Goal: Information Seeking & Learning: Compare options

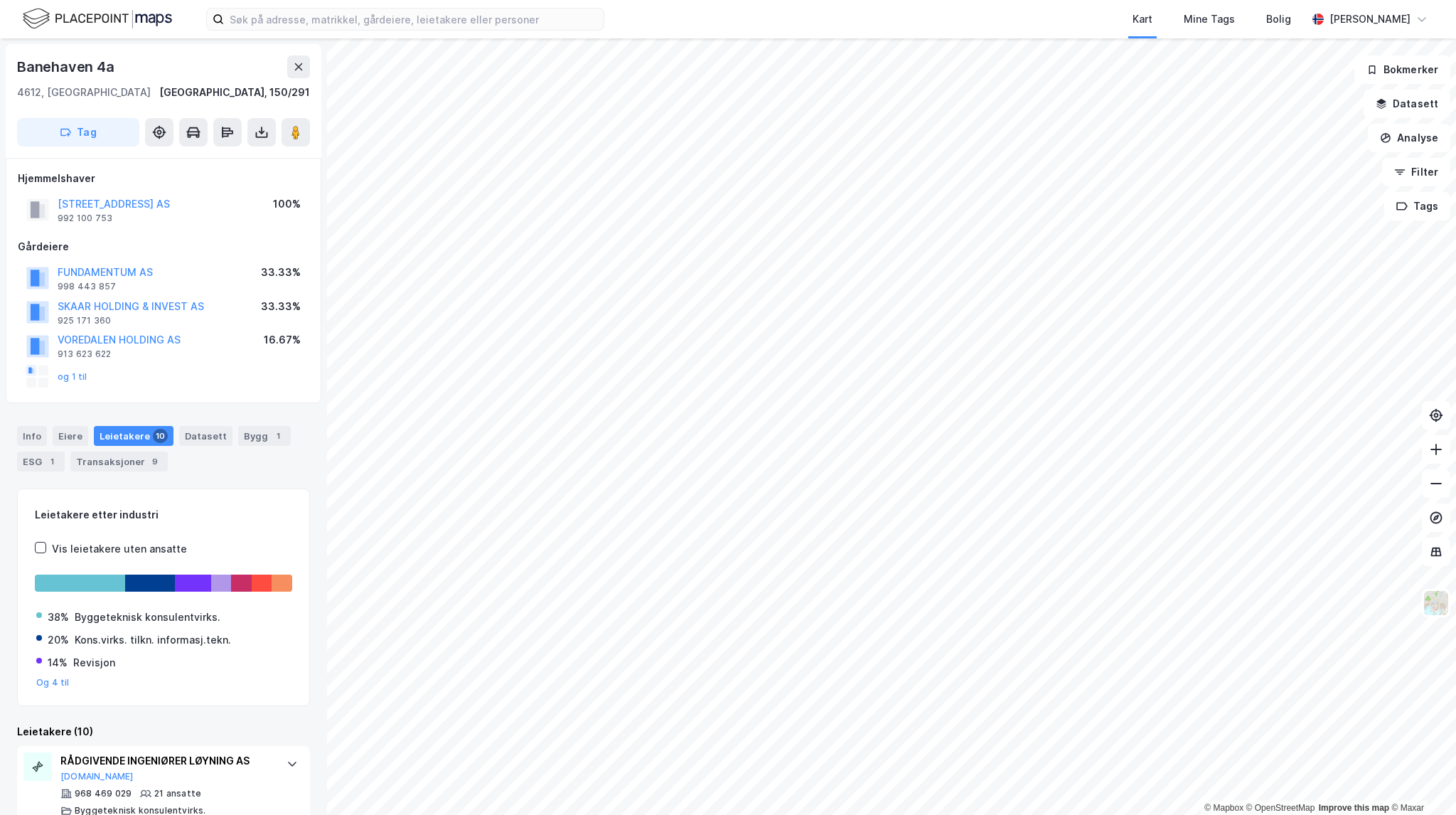
click at [477, 7] on div "Kart Mine Tags Bolig [PERSON_NAME]" at bounding box center [728, 19] width 1456 height 39
click at [481, 21] on input at bounding box center [413, 19] width 380 height 21
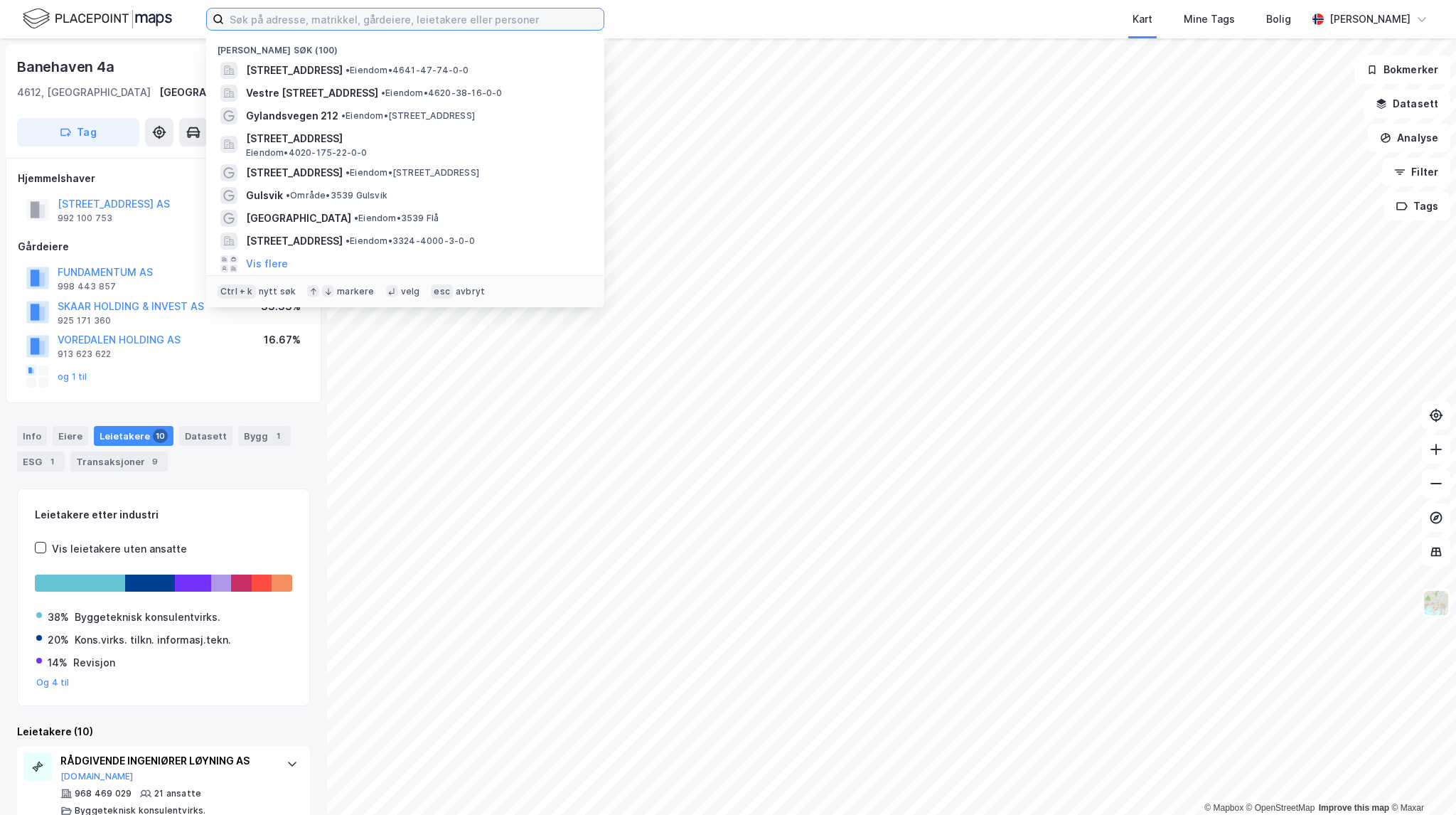
click at [389, 20] on input at bounding box center [413, 19] width 380 height 21
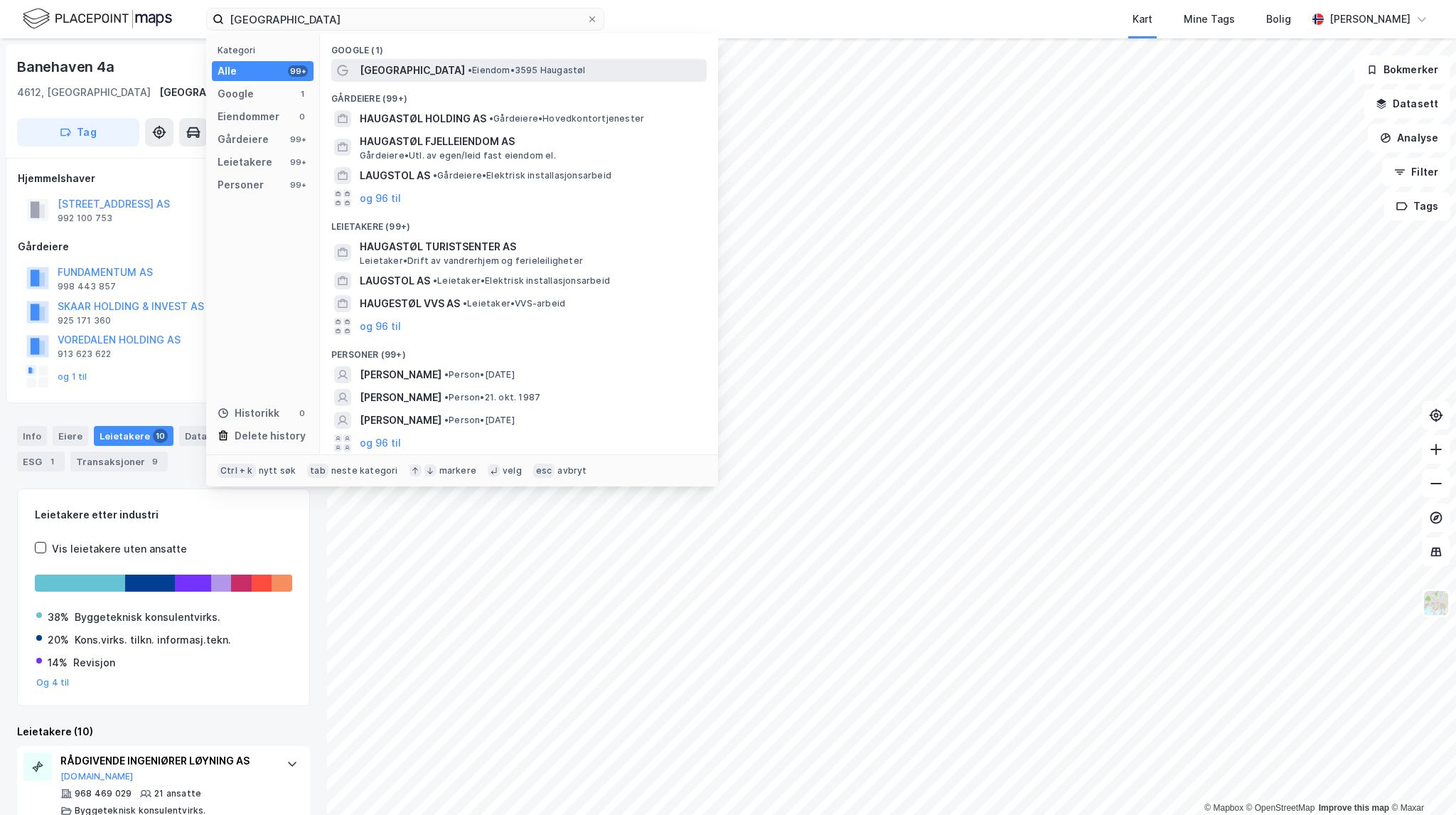
click at [507, 74] on span "• Eiendom • 3595 [GEOGRAPHIC_DATA]" at bounding box center [527, 70] width 118 height 11
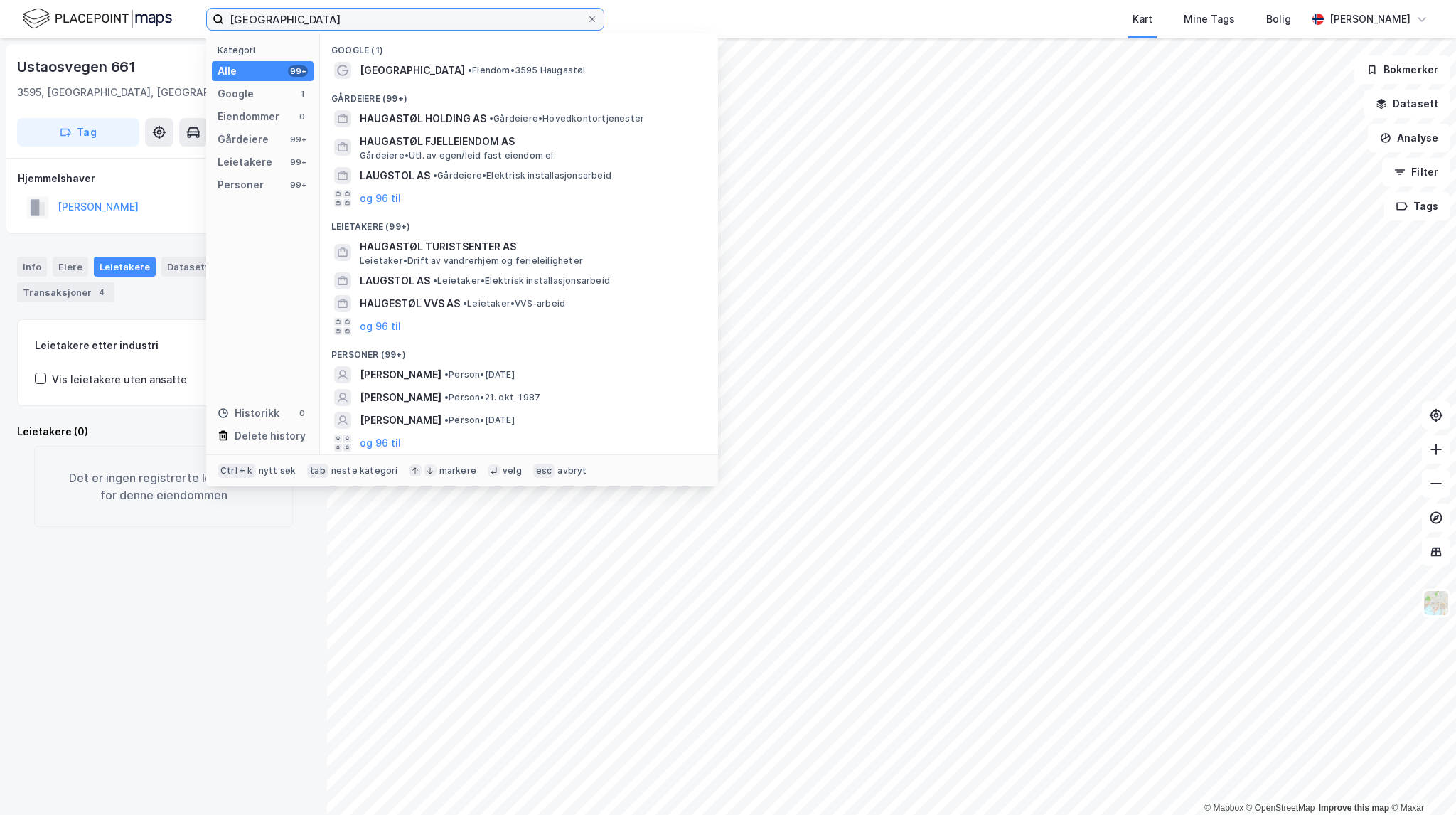
drag, startPoint x: 337, startPoint y: 14, endPoint x: 221, endPoint y: 11, distance: 116.0
click at [221, 11] on label "[GEOGRAPHIC_DATA]" at bounding box center [405, 19] width 398 height 23
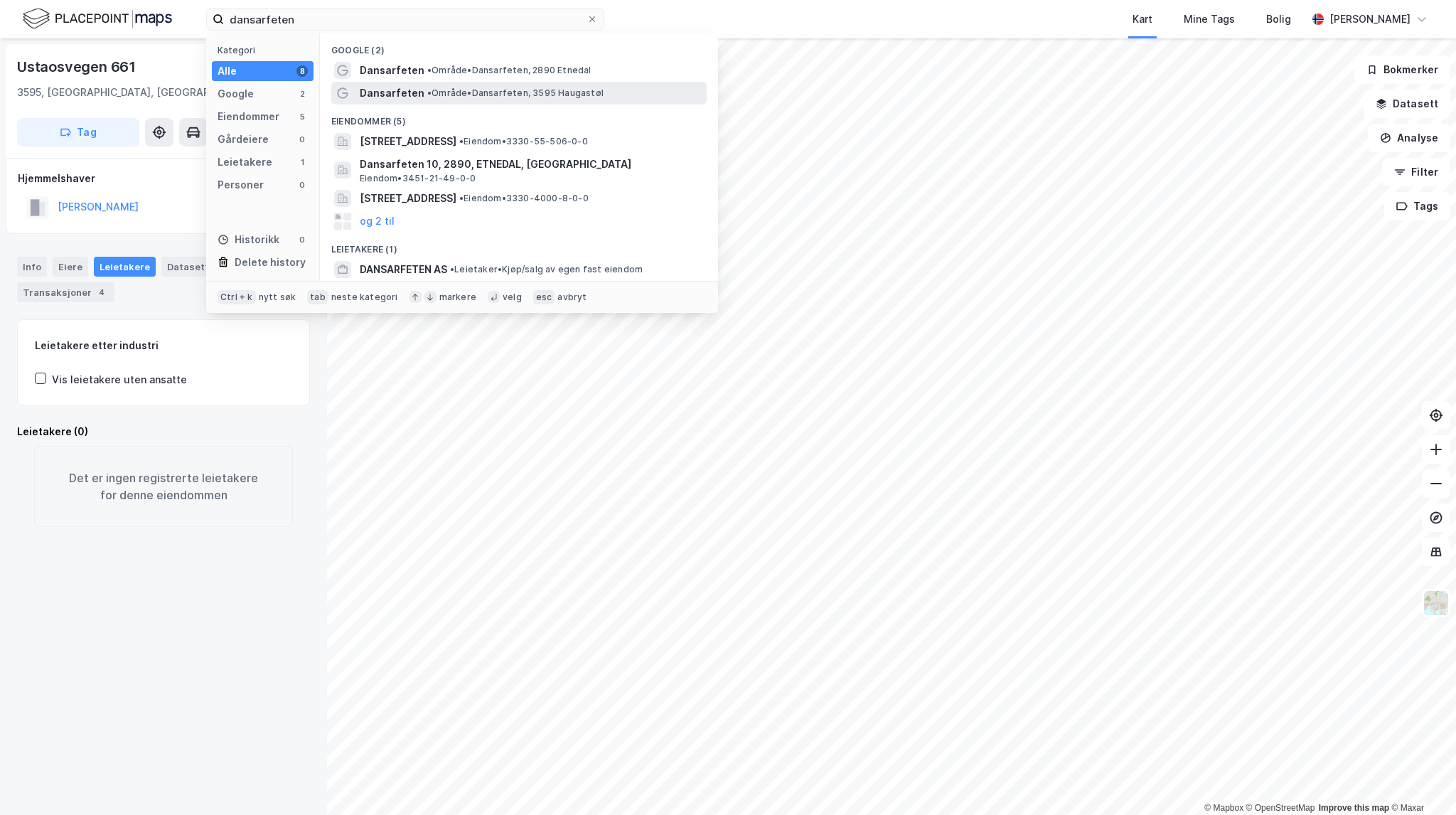
click at [584, 90] on span "• Område • Dansarfeten, 3595 Haugastøl" at bounding box center [515, 93] width 176 height 11
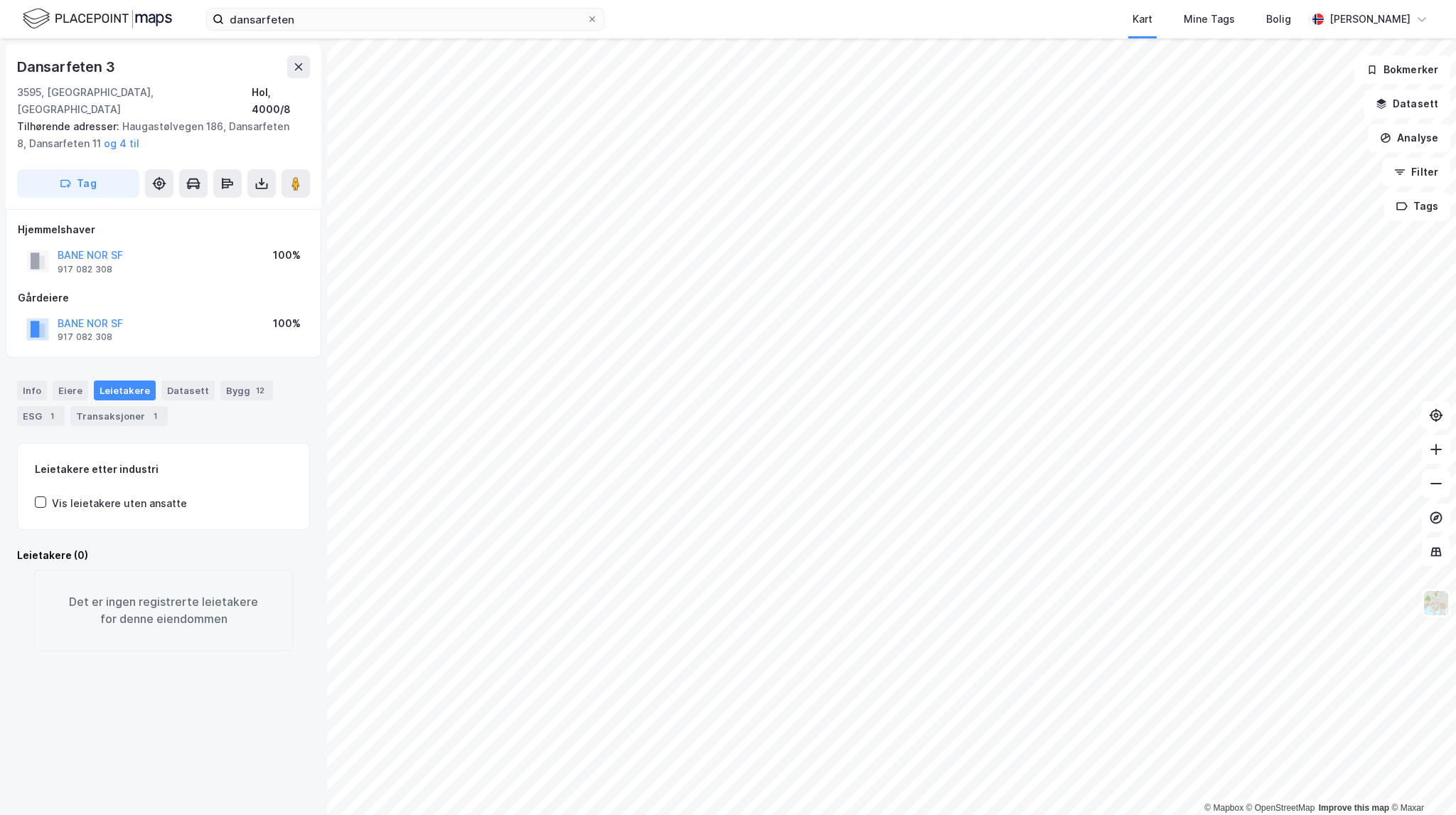
click at [242, 383] on div "Info [PERSON_NAME] Datasett Bygg 12 ESG 1 Transaksjoner 1" at bounding box center [163, 403] width 293 height 46
click at [253, 383] on div "12" at bounding box center [260, 390] width 14 height 14
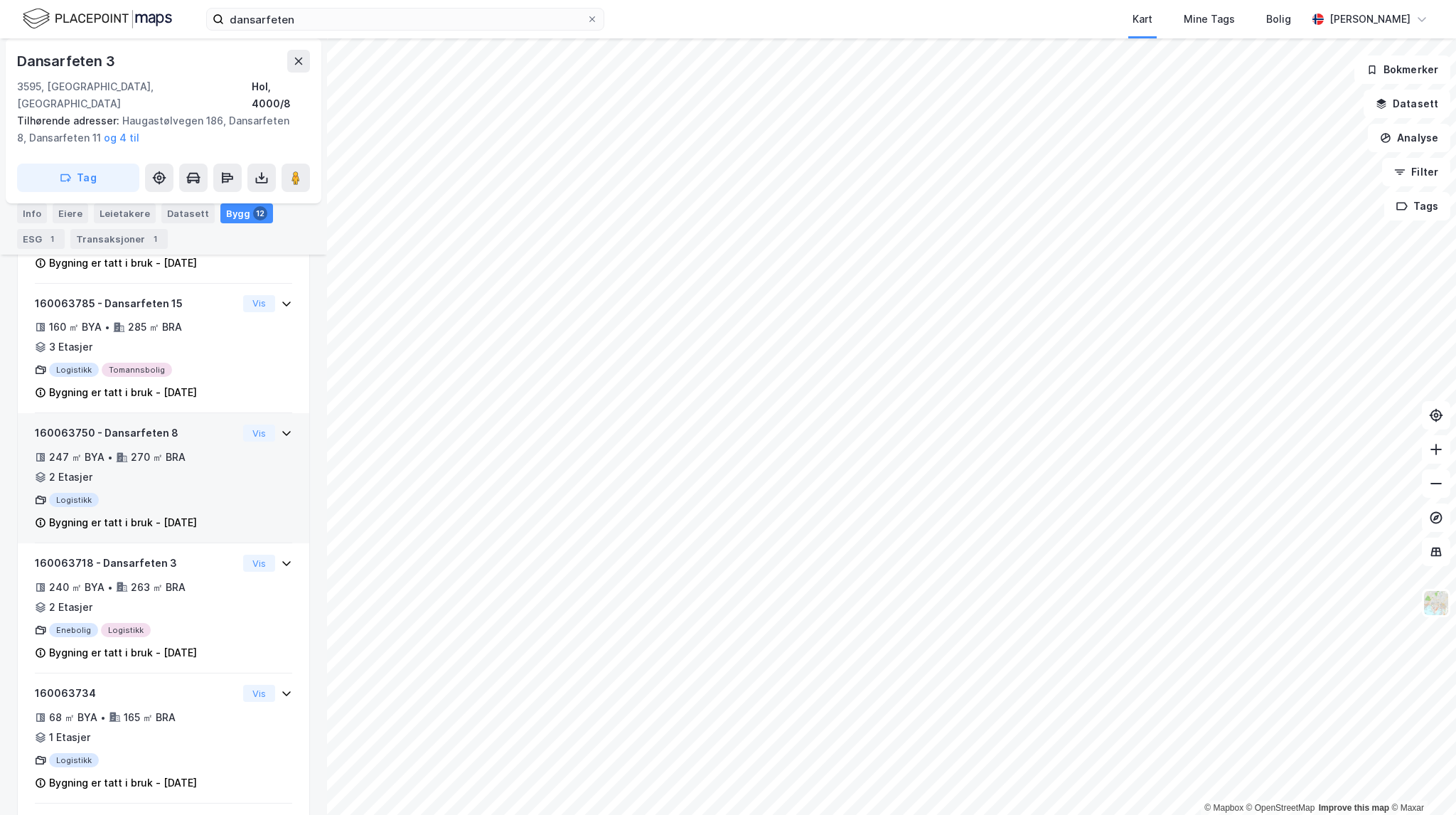
scroll to position [412, 0]
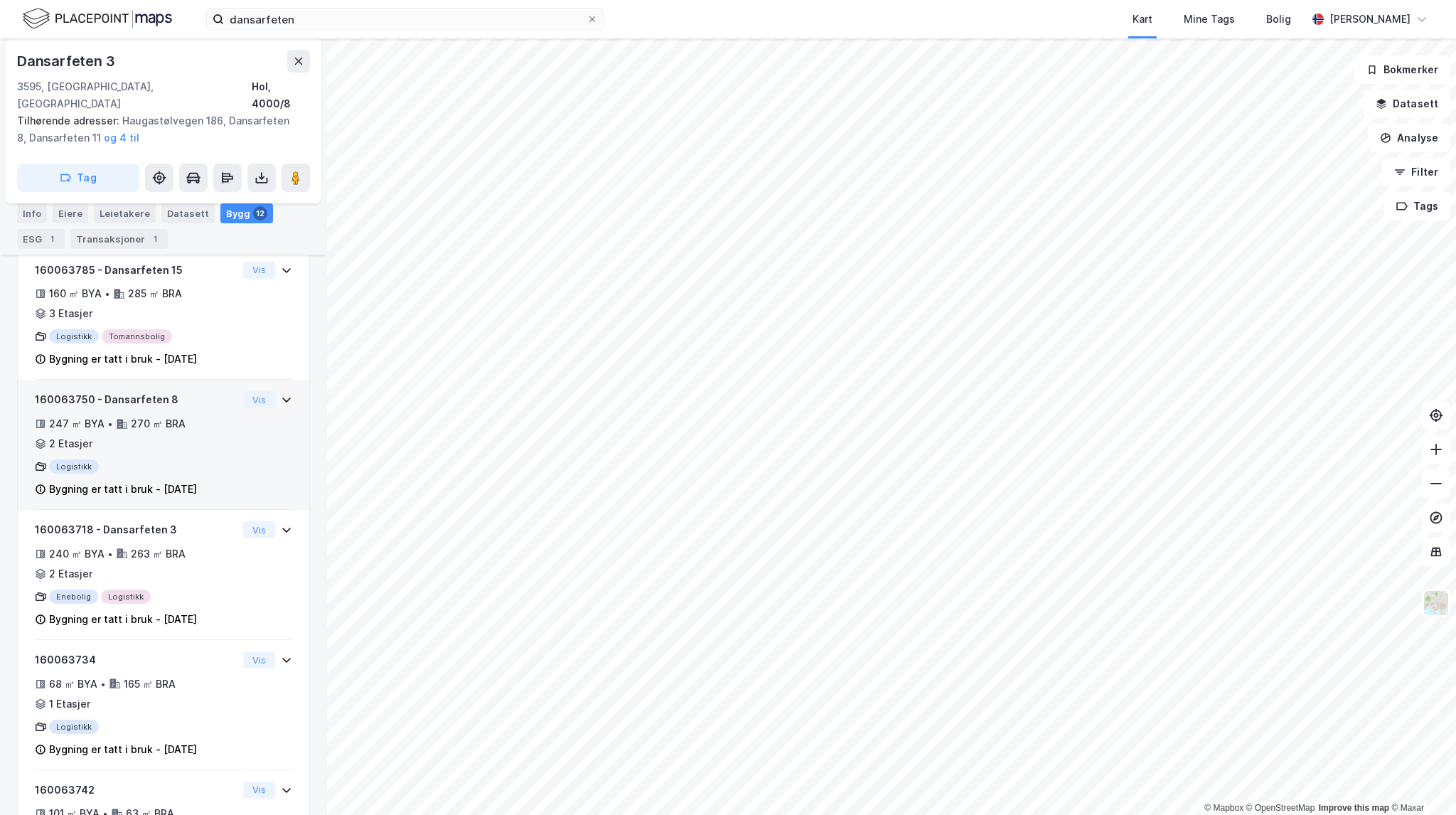
click at [210, 422] on div "247 ㎡ BYA • 270 ㎡ BRA • 2 Etasjer" at bounding box center [136, 434] width 202 height 37
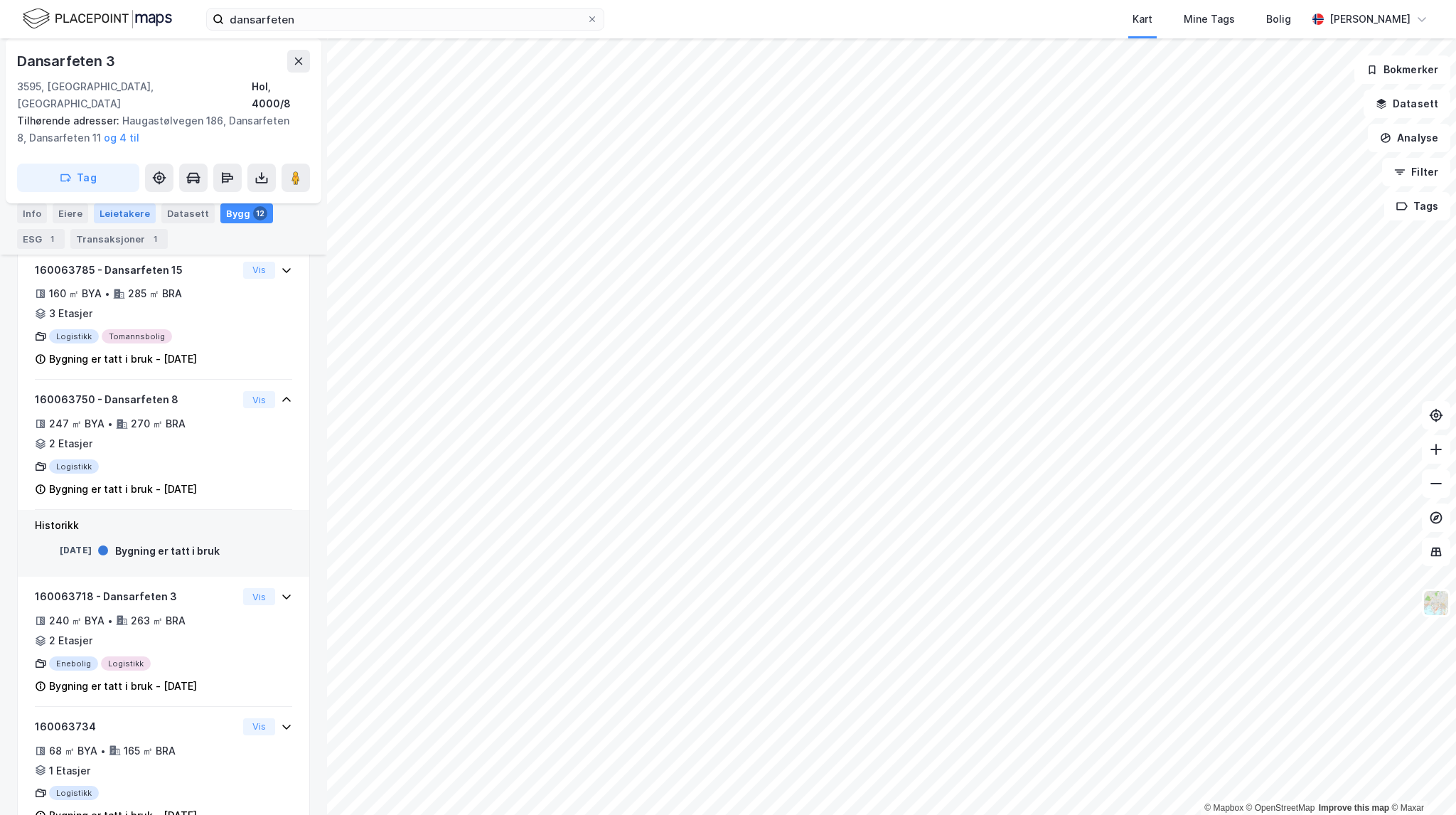
click at [133, 212] on div "Leietakere" at bounding box center [124, 213] width 62 height 20
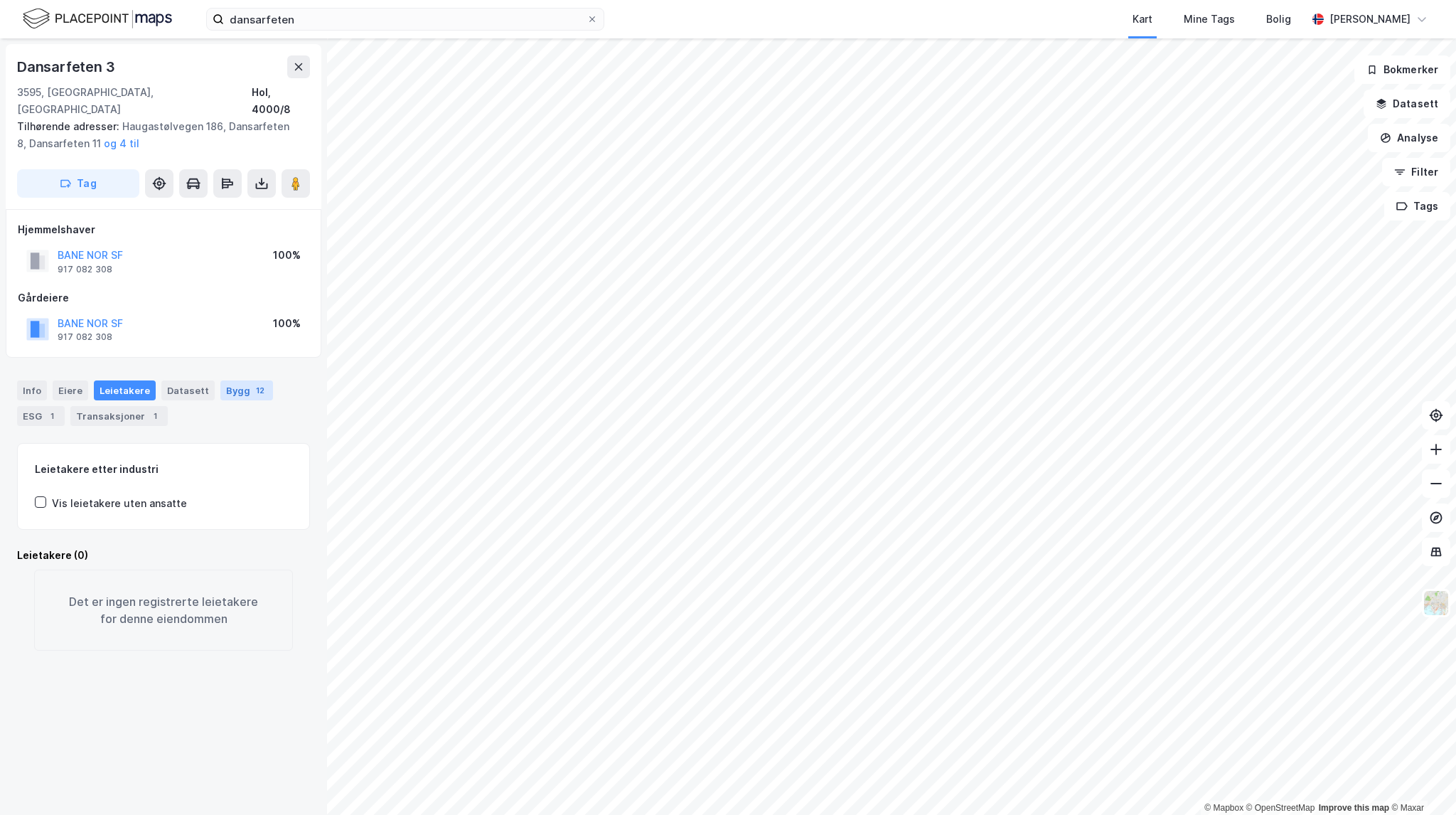
click at [220, 381] on div "Bygg 12" at bounding box center [246, 391] width 52 height 20
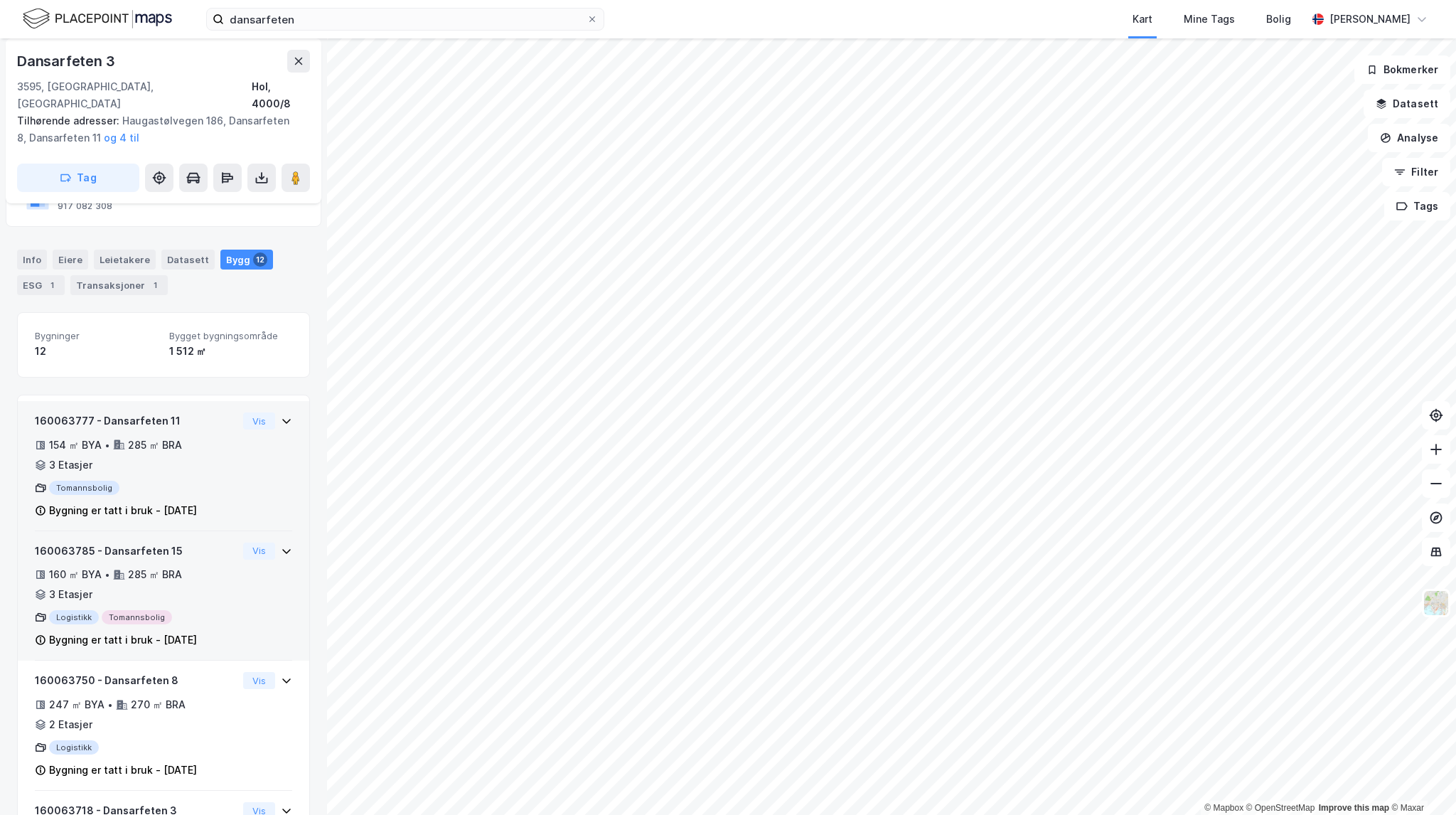
scroll to position [143, 0]
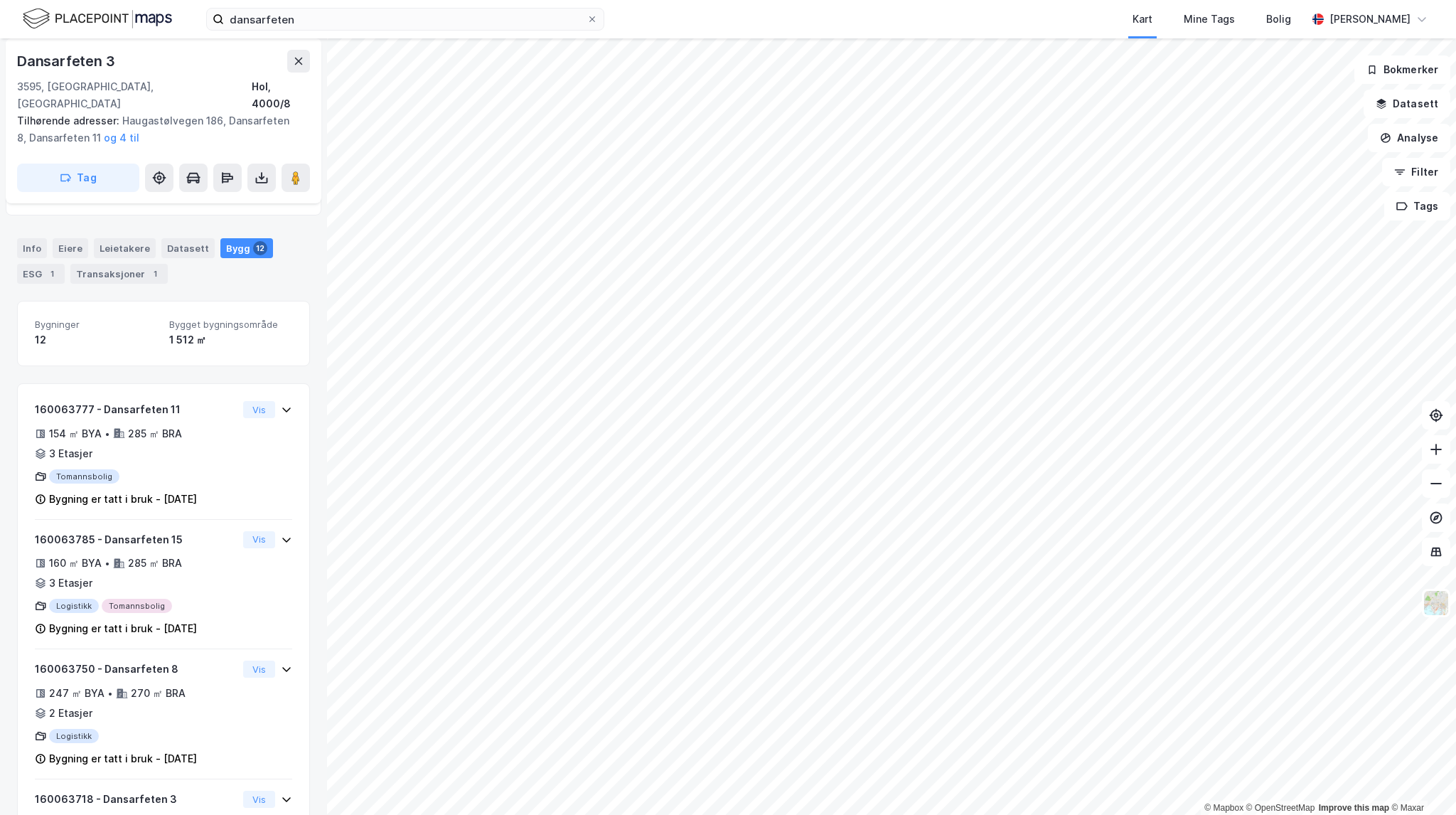
click at [116, 221] on div "Info [PERSON_NAME] Datasett Bygg 12 ESG 1 Transaksjoner 1" at bounding box center [164, 255] width 327 height 68
click at [118, 238] on div "Leietakere" at bounding box center [124, 248] width 62 height 20
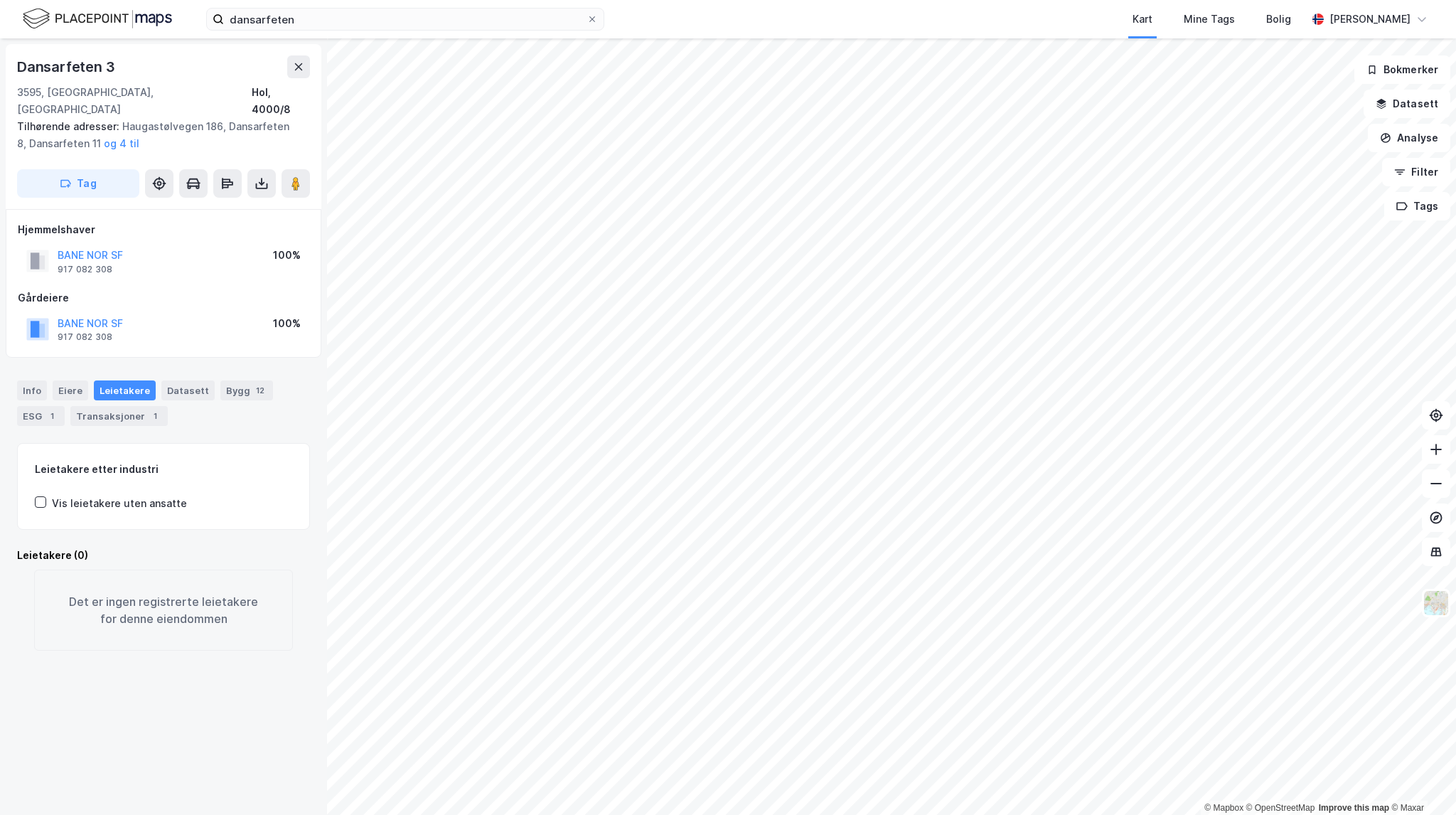
click at [91, 495] on div "Vis leietakere uten ansatte" at bounding box center [120, 504] width 135 height 17
click at [222, 381] on div "Bygg 12" at bounding box center [246, 391] width 52 height 20
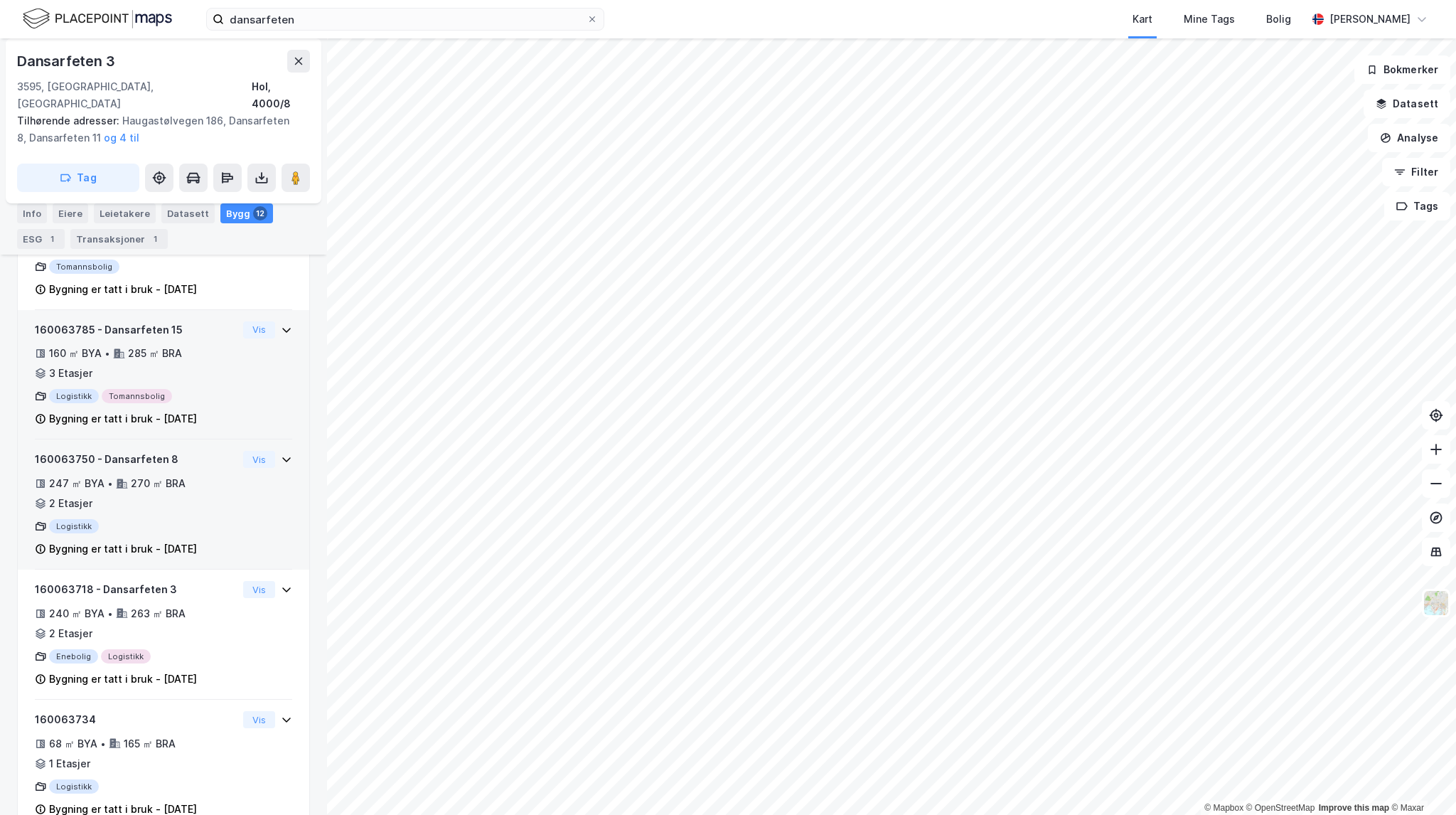
scroll to position [355, 0]
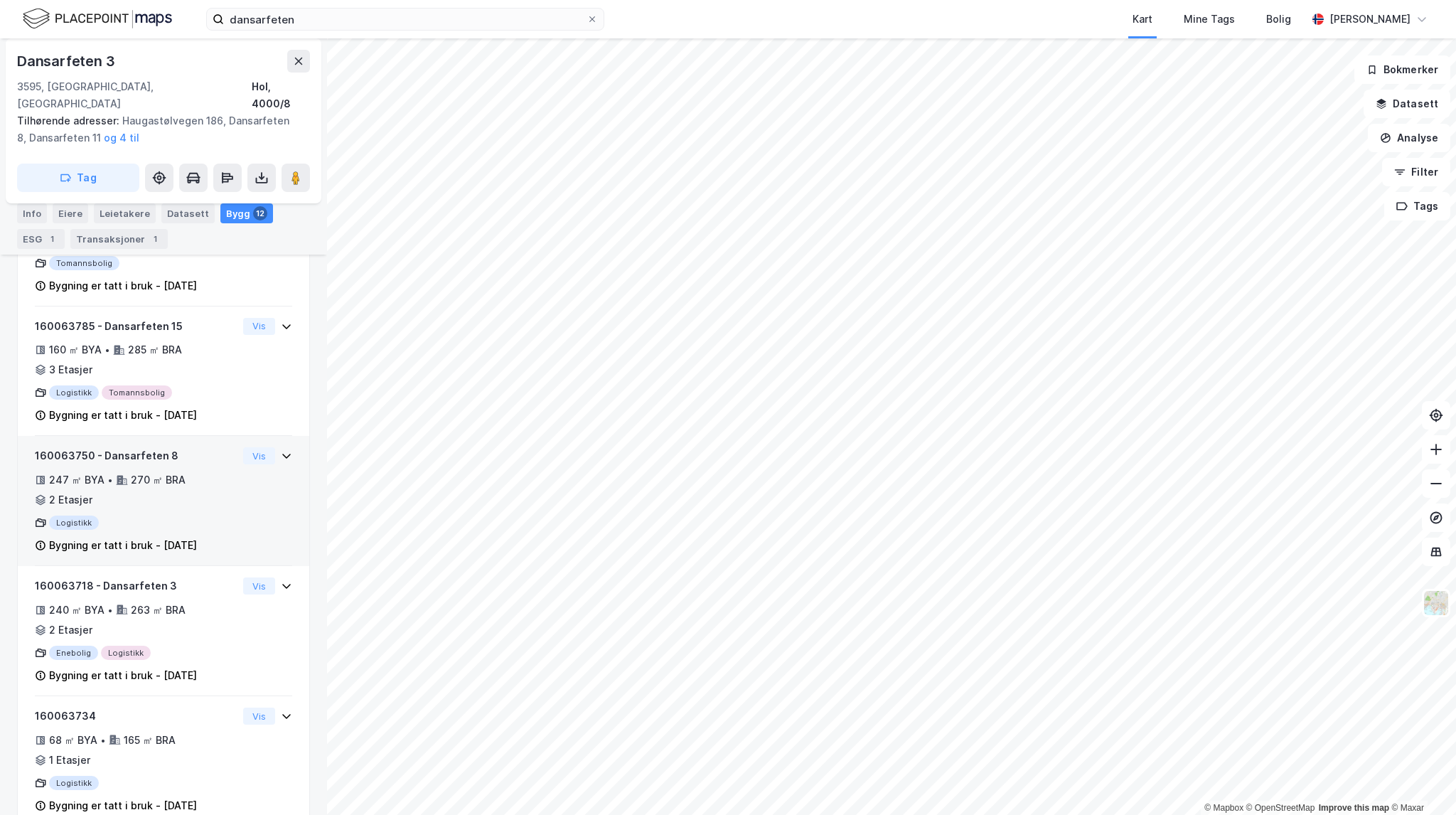
click at [176, 472] on div "270 ㎡ BRA" at bounding box center [158, 480] width 55 height 17
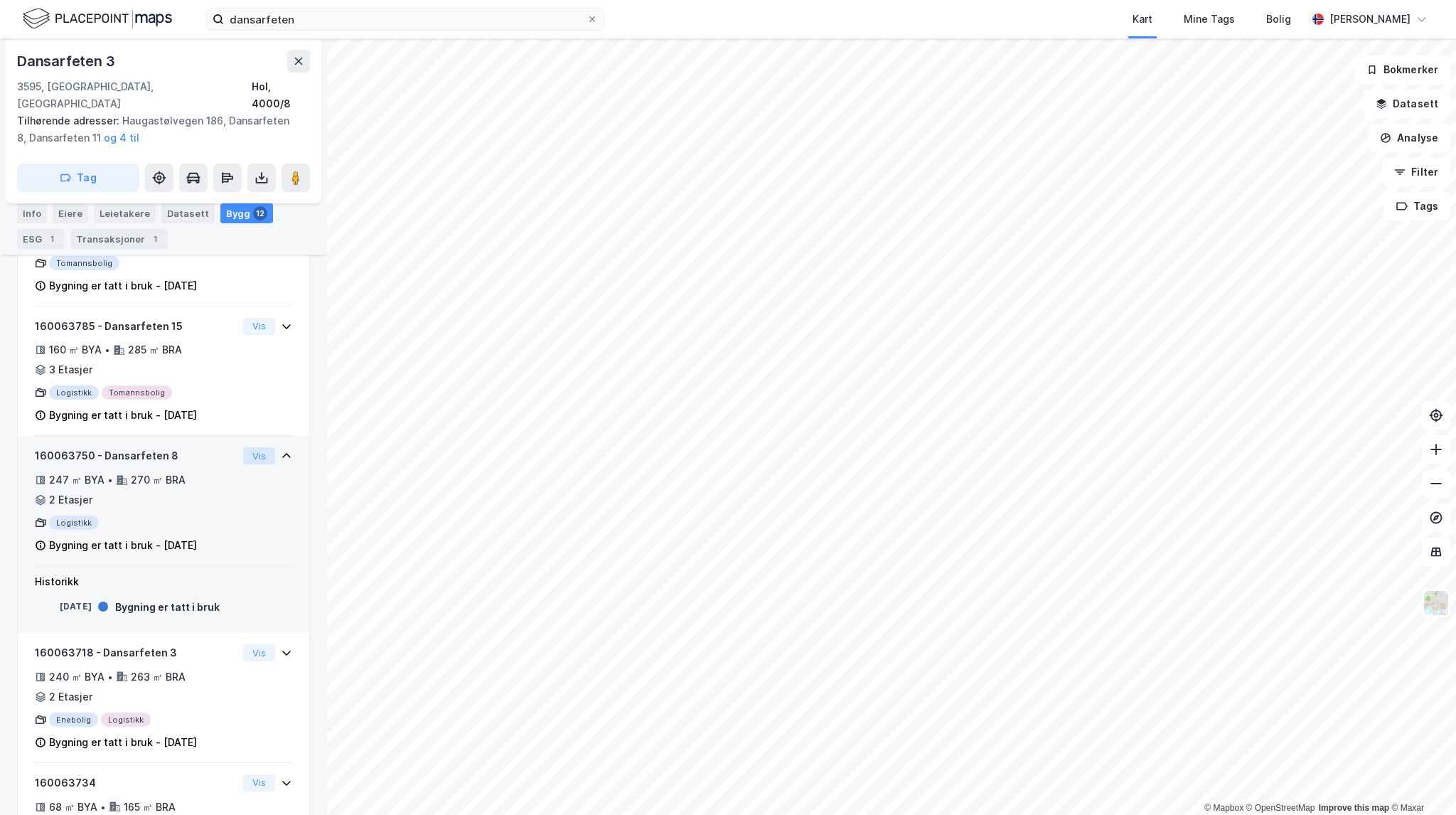
click at [248, 447] on button "Vis" at bounding box center [259, 456] width 32 height 17
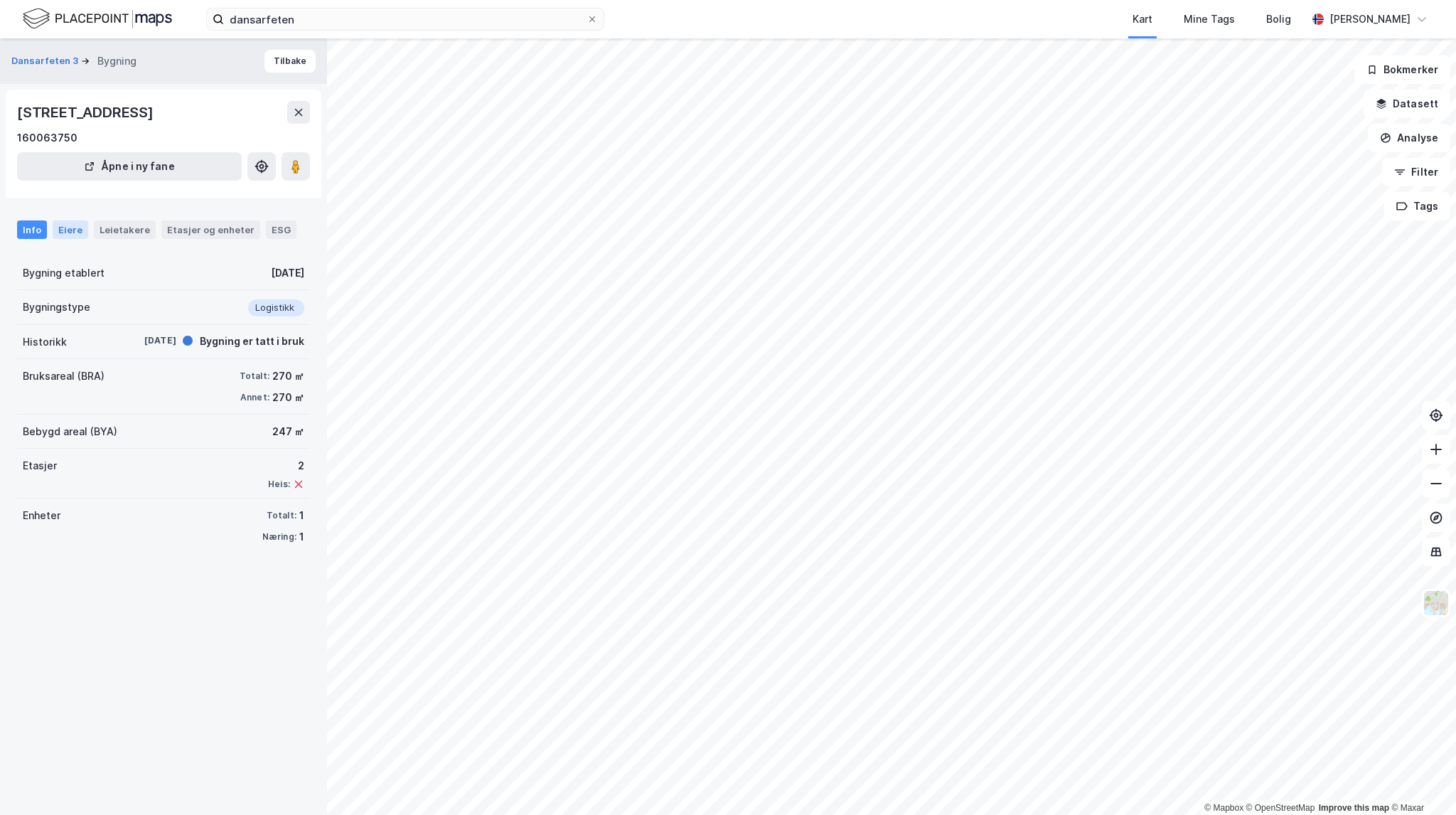
click at [70, 232] on div "Eiere" at bounding box center [70, 229] width 35 height 19
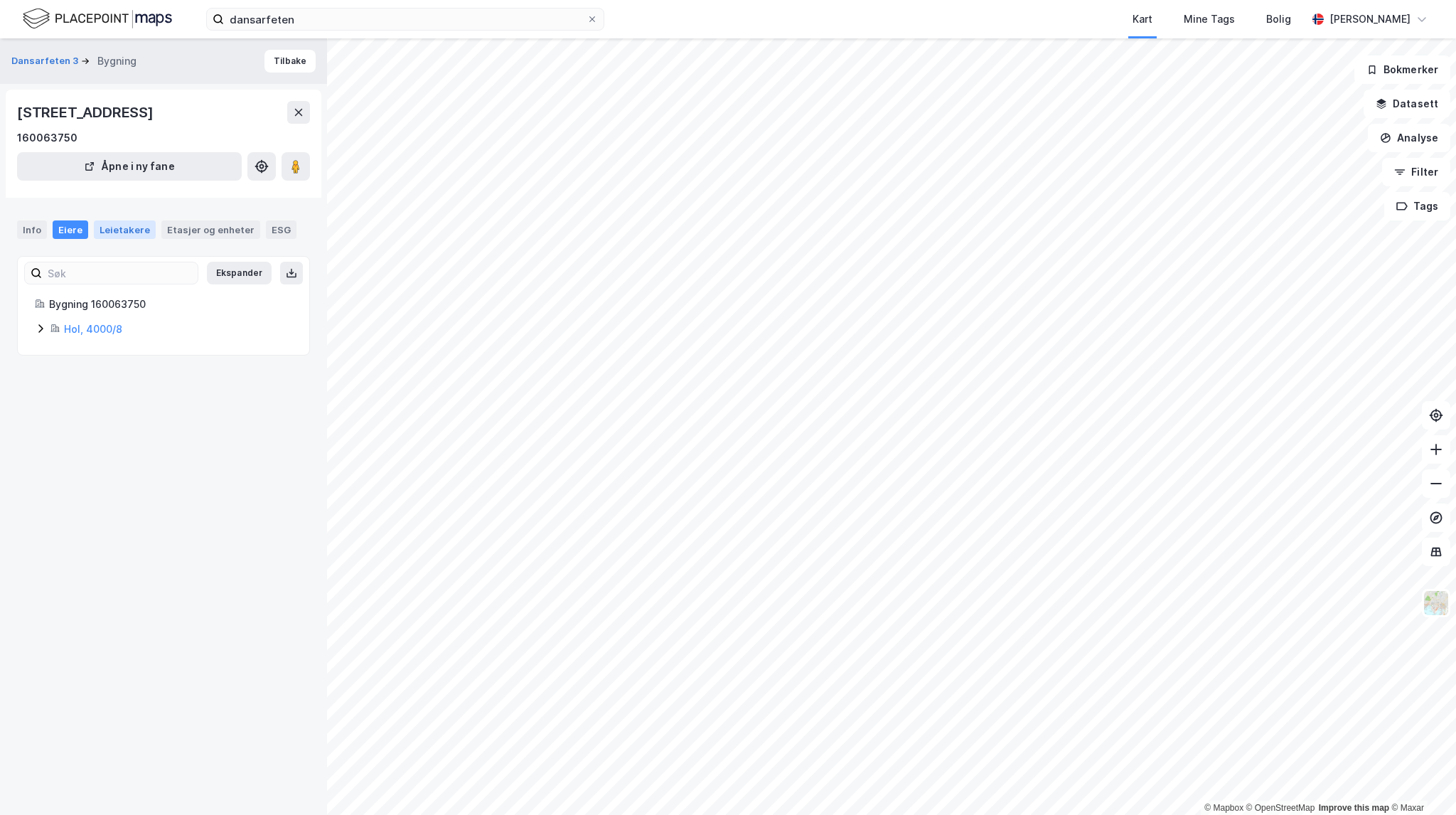
click at [124, 237] on div "Leietakere" at bounding box center [124, 229] width 62 height 19
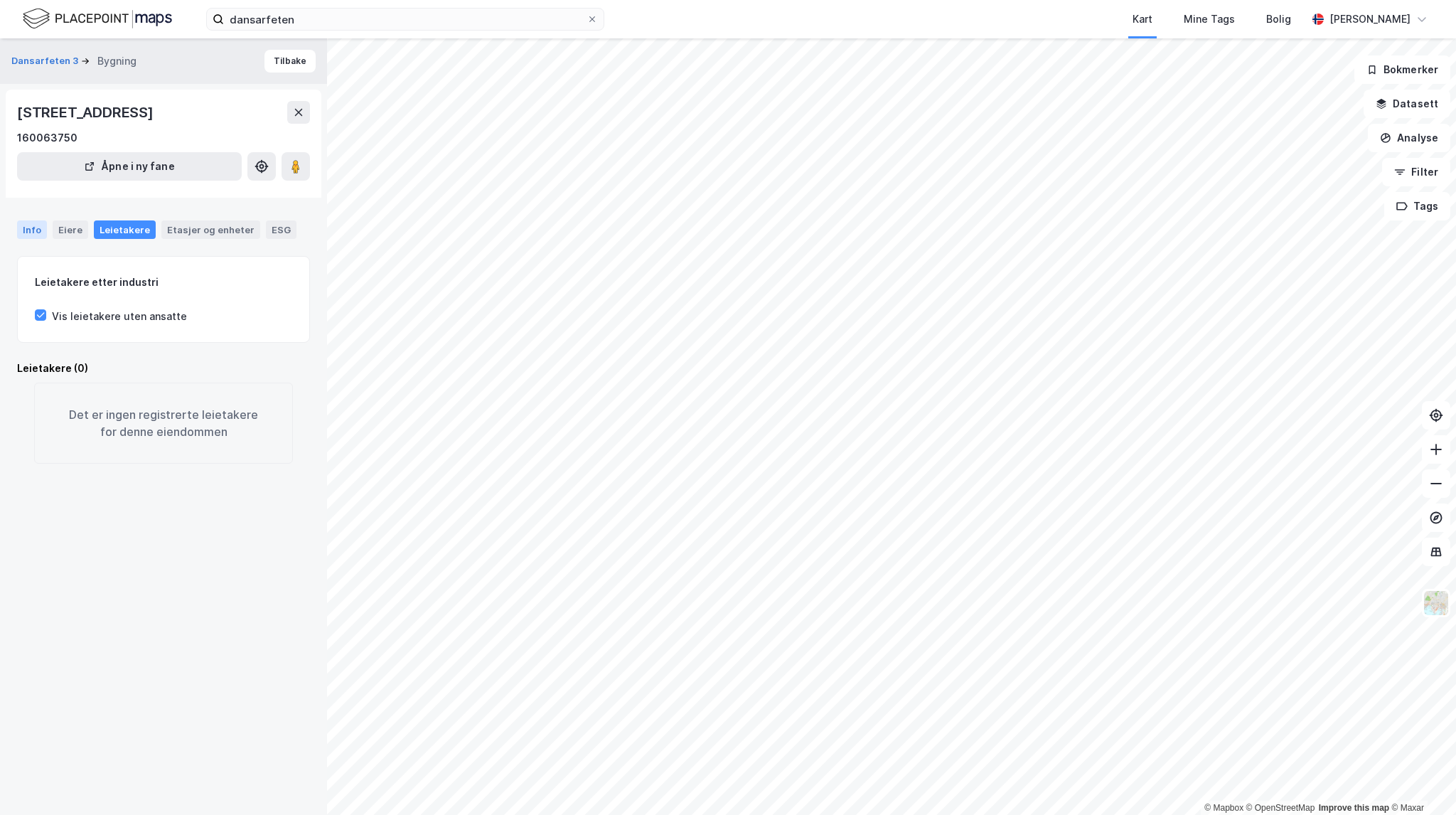
click at [25, 224] on div "Info" at bounding box center [31, 229] width 30 height 19
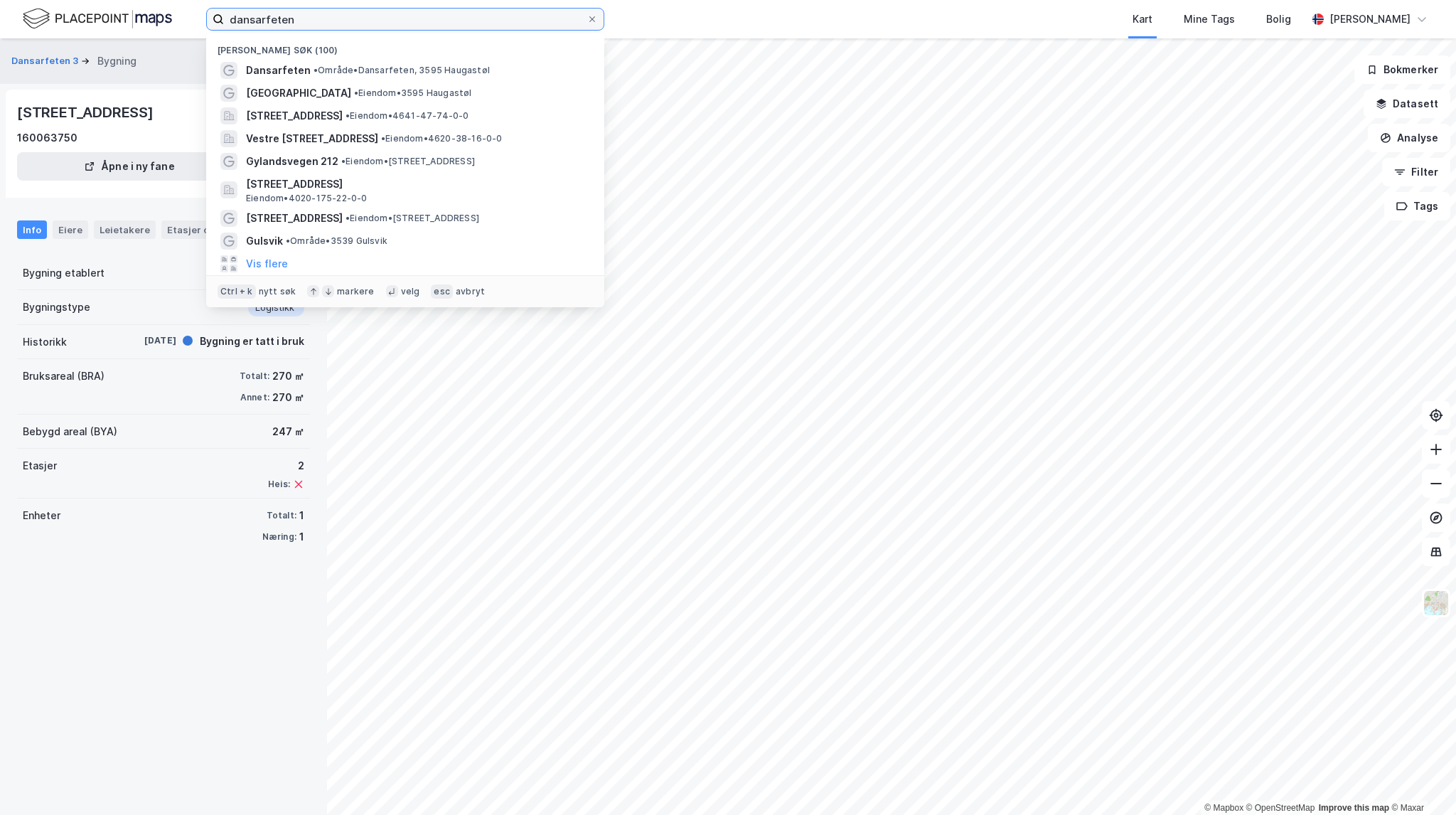
drag, startPoint x: 396, startPoint y: 26, endPoint x: 211, endPoint y: 12, distance: 185.5
click at [211, 12] on label "dansarfeten" at bounding box center [405, 19] width 398 height 23
paste input "[STREET_ADDRESS]"
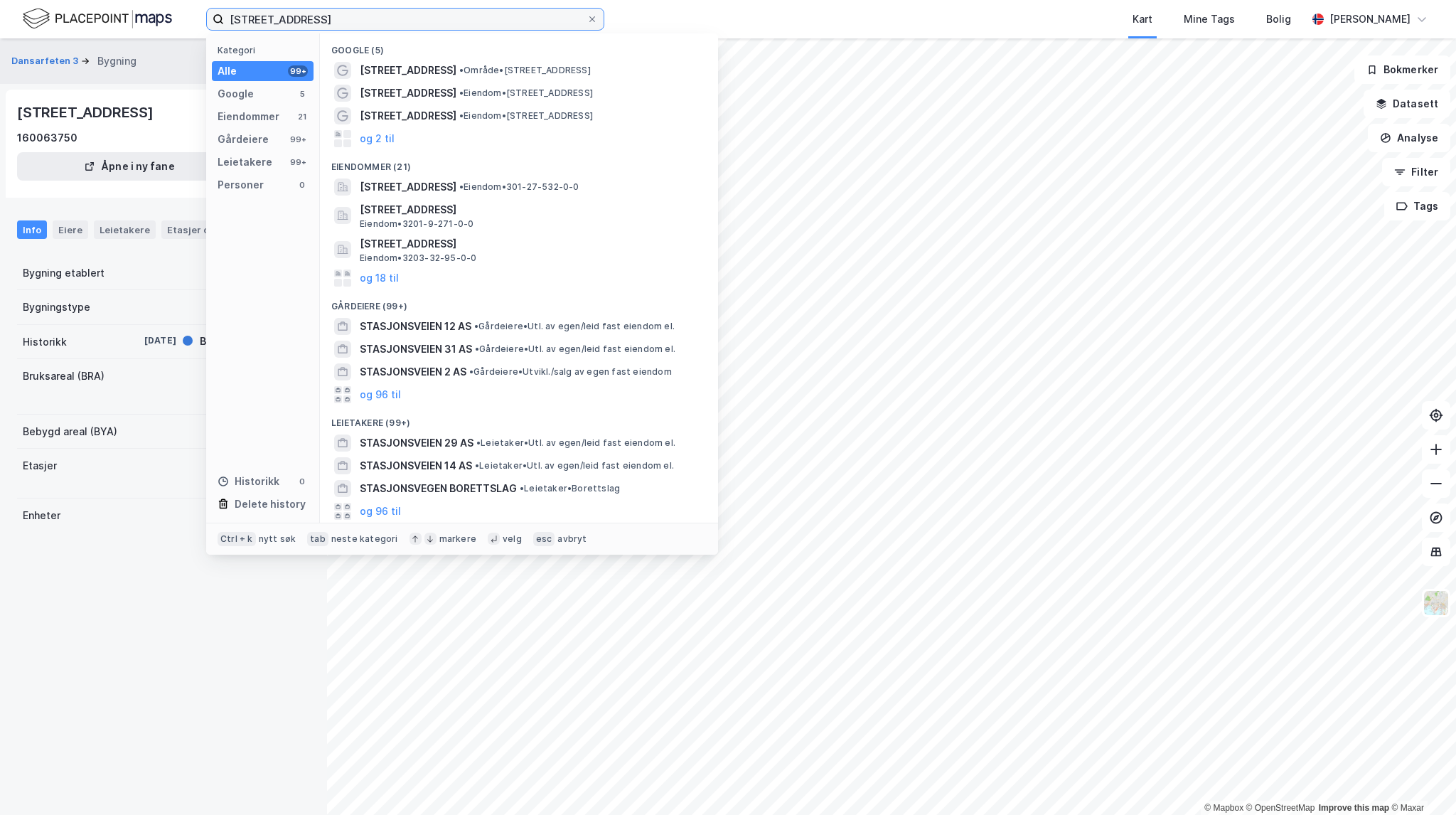
click at [472, 20] on input "[STREET_ADDRESS]" at bounding box center [405, 19] width 363 height 21
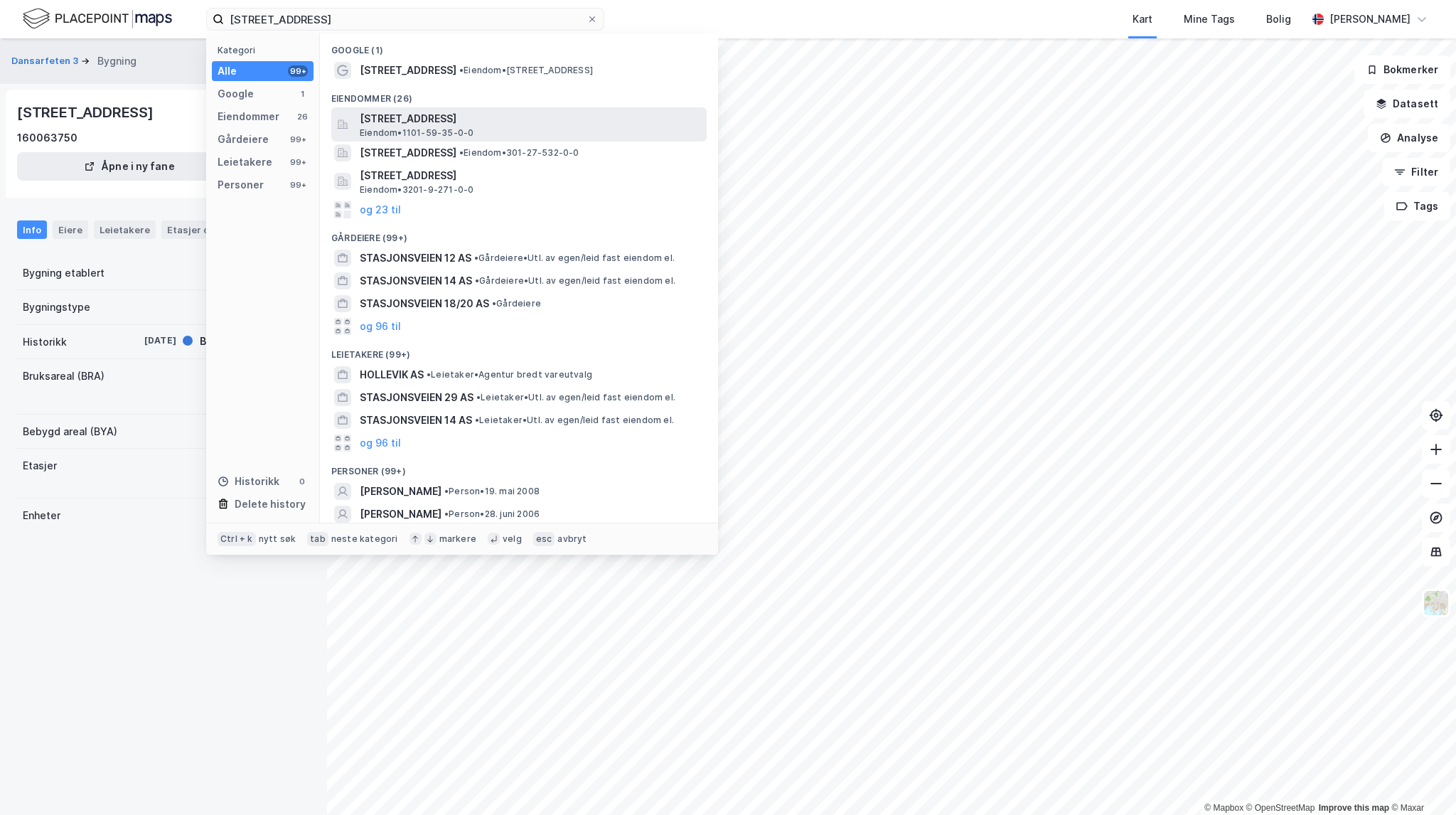
click at [521, 120] on span "[STREET_ADDRESS]" at bounding box center [530, 119] width 342 height 17
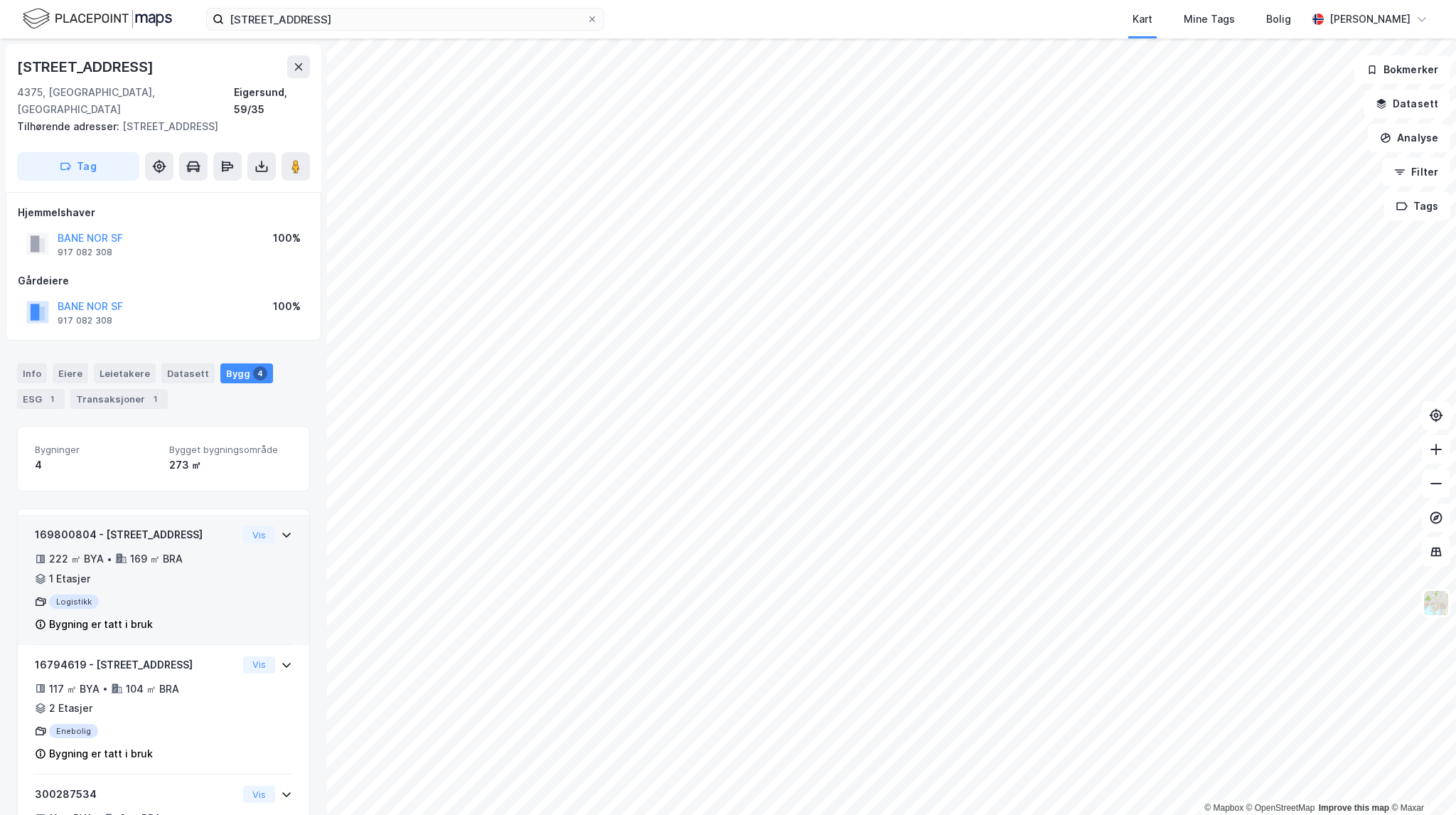
click at [235, 581] on div "169800804 - Stasjonsveien 30 222 ㎡ BYA • 169 ㎡ BRA • 1 Etasjer Logistikk Bygnin…" at bounding box center [163, 586] width 257 height 119
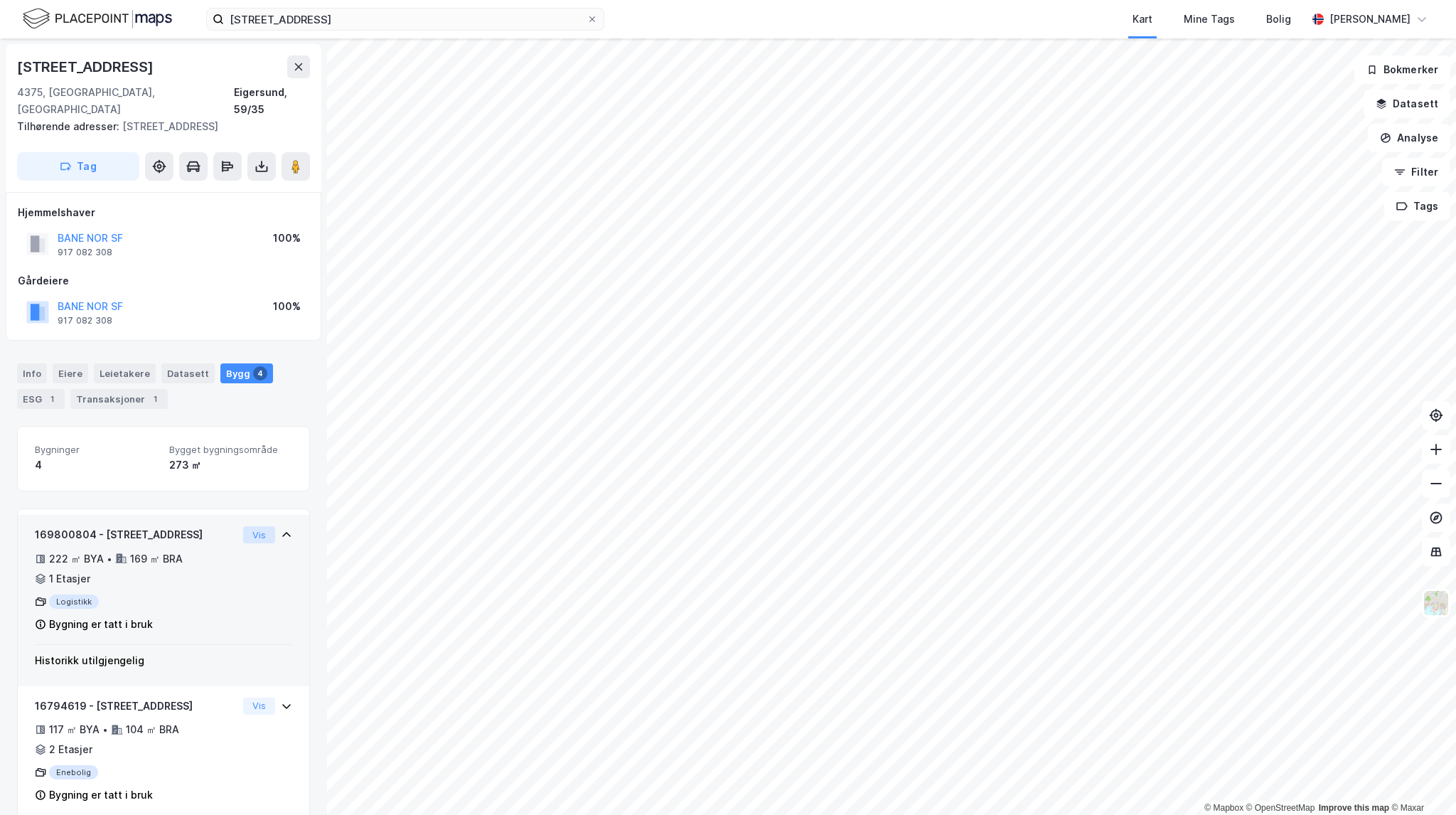
click at [246, 526] on button "Vis" at bounding box center [259, 535] width 32 height 17
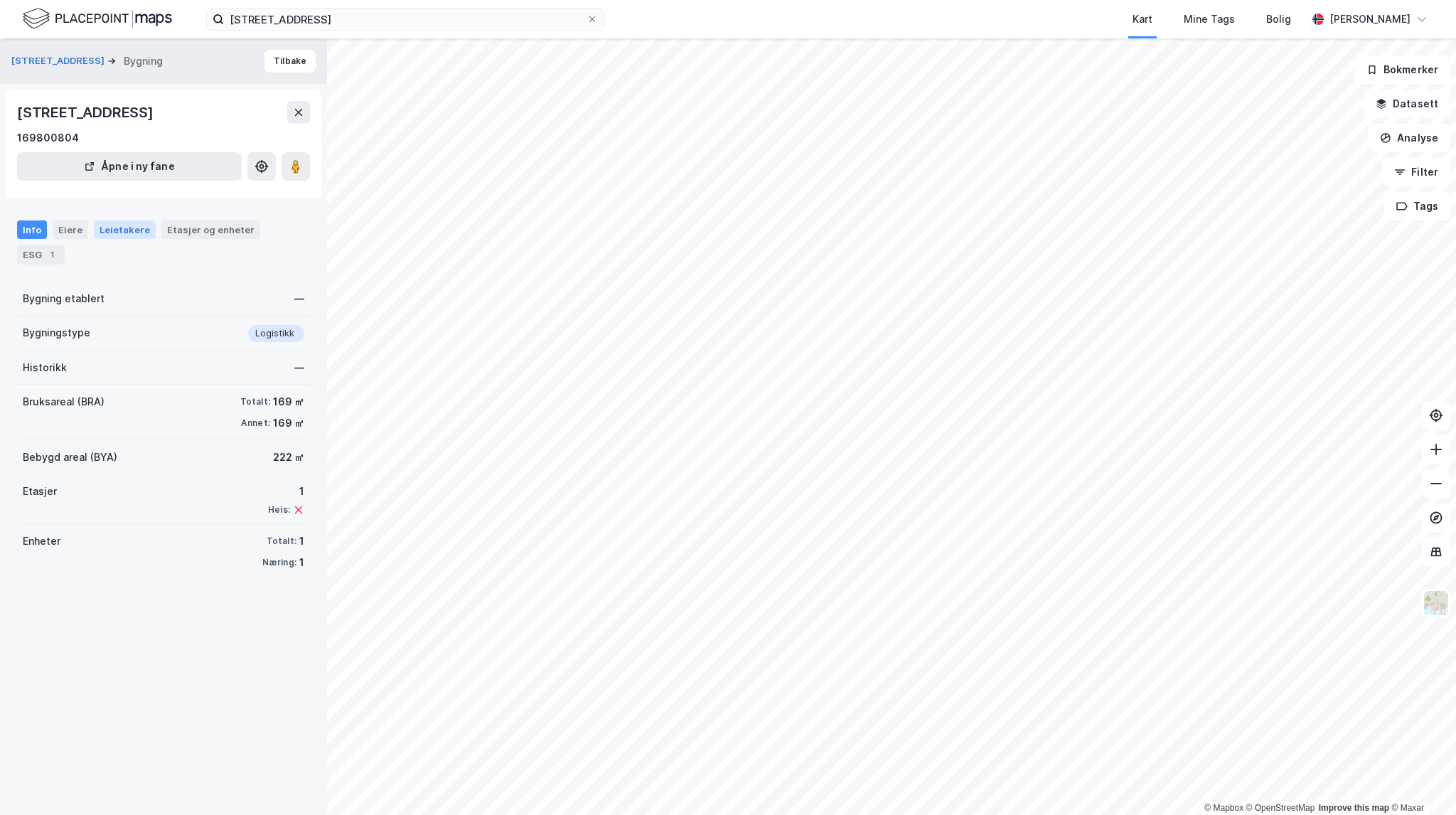
click at [100, 223] on div "Leietakere" at bounding box center [124, 229] width 62 height 19
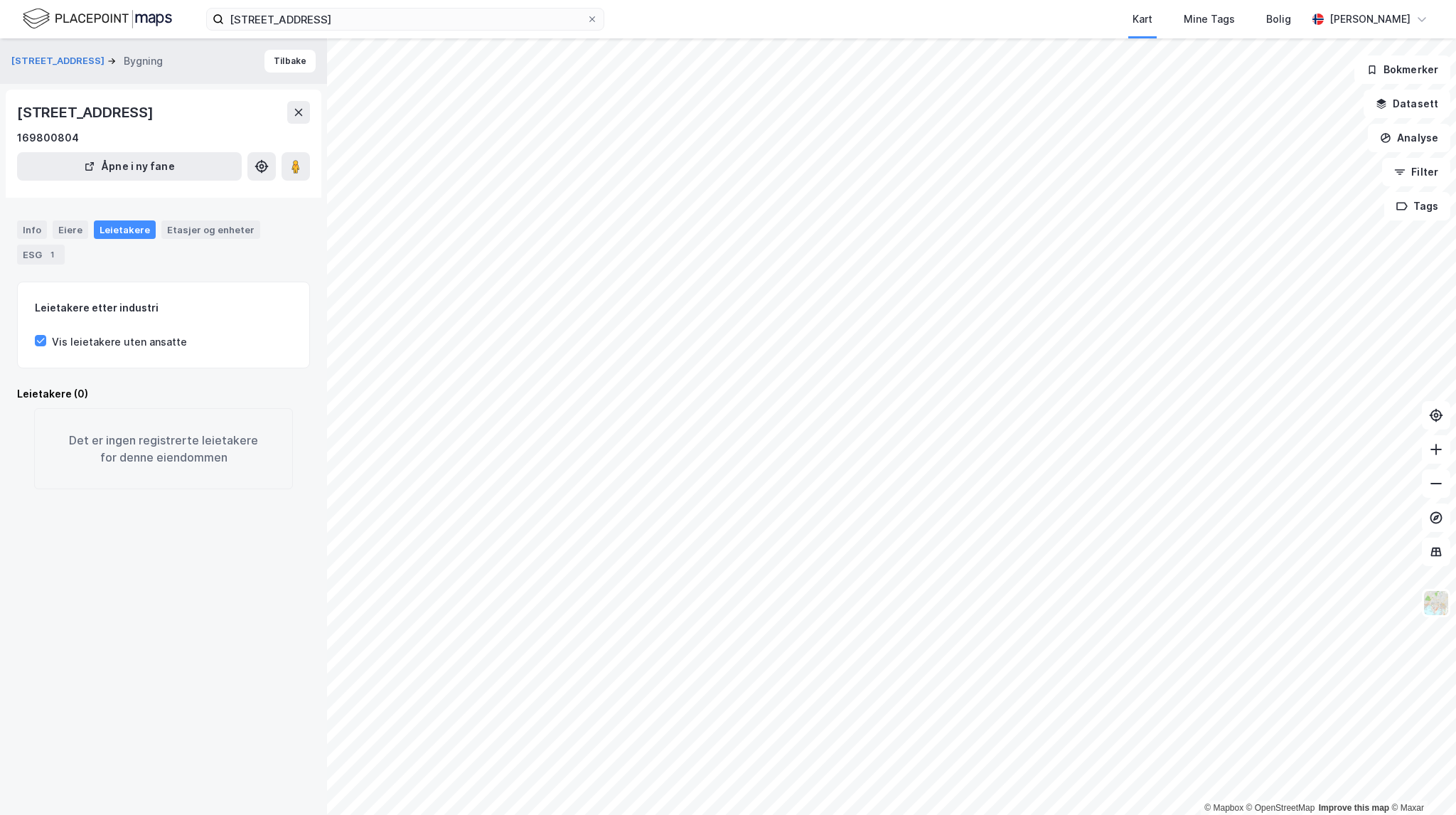
click at [289, 76] on div "Stasjonsveien 32 Bygning [GEOGRAPHIC_DATA]" at bounding box center [164, 62] width 327 height 46
click at [283, 69] on button "Tilbake" at bounding box center [290, 61] width 51 height 23
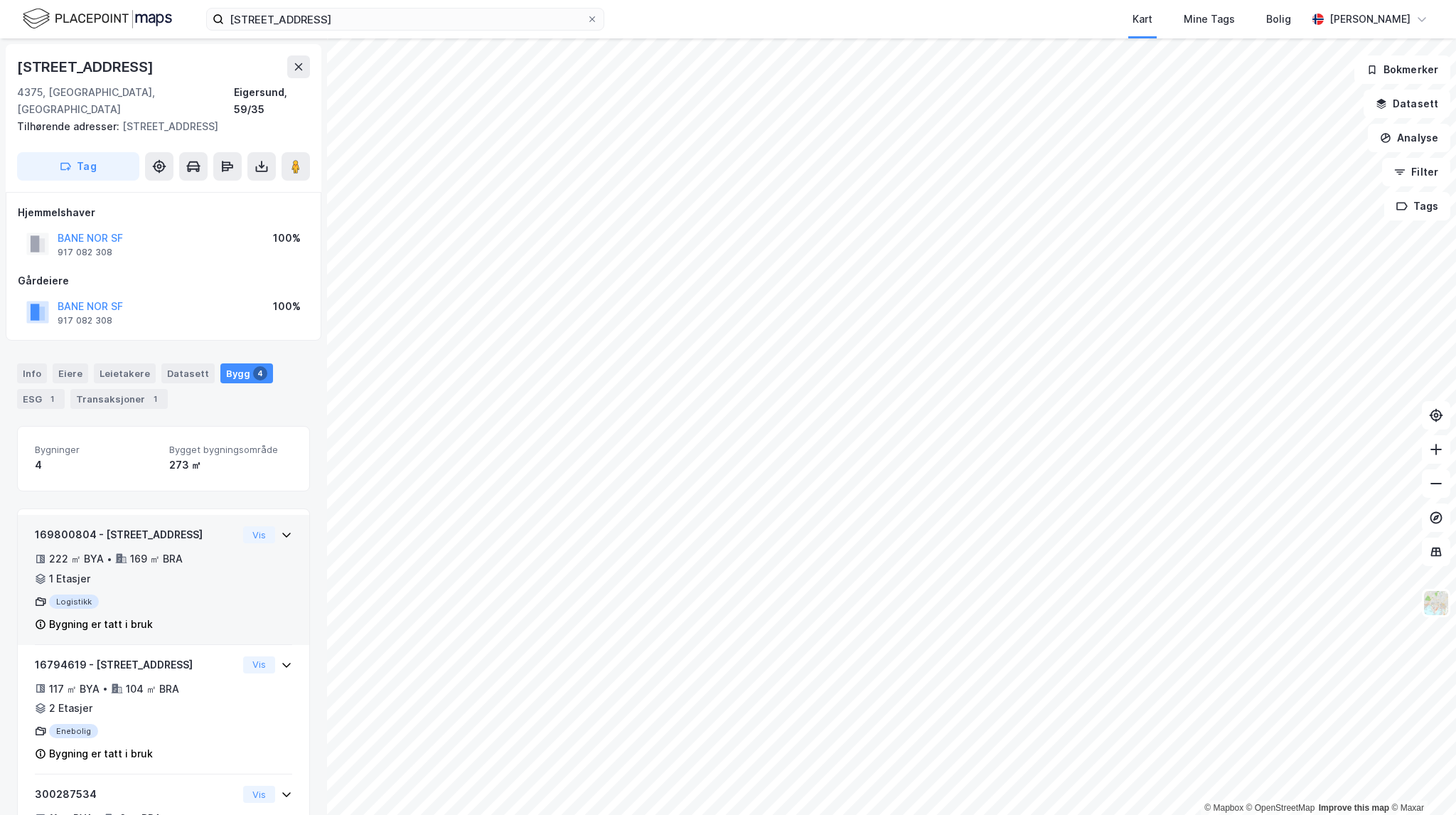
scroll to position [71, 0]
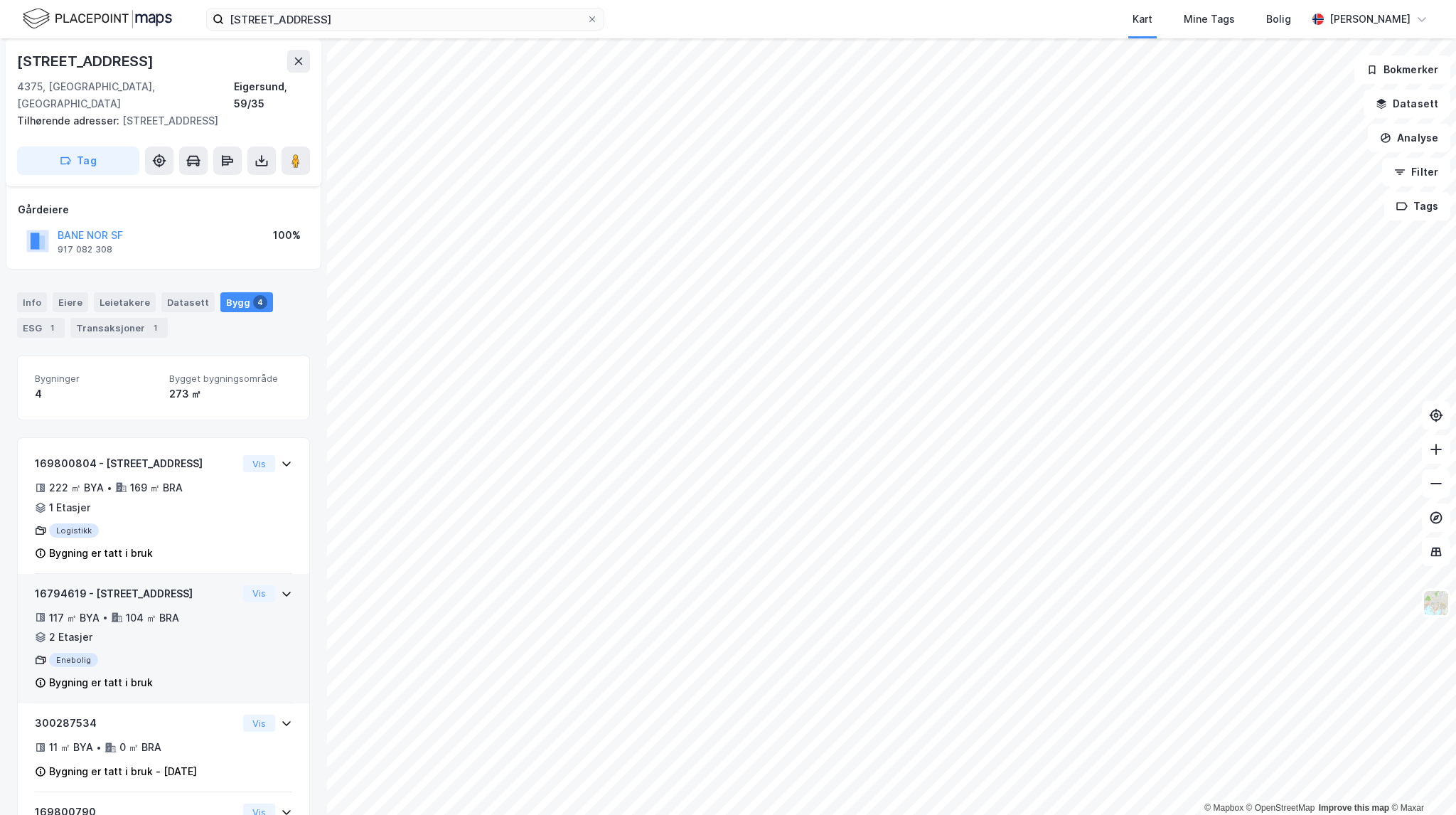
click at [193, 609] on div "117 ㎡ BYA • 104 ㎡ BRA • 2 Etasjer" at bounding box center [136, 628] width 202 height 37
click at [243, 586] on button "Vis" at bounding box center [259, 594] width 32 height 17
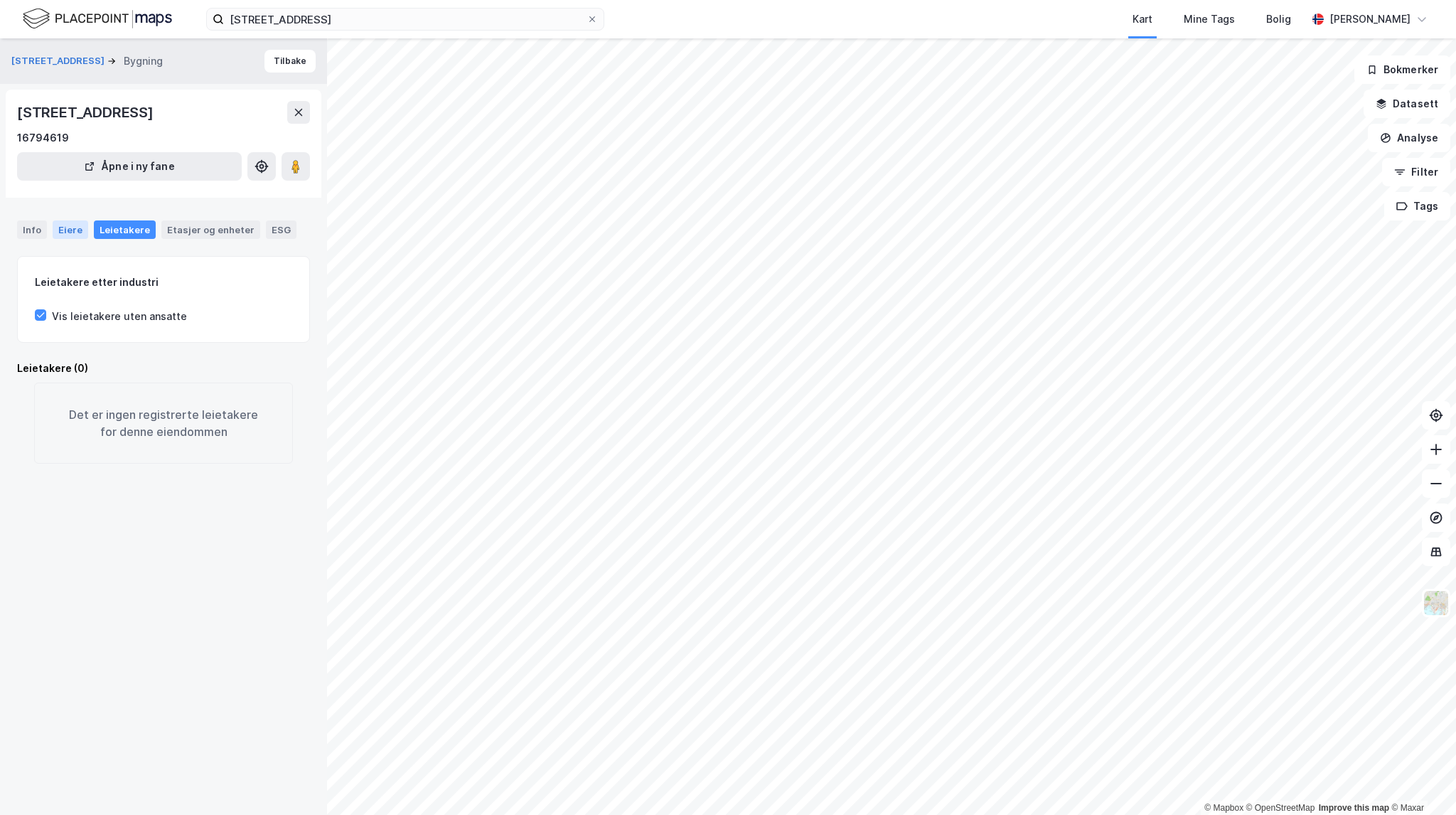
click at [77, 230] on div "Eiere" at bounding box center [70, 229] width 35 height 19
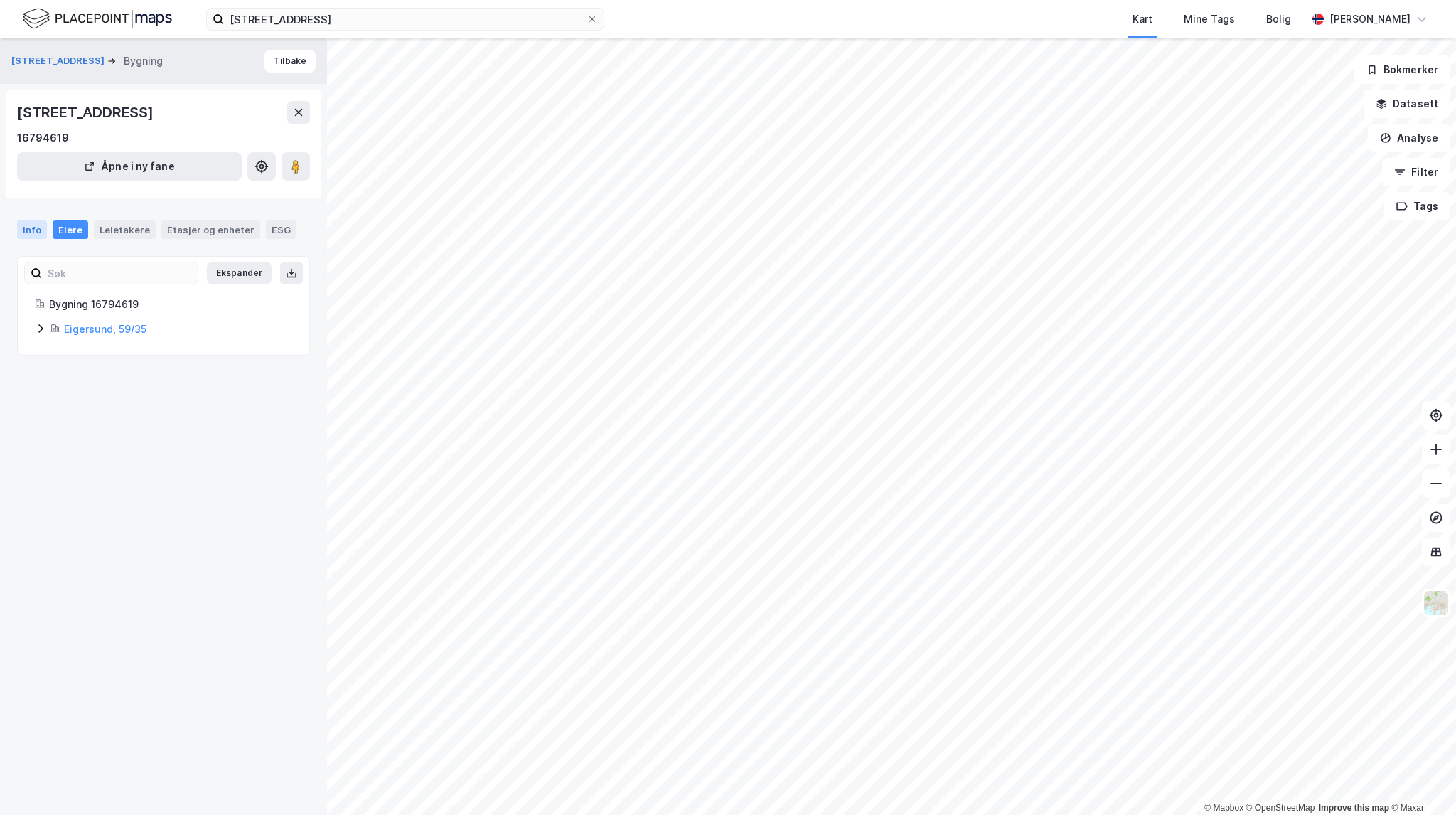
click at [29, 224] on div "Info" at bounding box center [31, 229] width 30 height 19
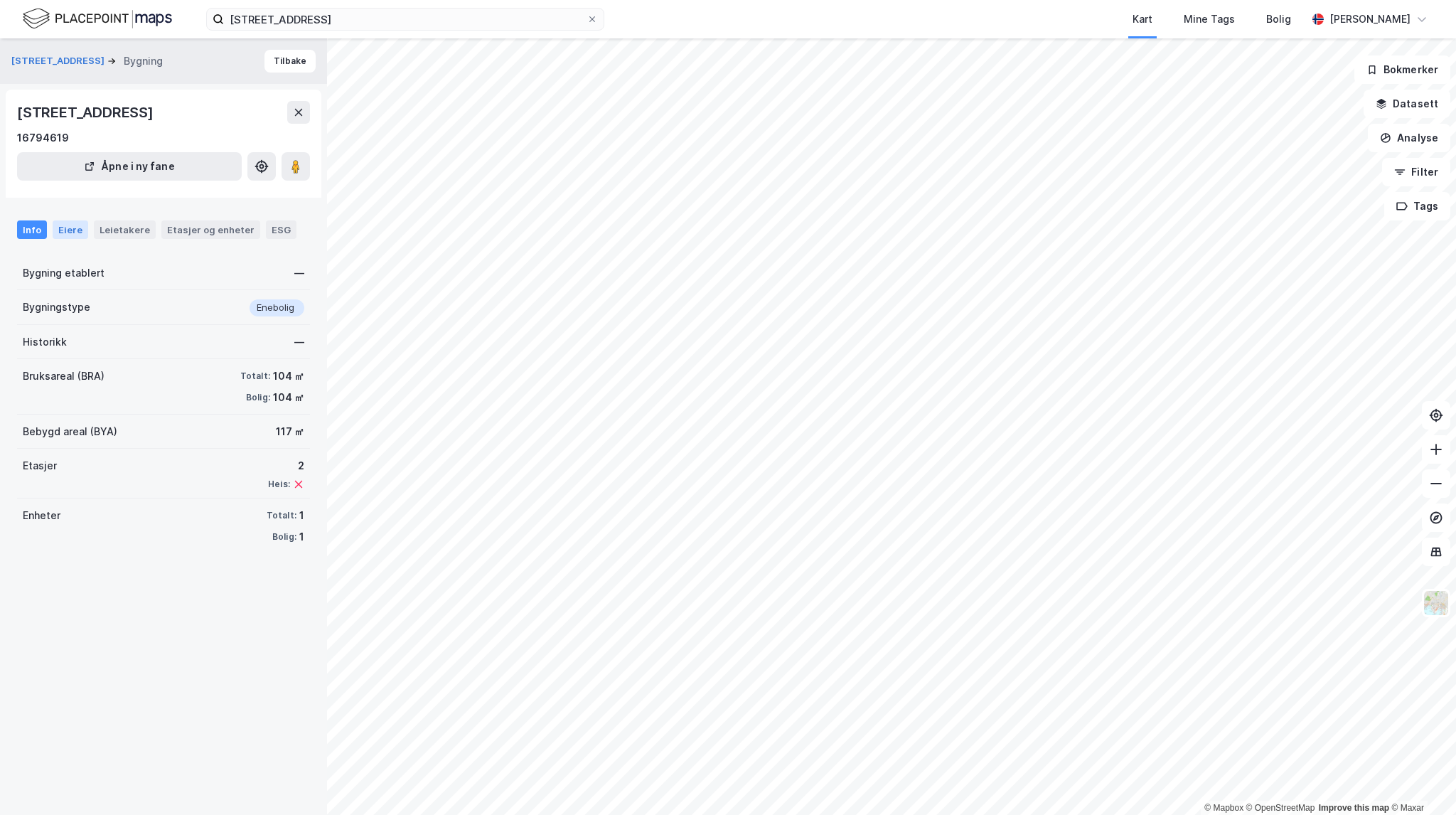
click at [63, 234] on div "Eiere" at bounding box center [70, 229] width 35 height 19
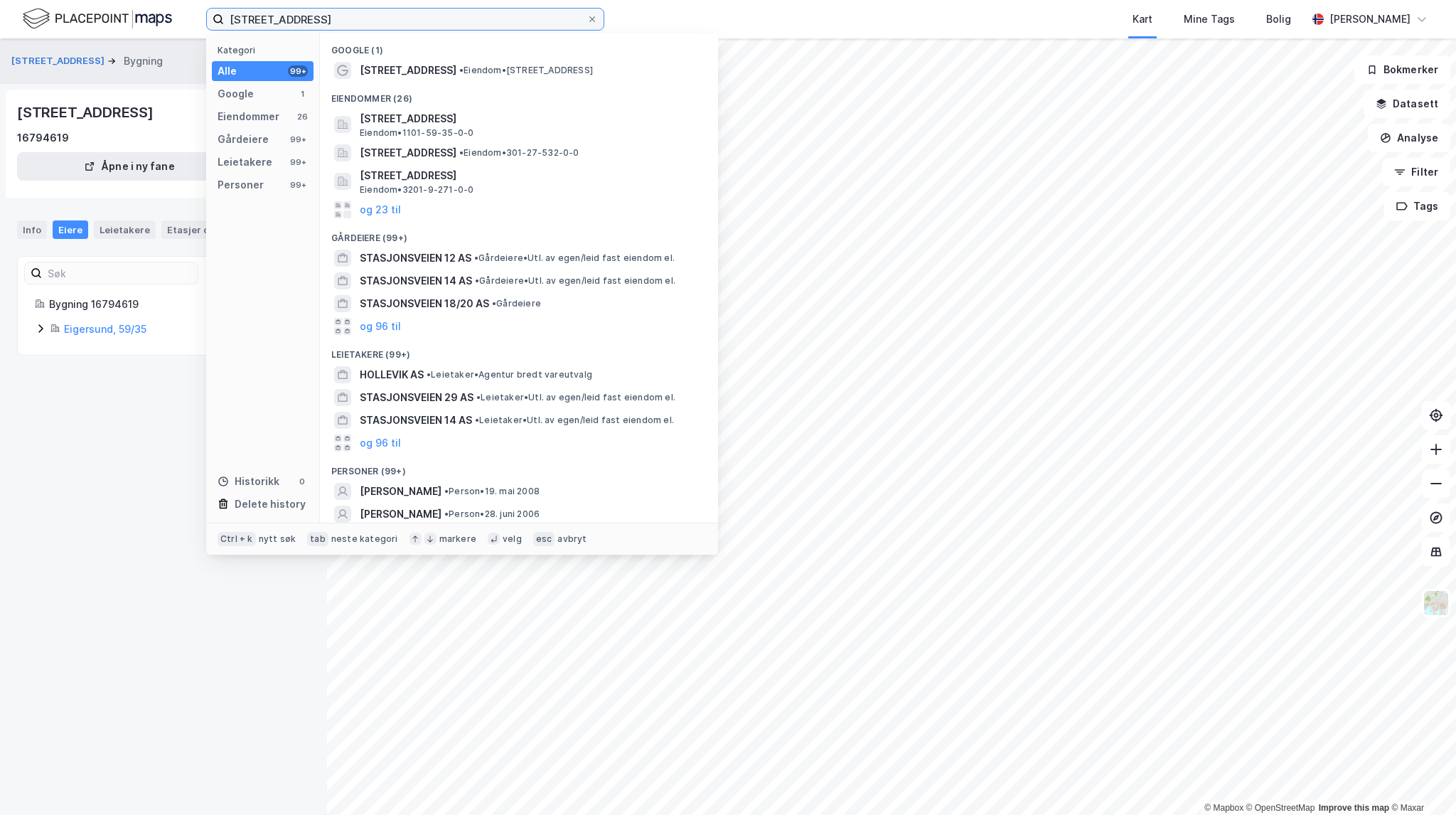
drag, startPoint x: 373, startPoint y: 16, endPoint x: 272, endPoint y: 5, distance: 101.6
click at [272, 5] on div "Stasjonsveien 32 hellevik Kategori Alle 99+ Google 1 Eiendommer 26 Gårdeiere 99…" at bounding box center [728, 19] width 1456 height 39
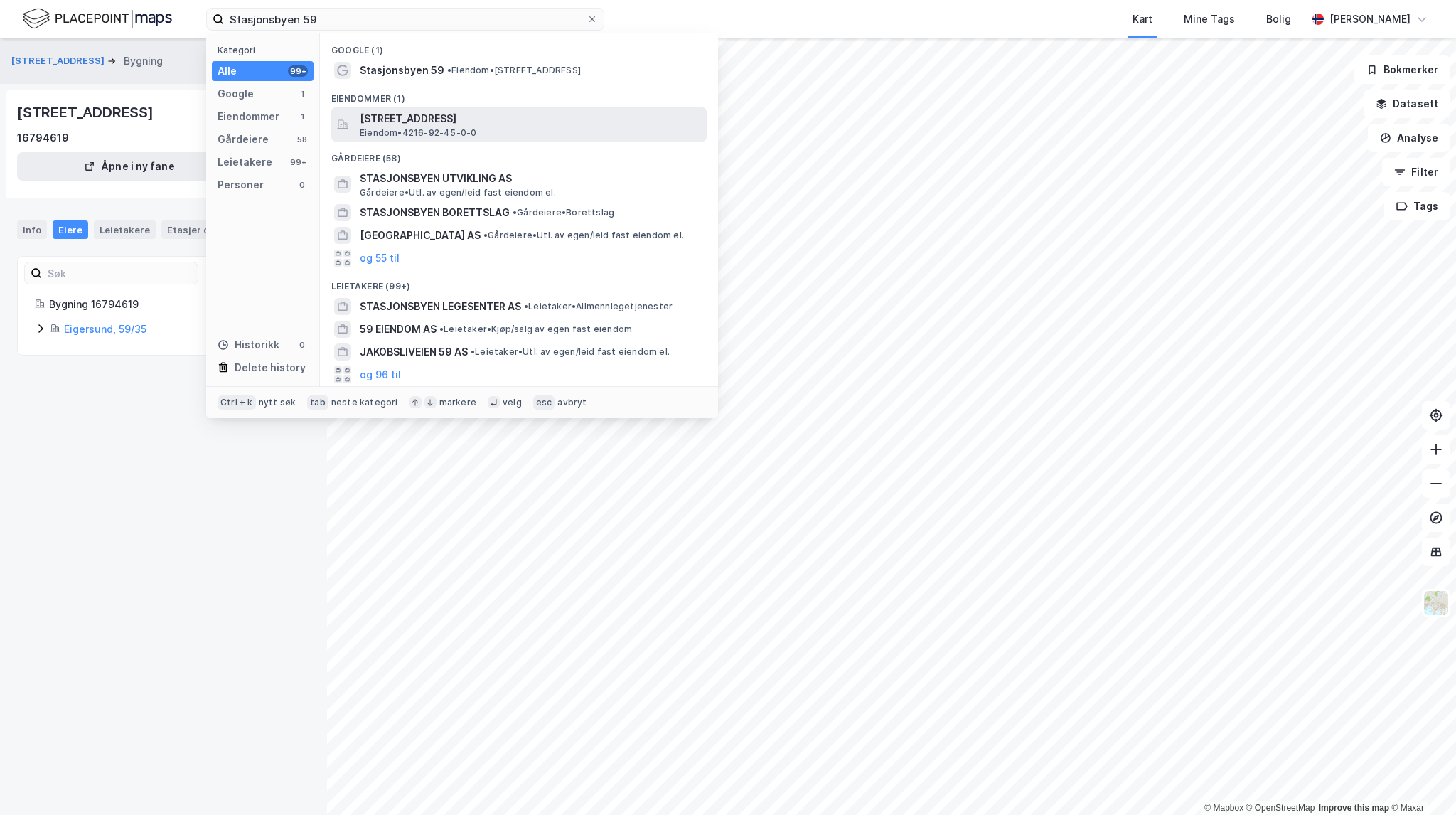
click at [523, 123] on span "[STREET_ADDRESS]" at bounding box center [530, 119] width 342 height 17
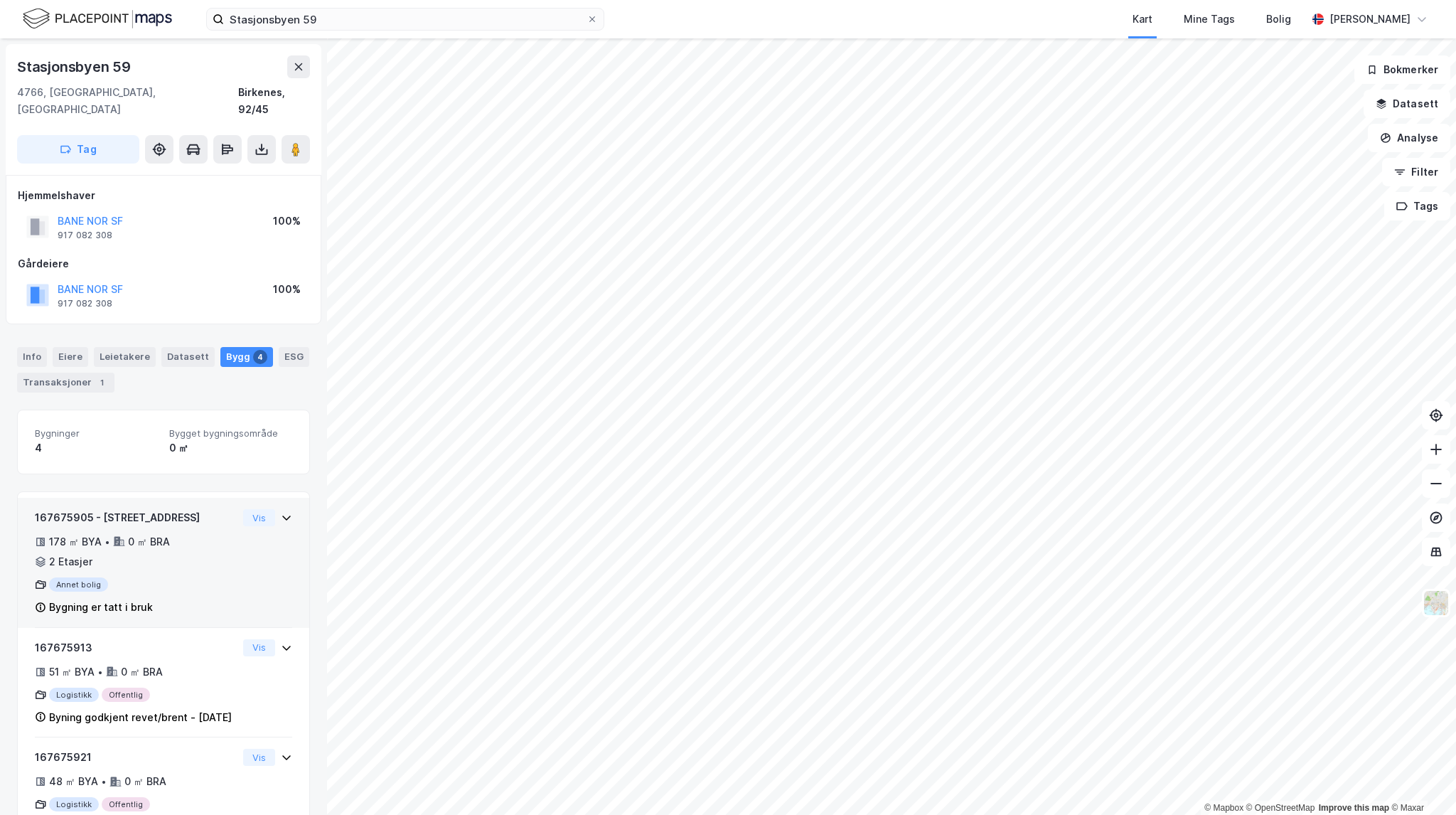
click at [210, 533] on div "178 ㎡ BYA • 0 ㎡ BRA • 2 Etasjer" at bounding box center [136, 552] width 202 height 37
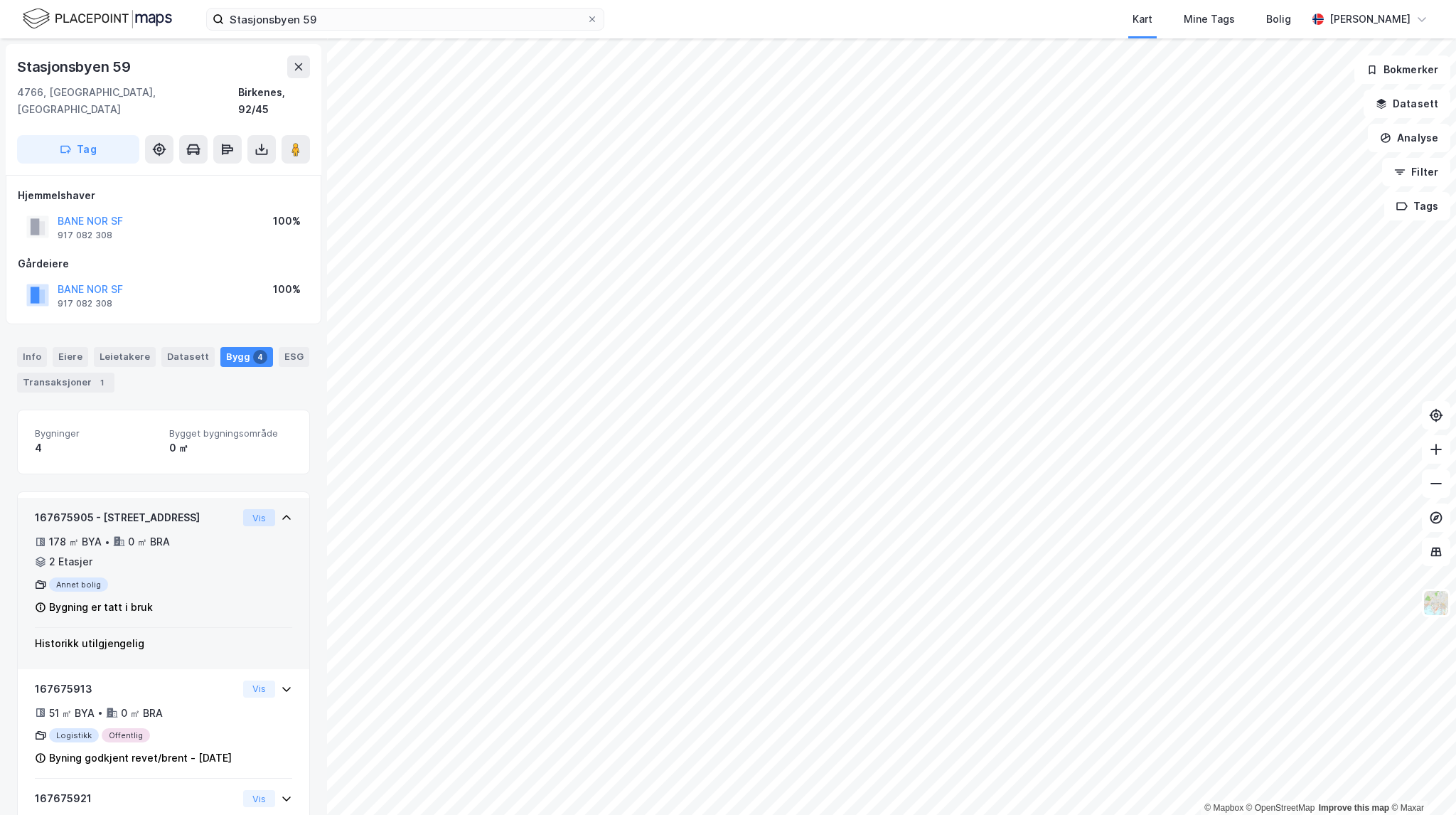
click at [245, 509] on button "Vis" at bounding box center [259, 517] width 32 height 17
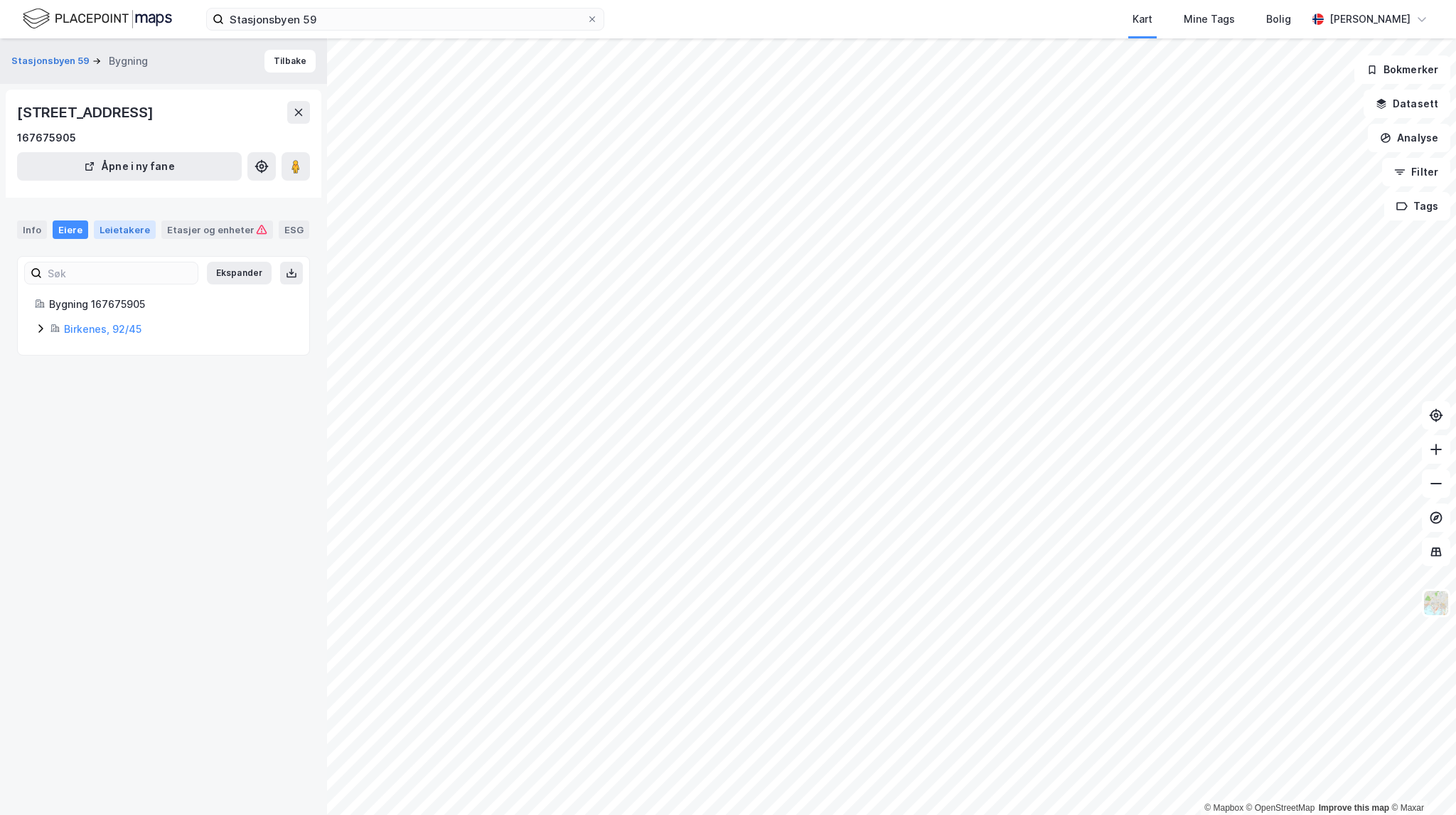
click at [126, 229] on div "Leietakere" at bounding box center [124, 229] width 62 height 19
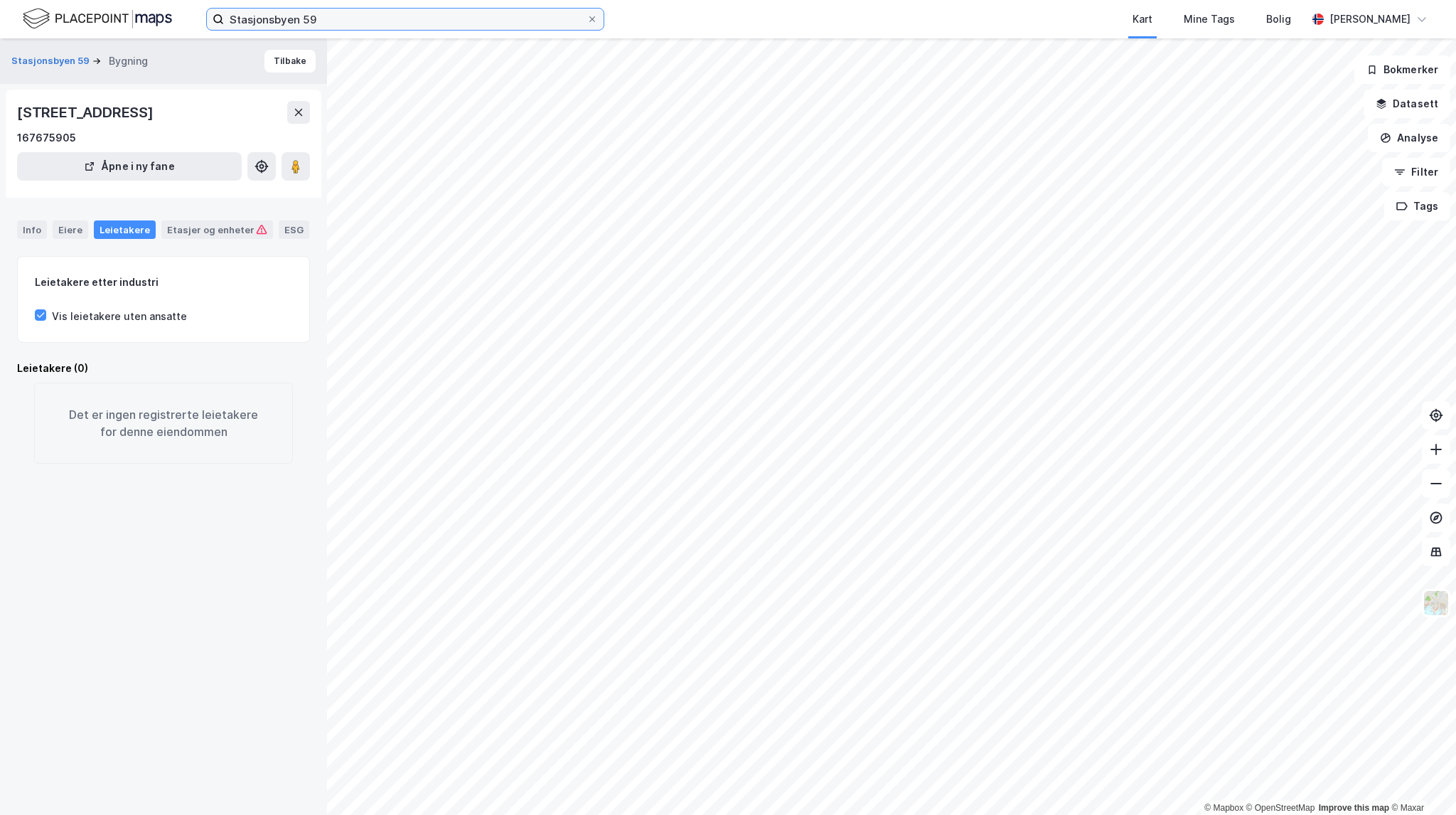
drag, startPoint x: 174, startPoint y: 2, endPoint x: 165, endPoint y: 2, distance: 9.0
click at [165, 2] on div "Stasjonsbyen 59 Kart Mine Tags Bolig [PERSON_NAME]" at bounding box center [728, 19] width 1456 height 39
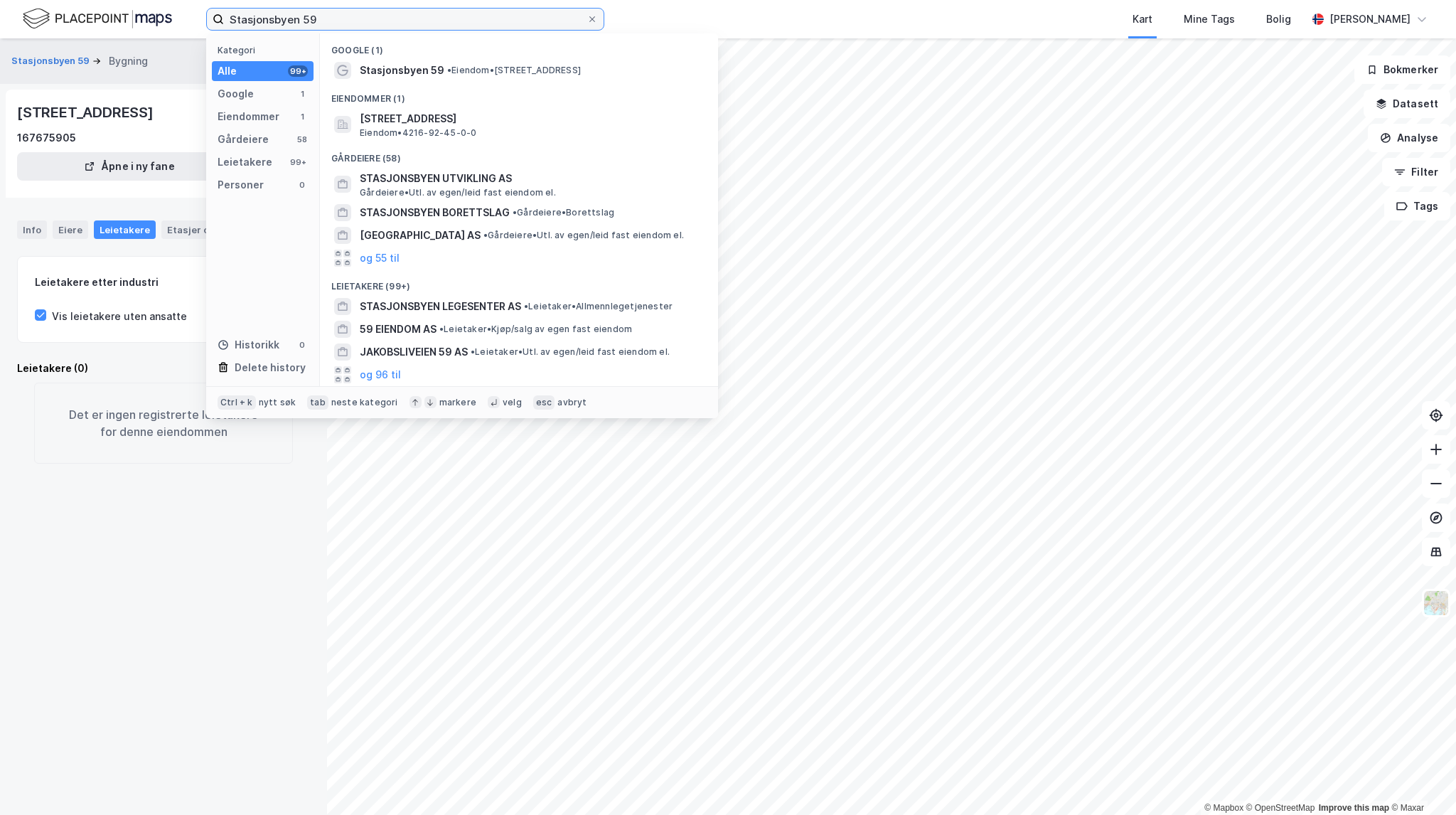
drag, startPoint x: 319, startPoint y: 18, endPoint x: 195, endPoint y: 1, distance: 125.2
click at [195, 1] on div "Stasjonsbyen 59 Kategori Alle 99+ Google 1 Eiendommer 1 Gårdeiere 58 Leietakere…" at bounding box center [728, 19] width 1456 height 39
paste input "veien 32"
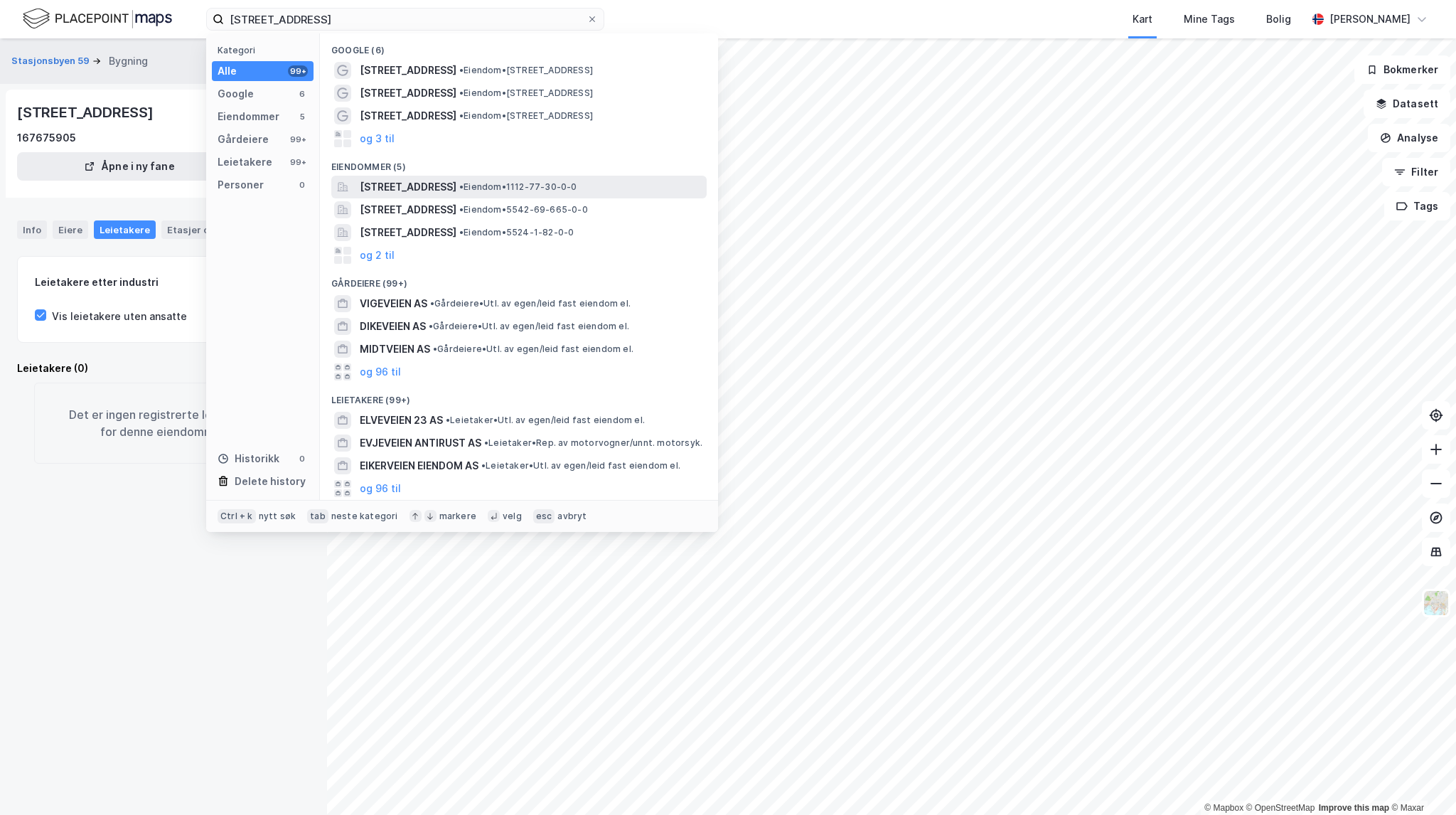
click at [577, 186] on span "• Eiendom • 1112-77-30-0-0" at bounding box center [518, 186] width 118 height 11
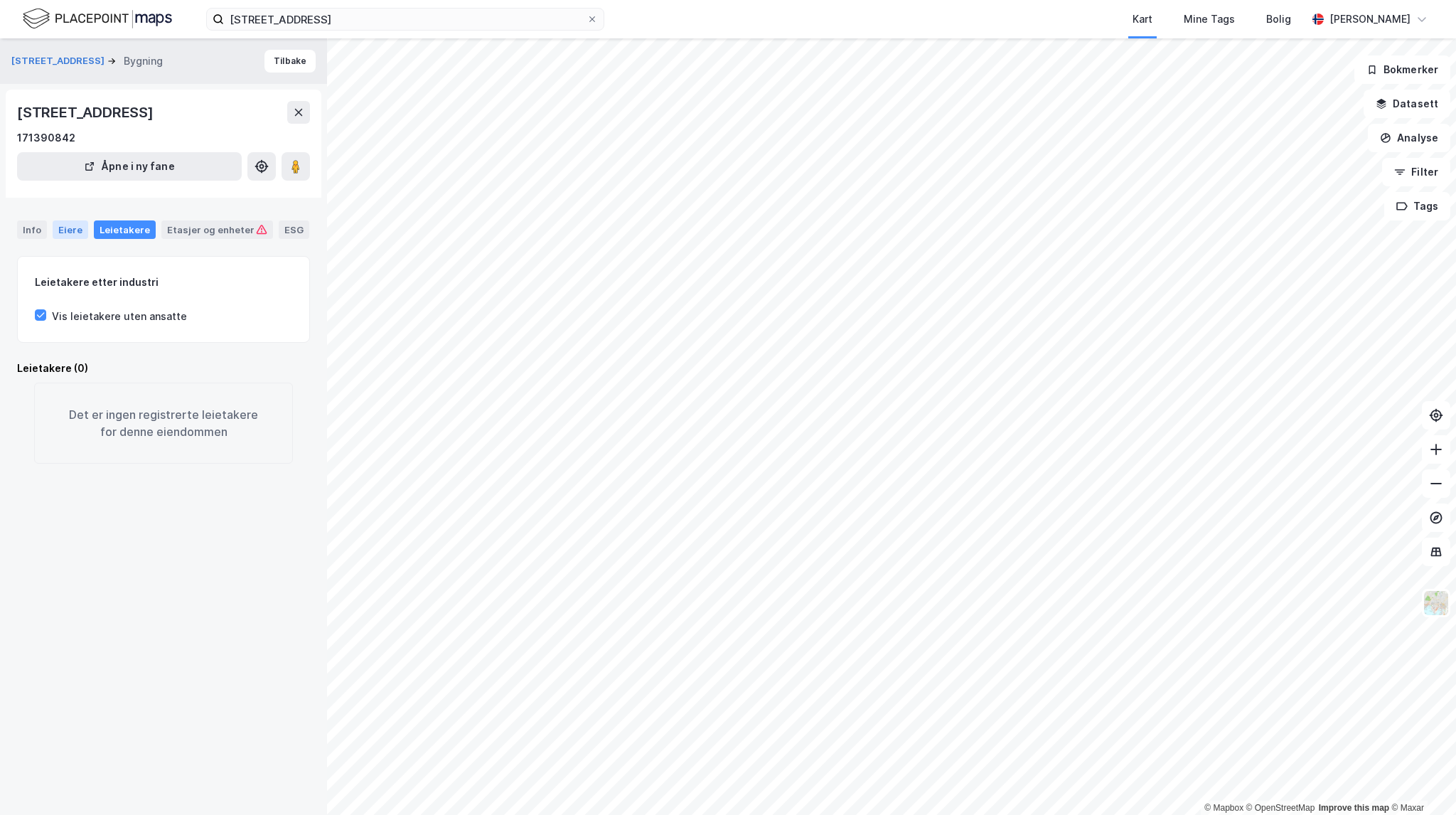
drag, startPoint x: 69, startPoint y: 224, endPoint x: 32, endPoint y: 223, distance: 37.0
click at [70, 224] on div "Eiere" at bounding box center [70, 229] width 35 height 19
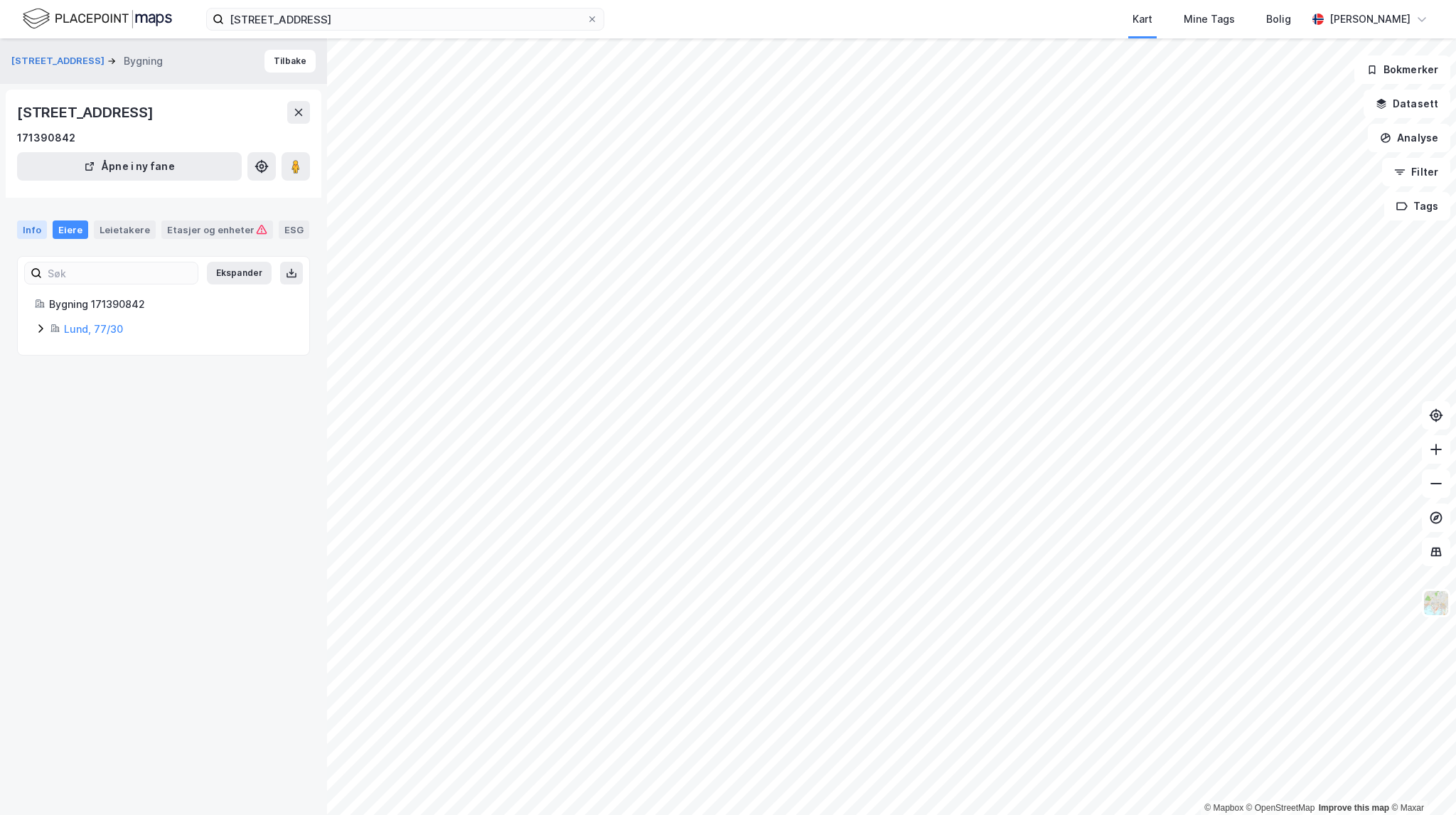
click at [33, 232] on div "Info" at bounding box center [31, 229] width 30 height 19
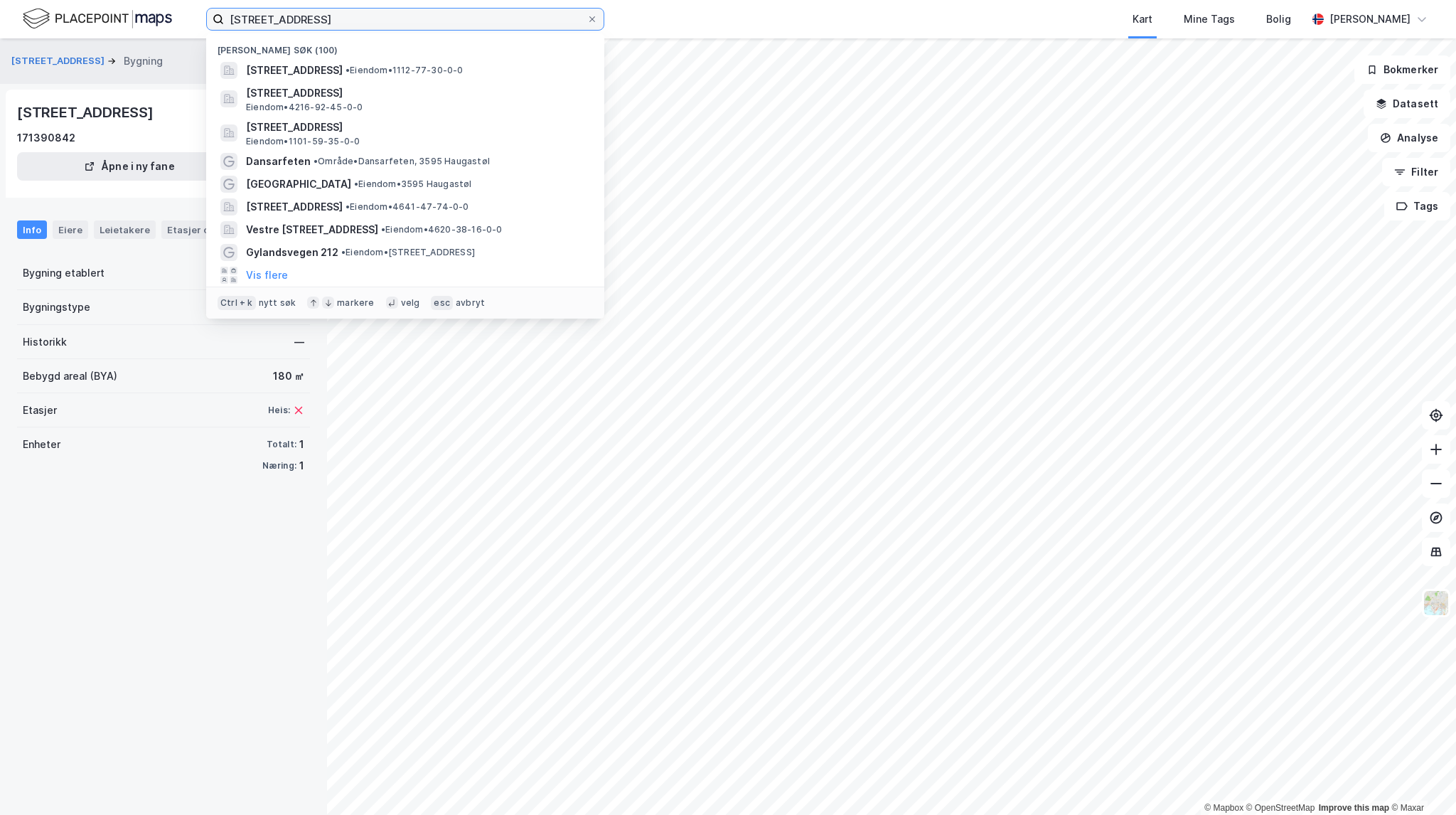
drag, startPoint x: 354, startPoint y: 24, endPoint x: 202, endPoint y: -5, distance: 154.7
click at [202, 0] on html "[STREET_ADDRESS] Nylige søk (100) [STREET_ADDRESS] • Eiendom • 1112-77-30-0-0 S…" at bounding box center [728, 408] width 1456 height 815
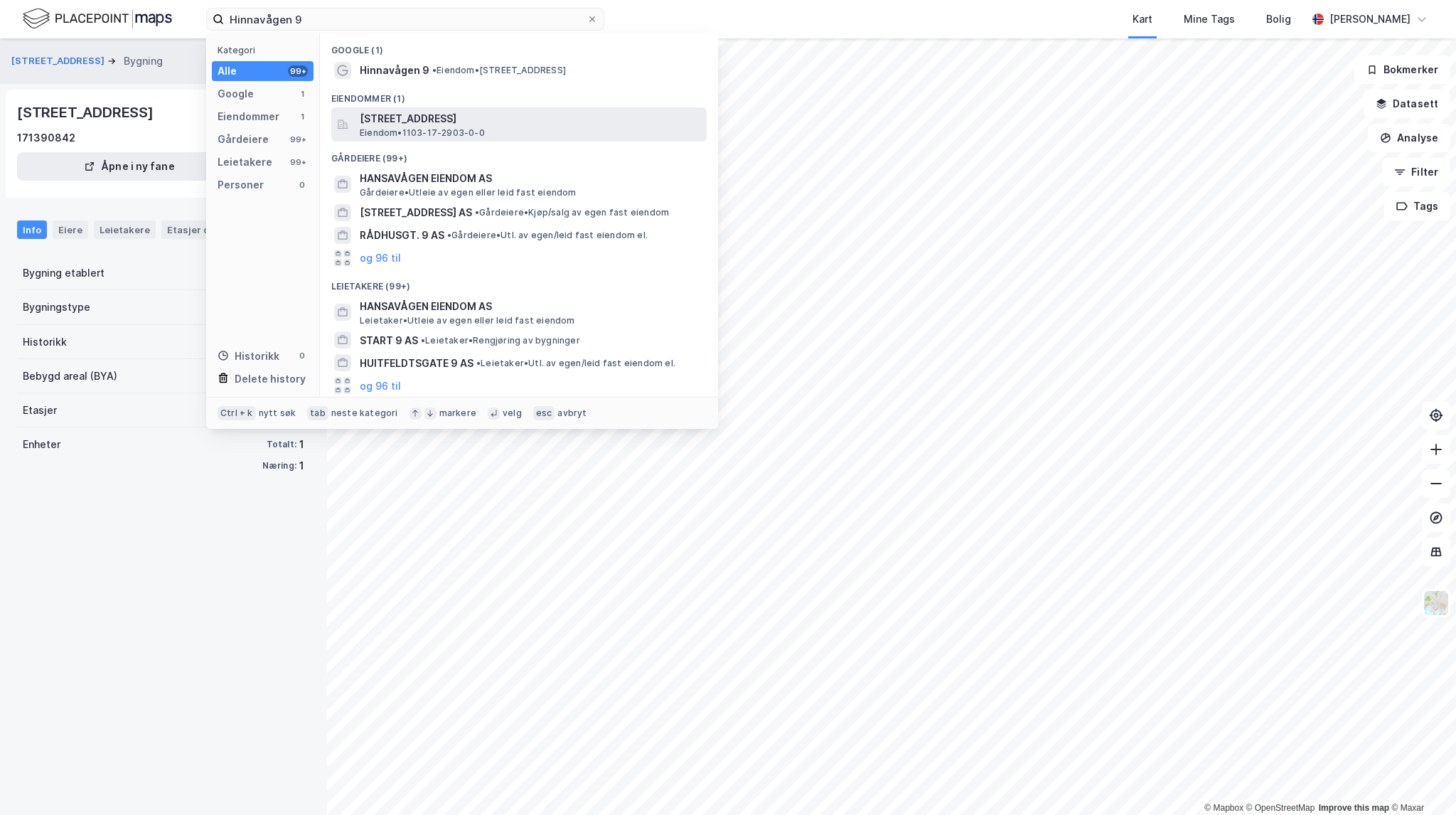
click at [440, 109] on div "[STREET_ADDRESS] • 1103-17-2903-0-0" at bounding box center [519, 124] width 375 height 34
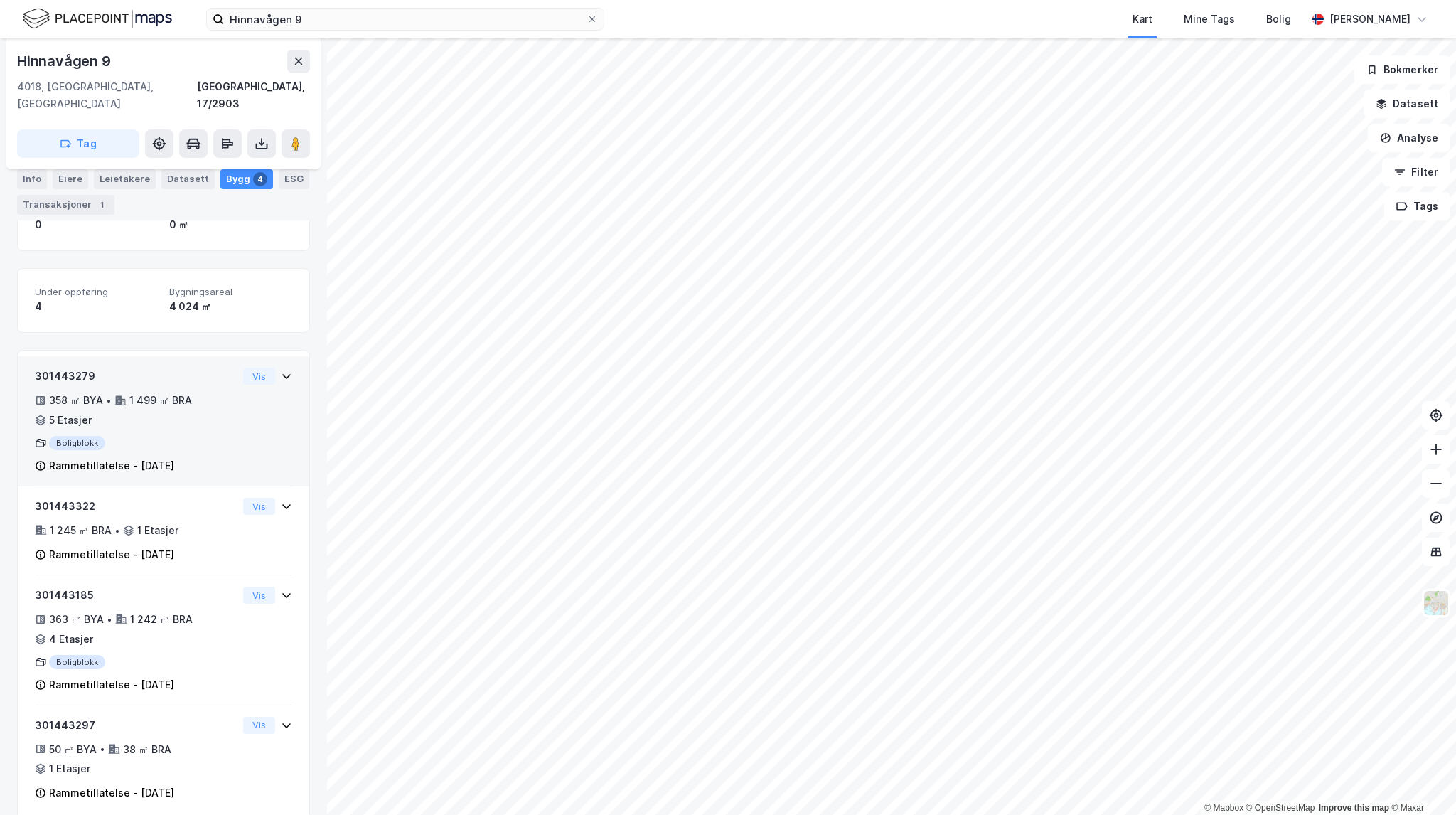
scroll to position [226, 0]
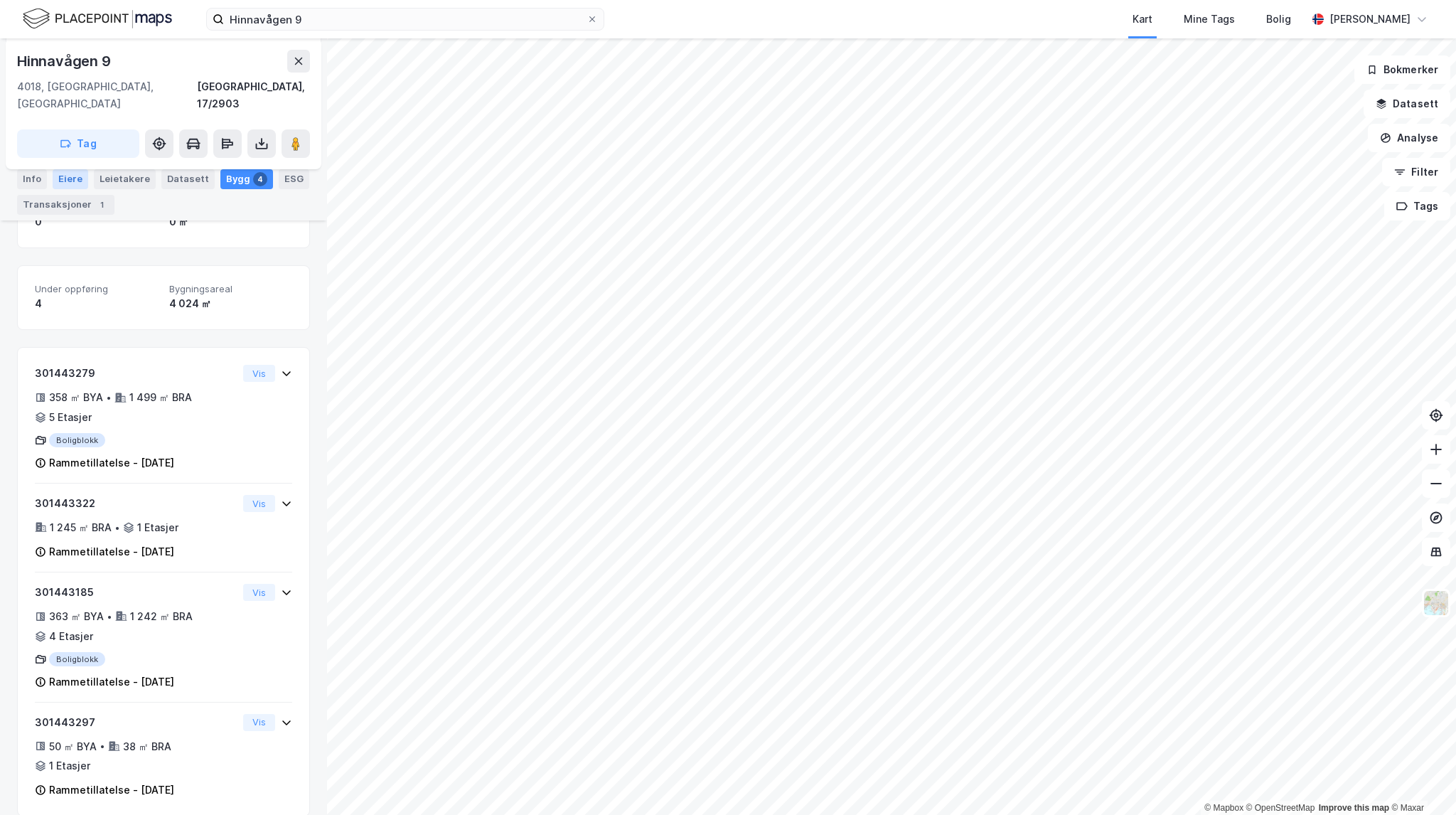
click at [77, 182] on div "Eiere" at bounding box center [70, 180] width 35 height 20
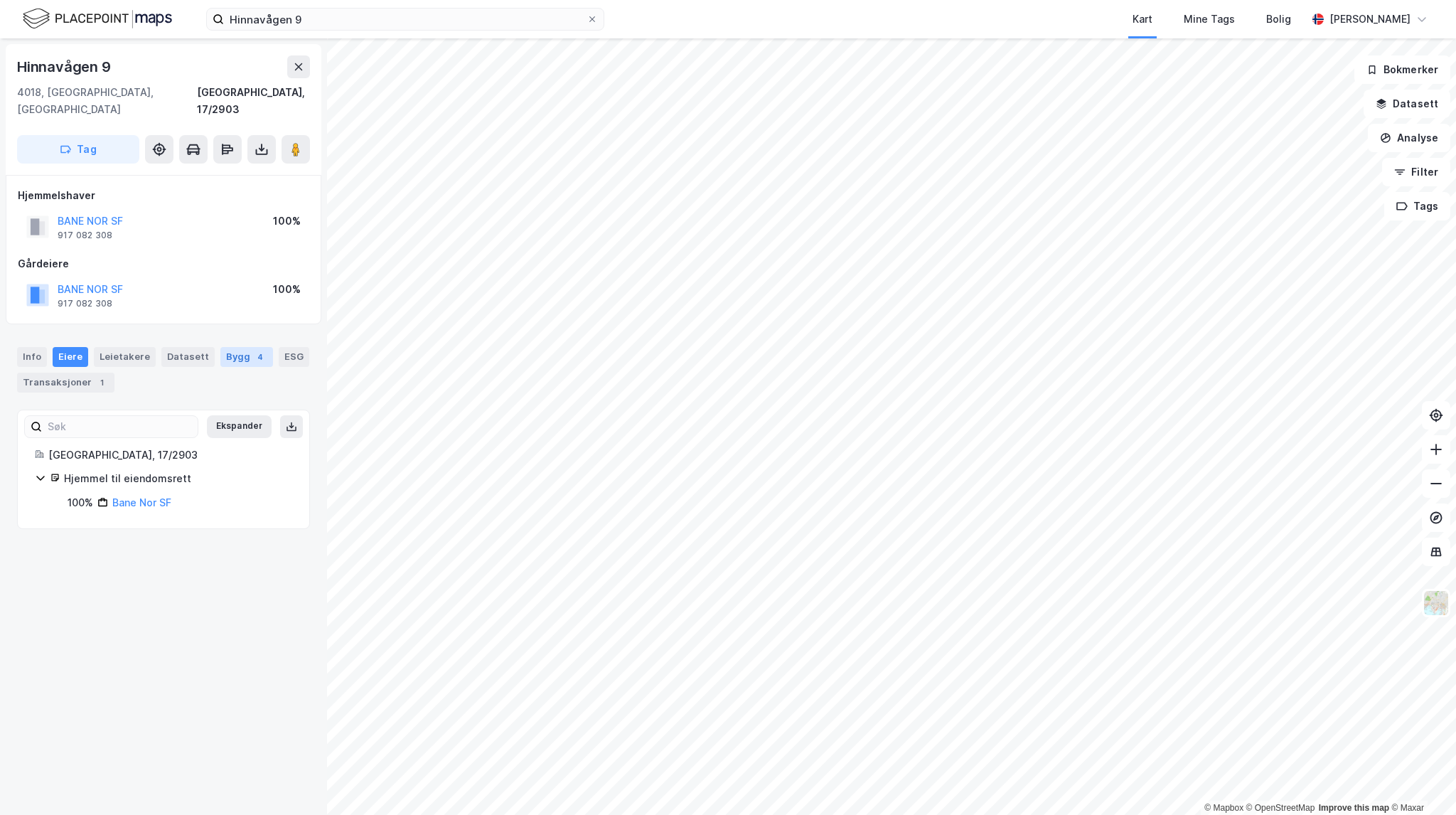
click at [235, 347] on div "Bygg 4" at bounding box center [246, 357] width 52 height 20
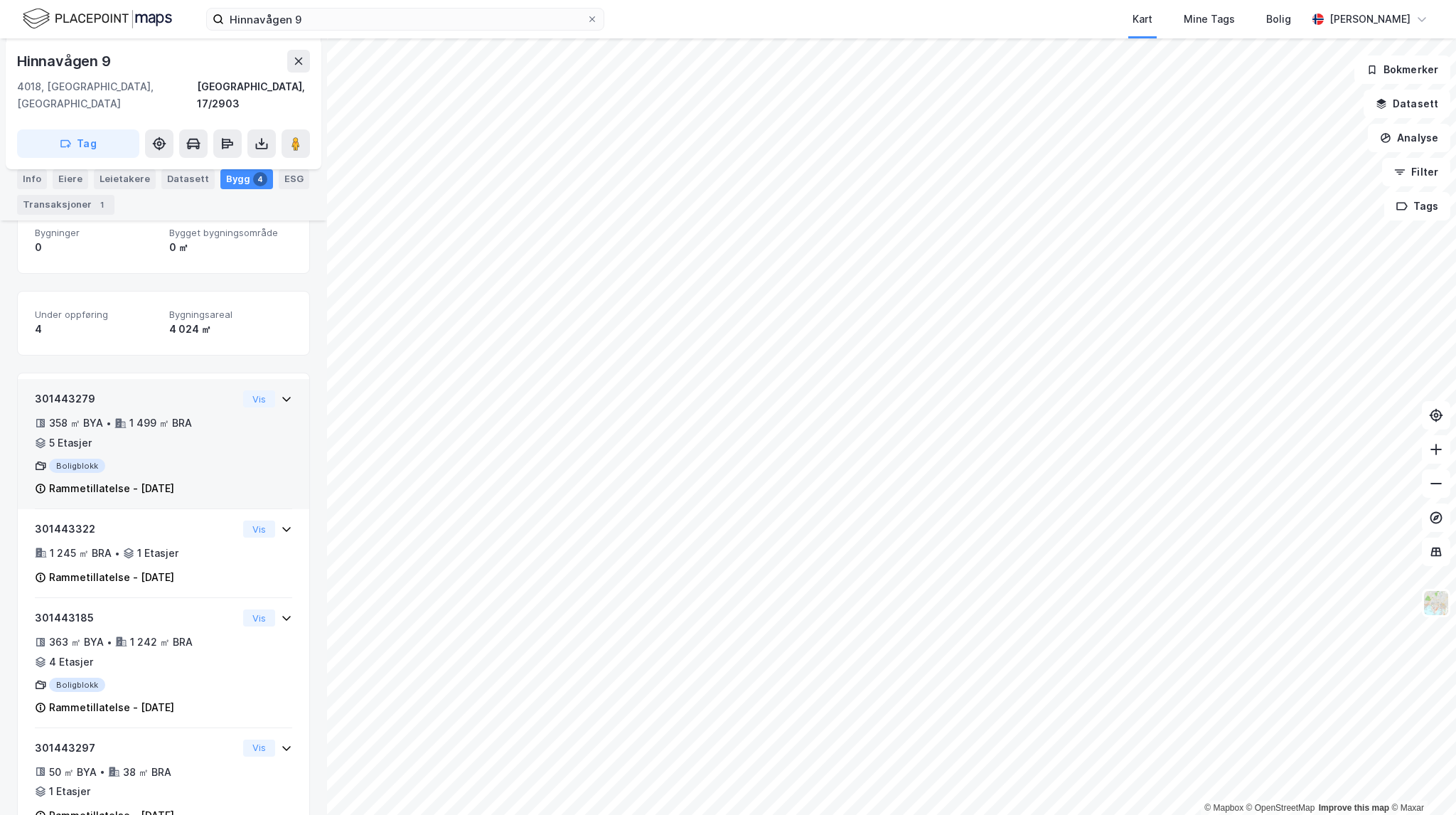
scroll to position [226, 0]
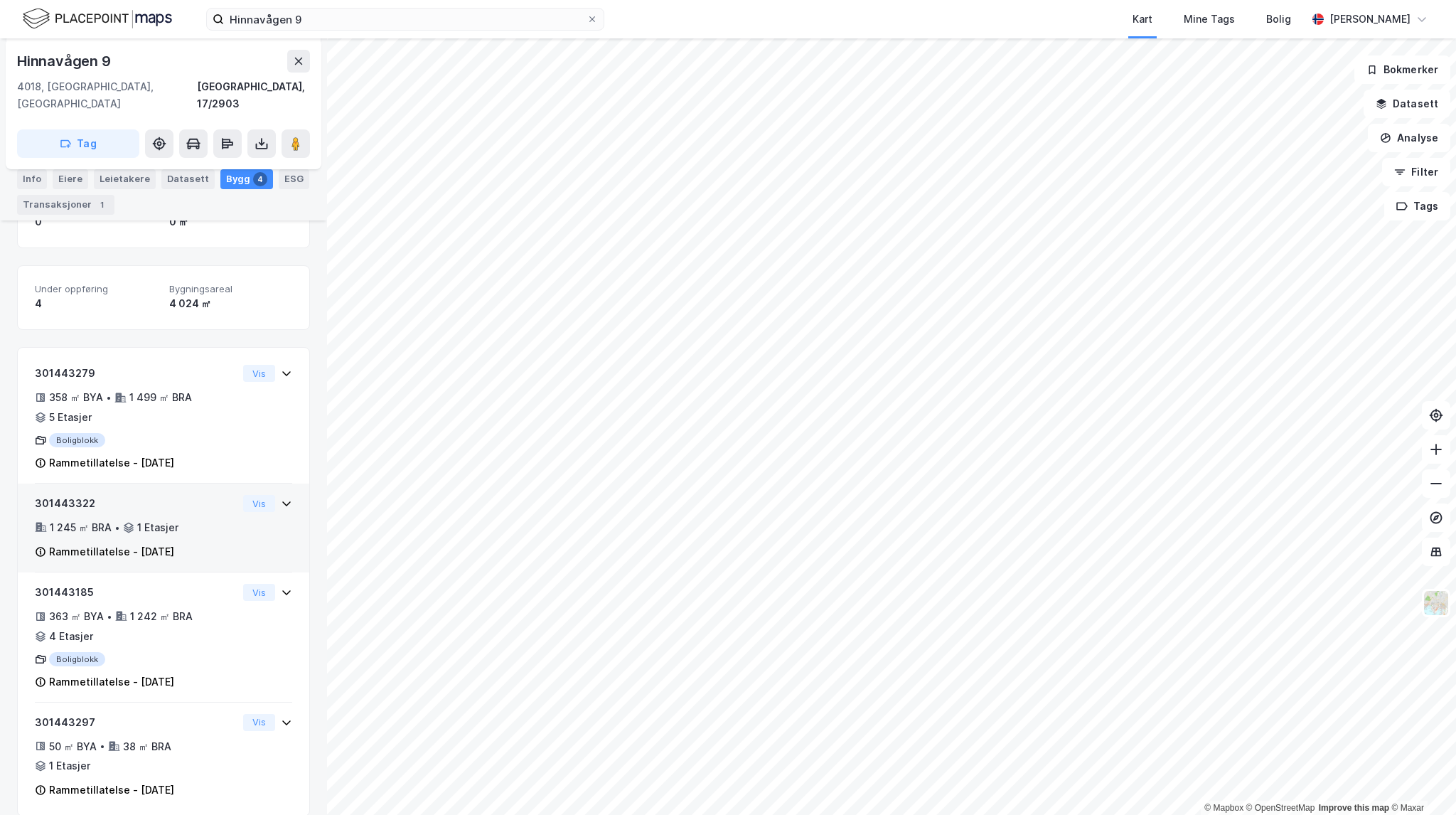
click at [179, 497] on div "301443322 1 245 ㎡ BRA • 1 Etasjer Rammetillatelse - [DATE]" at bounding box center [136, 528] width 202 height 66
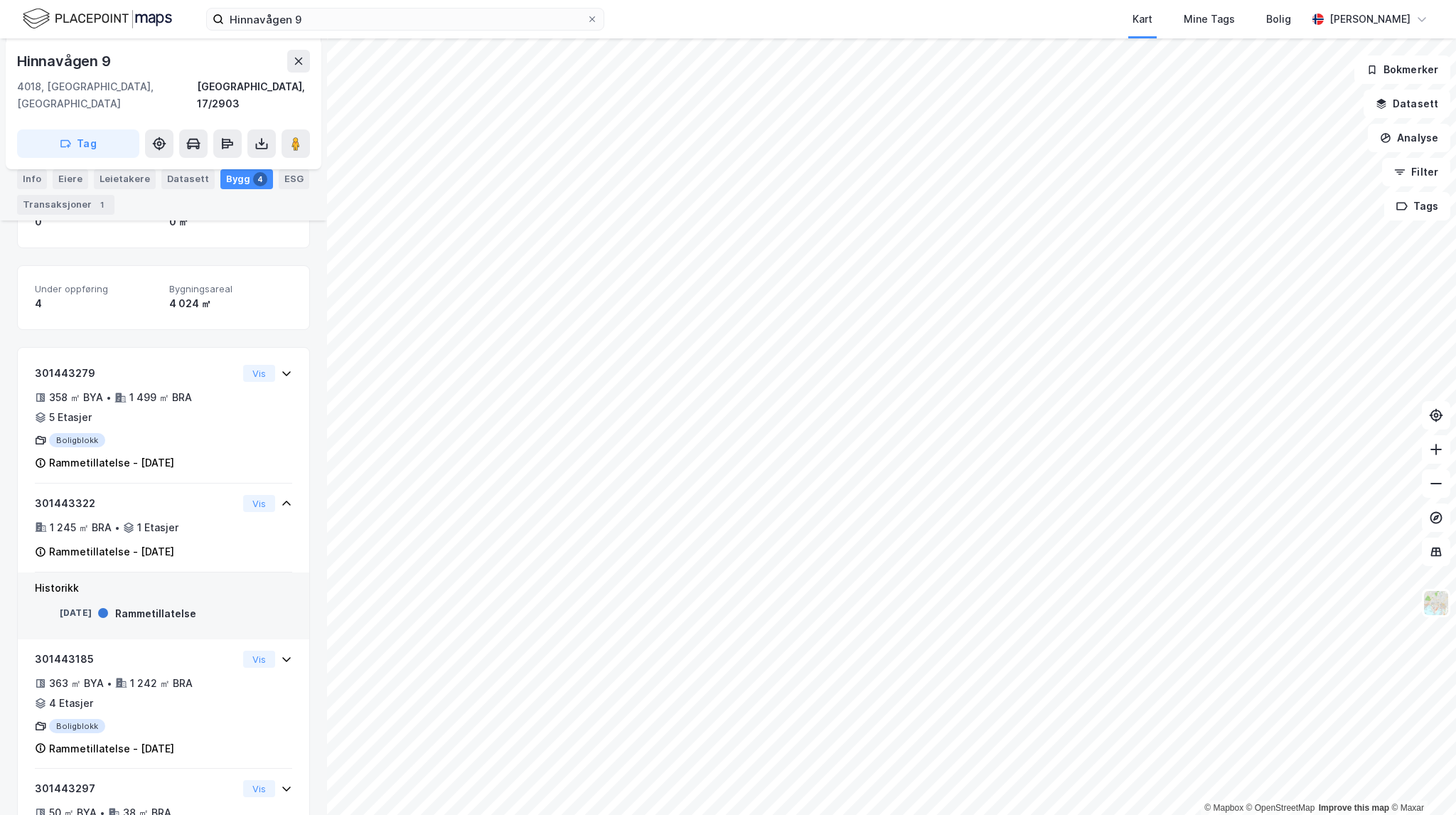
scroll to position [293, 0]
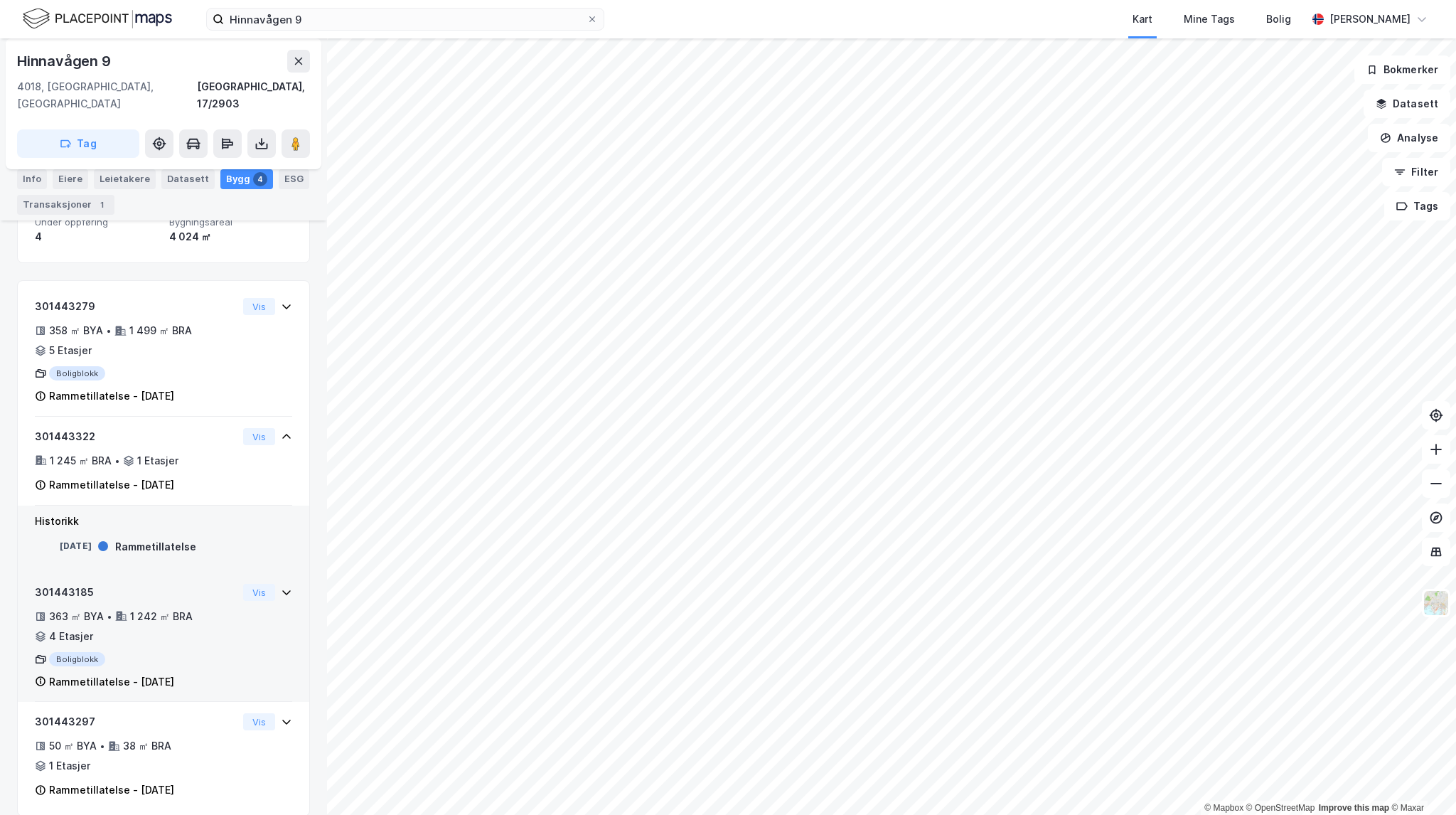
click at [156, 608] on div "1 242 ㎡ BRA" at bounding box center [161, 617] width 62 height 17
drag, startPoint x: 157, startPoint y: 649, endPoint x: 157, endPoint y: 672, distance: 23.0
drag, startPoint x: 157, startPoint y: 672, endPoint x: 114, endPoint y: 665, distance: 43.6
click at [114, 673] on div "Rammetillatelse - [DATE]" at bounding box center [111, 682] width 125 height 17
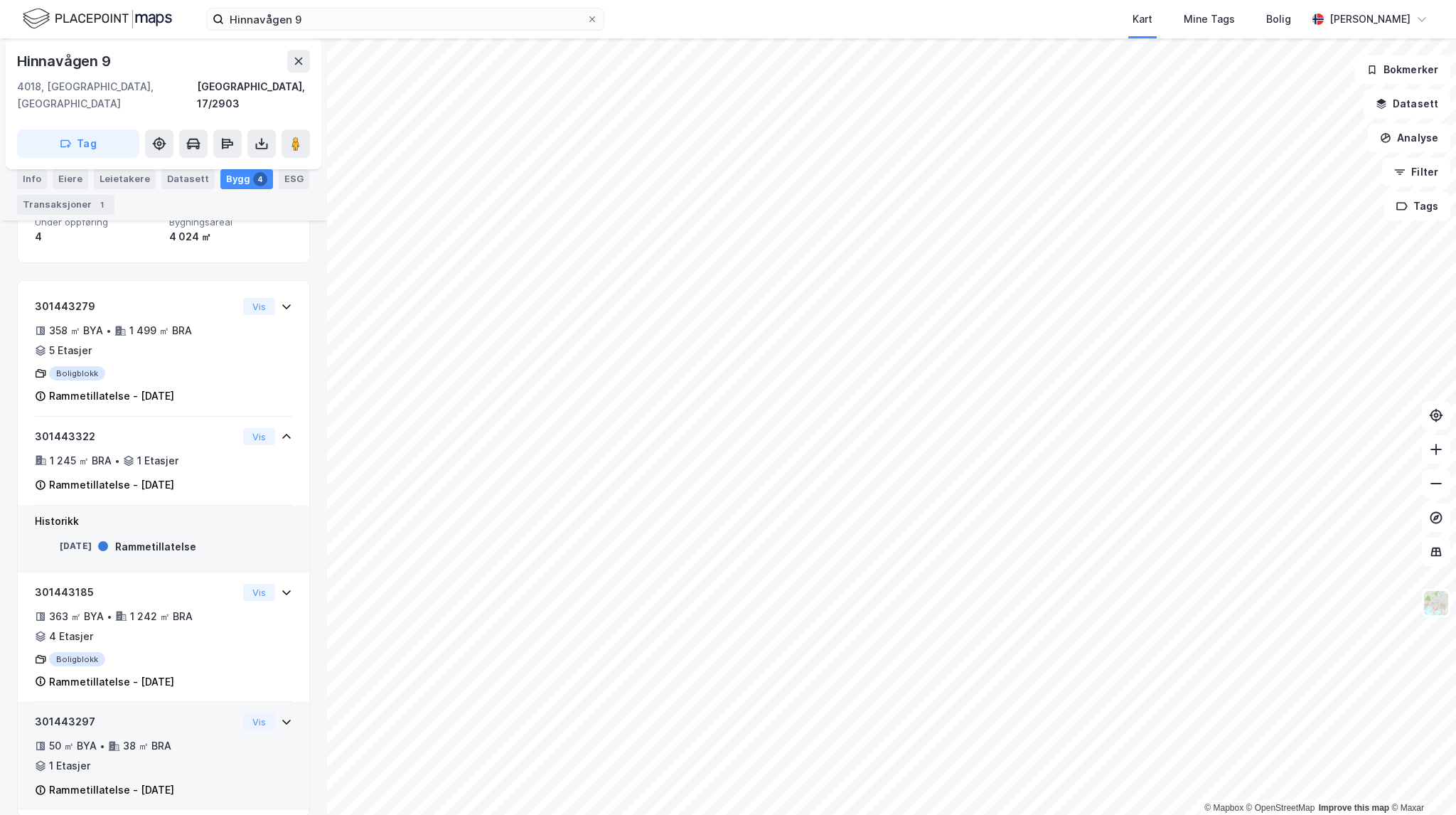
click at [161, 713] on div "301443297" at bounding box center [136, 721] width 202 height 17
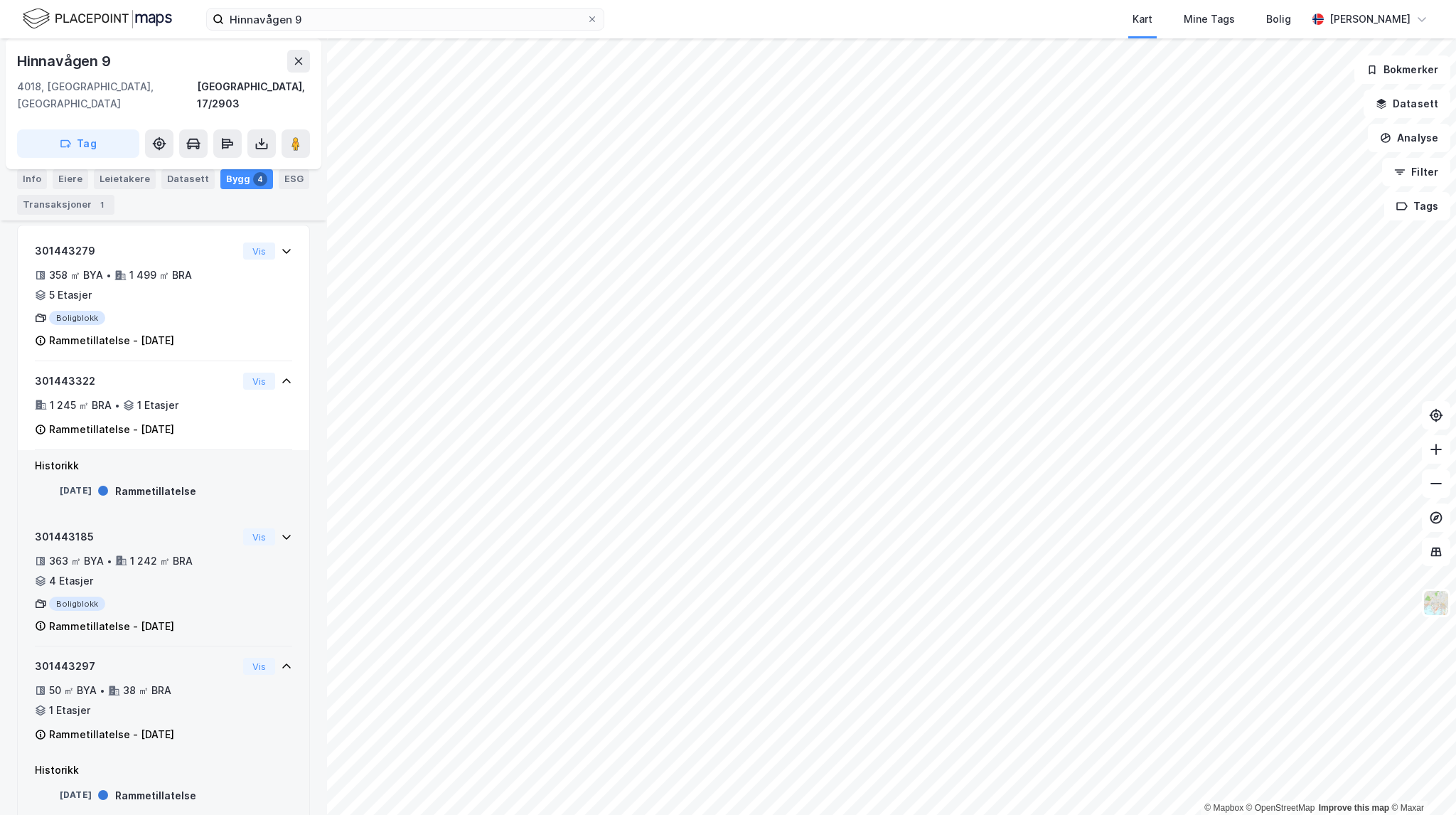
scroll to position [359, 0]
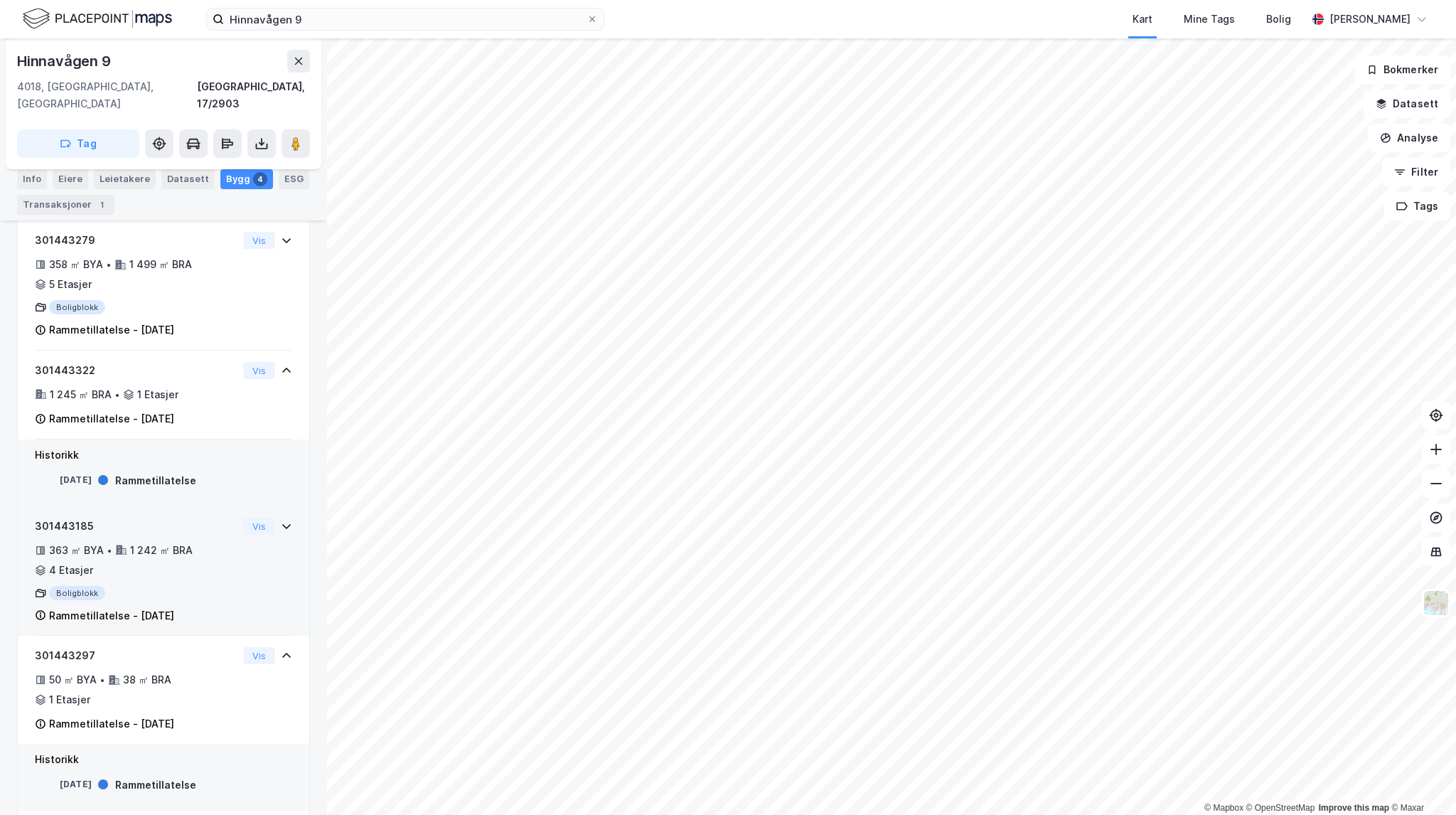
drag, startPoint x: 183, startPoint y: 534, endPoint x: 181, endPoint y: 510, distance: 24.1
click at [183, 542] on div "1 242 ㎡ BRA" at bounding box center [161, 550] width 62 height 17
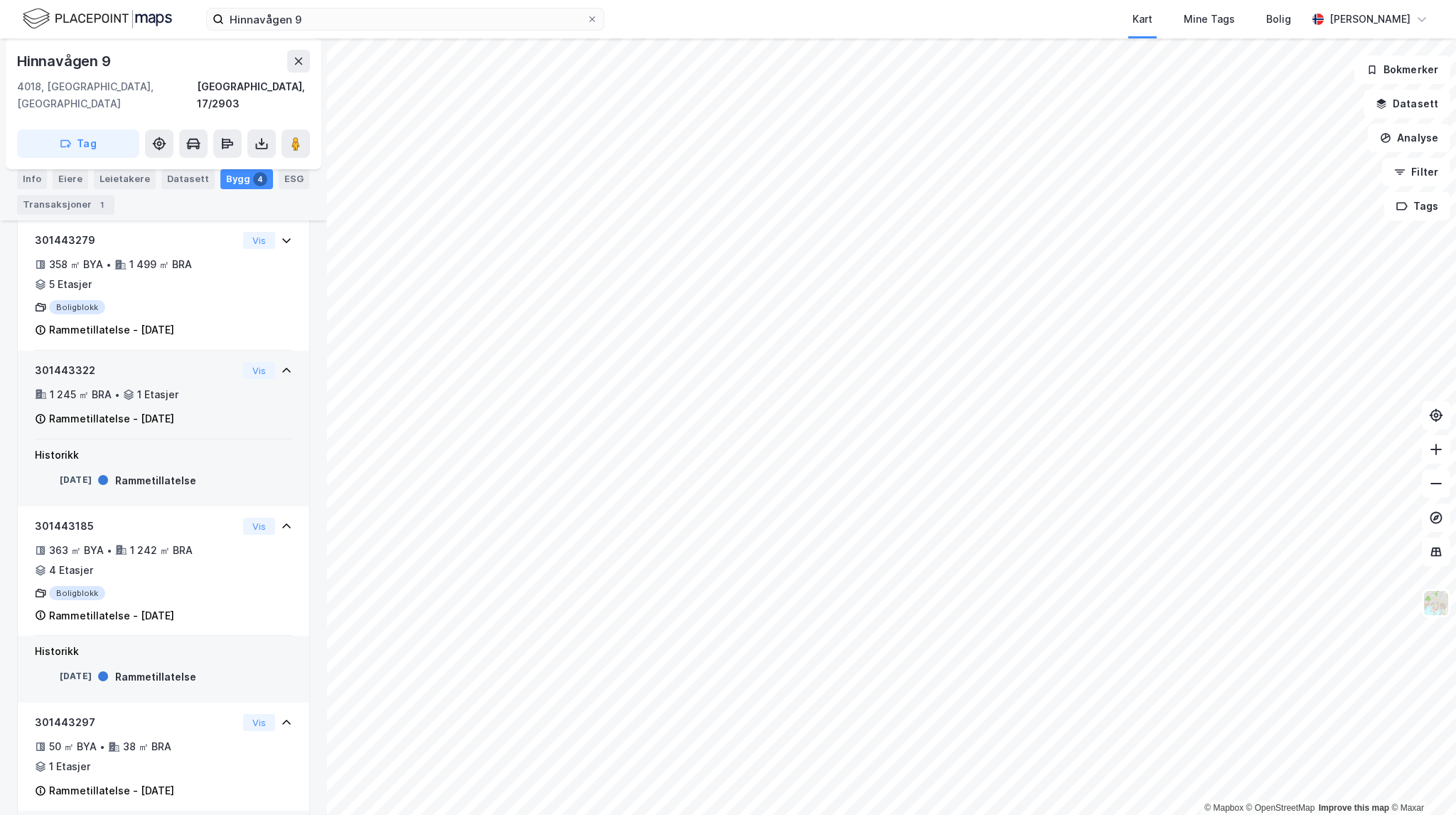
click at [173, 362] on div "301443322 1 245 ㎡ BRA • 1 Etasjer Rammetillatelse - [DATE]" at bounding box center [136, 395] width 202 height 66
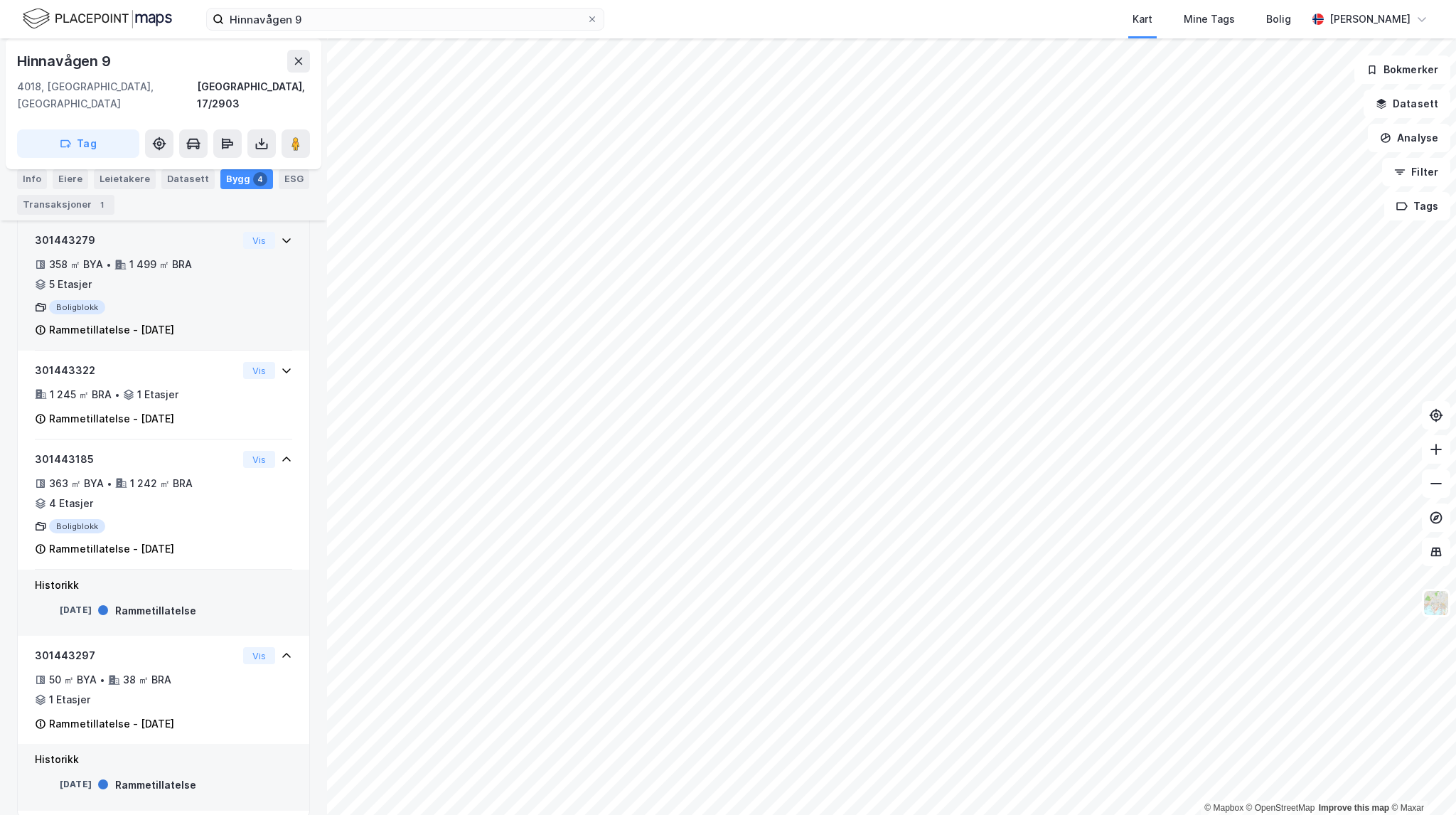
click at [183, 256] on div "1 499 ㎡ BRA" at bounding box center [160, 264] width 62 height 17
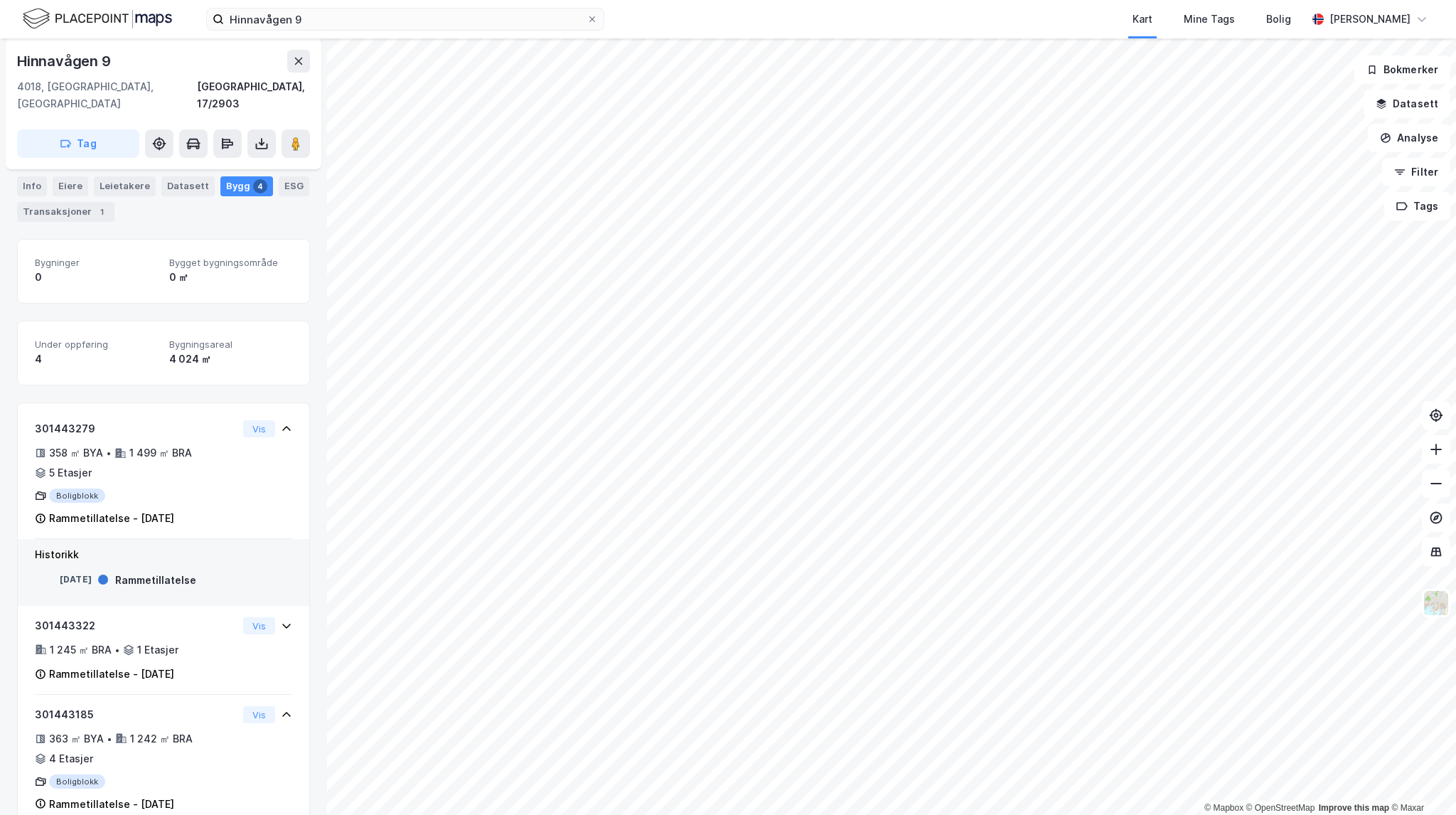
scroll to position [0, 0]
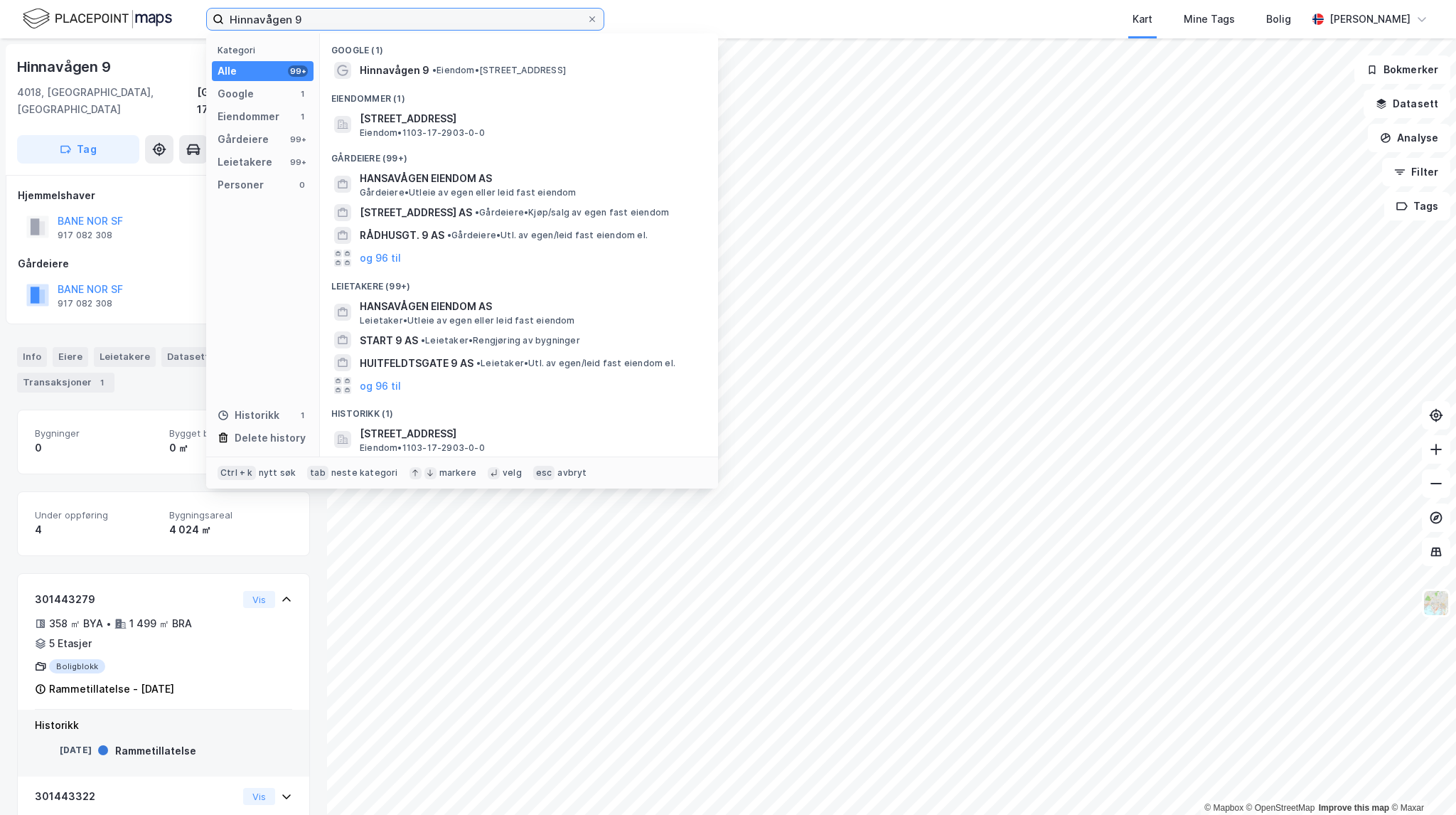
drag, startPoint x: 319, startPoint y: 21, endPoint x: 120, endPoint y: 7, distance: 199.5
click at [120, 7] on div "Hinnavågen 9 Kategori Alle 99+ Google 1 Eiendommer 1 Gårdeiere 99+ Leietakere 9…" at bounding box center [728, 19] width 1456 height 39
paste input "Vinterroveien 2B"
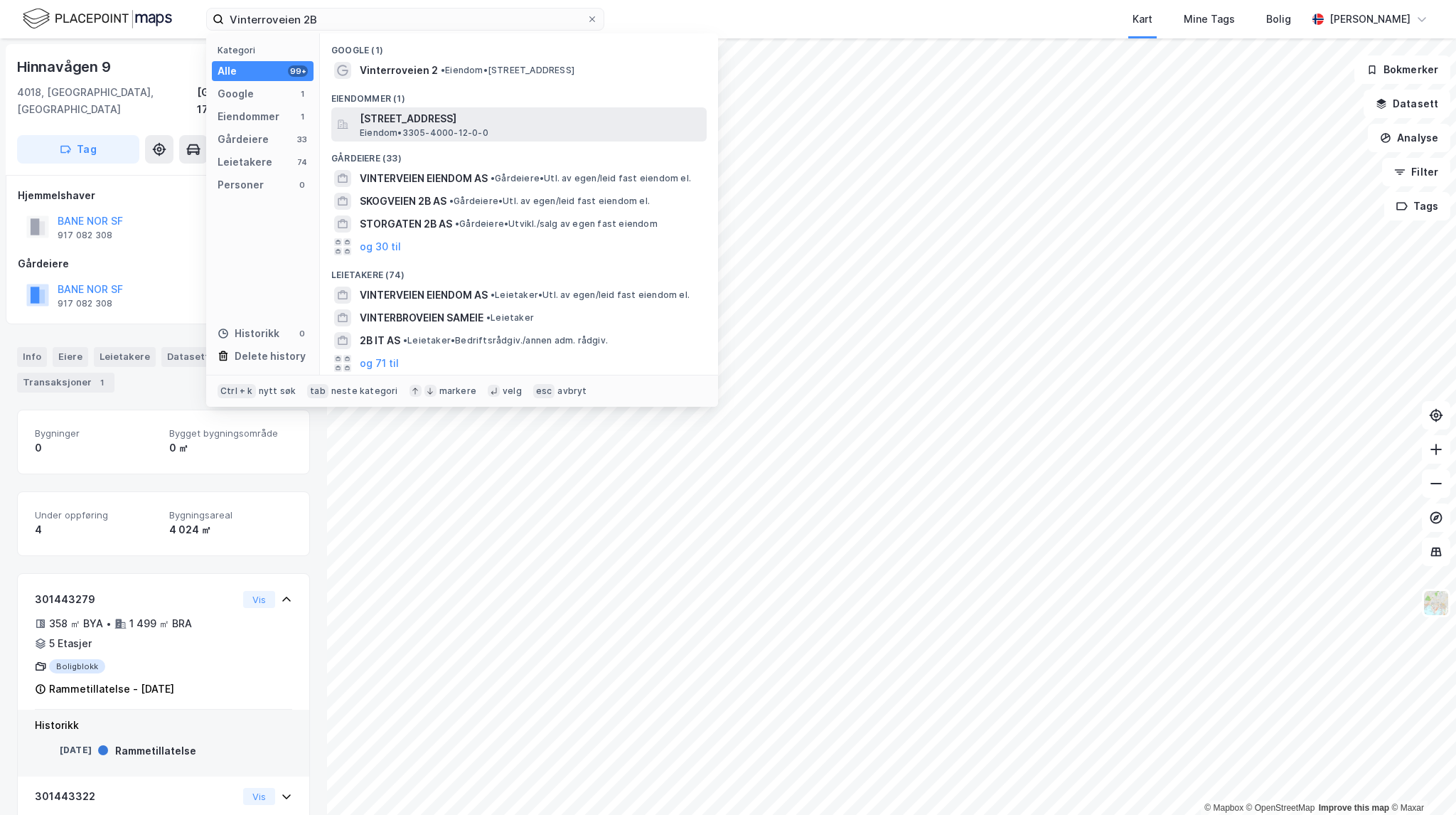
click at [500, 120] on span "[STREET_ADDRESS]" at bounding box center [530, 119] width 342 height 17
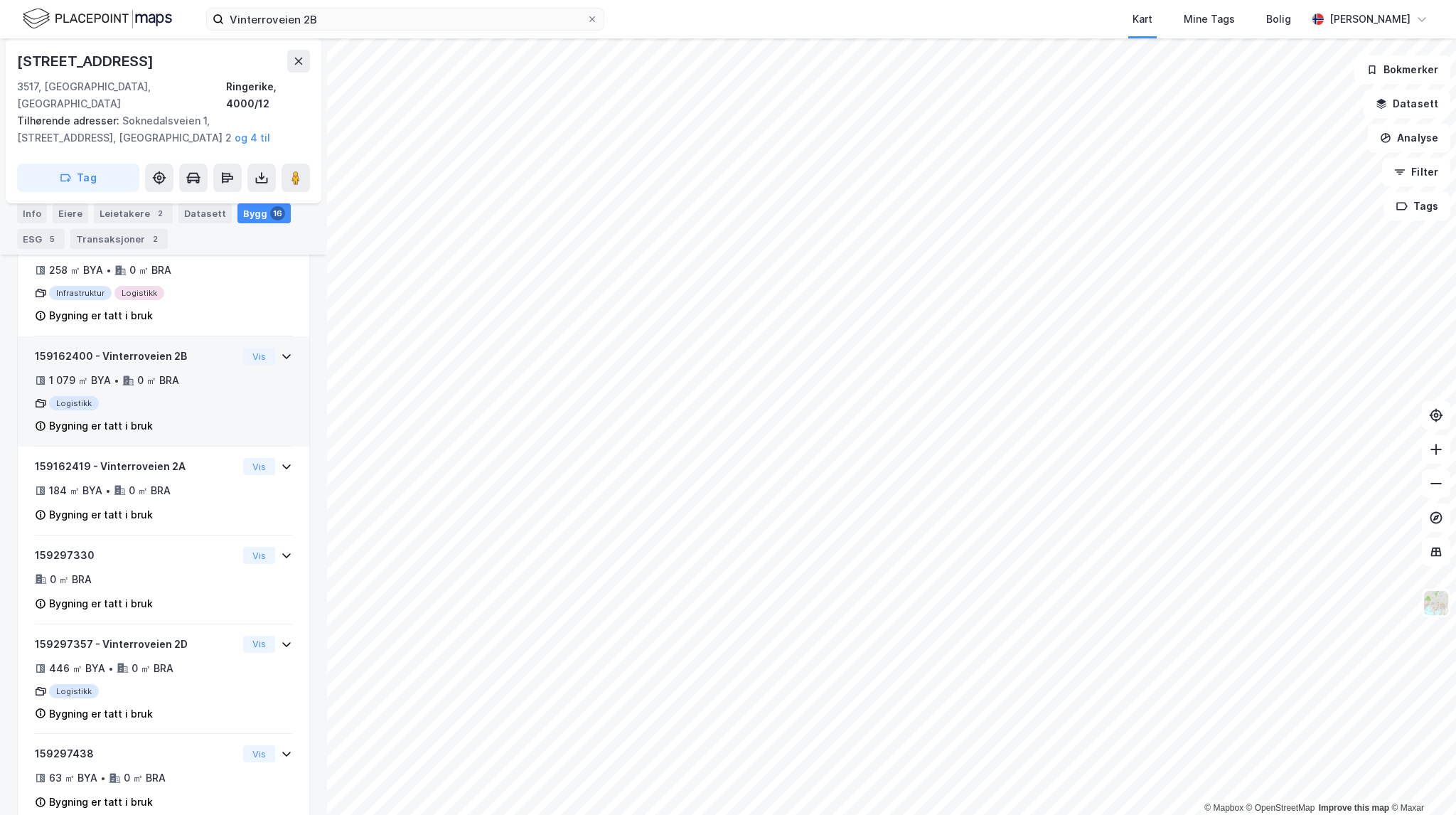
scroll to position [1352, 0]
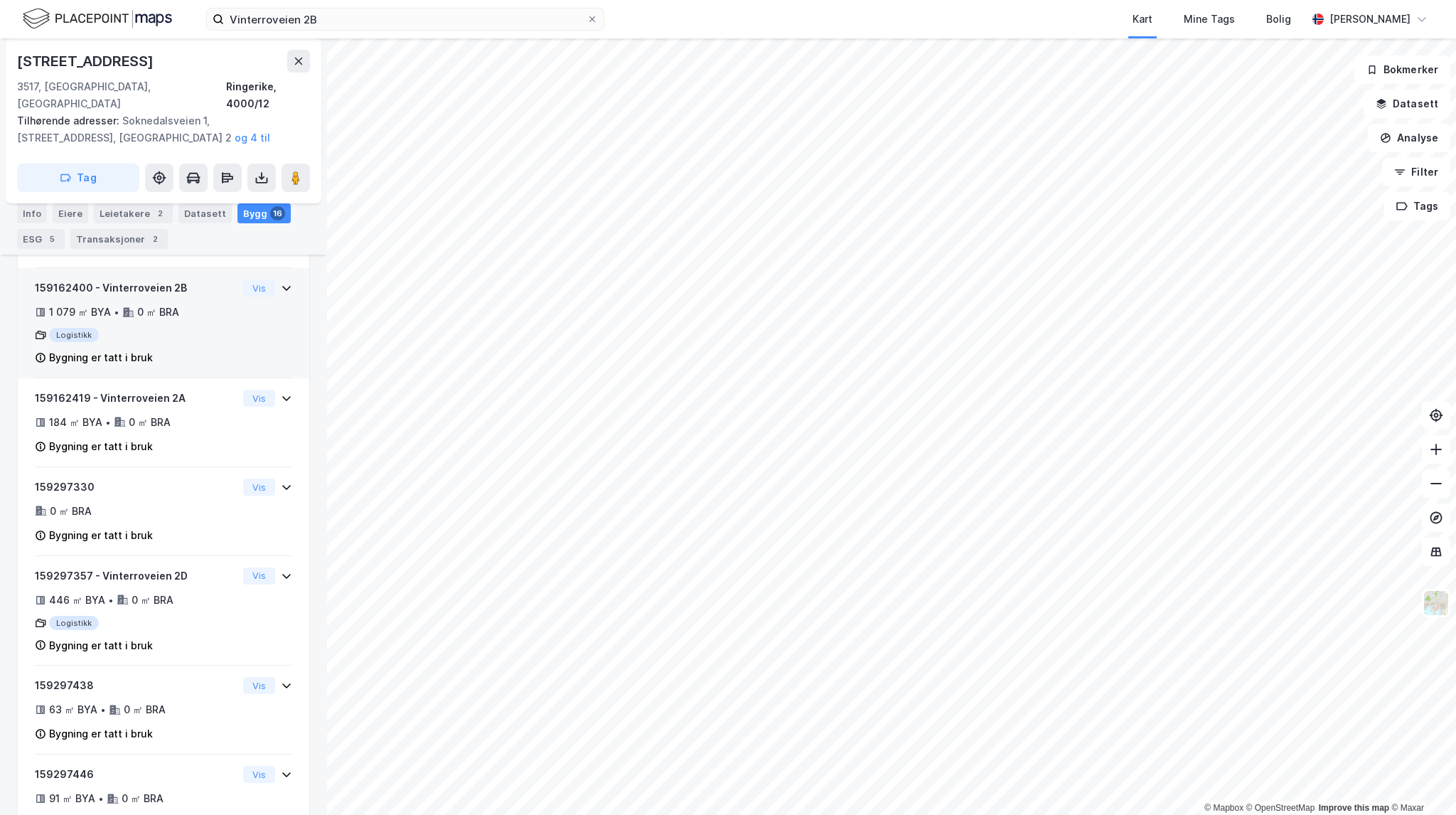
click at [197, 328] on div "Logistikk" at bounding box center [136, 335] width 202 height 14
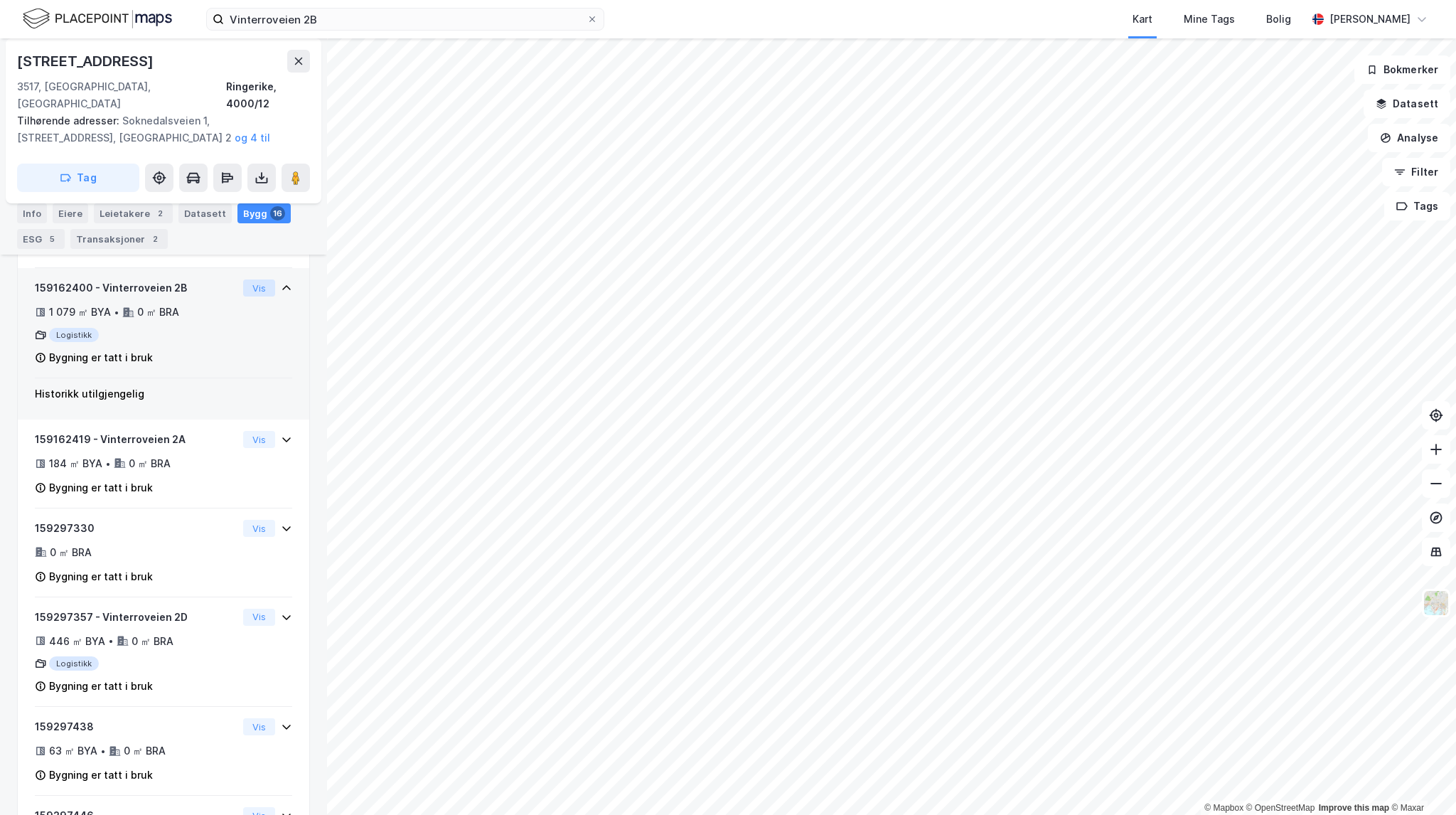
click at [249, 279] on button "Vis" at bounding box center [259, 288] width 32 height 17
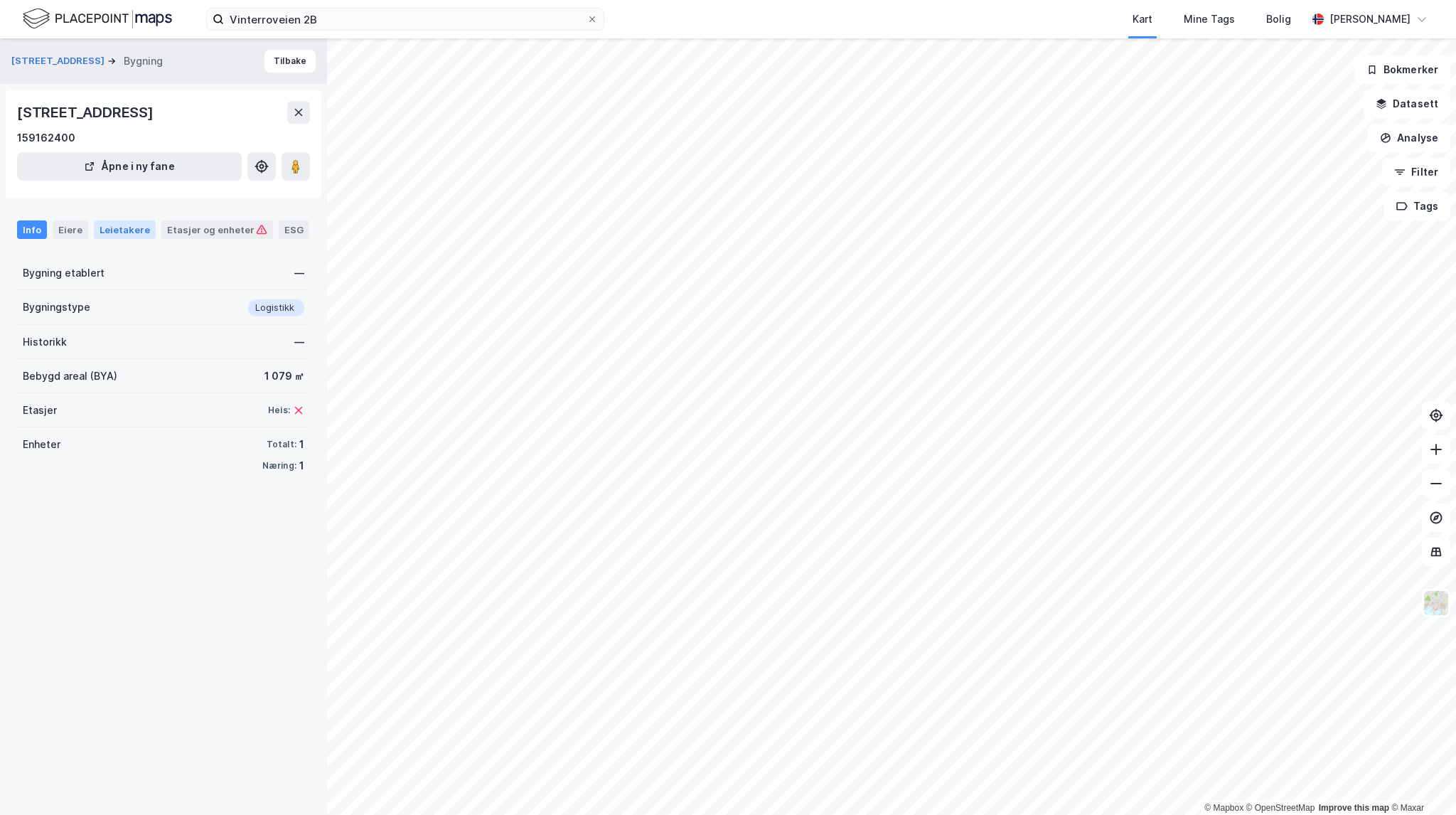
click at [111, 224] on div "Leietakere" at bounding box center [124, 229] width 62 height 19
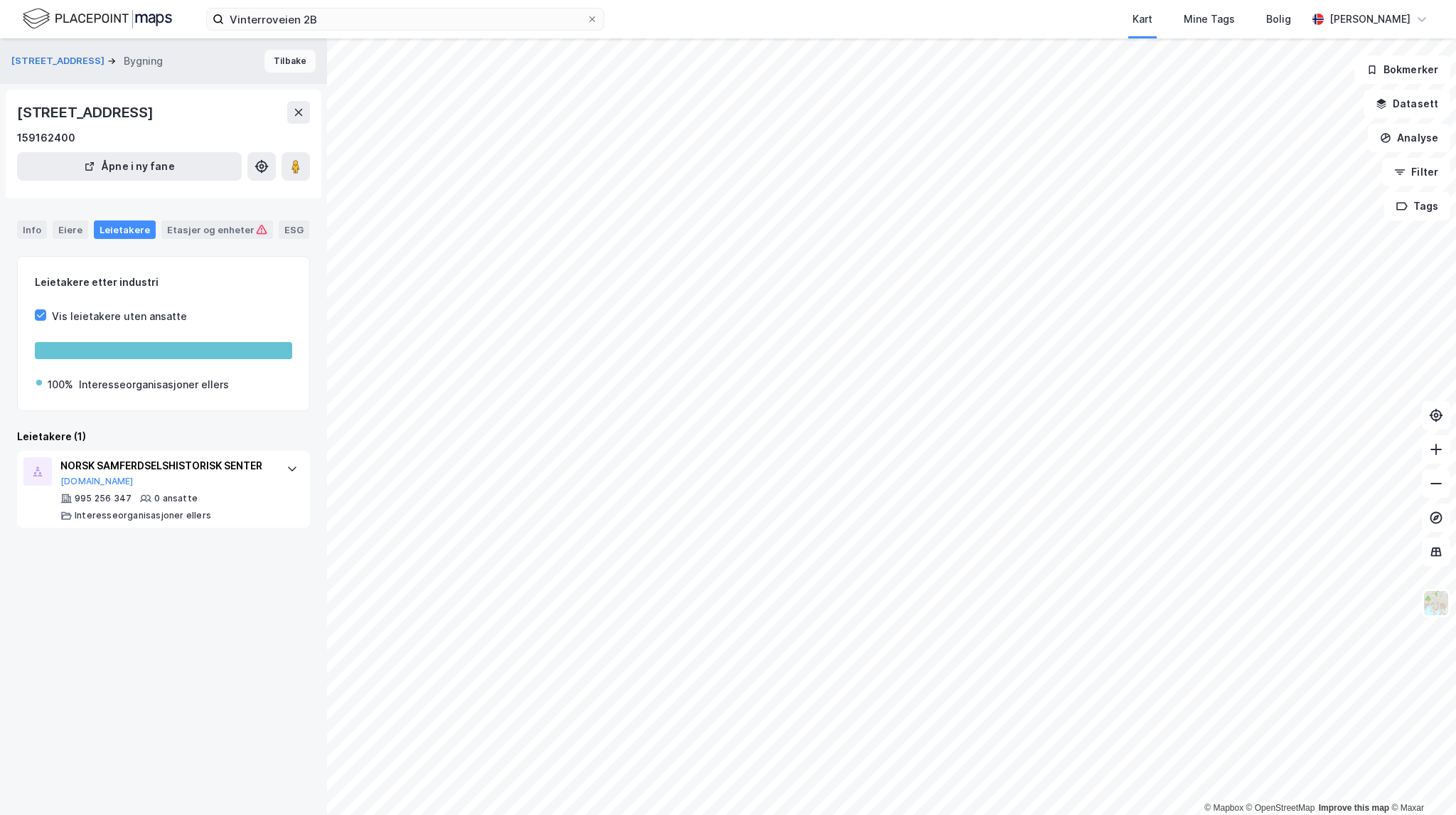
click at [277, 69] on button "Tilbake" at bounding box center [290, 61] width 51 height 23
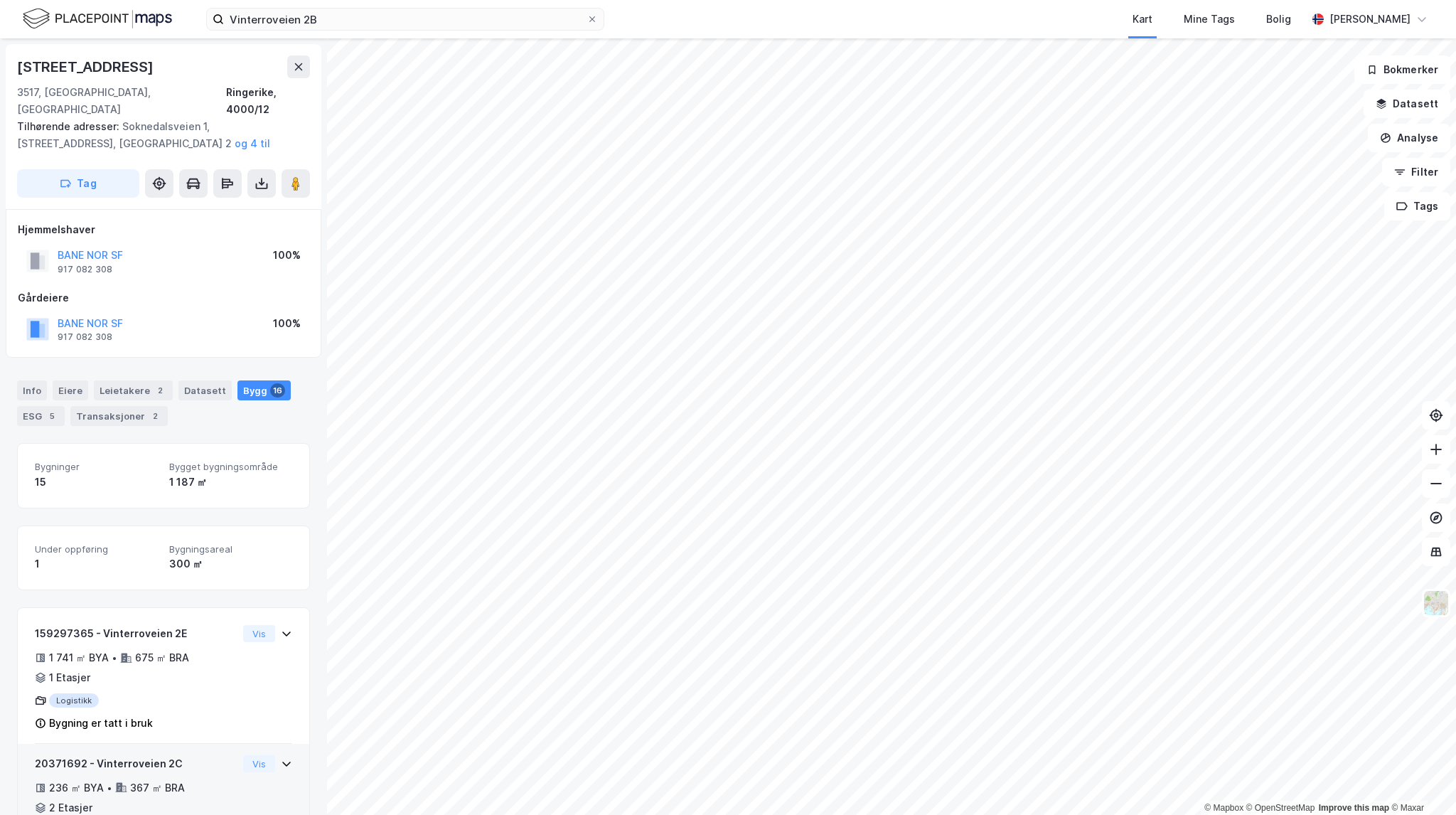
click at [166, 780] on div "367 ㎡ BRA" at bounding box center [157, 788] width 55 height 17
click at [253, 755] on button "Vis" at bounding box center [259, 764] width 32 height 17
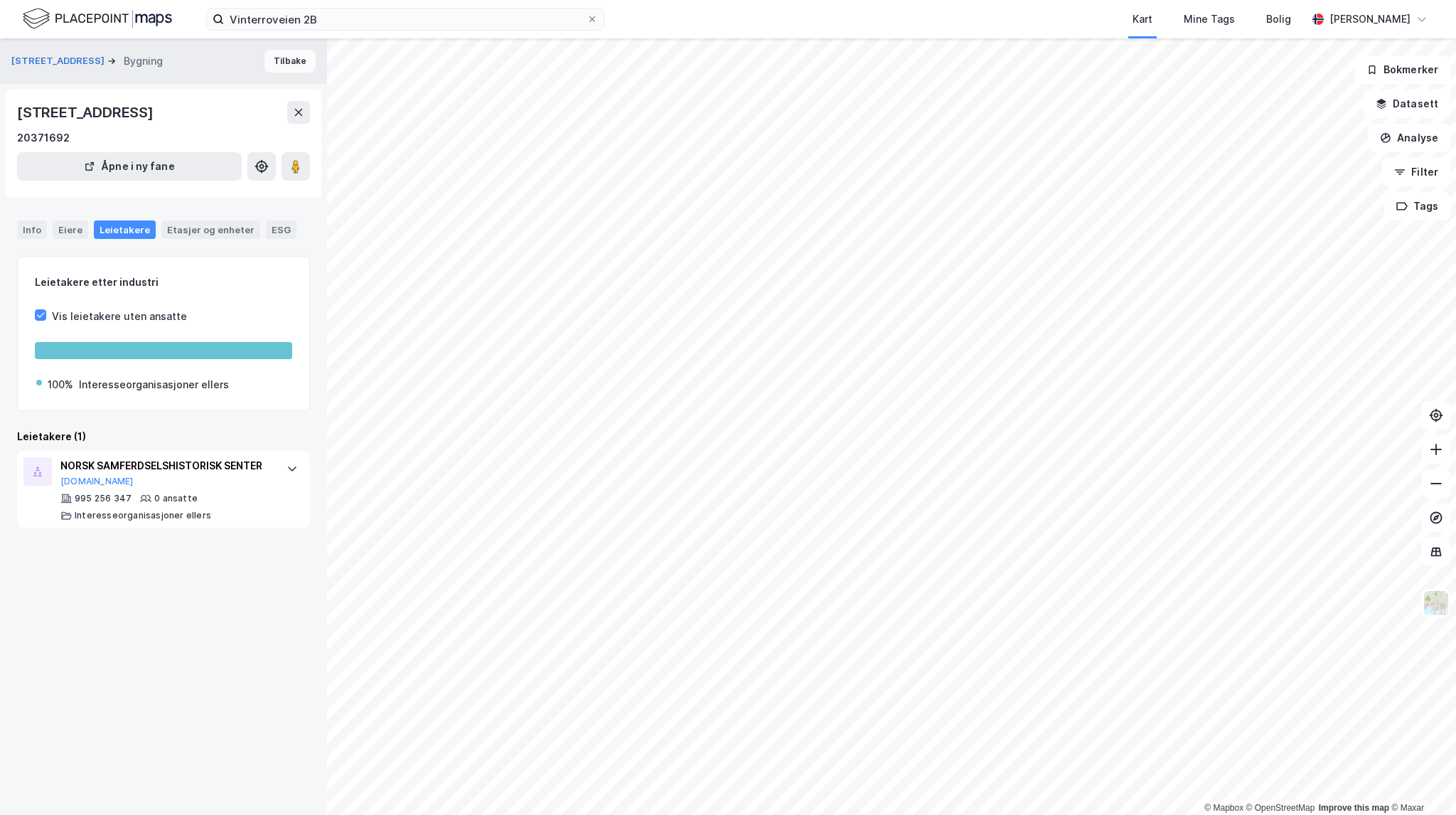
click at [282, 67] on button "Tilbake" at bounding box center [290, 61] width 51 height 23
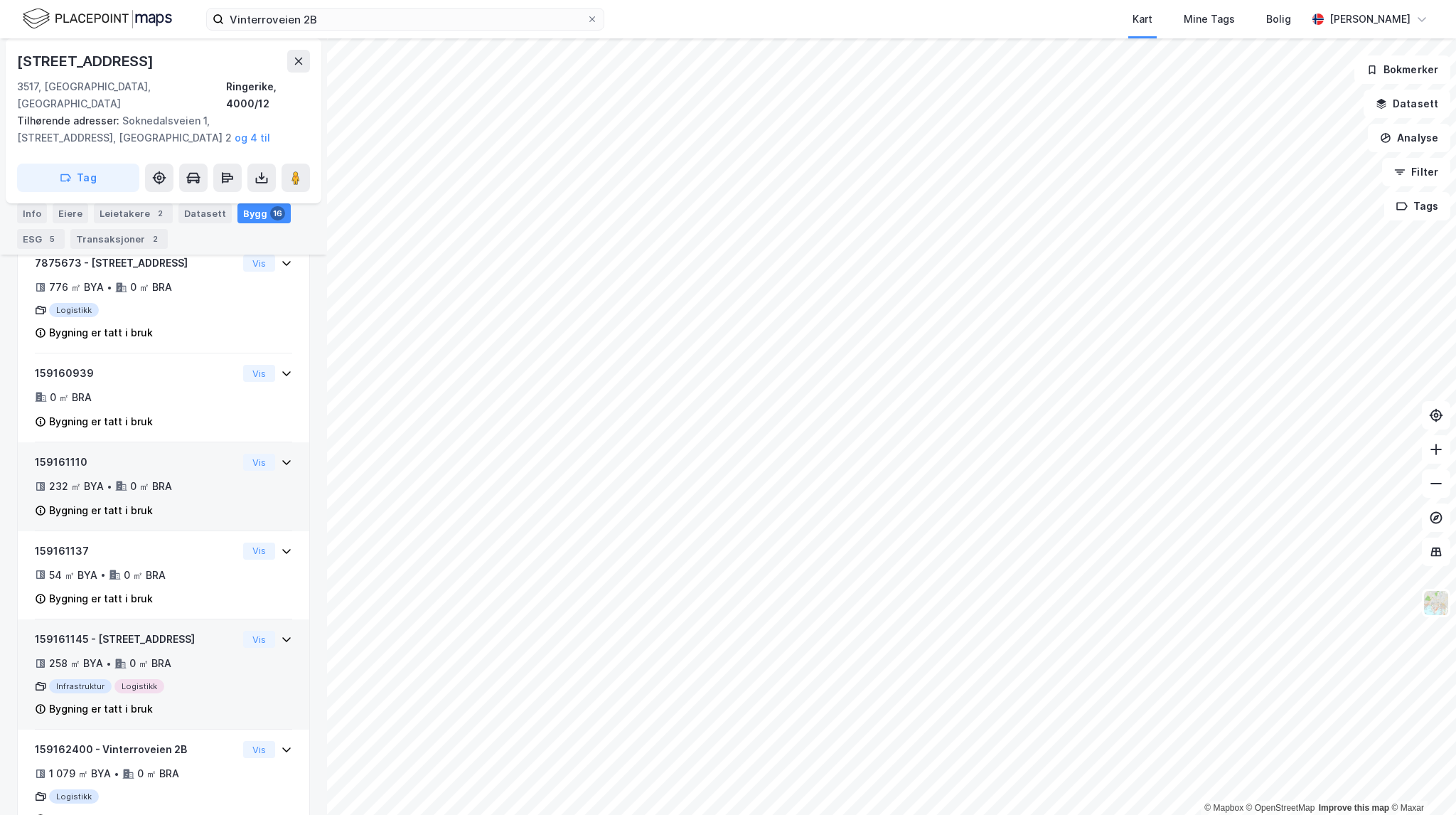
scroll to position [925, 0]
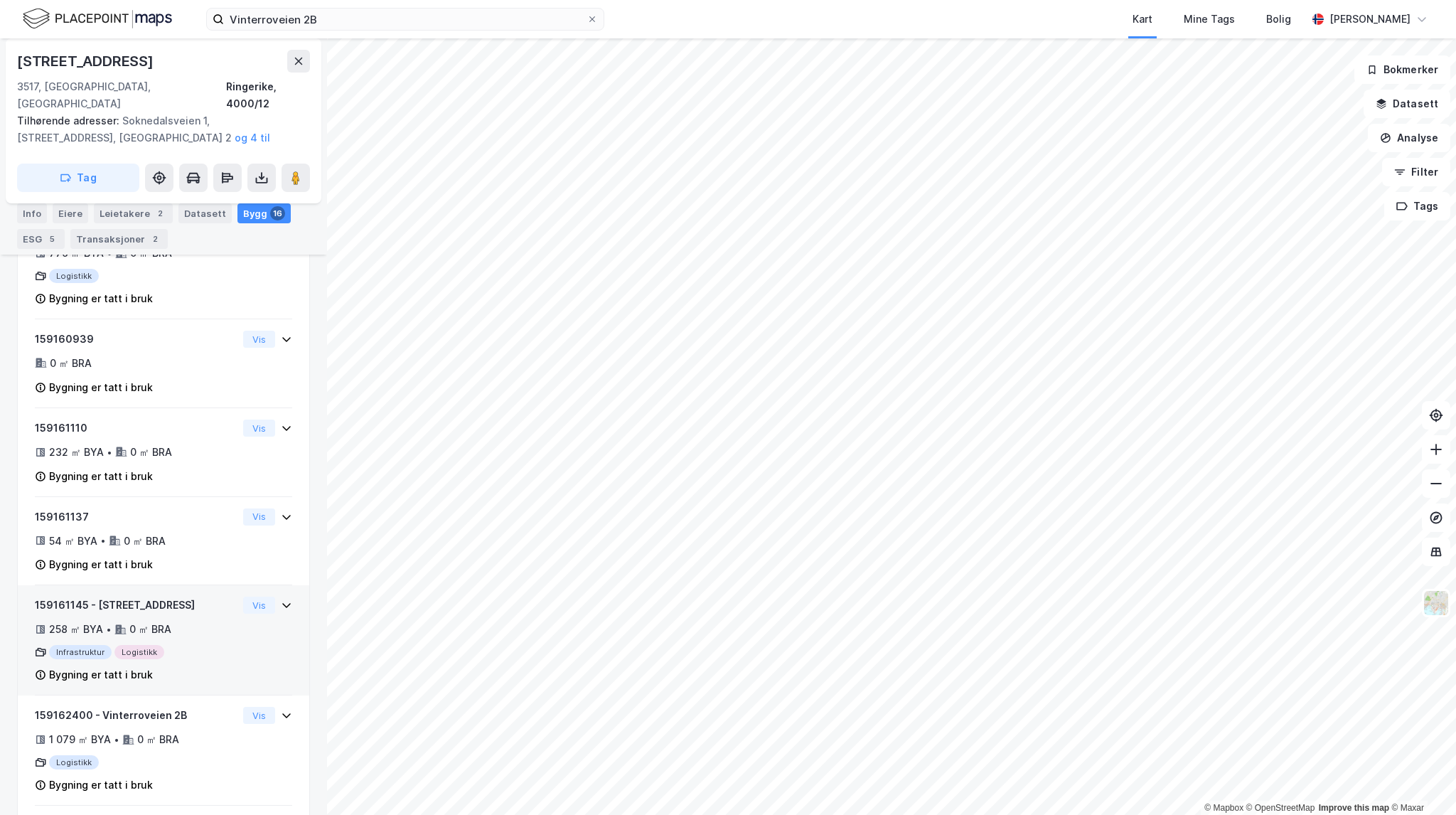
click at [197, 596] on div "159161145 - [STREET_ADDRESS]" at bounding box center [136, 605] width 202 height 17
click at [248, 596] on button "Vis" at bounding box center [259, 605] width 32 height 17
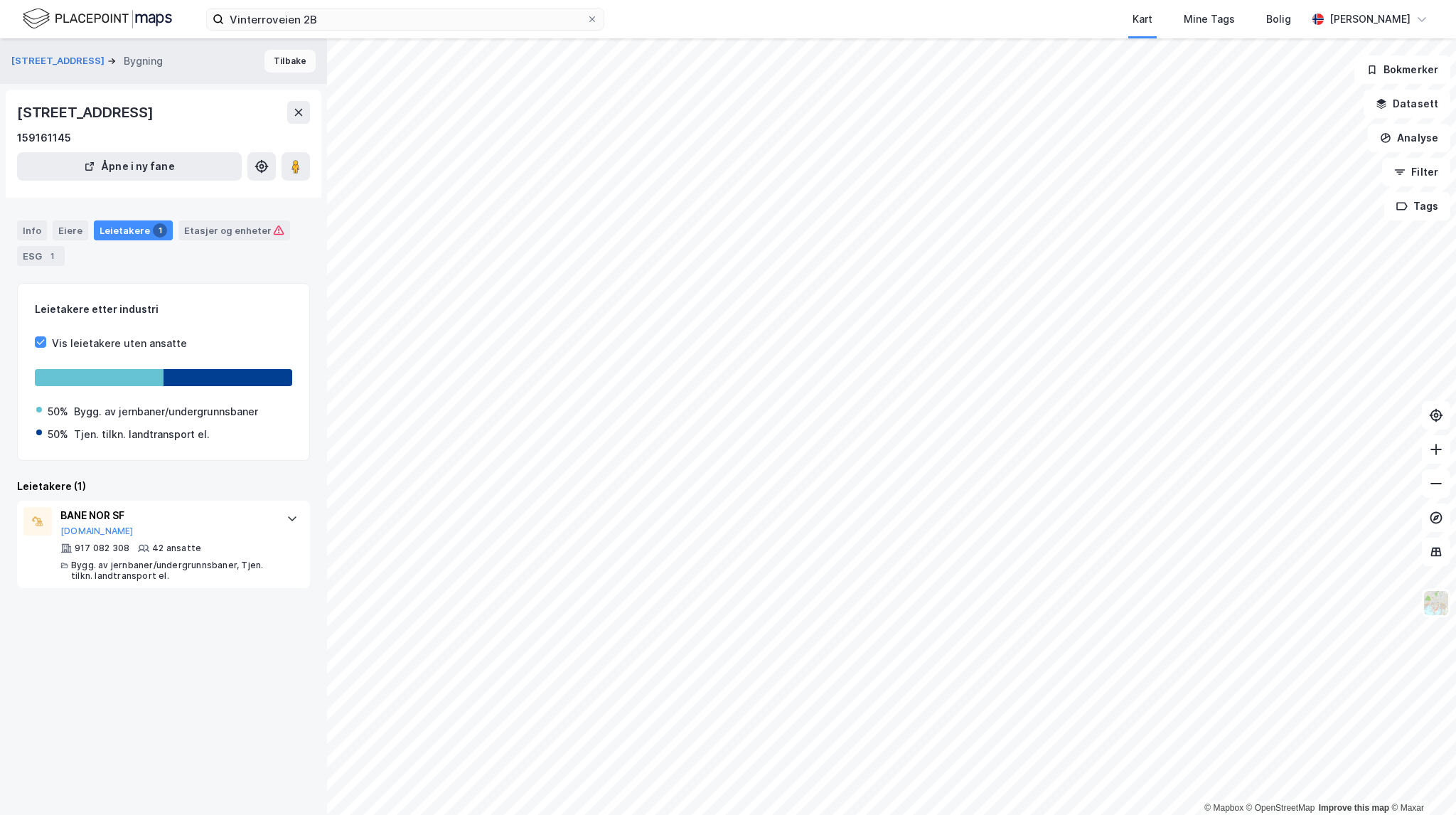
click at [270, 66] on button "Tilbake" at bounding box center [290, 61] width 51 height 23
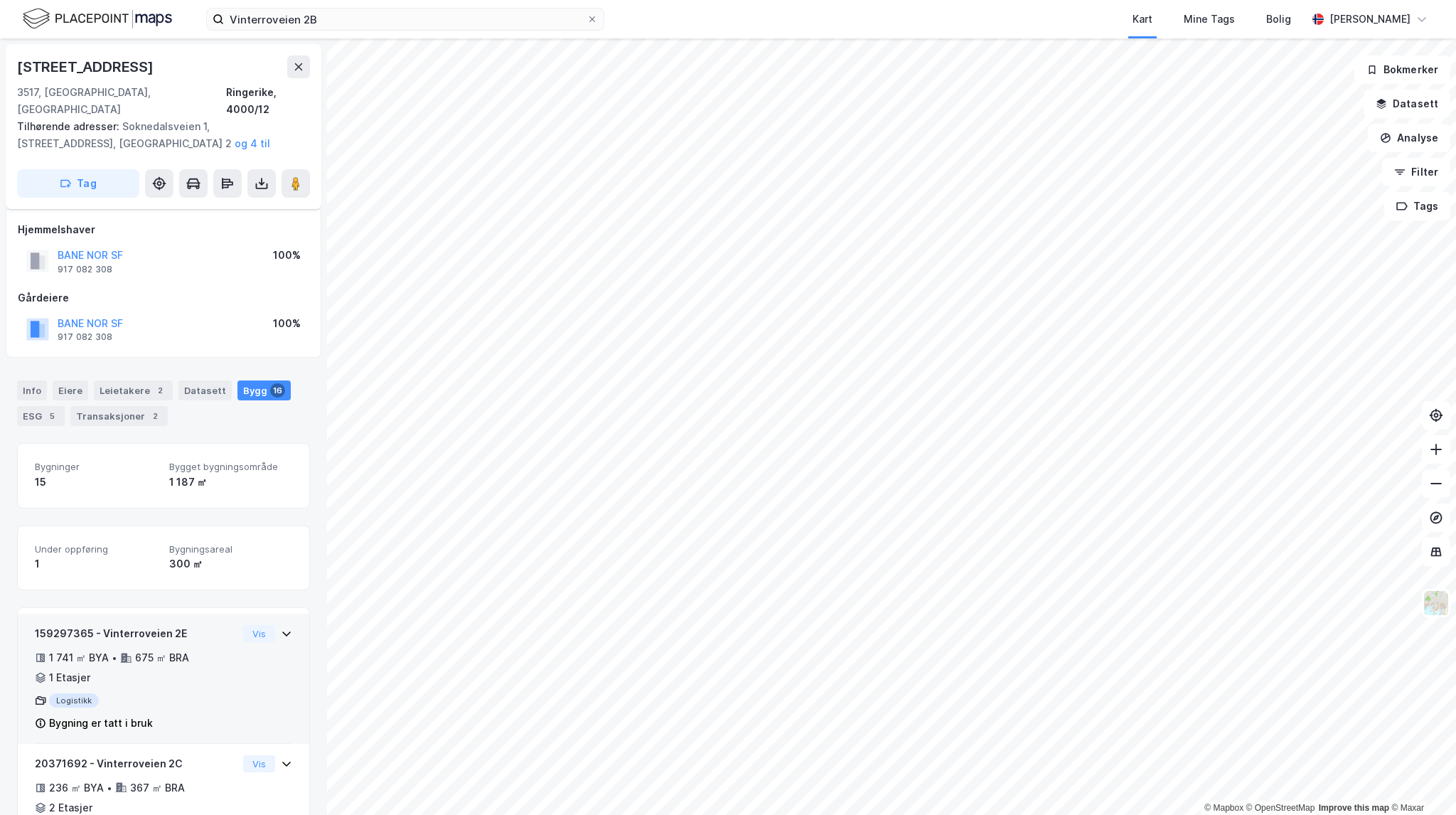
scroll to position [143, 0]
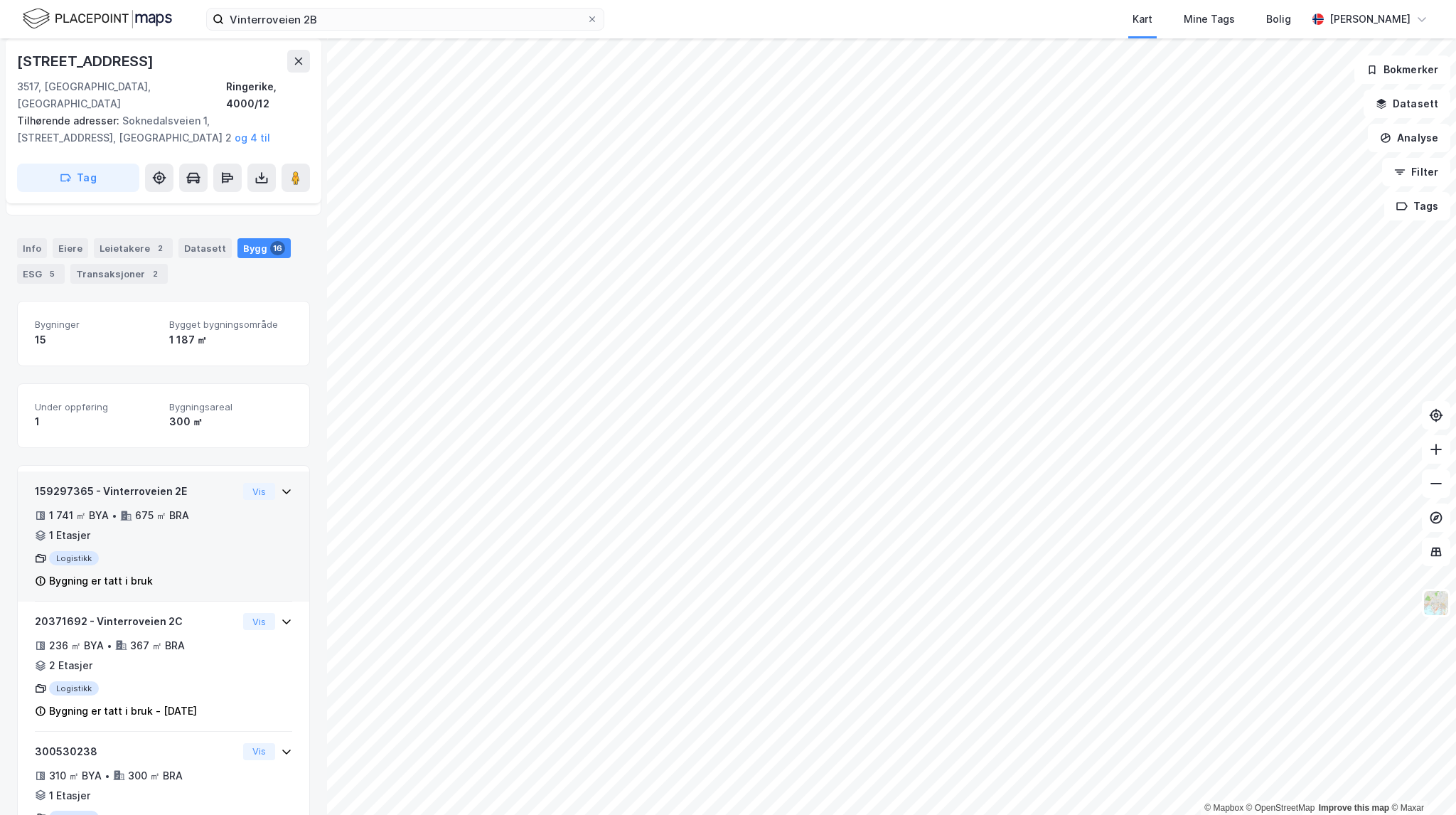
click at [202, 507] on div "1 741 ㎡ BYA • 675 ㎡ BRA • 1 Etasjer" at bounding box center [136, 526] width 202 height 37
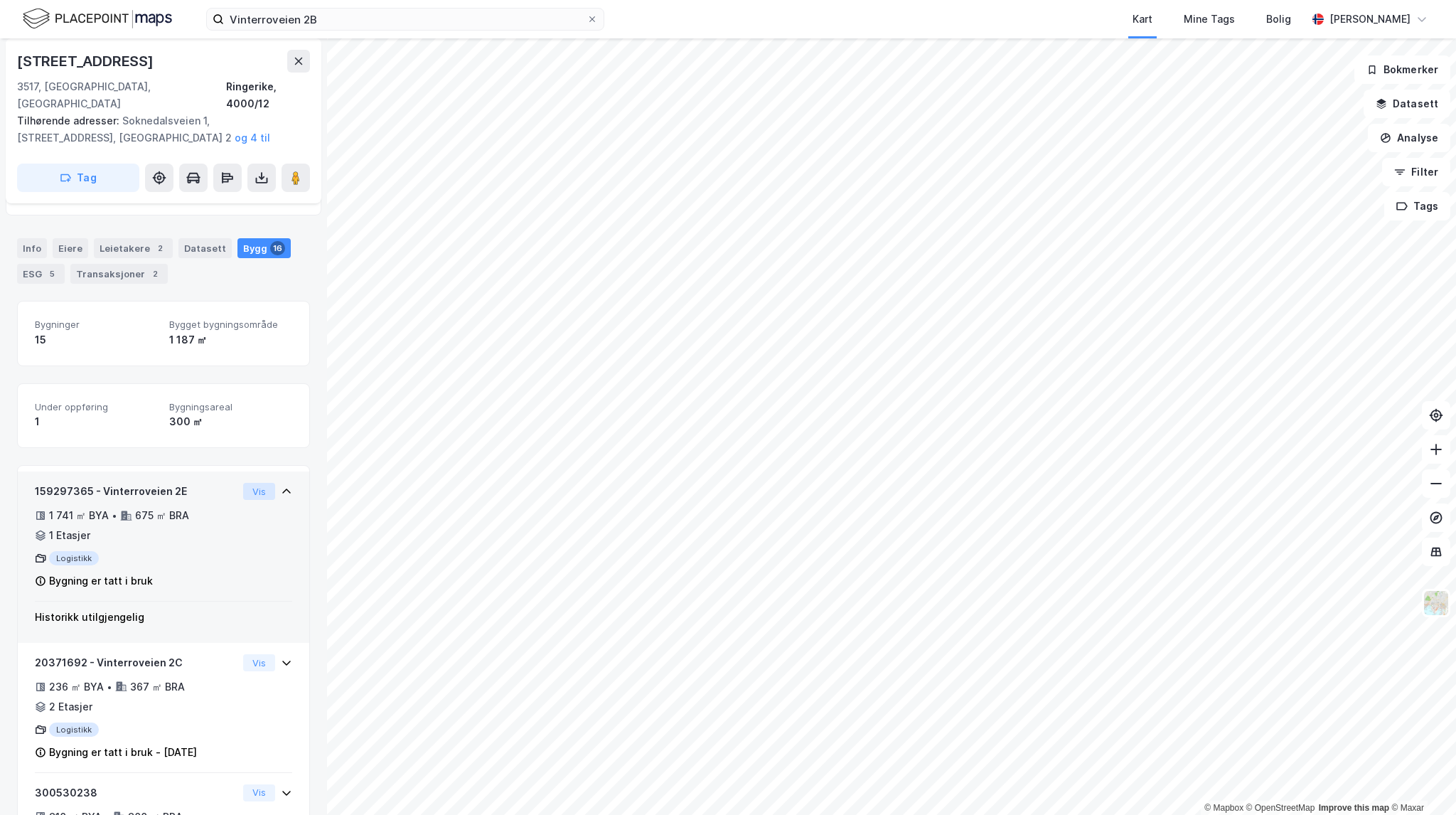
click at [243, 483] on button "Vis" at bounding box center [259, 491] width 32 height 17
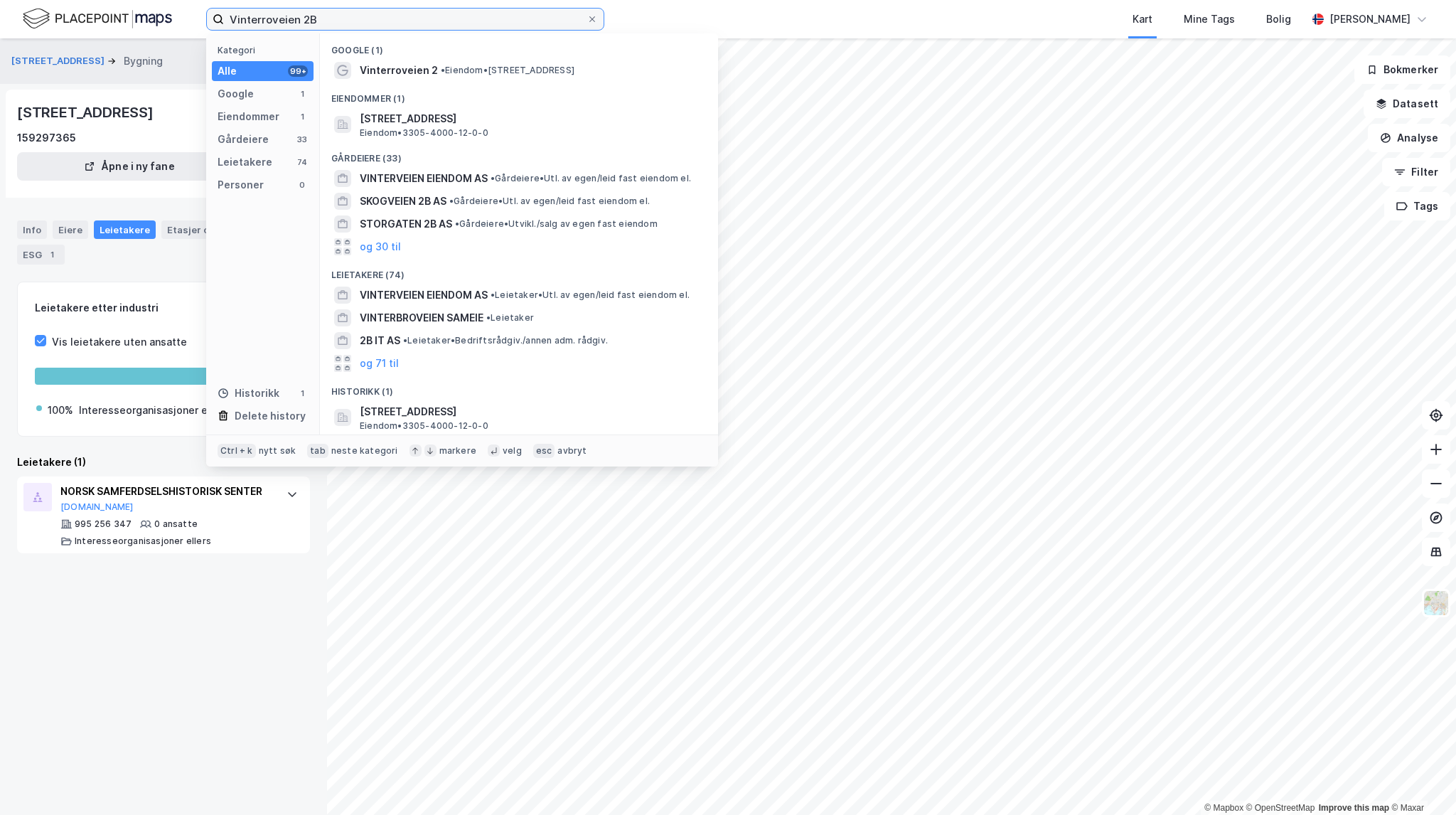
drag, startPoint x: 328, startPoint y: 27, endPoint x: 196, endPoint y: 8, distance: 133.4
click at [196, 8] on div "Vinterroveien 2B Kategori Alle 99+ Google 1 Eiendommer 1 Gårdeiere 33 Leietaker…" at bounding box center [728, 19] width 1456 height 39
paste input "[STREET_ADDRESS]"
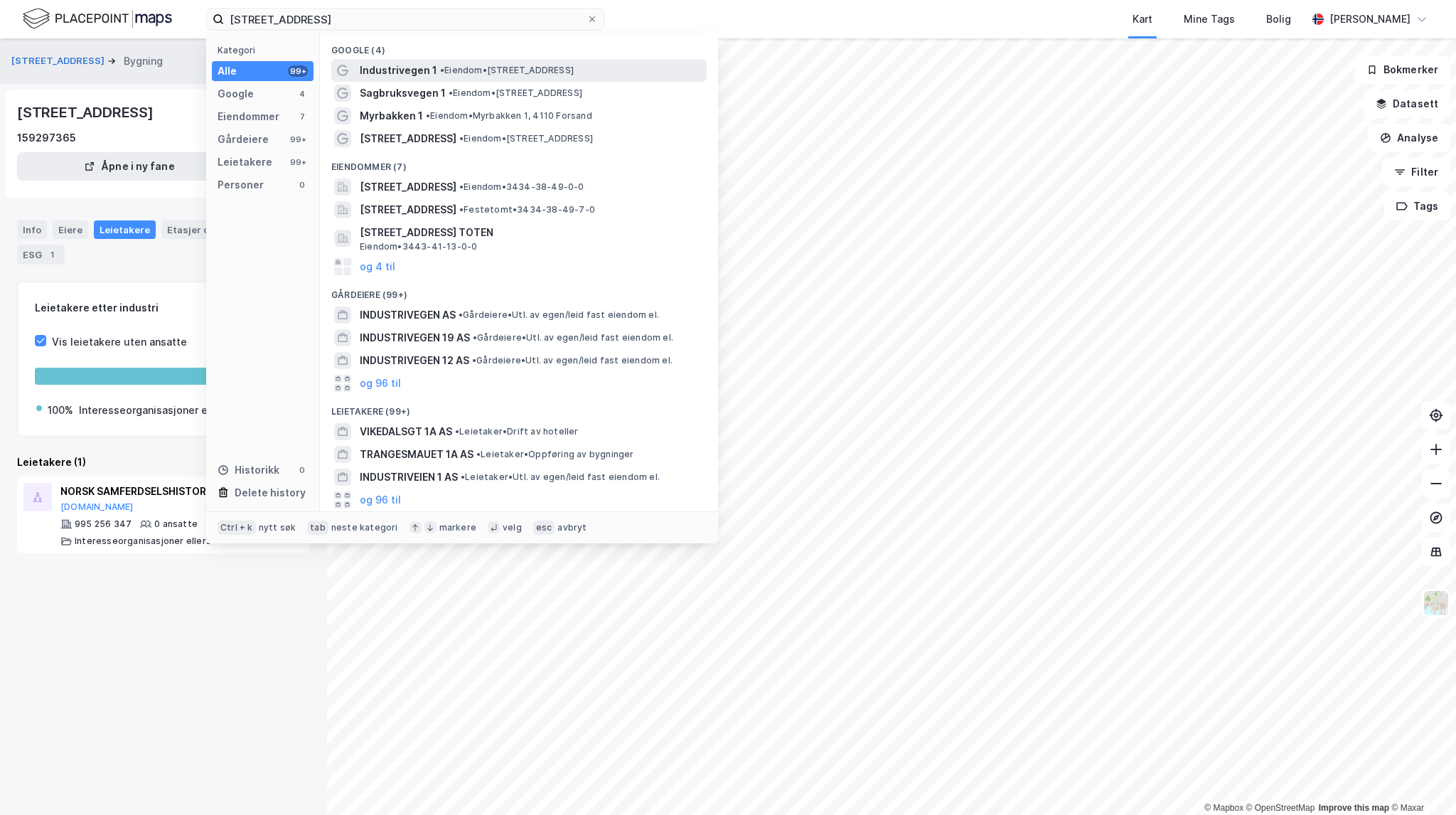
click at [432, 73] on span "Industrivegen 1" at bounding box center [398, 70] width 78 height 17
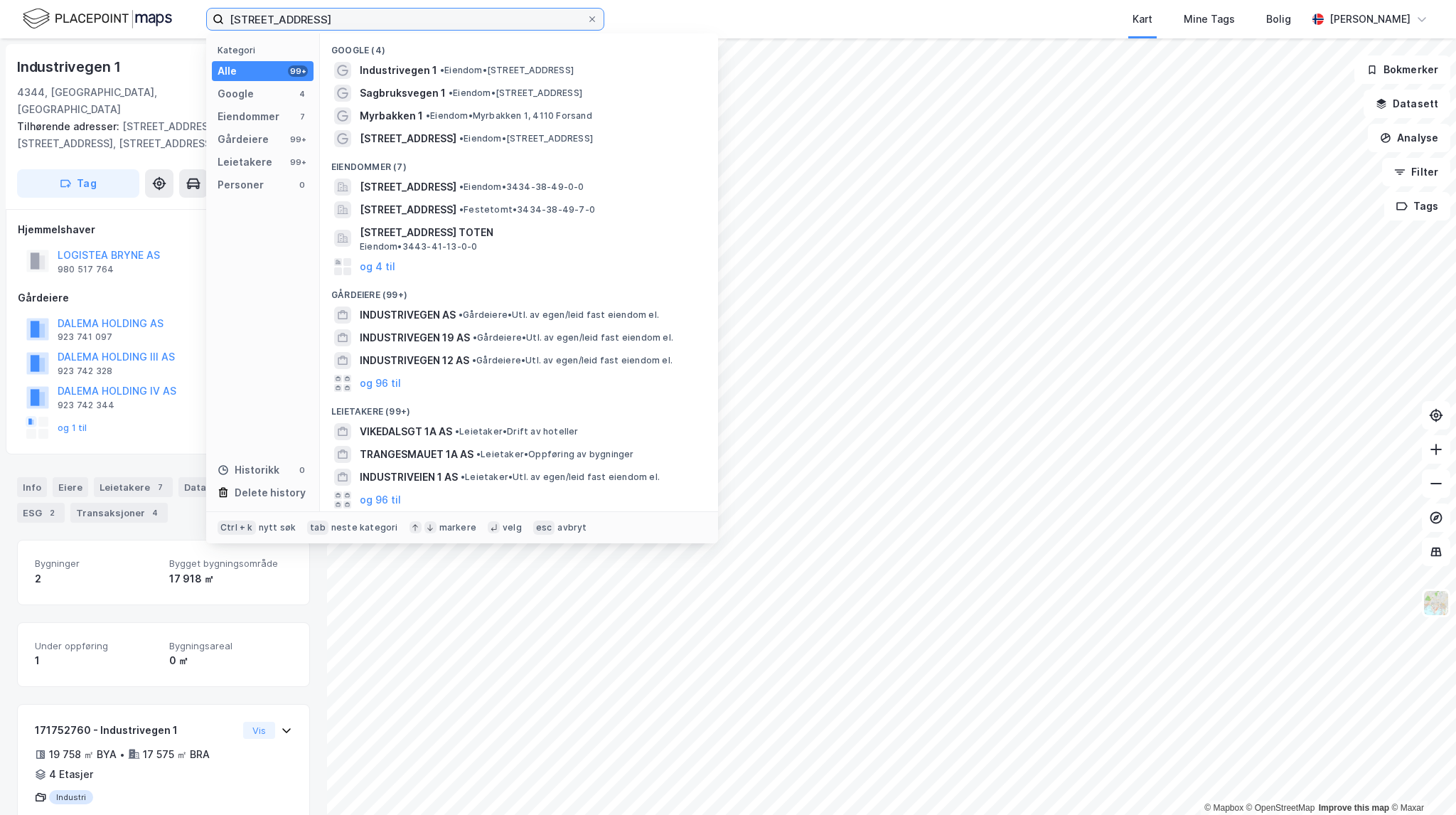
drag, startPoint x: 364, startPoint y: 14, endPoint x: 151, endPoint y: -3, distance: 213.7
click at [151, 0] on html "Industrivegen 1A Kategori Alle 99+ Google 4 Eiendommer 7 Gårdeiere 99+ Leietake…" at bounding box center [728, 408] width 1456 height 815
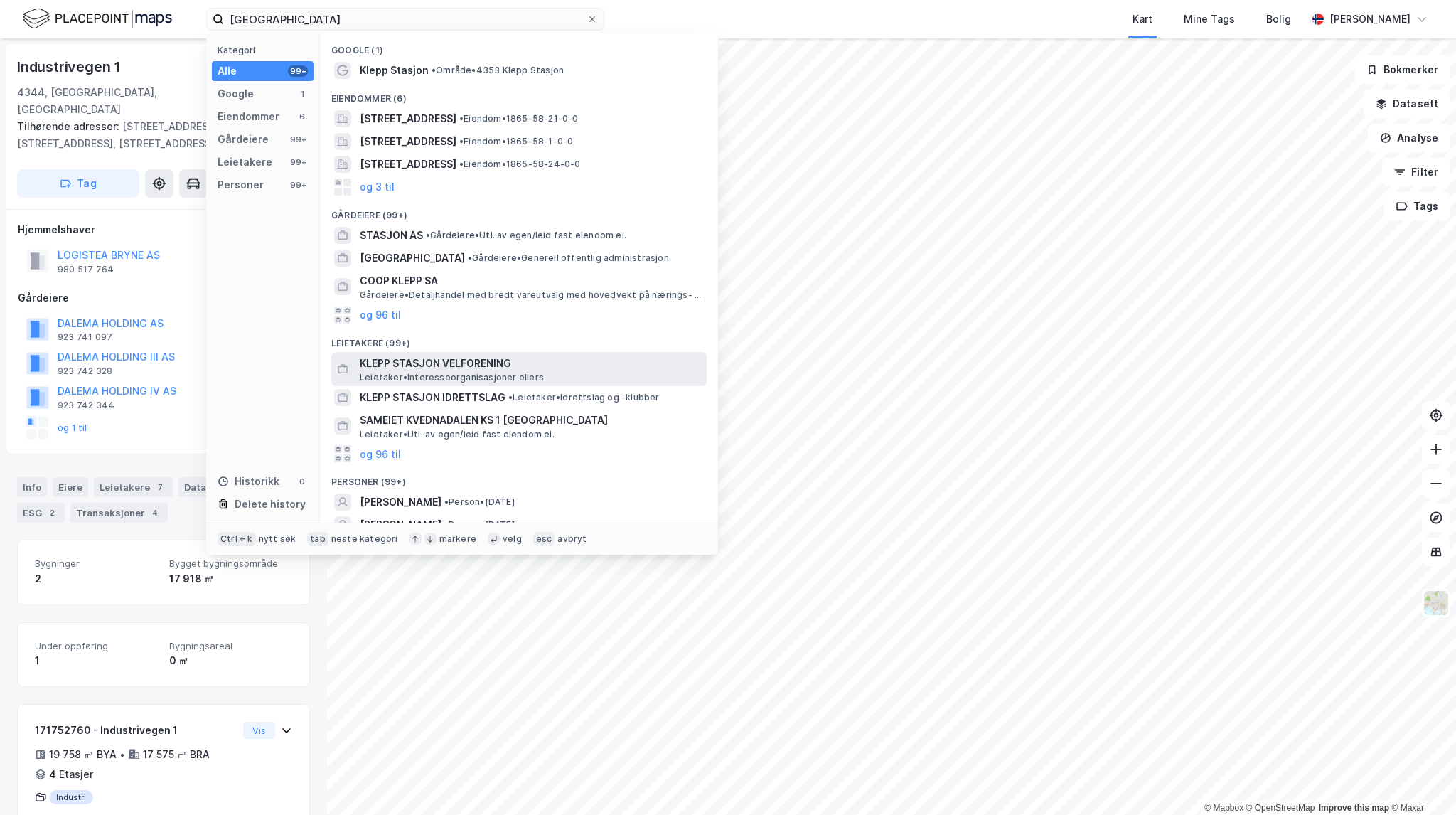
click at [590, 361] on span "KLEPP STASJON VELFORENING" at bounding box center [530, 364] width 342 height 17
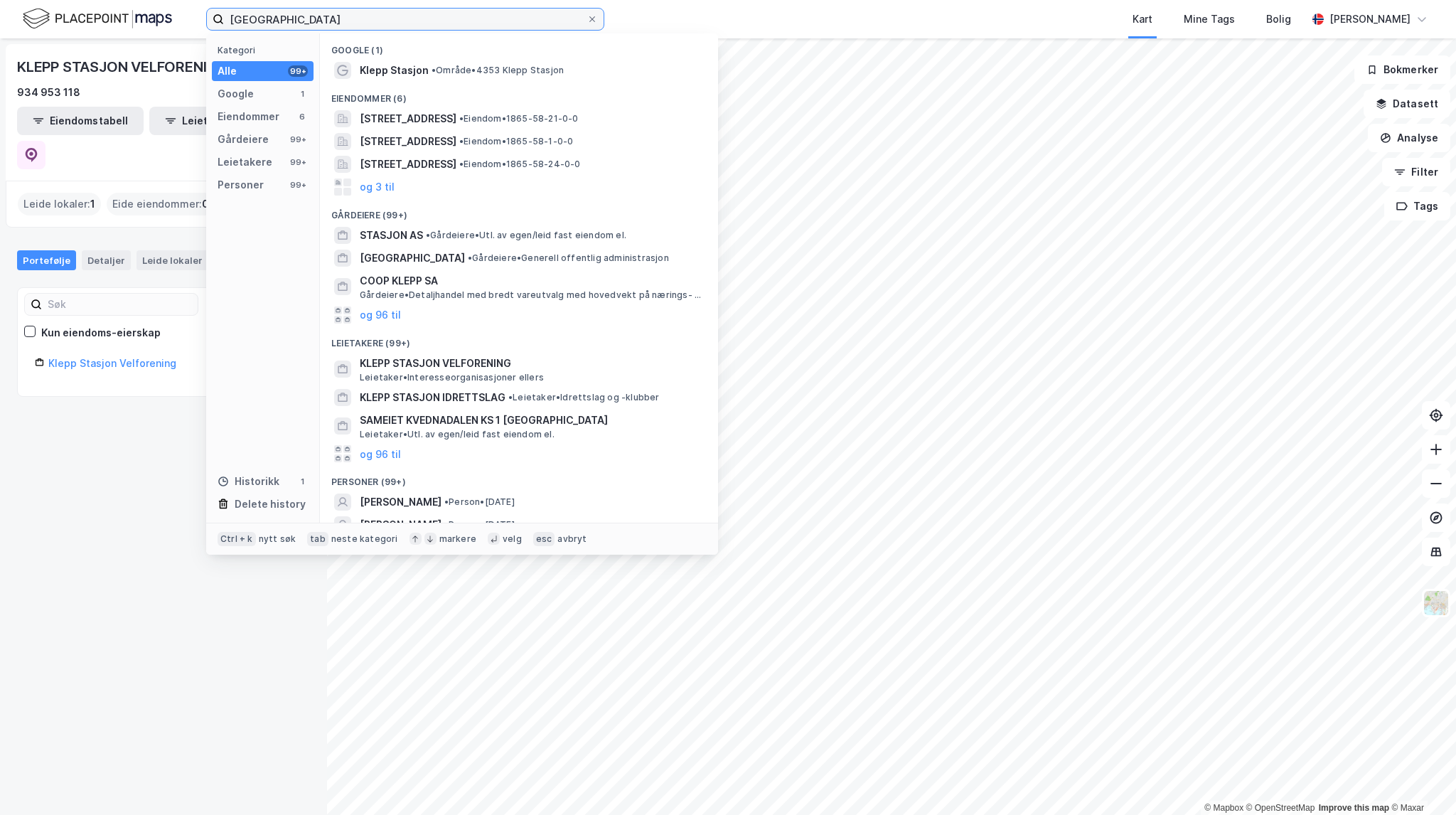
drag, startPoint x: 337, startPoint y: 15, endPoint x: 0, endPoint y: -44, distance: 342.1
click at [0, 0] on html "klepp stasjon Kategori Alle 99+ Google 1 Eiendommer 6 Gårdeiere 99+ Leietakere …" at bounding box center [728, 408] width 1456 height 815
paste input "[STREET_ADDRESS]"
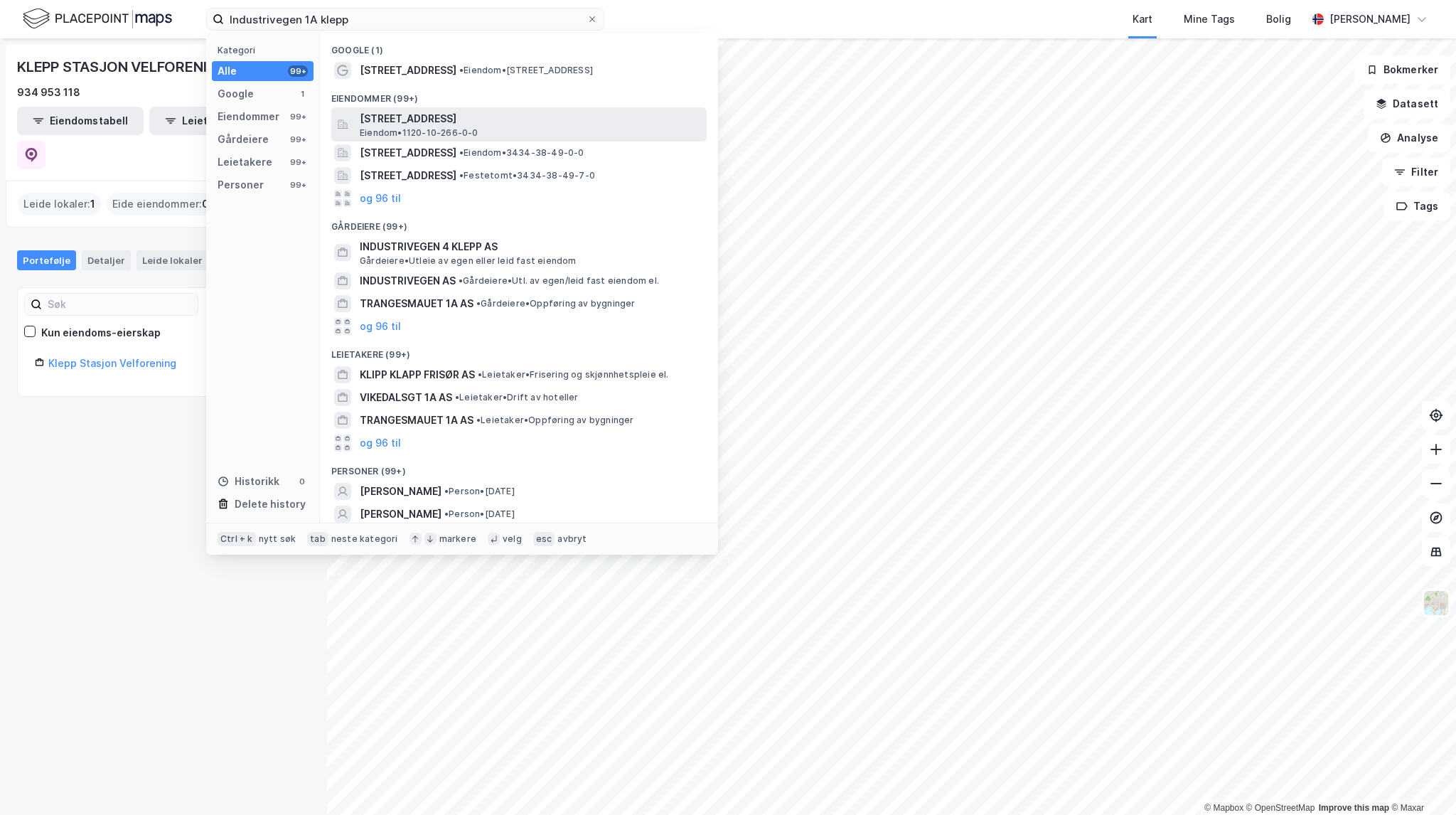
click at [506, 116] on span "[STREET_ADDRESS]" at bounding box center [530, 119] width 342 height 17
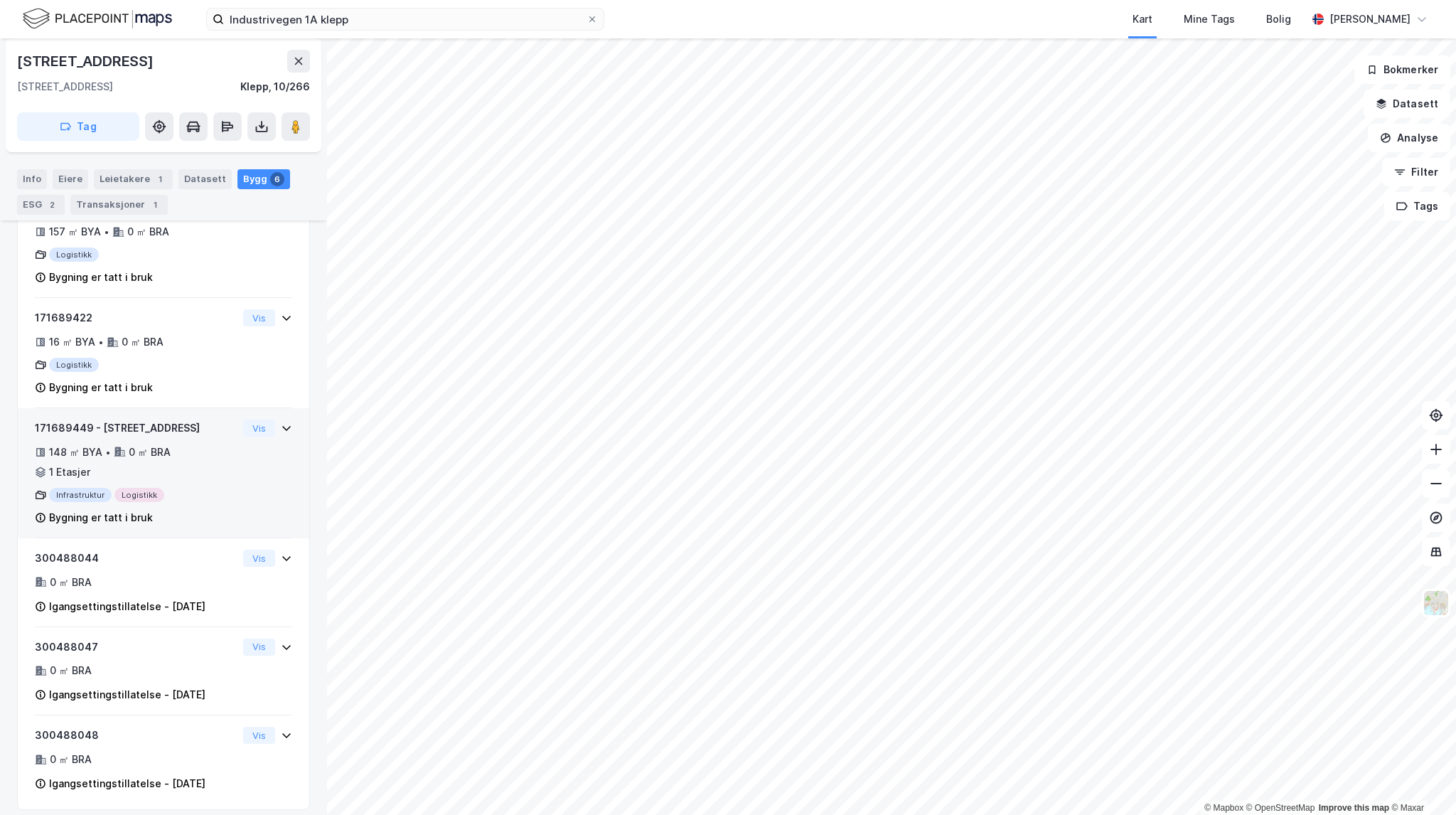
scroll to position [385, 0]
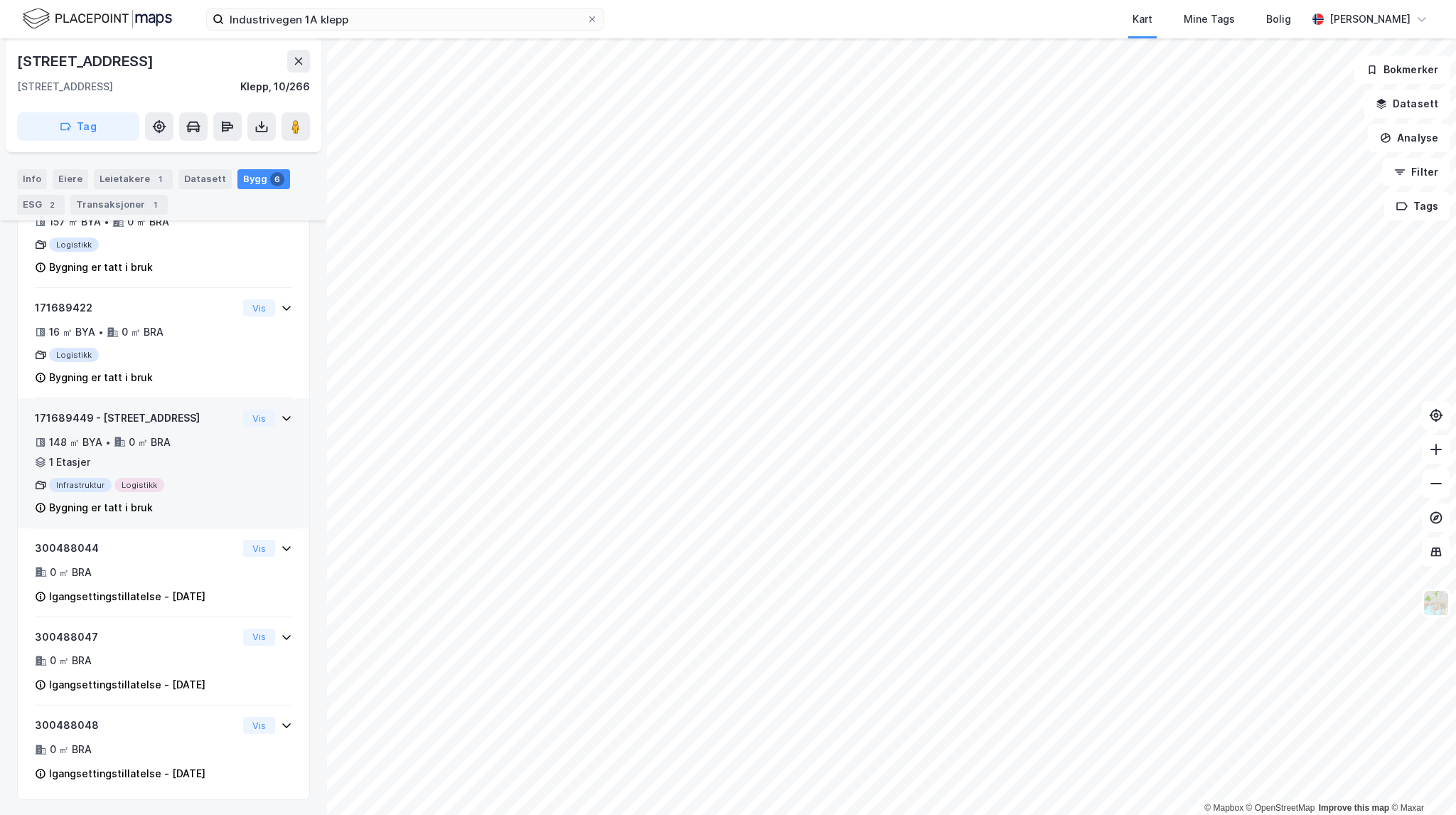
click at [181, 468] on div "148 ㎡ BYA • 0 ㎡ BRA • 1 Etasjer" at bounding box center [136, 452] width 202 height 37
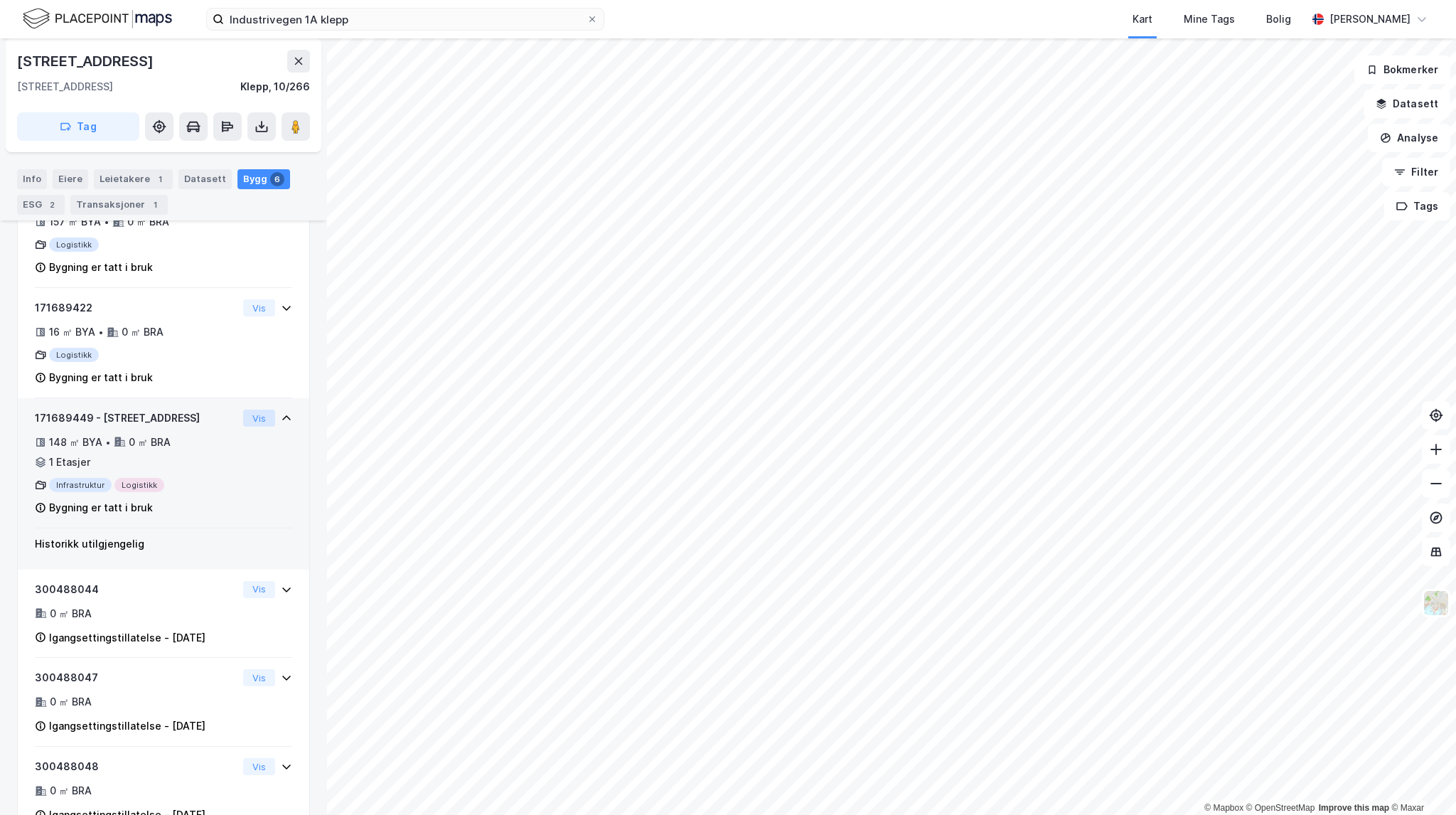
click at [248, 418] on button "Vis" at bounding box center [259, 418] width 32 height 17
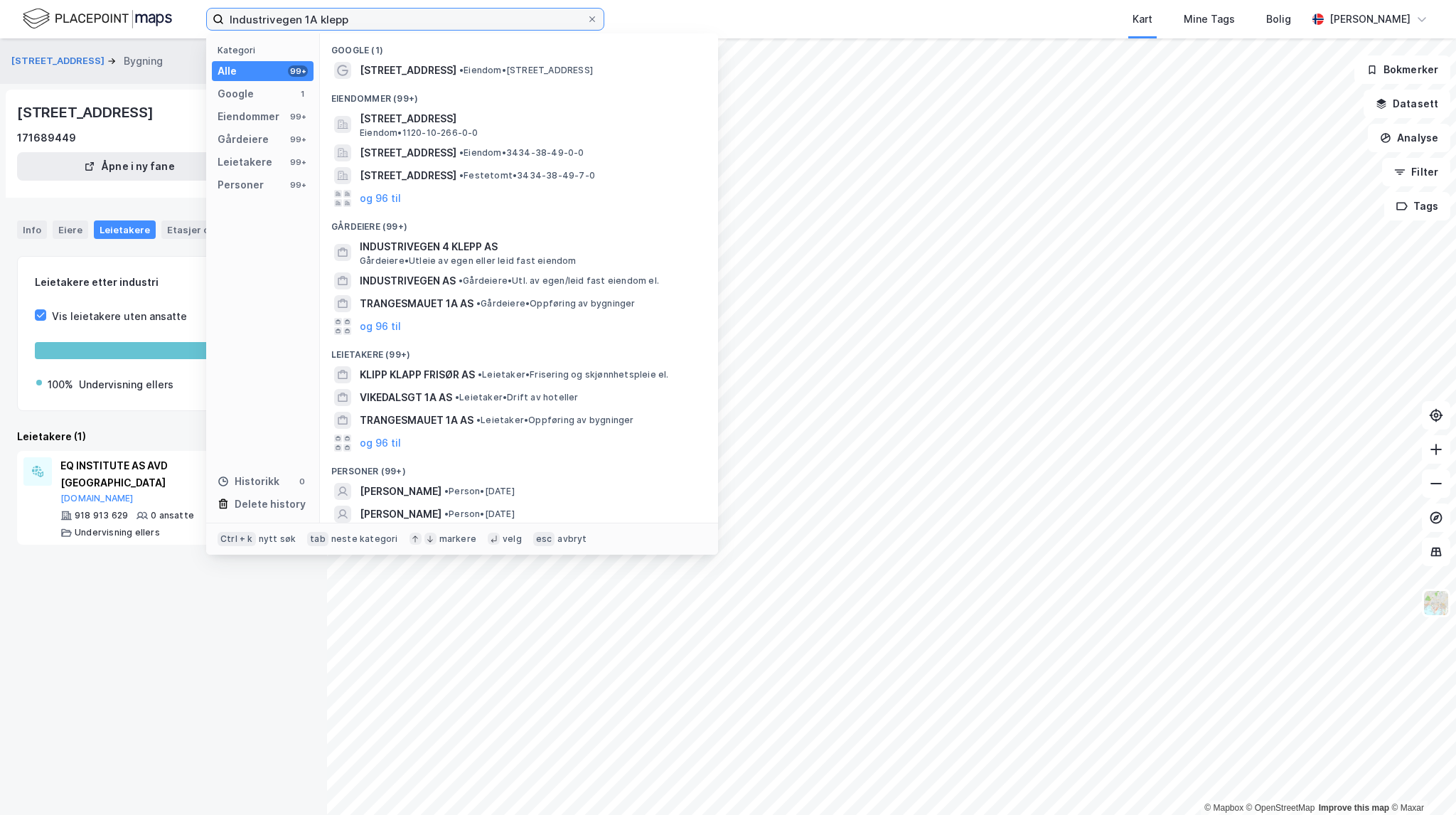
drag, startPoint x: 367, startPoint y: 13, endPoint x: 183, endPoint y: -7, distance: 185.1
click at [183, 0] on html "Industrivegen 1A klepp Kategori Alle 99+ Google 1 Eiendommer 99+ Gårdeiere 99+ …" at bounding box center [728, 408] width 1456 height 815
paste input "[PERSON_NAME][STREET_ADDRESS]"
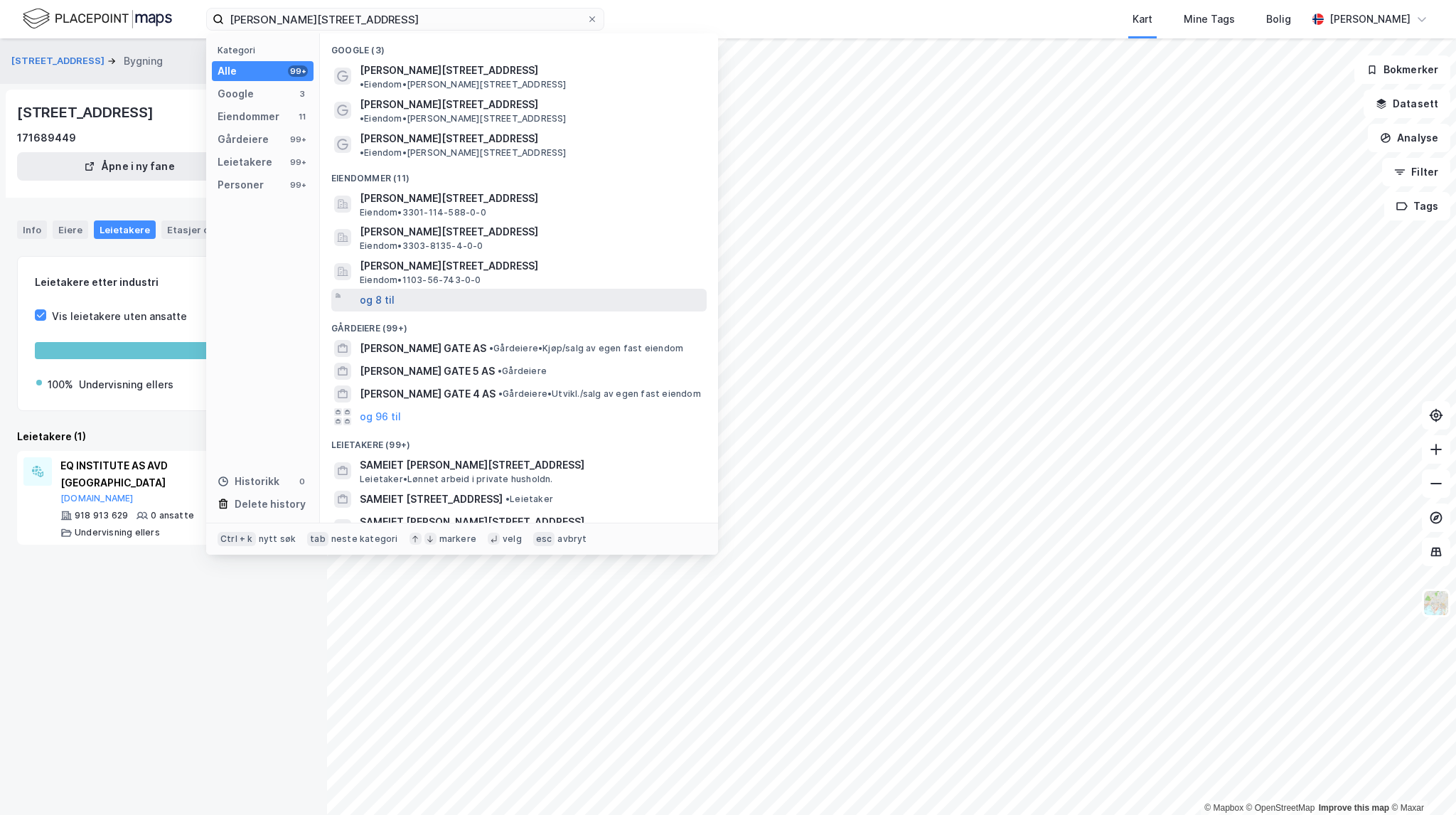
click at [375, 292] on button "og 8 til" at bounding box center [376, 300] width 35 height 17
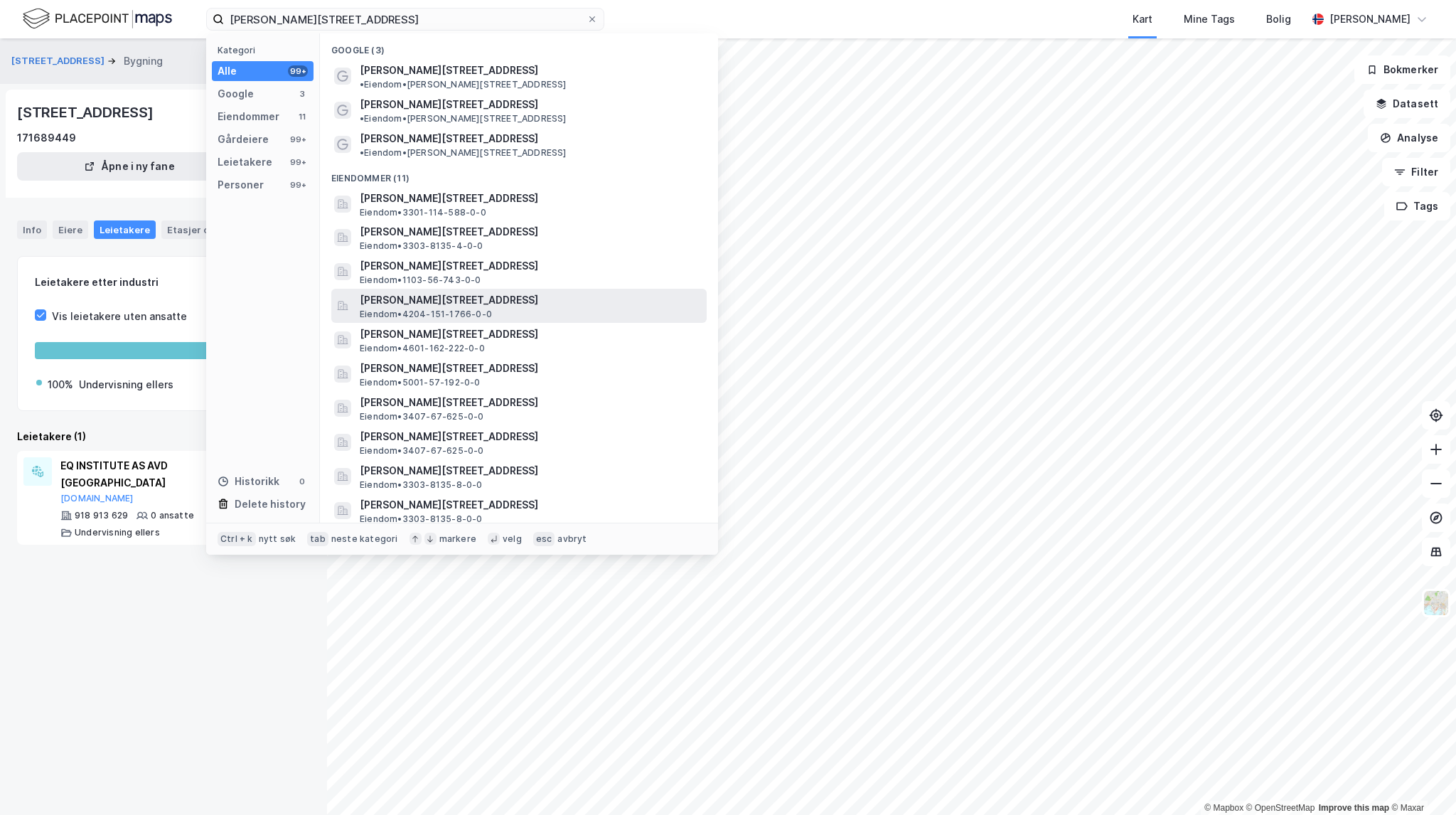
click at [574, 292] on span "[PERSON_NAME][STREET_ADDRESS]" at bounding box center [530, 300] width 342 height 17
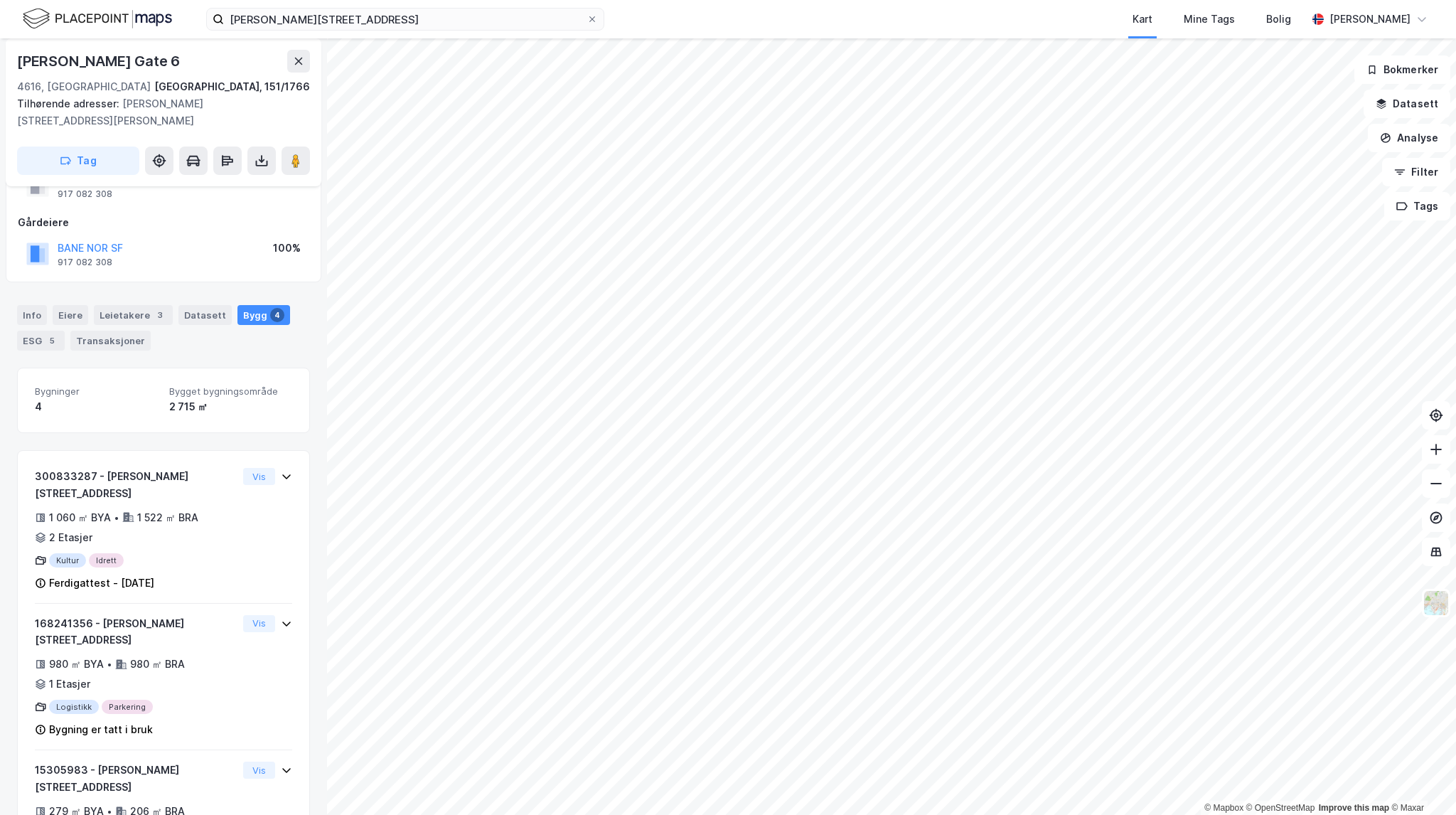
scroll to position [71, 0]
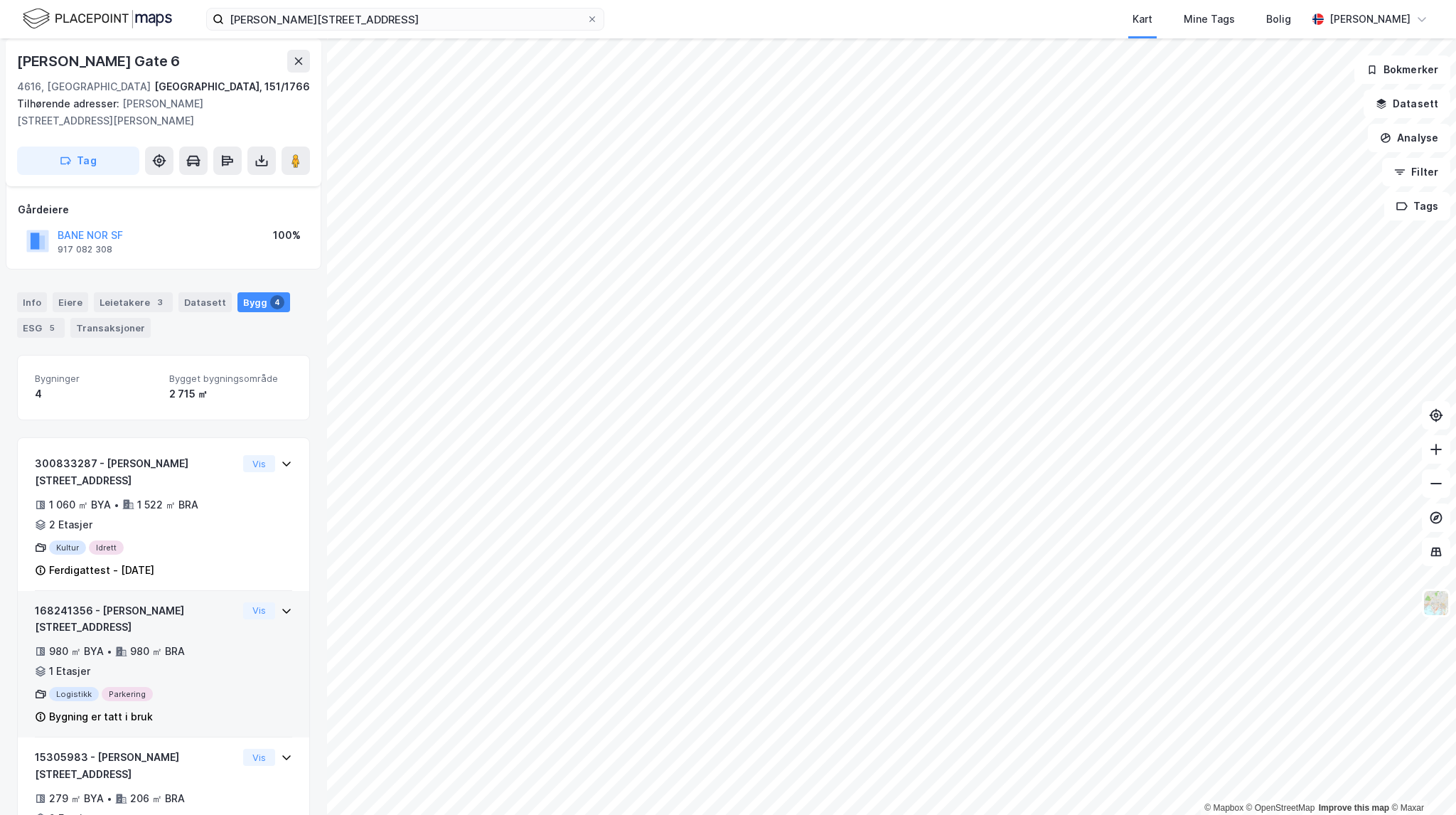
click at [262, 618] on div "168241356 - [PERSON_NAME] gate 6 980 ㎡ BYA • 980 ㎡ BRA • 1 Etasjer Logistikk Pa…" at bounding box center [163, 670] width 257 height 136
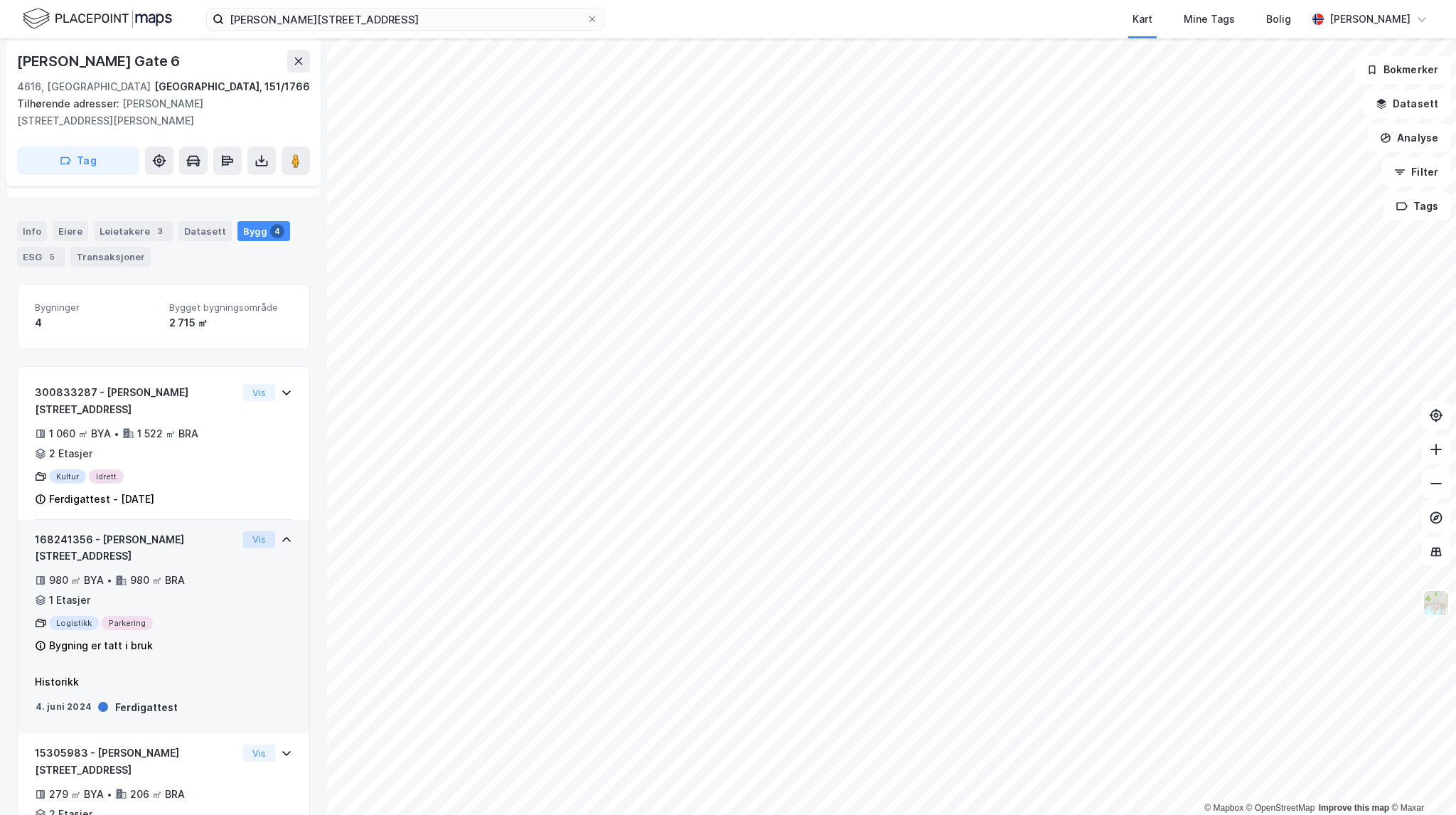
click at [252, 532] on button "Vis" at bounding box center [259, 540] width 32 height 17
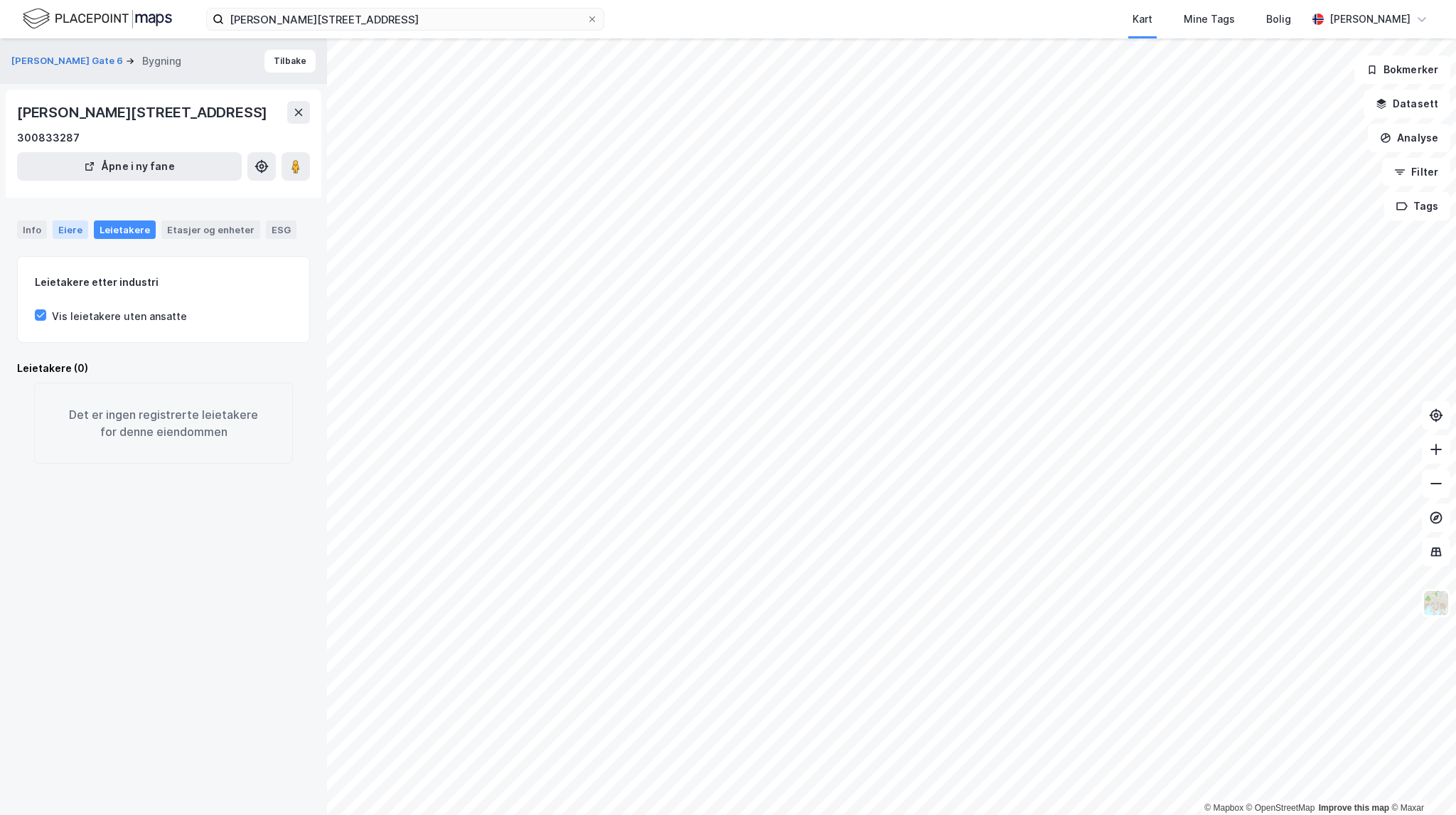
click at [77, 224] on div "Eiere" at bounding box center [70, 229] width 35 height 19
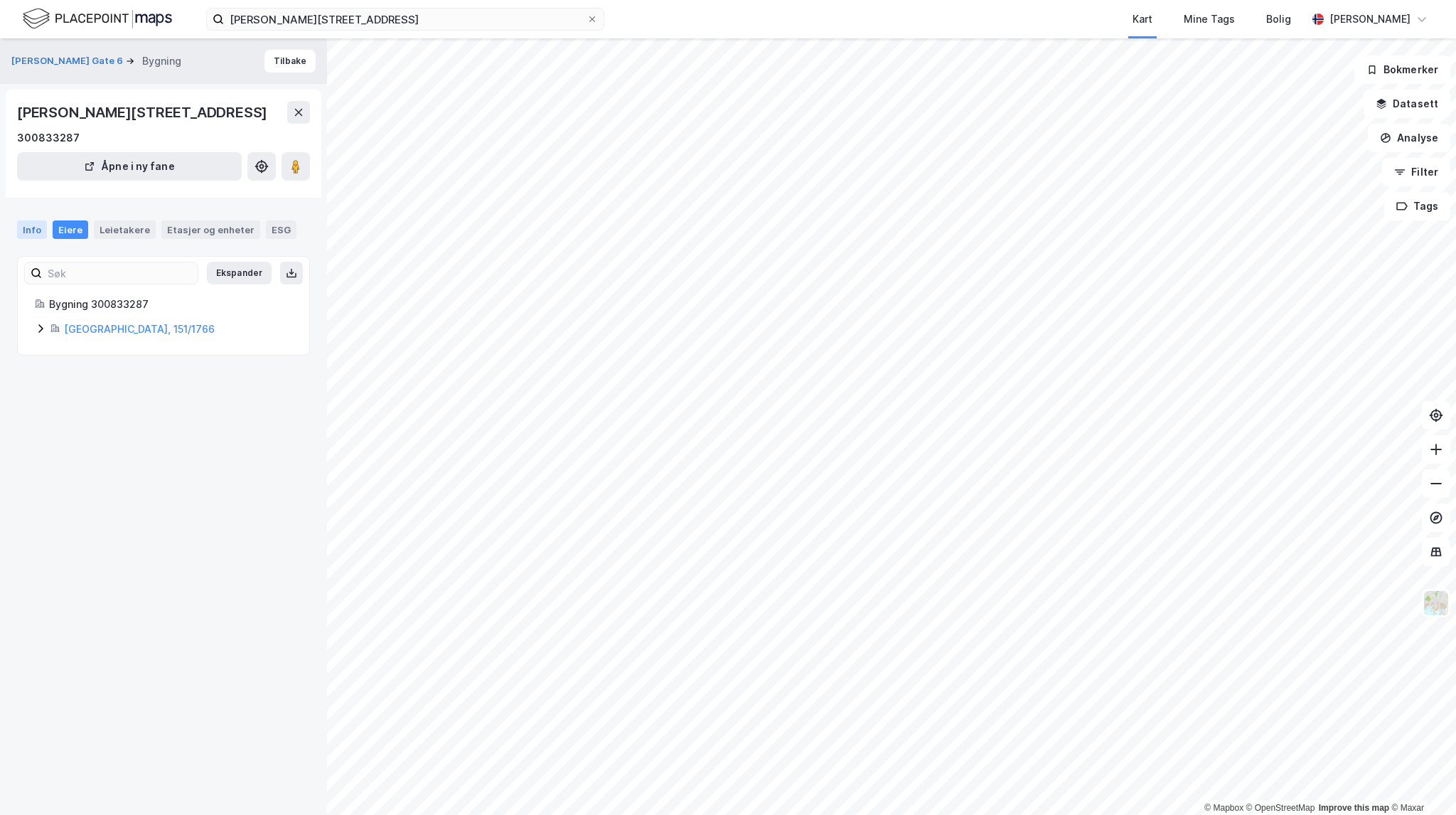
click at [21, 229] on div "Info" at bounding box center [31, 229] width 30 height 19
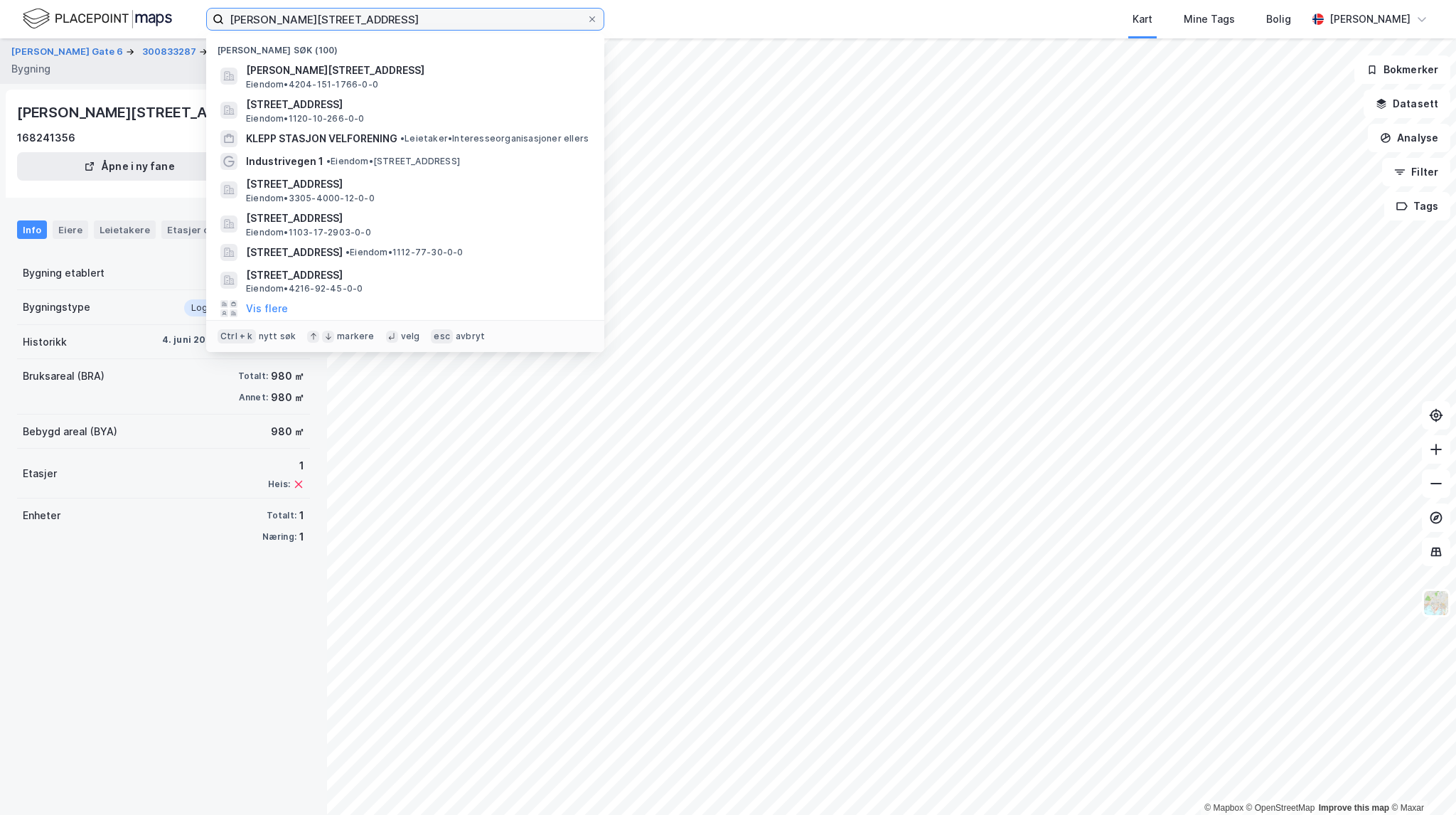
drag, startPoint x: 390, startPoint y: 20, endPoint x: 202, endPoint y: -3, distance: 189.4
click at [202, 0] on html "[PERSON_NAME][STREET_ADDRESS] Nylige søk (100) [PERSON_NAME][STREET_ADDRESS] • …" at bounding box center [728, 408] width 1456 height 815
paste input "Vesterveien 3"
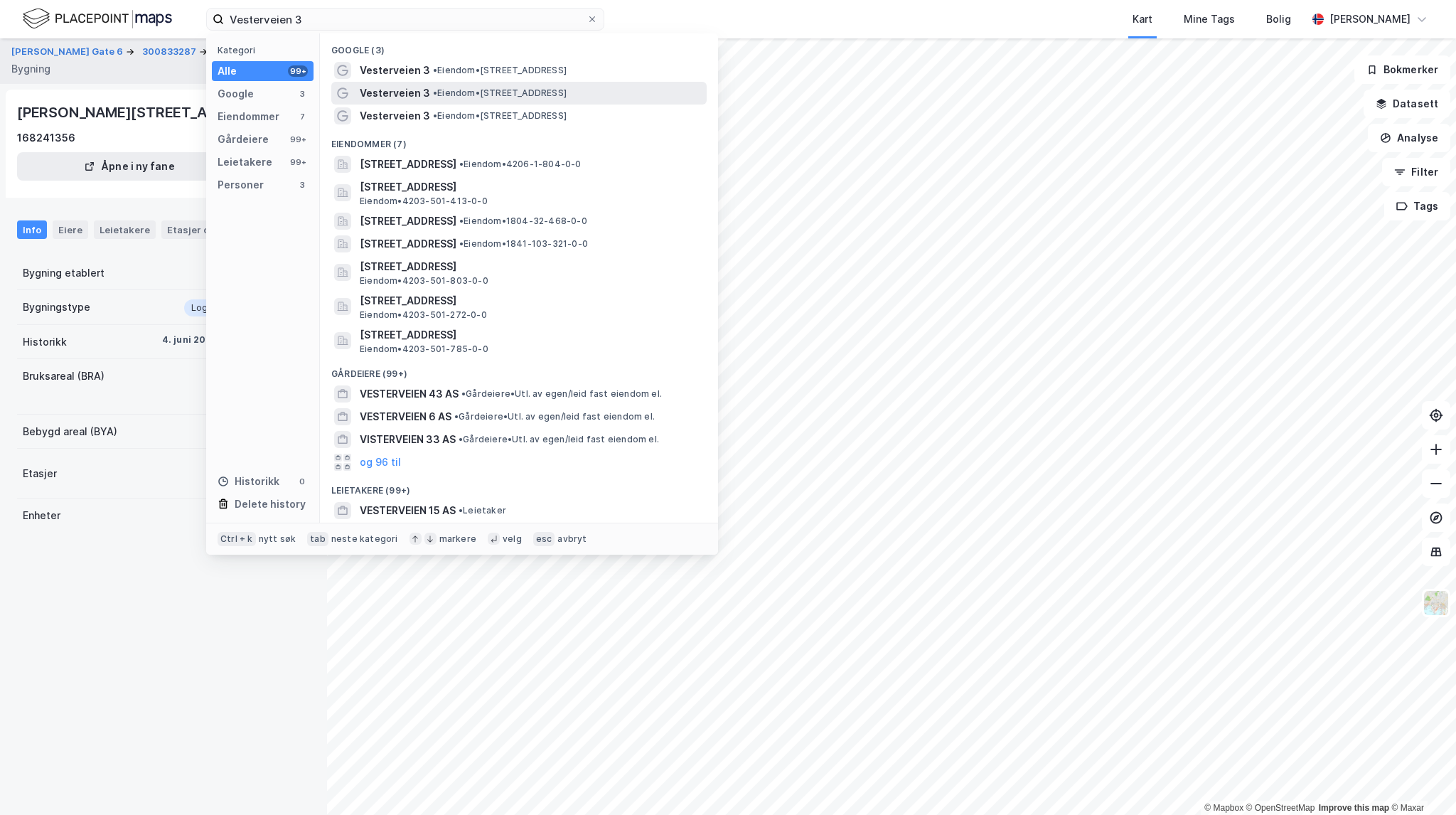
click at [637, 93] on div "Vesterveien 3 • Eiendom • [STREET_ADDRESS]" at bounding box center [531, 93] width 344 height 17
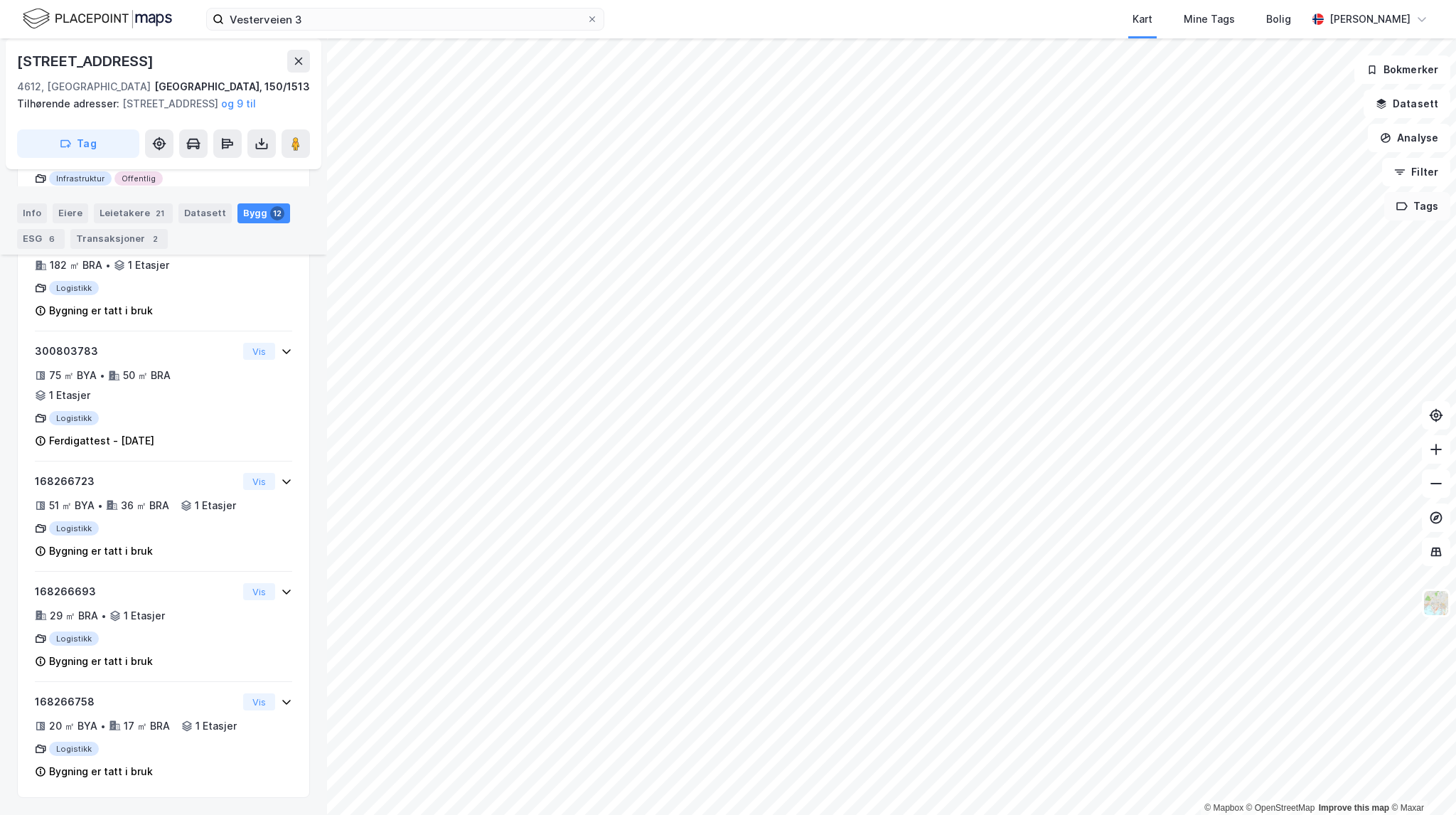
scroll to position [640, 0]
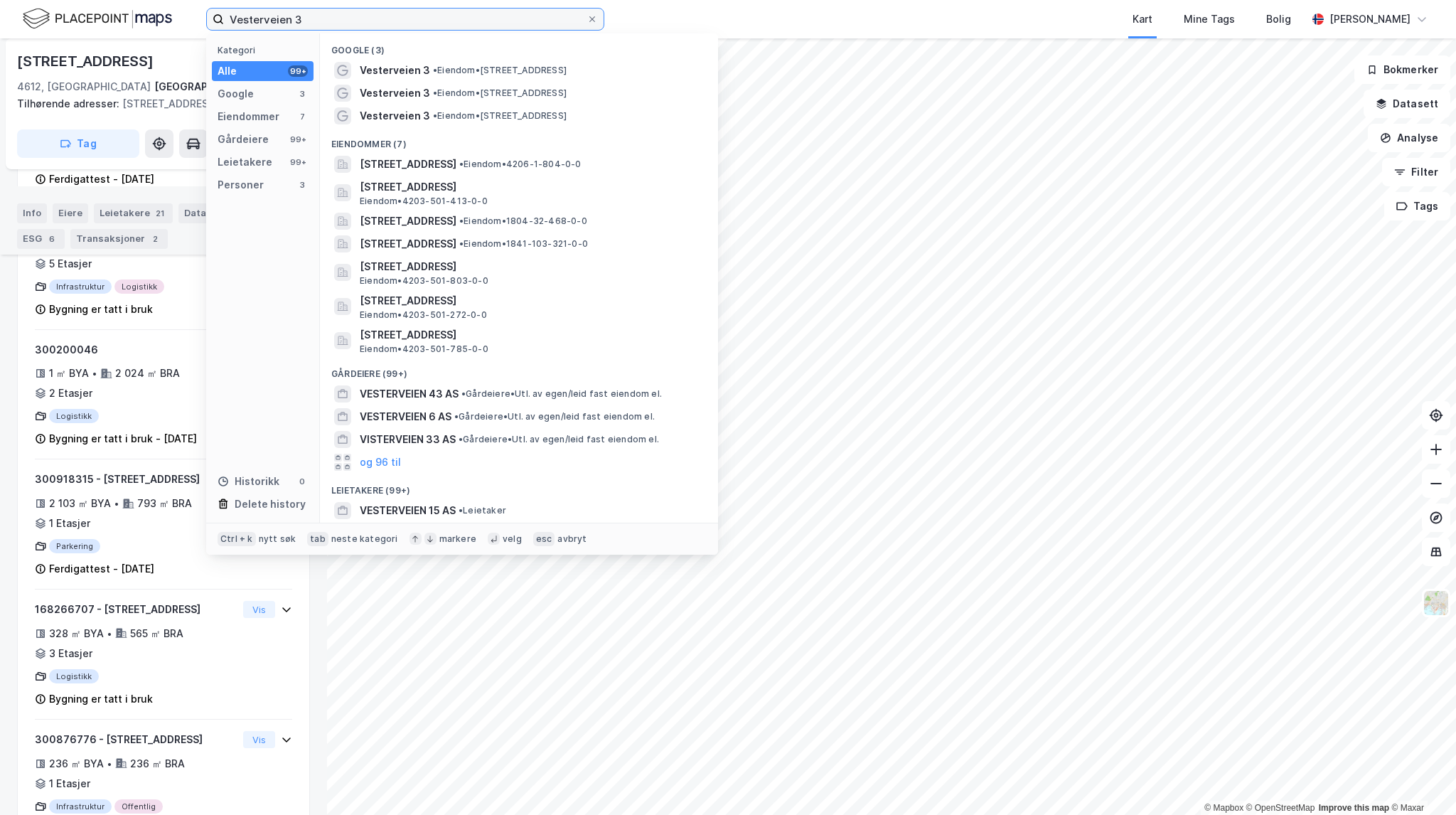
drag, startPoint x: 367, startPoint y: 21, endPoint x: 202, endPoint y: 7, distance: 165.6
click at [202, 7] on div "Vesterveien 3 Kategori Alle 99+ Google 3 Eiendommer 7 Gårdeiere 99+ Leietakere …" at bounding box center [728, 19] width 1456 height 39
paste input "re [STREET_ADDRESS]"
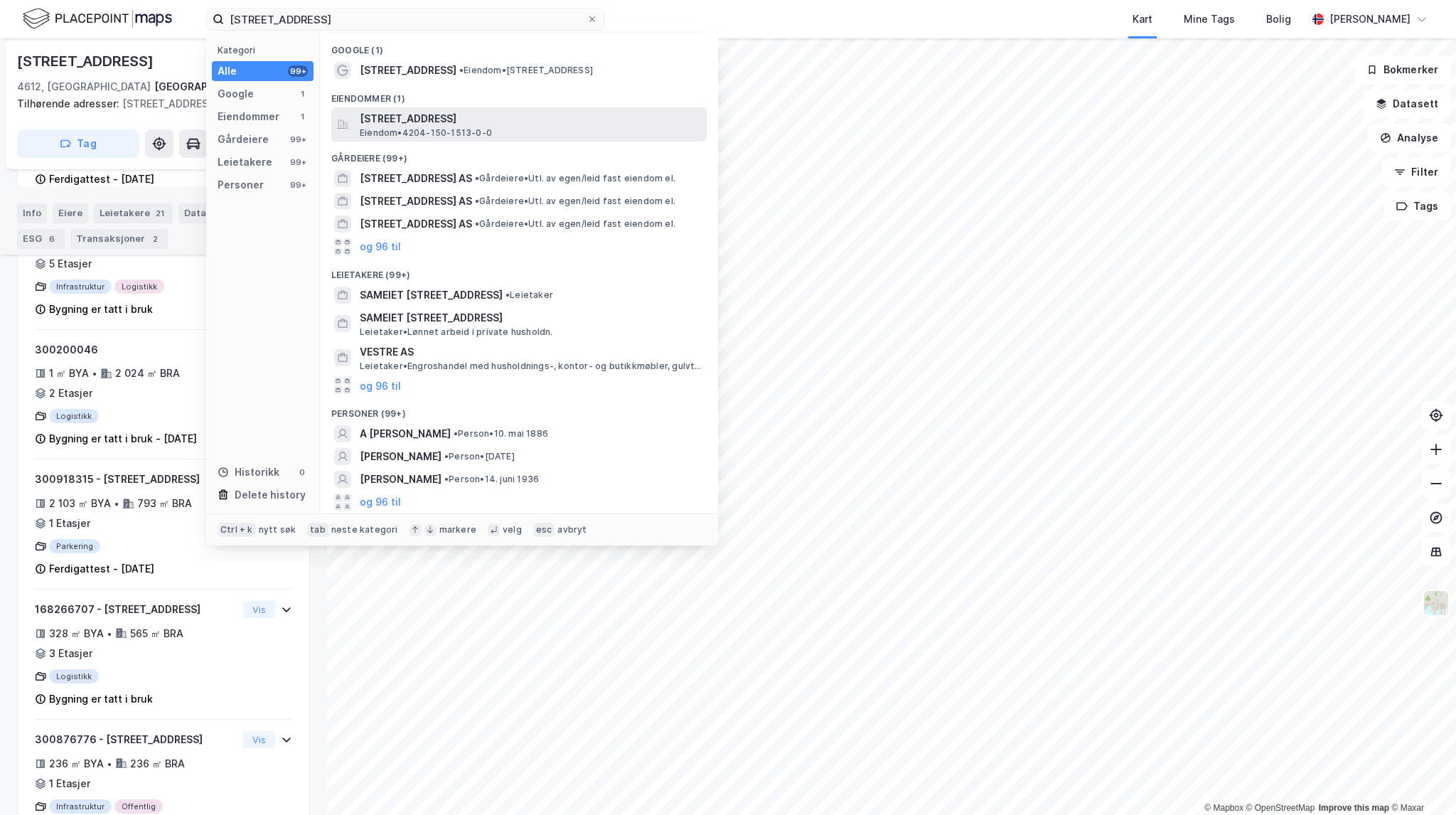
click at [523, 126] on span "[STREET_ADDRESS]" at bounding box center [530, 119] width 342 height 17
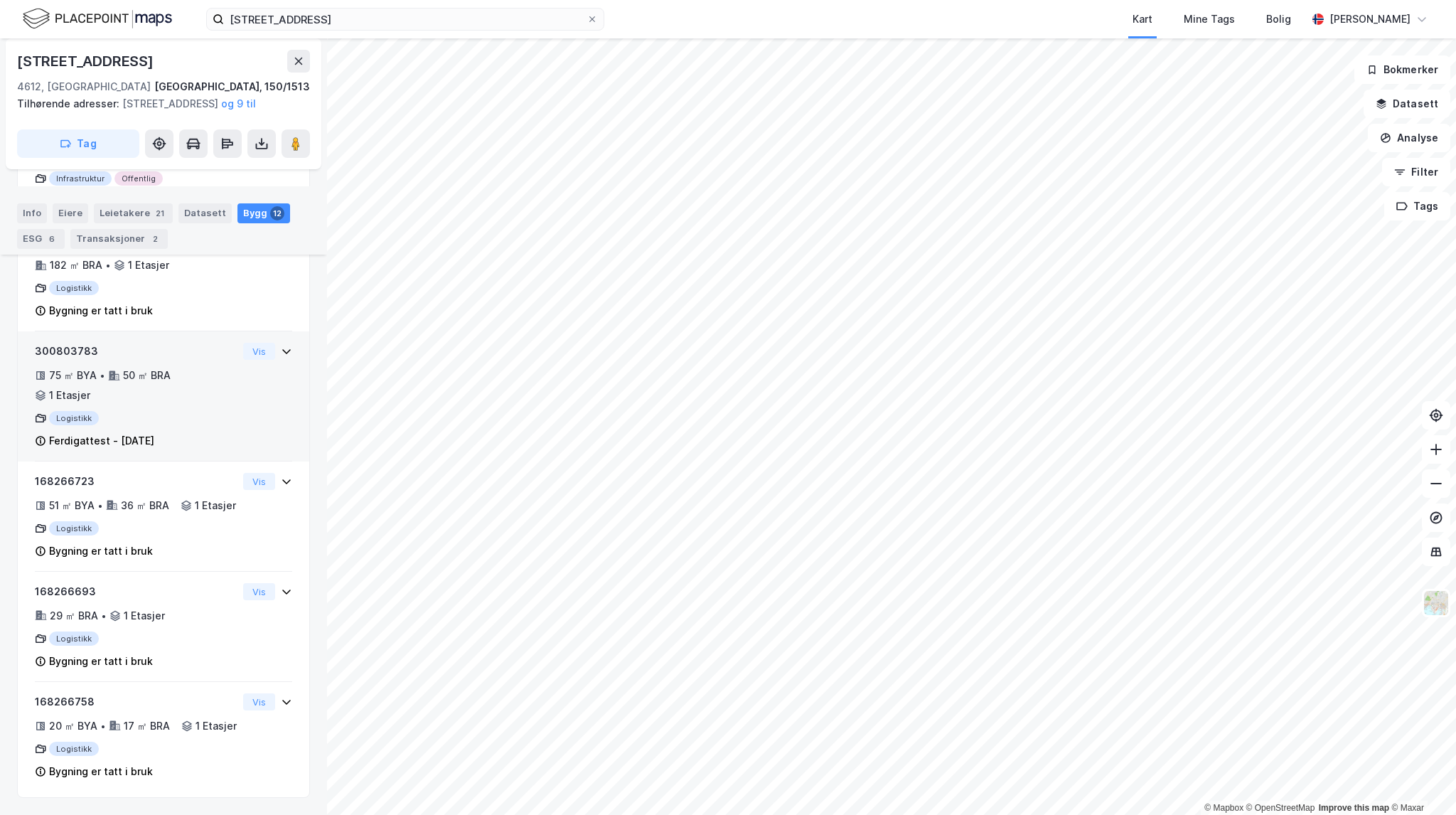
scroll to position [1338, 0]
click at [398, 20] on input "[STREET_ADDRESS]" at bounding box center [405, 19] width 363 height 21
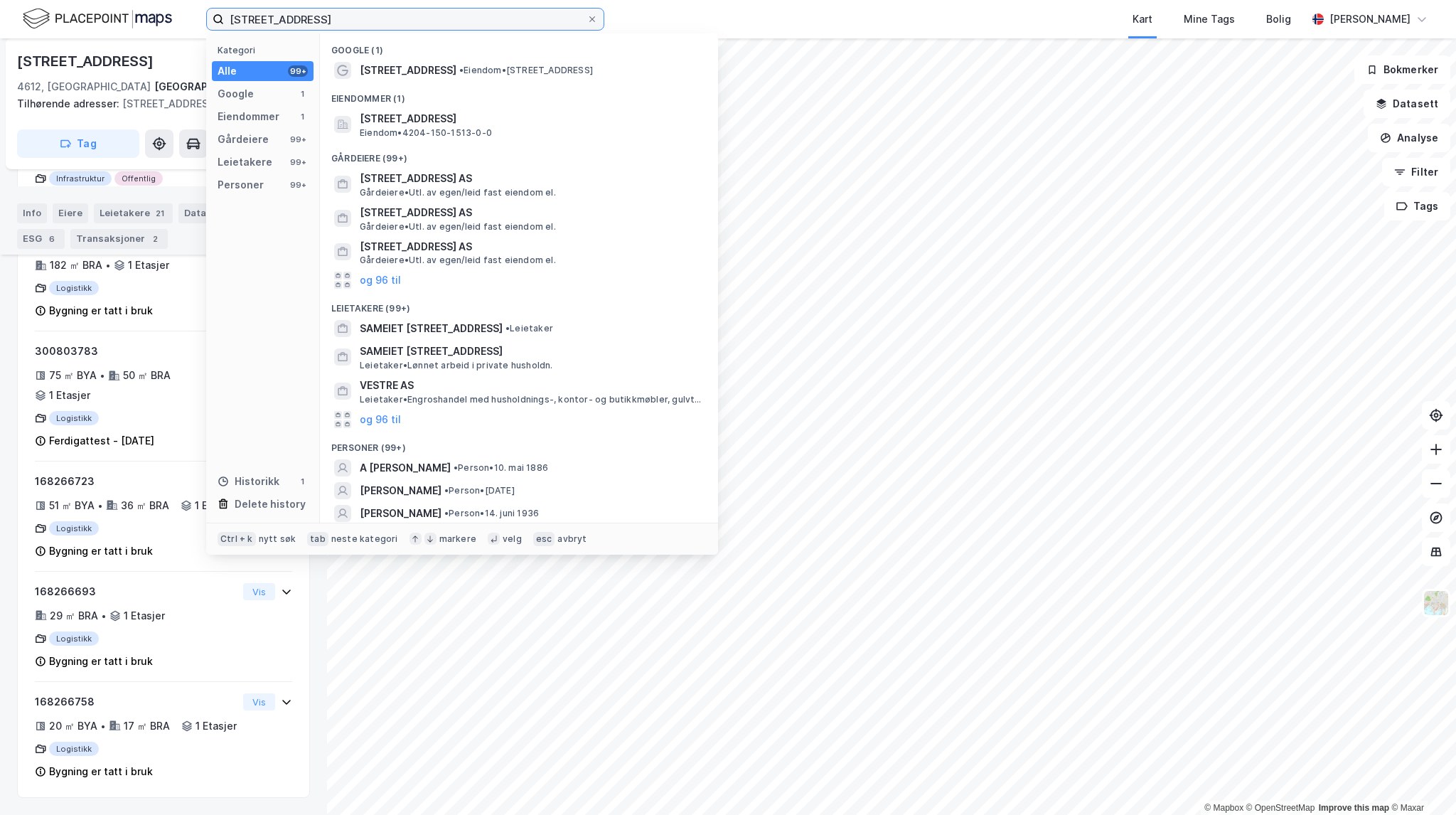
click at [352, 15] on input "[STREET_ADDRESS]" at bounding box center [405, 19] width 363 height 21
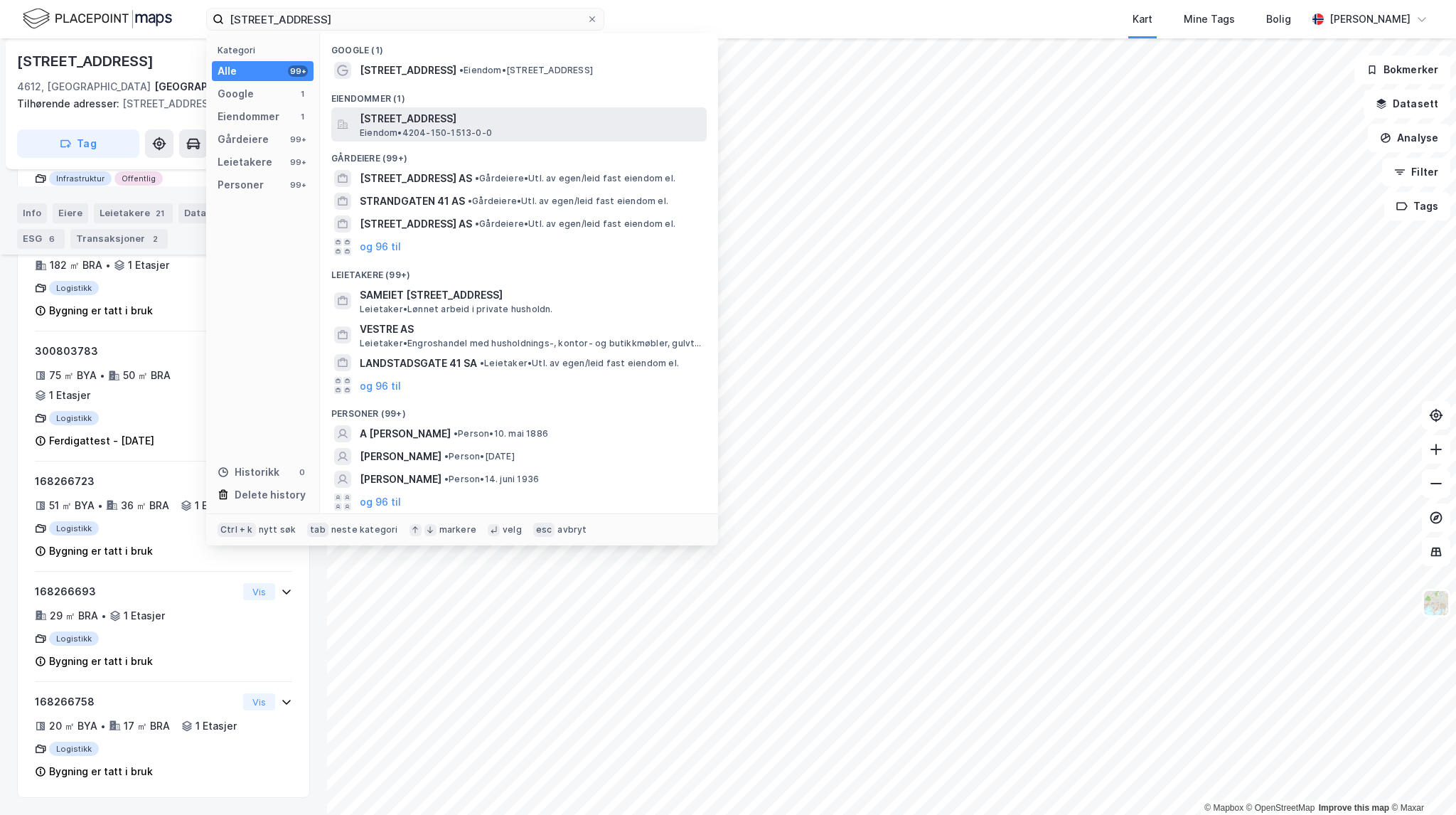
click at [428, 120] on span "[STREET_ADDRESS]" at bounding box center [530, 119] width 342 height 17
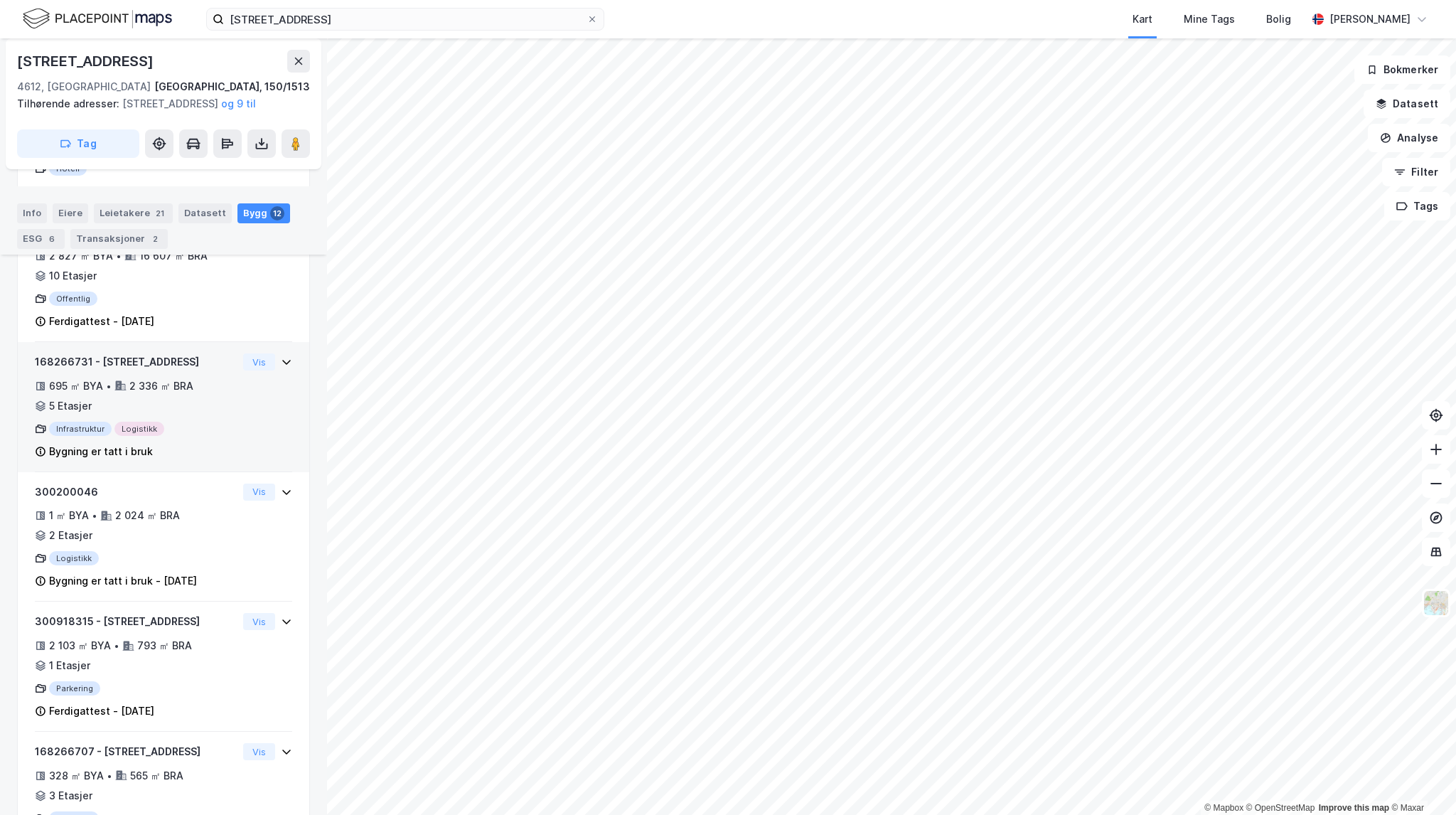
scroll to position [427, 0]
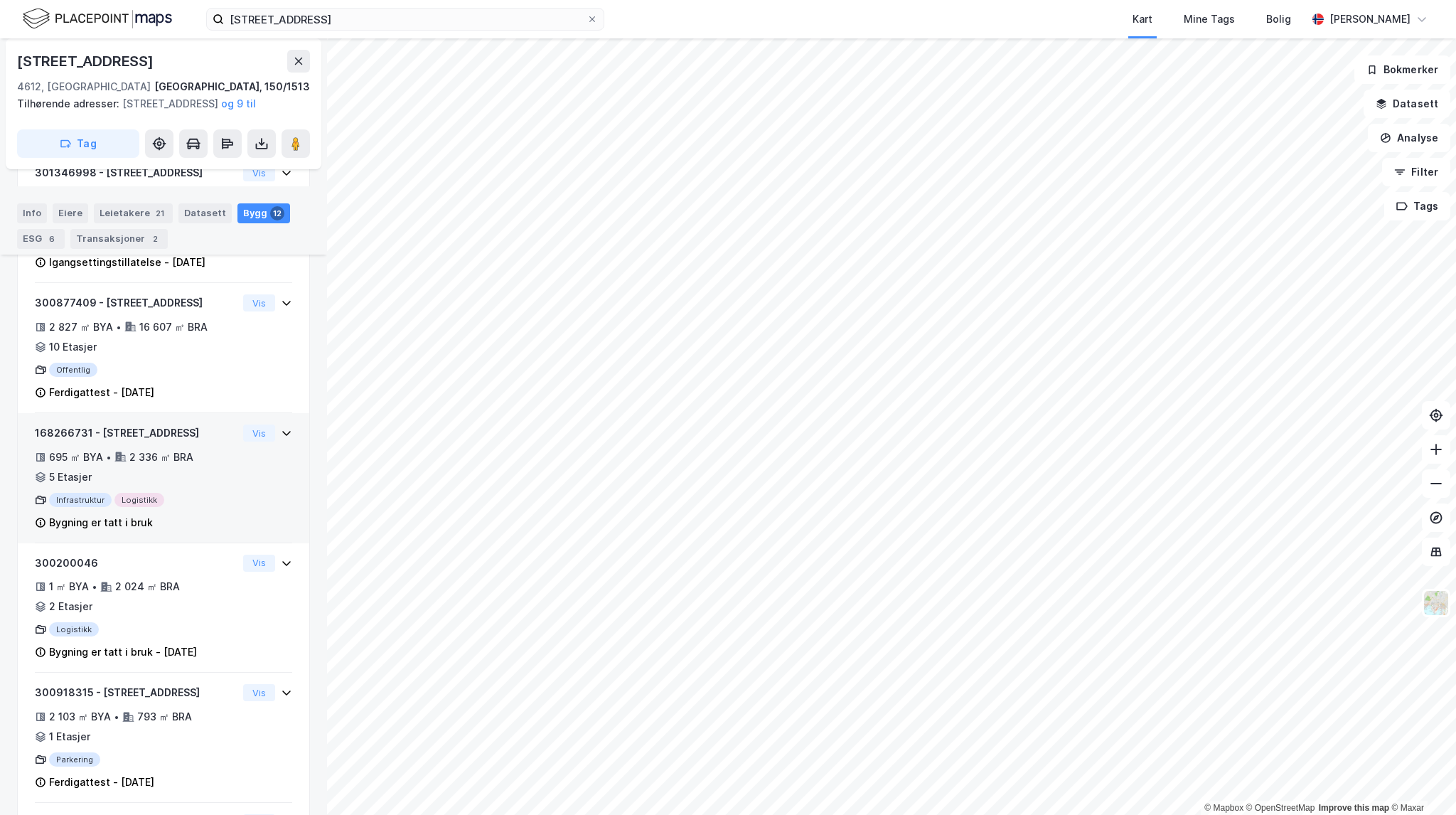
click at [229, 483] on div "168266731 - [GEOGRAPHIC_DATA] 41 695 ㎡ BYA • 2 336 ㎡ BRA • 5 Etasjer Infrastruk…" at bounding box center [163, 483] width 257 height 119
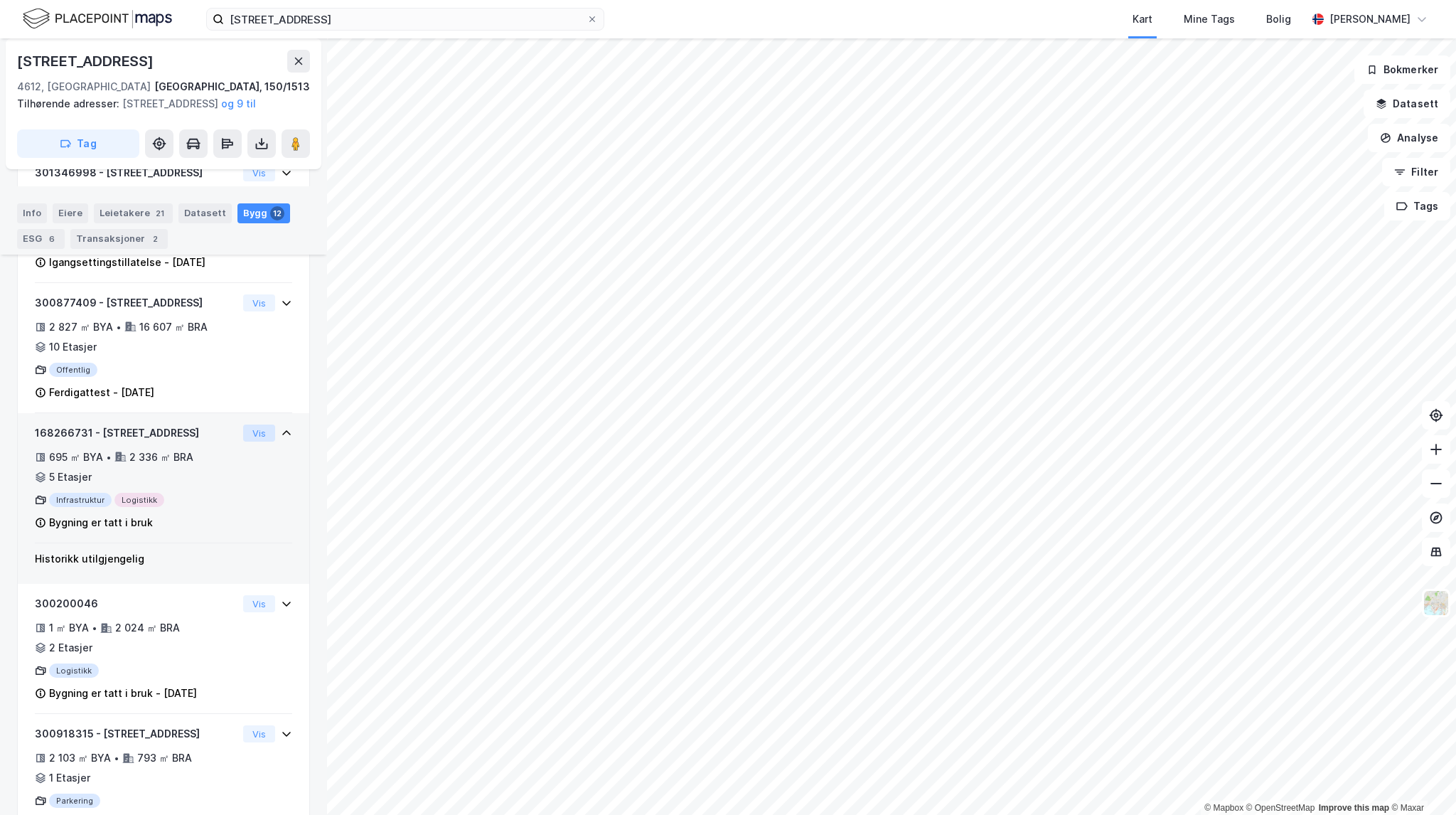
click at [251, 441] on button "Vis" at bounding box center [259, 433] width 32 height 17
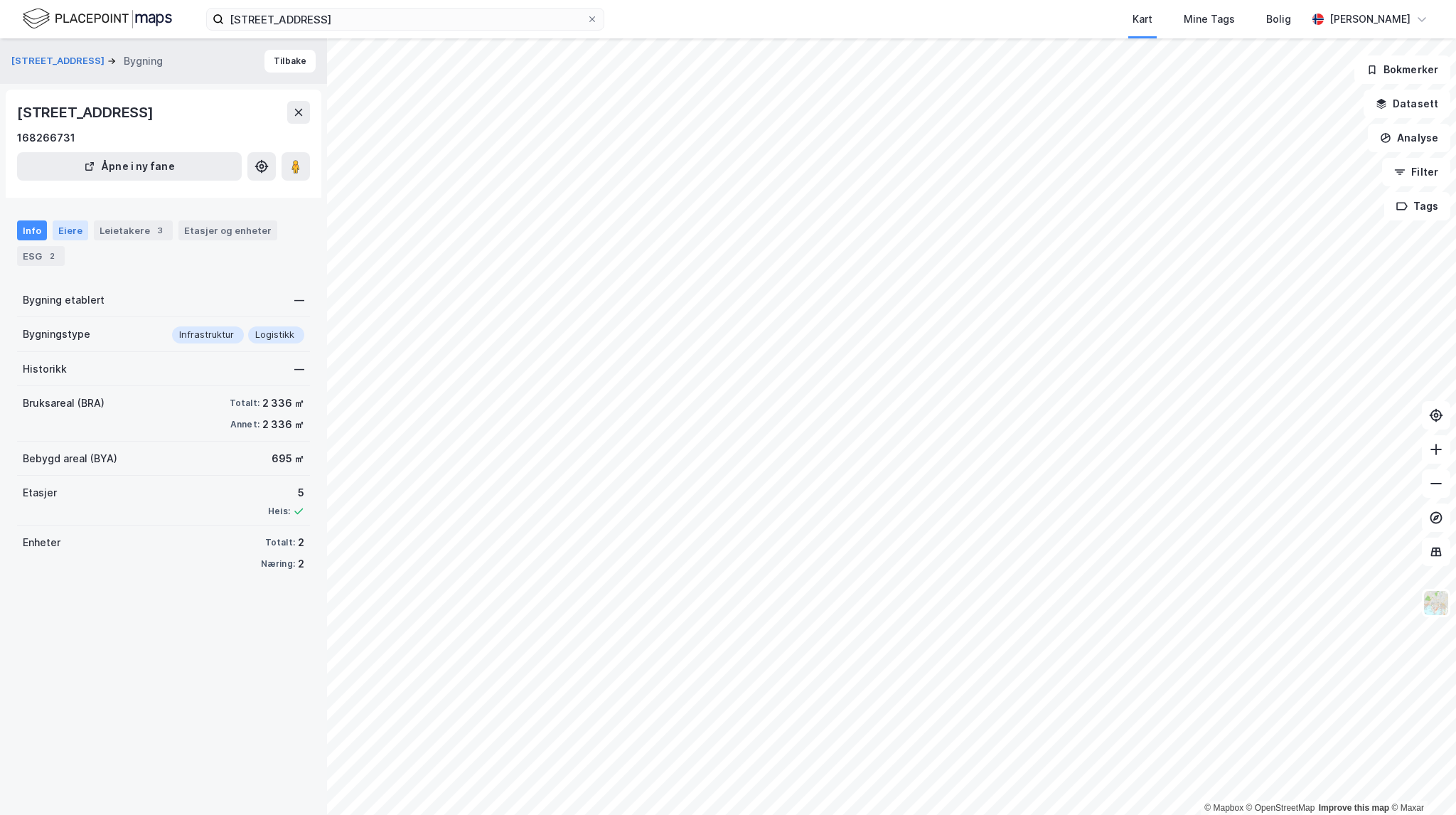
click at [62, 223] on div "Eiere" at bounding box center [70, 230] width 35 height 20
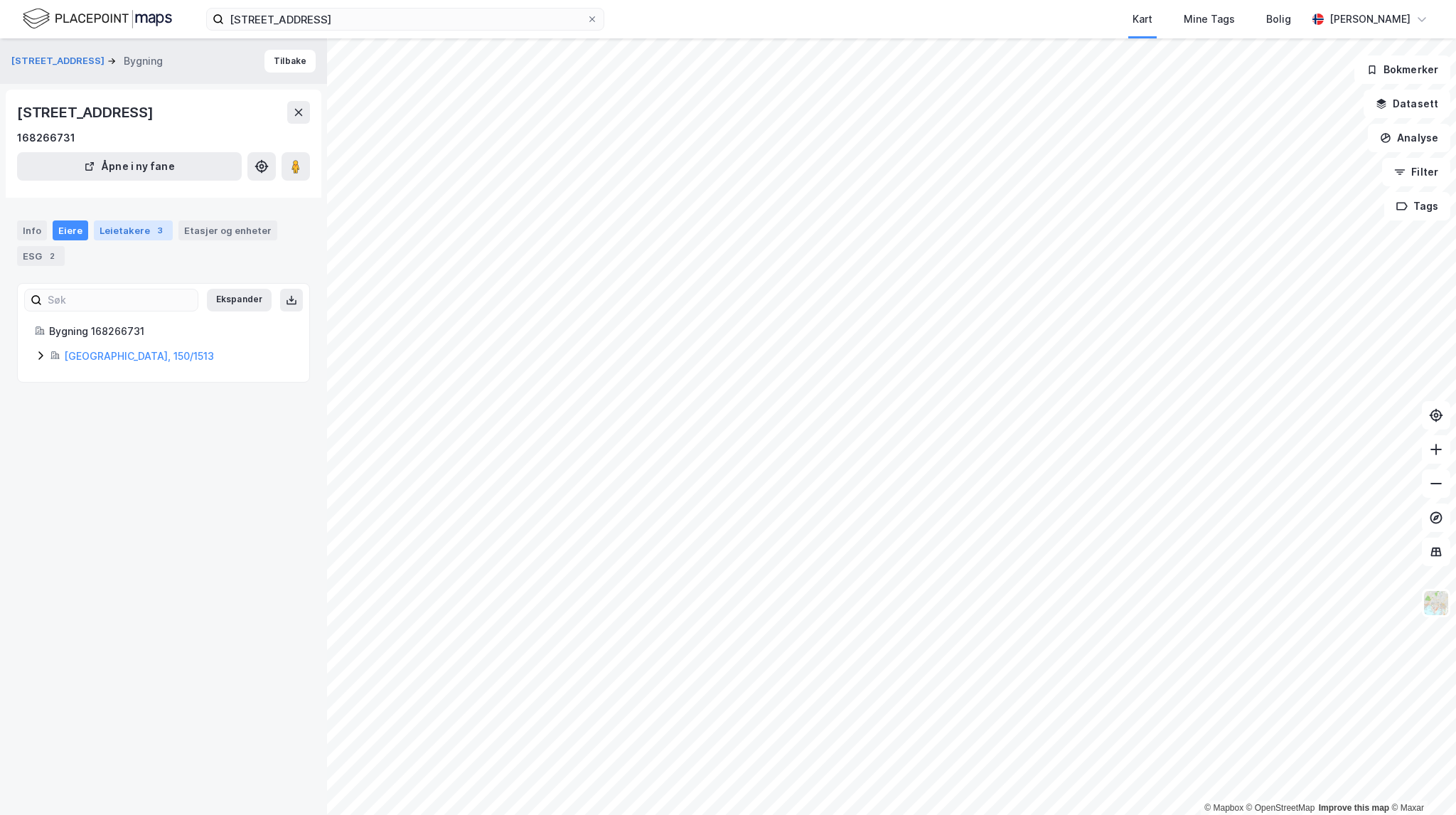
click at [98, 234] on div "Leietakere 3" at bounding box center [133, 230] width 79 height 20
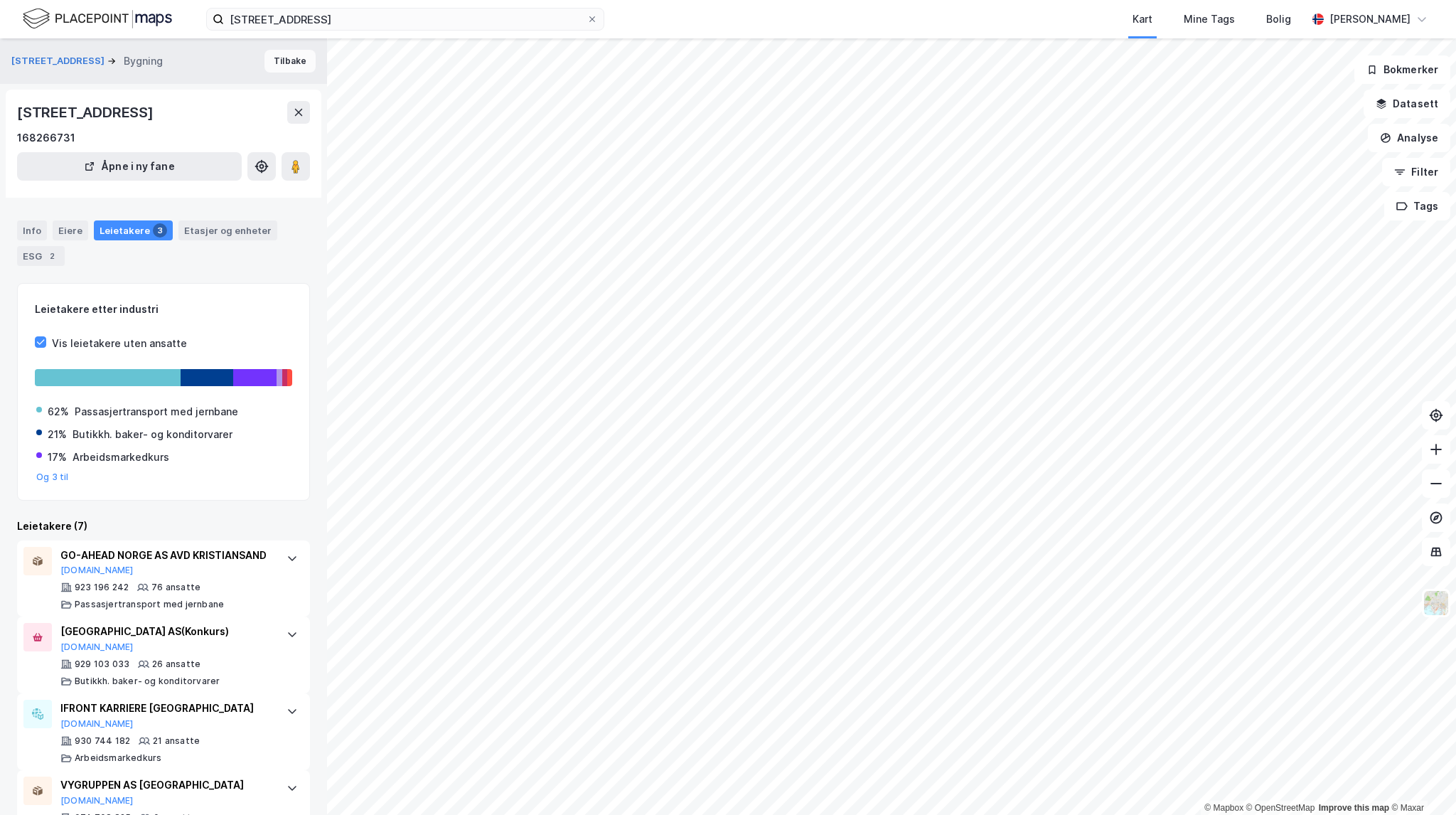
click at [276, 69] on button "Tilbake" at bounding box center [290, 61] width 51 height 23
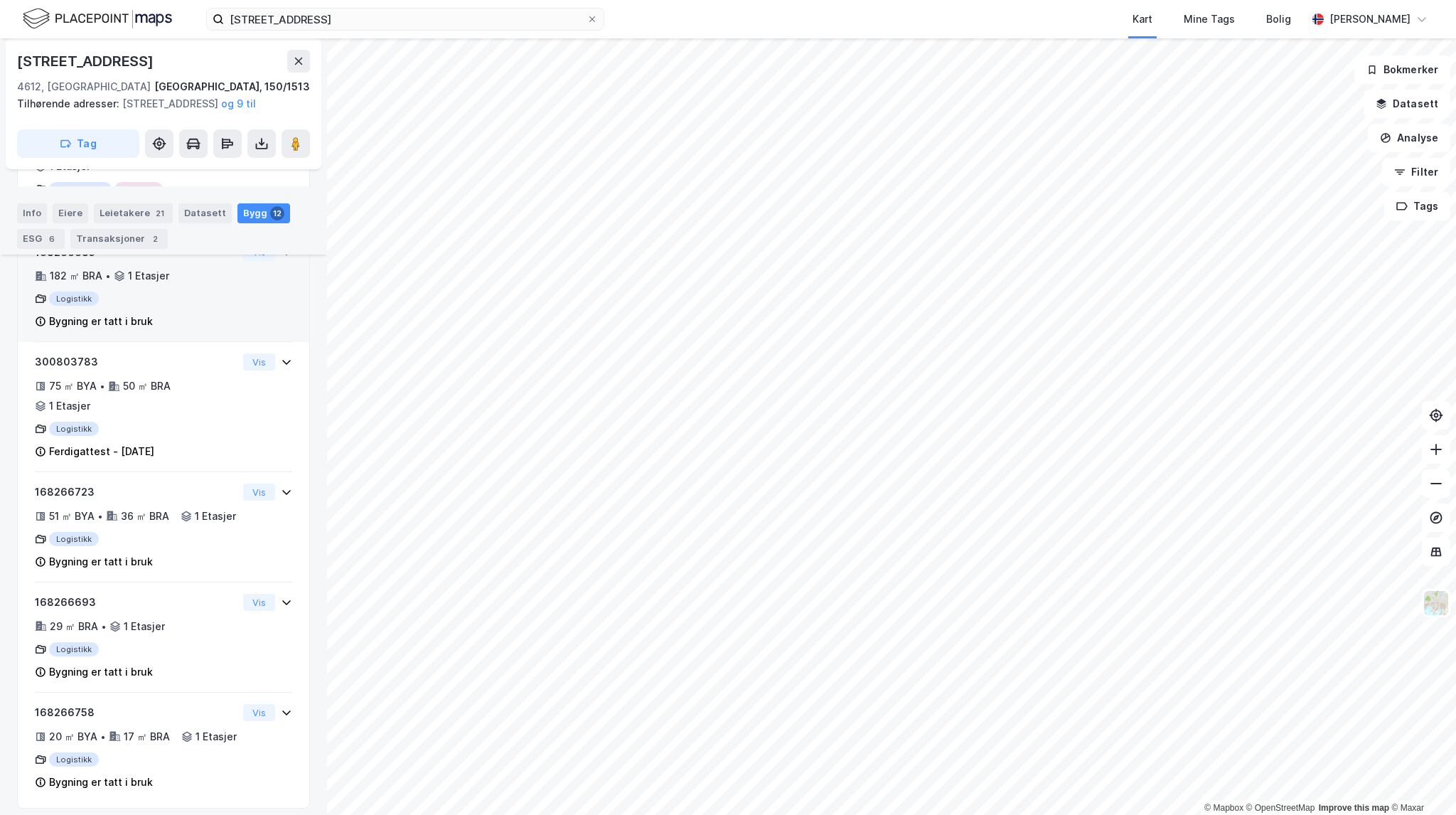
scroll to position [1338, 0]
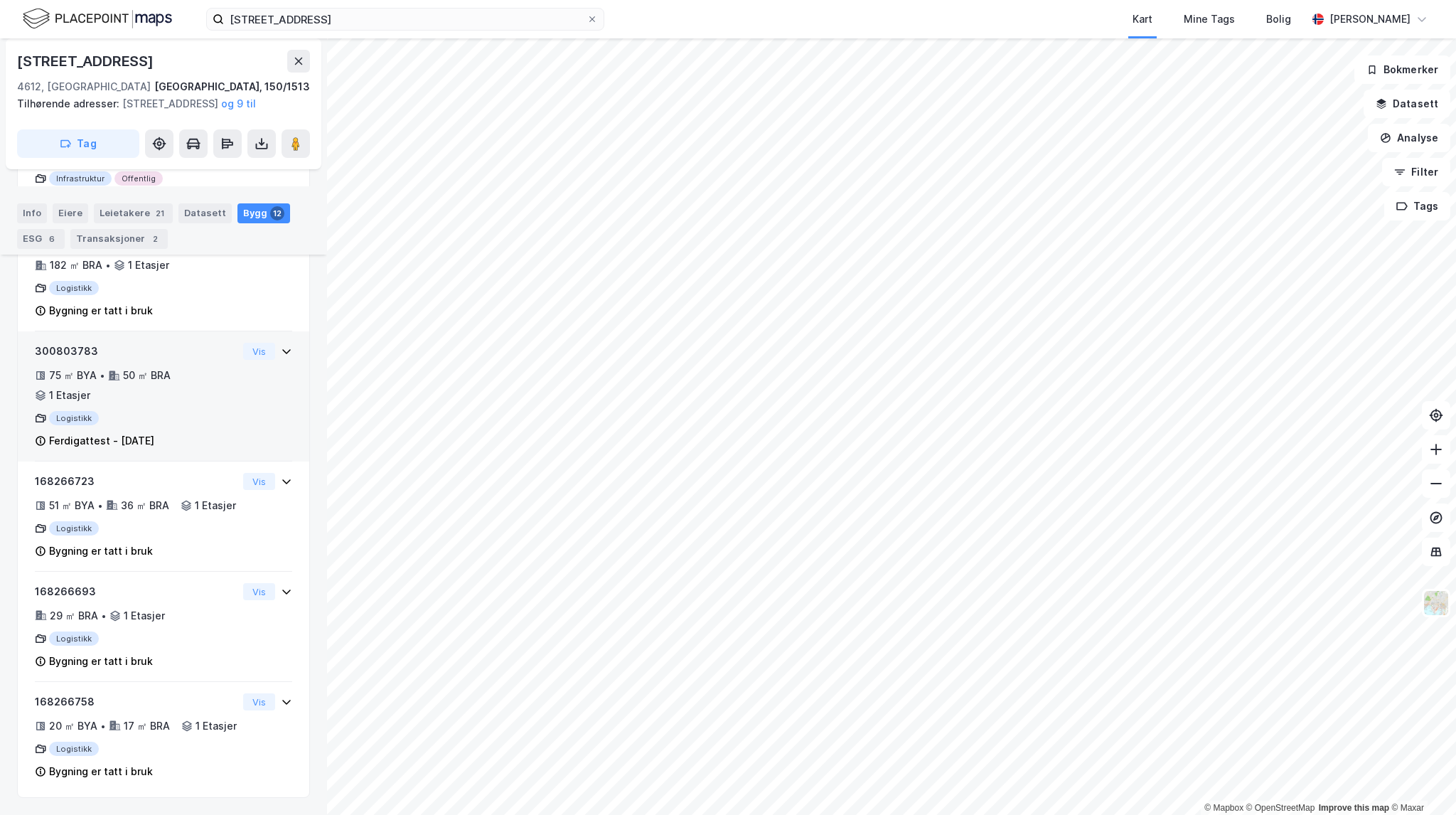
click at [202, 432] on div "Ferdigattest - [DATE]" at bounding box center [136, 440] width 202 height 17
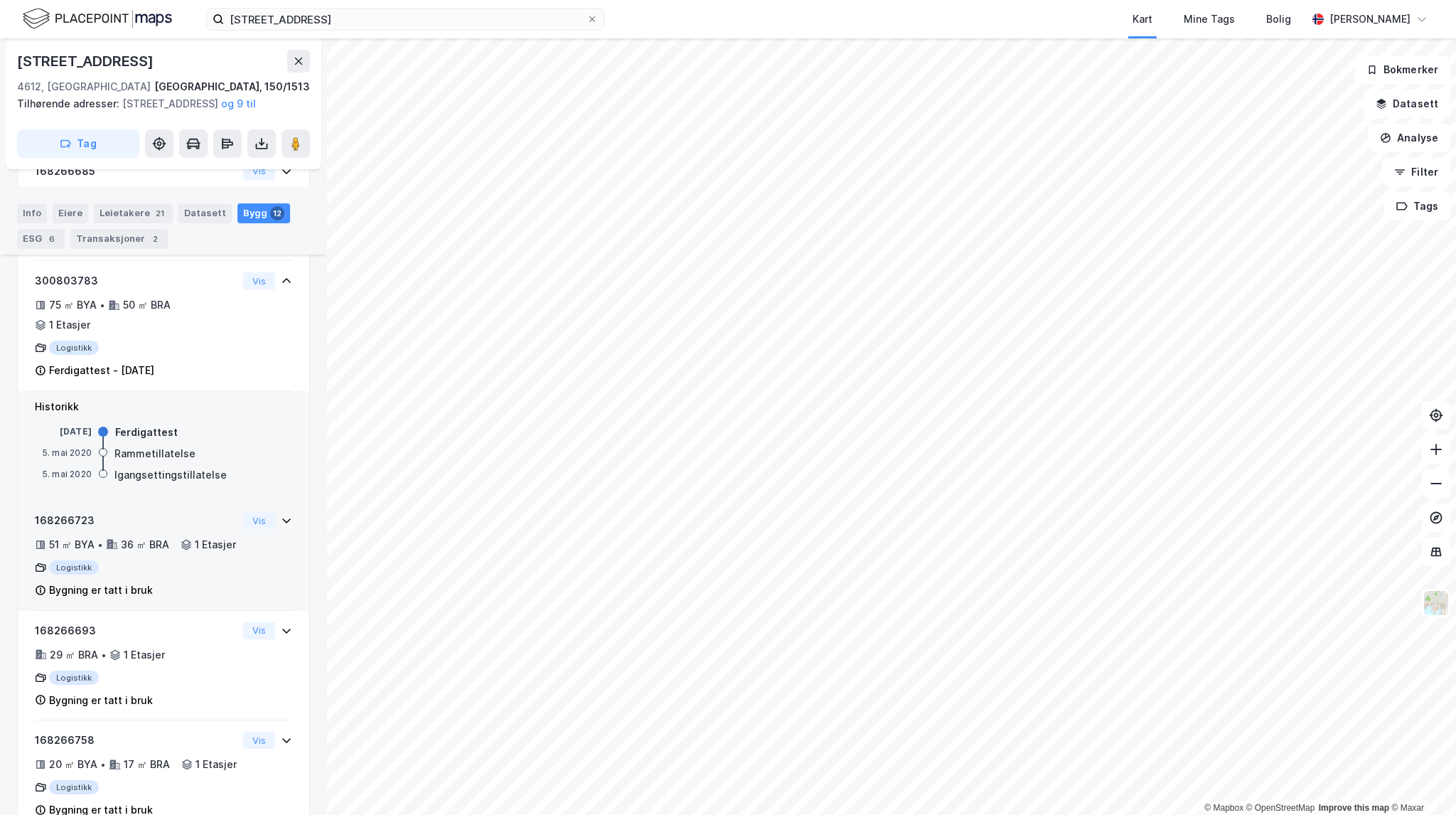
click at [197, 553] on div "51 ㎡ BYA • 36 ㎡ BRA • 1 Etasjer" at bounding box center [136, 544] width 202 height 17
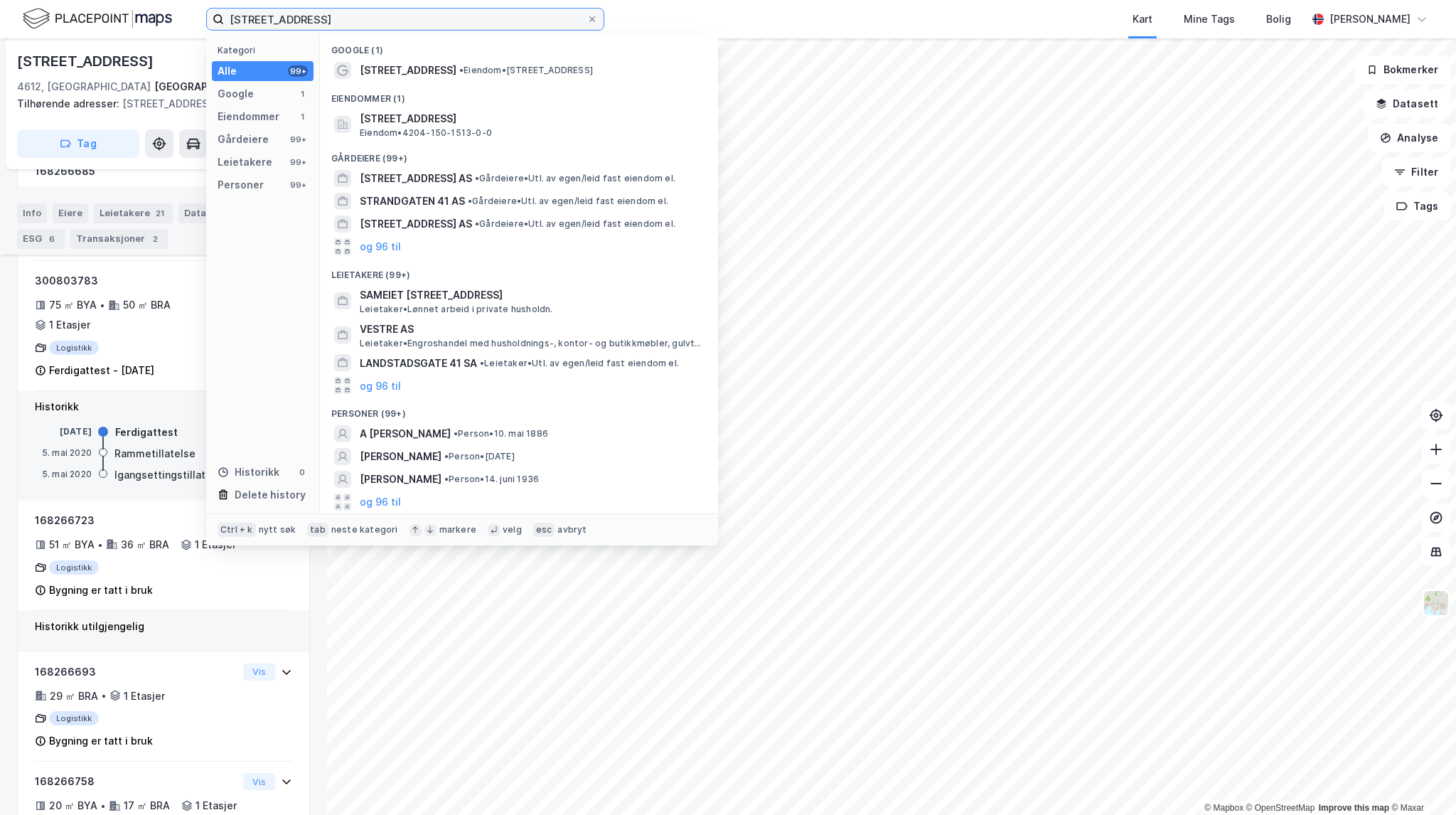
drag, startPoint x: 221, startPoint y: 15, endPoint x: 174, endPoint y: 15, distance: 47.0
click at [174, 15] on div "[STREET_ADDRESS] Kategori Alle 99+ Google 1 Eiendommer 1 Gårdeiere 99+ Leietake…" at bounding box center [728, 19] width 1456 height 39
paste input "[STREET_ADDRESS]"
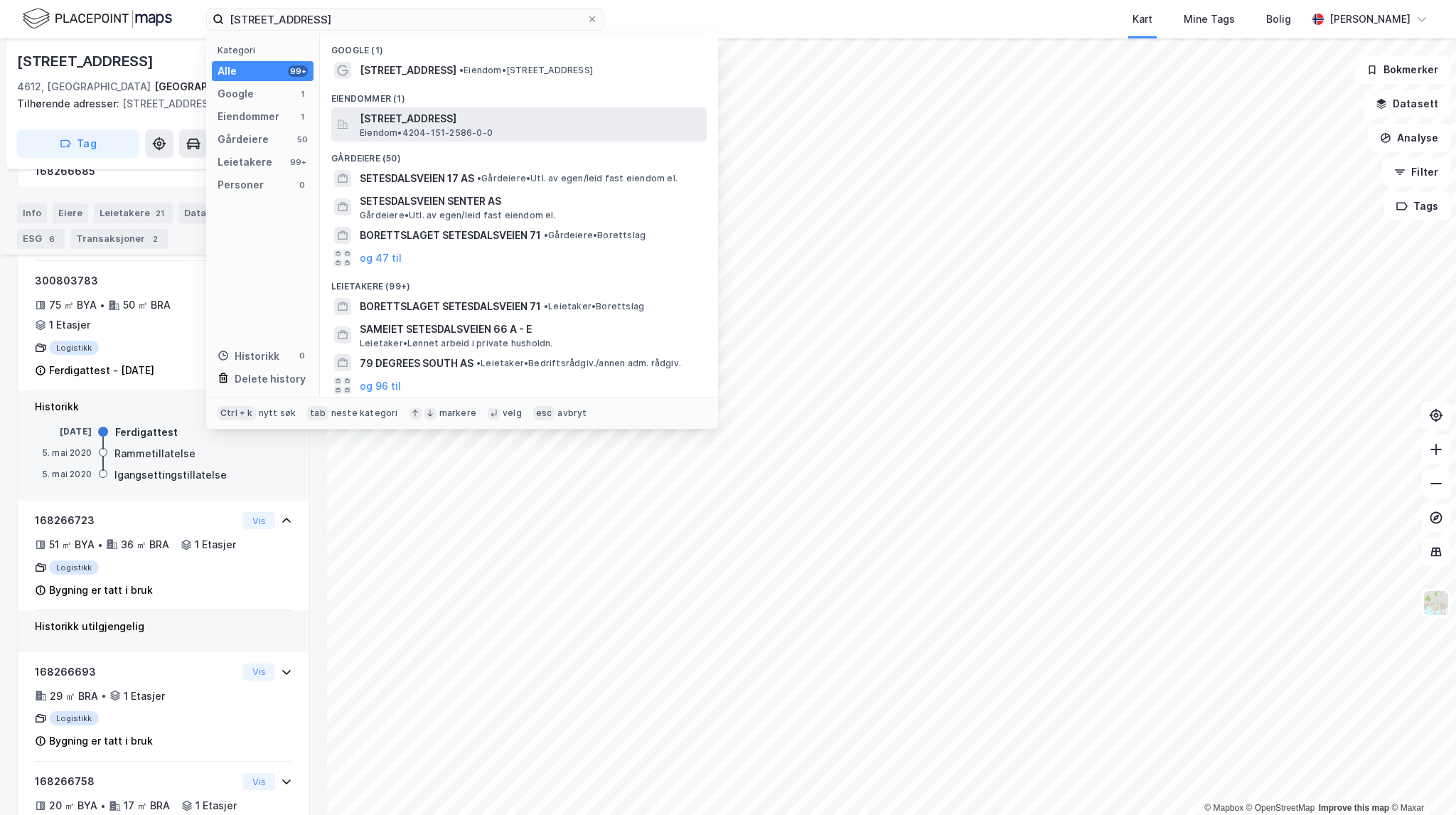
click at [566, 115] on span "[STREET_ADDRESS]" at bounding box center [530, 119] width 342 height 17
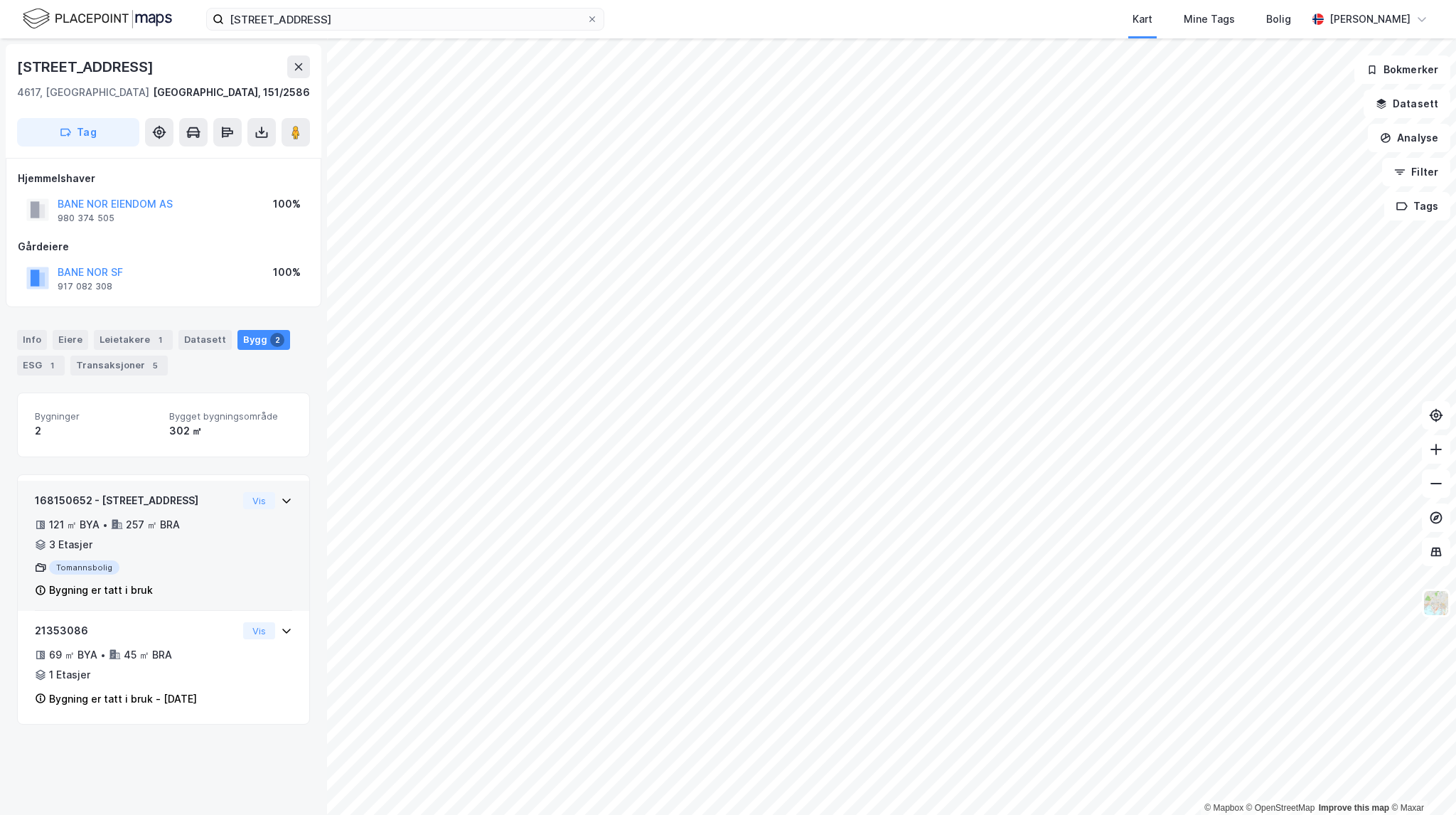
click at [234, 541] on div "168150652 - [GEOGRAPHIC_DATA] 79 121 ㎡ BYA • 257 ㎡ BRA • 3 Etasjer Tomannsbolig…" at bounding box center [163, 551] width 257 height 119
click at [243, 495] on button "Vis" at bounding box center [259, 500] width 32 height 17
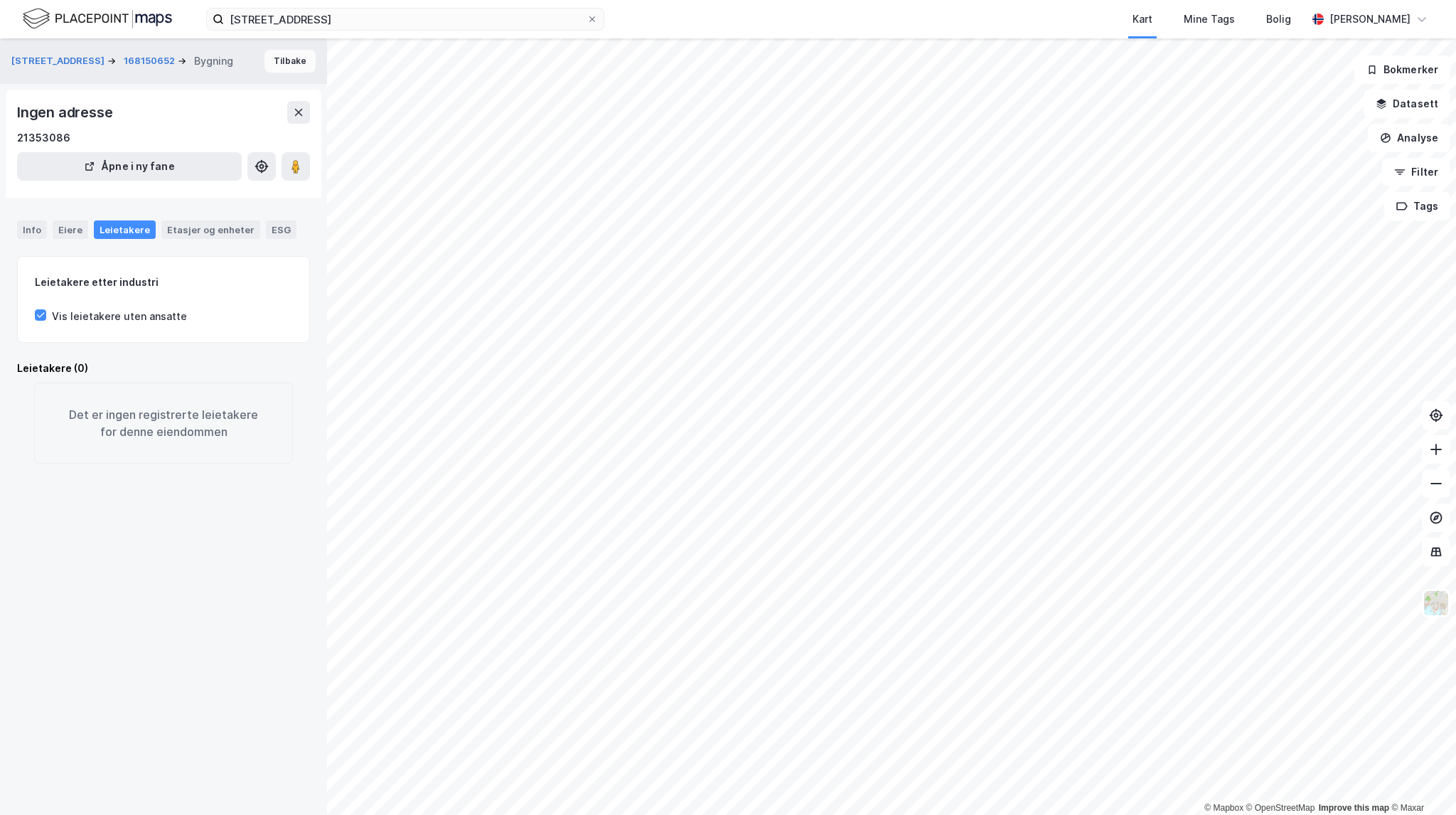
click at [279, 66] on button "Tilbake" at bounding box center [290, 61] width 51 height 23
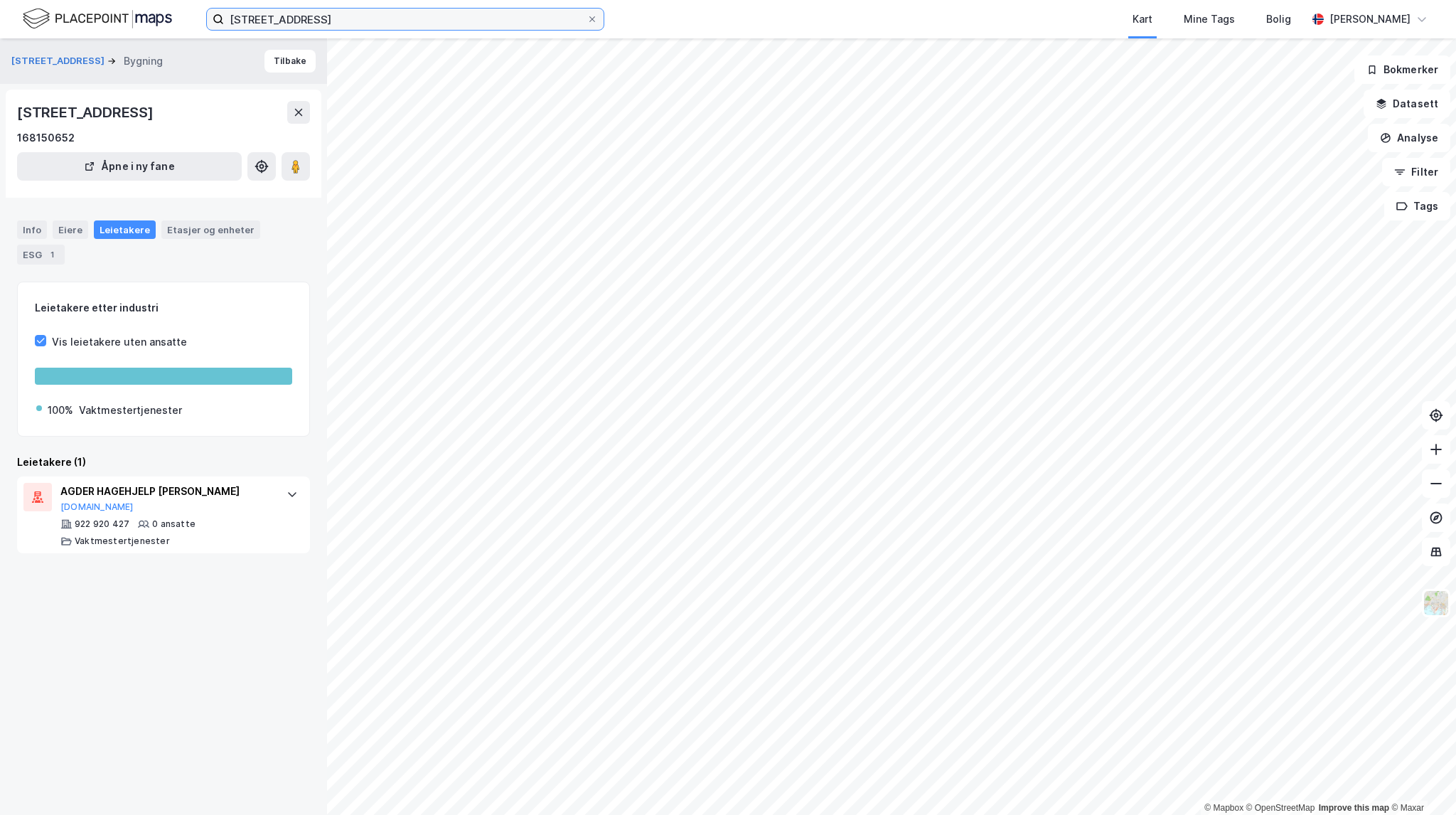
click at [345, 22] on input "[STREET_ADDRESS]" at bounding box center [405, 19] width 363 height 21
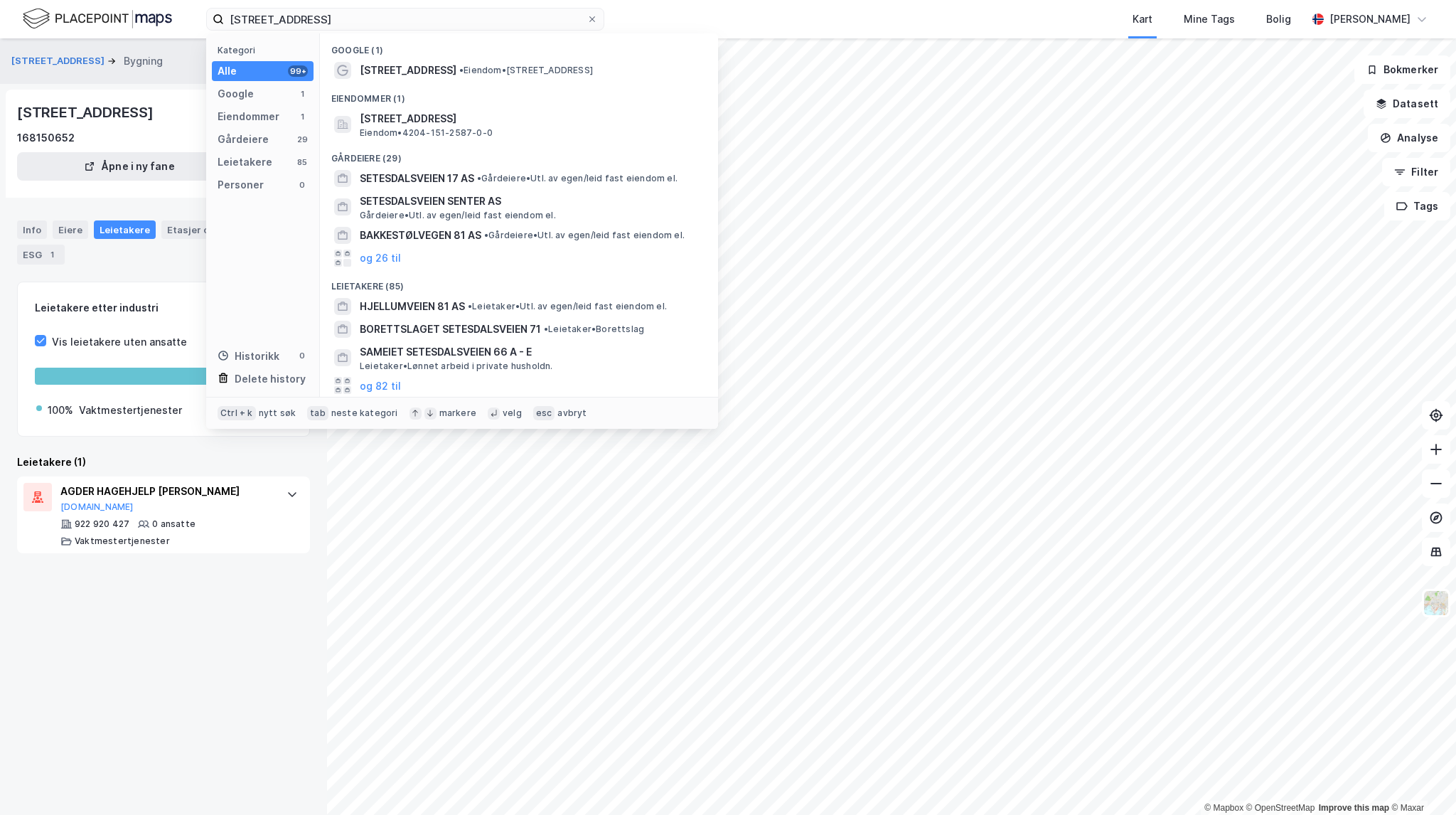
click at [464, 103] on div "Eiendommer (1)" at bounding box center [519, 94] width 398 height 25
click at [466, 117] on span "[STREET_ADDRESS]" at bounding box center [530, 119] width 342 height 17
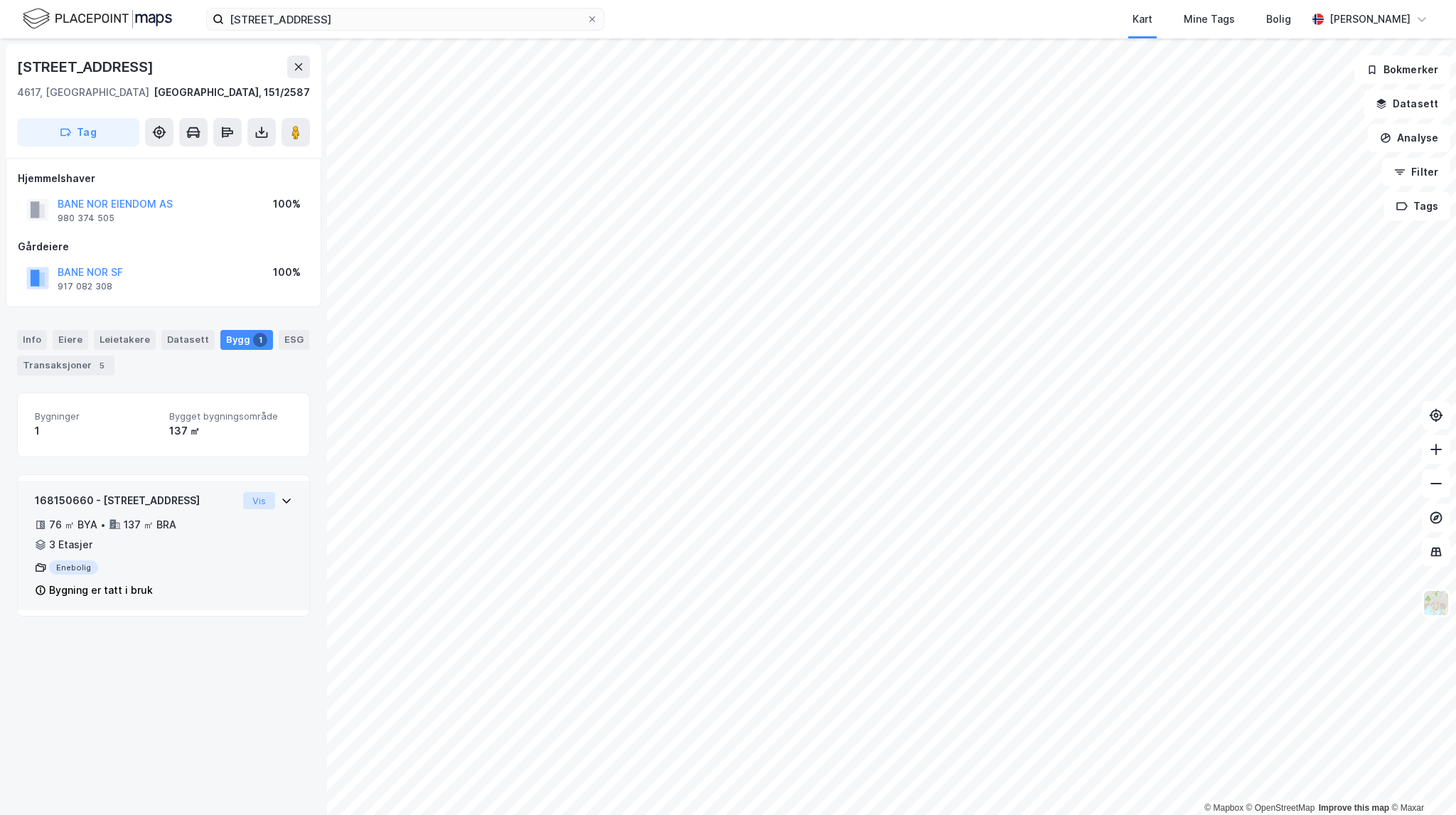
click at [251, 496] on button "Vis" at bounding box center [259, 500] width 32 height 17
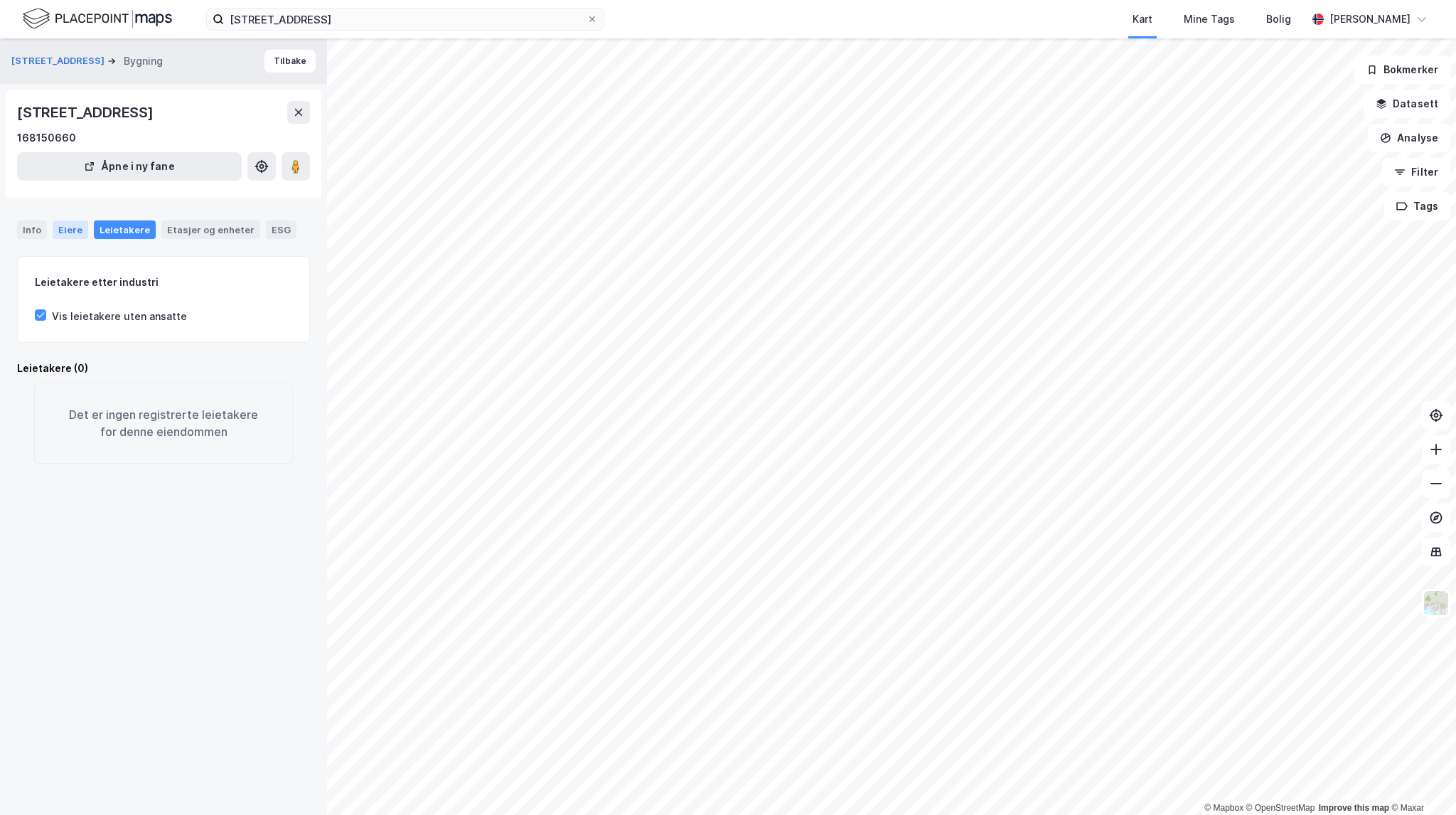
click at [74, 238] on div "Eiere" at bounding box center [70, 229] width 35 height 19
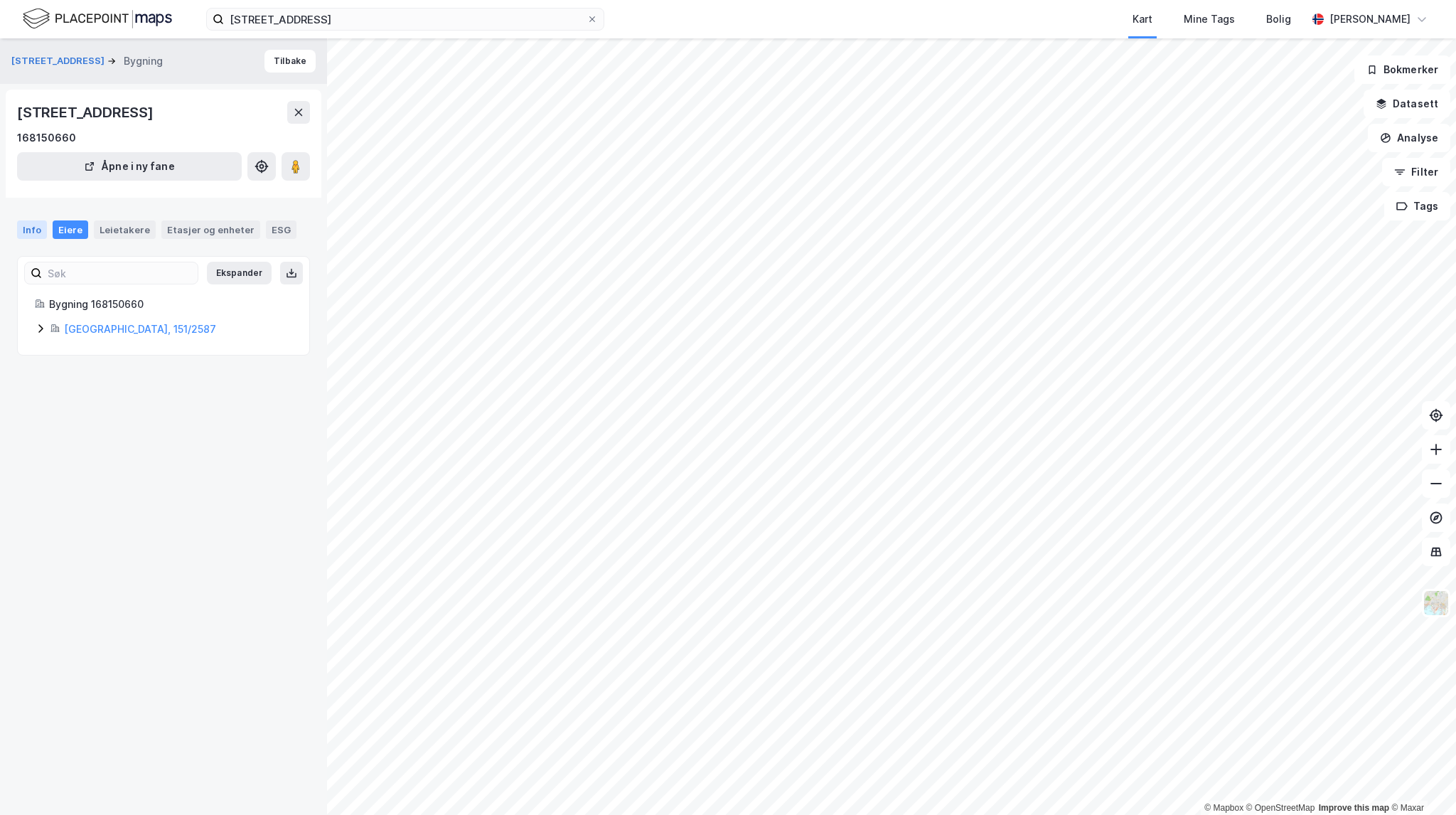
click at [24, 233] on div "Info" at bounding box center [31, 229] width 30 height 19
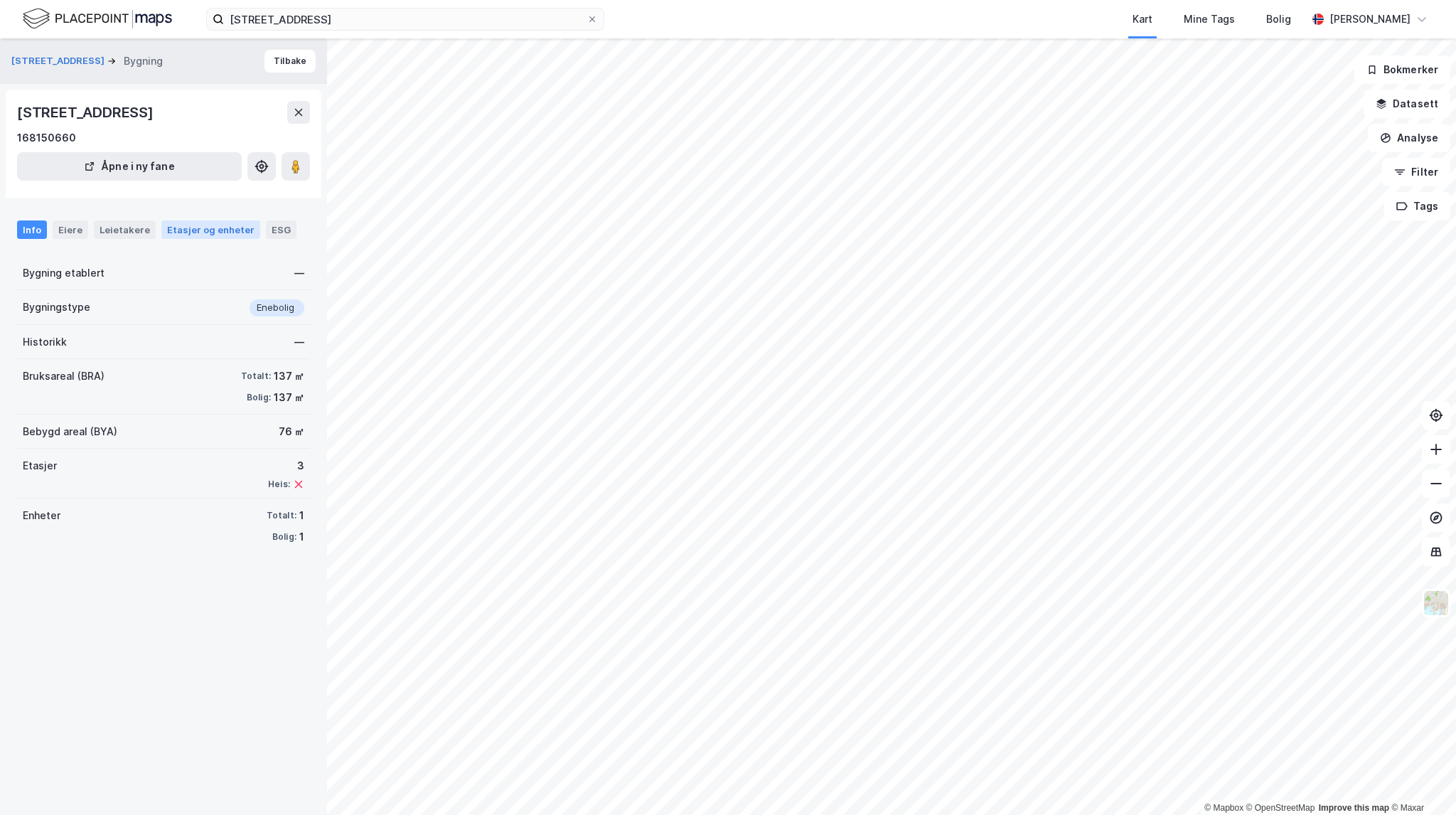
click at [182, 229] on div "Etasjer og enheter" at bounding box center [211, 229] width 88 height 13
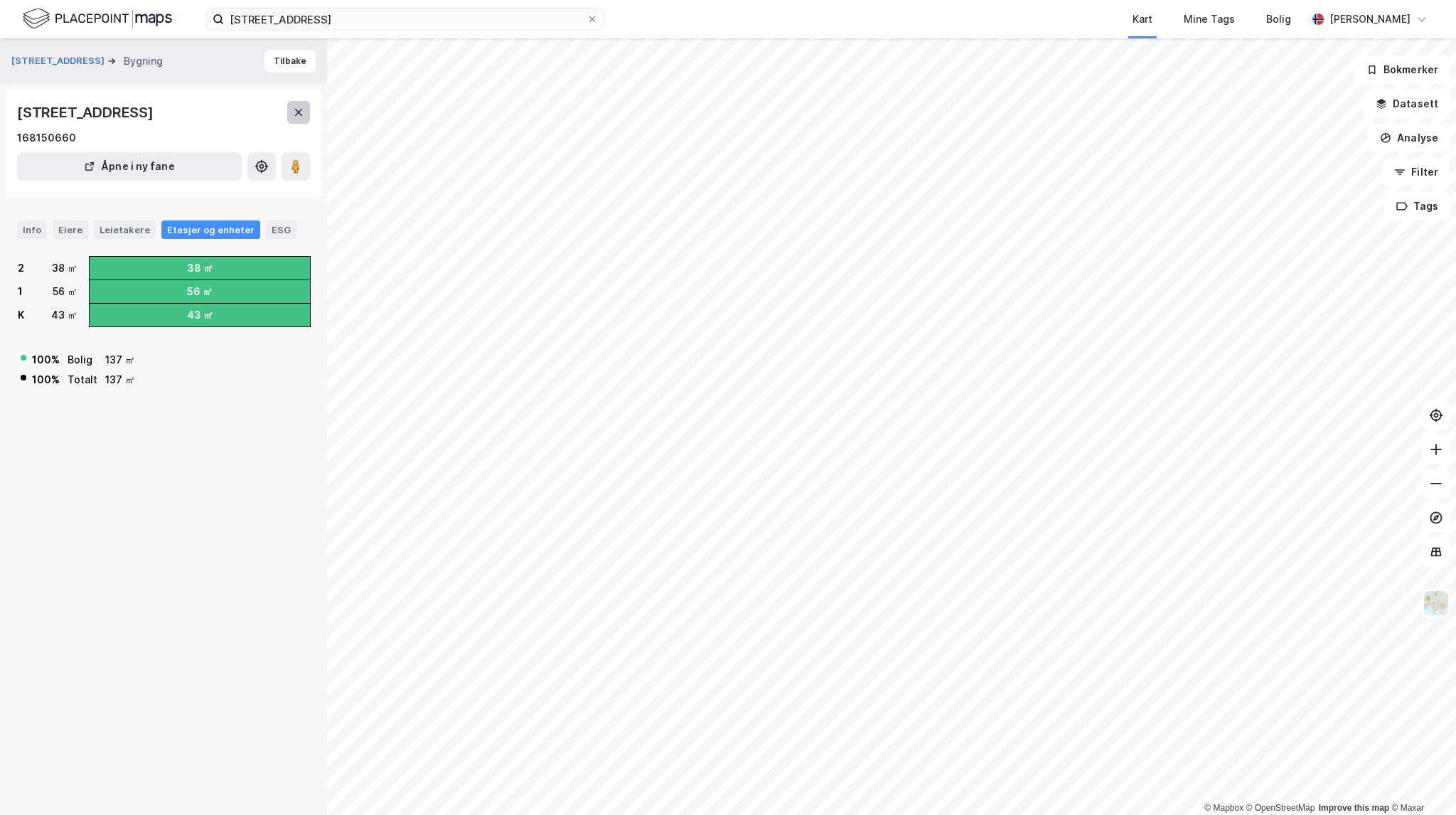
click at [292, 108] on button at bounding box center [299, 112] width 23 height 23
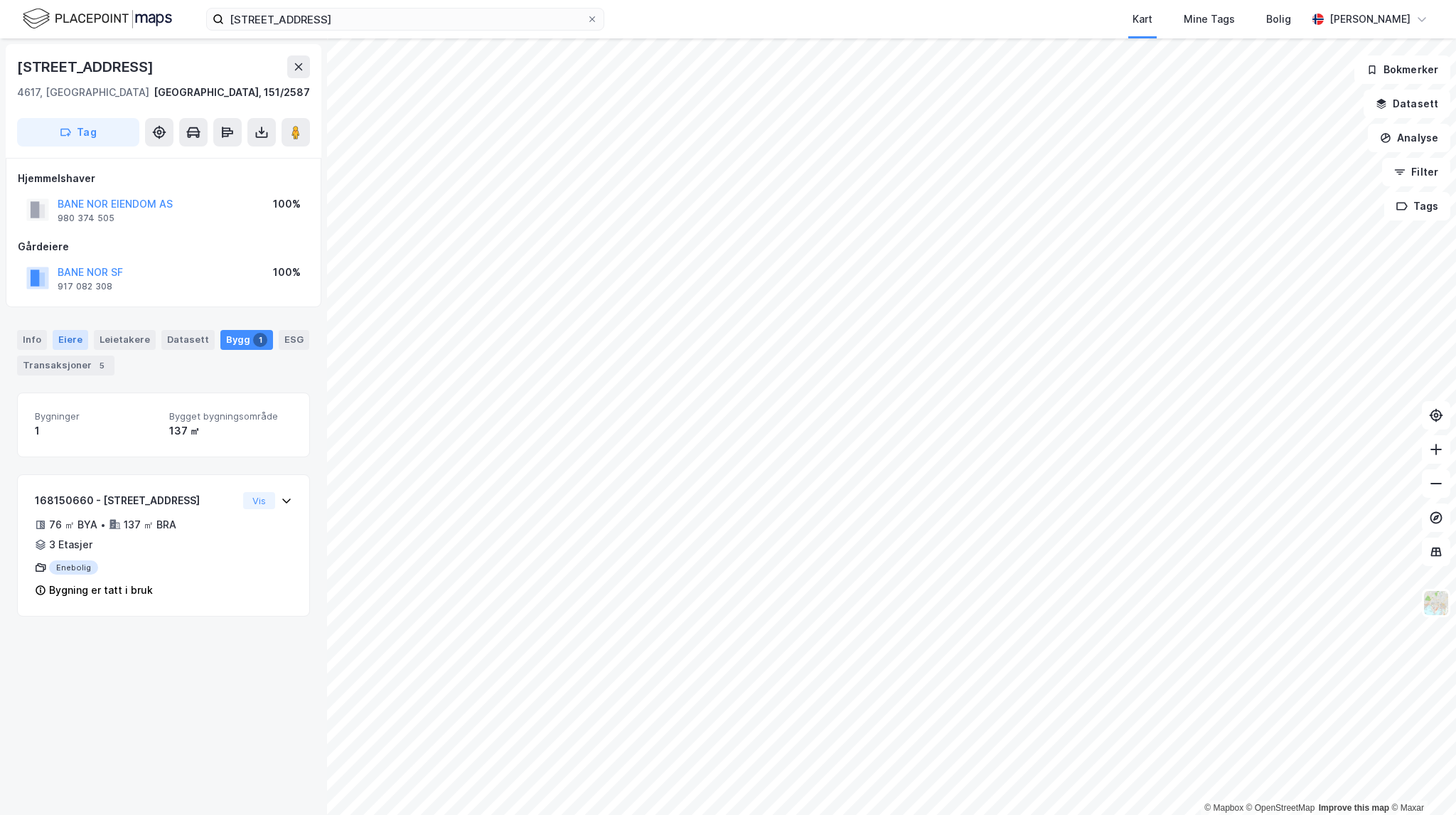
click at [84, 336] on div "Eiere" at bounding box center [70, 340] width 35 height 20
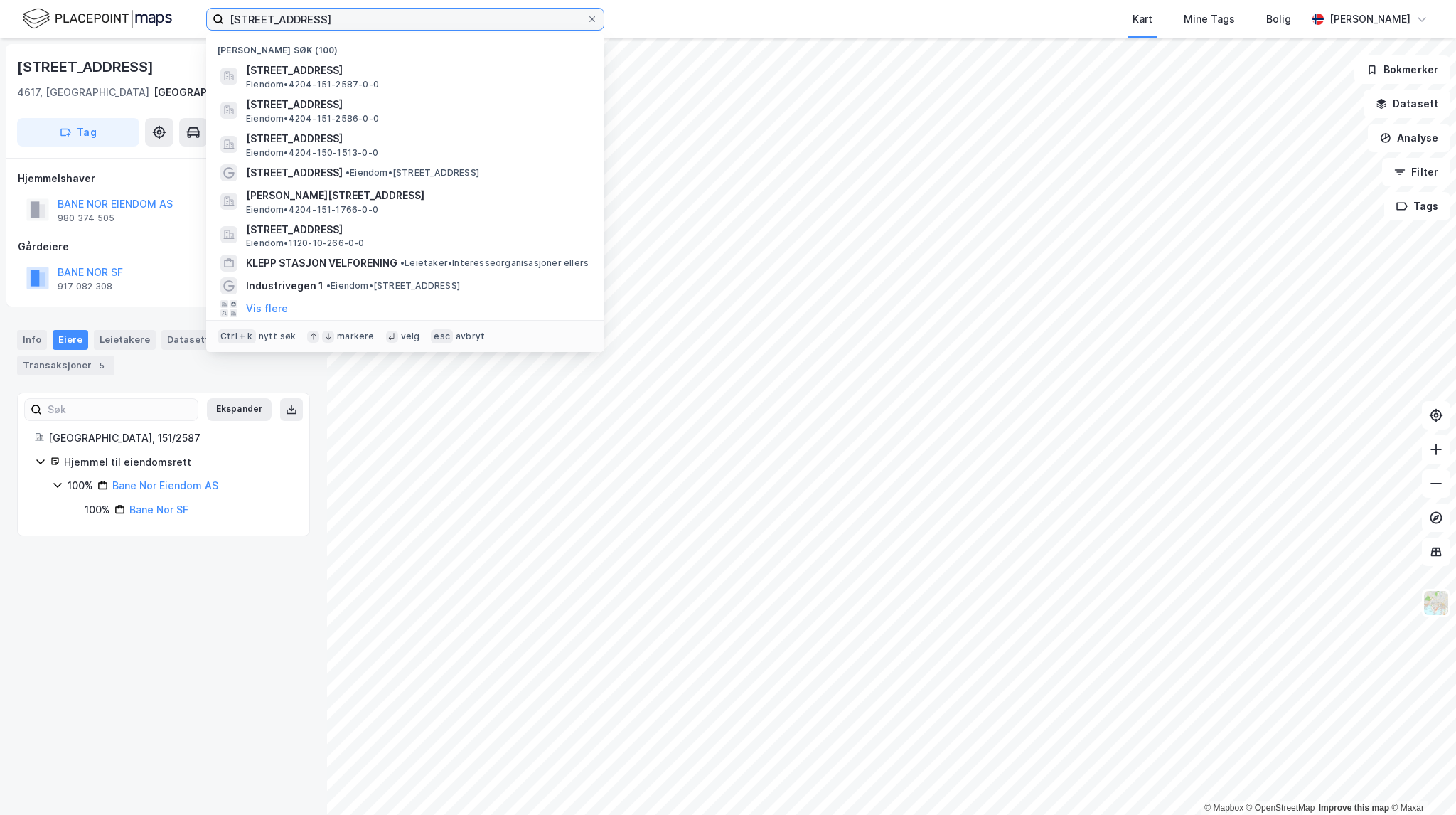
drag, startPoint x: 378, startPoint y: 18, endPoint x: 162, endPoint y: -3, distance: 217.0
click at [162, 0] on html "[STREET_ADDRESS] Nylige søk (100) [STREET_ADDRESS], [GEOGRAPHIC_DATA] Eiendom •…" at bounding box center [728, 408] width 1456 height 815
paste input "Havnegata 6"
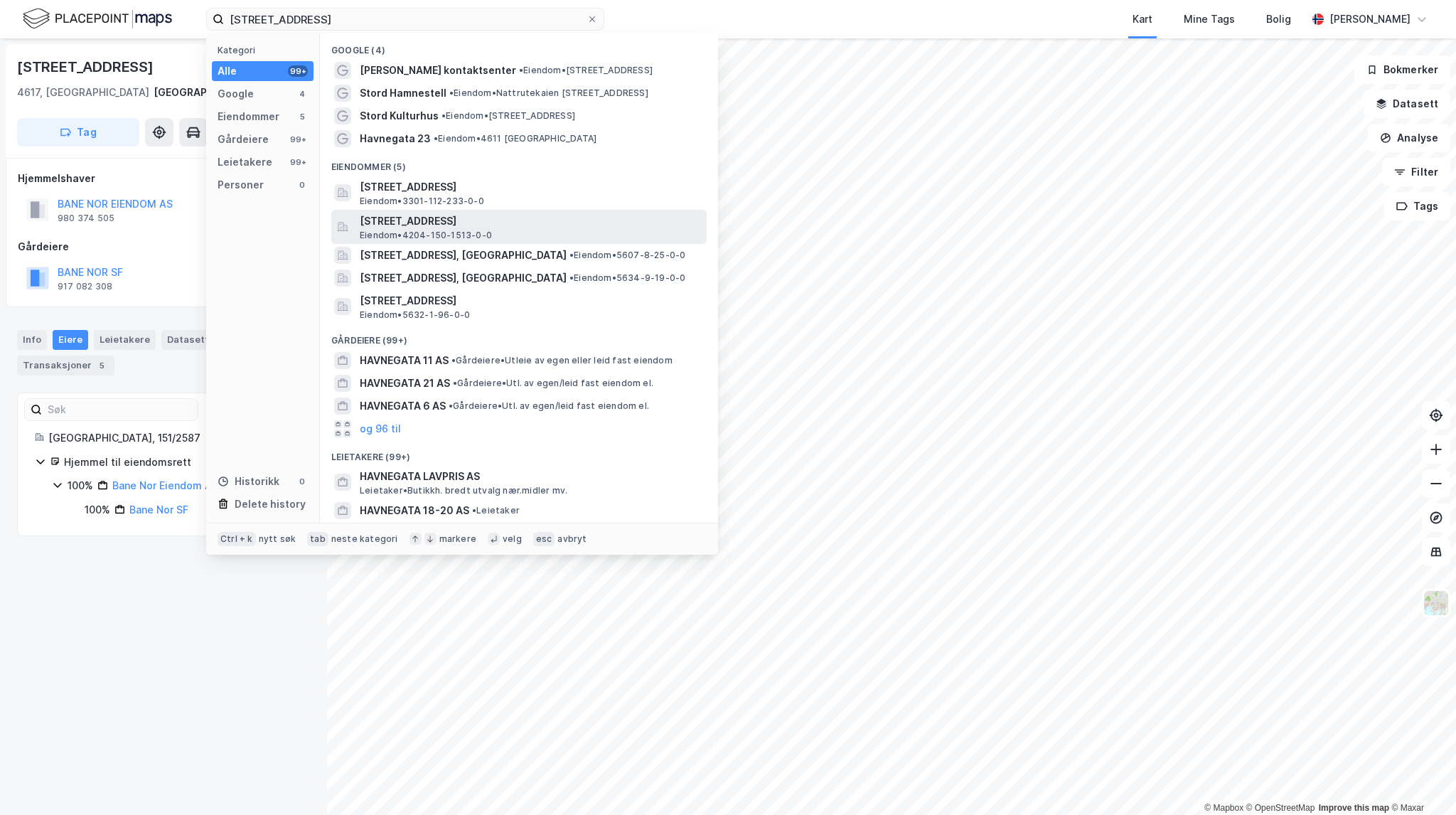
click at [597, 223] on span "[STREET_ADDRESS]" at bounding box center [530, 221] width 342 height 17
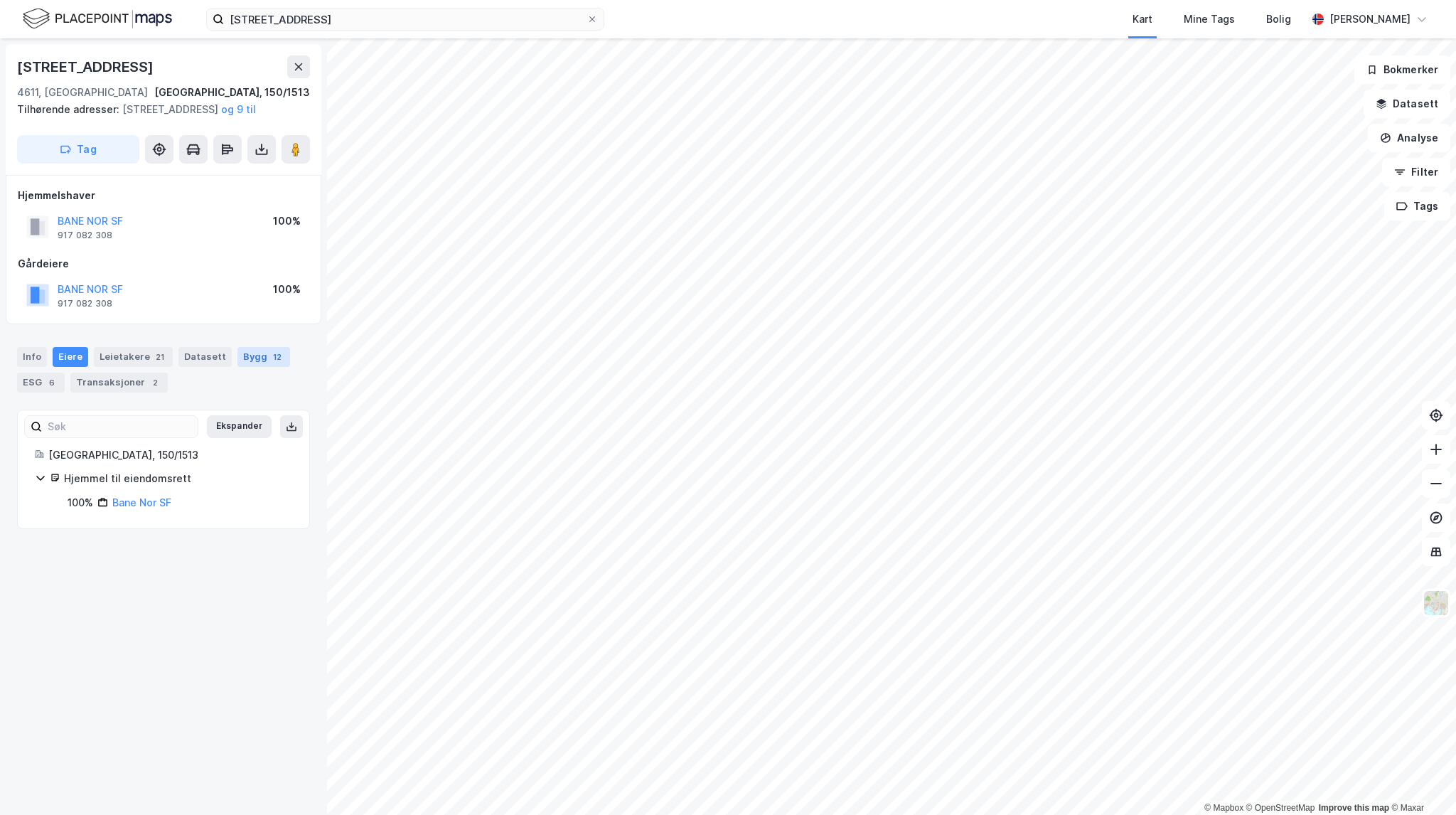
click at [251, 367] on div "Bygg 12" at bounding box center [264, 357] width 52 height 20
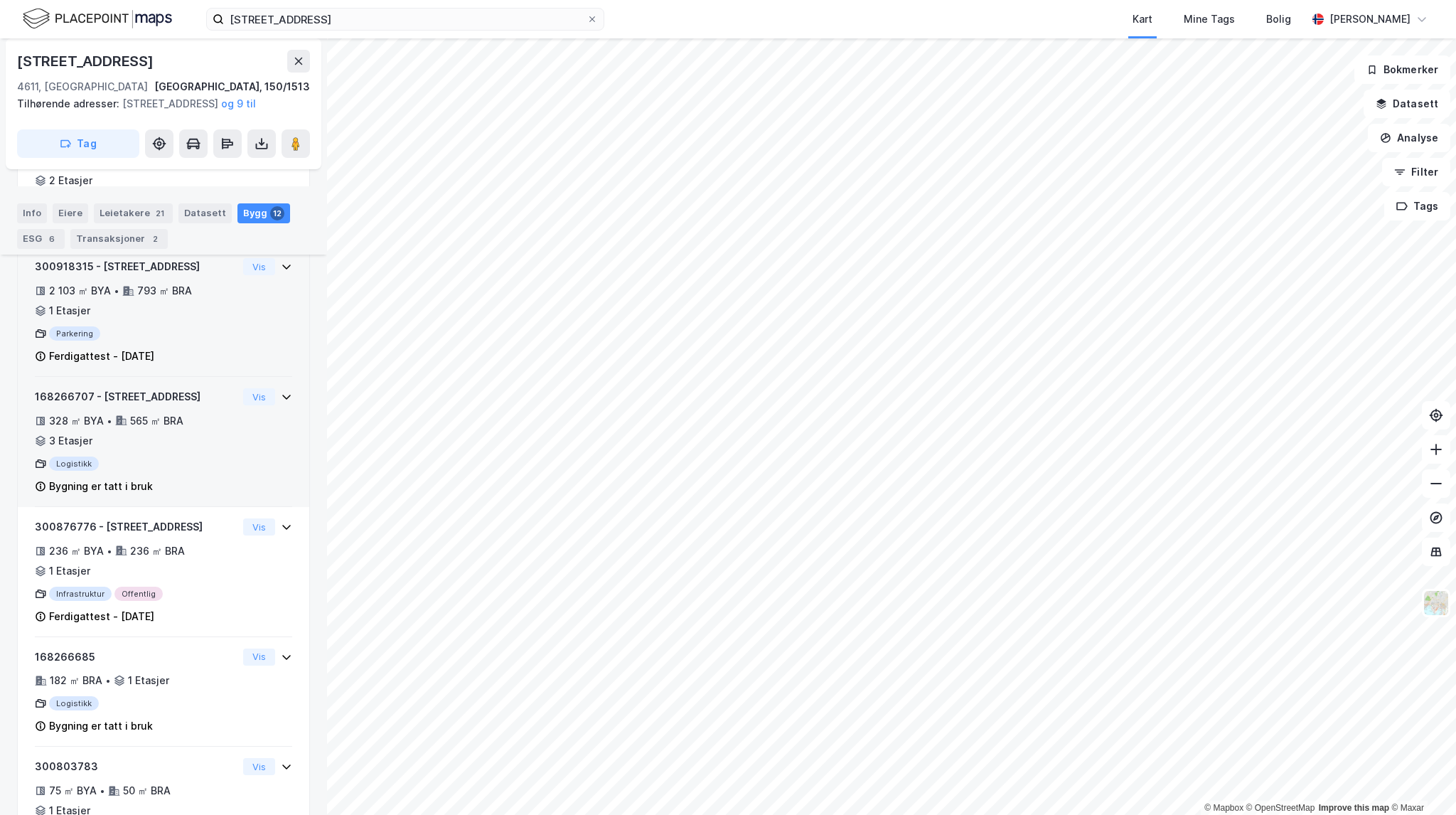
scroll to position [853, 0]
click at [194, 449] on div "328 ㎡ BYA • 565 ㎡ BRA • 3 Etasjer" at bounding box center [136, 430] width 202 height 37
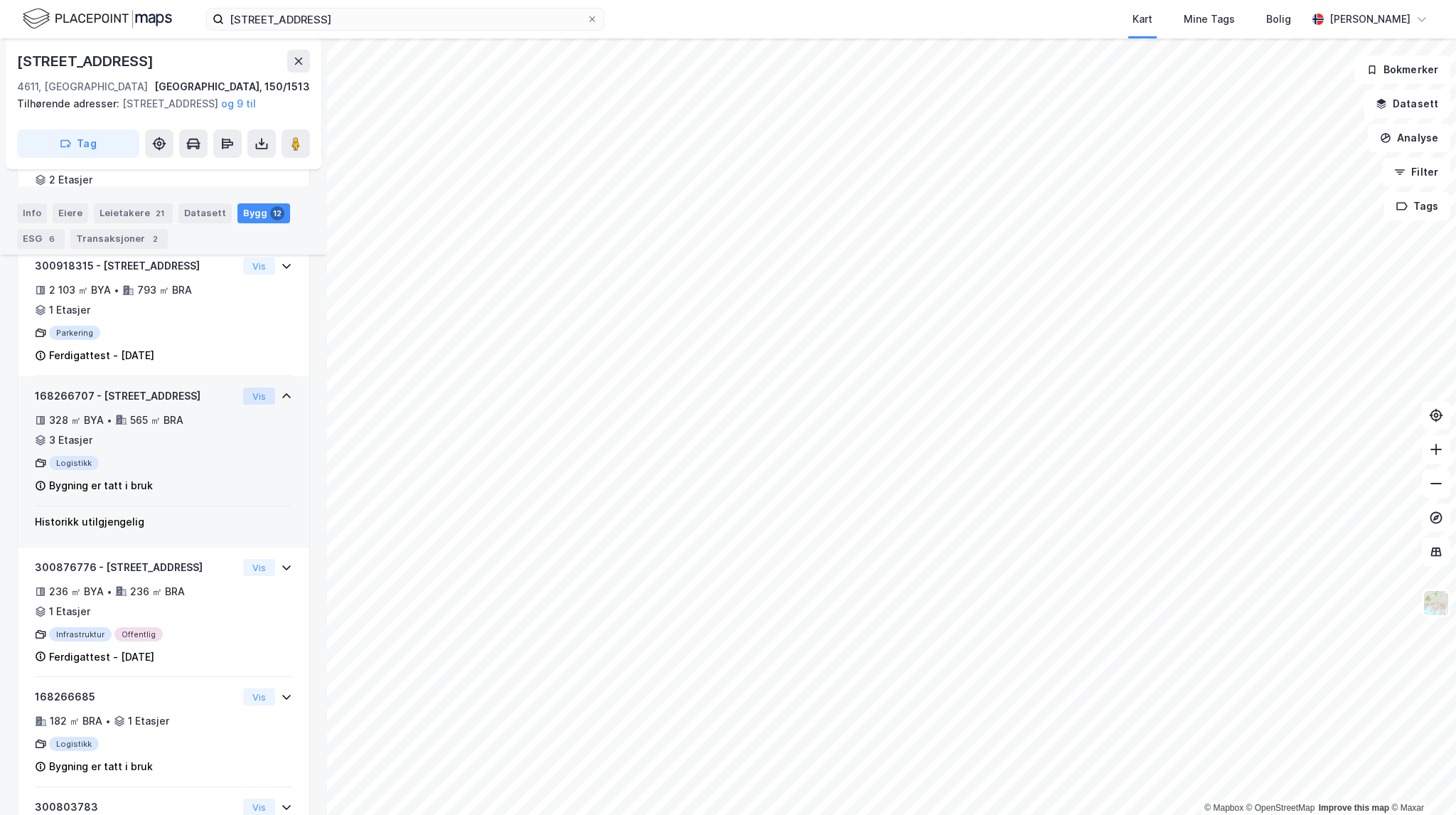
click at [246, 405] on button "Vis" at bounding box center [259, 396] width 32 height 17
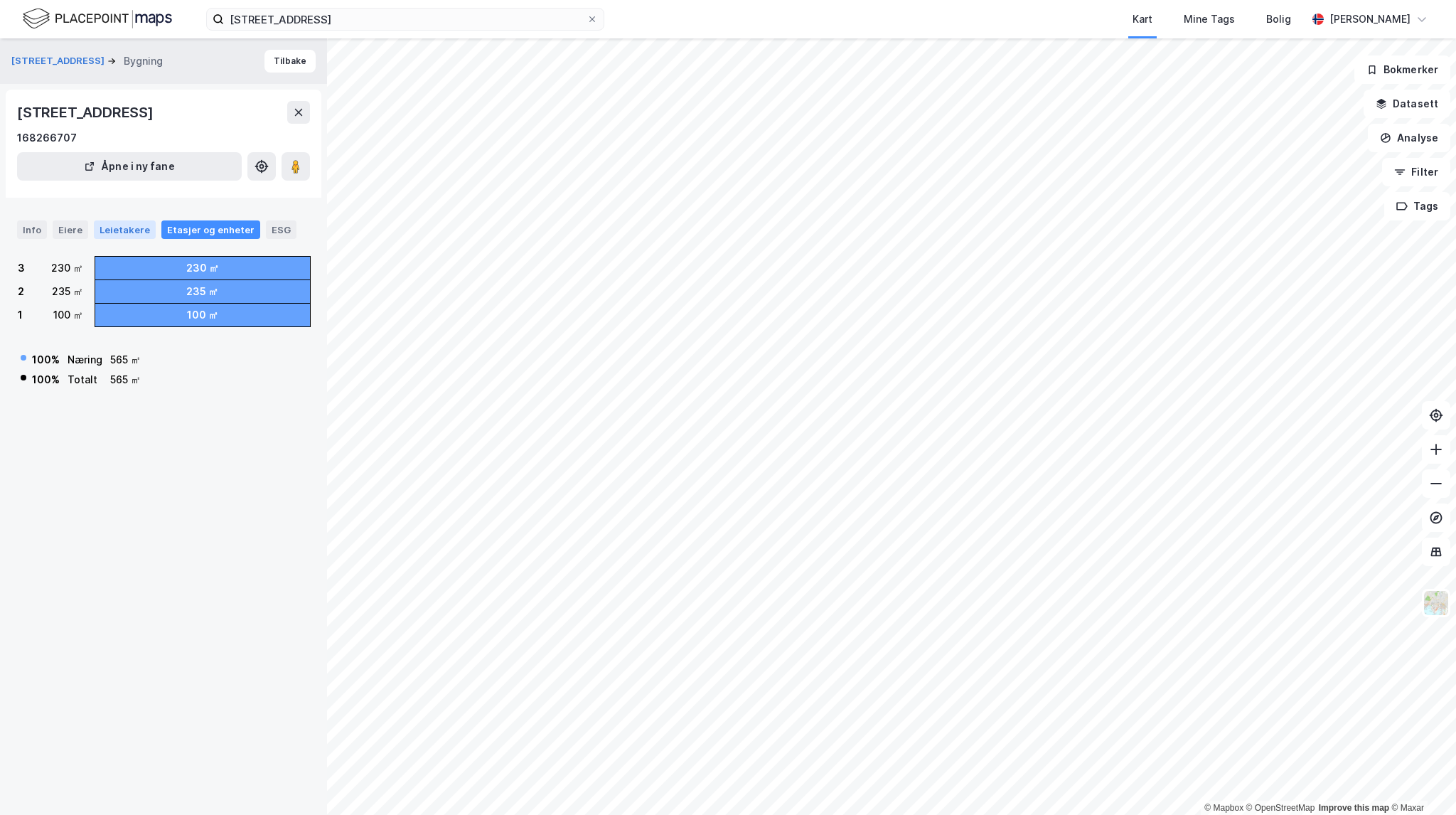
click at [116, 229] on div "Leietakere" at bounding box center [124, 229] width 62 height 19
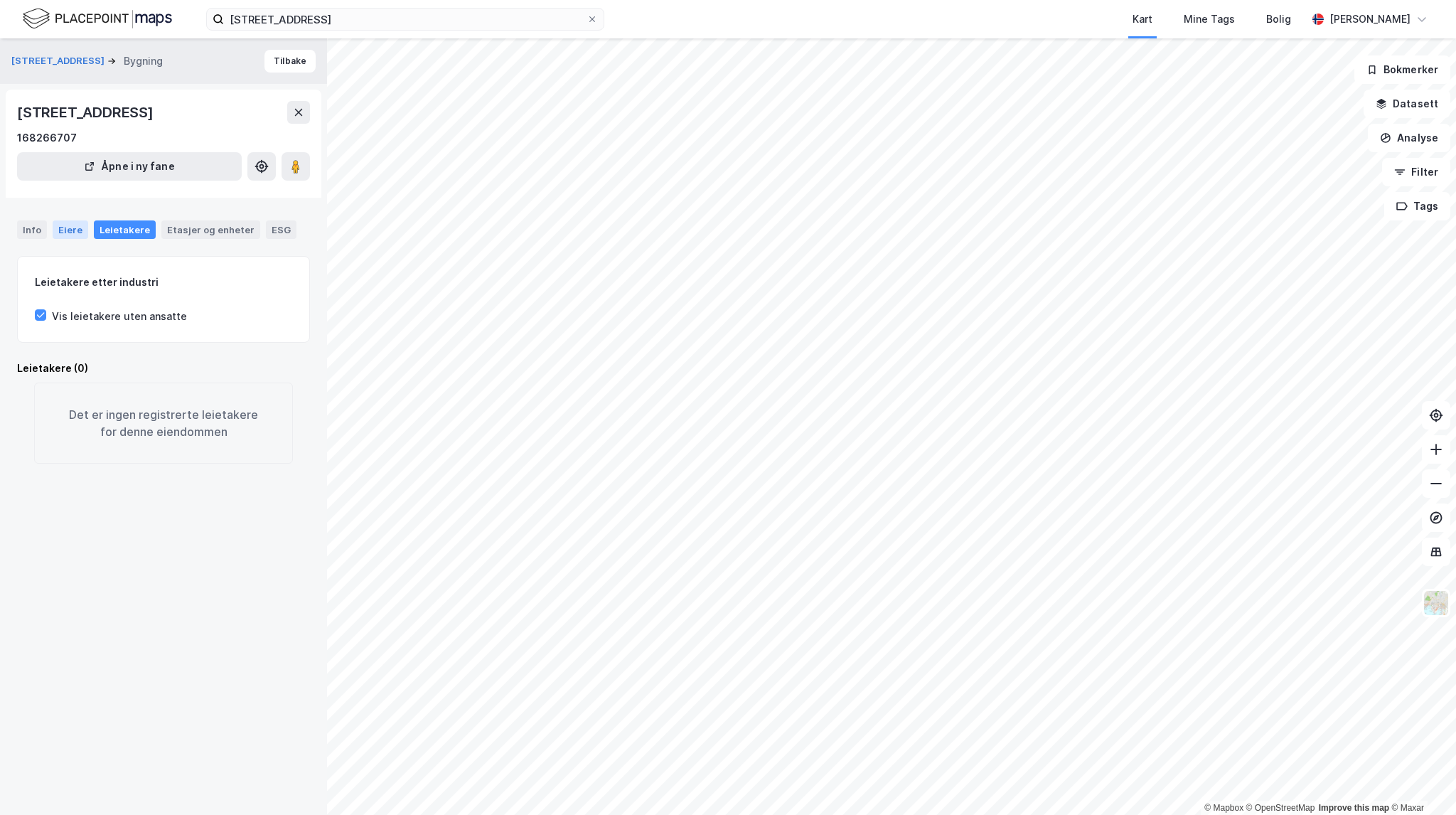
click at [73, 225] on div "Eiere" at bounding box center [70, 229] width 35 height 19
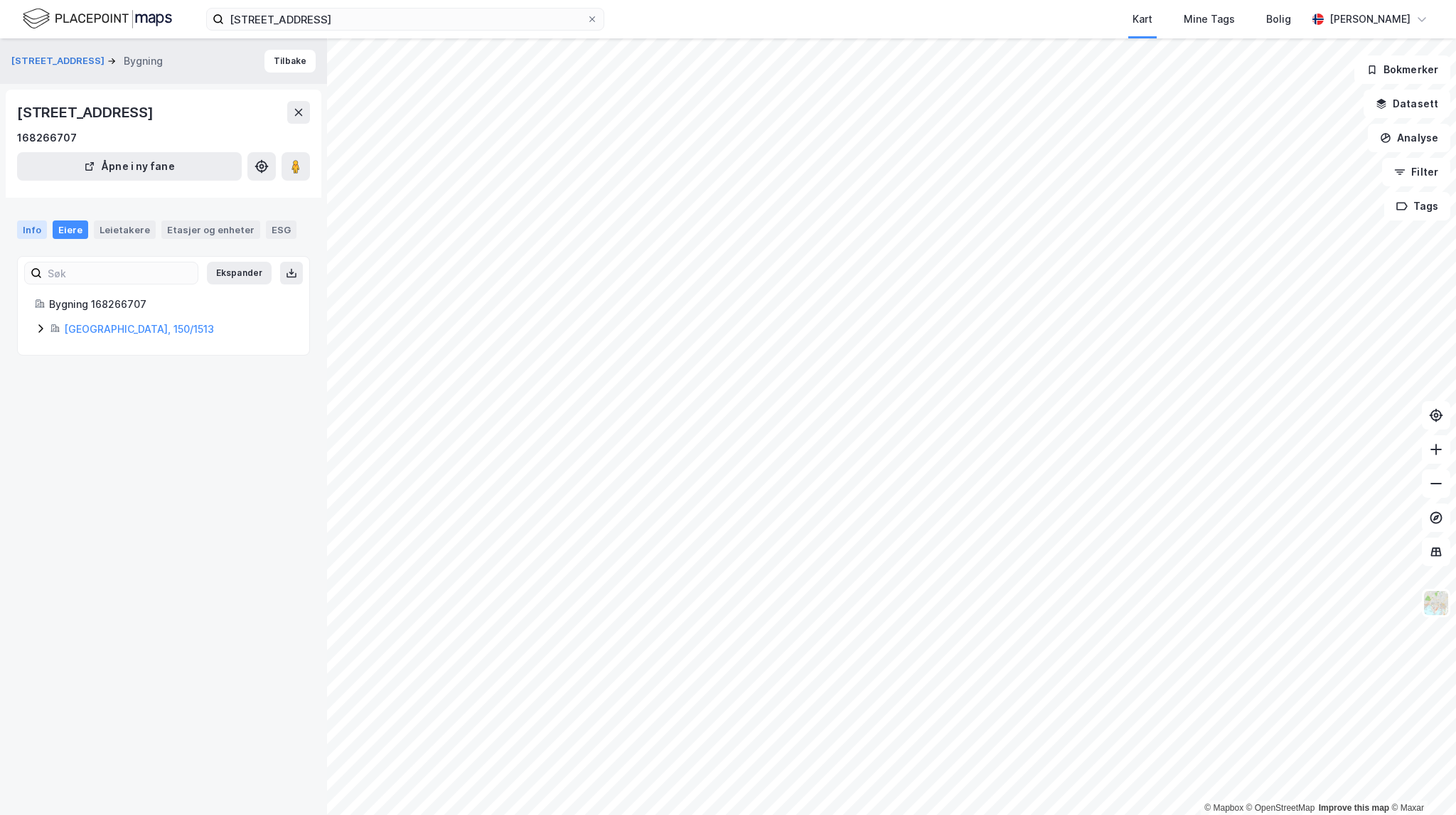
click at [25, 233] on div "Info" at bounding box center [31, 229] width 30 height 19
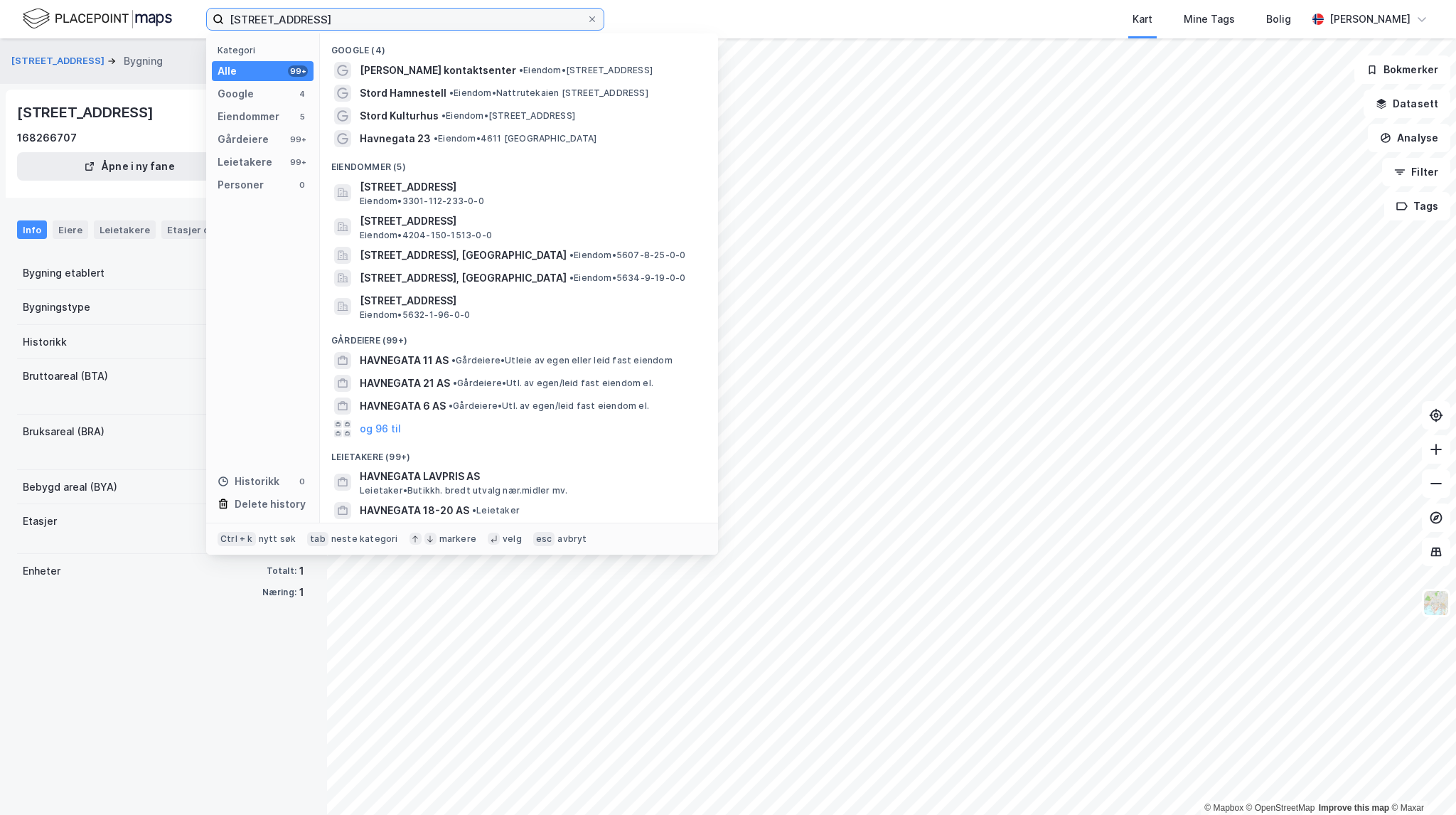
drag, startPoint x: 323, startPoint y: 19, endPoint x: 58, endPoint y: 3, distance: 265.5
click at [58, 3] on div "Havnegata 61 Kategori Alle 99+ Google 4 Eiendommer 5 Gårdeiere 99+ Leietakere 9…" at bounding box center [728, 19] width 1456 height 39
paste input "Vestre Strandgt 43"
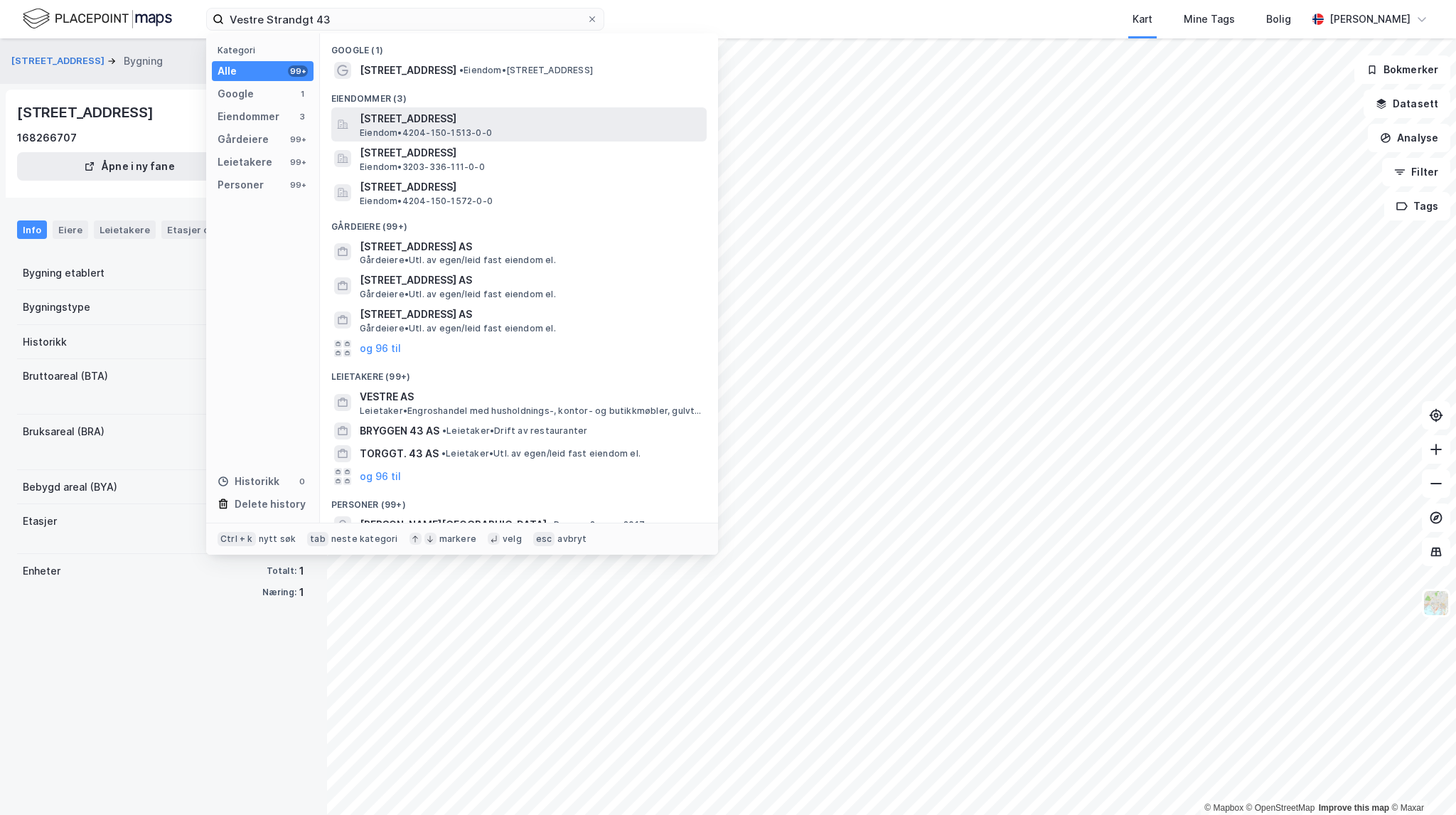
click at [569, 122] on span "[STREET_ADDRESS]" at bounding box center [530, 119] width 342 height 17
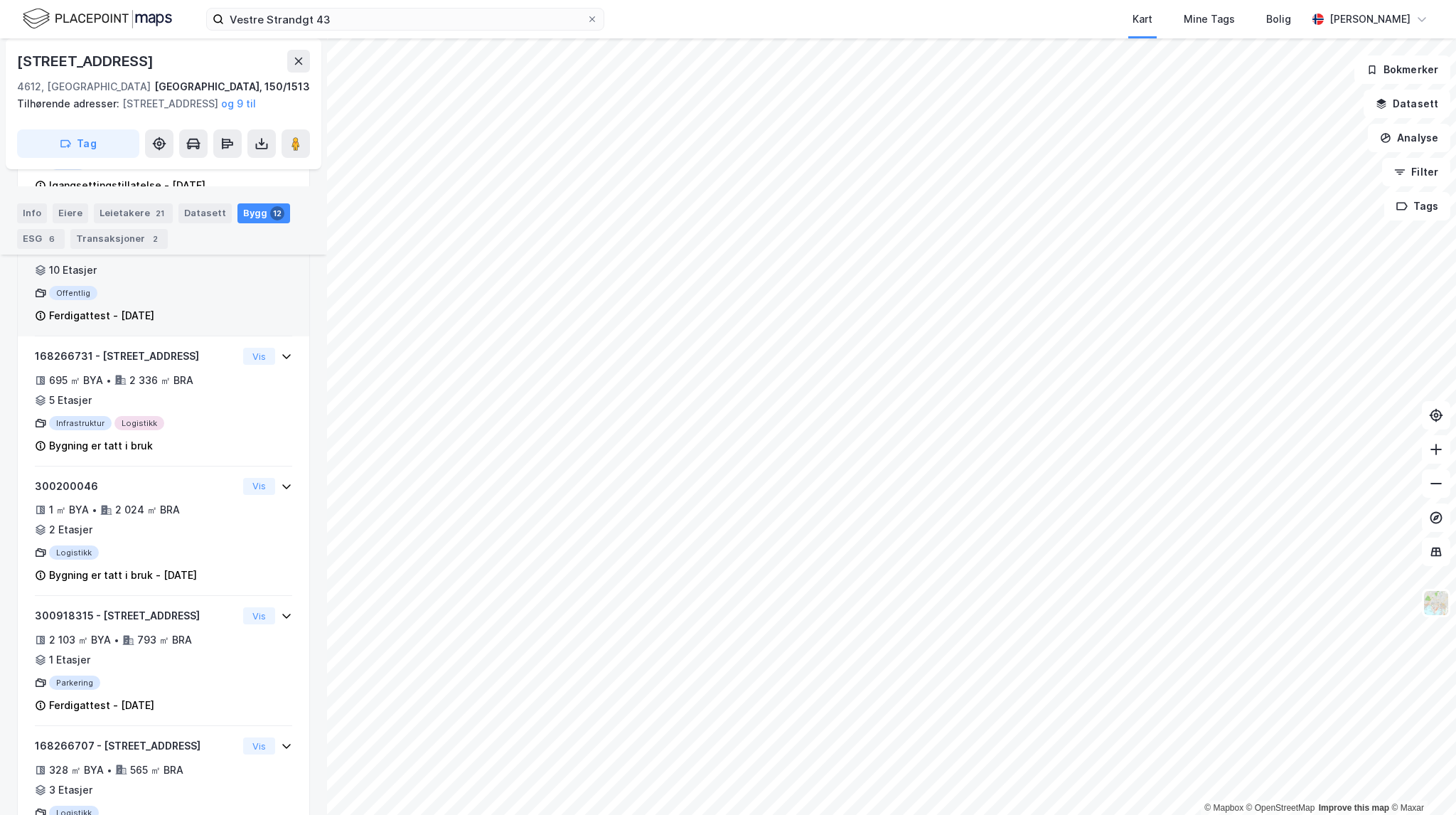
scroll to position [569, 0]
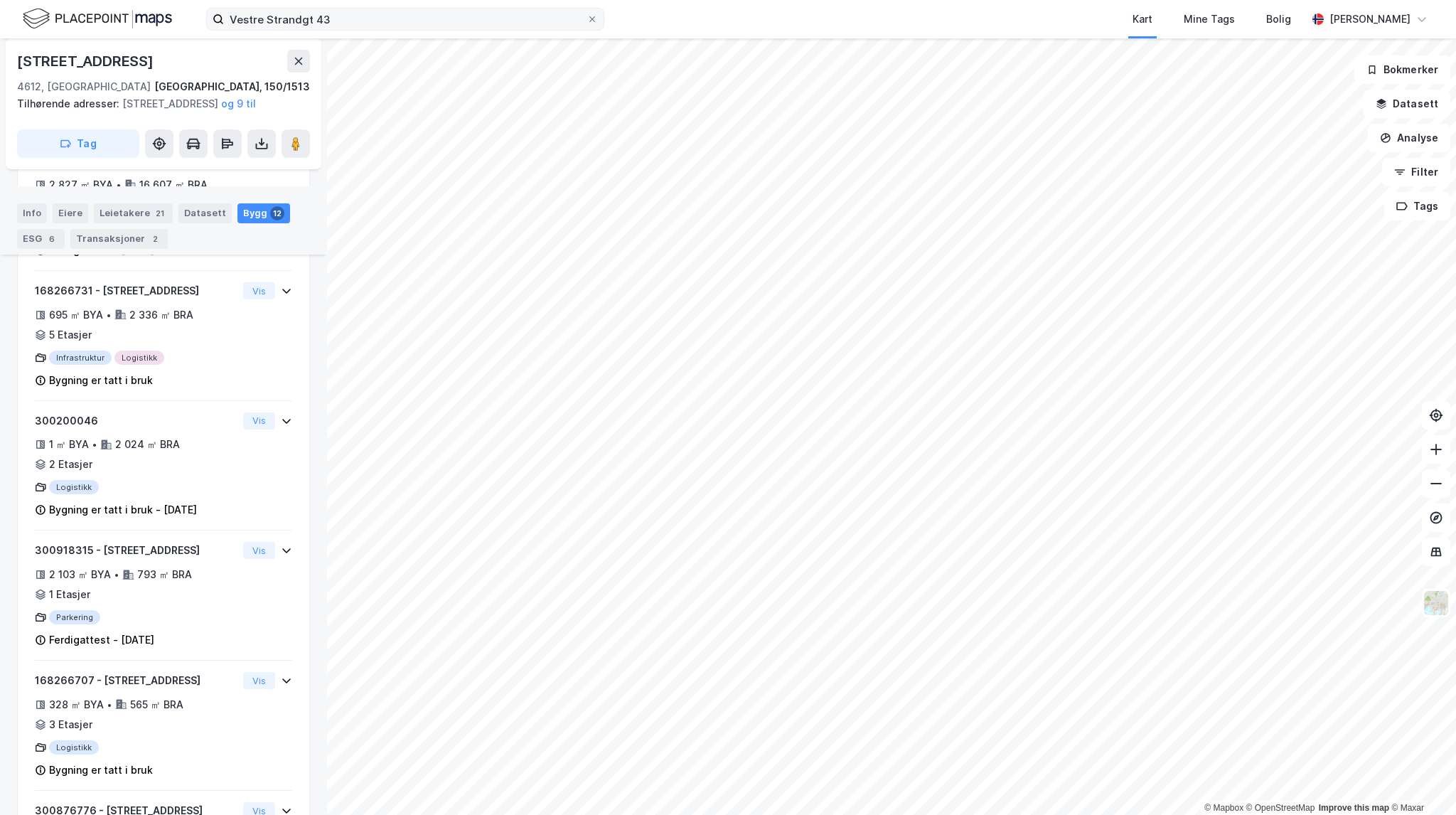
click at [365, 30] on label "Vestre Strandgt 43" at bounding box center [405, 19] width 398 height 23
click at [365, 30] on input "Vestre Strandgt 43" at bounding box center [405, 19] width 363 height 21
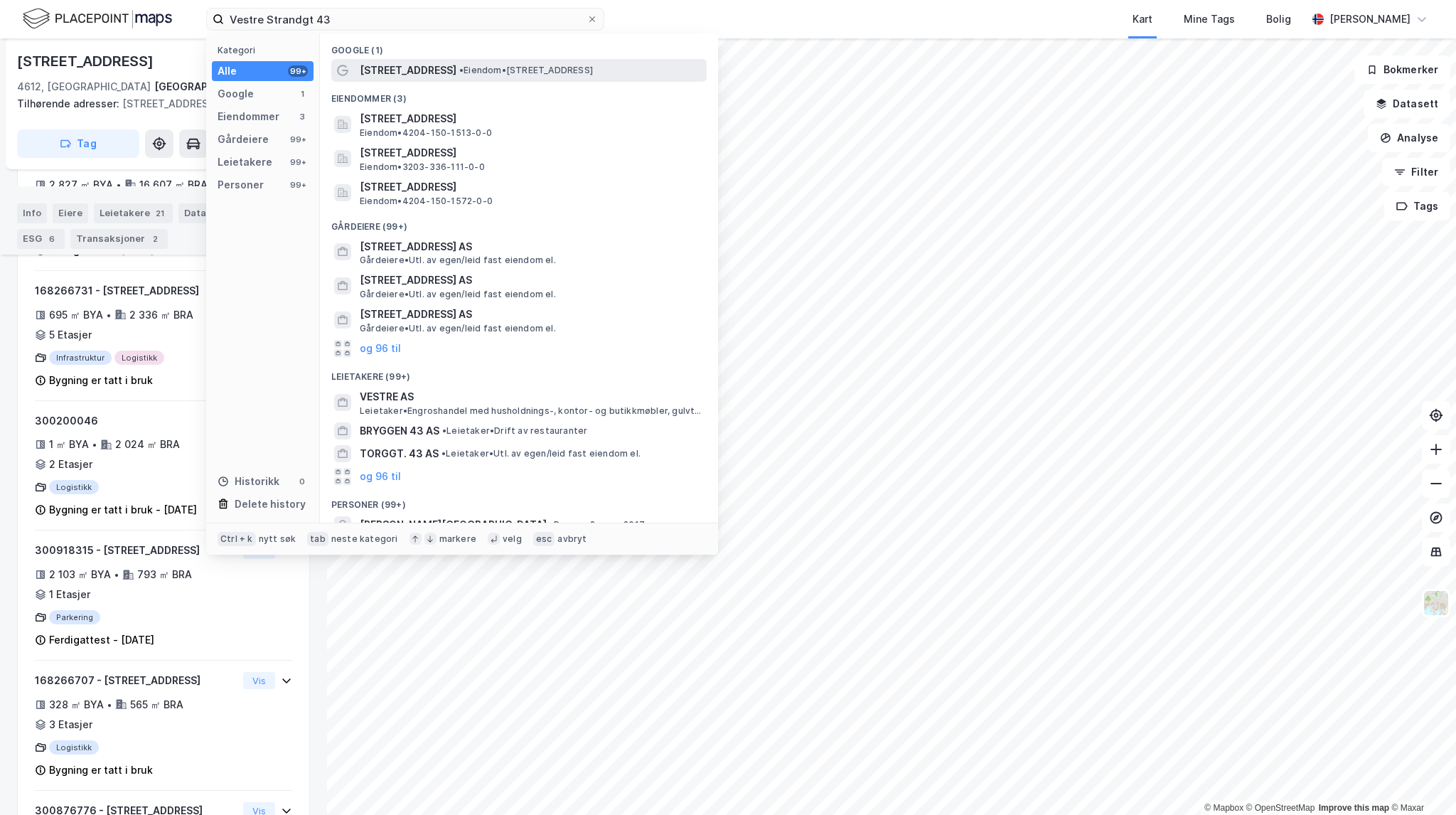
click at [421, 63] on span "[STREET_ADDRESS]" at bounding box center [407, 70] width 97 height 17
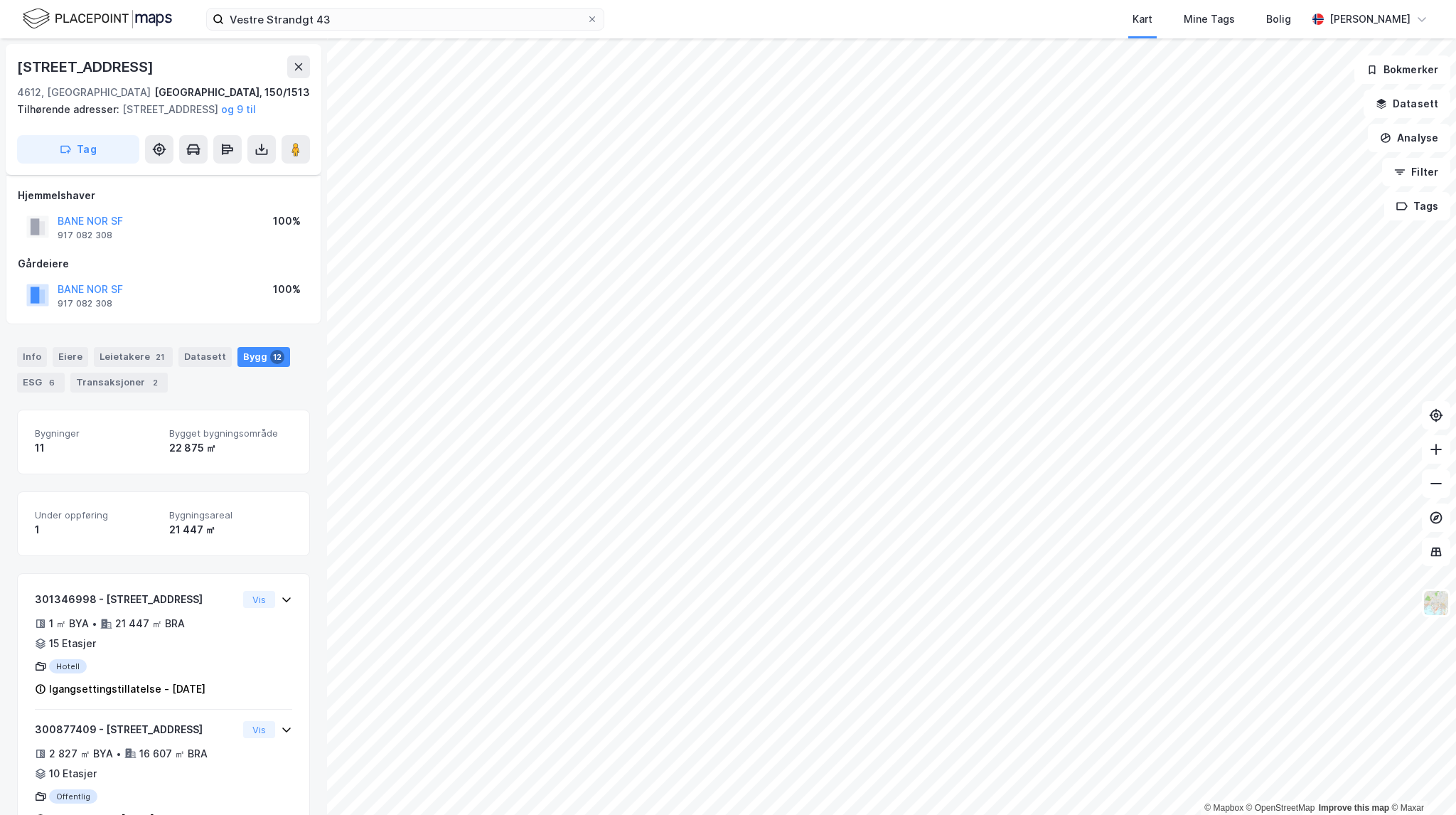
scroll to position [569, 0]
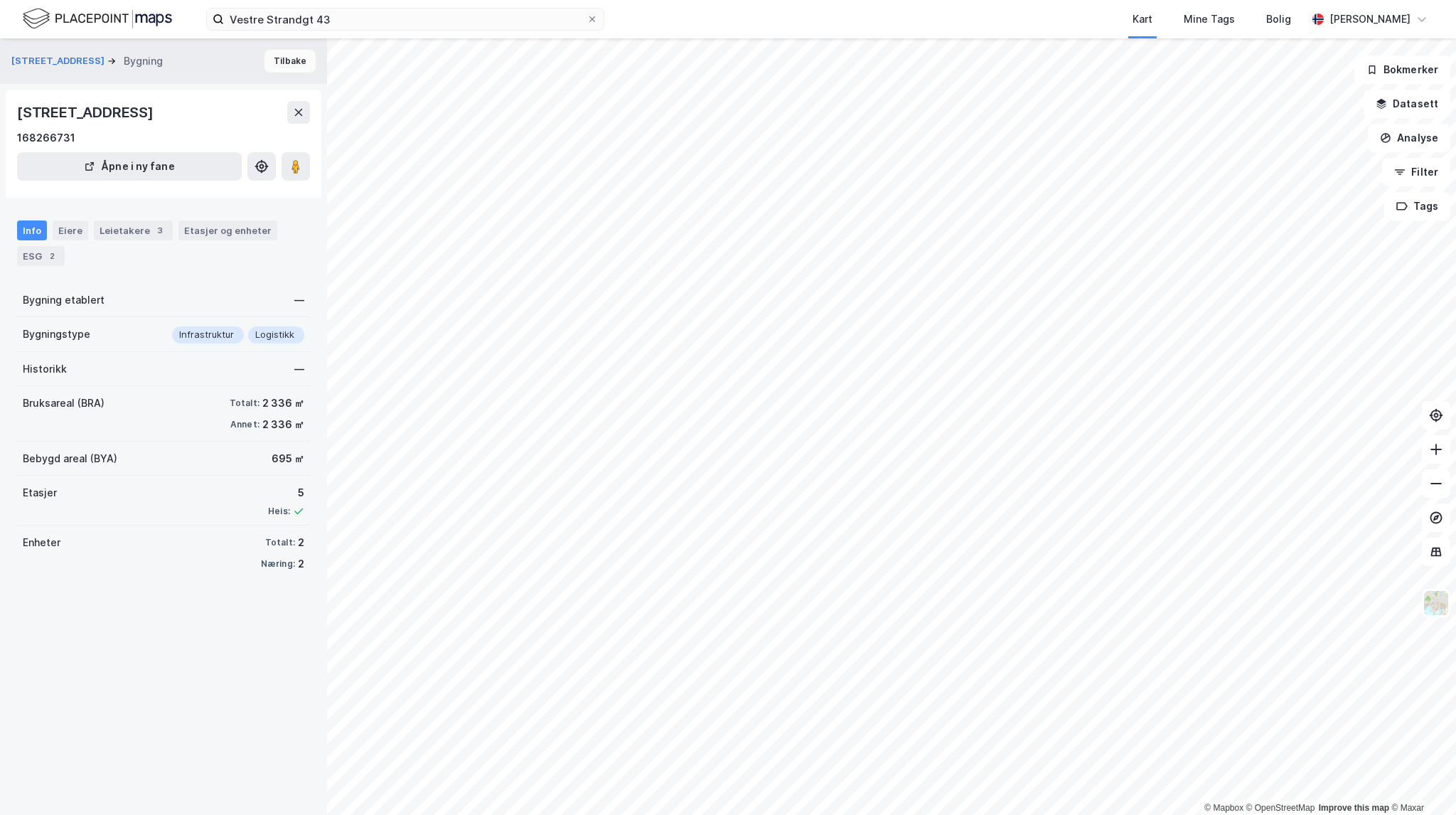
click at [291, 70] on button "Tilbake" at bounding box center [290, 61] width 51 height 23
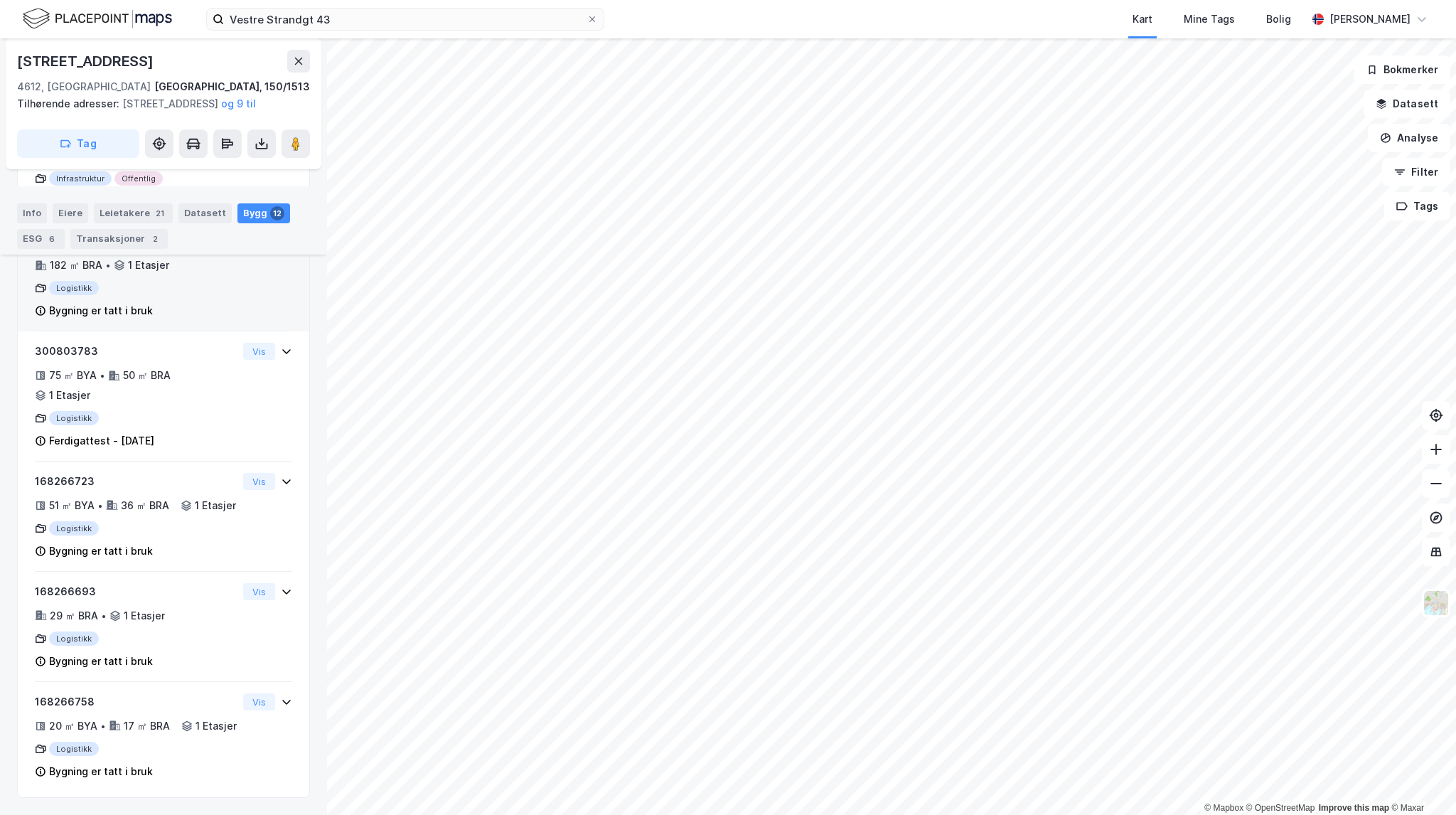
scroll to position [1338, 0]
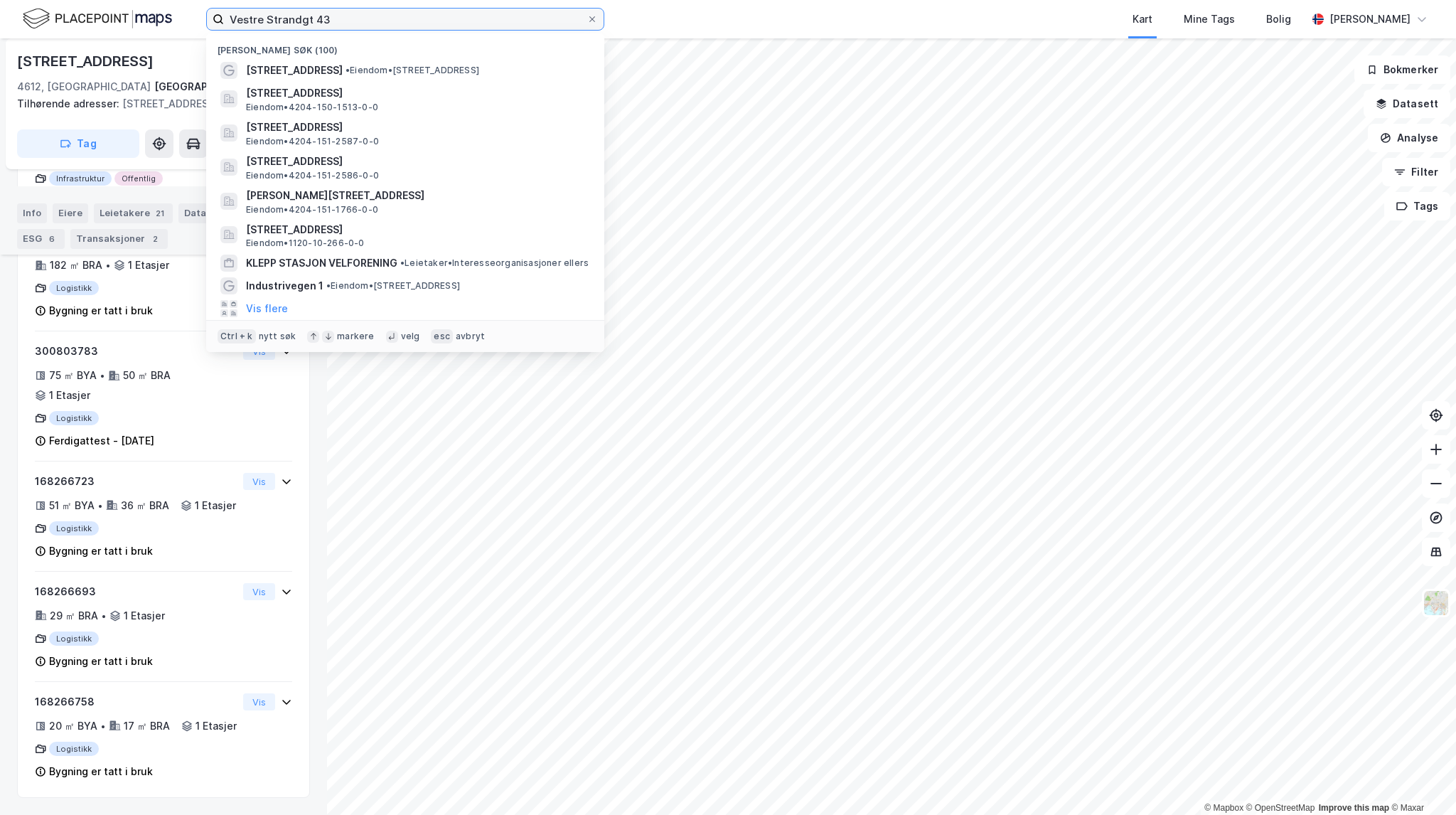
drag, startPoint x: 336, startPoint y: 18, endPoint x: 135, endPoint y: 7, distance: 201.3
click at [135, 7] on div "Vestre Strandgt 43 Nylige søk (100) [STREET_ADDRESS] • Eiendom • [STREET_ADDRES…" at bounding box center [728, 19] width 1456 height 39
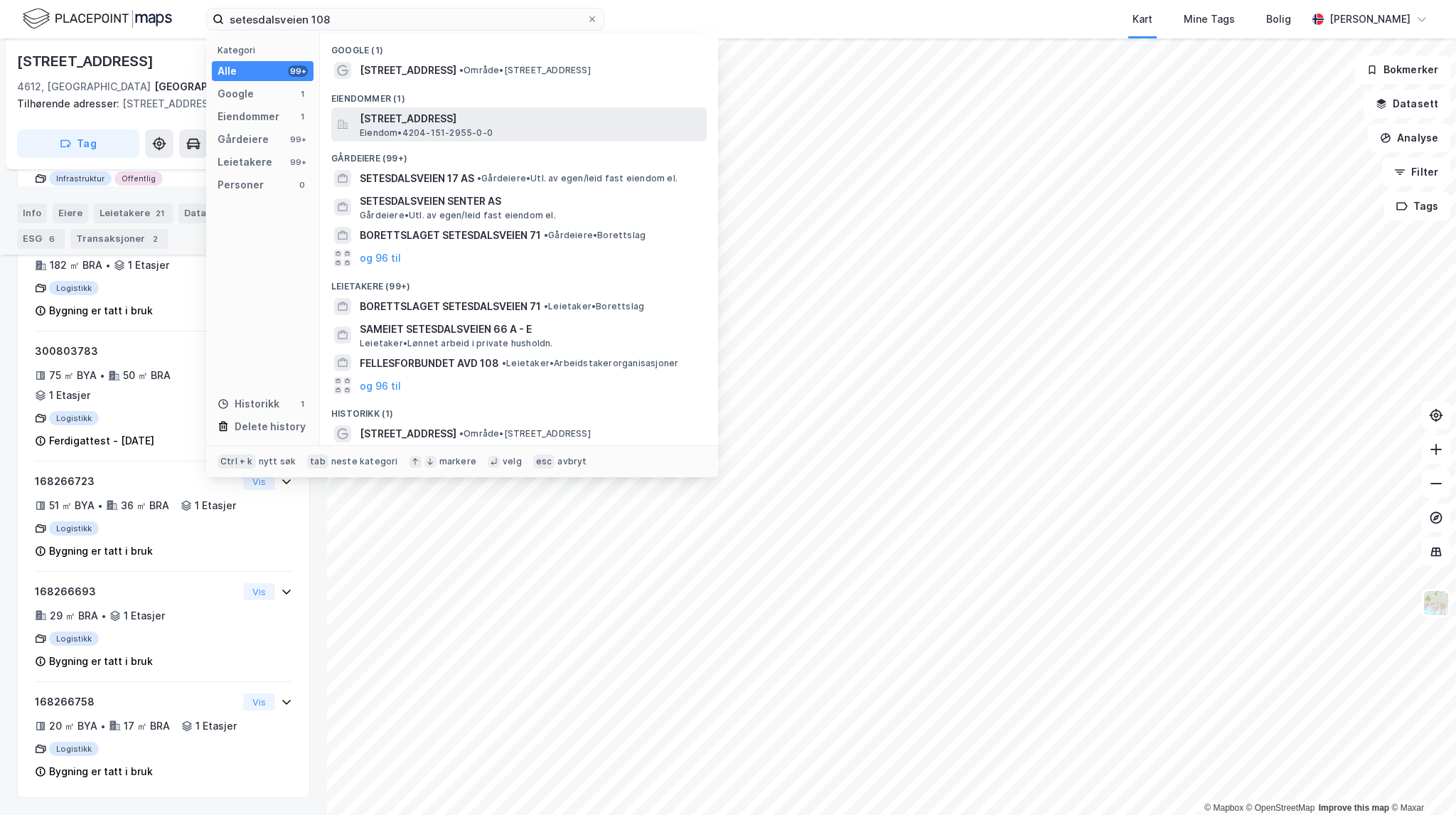
click at [619, 128] on div "[STREET_ADDRESS] • 4204-151-2955-0-0" at bounding box center [531, 125] width 344 height 29
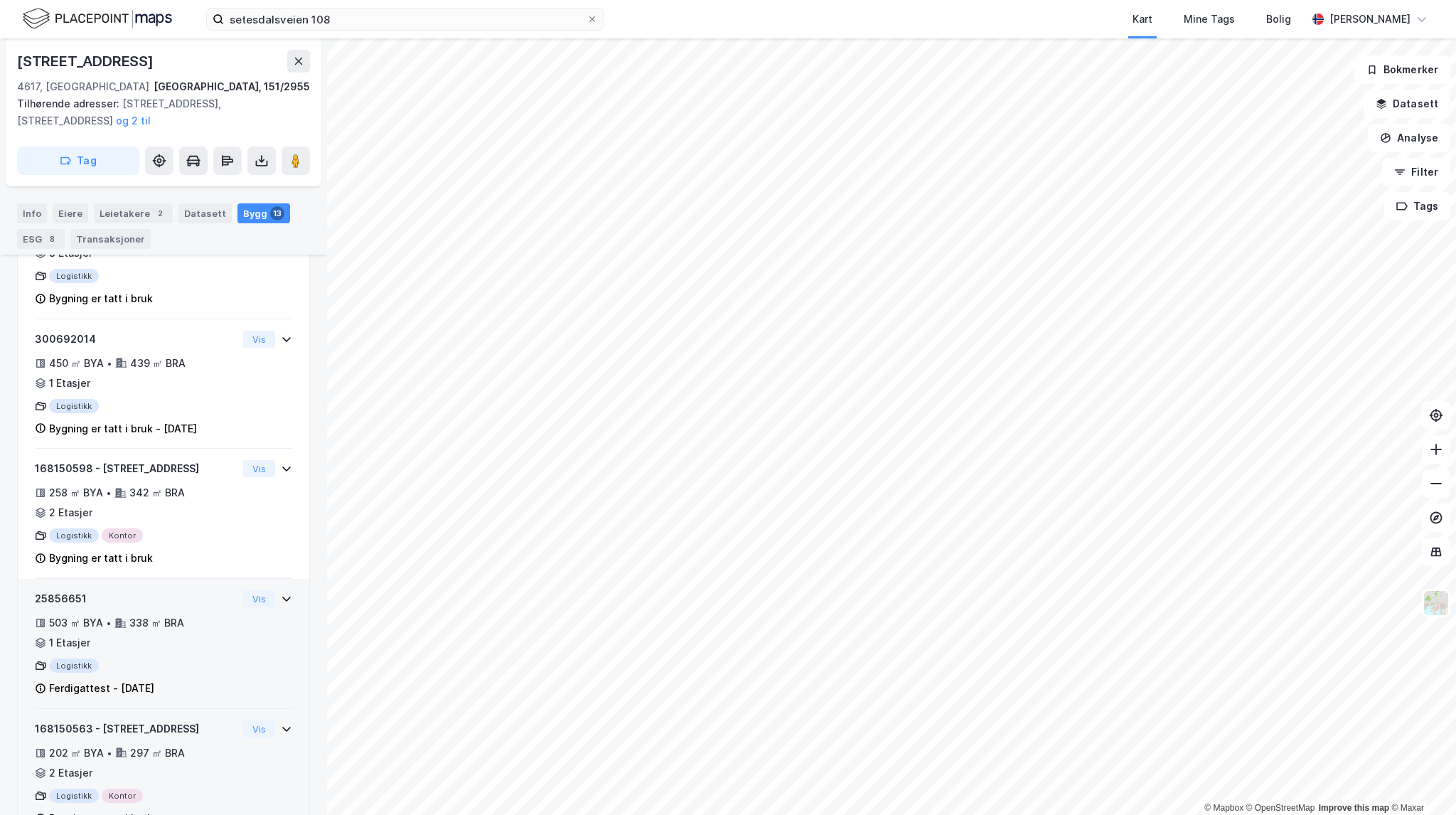
scroll to position [598, 0]
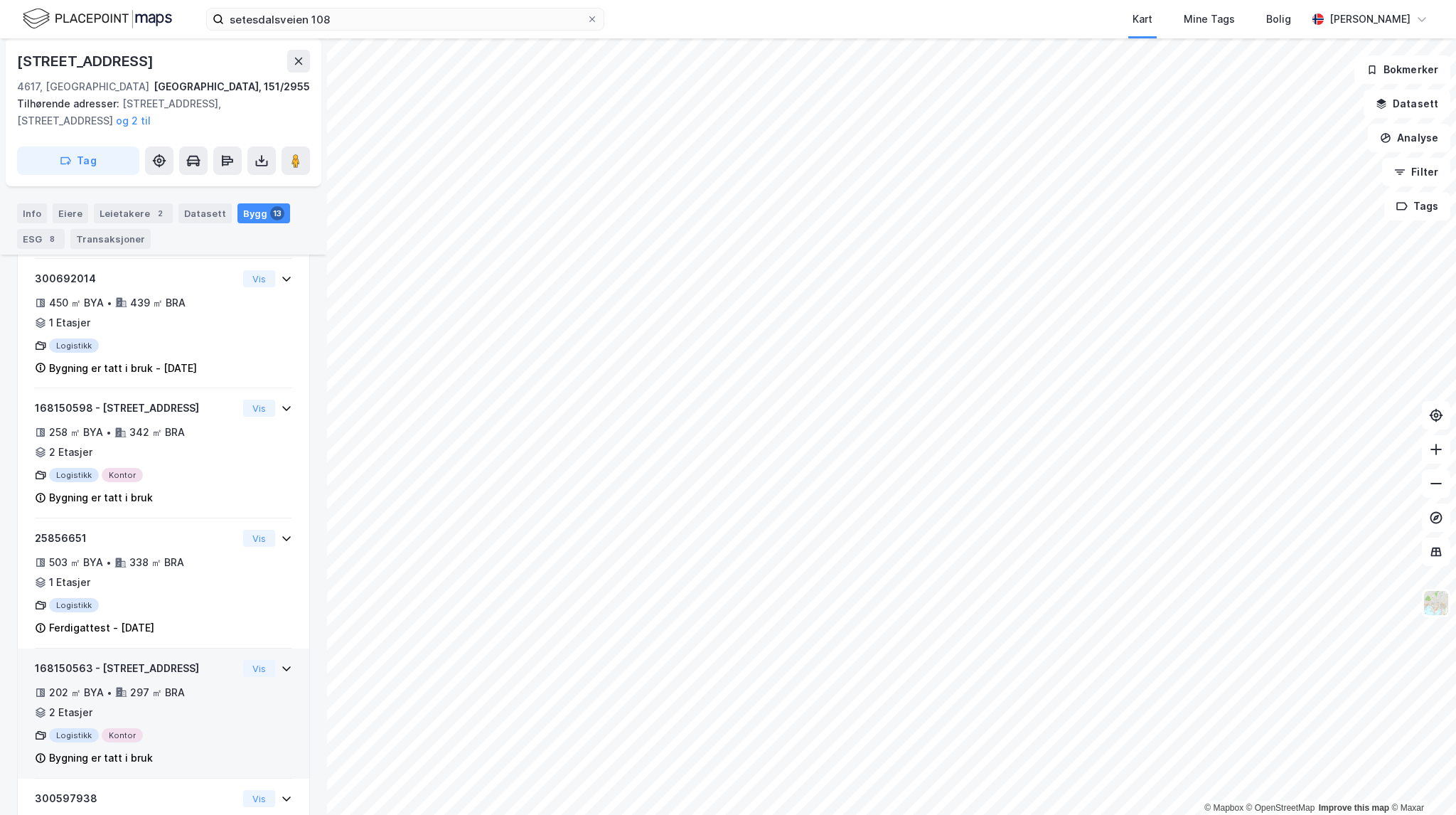
click at [154, 699] on div "202 ㎡ BYA • 297 ㎡ BRA • 2 Etasjer" at bounding box center [136, 703] width 202 height 37
click at [245, 669] on button "Vis" at bounding box center [259, 668] width 32 height 17
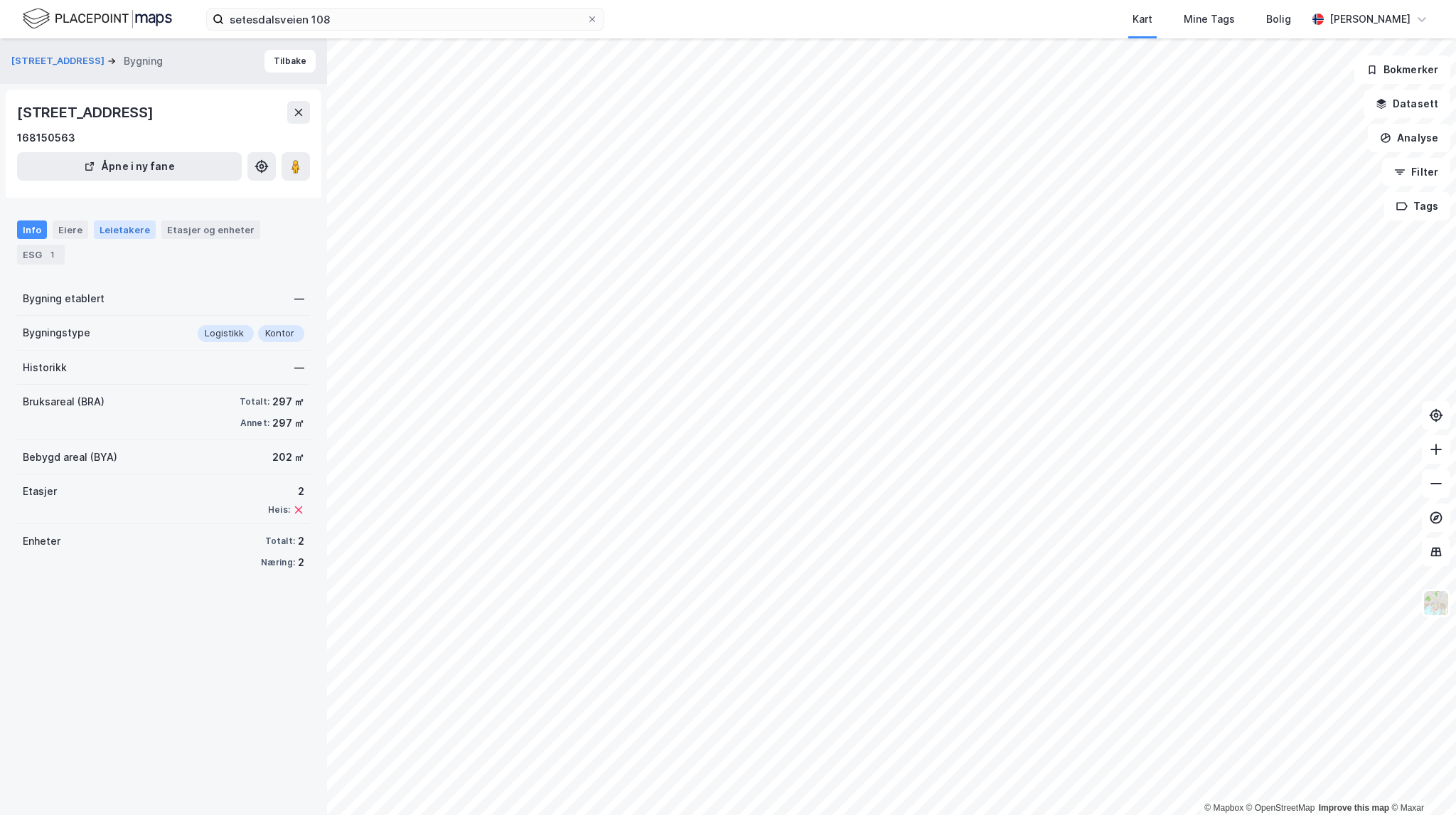
click at [127, 223] on div "Leietakere" at bounding box center [124, 229] width 62 height 19
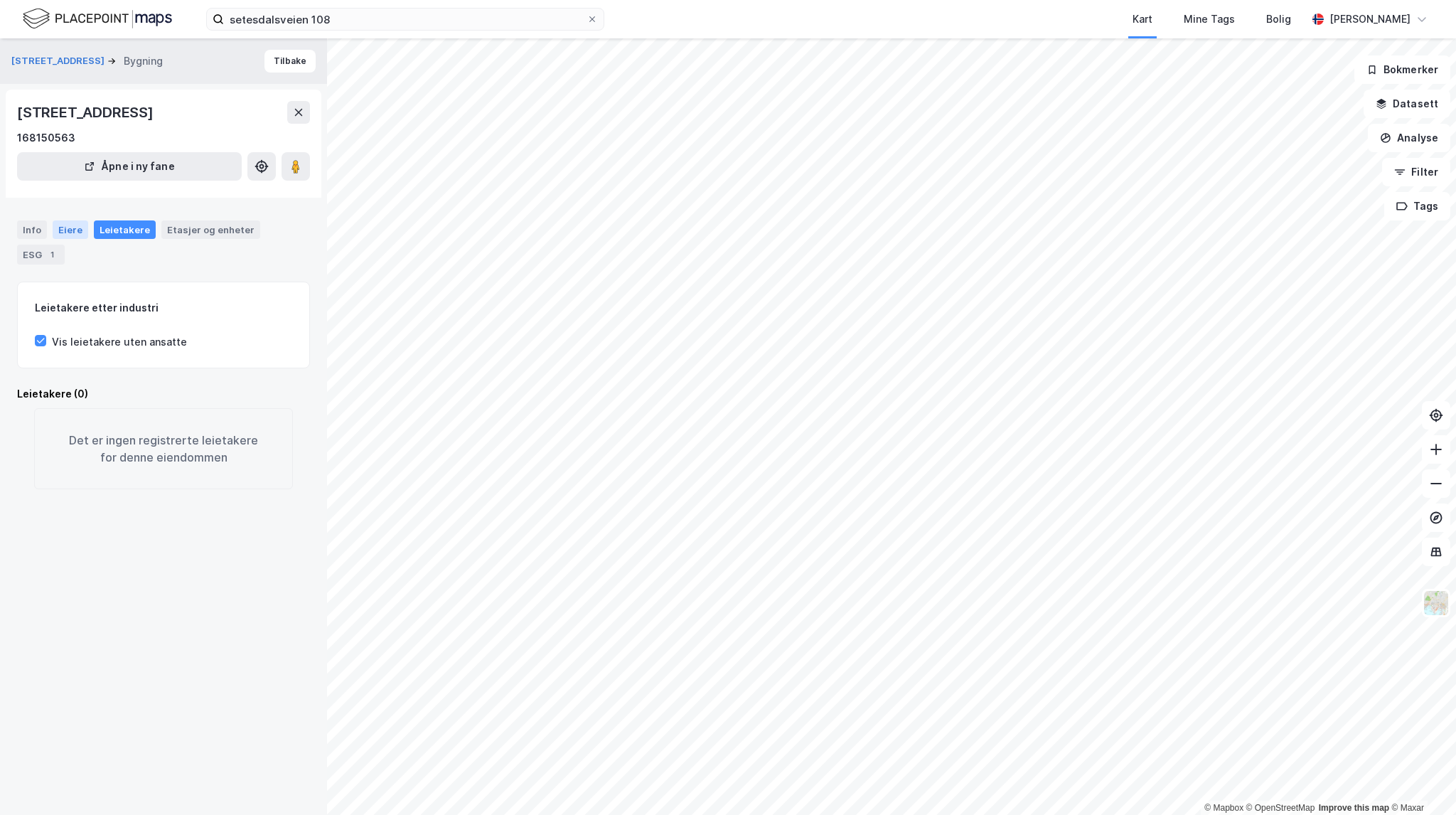
click at [74, 229] on div "Eiere" at bounding box center [70, 229] width 35 height 19
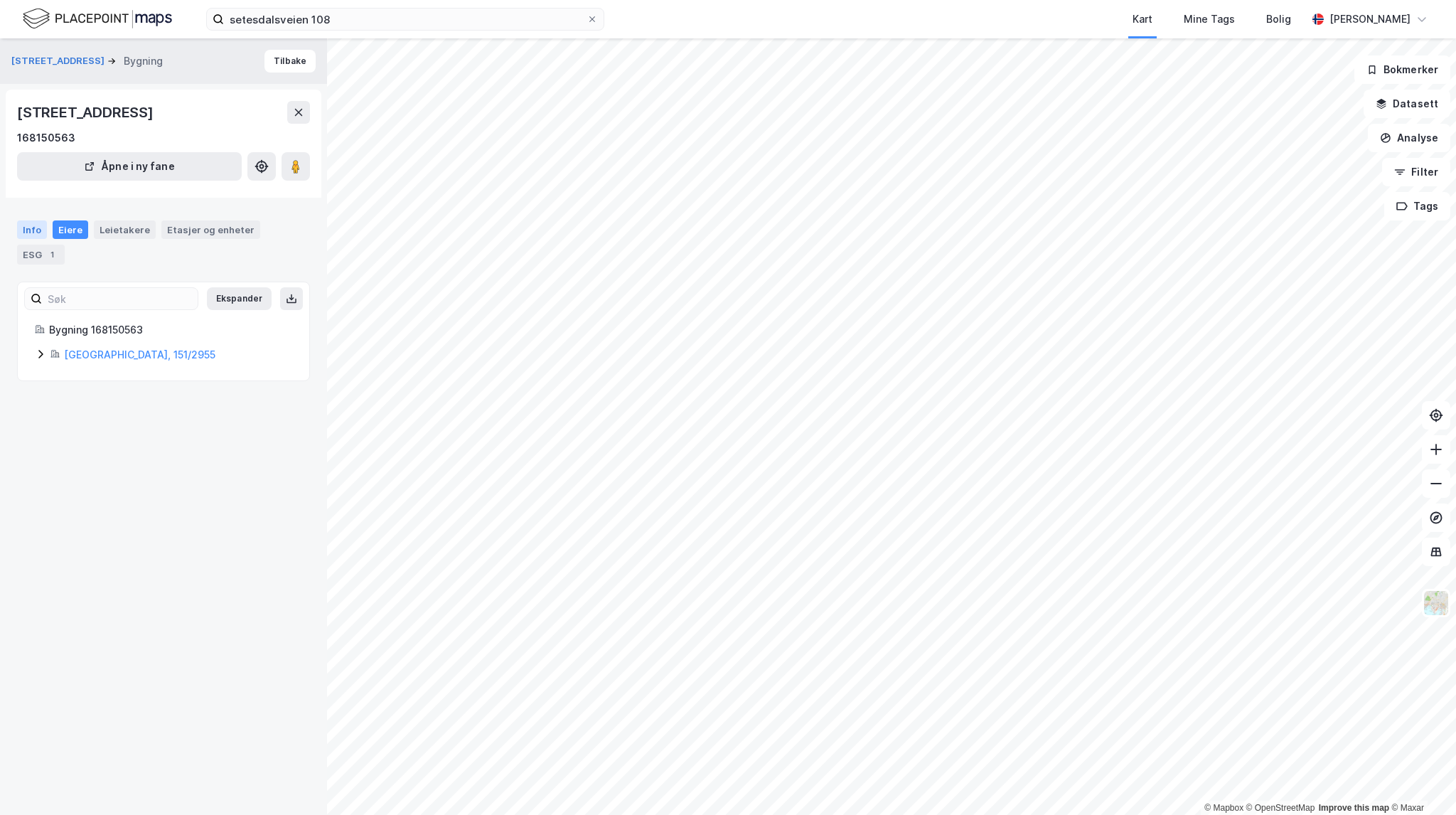
click at [30, 229] on div "Info" at bounding box center [31, 229] width 30 height 19
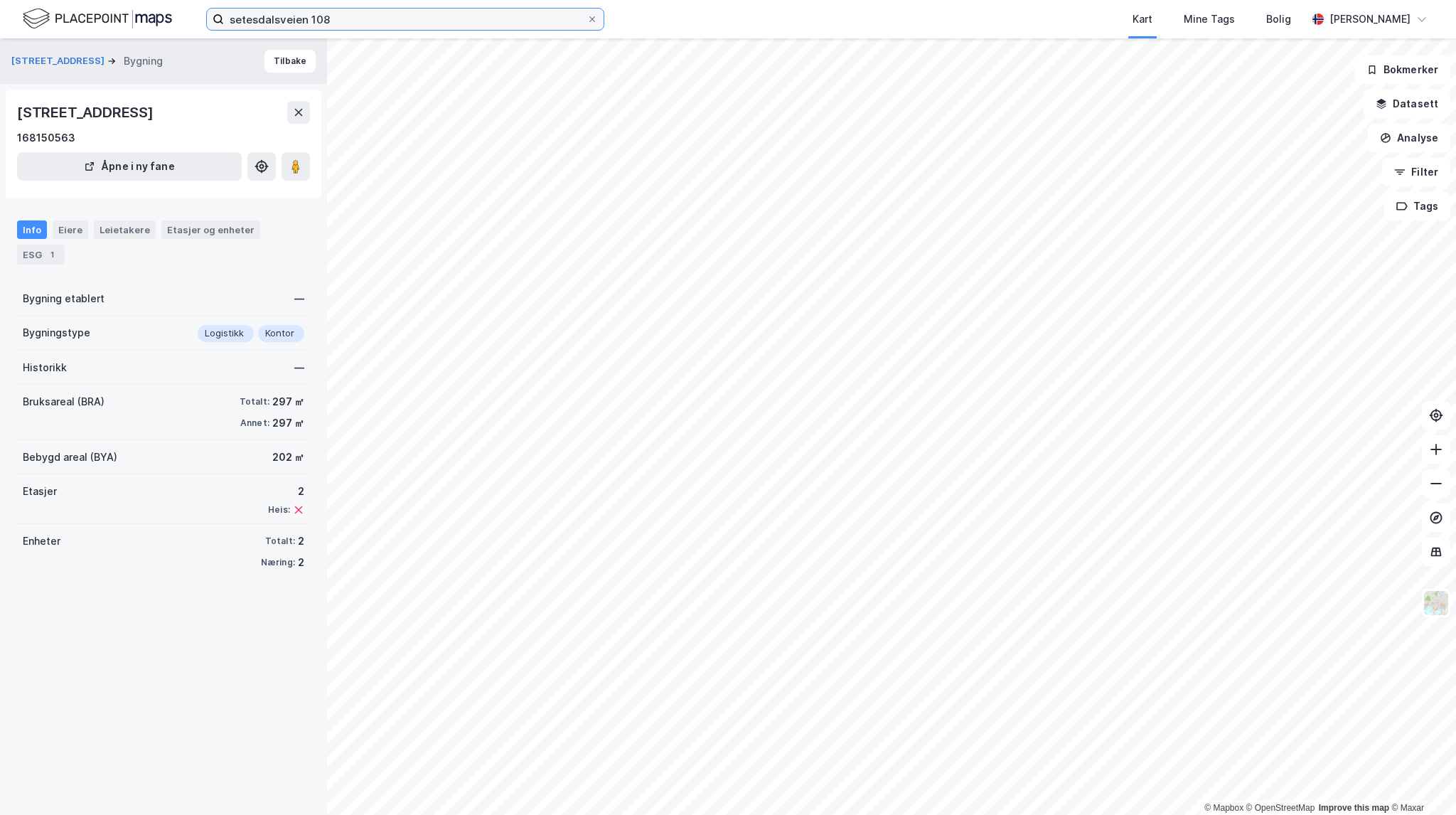
click at [348, 26] on input "setesdalsveien 108" at bounding box center [405, 19] width 363 height 21
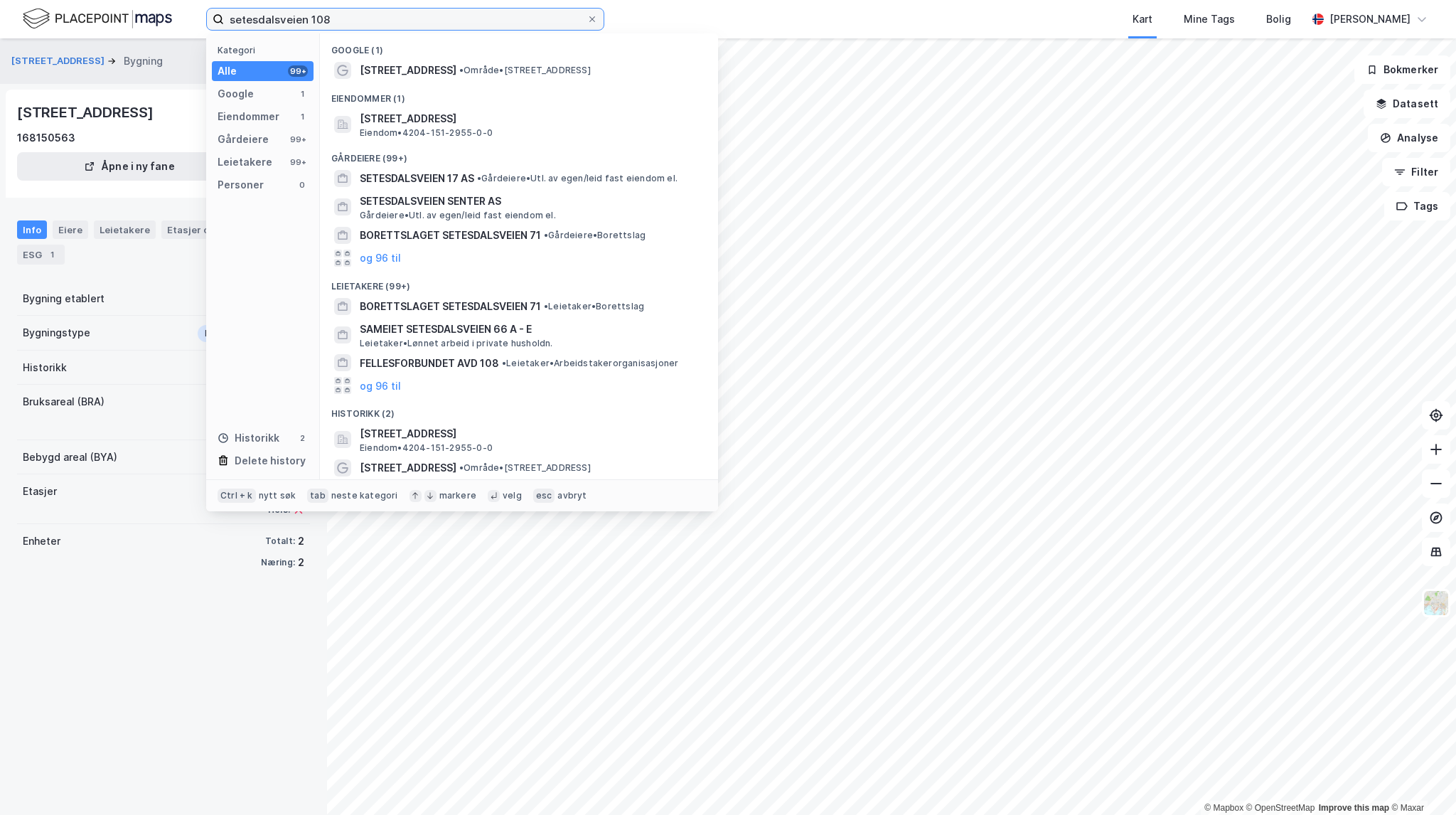
click at [345, 22] on input "setesdalsveien 108" at bounding box center [405, 19] width 363 height 21
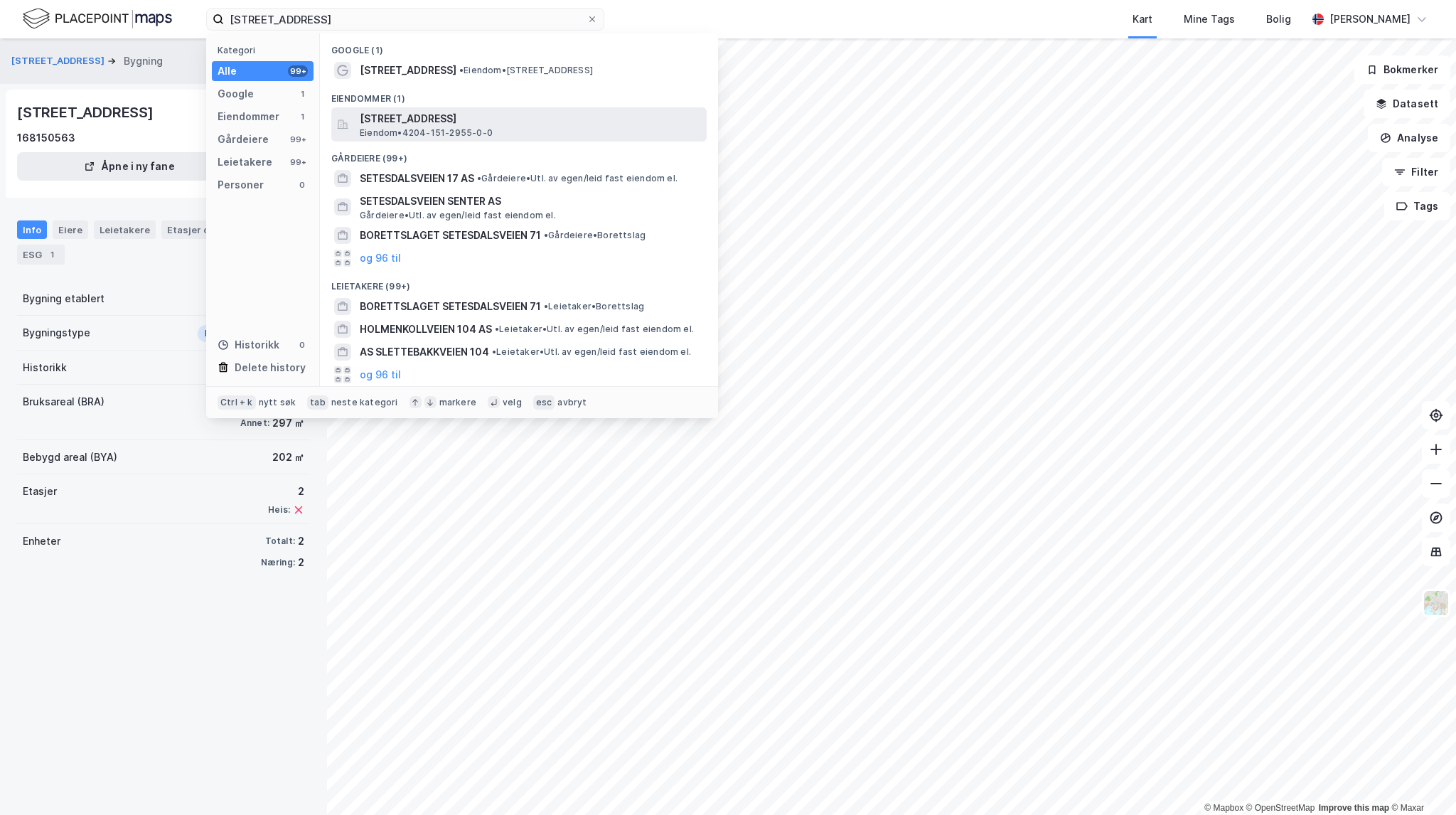
click at [513, 120] on span "[STREET_ADDRESS]" at bounding box center [530, 119] width 342 height 17
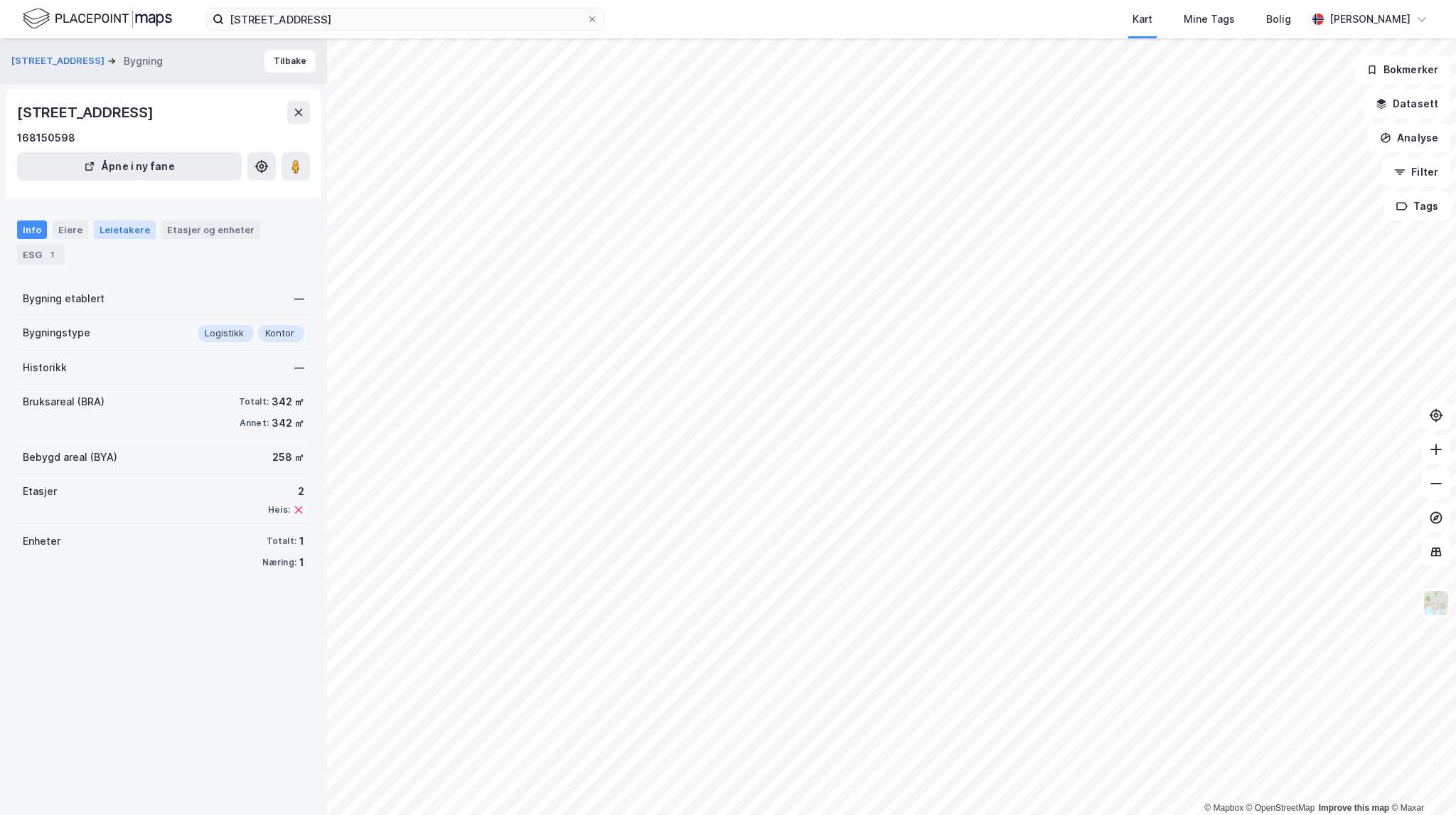
drag, startPoint x: 87, startPoint y: 228, endPoint x: 138, endPoint y: 232, distance: 51.2
click at [89, 228] on div "Info Eiere Leietakere Etasjer og enheter ESG 1" at bounding box center [163, 242] width 293 height 44
click at [138, 232] on div "Leietakere" at bounding box center [124, 229] width 62 height 19
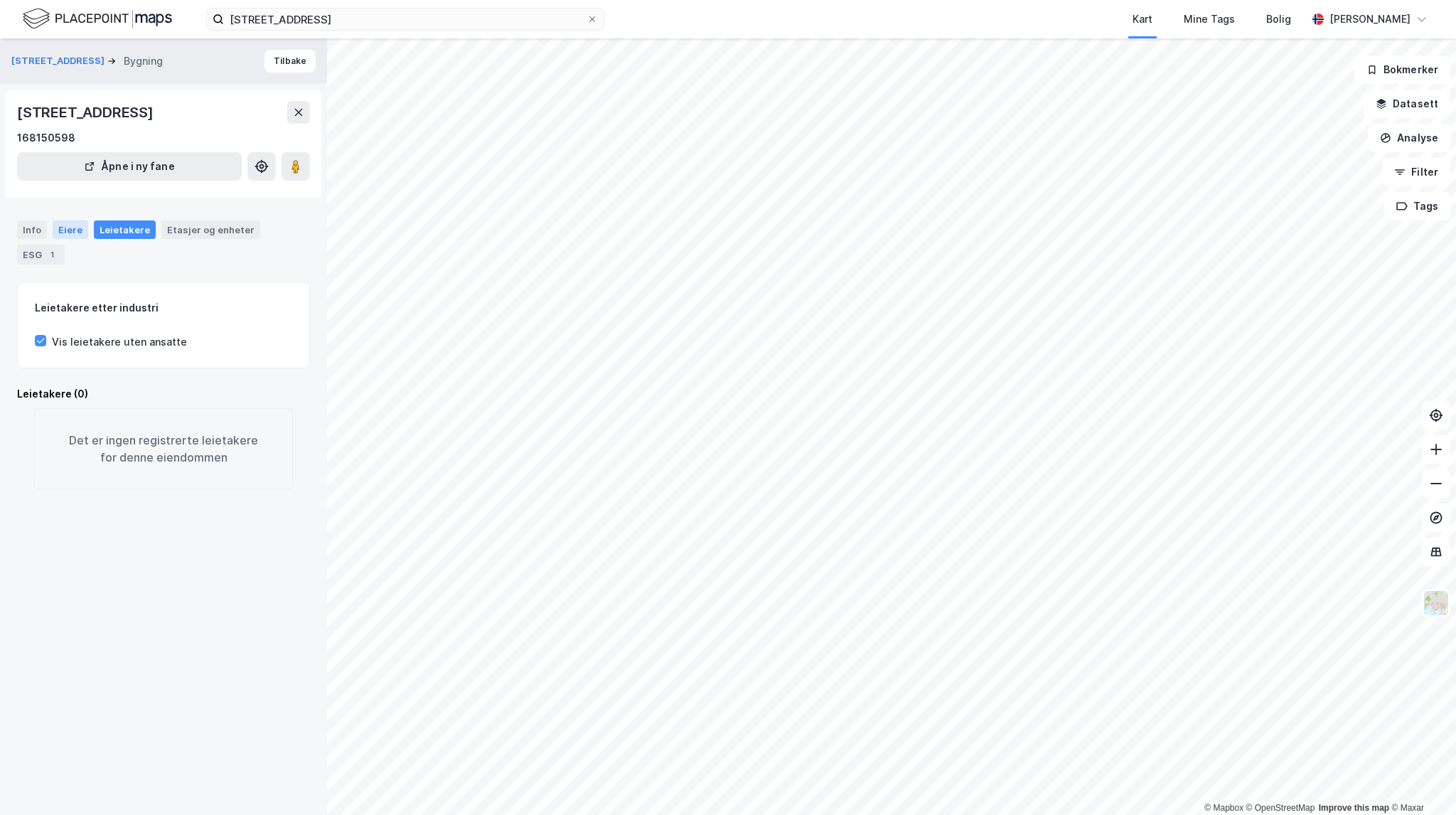
click at [73, 229] on div "Eiere" at bounding box center [70, 229] width 35 height 19
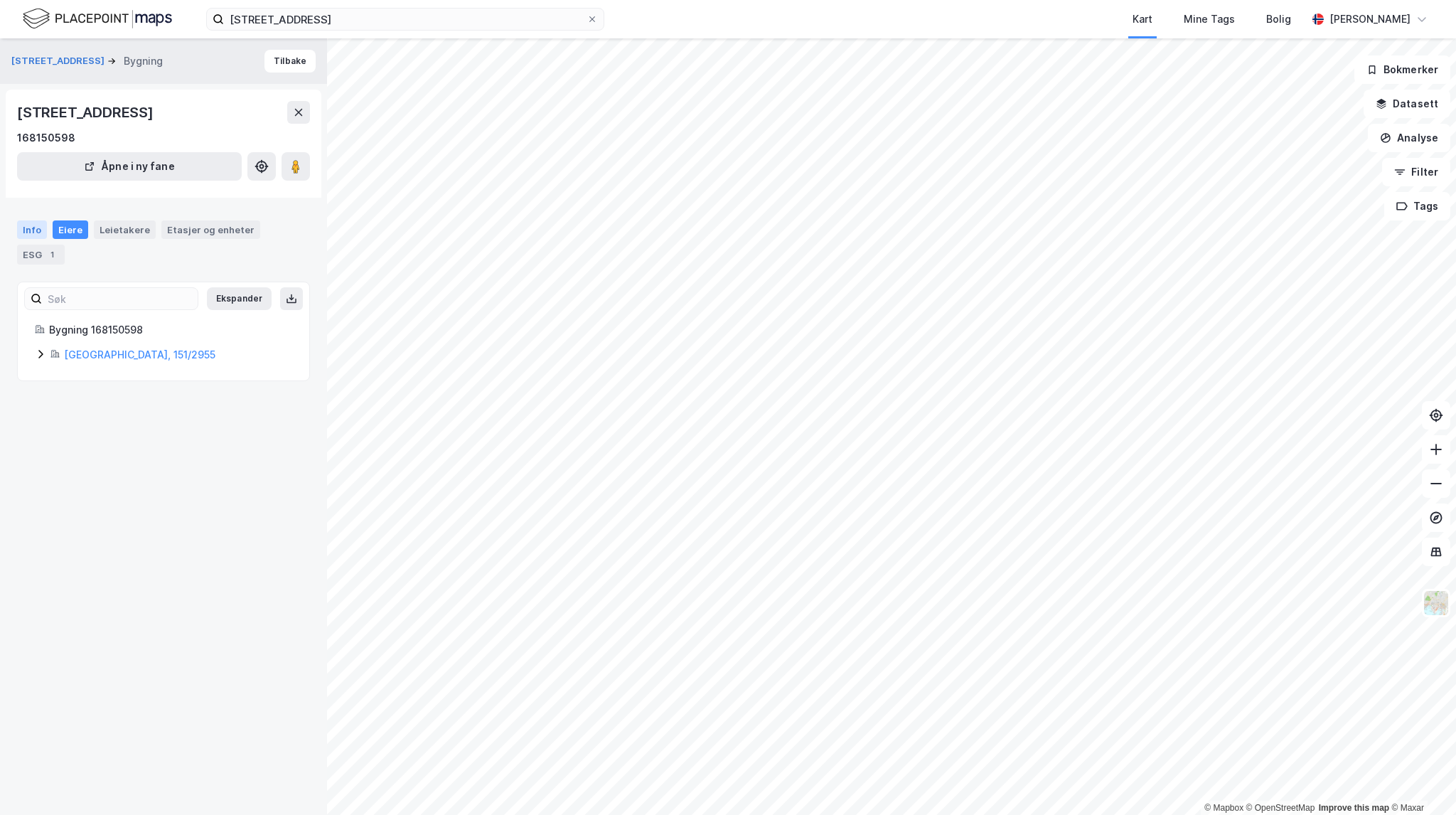
click at [34, 229] on div "Info" at bounding box center [31, 229] width 30 height 19
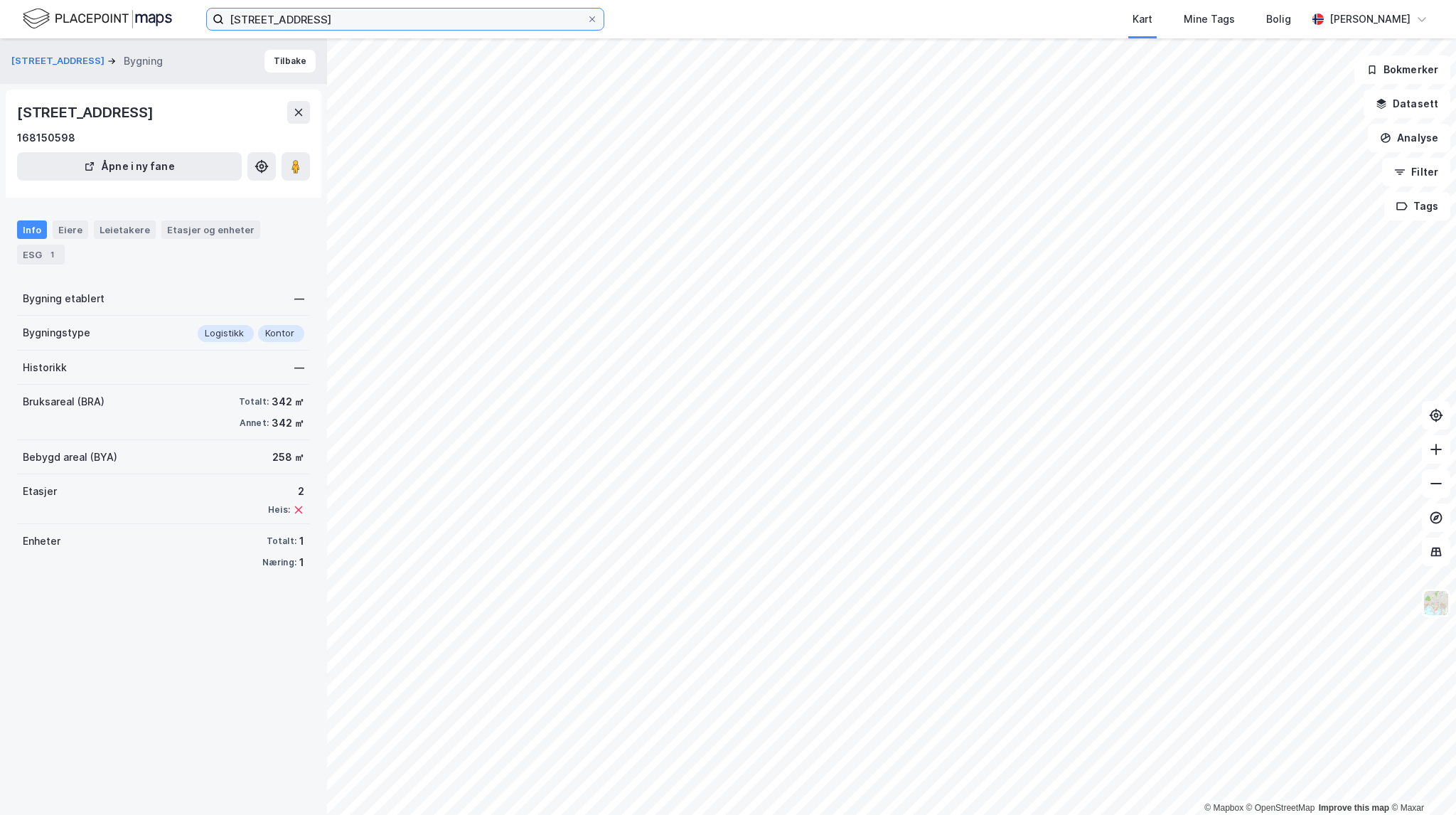
click at [360, 20] on input "[STREET_ADDRESS]" at bounding box center [405, 19] width 363 height 21
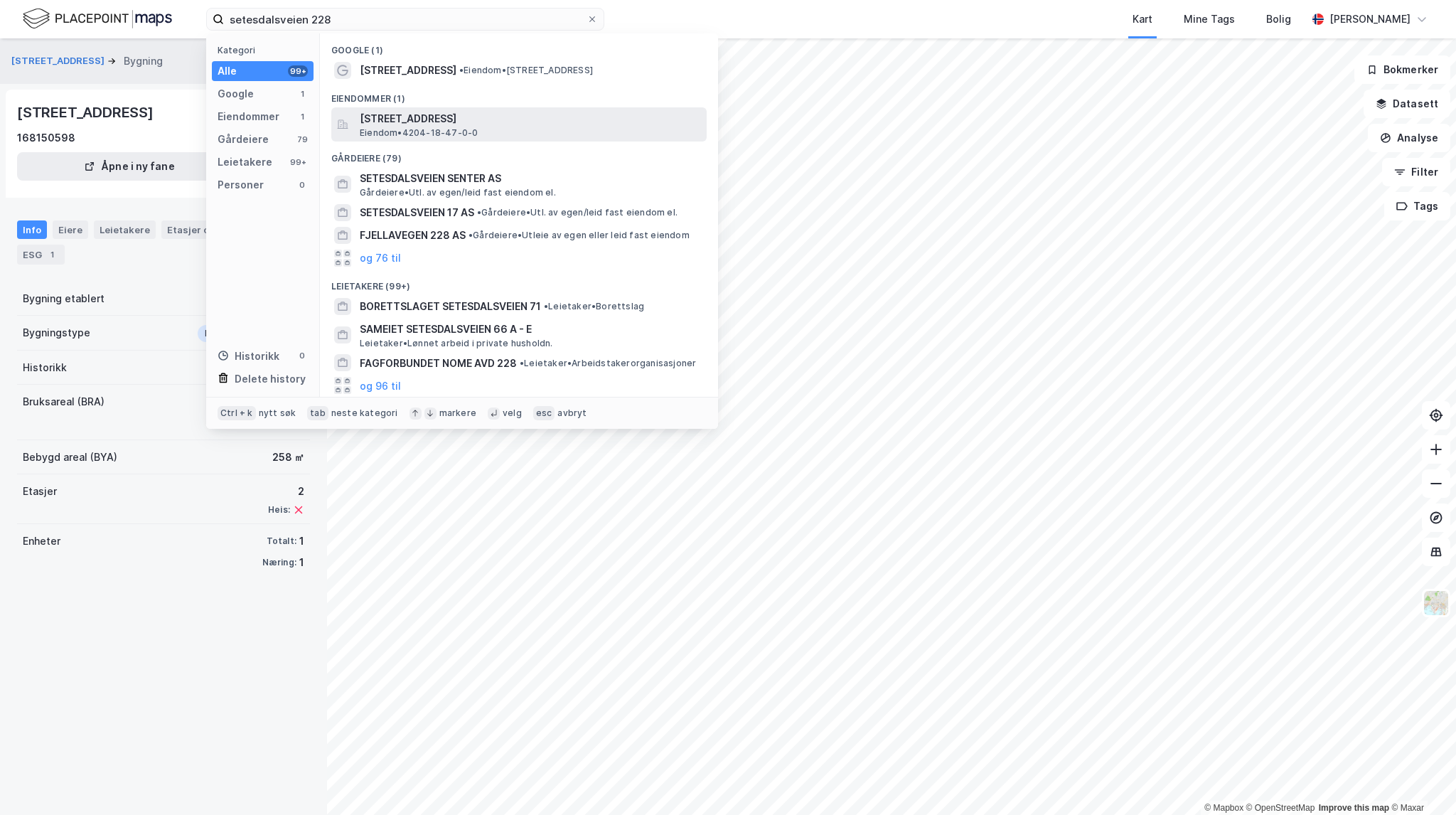
click at [472, 127] on span "Eiendom • 4204-18-47-0-0" at bounding box center [418, 132] width 118 height 11
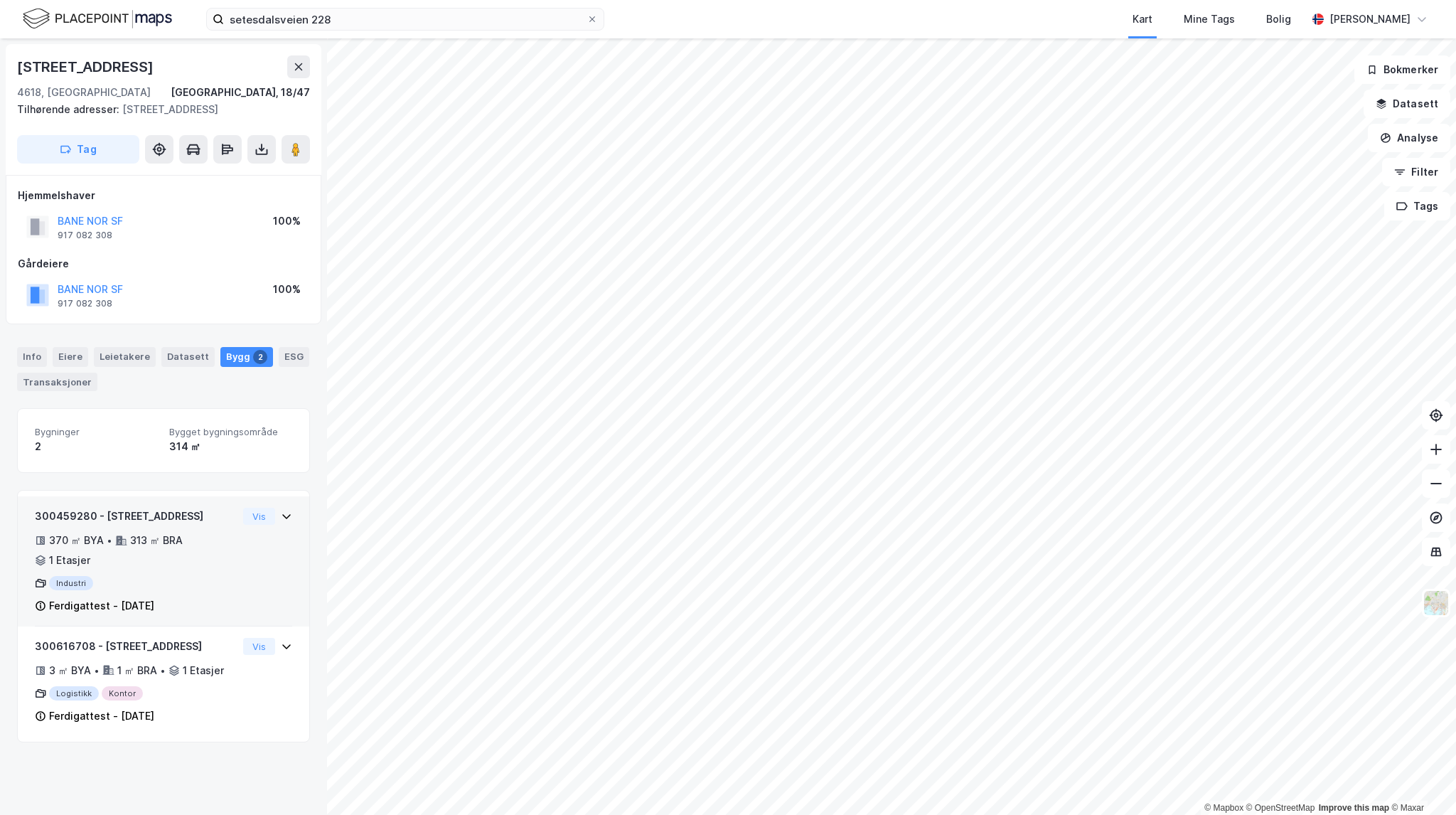
click at [179, 548] on div "313 ㎡ BRA" at bounding box center [156, 540] width 52 height 17
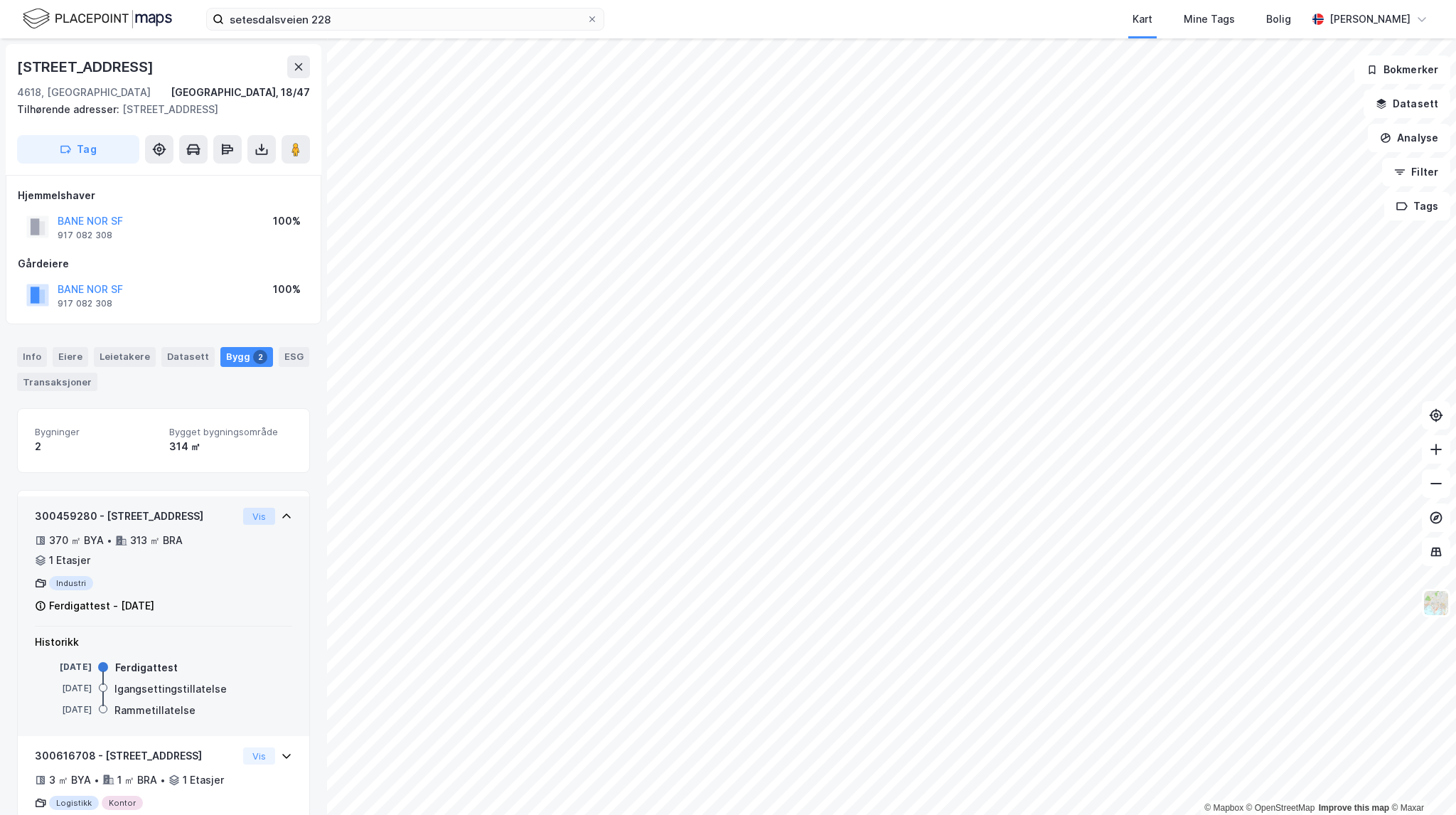
click at [254, 510] on button "Vis" at bounding box center [259, 516] width 32 height 17
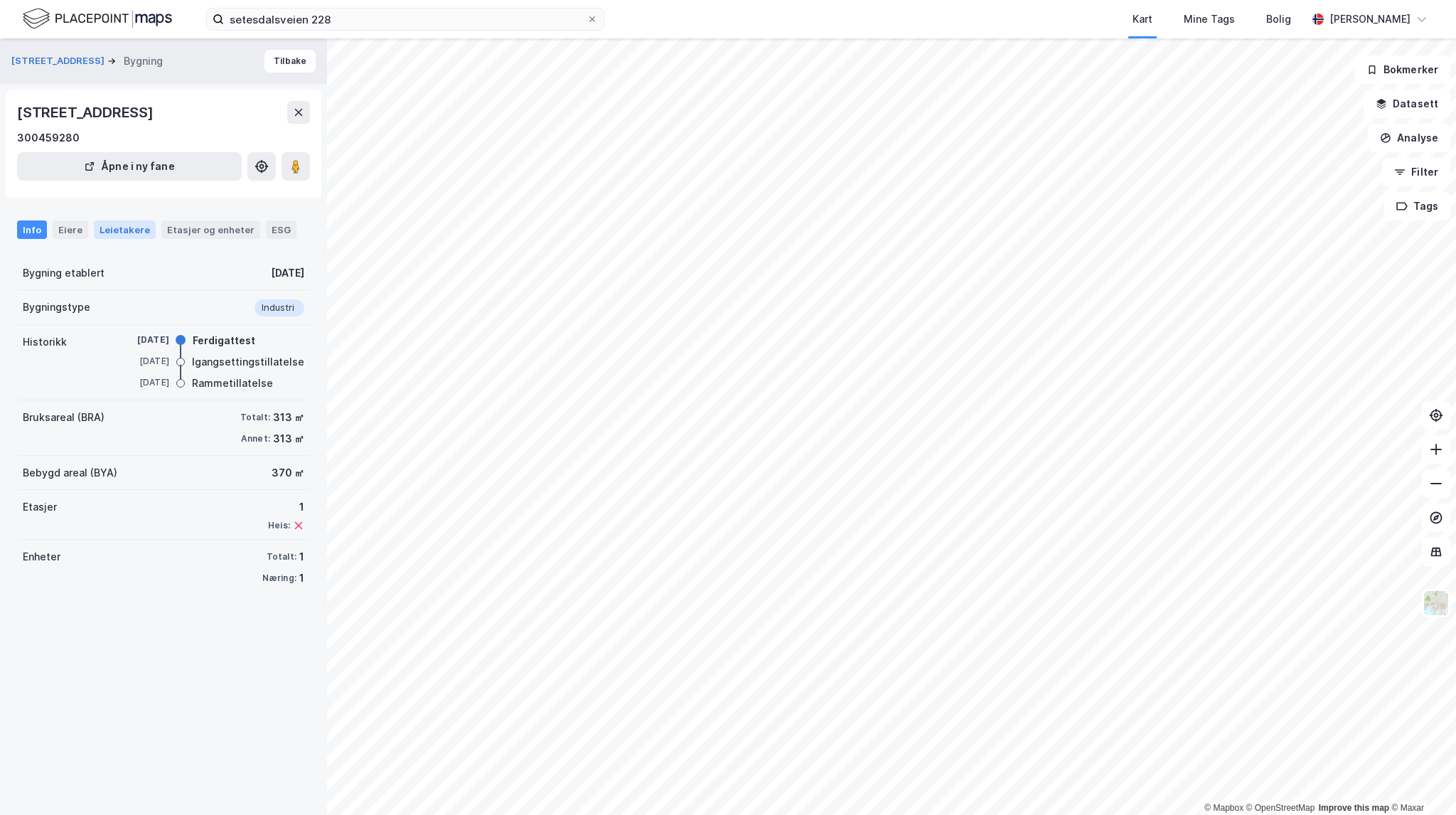
click at [120, 229] on div "Leietakere" at bounding box center [124, 229] width 62 height 19
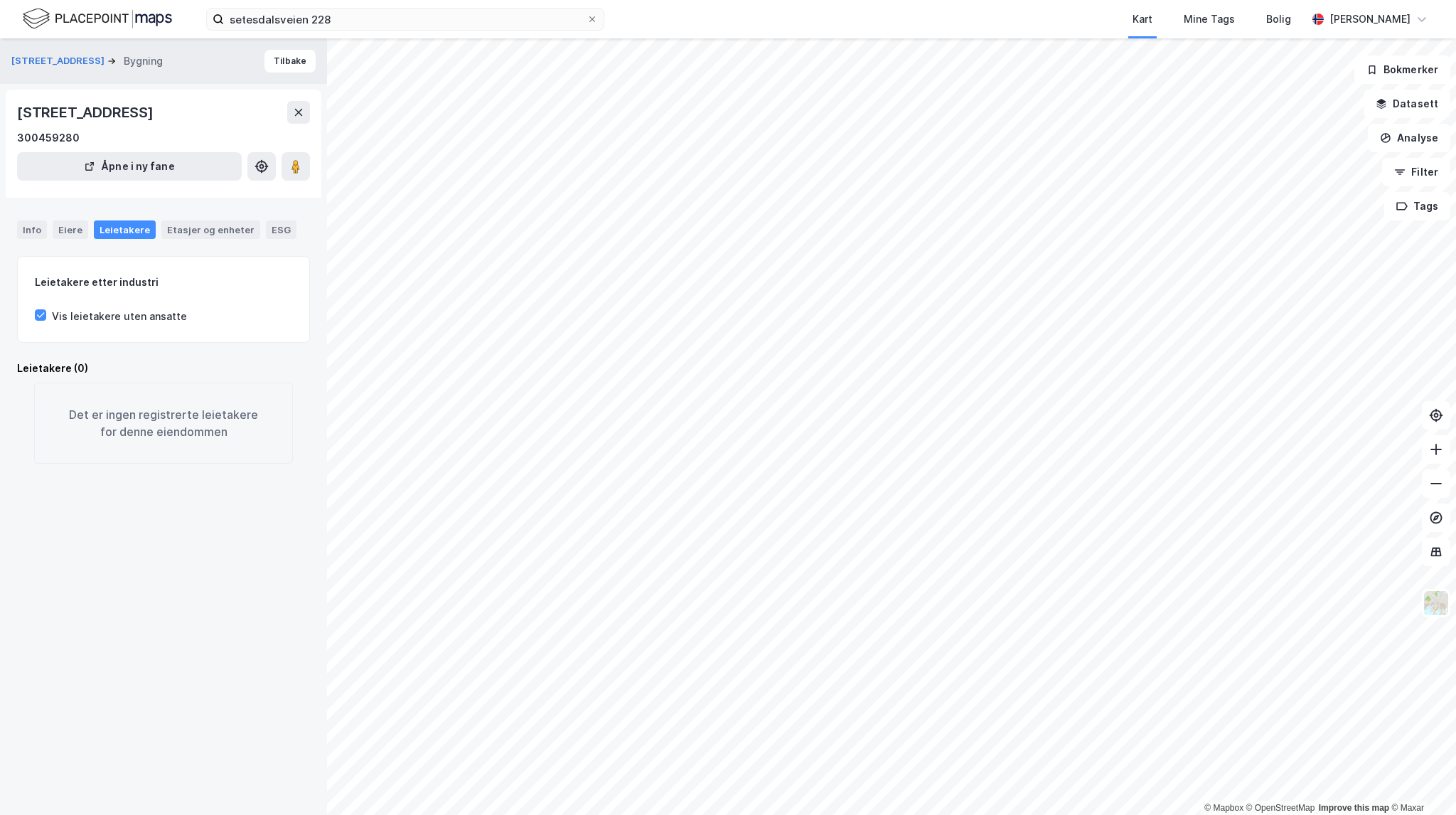
drag, startPoint x: 171, startPoint y: 235, endPoint x: 146, endPoint y: 230, distance: 25.5
click at [170, 235] on div "Etasjer og enheter" at bounding box center [211, 229] width 88 height 13
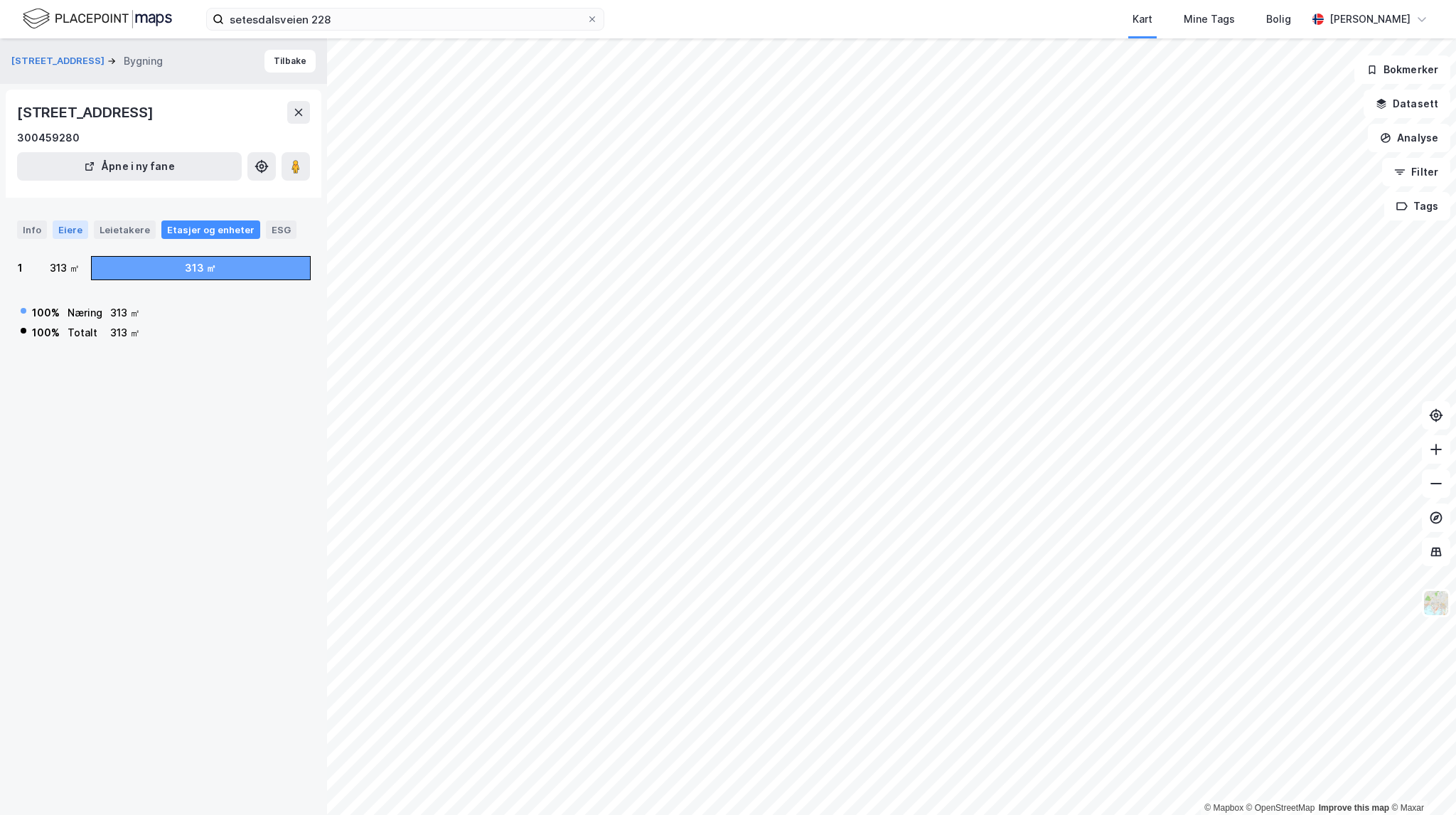
click at [57, 230] on div "Eiere" at bounding box center [70, 229] width 35 height 19
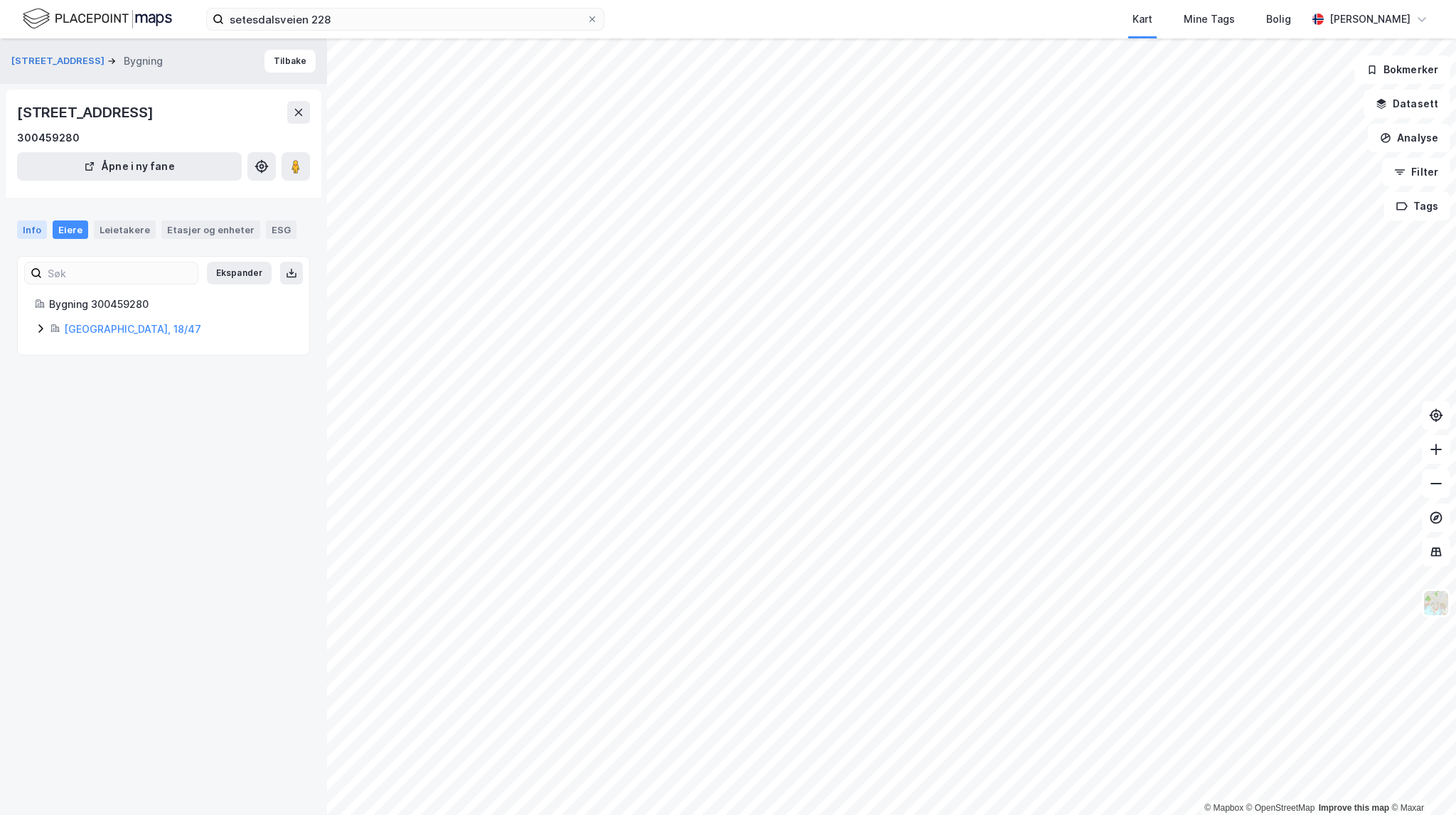
click at [28, 230] on div "Info" at bounding box center [31, 229] width 30 height 19
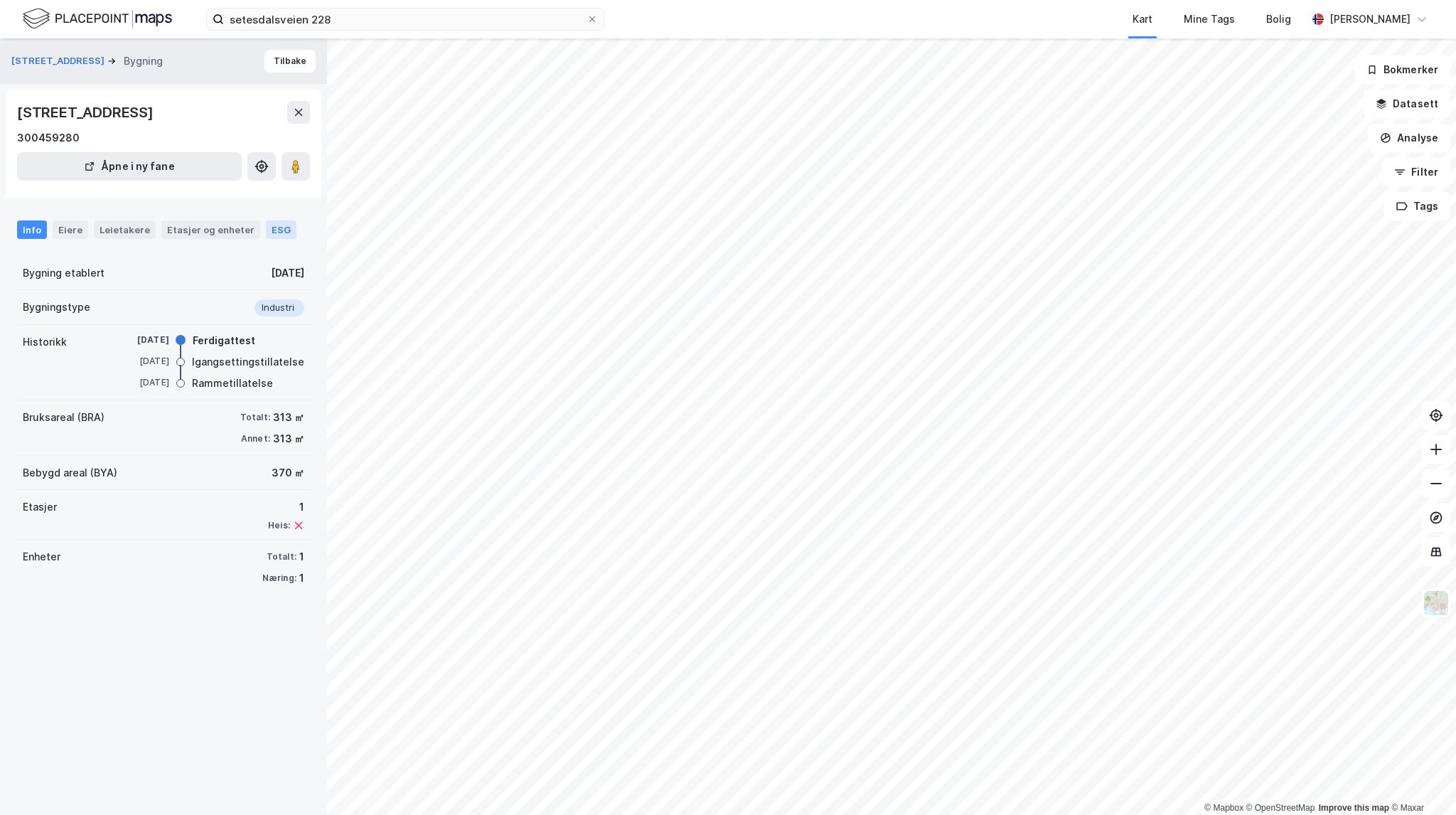
click at [278, 234] on div "ESG" at bounding box center [281, 229] width 30 height 19
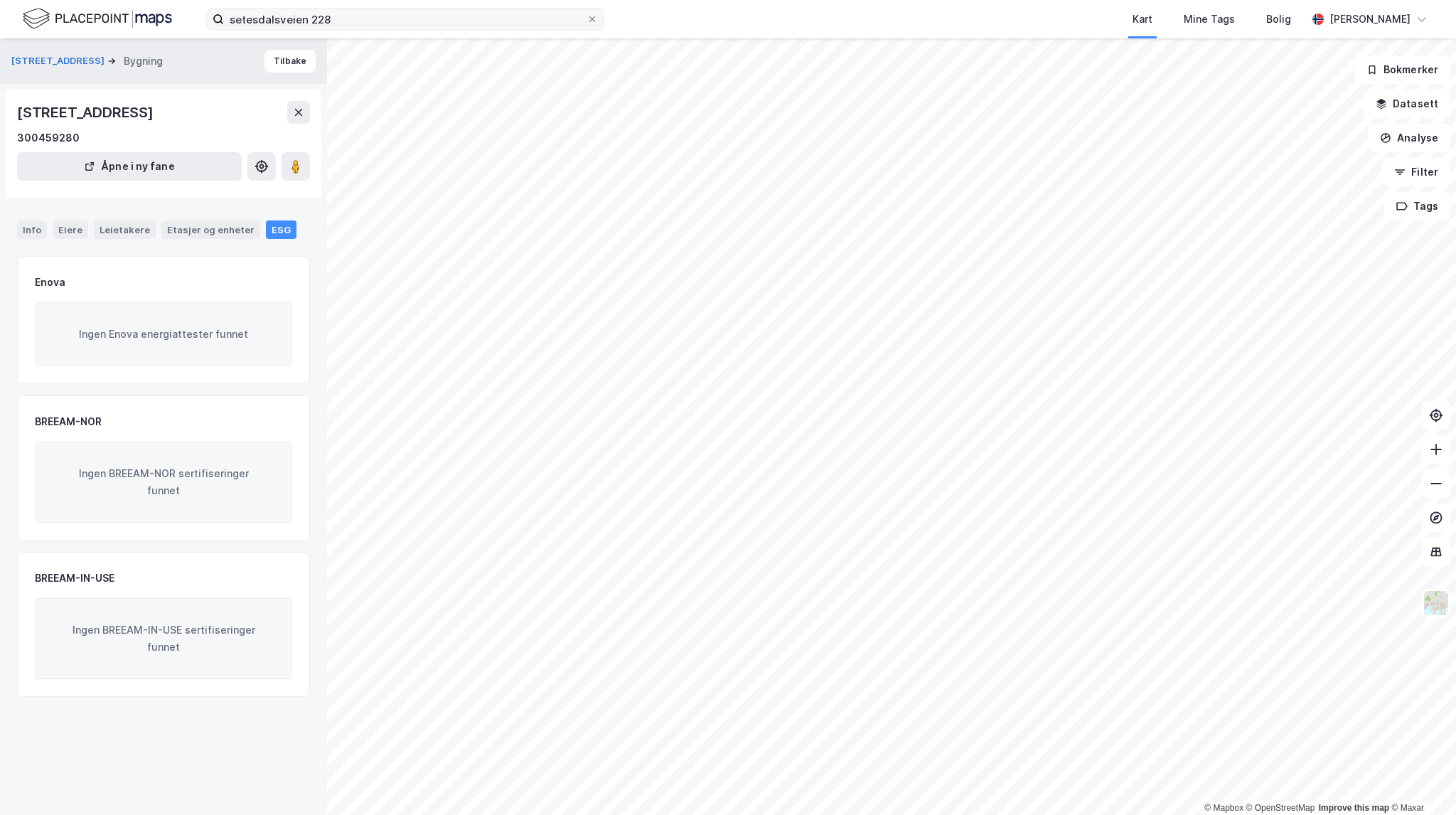
drag, startPoint x: 433, startPoint y: 7, endPoint x: 262, endPoint y: 14, distance: 171.1
click at [233, 4] on div "setesdalsveien 228 Kart Mine Tags Bolig [PERSON_NAME]" at bounding box center [728, 19] width 1456 height 39
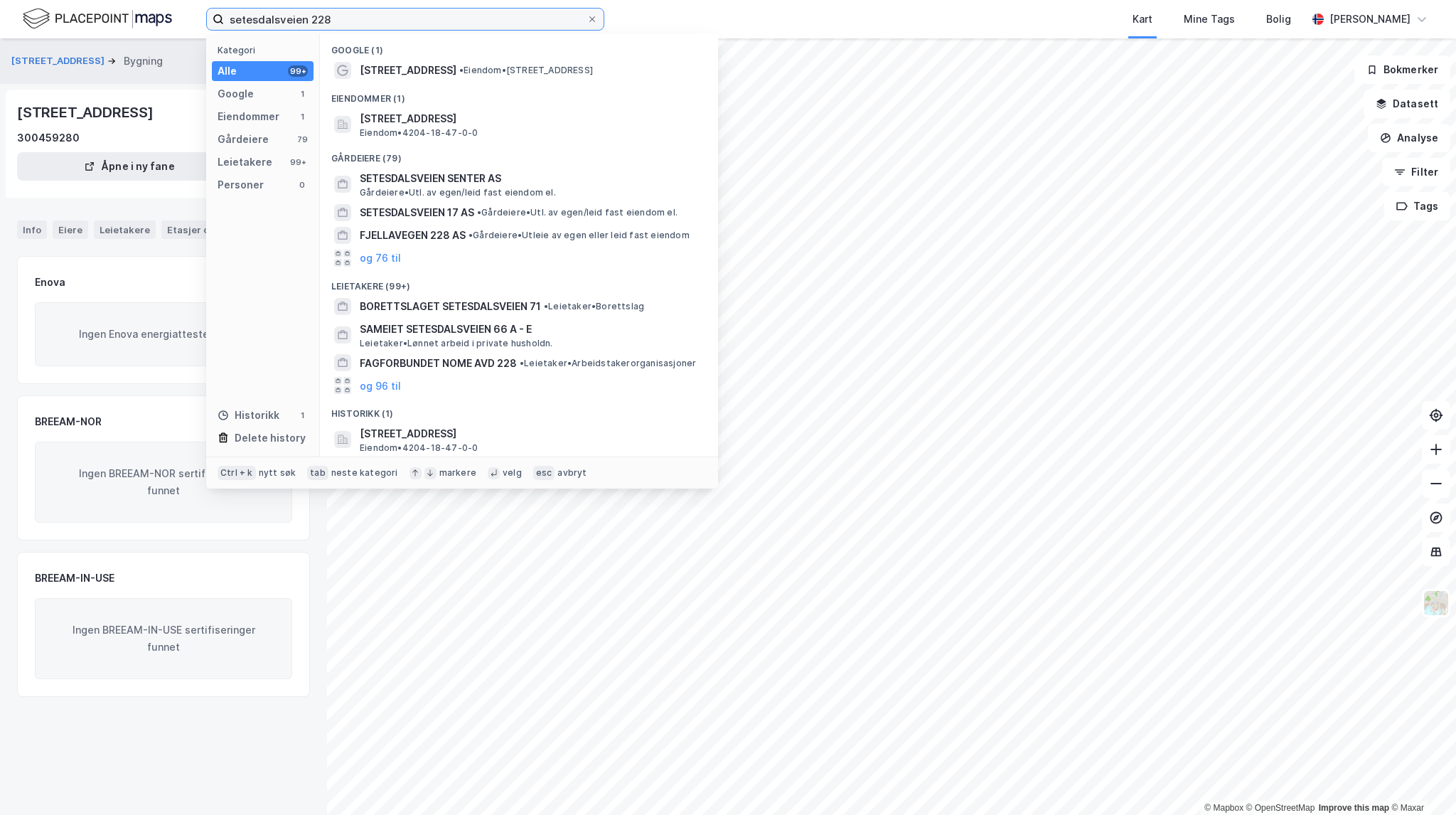
click at [351, 16] on input "setesdalsveien 228" at bounding box center [405, 19] width 363 height 21
drag, startPoint x: 363, startPoint y: 20, endPoint x: 145, endPoint y: 10, distance: 218.2
click at [145, 10] on div "setesdalsveien 228 Kategori Alle 99+ Google 1 Eiendommer 1 Gårdeiere 79 Leietak…" at bounding box center [728, 19] width 1456 height 39
paste input "[STREET_ADDRESS]"
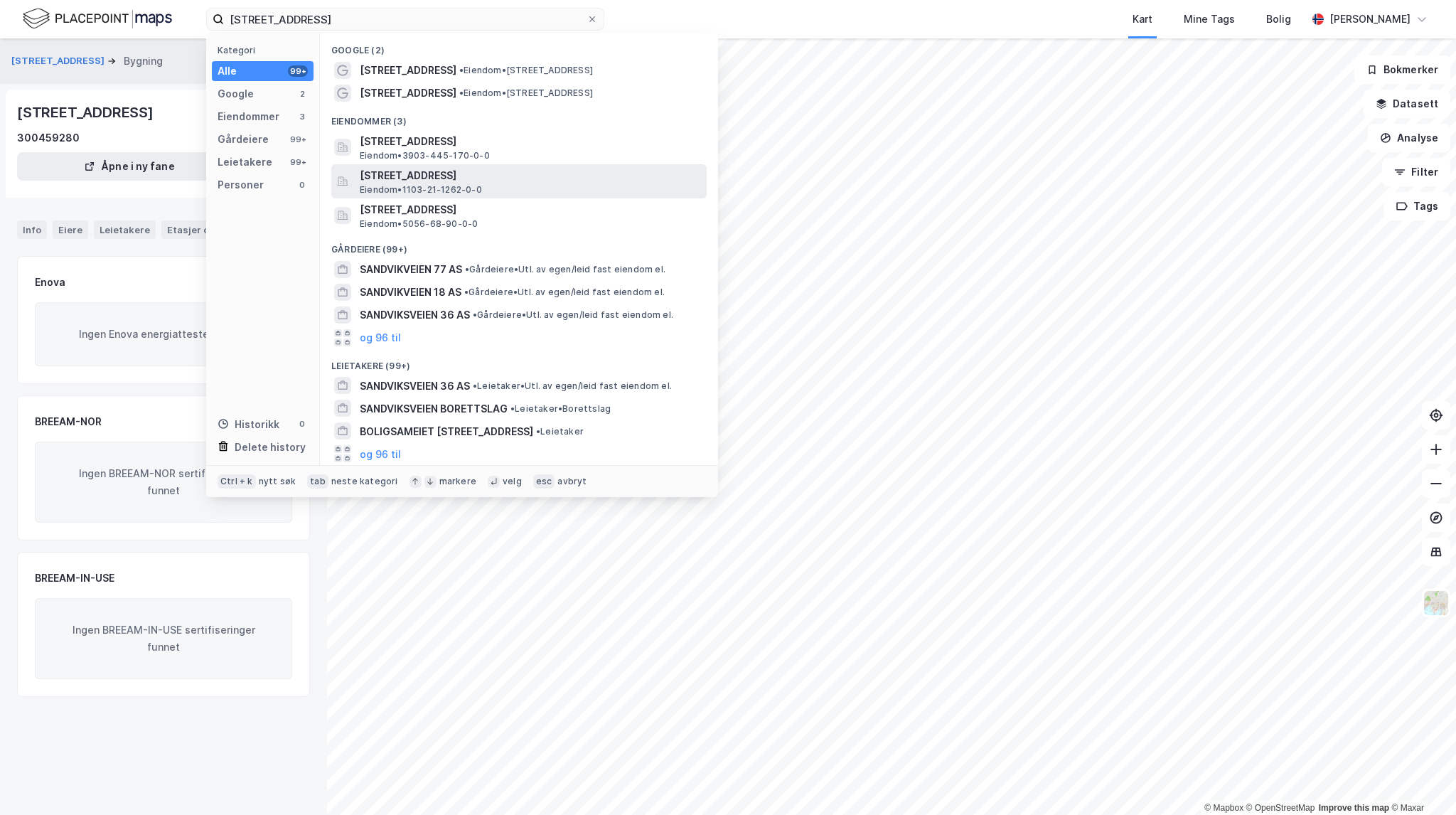
click at [611, 175] on span "[STREET_ADDRESS]" at bounding box center [530, 175] width 342 height 17
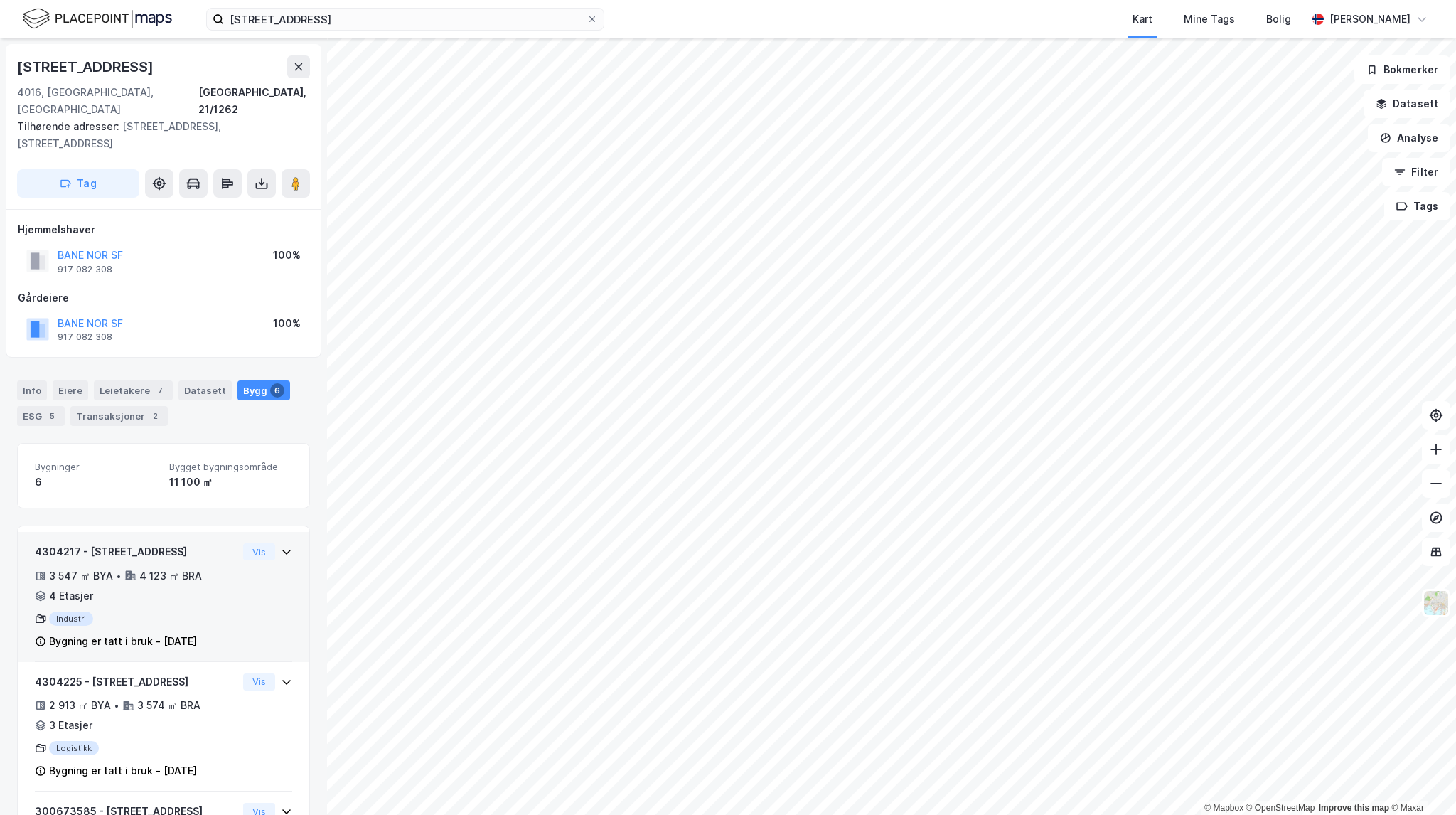
click at [210, 571] on div "3 547 ㎡ BYA • 4 123 ㎡ BRA • 4 Etasjer" at bounding box center [136, 586] width 202 height 37
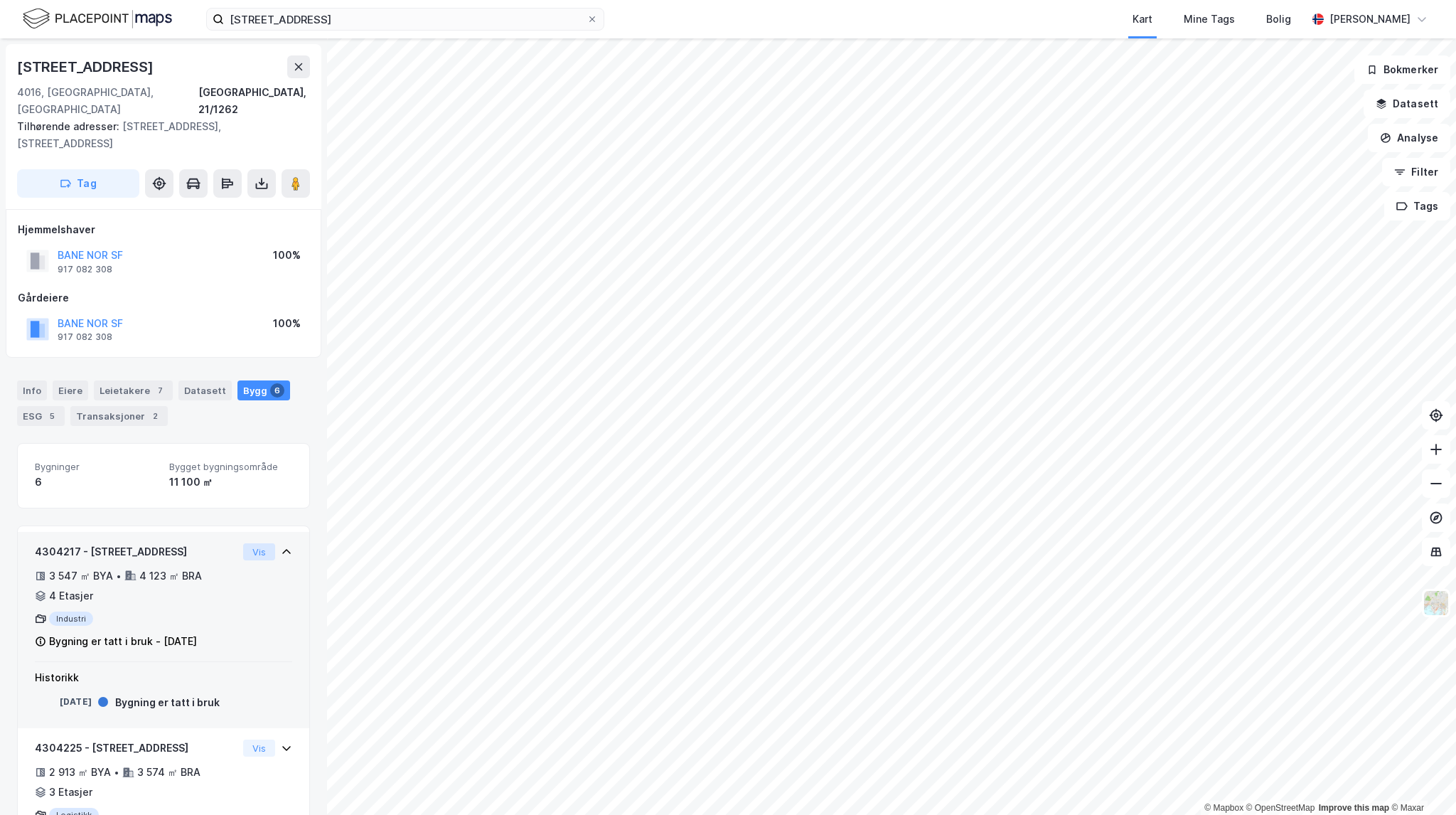
click at [248, 543] on button "Vis" at bounding box center [259, 552] width 32 height 17
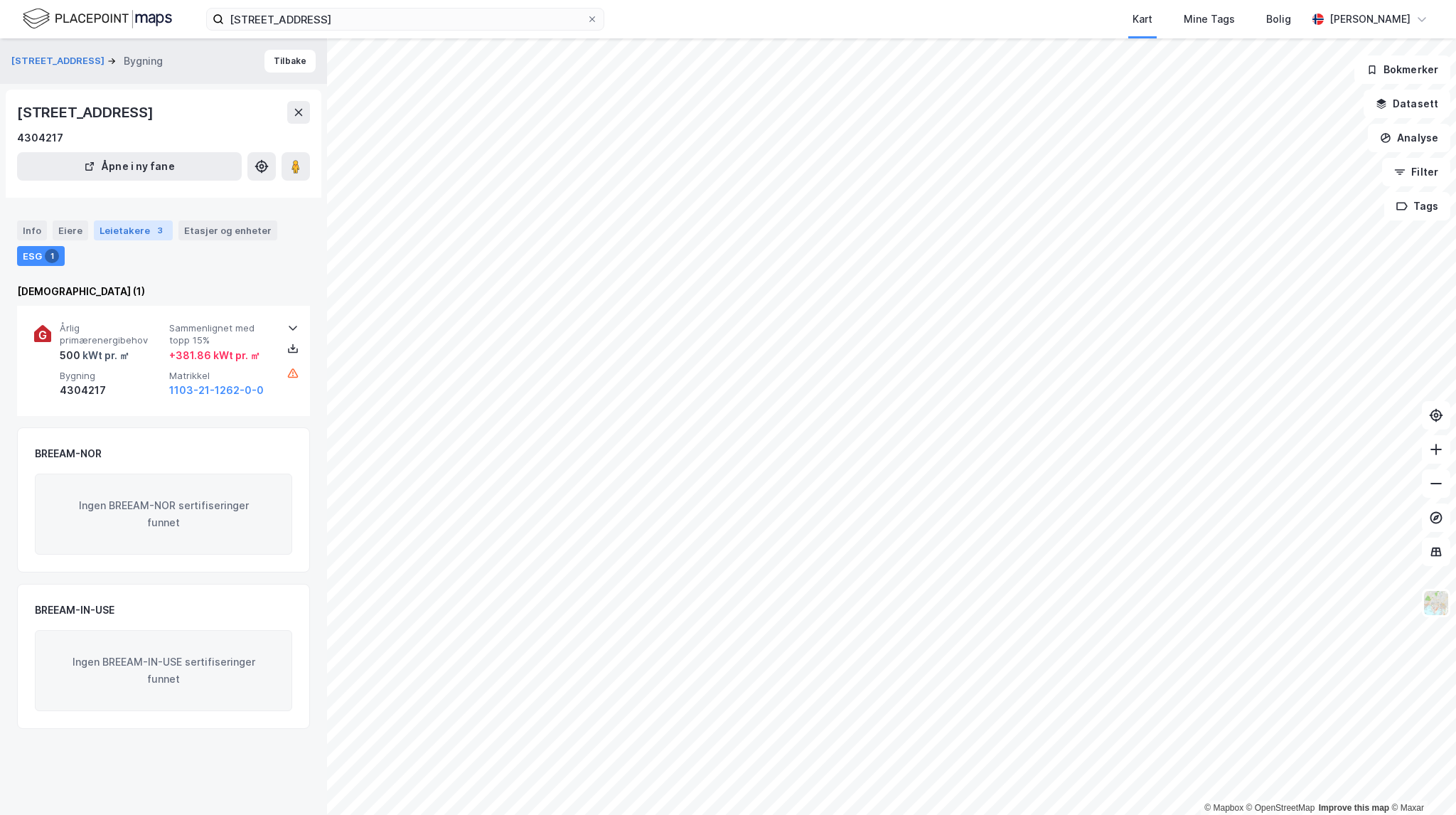
click at [140, 225] on div "Leietakere 3" at bounding box center [133, 230] width 79 height 20
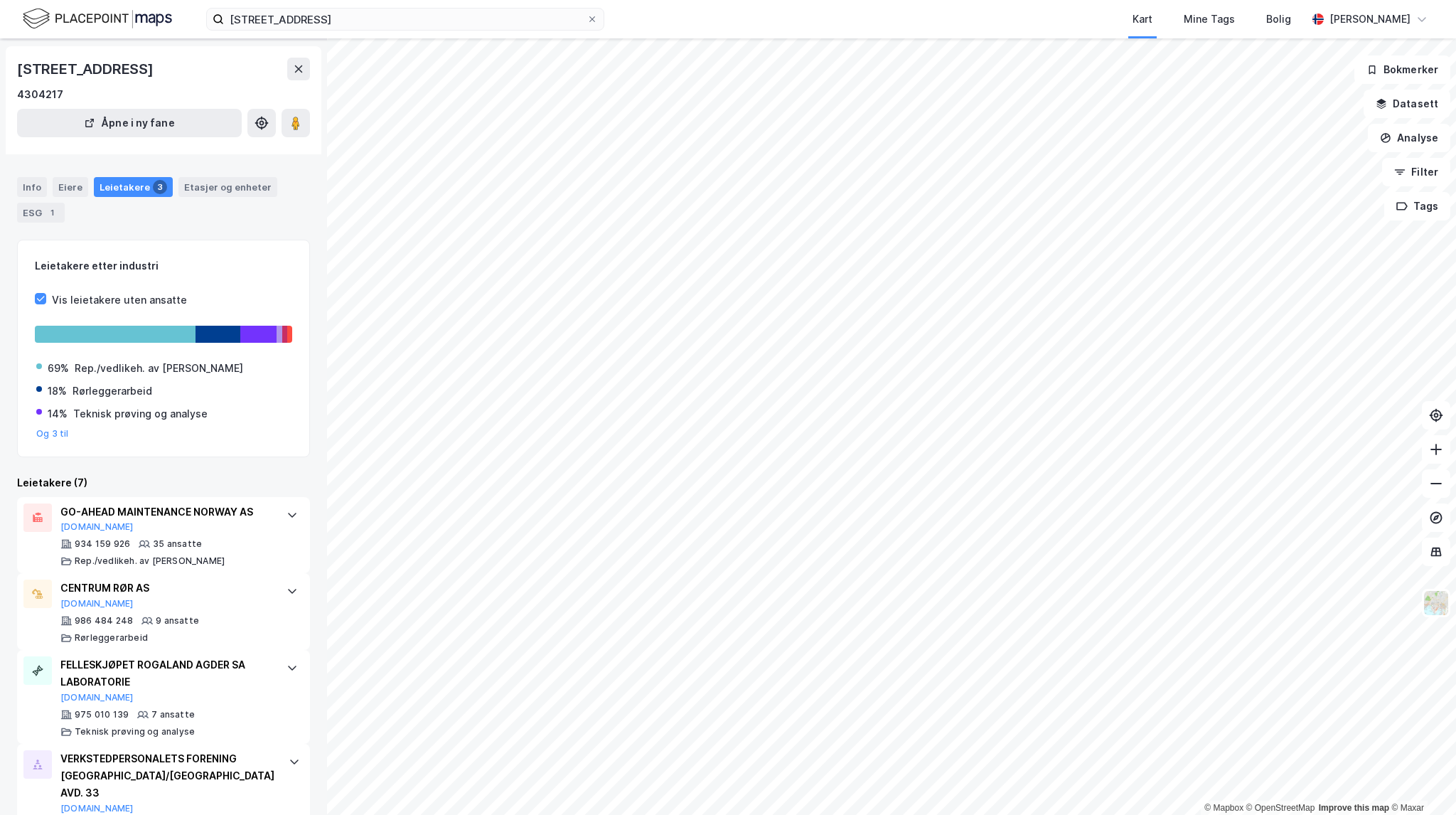
scroll to position [28, 0]
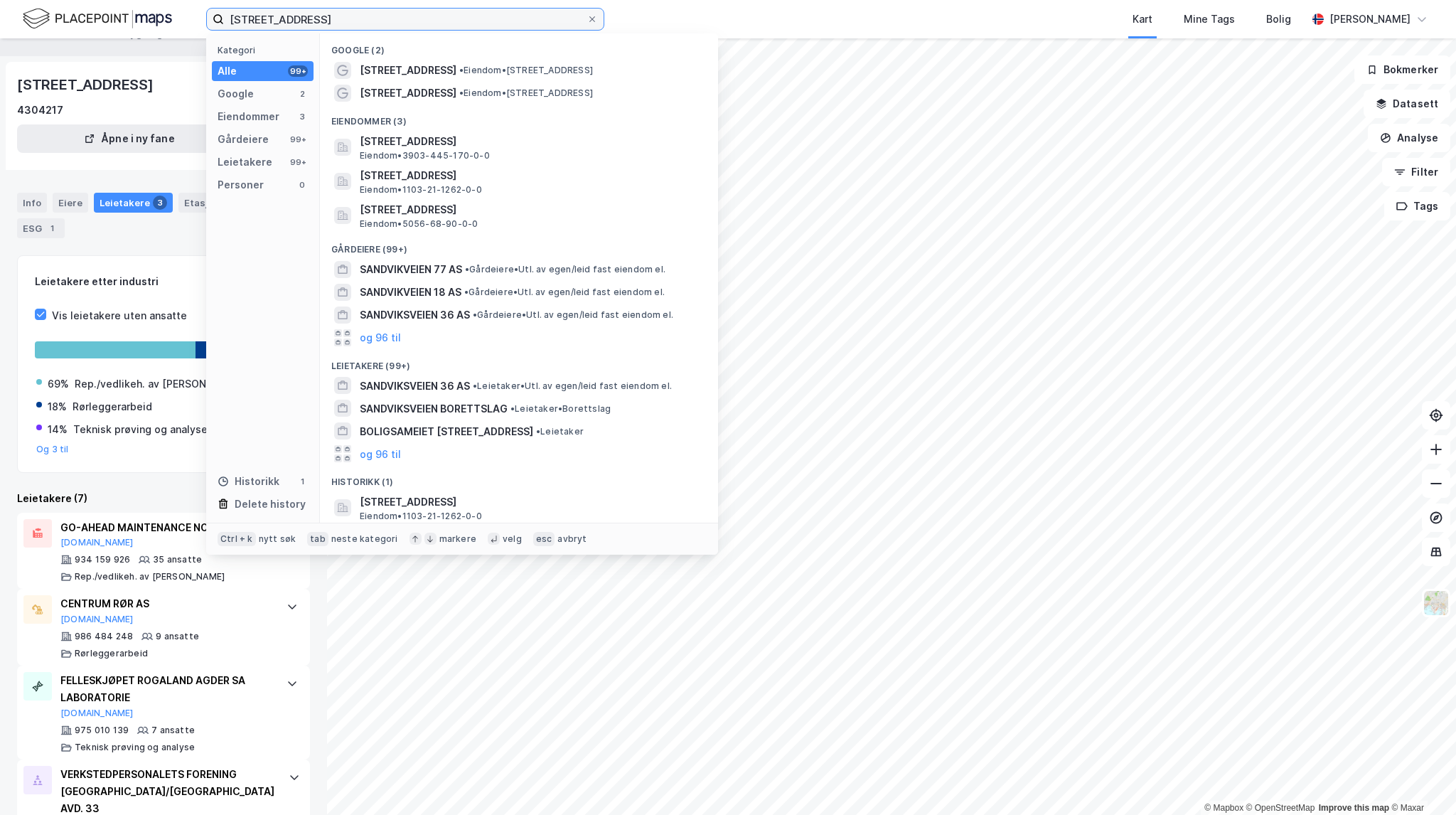
drag, startPoint x: 338, startPoint y: 15, endPoint x: 191, endPoint y: 11, distance: 147.1
click at [191, 11] on div "Sandvikveien 30 Kategori Alle 99+ Google 2 Eiendommer 3 Gårdeiere 99+ Leietaker…" at bounding box center [728, 19] width 1456 height 39
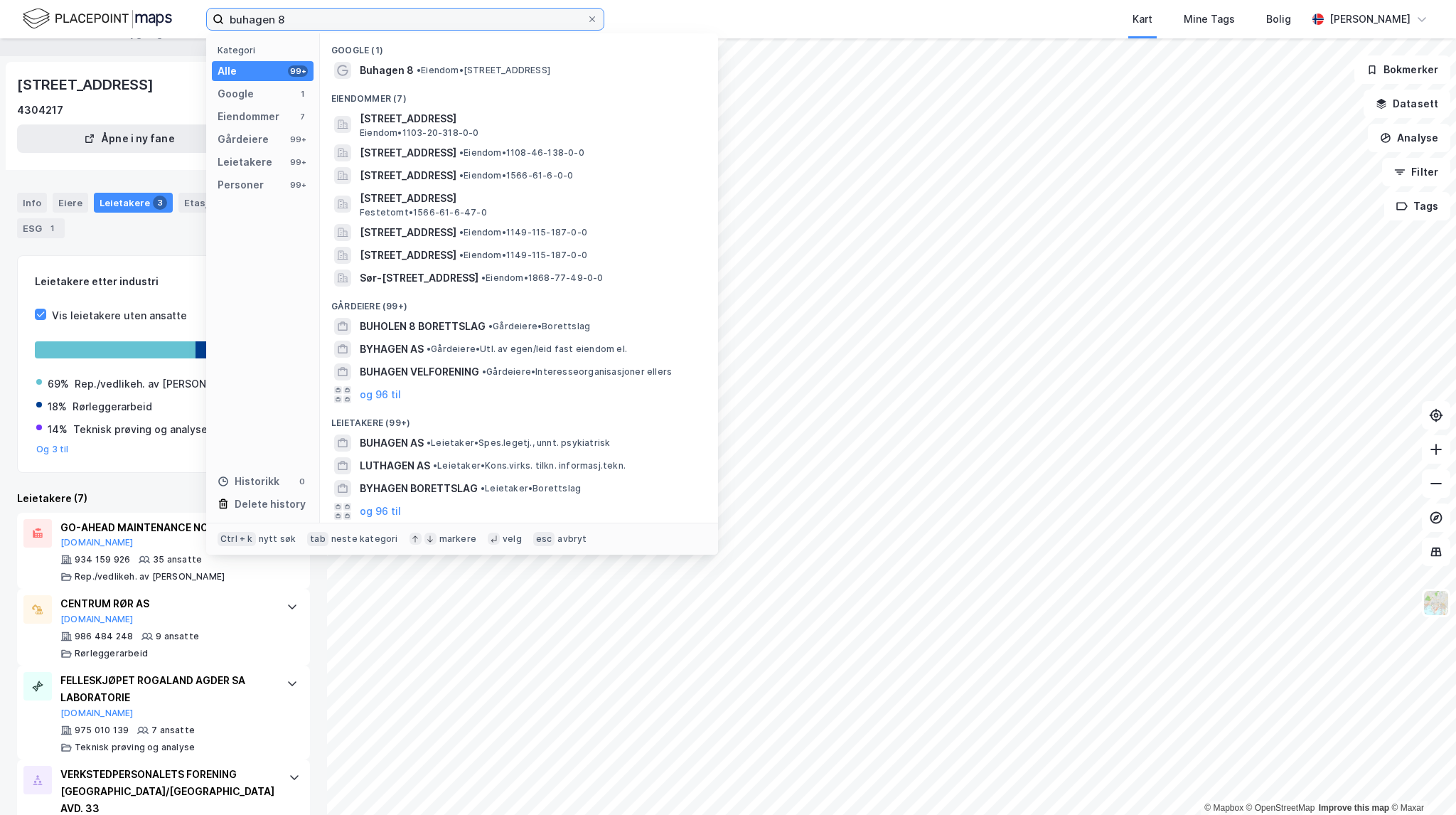
click at [242, 15] on input "buhagen 8" at bounding box center [405, 19] width 363 height 21
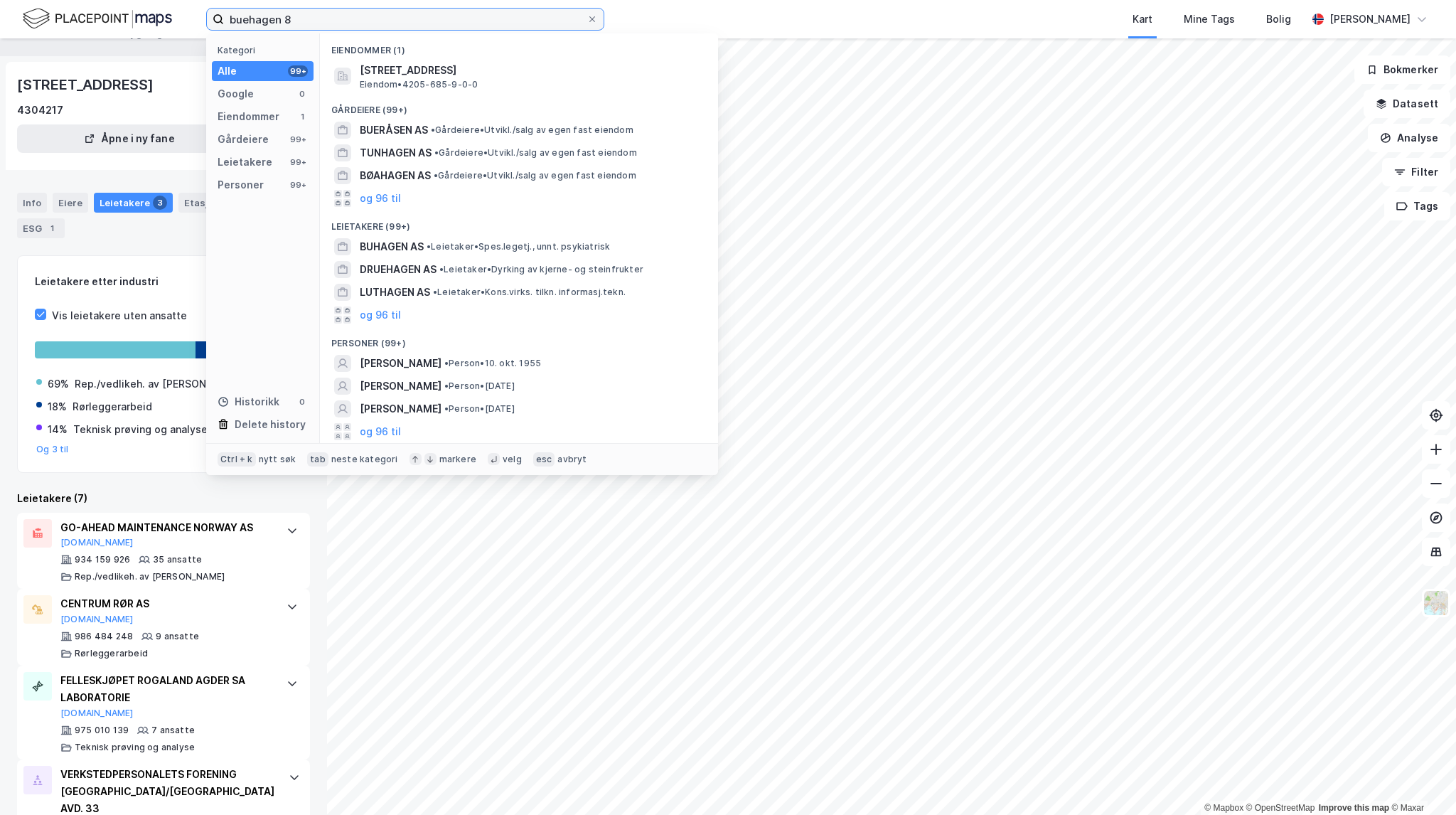
click at [316, 19] on input "buehagen 8" at bounding box center [405, 19] width 363 height 21
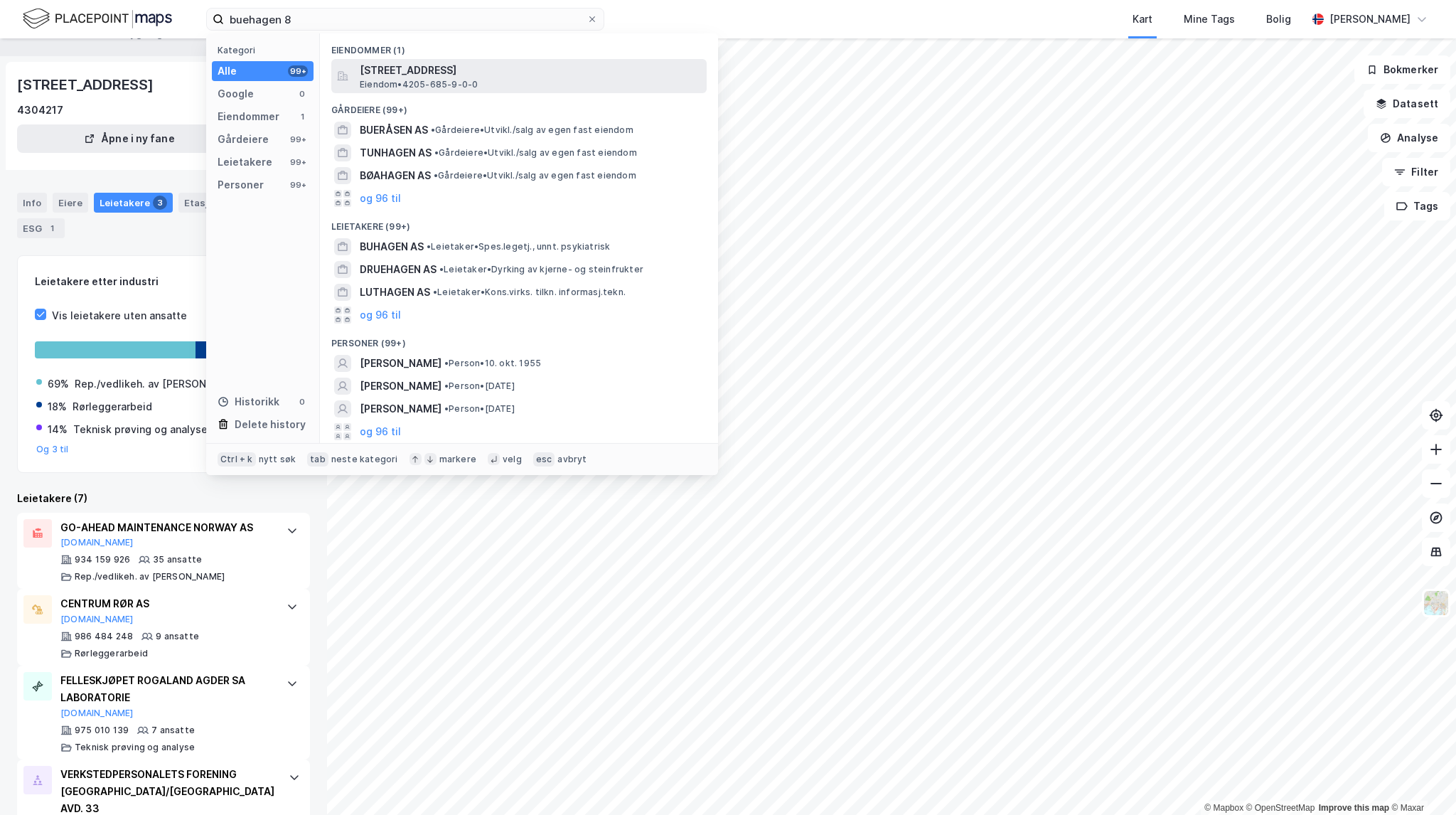
click at [469, 74] on span "[STREET_ADDRESS]" at bounding box center [530, 70] width 342 height 17
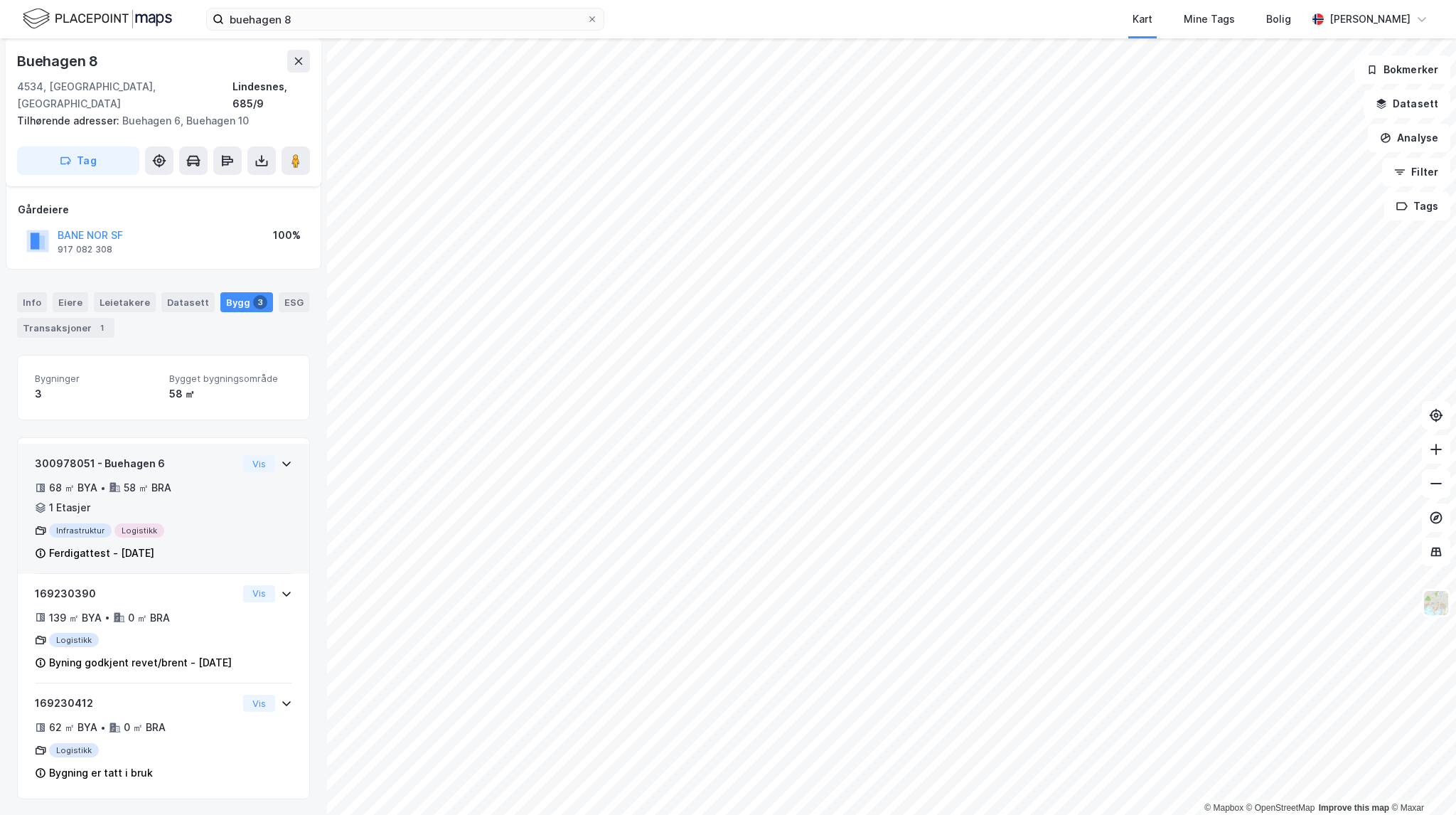
scroll to position [71, 0]
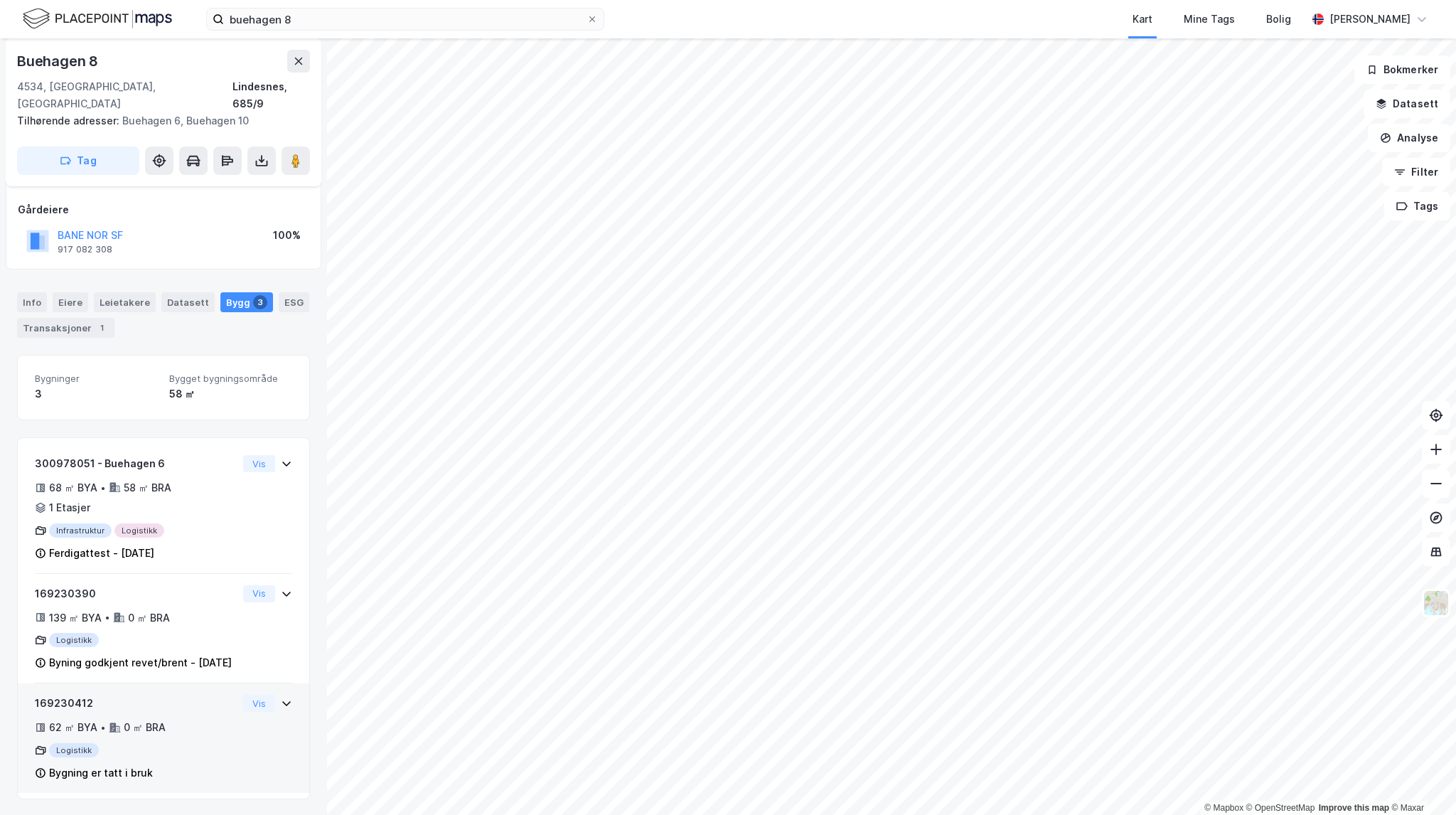
drag, startPoint x: 188, startPoint y: 708, endPoint x: 187, endPoint y: 758, distance: 50.0
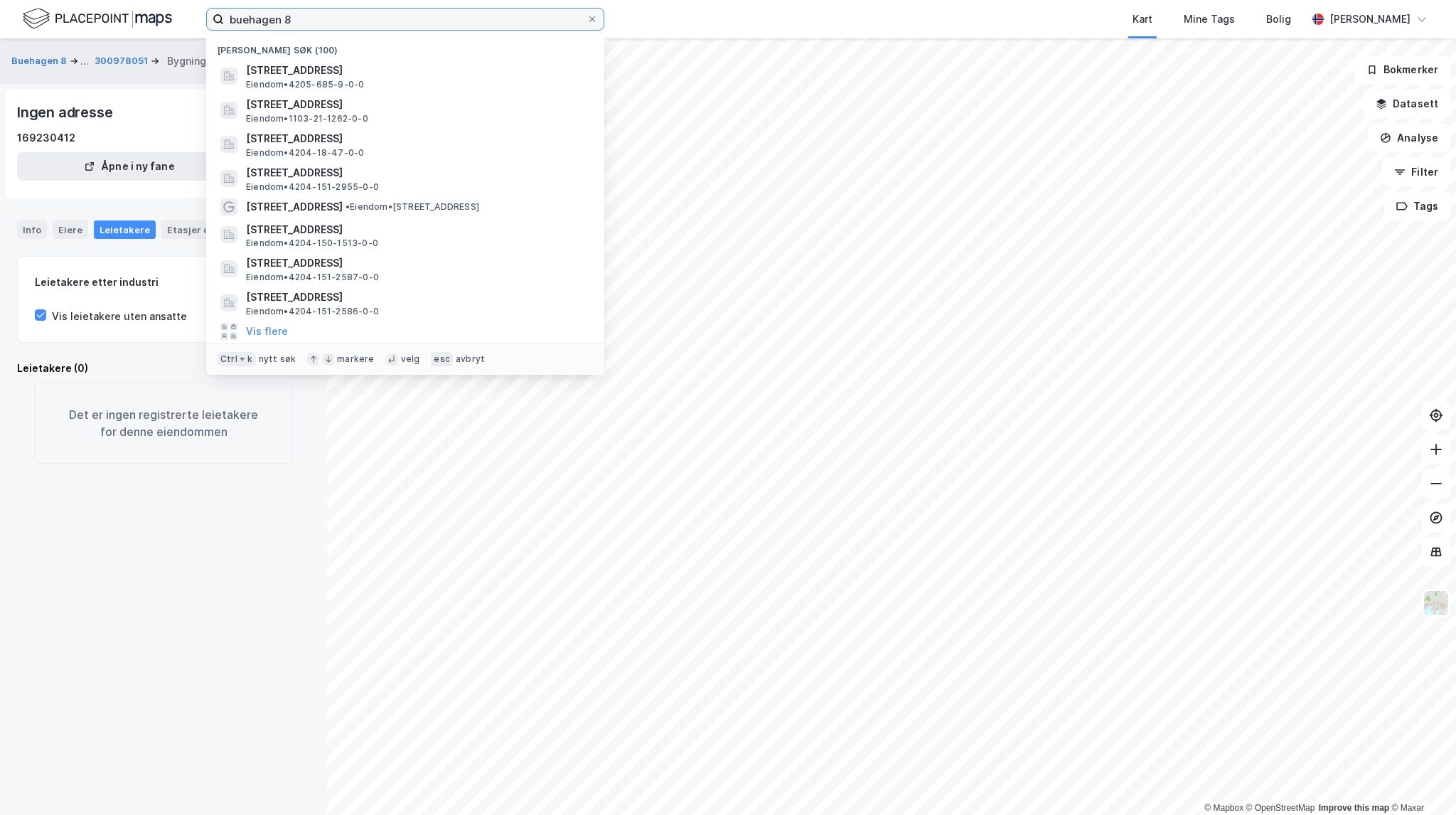
drag, startPoint x: 347, startPoint y: 22, endPoint x: 143, endPoint y: 5, distance: 204.7
click at [143, 5] on div "buehagen 8 Nylige søk (100) [STREET_ADDRESS], LINDESNES Eiendom • 4205-685-9-0-…" at bounding box center [728, 19] width 1456 height 39
paste input "[STREET_ADDRESS]"
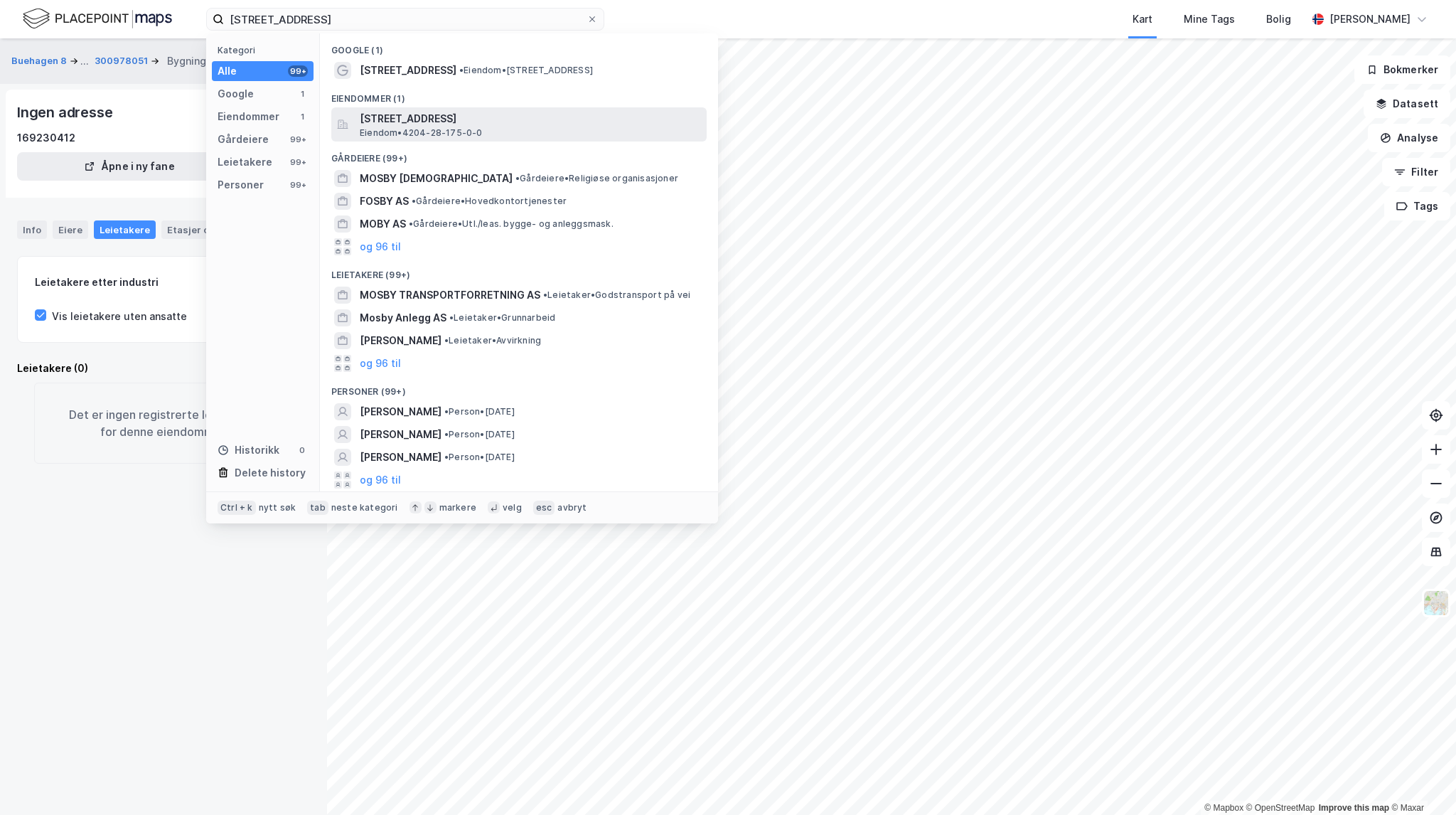
click at [438, 116] on span "[STREET_ADDRESS]" at bounding box center [530, 119] width 342 height 17
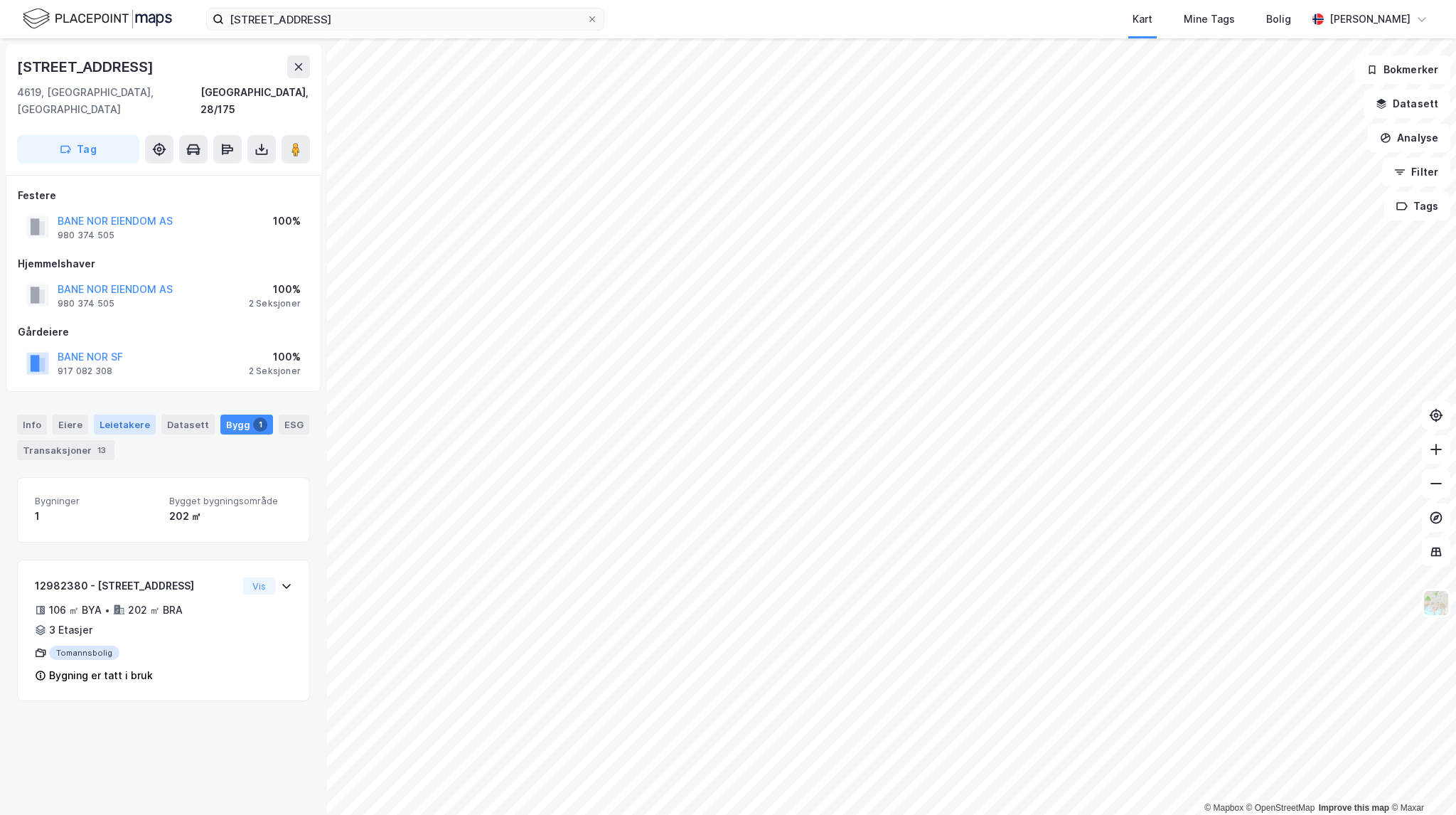
click at [133, 414] on div "Leietakere" at bounding box center [124, 424] width 62 height 20
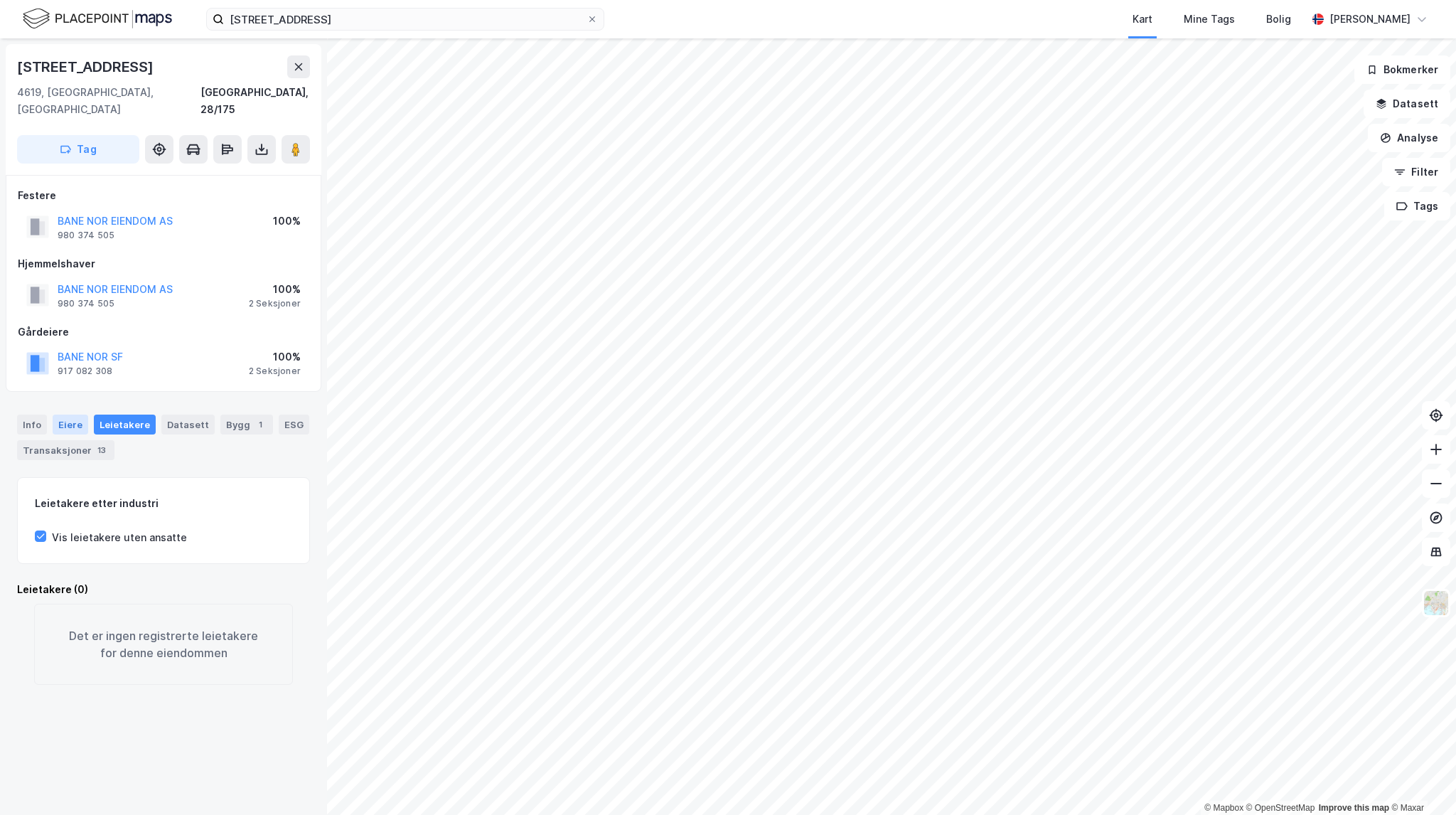
click at [66, 414] on div "Eiere" at bounding box center [70, 424] width 35 height 20
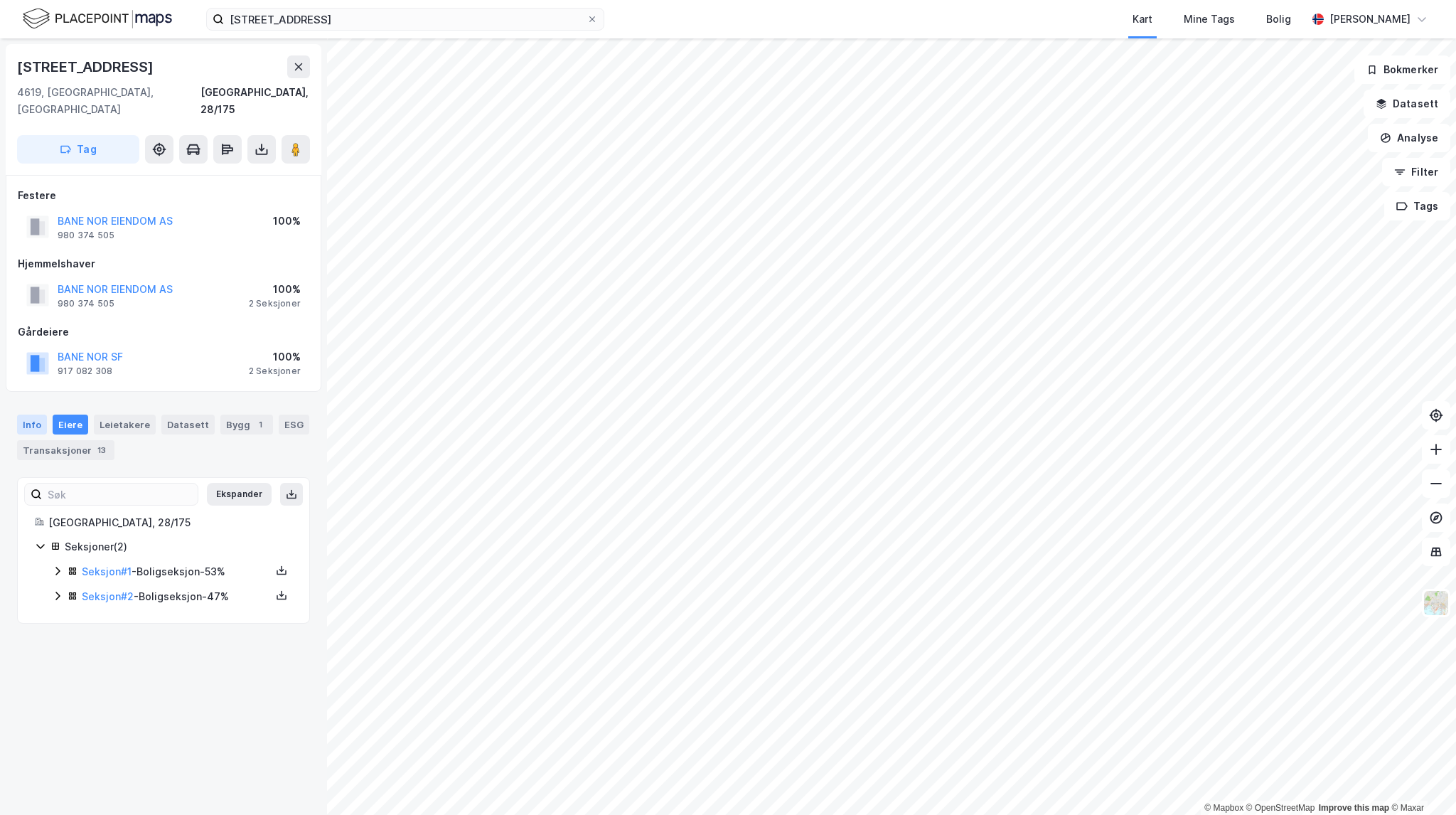
click at [31, 414] on div "Info" at bounding box center [31, 424] width 30 height 20
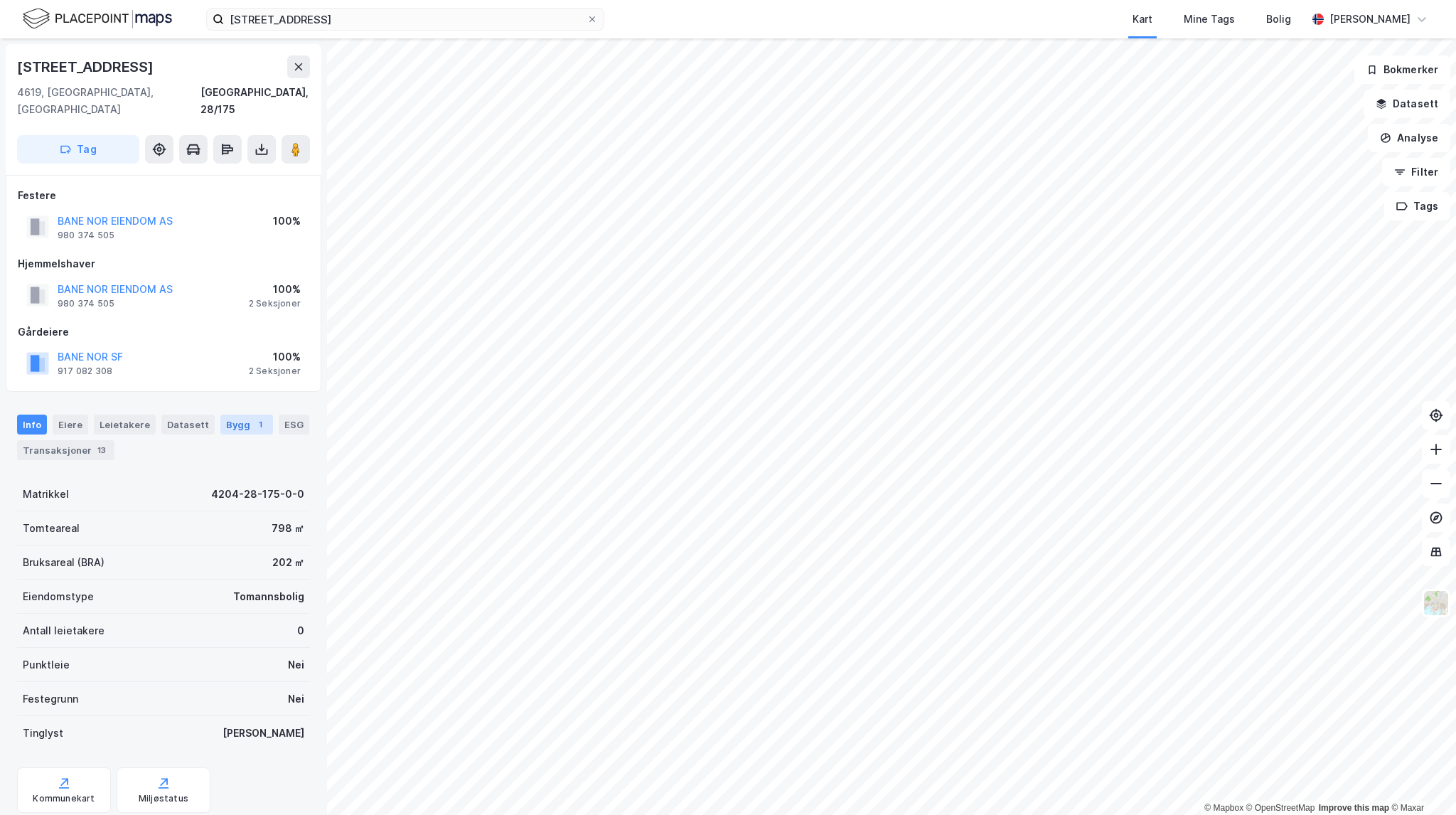
drag, startPoint x: 187, startPoint y: 413, endPoint x: 250, endPoint y: 415, distance: 63.0
click at [190, 414] on div "Datasett" at bounding box center [187, 424] width 53 height 20
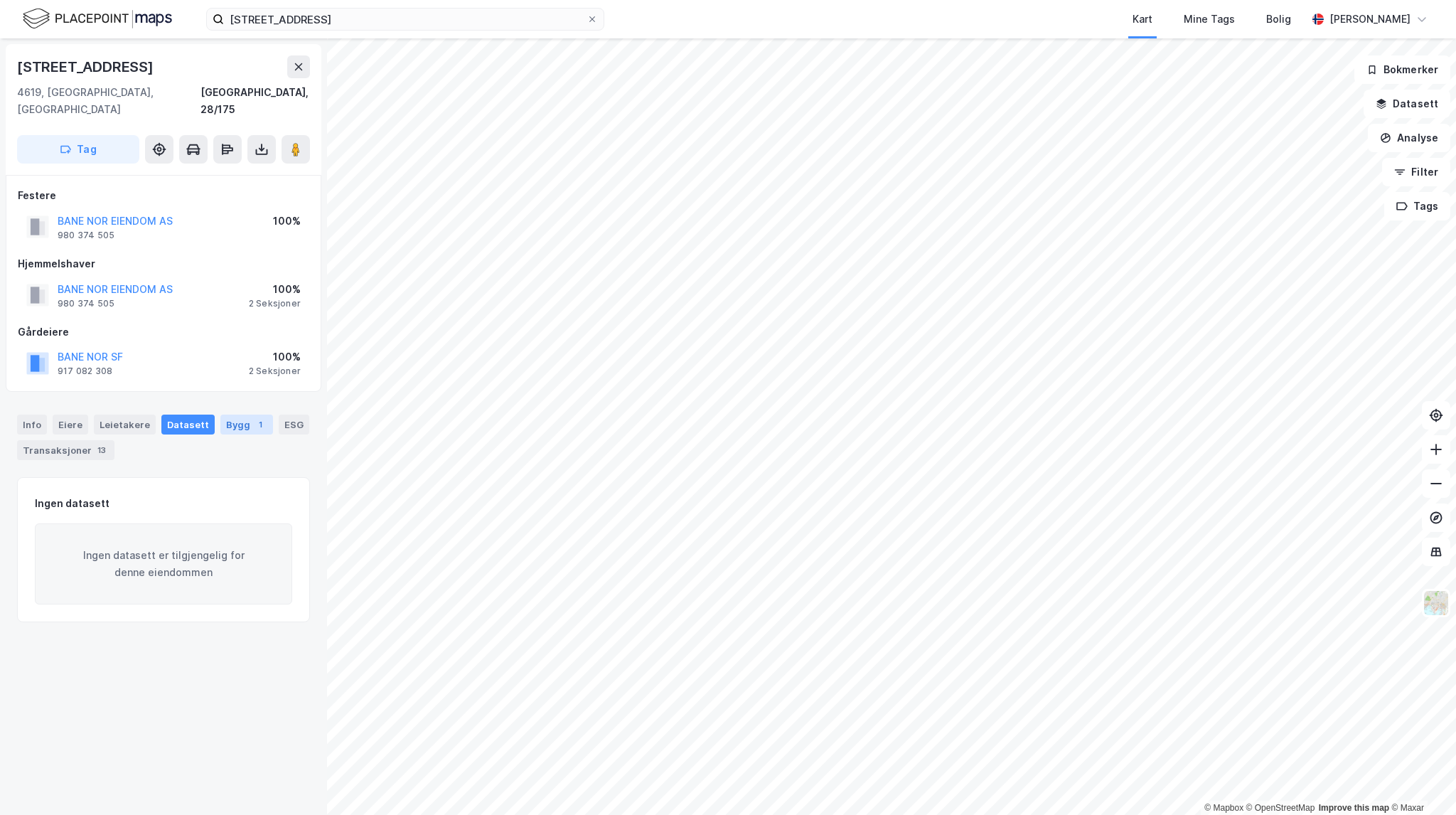
click at [250, 415] on div "Bygg 1" at bounding box center [246, 424] width 52 height 20
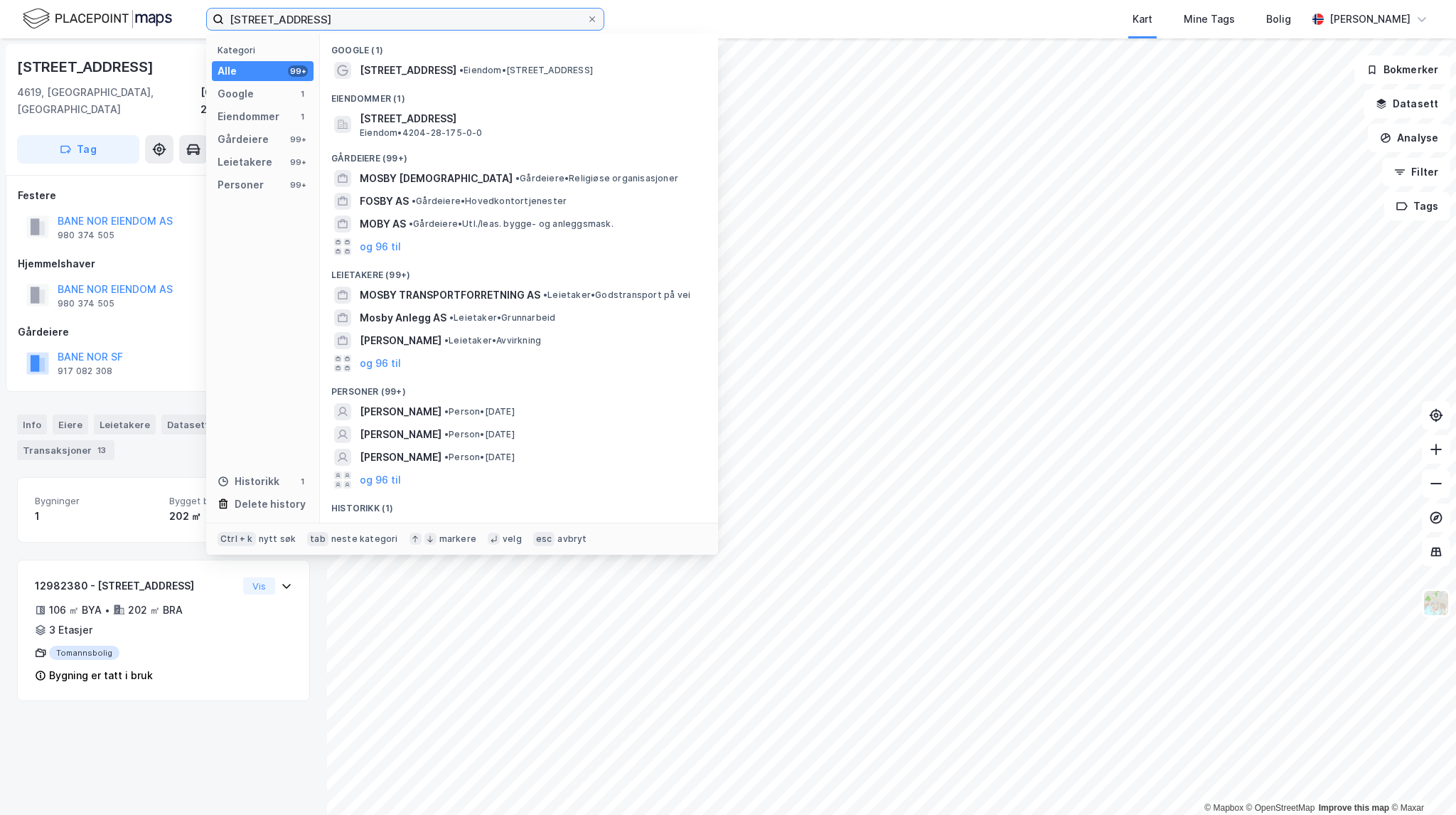
drag, startPoint x: 360, startPoint y: 19, endPoint x: 76, endPoint y: 3, distance: 284.5
click at [76, 3] on div "Mosby ringvei 57 Kategori Alle 99+ Google 1 Eiendommer 1 Gårdeiere 99+ Leietake…" at bounding box center [728, 19] width 1456 height 39
paste input "[STREET_ADDRESS]"
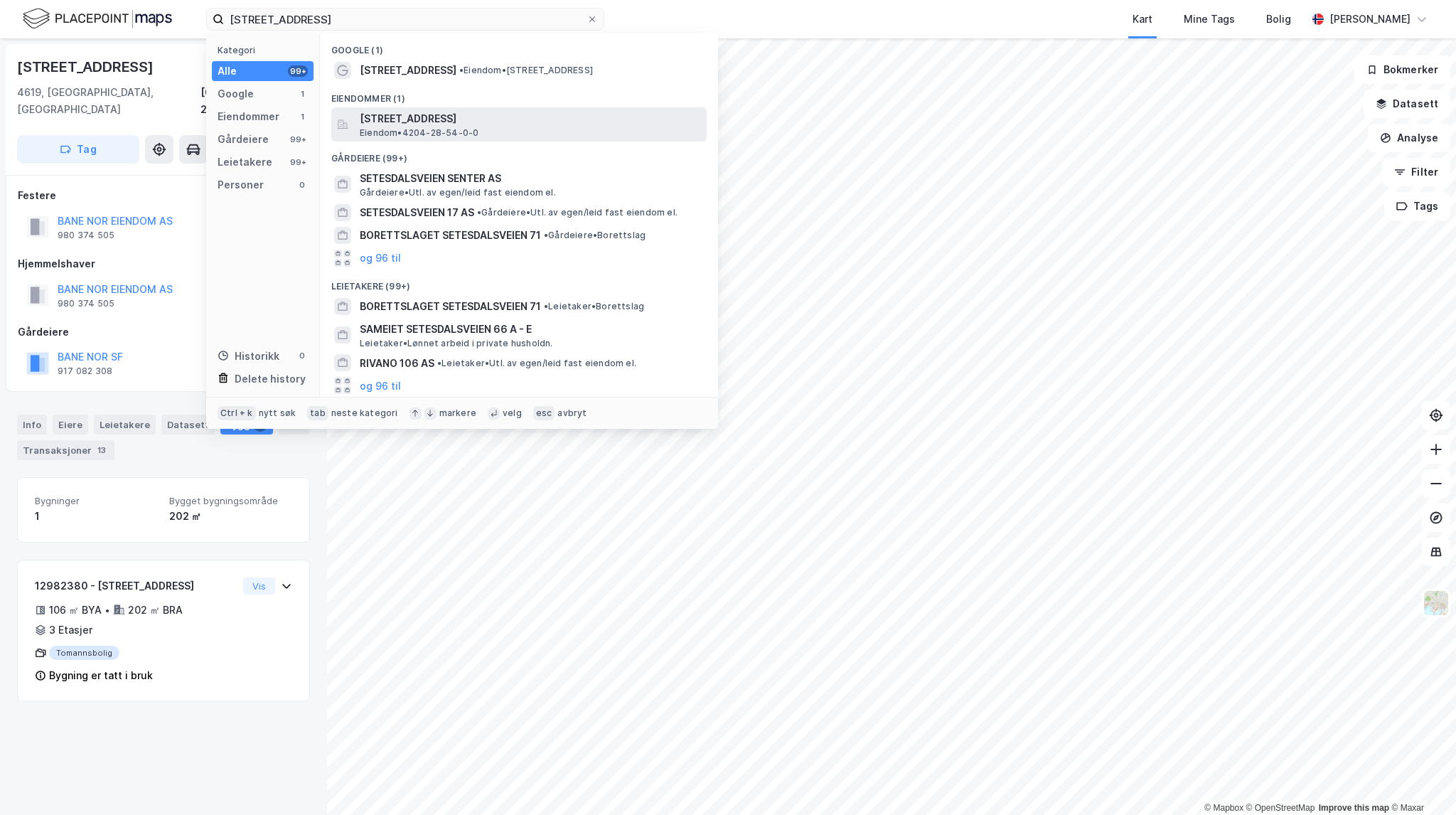
click at [466, 116] on span "[STREET_ADDRESS]" at bounding box center [530, 119] width 342 height 17
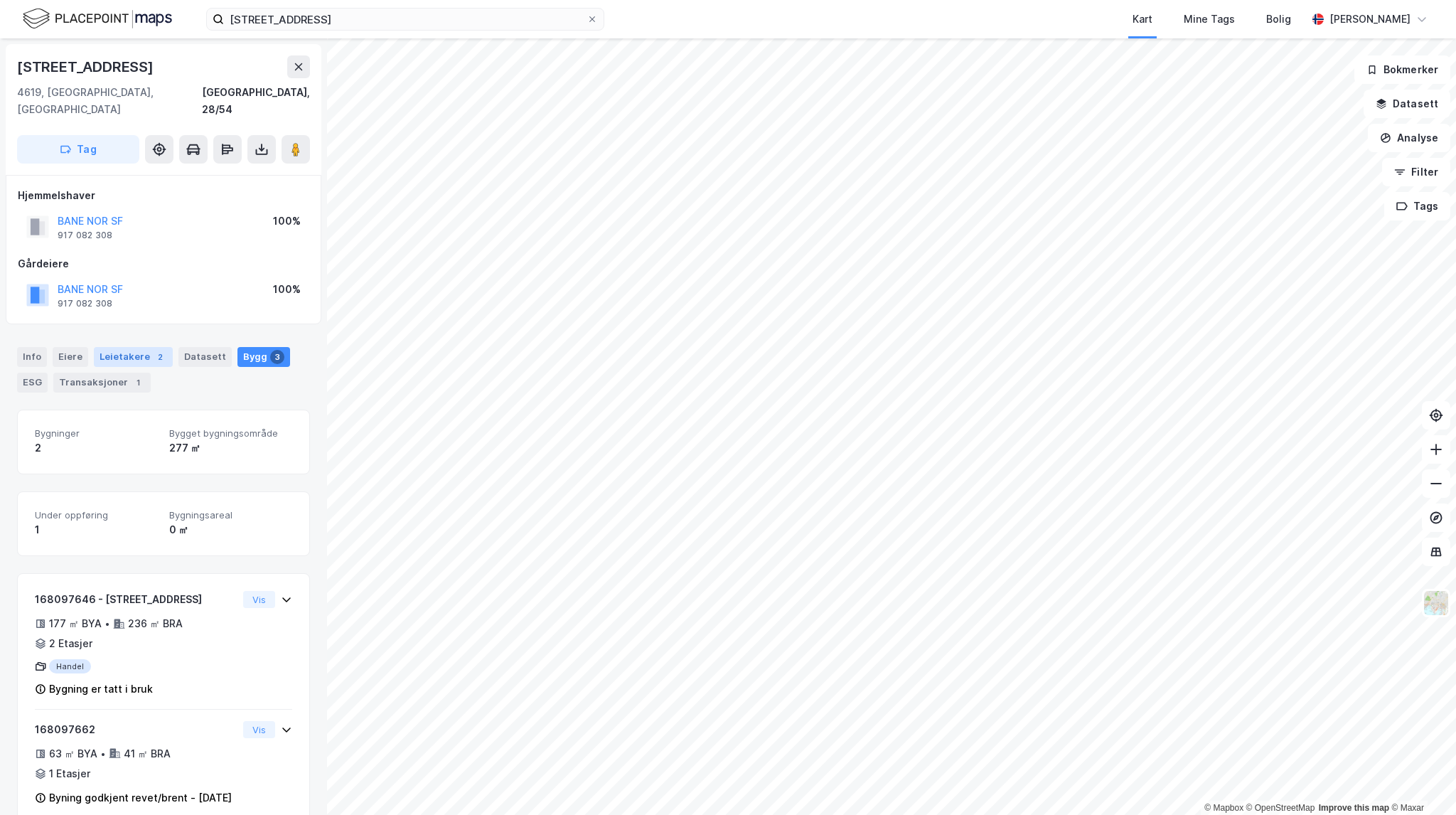
click at [140, 347] on div "Leietakere 2" at bounding box center [133, 357] width 79 height 20
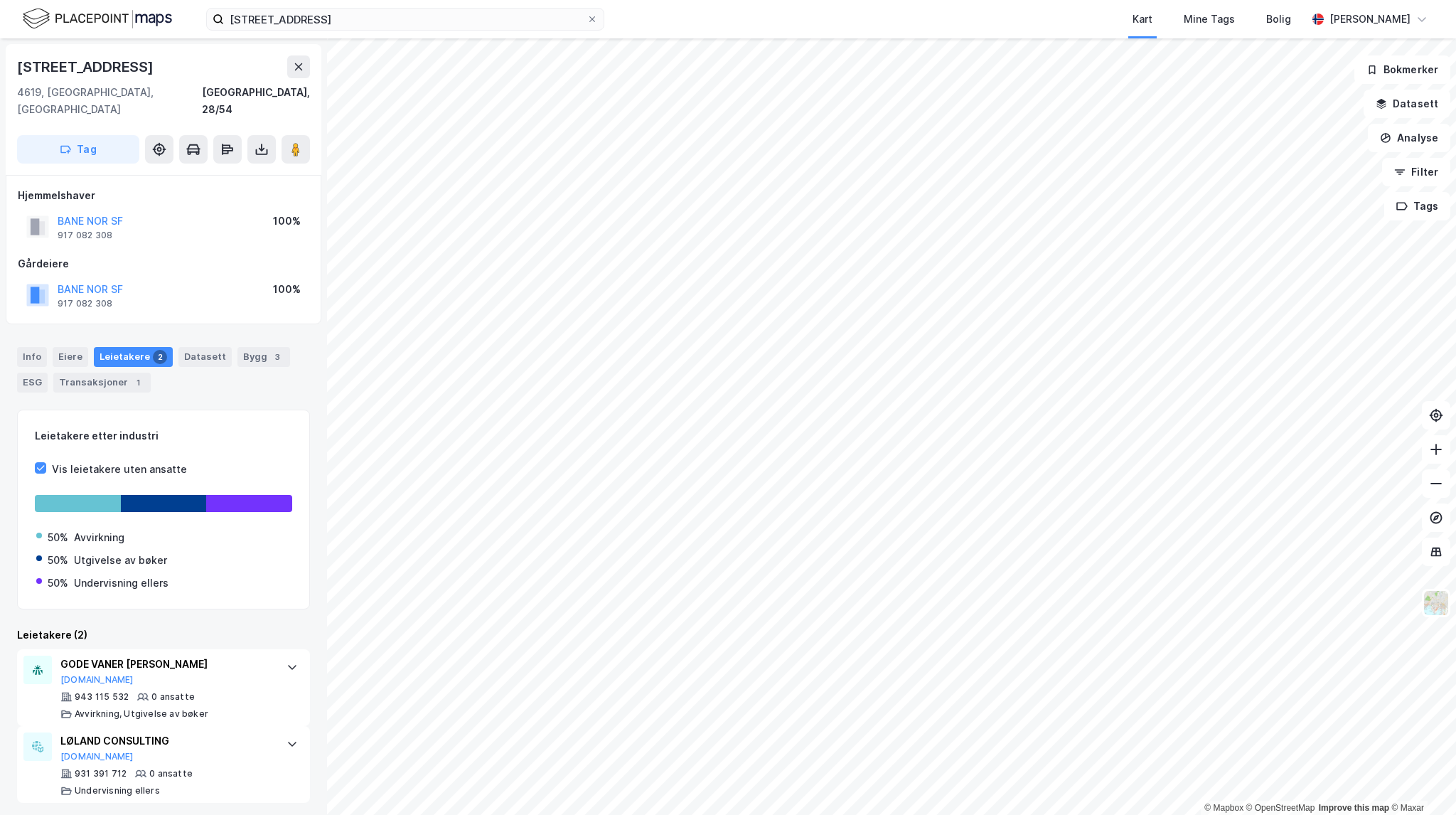
scroll to position [3, 0]
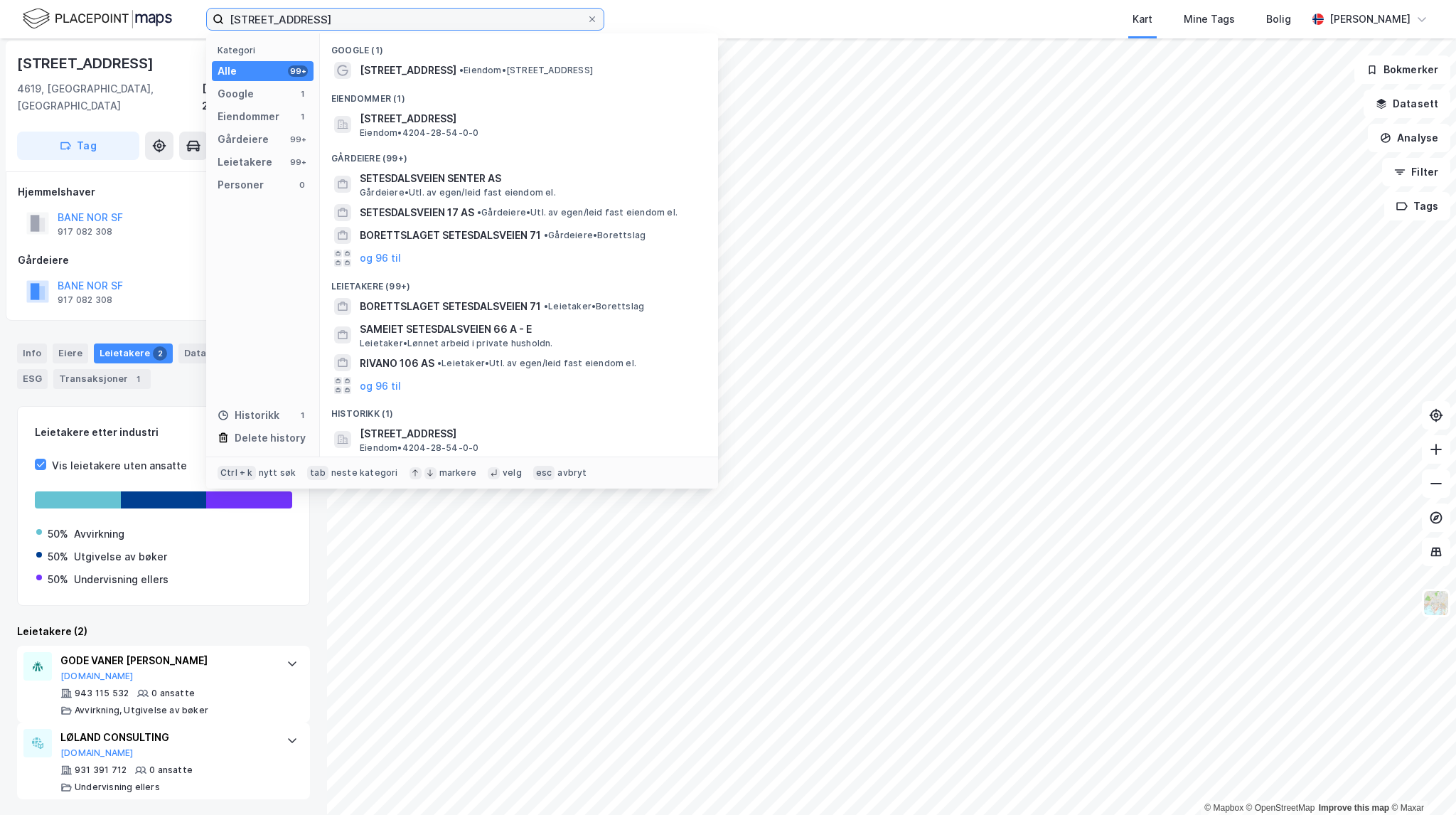
drag, startPoint x: 364, startPoint y: 26, endPoint x: 205, endPoint y: -11, distance: 163.2
click at [205, 0] on html "[STREET_ADDRESS] Kategori Alle 99+ Google 1 Eiendommer 1 Gårdeiere 99+ Leietake…" at bounding box center [728, 408] width 1456 height 815
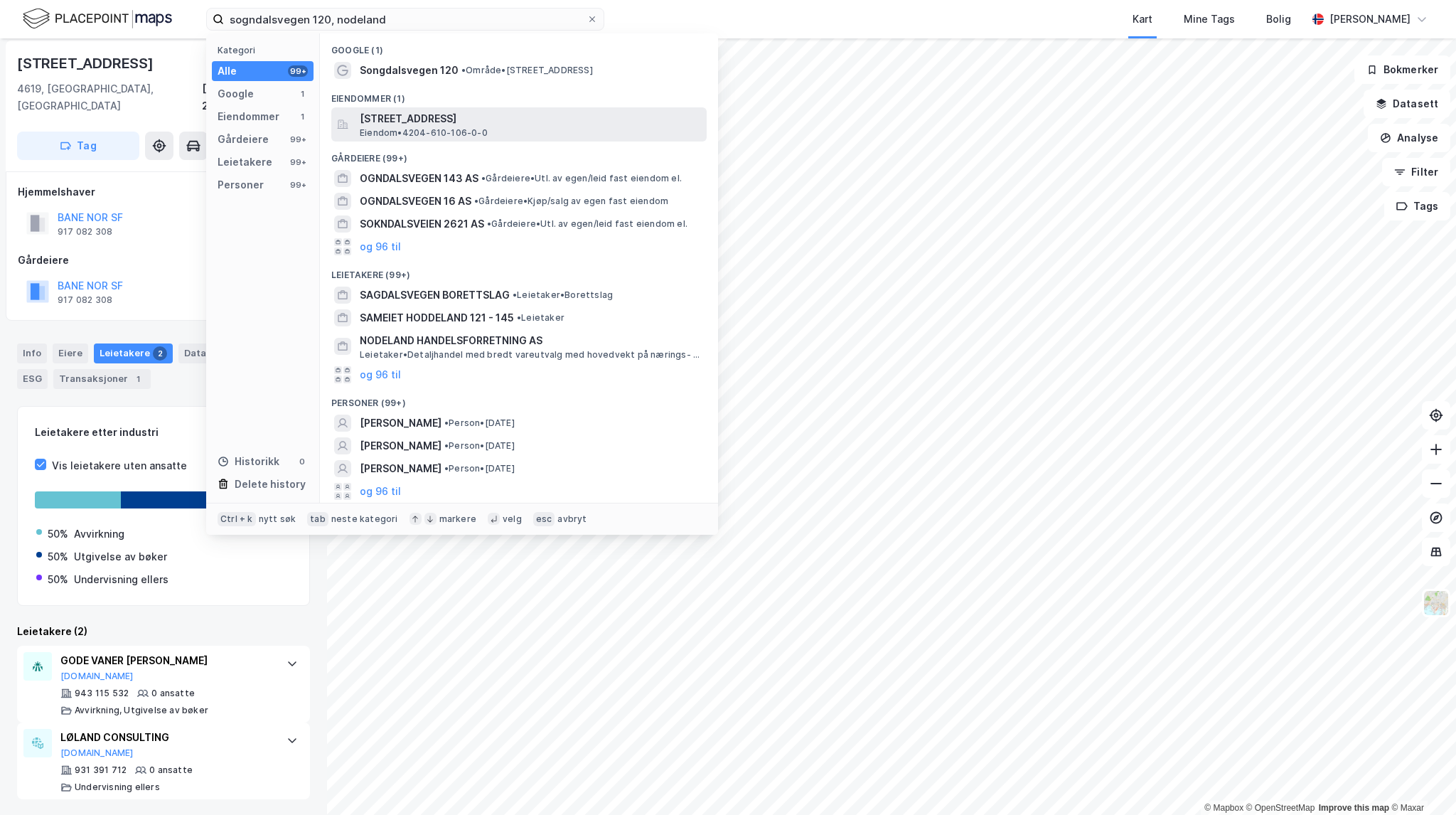
click at [543, 123] on span "[STREET_ADDRESS]" at bounding box center [530, 119] width 342 height 17
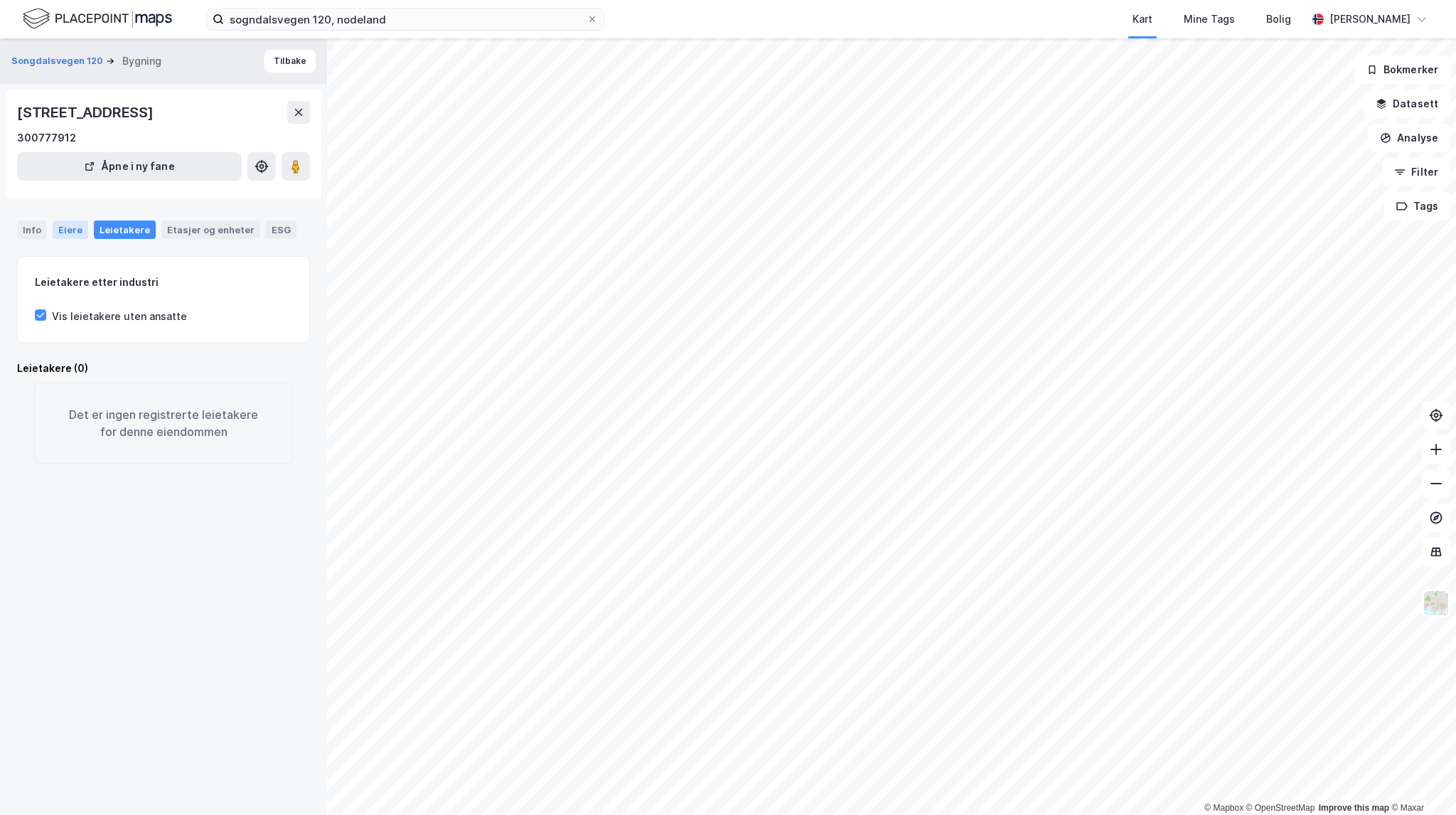
click at [74, 224] on div "Eiere" at bounding box center [70, 229] width 35 height 19
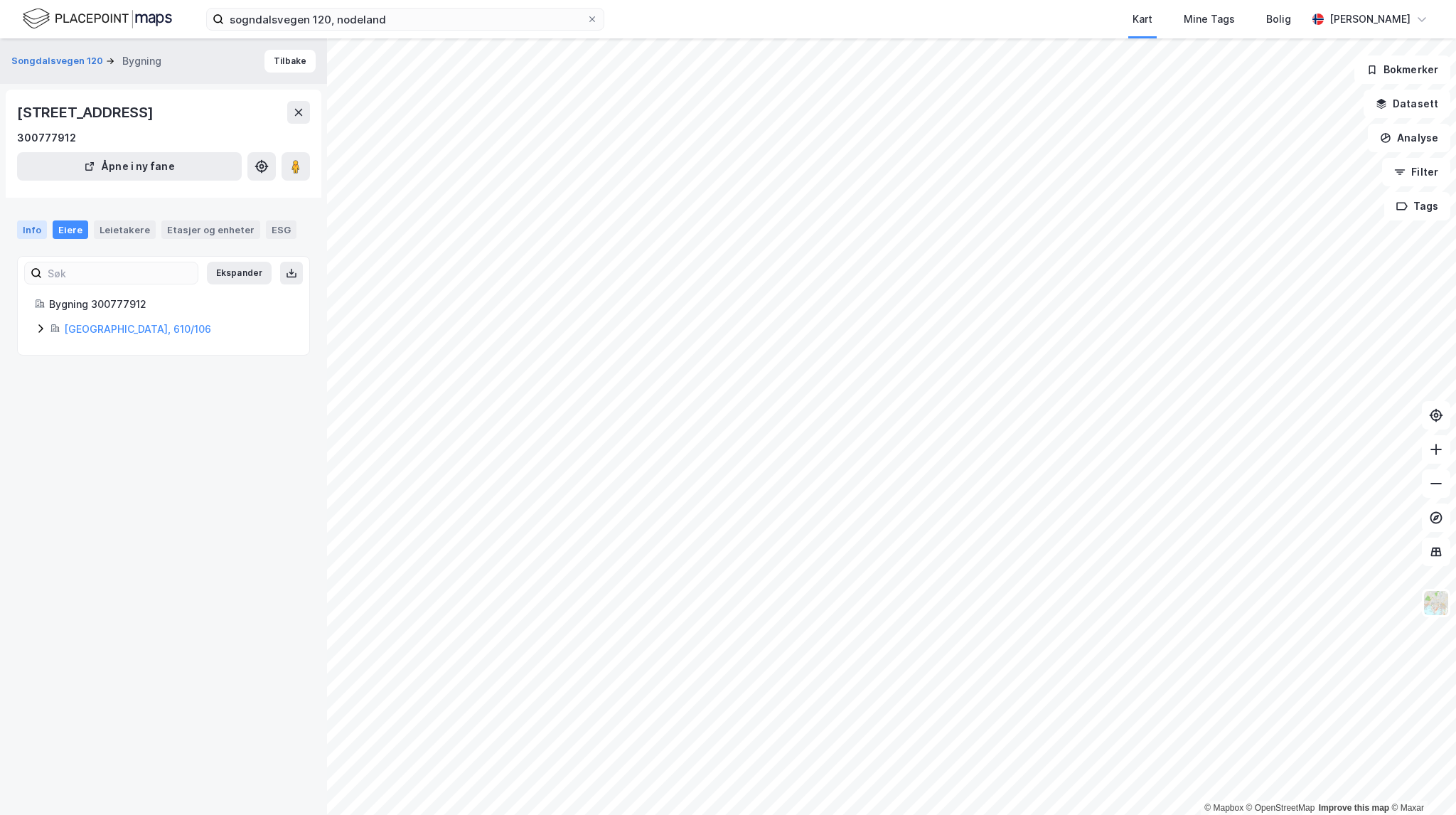
click at [29, 226] on div "Info" at bounding box center [31, 229] width 30 height 19
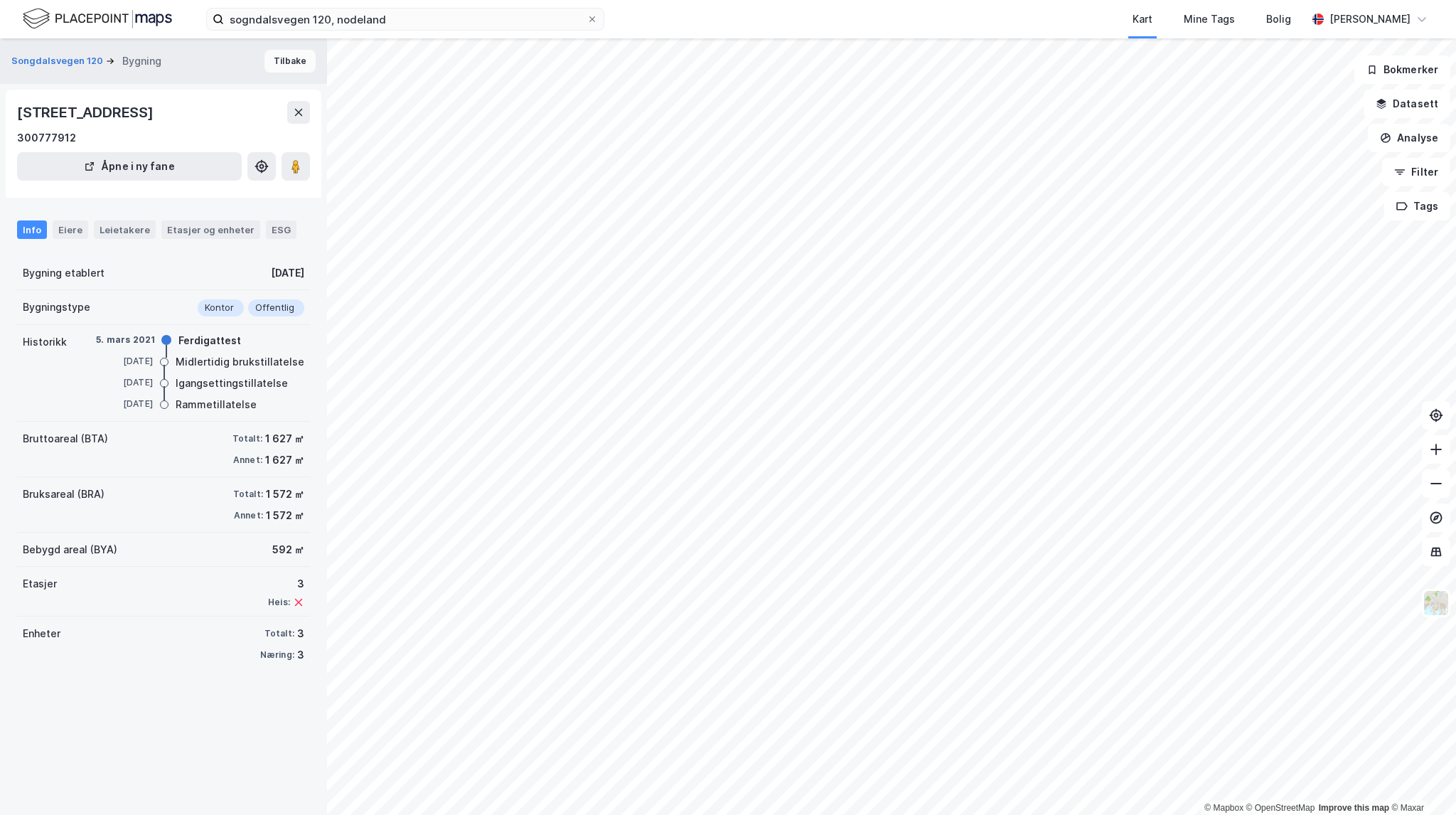
click at [287, 62] on button "Tilbake" at bounding box center [290, 61] width 51 height 23
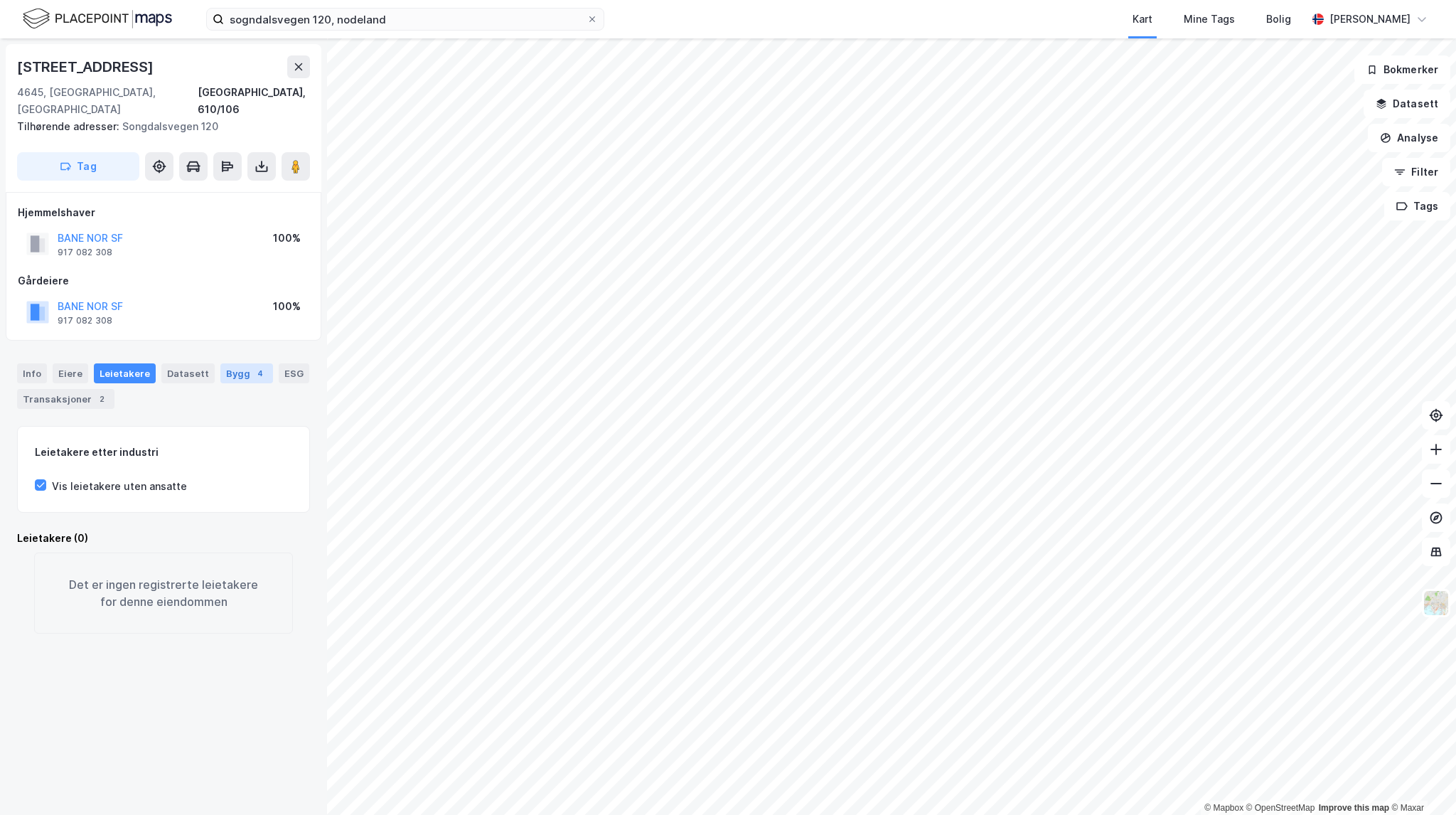
click at [253, 366] on div "4" at bounding box center [260, 373] width 14 height 14
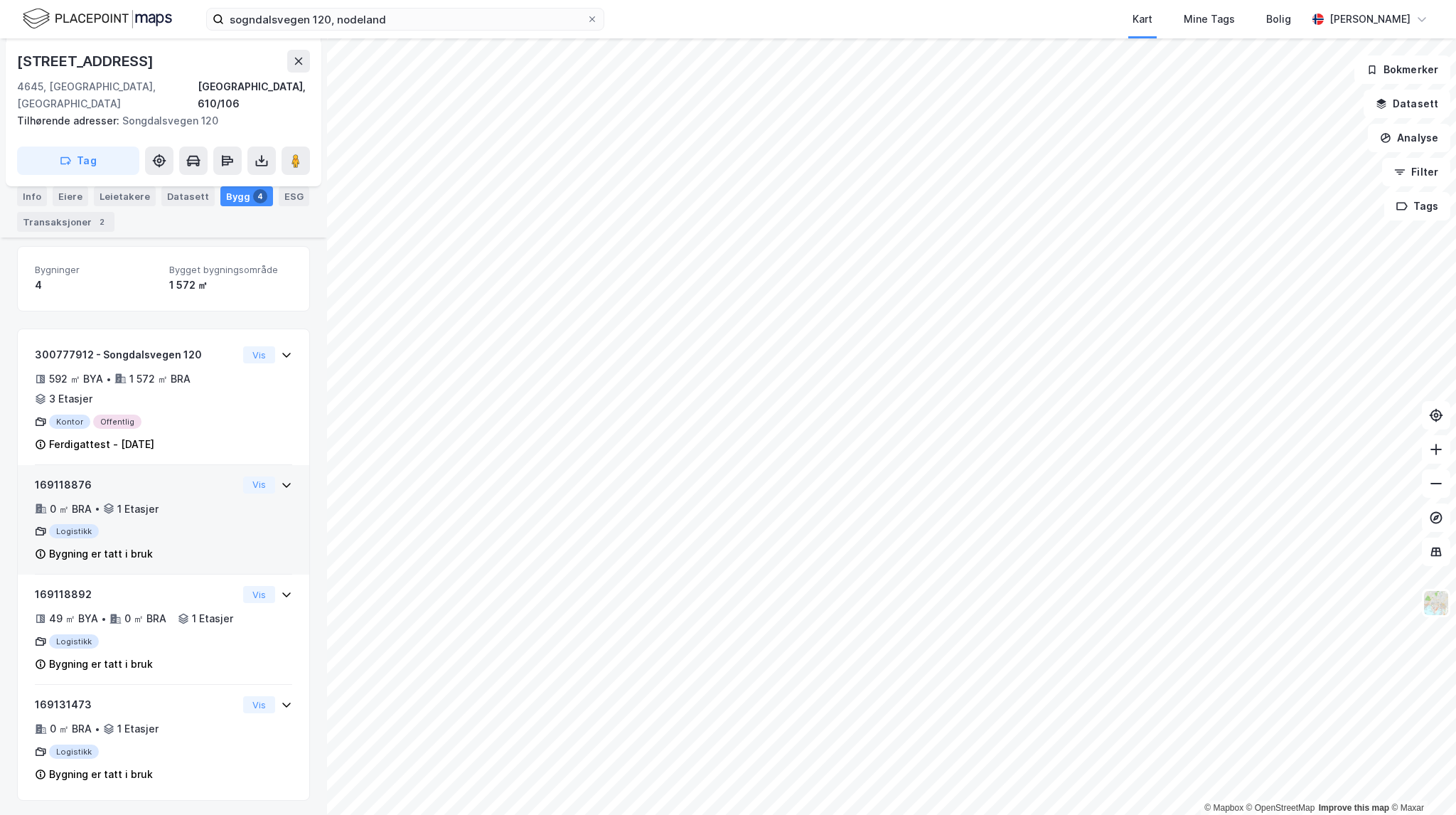
scroll to position [184, 0]
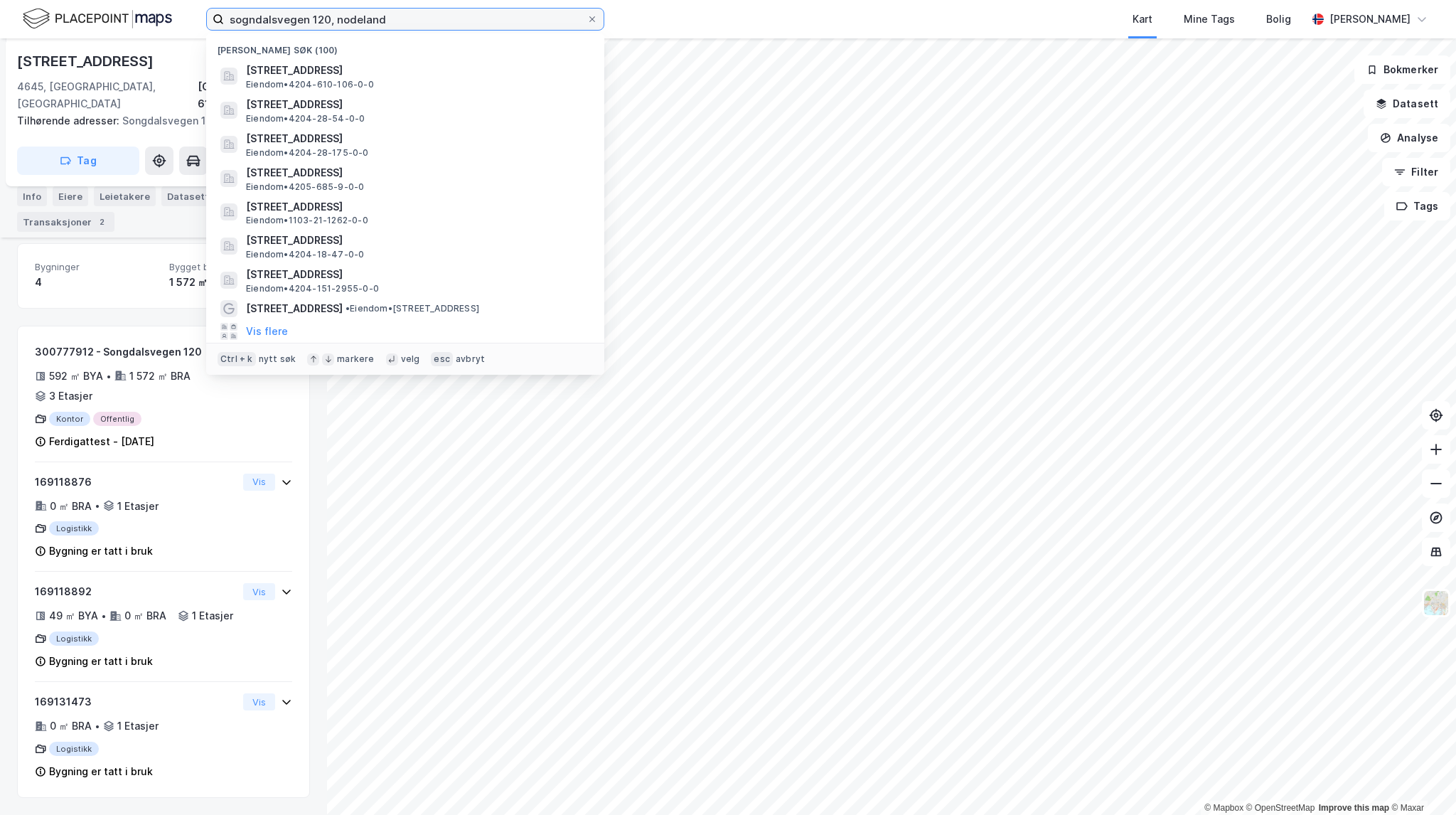
drag, startPoint x: 343, startPoint y: 11, endPoint x: 170, endPoint y: 6, distance: 173.1
click at [170, 6] on div "sogndalsvegen 120, nodeland [GEOGRAPHIC_DATA] søk (100) [STREET_ADDRESS], [GEOG…" at bounding box center [728, 19] width 1456 height 39
paste input "Riseveien 181"
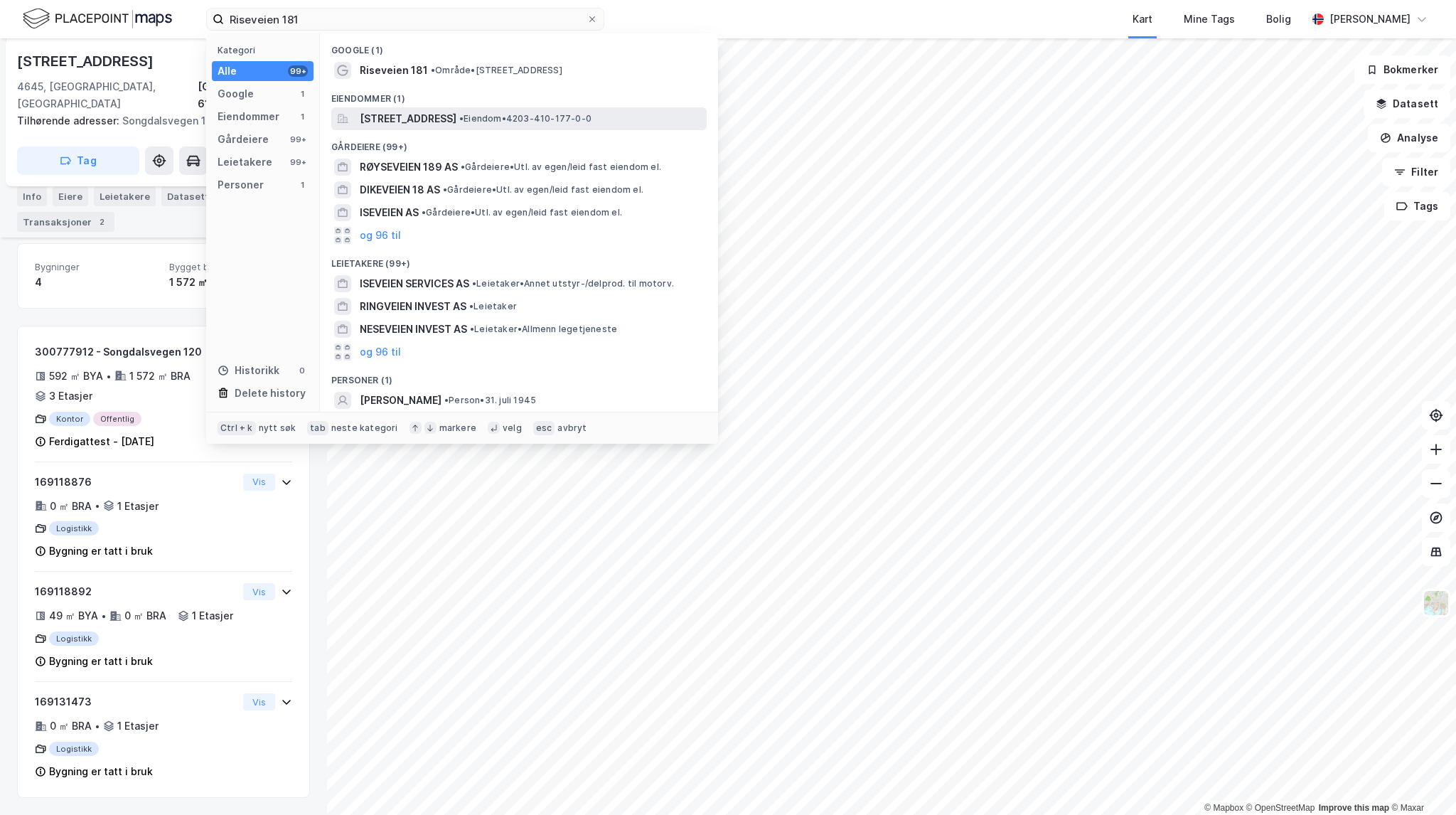
click at [456, 117] on span "[STREET_ADDRESS]" at bounding box center [407, 119] width 97 height 17
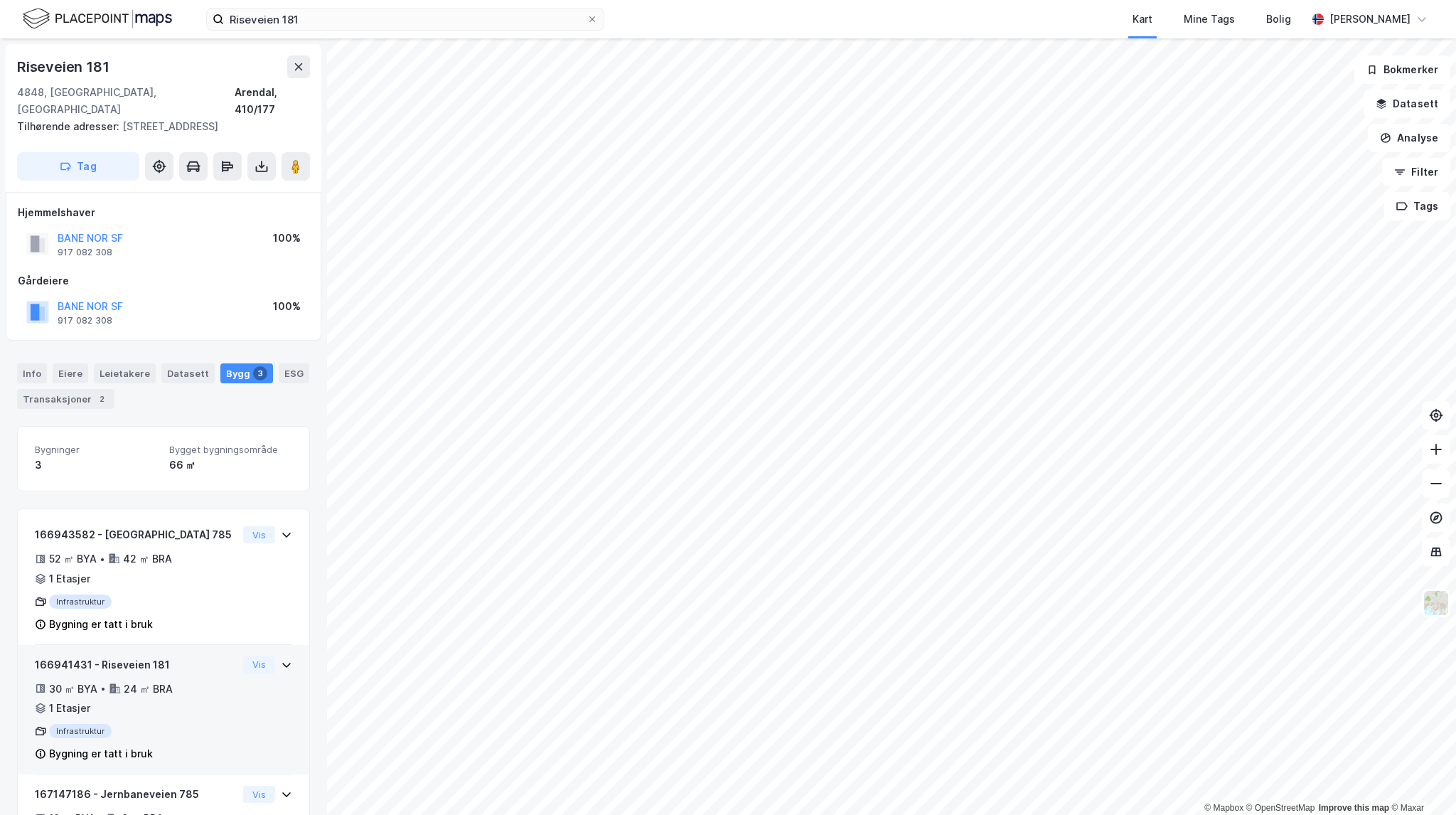
click at [206, 690] on div "30 ㎡ BYA • 24 ㎡ BRA • 1 Etasjer" at bounding box center [136, 699] width 202 height 37
click at [243, 656] on button "Vis" at bounding box center [259, 665] width 32 height 17
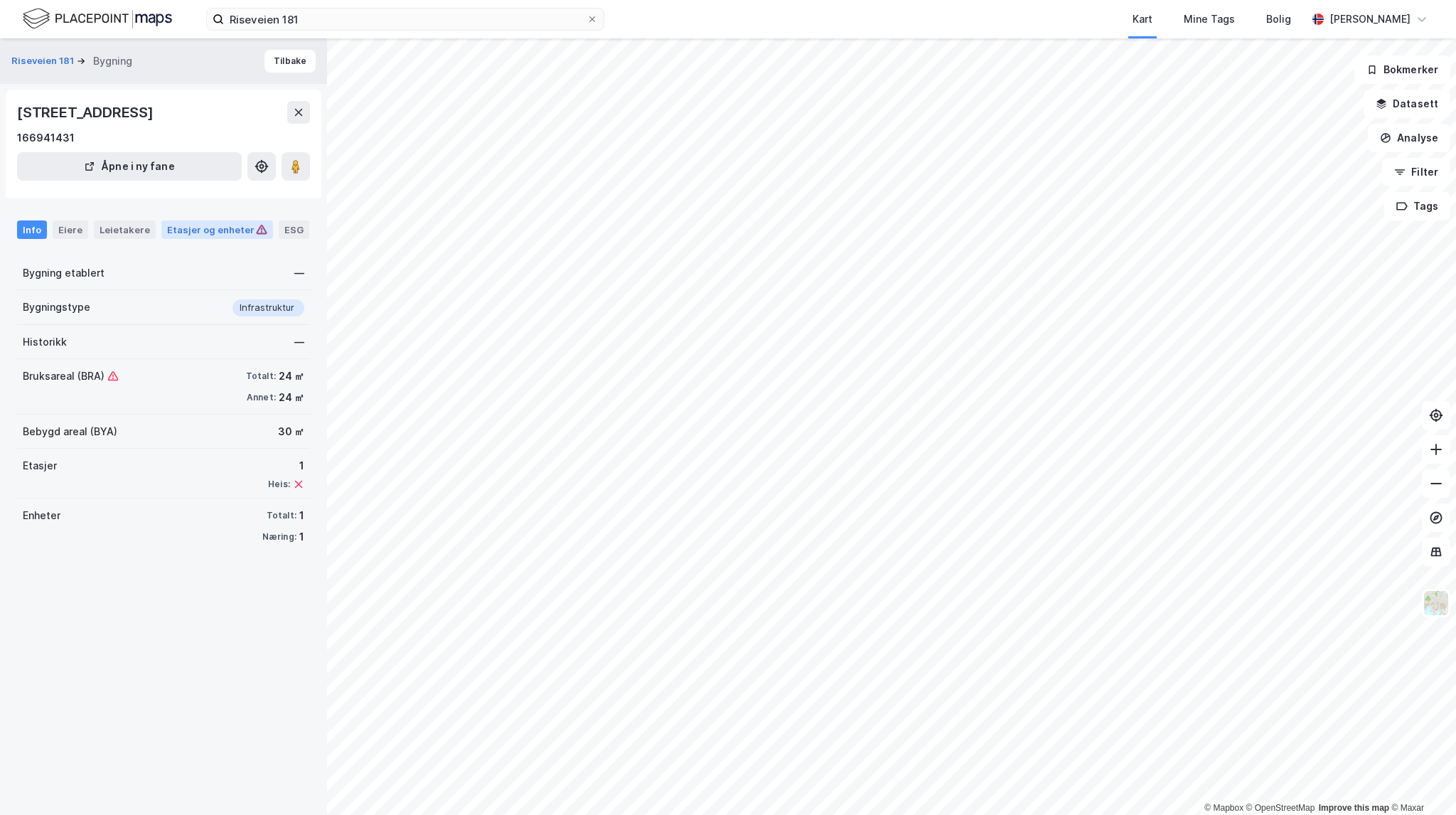
click at [199, 229] on div "Etasjer og enheter" at bounding box center [217, 229] width 100 height 13
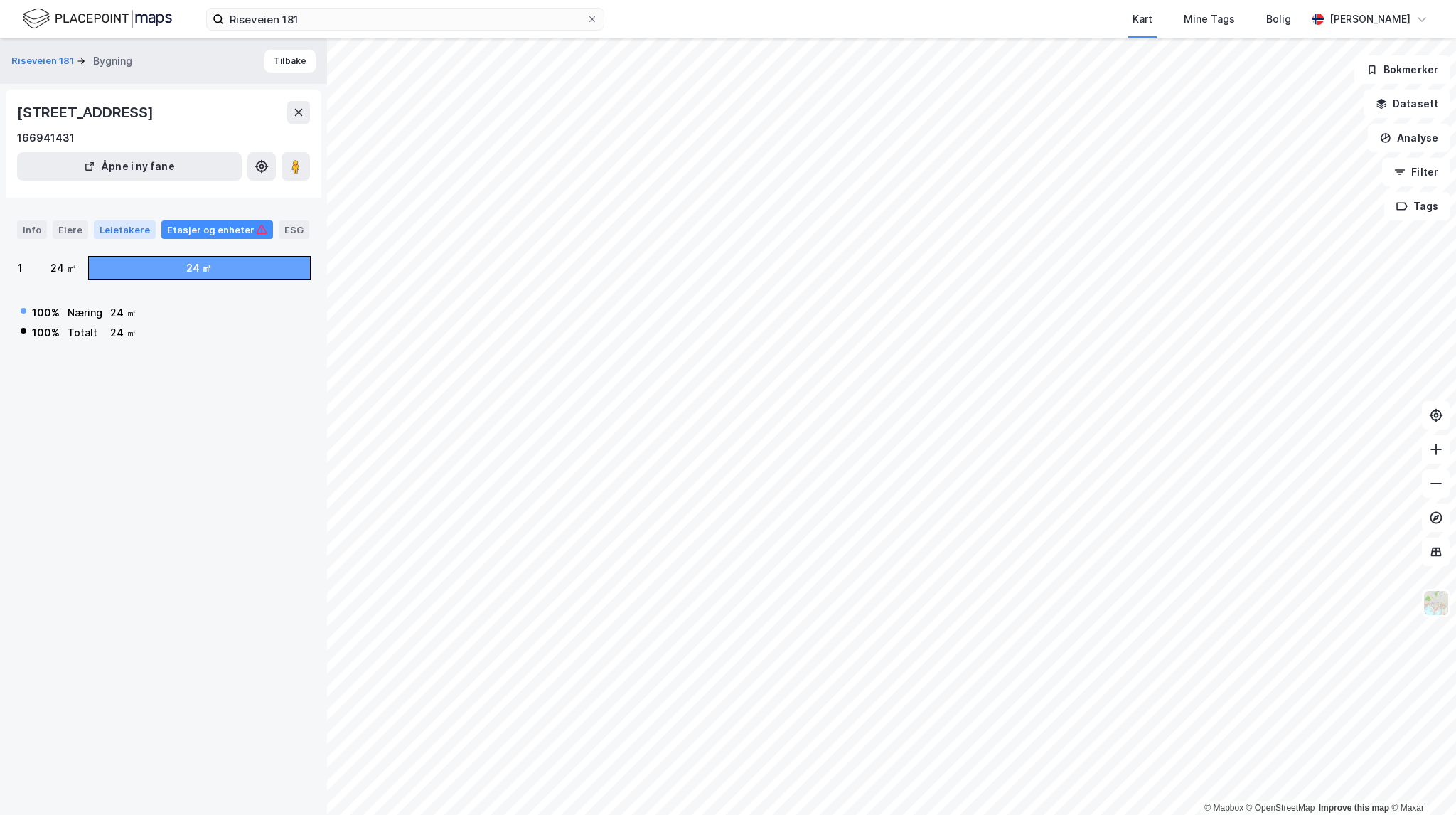
click at [124, 225] on div "Leietakere" at bounding box center [124, 229] width 62 height 19
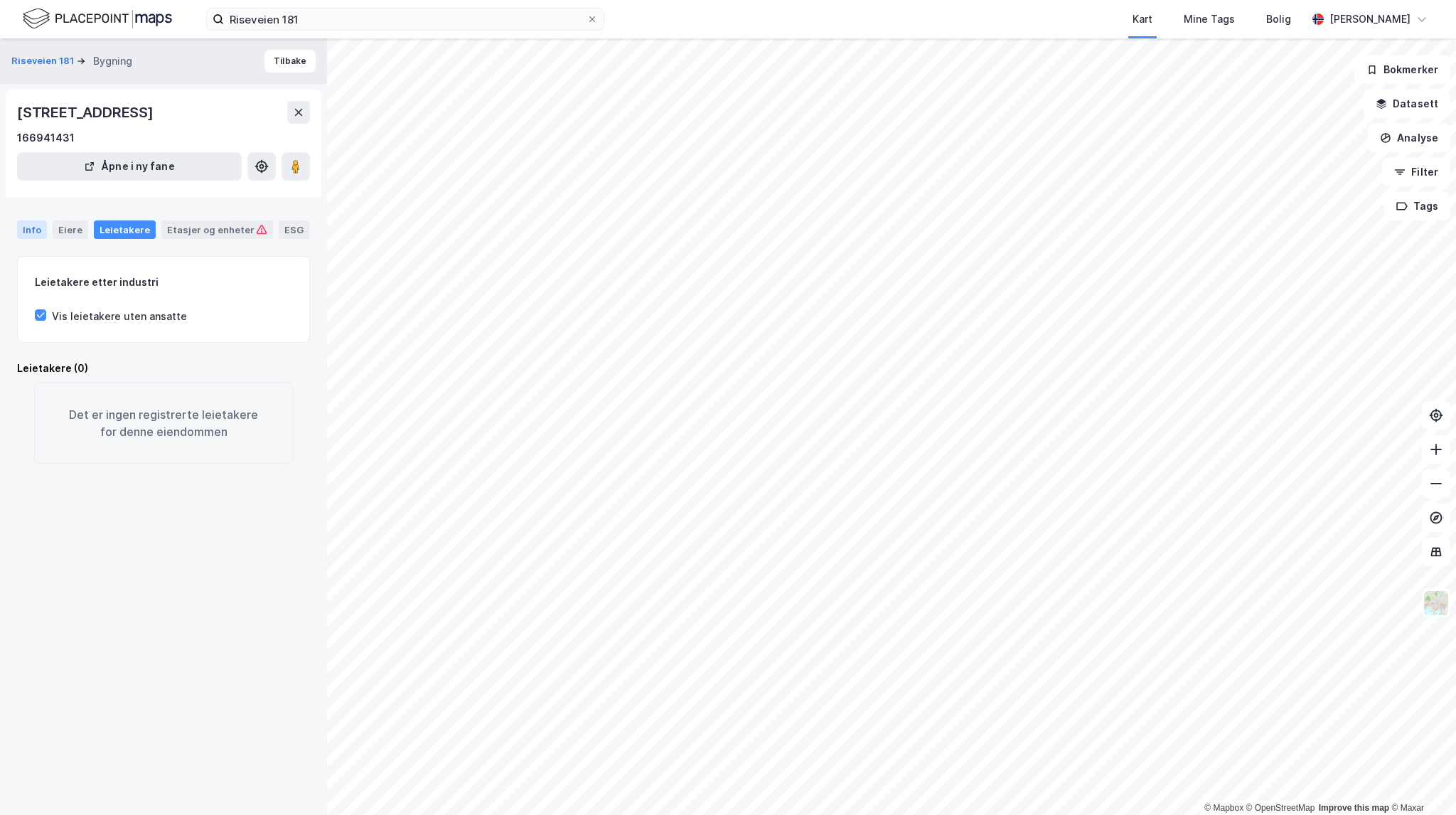
click at [30, 229] on div "Info" at bounding box center [31, 229] width 30 height 19
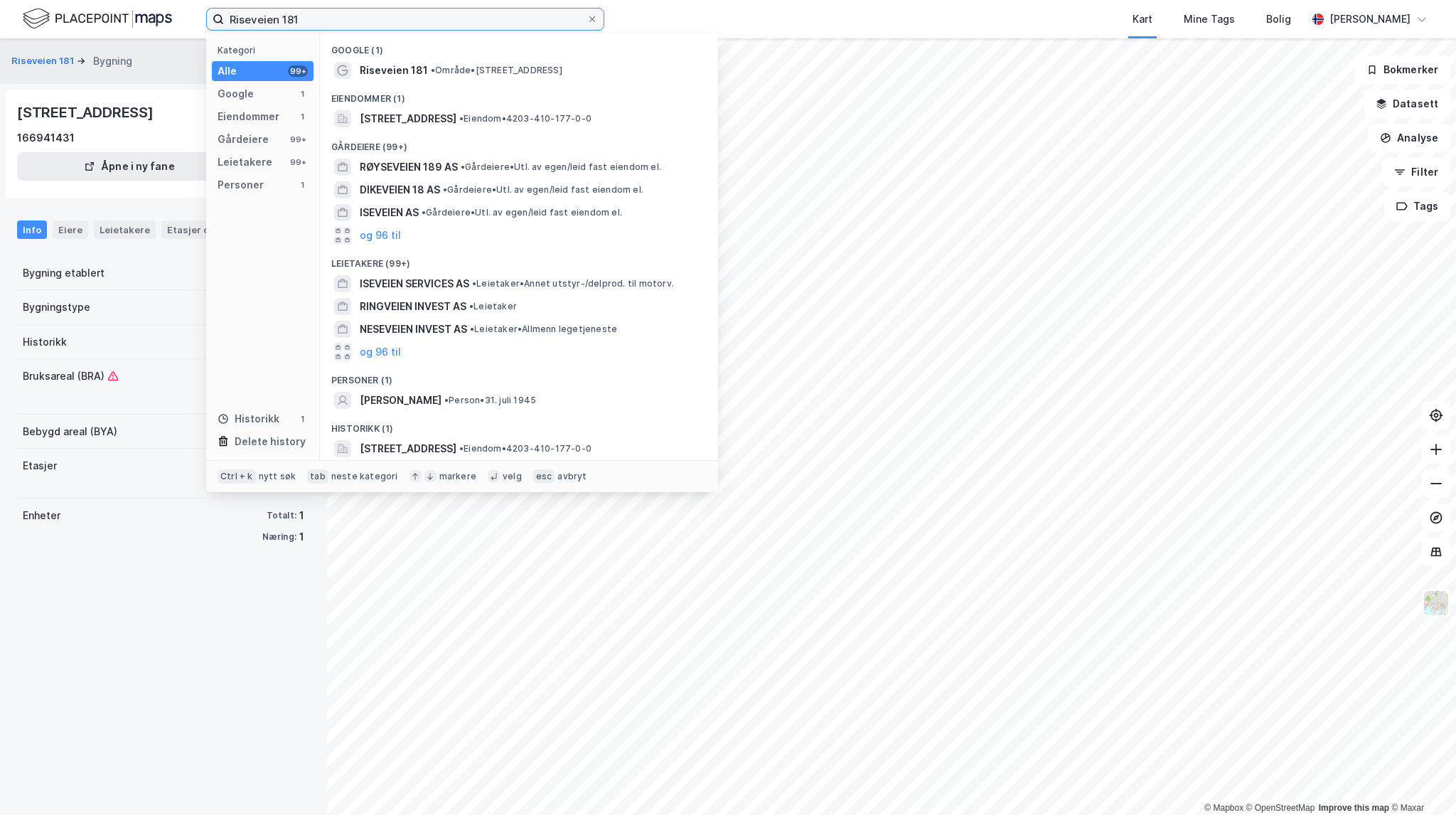
drag, startPoint x: 386, startPoint y: 20, endPoint x: 192, endPoint y: 20, distance: 194.0
click at [246, 23] on input "Riseveien 181" at bounding box center [405, 19] width 363 height 21
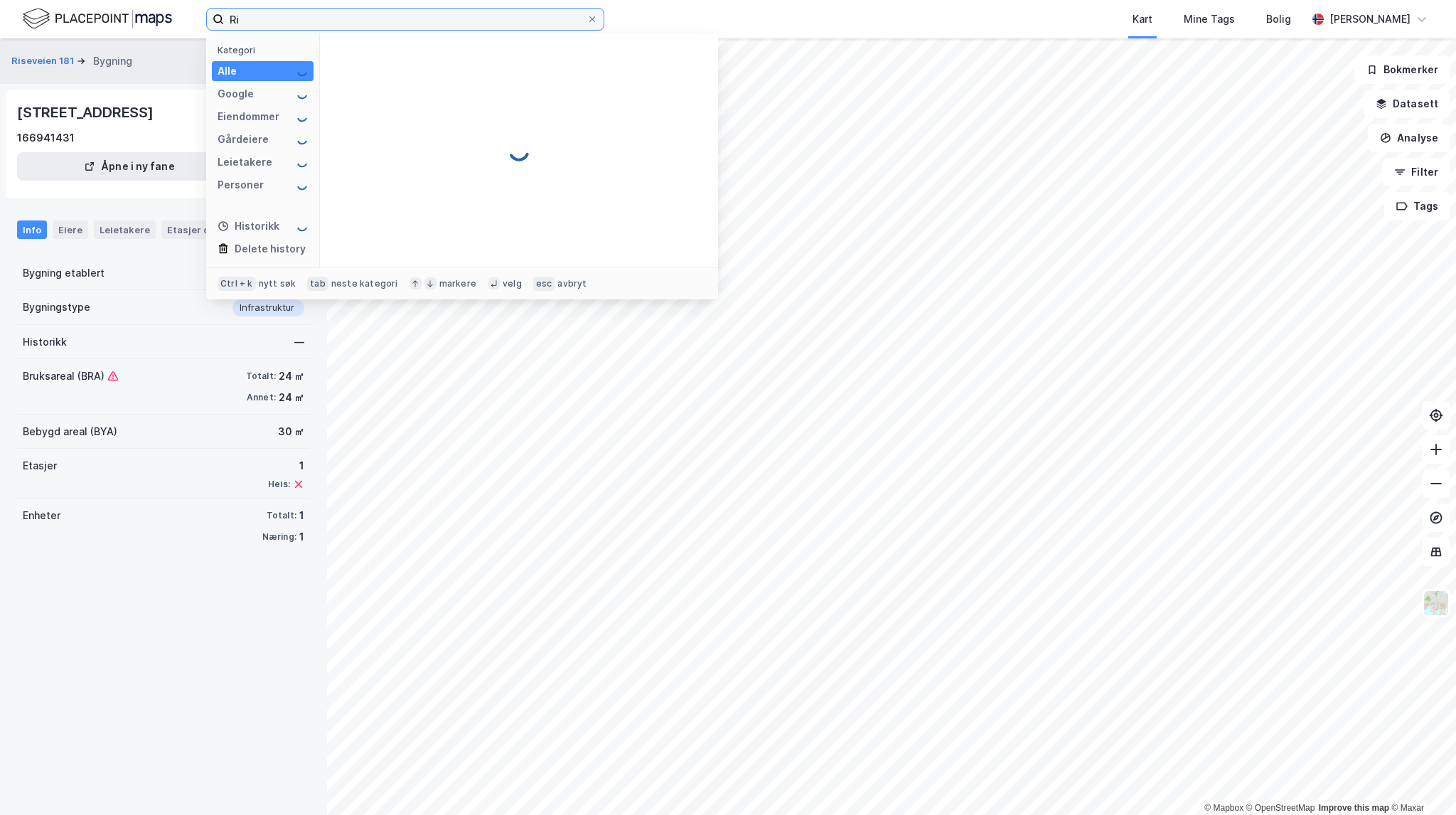
type input "R"
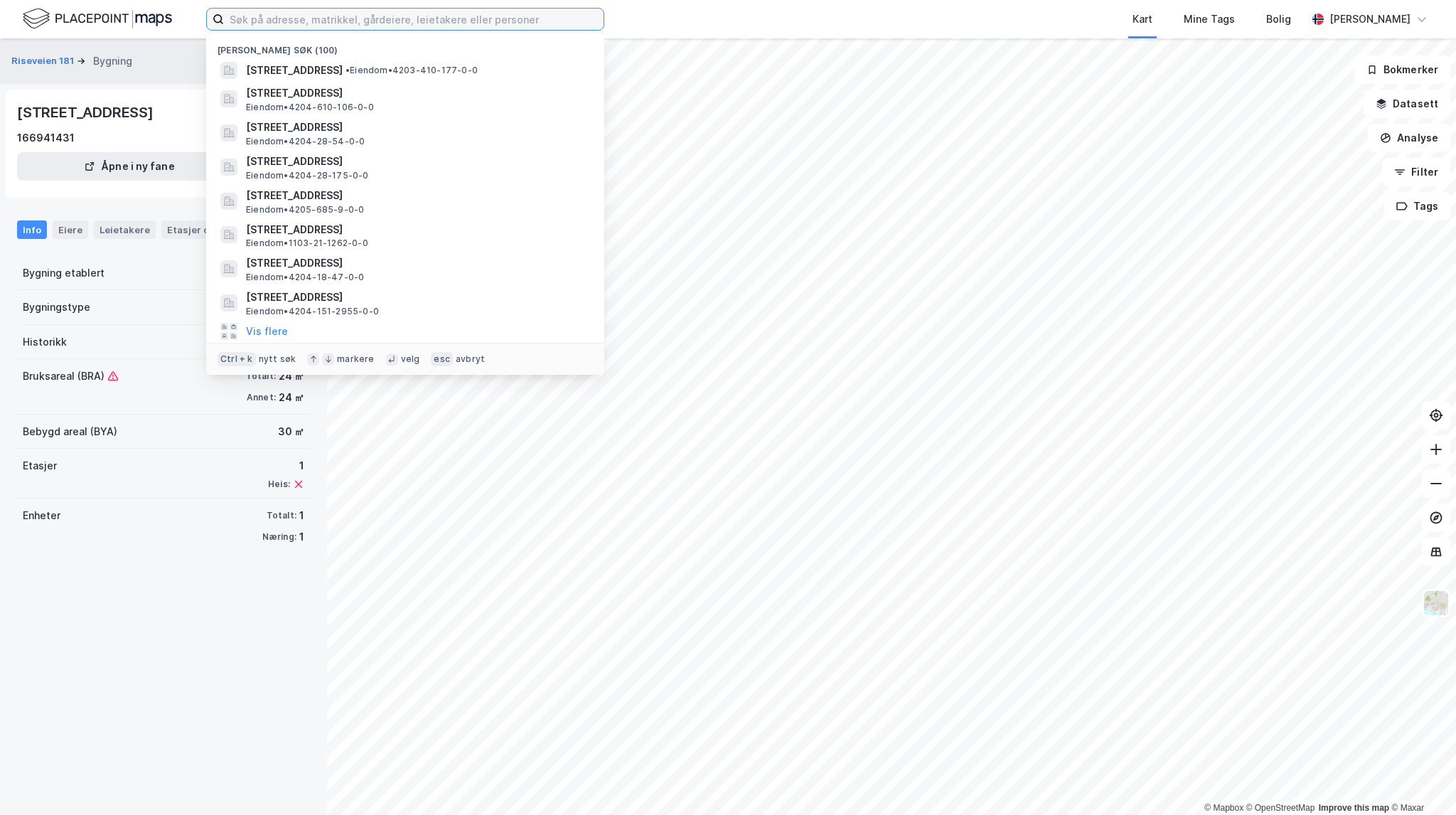
paste input "Vesterdalsvegen 813"
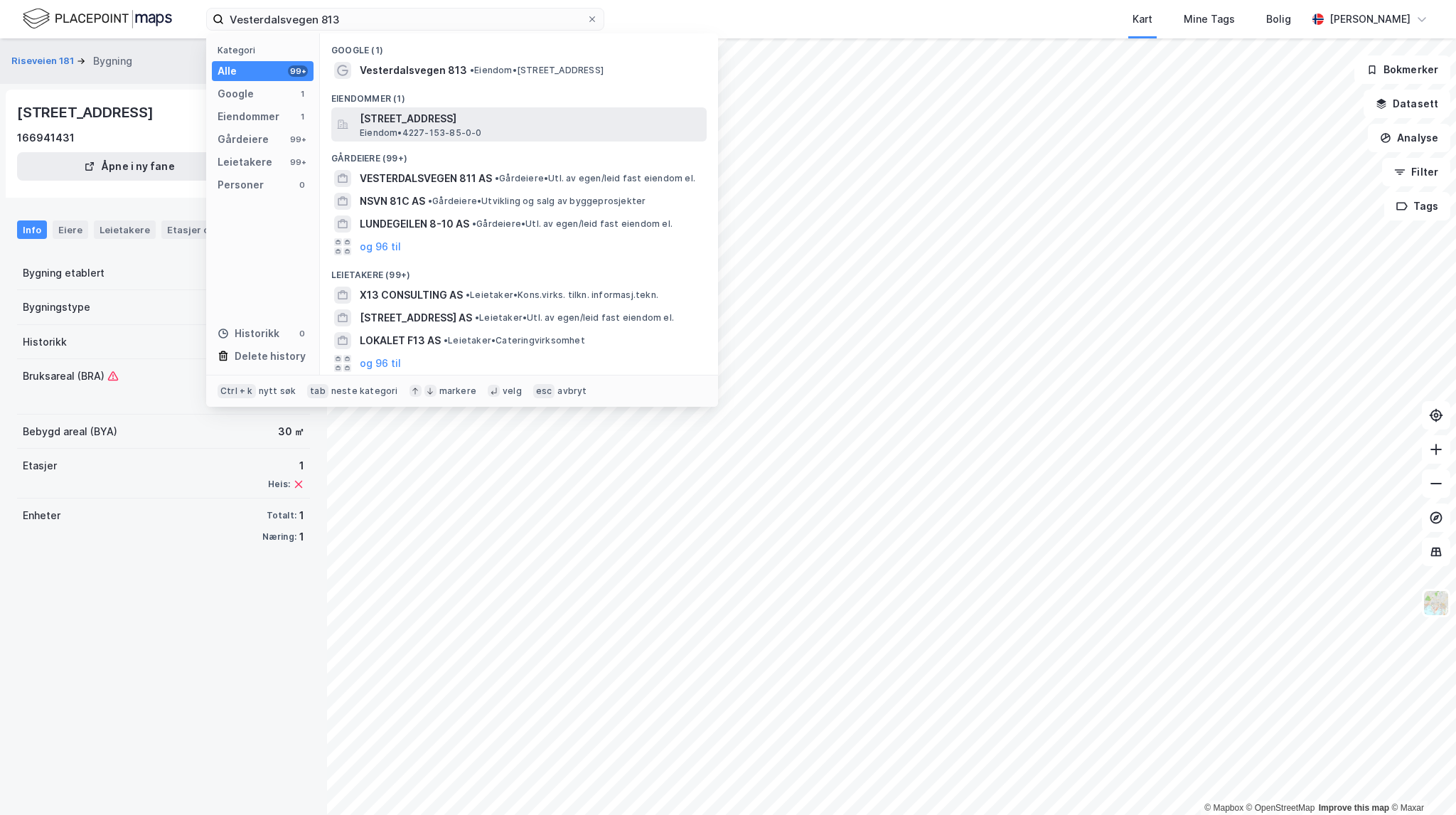
click at [564, 119] on span "[STREET_ADDRESS]" at bounding box center [530, 119] width 342 height 17
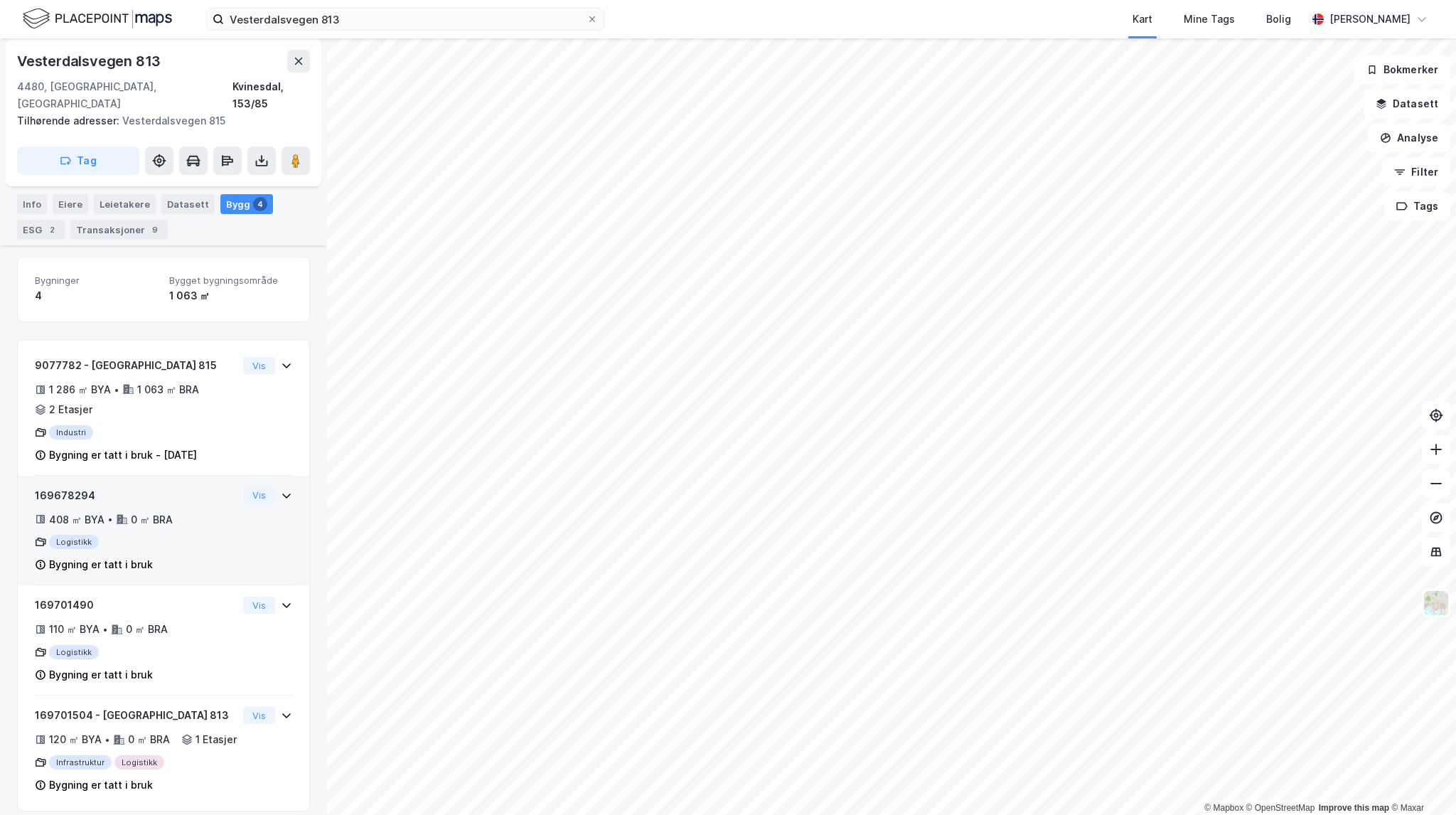
scroll to position [184, 0]
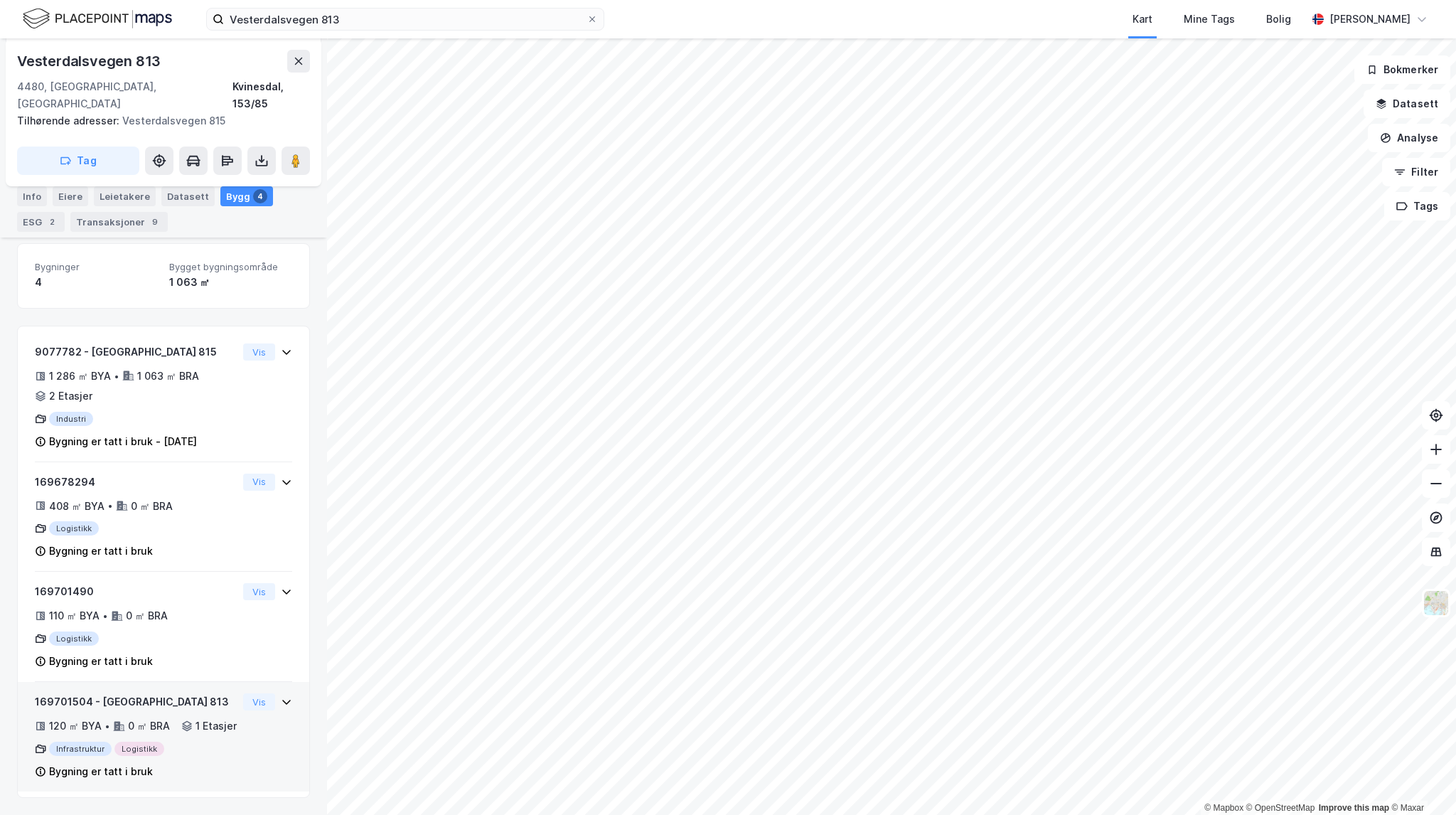
click at [210, 694] on div "169701504 - [GEOGRAPHIC_DATA] 813 120 ㎡ BYA • 0 ㎡ BRA • 1 Etasjer Infrastruktur…" at bounding box center [136, 737] width 202 height 87
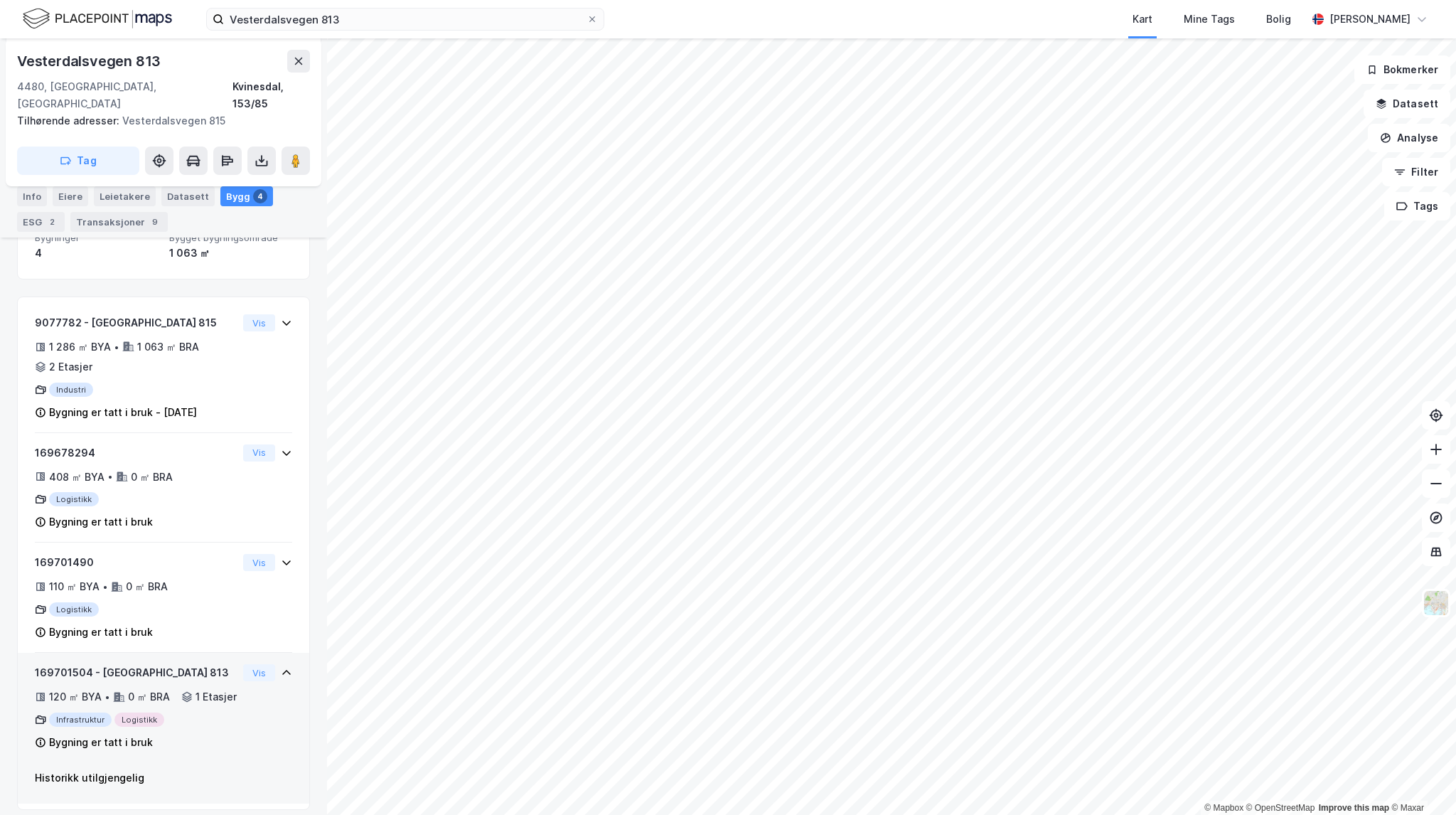
scroll to position [224, 0]
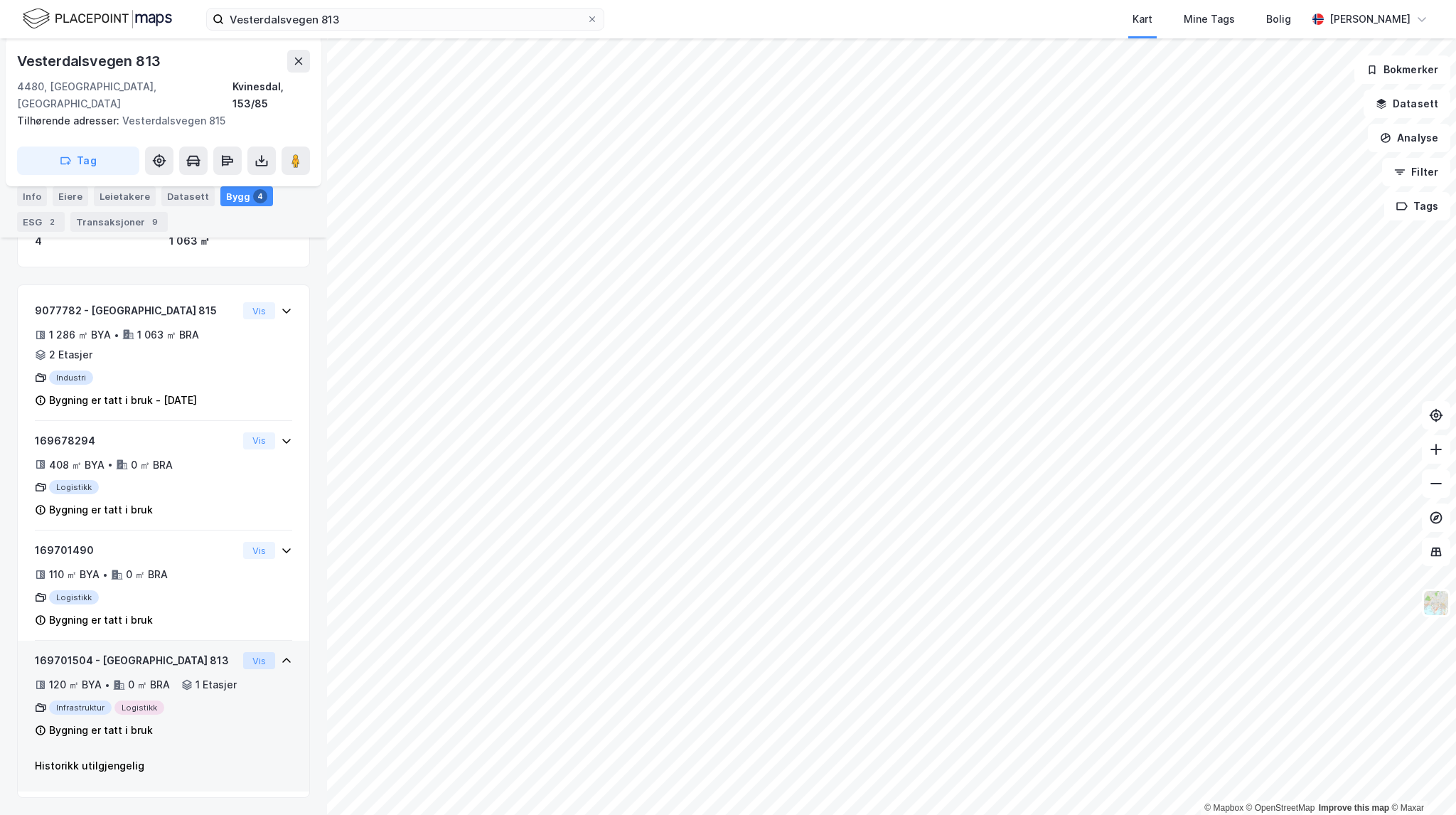
click at [253, 652] on button "Vis" at bounding box center [259, 661] width 32 height 17
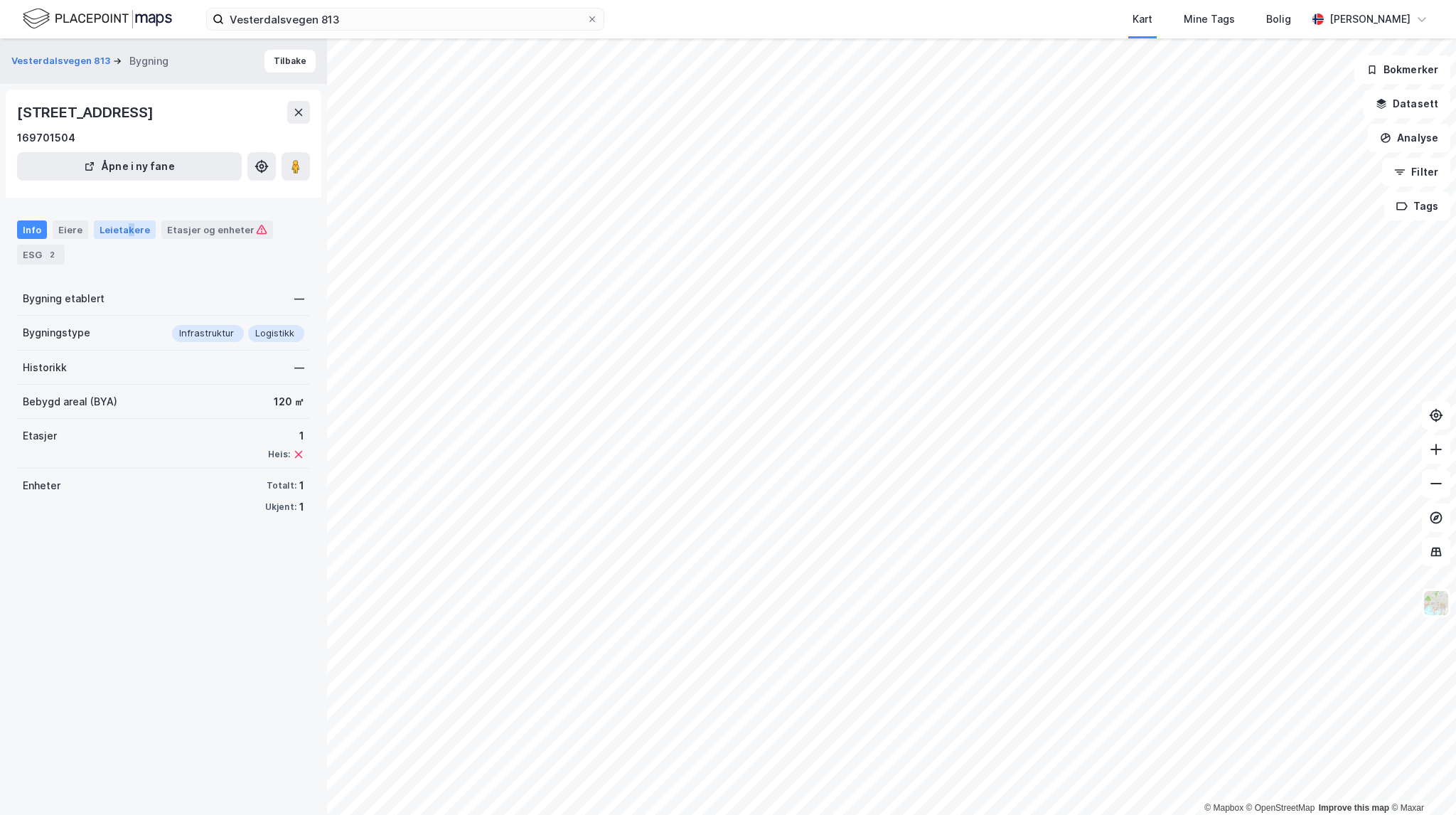
click at [126, 235] on div "Leietakere" at bounding box center [124, 229] width 62 height 19
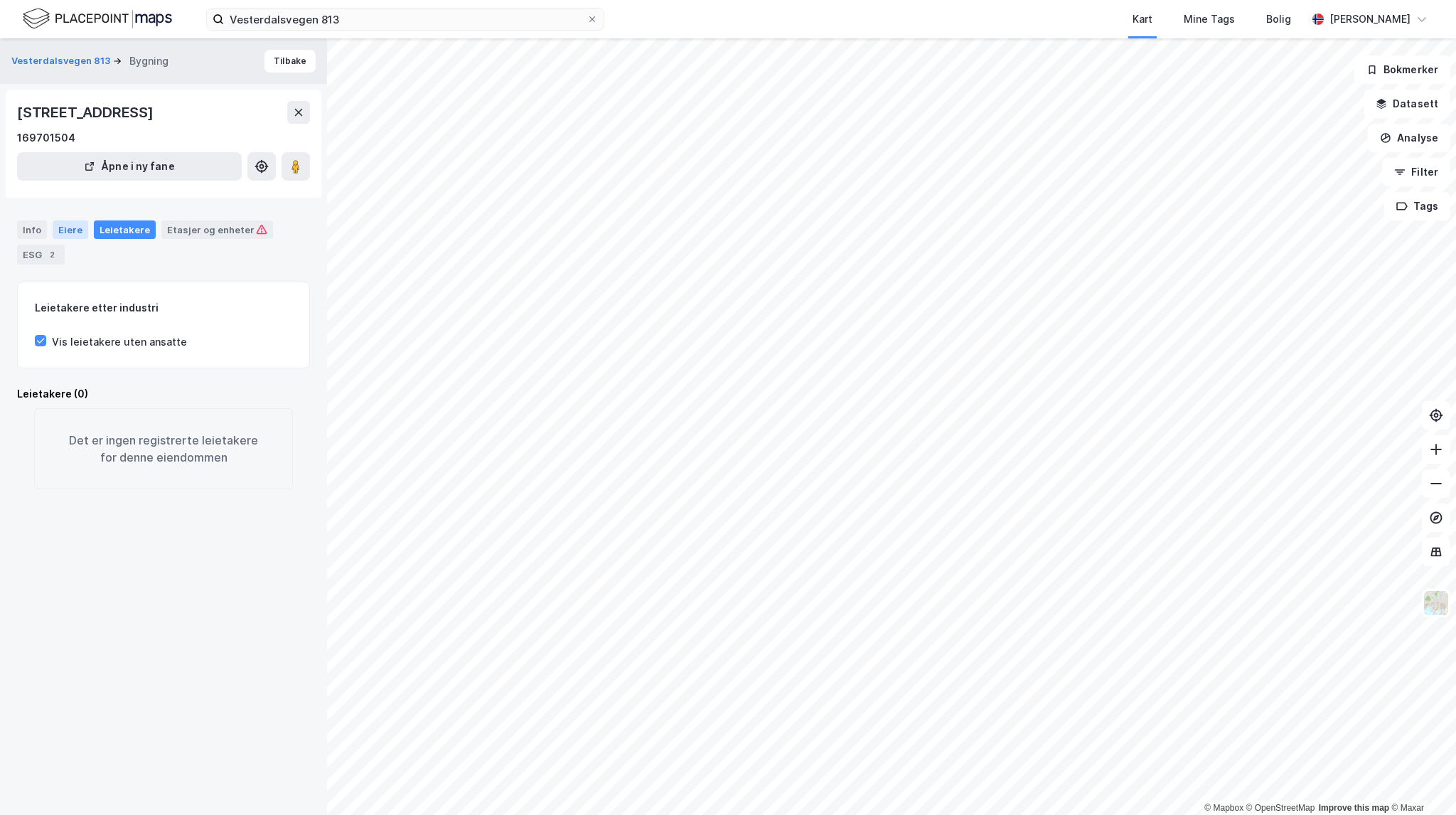
click at [79, 235] on div "Eiere" at bounding box center [70, 229] width 35 height 19
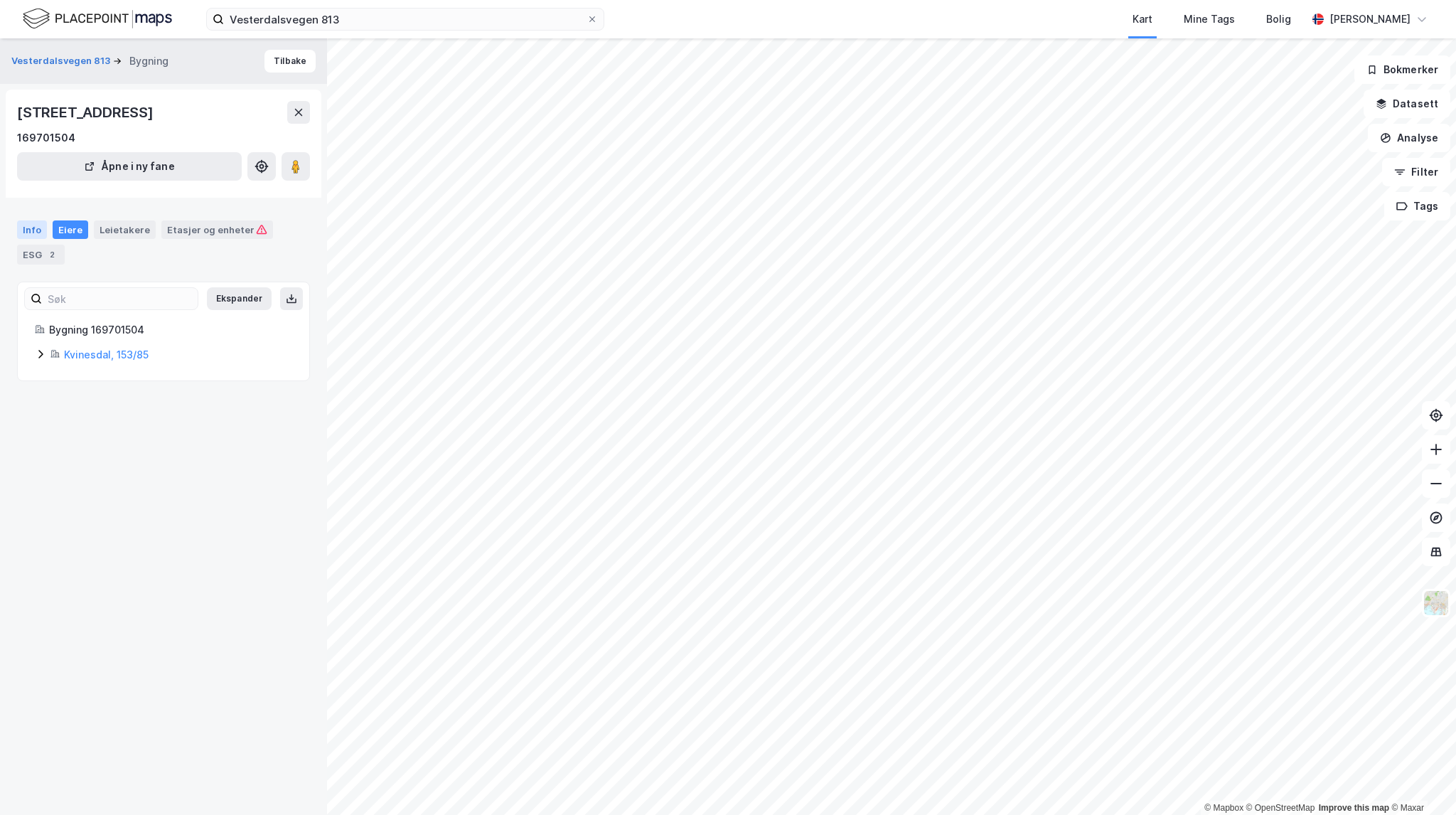
click at [30, 234] on div "Info" at bounding box center [31, 229] width 30 height 19
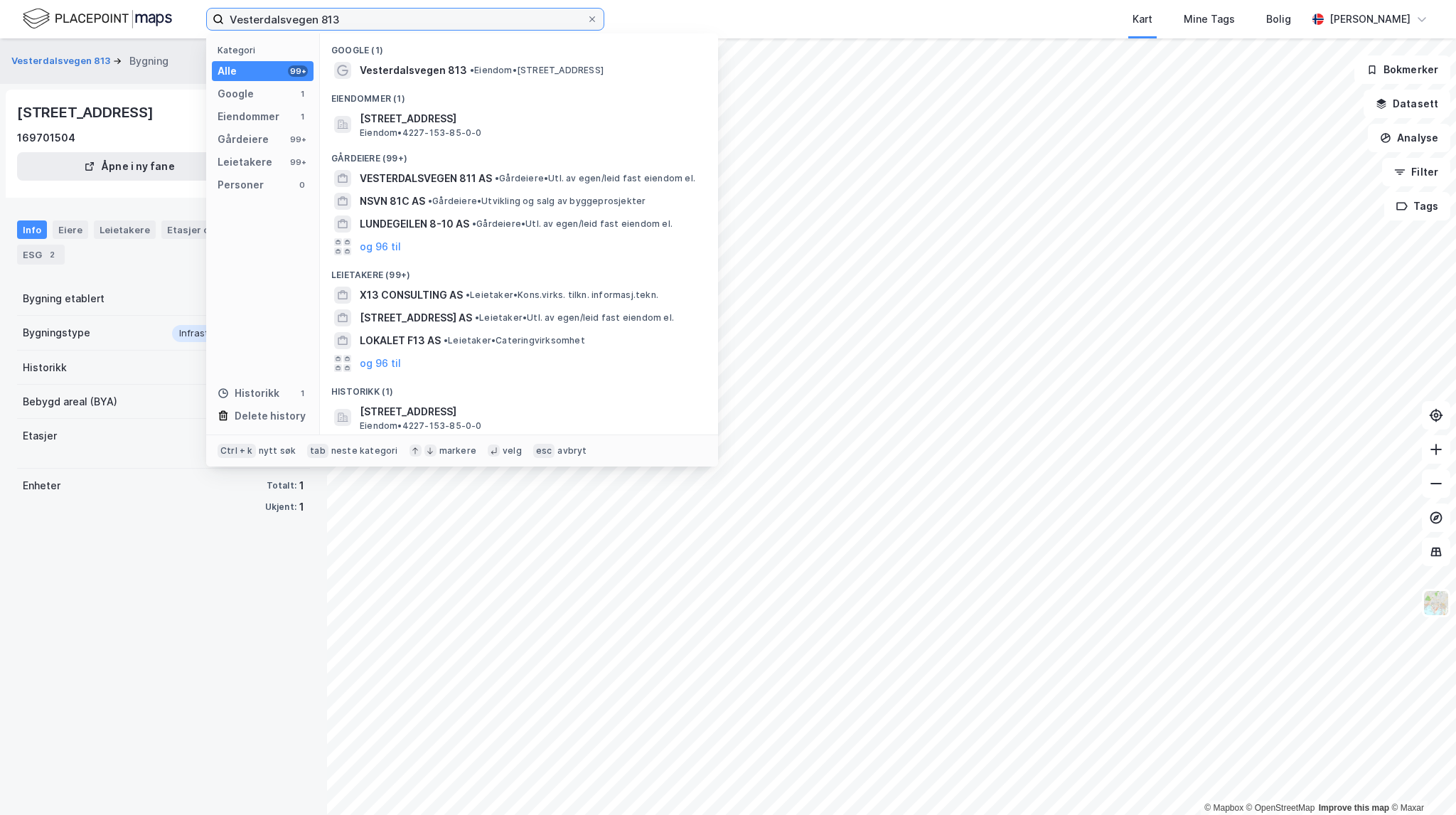
drag, startPoint x: 448, startPoint y: 21, endPoint x: 218, endPoint y: 2, distance: 230.8
click at [218, 2] on div "Vesterdalsvegen 813 Kategori Alle 99+ Google 1 Eiendommer 1 Gårdeiere 99+ Leiet…" at bounding box center [728, 19] width 1456 height 39
paste input "Ringheimsvegen 2"
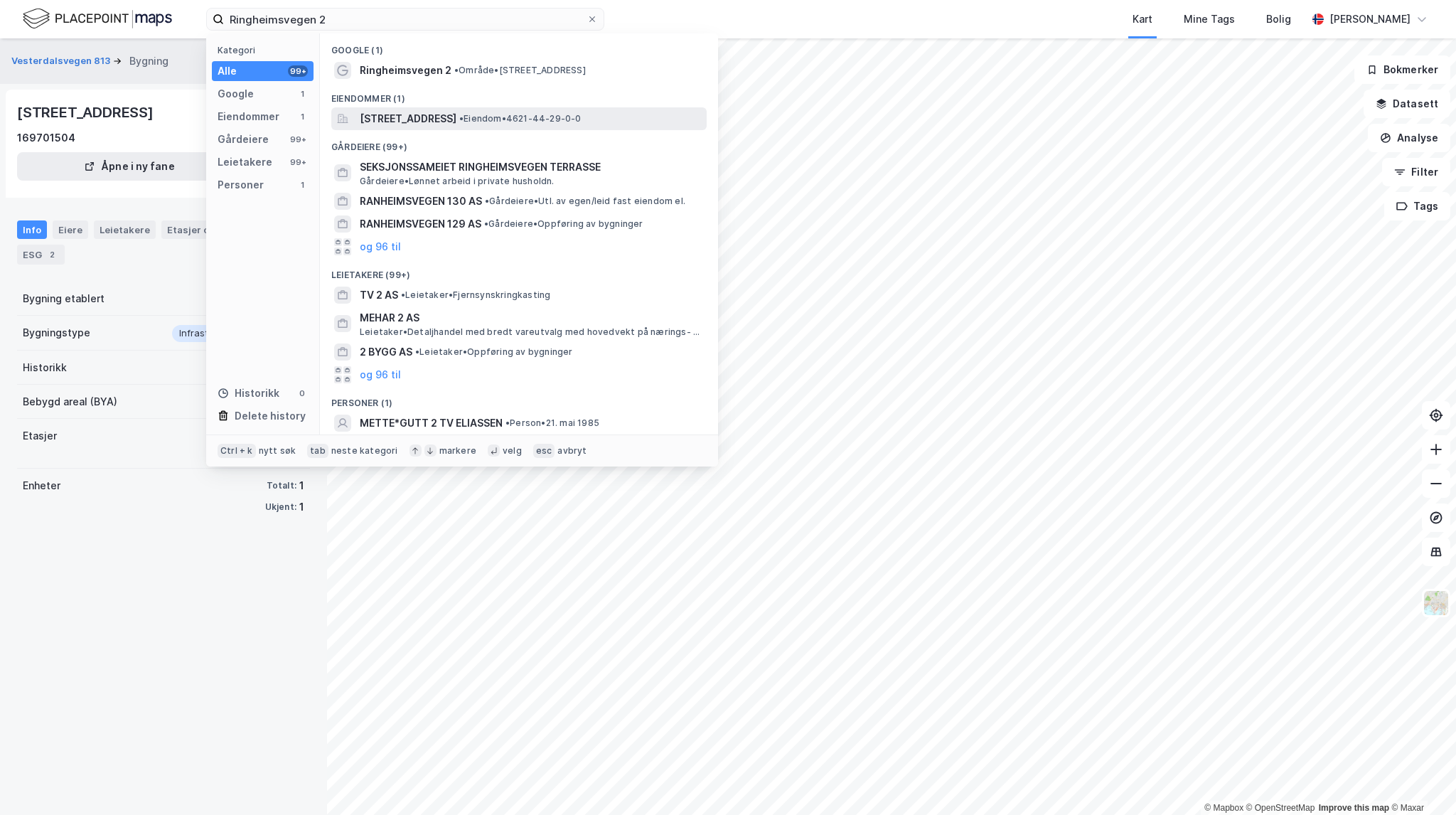
click at [456, 114] on span "[STREET_ADDRESS]" at bounding box center [407, 119] width 97 height 17
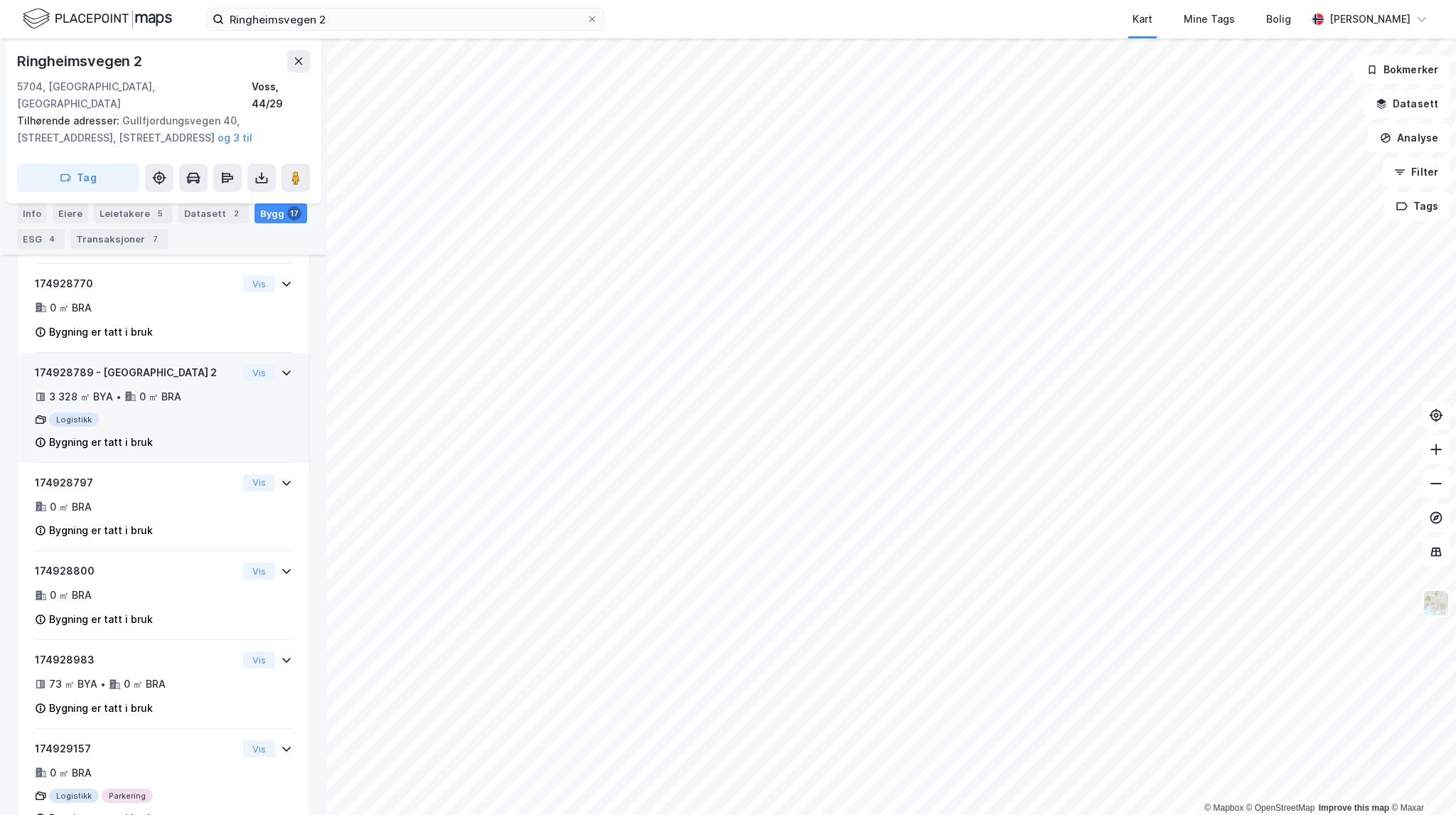
scroll to position [1493, 0]
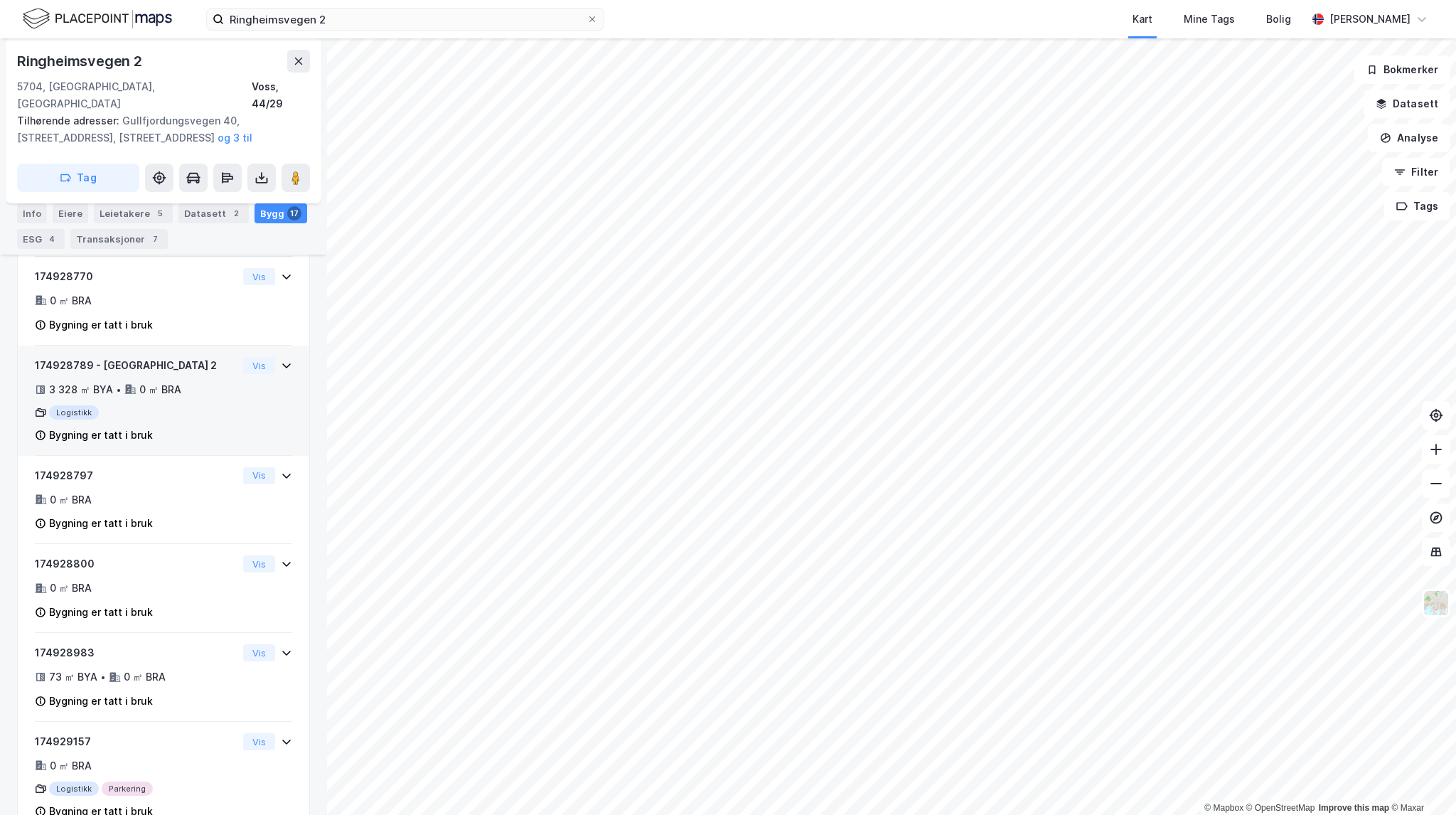
click at [197, 396] on div "3 328 ㎡ BYA • 0 ㎡ BRA" at bounding box center [136, 390] width 202 height 17
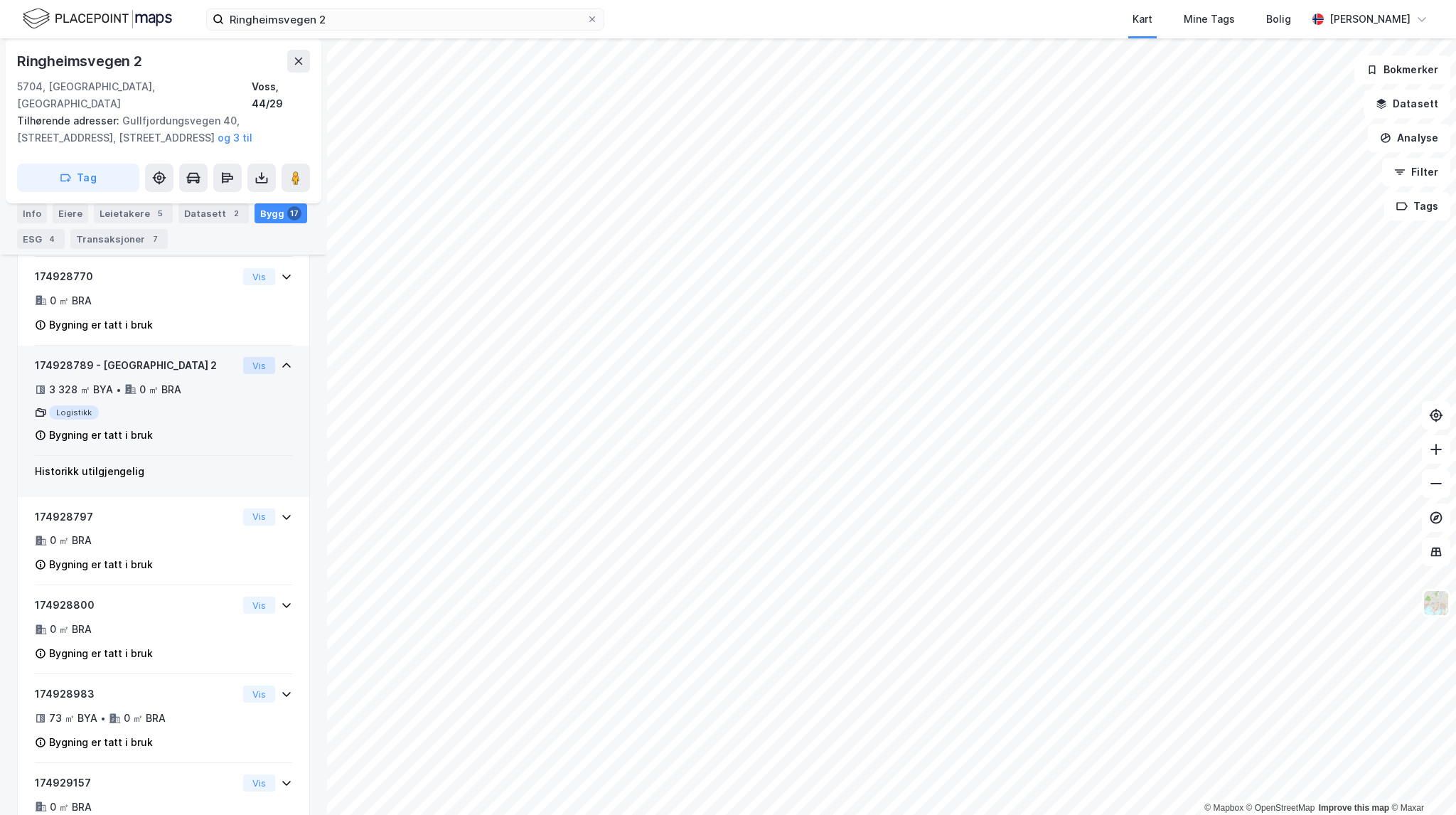
click at [255, 374] on button "Vis" at bounding box center [259, 365] width 32 height 17
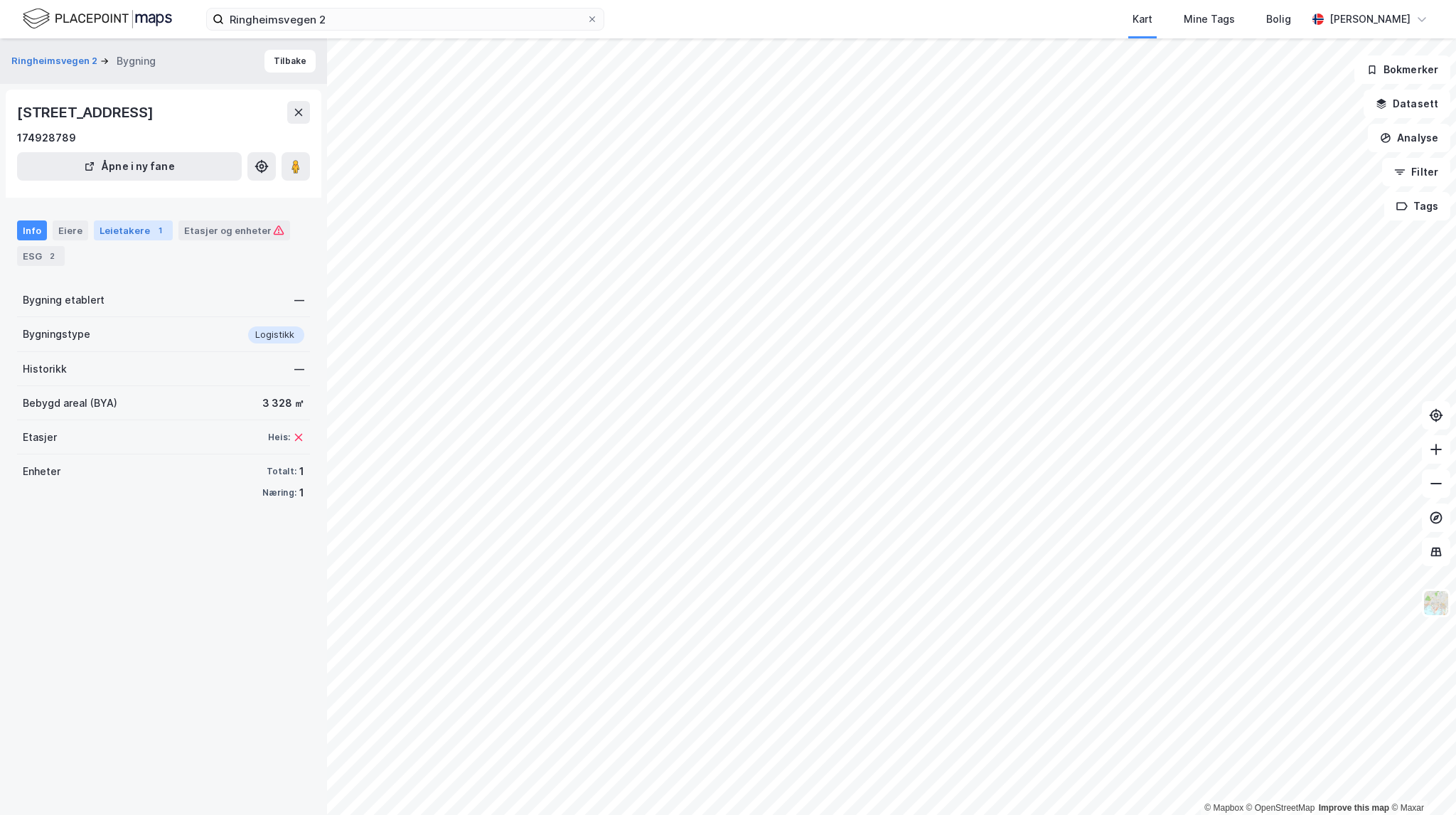
click at [137, 233] on div "Leietakere 1" at bounding box center [133, 230] width 79 height 20
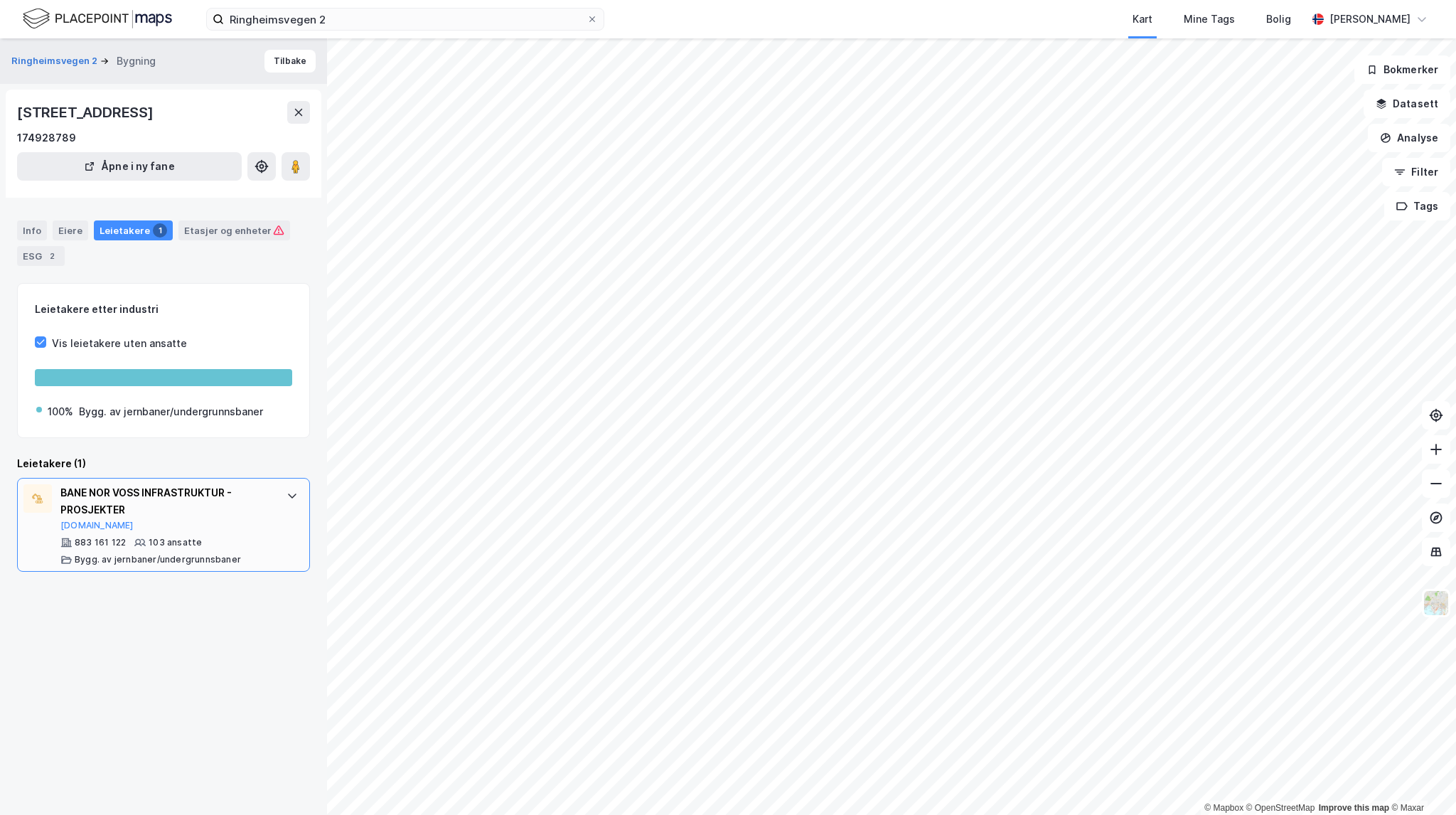
click at [161, 521] on div "BANE NOR VOSS INFRASTRUKTUR - PROSJEKTER [DOMAIN_NAME]" at bounding box center [166, 508] width 212 height 47
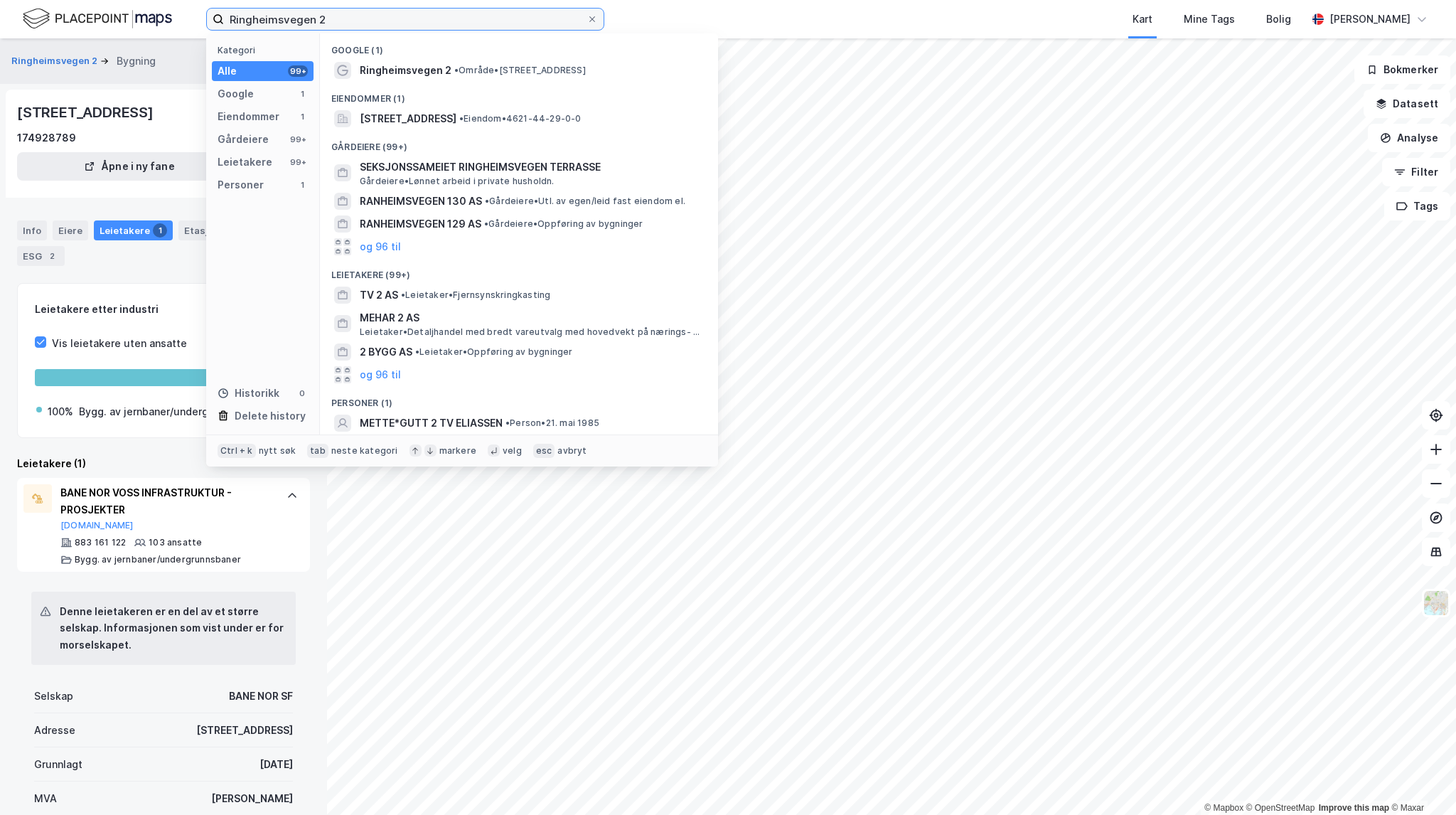
drag, startPoint x: 364, startPoint y: 18, endPoint x: 148, endPoint y: -7, distance: 217.4
click at [148, 0] on html "Ringheimsvegen 2 Kategori Alle 99+ Google 1 Eiendommer 1 Gårdeiere 99+ Leietake…" at bounding box center [728, 408] width 1456 height 815
paste input "Venneslaveien 240"
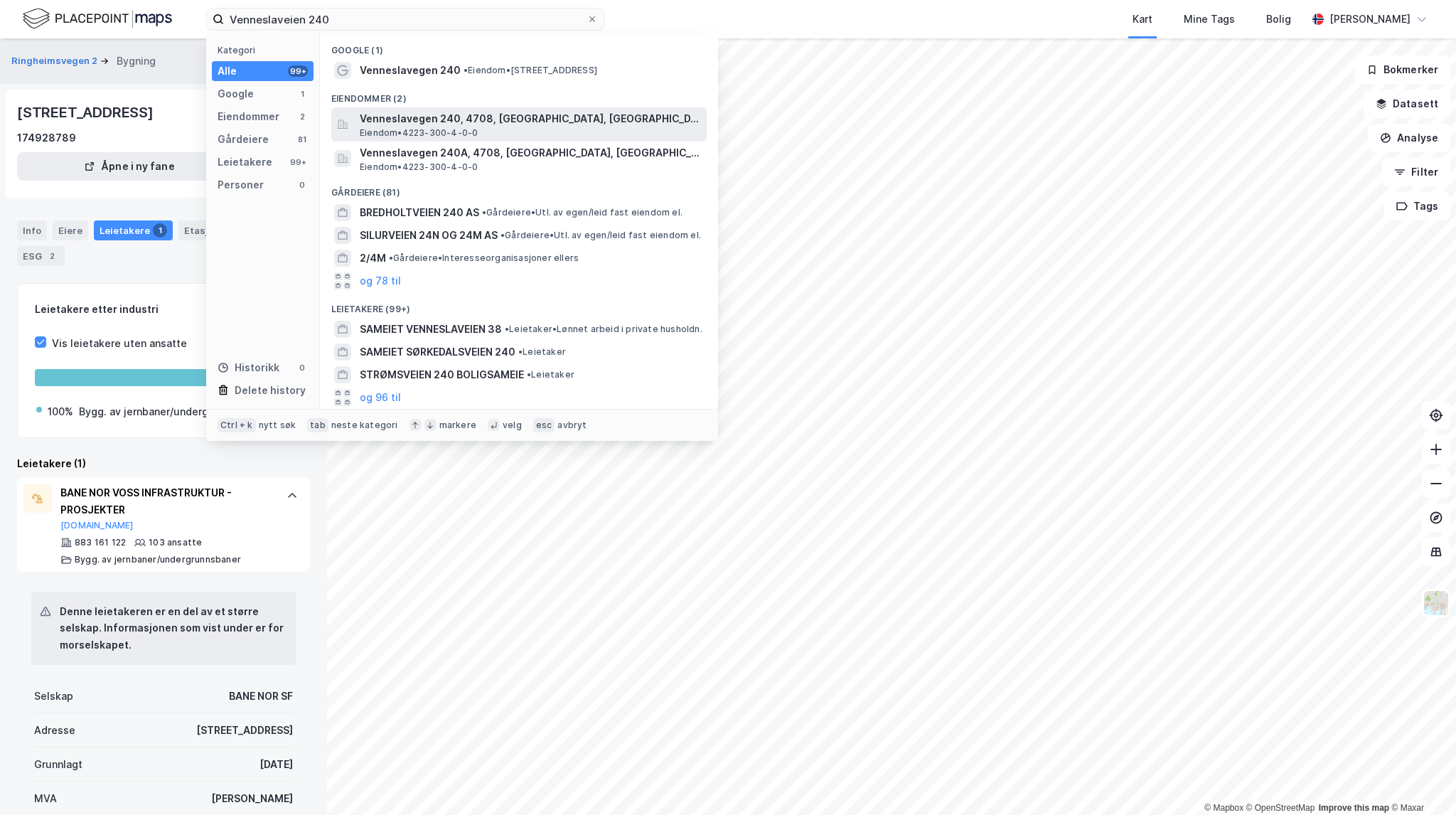
click at [511, 129] on div "Venneslavegen 240, 4708, [GEOGRAPHIC_DATA], VENNESLA Eiendom • 4223-300-4-0-0" at bounding box center [531, 125] width 344 height 29
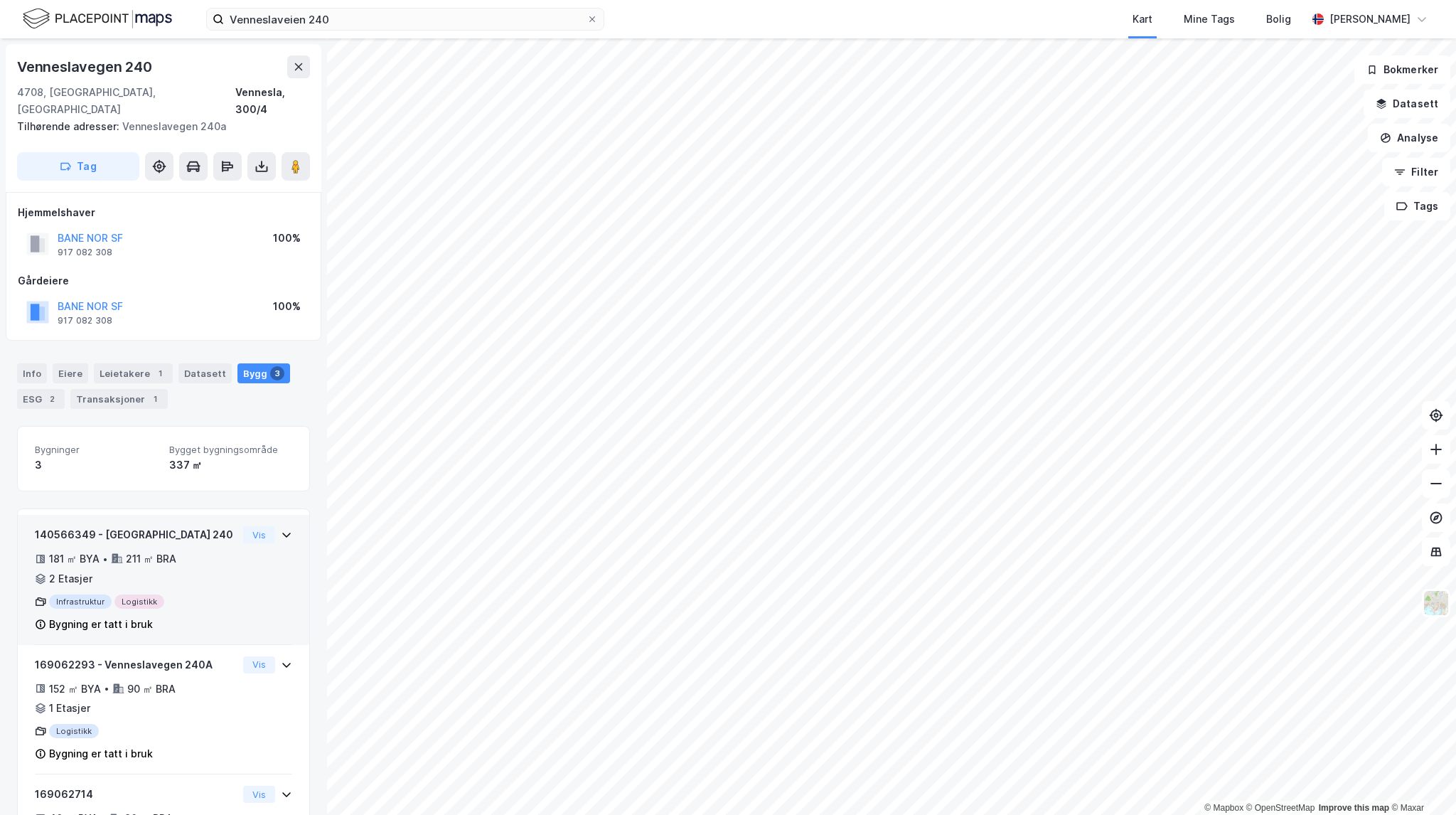
click at [178, 526] on div "140566349 - [GEOGRAPHIC_DATA] 240 181 ㎡ BYA • 211 ㎡ BRA • 2 Etasjer Infrastrukt…" at bounding box center [136, 580] width 202 height 106
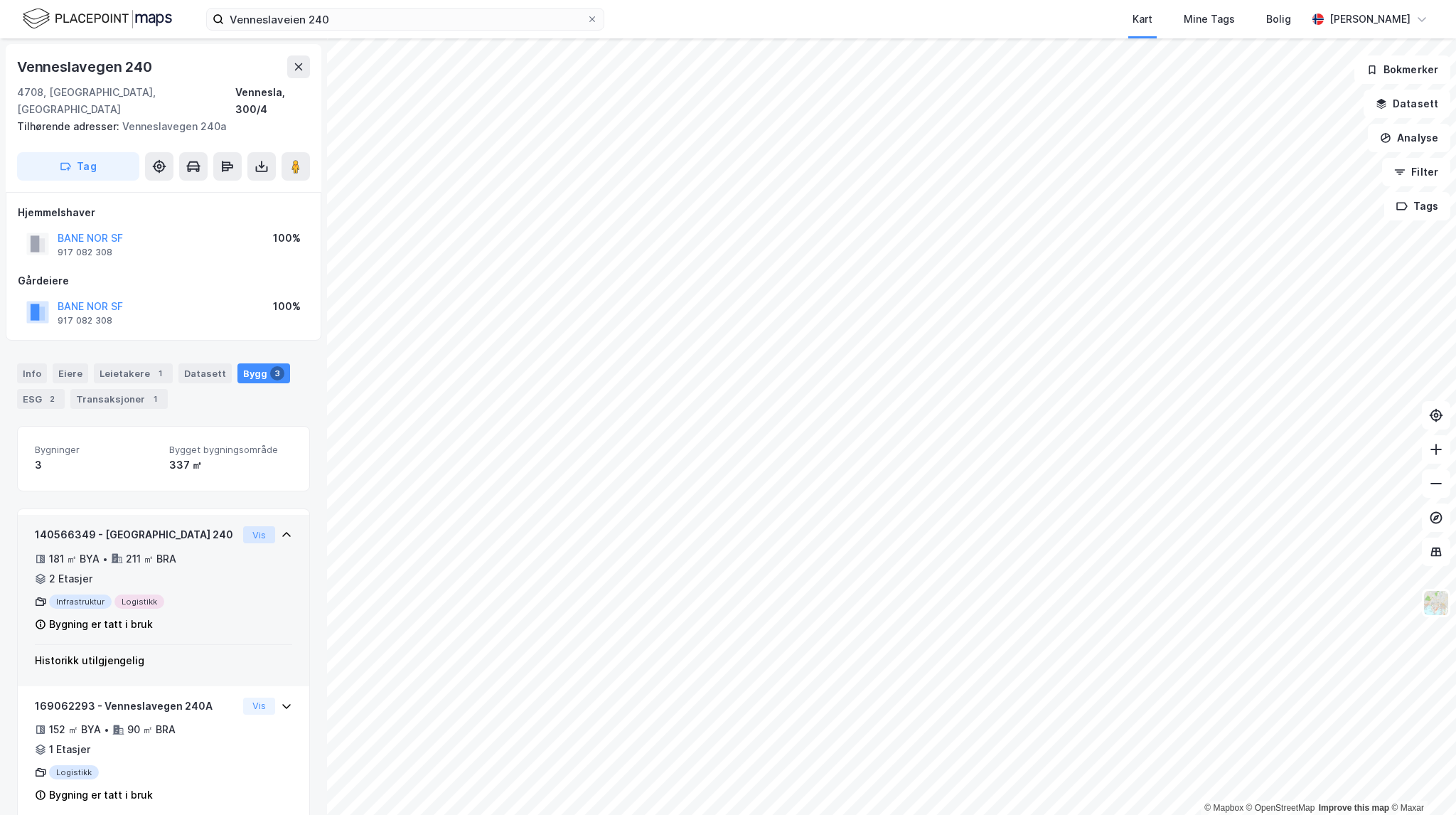
click at [249, 526] on button "Vis" at bounding box center [259, 535] width 32 height 17
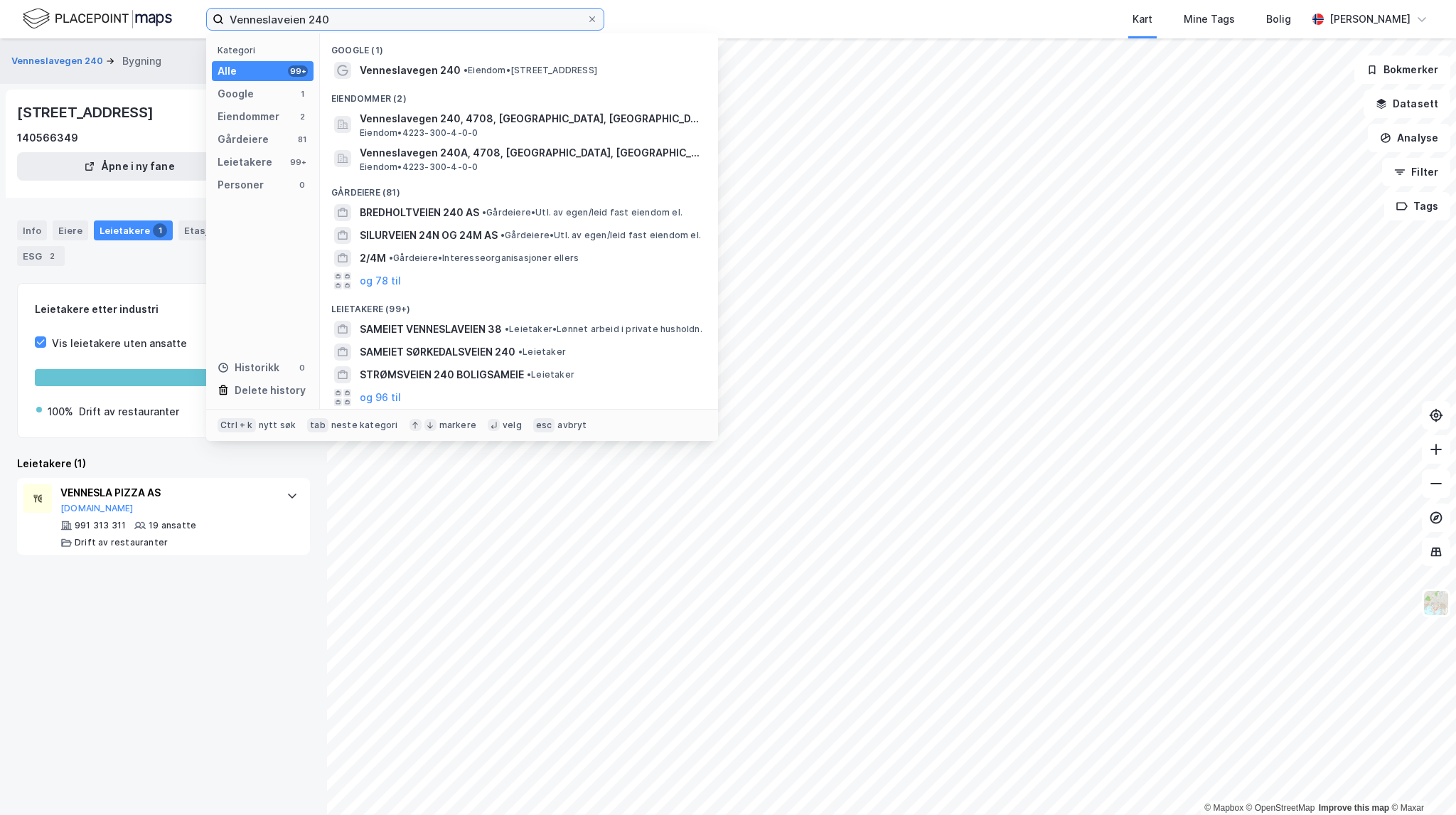
drag, startPoint x: 365, startPoint y: 28, endPoint x: 136, endPoint y: 8, distance: 229.9
click at [136, 8] on div "Venneslaveien 240 Kategori Alle 99+ Google 1 Eiendommer 2 Gårdeiere 81 Leietake…" at bounding box center [728, 19] width 1456 height 39
paste input "[STREET_ADDRESS]"
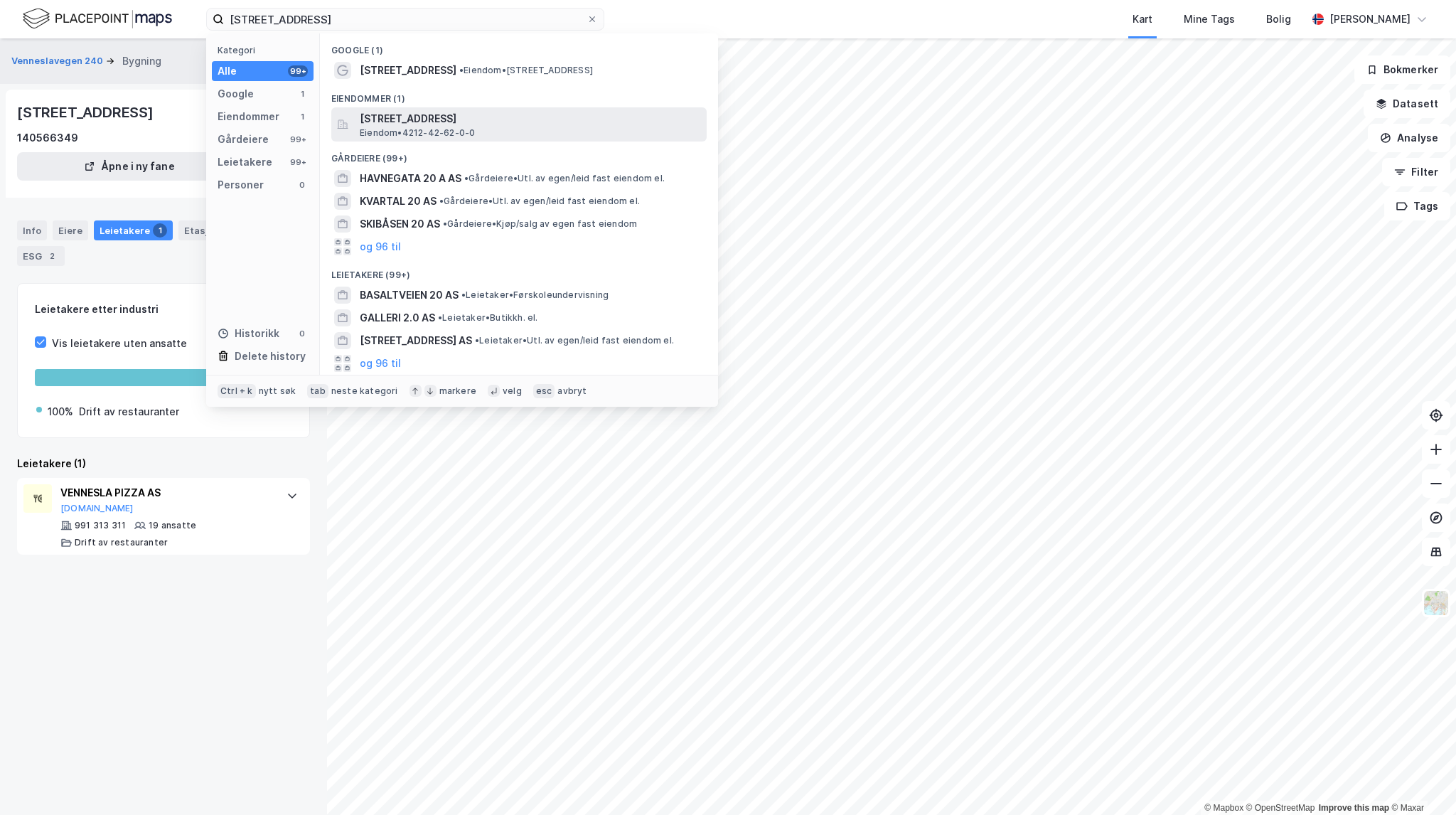
click at [470, 116] on span "[STREET_ADDRESS]" at bounding box center [530, 119] width 342 height 17
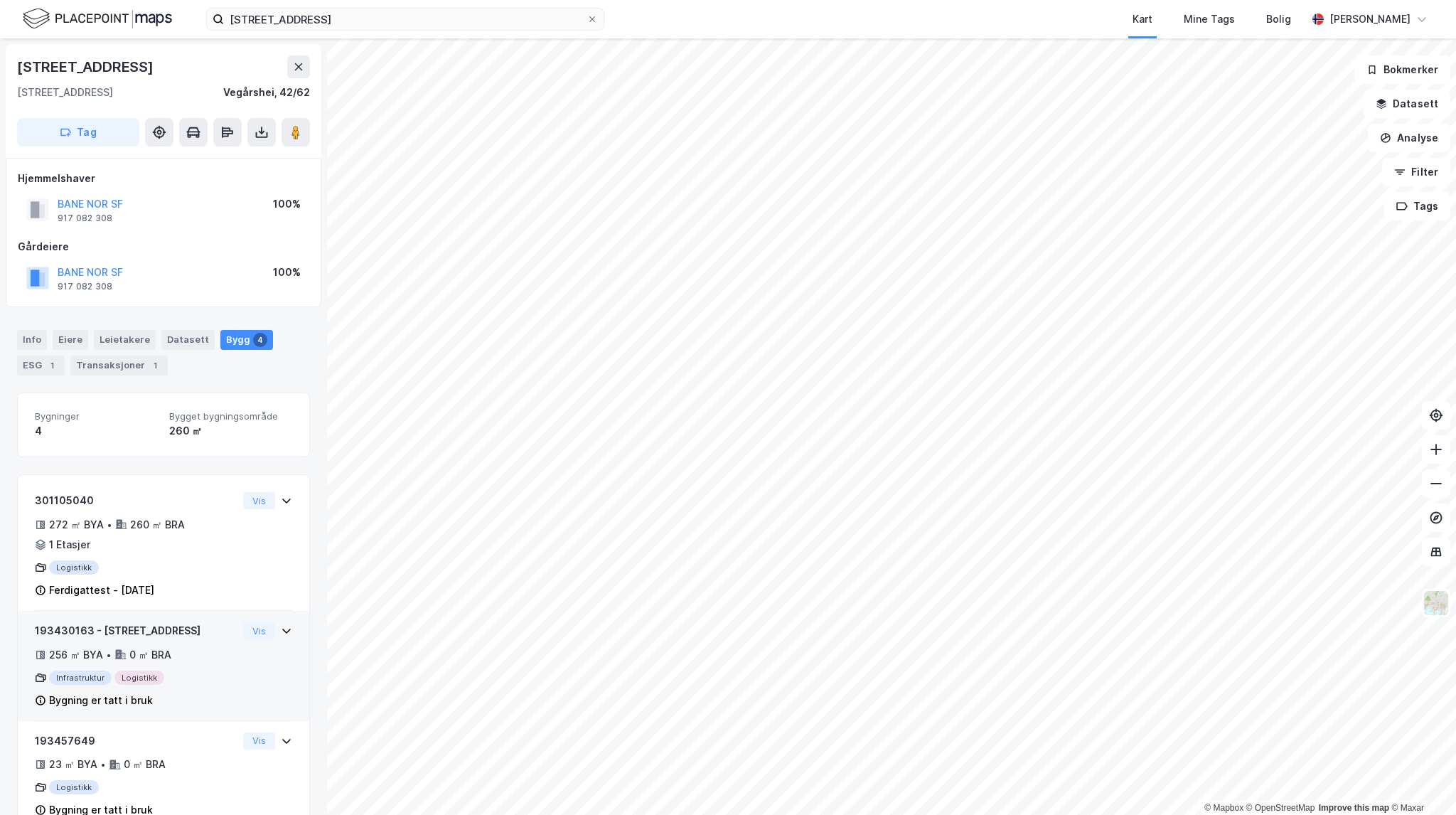
click at [265, 690] on div "193430163 - Stasjonskleiva 20 256 ㎡ BYA • 0 ㎡ BRA Infrastruktur Logistikk Bygni…" at bounding box center [163, 671] width 257 height 99
click at [244, 624] on button "Vis" at bounding box center [259, 630] width 32 height 17
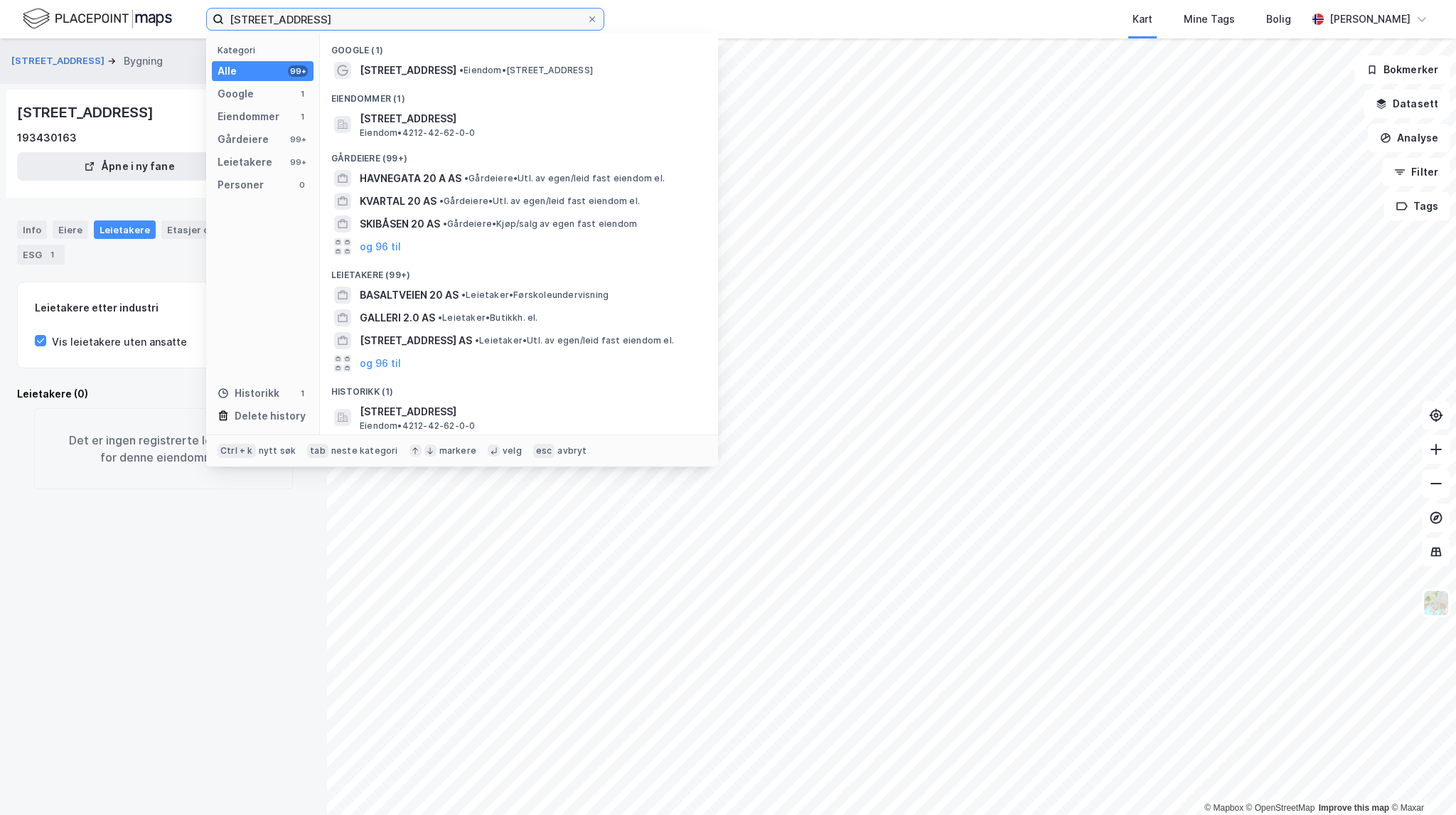
drag, startPoint x: 364, startPoint y: 18, endPoint x: 166, endPoint y: -7, distance: 199.6
click at [166, 0] on html "Stasjonskleiva 20 Kategori Alle 99+ Google 1 Eiendommer 1 Gårdeiere 99+ Leietak…" at bounding box center [728, 408] width 1456 height 815
paste input "[STREET_ADDRESS]"
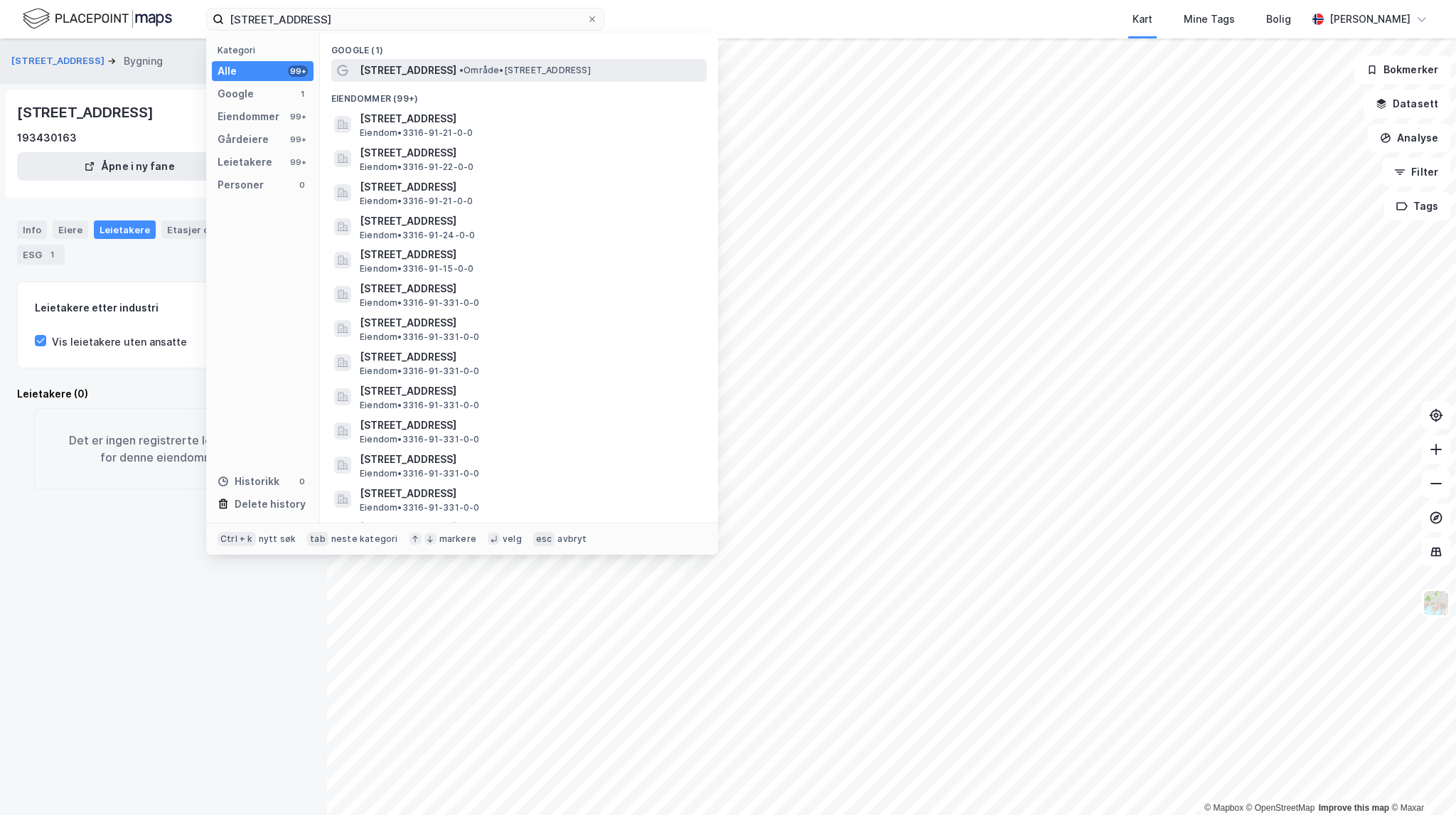
click at [544, 70] on span "• Område • [STREET_ADDRESS]" at bounding box center [525, 70] width 132 height 11
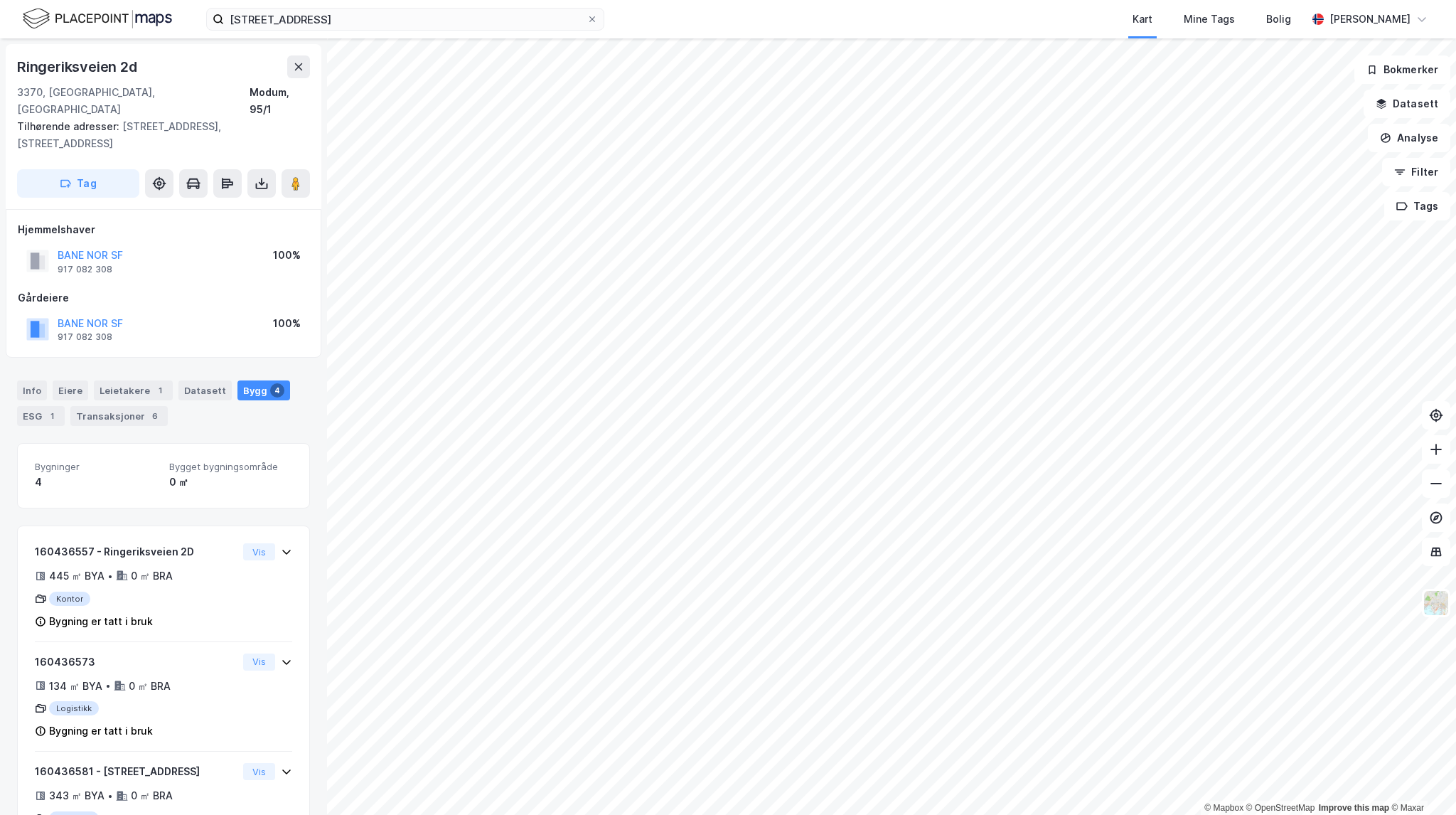
scroll to position [161, 0]
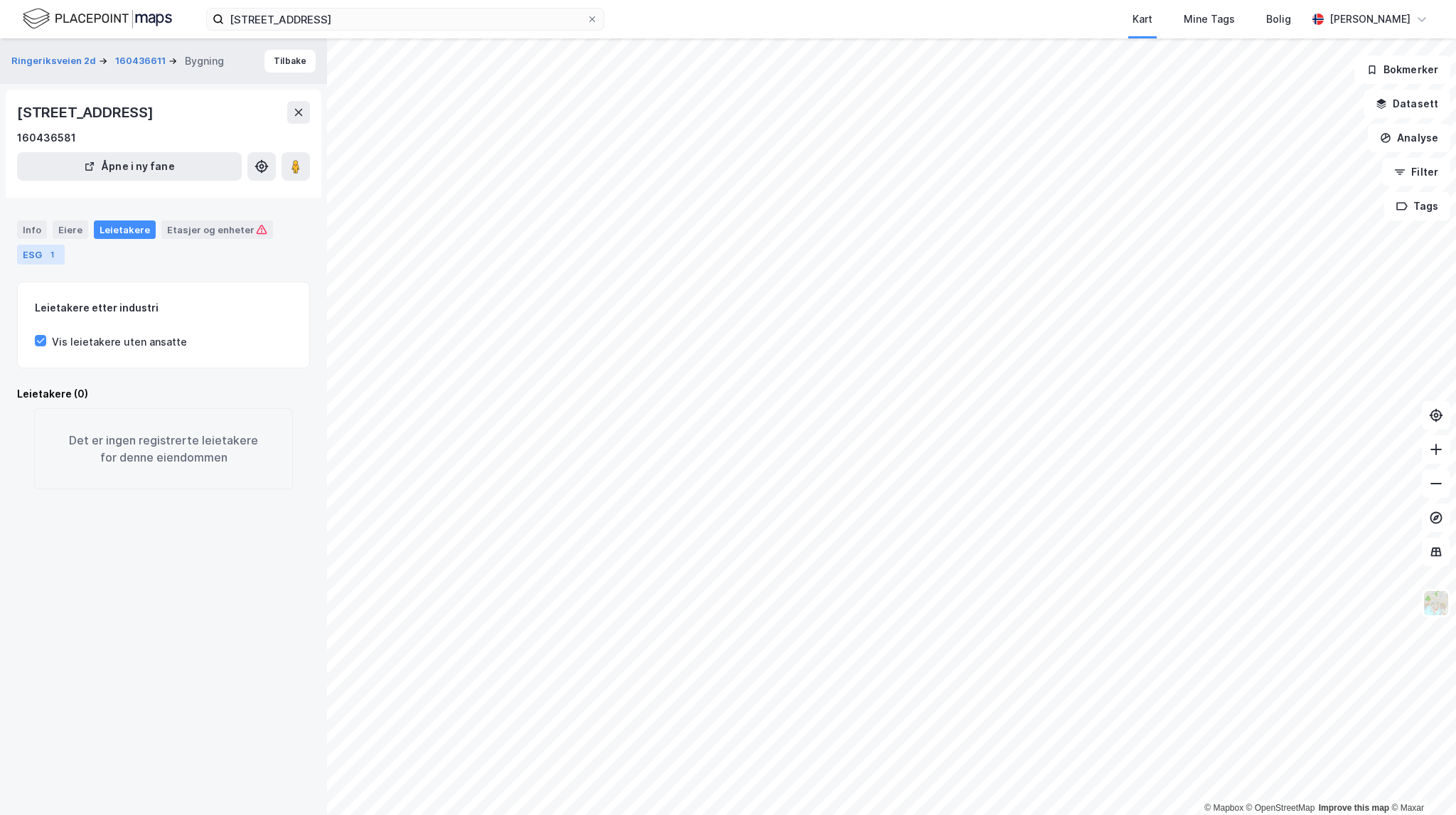
click at [26, 259] on div "ESG 1" at bounding box center [40, 255] width 47 height 20
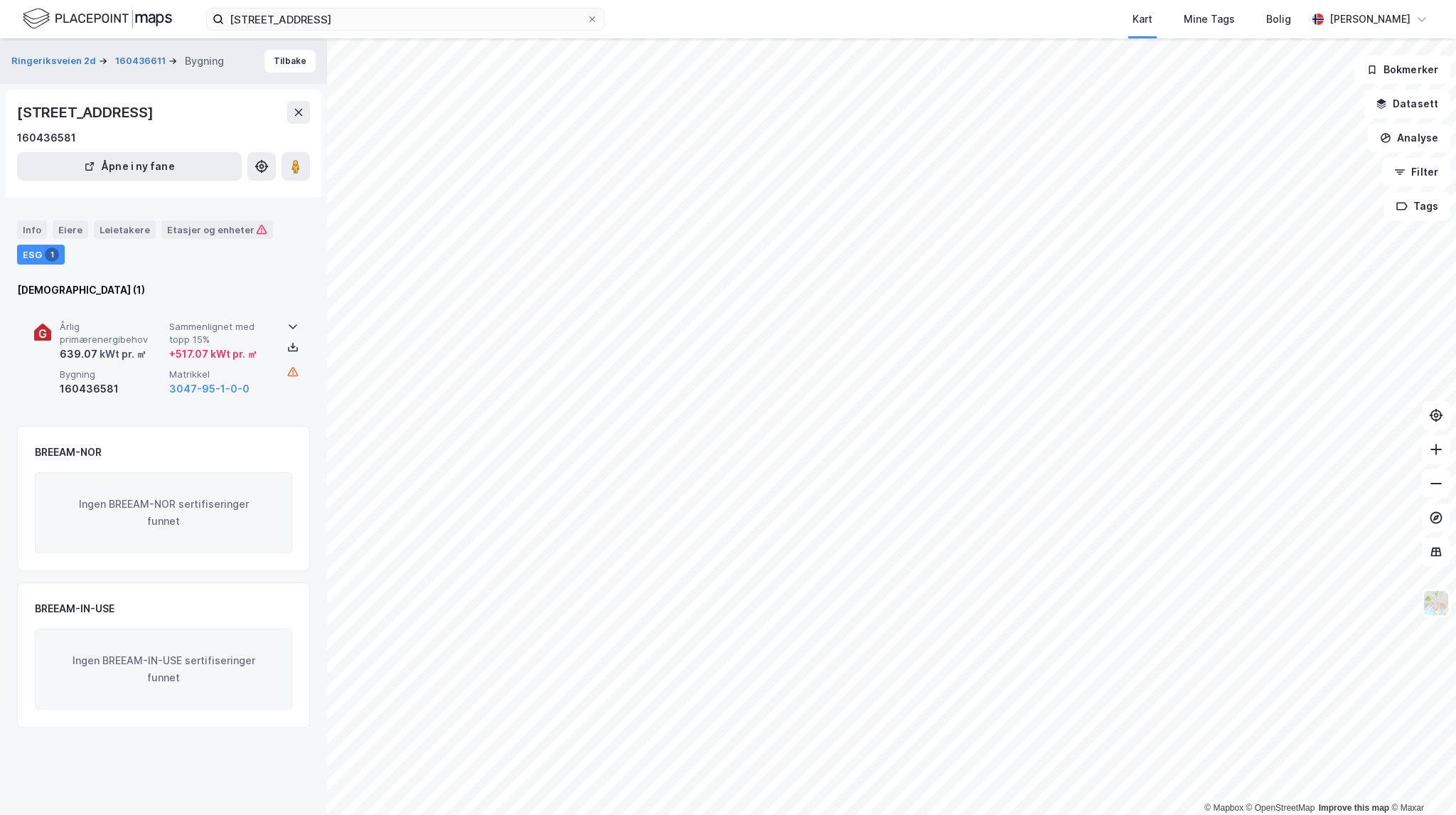
click at [170, 343] on span "Sammenlignet med topp 15%" at bounding box center [221, 332] width 104 height 24
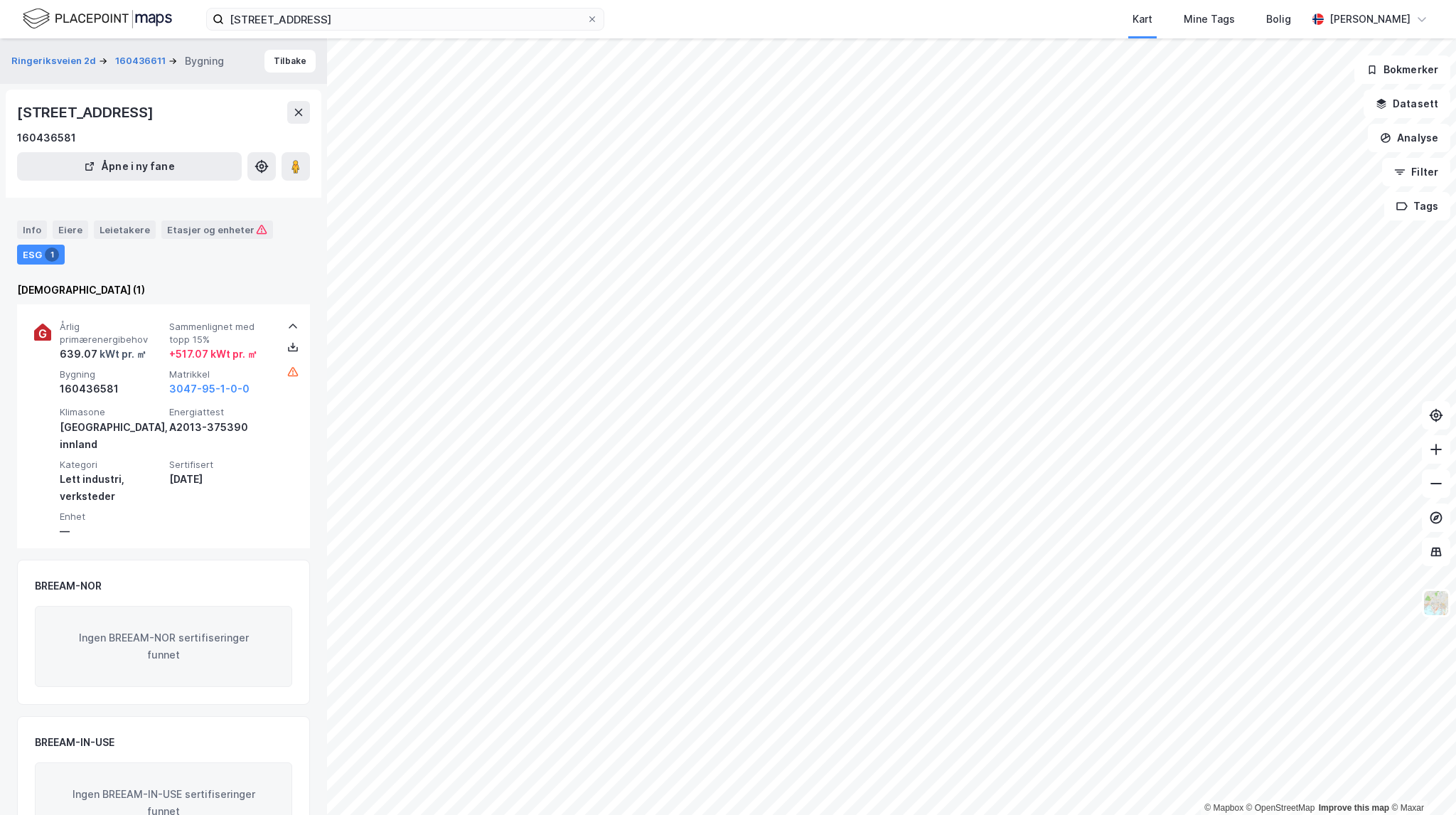
drag, startPoint x: 120, startPoint y: 109, endPoint x: 11, endPoint y: 104, distance: 109.1
click at [11, 104] on div "[STREET_ADDRESS][GEOGRAPHIC_DATA] [GEOGRAPHIC_DATA] i ny fane" at bounding box center [164, 143] width 315 height 108
copy div "Ringeriksveien 2A"
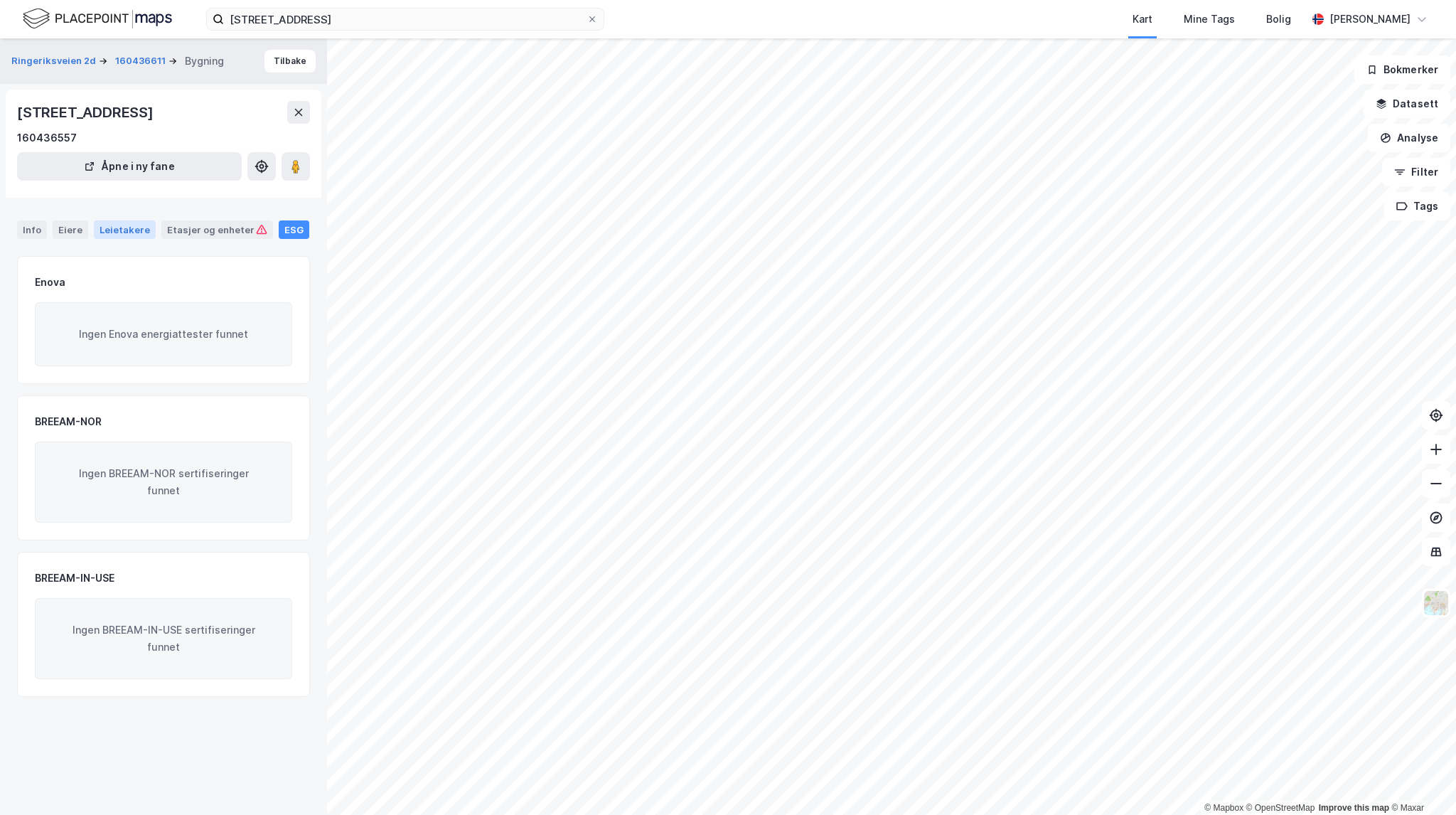
click at [133, 232] on div "Leietakere" at bounding box center [124, 229] width 62 height 19
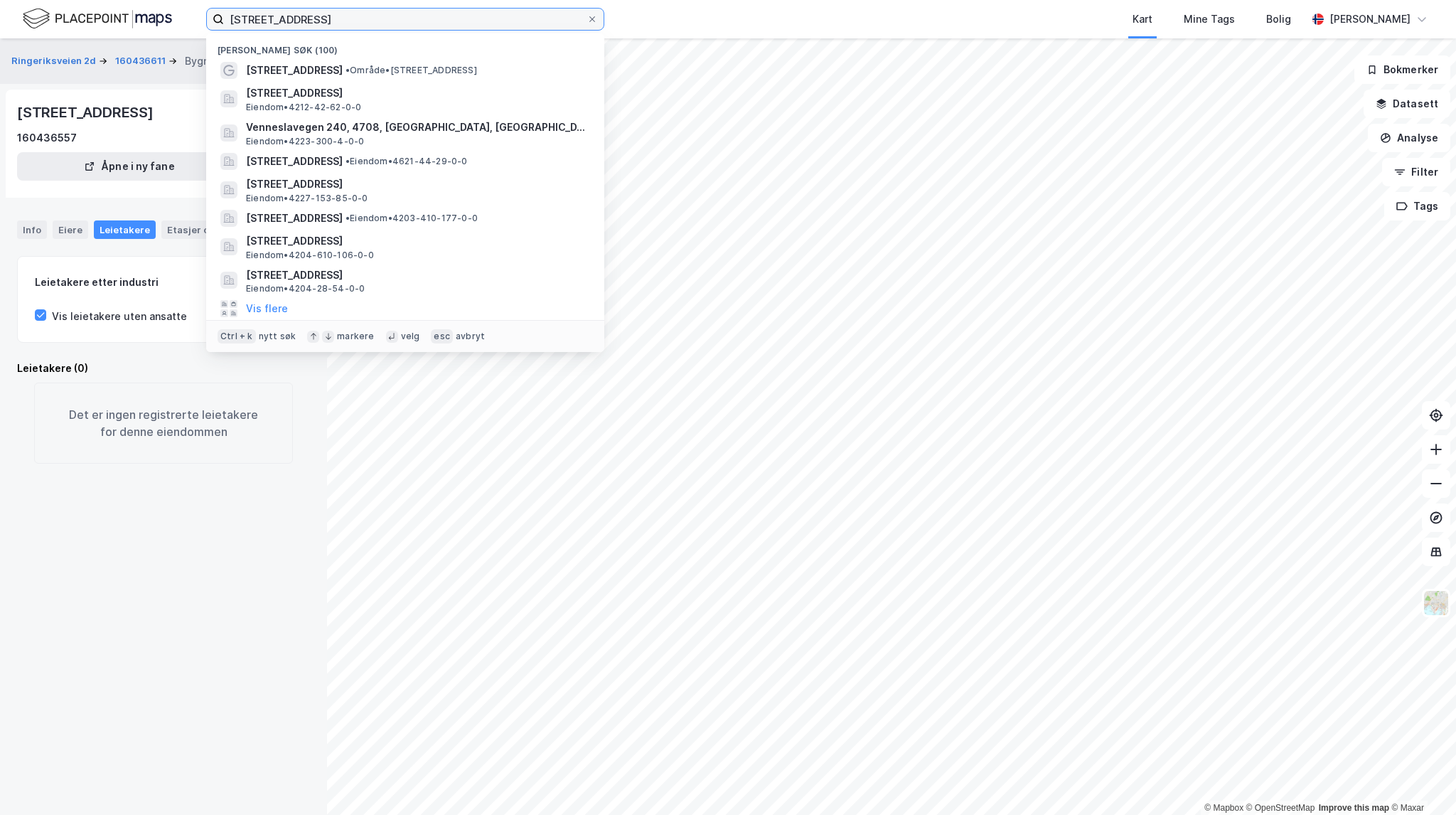
drag, startPoint x: 334, startPoint y: 25, endPoint x: 134, endPoint y: -4, distance: 202.1
click at [134, 0] on html "[STREET_ADDRESS] Nylige søk (100) [STREET_ADDRESS] • Område • [STREET_ADDRESS],…" at bounding box center [728, 408] width 1456 height 815
paste input "Trøskjeløhagen 11"
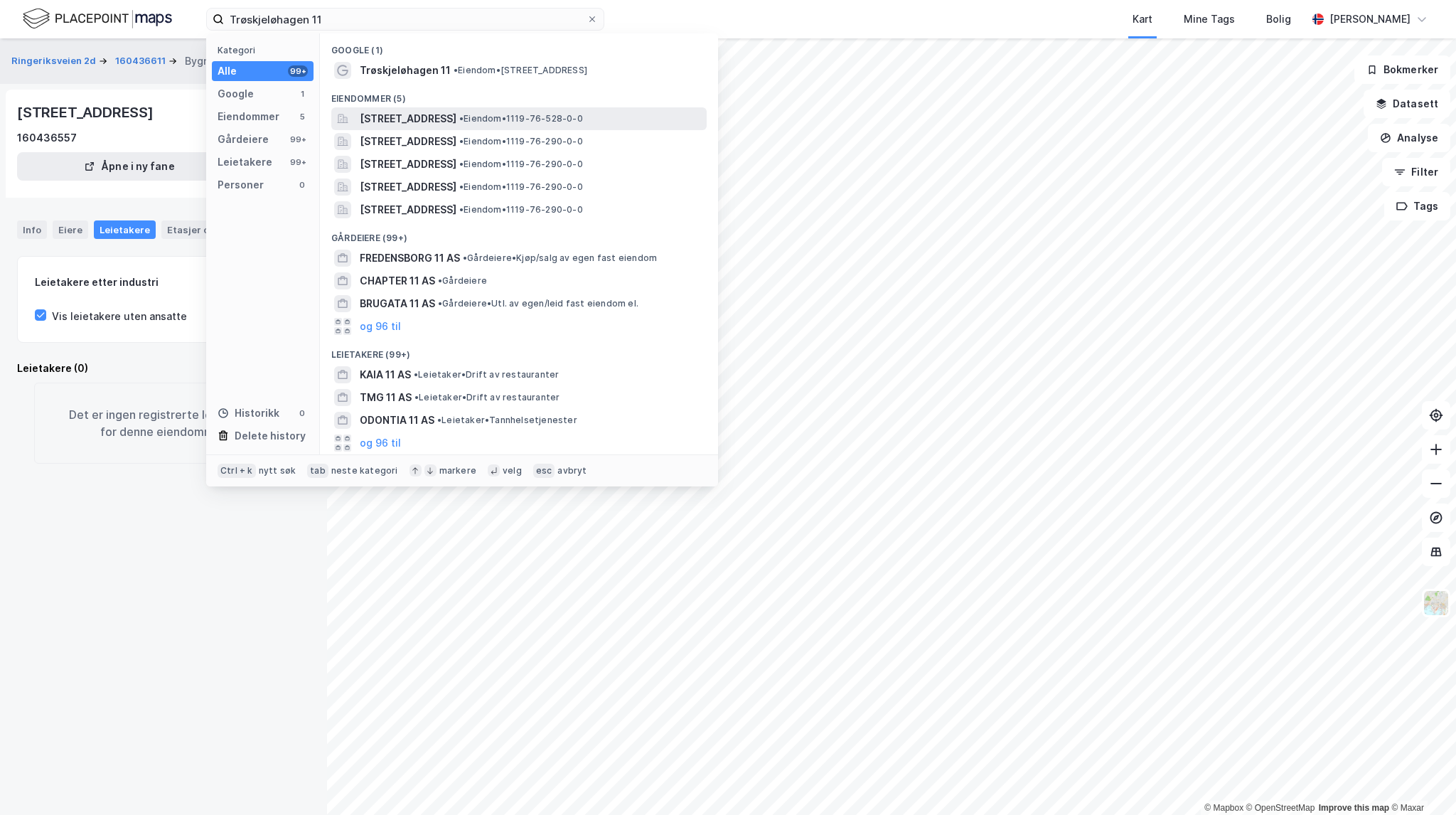
click at [464, 117] on span "•" at bounding box center [461, 118] width 4 height 11
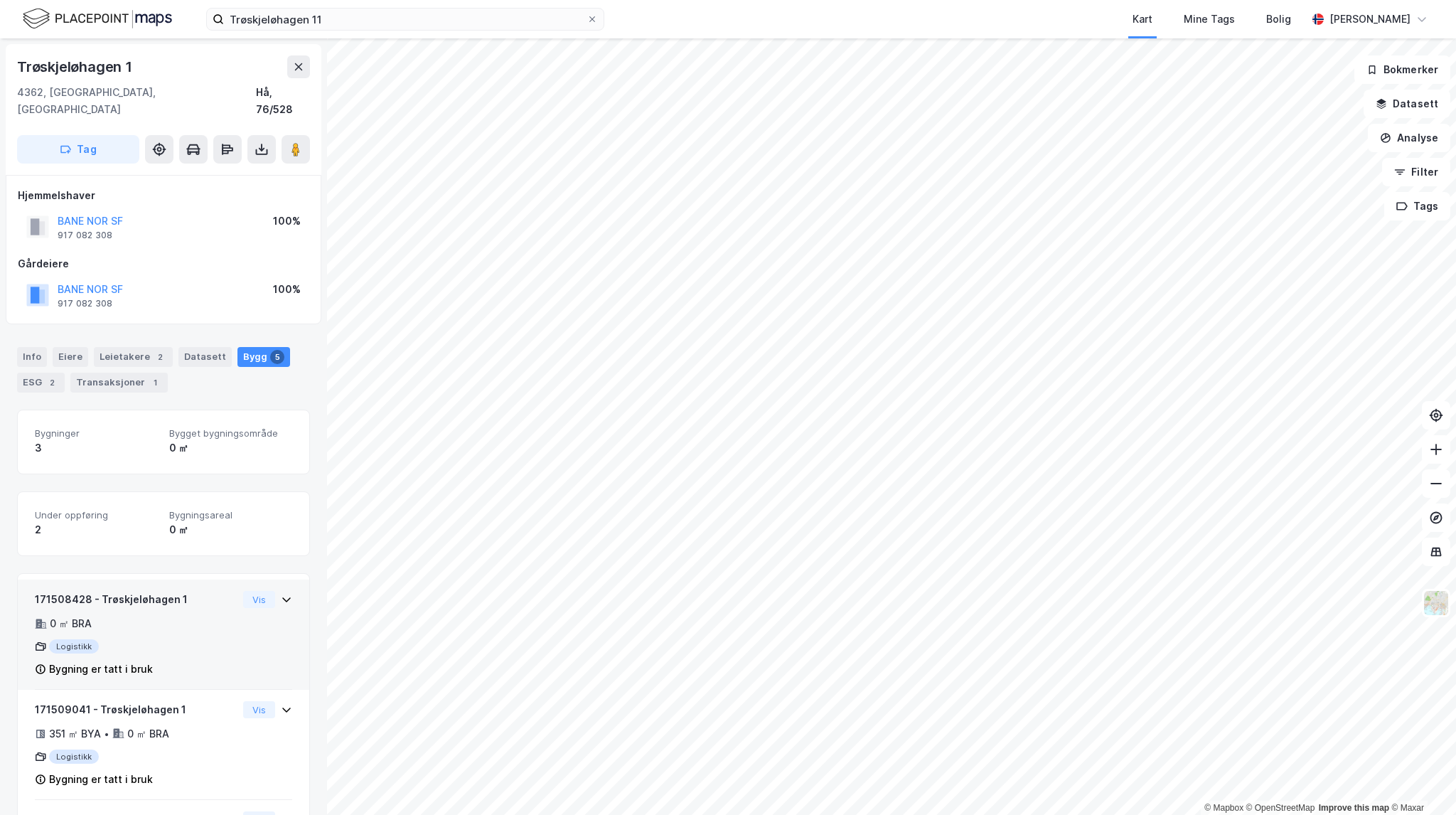
click at [185, 615] on div "0 ㎡ BRA" at bounding box center [136, 623] width 202 height 17
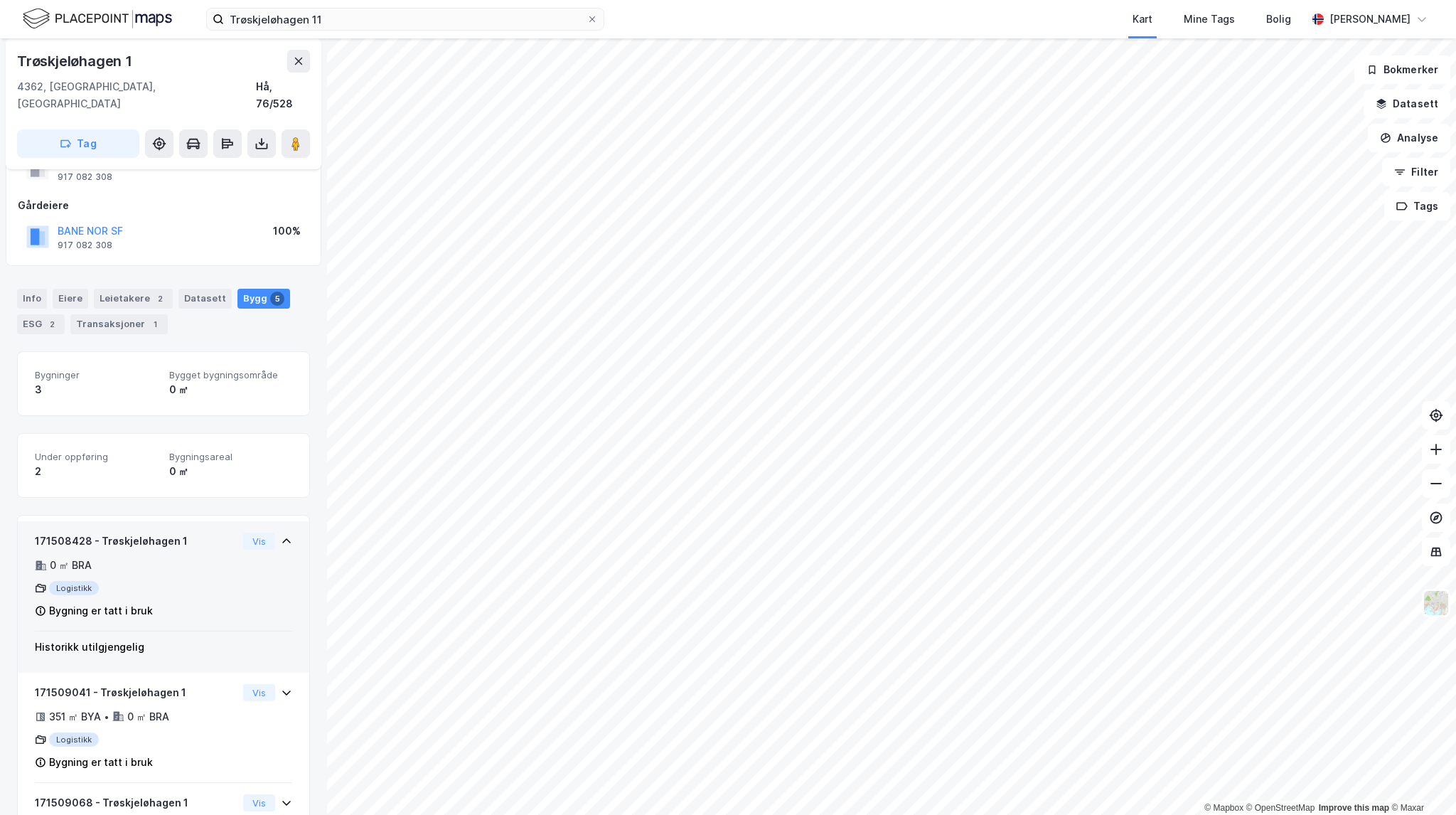
scroll to position [71, 0]
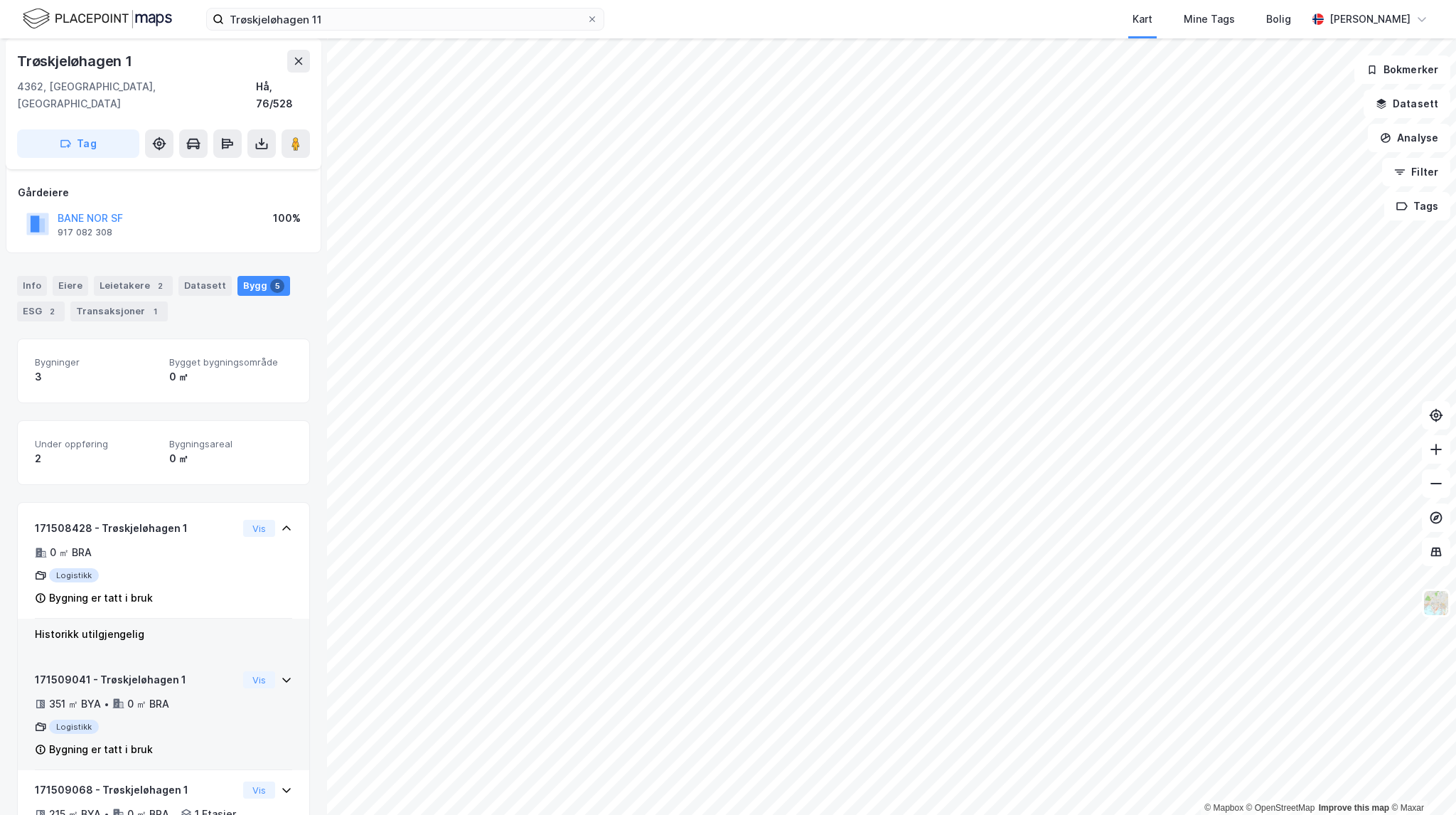
click at [212, 720] on div "Logistikk" at bounding box center [136, 726] width 202 height 14
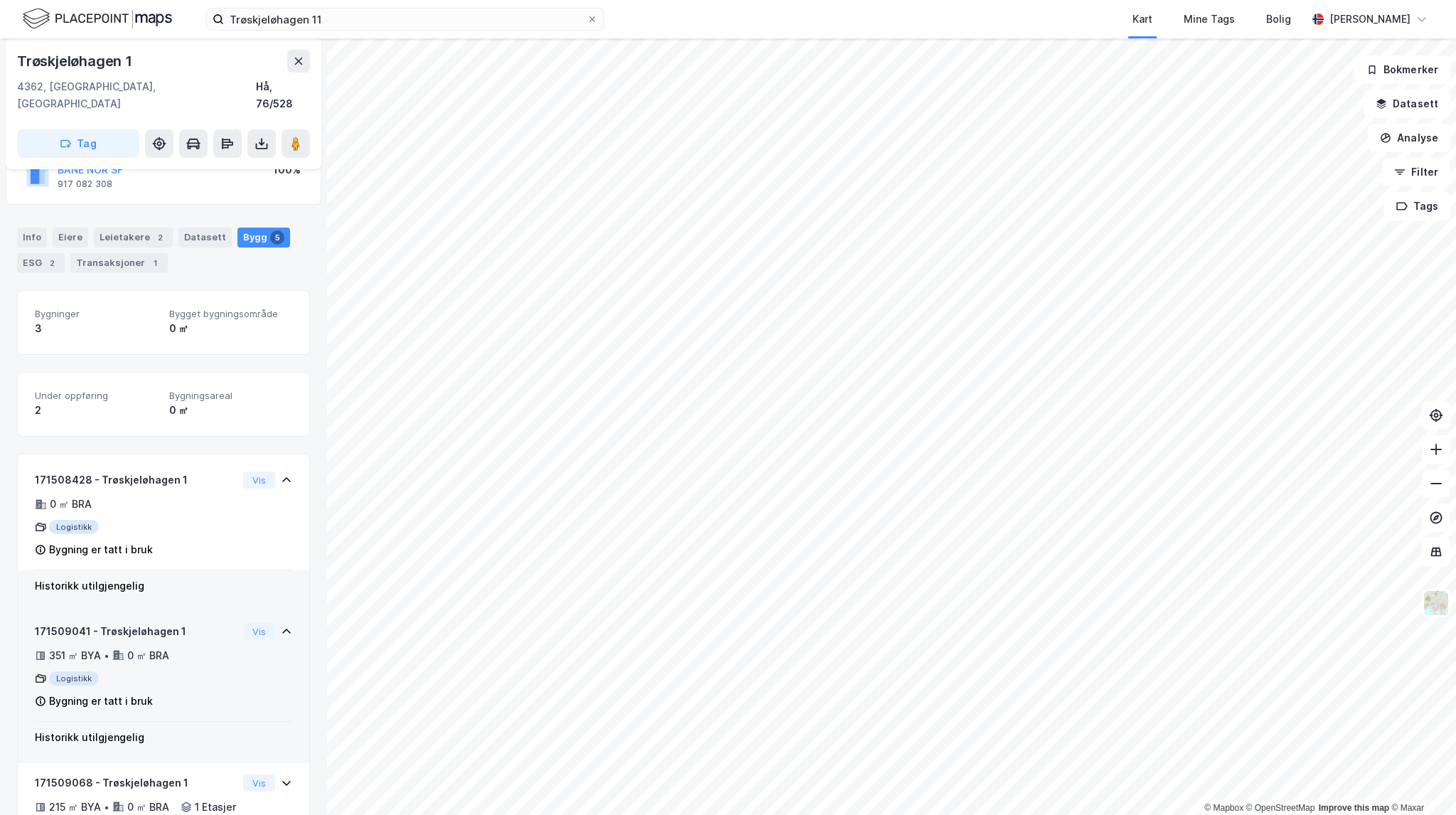
scroll to position [143, 0]
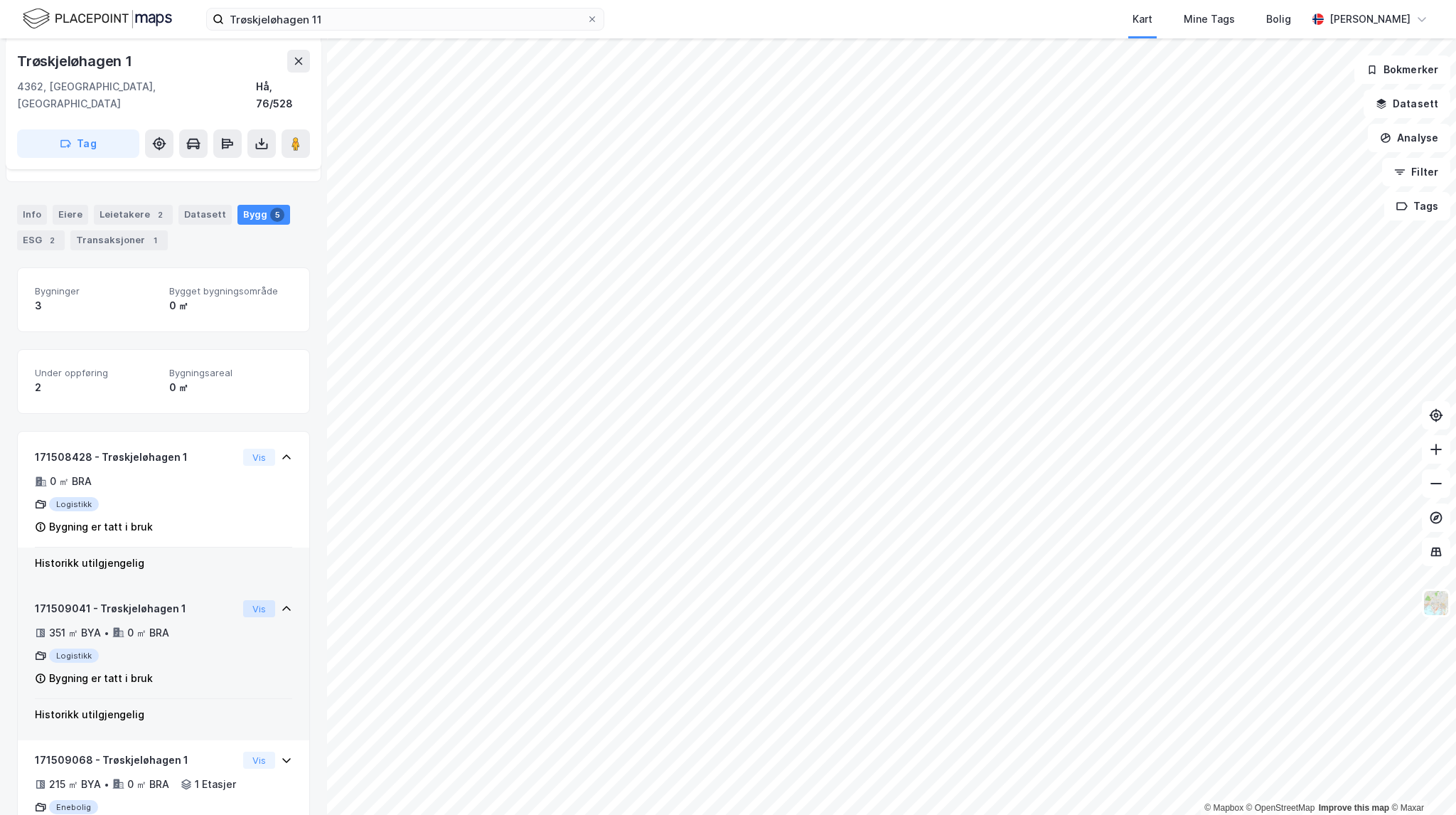
click at [246, 600] on button "Vis" at bounding box center [259, 608] width 32 height 17
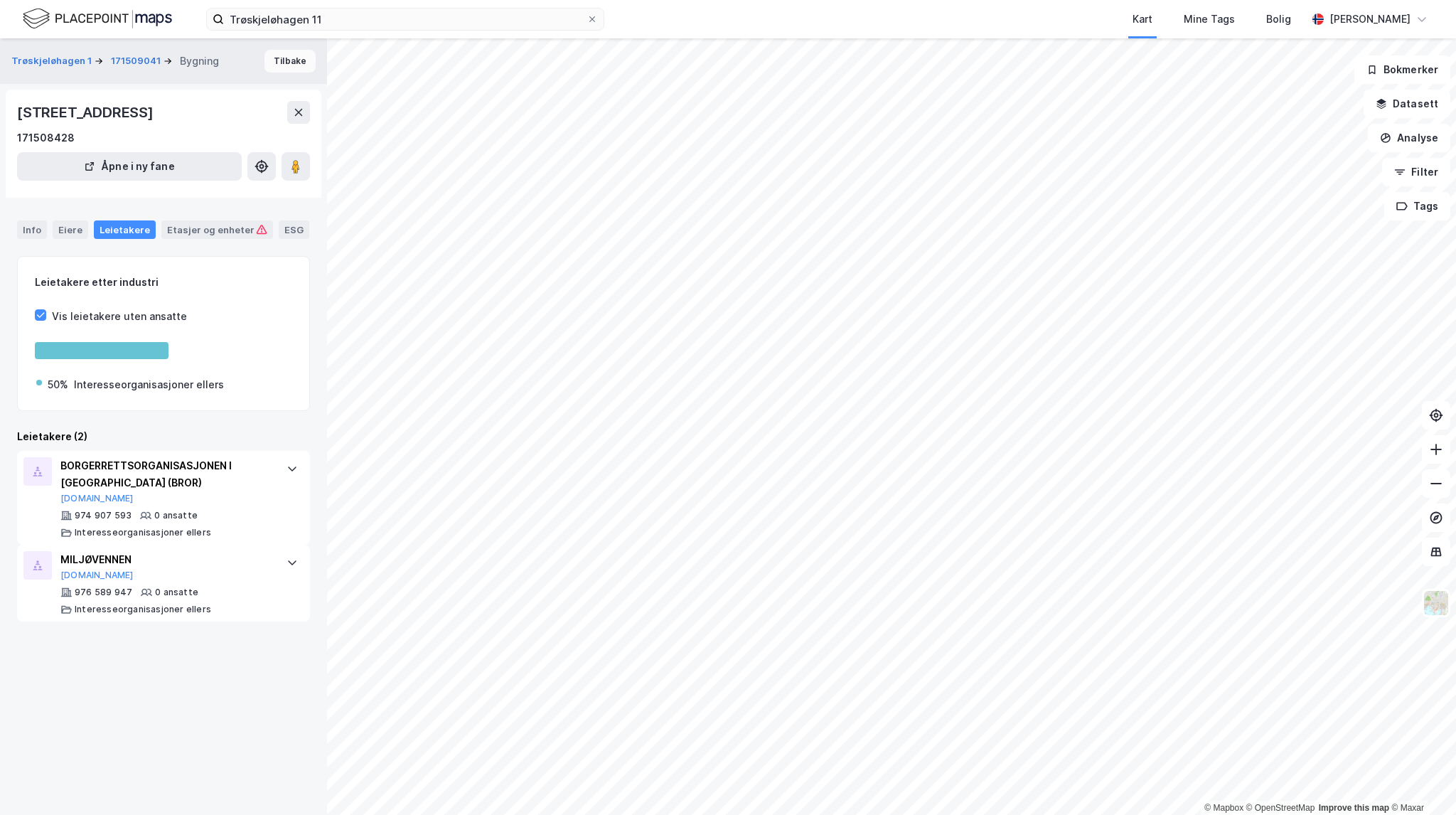
click at [285, 68] on button "Tilbake" at bounding box center [290, 61] width 51 height 23
click at [281, 61] on button "Tilbake" at bounding box center [290, 61] width 51 height 23
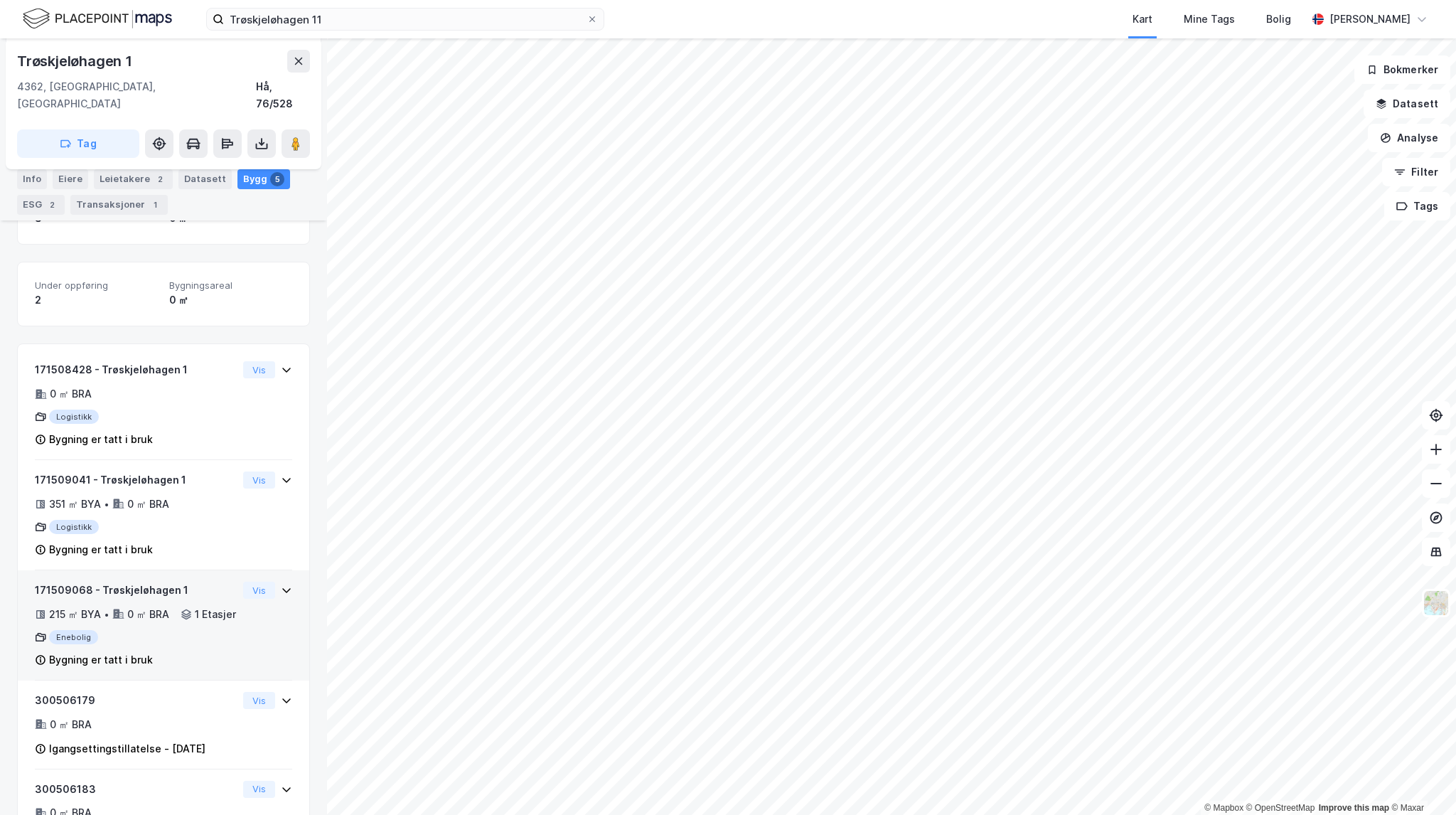
scroll to position [296, 0]
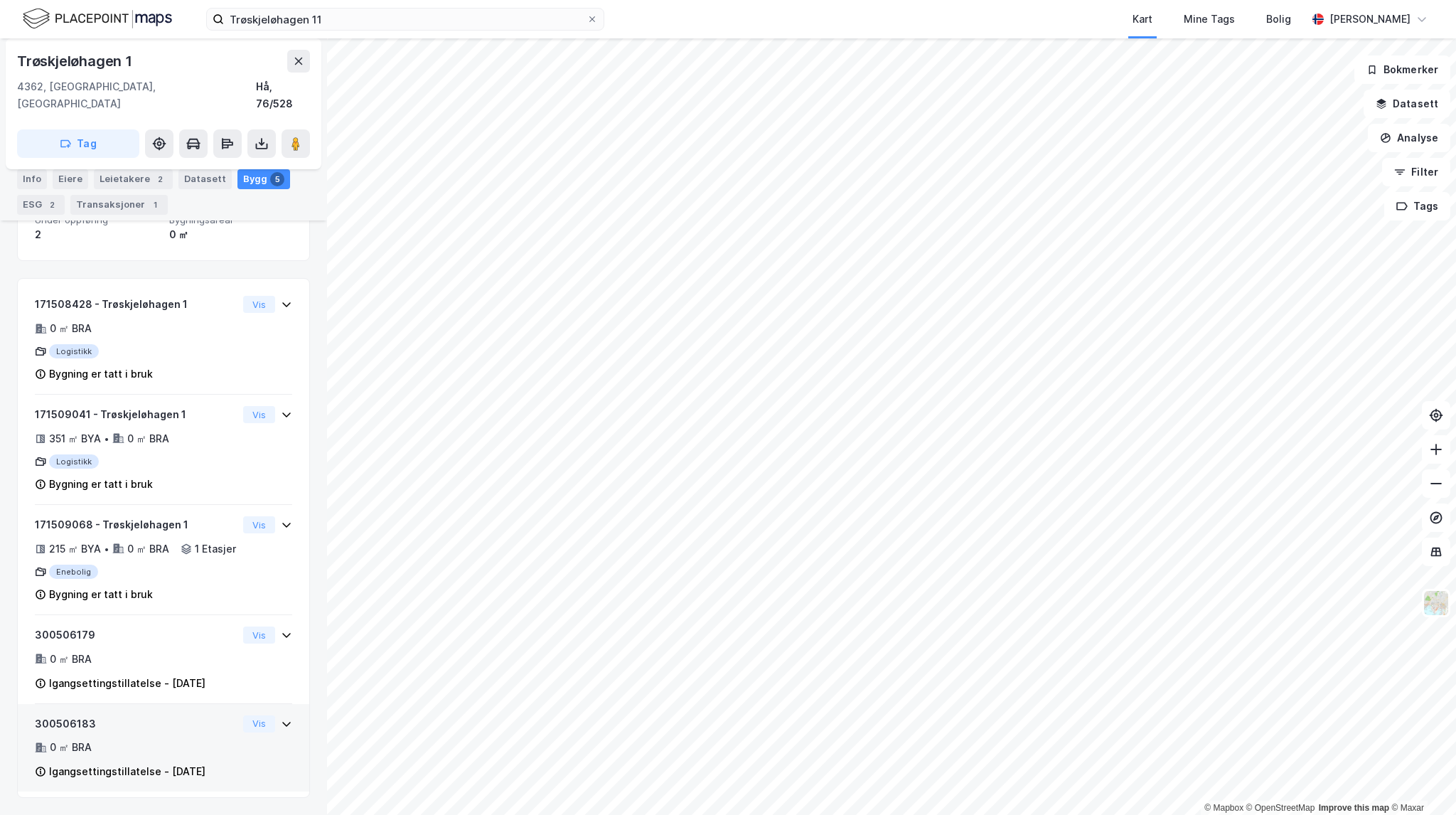
click at [202, 757] on div "300506183 0 ㎡ BRA Igangsettingstillatelse - [DATE]" at bounding box center [136, 748] width 202 height 66
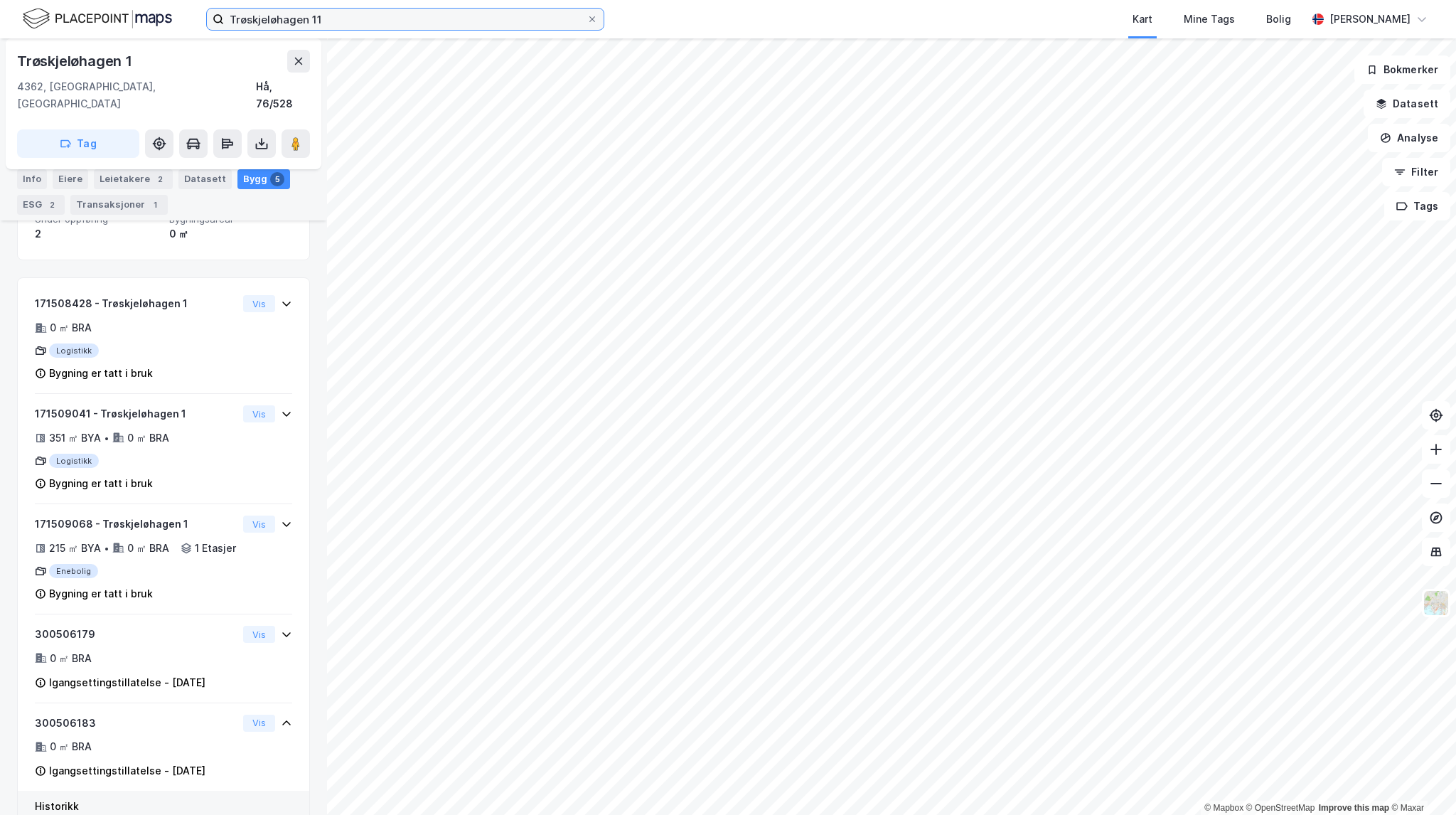
drag, startPoint x: 338, startPoint y: 18, endPoint x: 33, endPoint y: -22, distance: 307.6
click at [33, 0] on html "Trøskjeløhagen 11 Kart Mine Tags Bolig [PERSON_NAME] © Mapbox © OpenStreetMap I…" at bounding box center [728, 408] width 1456 height 815
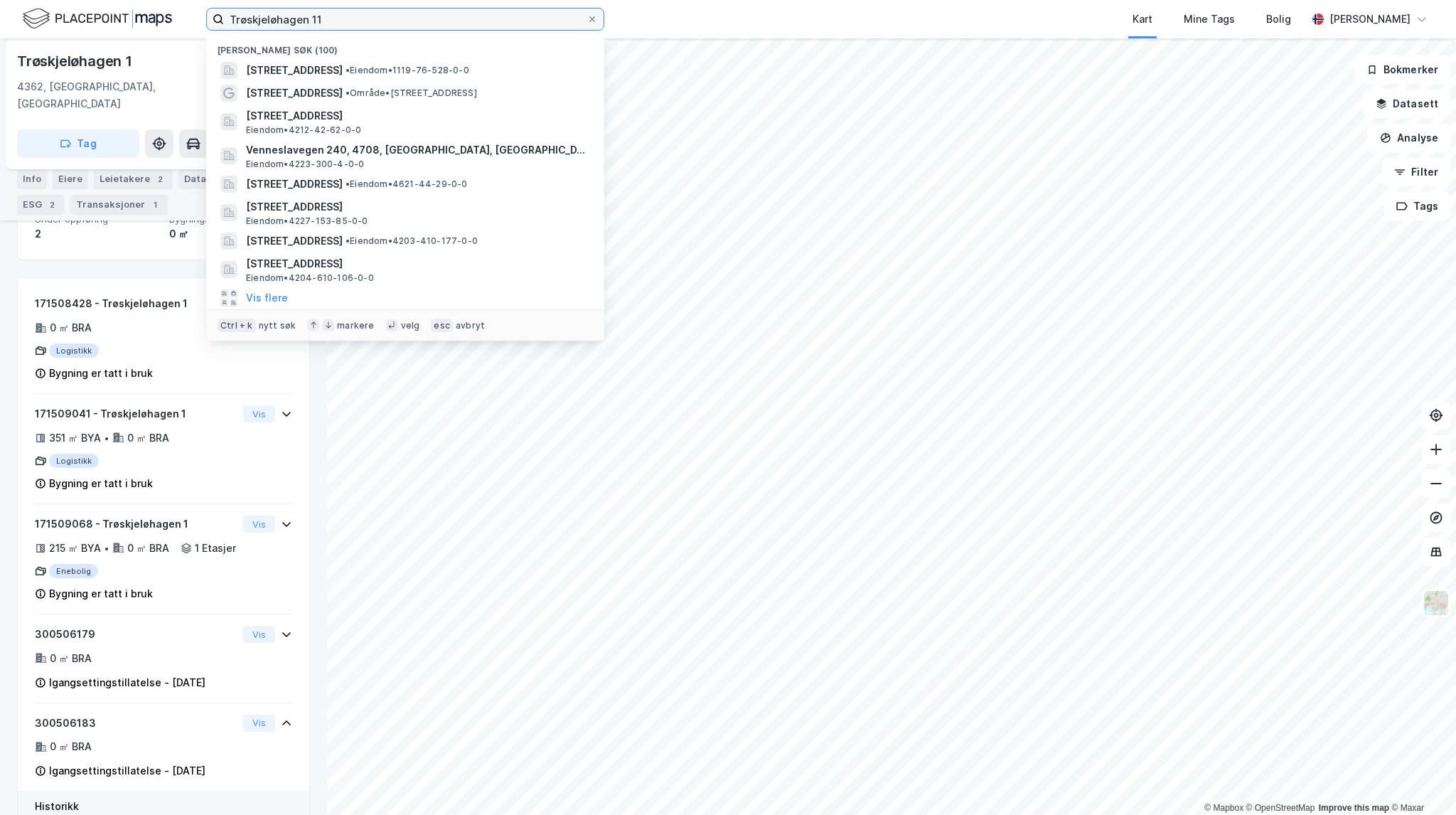
paste input "[STREET_ADDRESS]"
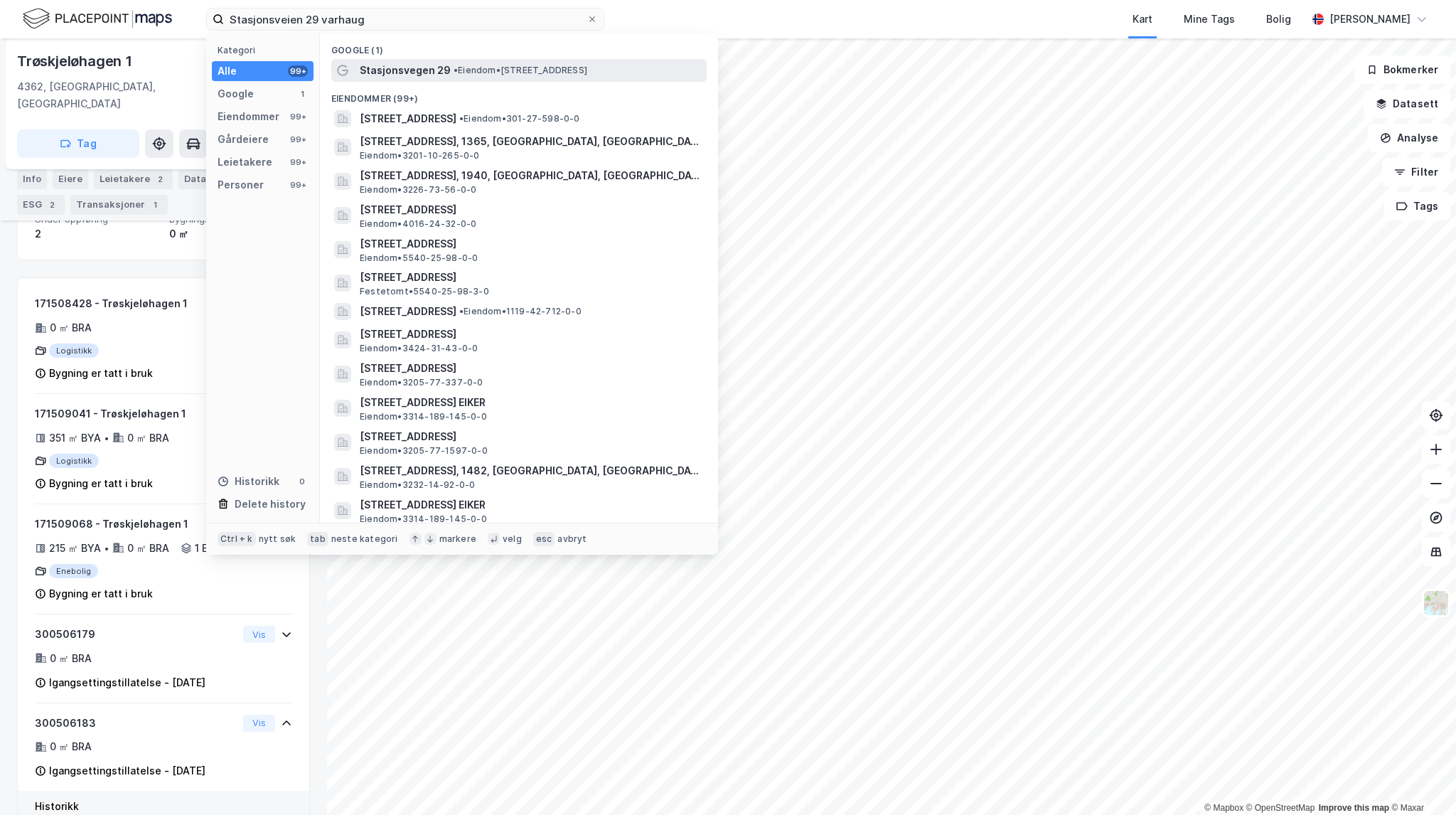
click at [531, 63] on div "Stasjonsvegen 29 • Eiendom • [STREET_ADDRESS]" at bounding box center [531, 70] width 344 height 17
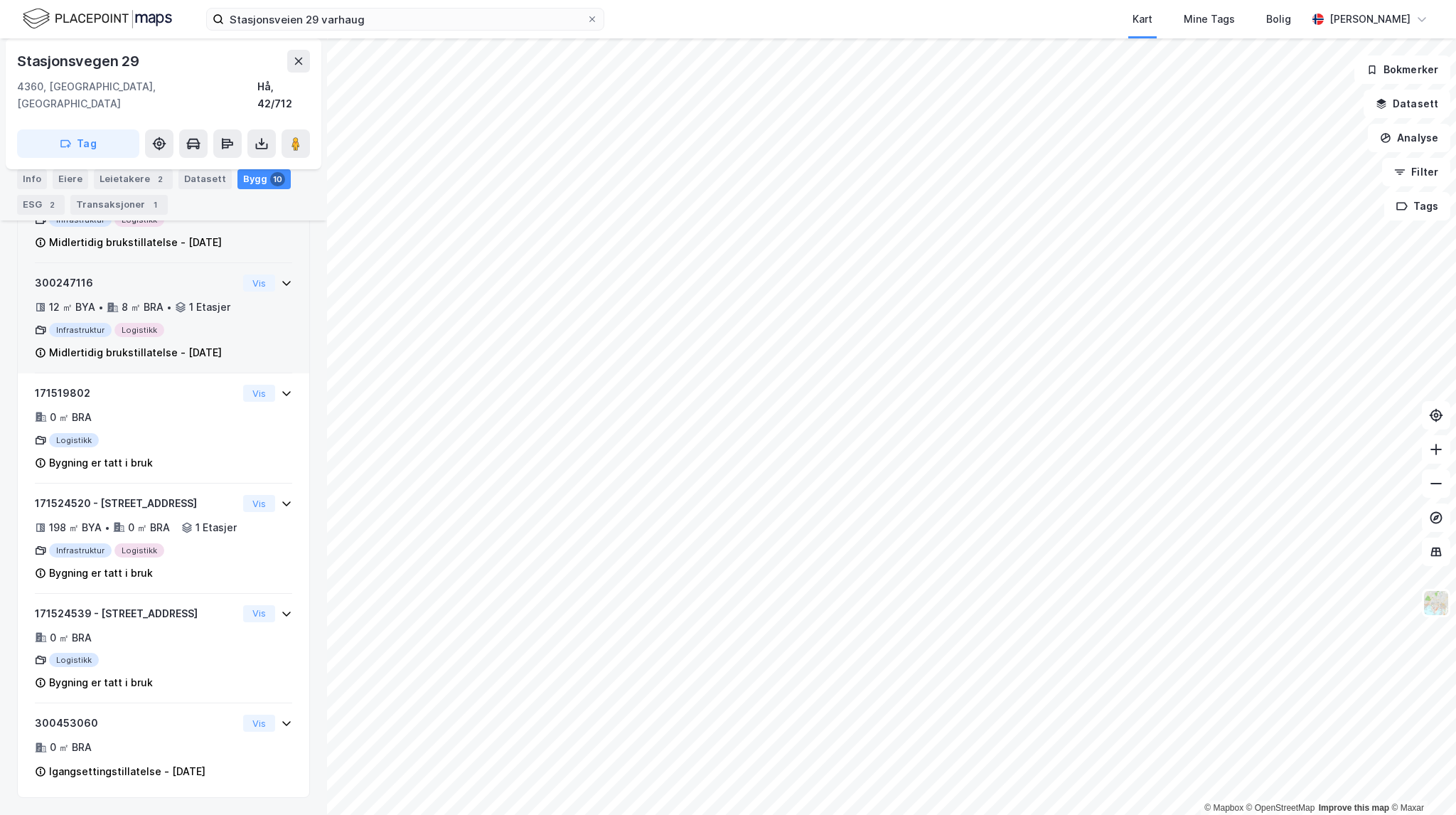
scroll to position [1015, 0]
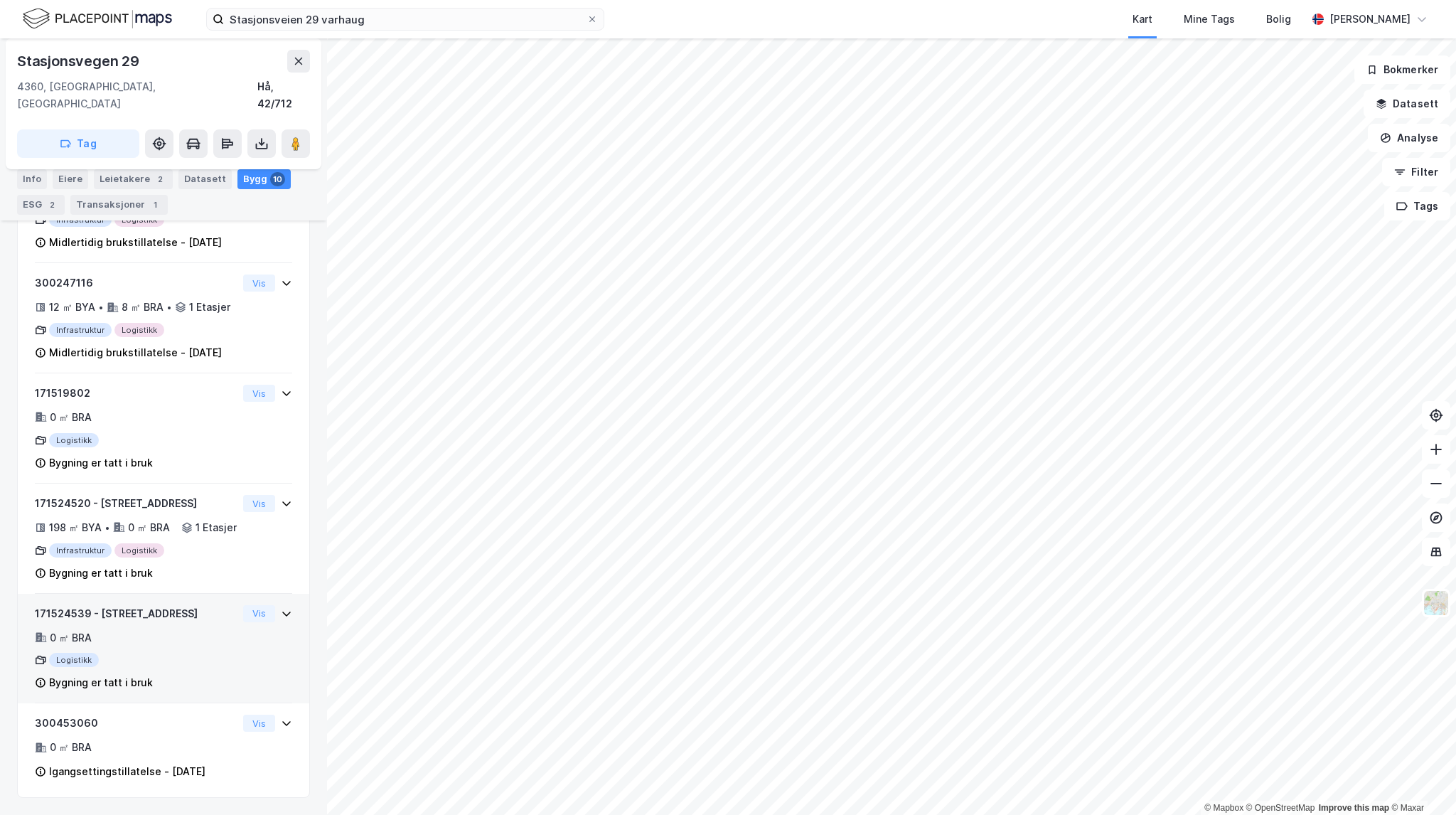
click at [210, 662] on div "Logistikk" at bounding box center [136, 660] width 202 height 14
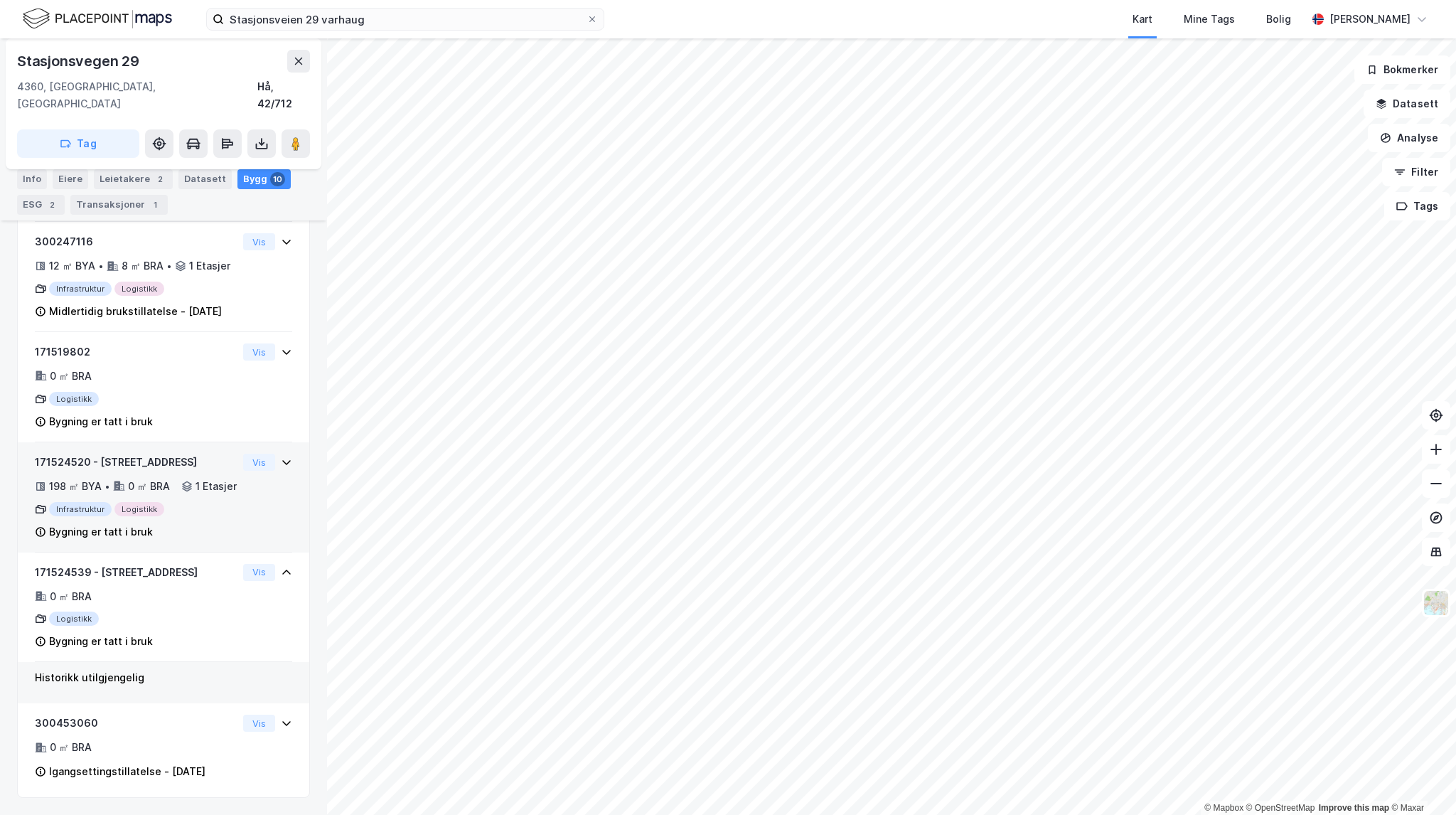
click at [208, 541] on div "Bygning er tatt i bruk" at bounding box center [136, 532] width 202 height 17
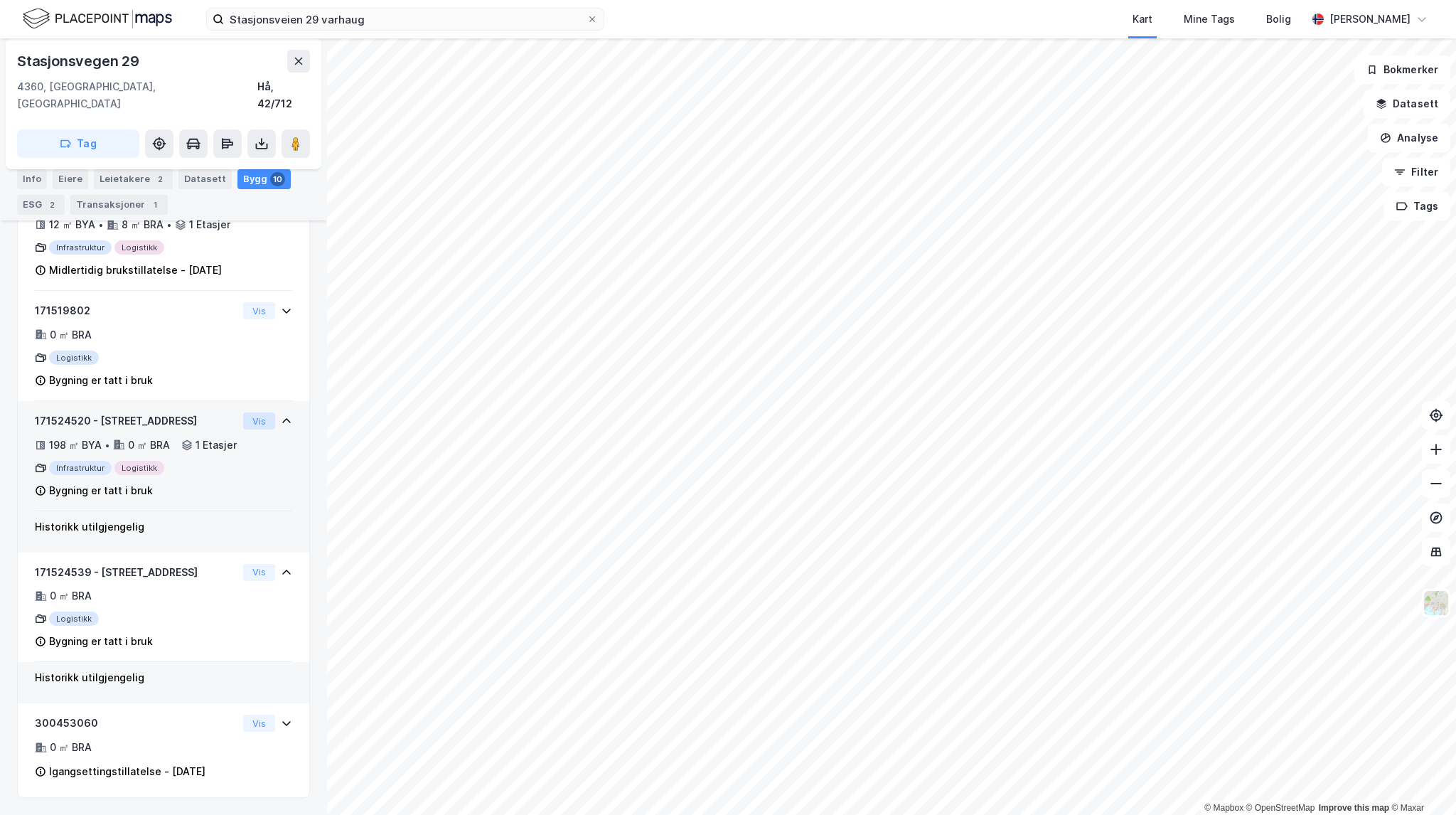
click at [243, 429] on button "Vis" at bounding box center [259, 421] width 32 height 17
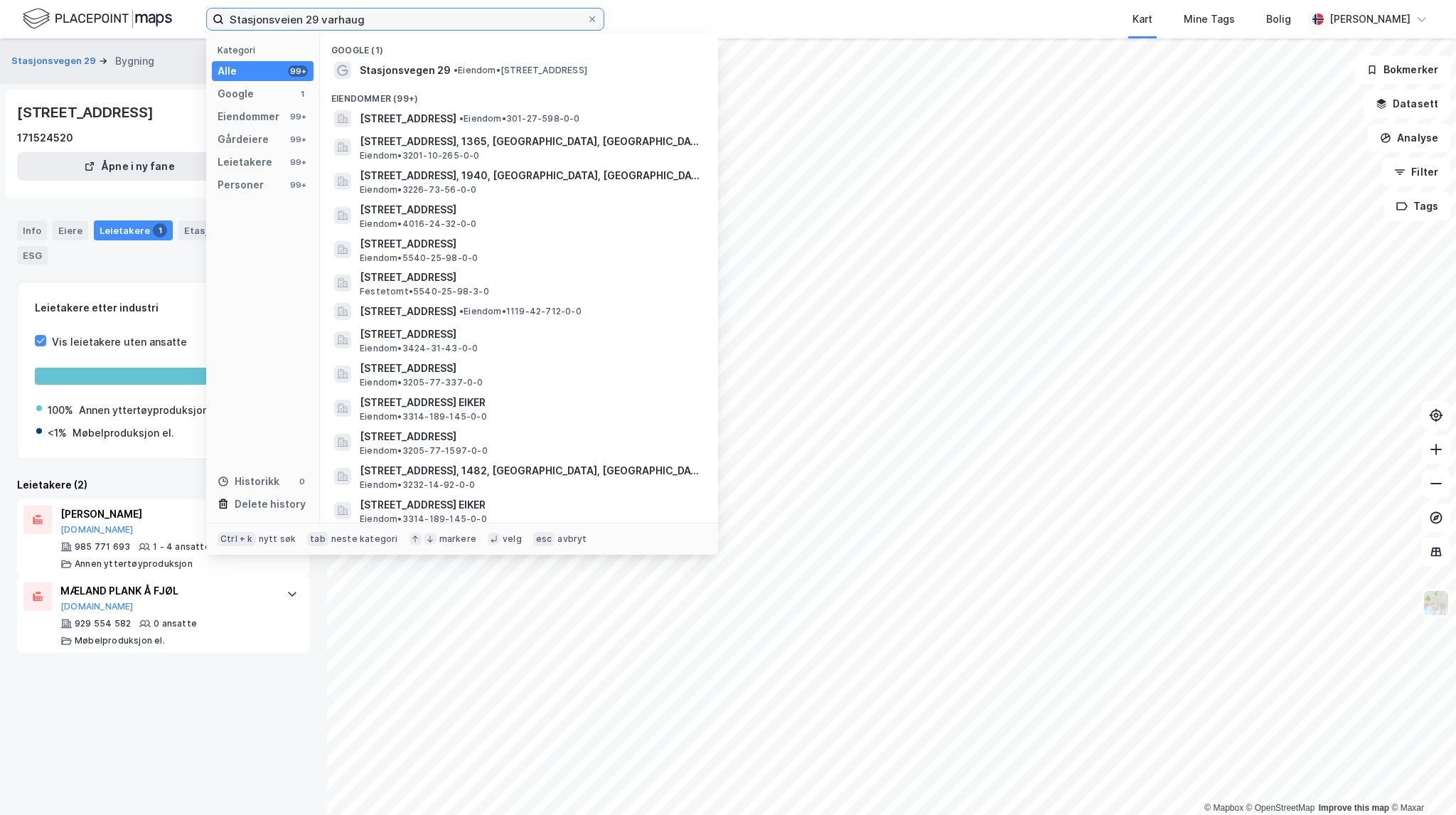
drag, startPoint x: 401, startPoint y: 19, endPoint x: 138, endPoint y: 12, distance: 263.1
click at [138, 12] on div "Stasjonsveien 29 varhaug Kategori Alle 99+ Google 1 Eiendommer 99+ Gårdeiere 99…" at bounding box center [728, 19] width 1456 height 39
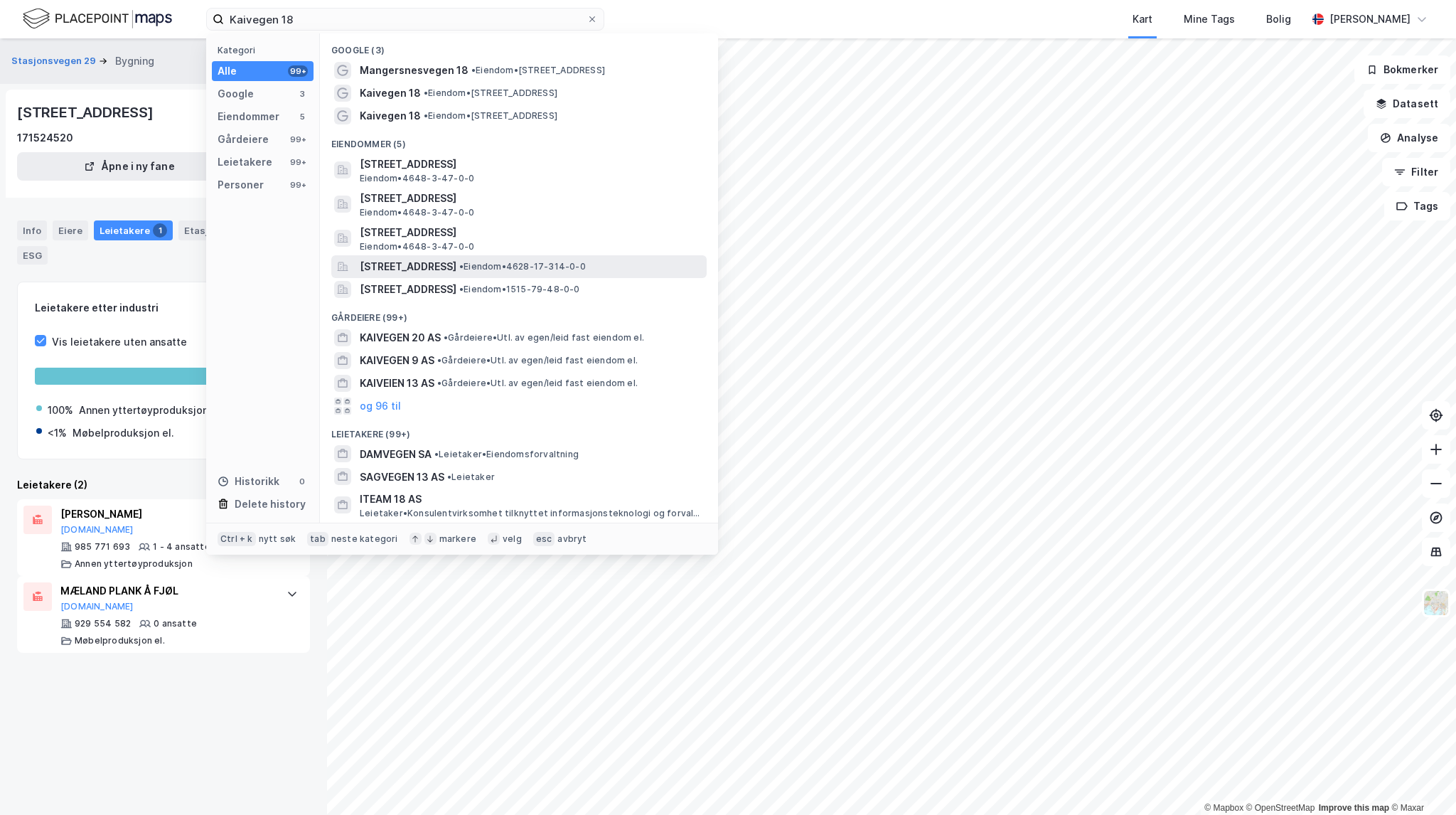
click at [605, 277] on div "[STREET_ADDRESS] • Eiendom • 4628-17-314-0-0" at bounding box center [519, 267] width 375 height 23
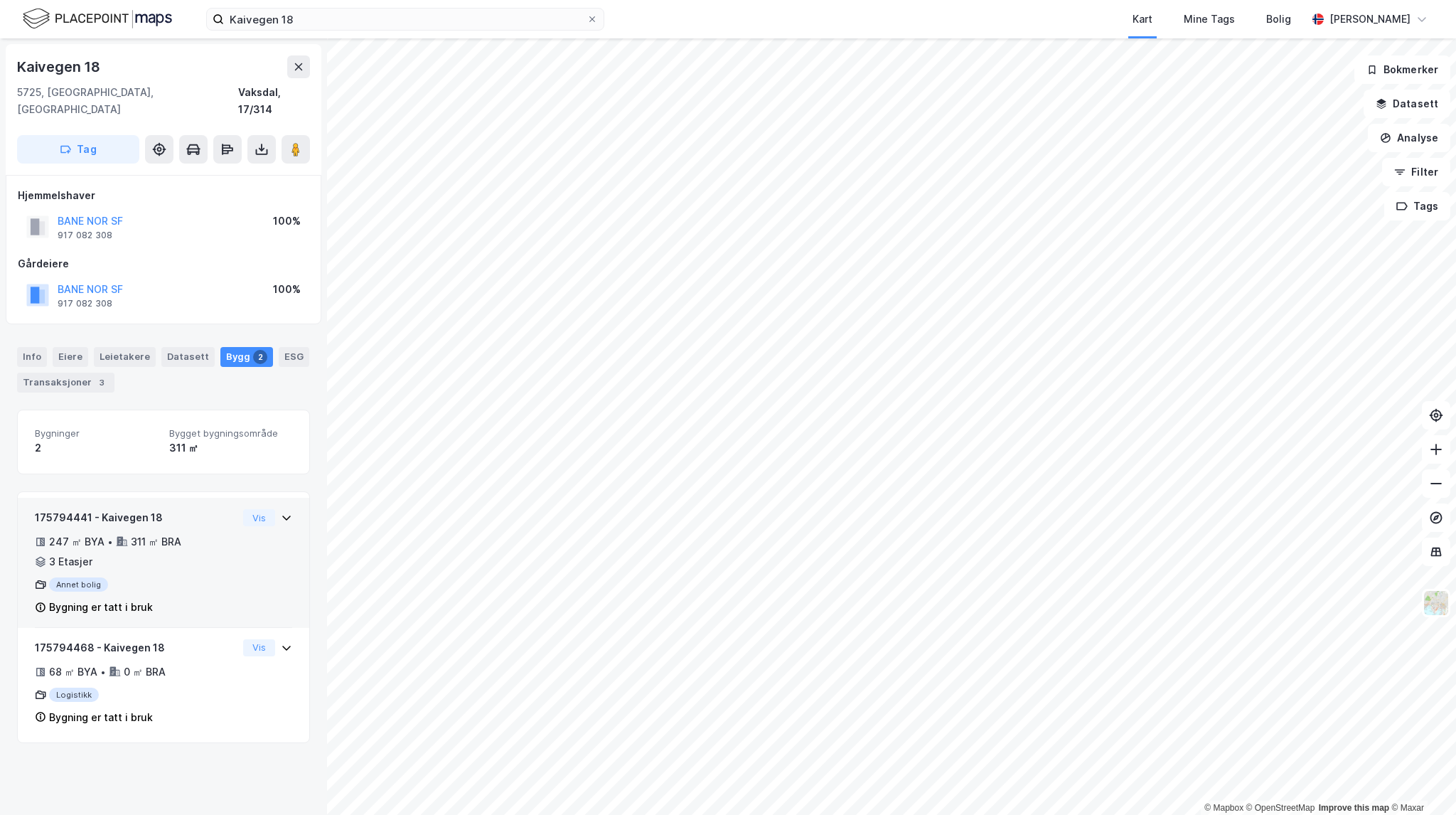
click at [256, 514] on div "175794441 - [GEOGRAPHIC_DATA] 18 247 ㎡ BYA • 311 ㎡ BRA • 3 Etasjer Annet bolig …" at bounding box center [163, 568] width 257 height 119
click at [252, 509] on button "Vis" at bounding box center [259, 517] width 32 height 17
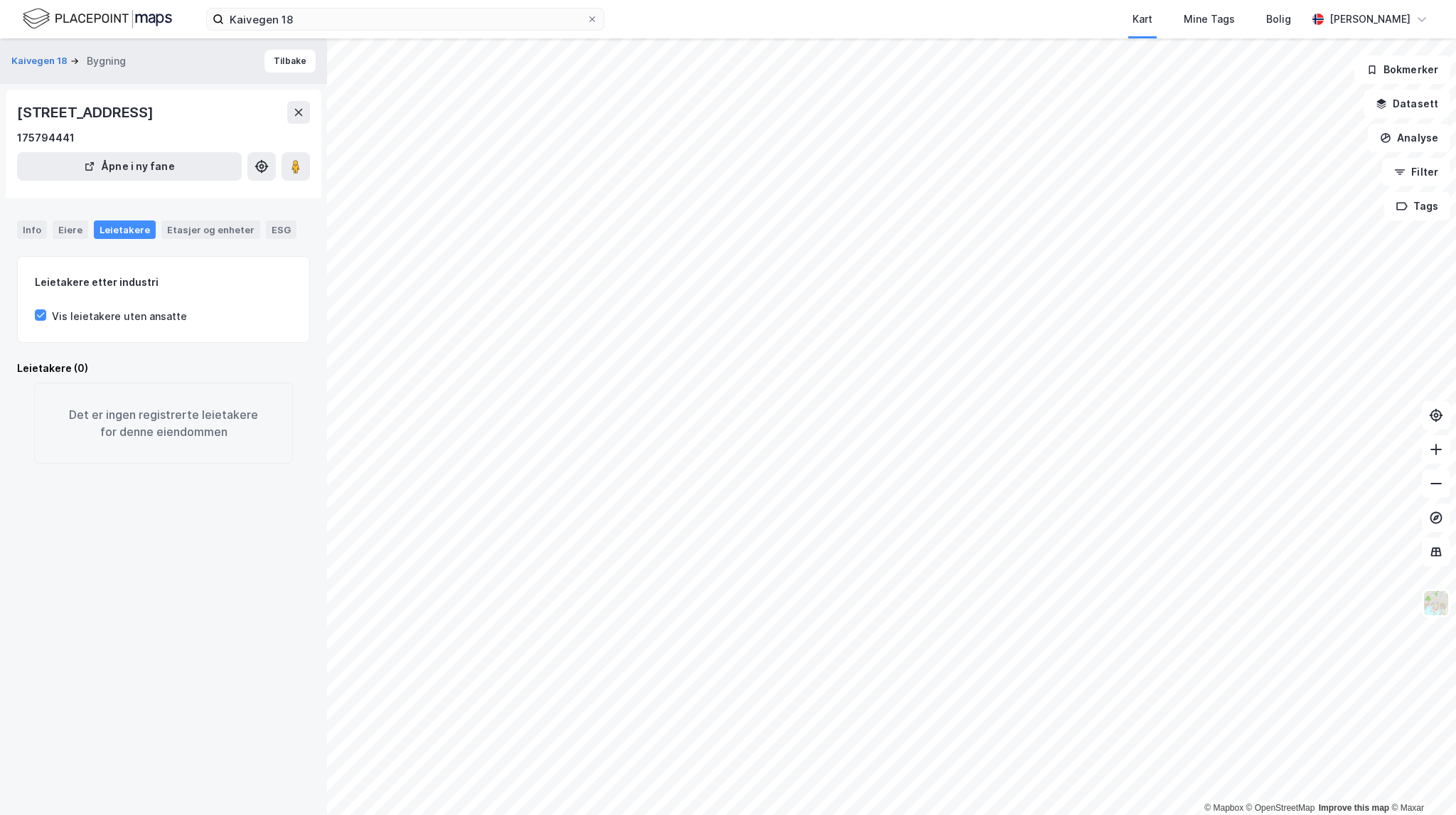
click at [89, 244] on div "Info Eiere Leietakere Etasjer og enheter ESG" at bounding box center [164, 224] width 327 height 41
click at [62, 227] on div "Eiere" at bounding box center [70, 229] width 35 height 19
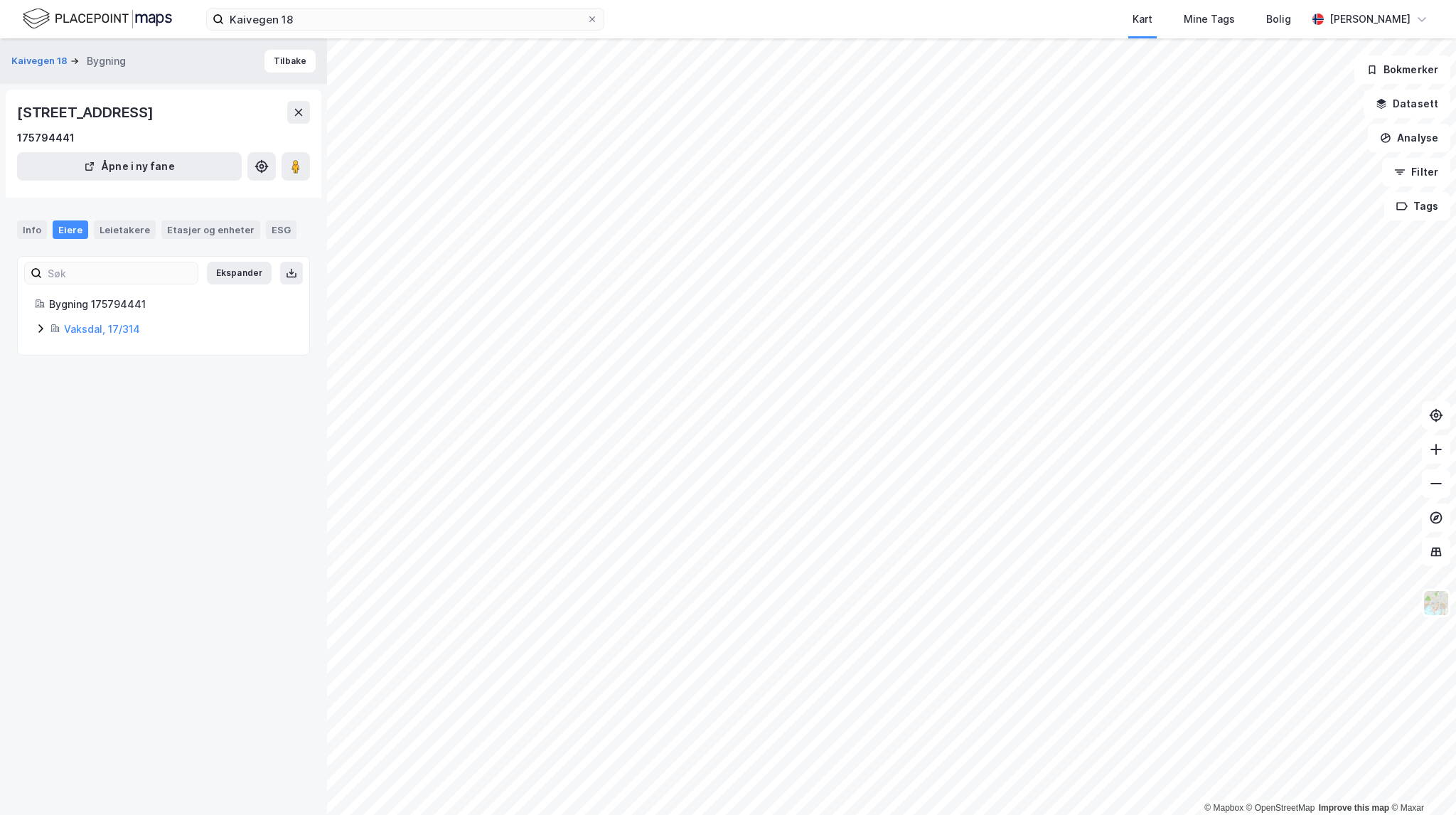
click at [39, 328] on icon at bounding box center [40, 328] width 11 height 11
click at [116, 229] on div "Leietakere" at bounding box center [124, 229] width 62 height 19
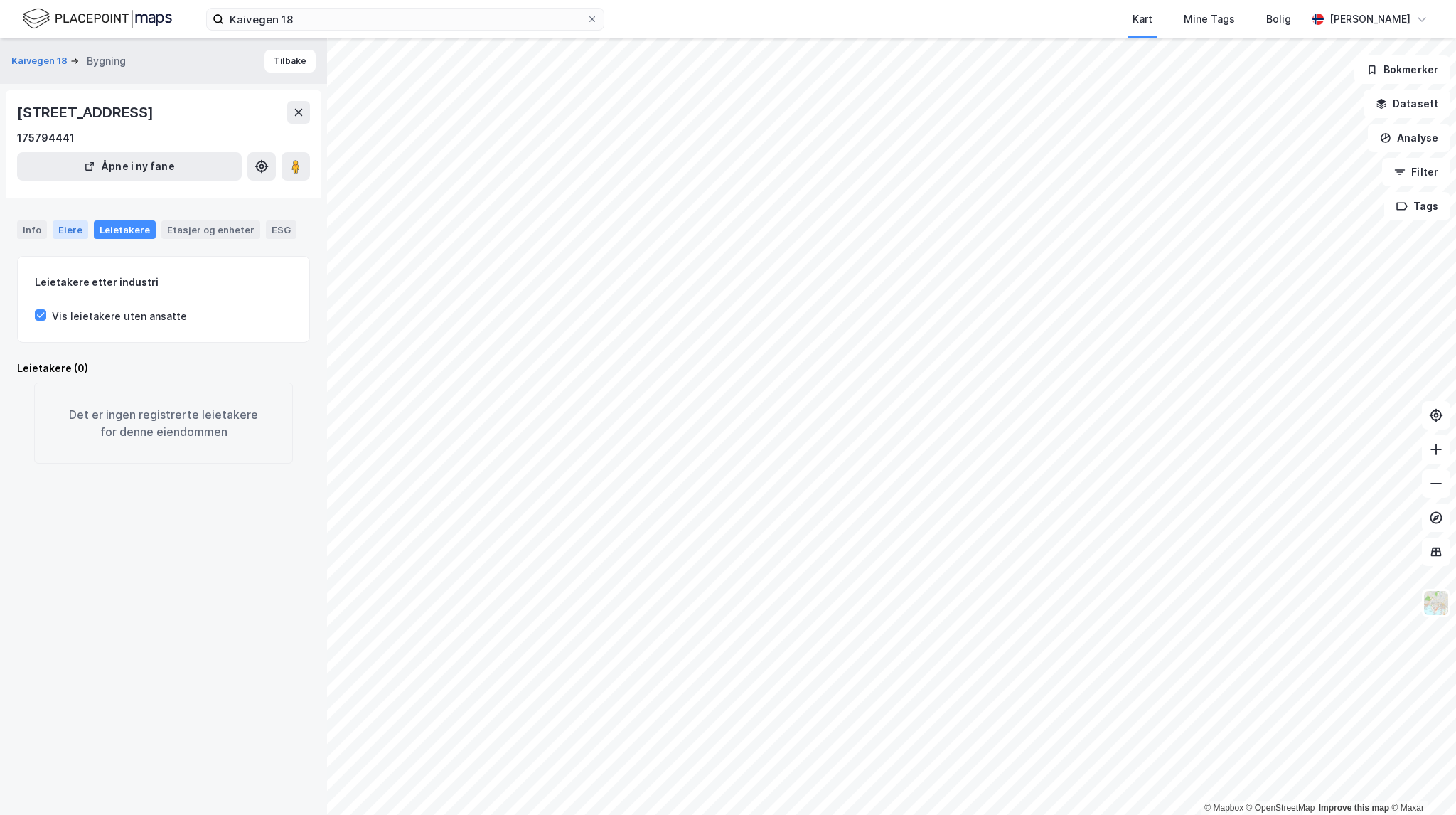
click at [66, 231] on div "Eiere" at bounding box center [70, 229] width 35 height 19
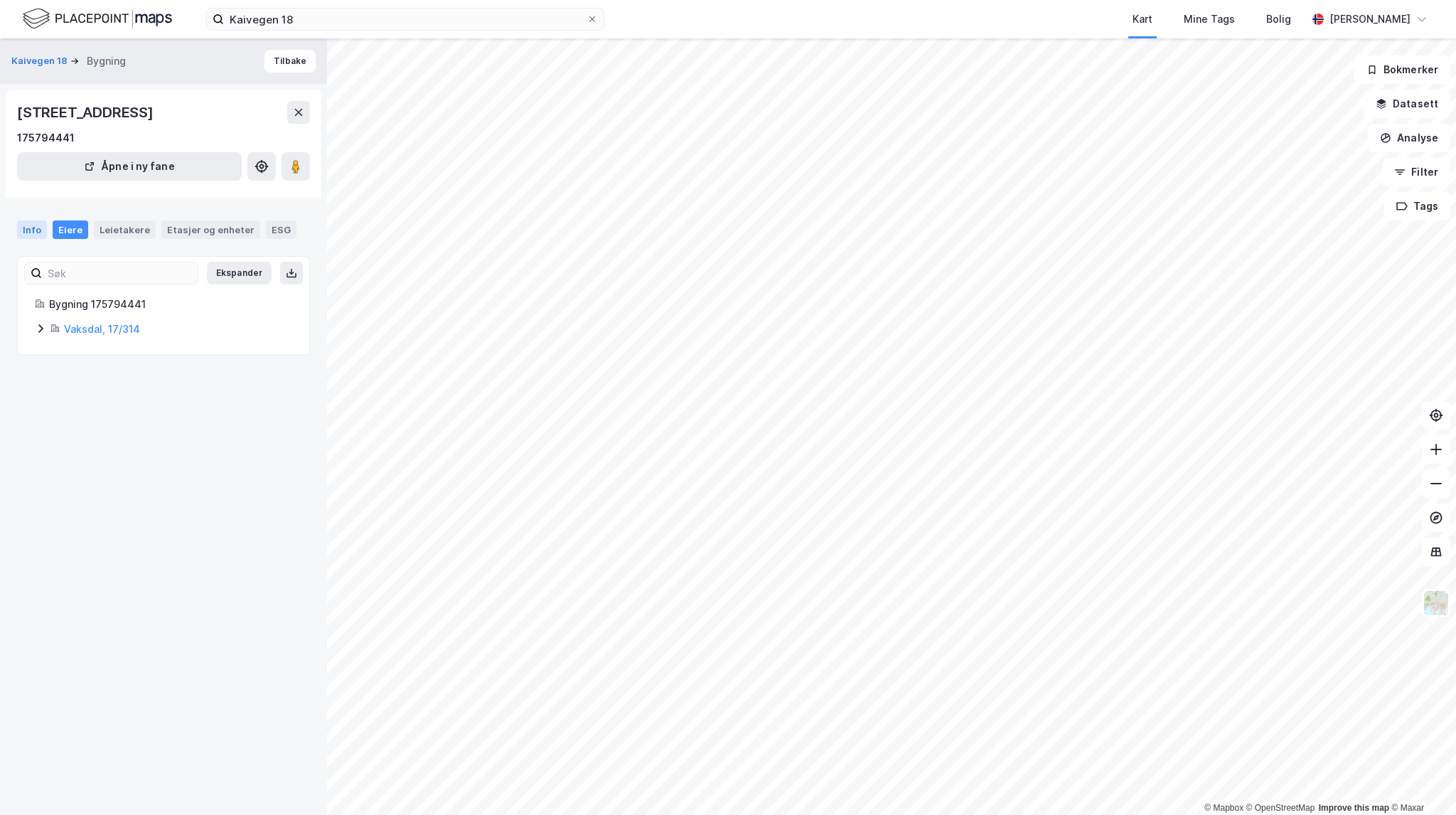
click at [32, 231] on div "Info" at bounding box center [31, 229] width 30 height 19
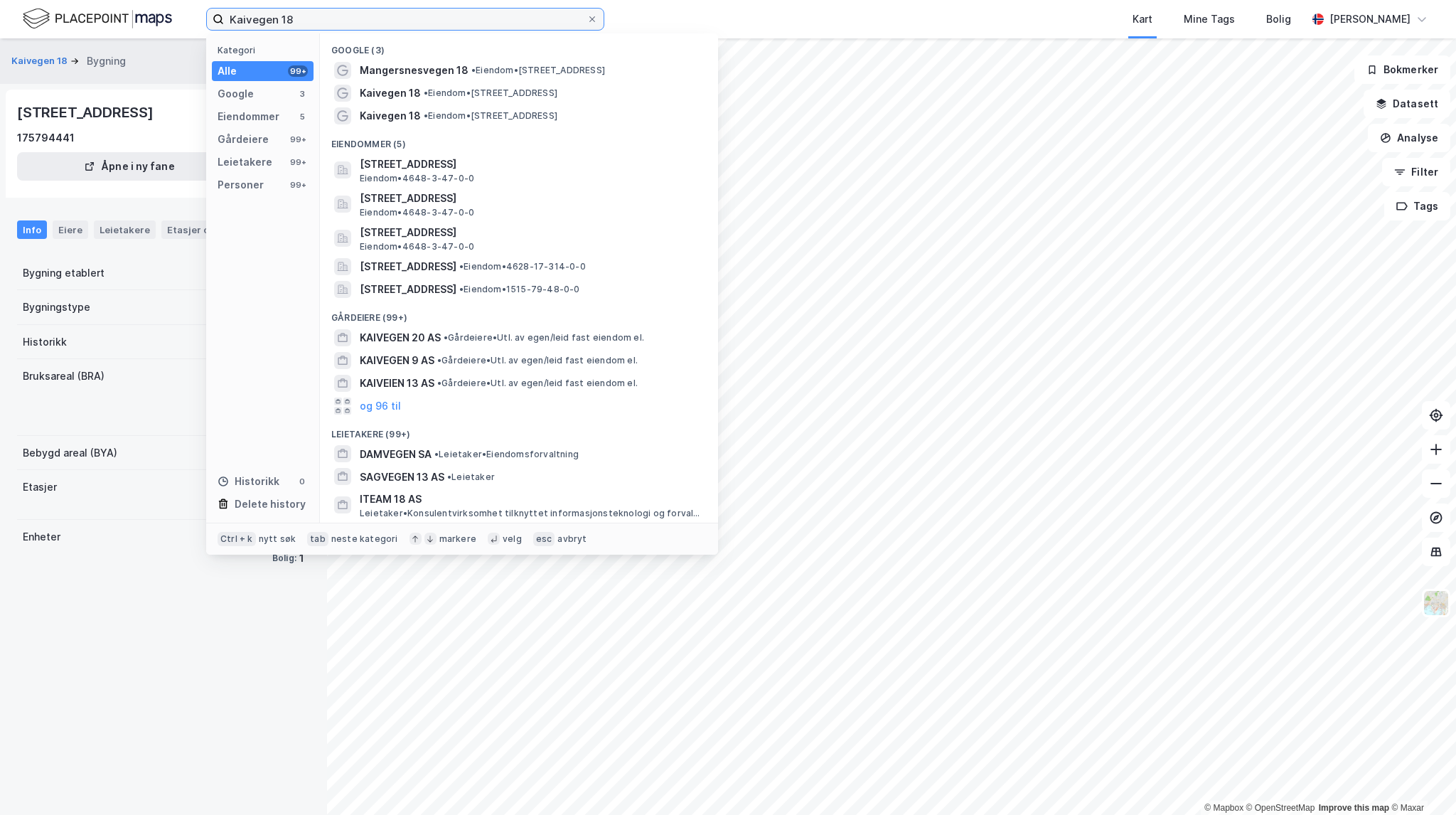
drag, startPoint x: 305, startPoint y: 13, endPoint x: 13, endPoint y: -5, distance: 292.6
click at [13, 0] on html "Kaivegen 18 Kategori Alle 99+ Google 3 Eiendommer 5 Gårdeiere 99+ Leietakere 99…" at bounding box center [728, 408] width 1456 height 815
paste input "[STREET_ADDRESS]"
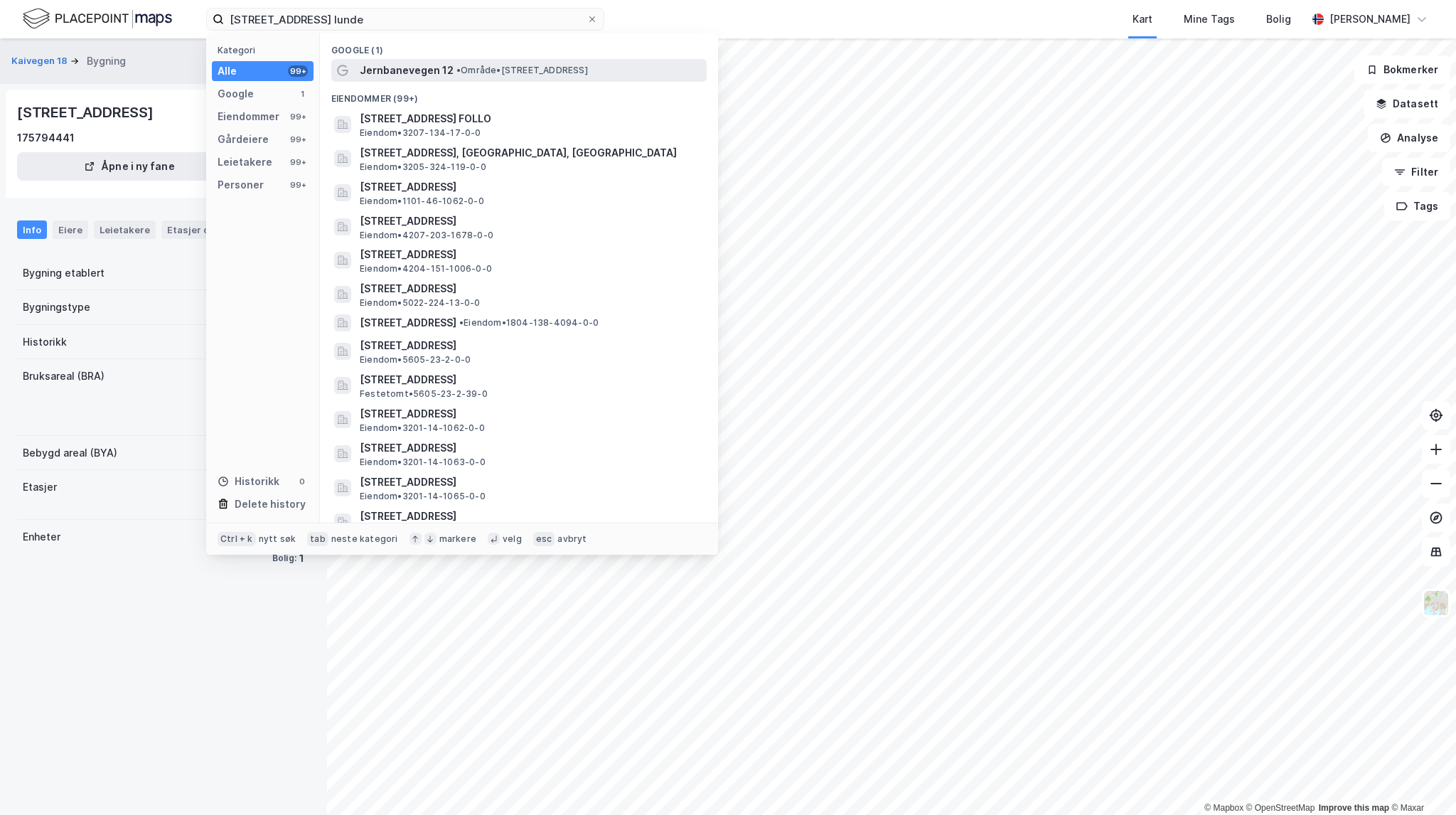
click at [588, 75] on span "• Område • [STREET_ADDRESS]" at bounding box center [522, 70] width 132 height 11
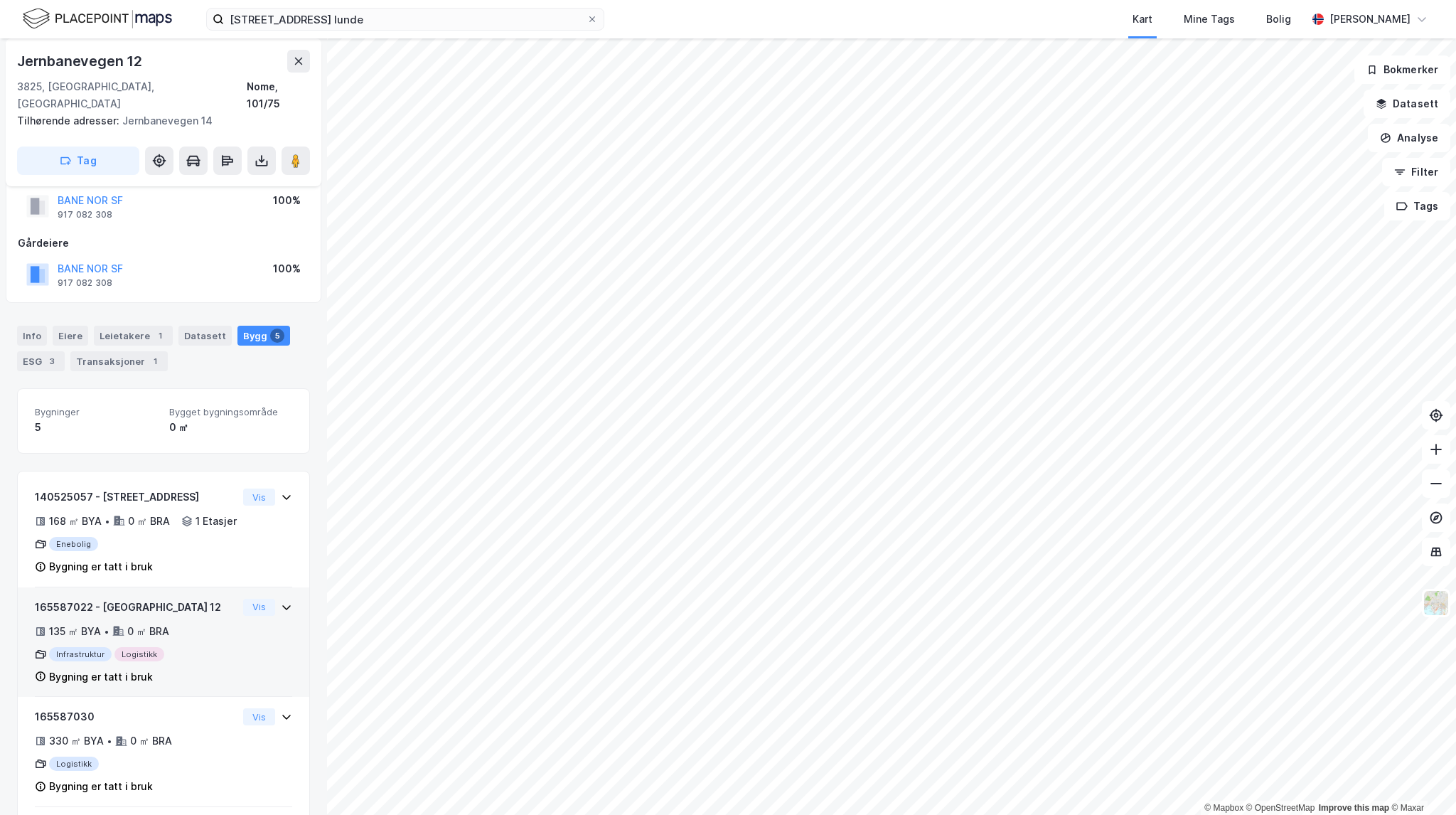
scroll to position [71, 0]
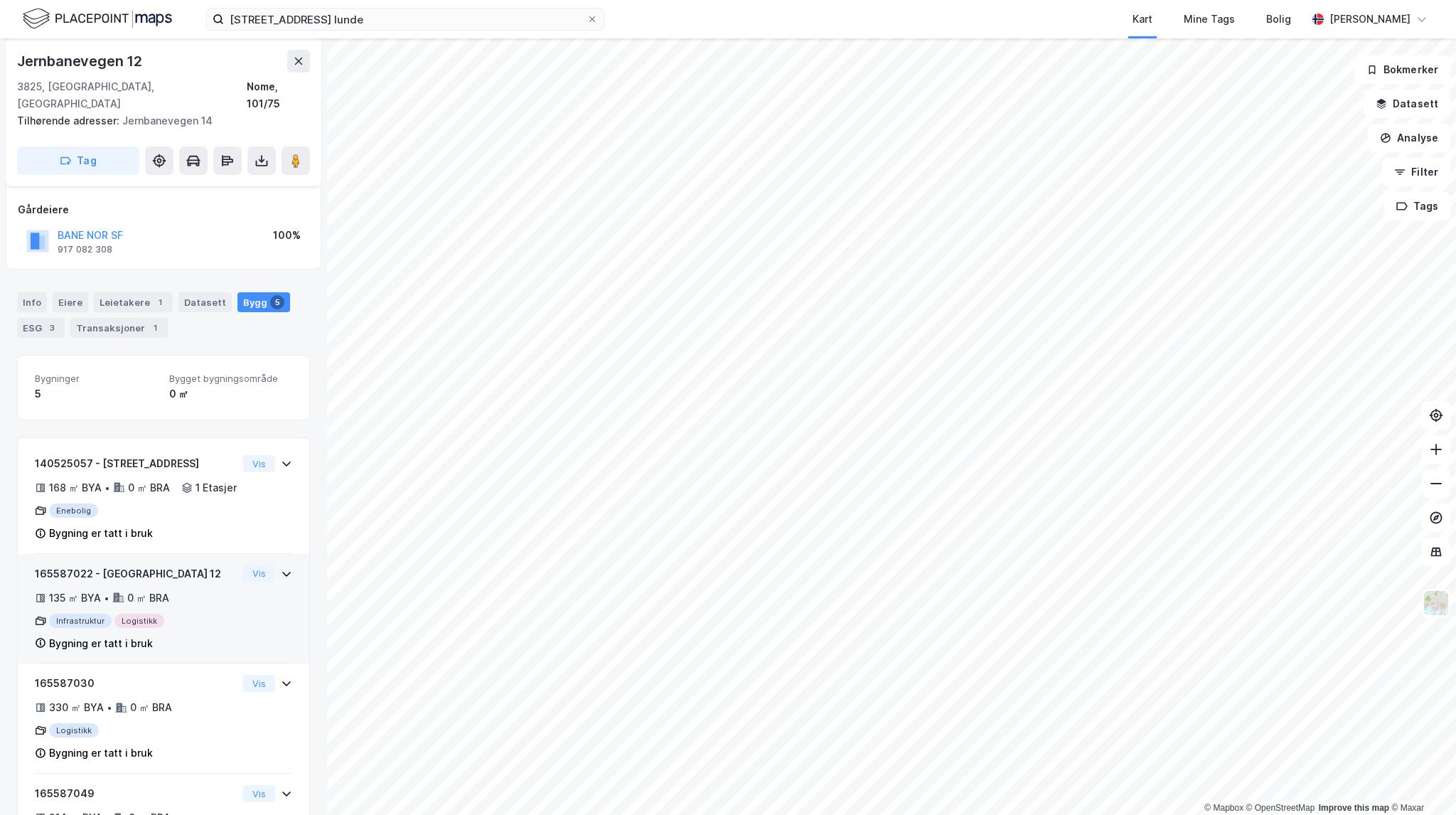
click at [206, 591] on div "135 ㎡ BYA • 0 ㎡ BRA" at bounding box center [136, 598] width 202 height 17
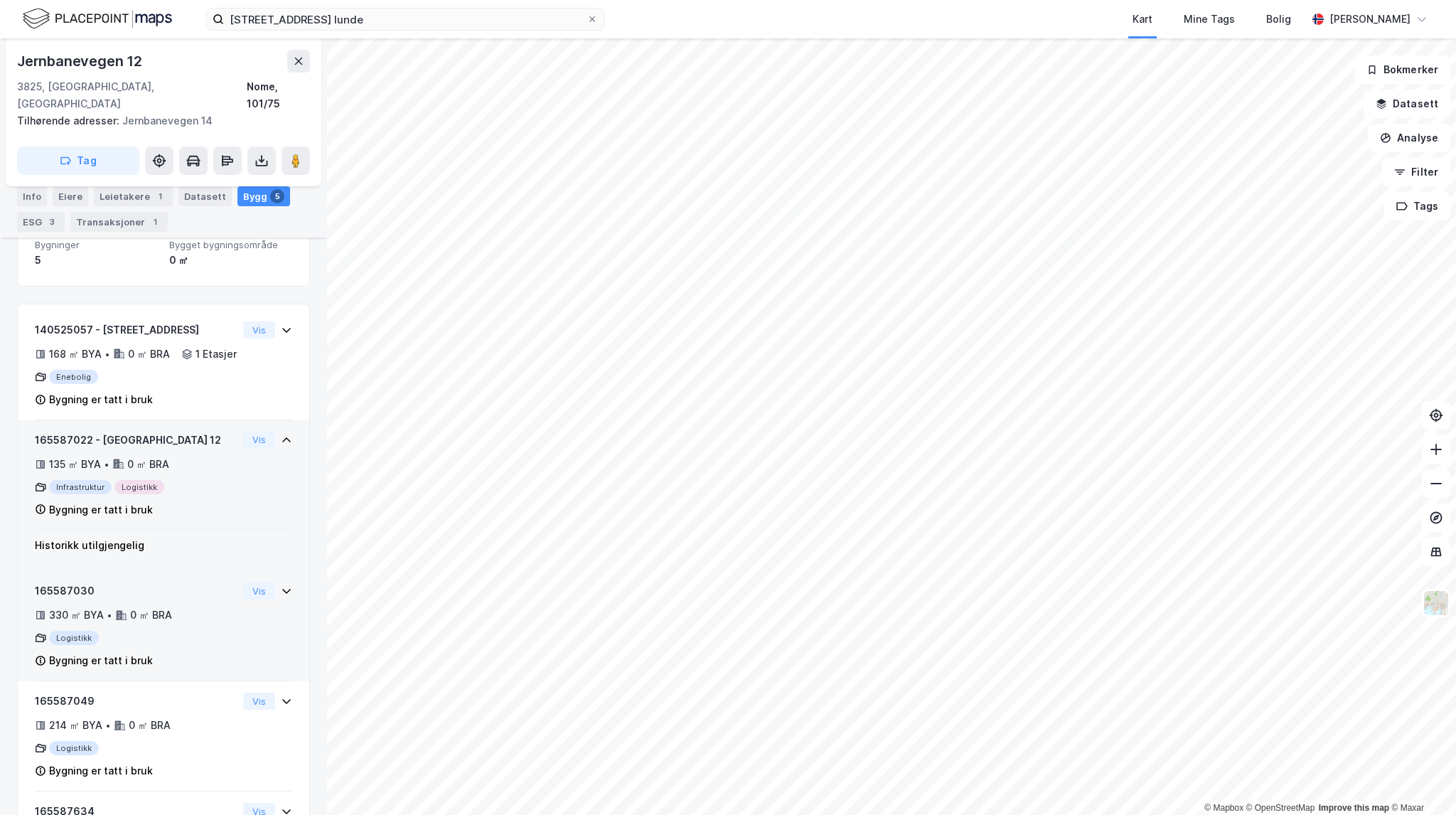
scroll to position [213, 0]
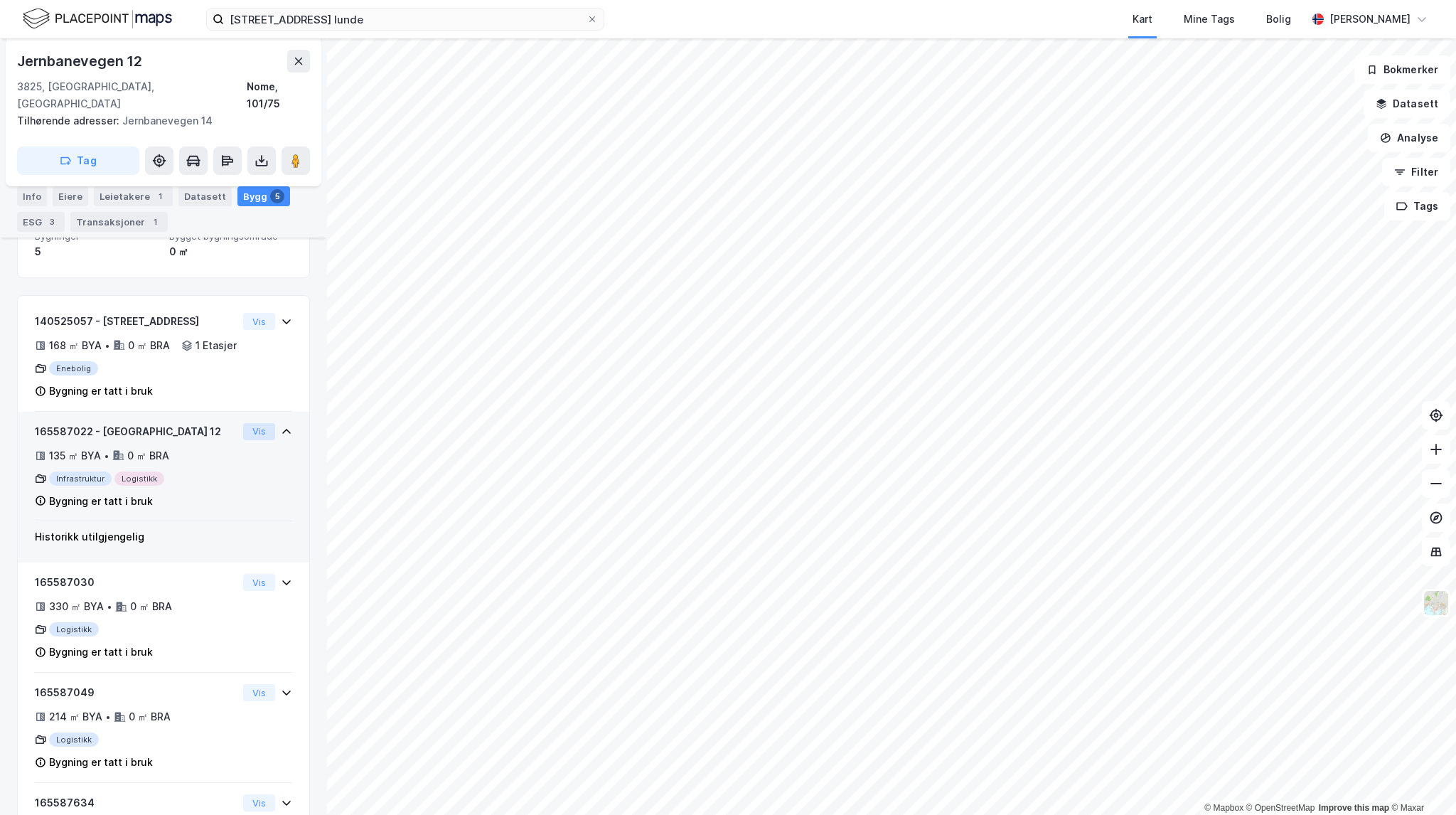
click at [251, 434] on button "Vis" at bounding box center [259, 431] width 32 height 17
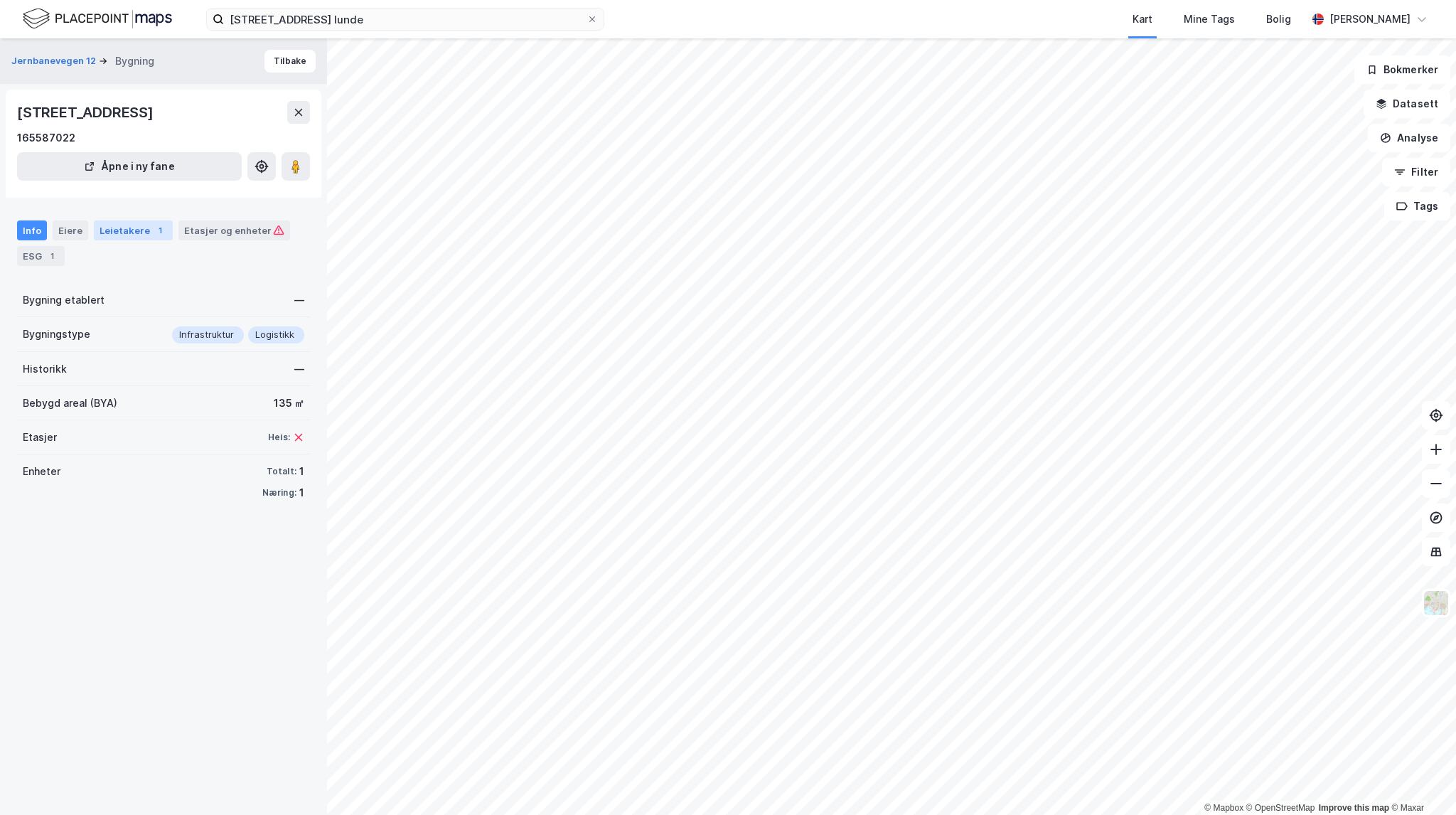
click at [130, 233] on div "Leietakere 1" at bounding box center [133, 230] width 79 height 20
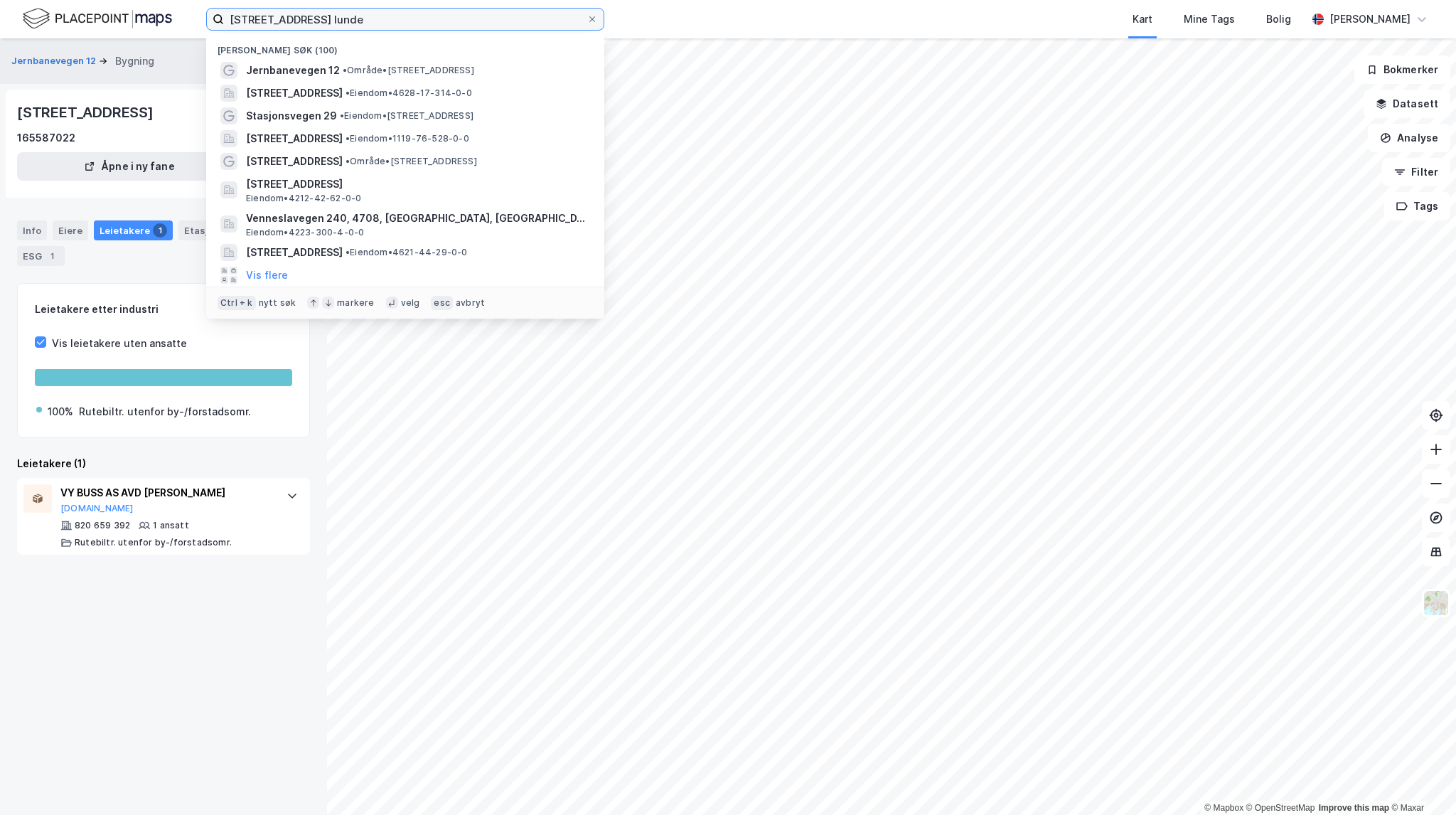
drag, startPoint x: 378, startPoint y: 14, endPoint x: 76, endPoint y: 3, distance: 302.2
click at [76, 3] on div "Jernbaneveien 12 lunde Nylige søk (100) [STREET_ADDRESS] • Område • [STREET_ADD…" at bounding box center [728, 19] width 1456 height 39
paste input "Merkebekk 16"
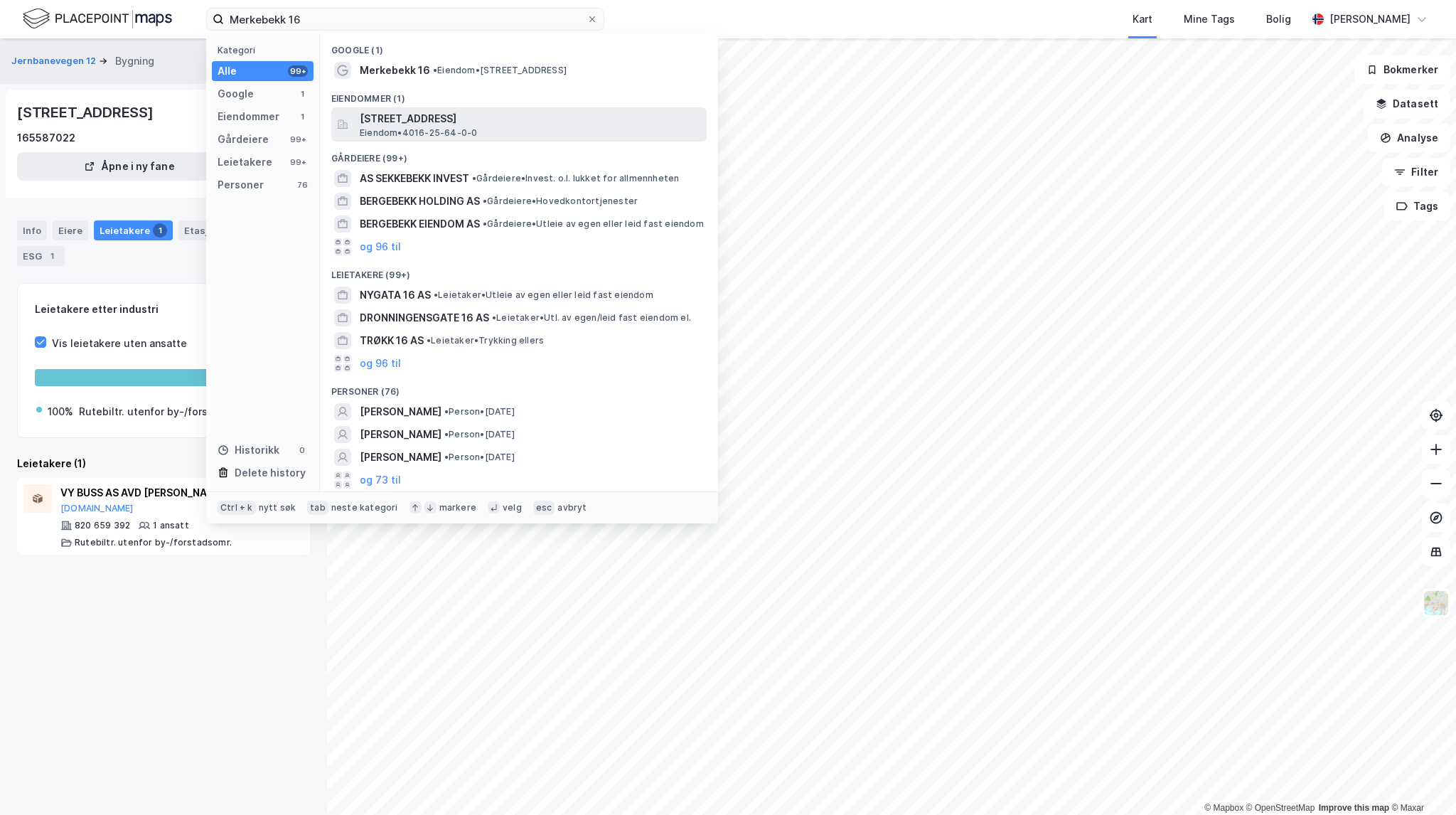
click at [547, 128] on div "[STREET_ADDRESS] Eiendom • 4016-25-64-0-0" at bounding box center [531, 125] width 344 height 29
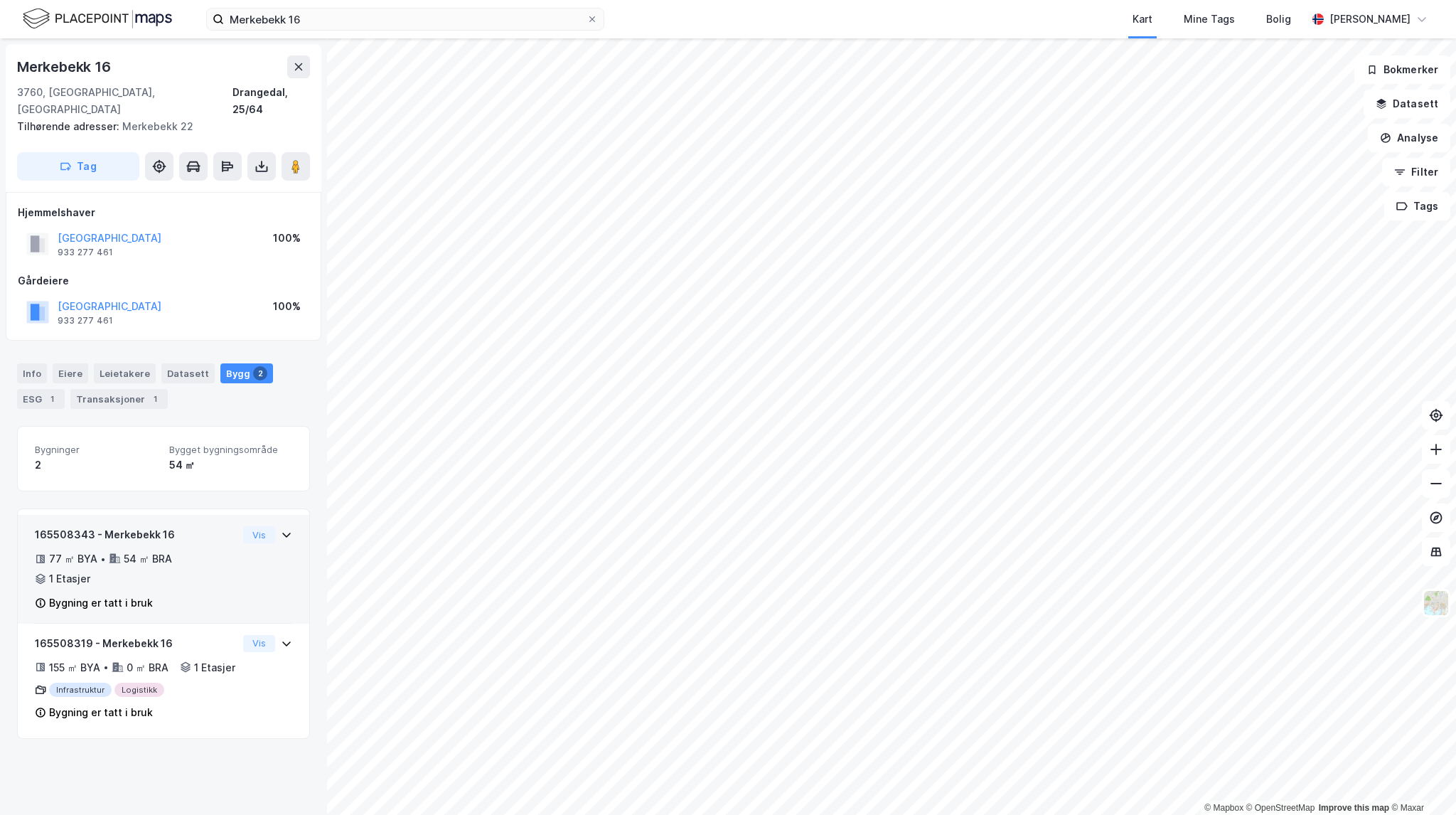
click at [207, 550] on div "77 ㎡ BYA • 54 ㎡ BRA • 1 Etasjer" at bounding box center [136, 569] width 202 height 37
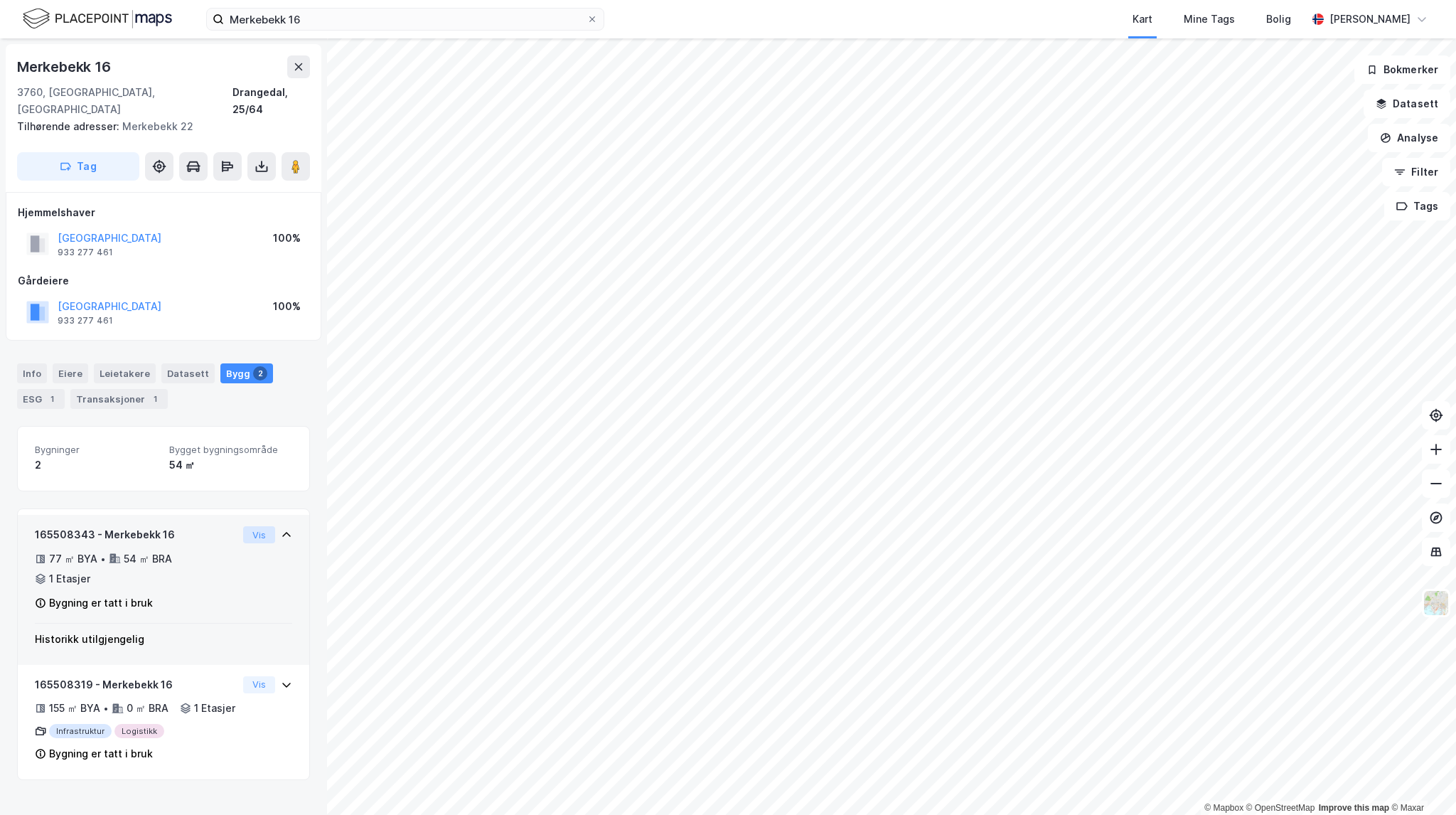
click at [253, 526] on button "Vis" at bounding box center [259, 535] width 32 height 17
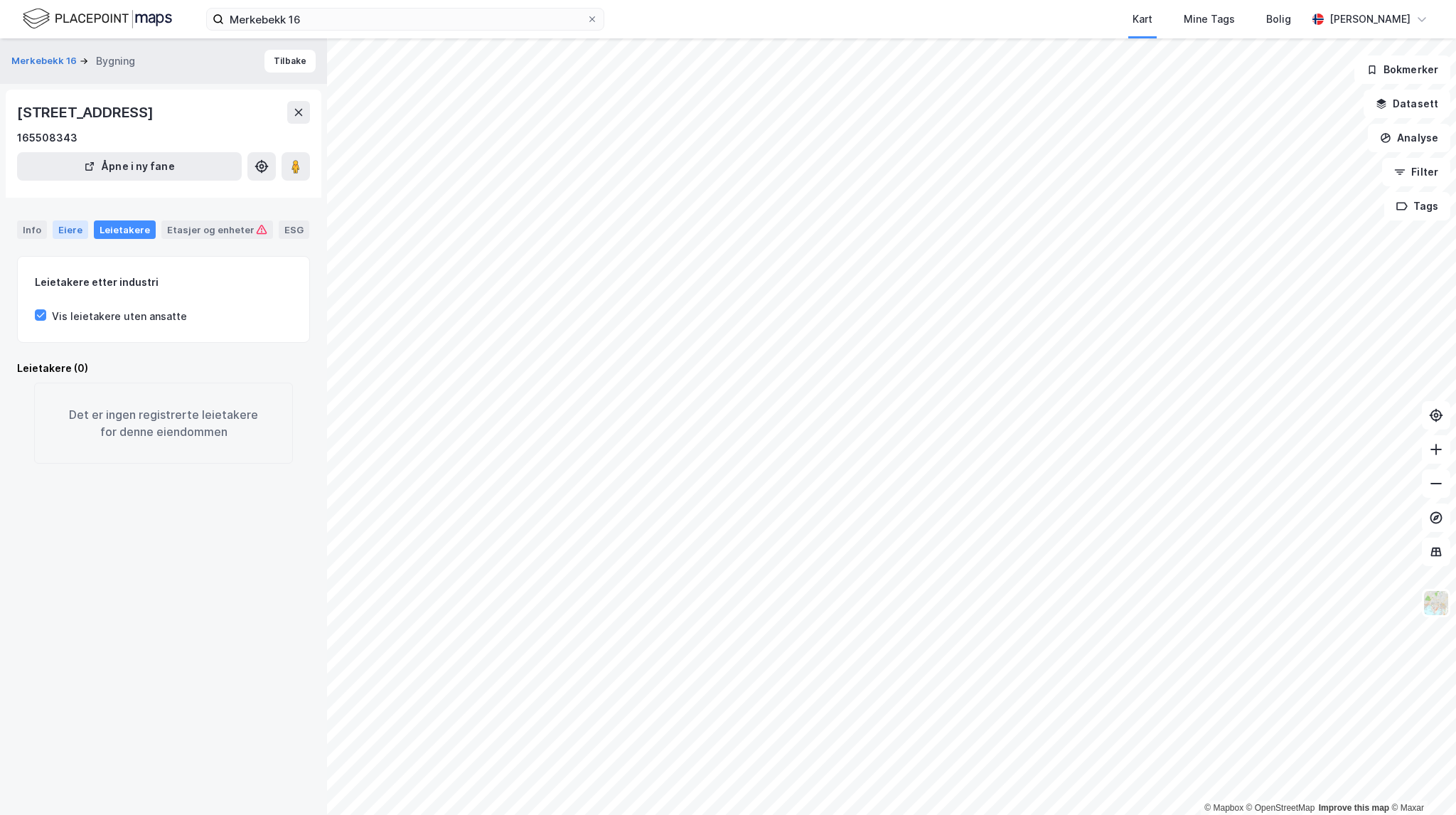
click at [79, 230] on div "Eiere" at bounding box center [70, 229] width 35 height 19
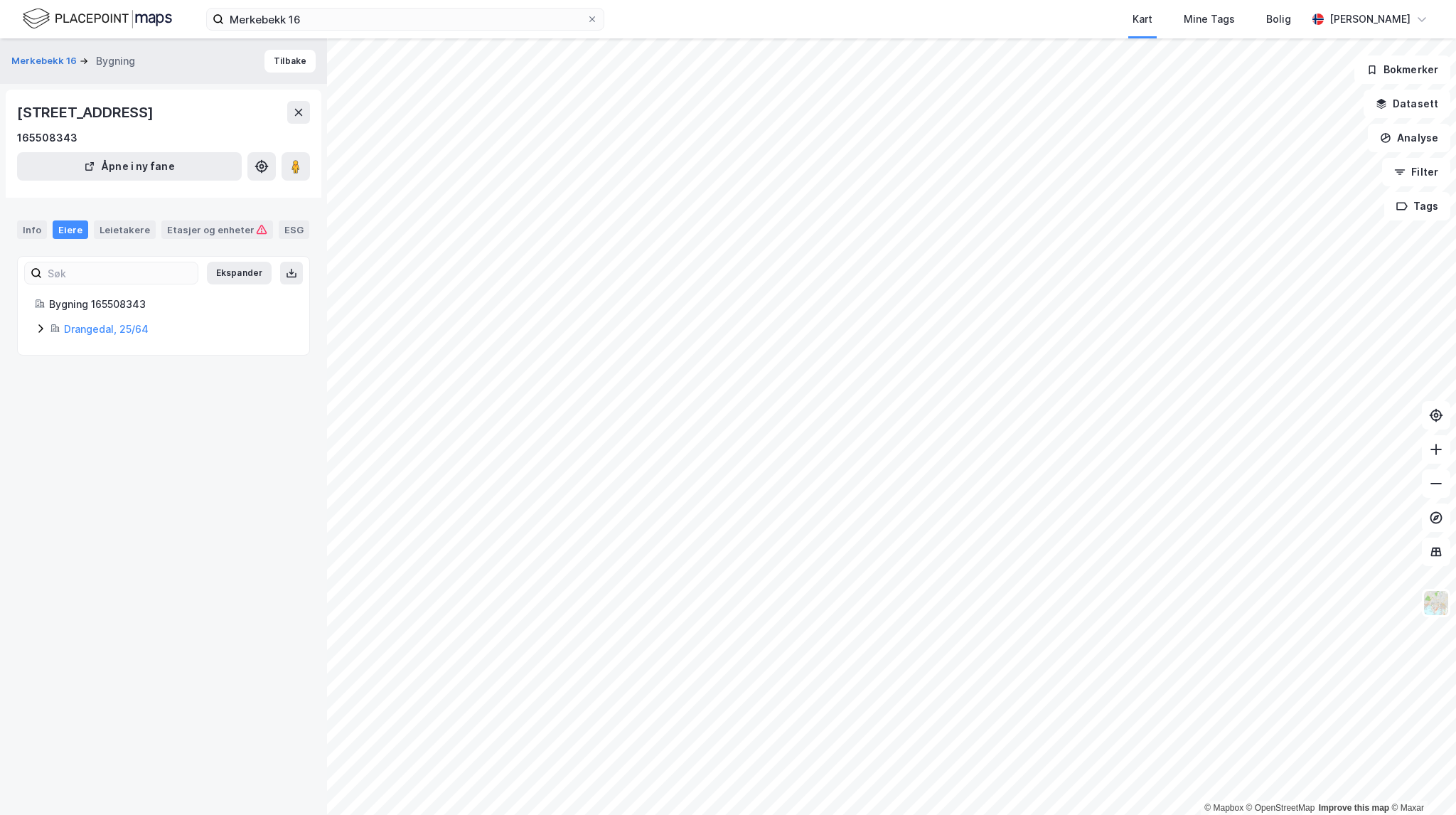
click at [43, 328] on icon at bounding box center [40, 328] width 11 height 11
click at [397, 31] on div "Merkebekk 16 Kart Mine Tags Bolig [PERSON_NAME]" at bounding box center [728, 19] width 1456 height 39
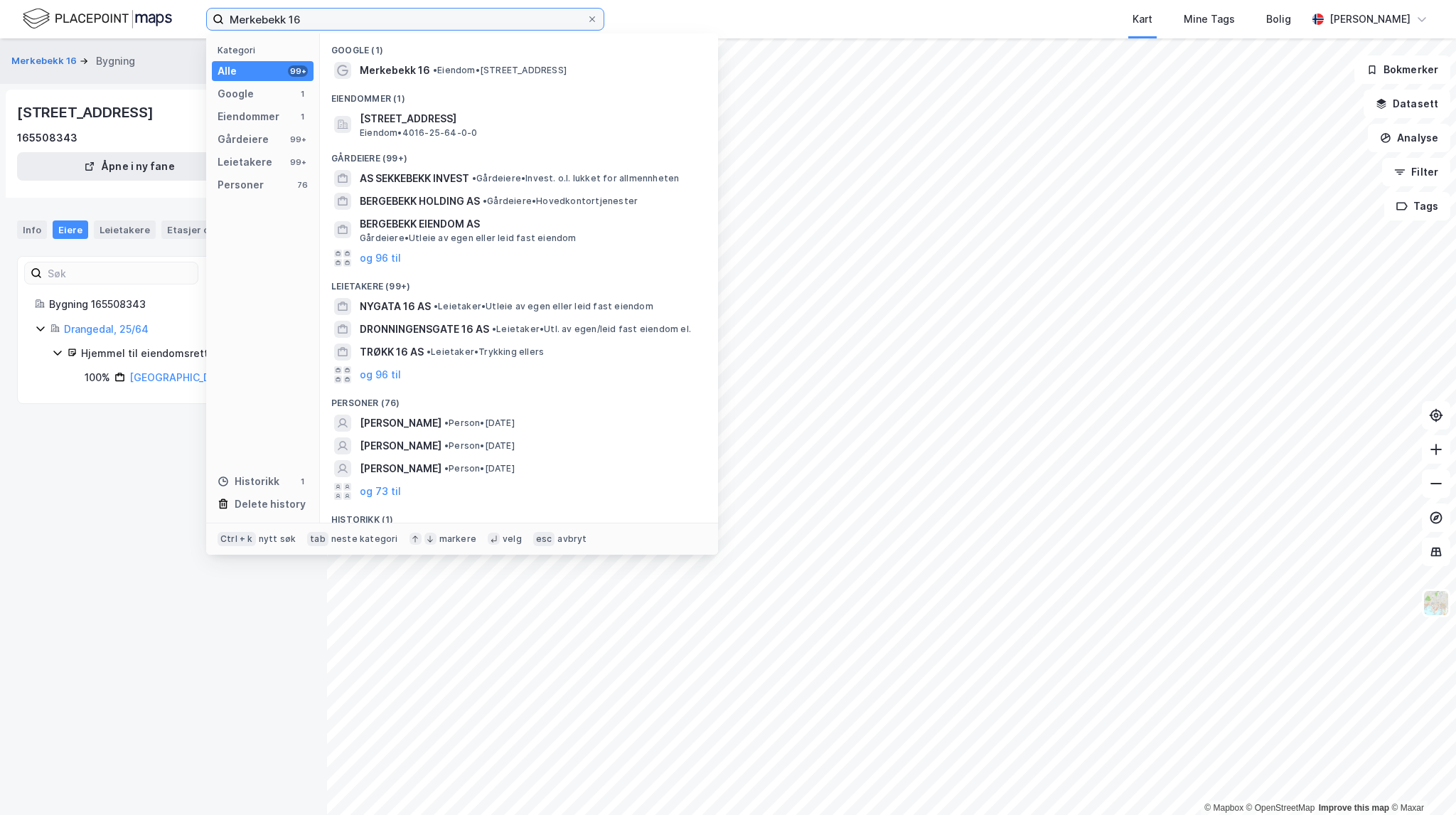
drag, startPoint x: 321, startPoint y: 15, endPoint x: 78, endPoint y: -12, distance: 244.5
click at [78, 0] on html "Merkebekk 16 Kategori Alle 99+ Google 1 Eiendommer 1 Gårdeiere 99+ Leietakere 9…" at bounding box center [728, 408] width 1456 height 815
paste input "[STREET_ADDRESS]"
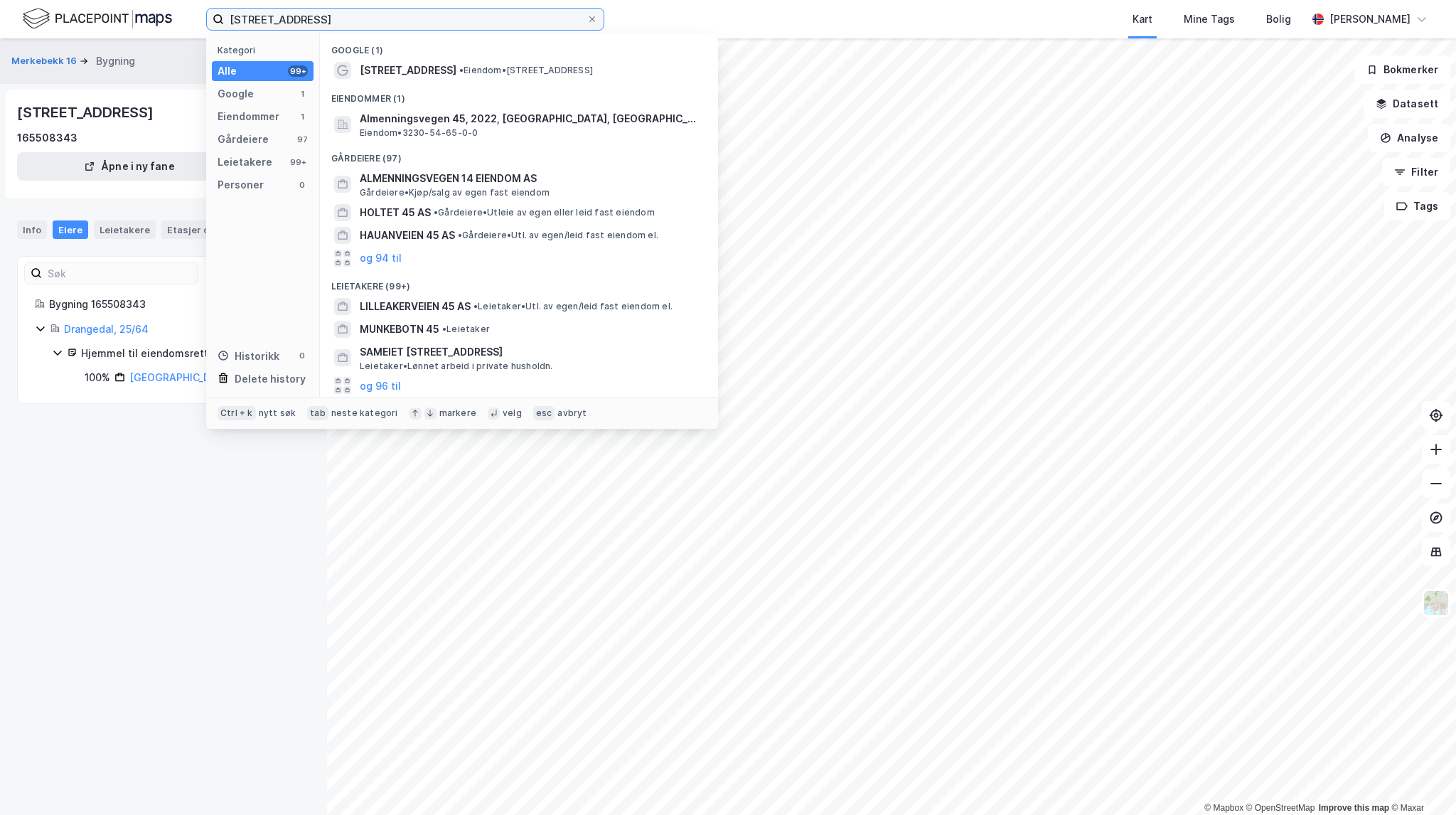
click at [520, 24] on input "[STREET_ADDRESS]" at bounding box center [405, 19] width 363 height 21
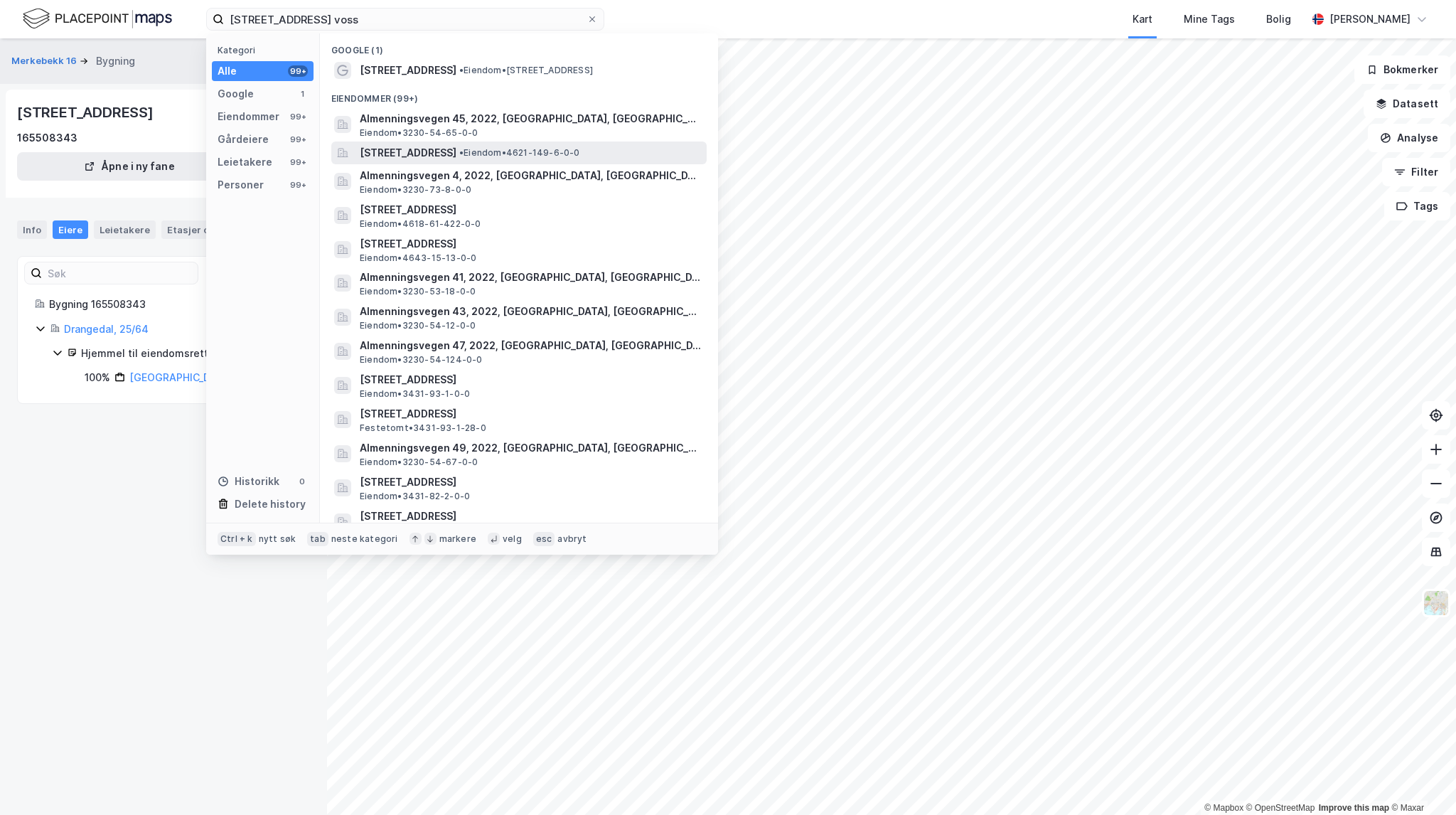
click at [580, 151] on span "• Eiendom • 4621-149-6-0-0" at bounding box center [519, 152] width 121 height 11
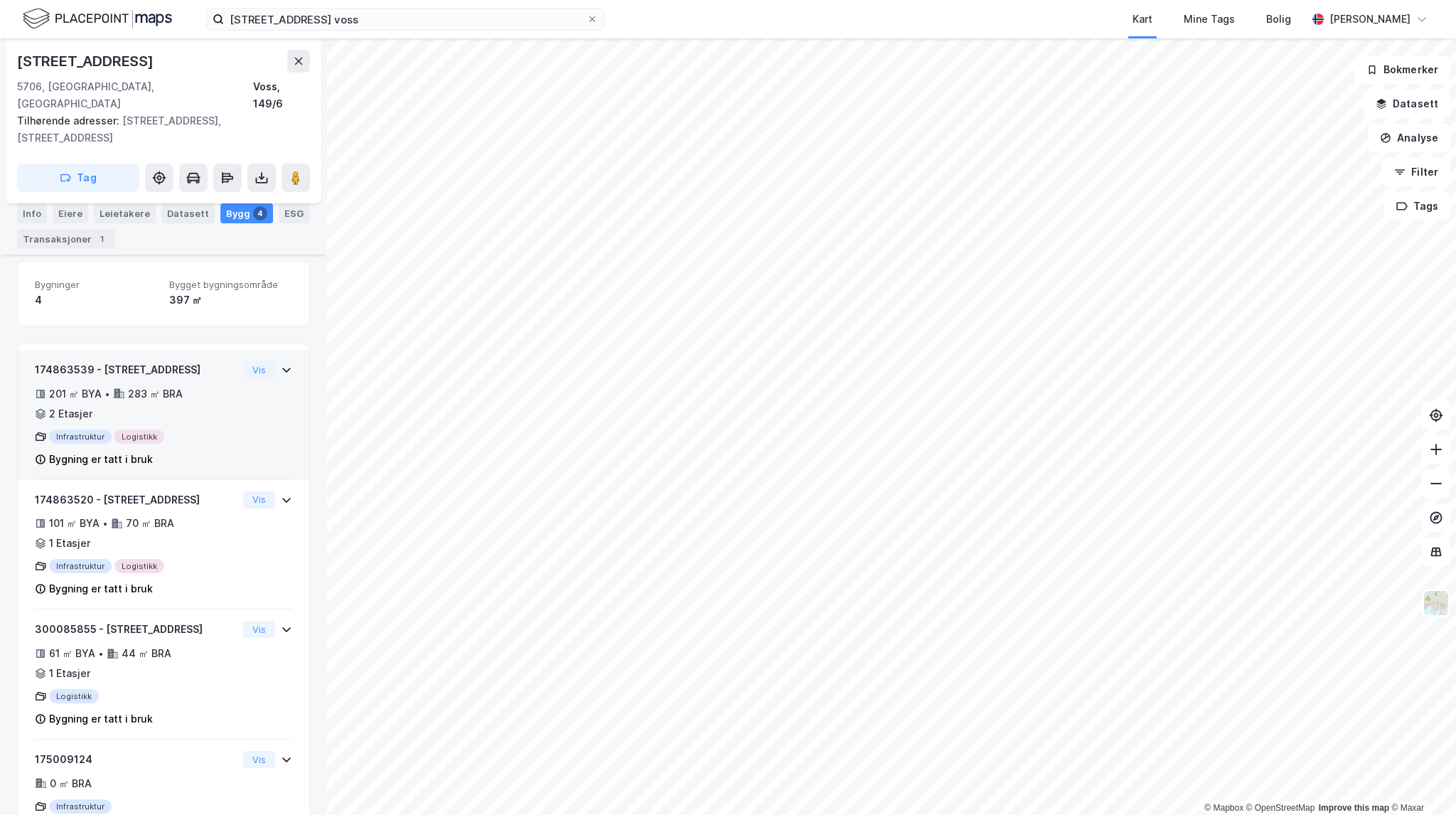
scroll to position [213, 0]
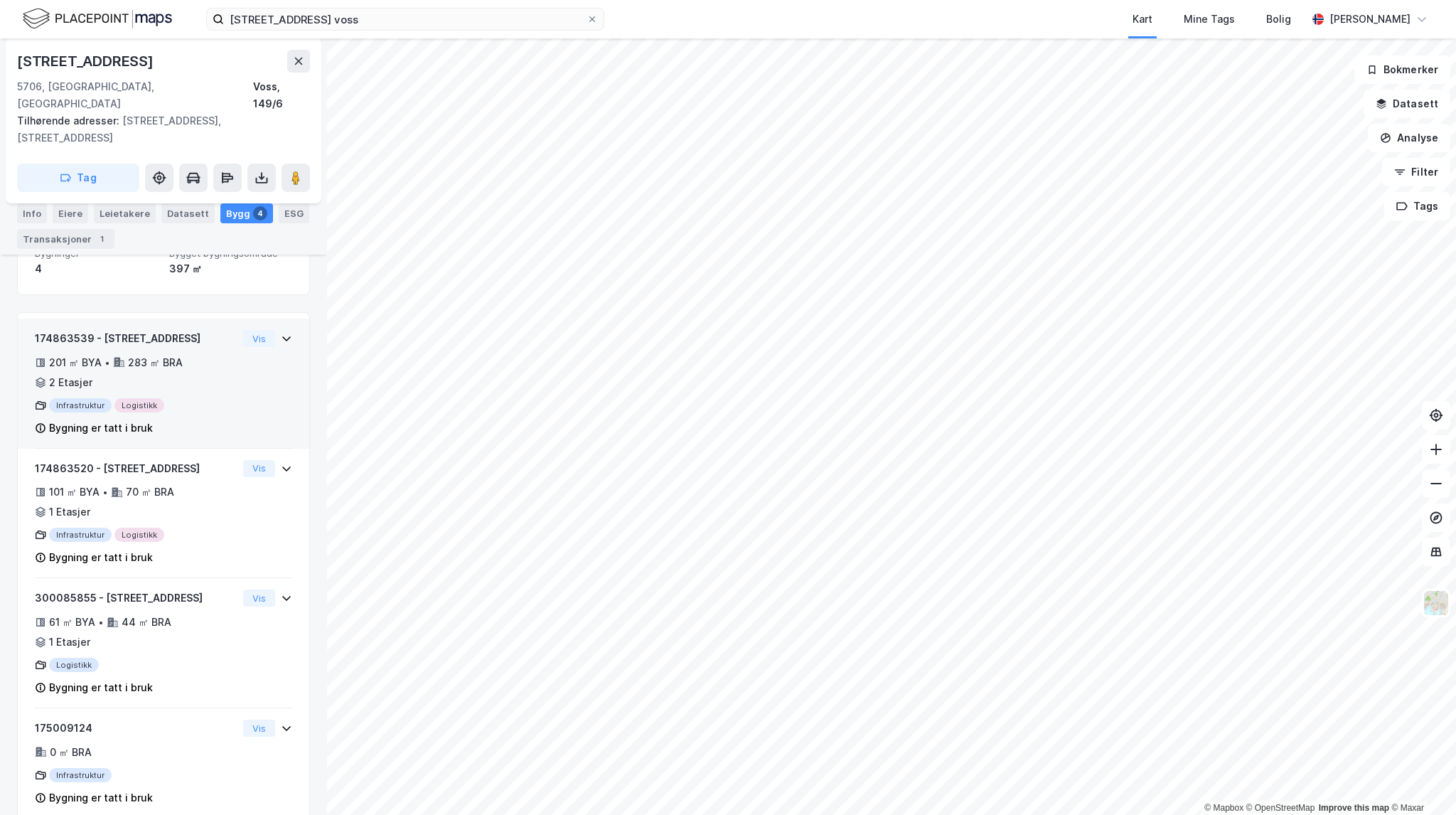
click at [202, 354] on div "201 ㎡ BYA • 283 ㎡ BRA • 2 Etasjer" at bounding box center [136, 373] width 202 height 37
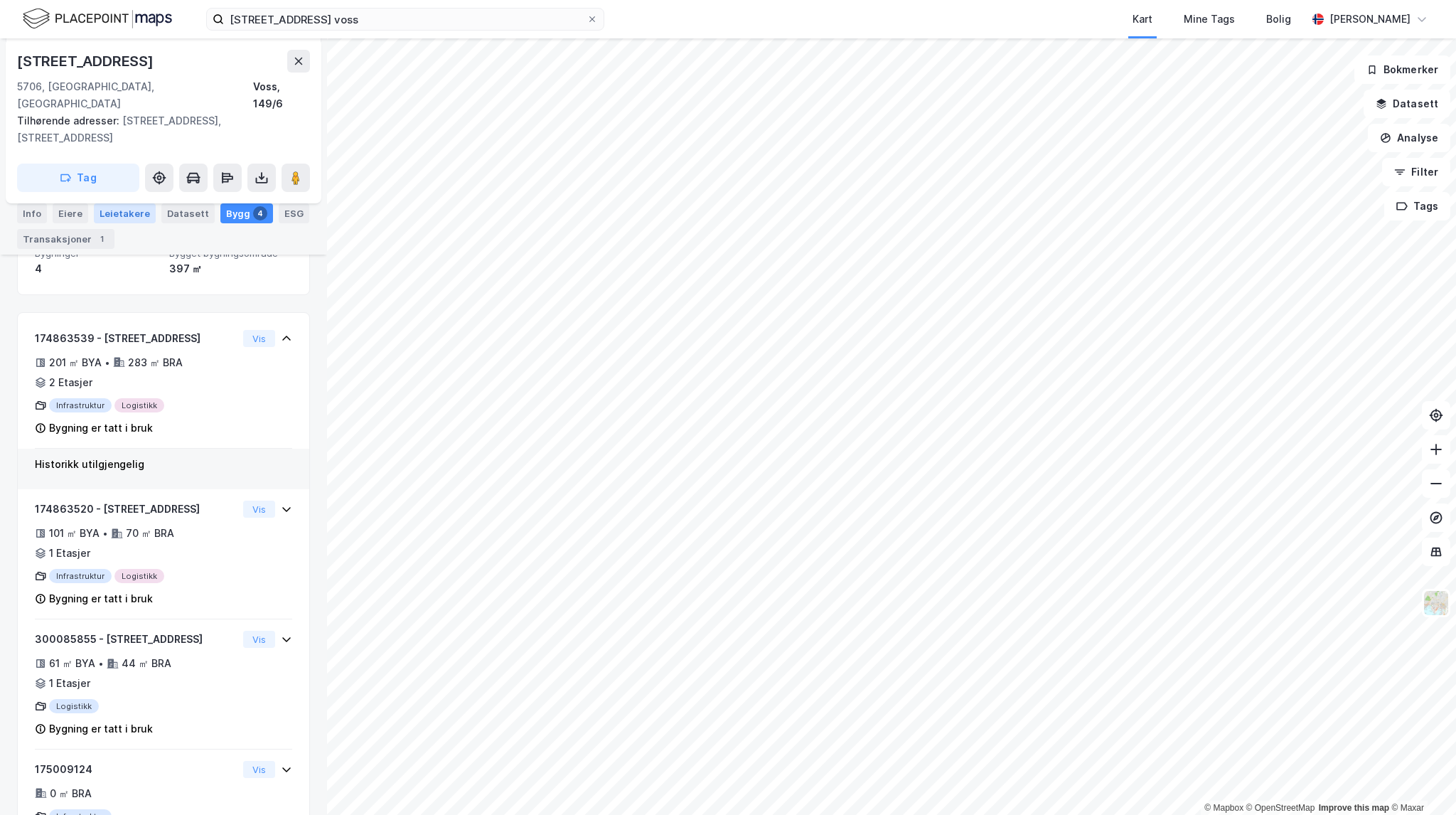
click at [127, 212] on div "Leietakere" at bounding box center [124, 213] width 62 height 20
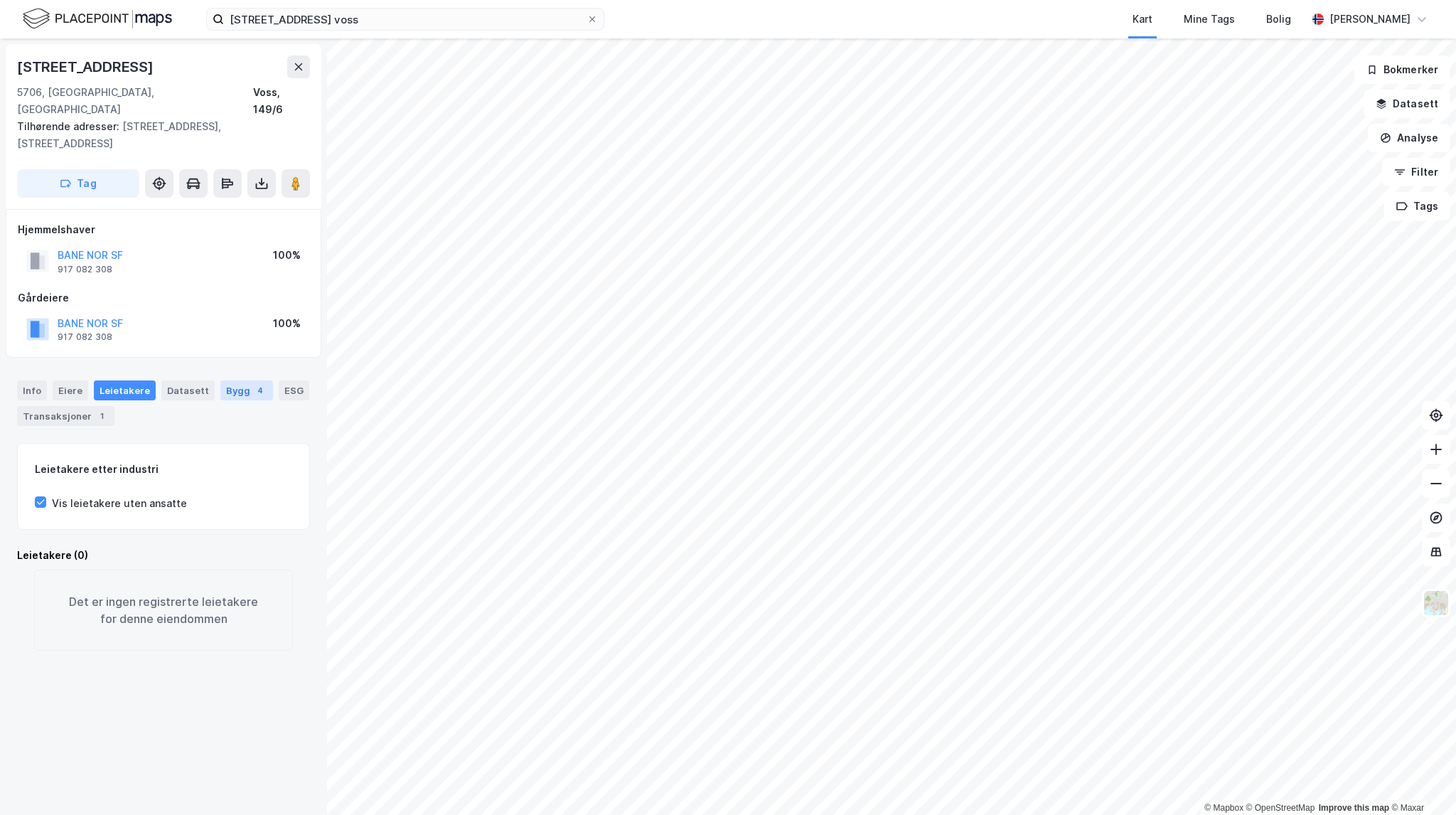
click at [224, 381] on div "Bygg 4" at bounding box center [246, 391] width 52 height 20
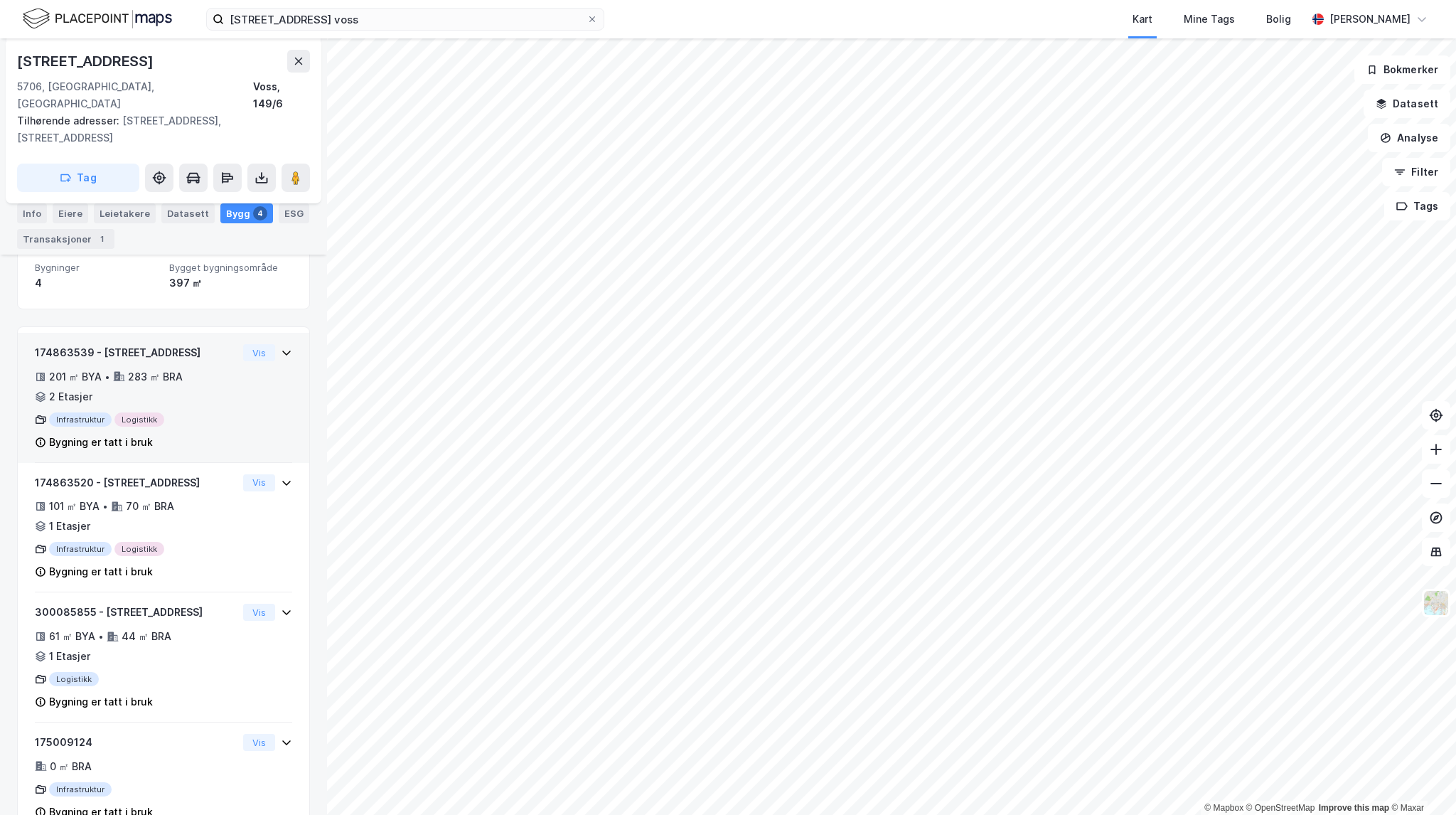
scroll to position [221, 0]
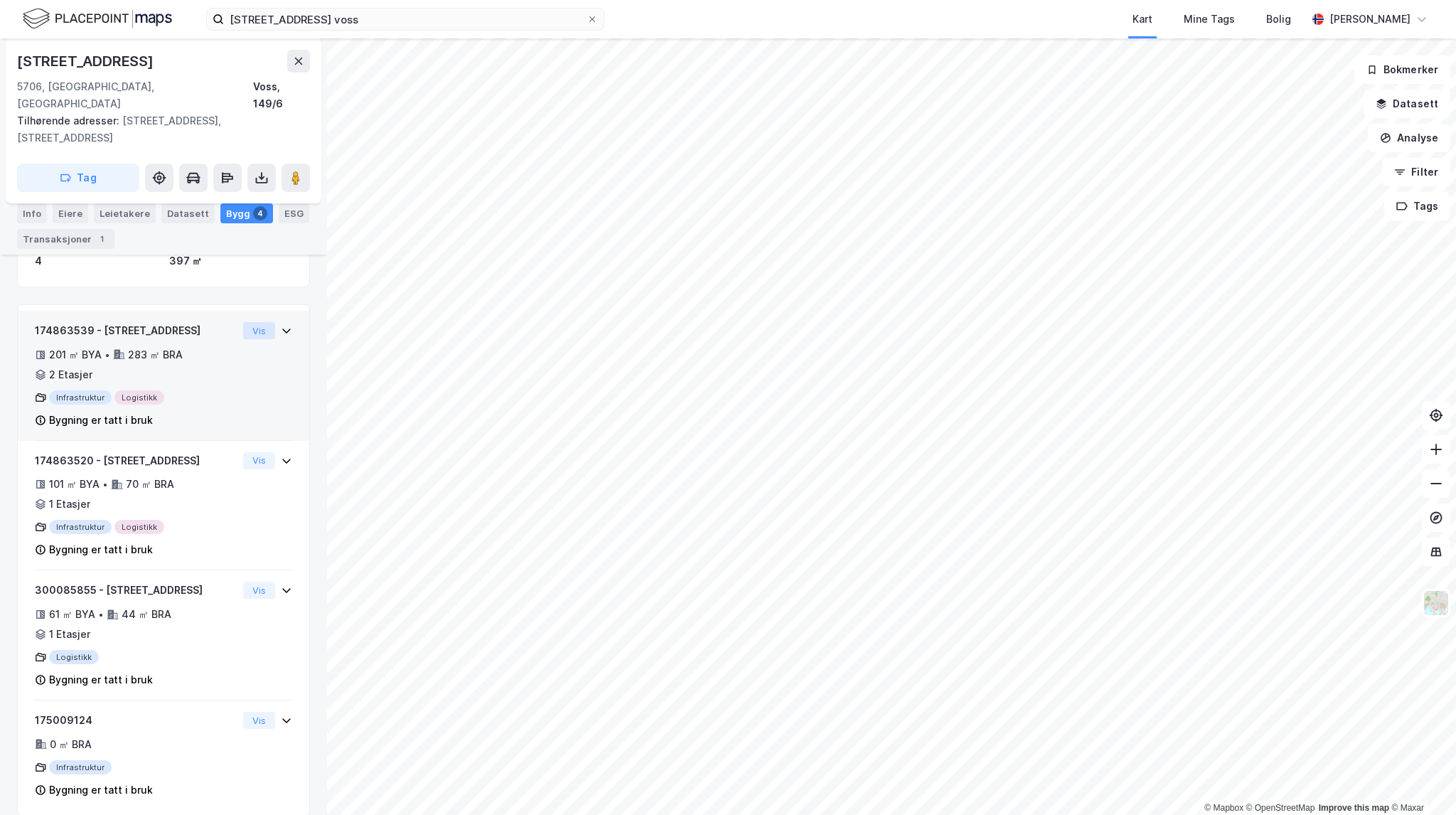
click at [246, 322] on button "Vis" at bounding box center [259, 331] width 32 height 17
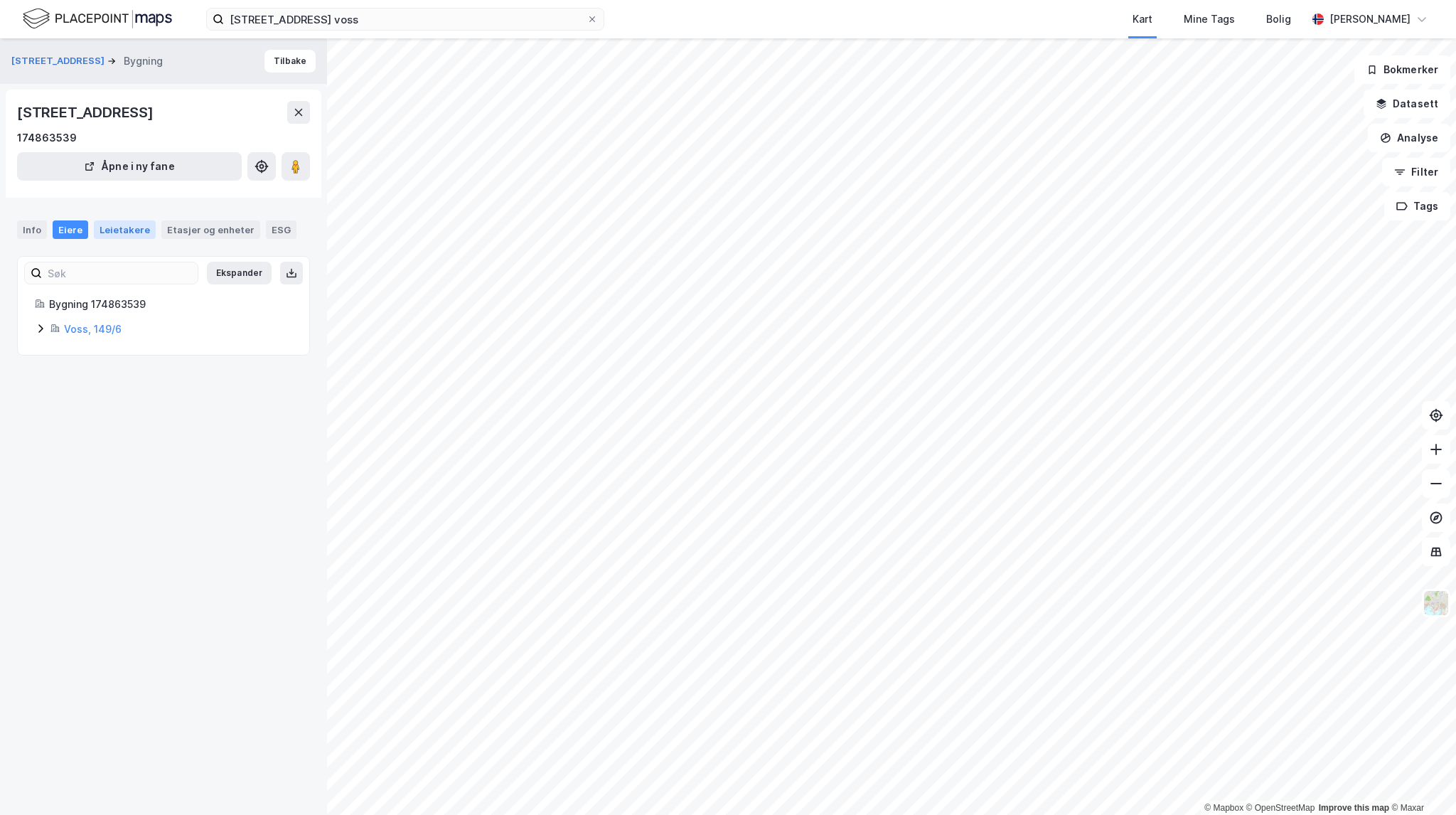
click at [116, 239] on div "Leietakere" at bounding box center [124, 229] width 62 height 19
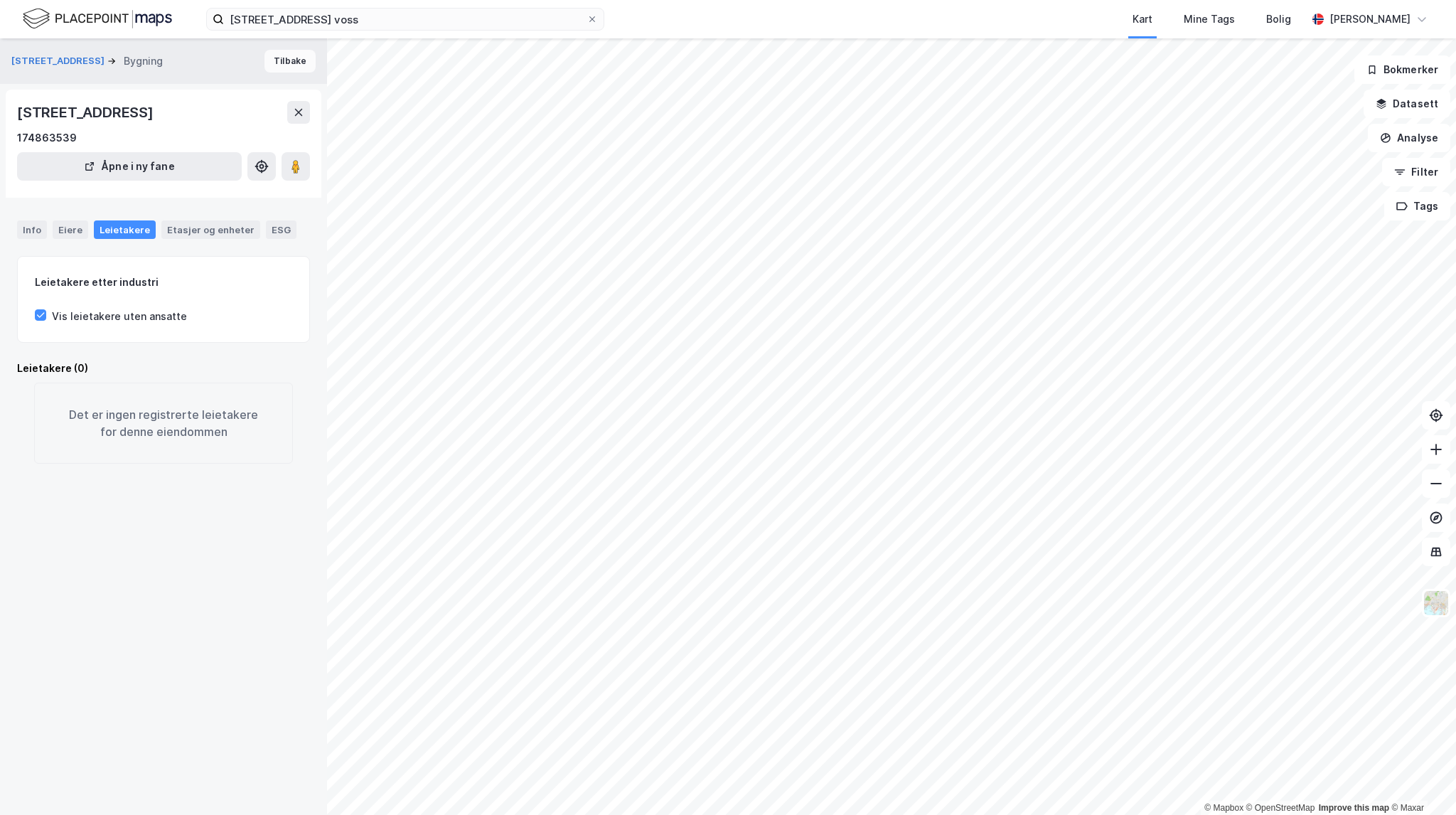
click at [273, 57] on button "Tilbake" at bounding box center [290, 61] width 51 height 23
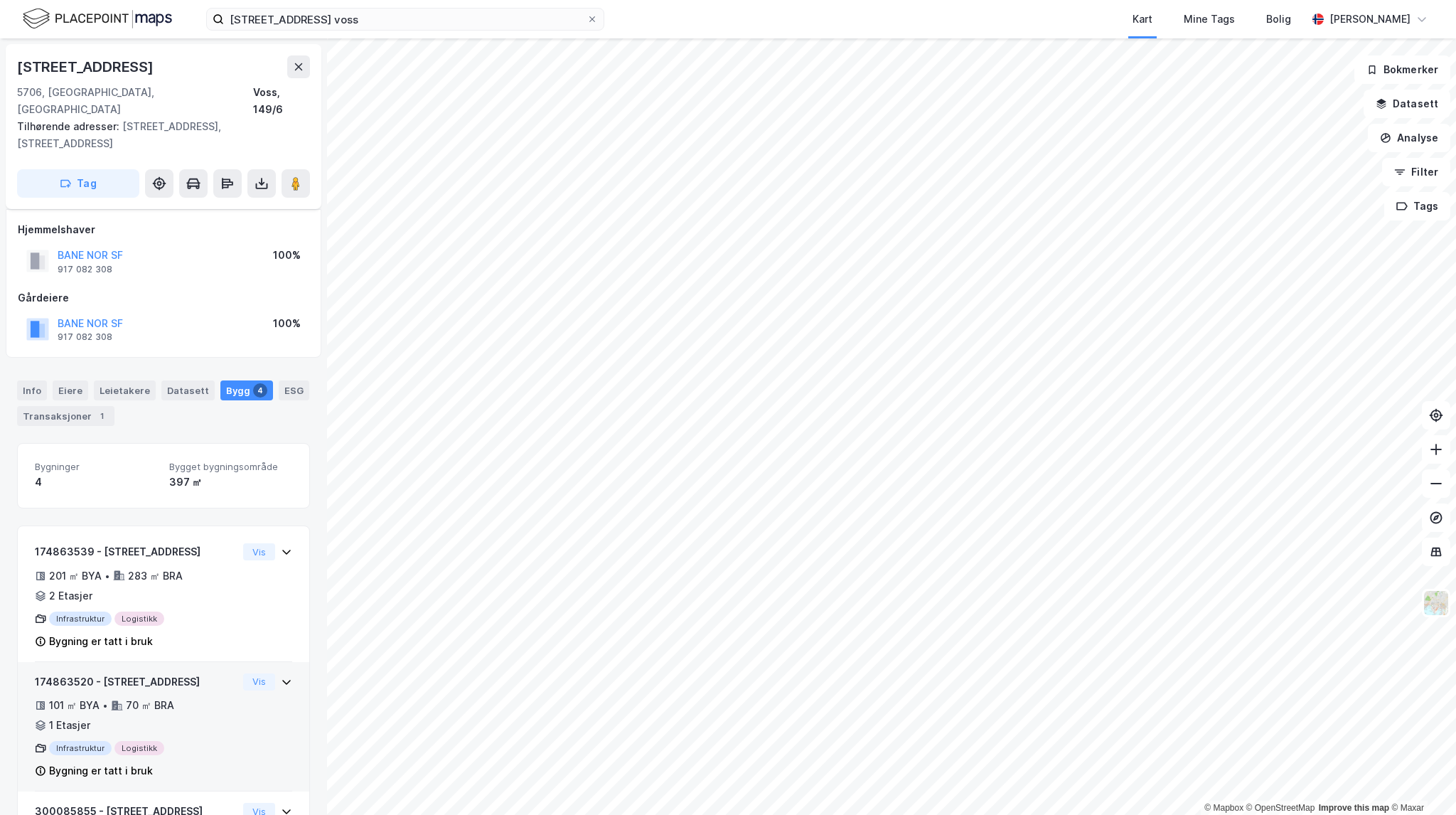
scroll to position [221, 0]
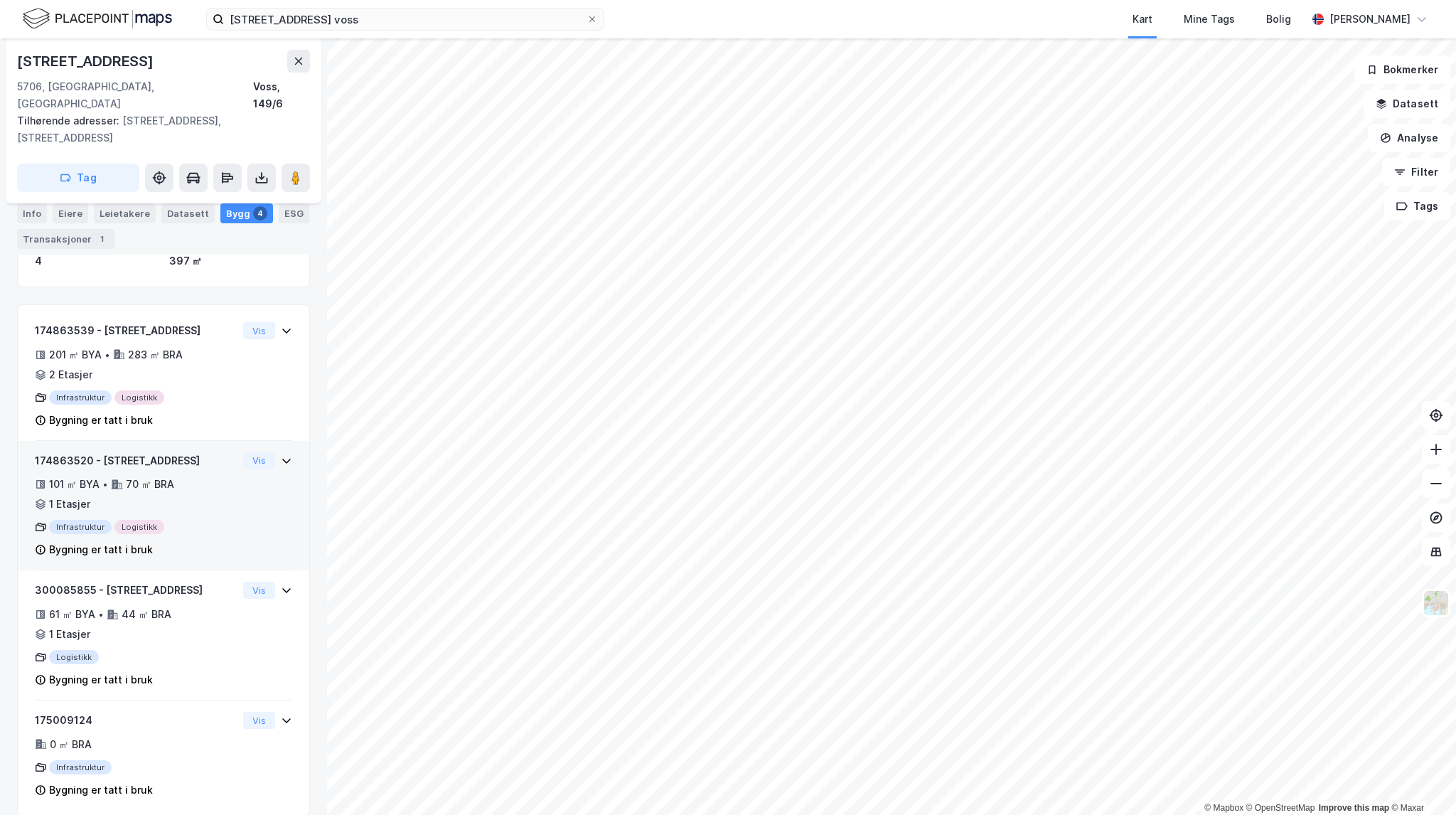
click at [193, 476] on div "101 ㎡ BYA • 70 ㎡ BRA • 1 Etasjer" at bounding box center [136, 494] width 202 height 37
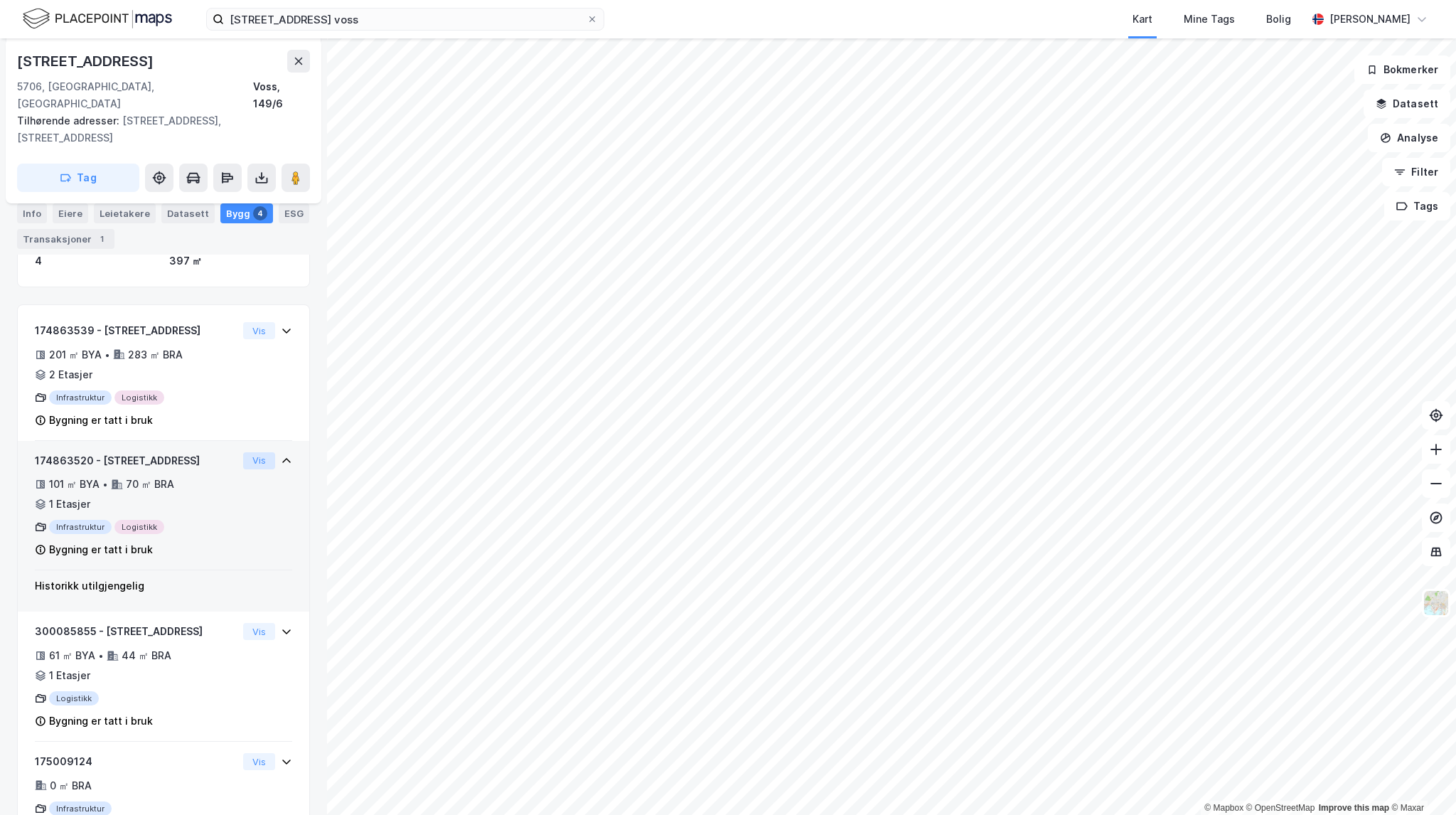
click at [243, 452] on button "Vis" at bounding box center [259, 461] width 32 height 17
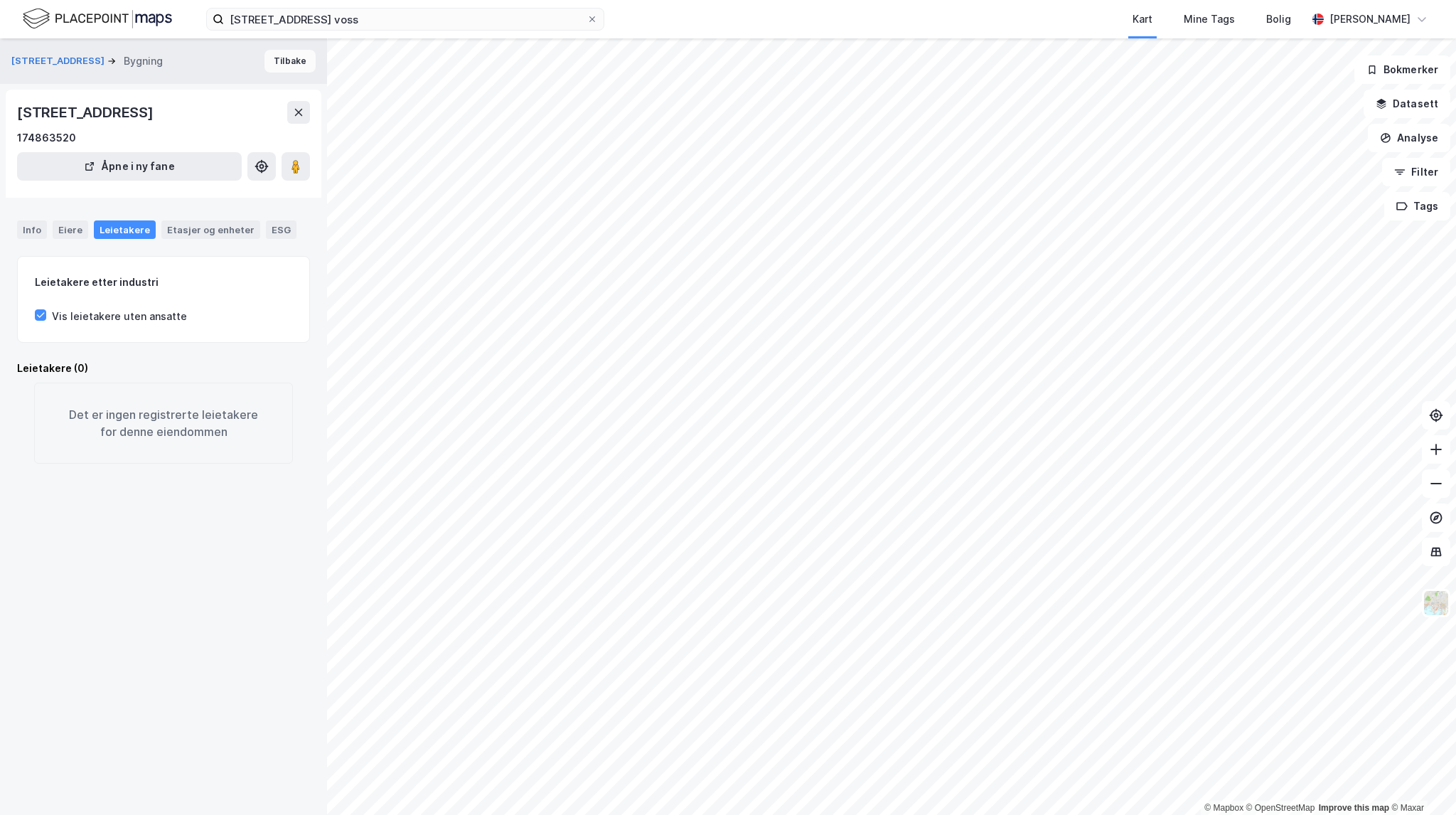
click at [289, 62] on button "Tilbake" at bounding box center [290, 61] width 51 height 23
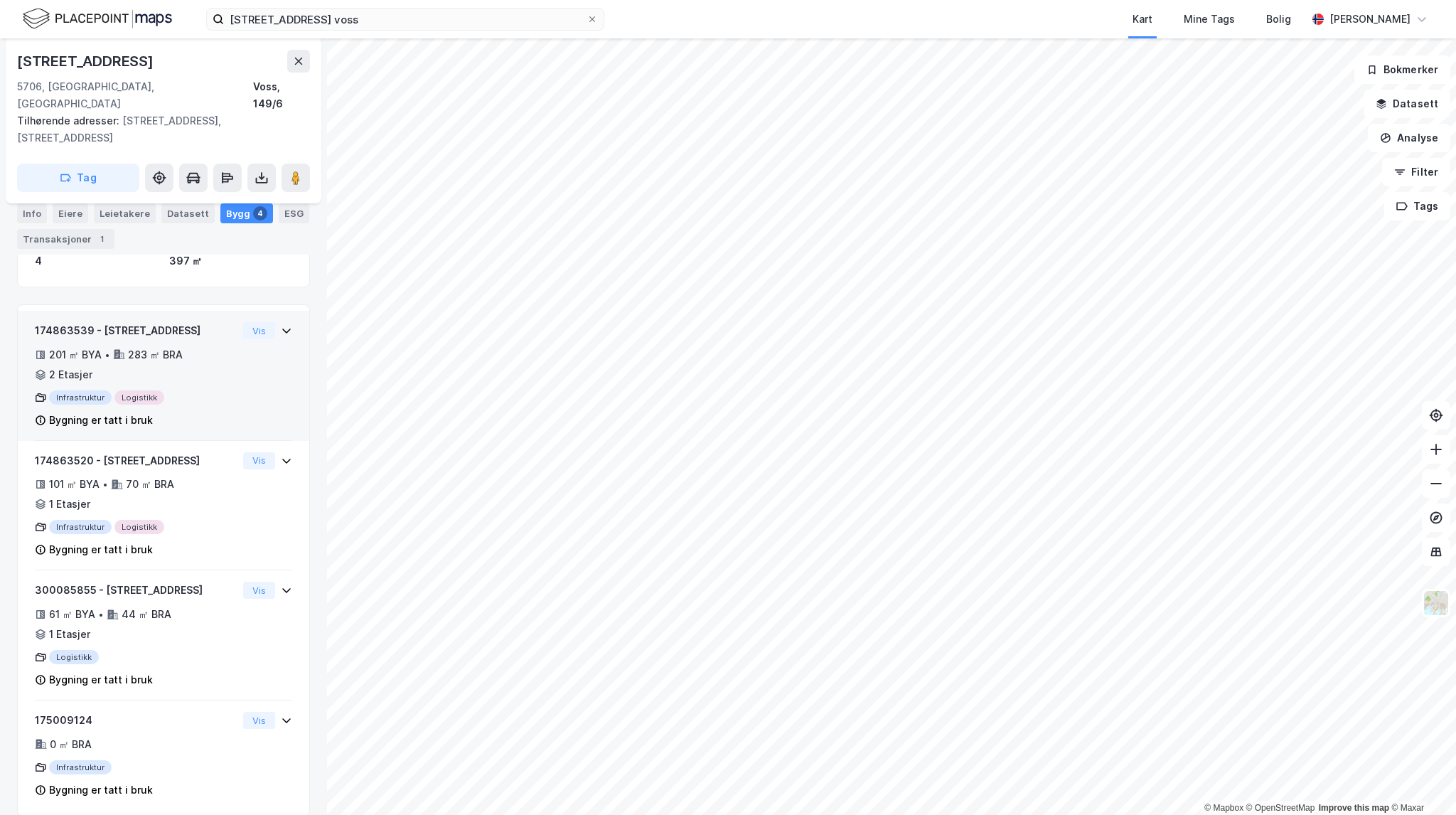
scroll to position [152, 0]
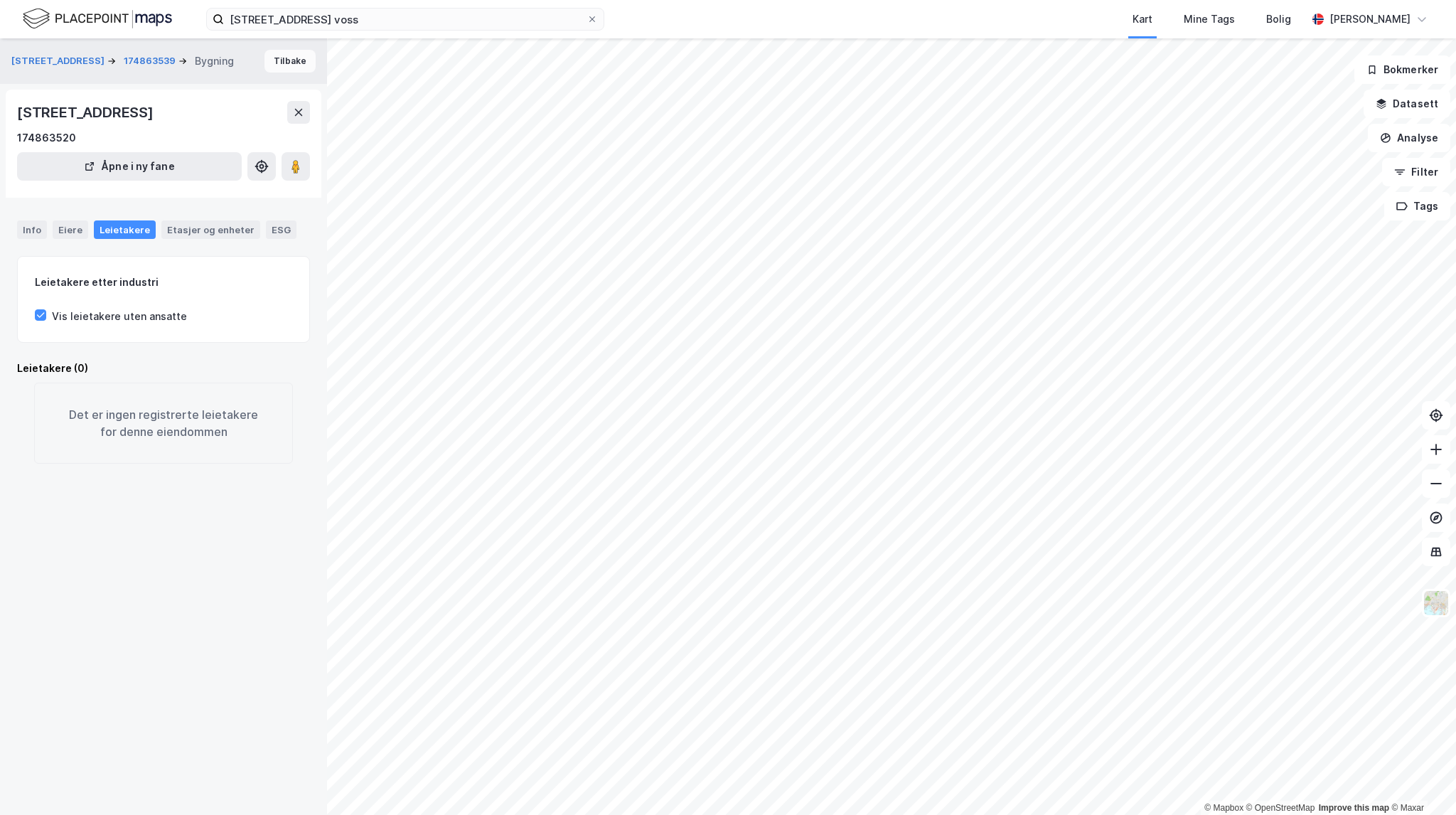
click at [272, 60] on button "Tilbake" at bounding box center [290, 61] width 51 height 23
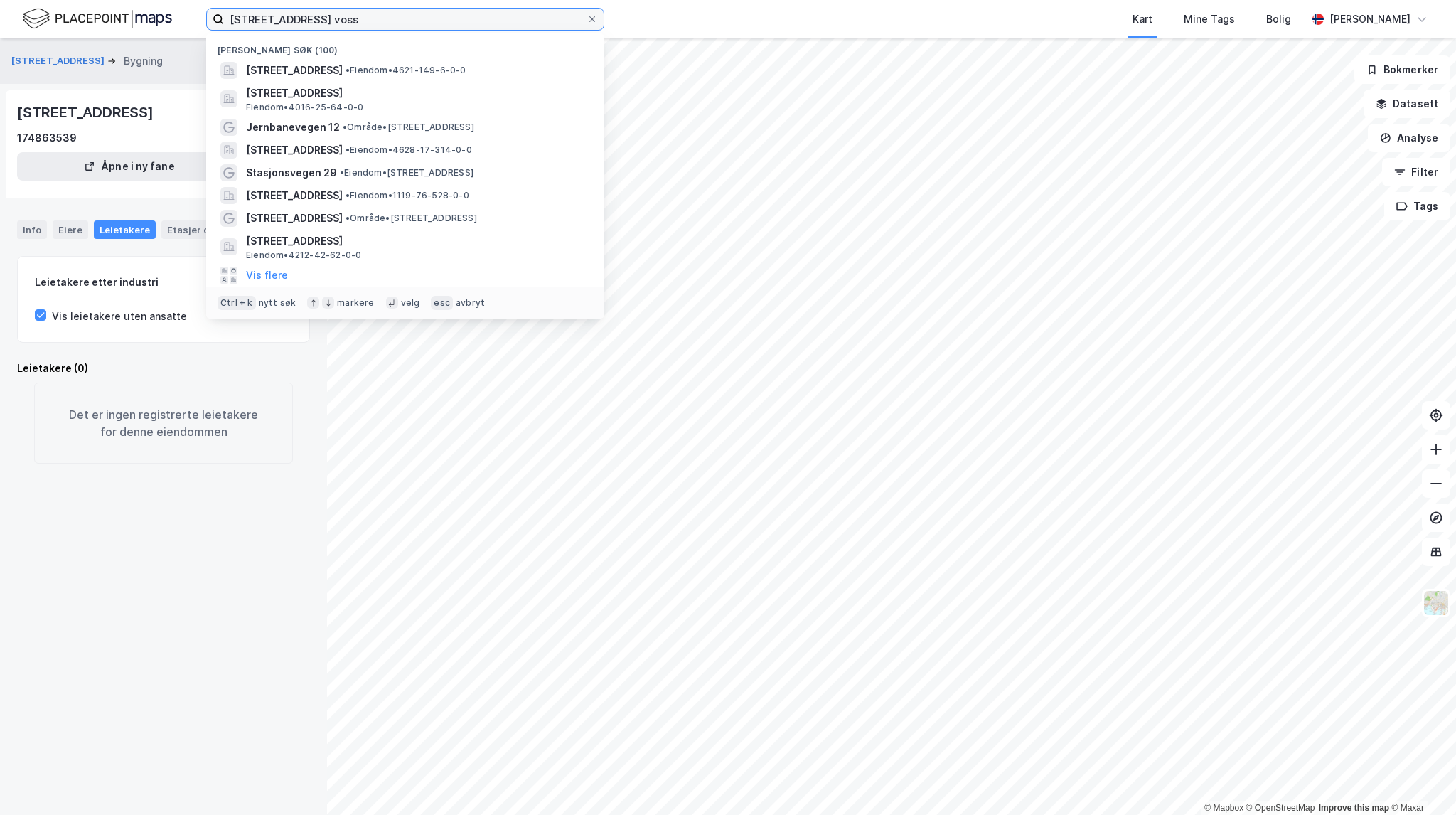
drag, startPoint x: 381, startPoint y: 24, endPoint x: 191, endPoint y: 12, distance: 190.4
click at [191, 12] on div "[STREET_ADDRESS] voss Nylige søk (100) [STREET_ADDRESS] • Eiendom • 4621-149-6-…" at bounding box center [728, 19] width 1456 height 39
paste input "[STREET_ADDRESS]"
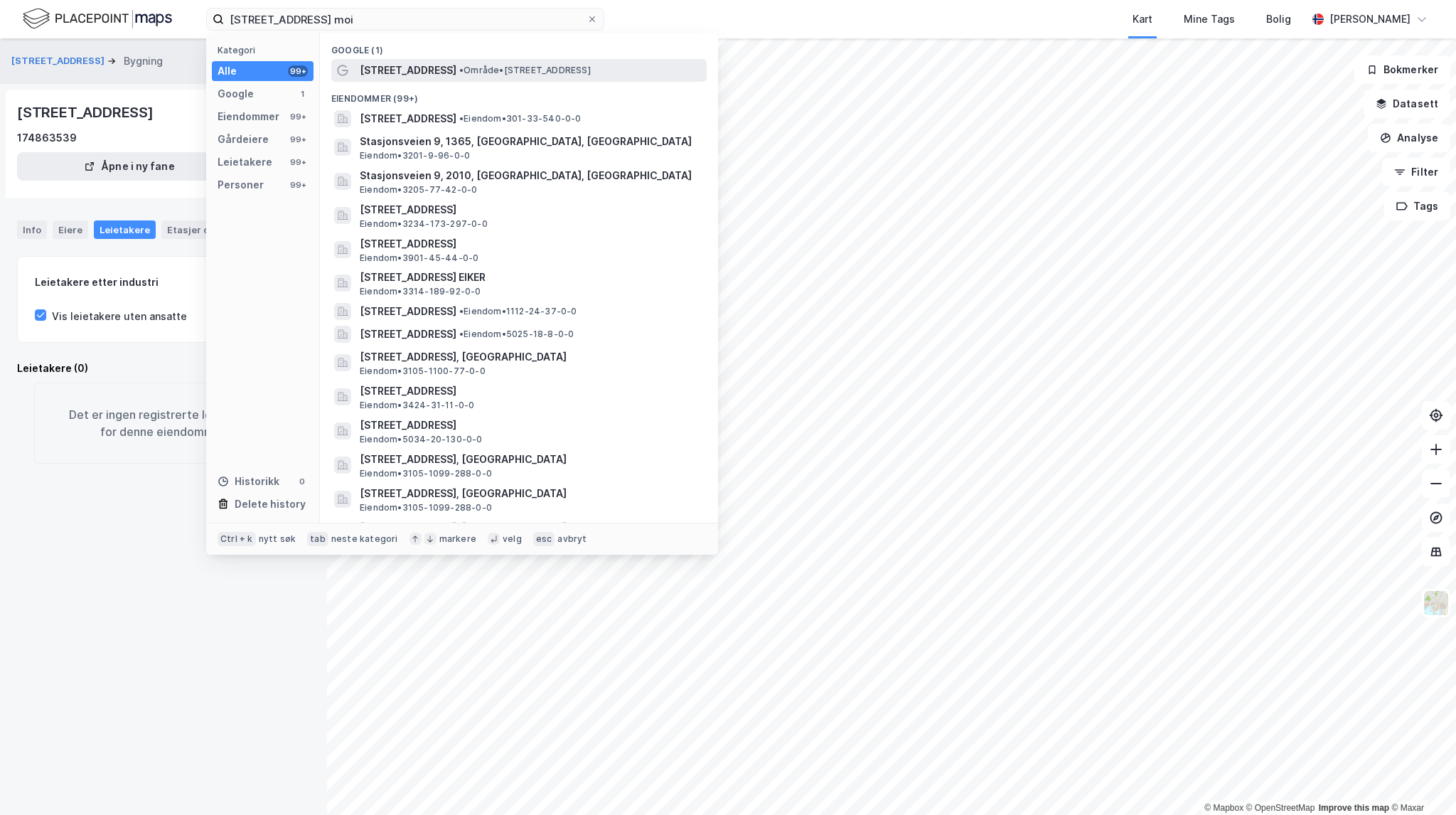
click at [611, 72] on div "[STREET_ADDRESS] • Område • [STREET_ADDRESS]" at bounding box center [531, 70] width 344 height 17
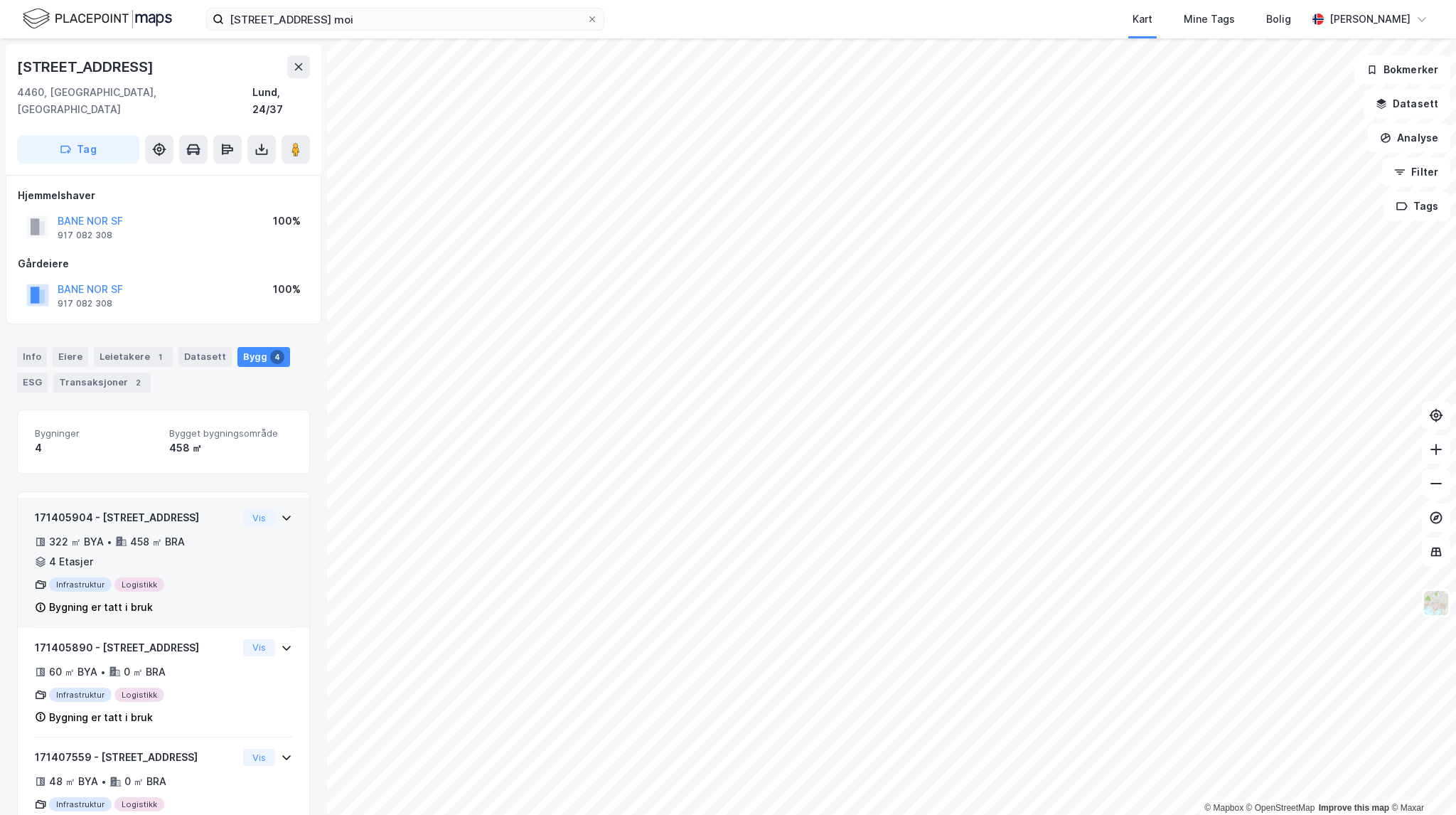
scroll to position [118, 0]
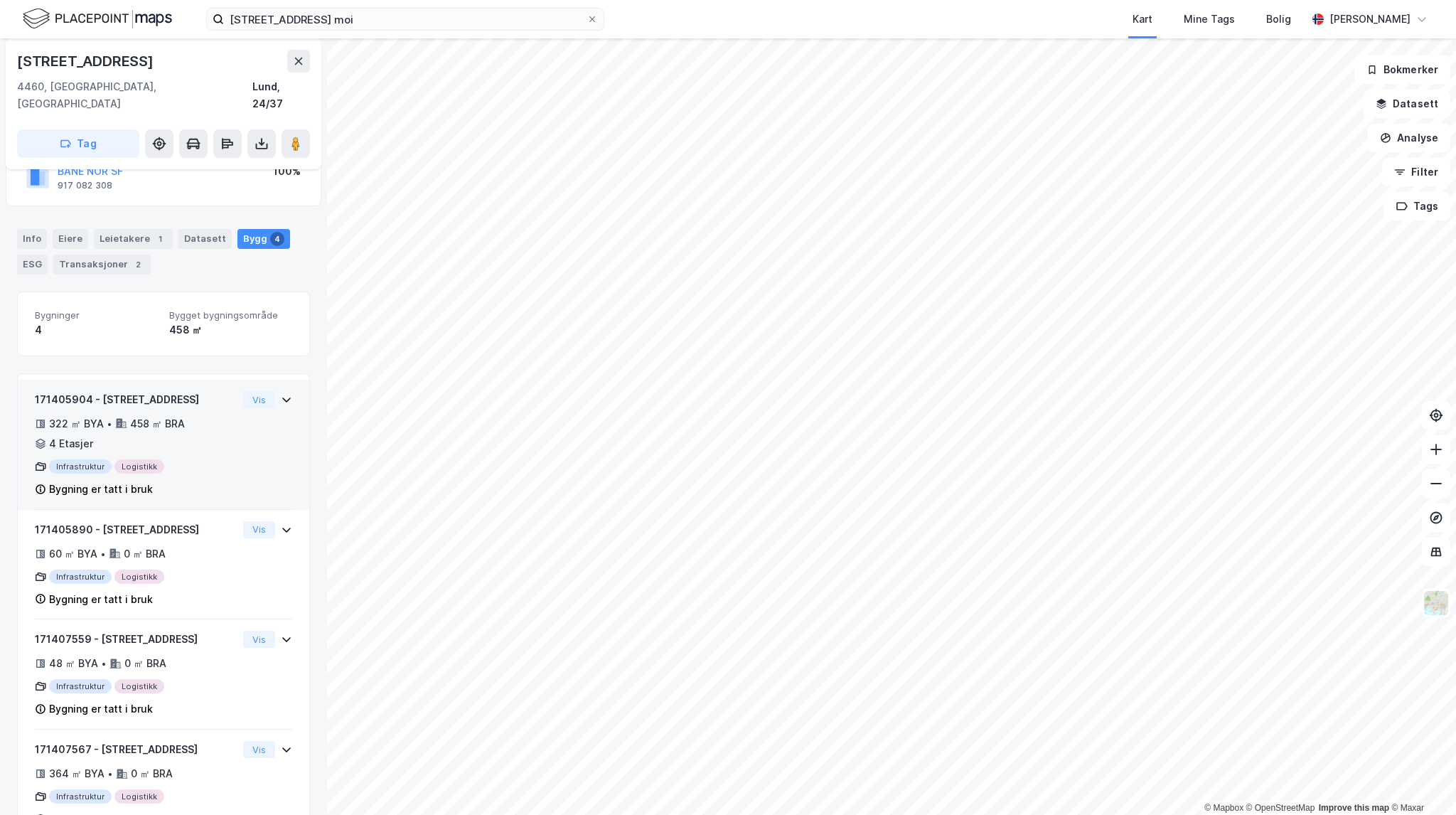
click at [226, 418] on div "322 ㎡ BYA • 458 ㎡ BRA • 4 Etasjer" at bounding box center [136, 434] width 202 height 37
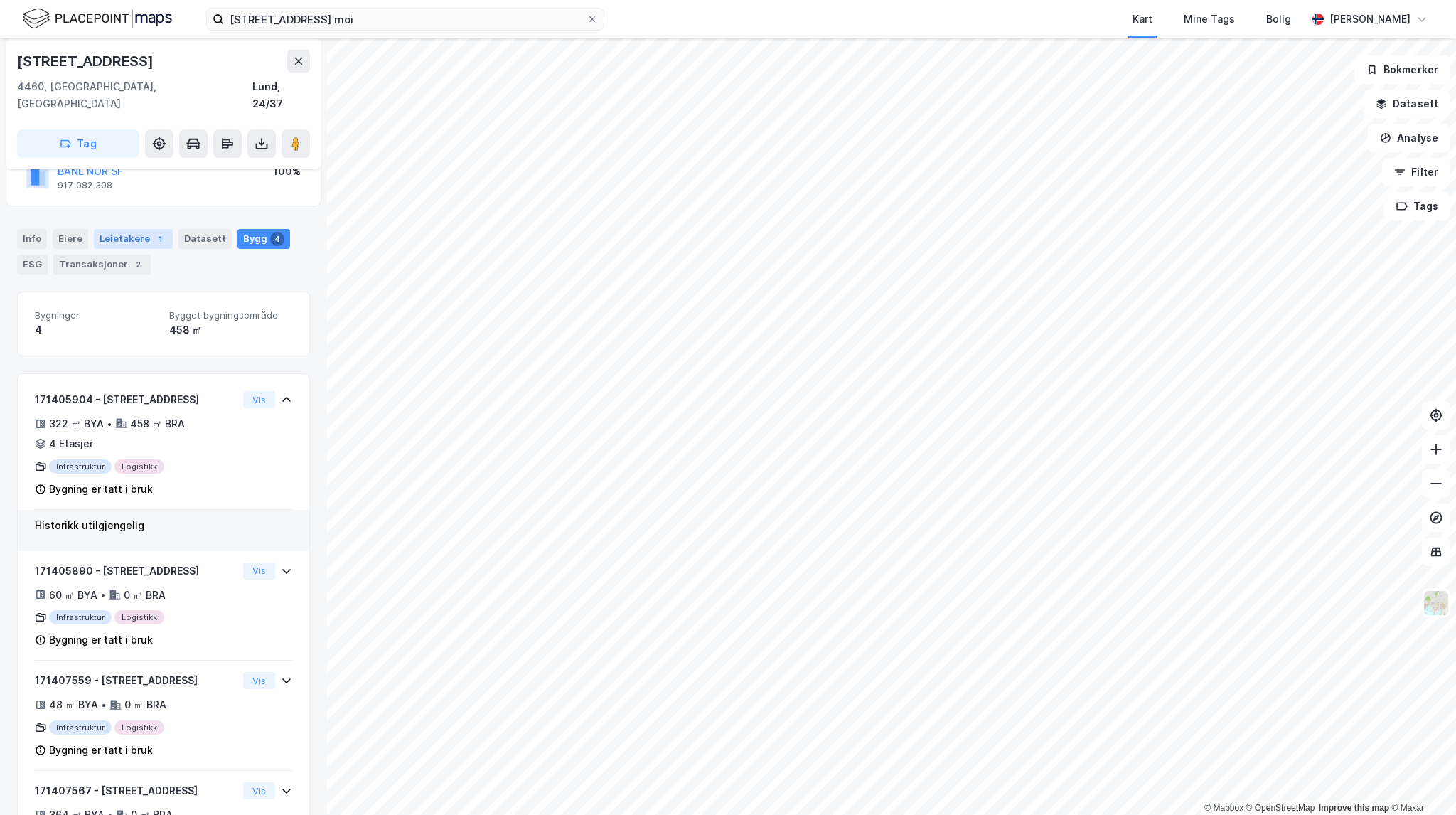
click at [137, 229] on div "Leietakere 1" at bounding box center [133, 239] width 79 height 20
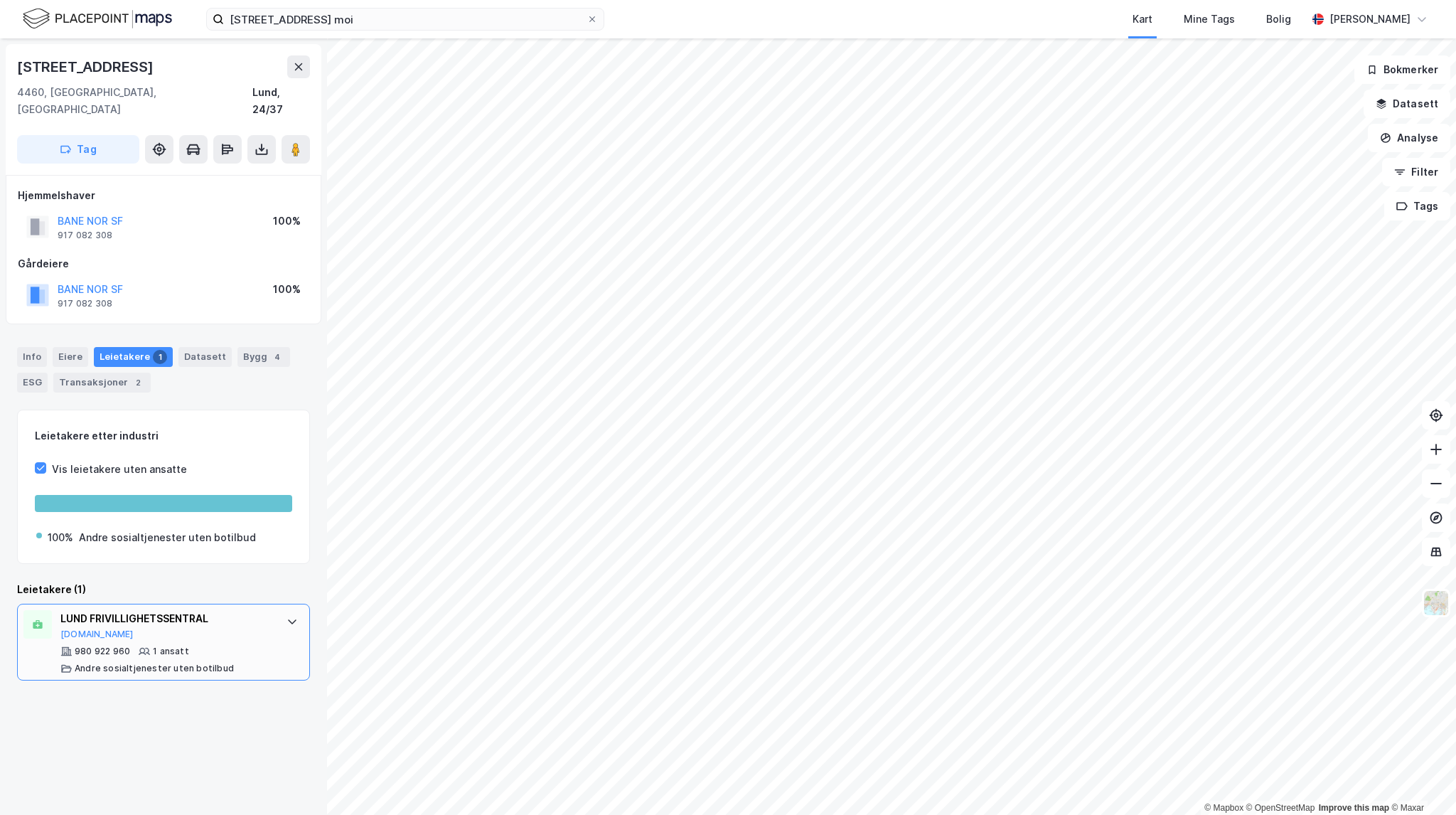
click at [210, 610] on div "LUND FRIVILLIGHETSSENTRAL" at bounding box center [166, 618] width 212 height 17
click at [292, 62] on button at bounding box center [299, 67] width 23 height 23
click at [247, 347] on div "Bygg 4" at bounding box center [264, 357] width 52 height 20
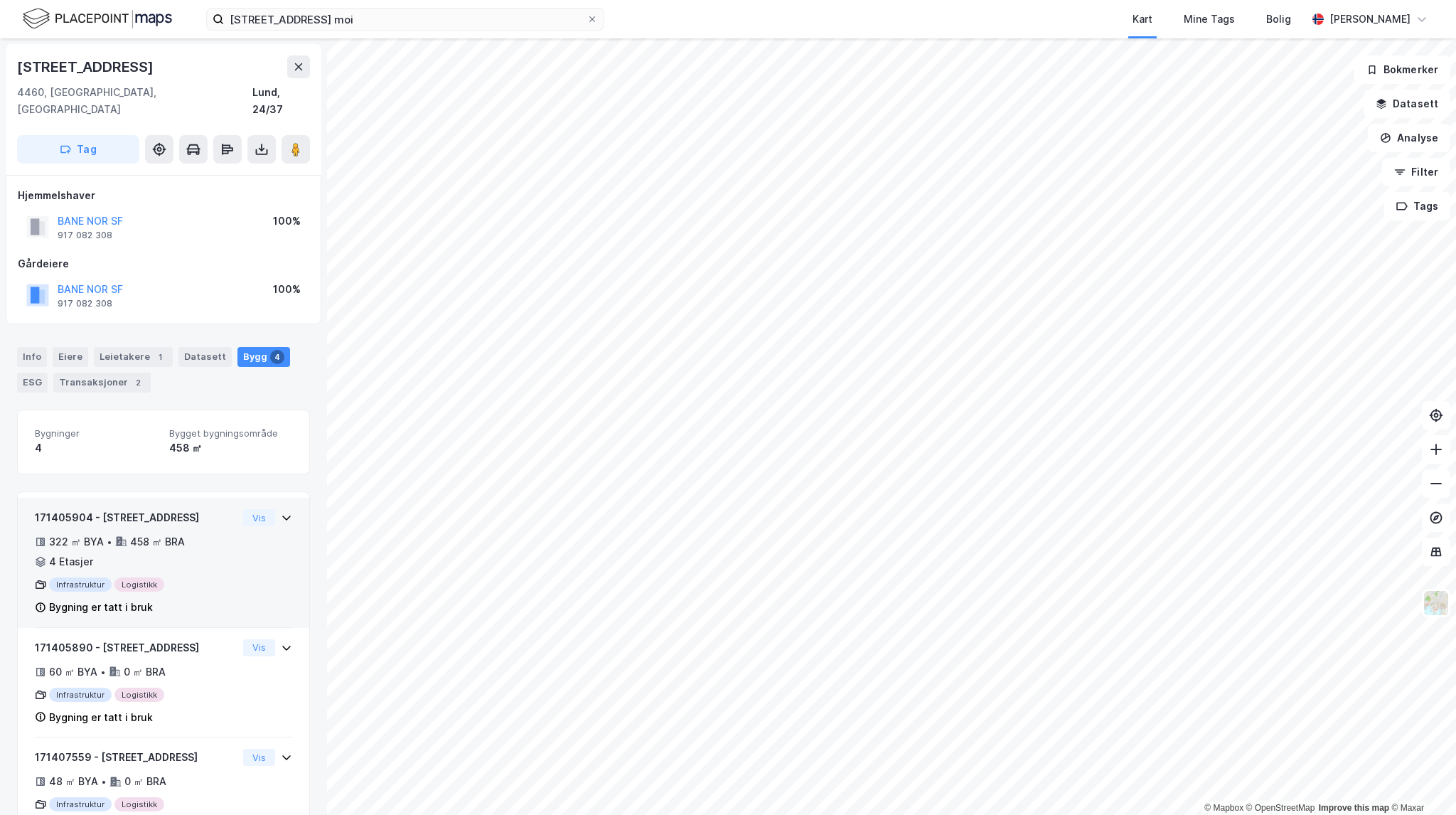
click at [200, 541] on div "322 ㎡ BYA • 458 ㎡ BRA • 4 Etasjer" at bounding box center [136, 552] width 202 height 37
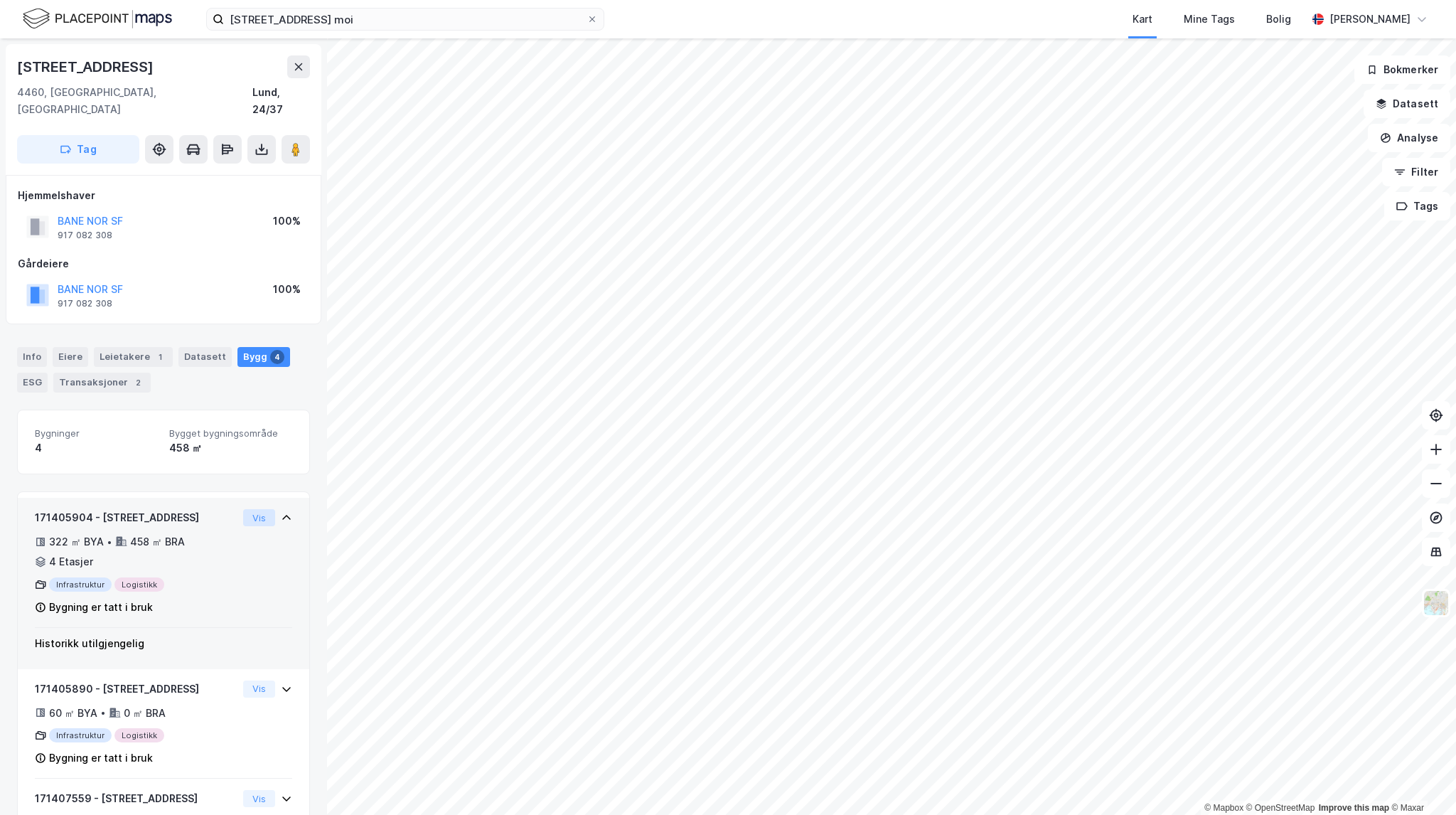
click at [257, 509] on button "Vis" at bounding box center [259, 517] width 32 height 17
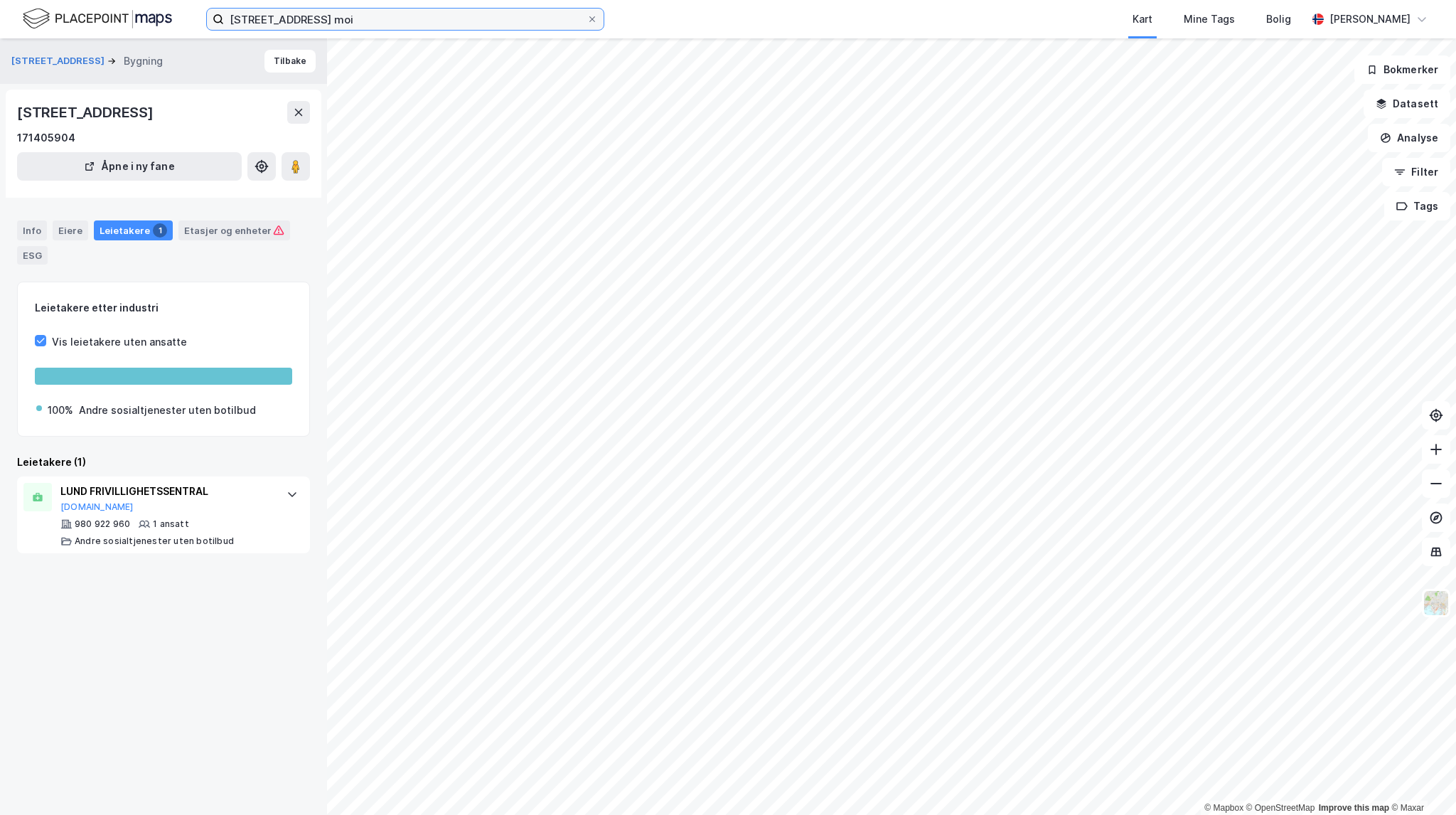
click at [369, 18] on input "[STREET_ADDRESS] moi" at bounding box center [405, 19] width 363 height 21
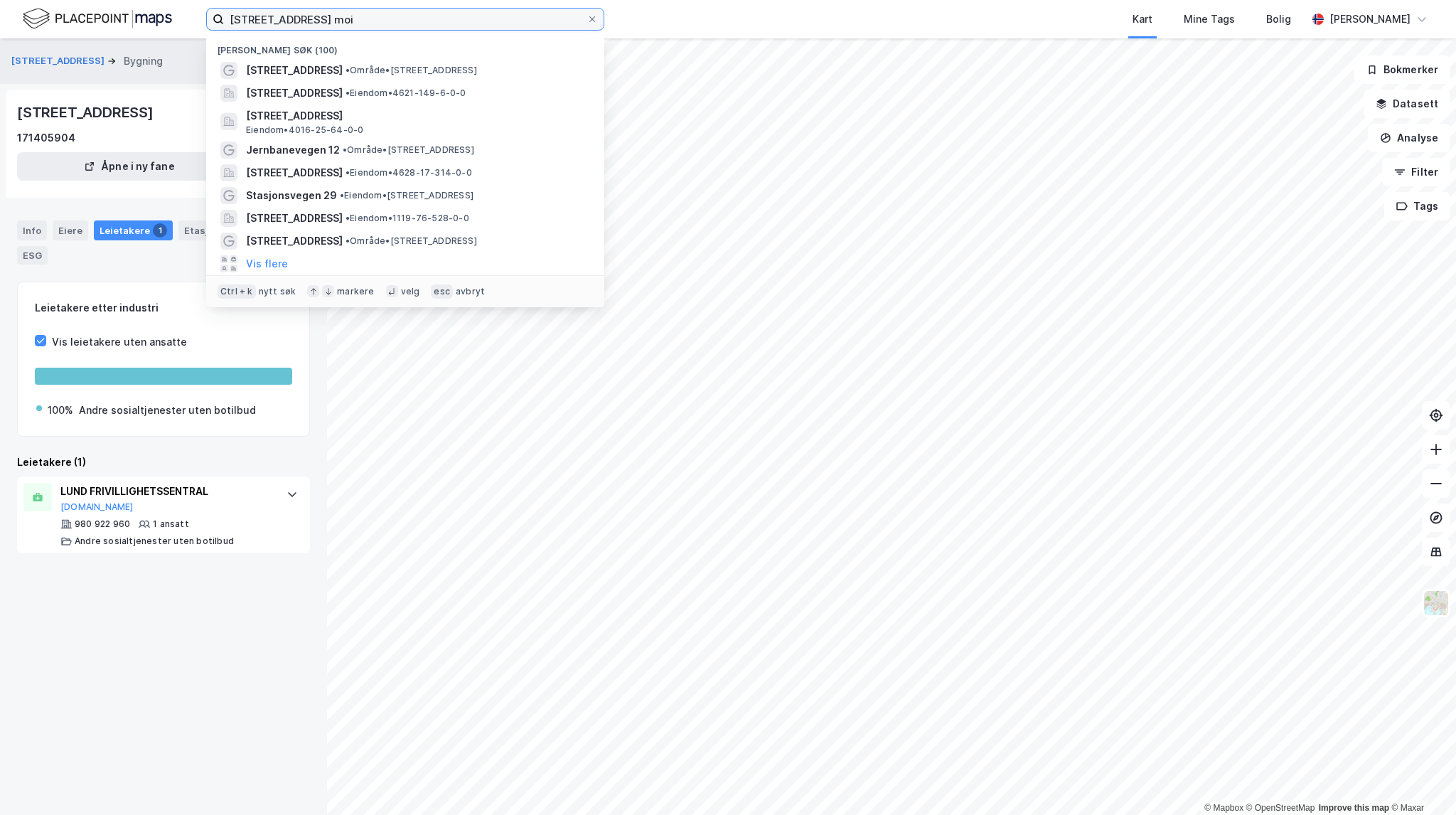
drag, startPoint x: 369, startPoint y: 18, endPoint x: 6, endPoint y: 3, distance: 363.3
click at [6, 4] on div "[STREET_ADDRESS] moi [GEOGRAPHIC_DATA] søk (100) [STREET_ADDRESS] • Område • [S…" at bounding box center [728, 19] width 1456 height 39
type input "R"
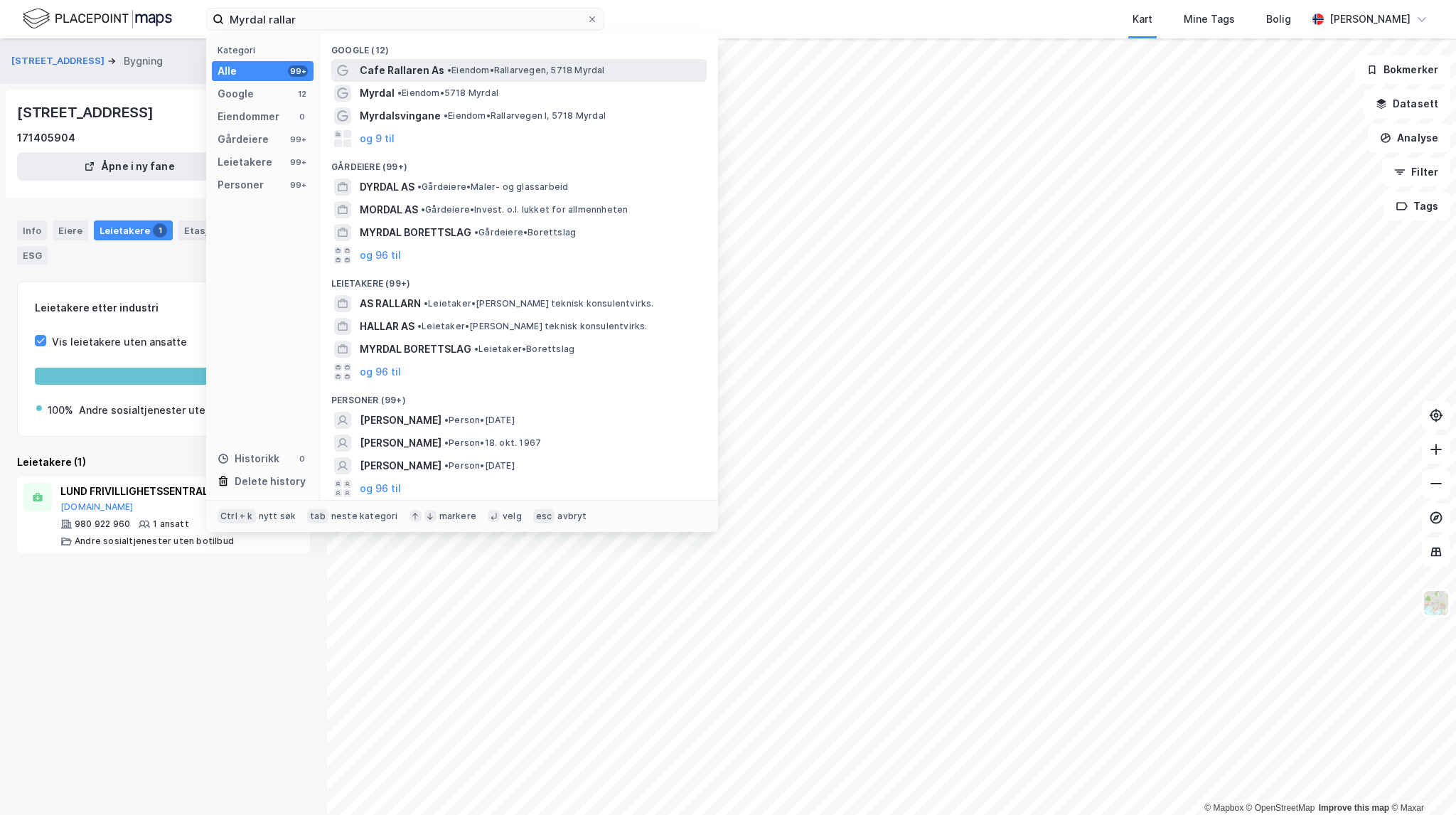
click at [489, 73] on span "• Eiendom • Rallarvegen, 5718 Myrdal" at bounding box center [526, 70] width 158 height 11
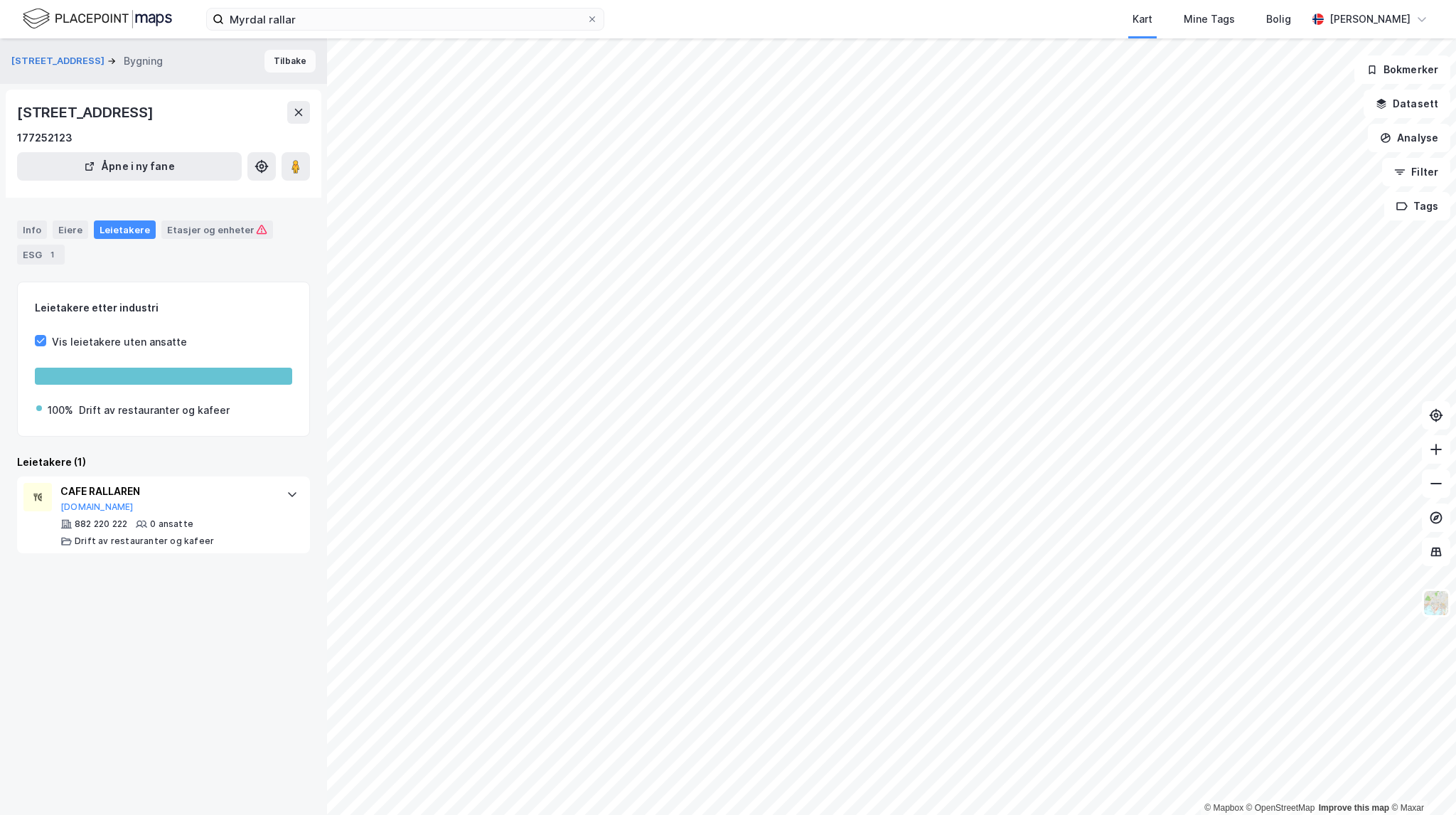
click at [283, 70] on button "Tilbake" at bounding box center [290, 61] width 51 height 23
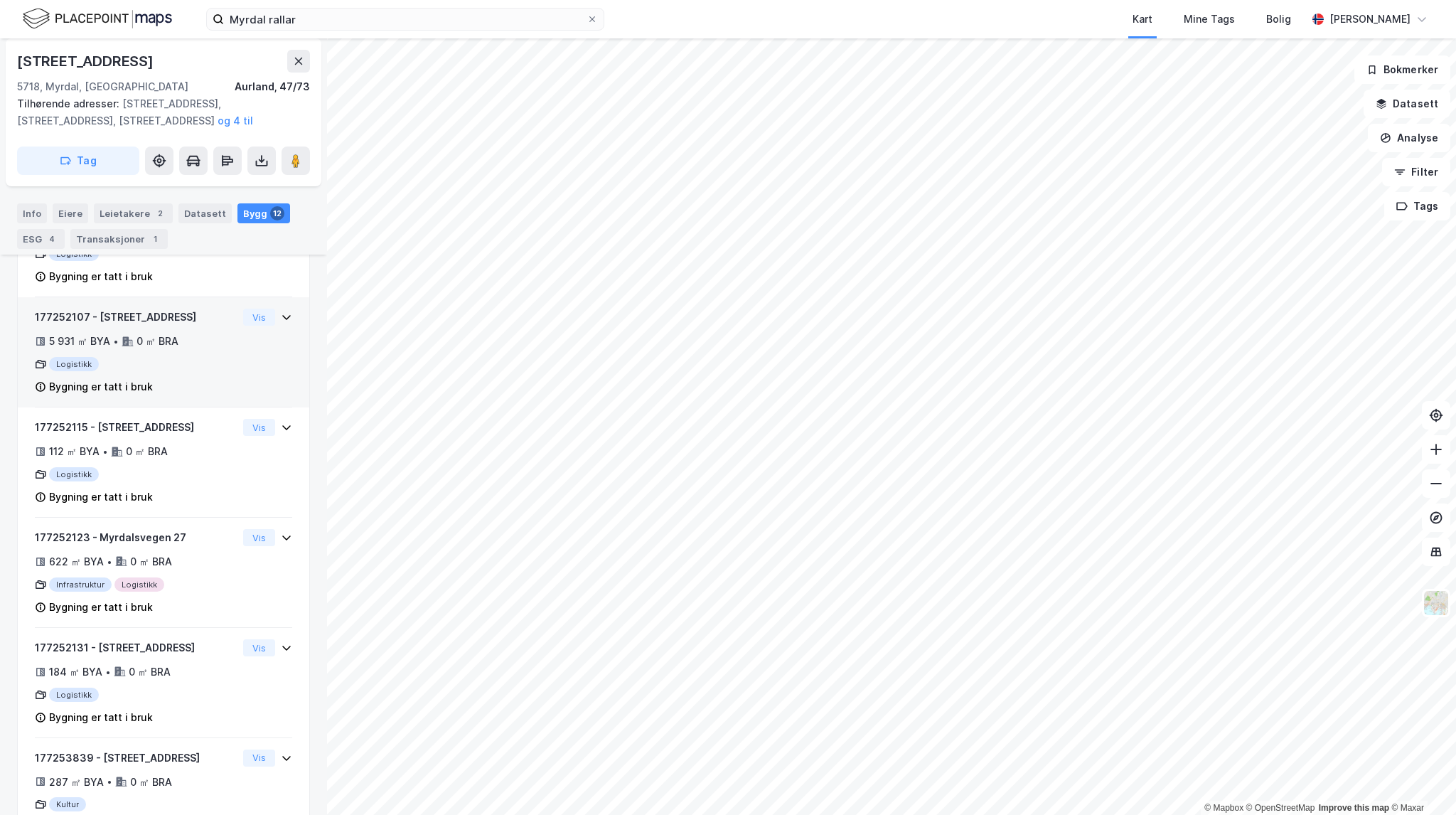
scroll to position [1066, 0]
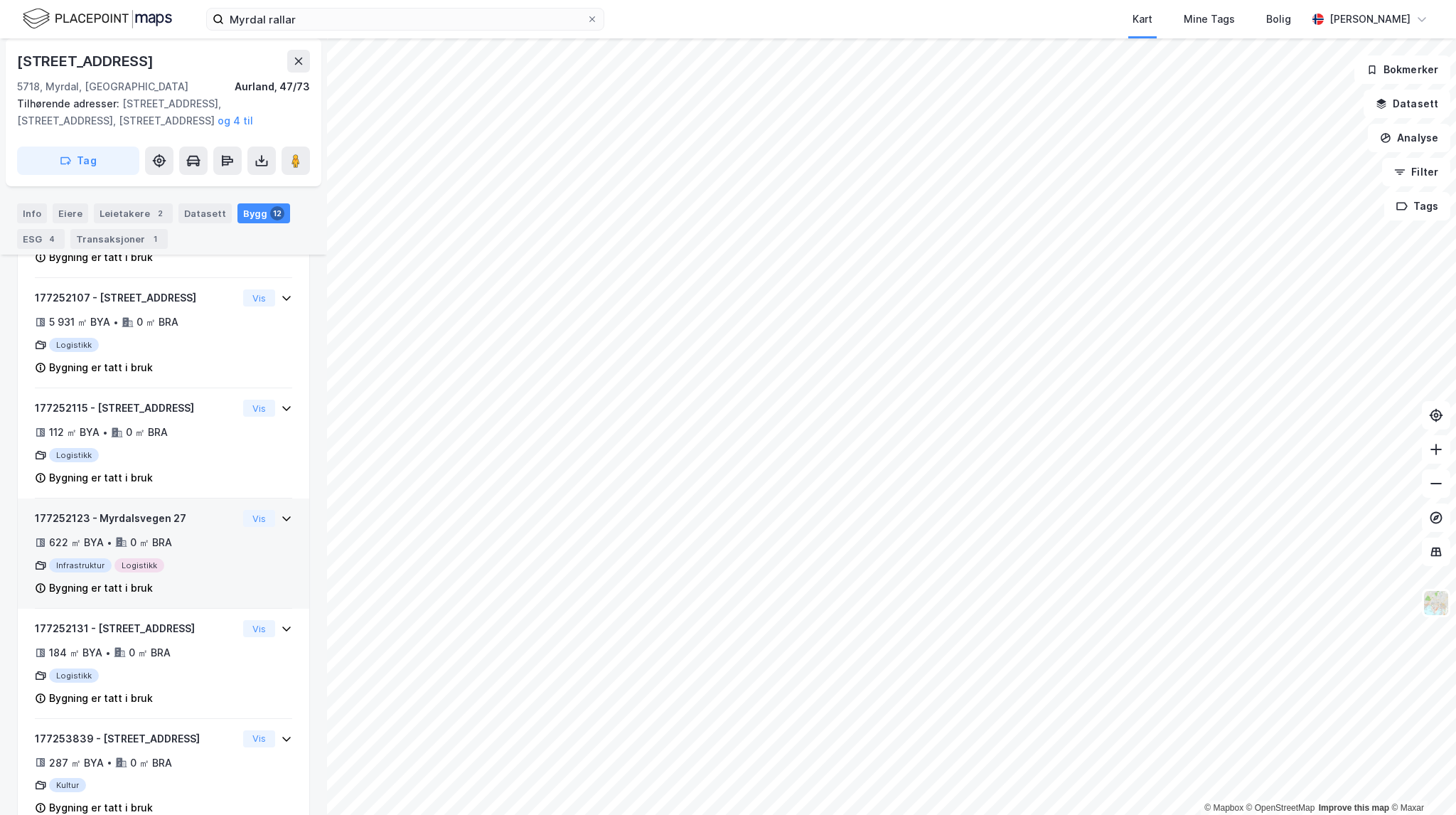
click at [177, 566] on div "177252123 - Myrdalsvegen 27 622 ㎡ BYA • 0 ㎡ BRA Infrastruktur Logistikk Bygning…" at bounding box center [136, 553] width 202 height 87
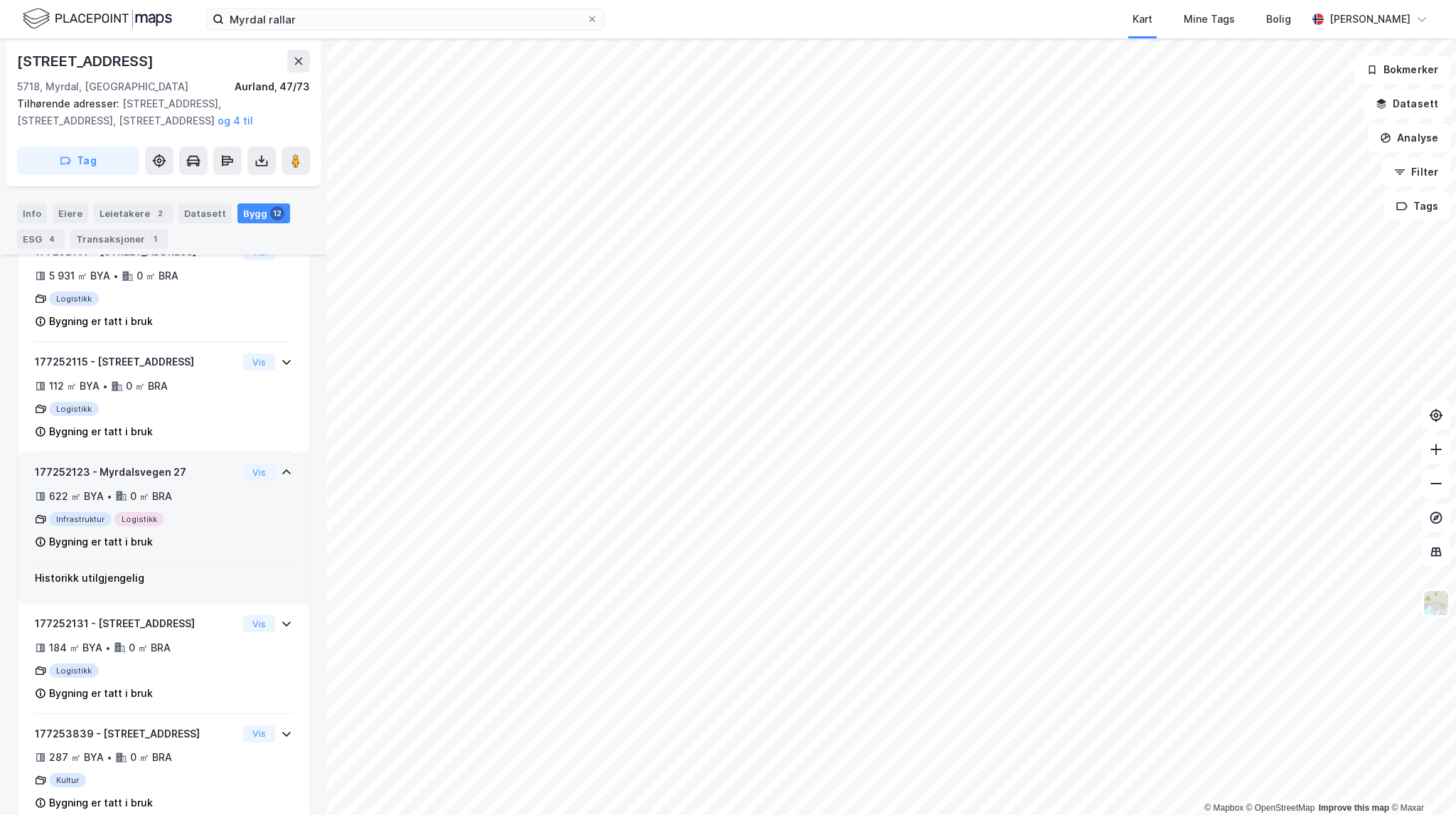
scroll to position [1138, 0]
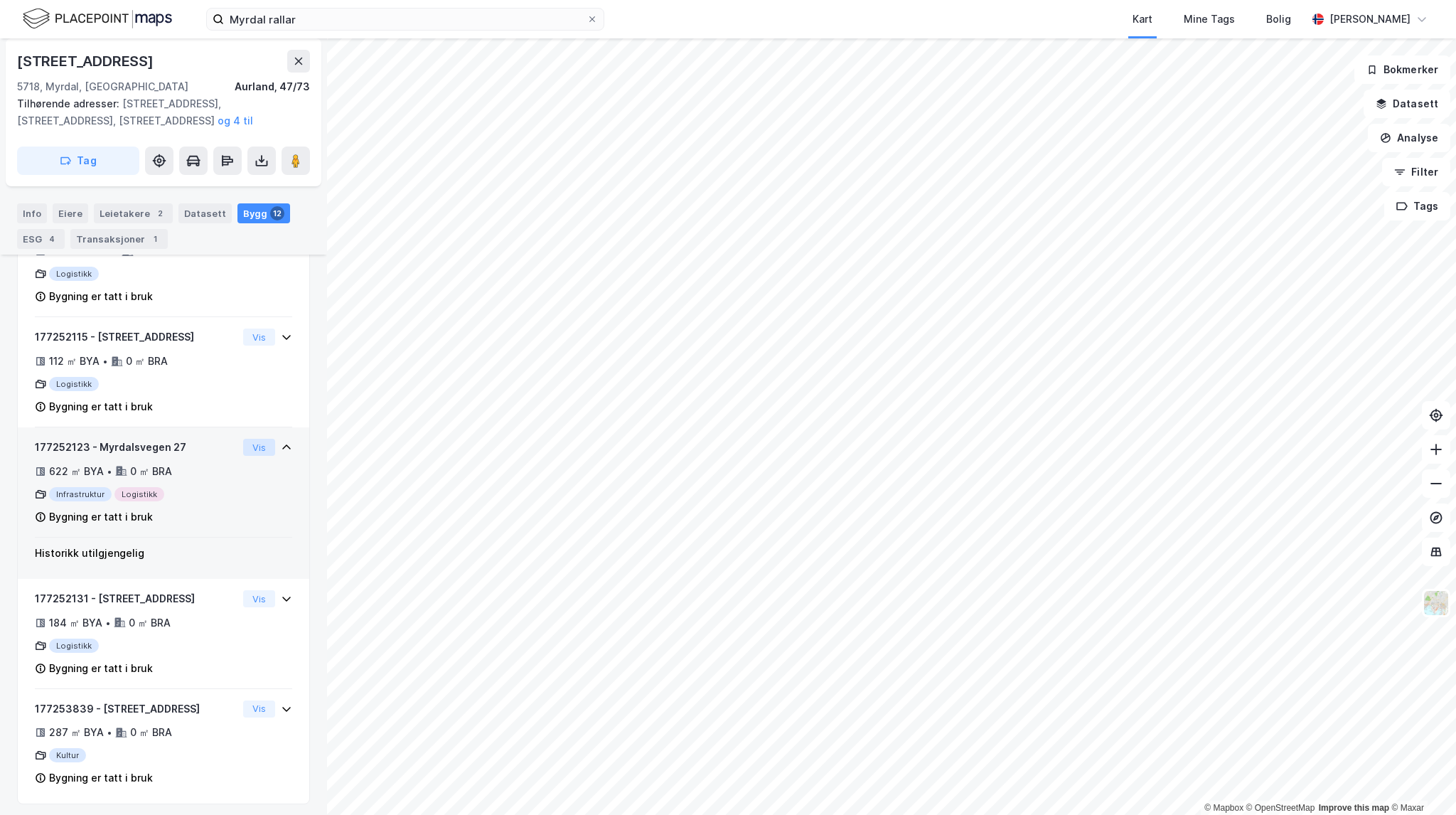
click at [245, 456] on button "Vis" at bounding box center [259, 447] width 32 height 17
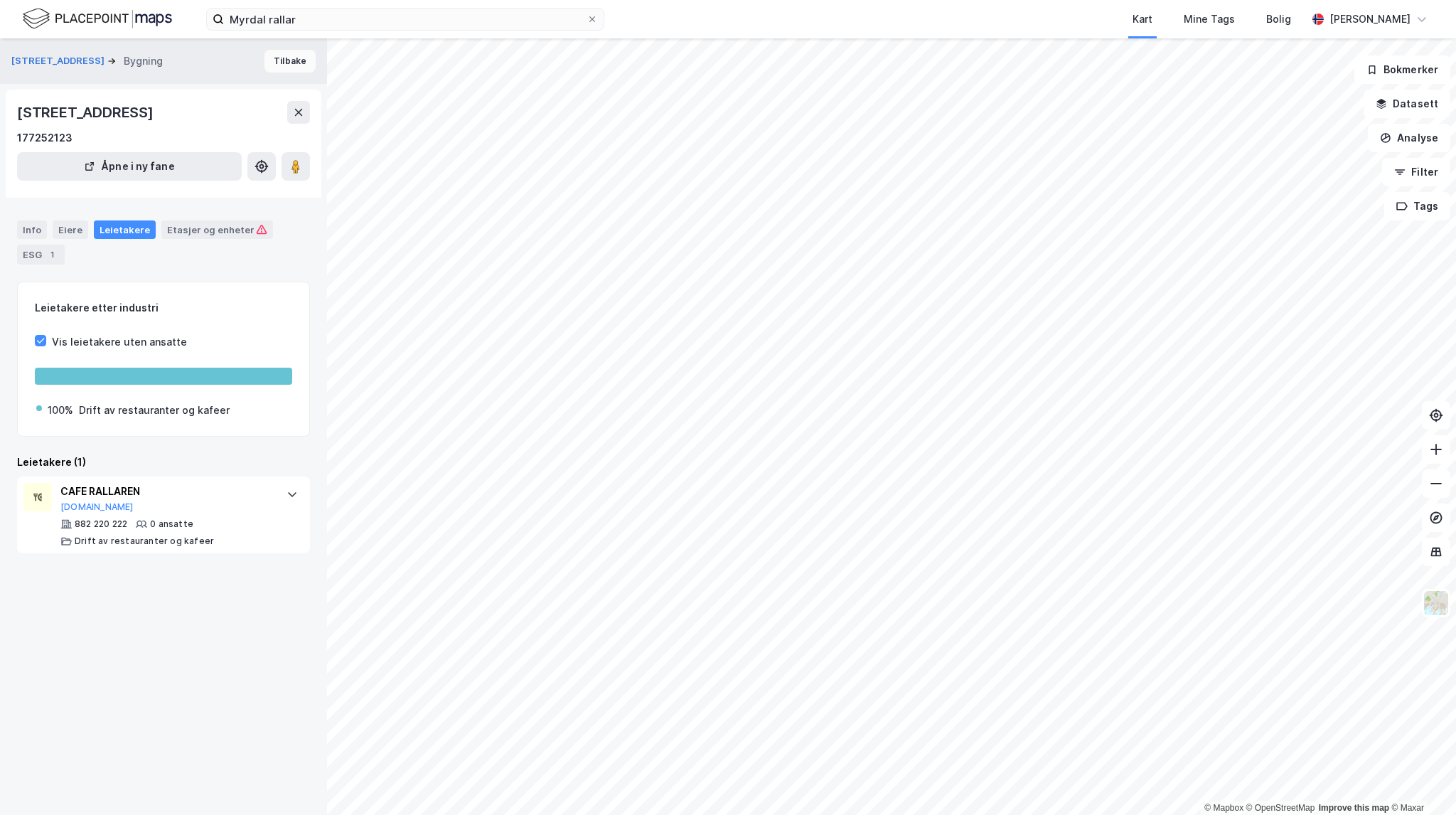
click at [283, 63] on button "Tilbake" at bounding box center [290, 61] width 51 height 23
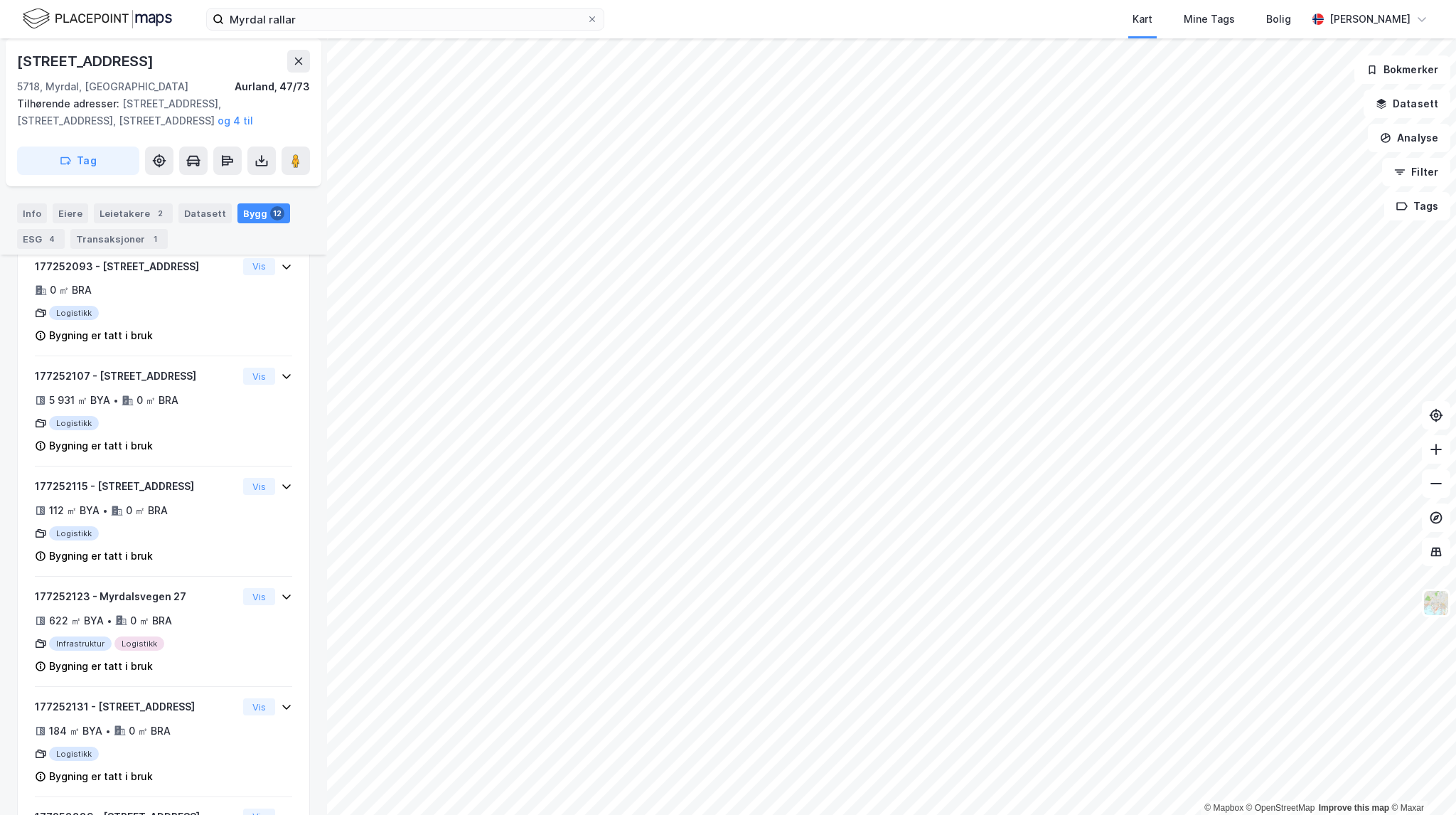
scroll to position [1118, 0]
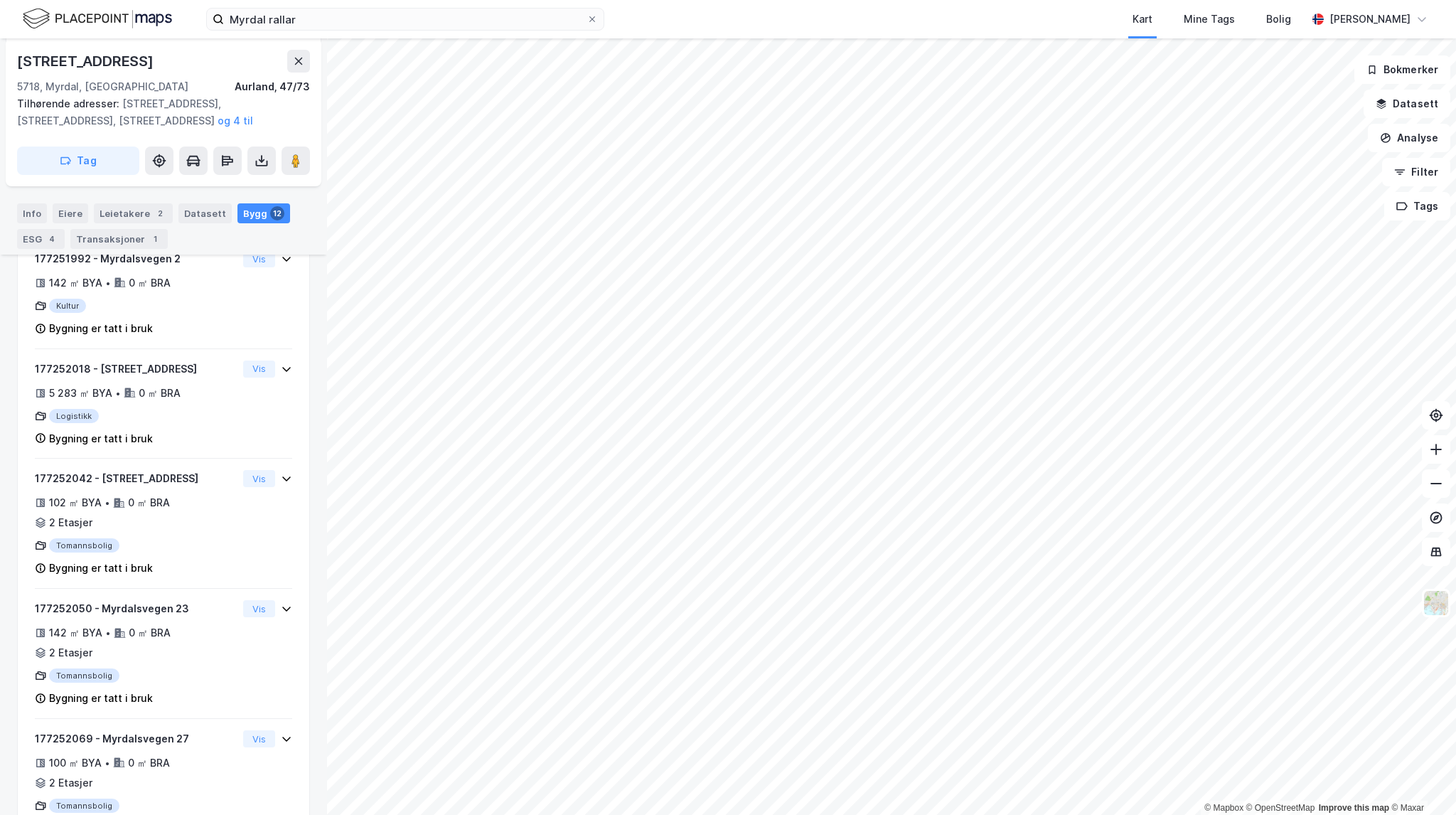
scroll to position [252, 0]
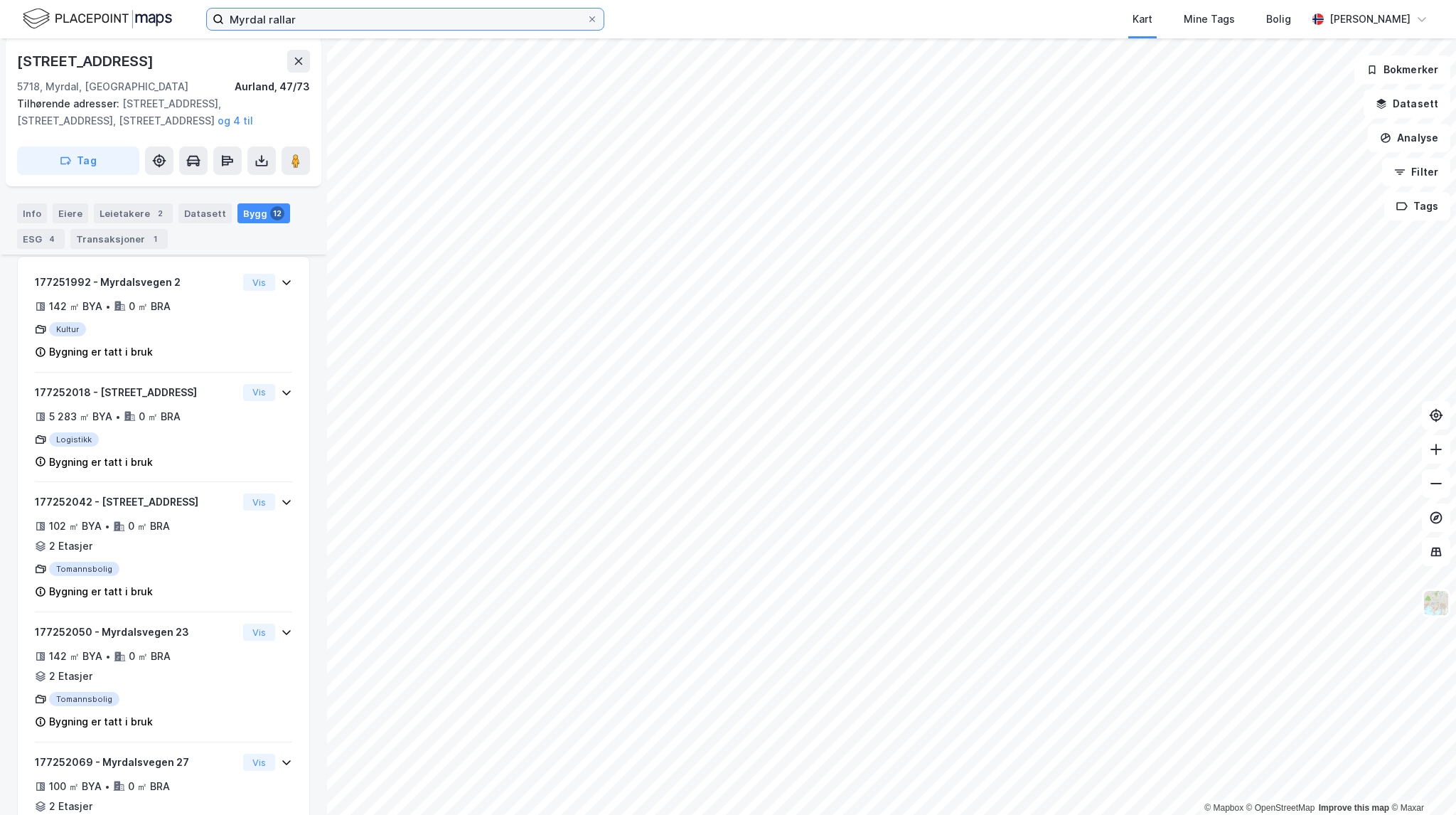
click at [336, 22] on input "Myrdal rallar" at bounding box center [405, 19] width 363 height 21
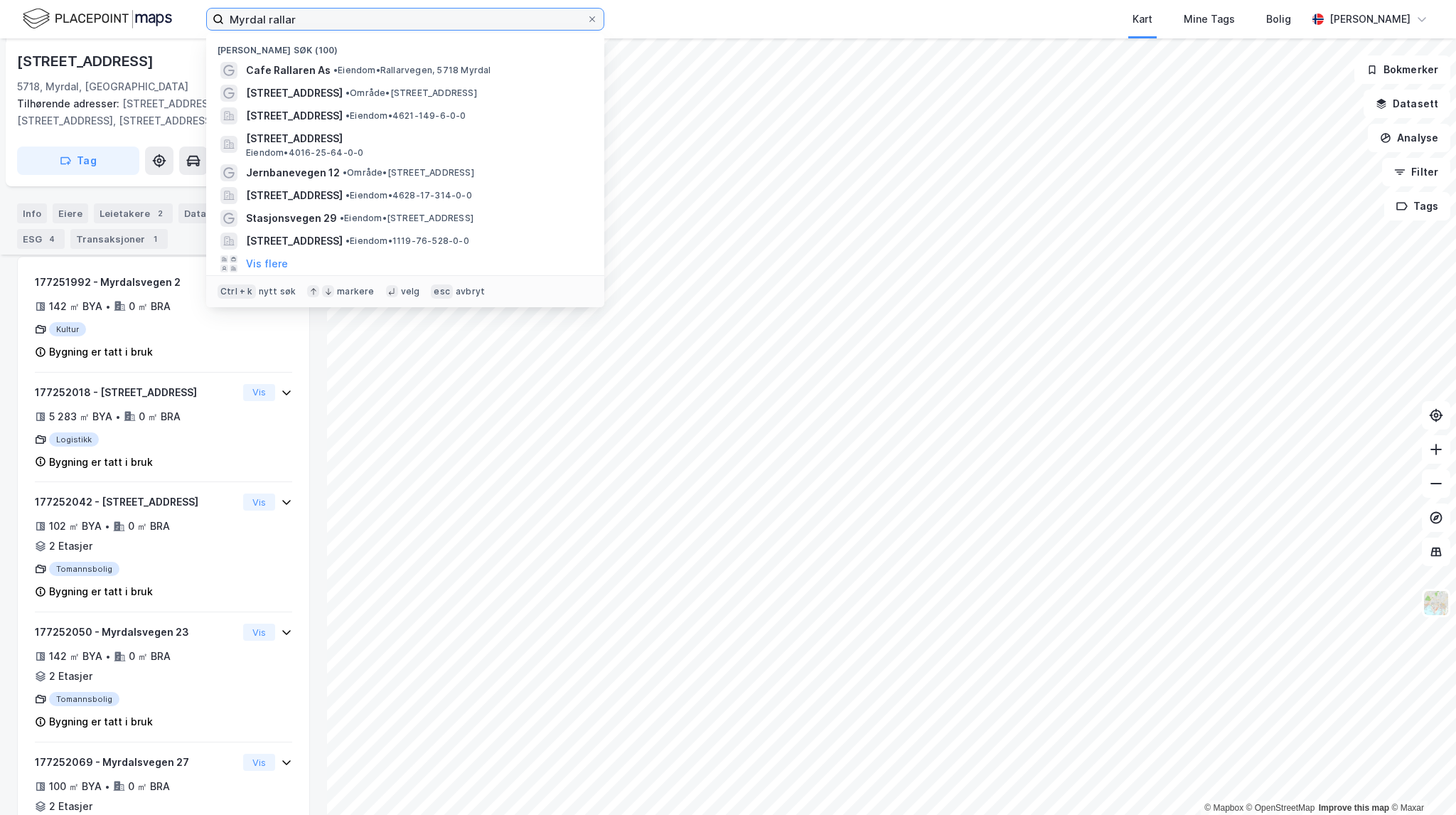
drag, startPoint x: 337, startPoint y: 22, endPoint x: 145, endPoint y: -4, distance: 193.8
click at [145, 0] on html "Myrdal rallar Nylige søk (100) Cafe Rallaren As • Eiendom • [STREET_ADDRESS] • …" at bounding box center [728, 408] width 1456 height 815
paste input "Jadarvegen 2"
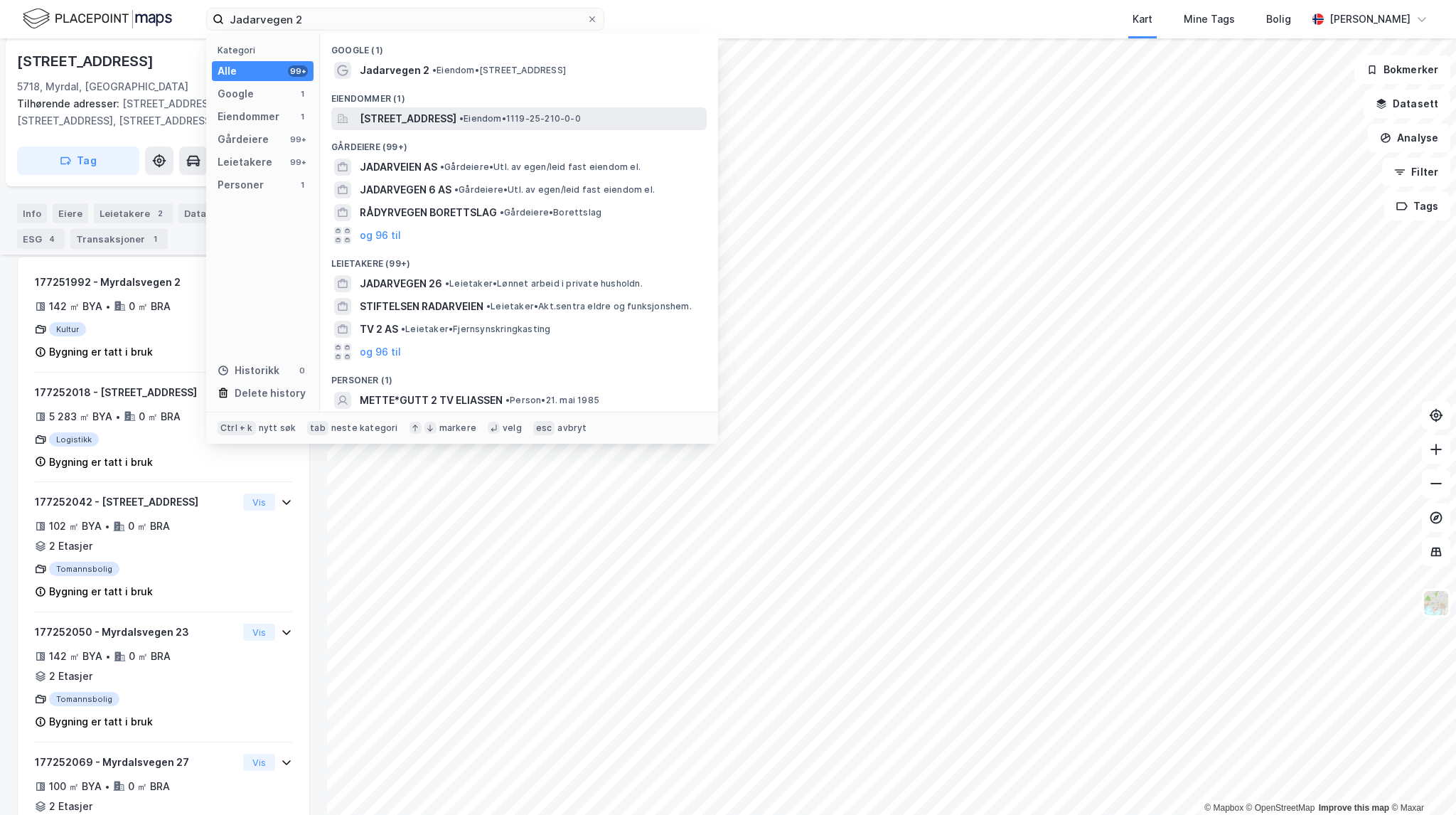
click at [456, 115] on span "[STREET_ADDRESS]" at bounding box center [407, 119] width 97 height 17
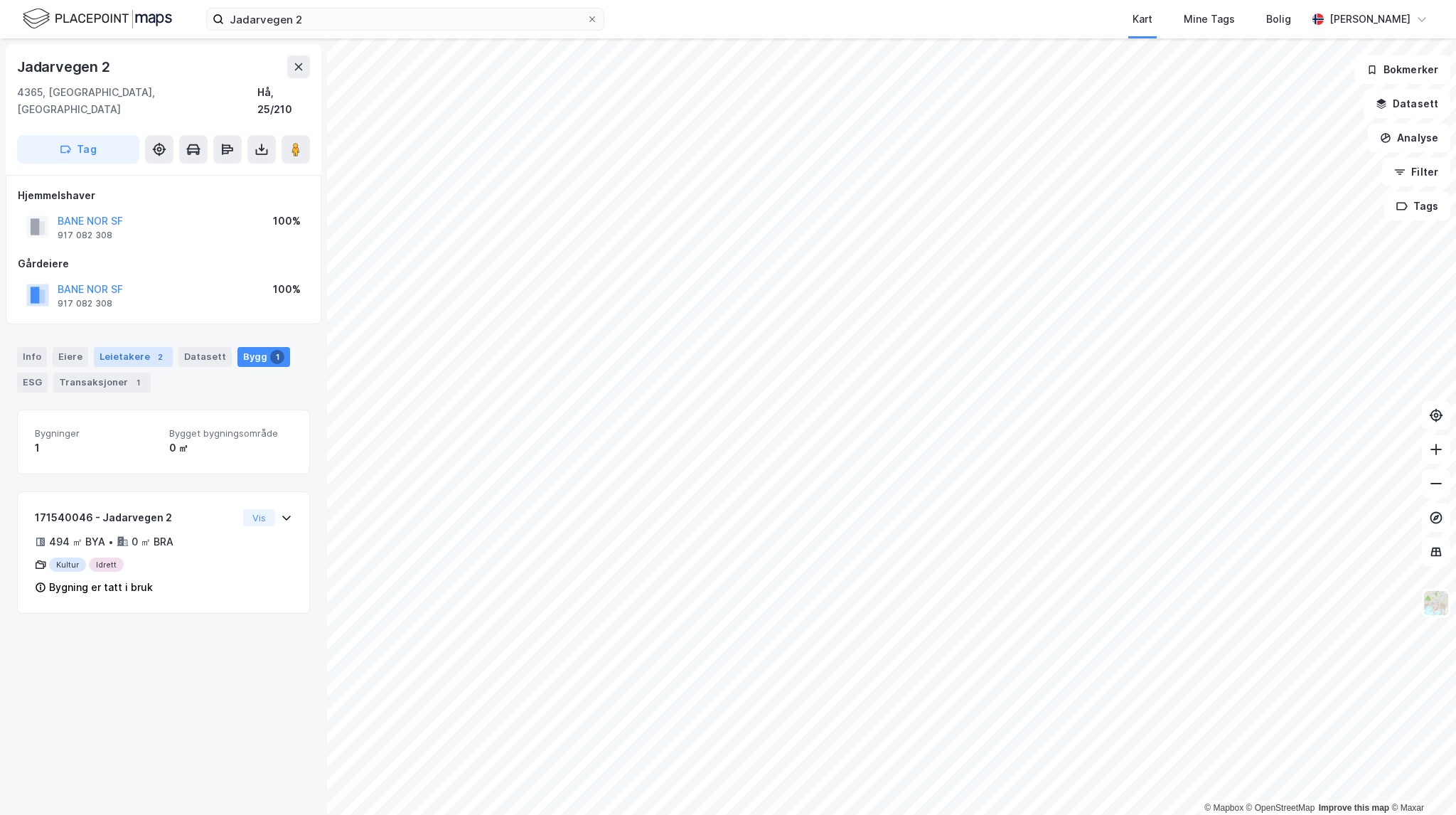
click at [137, 347] on div "Leietakere 2" at bounding box center [133, 357] width 79 height 20
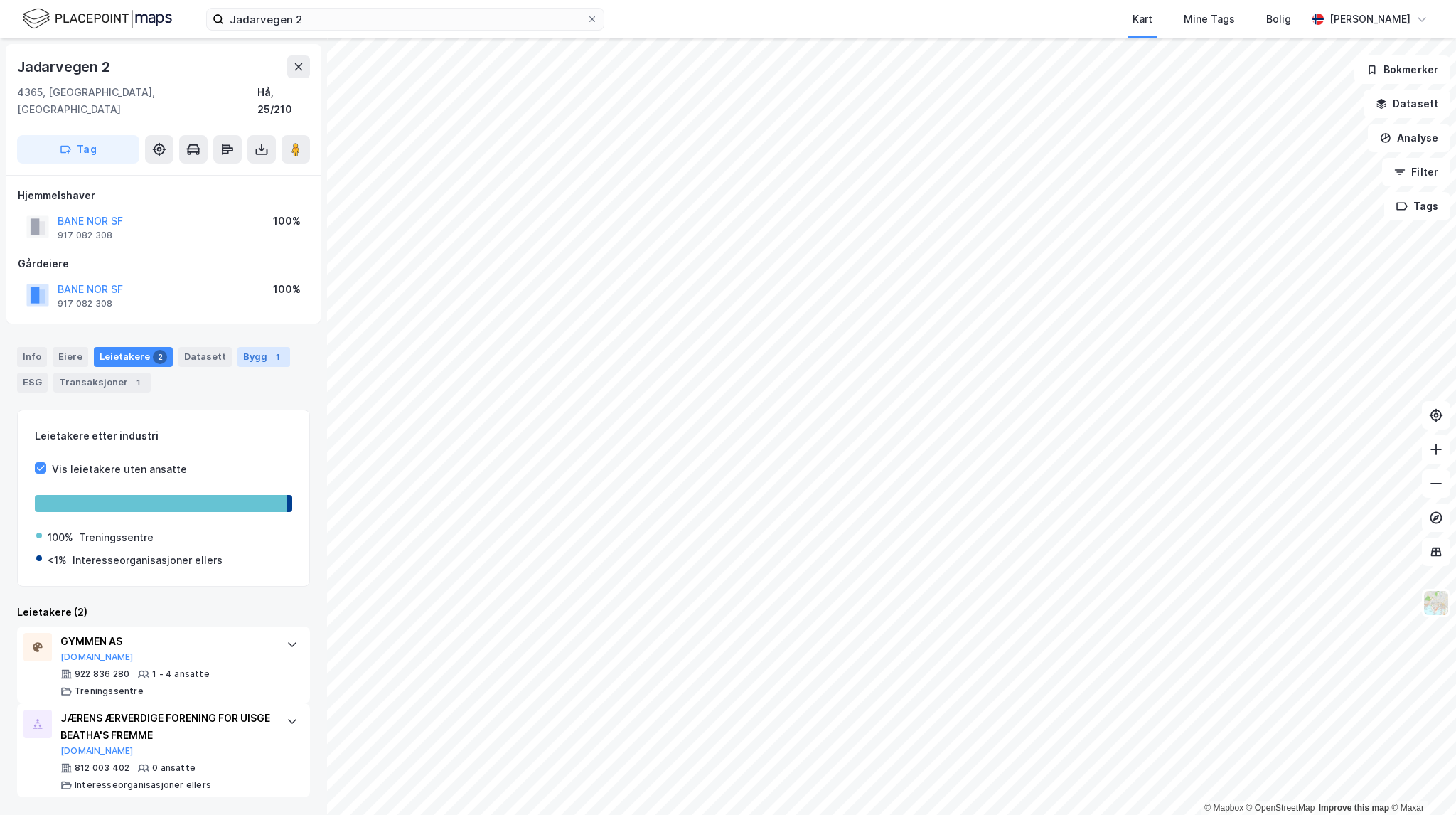
click at [270, 350] on div "1" at bounding box center [277, 357] width 14 height 14
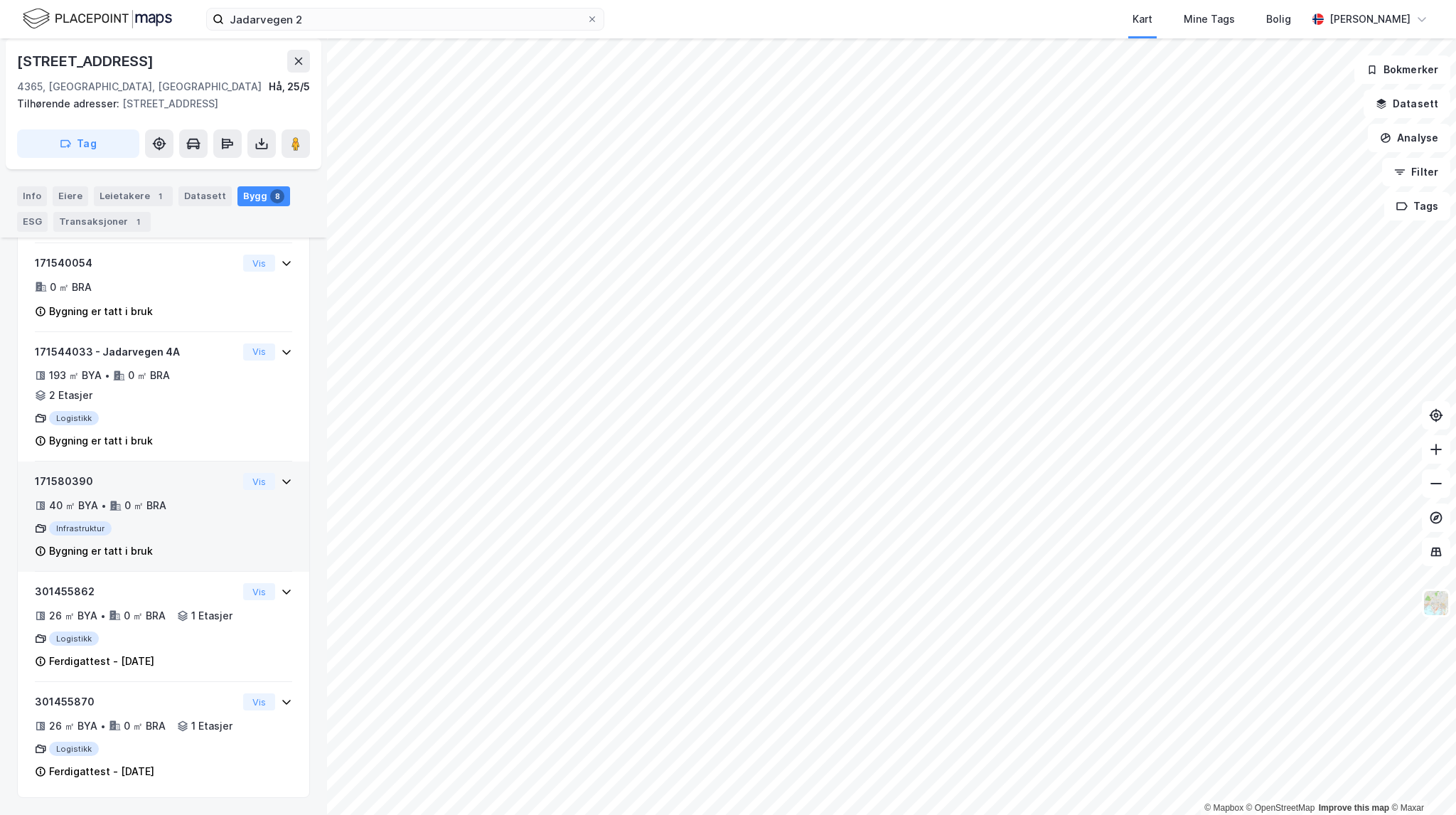
scroll to position [704, 0]
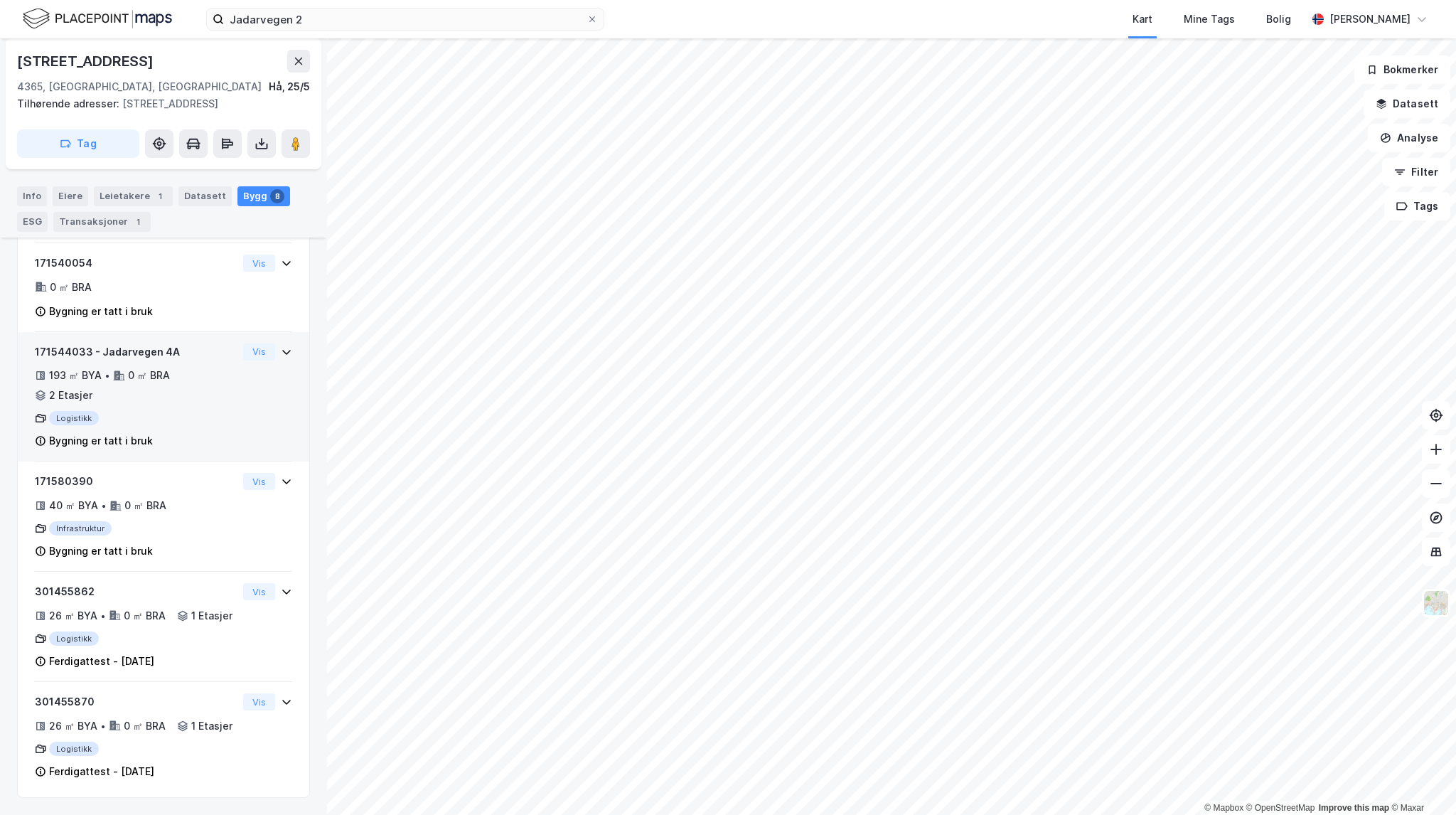
click at [185, 411] on div "Logistikk" at bounding box center [136, 418] width 202 height 14
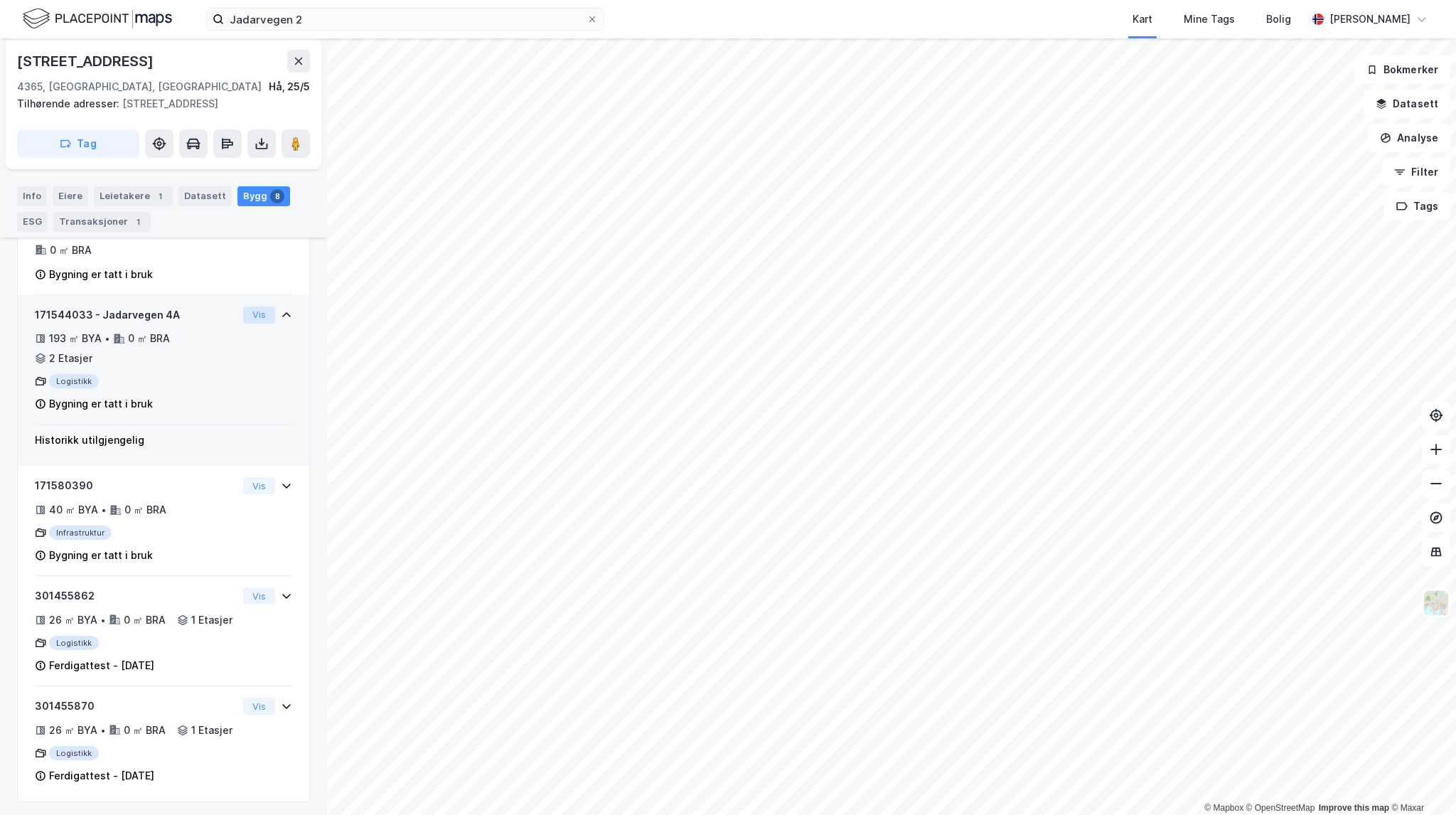
click at [243, 306] on button "Vis" at bounding box center [259, 315] width 32 height 17
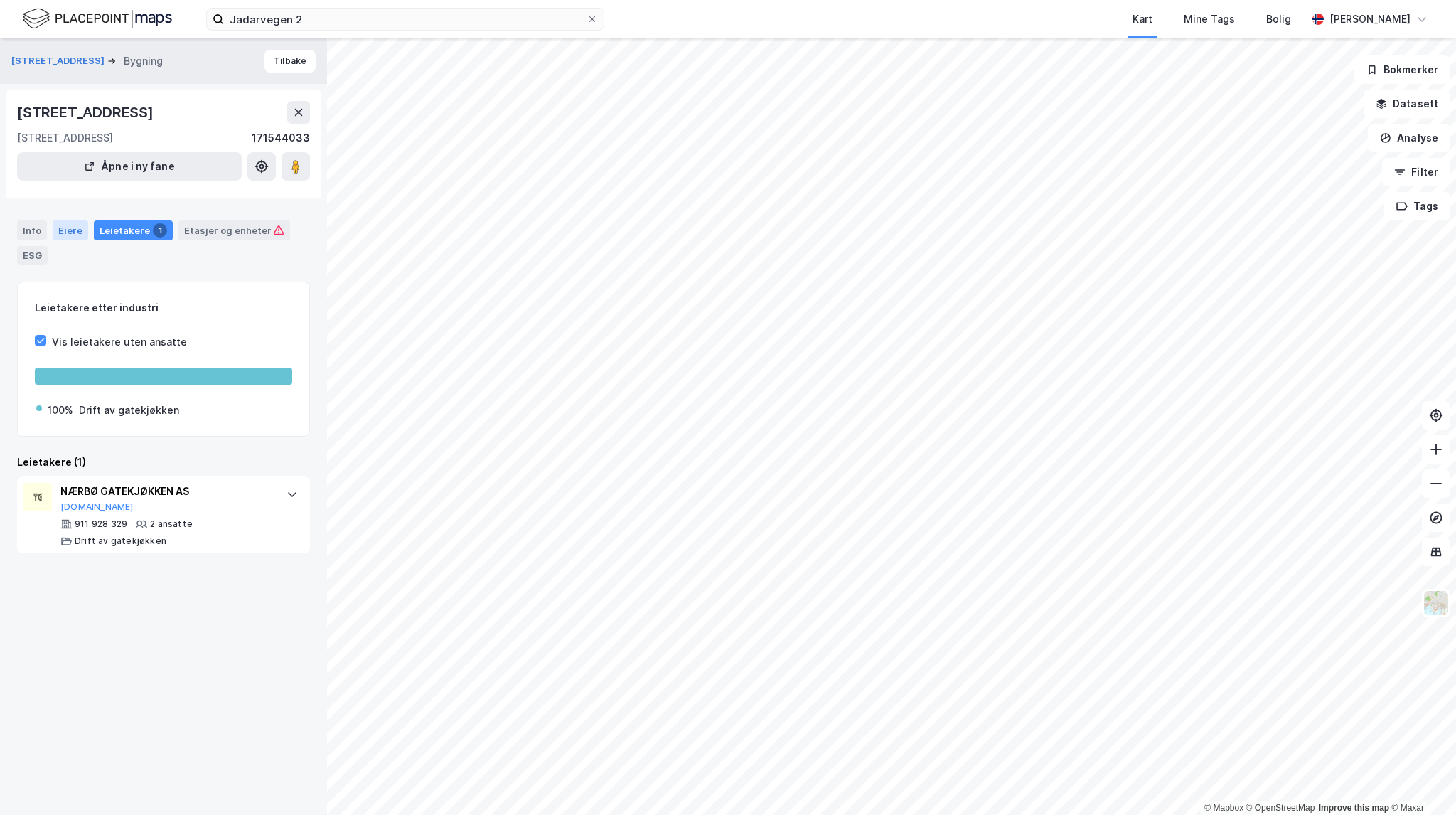
click at [79, 234] on div "Eiere" at bounding box center [70, 230] width 35 height 20
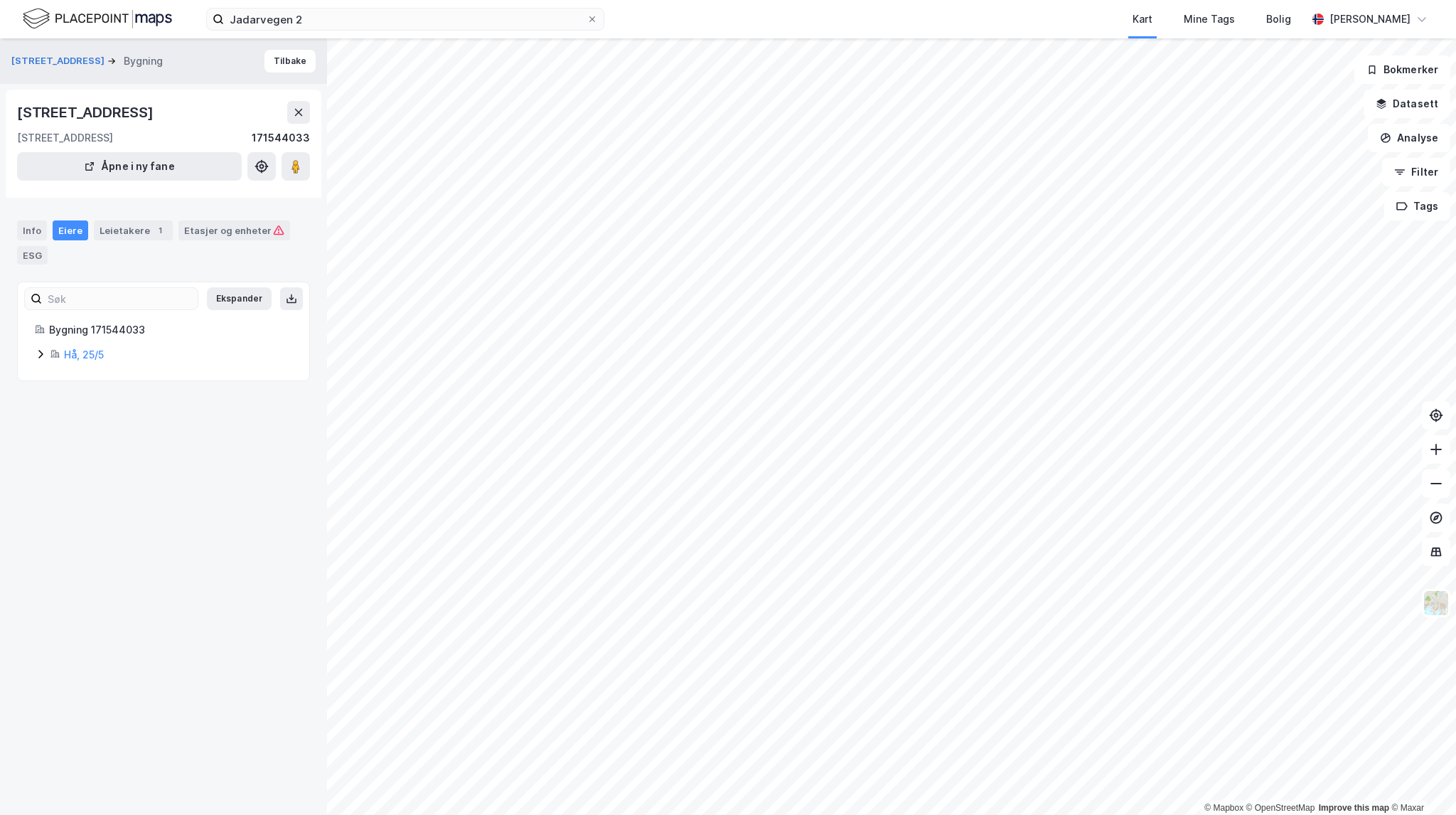
click at [40, 351] on icon at bounding box center [40, 354] width 11 height 11
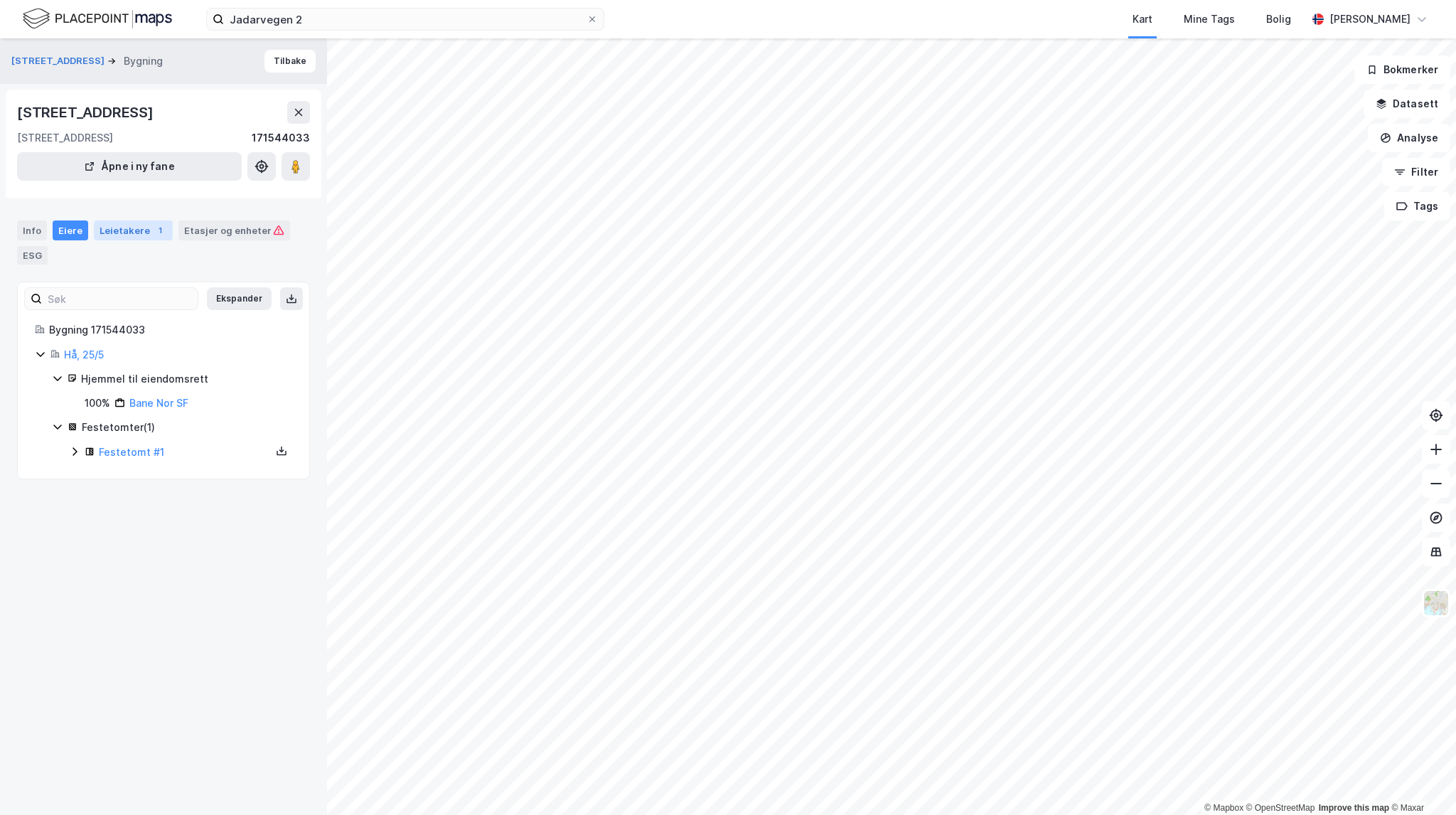
click at [123, 231] on div "Leietakere 1" at bounding box center [133, 230] width 79 height 20
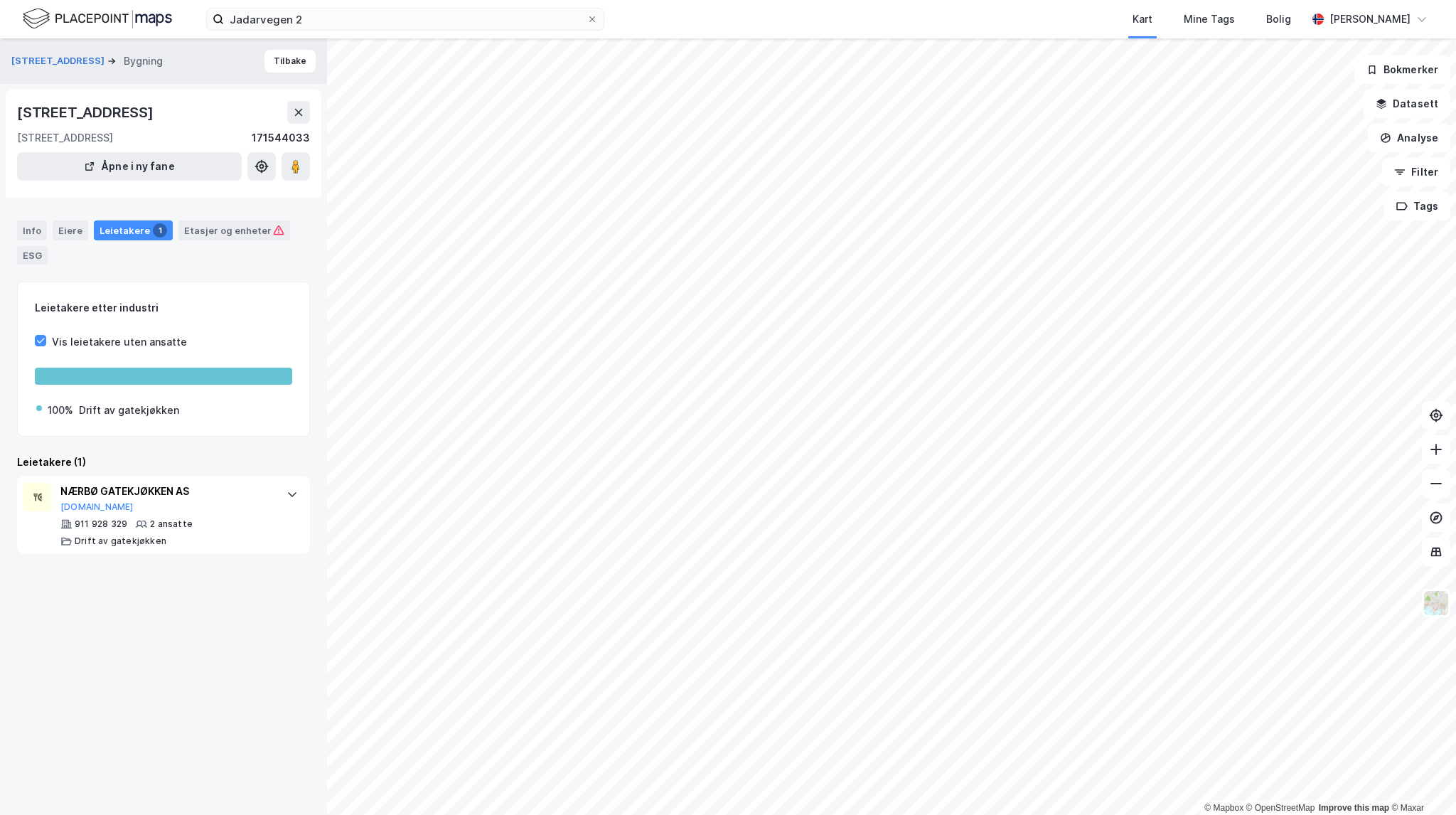
click at [307, 6] on div "Jadarvegen 2 Kart Mine Tags Bolig [PERSON_NAME]" at bounding box center [728, 19] width 1456 height 39
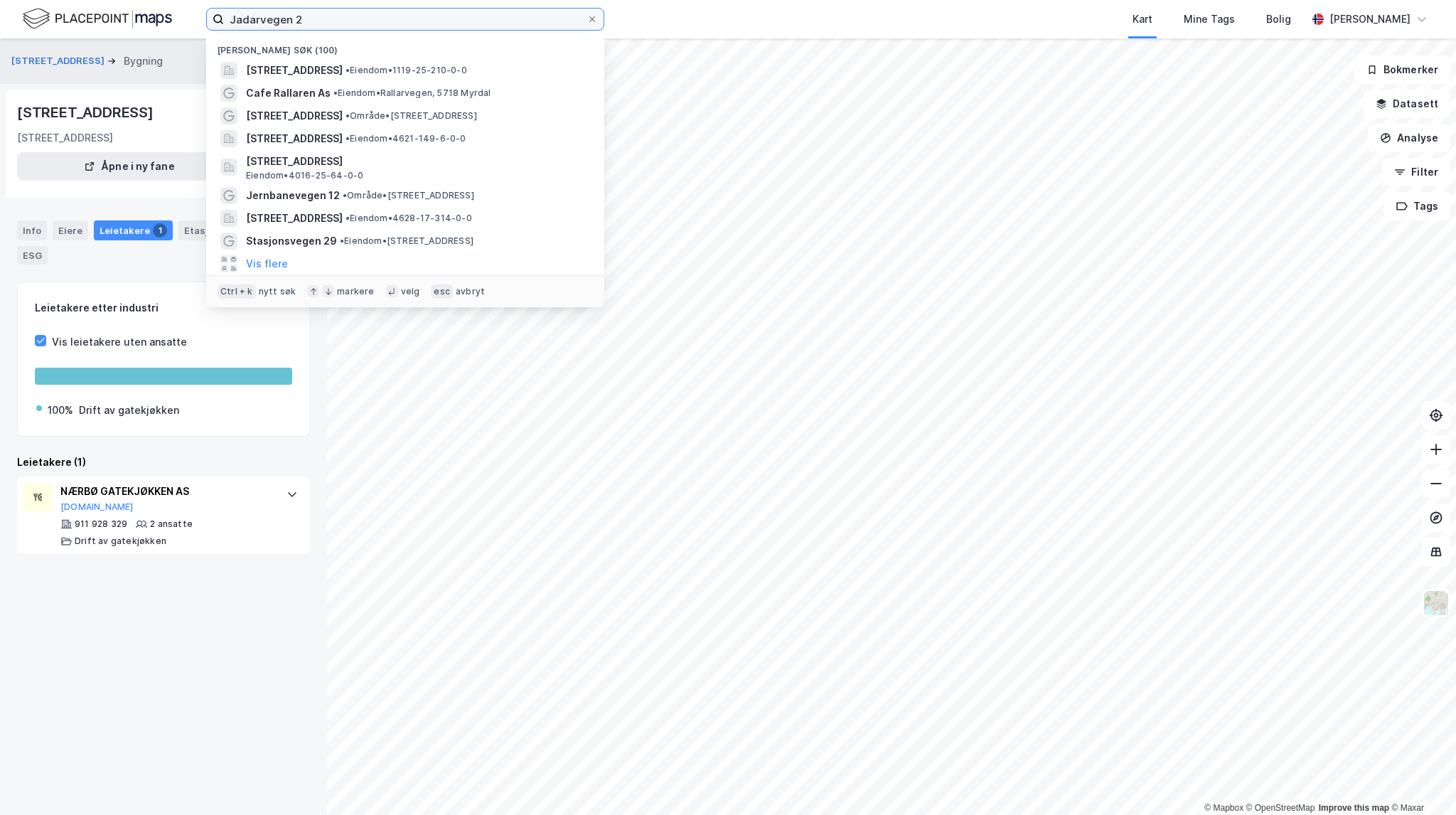
click at [315, 18] on input "Jadarvegen 2" at bounding box center [405, 19] width 363 height 21
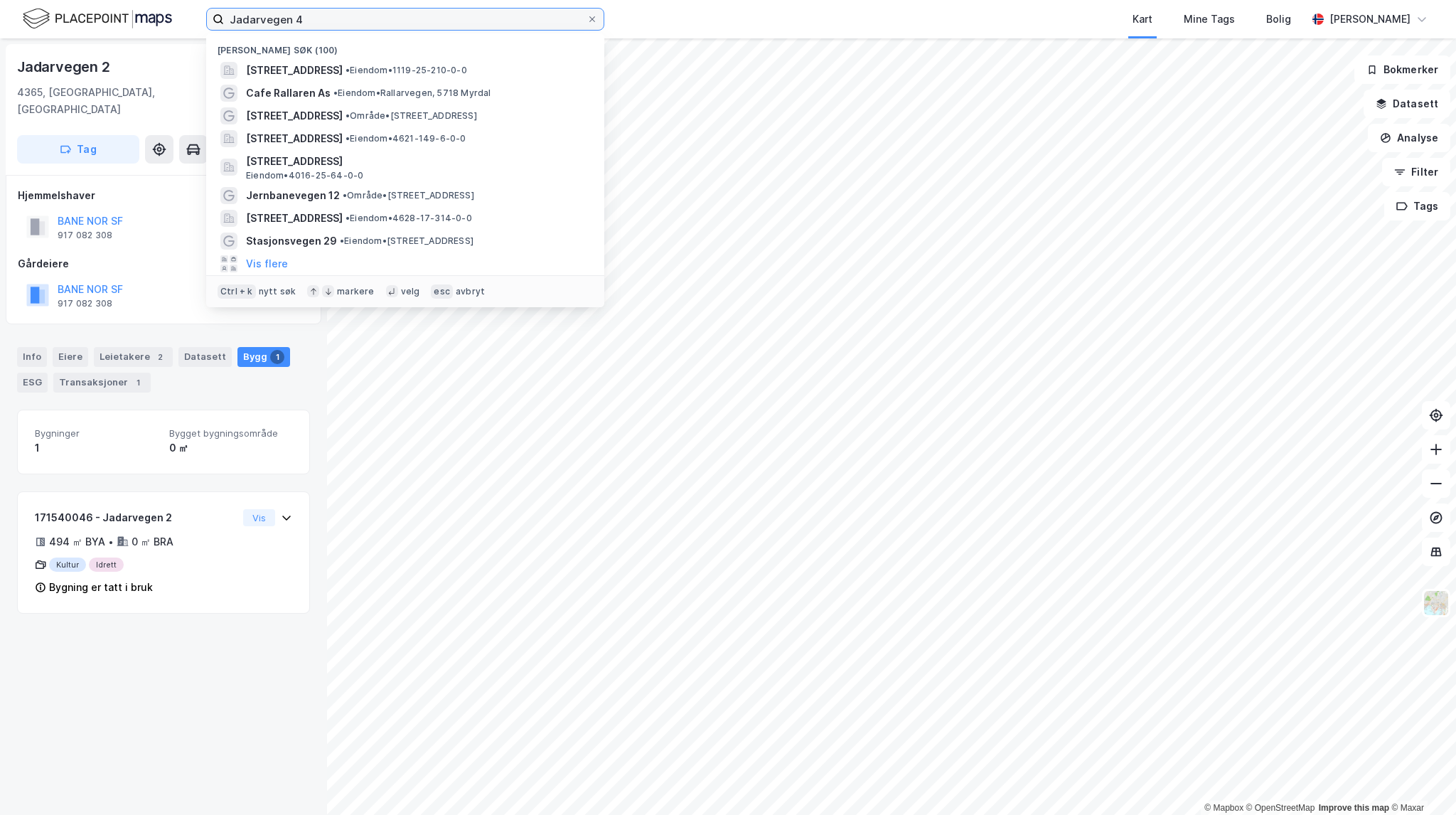
drag, startPoint x: 321, startPoint y: 20, endPoint x: 76, endPoint y: 1, distance: 245.7
click at [76, 1] on div "Jadarvegen 4 Nylige søk (100) [STREET_ADDRESS] • Eiendom • 1119-25-210-0-0 Cafe…" at bounding box center [728, 19] width 1456 height 39
paste input "ernbanevegen 16"
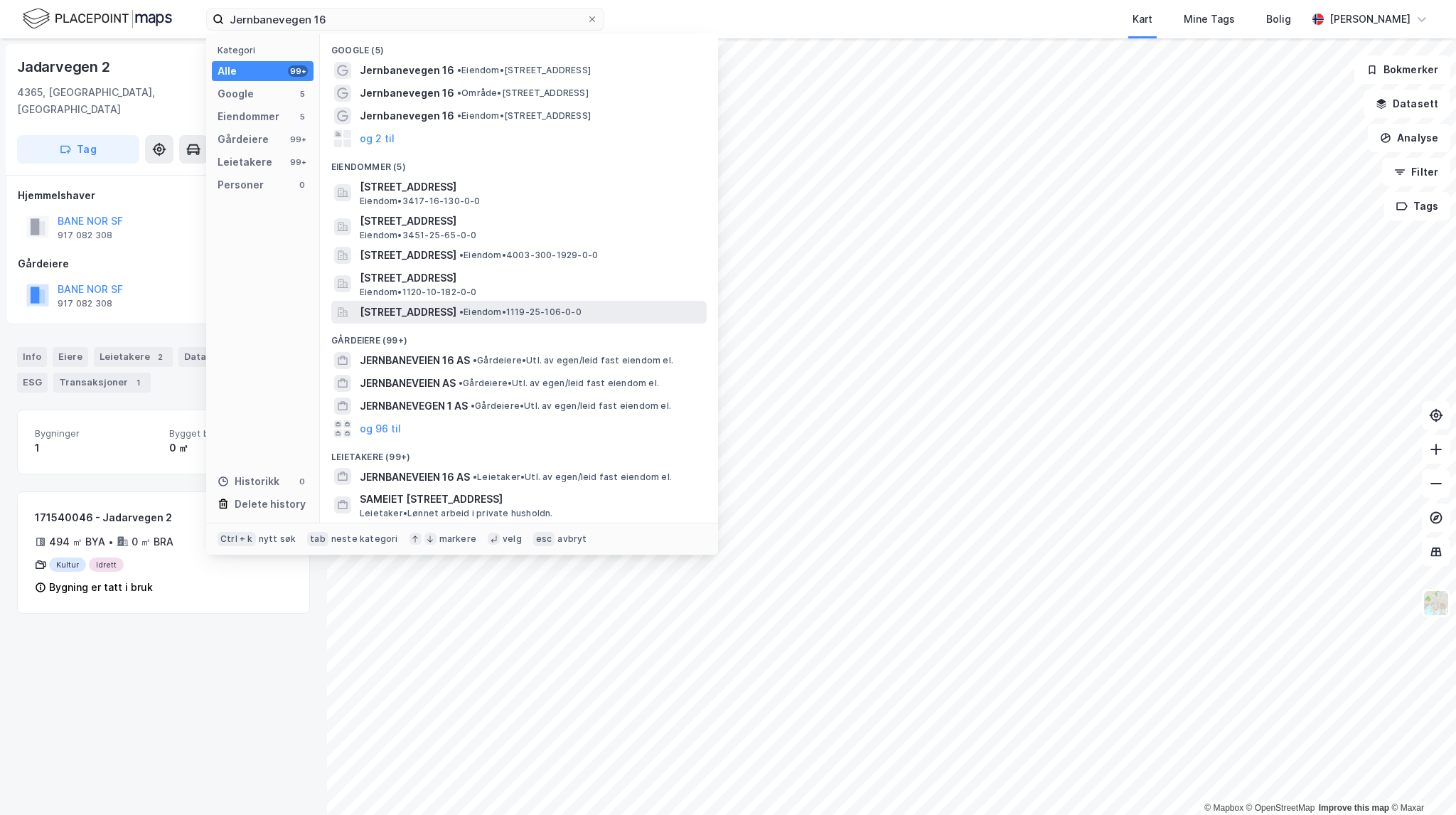
click at [643, 322] on div "[STREET_ADDRESS] • Eiendom • 1119-25-106-0-0" at bounding box center [519, 312] width 375 height 23
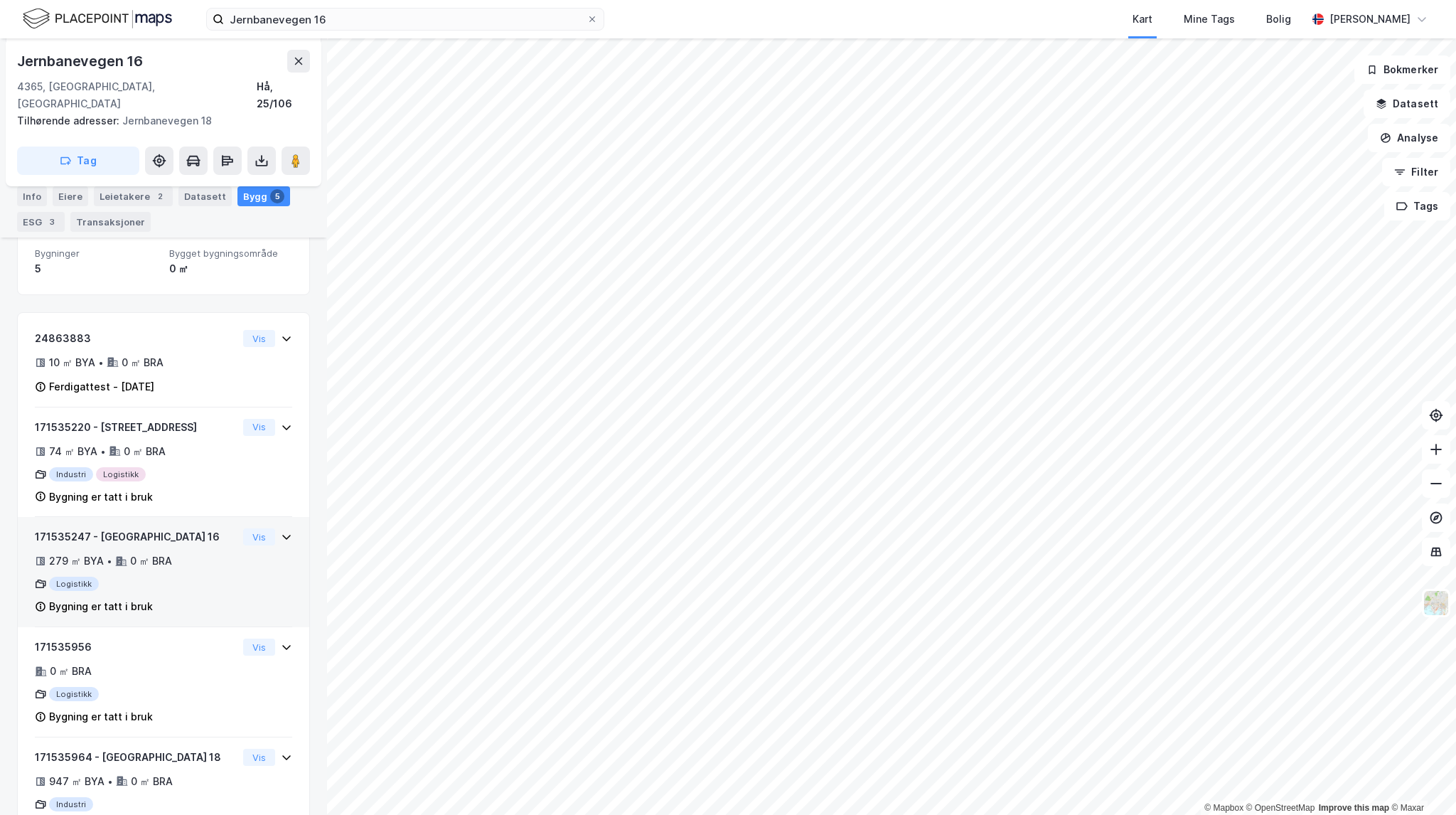
scroll to position [233, 0]
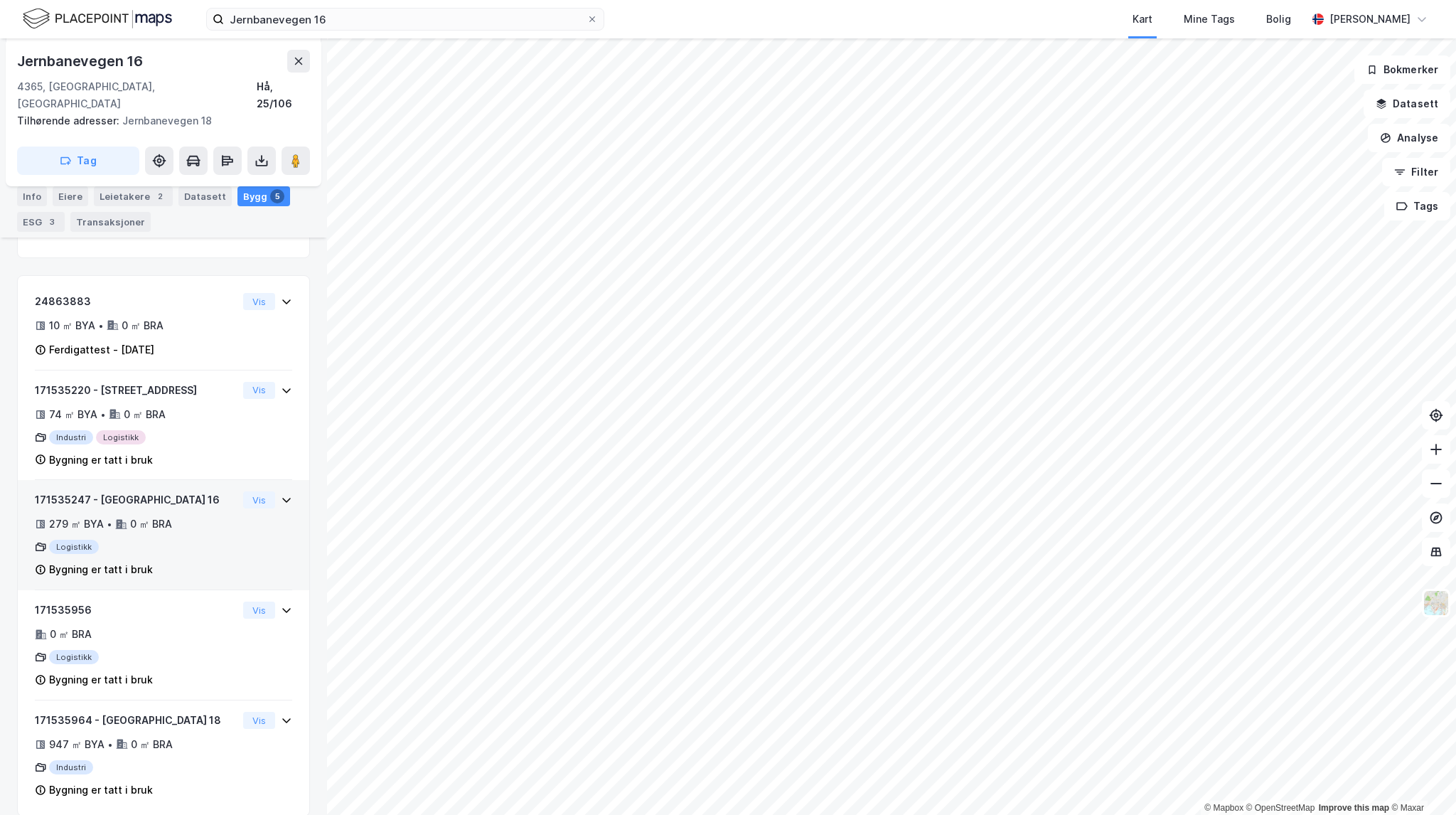
click at [194, 515] on div "279 ㎡ BYA • 0 ㎡ BRA" at bounding box center [136, 524] width 202 height 17
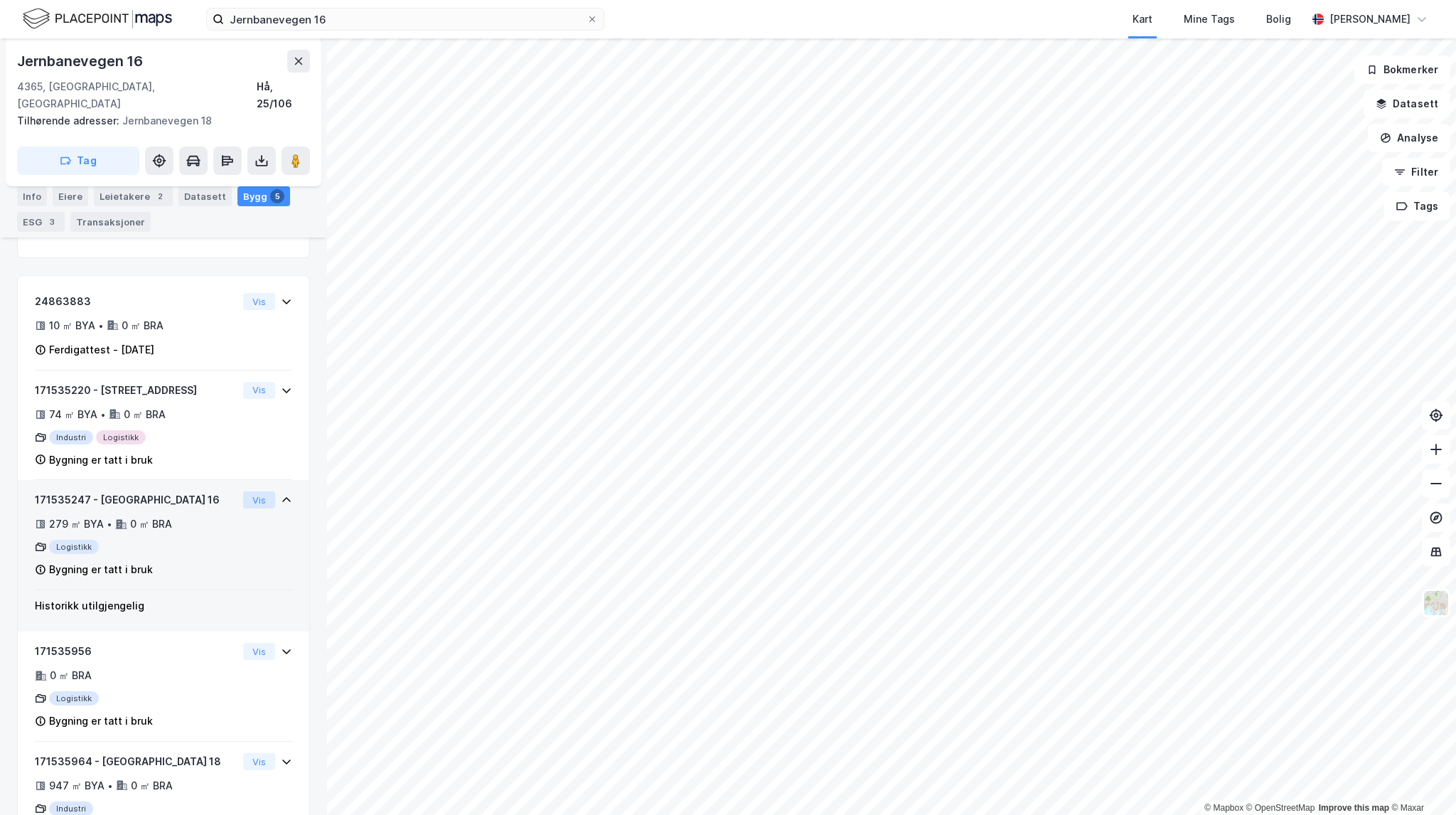
click at [251, 491] on button "Vis" at bounding box center [259, 499] width 32 height 17
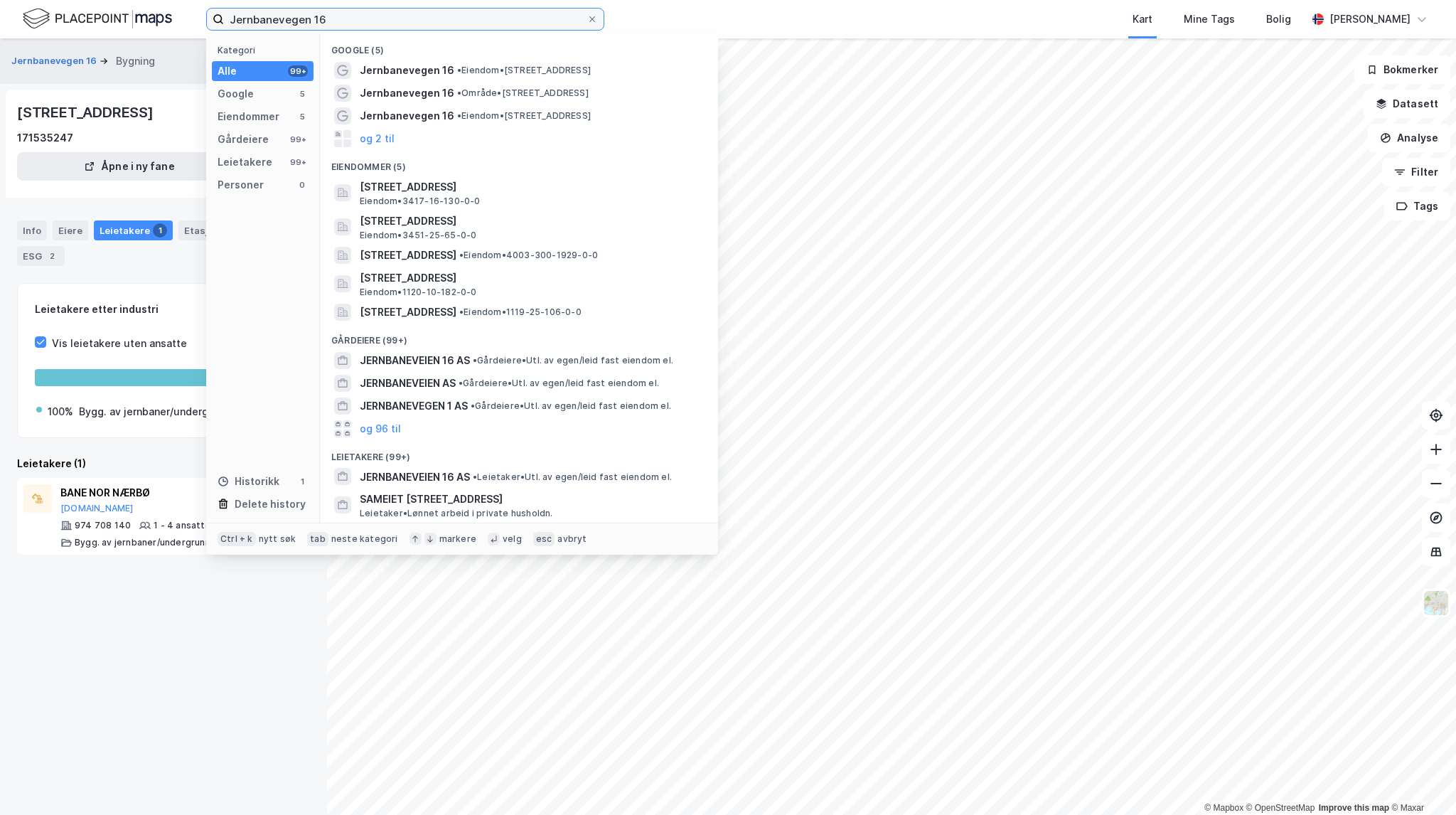
drag, startPoint x: 343, startPoint y: 24, endPoint x: 286, endPoint y: 18, distance: 57.3
click at [286, 18] on input "Jernbanevegen 16" at bounding box center [405, 19] width 363 height 21
click at [364, 24] on input "Jernbanevegen 16" at bounding box center [405, 19] width 363 height 21
click at [349, 24] on input "Jernbanegen 16ev" at bounding box center [405, 19] width 363 height 21
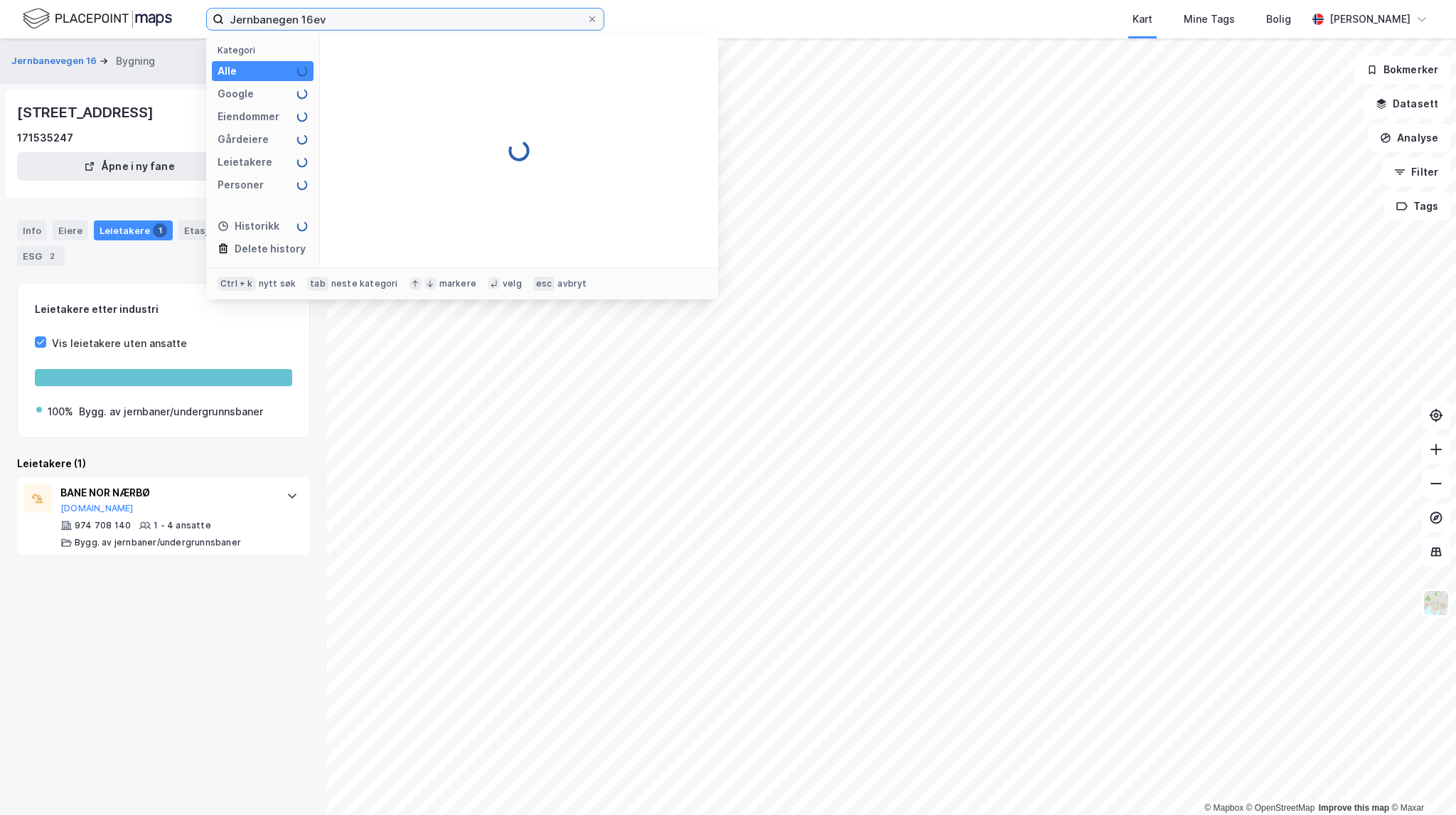
drag, startPoint x: 272, startPoint y: 13, endPoint x: 167, endPoint y: 8, distance: 105.1
click at [168, 8] on div "Jernbanegen 16ev Kategori Alle Google Eiendommer Gårdeiere Leietakere Personer …" at bounding box center [728, 19] width 1456 height 39
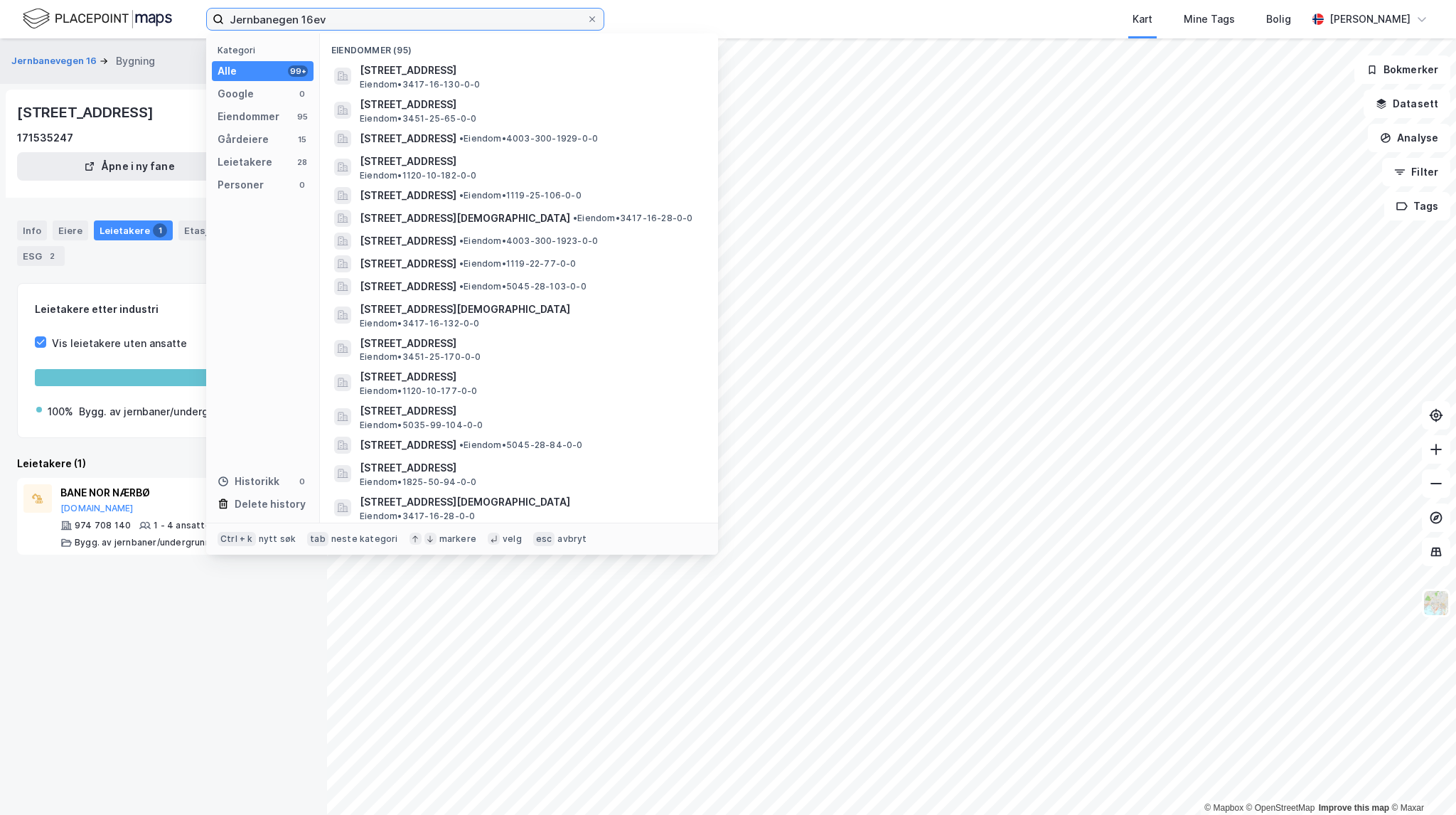
paste input "Nelaugvegen 460"
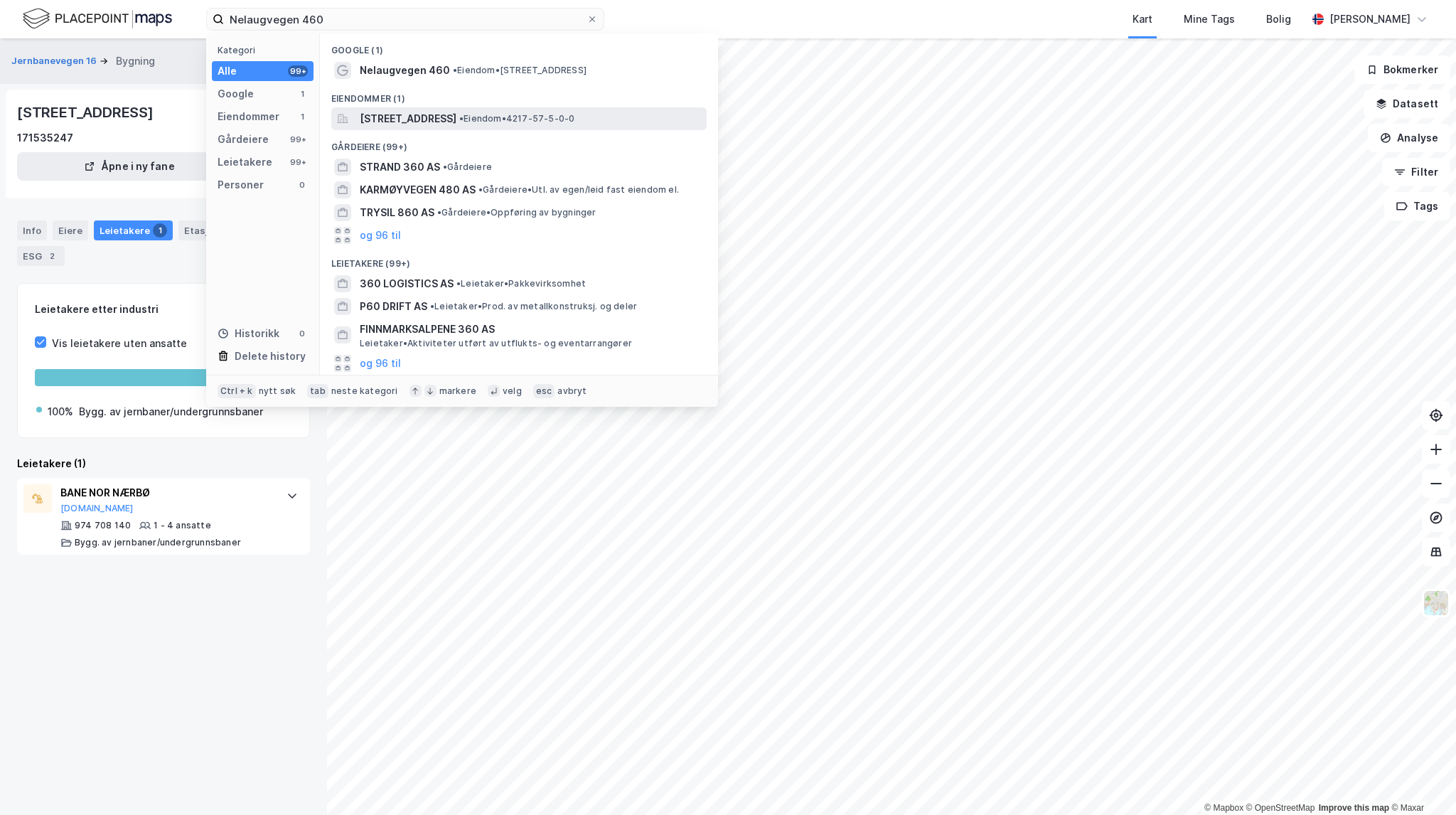
click at [456, 121] on span "[STREET_ADDRESS]" at bounding box center [407, 119] width 97 height 17
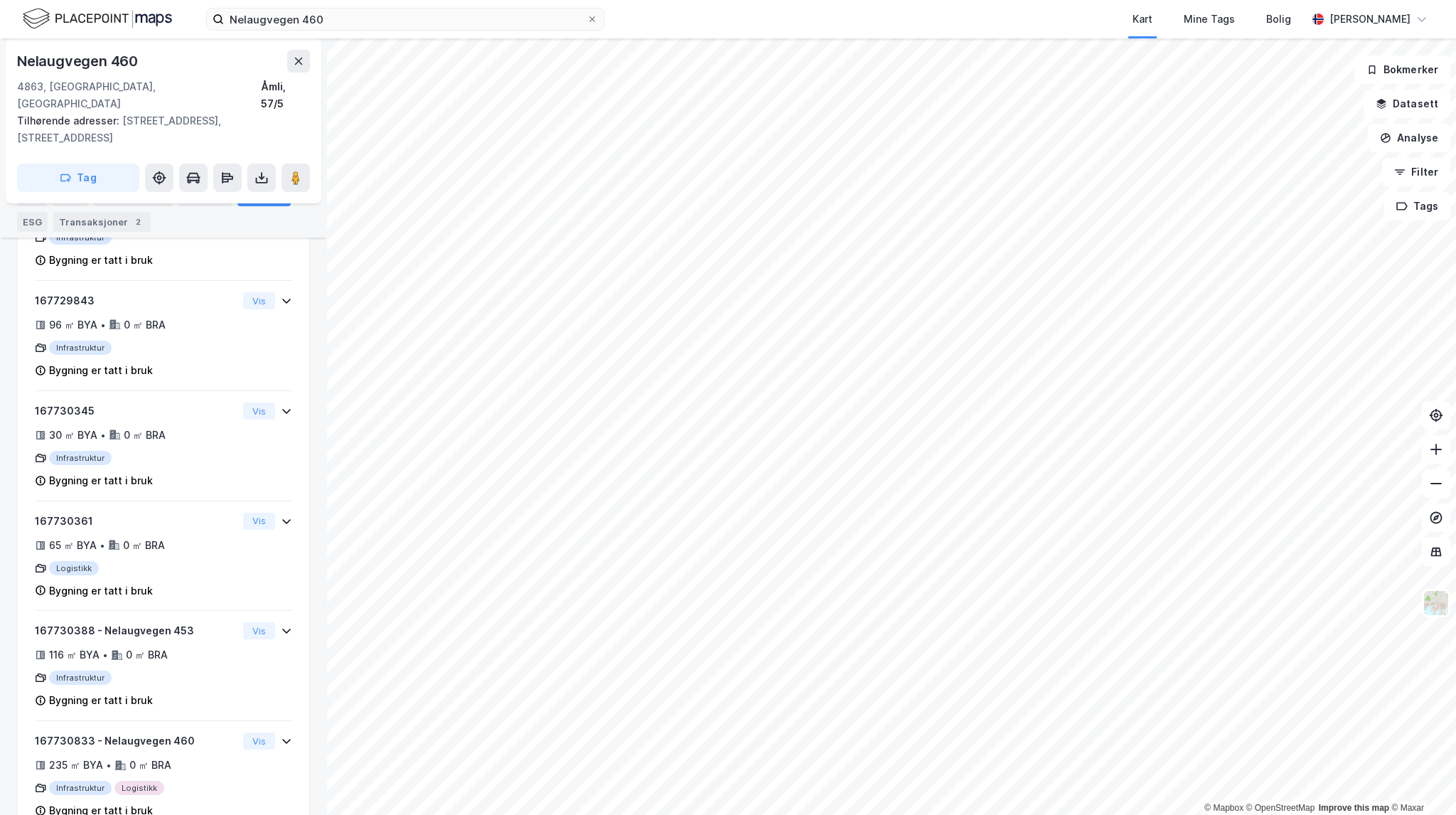
scroll to position [1460, 0]
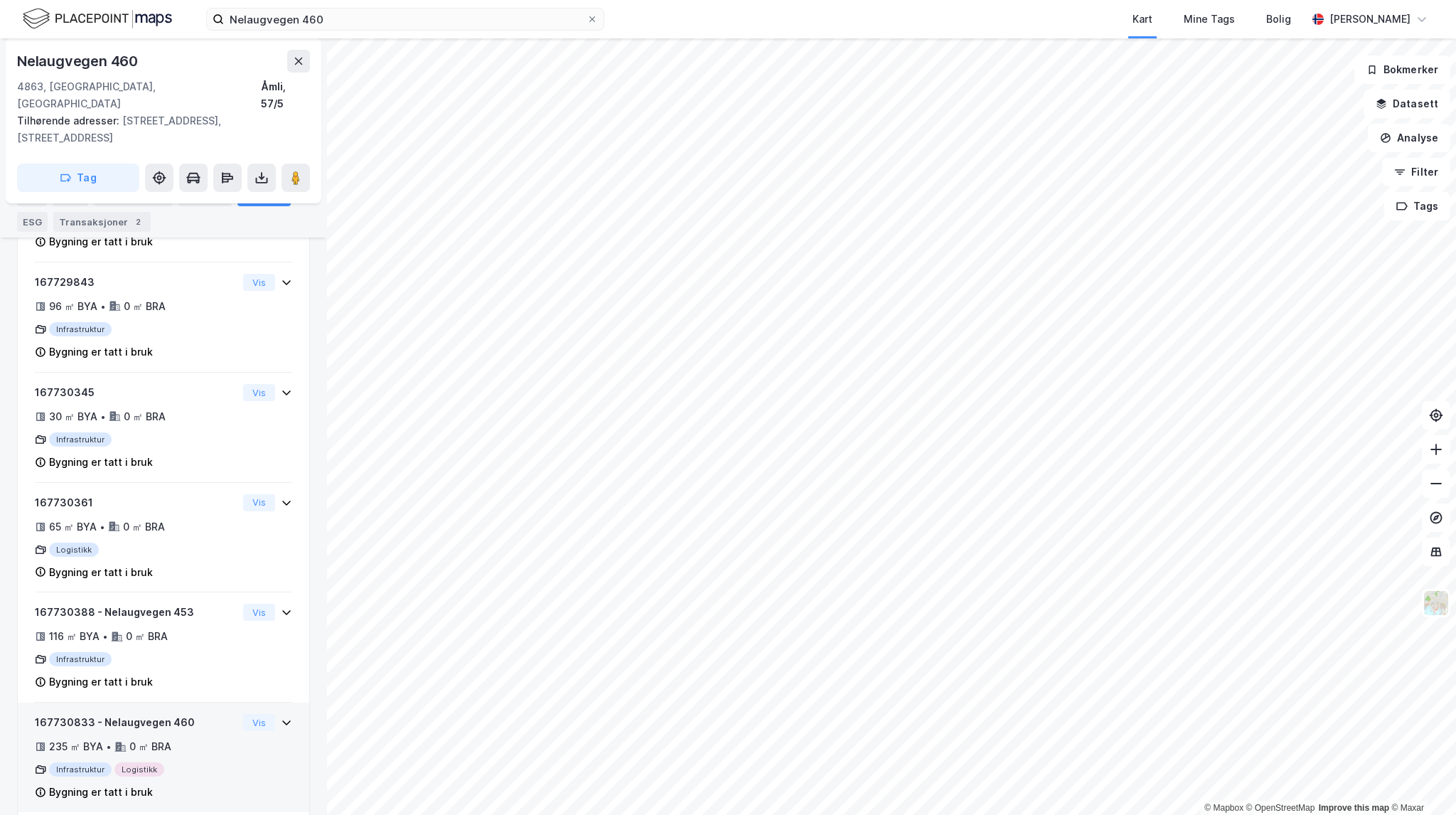
click at [179, 714] on div "167730833 - Nelaugvegen 460" at bounding box center [136, 722] width 202 height 17
click at [245, 714] on button "Vis" at bounding box center [259, 722] width 32 height 17
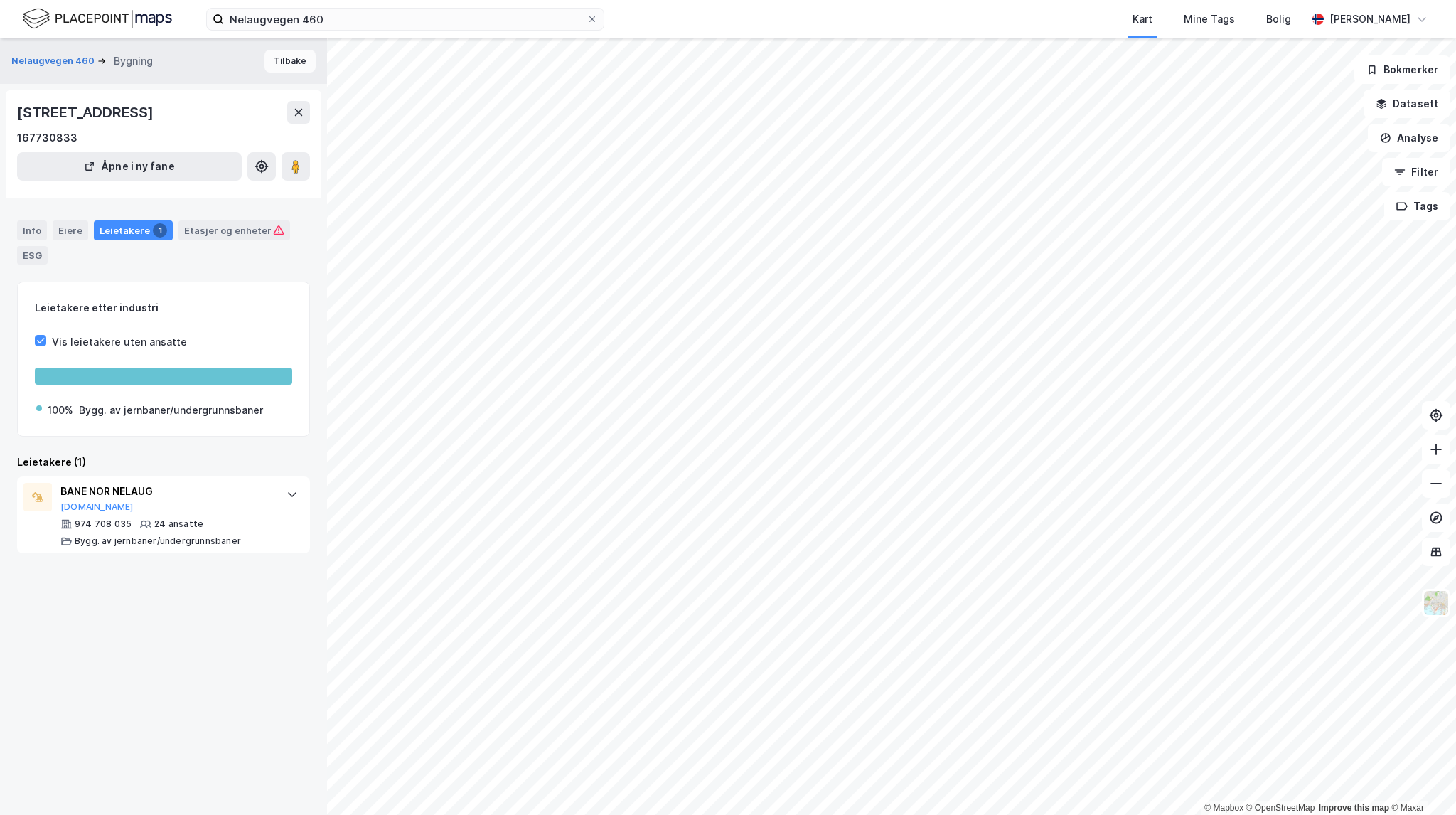
click at [288, 68] on button "Tilbake" at bounding box center [290, 61] width 51 height 23
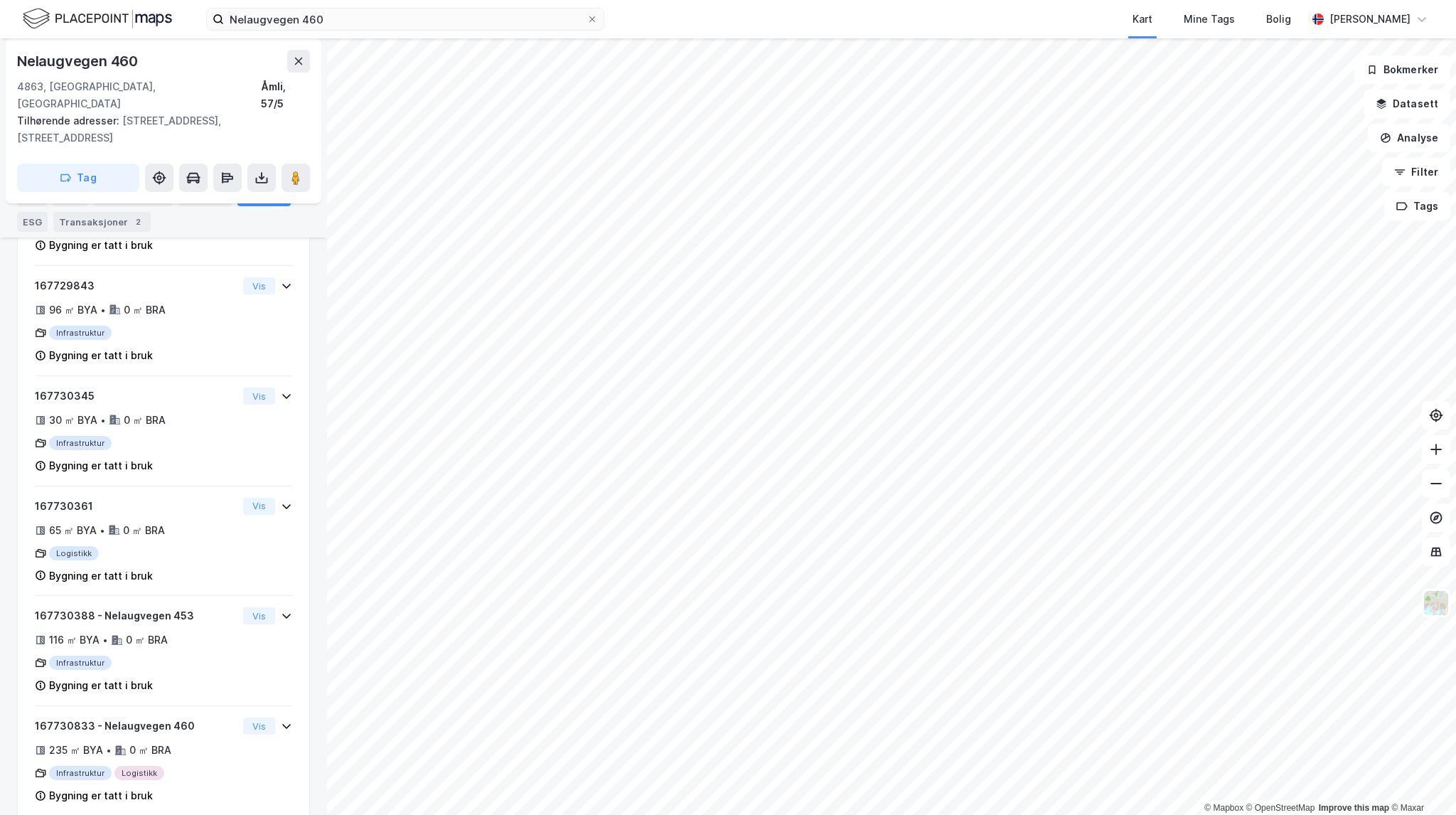
scroll to position [1460, 0]
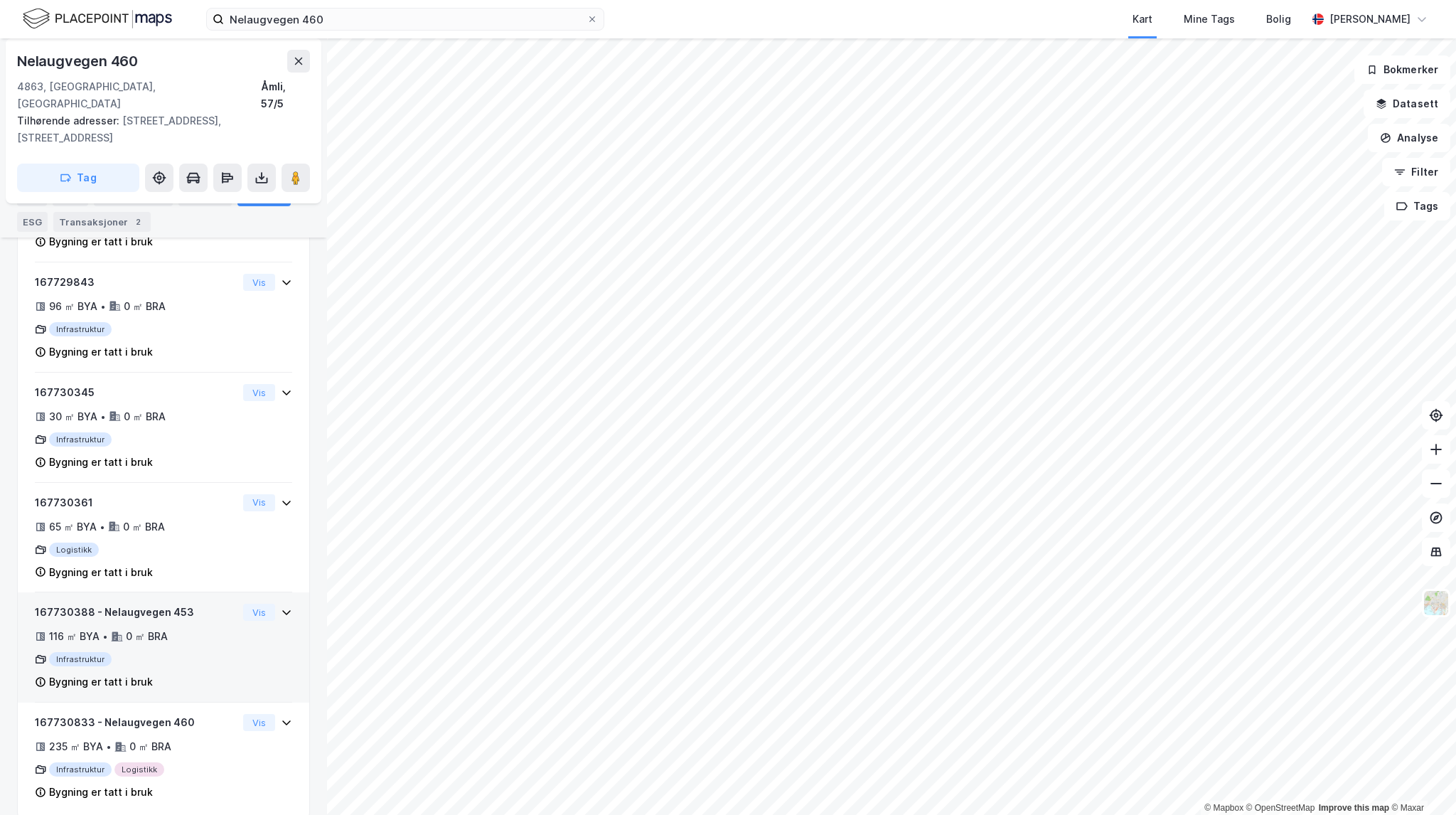
click at [202, 652] on div "Infrastruktur" at bounding box center [136, 659] width 202 height 14
click at [255, 604] on button "Vis" at bounding box center [259, 613] width 32 height 17
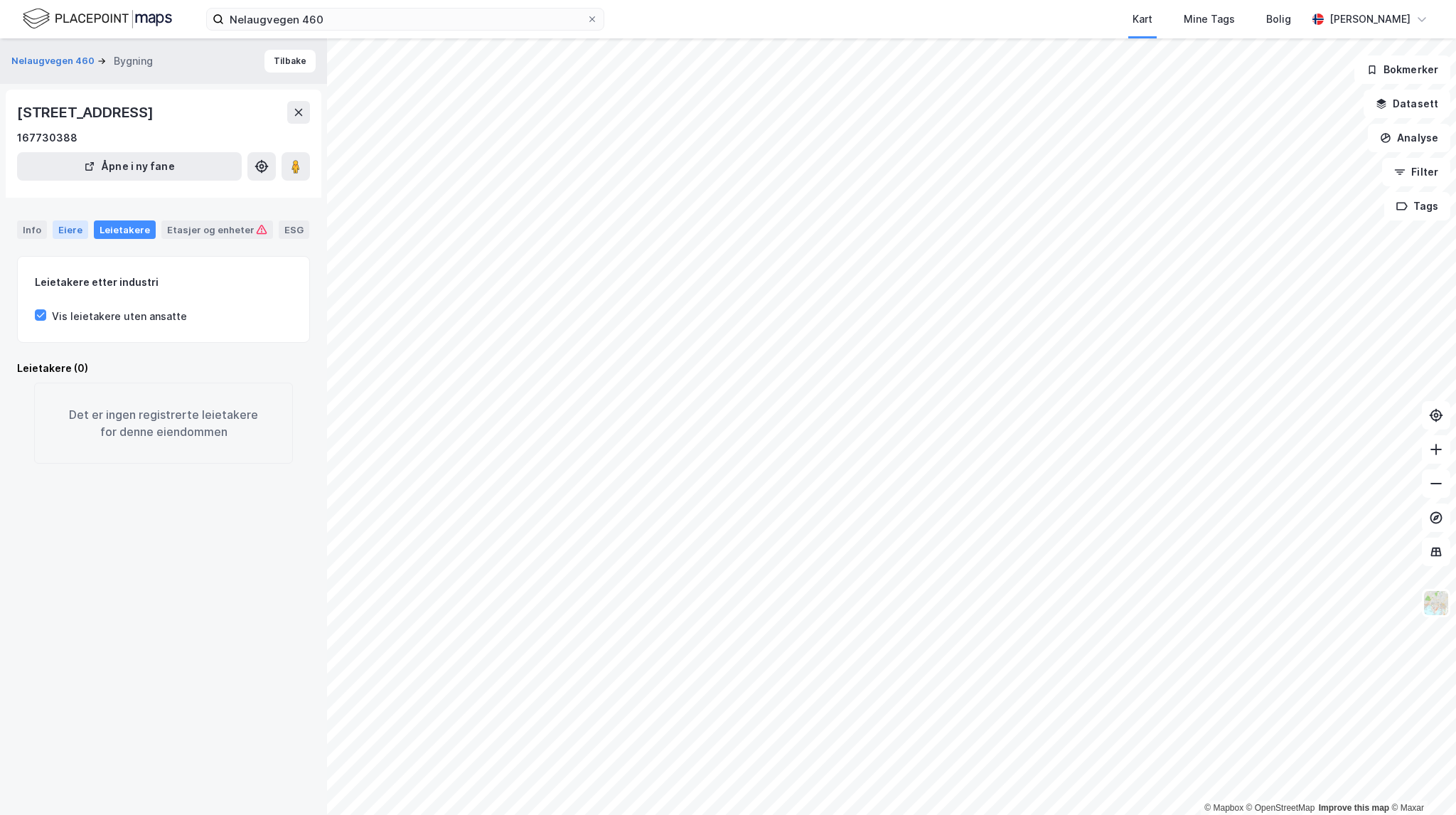
click at [74, 233] on div "Eiere" at bounding box center [70, 229] width 35 height 19
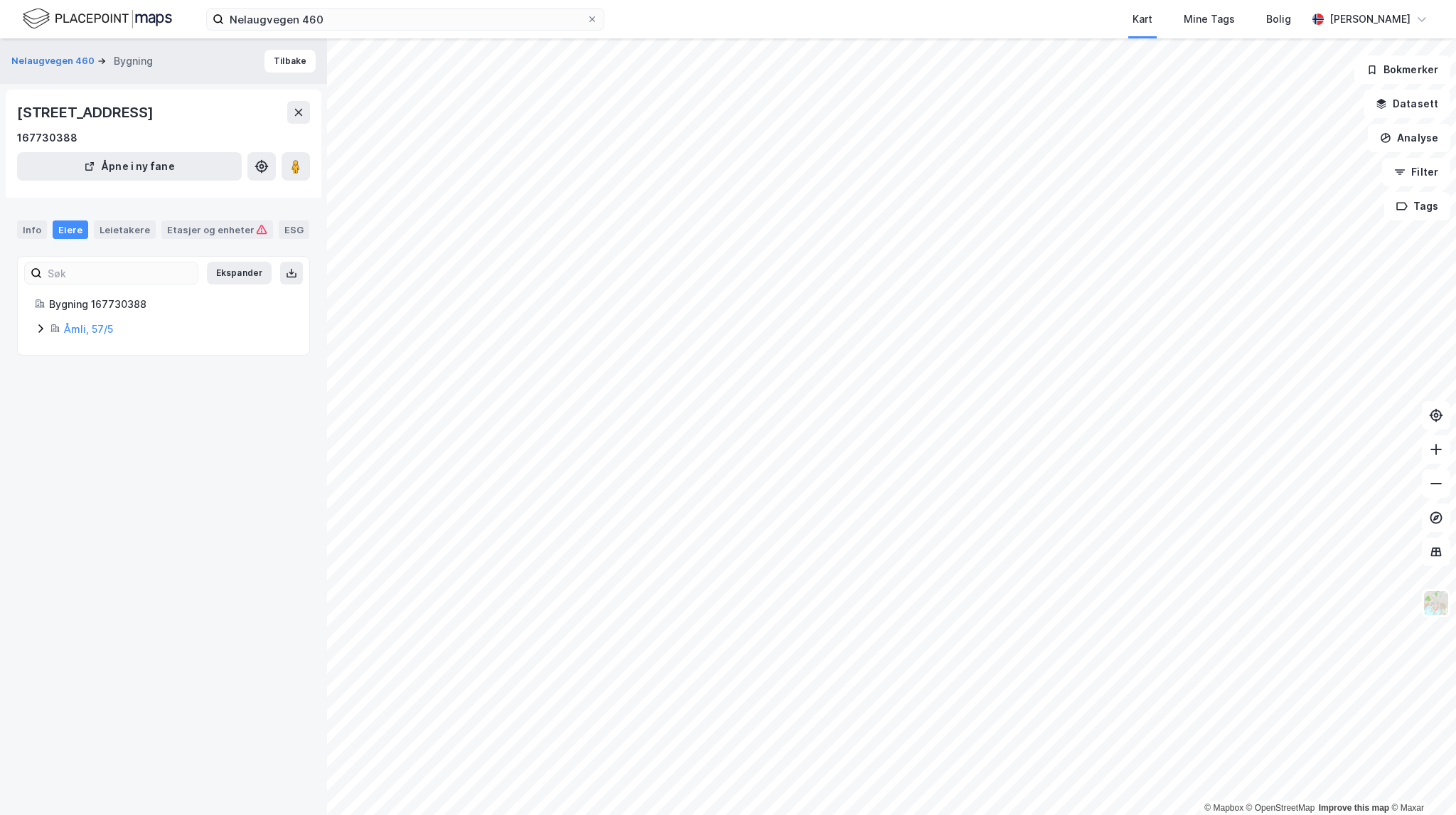
click at [47, 226] on div "Info Eiere Leietakere Etasjer og enheter ESG" at bounding box center [163, 229] width 293 height 19
click at [38, 229] on div "Info" at bounding box center [31, 229] width 30 height 19
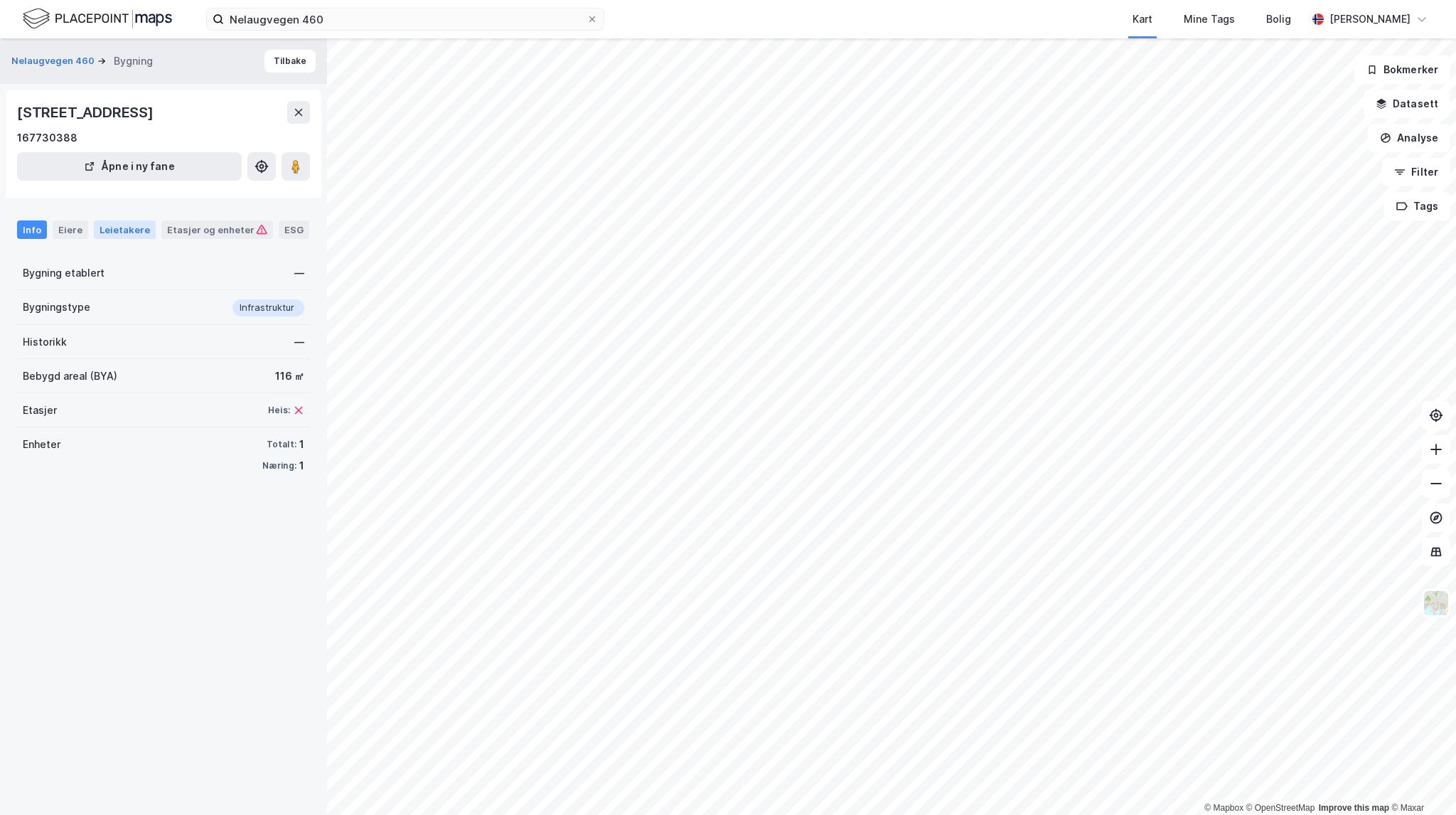
click at [139, 229] on div "Leietakere" at bounding box center [124, 229] width 62 height 19
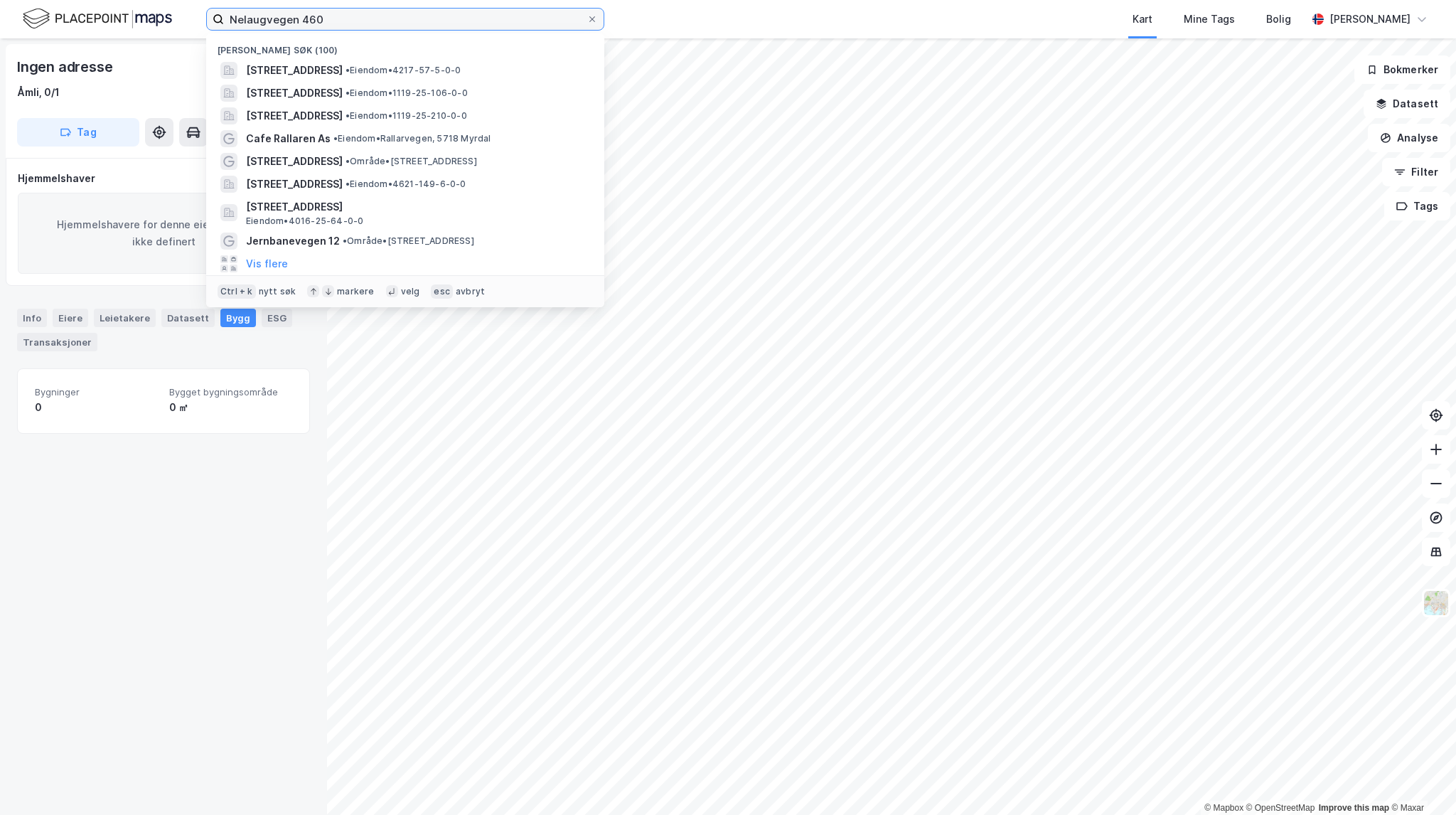
drag, startPoint x: 357, startPoint y: 18, endPoint x: 197, endPoint y: 4, distance: 160.6
click at [197, 4] on div "Nelaugvegen 460 Nylige søk (100) [STREET_ADDRESS] • Eiendom • 4217-57-5-0-0 [ST…" at bounding box center [728, 19] width 1456 height 39
paste input "ien 453"
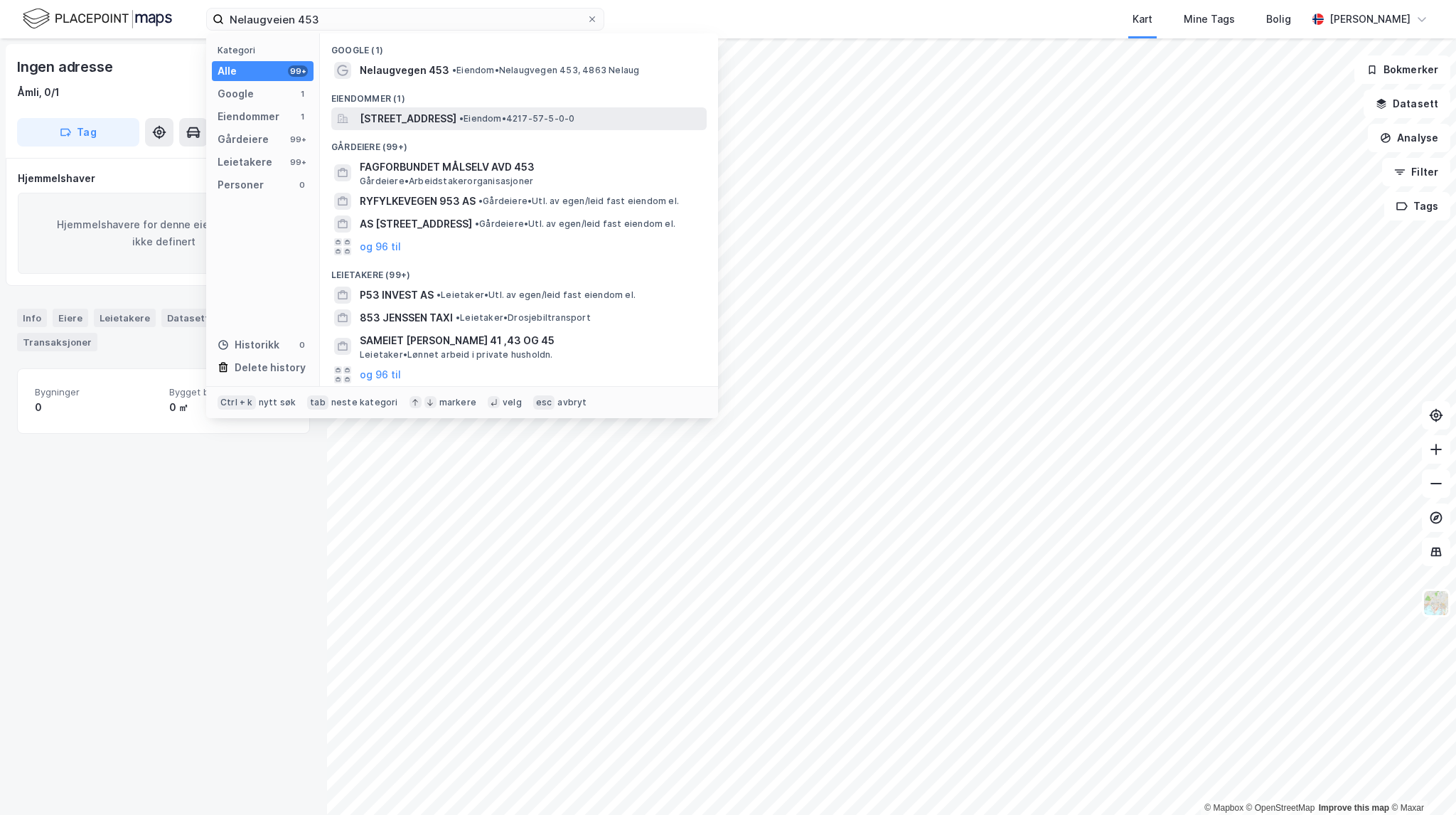
click at [456, 116] on span "[STREET_ADDRESS]" at bounding box center [407, 119] width 97 height 17
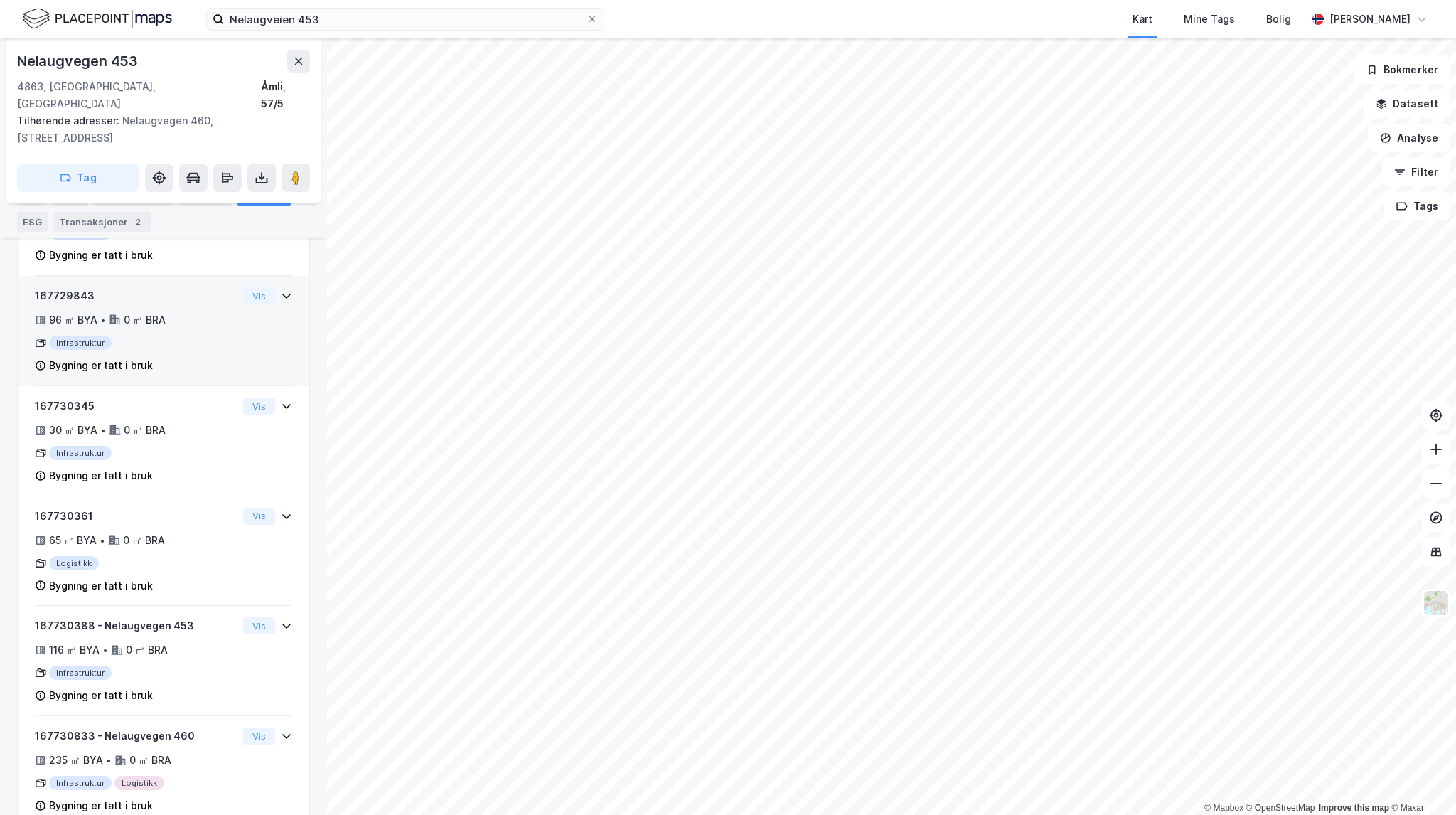
scroll to position [1460, 0]
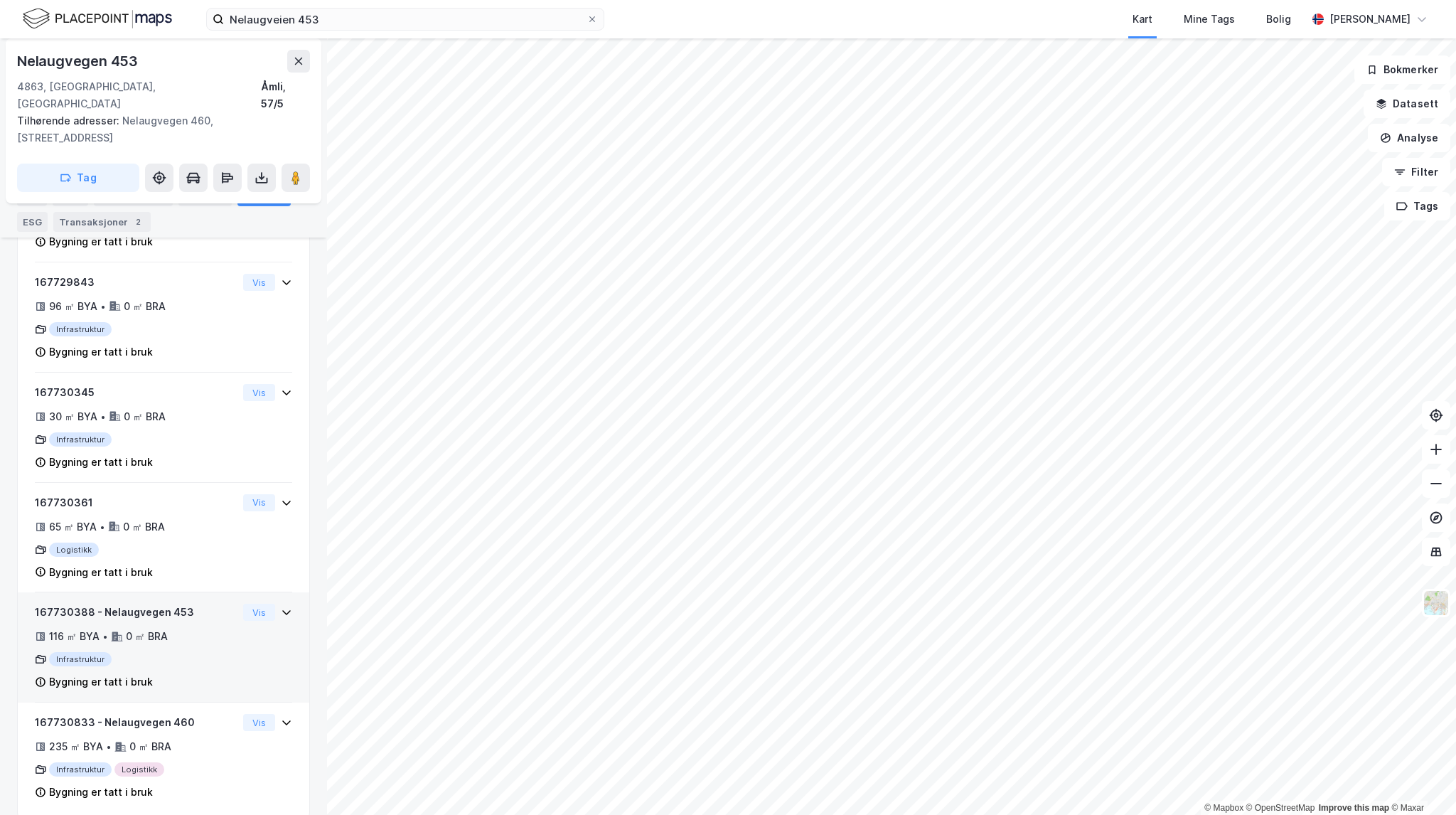
click at [216, 652] on div "Infrastruktur" at bounding box center [136, 659] width 202 height 14
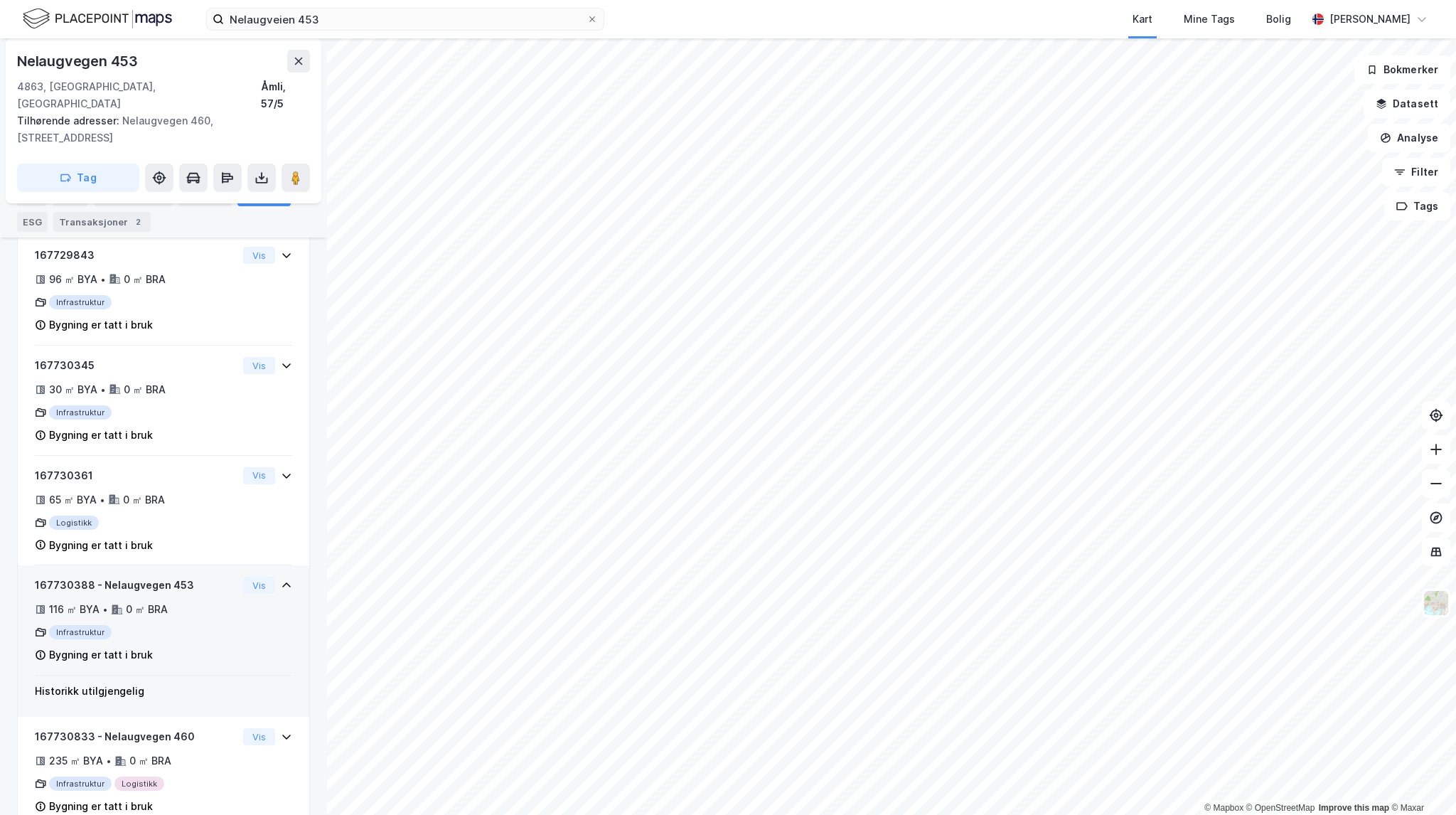
scroll to position [1502, 0]
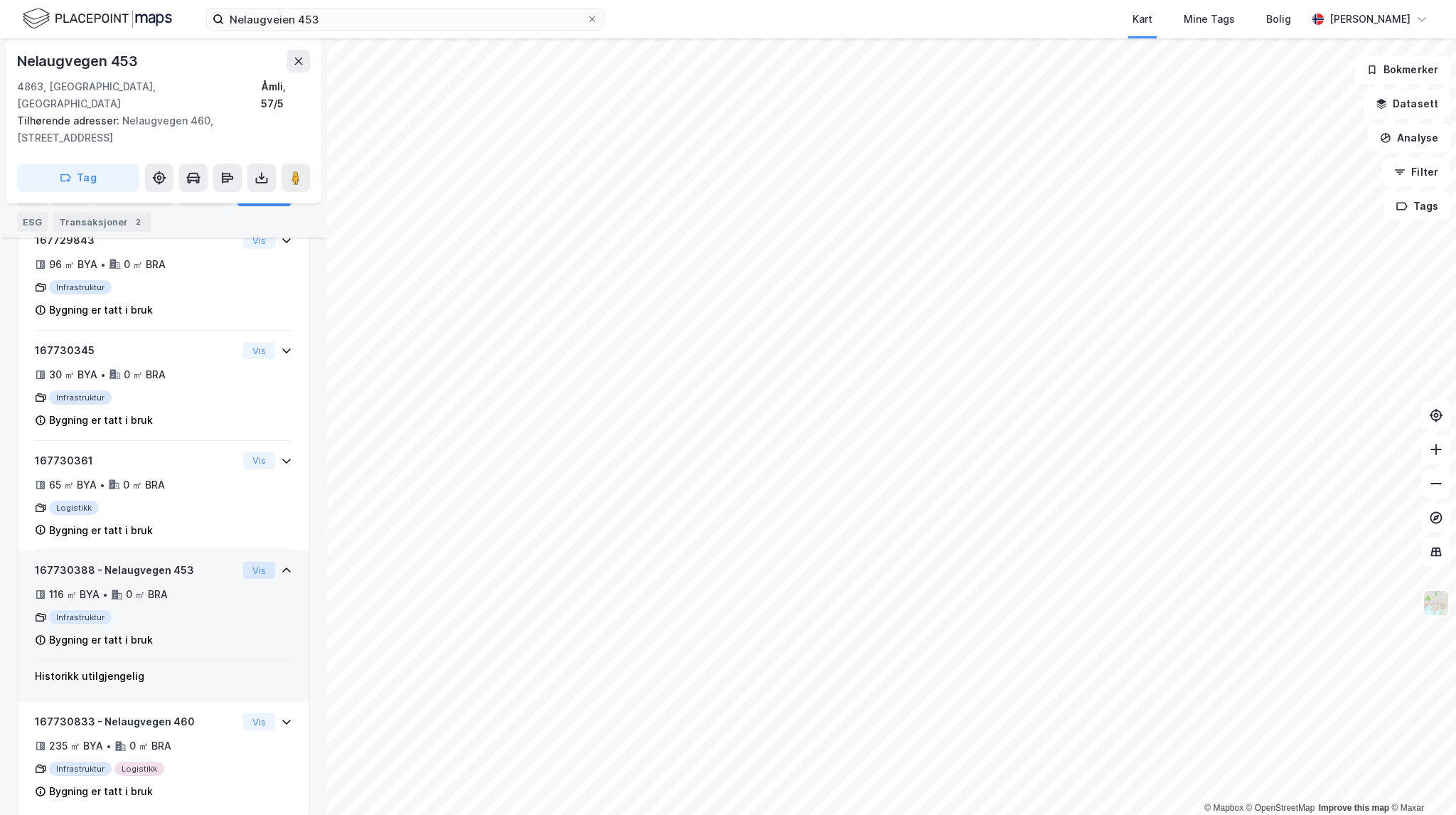
click at [254, 562] on button "Vis" at bounding box center [259, 570] width 32 height 17
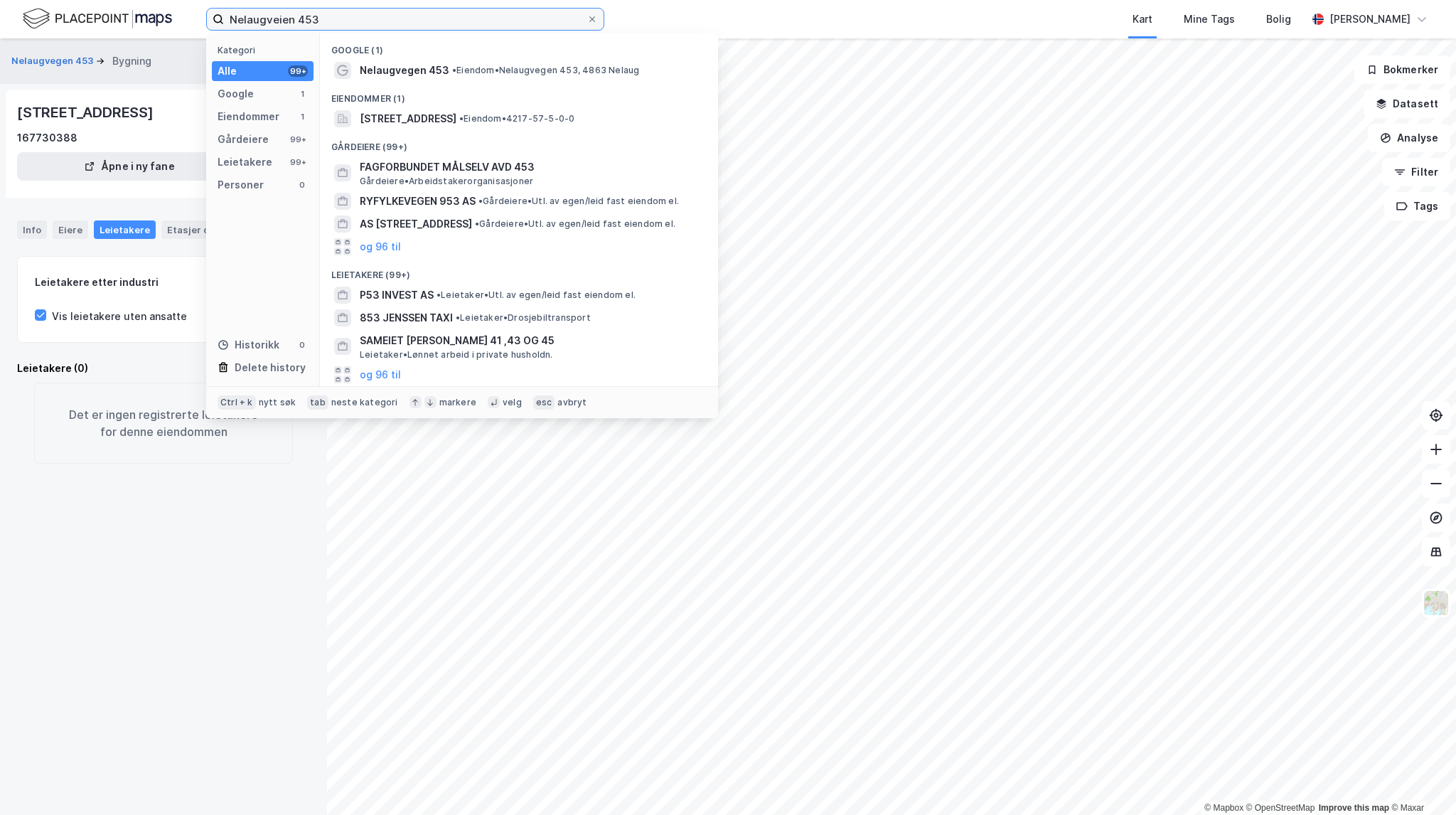
drag, startPoint x: 355, startPoint y: 19, endPoint x: 102, endPoint y: 12, distance: 253.1
click at [103, 12] on div "Nelaugveien 453 Kategori Alle 99+ Google 1 Eiendommer 1 Gårdeiere 99+ Leietaker…" at bounding box center [728, 19] width 1456 height 39
paste input "[STREET_ADDRESS]"
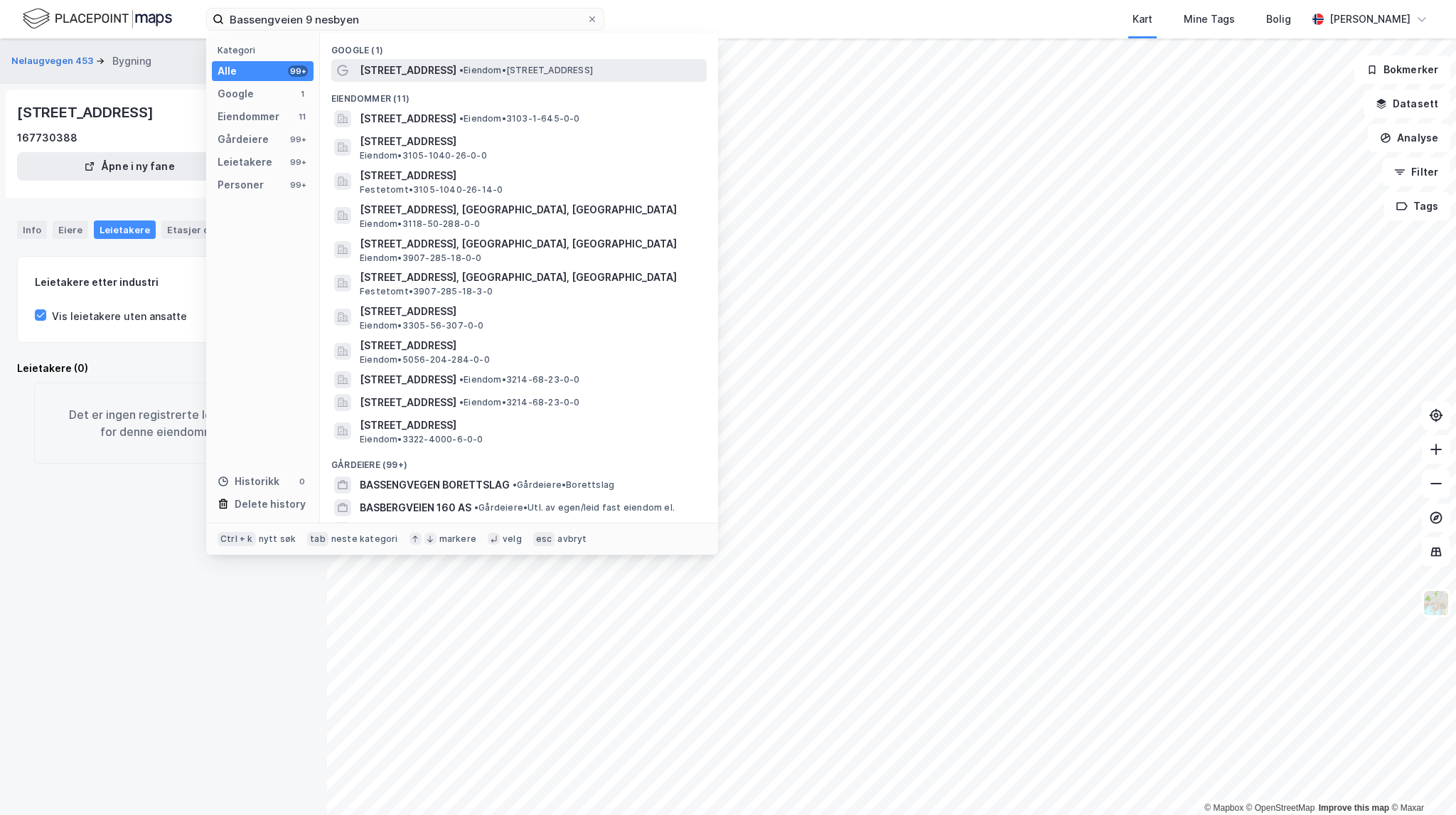
click at [500, 72] on span "• Eiendom • [STREET_ADDRESS]" at bounding box center [526, 70] width 133 height 11
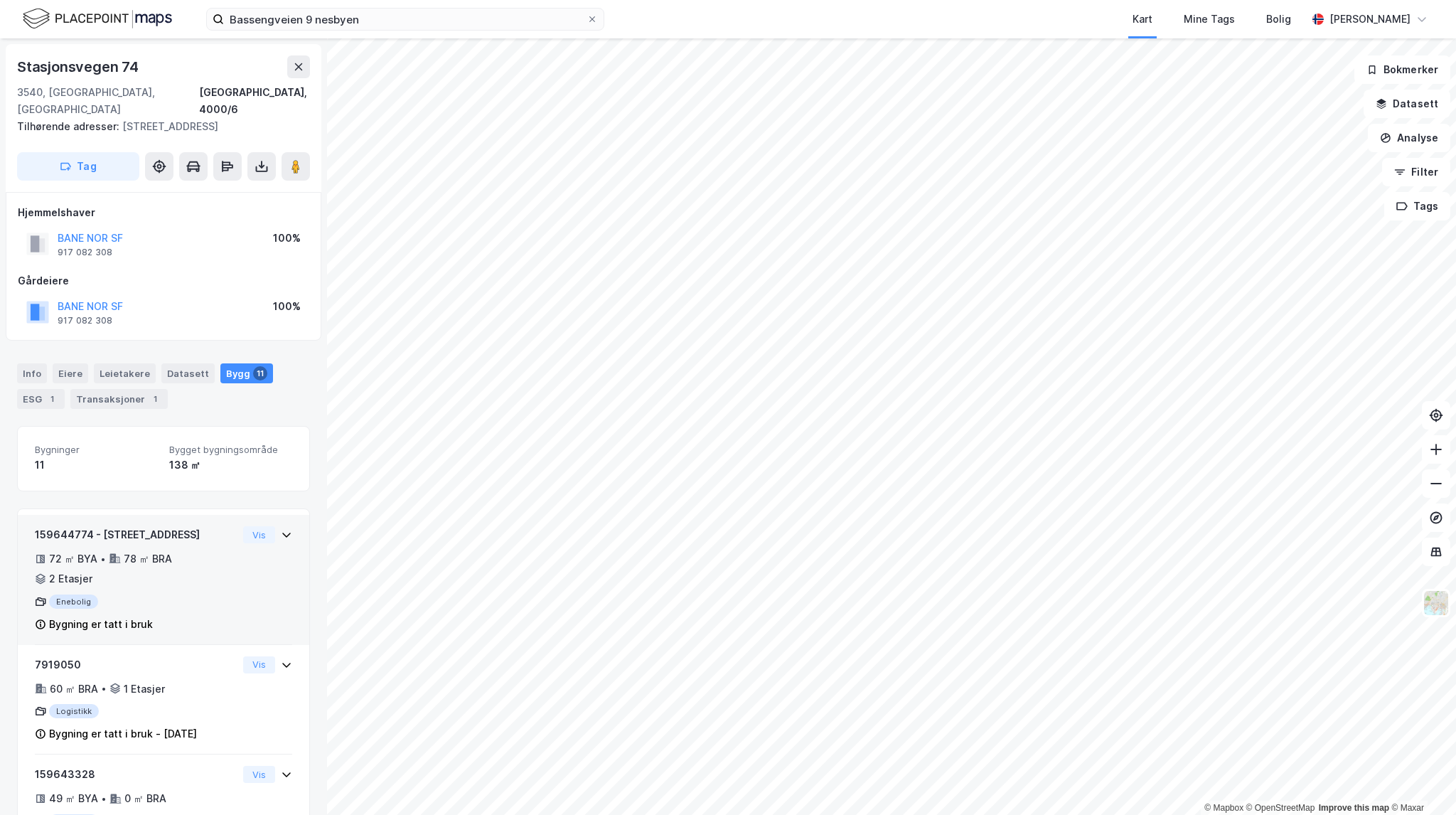
click at [210, 562] on div "72 ㎡ BYA • 78 ㎡ BRA • 2 Etasjer" at bounding box center [136, 569] width 202 height 37
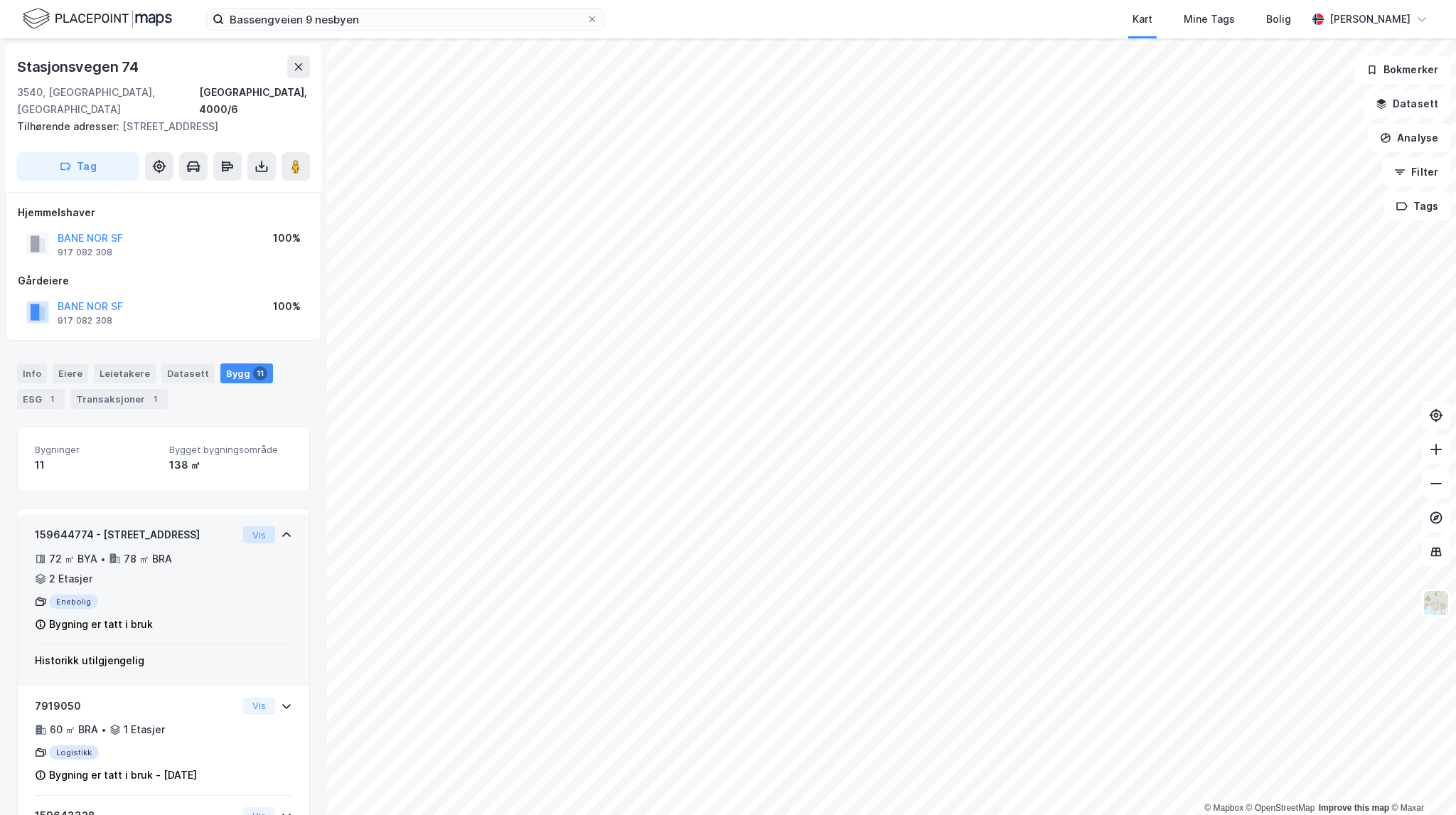
click at [249, 526] on button "Vis" at bounding box center [259, 535] width 32 height 17
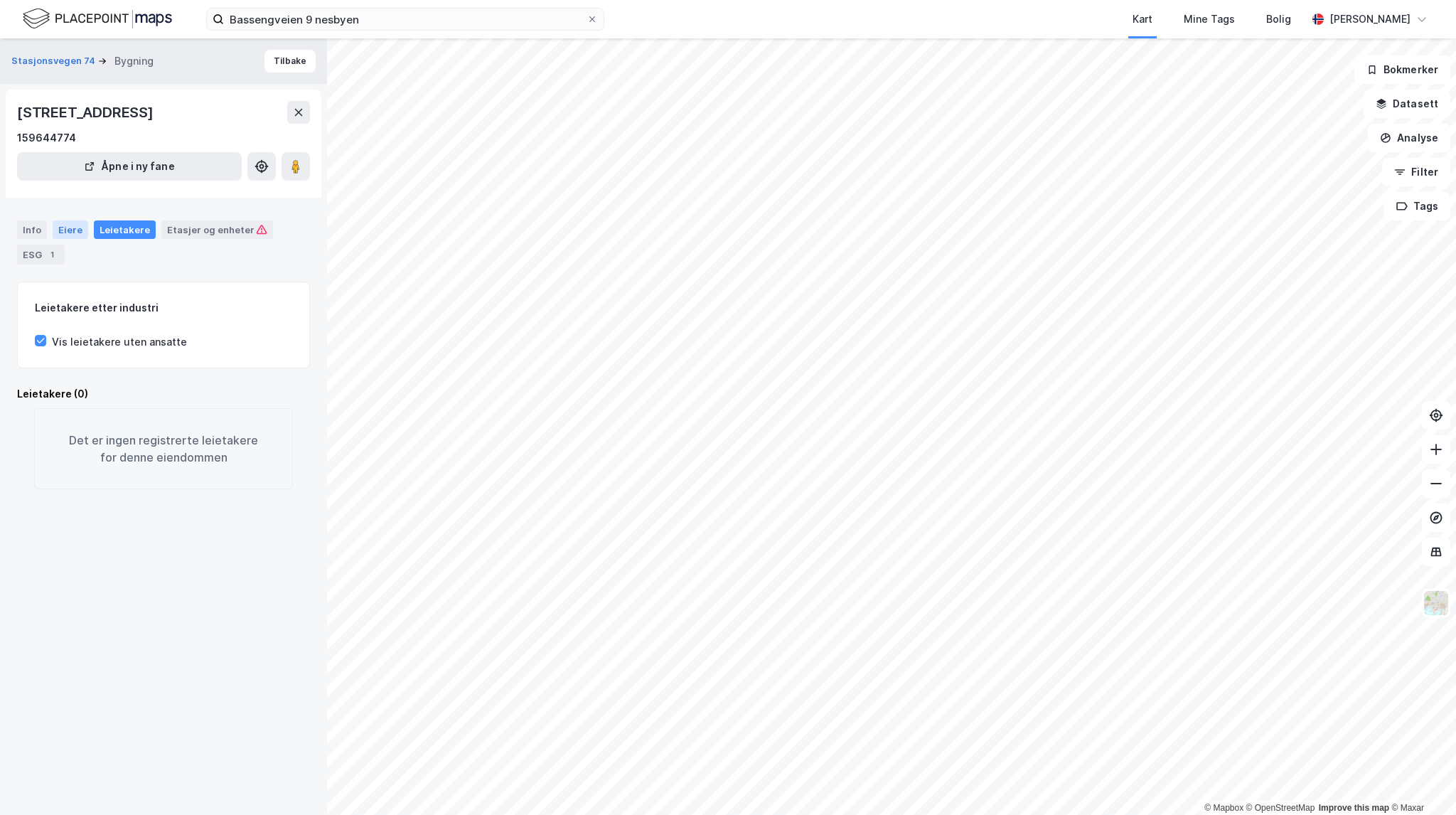
click at [66, 225] on div "Eiere" at bounding box center [70, 229] width 35 height 19
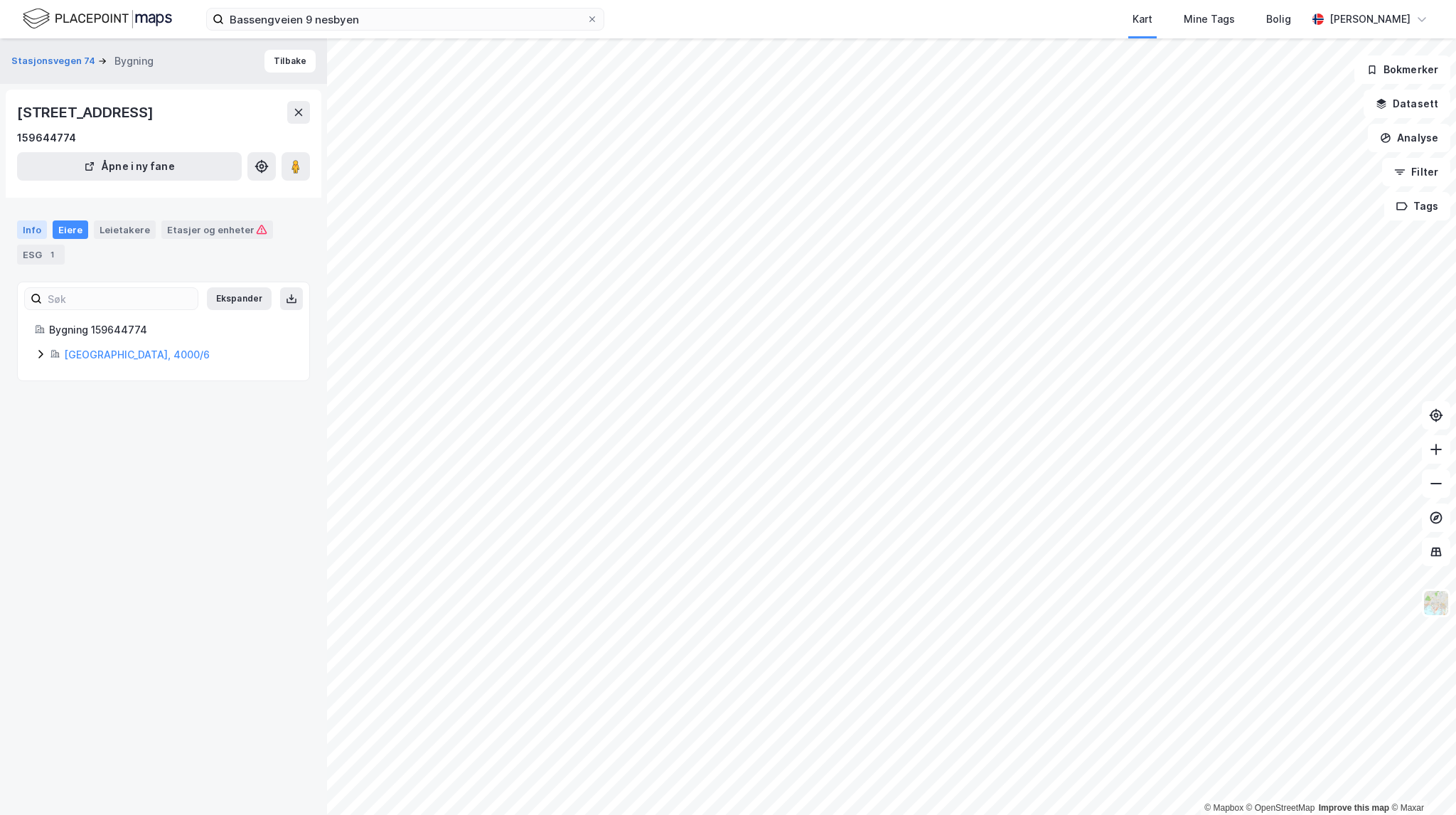
click at [31, 224] on div "Info" at bounding box center [31, 229] width 30 height 19
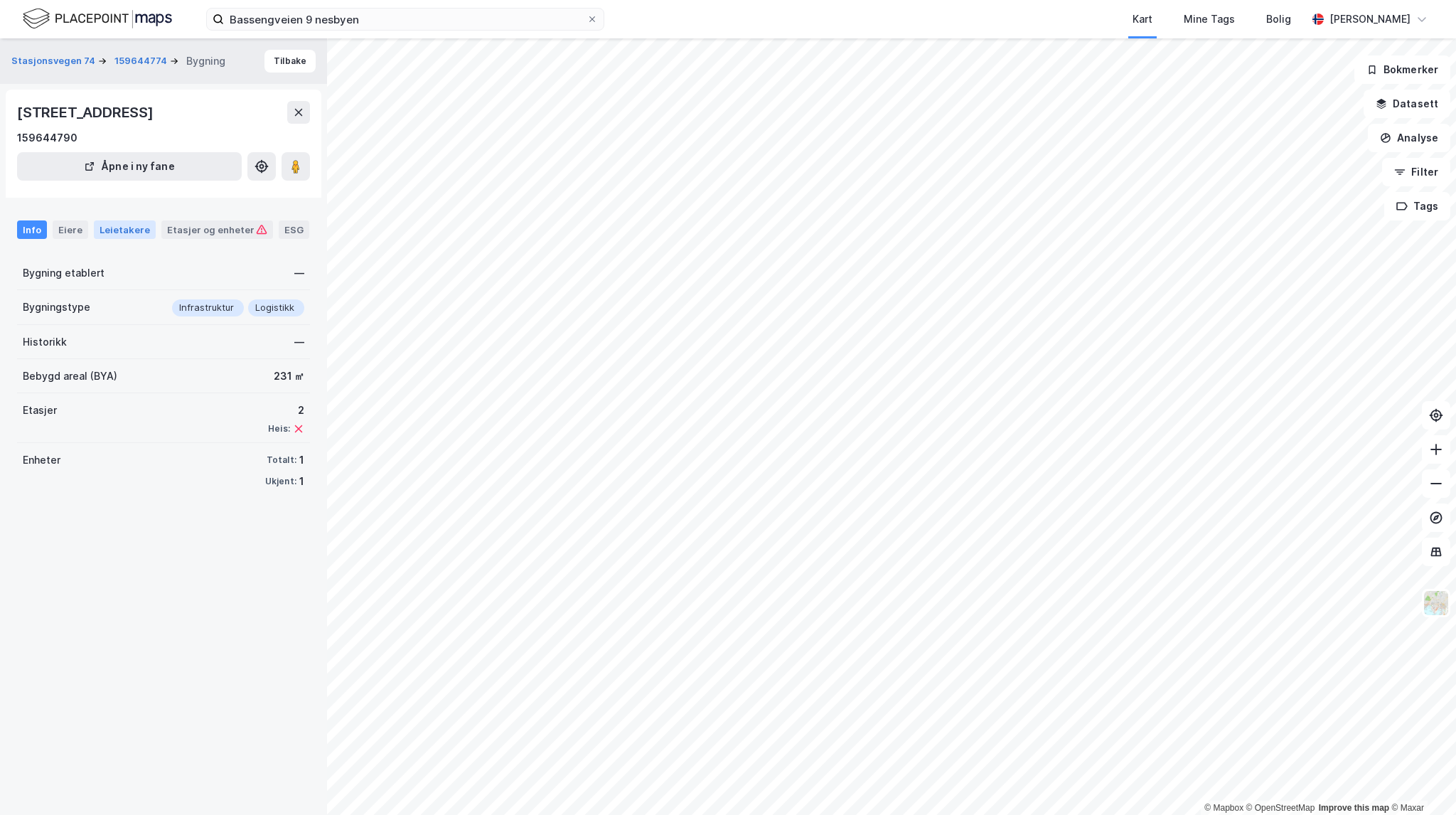
click at [139, 220] on div "Leietakere" at bounding box center [124, 229] width 62 height 19
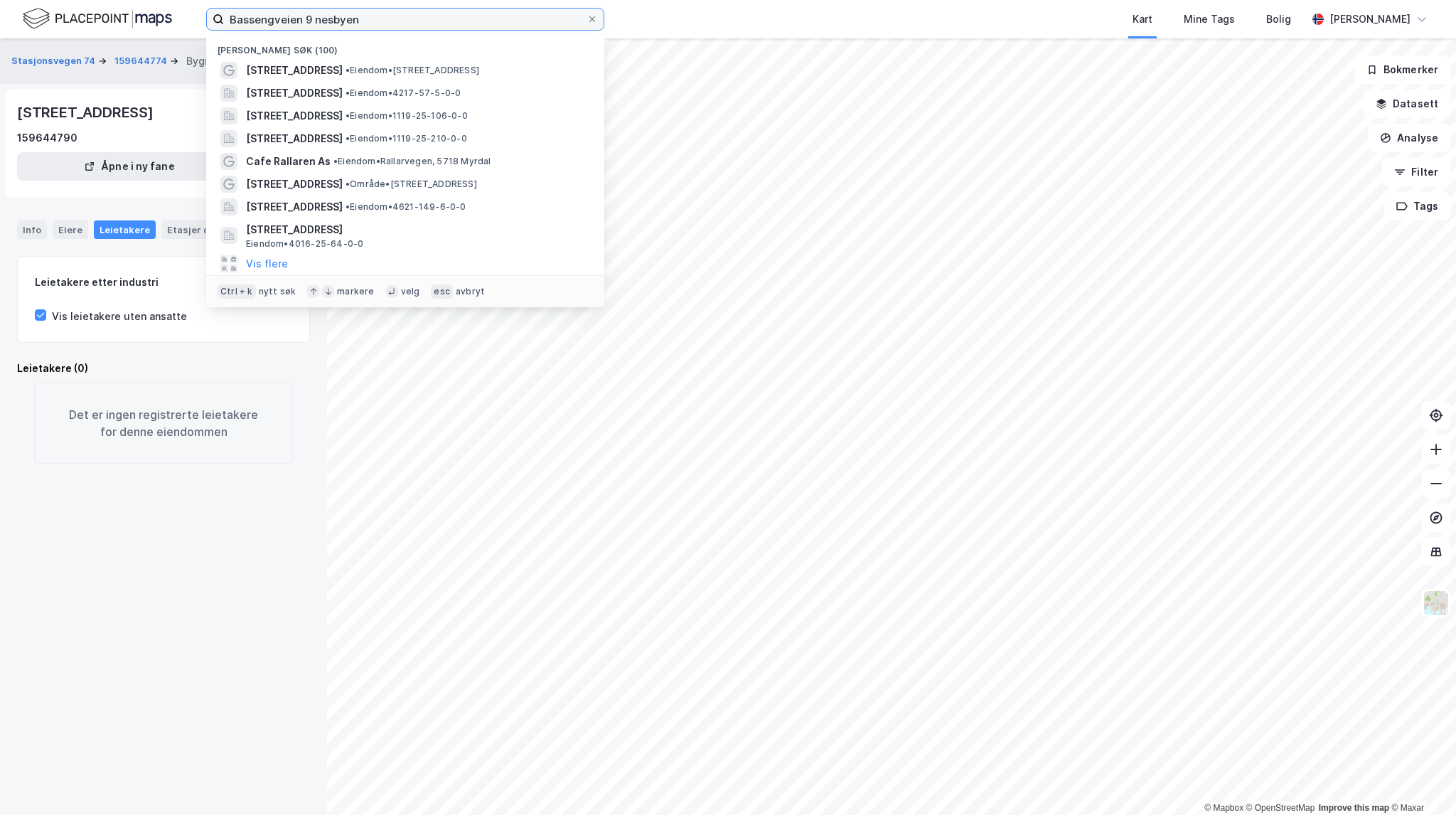
drag, startPoint x: 402, startPoint y: 22, endPoint x: 181, endPoint y: 8, distance: 221.4
click at [181, 8] on div "Bassengveien 9 nesbyen [GEOGRAPHIC_DATA] søk (100) [STREET_ADDRESS] • Eiendom •…" at bounding box center [728, 19] width 1456 height 39
paste input "[STREET_ADDRESS]"
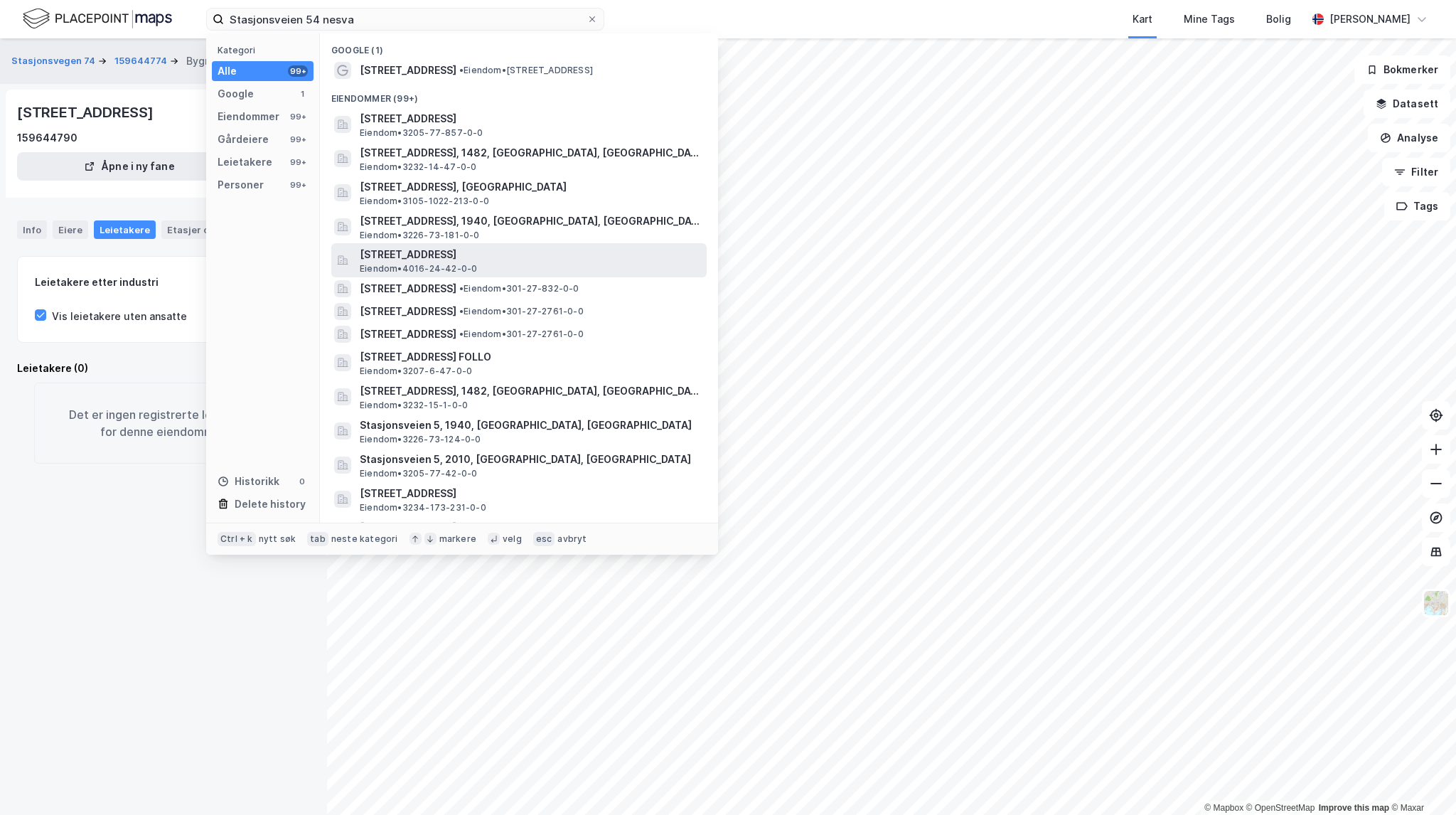
click at [522, 267] on div "[STREET_ADDRESS] Eiendom • 4016-24-42-0-0" at bounding box center [531, 261] width 344 height 29
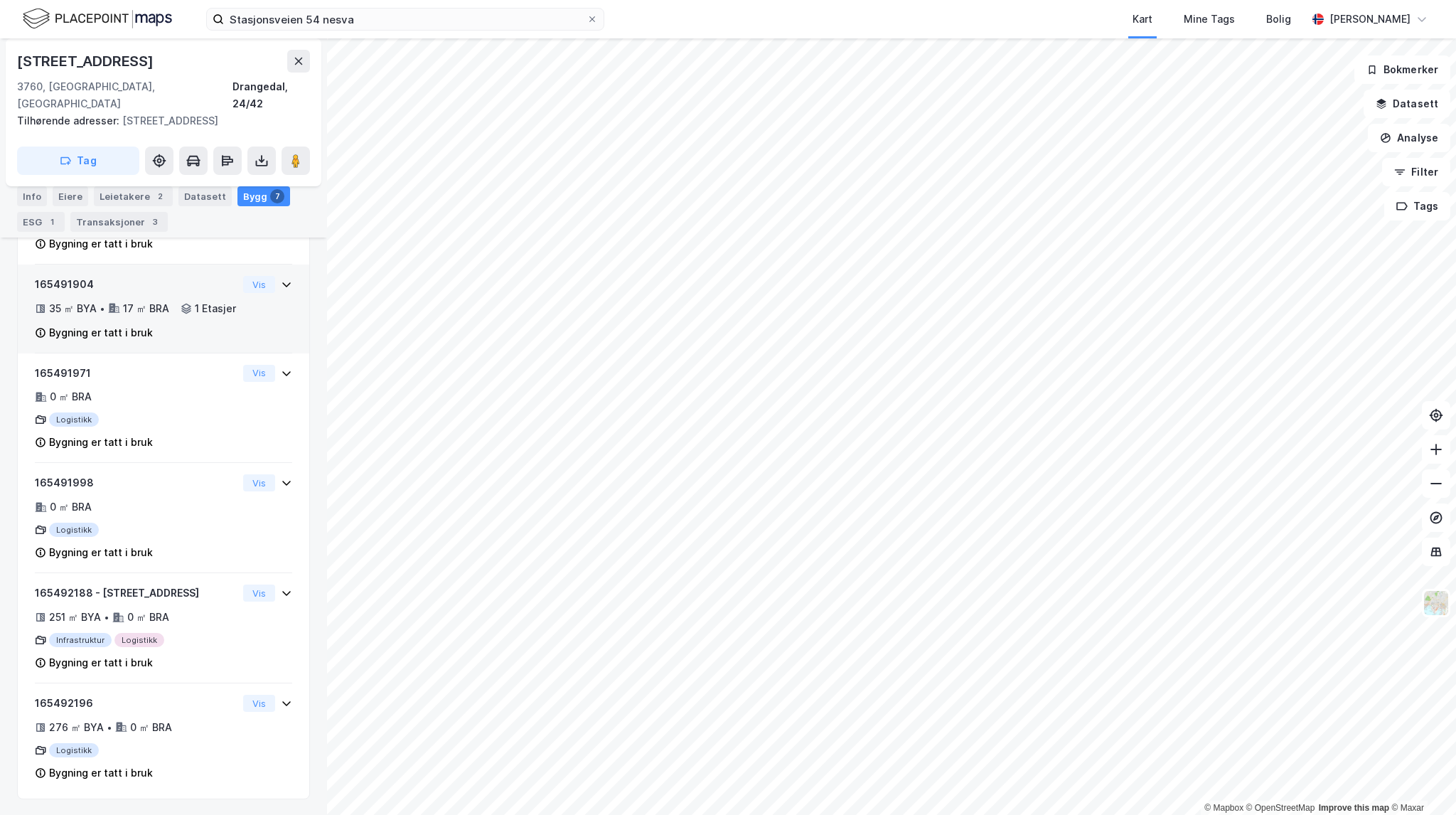
scroll to position [595, 0]
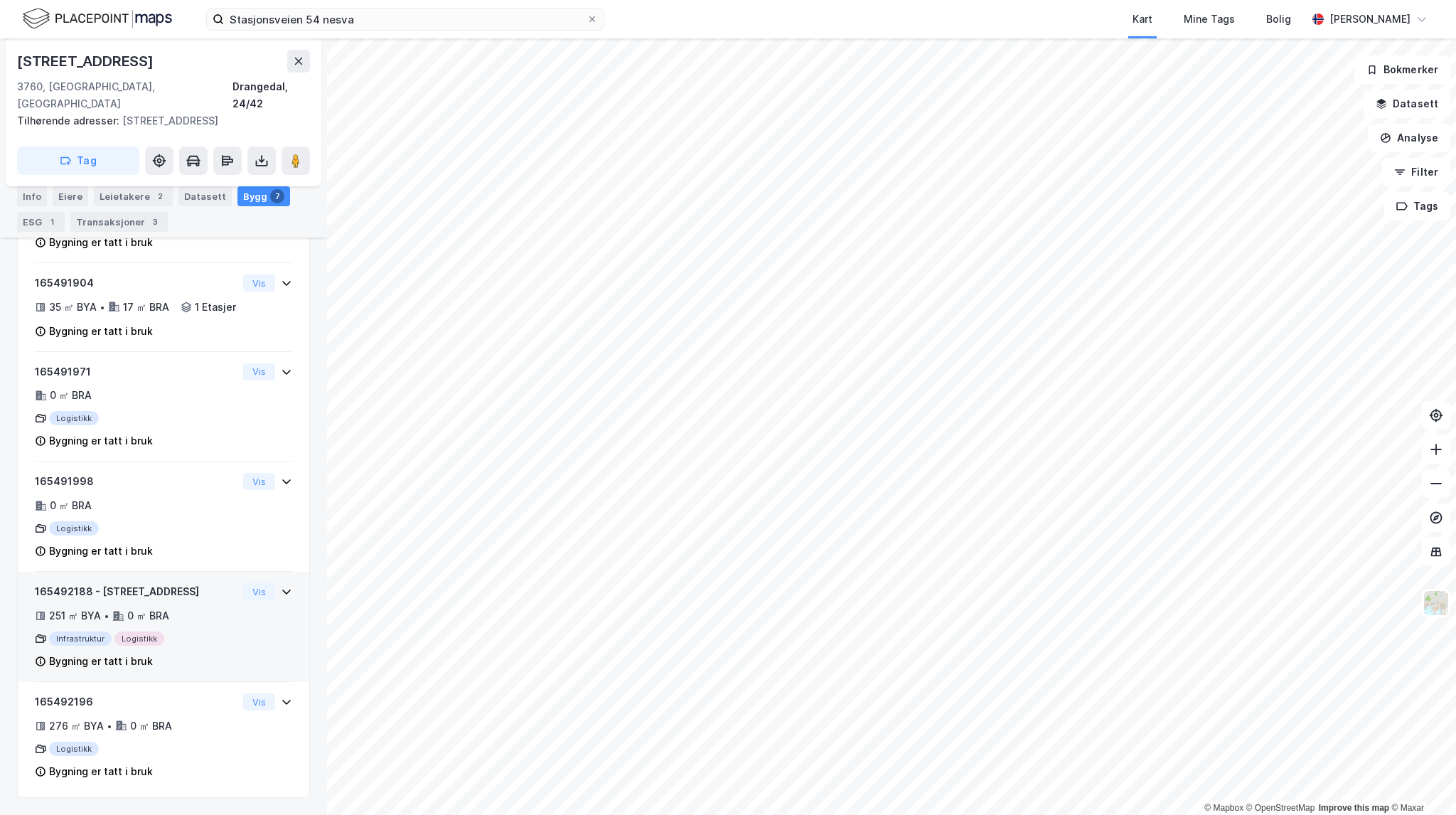
click at [185, 604] on div "165492188 - Stasjonsveien 54 251 ㎡ BYA • 0 ㎡ BRA Infrastruktur Logistikk Bygnin…" at bounding box center [136, 626] width 202 height 87
click at [252, 592] on button "Vis" at bounding box center [259, 591] width 32 height 17
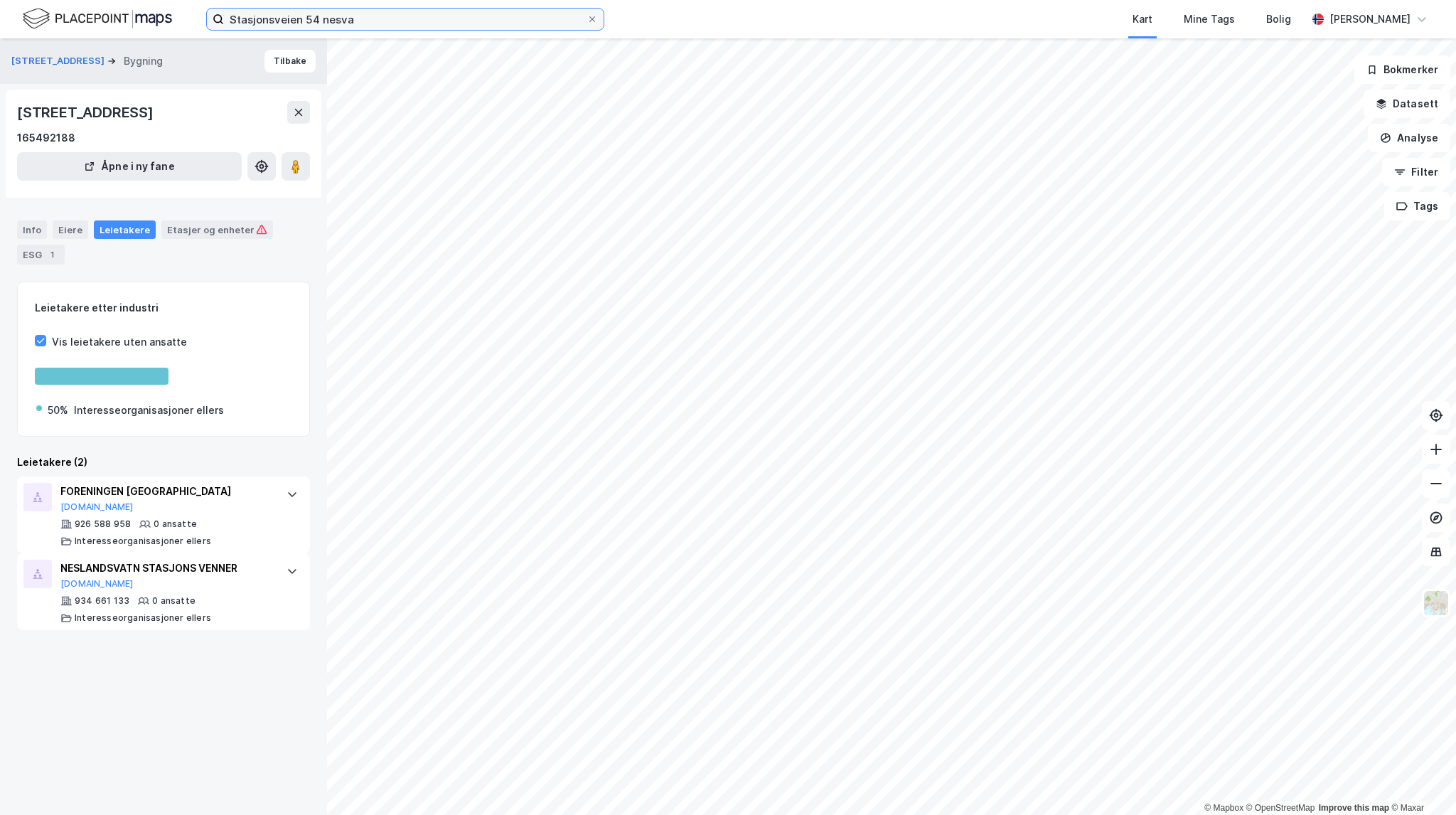
click at [228, 7] on div "Stasjonsveien 54 nesva Kart Mine Tags Bolig [PERSON_NAME]" at bounding box center [728, 19] width 1456 height 39
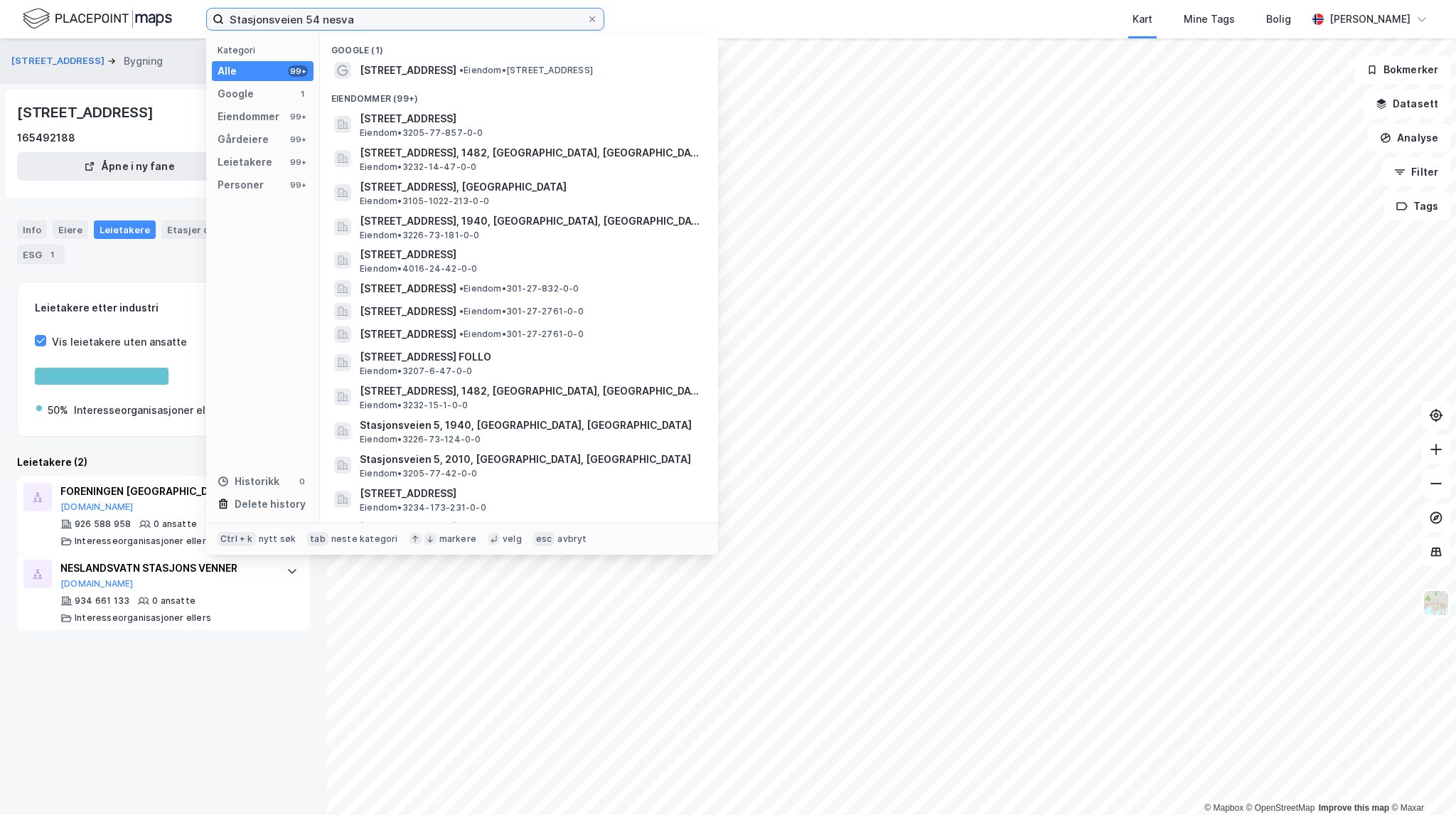
paste input "Nordagutuvegen 663"
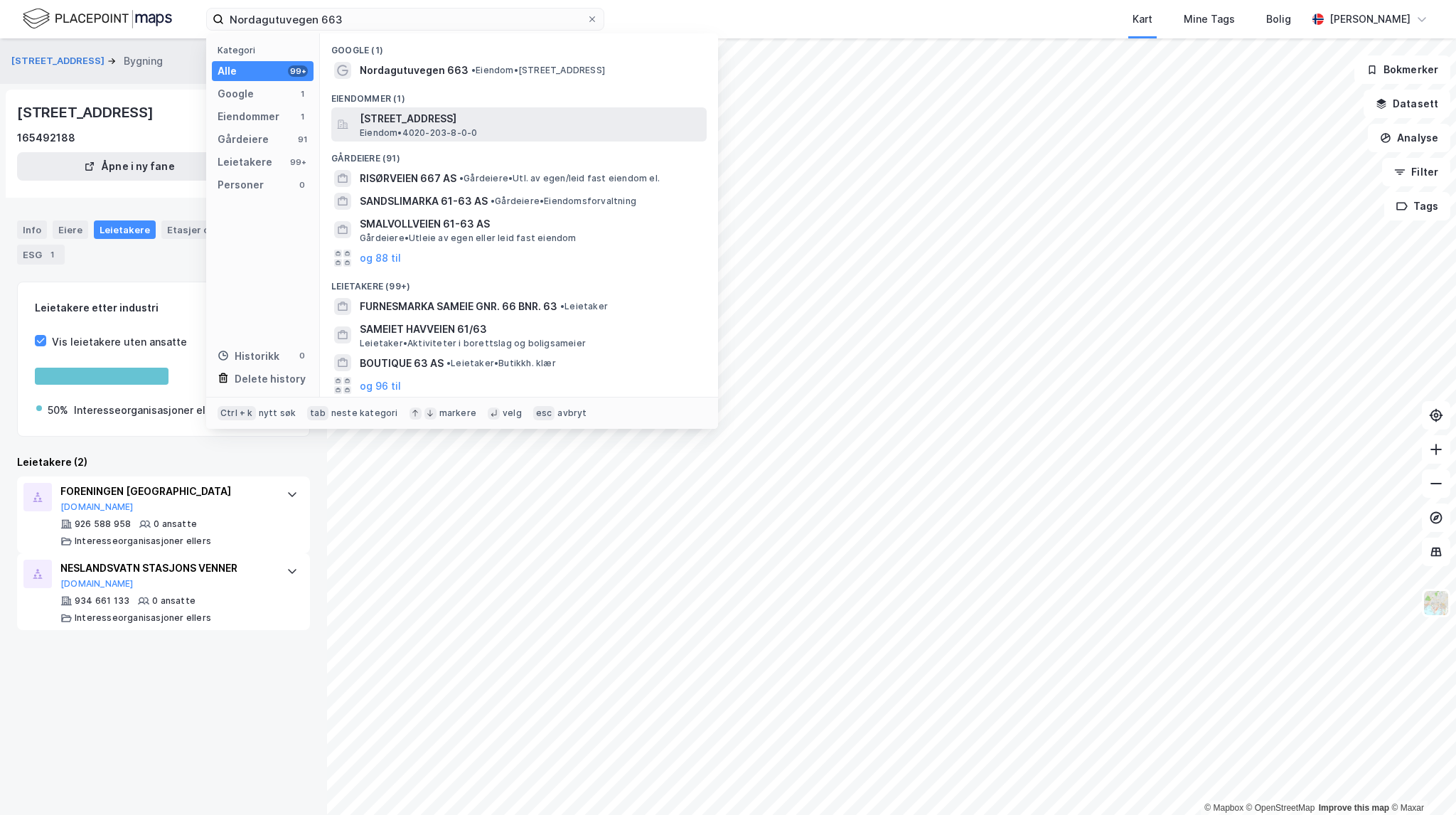
click at [477, 121] on span "[STREET_ADDRESS]" at bounding box center [530, 119] width 342 height 17
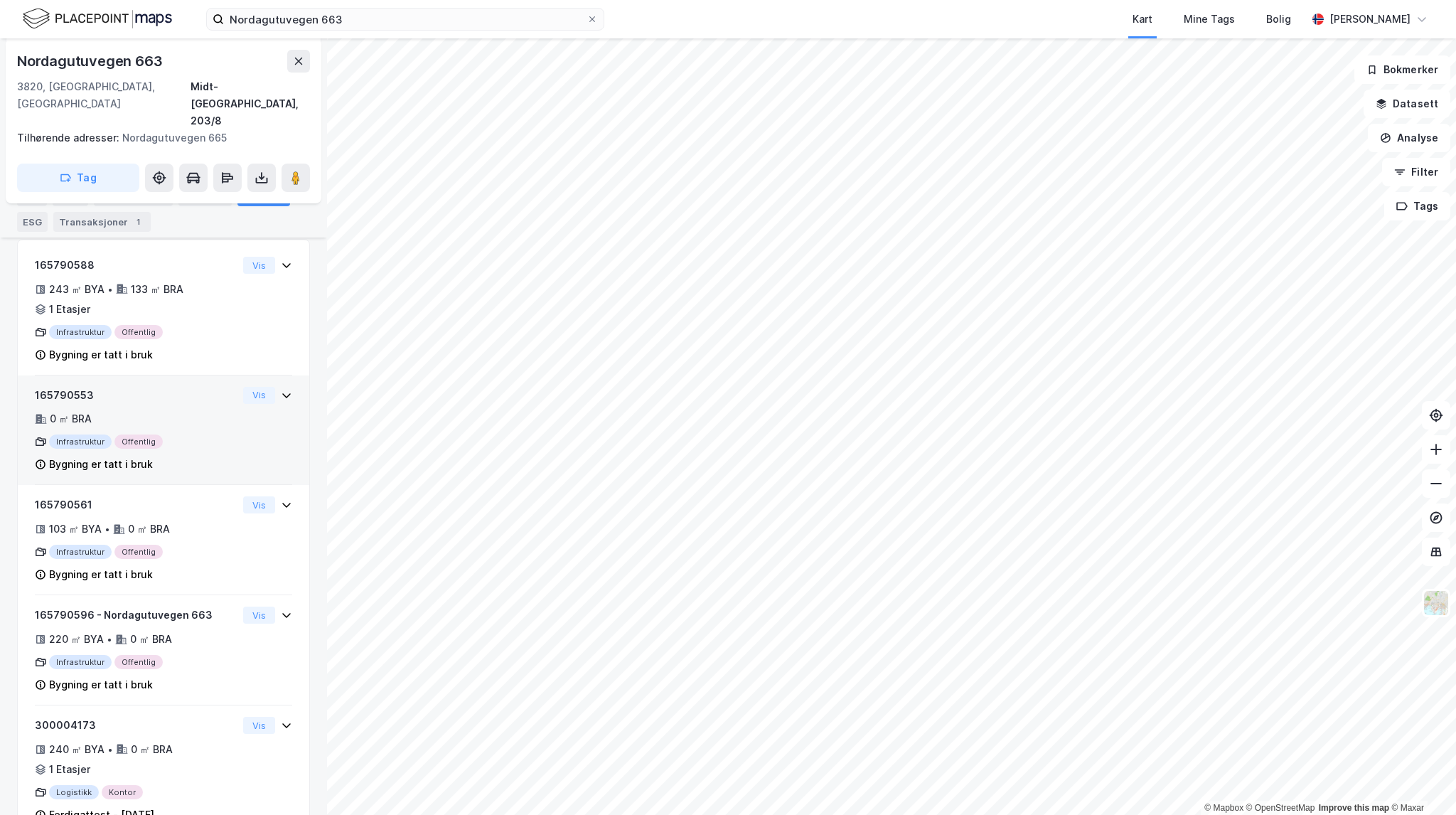
scroll to position [294, 0]
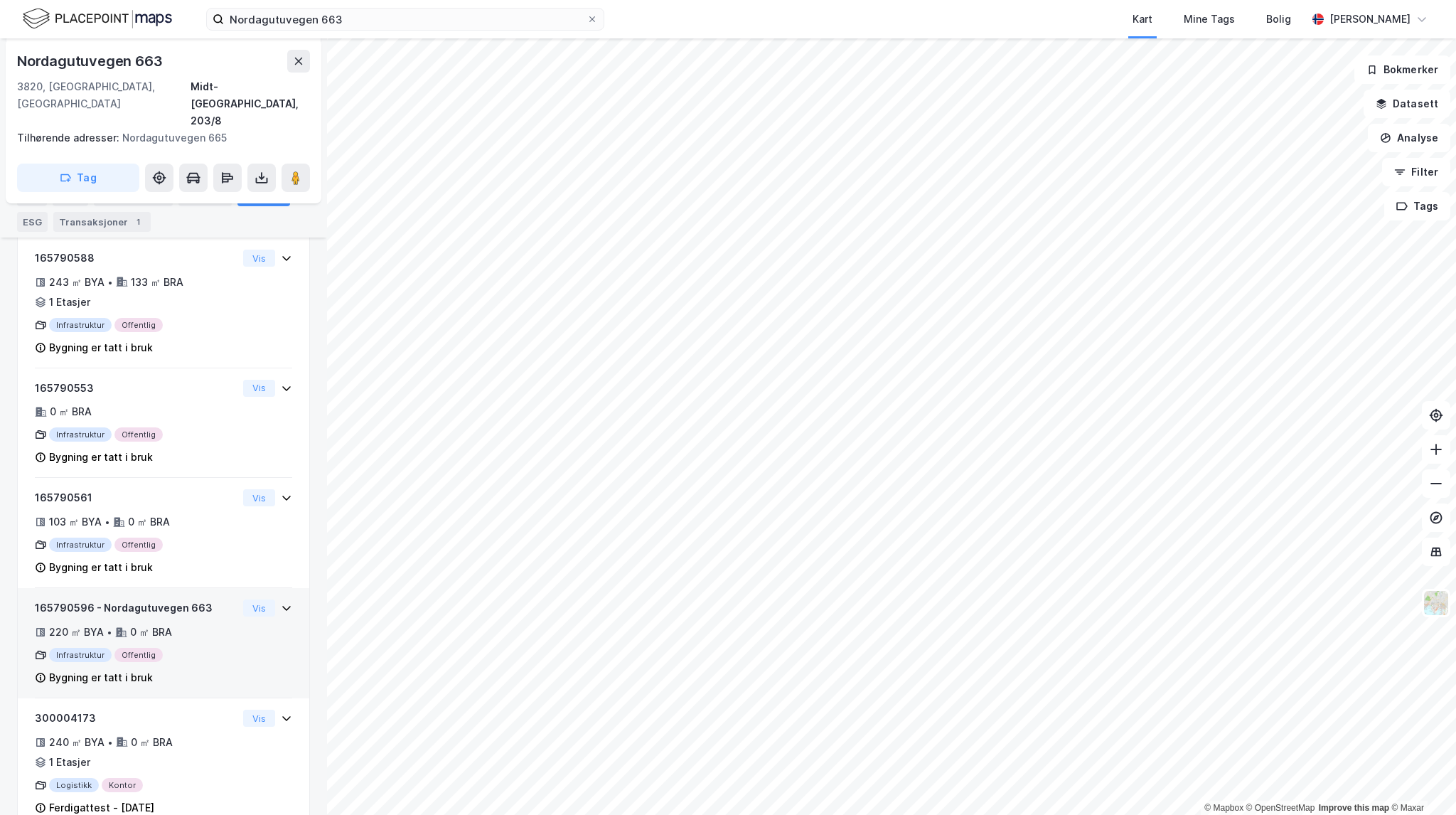
click at [229, 600] on div "165790596 - Nordagutuvegen 663 220 ㎡ BYA • 0 ㎡ BRA Infrastruktur Offentlig Bygn…" at bounding box center [163, 649] width 257 height 99
click at [244, 600] on button "Vis" at bounding box center [259, 608] width 32 height 17
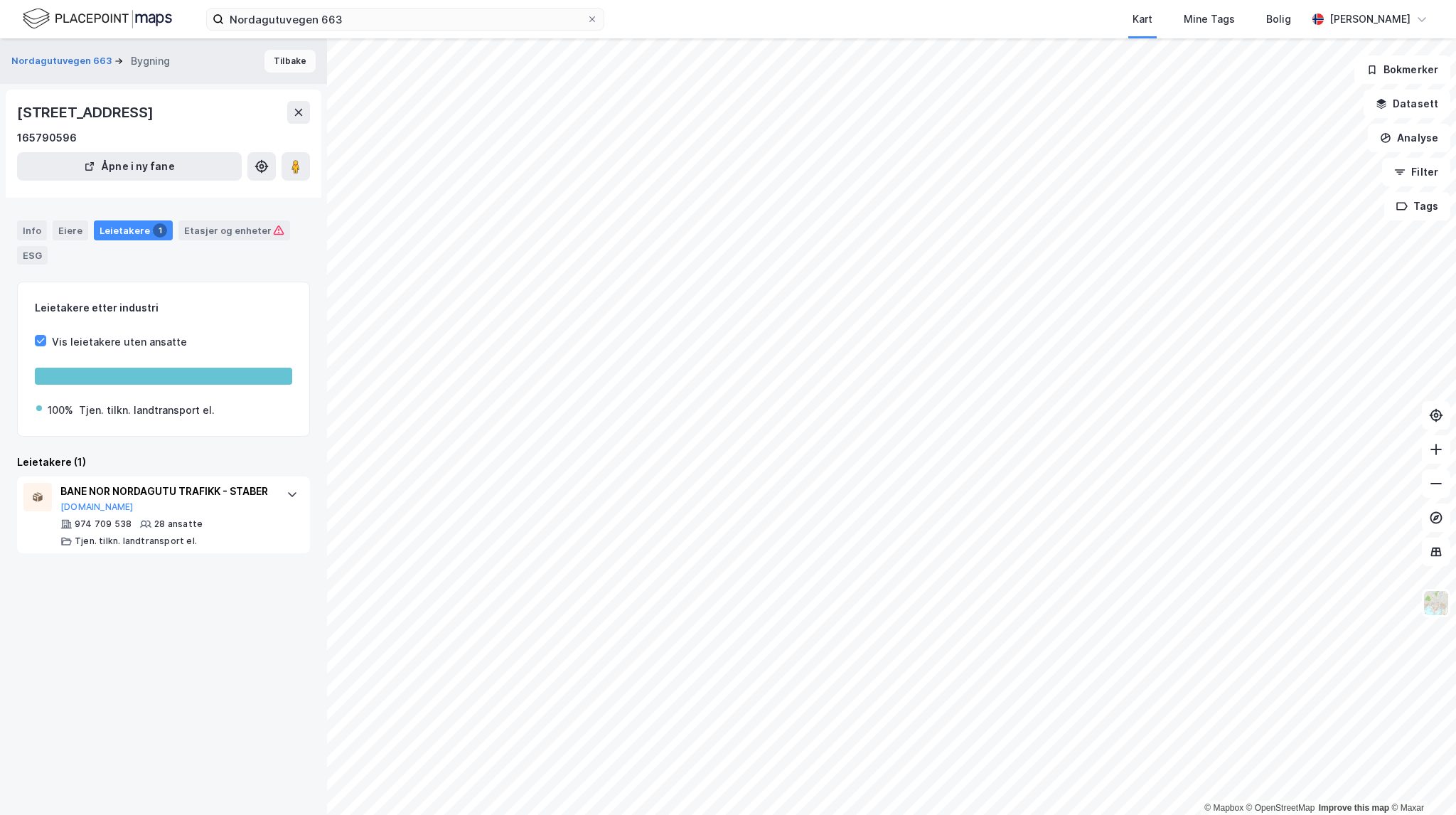
click at [278, 67] on button "Tilbake" at bounding box center [290, 61] width 51 height 23
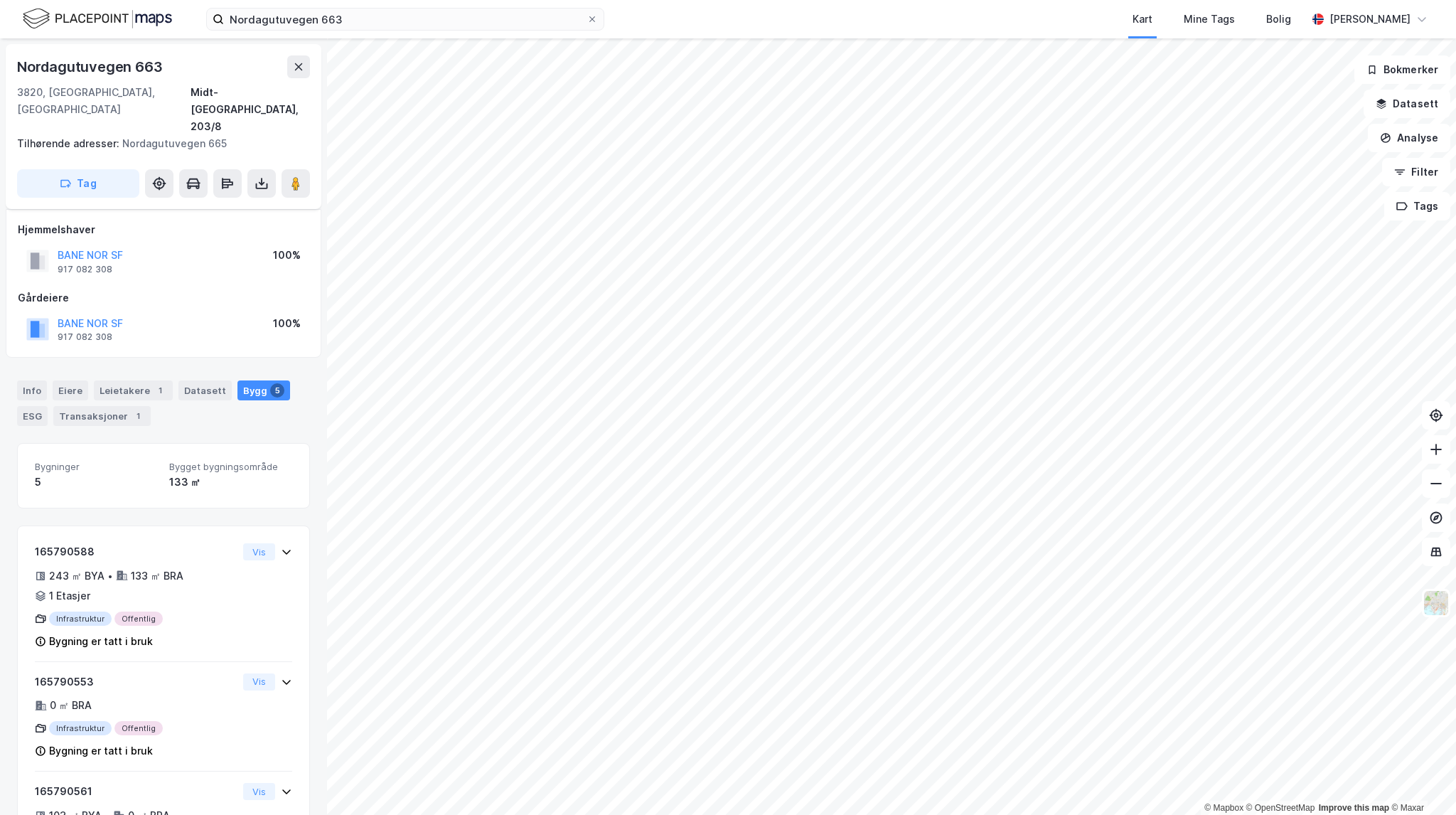
scroll to position [294, 0]
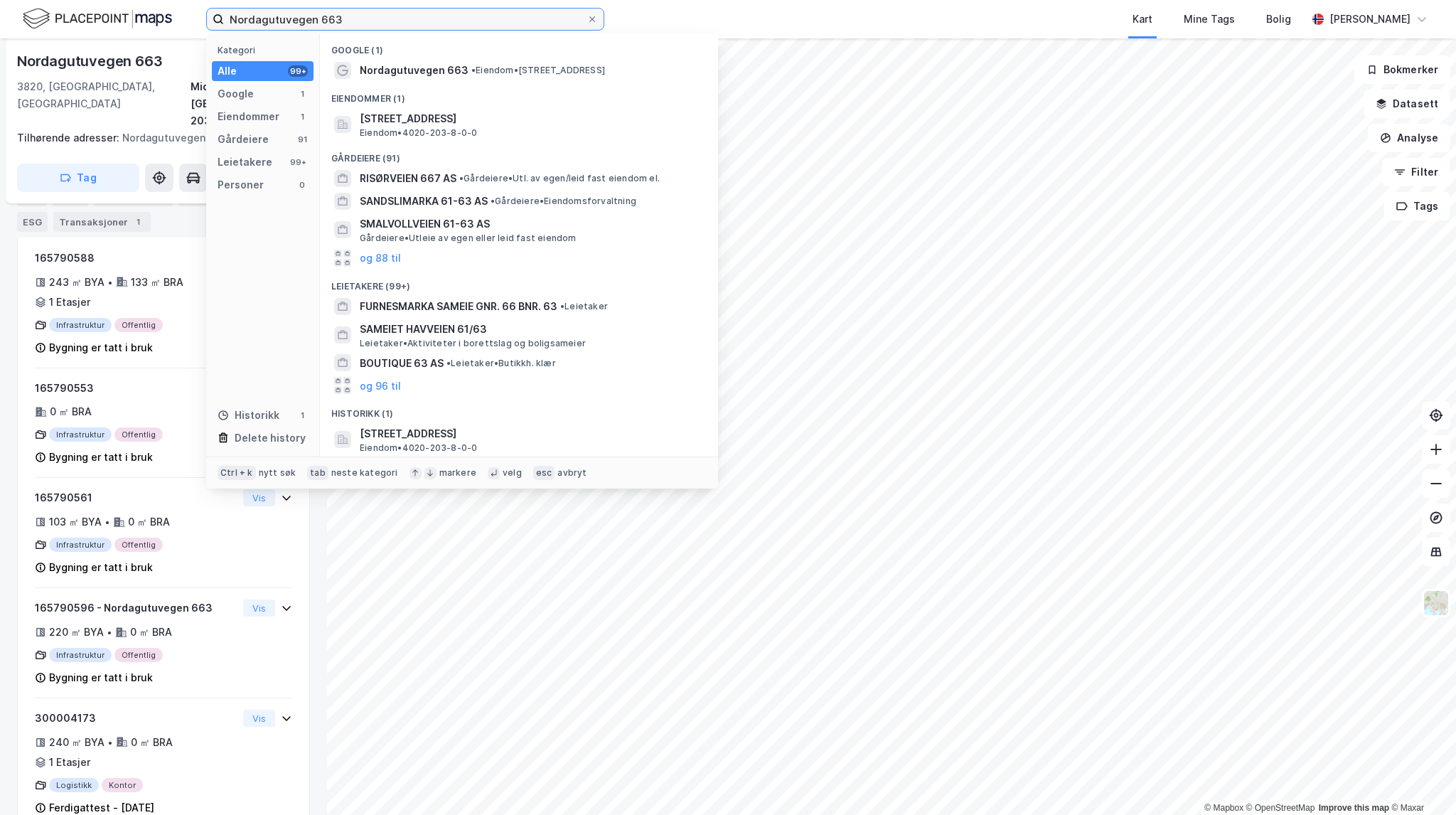
drag, startPoint x: 385, startPoint y: 15, endPoint x: 41, endPoint y: -15, distance: 345.3
click at [41, 0] on html "Nordagutuvegen 663 Kategori Alle 99+ Google 1 Eiendommer 1 Gårdeiere 91 Leietak…" at bounding box center [728, 408] width 1456 height 815
paste input "sjøvegen 4335"
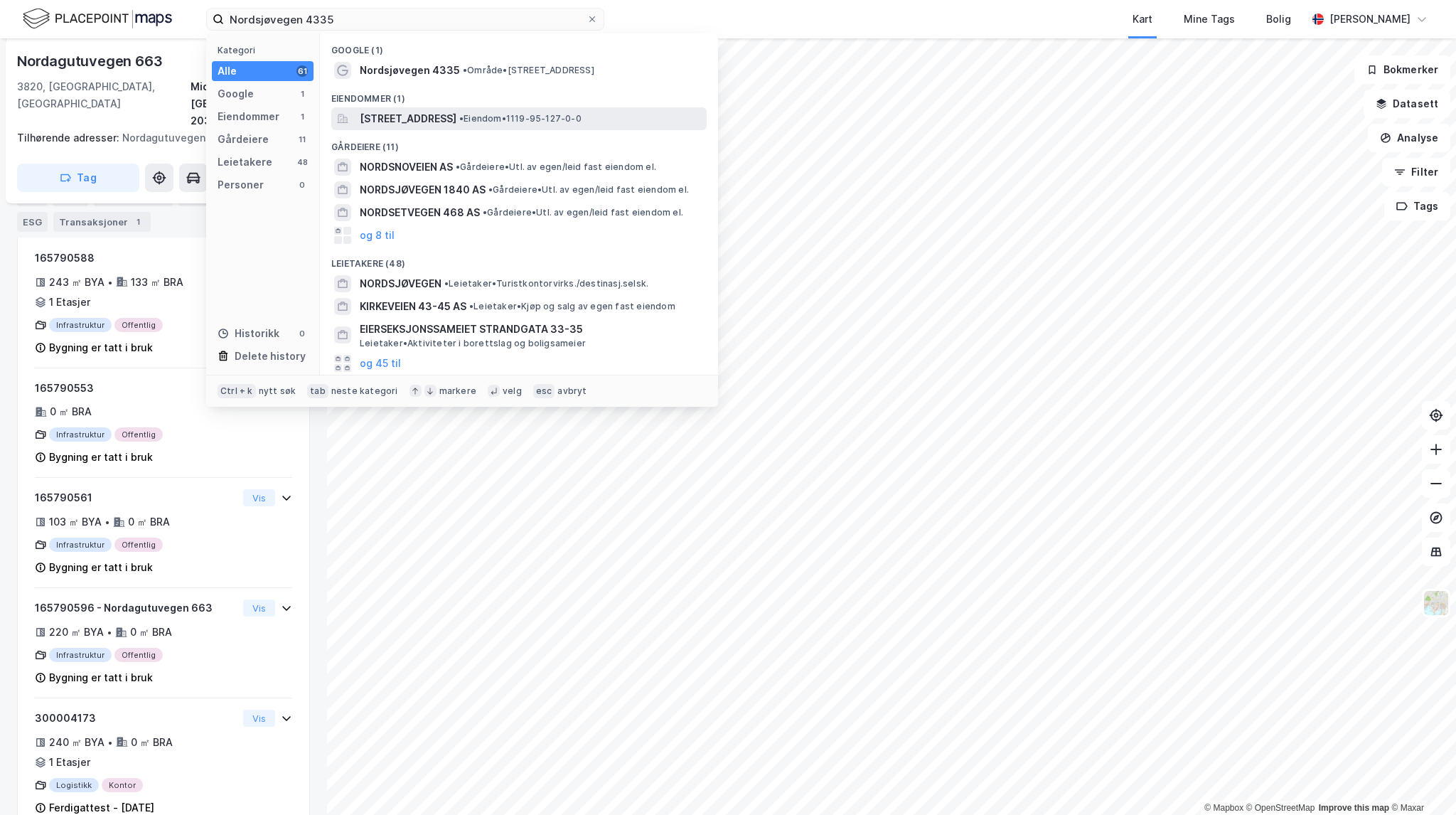
click at [464, 117] on span "•" at bounding box center [461, 118] width 4 height 11
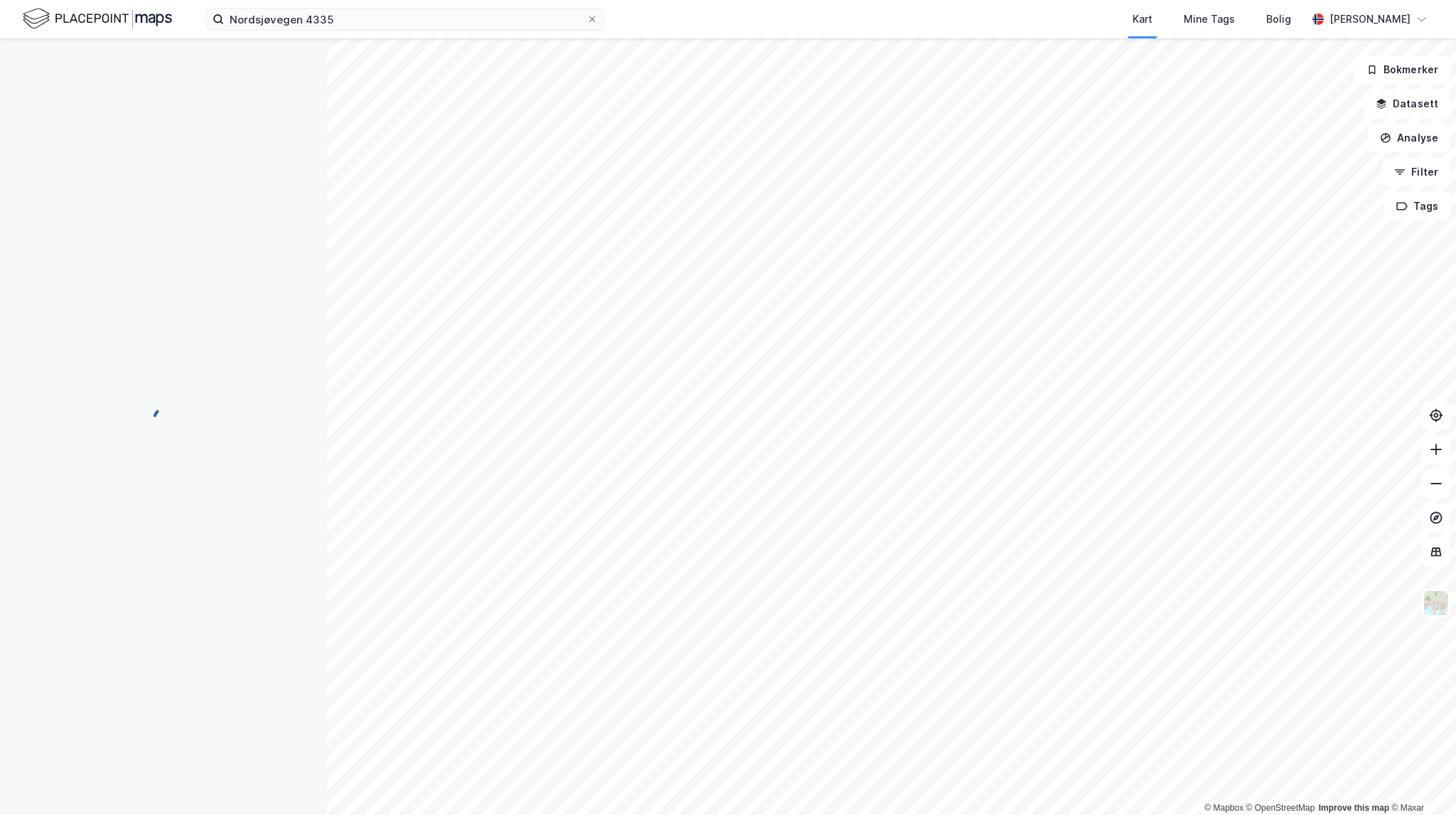
scroll to position [120, 0]
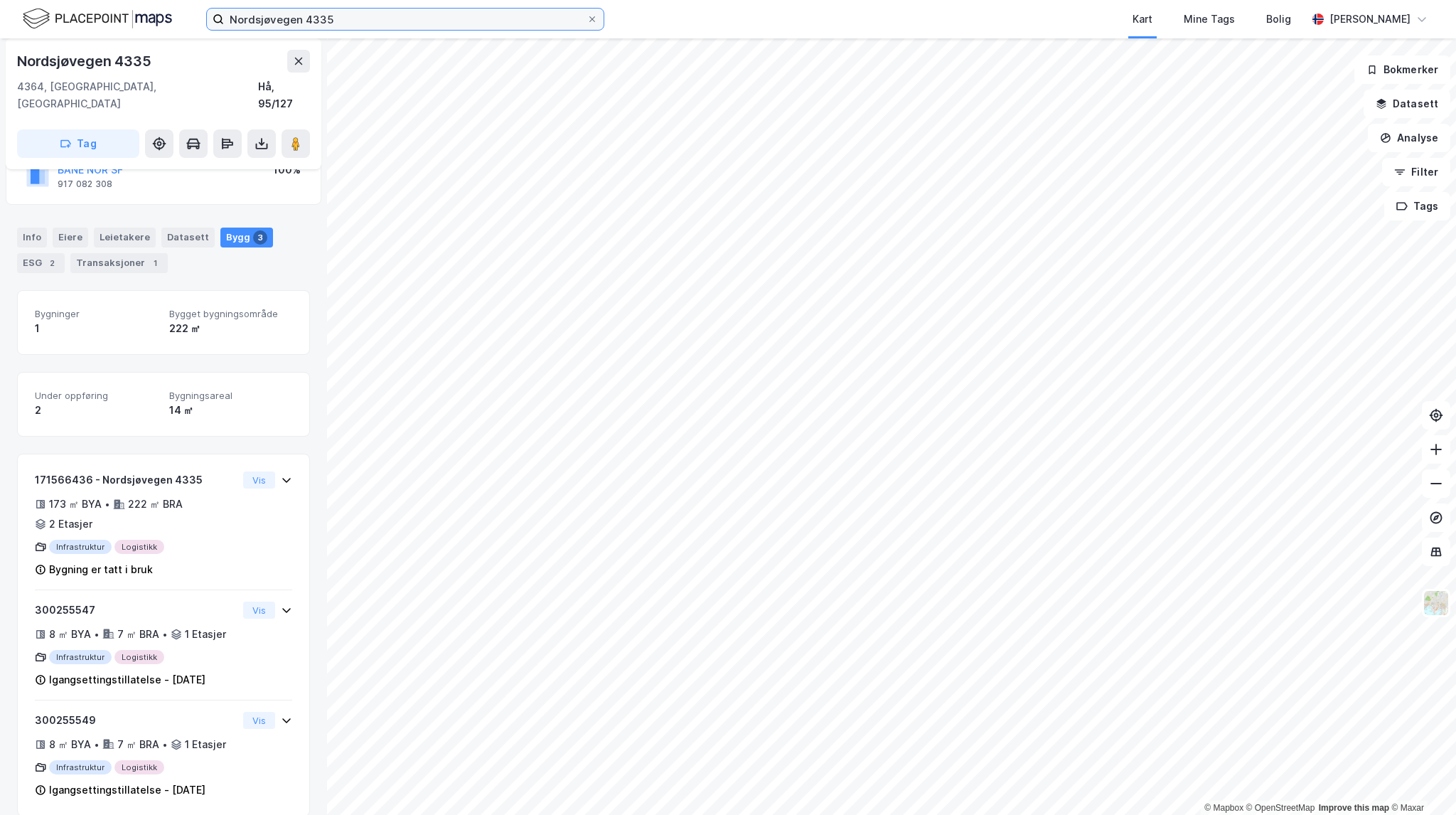
click at [432, 20] on input "Nordsjøvegen 4335" at bounding box center [405, 19] width 363 height 21
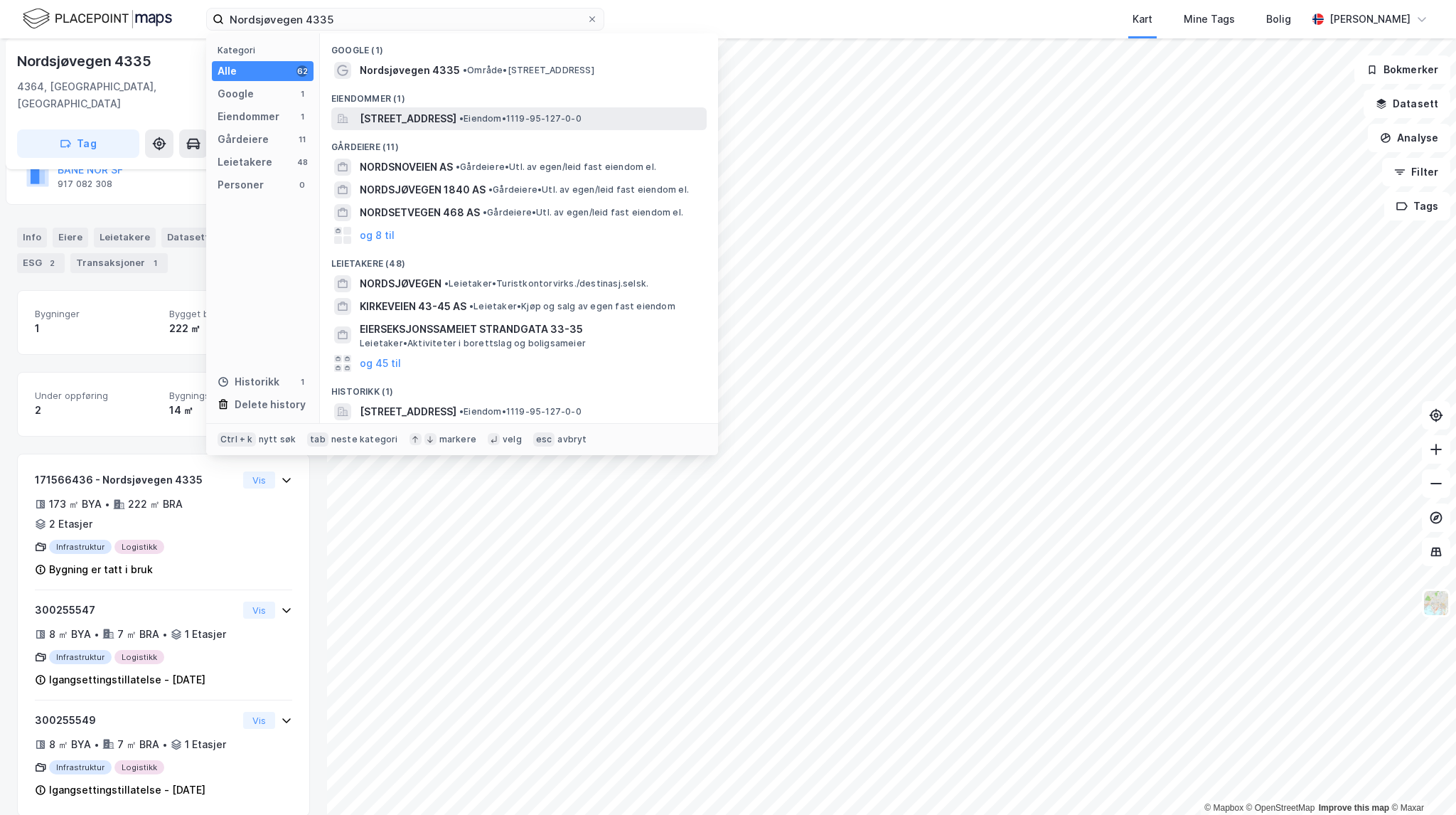
click at [456, 120] on span "[STREET_ADDRESS]" at bounding box center [407, 119] width 97 height 17
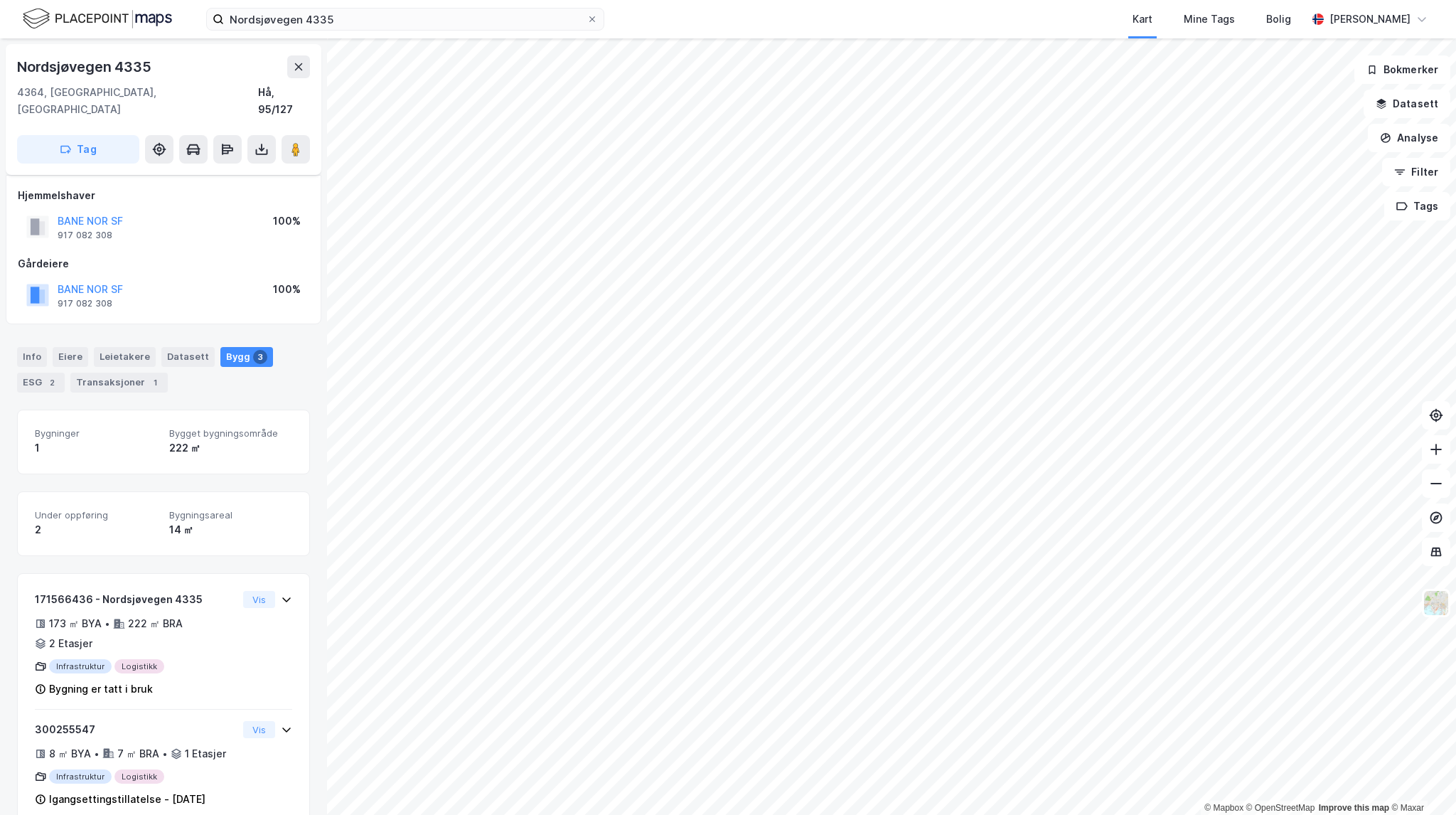
scroll to position [120, 0]
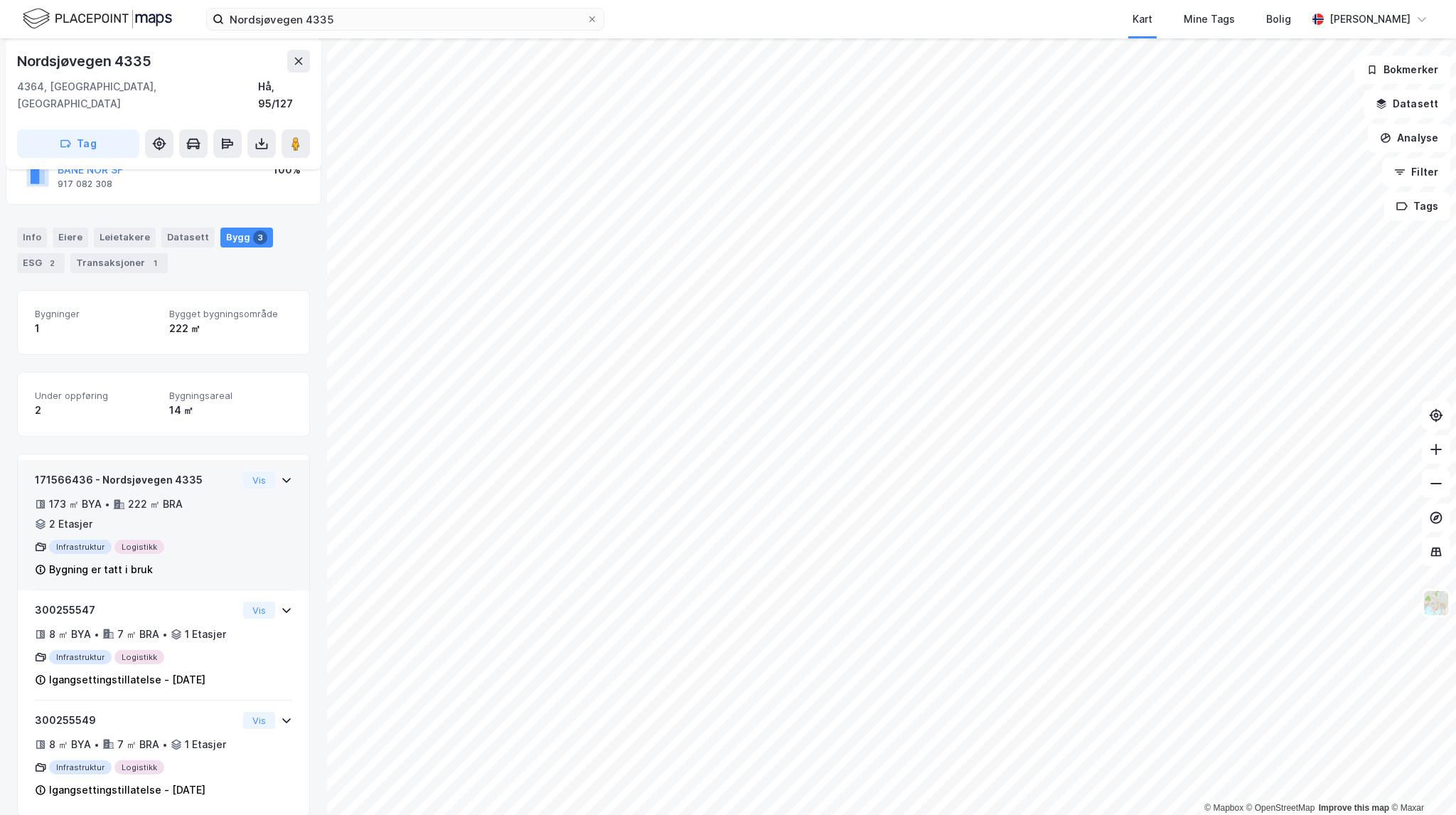
click at [222, 495] on div "173 ㎡ BYA • 222 ㎡ BRA • 2 Etasjer" at bounding box center [136, 514] width 202 height 37
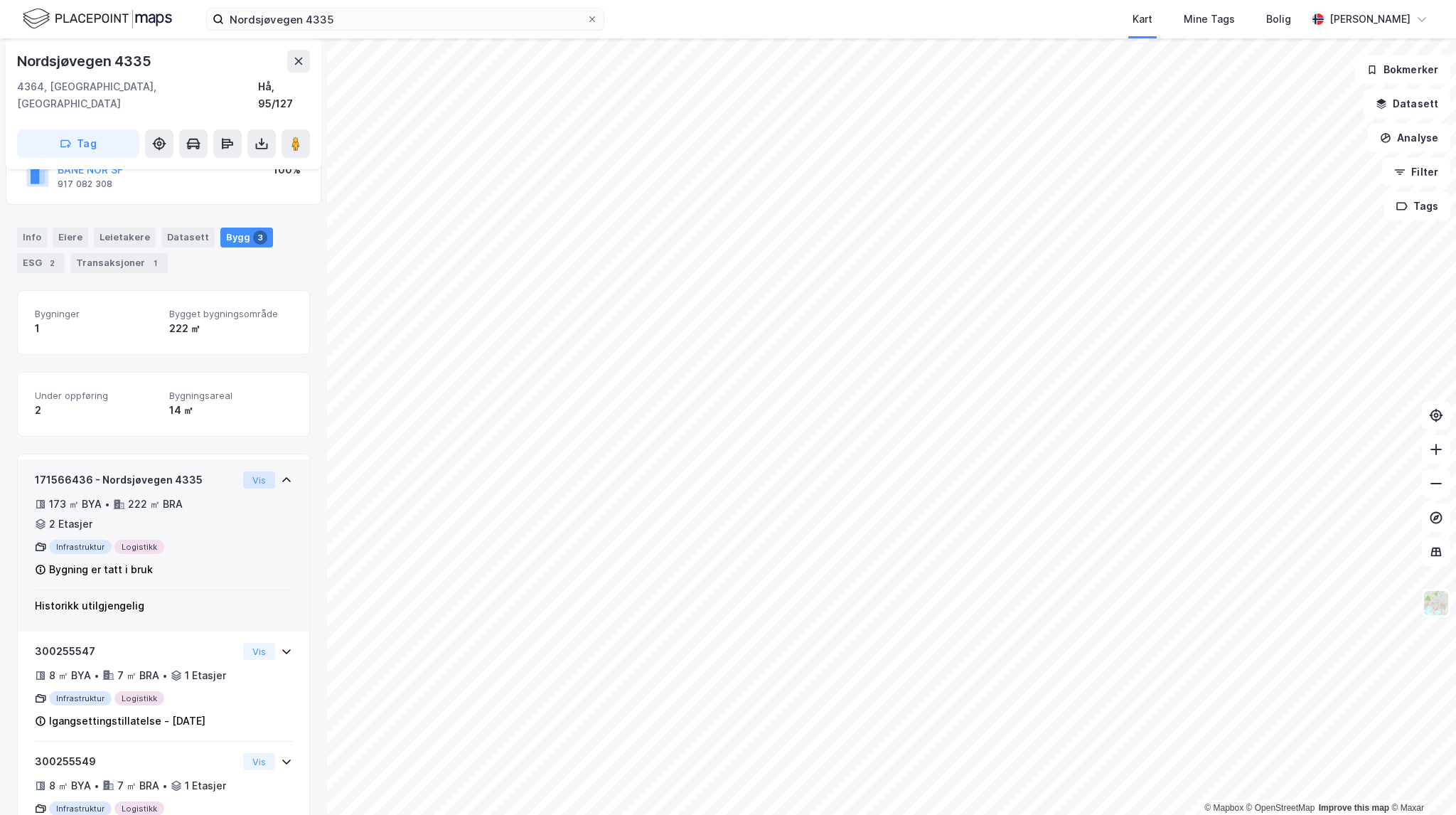
click at [254, 472] on button "Vis" at bounding box center [259, 480] width 32 height 17
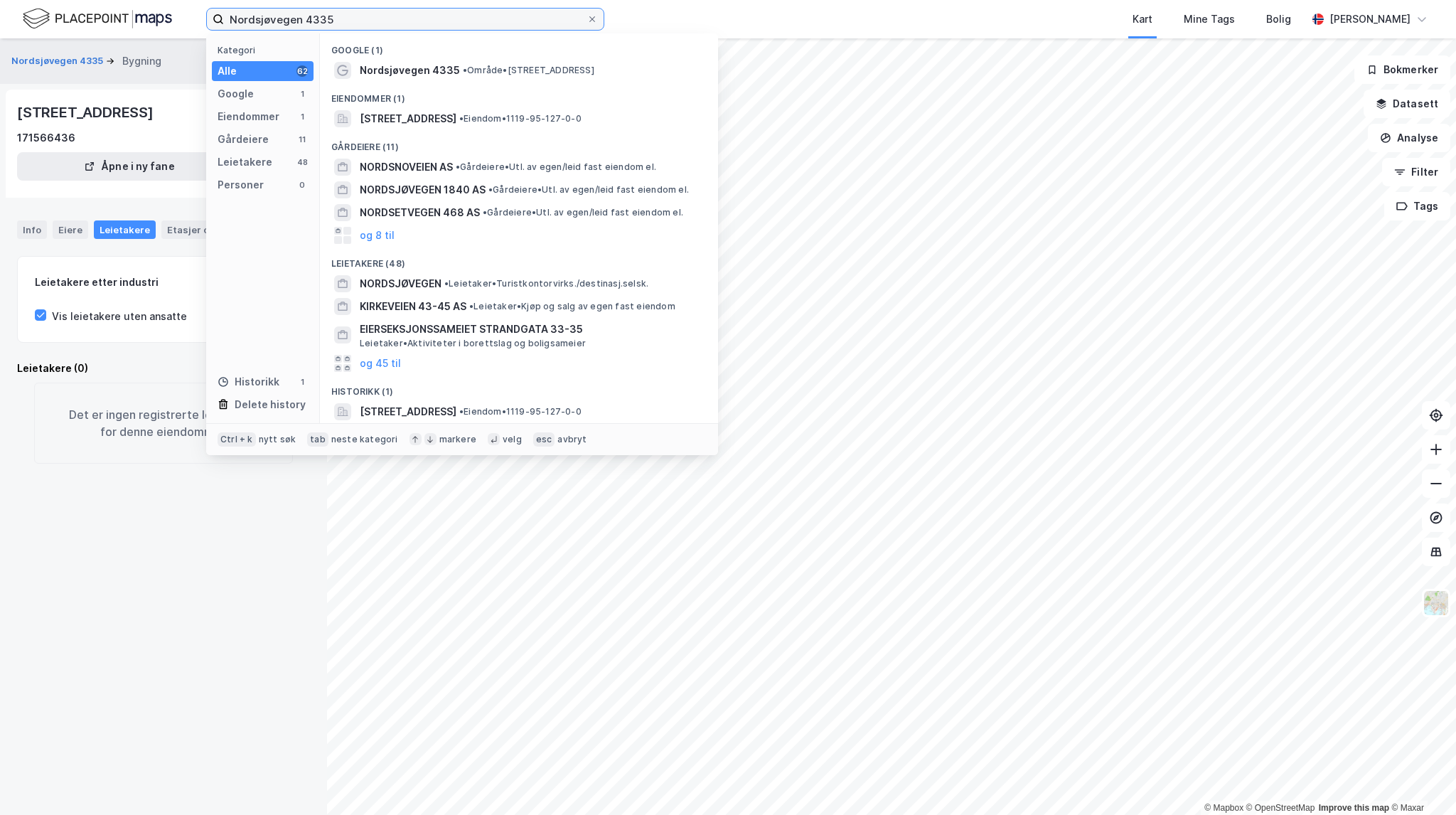
drag, startPoint x: 348, startPoint y: 20, endPoint x: 170, endPoint y: 5, distance: 178.6
click at [170, 5] on div "Nordsjøvegen 4335 Kategori Alle 62 Google 1 Eiendommer 1 Gårdeiere 11 Leietaker…" at bounding box center [728, 19] width 1456 height 39
paste input "[STREET_ADDRESS]"
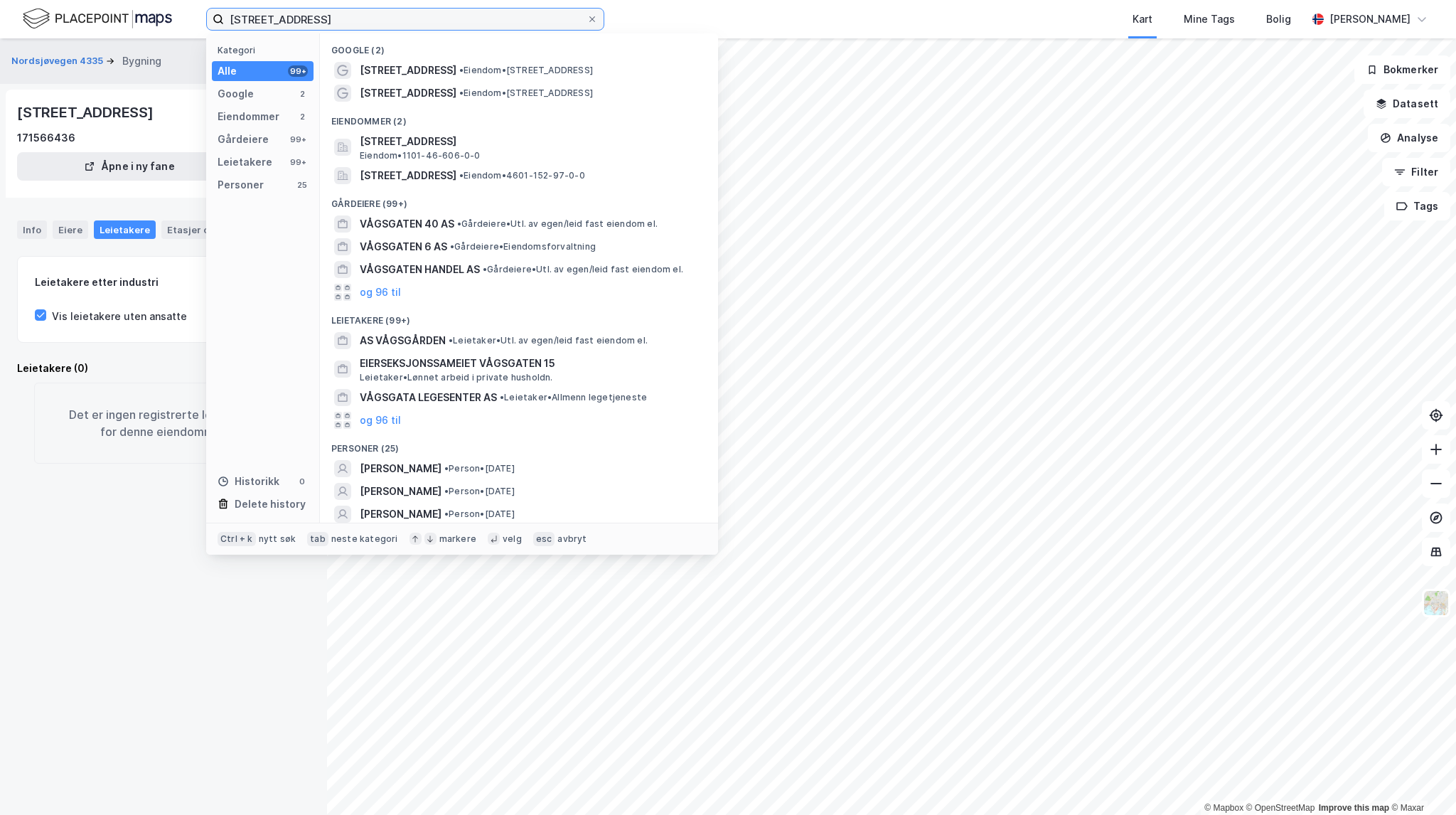
click at [383, 15] on input "[STREET_ADDRESS]" at bounding box center [405, 19] width 363 height 21
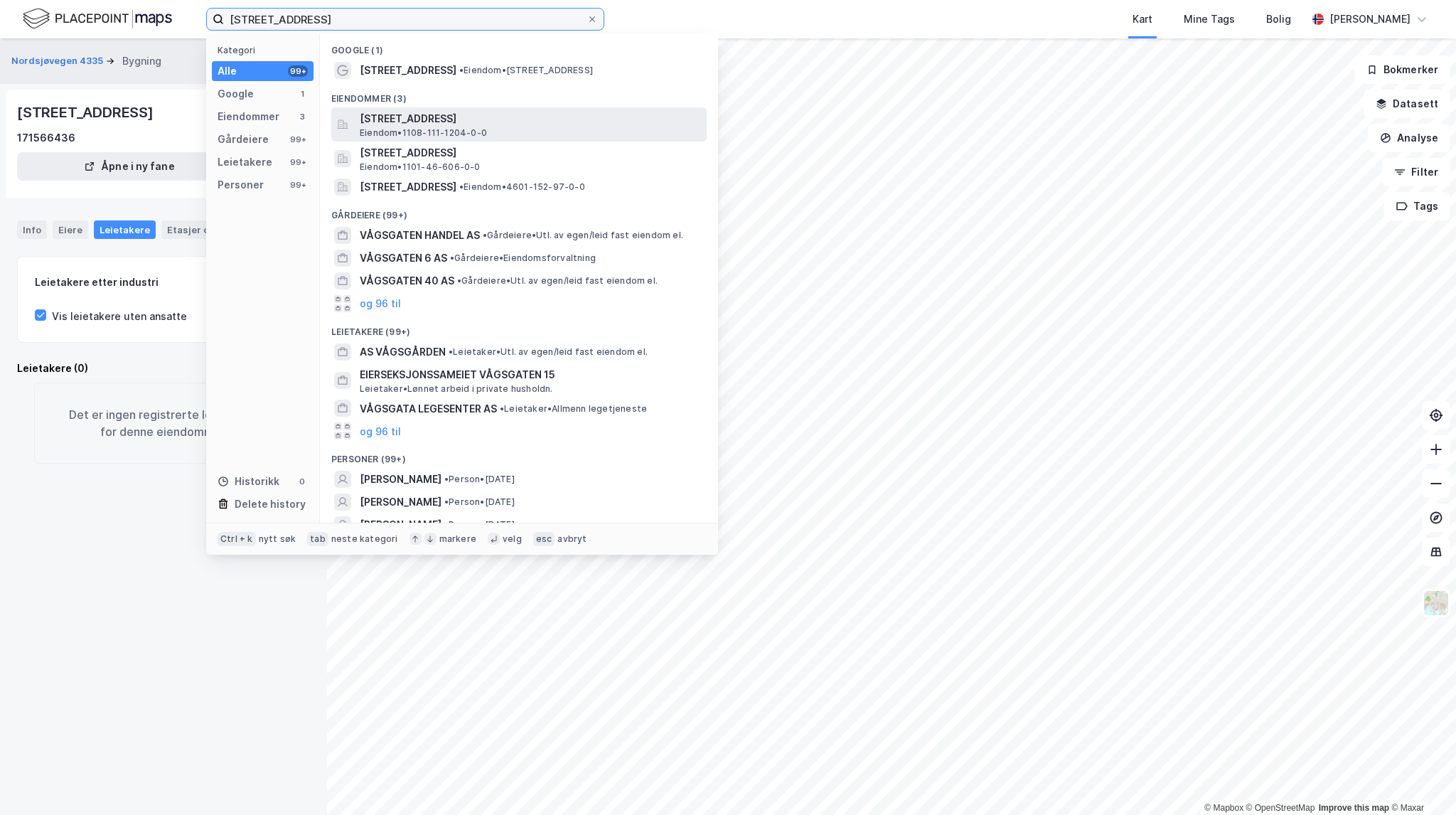
type input "[STREET_ADDRESS]"
click at [594, 120] on span "[STREET_ADDRESS]" at bounding box center [530, 119] width 342 height 17
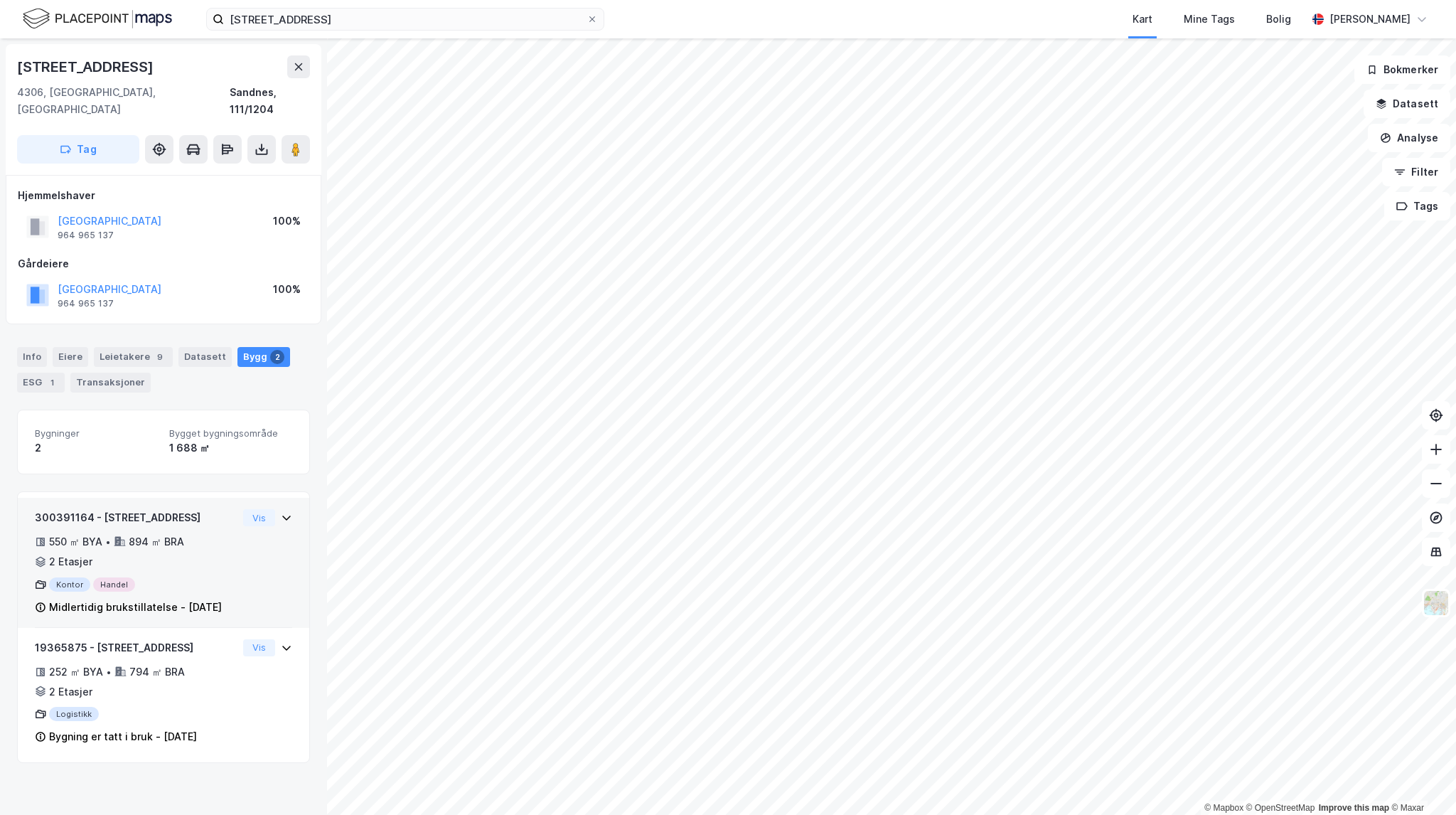
click at [231, 550] on div "300391164 - Vågsgata 22 550 ㎡ BYA • 894 ㎡ BRA • 2 Etasjer Kontor Handel Midlert…" at bounding box center [163, 568] width 257 height 119
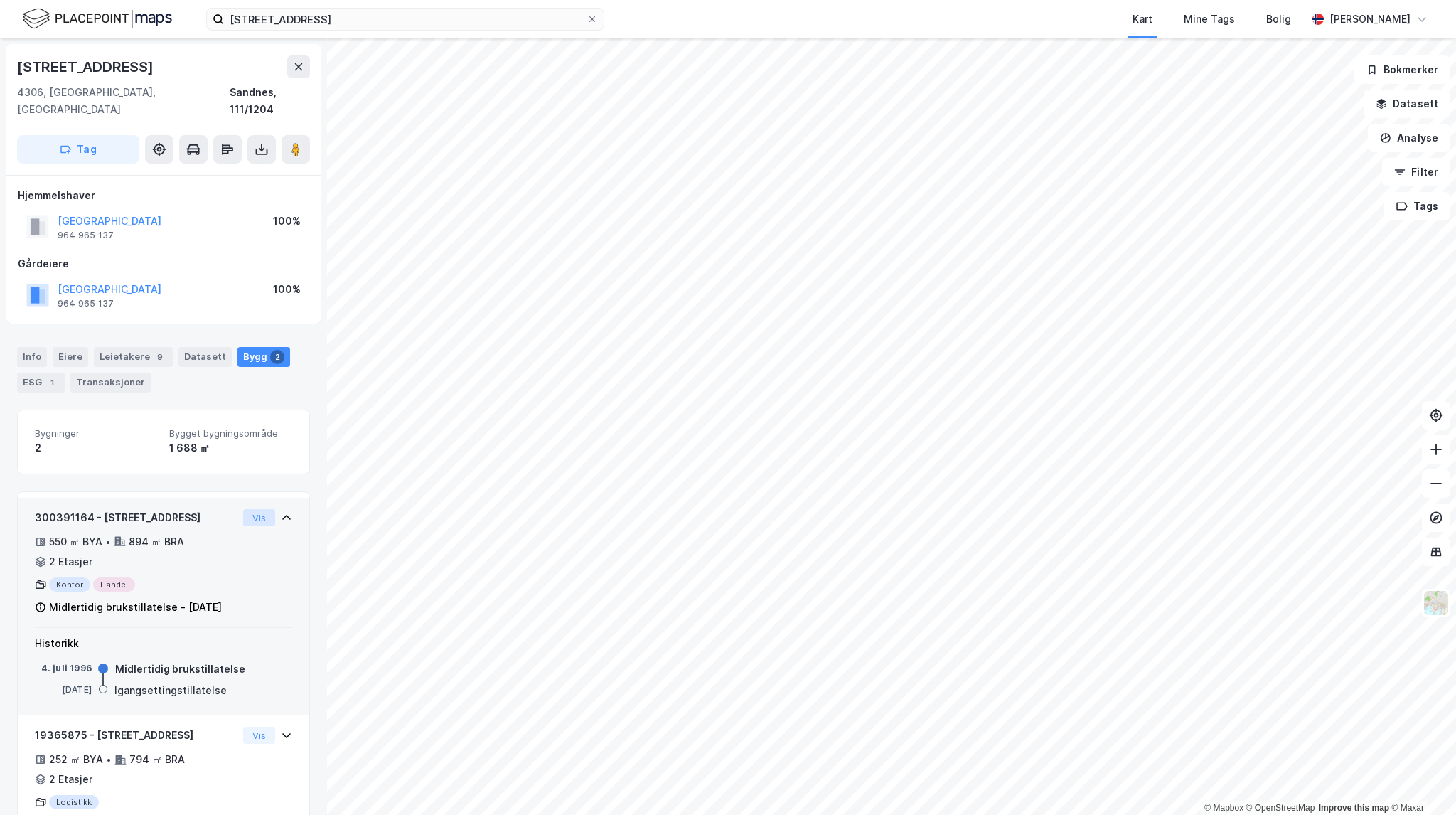
click at [243, 509] on button "Vis" at bounding box center [259, 517] width 32 height 17
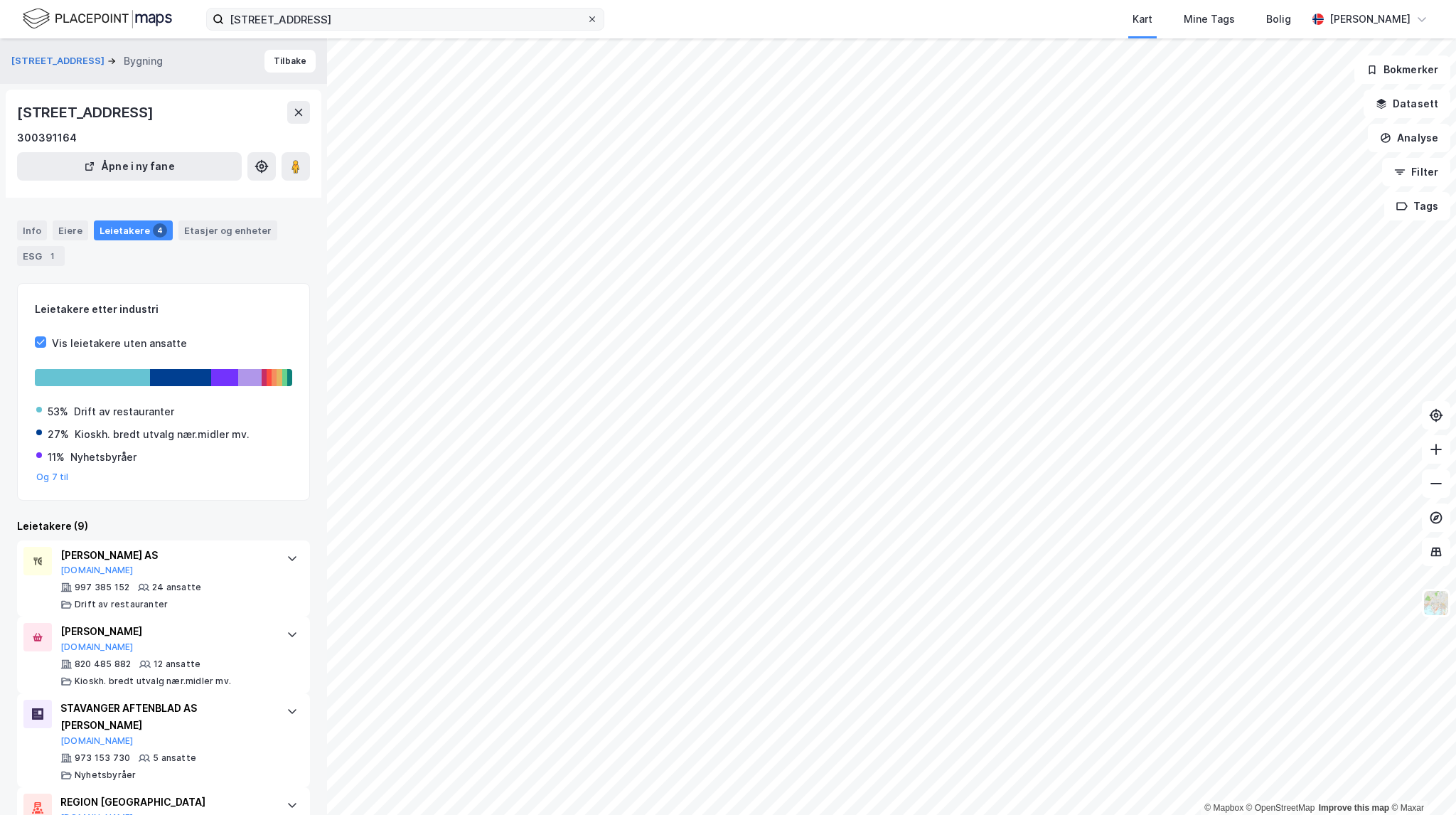
click at [590, 16] on icon at bounding box center [592, 19] width 8 height 8
click at [586, 16] on input "[STREET_ADDRESS]" at bounding box center [405, 19] width 363 height 21
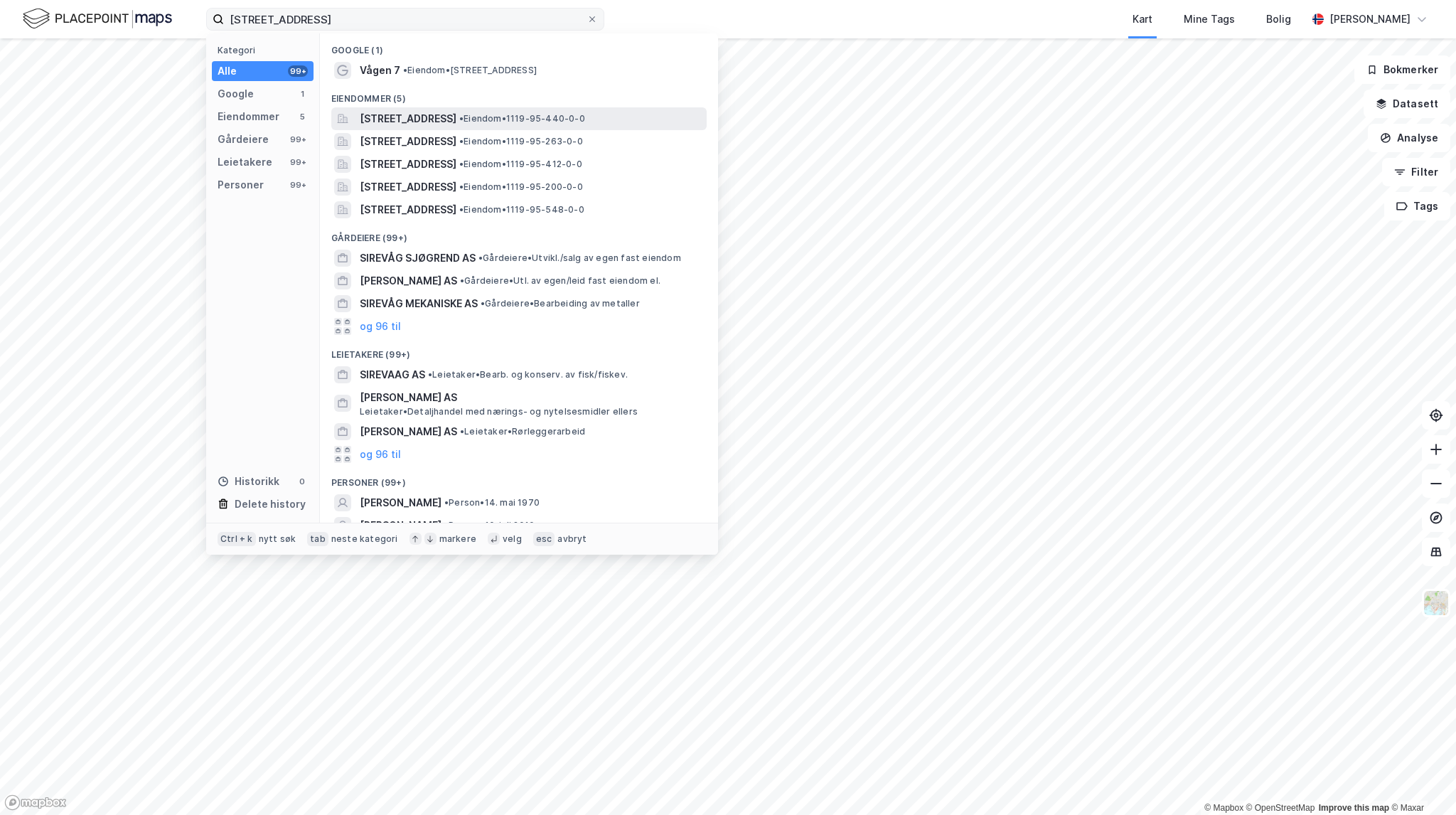
click at [464, 116] on span "•" at bounding box center [461, 118] width 4 height 11
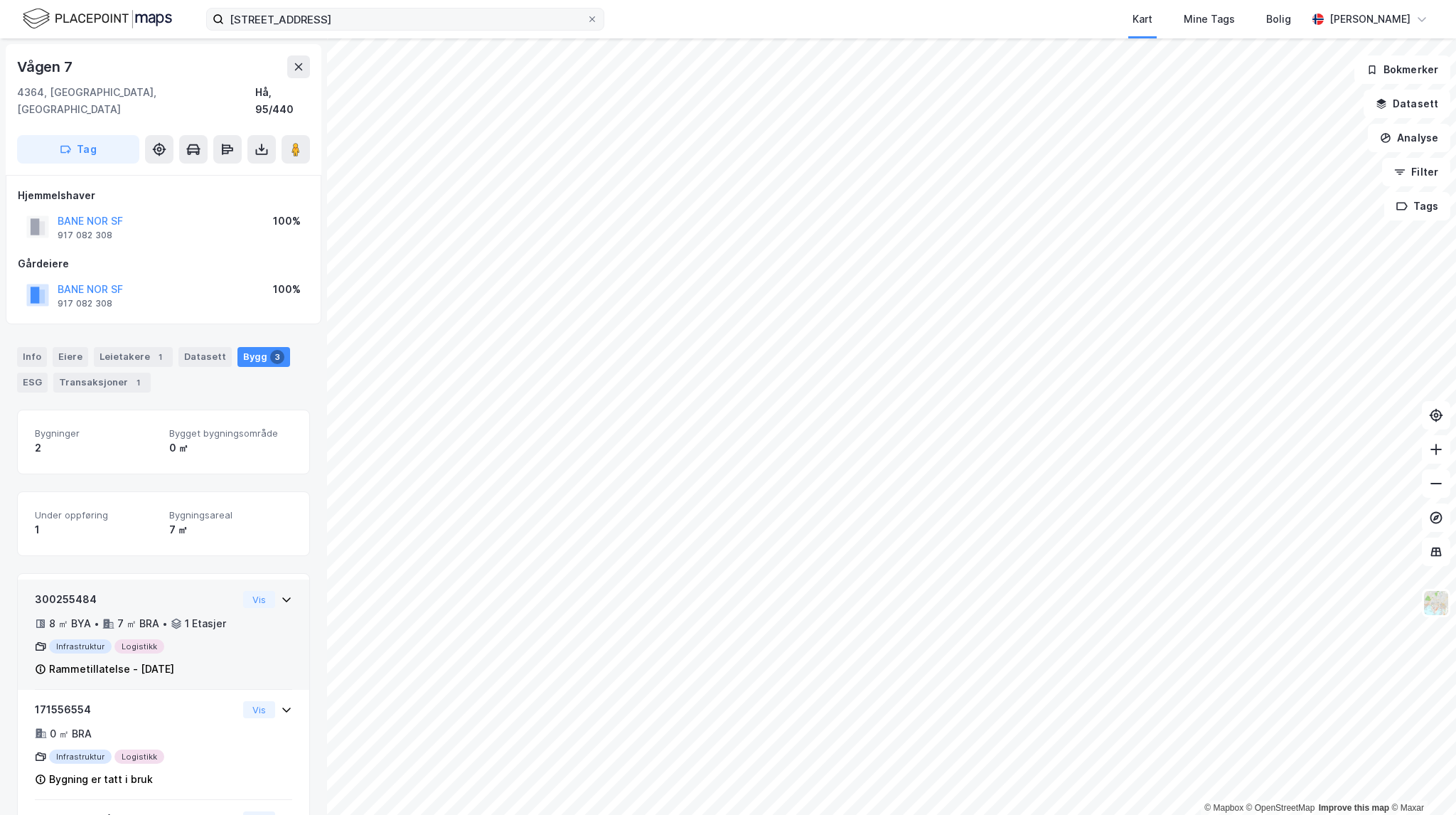
scroll to position [120, 0]
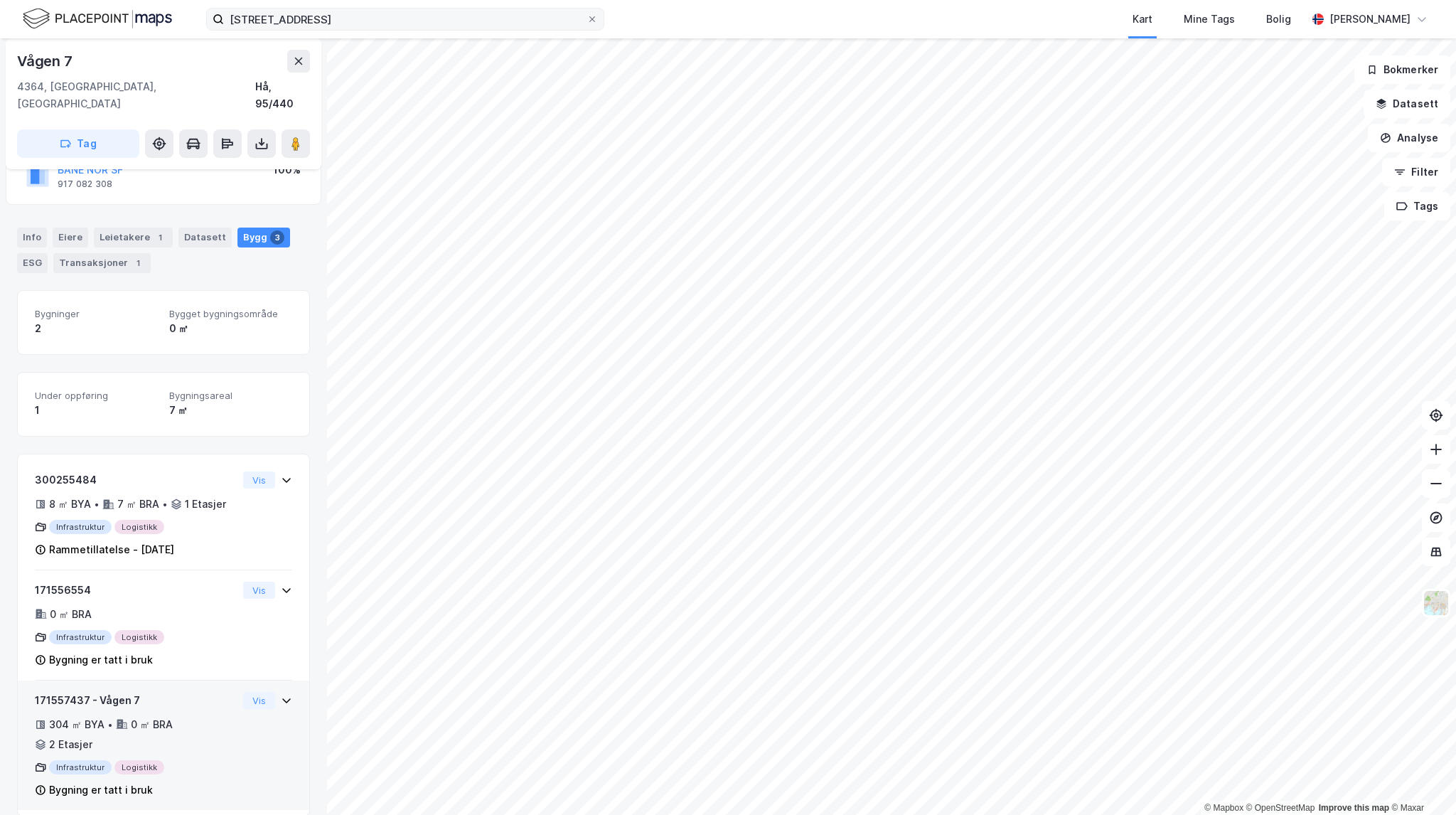
click at [152, 716] on div "0 ㎡ BRA" at bounding box center [152, 725] width 42 height 17
click at [250, 692] on button "Vis" at bounding box center [259, 700] width 32 height 17
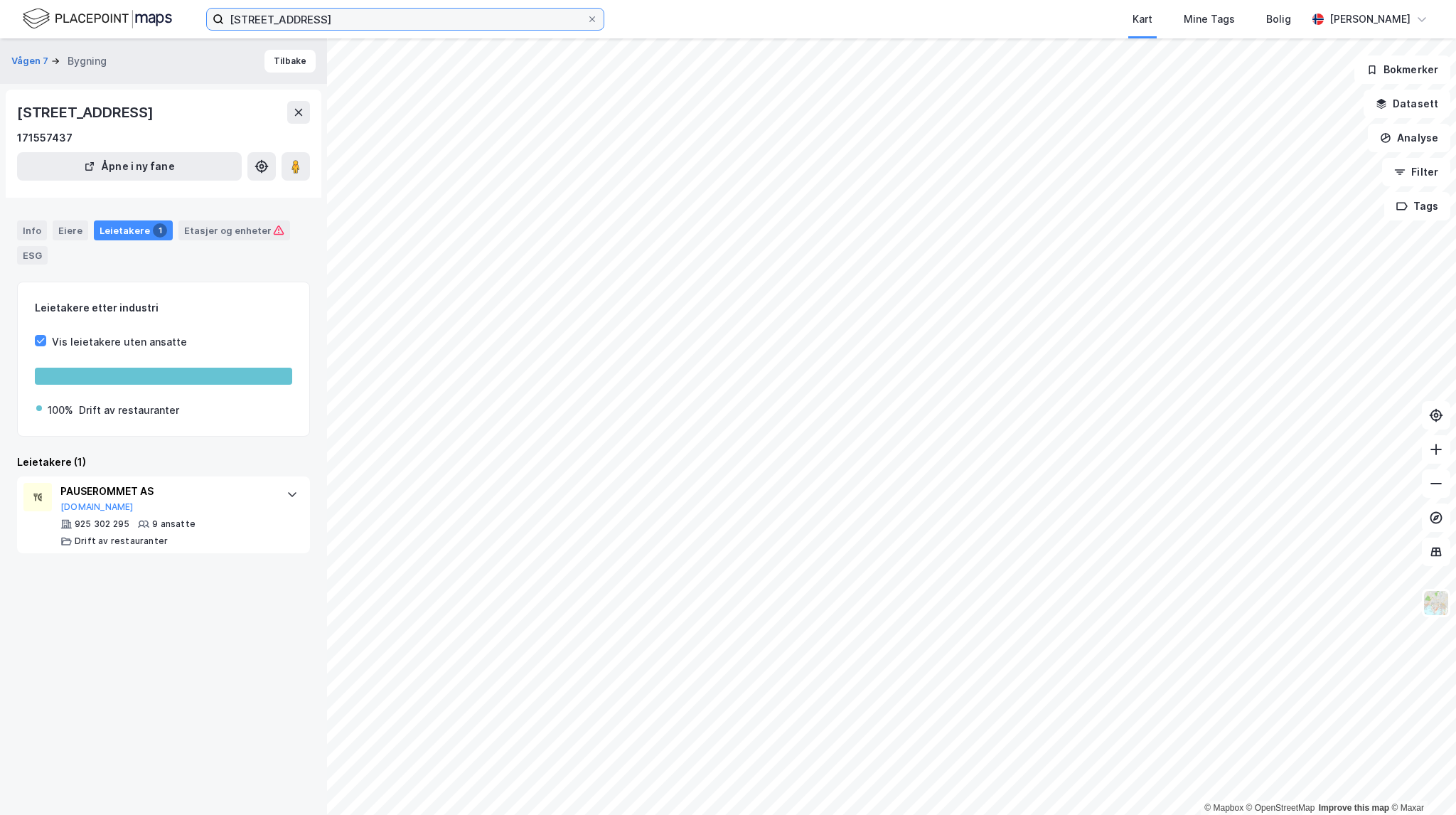
click at [330, 26] on input "[STREET_ADDRESS]" at bounding box center [405, 19] width 363 height 21
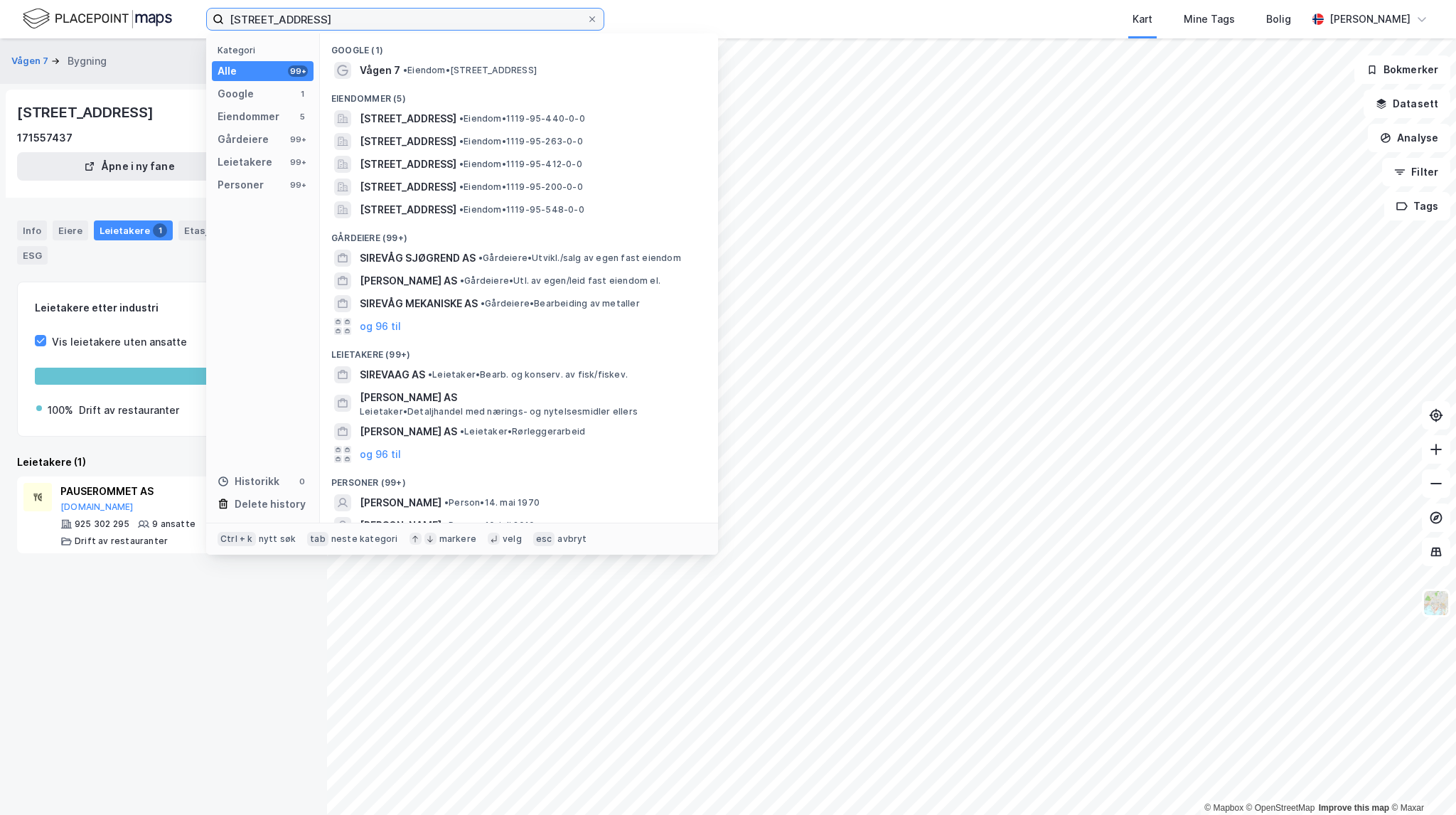
drag, startPoint x: 320, startPoint y: 18, endPoint x: 154, endPoint y: 22, distance: 166.0
click at [154, 22] on div "Vågen 7, sirevåg Kategori Alle 99+ Google 1 Eiendommer 5 Gårdeiere 99+ Leietake…" at bounding box center [728, 19] width 1456 height 39
paste input "Ganddalsgaten 7"
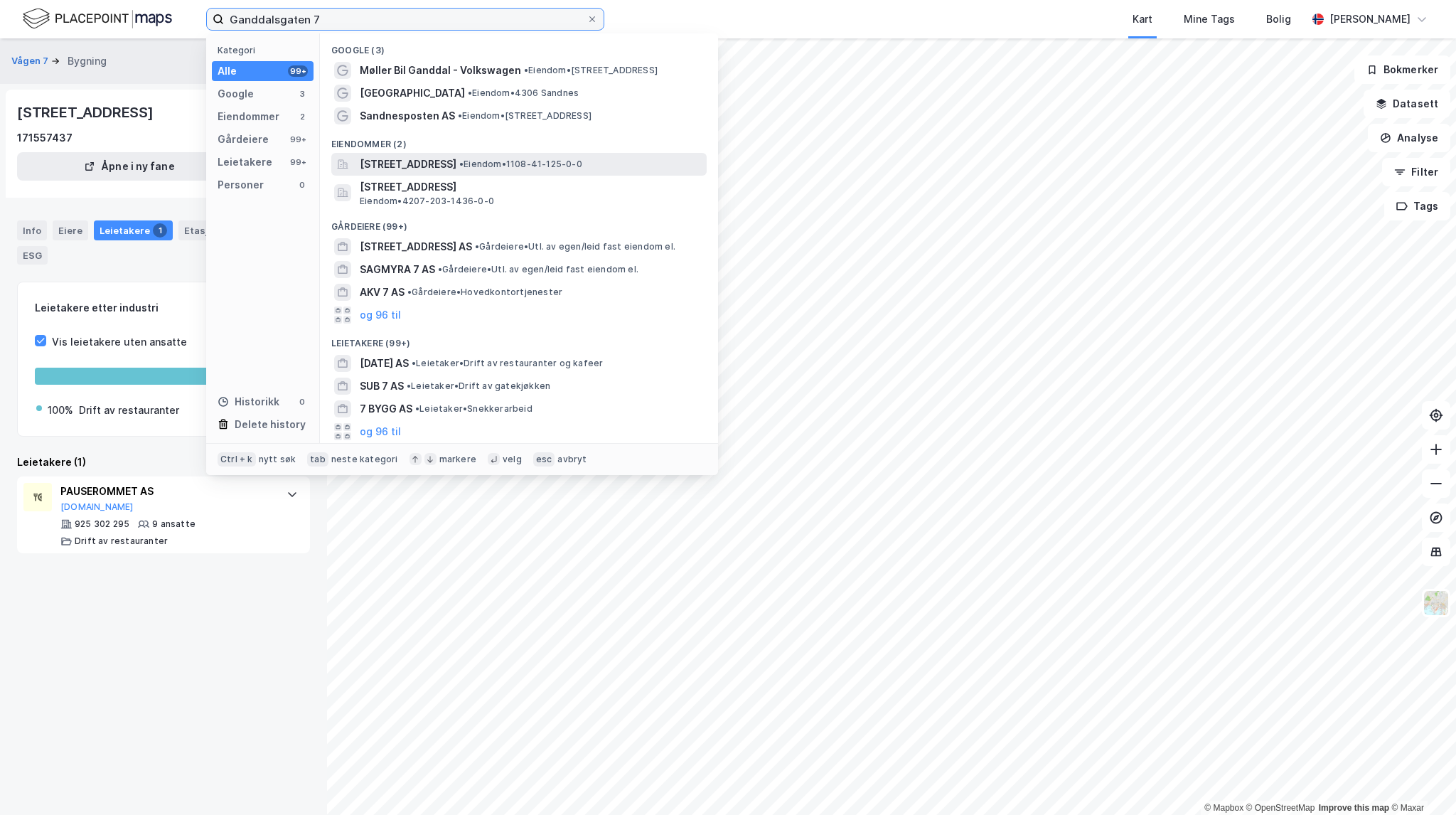
type input "Ganddalsgaten 7"
click at [573, 157] on div "[STREET_ADDRESS] • Eiendom • 1108-41-125-0-0" at bounding box center [531, 165] width 344 height 17
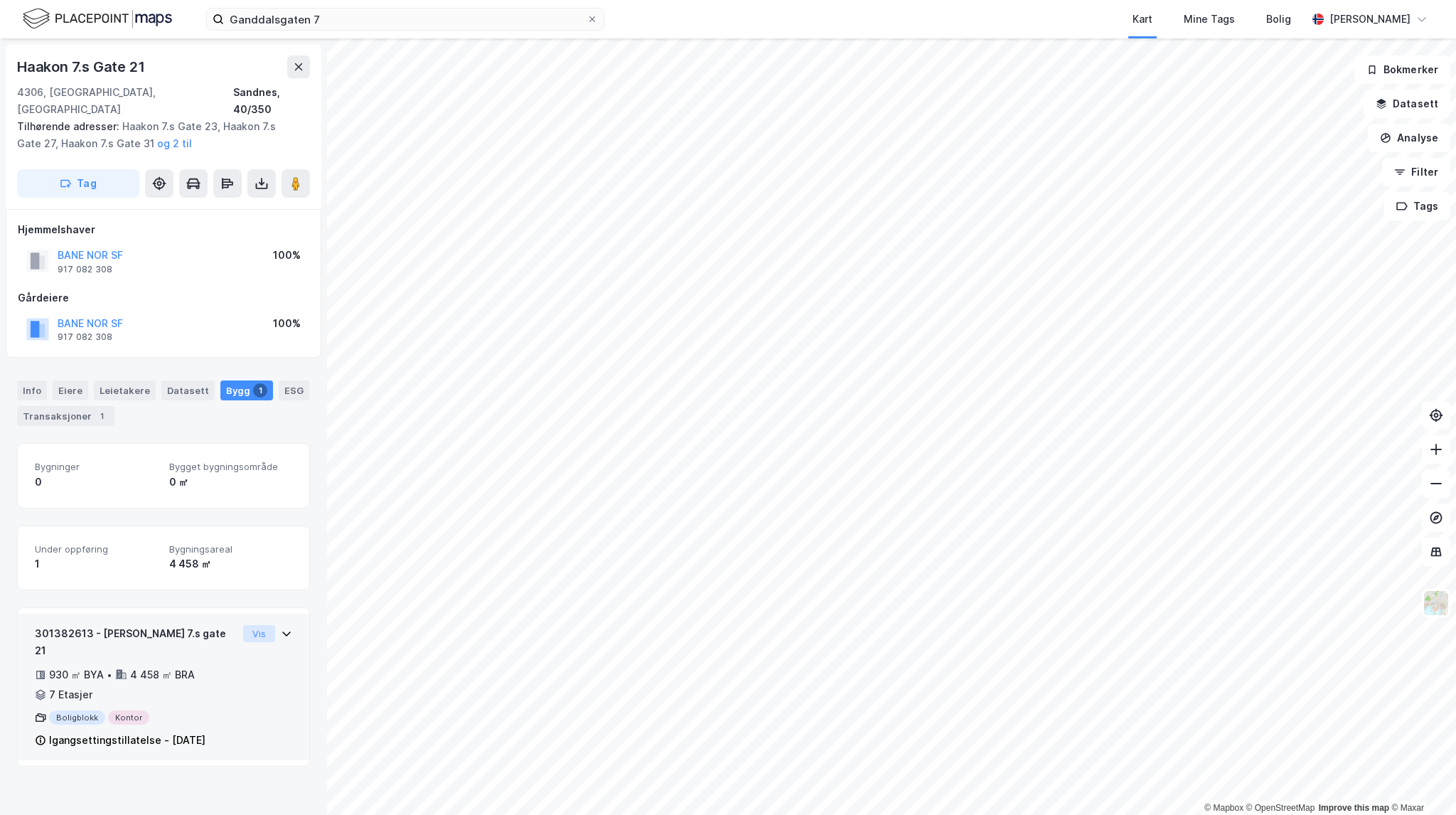
click at [255, 625] on button "Vis" at bounding box center [259, 634] width 32 height 17
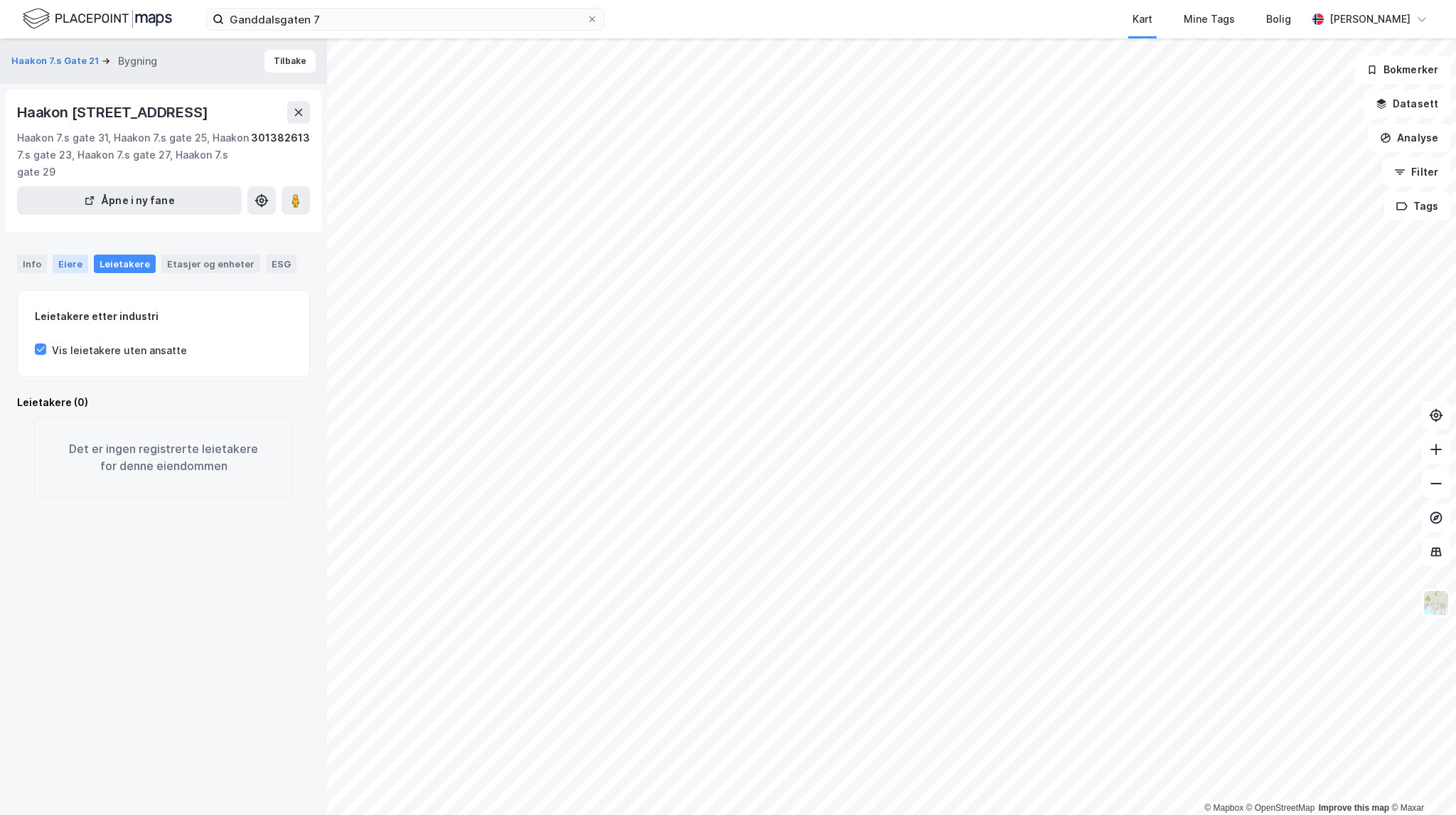
click at [66, 260] on div "Eiere" at bounding box center [70, 264] width 35 height 19
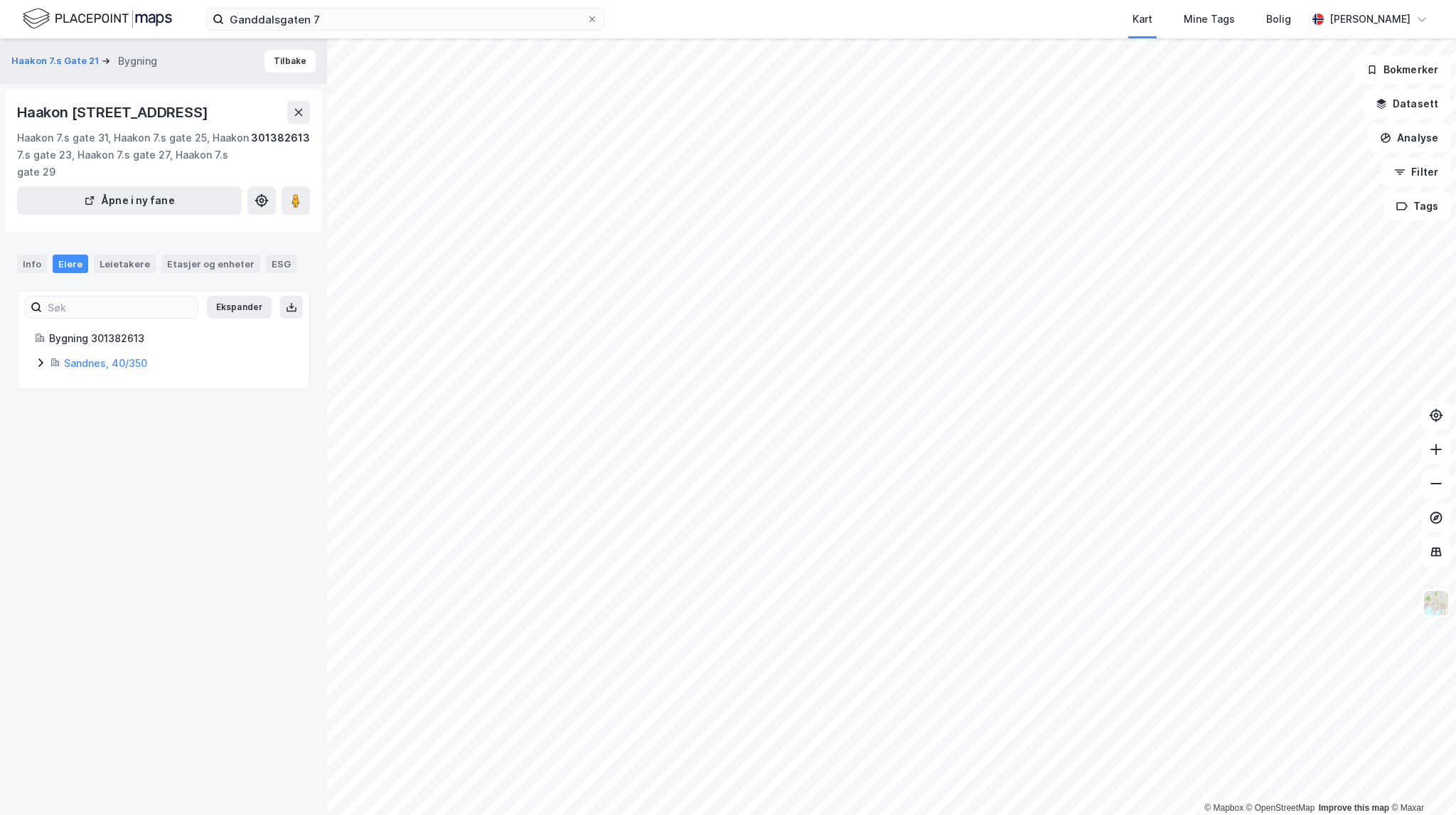
click at [46, 365] on div "Sandnes, 40/350" at bounding box center [163, 364] width 257 height 17
click at [30, 268] on div "Info" at bounding box center [31, 264] width 30 height 19
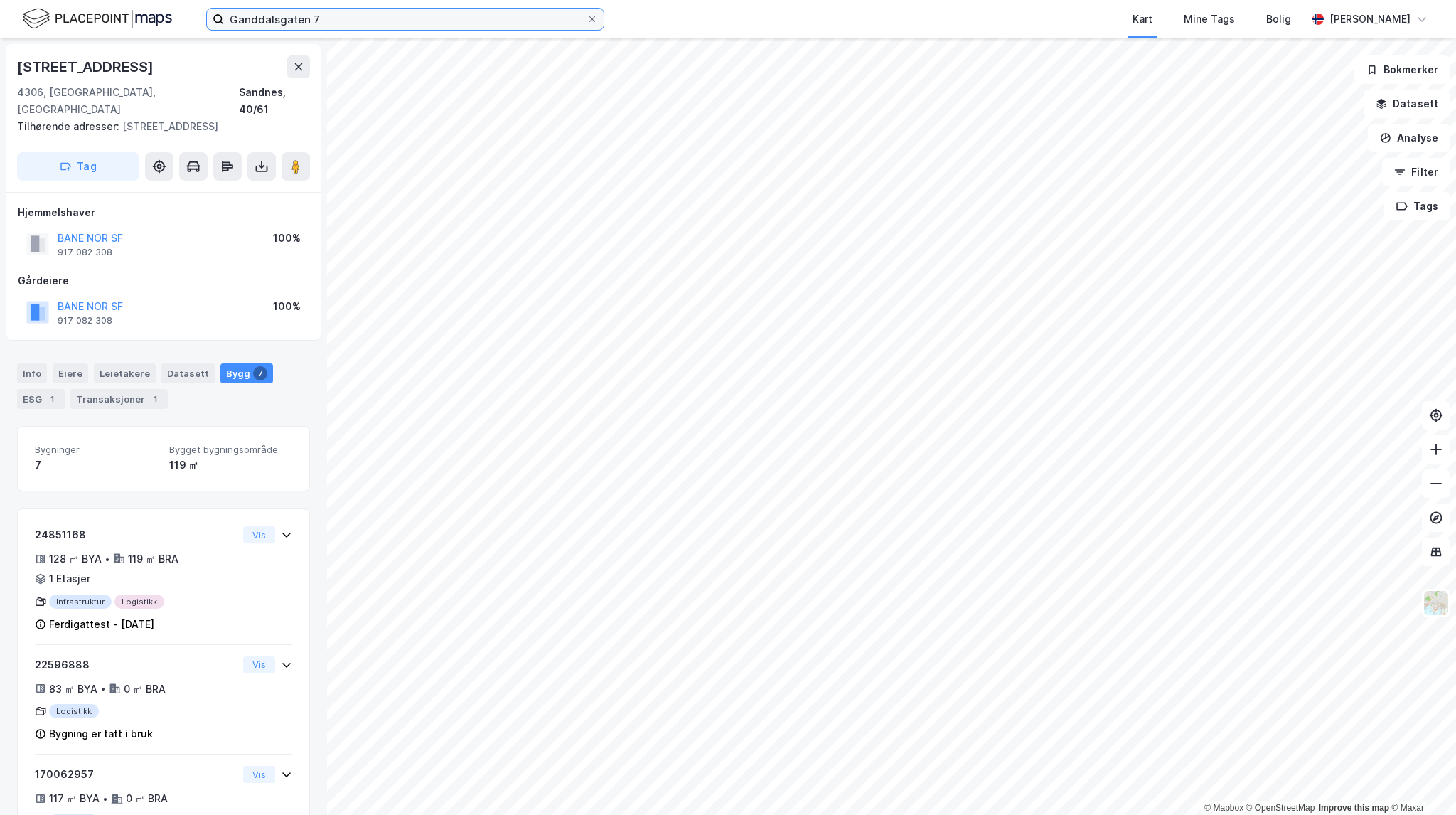
click at [336, 23] on input "Ganddalsgaten 7" at bounding box center [405, 19] width 363 height 21
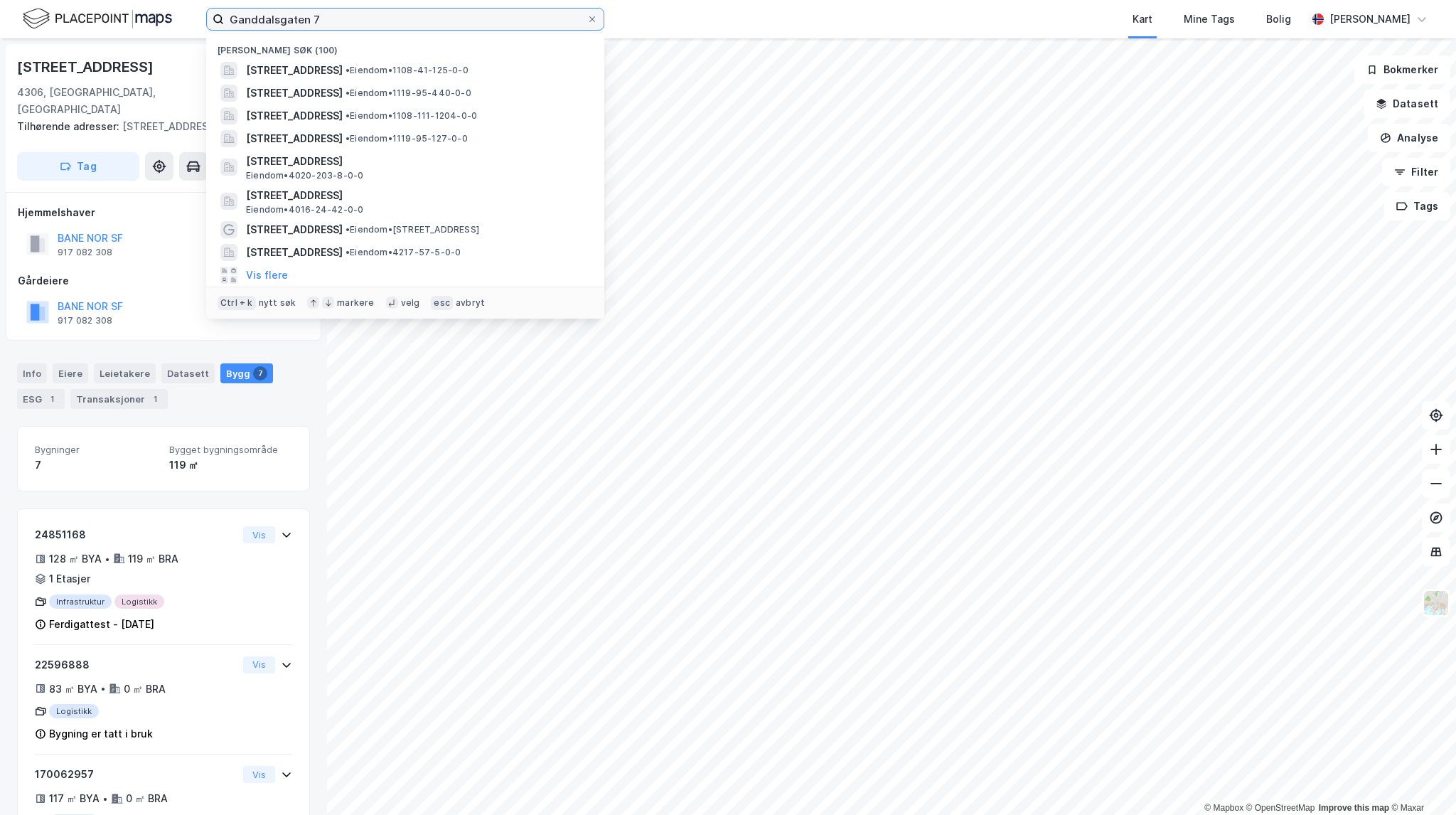
drag, startPoint x: 343, startPoint y: 14, endPoint x: 190, endPoint y: 12, distance: 153.0
click at [190, 12] on div "Ganddalsgaten 7 Nylige søk (100) Ganddalsgata 1, 4306, SANDNES, SANDNES • Eiend…" at bounding box center [728, 19] width 1456 height 39
paste input "Lygnaveien 464"
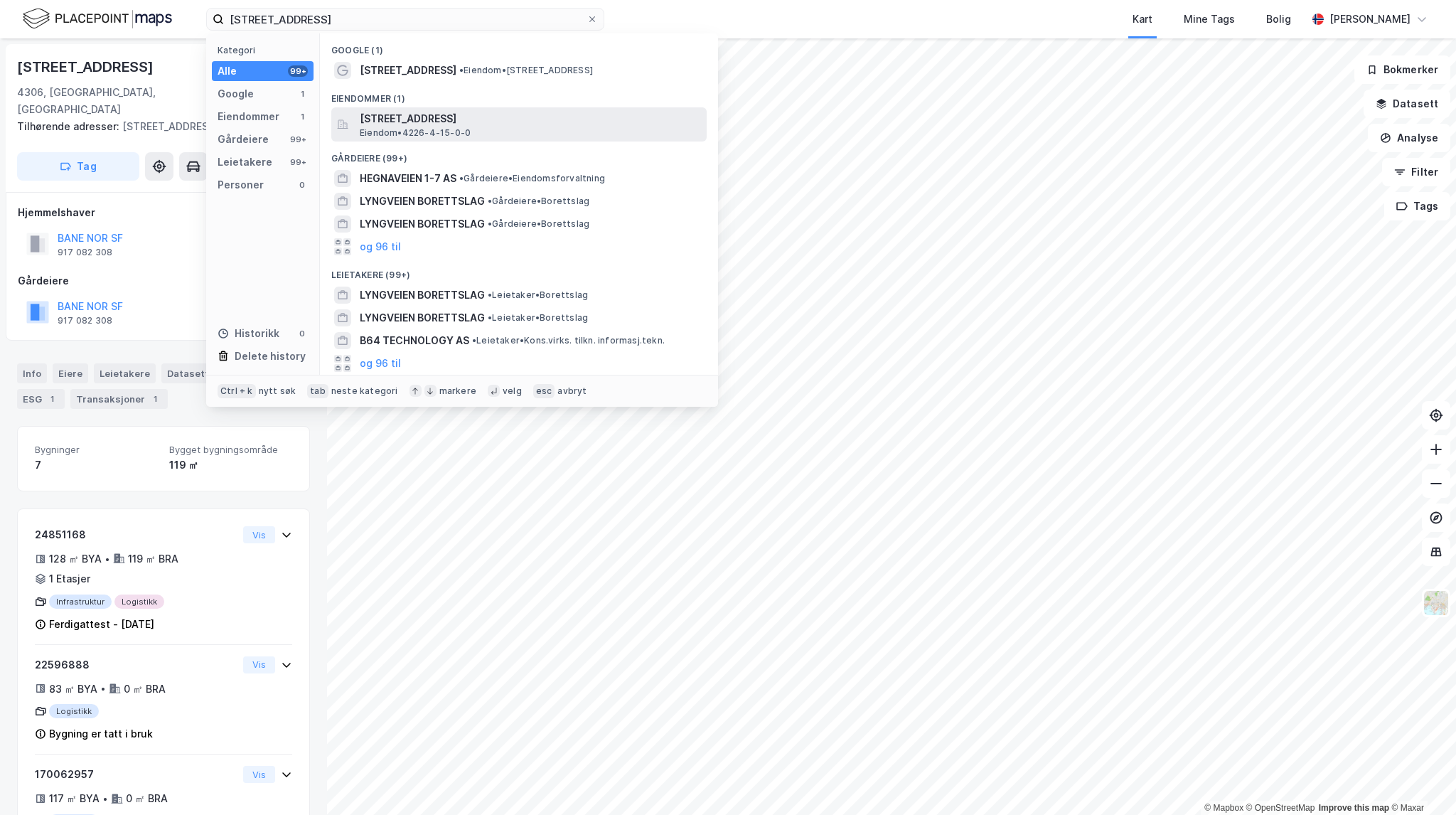
click at [569, 124] on span "Lygnaveien 464, 4590, SNARTEMO, HÆGEBOSTAD" at bounding box center [530, 119] width 342 height 17
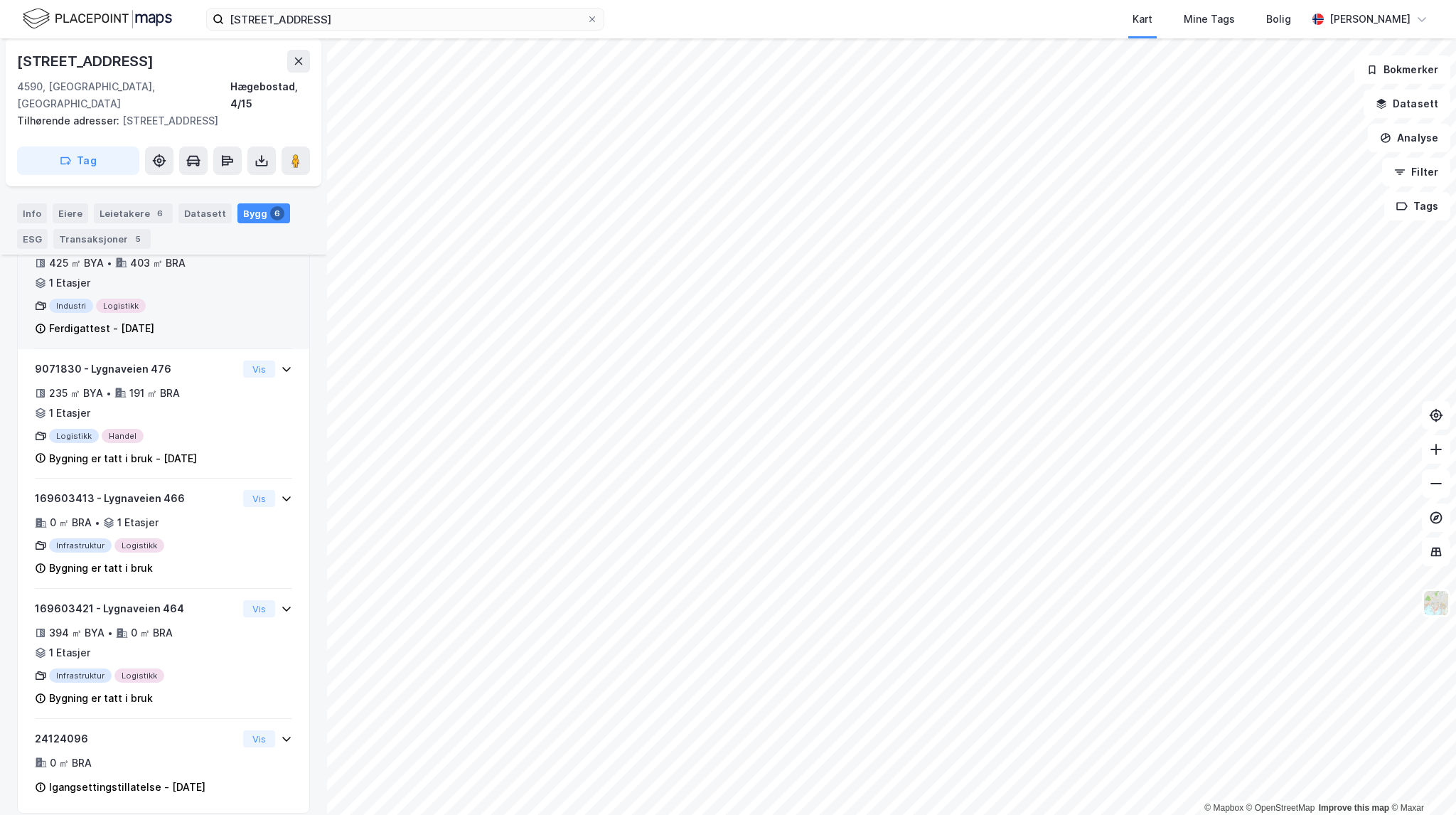
scroll to position [521, 0]
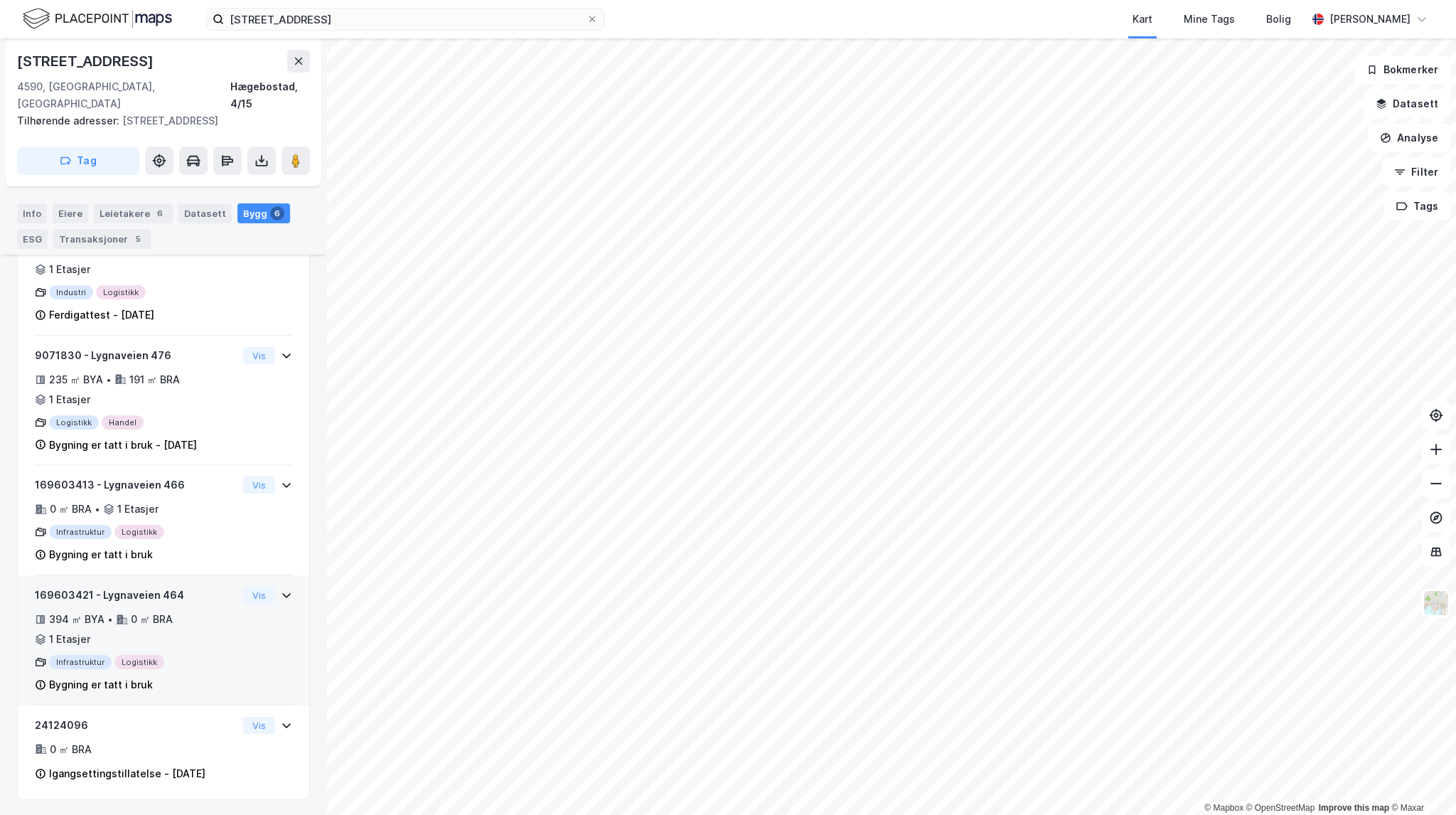
click at [224, 596] on div "169603421 - Lygnaveien 464" at bounding box center [136, 595] width 202 height 17
click at [248, 600] on button "Vis" at bounding box center [259, 595] width 32 height 17
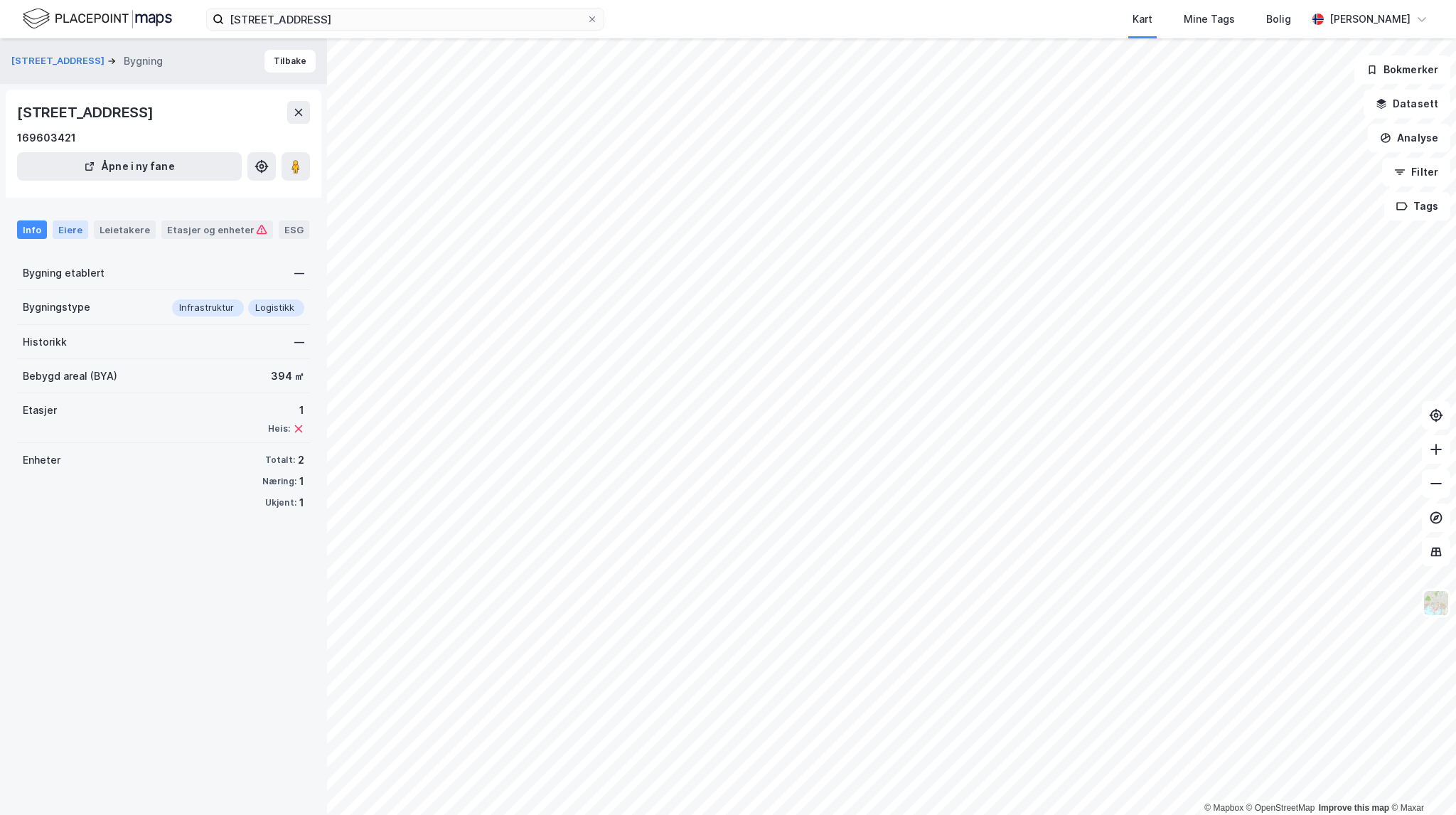
click at [73, 229] on div "Eiere" at bounding box center [70, 229] width 35 height 19
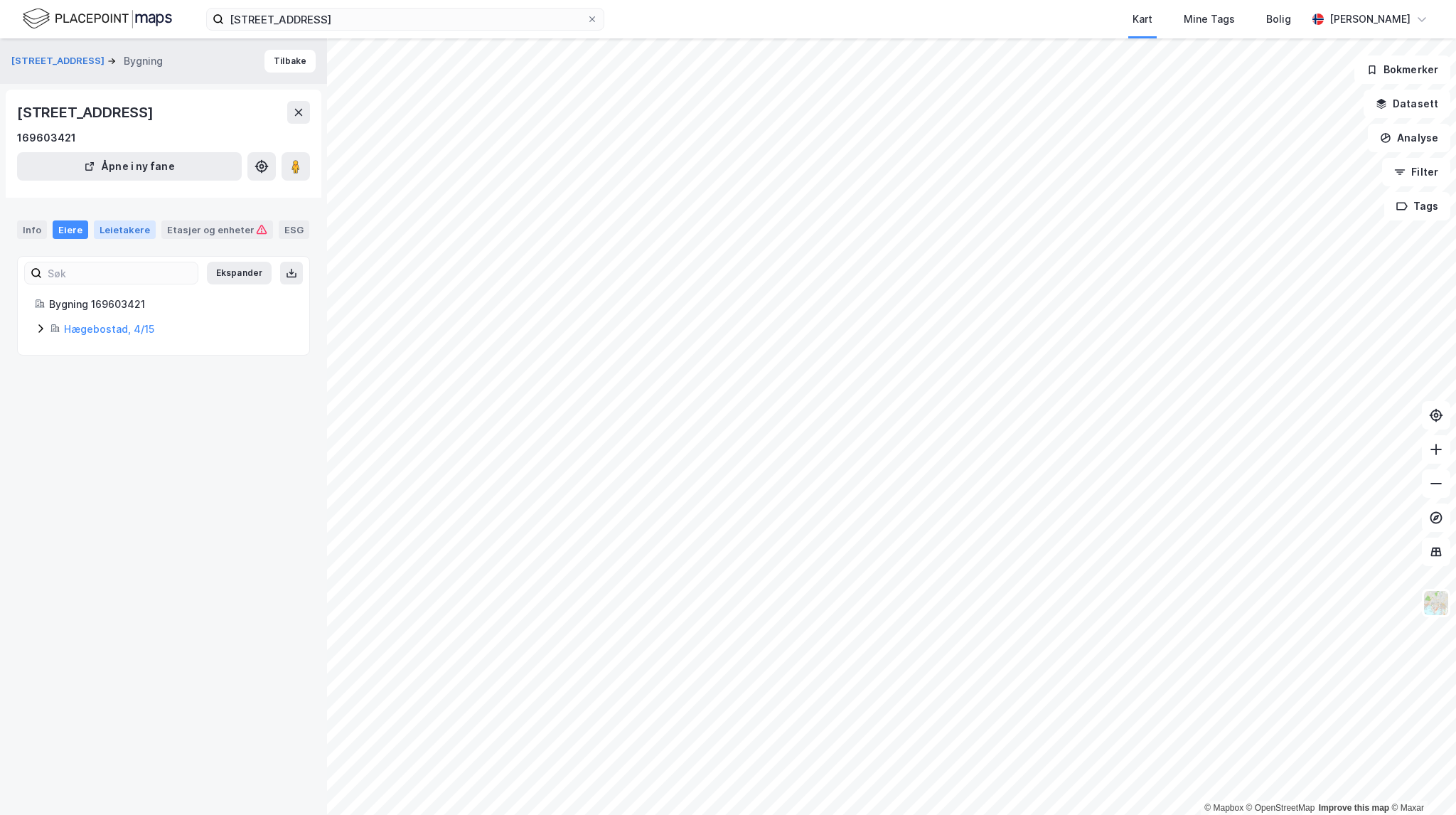
click at [116, 234] on div "Leietakere" at bounding box center [124, 229] width 62 height 19
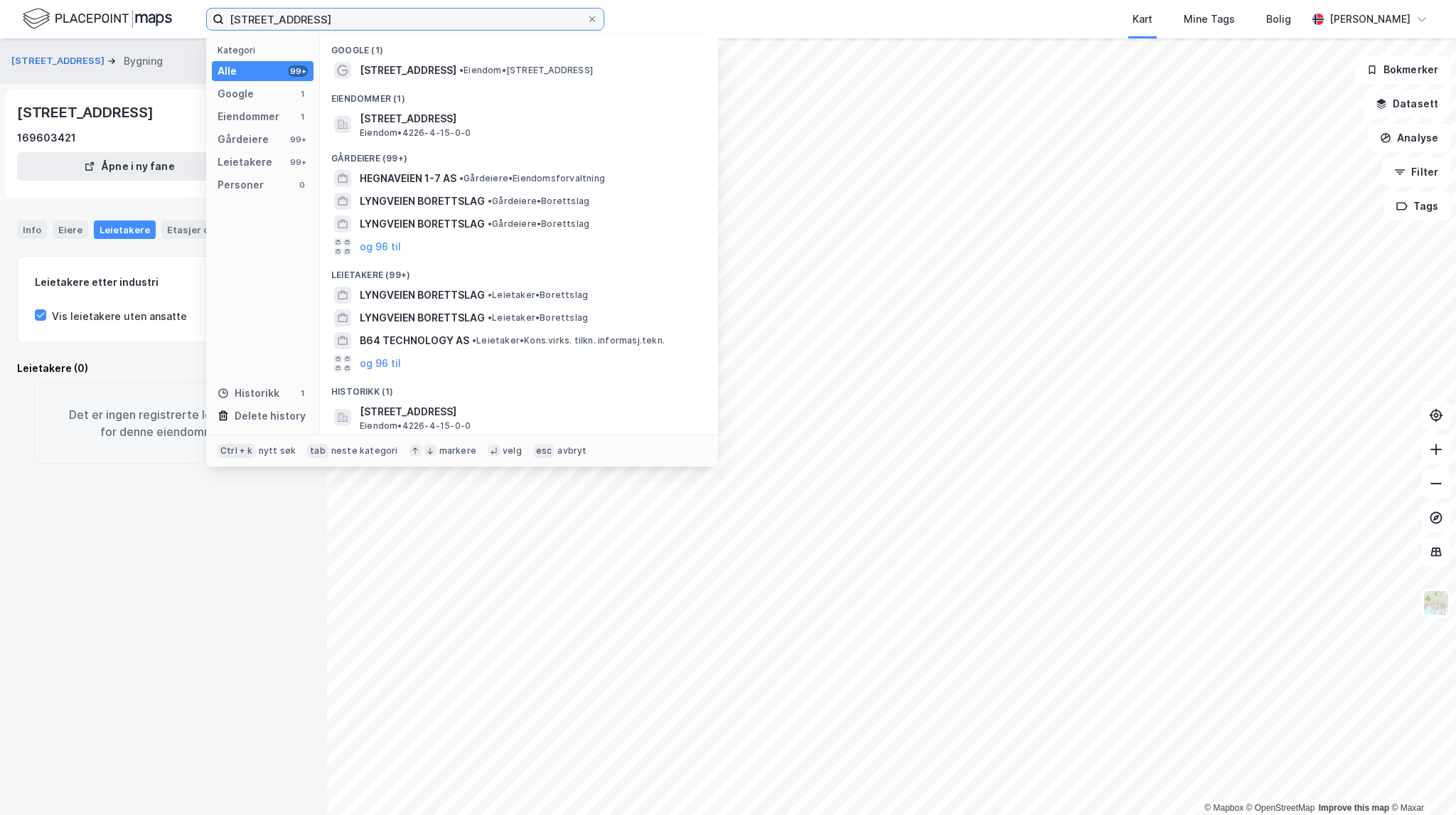
drag, startPoint x: 375, startPoint y: 20, endPoint x: 120, endPoint y: 19, distance: 255.0
click at [120, 19] on div "Lygnaveien 464 Kategori Alle 99+ Google 1 Eiendommer 1 Gårdeiere 99+ Leietakere…" at bounding box center [728, 19] width 1456 height 39
paste input "Hallingdalsveien 39"
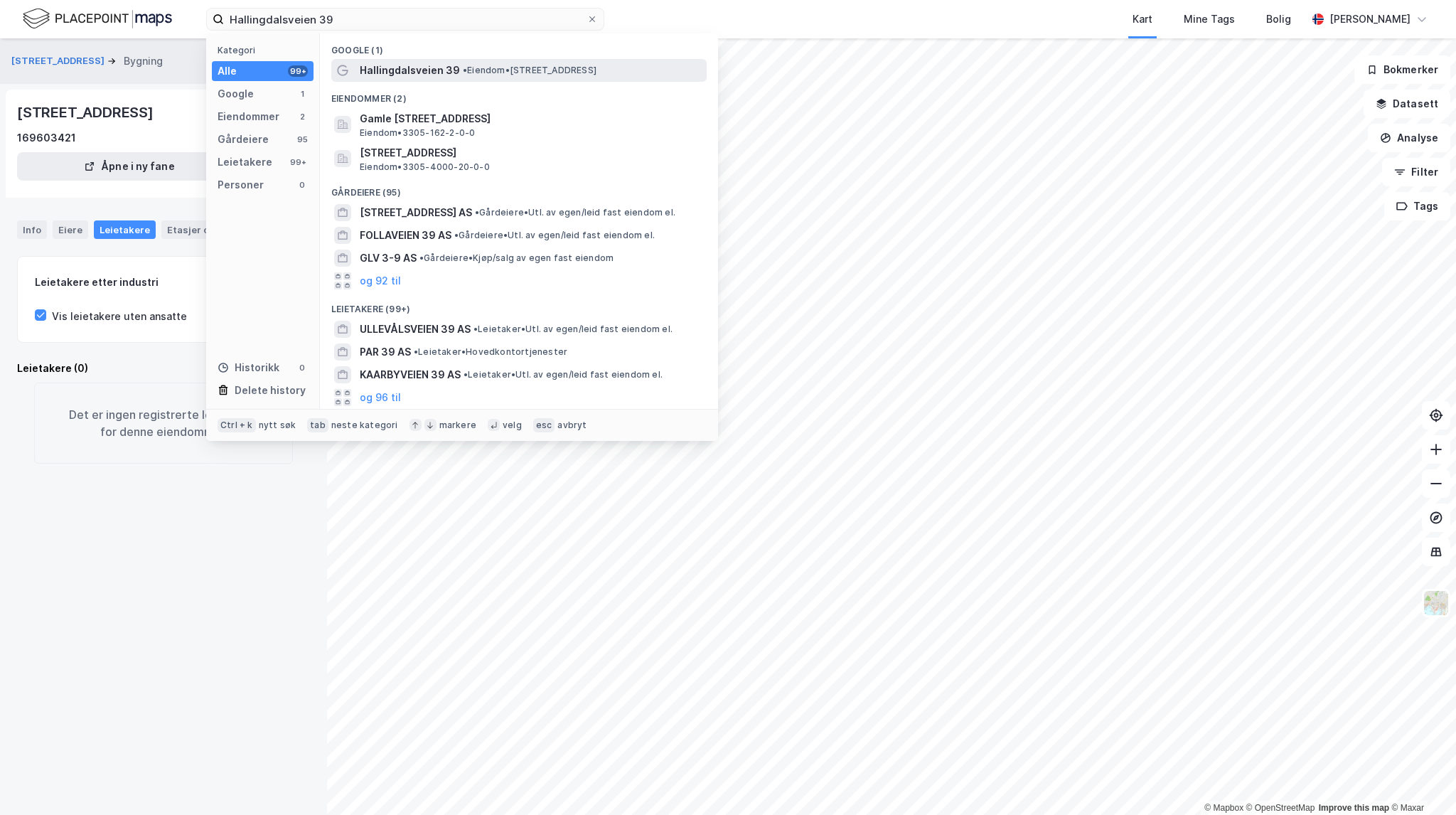
click at [505, 65] on span "• Eiendom • Hallingdalsveien 39, 3534 Sokna" at bounding box center [530, 70] width 133 height 11
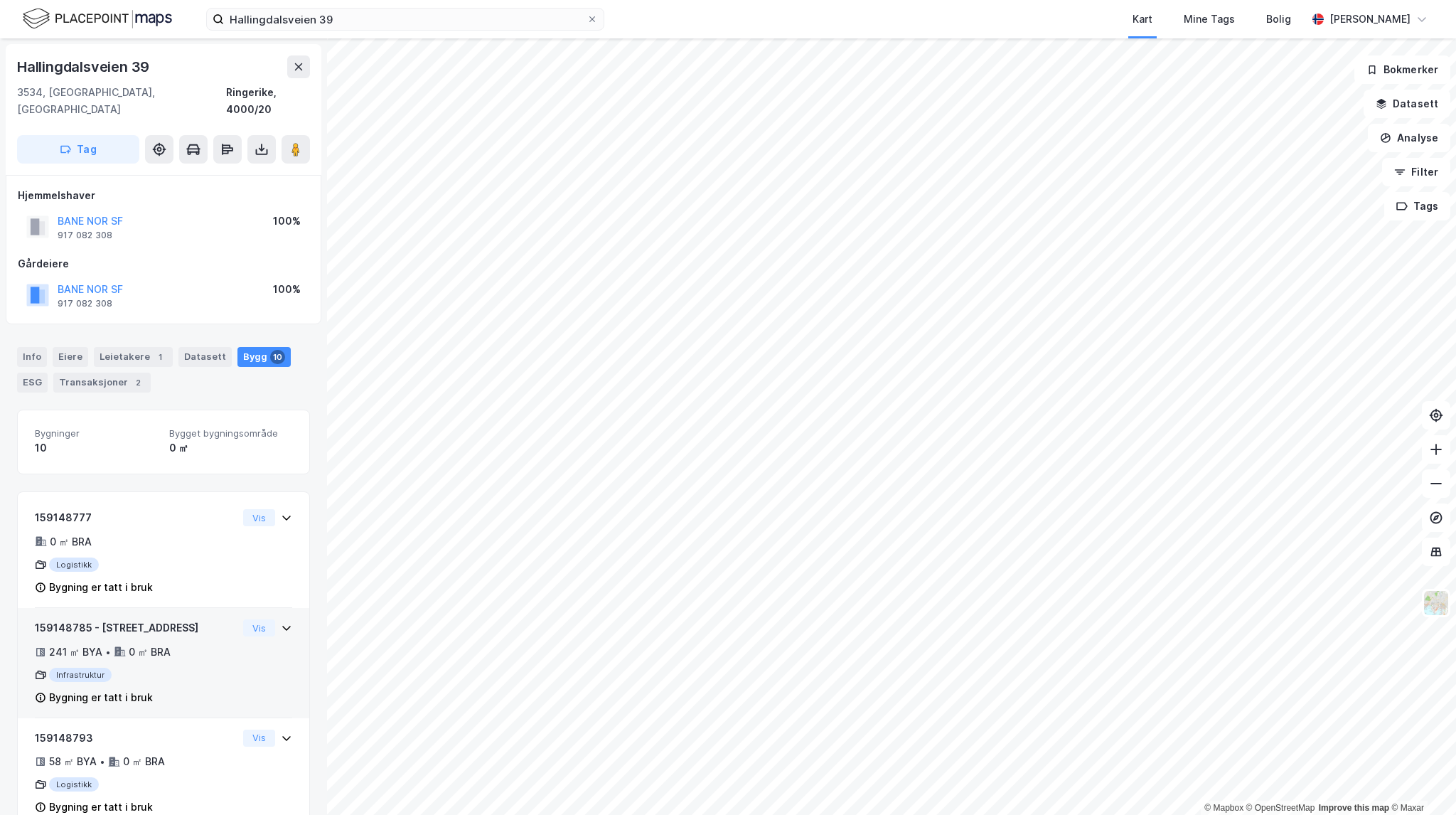
click at [237, 642] on div "159148785 - Hallingdalsveien 39 241 ㎡ BYA • 0 ㎡ BRA Infrastruktur Bygning er ta…" at bounding box center [163, 668] width 257 height 99
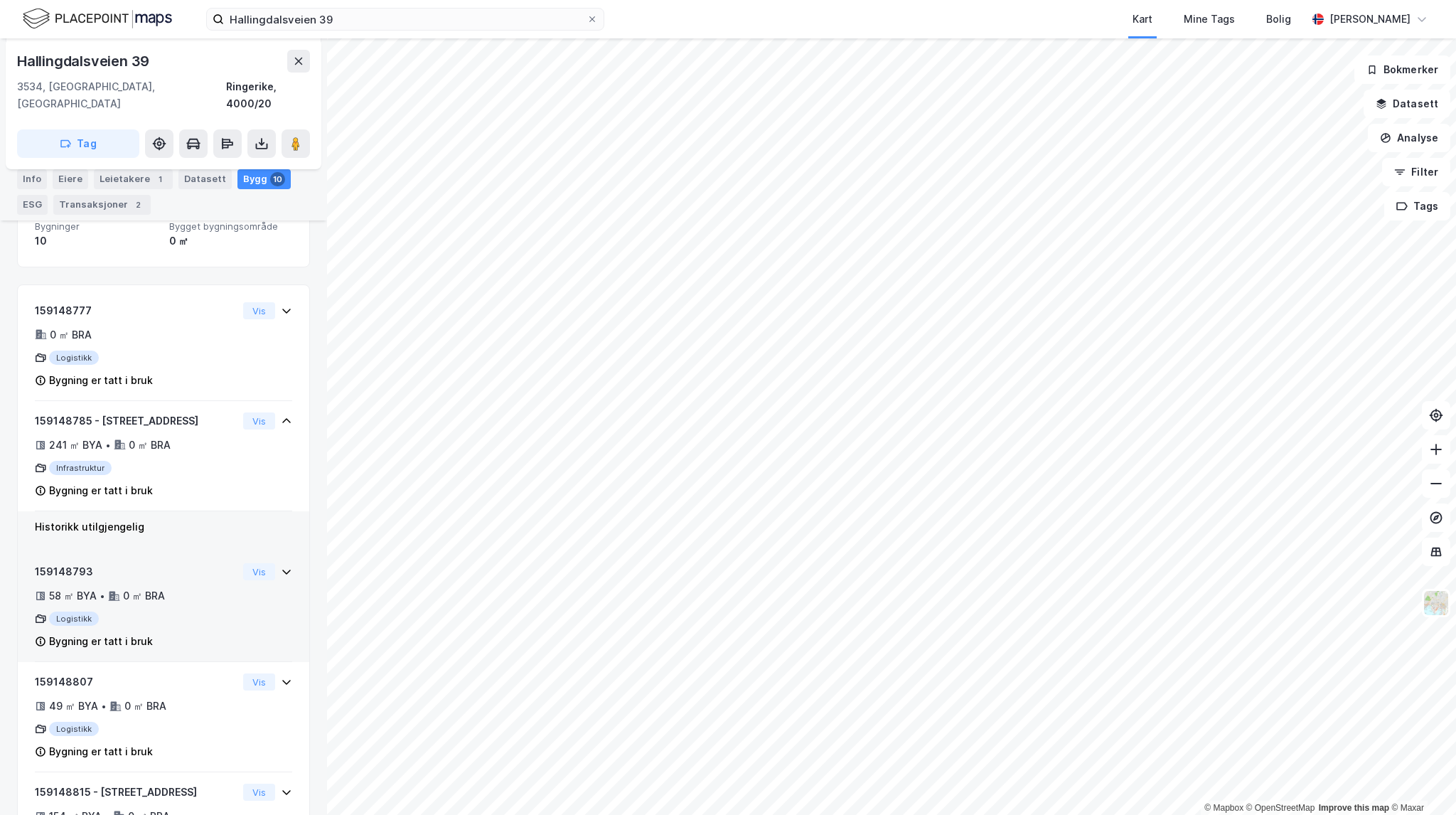
scroll to position [213, 0]
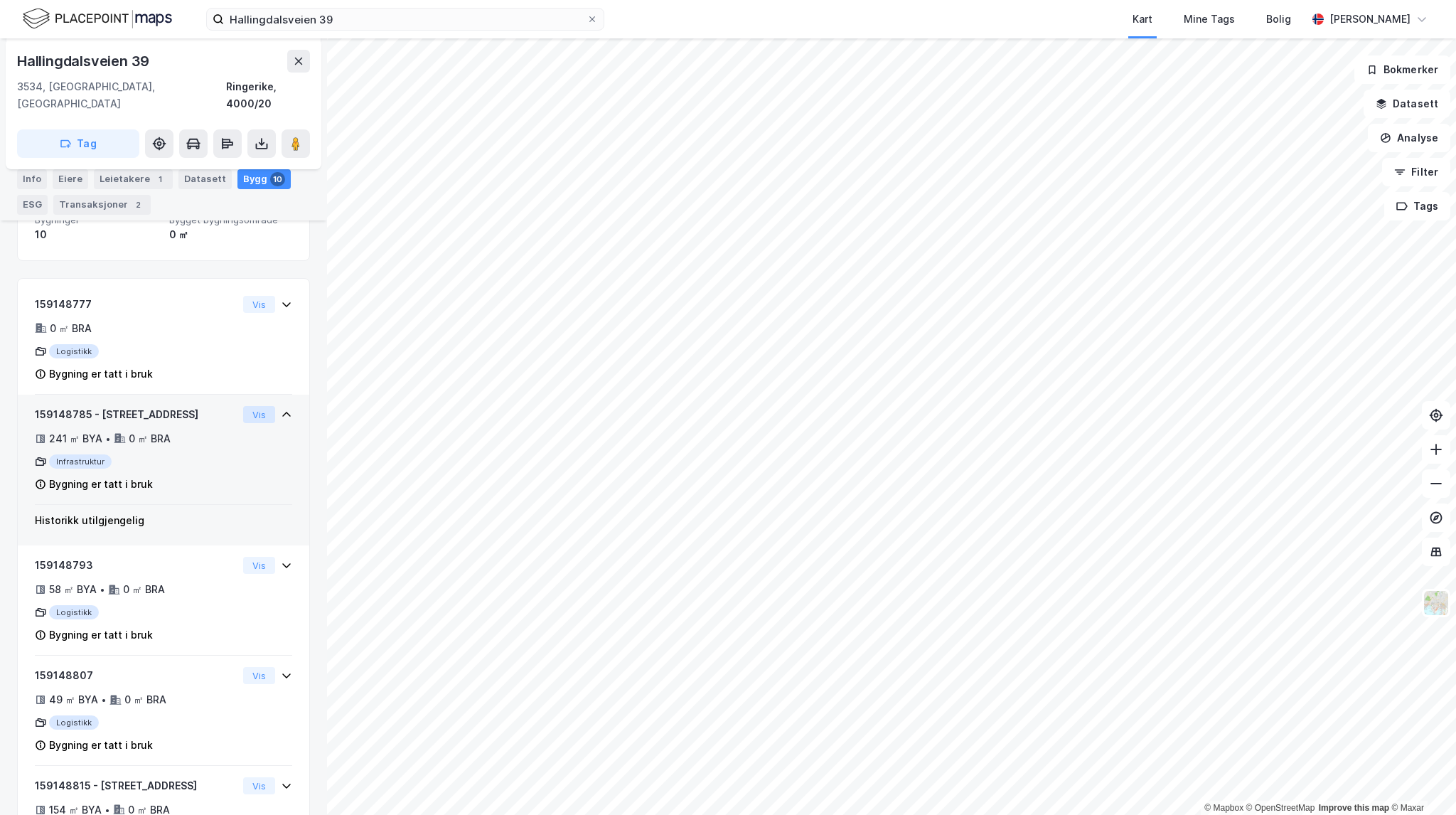
click at [247, 406] on button "Vis" at bounding box center [259, 414] width 32 height 17
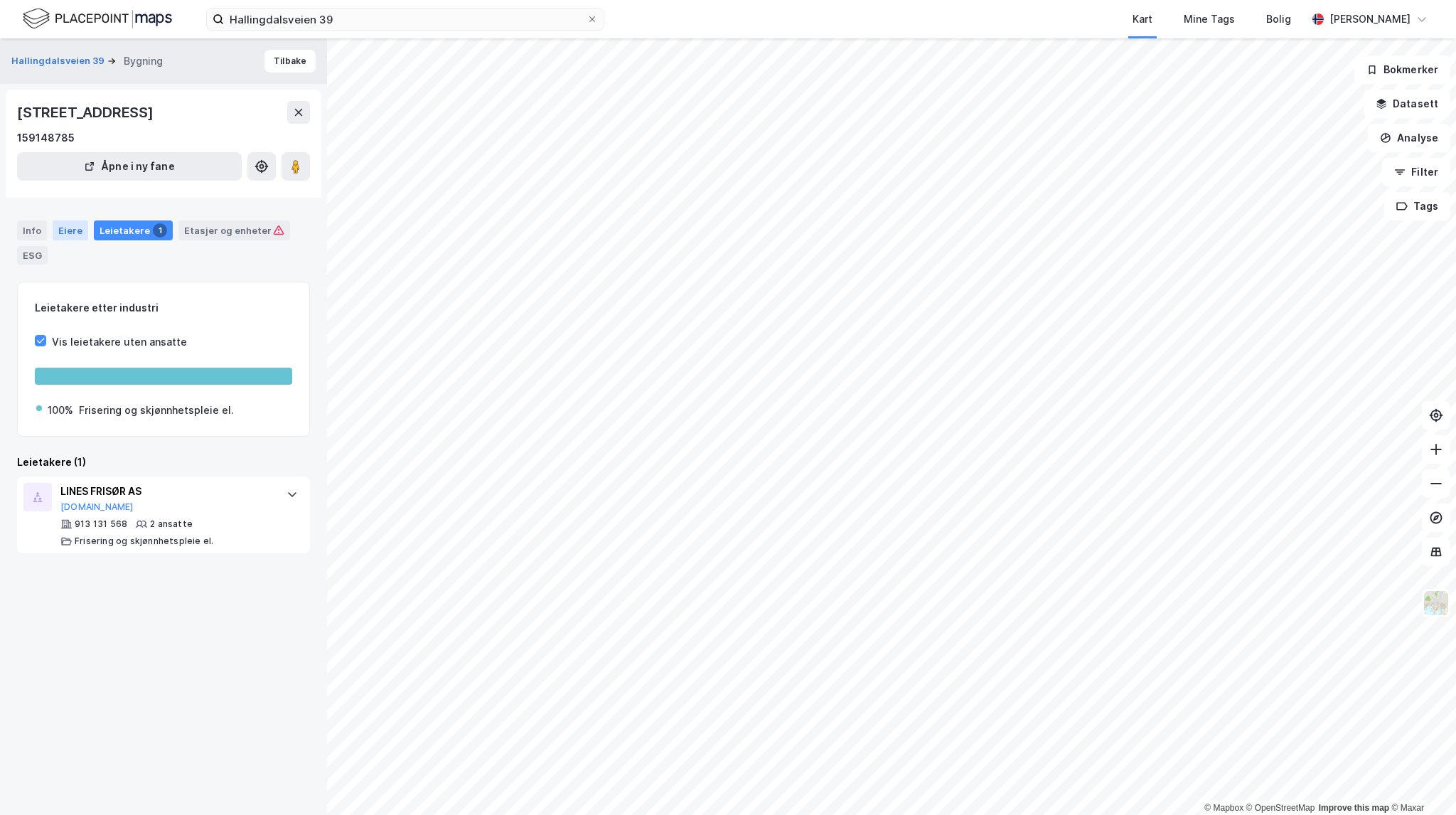
click at [61, 237] on div "Eiere" at bounding box center [70, 230] width 35 height 20
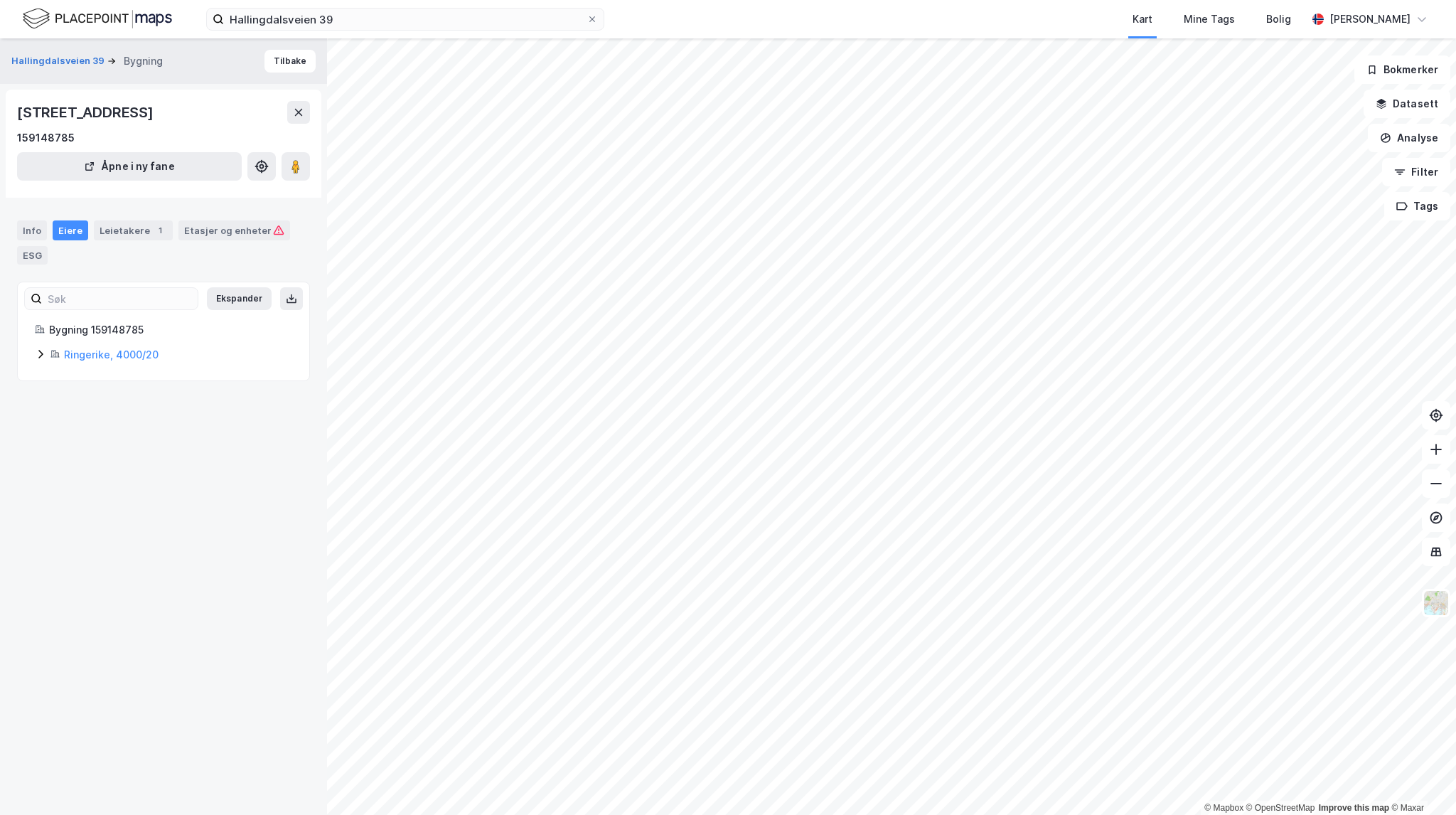
click at [52, 352] on icon at bounding box center [54, 354] width 4 height 7
click at [131, 224] on div "Leietakere 1" at bounding box center [133, 230] width 79 height 20
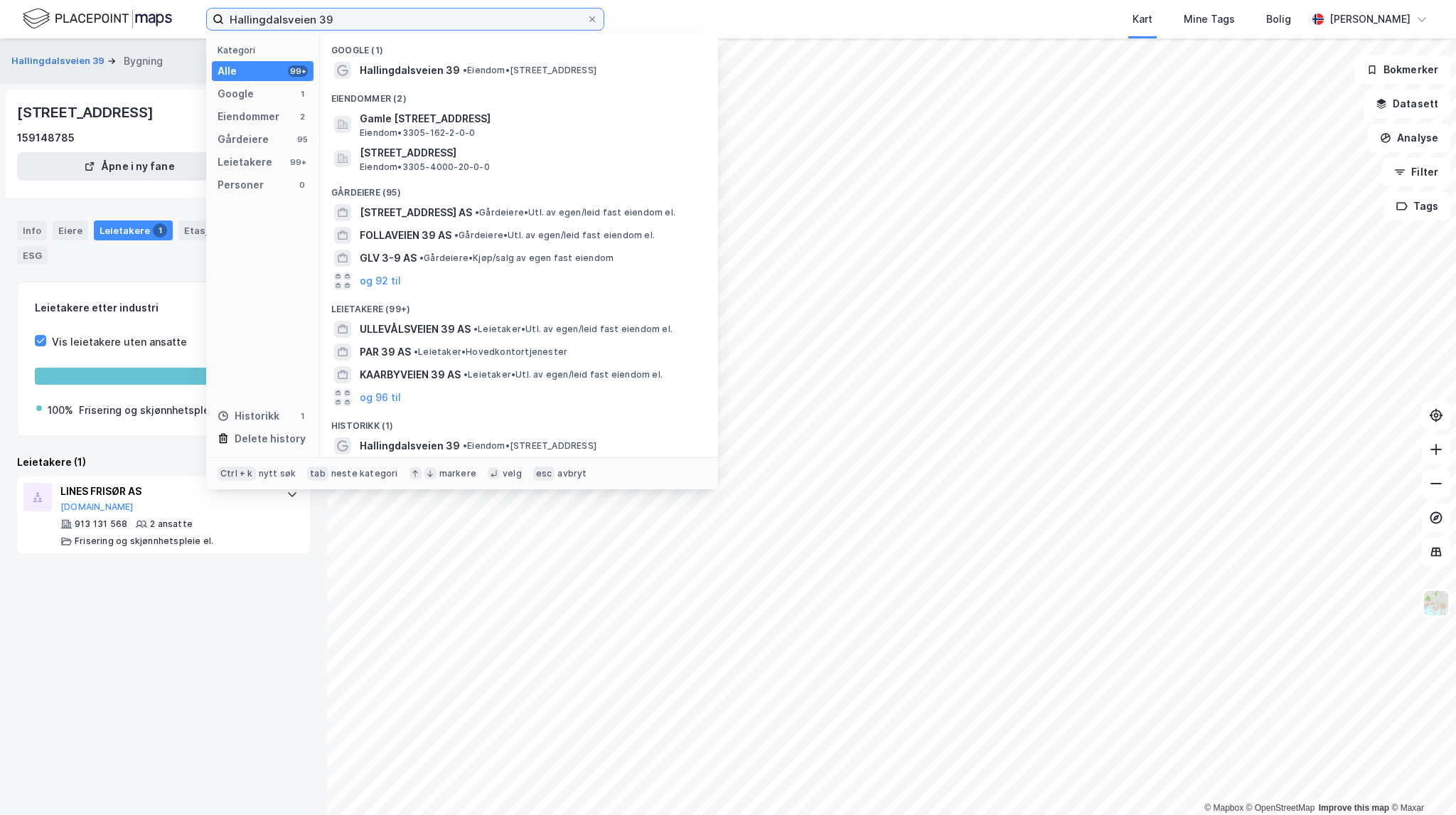
drag, startPoint x: 344, startPoint y: 15, endPoint x: 66, endPoint y: -10, distance: 279.1
click at [66, 0] on html "Hallingdalsveien 39 Kategori Alle 99+ Google 1 Eiendommer 2 Gårdeiere 95 Leieta…" at bounding box center [728, 408] width 1456 height 815
paste input "dorbrekka 16"
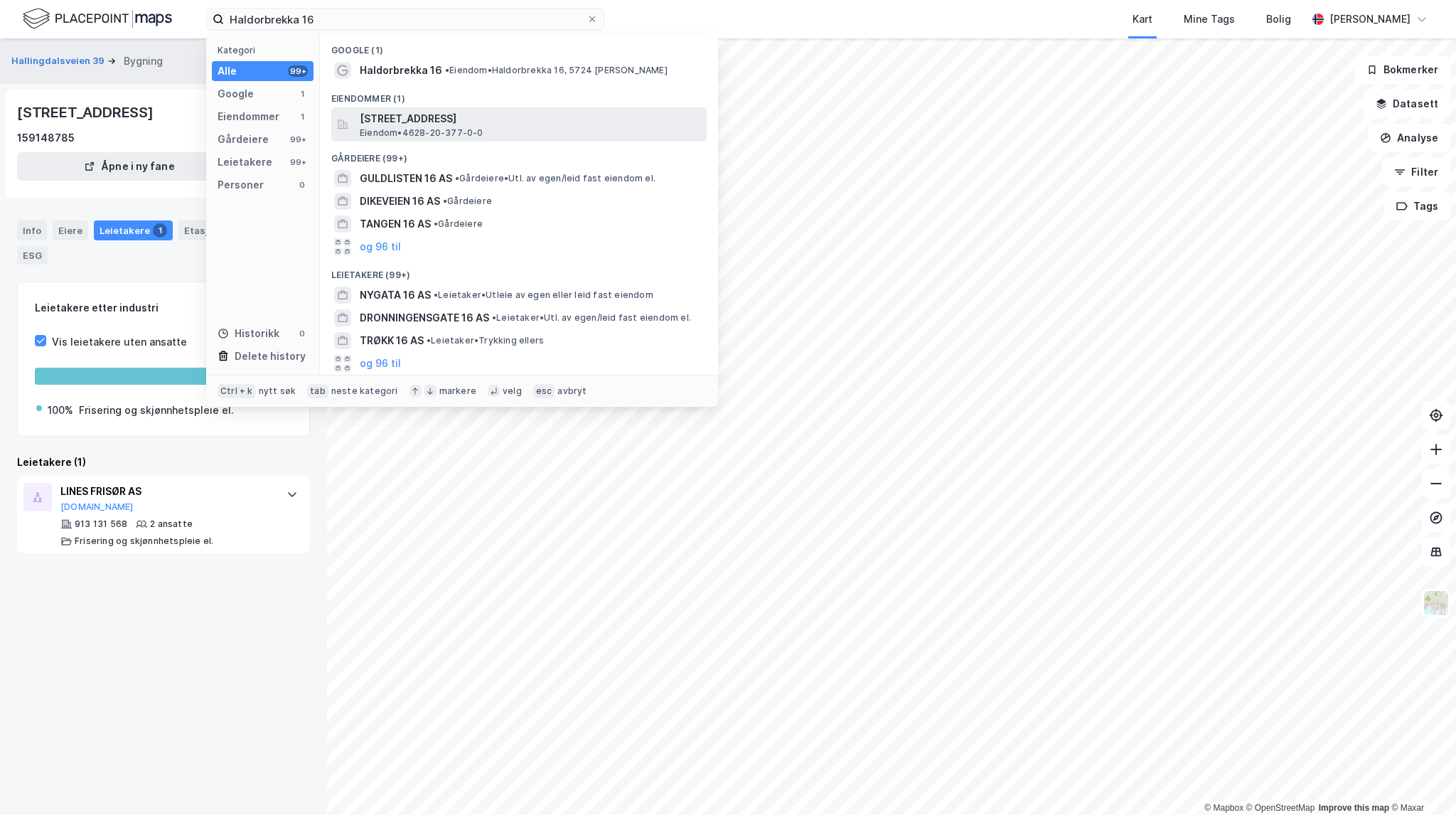
click at [466, 111] on span "Haldorbrekka 16, 5724, STANGHELLE, VAKSDAL" at bounding box center [530, 119] width 342 height 17
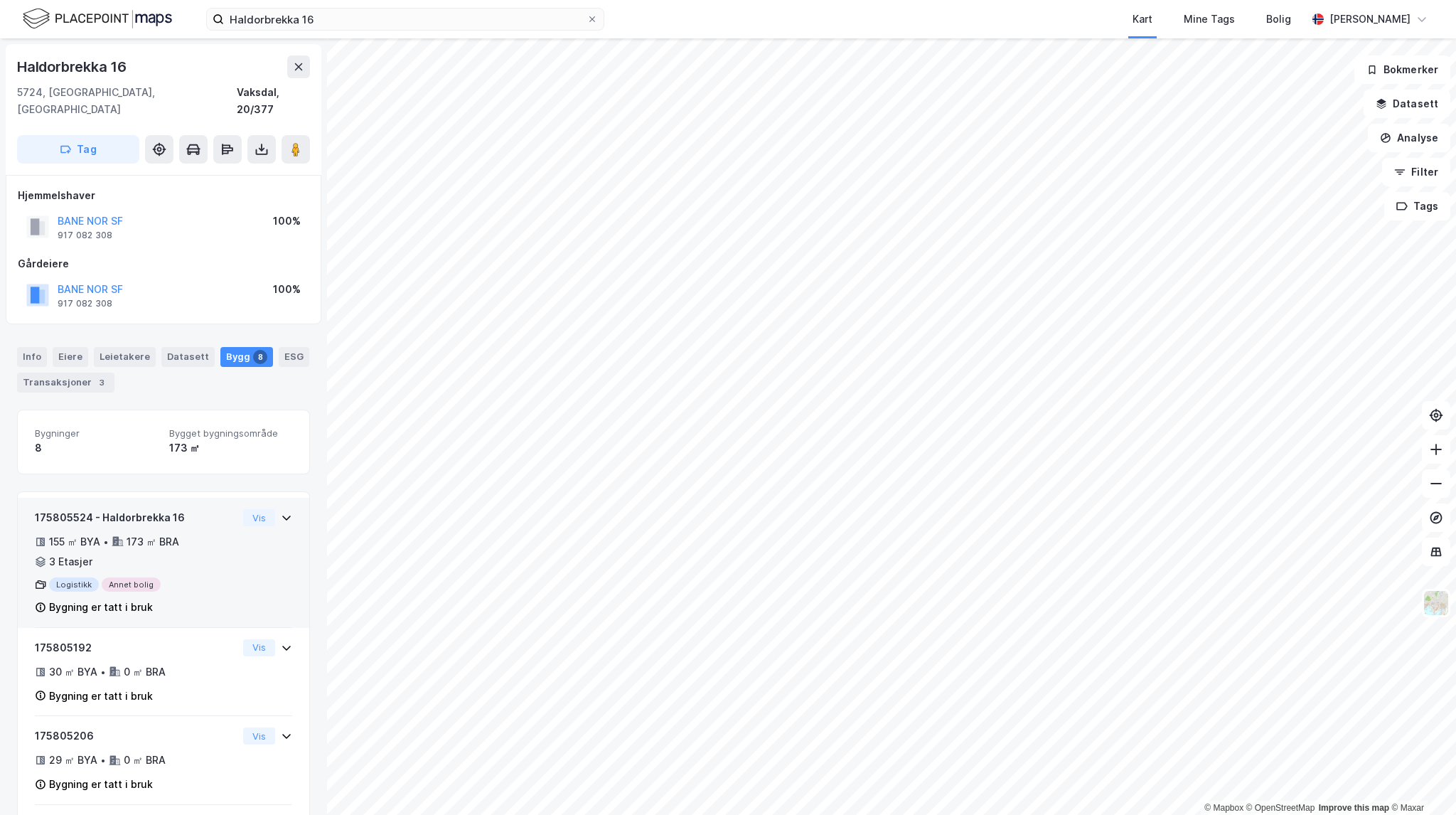
click at [250, 512] on div "175805524 - Haldorbrekka 16 155 ㎡ BYA • 173 ㎡ BRA • 3 Etasjer Logistikk Annet b…" at bounding box center [163, 568] width 257 height 119
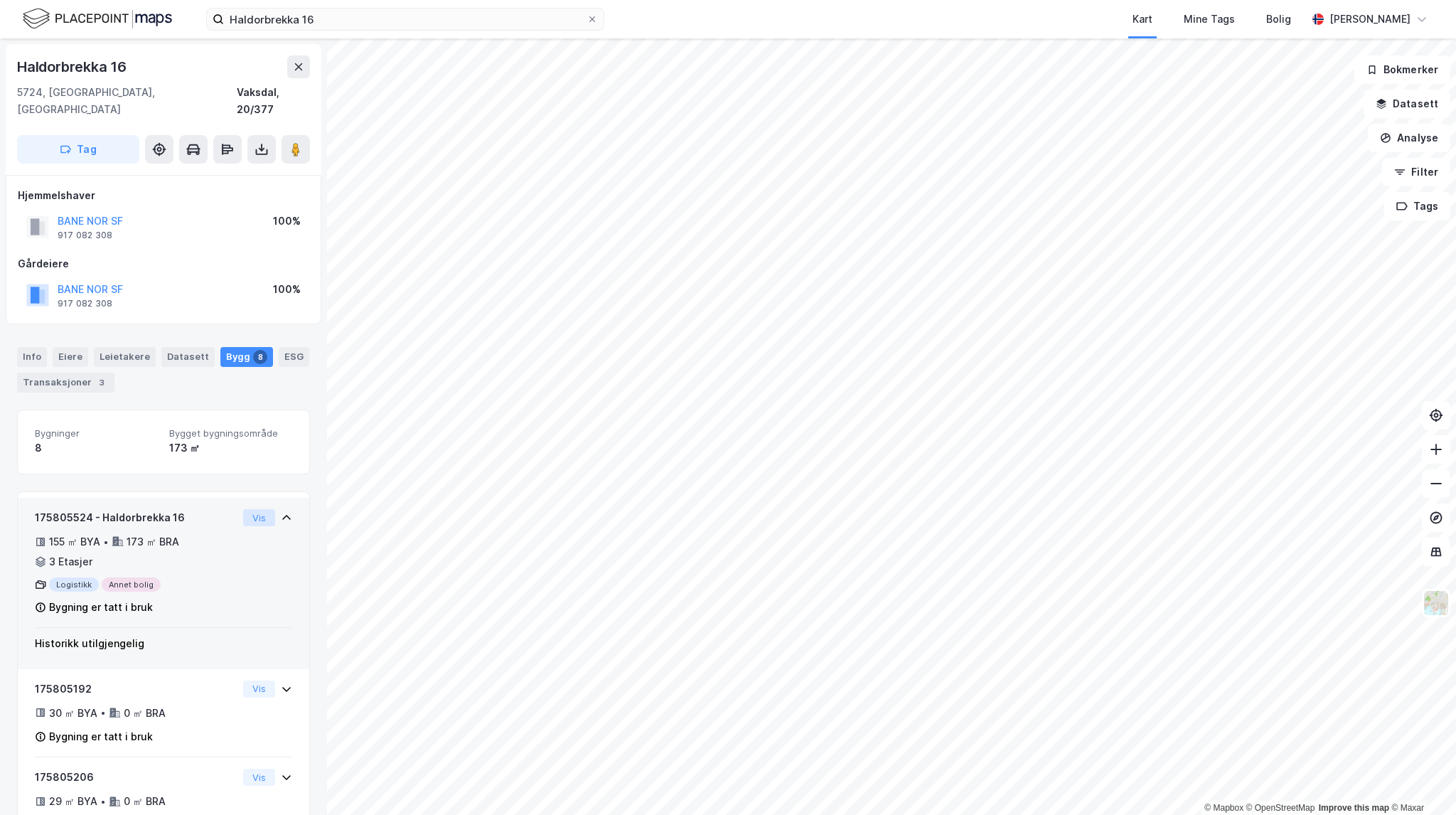
click at [251, 509] on button "Vis" at bounding box center [259, 517] width 32 height 17
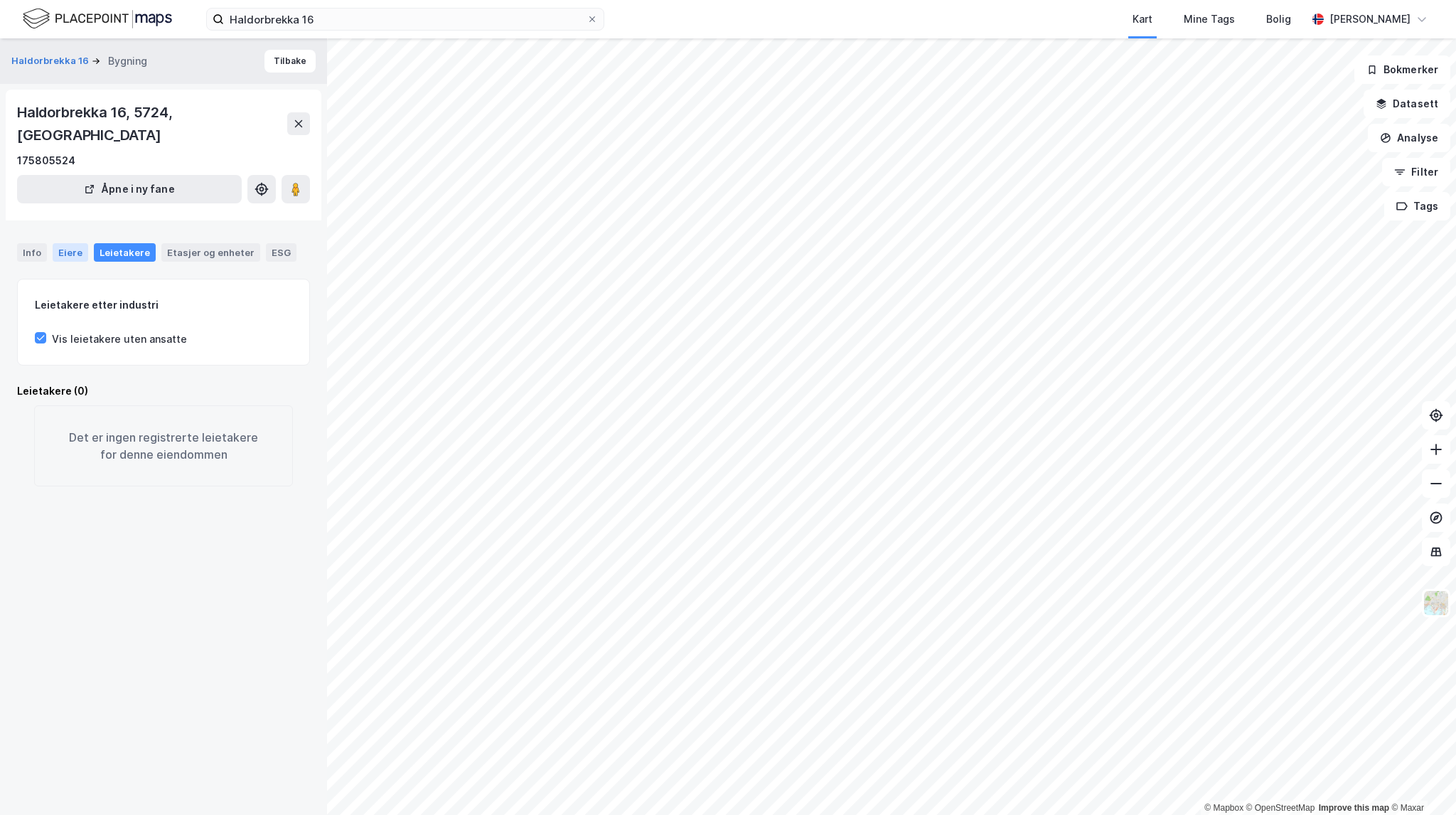
click at [78, 243] on div "Eiere" at bounding box center [70, 252] width 35 height 19
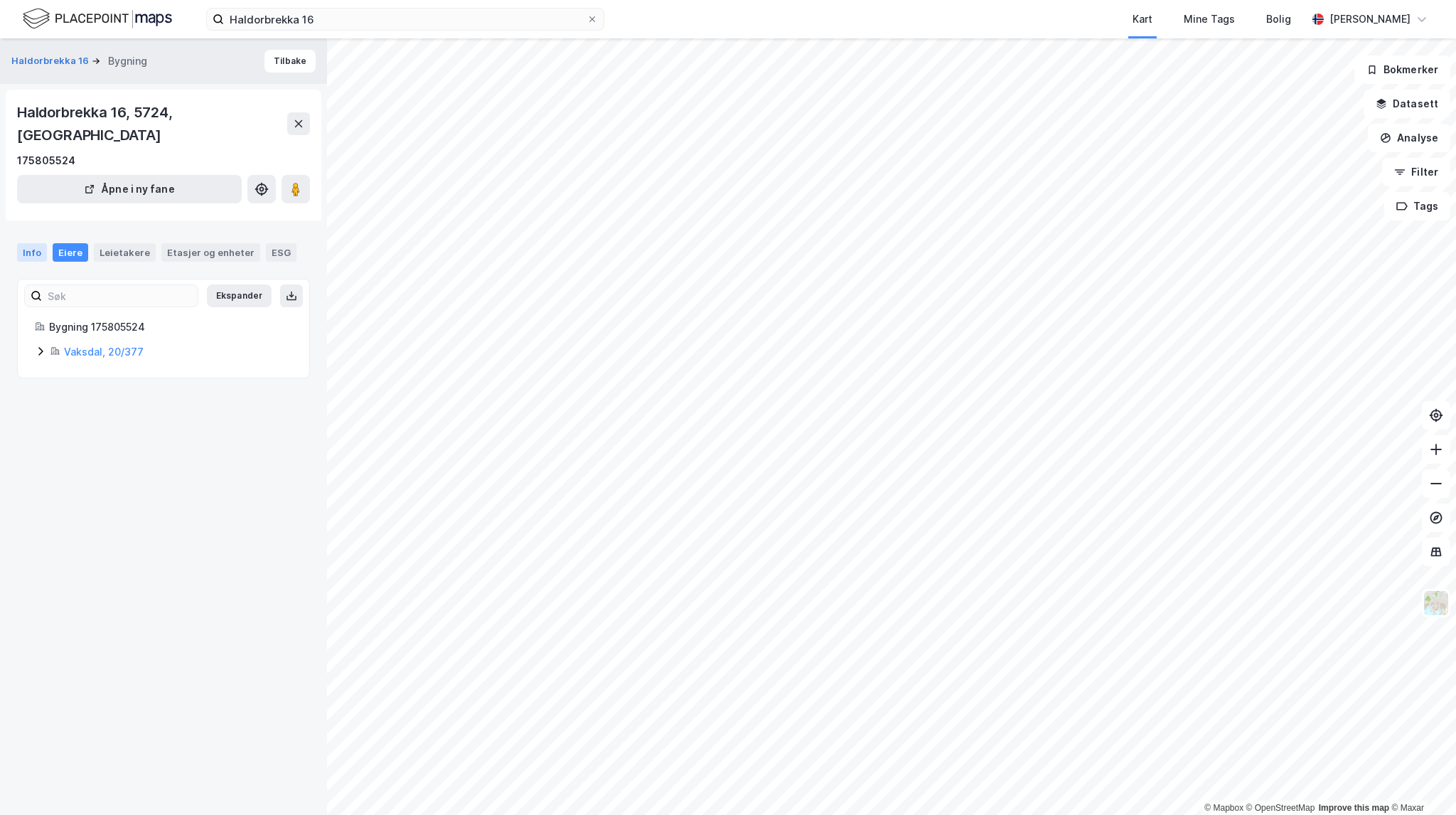
click at [34, 243] on div "Info" at bounding box center [31, 252] width 30 height 19
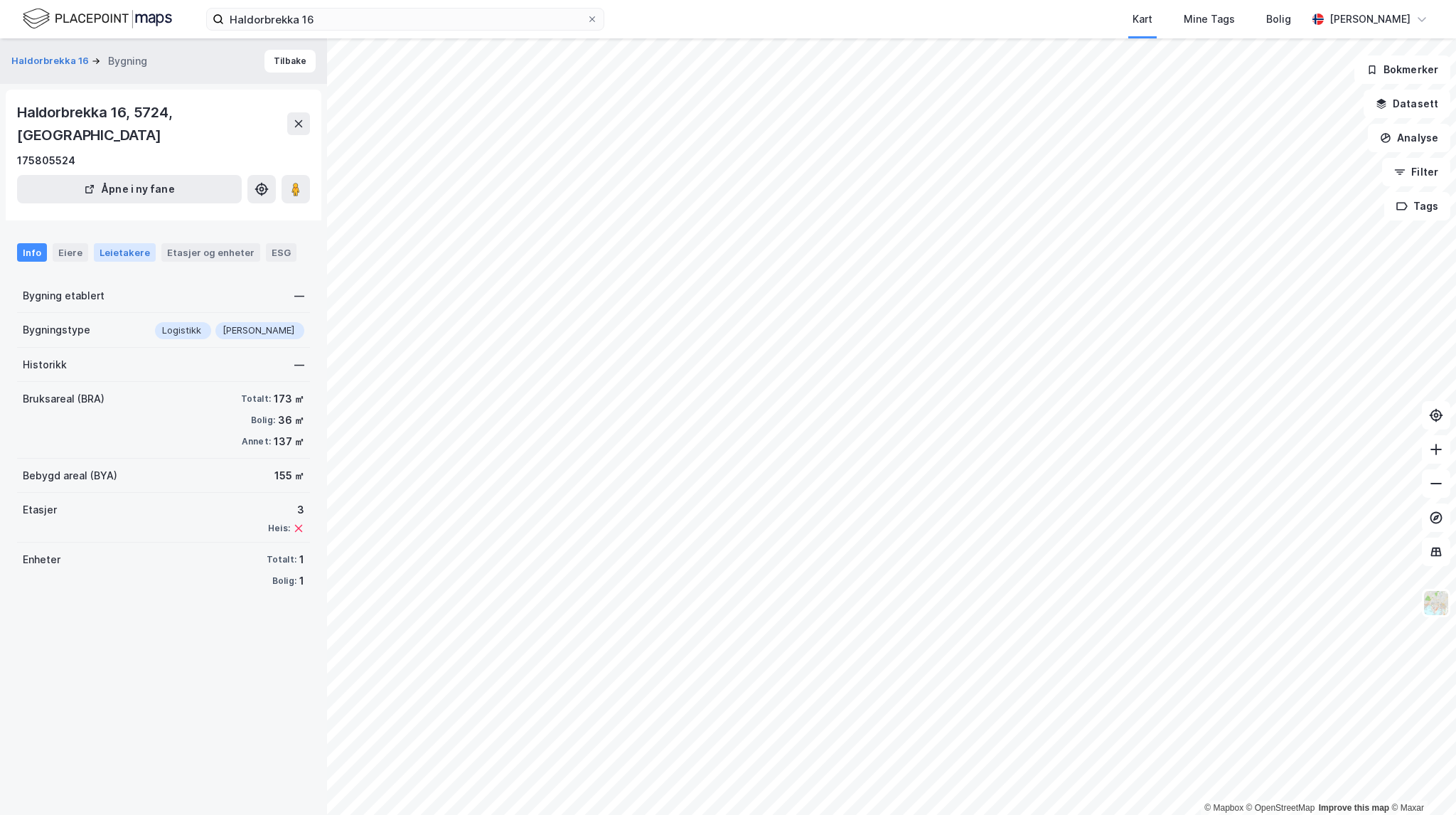
click at [121, 243] on div "Leietakere" at bounding box center [124, 252] width 62 height 19
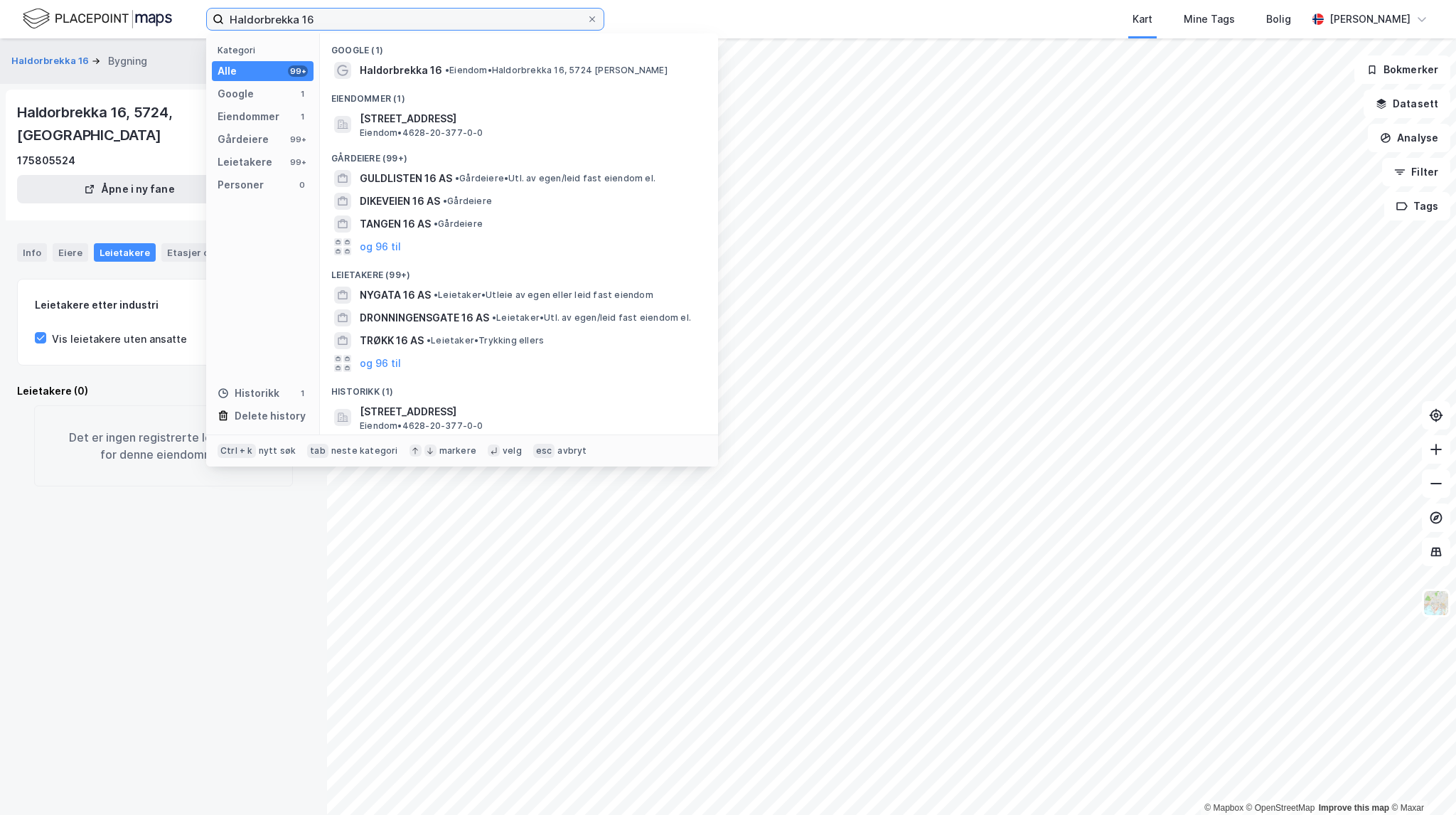
drag, startPoint x: 336, startPoint y: 13, endPoint x: 138, endPoint y: 3, distance: 198.3
click at [144, 5] on div "Haldorbrekka 16 Kategori Alle 99+ Google 1 Eiendommer 1 Gårdeiere 99+ Leietaker…" at bounding box center [728, 19] width 1456 height 39
paste input "Paradisveien 17"
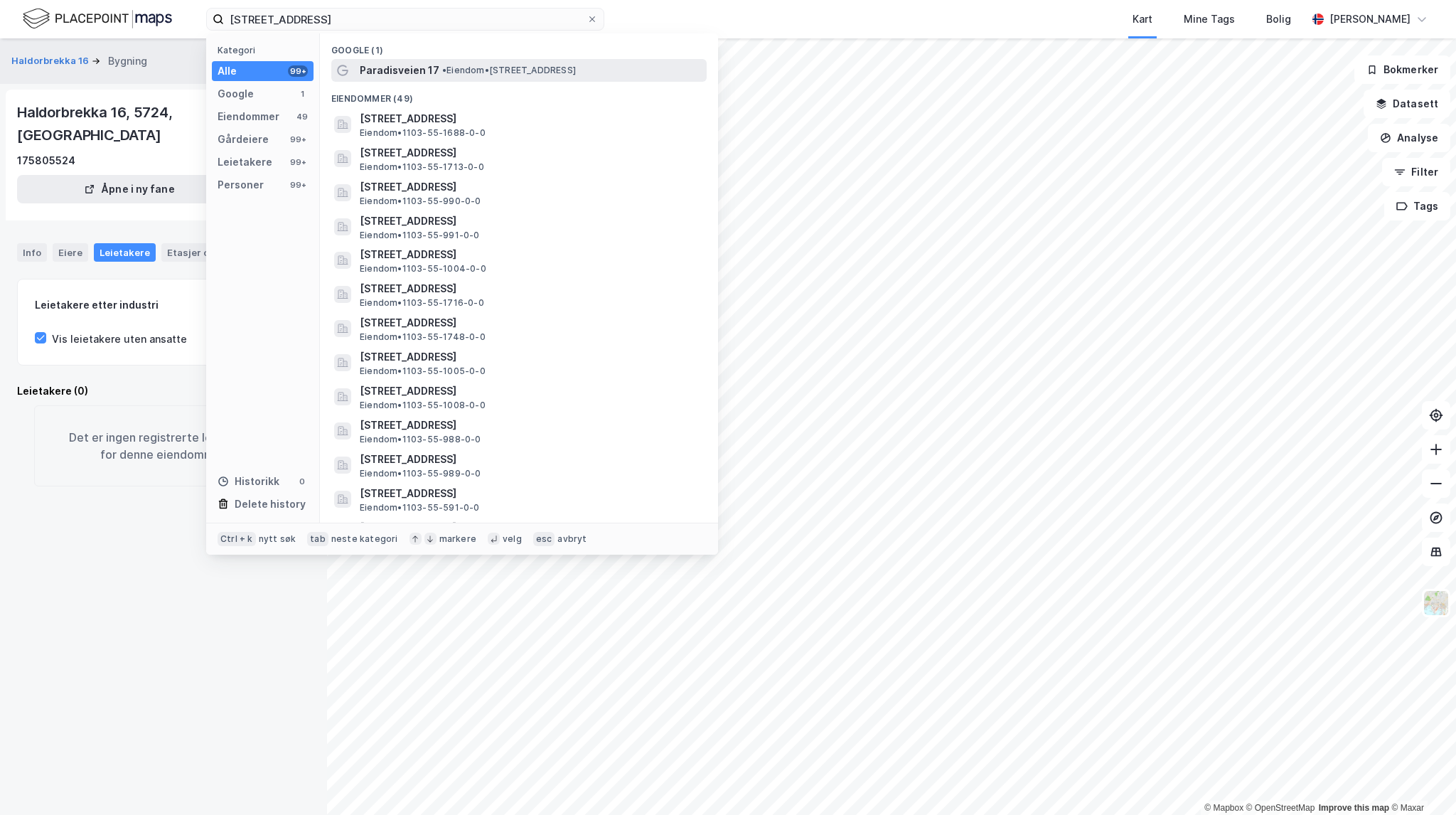
click at [553, 63] on div "Paradisveien 17 • Eiendom • Paradisveien 17, 4012 Stavanger" at bounding box center [531, 70] width 344 height 17
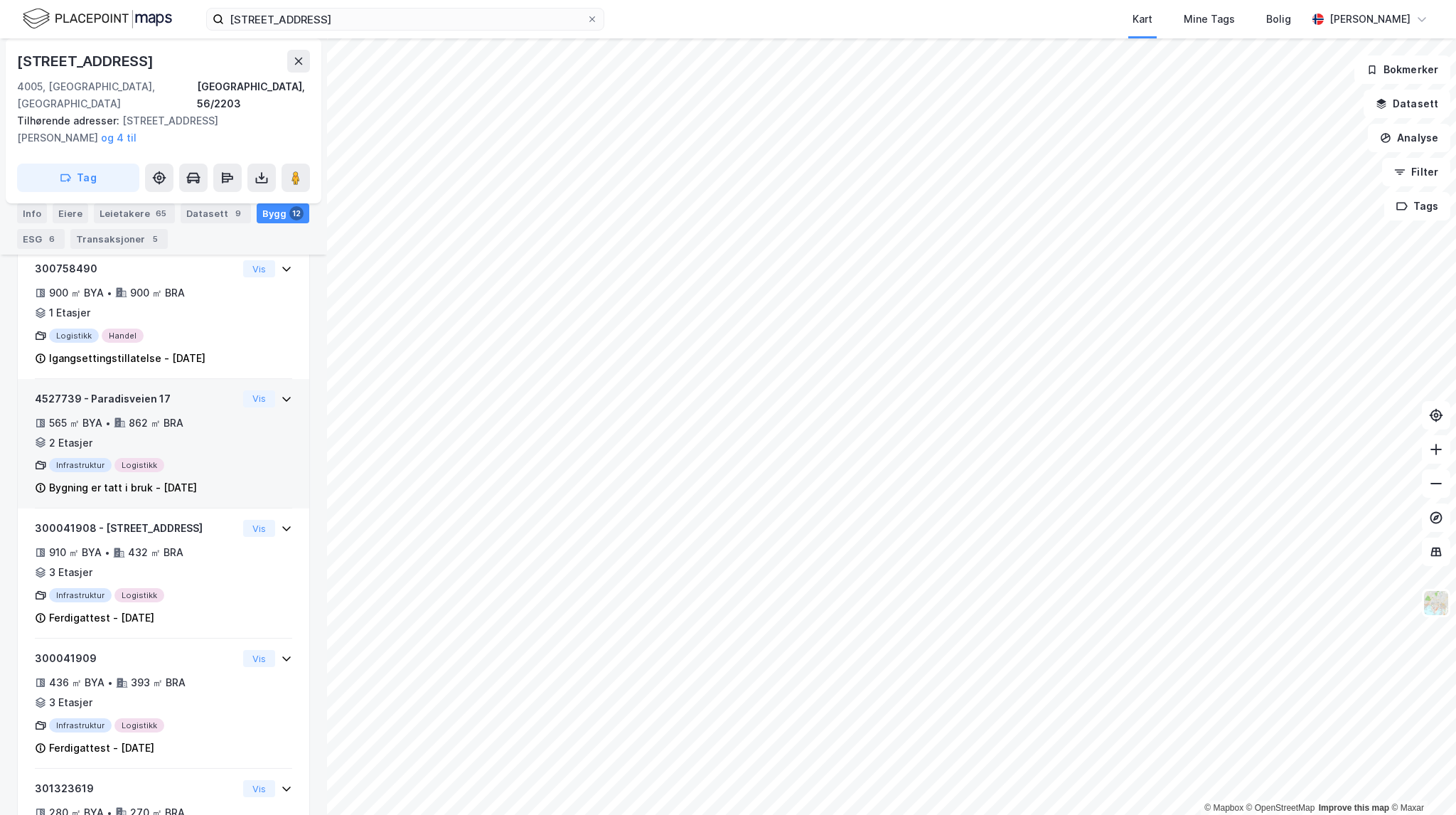
scroll to position [498, 0]
click at [196, 427] on div "565 ㎡ BYA • 862 ㎡ BRA • 2 Etasjer" at bounding box center [136, 430] width 202 height 37
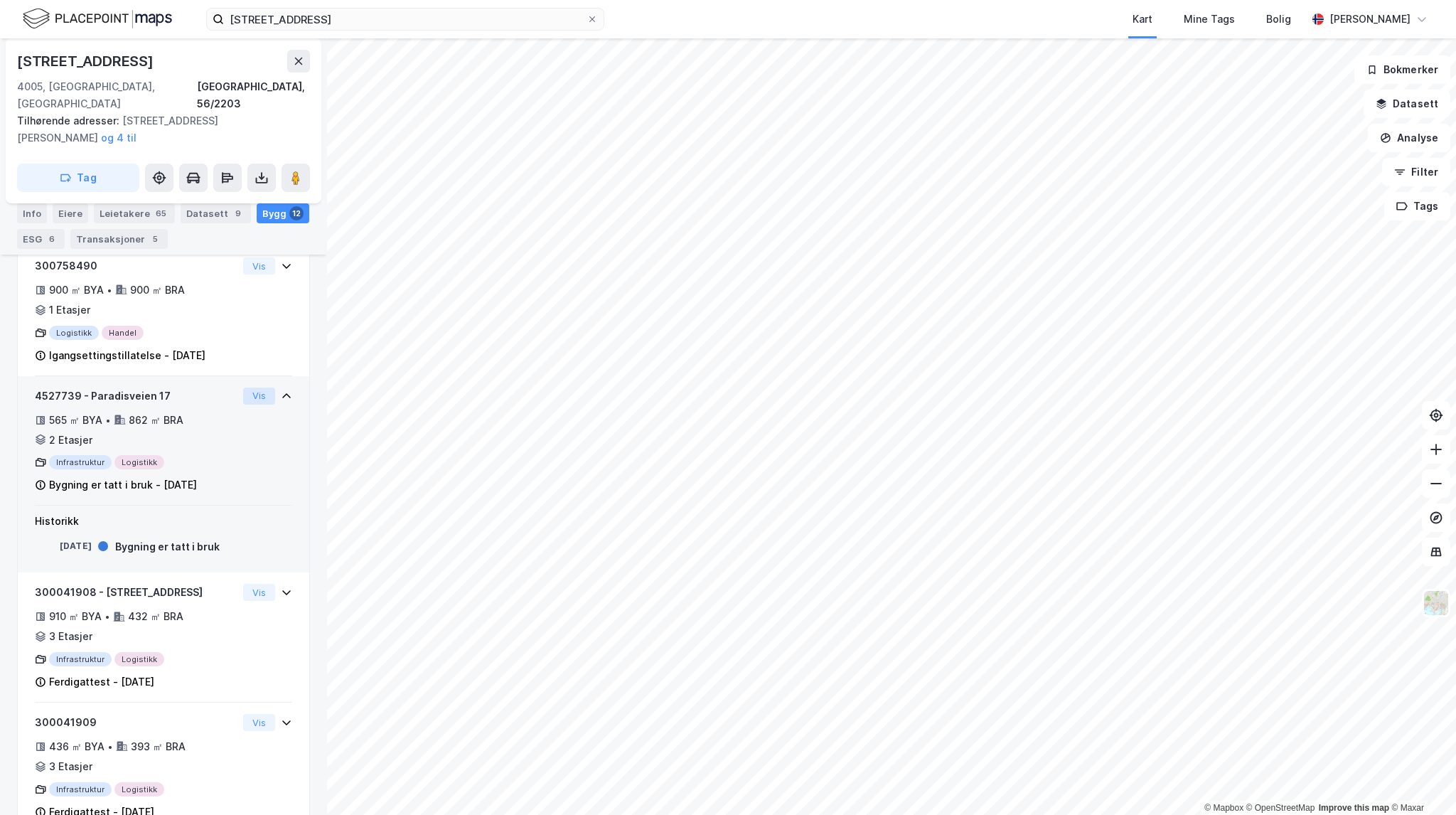
click at [258, 387] on button "Vis" at bounding box center [259, 396] width 32 height 17
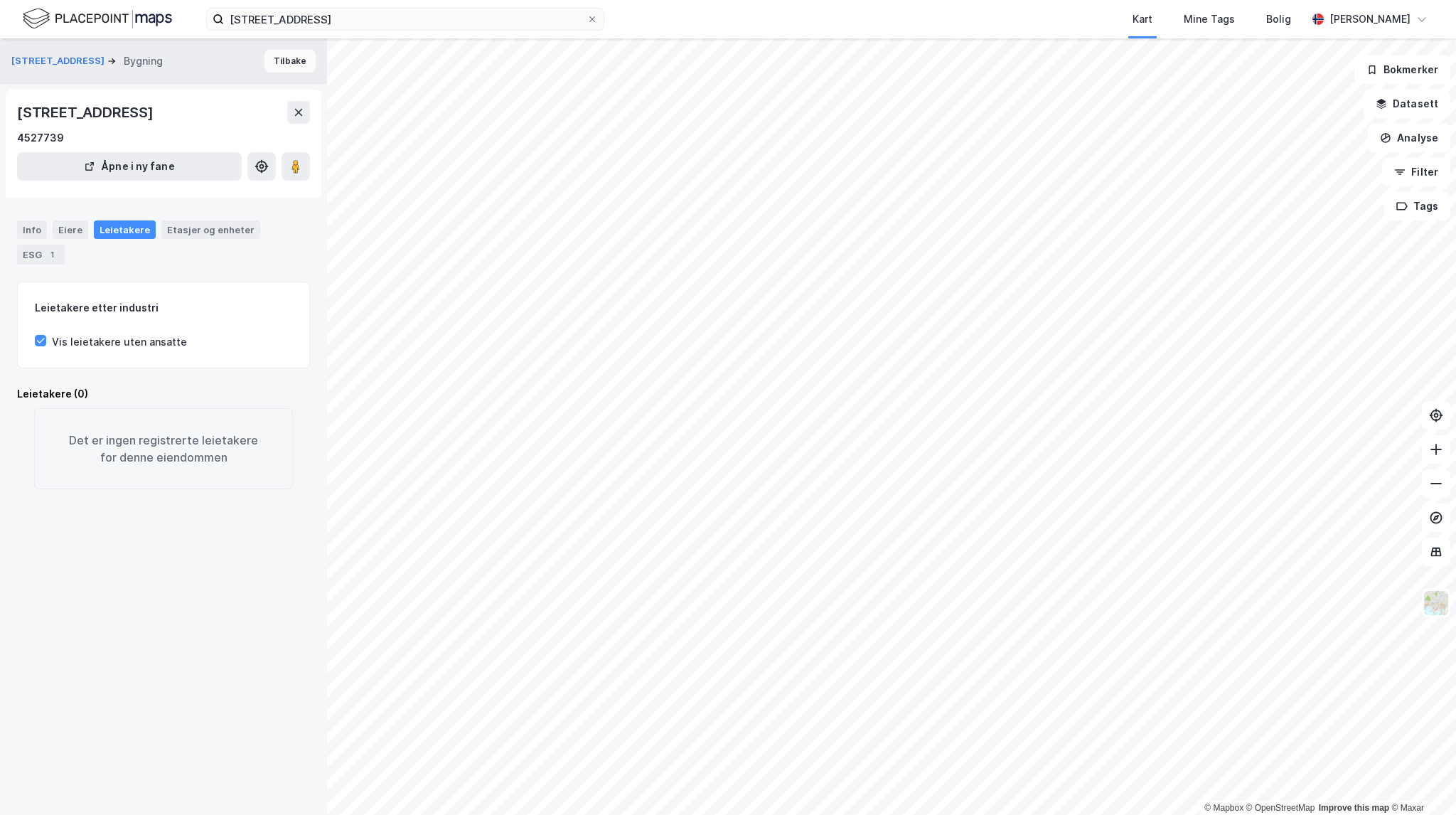
click at [301, 65] on button "Tilbake" at bounding box center [290, 61] width 51 height 23
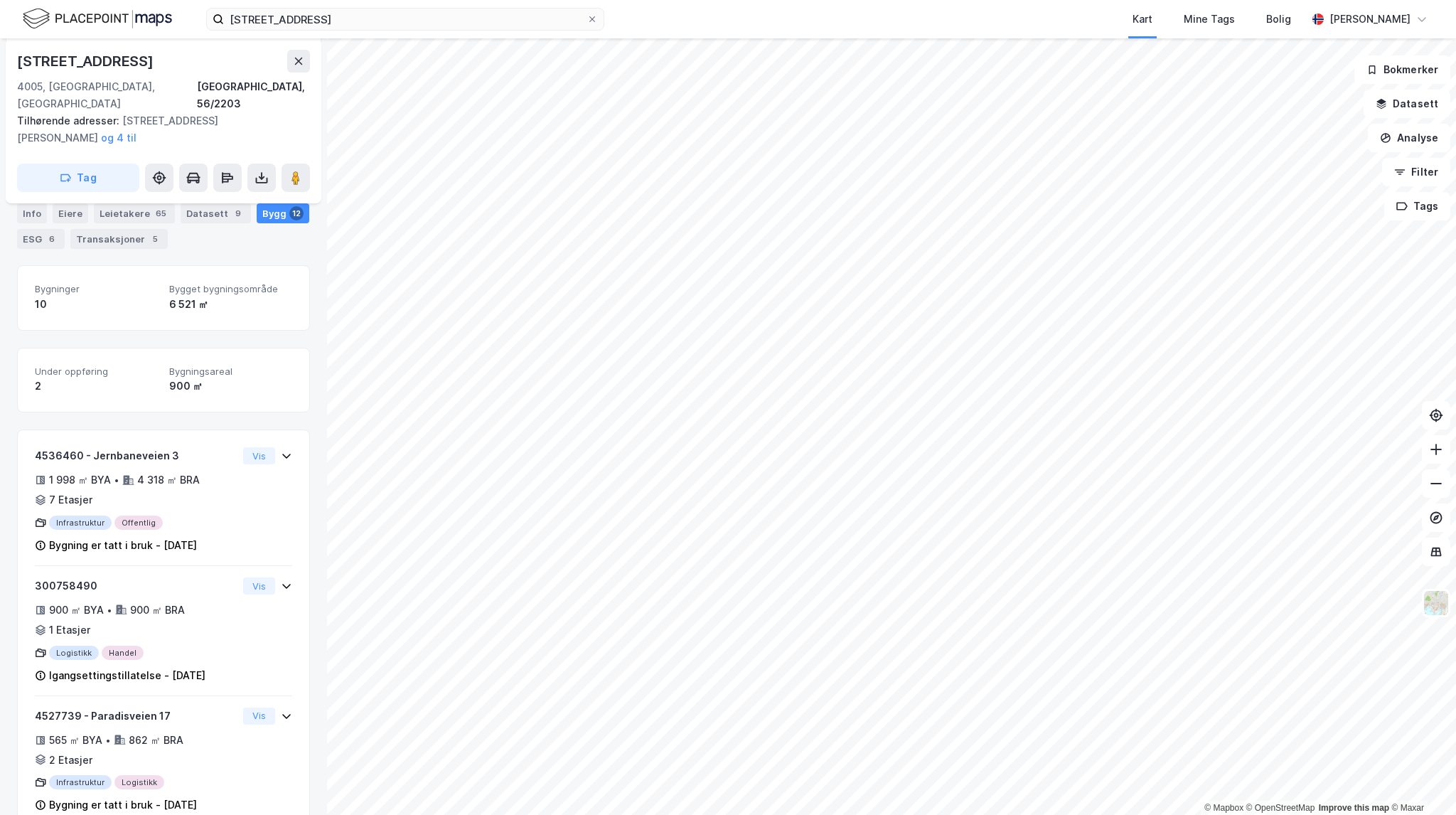
scroll to position [213, 0]
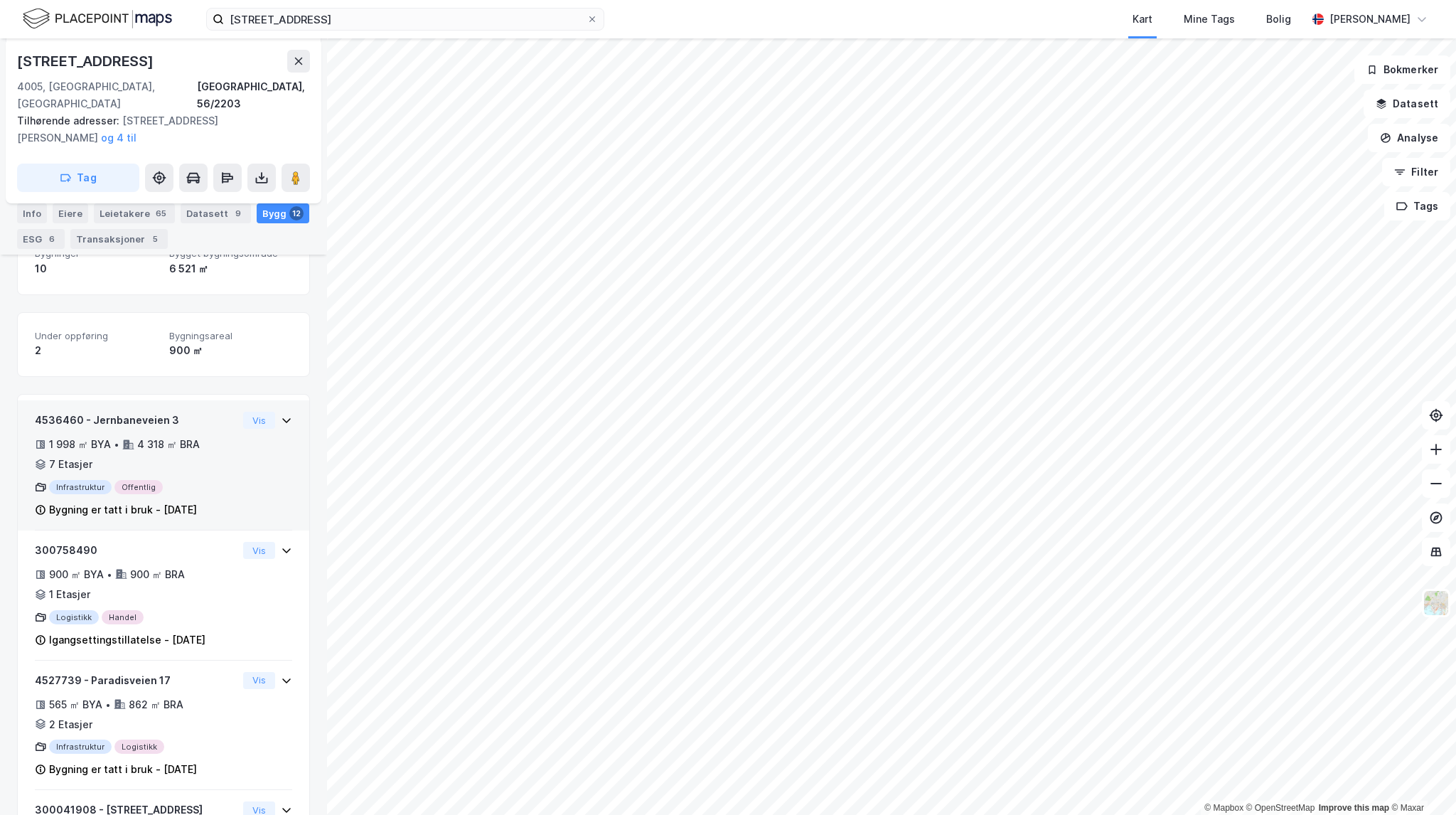
click at [212, 480] on div "Infrastruktur Offentlig" at bounding box center [136, 487] width 202 height 14
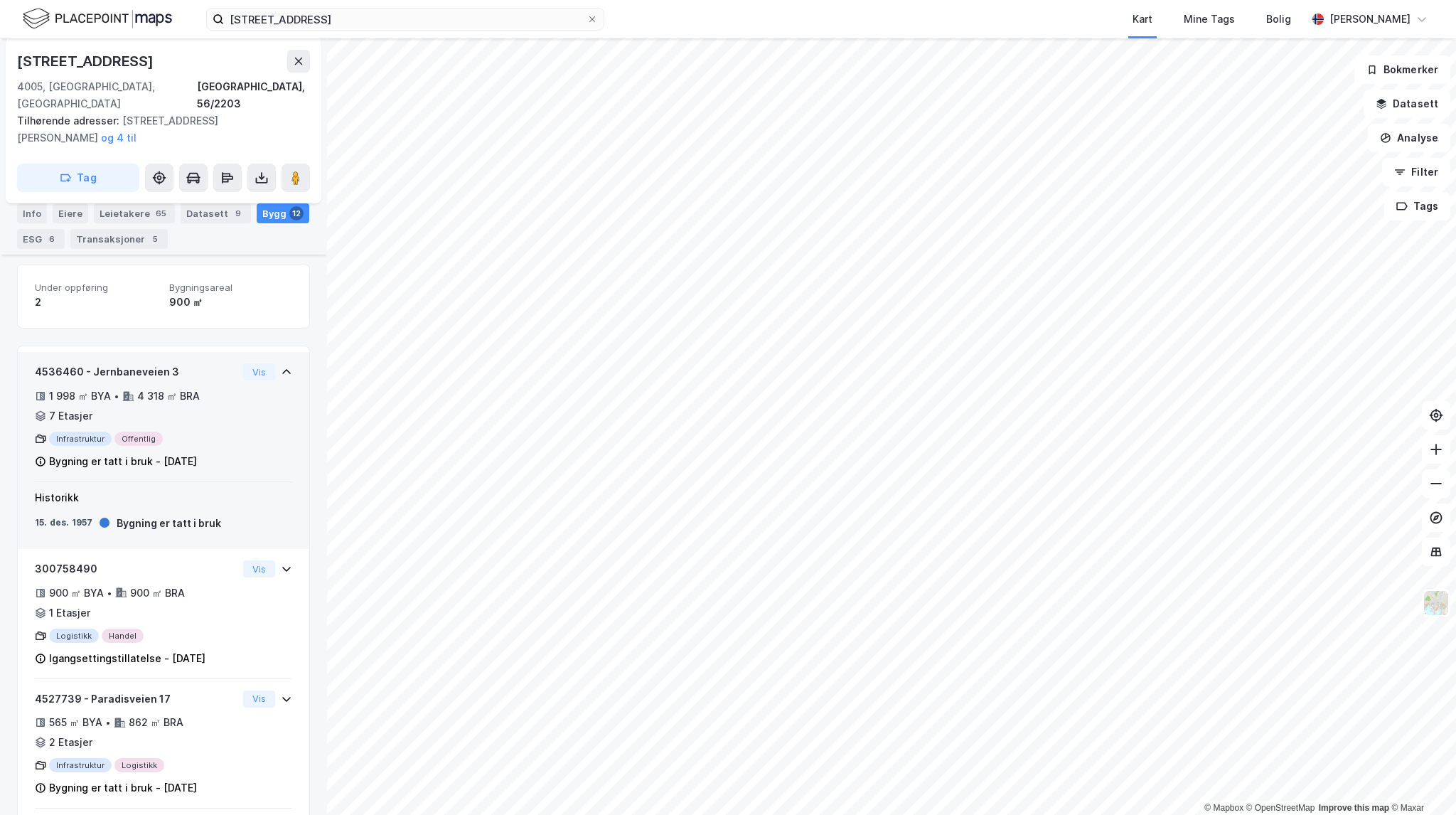
scroll to position [284, 0]
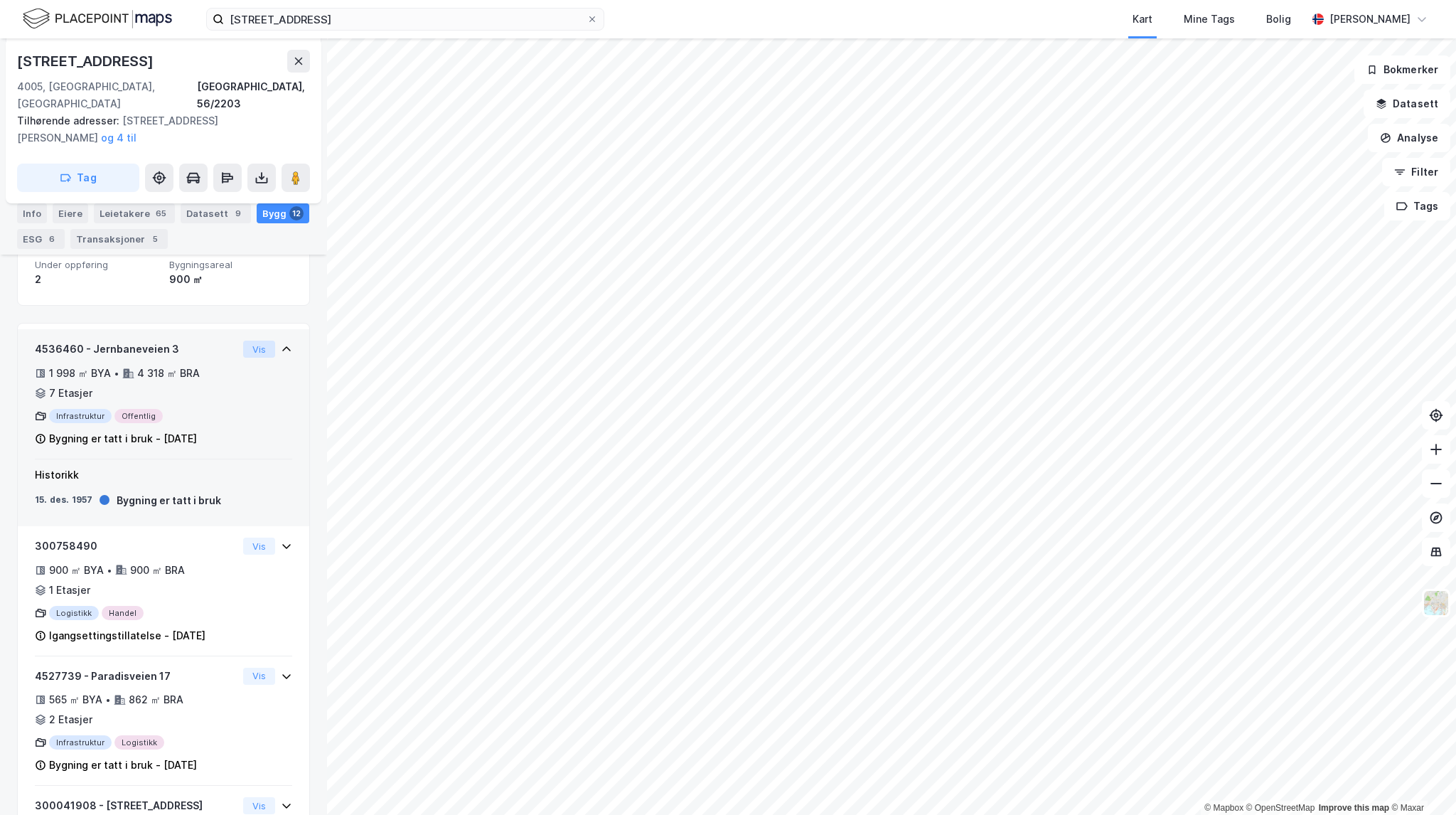
click at [247, 341] on button "Vis" at bounding box center [259, 349] width 32 height 17
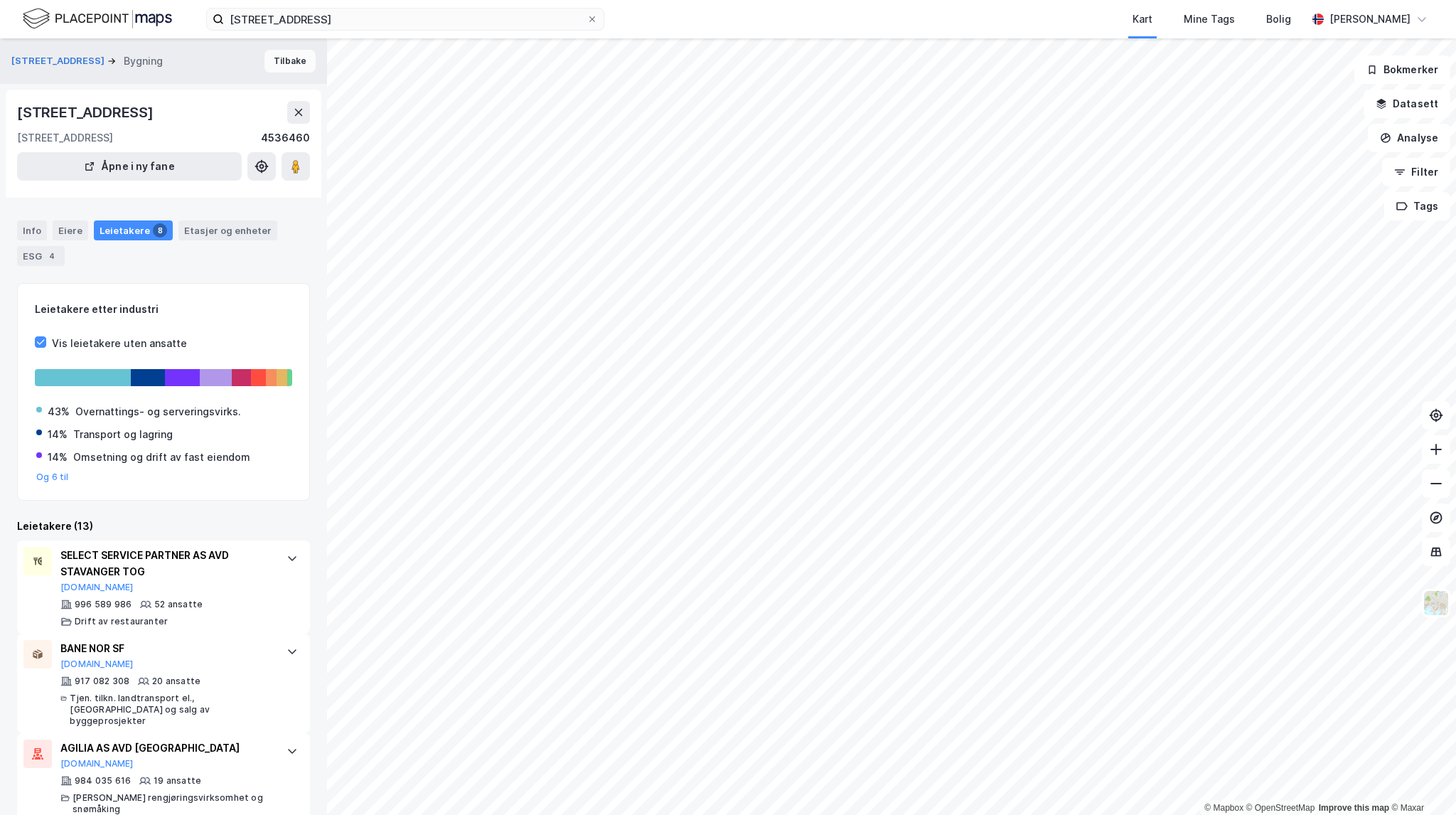
click at [269, 58] on button "Tilbake" at bounding box center [290, 61] width 51 height 23
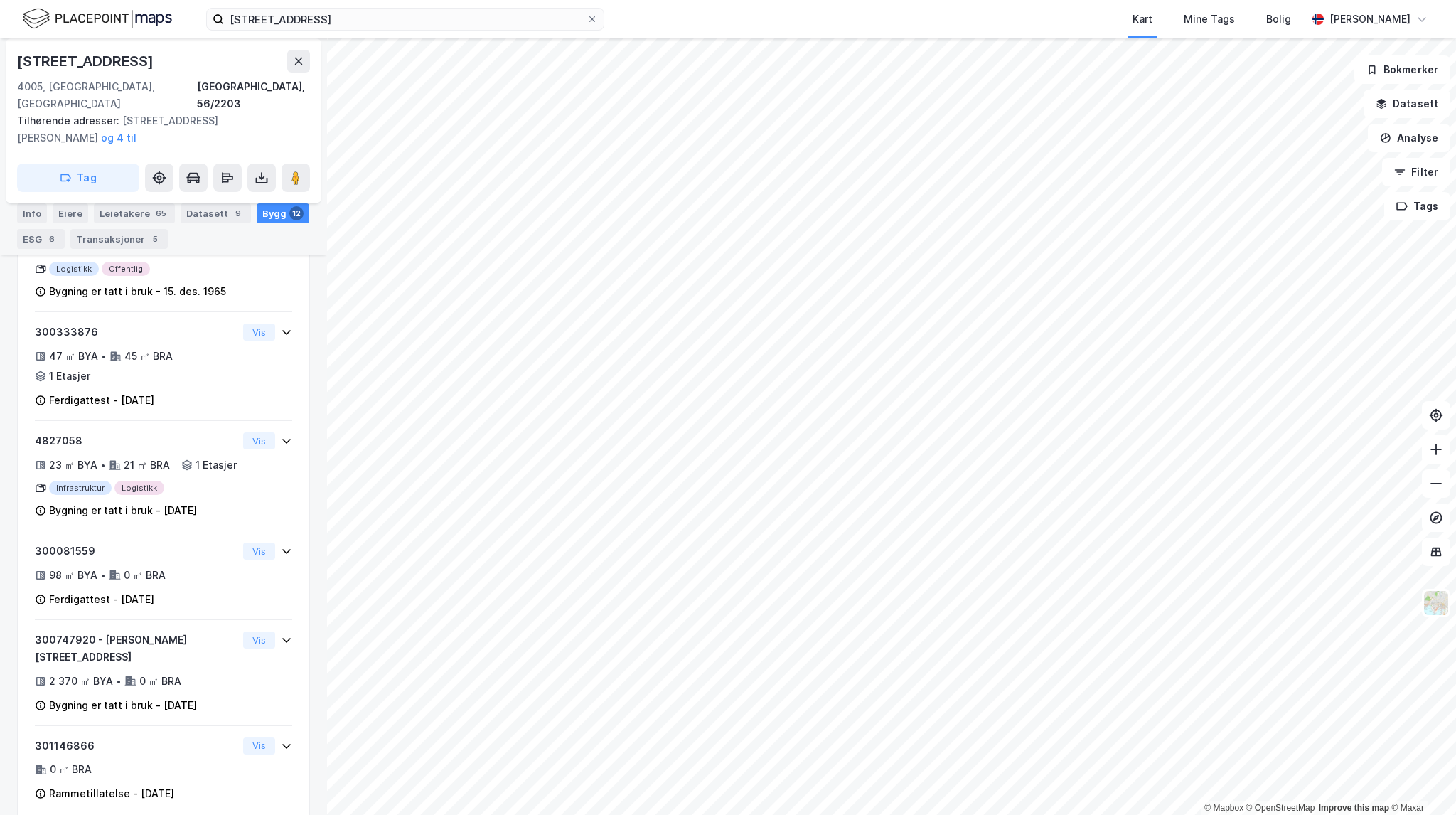
scroll to position [1216, 0]
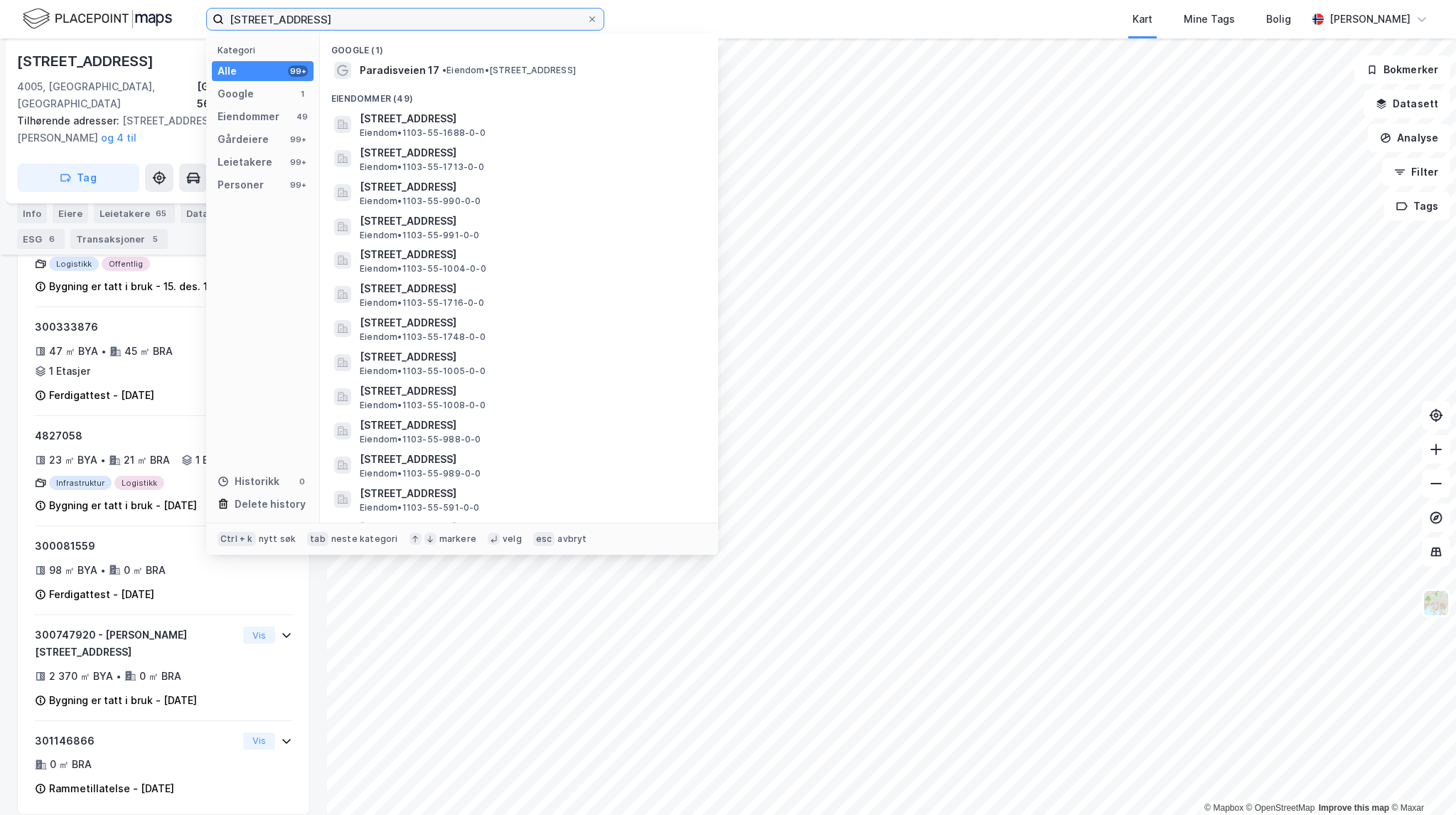
drag, startPoint x: 384, startPoint y: 24, endPoint x: 72, endPoint y: 11, distance: 312.3
click at [72, 11] on div "Paradisveien 17, stavanger Kategori Alle 99+ Google 1 Eiendommer 49 Gårdeiere 9…" at bounding box center [728, 19] width 1456 height 39
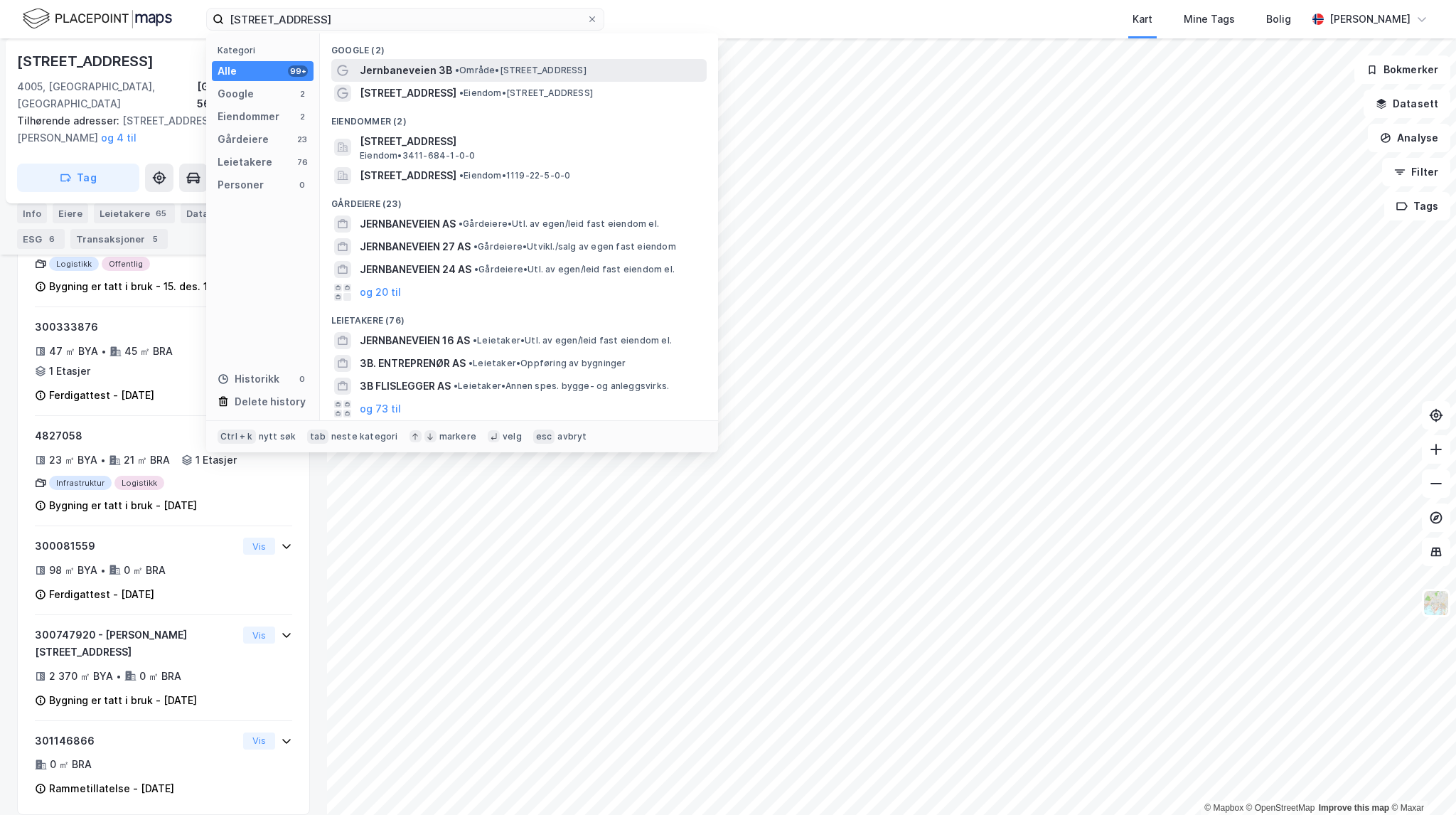
click at [546, 78] on div "Jernbaneveien 3B • Område • Jernbaneveien 3B, 4005 Stavanger" at bounding box center [531, 70] width 344 height 17
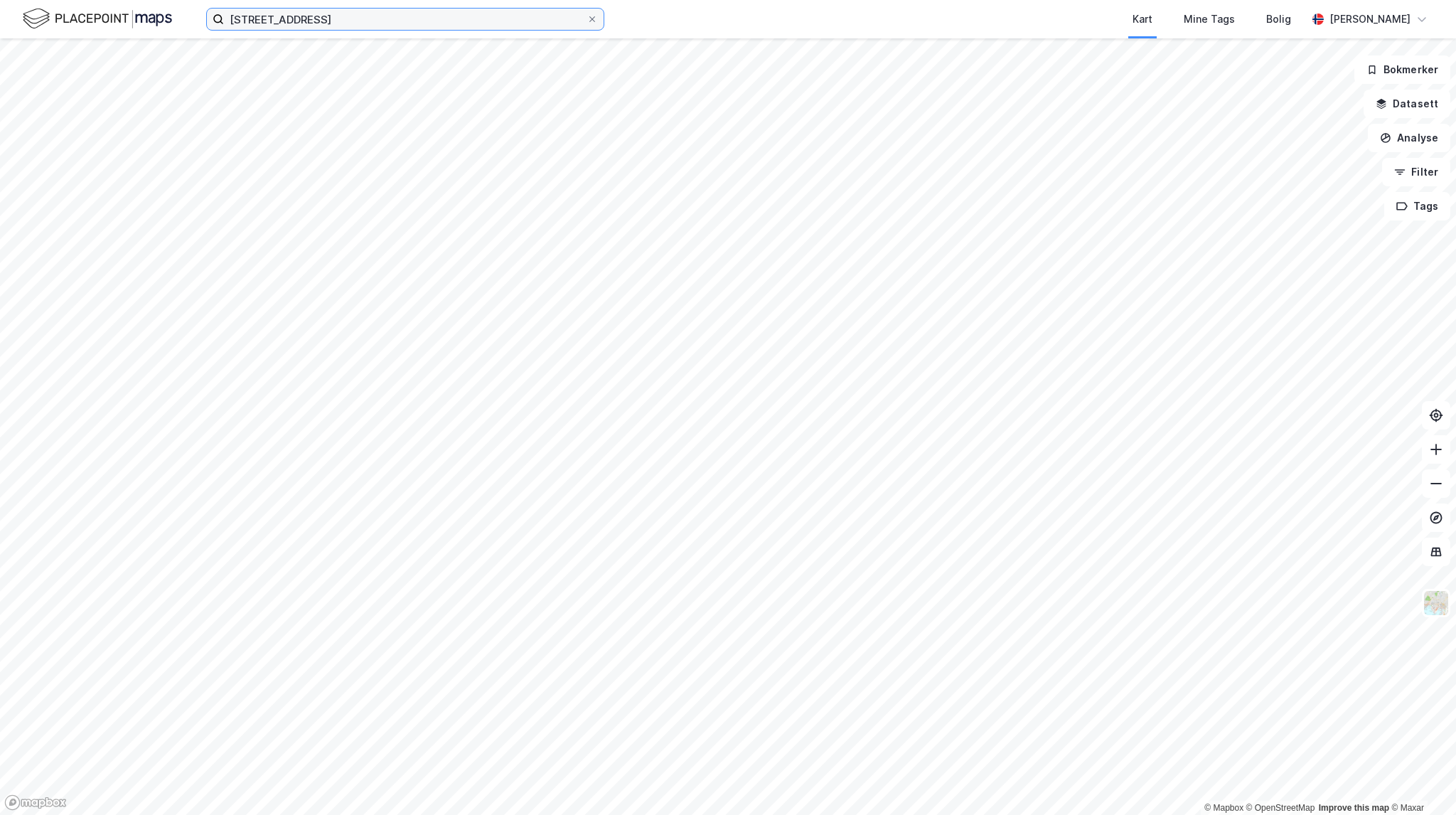
click at [393, 21] on input "Jernbaneveien 3b" at bounding box center [405, 19] width 363 height 21
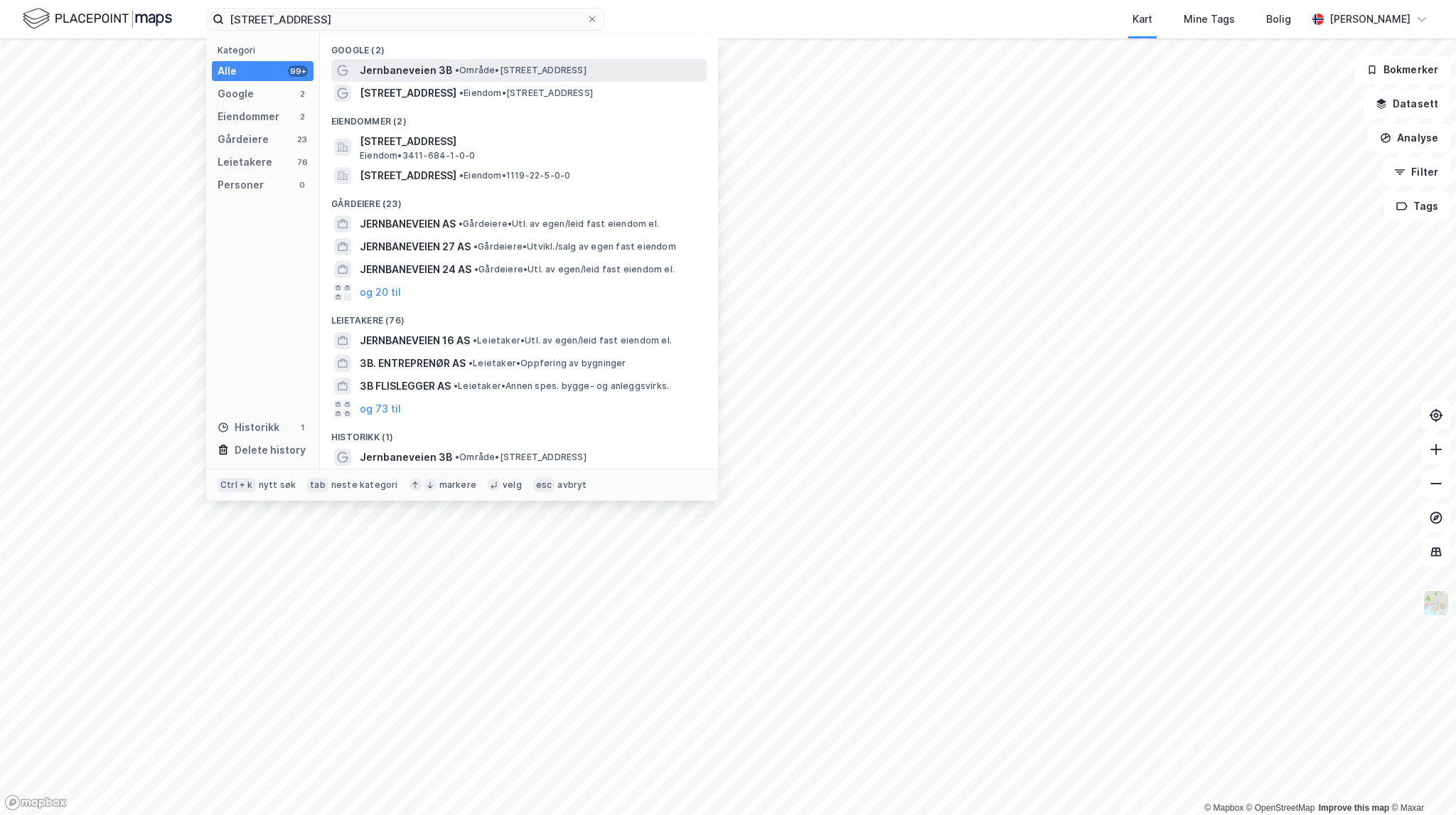
click at [599, 77] on div "Jernbaneveien 3B • Område • Jernbaneveien 3B, 4005 Stavanger" at bounding box center [531, 70] width 344 height 17
click at [354, 11] on input "Jernbaneveien 3b" at bounding box center [405, 19] width 363 height 21
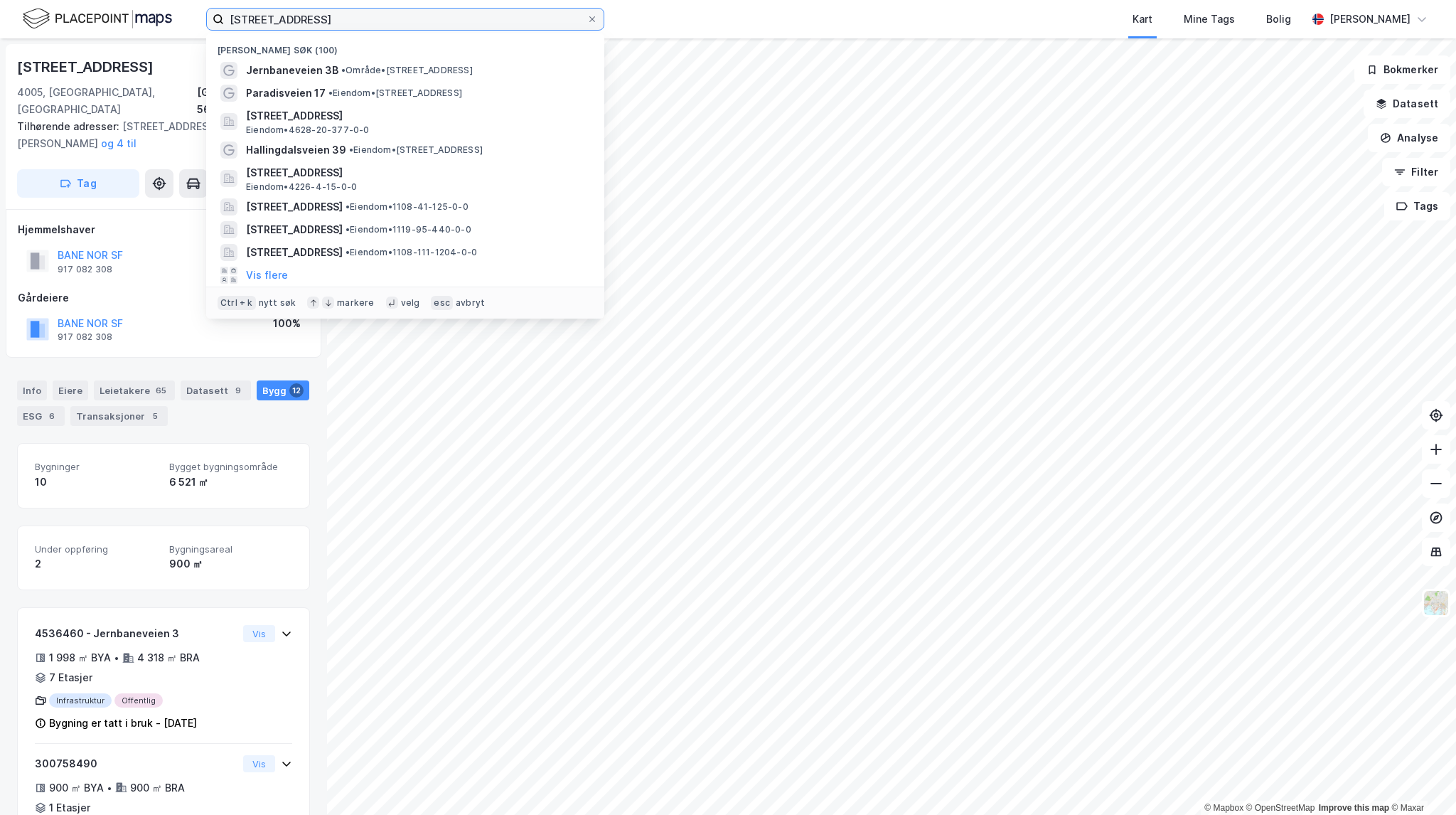
drag, startPoint x: 307, startPoint y: 19, endPoint x: 181, endPoint y: 3, distance: 127.0
click at [181, 3] on div "Jernbaneveien 3b Nylige søk (100) Jernbaneveien 3B • Område • Jernbaneveien 3B,…" at bounding box center [728, 19] width 1456 height 39
paste input "Trengereidbrekka 37"
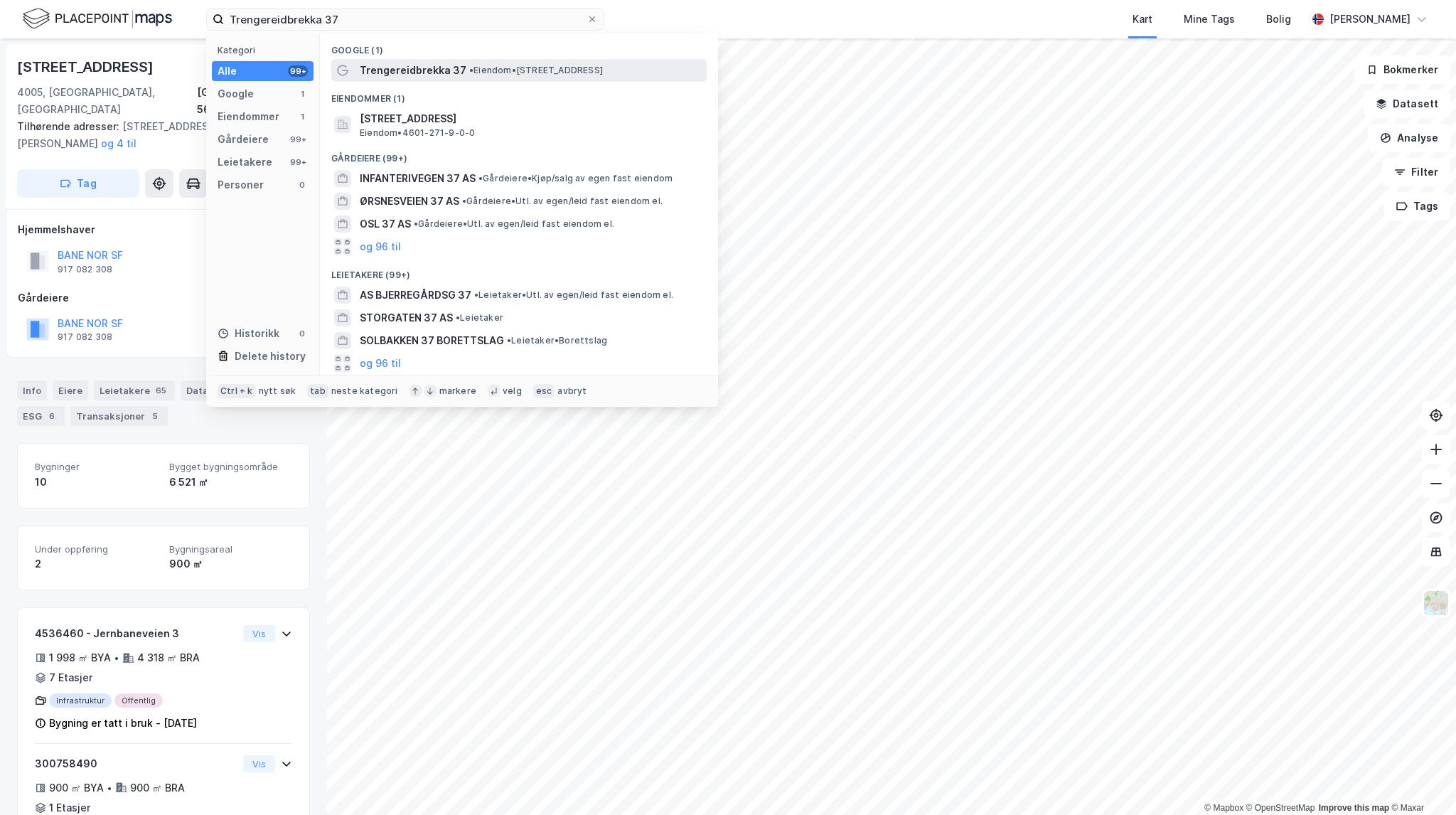
click at [537, 73] on span "• Eiendom • Trengereidbrekka 37, 5263 Trengereid" at bounding box center [536, 70] width 133 height 11
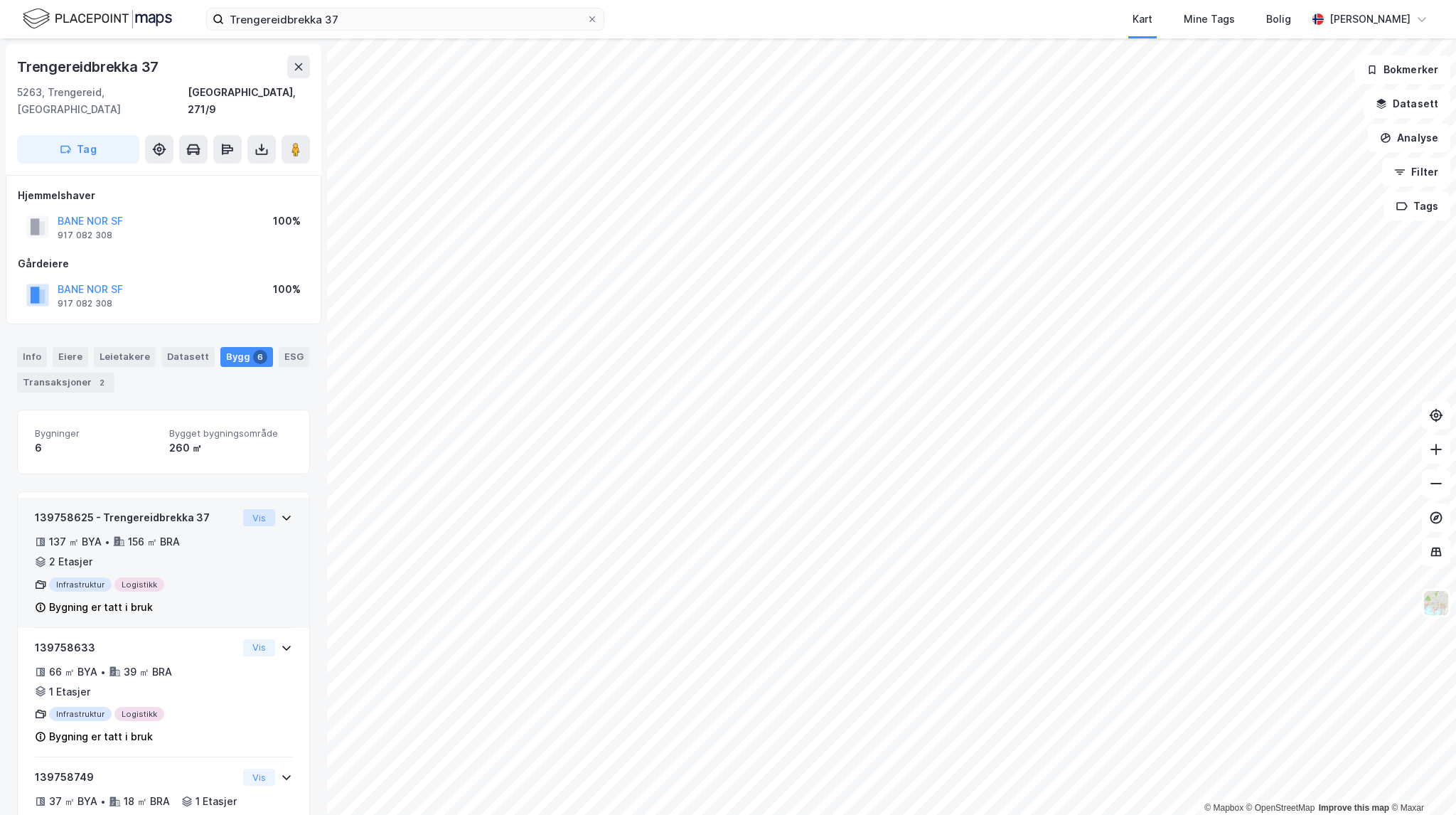
click at [243, 509] on button "Vis" at bounding box center [259, 517] width 32 height 17
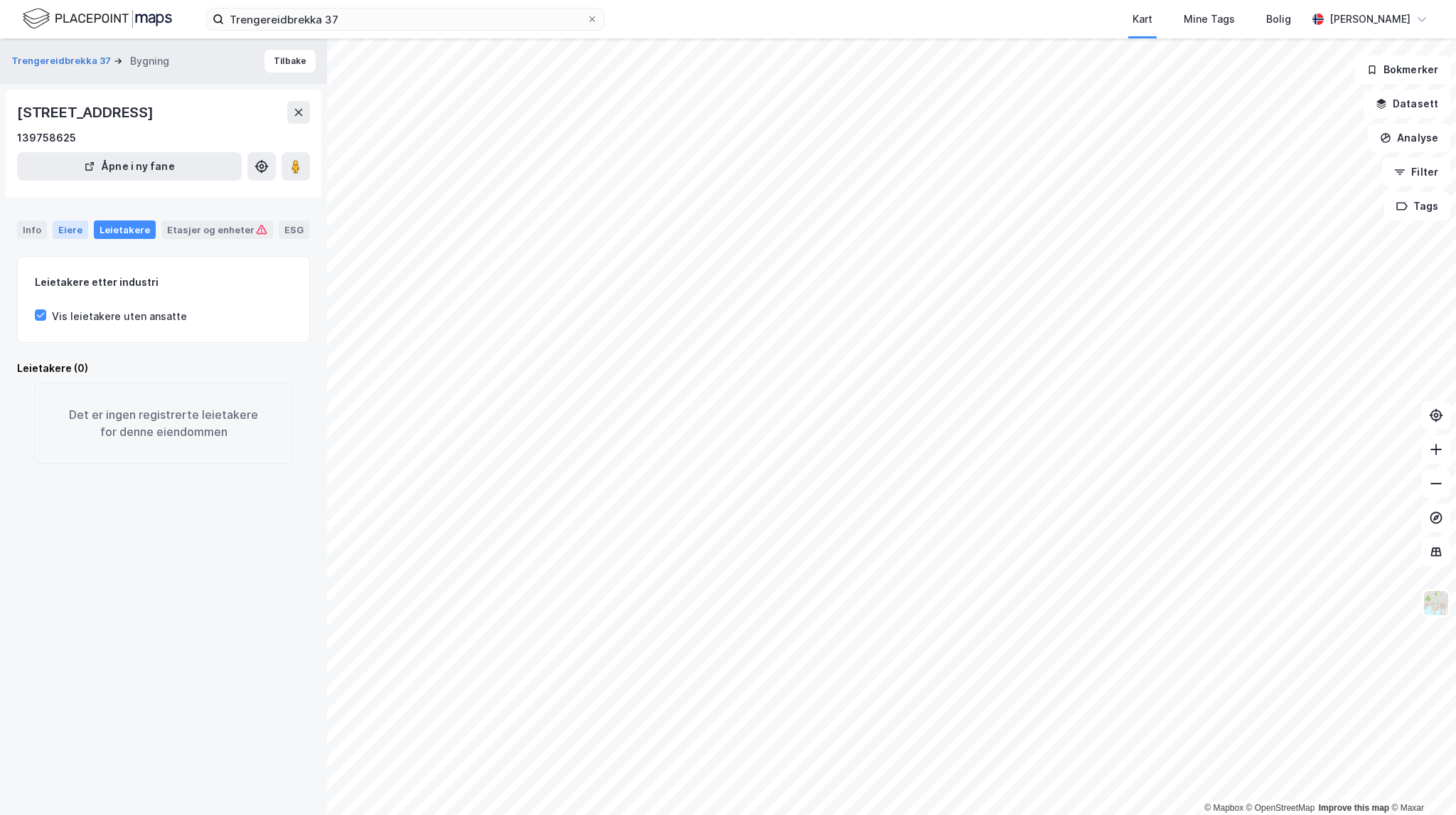
click at [65, 229] on div "Eiere" at bounding box center [70, 229] width 35 height 19
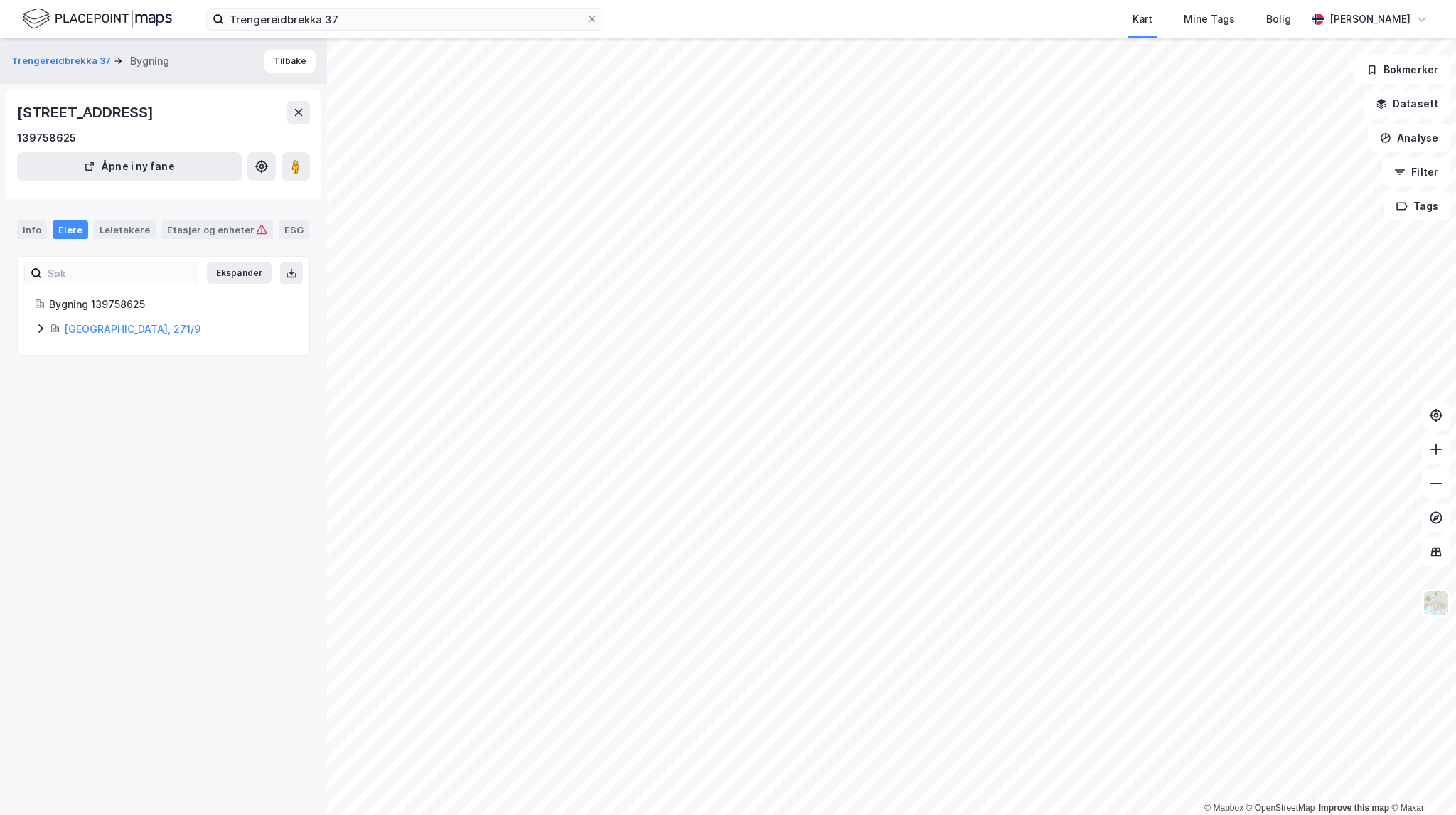
click at [43, 321] on div "Bergen, 271/9" at bounding box center [163, 329] width 257 height 17
click at [41, 325] on icon at bounding box center [40, 328] width 11 height 11
click at [34, 223] on div "Info" at bounding box center [31, 229] width 30 height 19
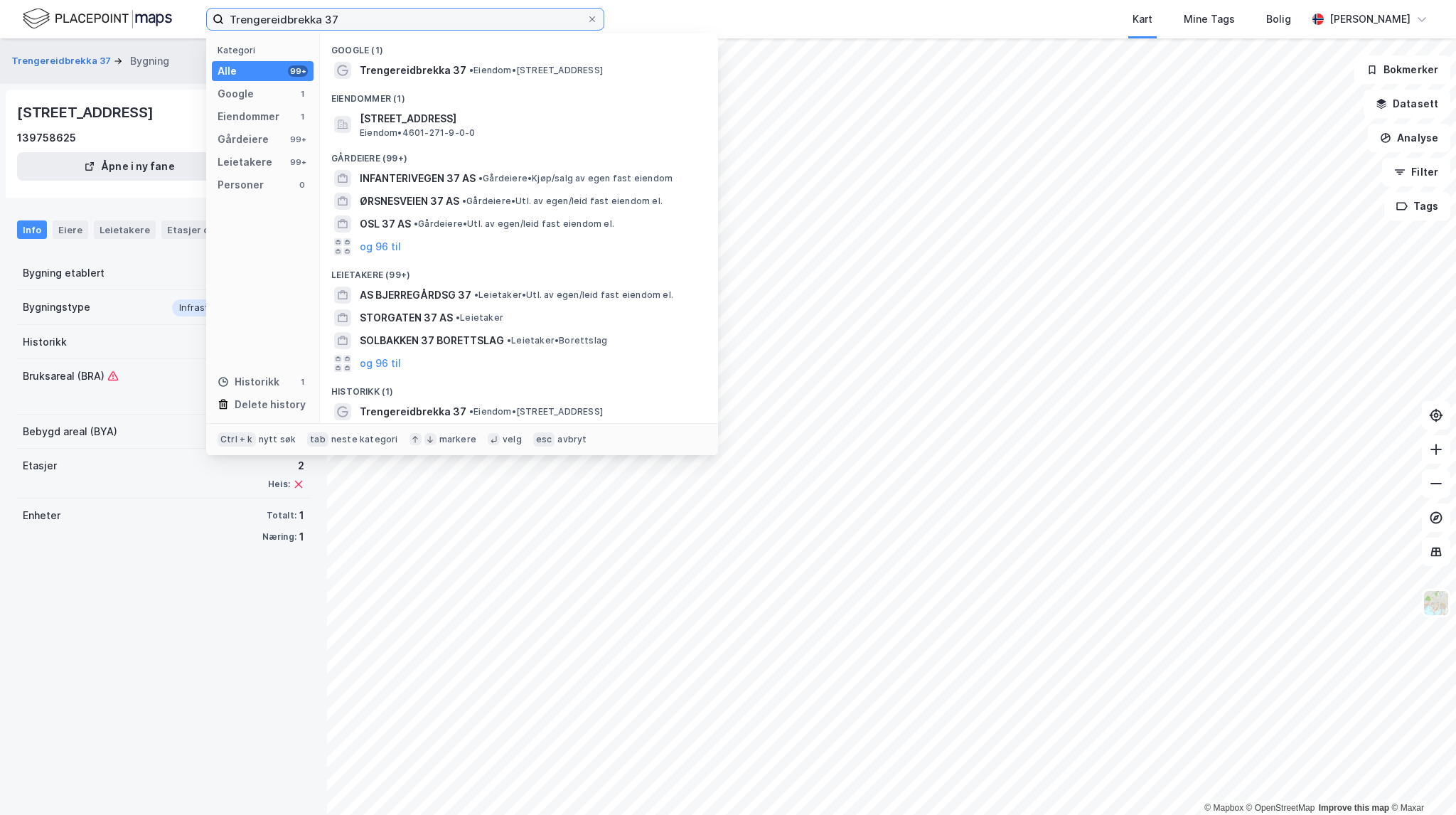
drag, startPoint x: 377, startPoint y: 20, endPoint x: 161, endPoint y: 8, distance: 216.3
click at [161, 8] on div "Trengereidbrekka 37 Kategori Alle 99+ Google 1 Eiendommer 1 Gårdeiere 99+ Leiet…" at bounding box center [728, 19] width 1456 height 39
paste input "Skjærdalen 25"
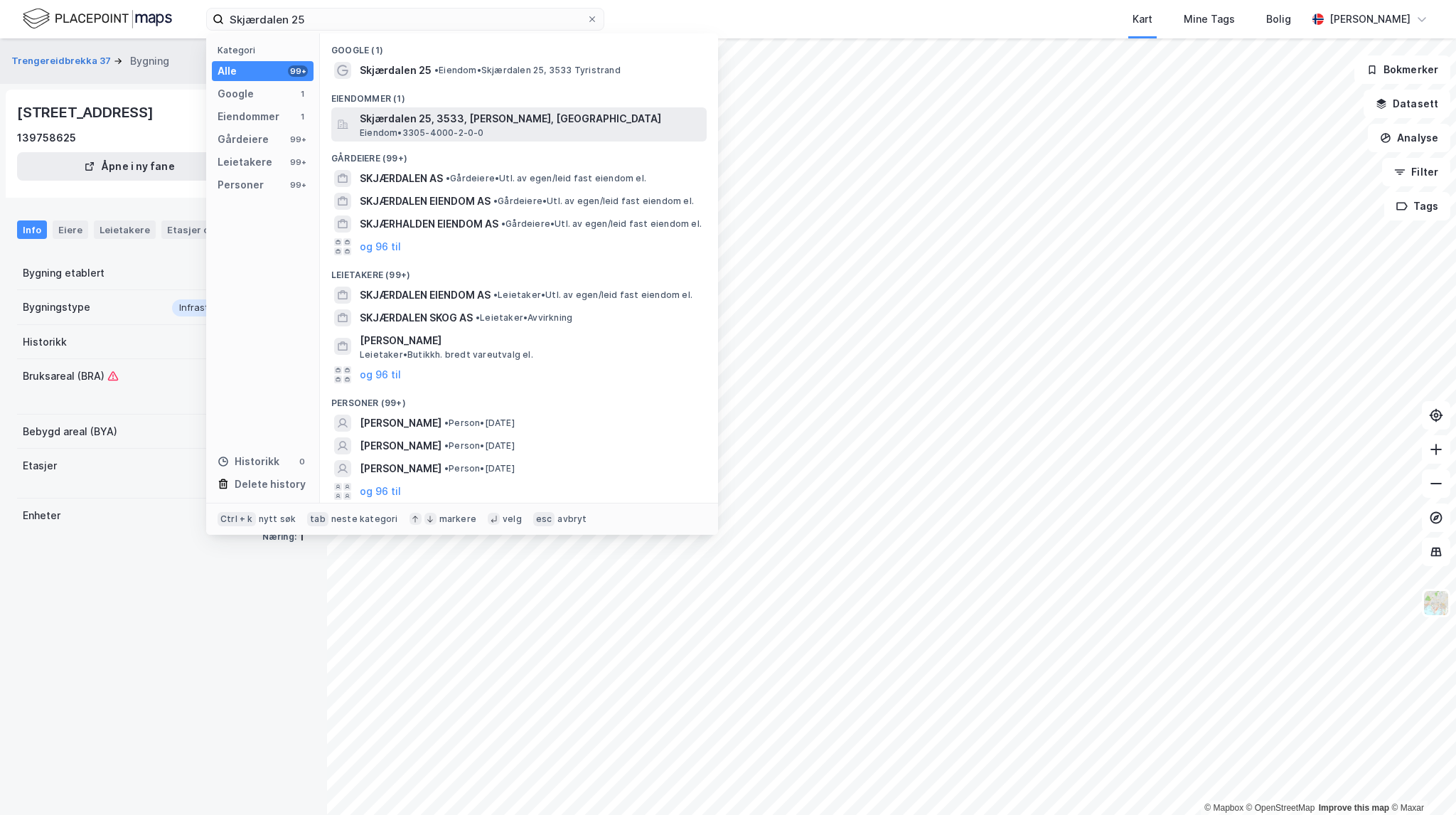
click at [477, 123] on span "Skjærdalen 25, 3533, TYRISTRAND, RINGERIKE" at bounding box center [530, 119] width 342 height 17
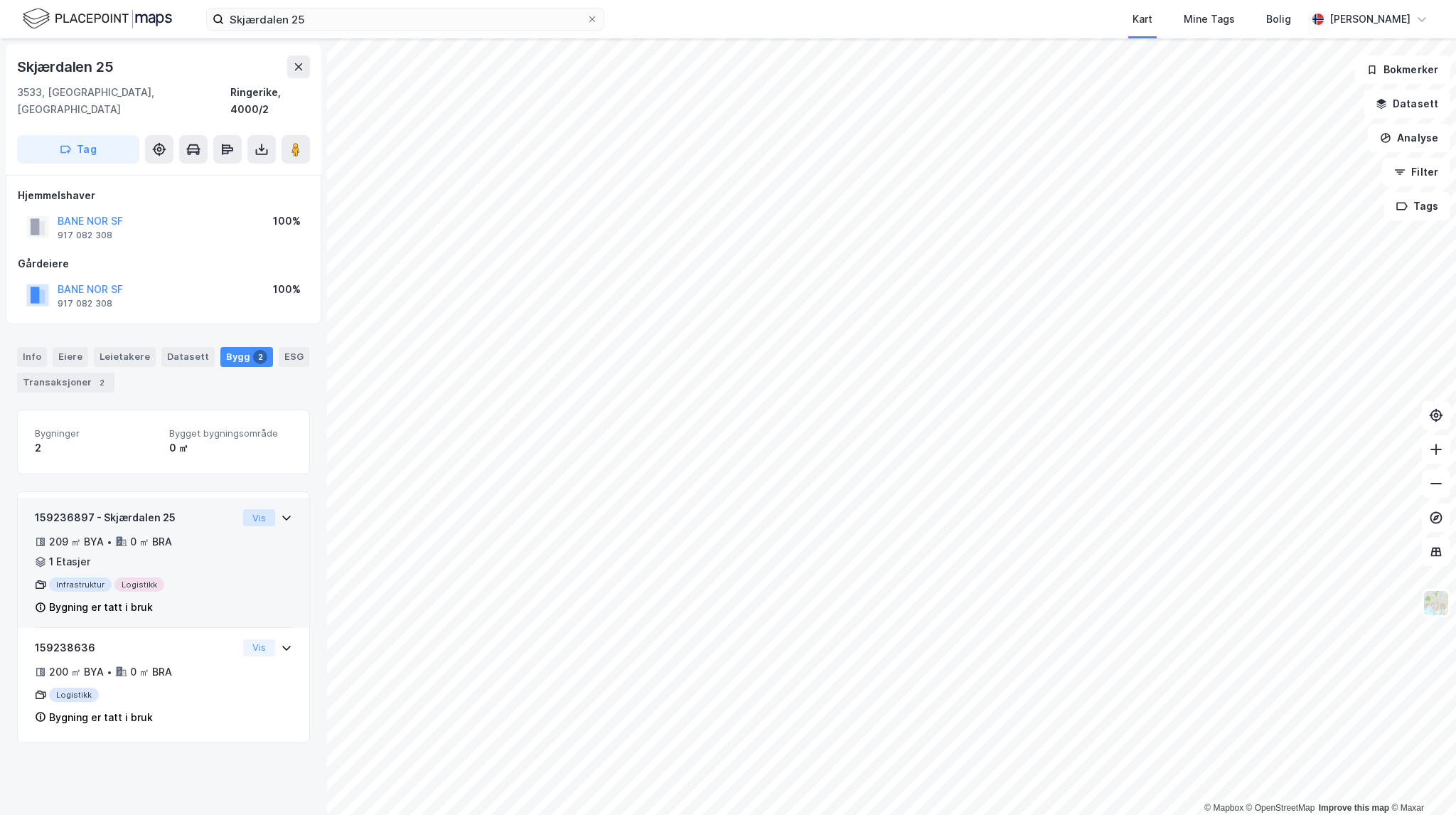
click at [243, 509] on button "Vis" at bounding box center [259, 517] width 32 height 17
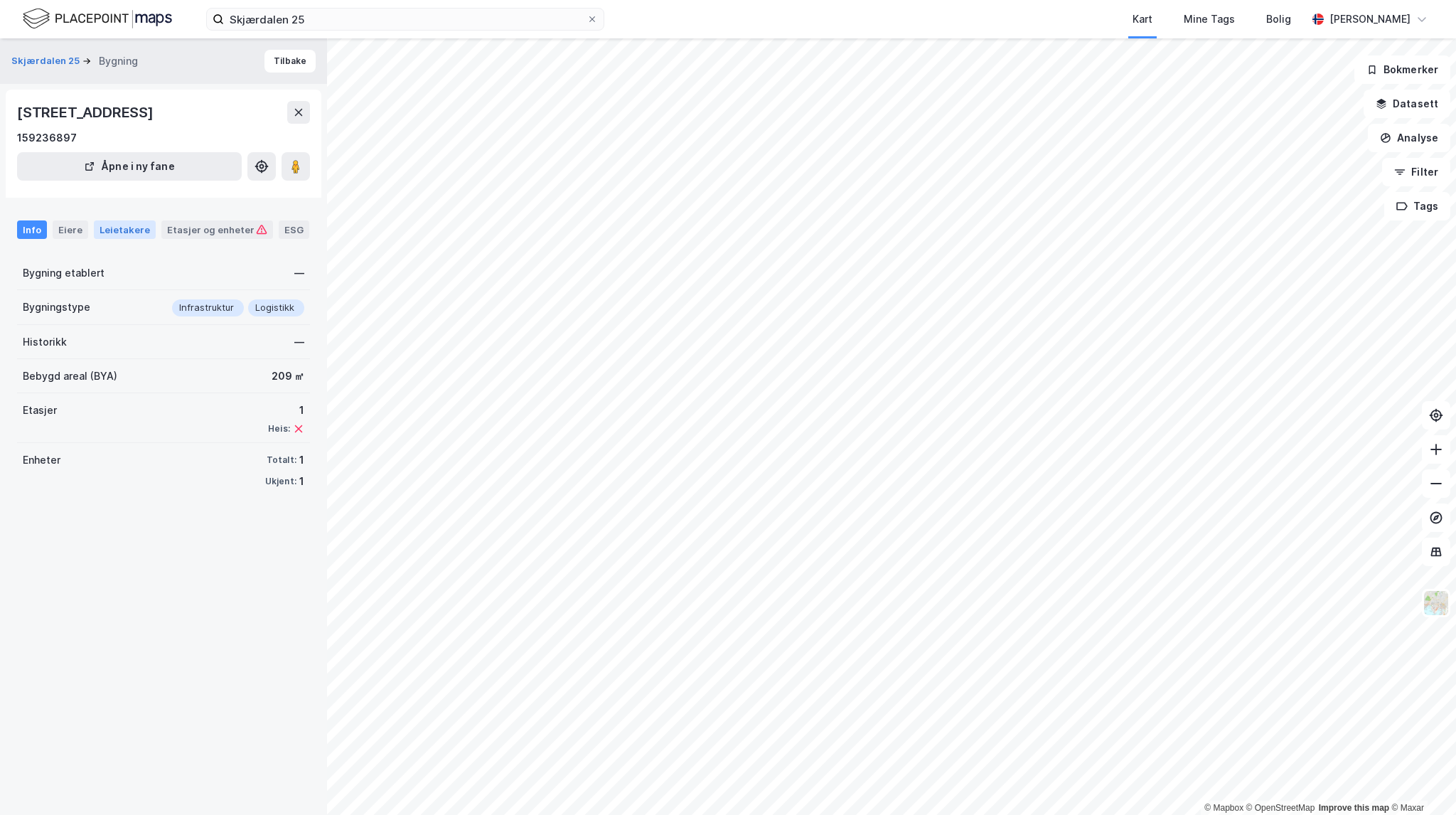
click at [134, 234] on div "Leietakere" at bounding box center [124, 229] width 62 height 19
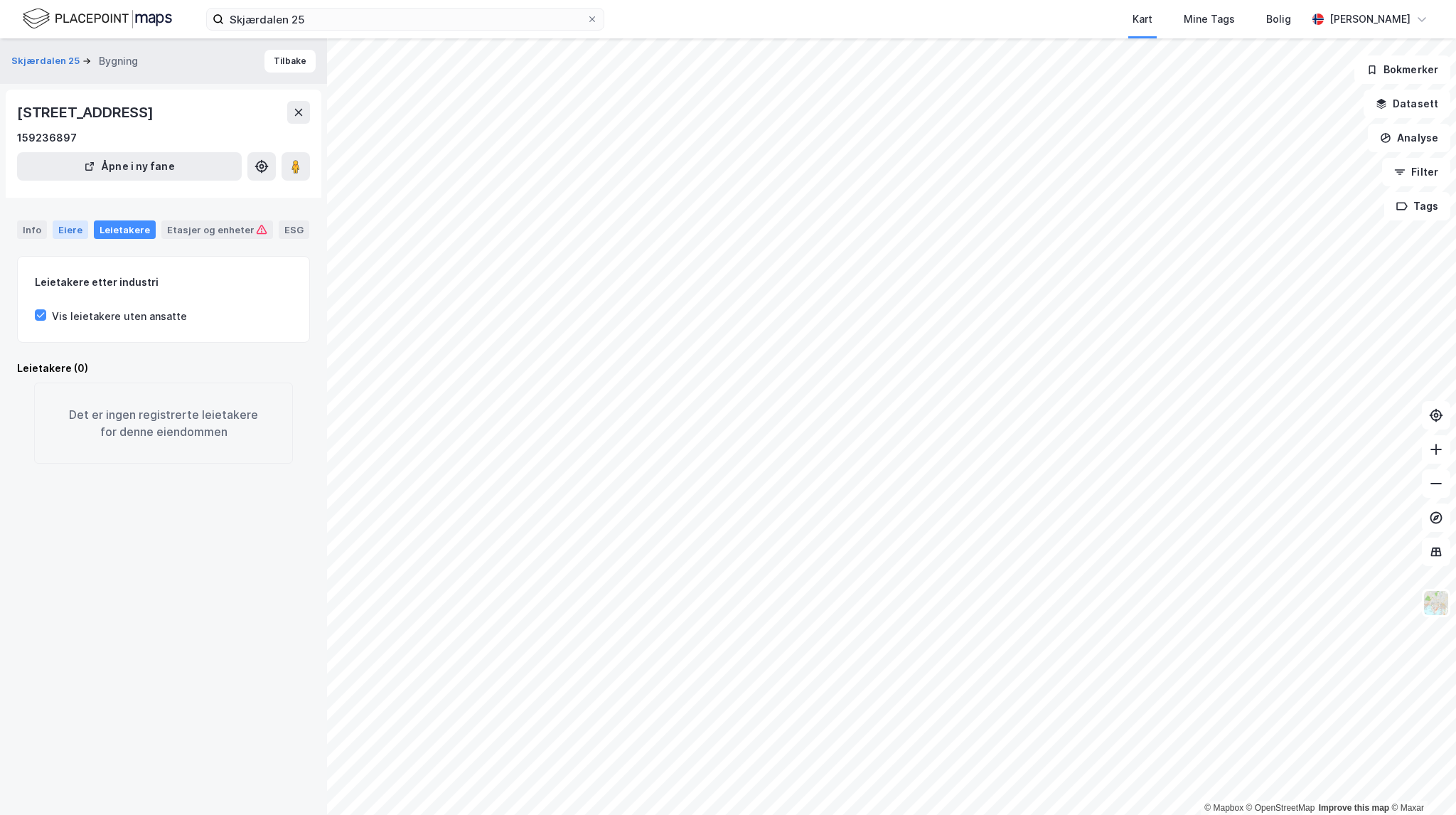
click at [66, 226] on div "Eiere" at bounding box center [70, 229] width 35 height 19
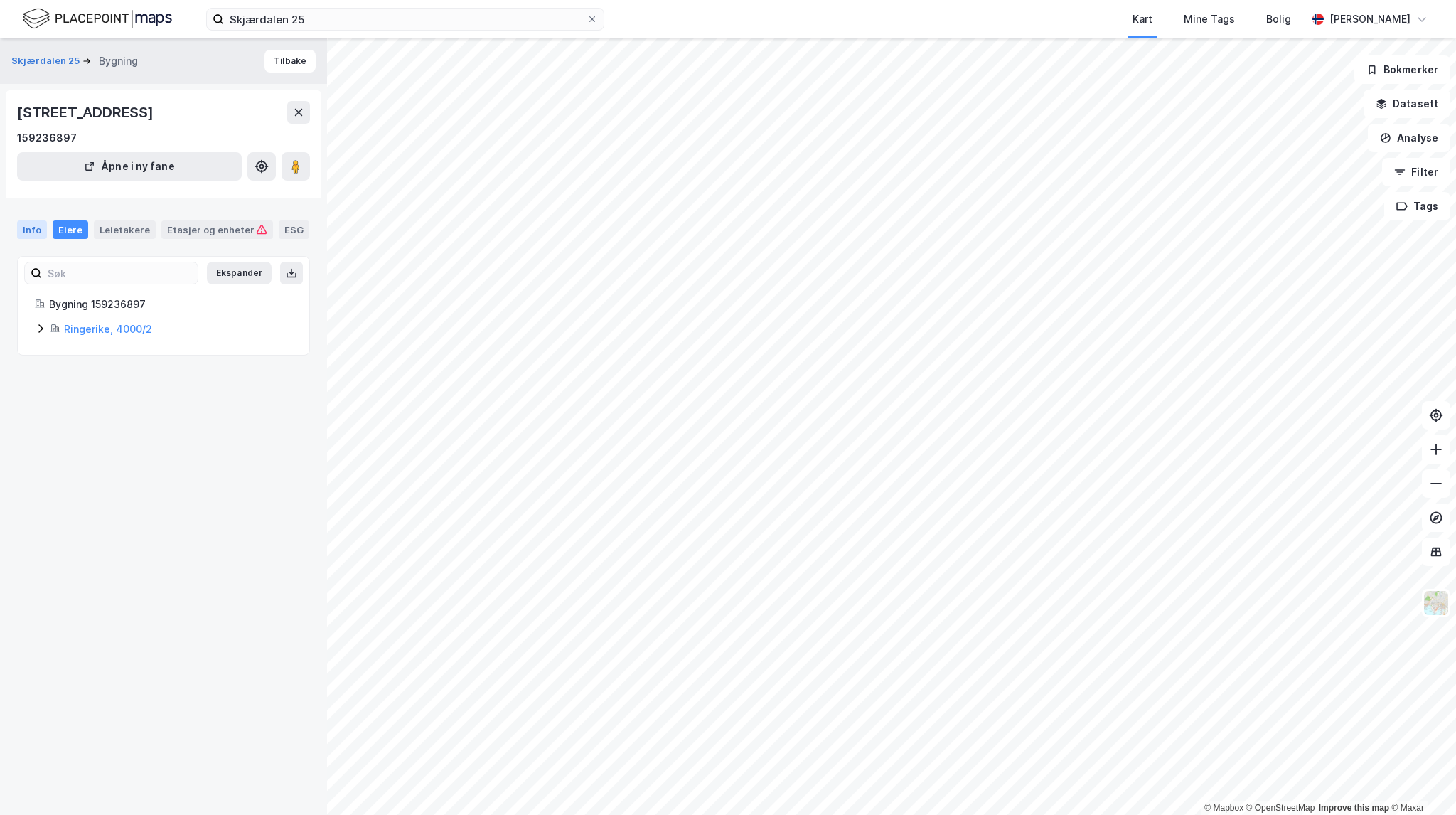
click at [39, 228] on div "Info" at bounding box center [31, 229] width 30 height 19
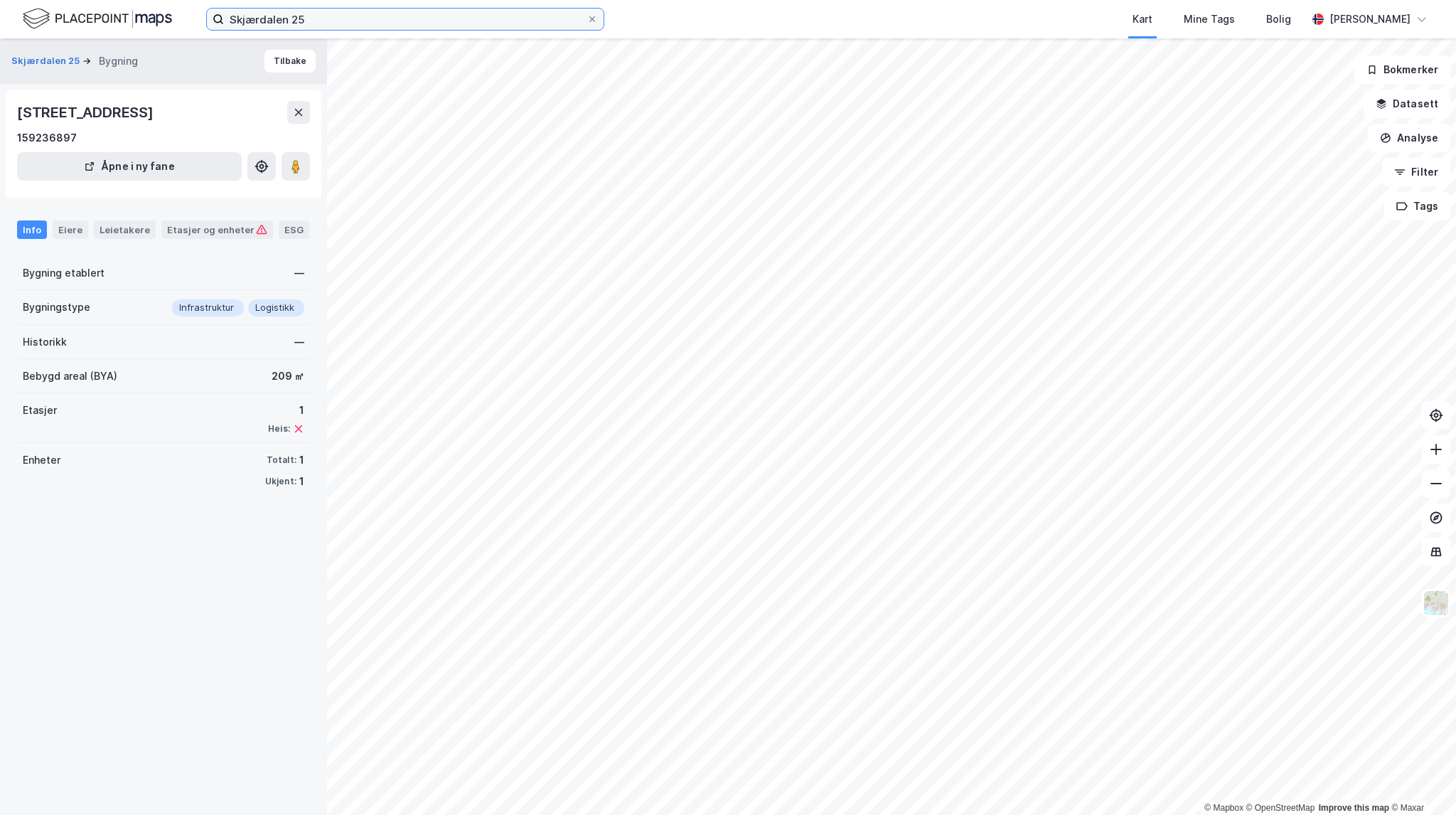
click at [310, 22] on input "Skjærdalen 25" at bounding box center [405, 19] width 363 height 21
click at [319, 21] on input "Skjærdalen 25" at bounding box center [405, 19] width 363 height 21
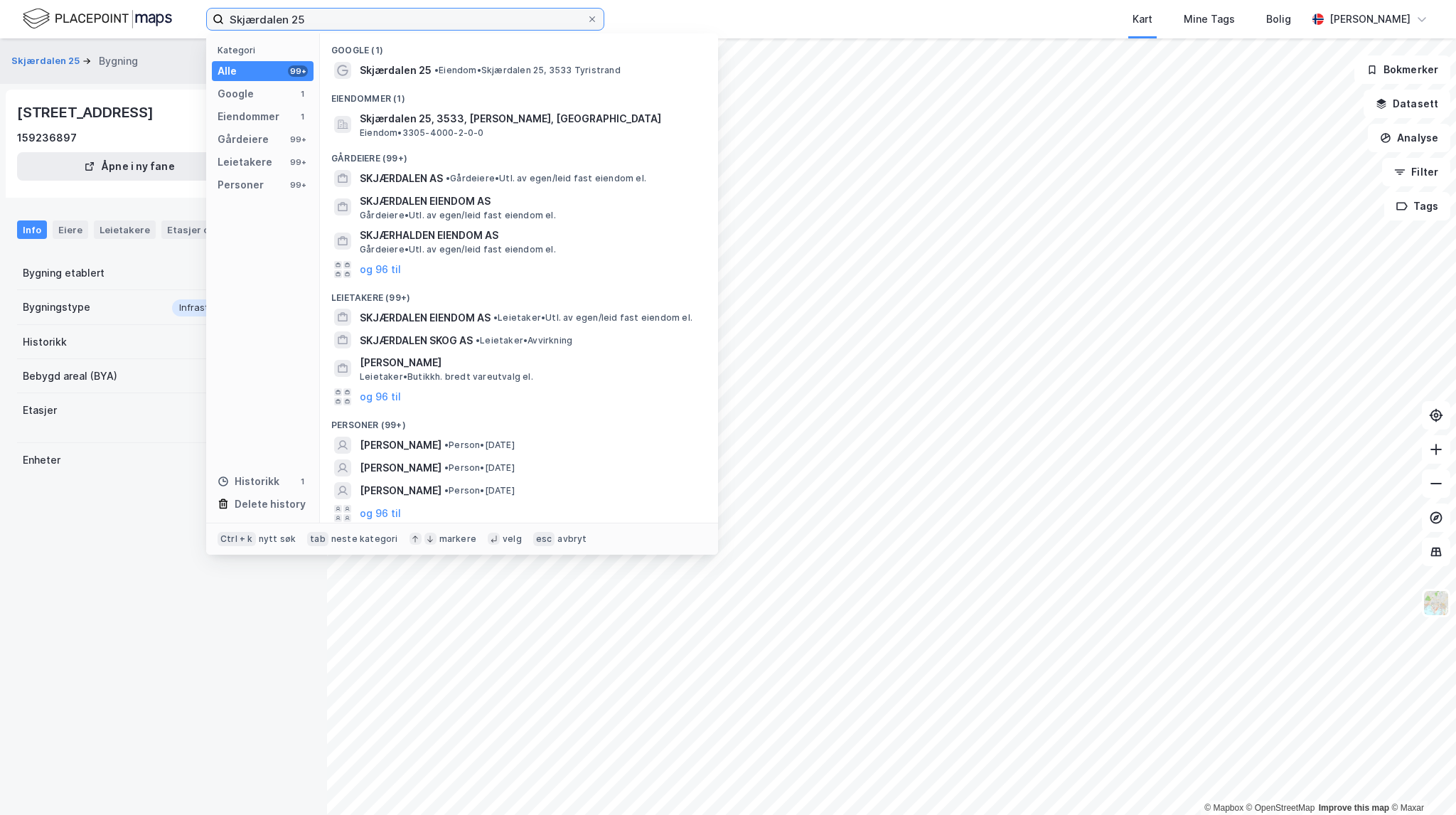
click at [319, 21] on input "Skjærdalen 25" at bounding box center [405, 19] width 363 height 21
paste input "Kolvesvegen 5"
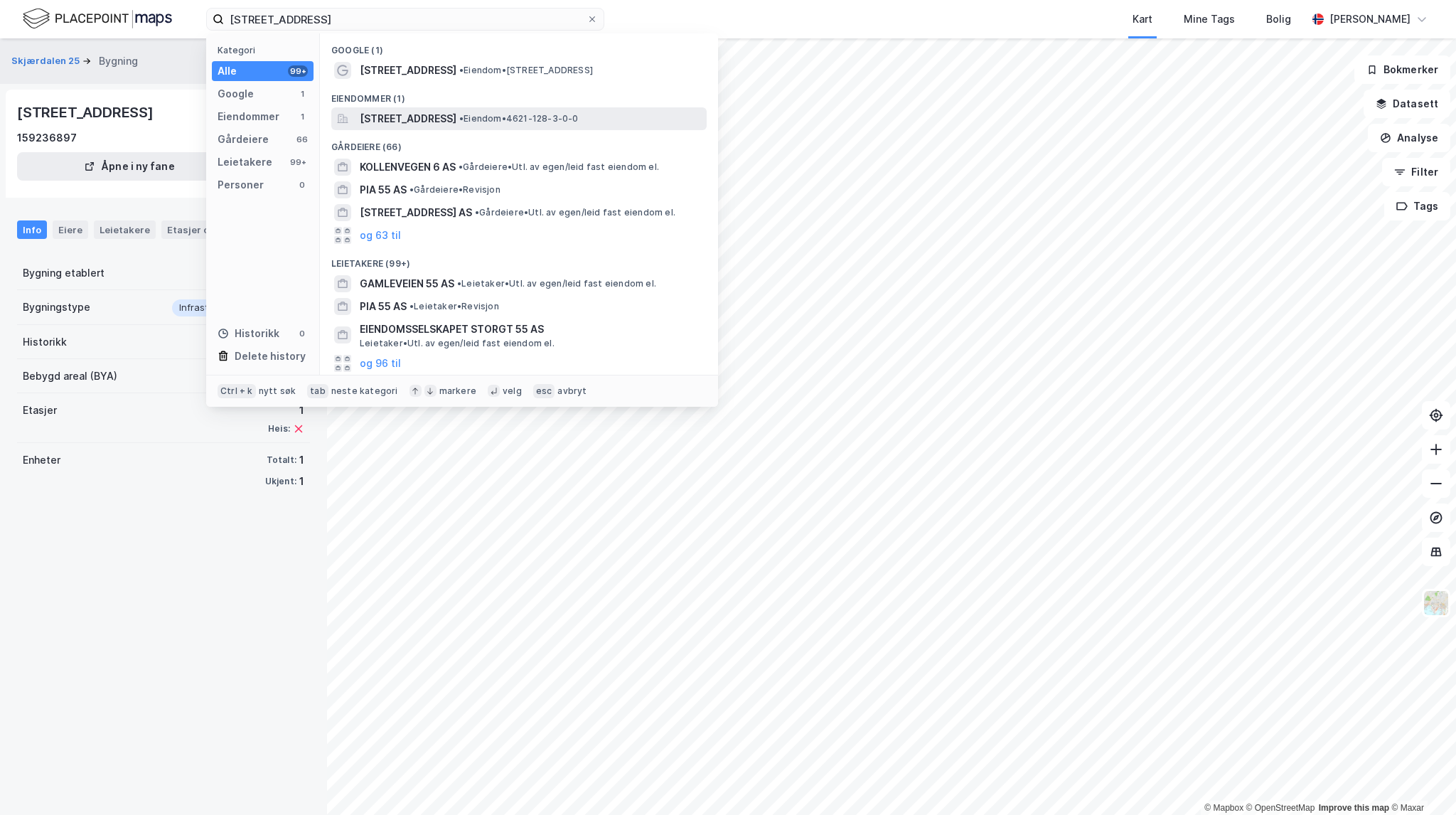
click at [569, 111] on div "Kolvesvegen 55, 5706, VOSS, VOSS • Eiendom • 4621-128-3-0-0" at bounding box center [531, 119] width 344 height 17
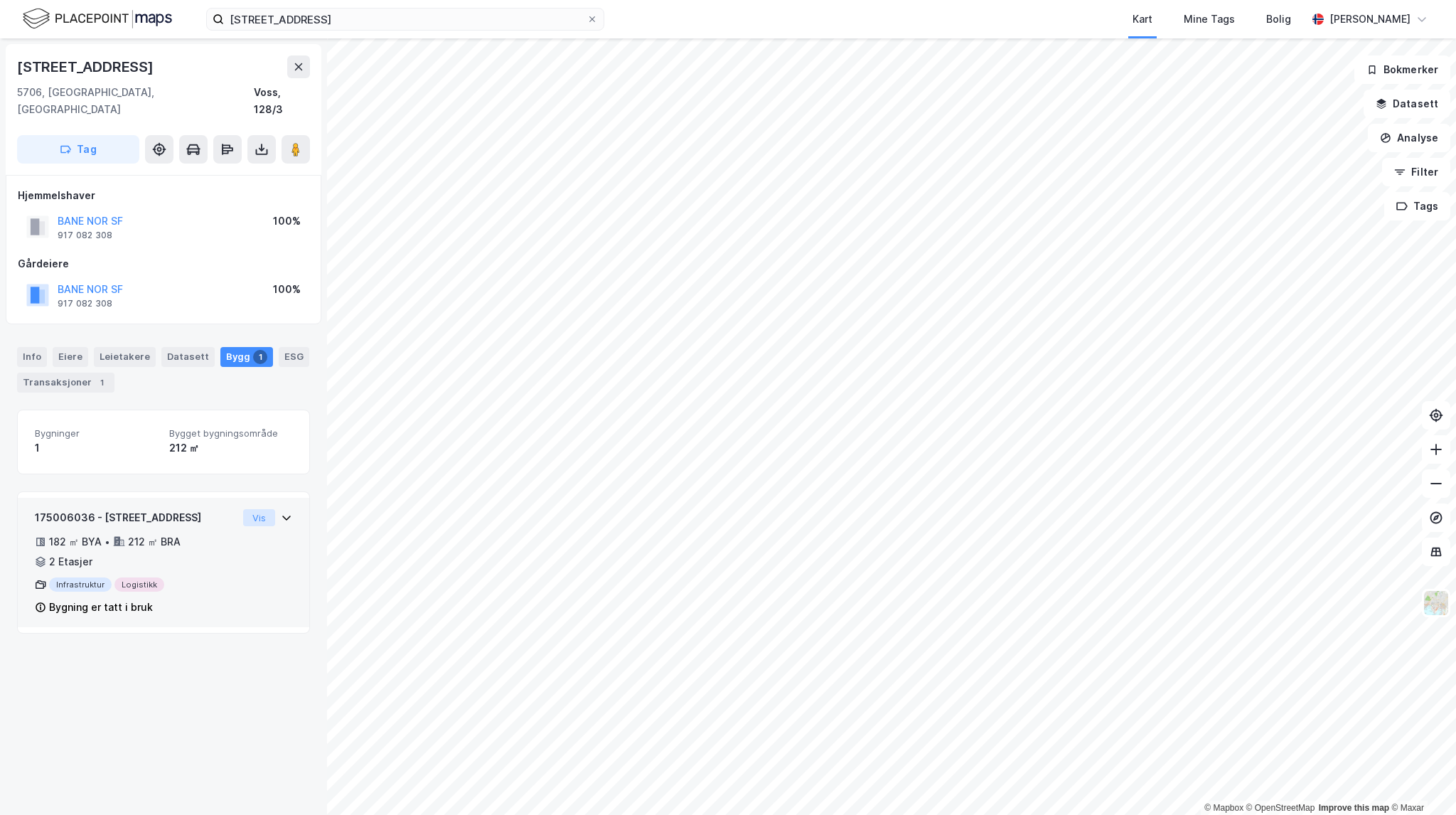
click at [256, 509] on button "Vis" at bounding box center [259, 517] width 32 height 17
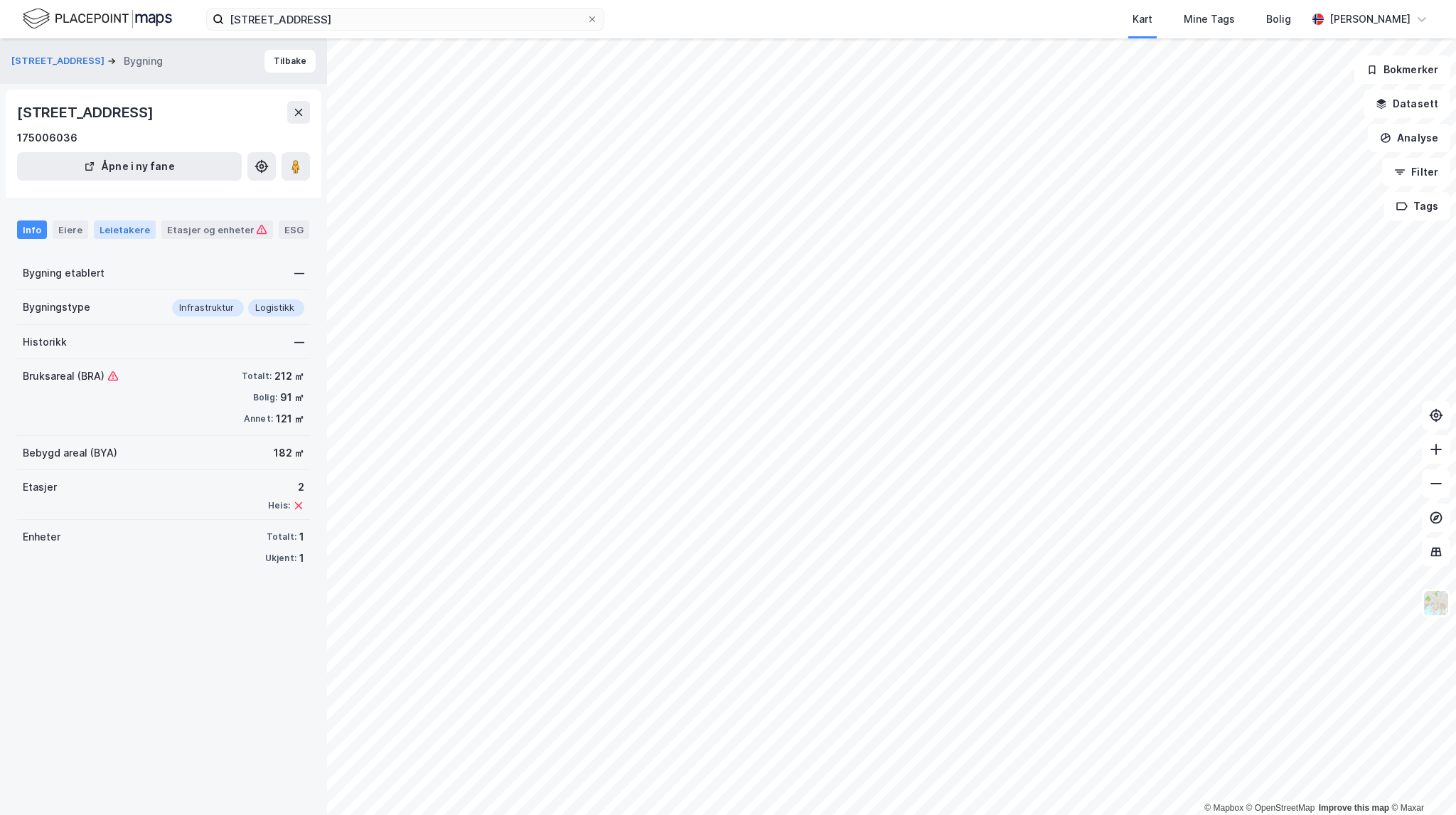
click at [137, 235] on div "Leietakere" at bounding box center [124, 229] width 62 height 19
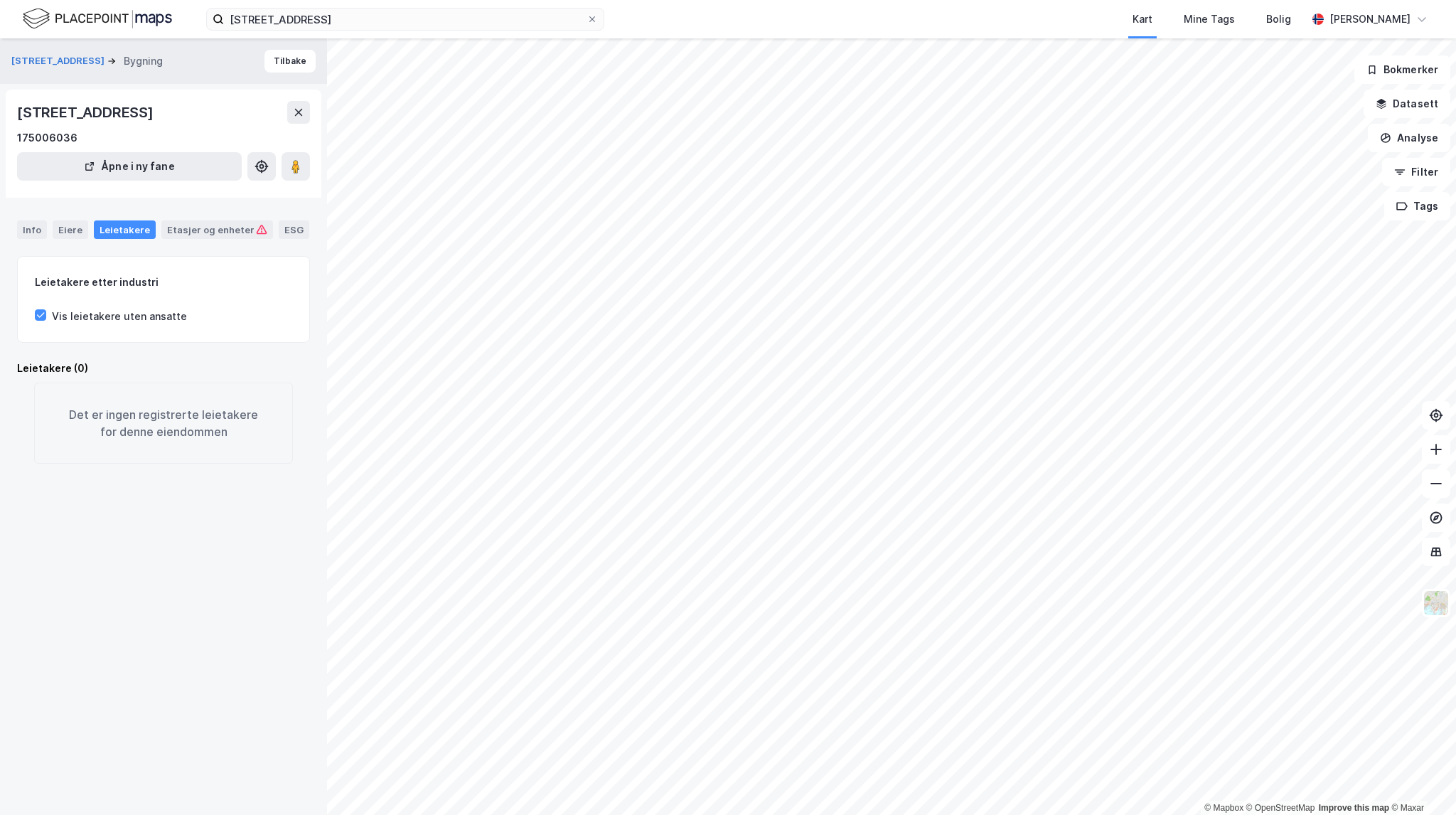
click at [51, 229] on div "Info Eiere Leietakere Etasjer og enheter ESG" at bounding box center [163, 229] width 293 height 19
click at [67, 232] on div "Eiere" at bounding box center [70, 229] width 35 height 19
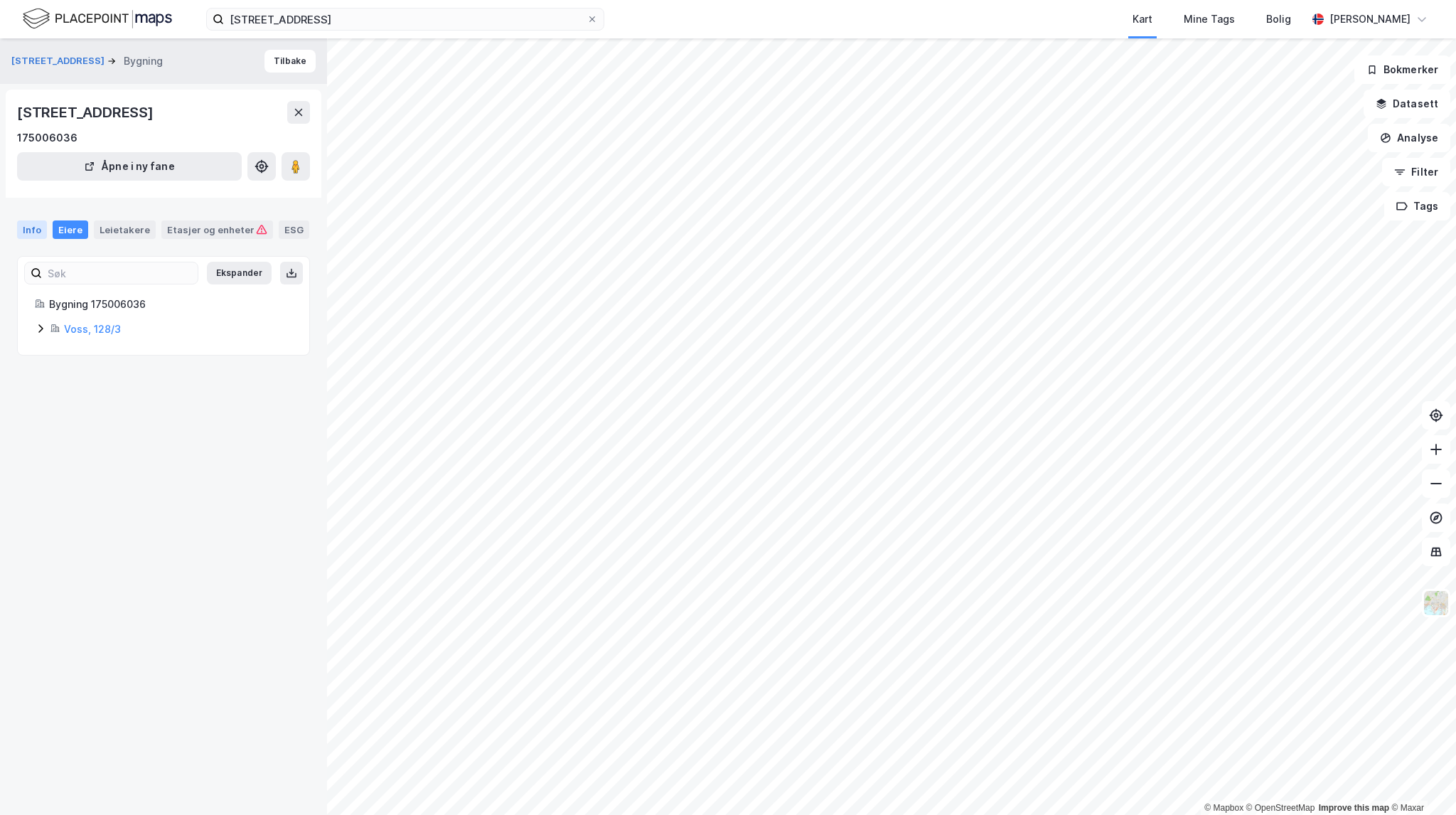
click at [37, 232] on div "Info" at bounding box center [31, 229] width 30 height 19
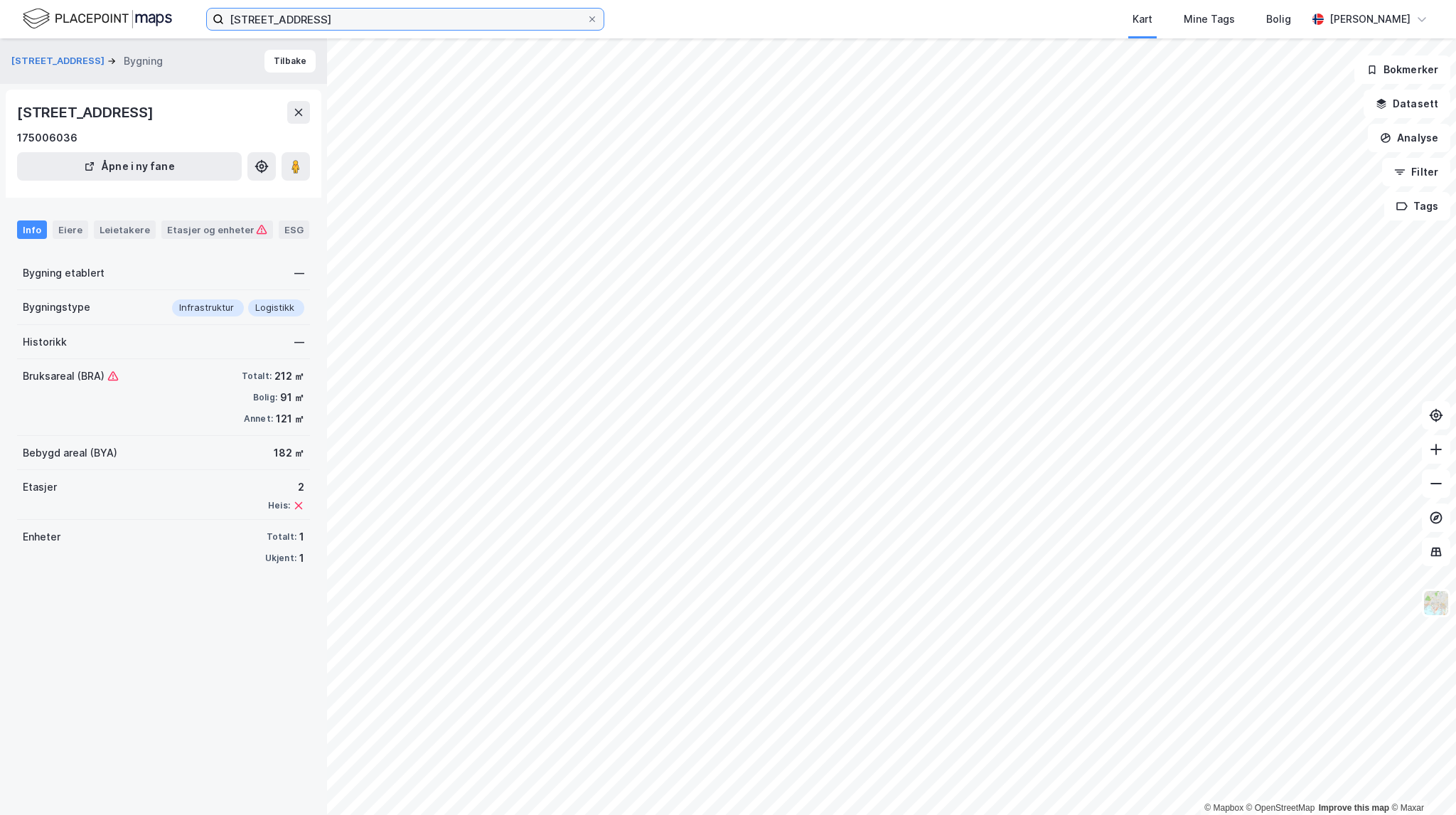
click at [306, 8] on input "Kolvesvegen 55" at bounding box center [405, 19] width 363 height 21
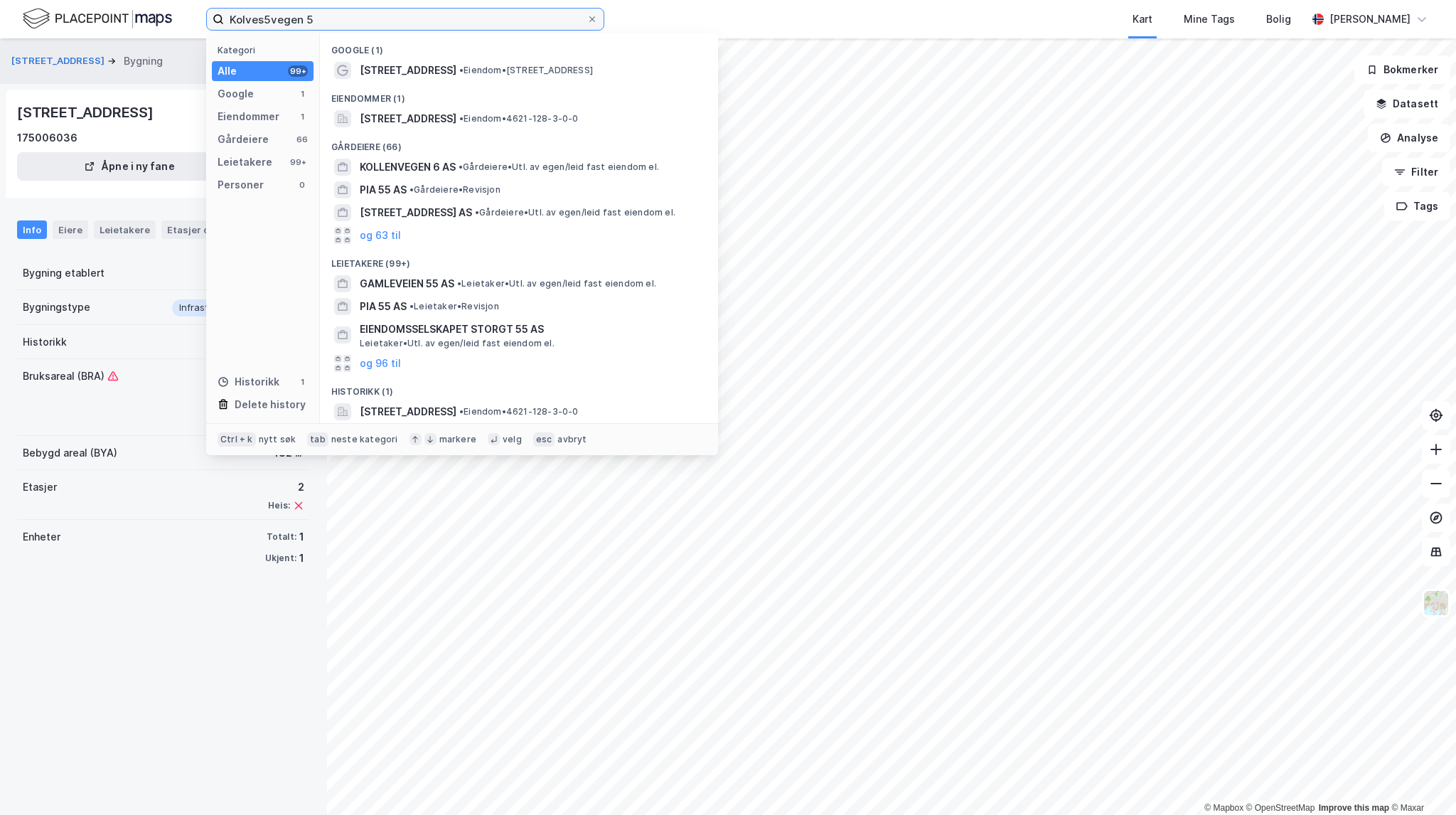
click at [296, 16] on input "Kolves5vegen 5" at bounding box center [405, 19] width 363 height 21
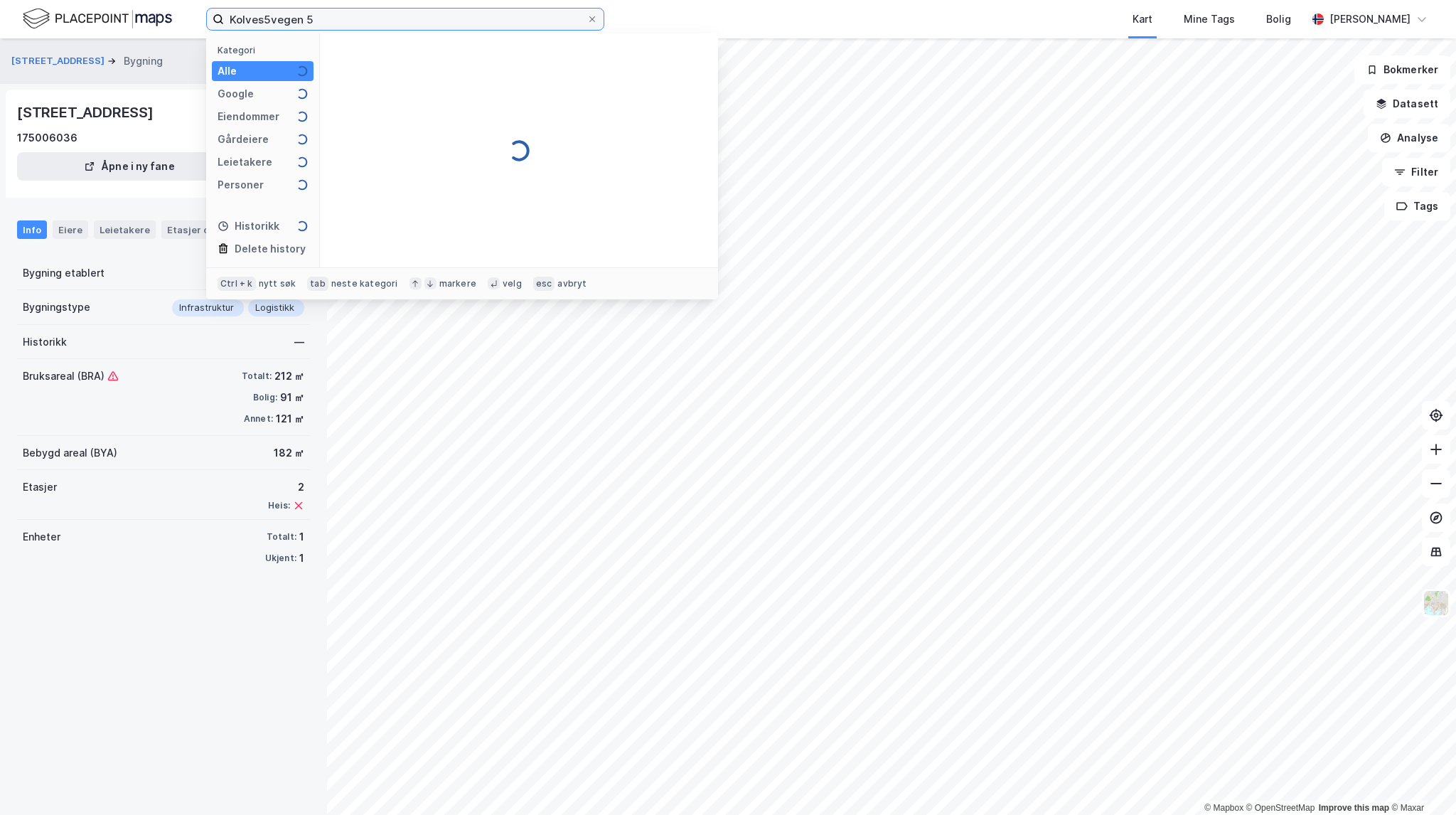
click at [317, 16] on input "Kolves5vegen 5" at bounding box center [405, 19] width 363 height 21
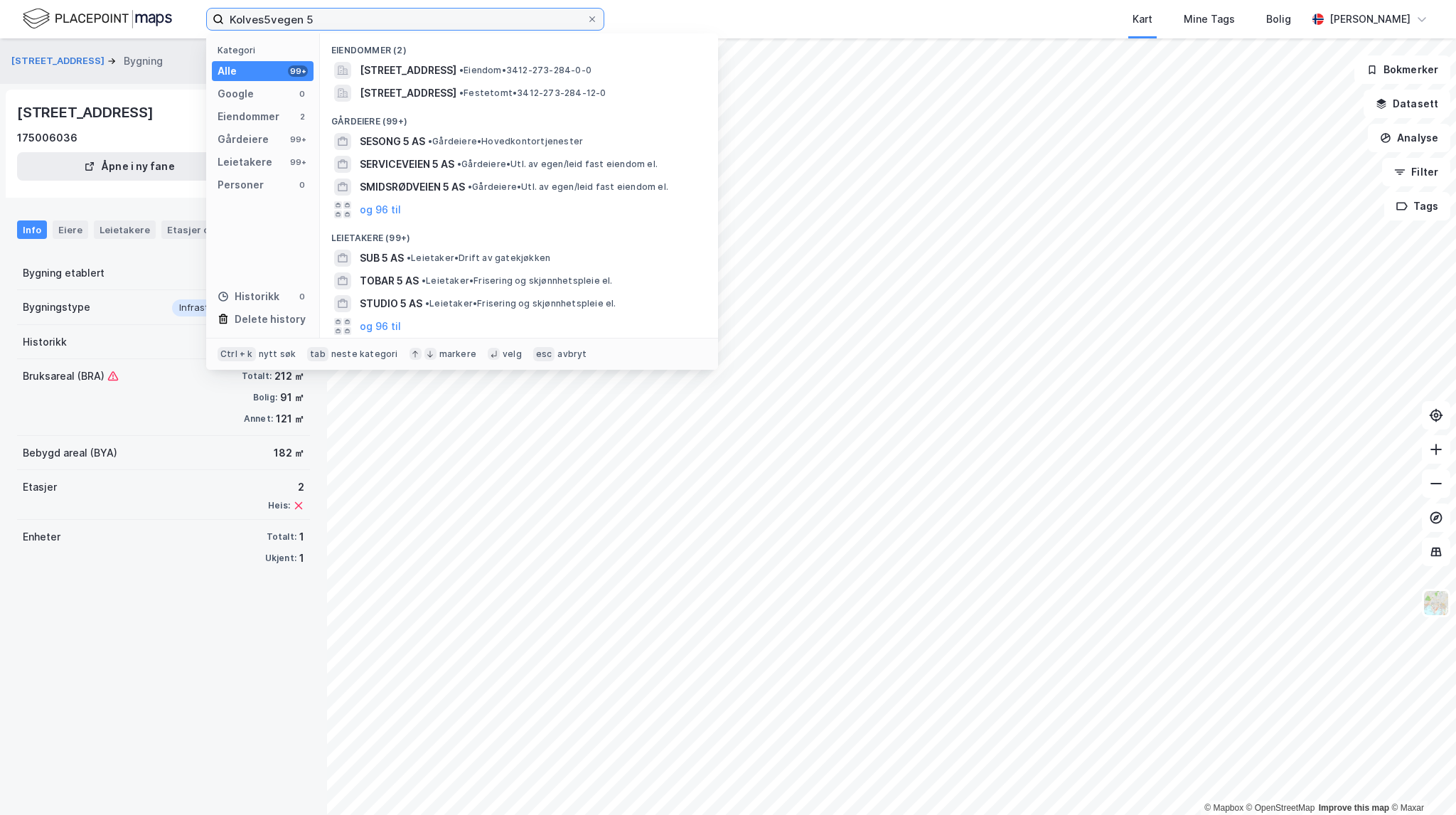
click at [317, 16] on input "Kolves5vegen 5" at bounding box center [405, 19] width 363 height 21
paste input "Ustaosvegen 250"
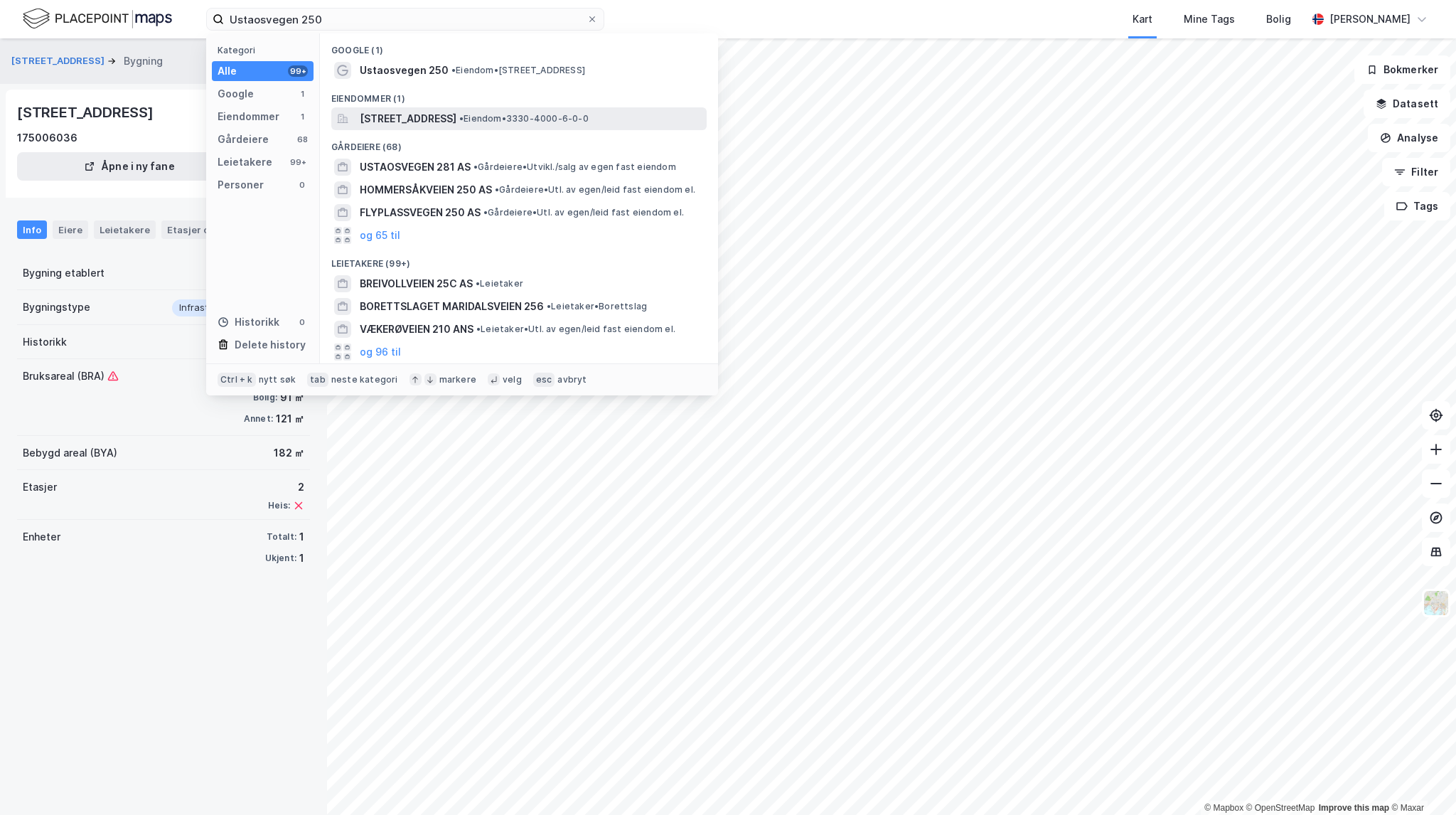
click at [456, 111] on span "Ustaosvegen 250, 3593, USTAOSET, HOL" at bounding box center [407, 119] width 97 height 17
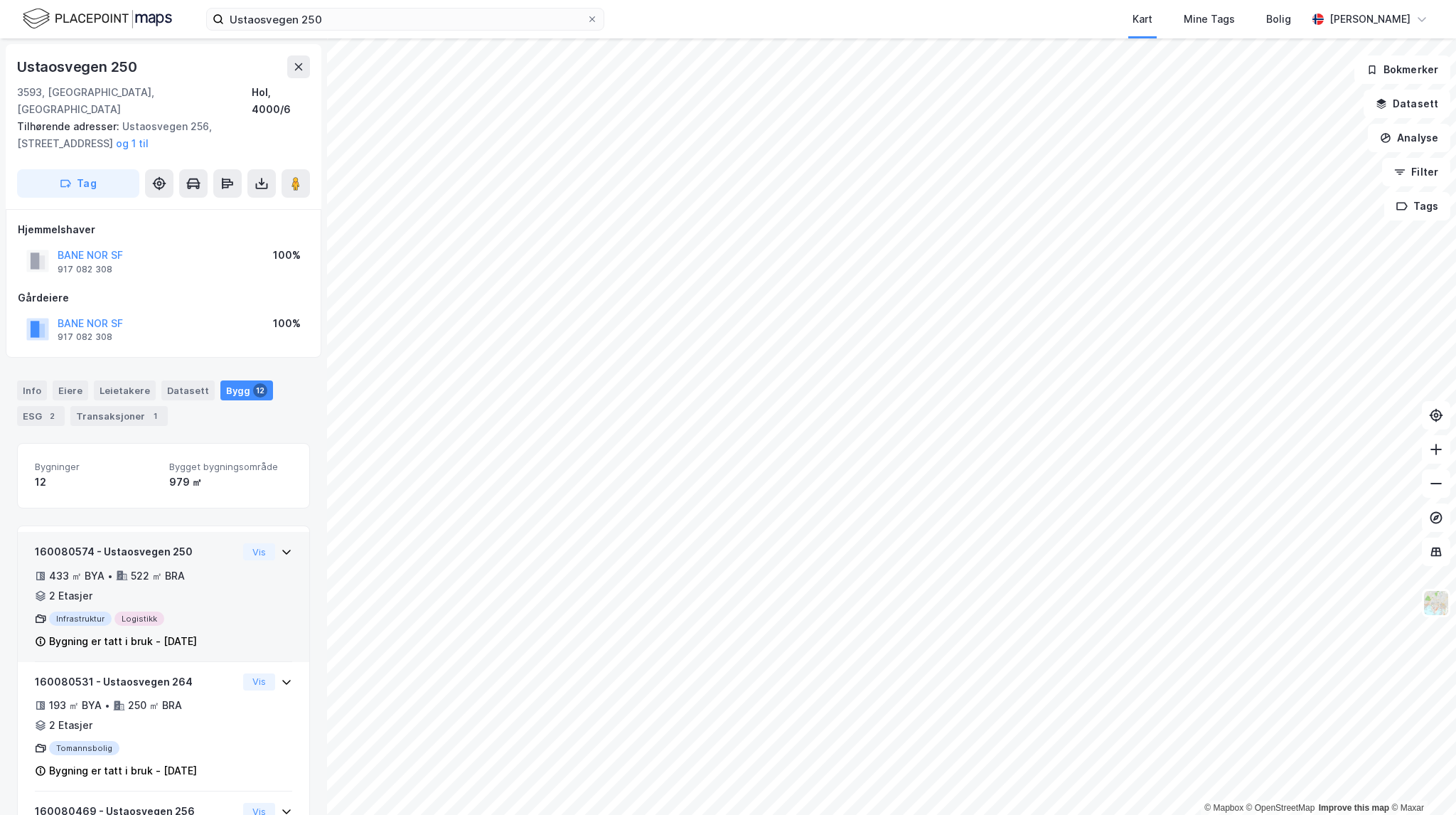
click at [202, 580] on div "433 ㎡ BYA • 522 ㎡ BRA • 2 Etasjer" at bounding box center [136, 586] width 202 height 37
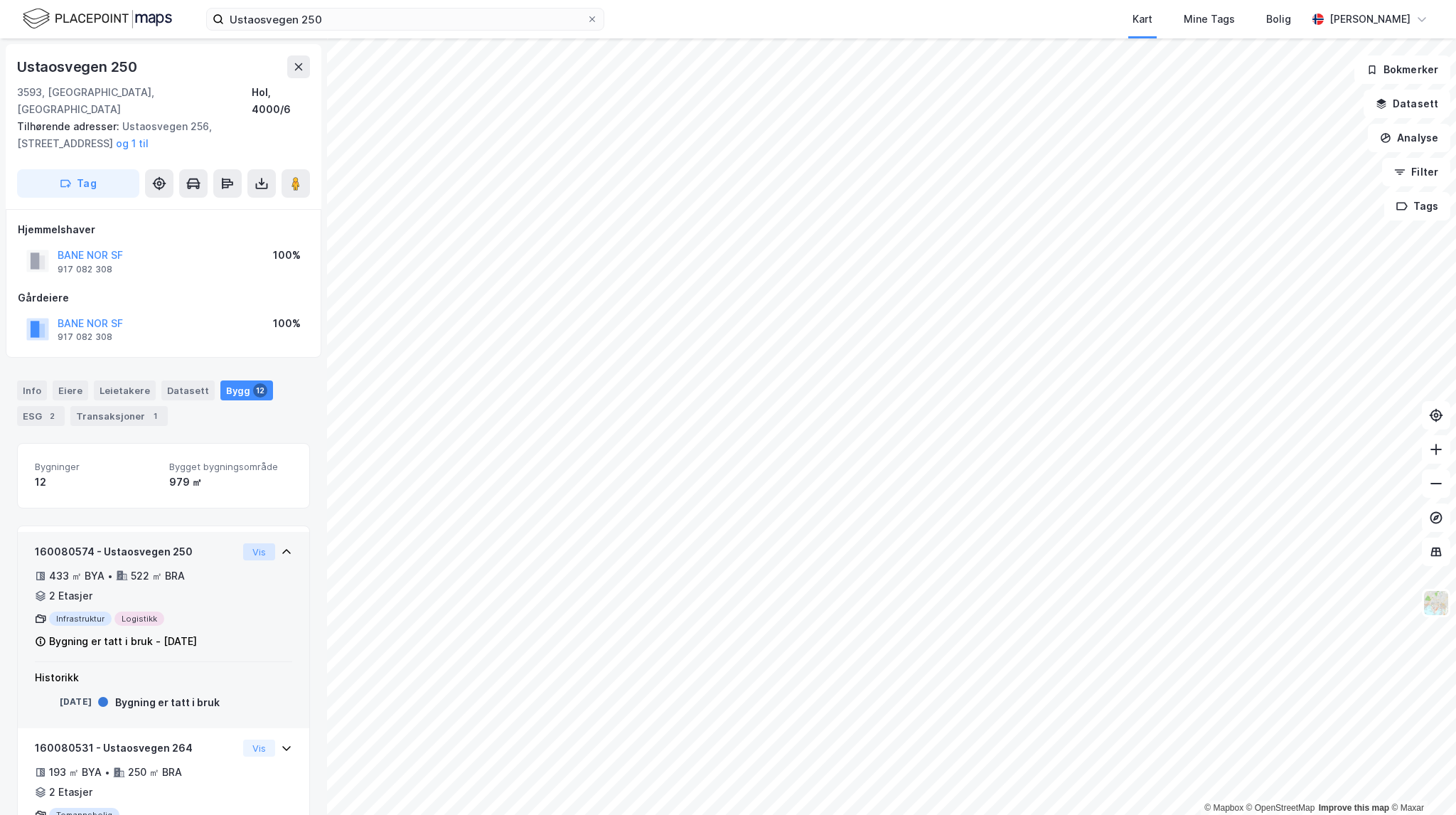
click at [251, 543] on button "Vis" at bounding box center [259, 552] width 32 height 17
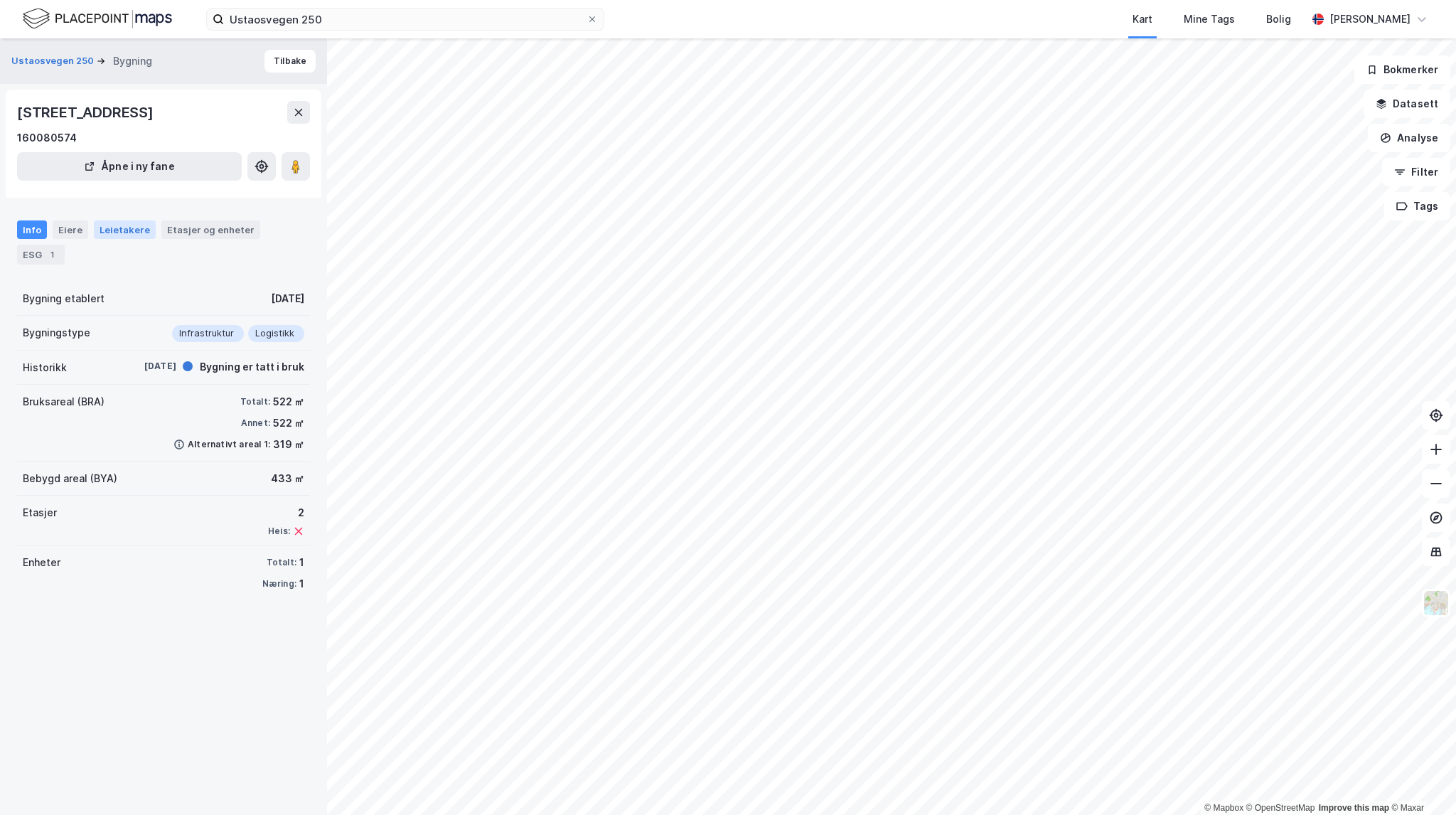
click at [120, 229] on div "Leietakere" at bounding box center [124, 229] width 62 height 19
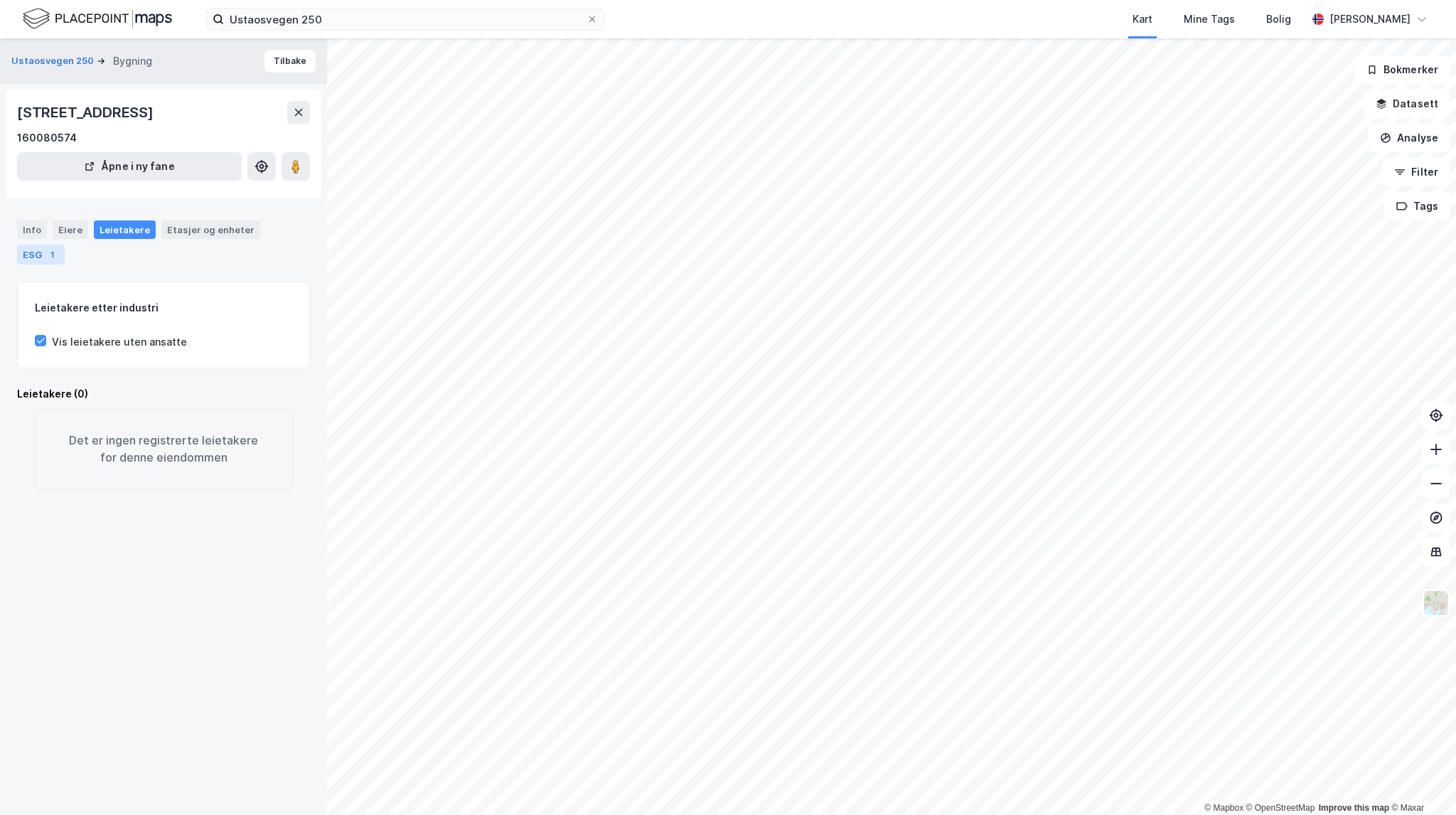
click at [33, 246] on div "ESG 1" at bounding box center [40, 255] width 47 height 20
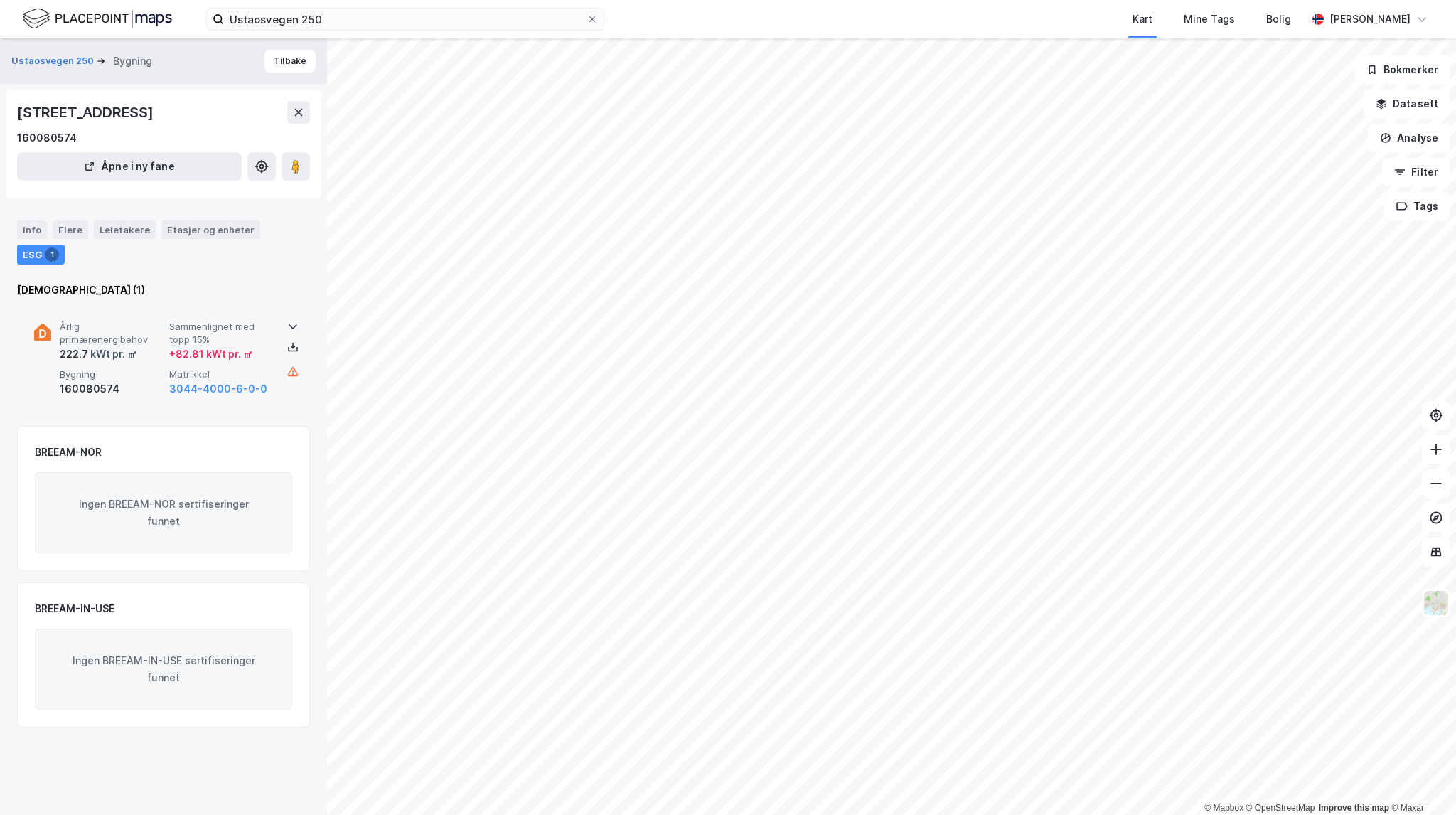
click at [134, 318] on div "Årlig primærenergibehov 222.7 kWt pr. ㎡ Sammenlignet med topp 15% + 82.81 kWt p…" at bounding box center [163, 359] width 259 height 111
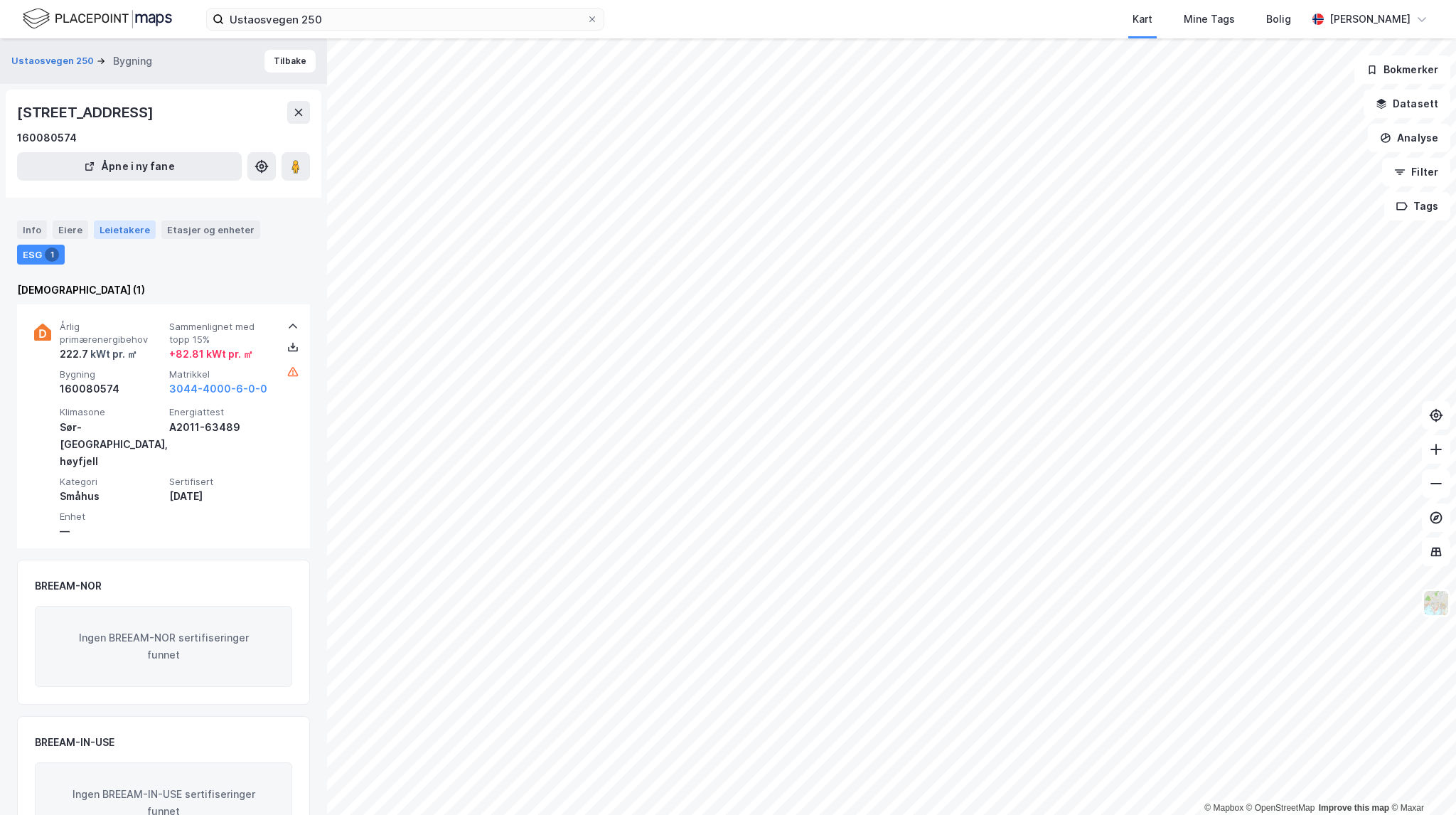
click at [116, 237] on div "Leietakere" at bounding box center [124, 229] width 62 height 19
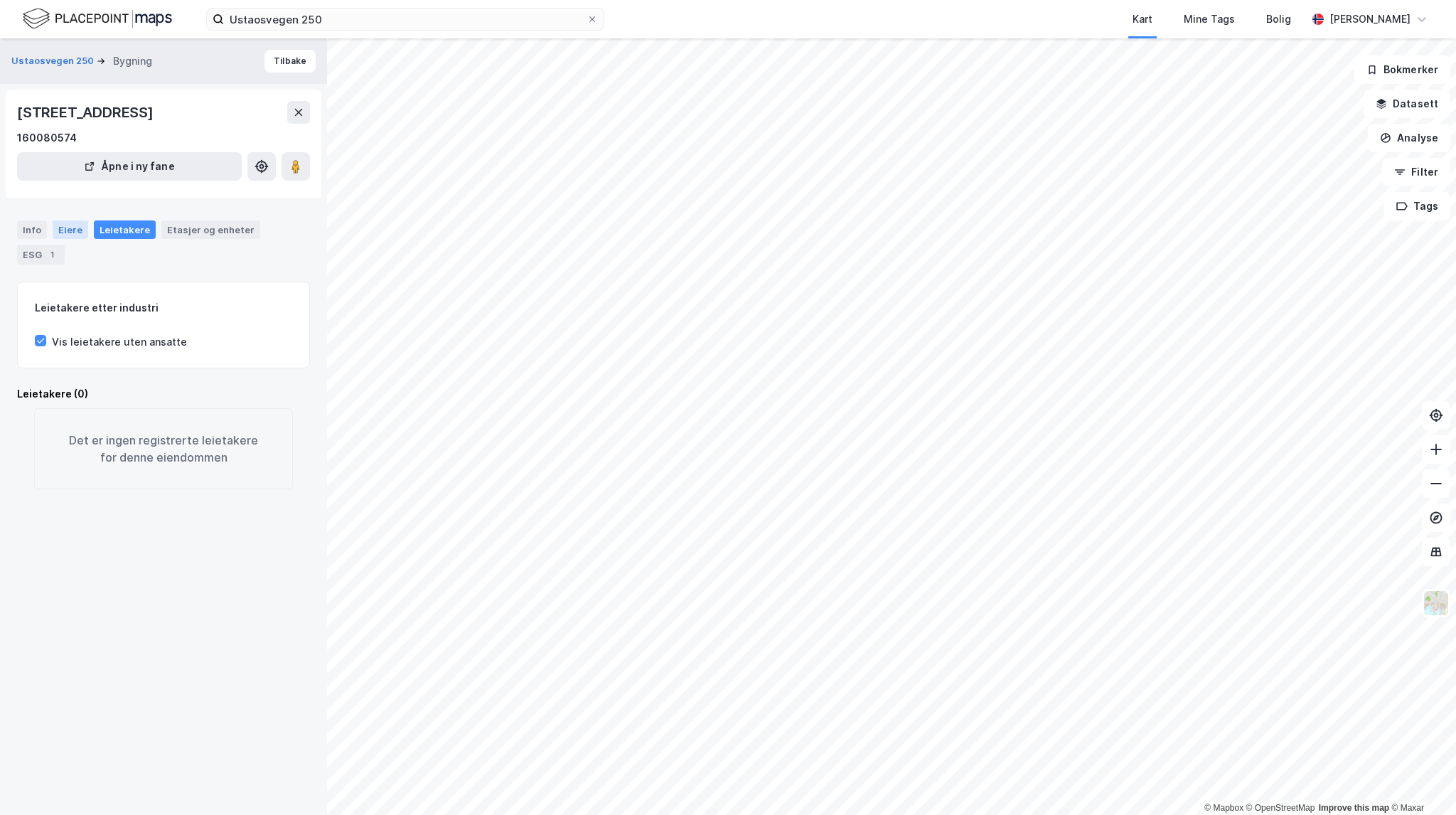
click at [71, 227] on div "Eiere" at bounding box center [70, 229] width 35 height 19
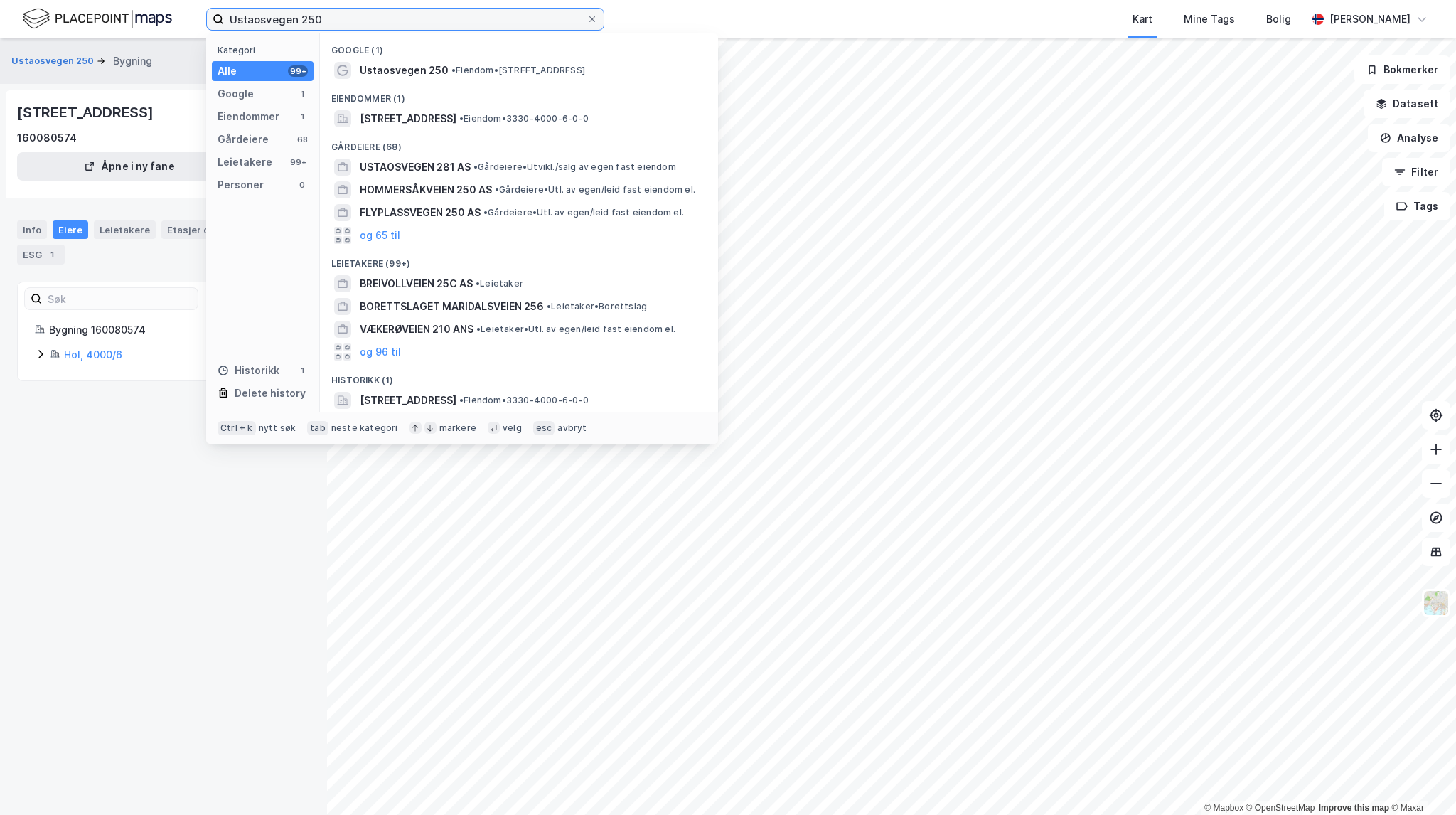
click at [333, 24] on input "Ustaosvegen 250" at bounding box center [405, 19] width 363 height 21
drag, startPoint x: 333, startPoint y: 24, endPoint x: 140, endPoint y: -4, distance: 195.0
click at [140, 0] on html "Ustaosvegen 250 Kategori Alle 99+ Google 1 Eiendommer 1 Gårdeiere 68 Leietakere…" at bounding box center [728, 408] width 1456 height 815
paste input "Jernbaneveien 3"
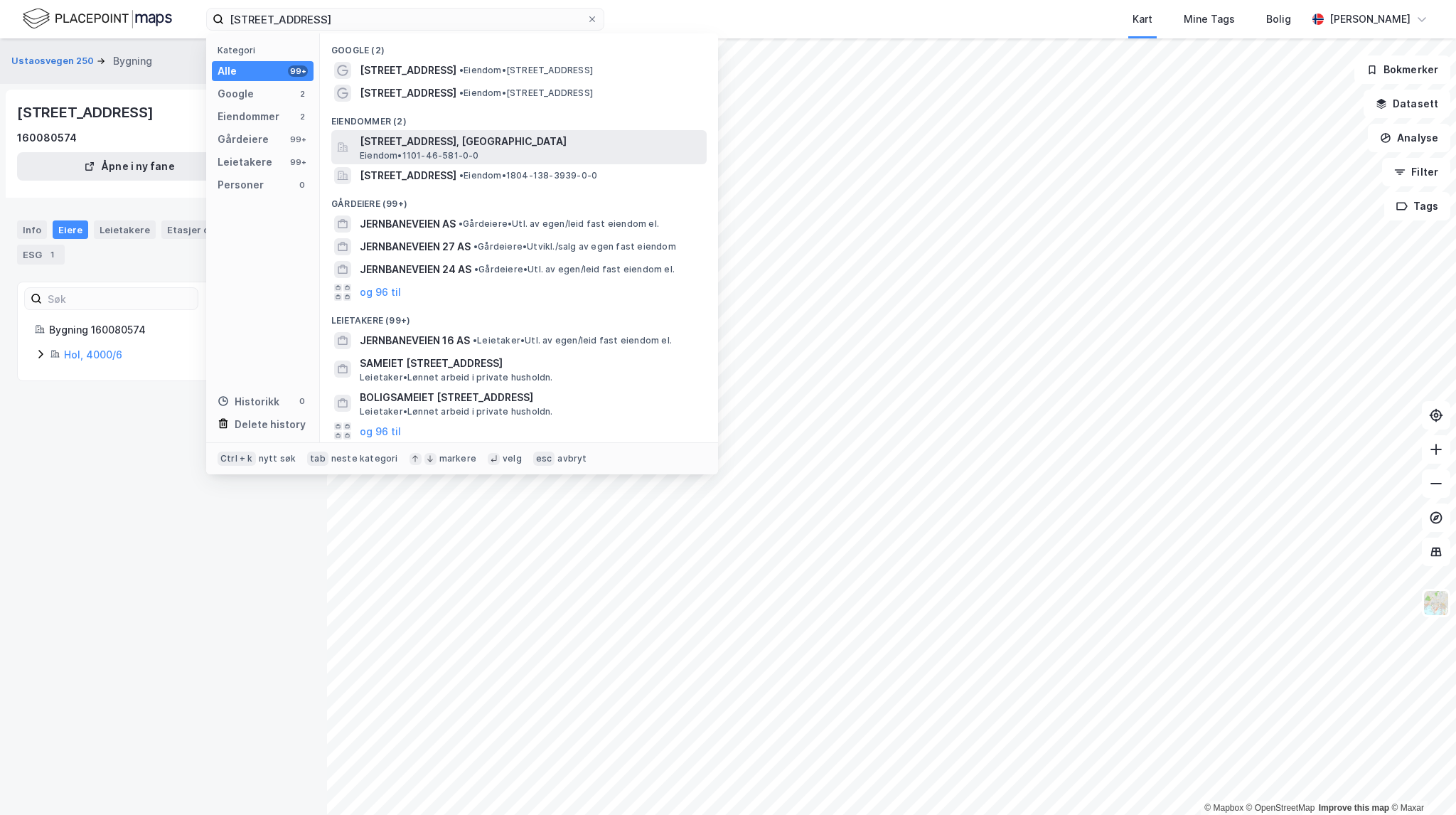
click at [482, 138] on span "Jernbaneveien 30, 4370, EGERSUND, EIGERSUND" at bounding box center [530, 142] width 342 height 17
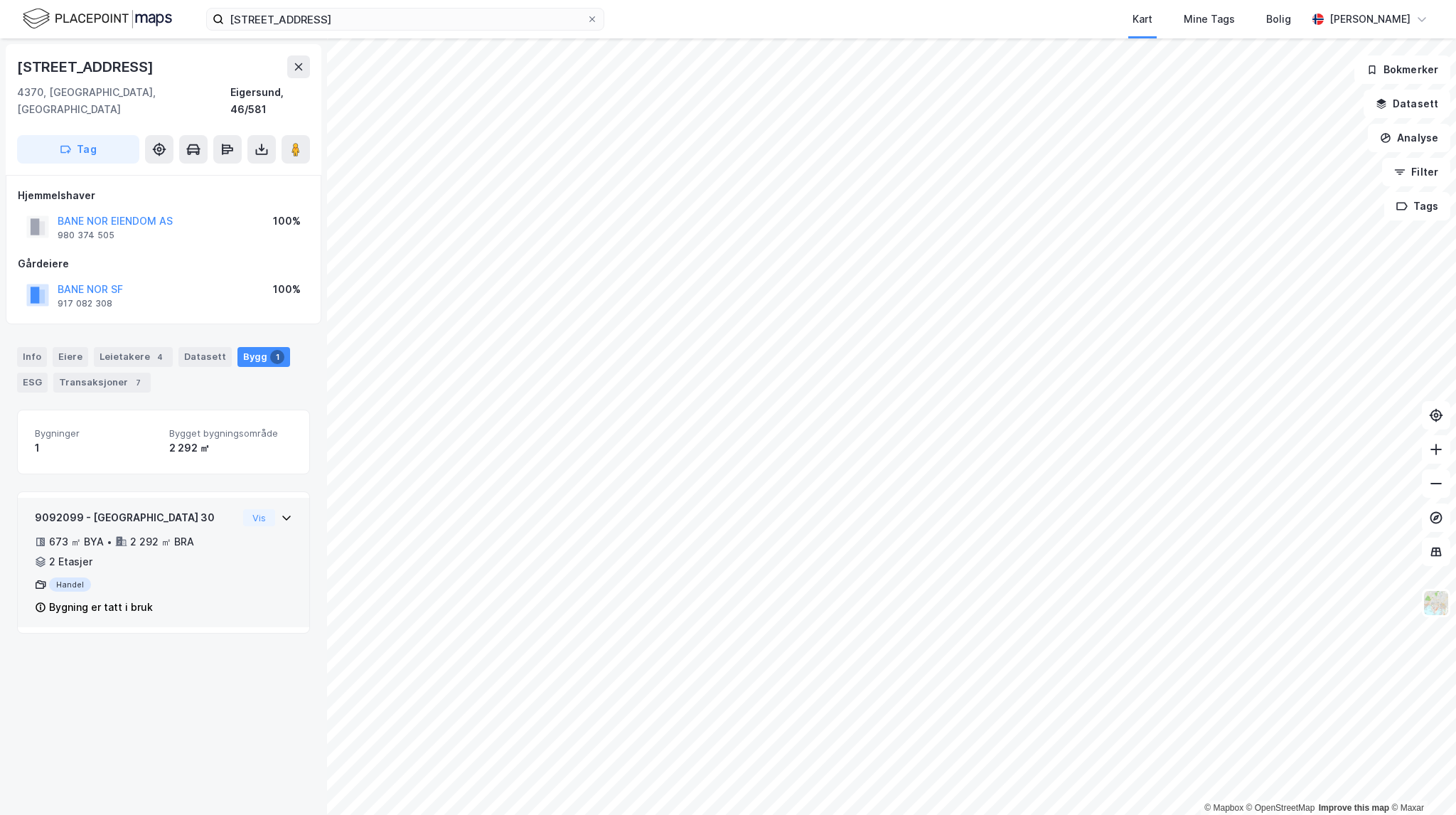
click at [251, 533] on div "9092099 - Jernbaneveien 30 673 ㎡ BYA • 2 292 ㎡ BRA • 2 Etasjer Handel Bygning e…" at bounding box center [163, 568] width 257 height 118
click at [251, 509] on button "Vis" at bounding box center [259, 517] width 32 height 17
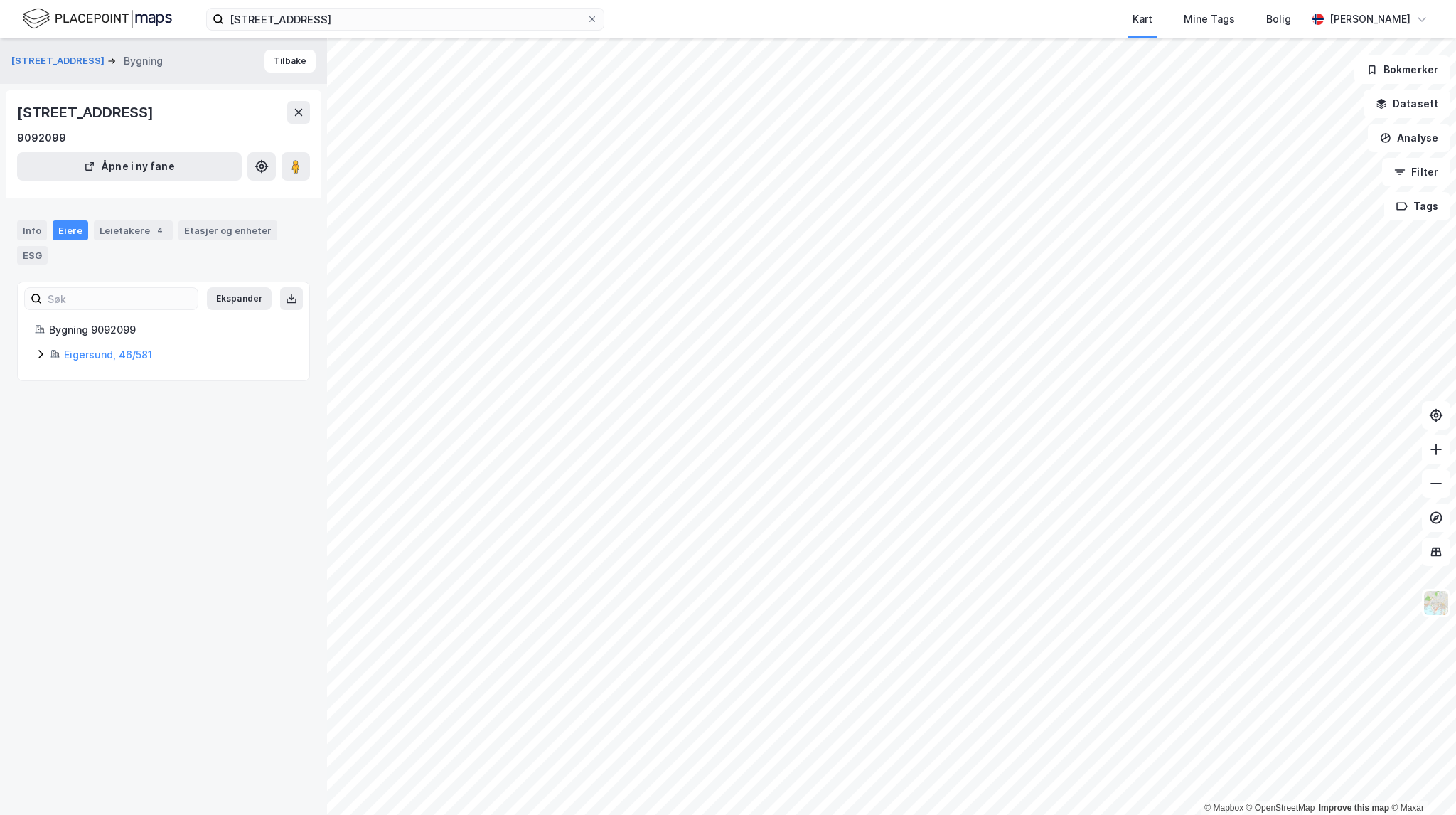
click at [45, 348] on icon at bounding box center [40, 354] width 11 height 11
click at [123, 231] on div "Leietakere 4" at bounding box center [133, 230] width 79 height 20
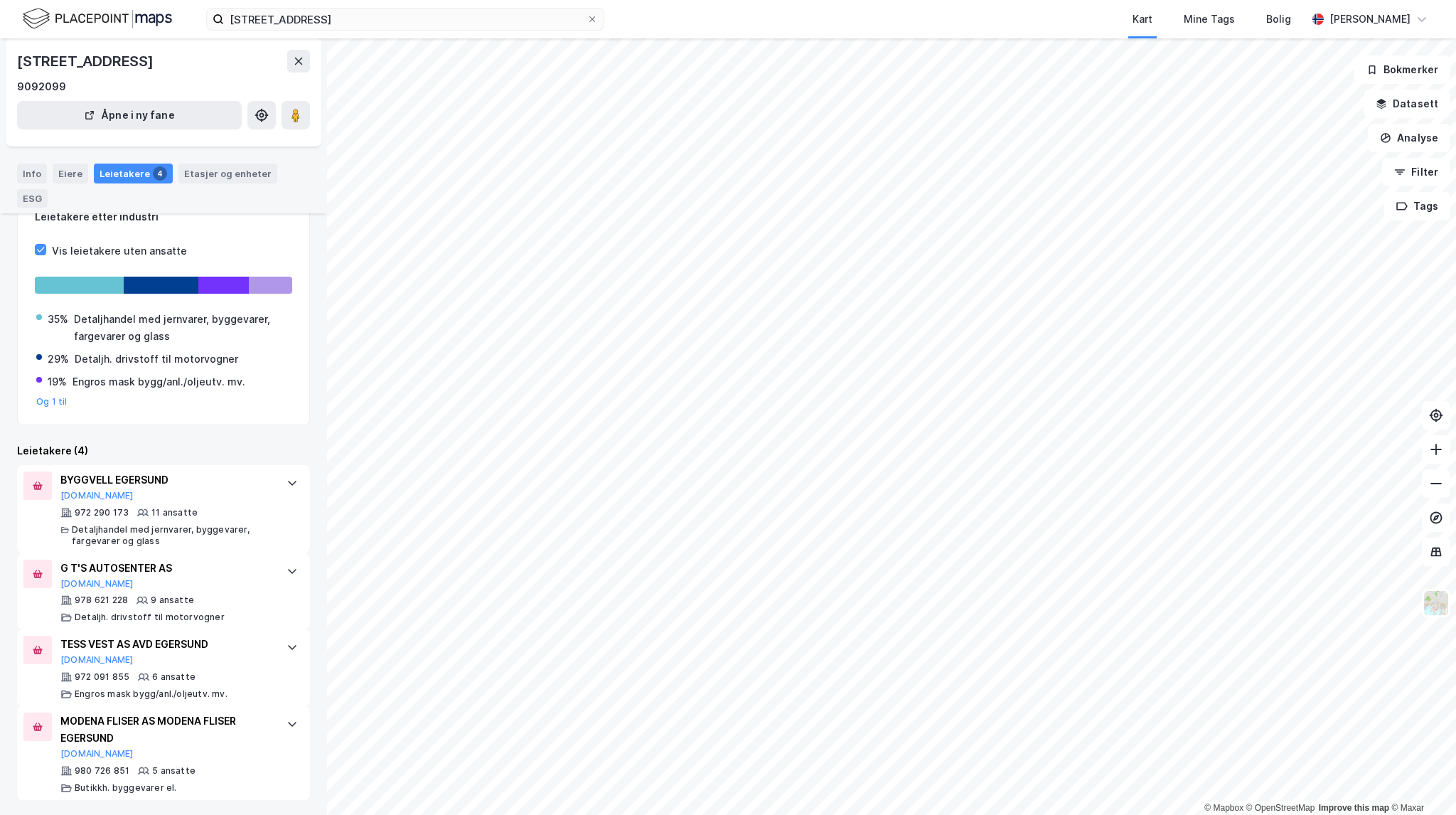
scroll to position [92, 0]
click at [318, 16] on input "Jernbaneveien 30" at bounding box center [405, 19] width 363 height 21
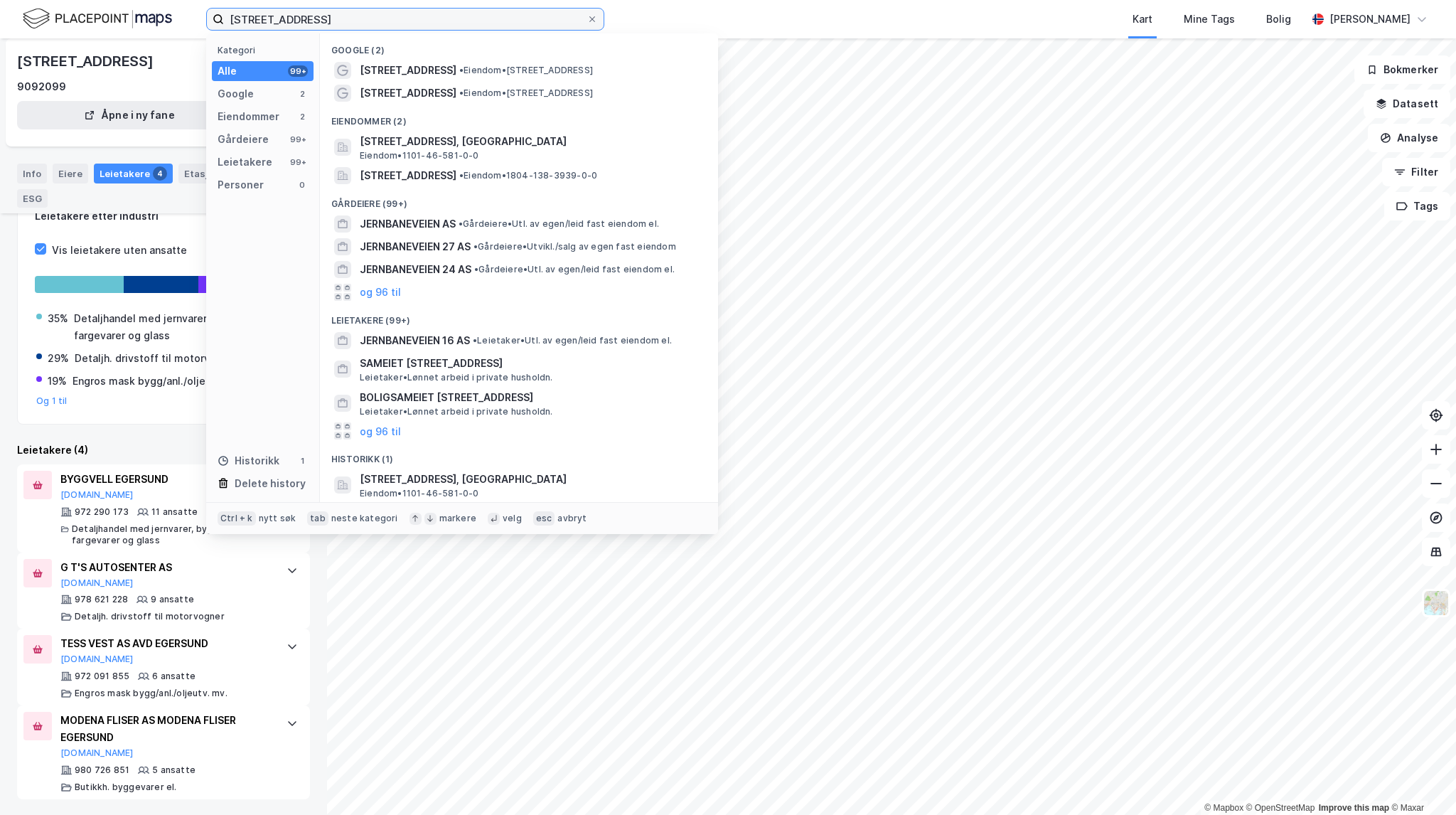
click at [340, 20] on input "Jernbaneveien 30" at bounding box center [405, 19] width 363 height 21
drag, startPoint x: 341, startPoint y: 20, endPoint x: 92, endPoint y: 1, distance: 249.7
click at [89, 4] on div "Jernbaneveien 30 Kategori Alle 99+ Google 2 Eiendommer 2 Gårdeiere 99+ Leietake…" at bounding box center [728, 19] width 1456 height 39
paste input "Fosseikeveien 7"
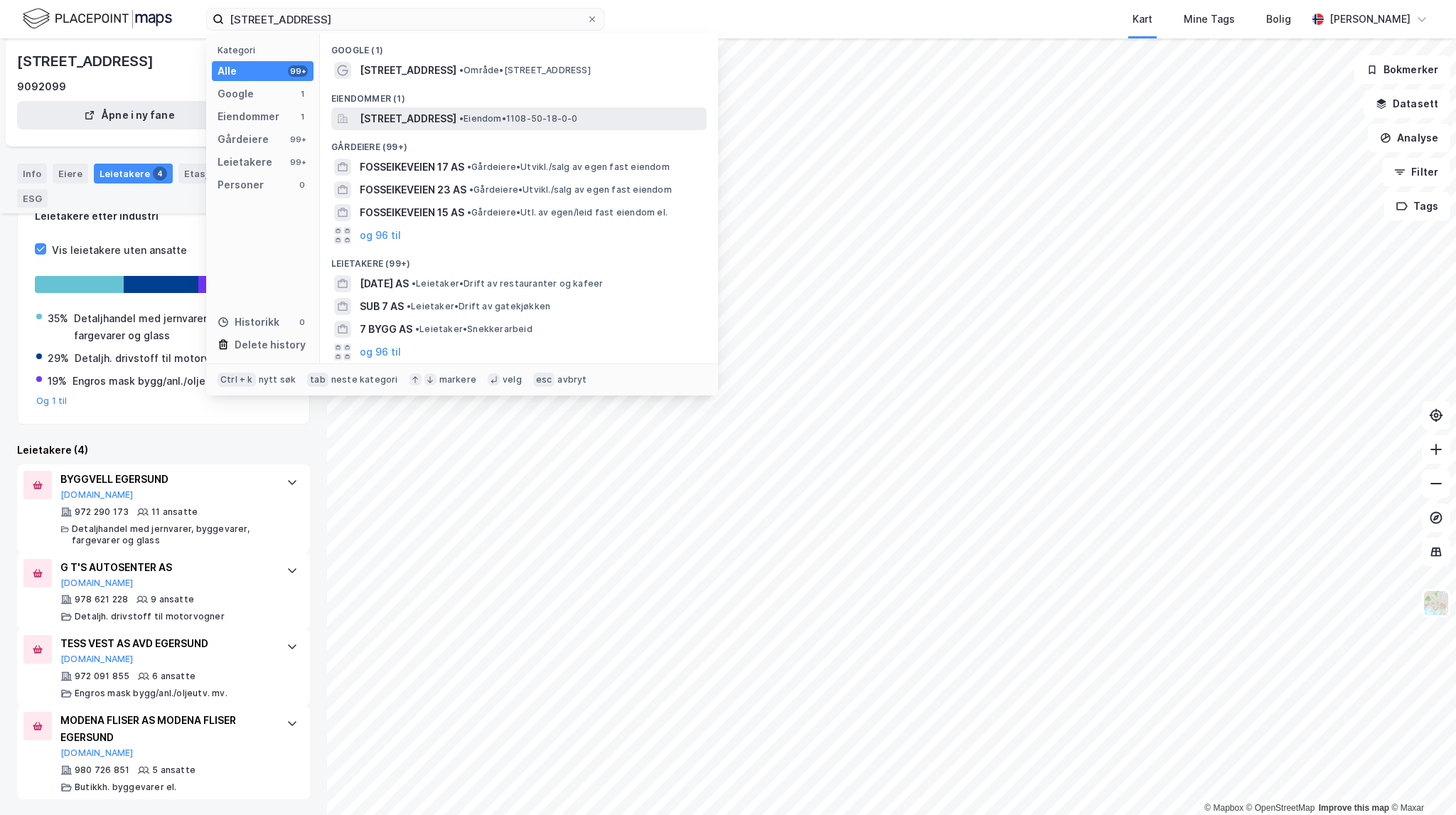
click at [578, 117] on span "• Eiendom • 1108-50-18-0-0" at bounding box center [518, 118] width 119 height 11
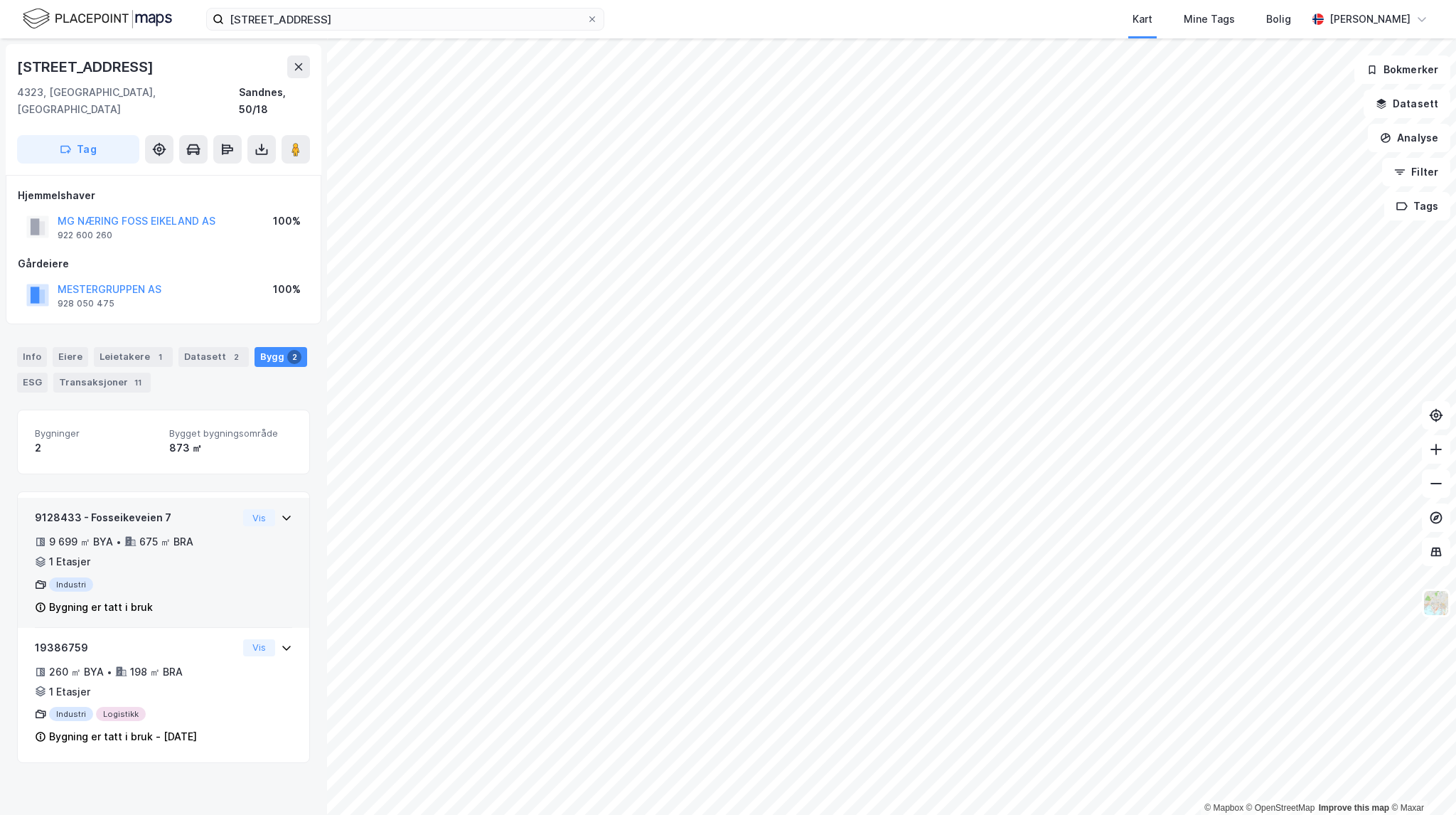
click at [217, 558] on div "9128433 - Fosseikeveien 7 9 699 ㎡ BYA • 675 ㎡ BRA • 1 Etasjer Industri Bygning …" at bounding box center [136, 562] width 202 height 106
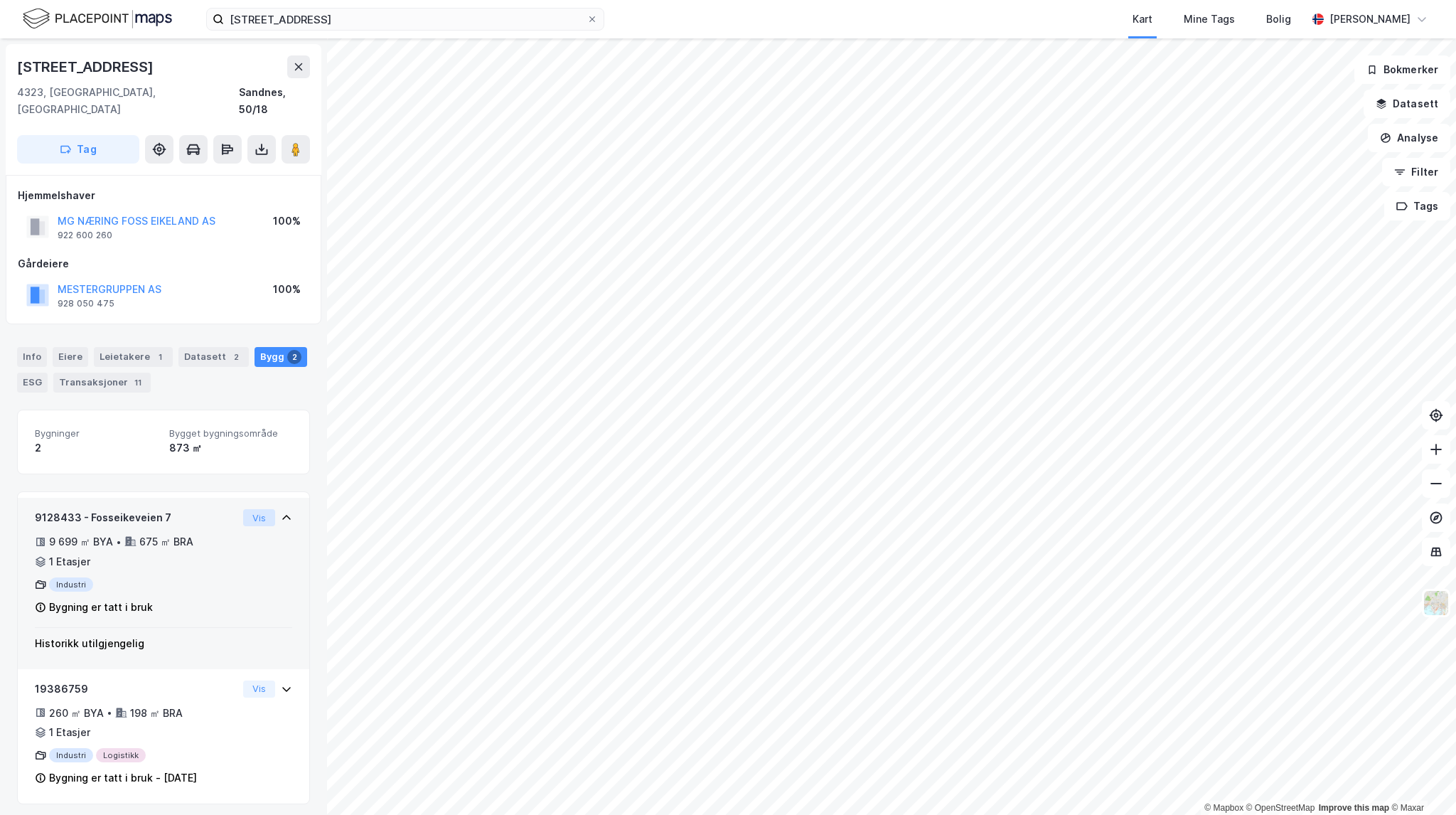
click at [251, 509] on button "Vis" at bounding box center [259, 517] width 32 height 17
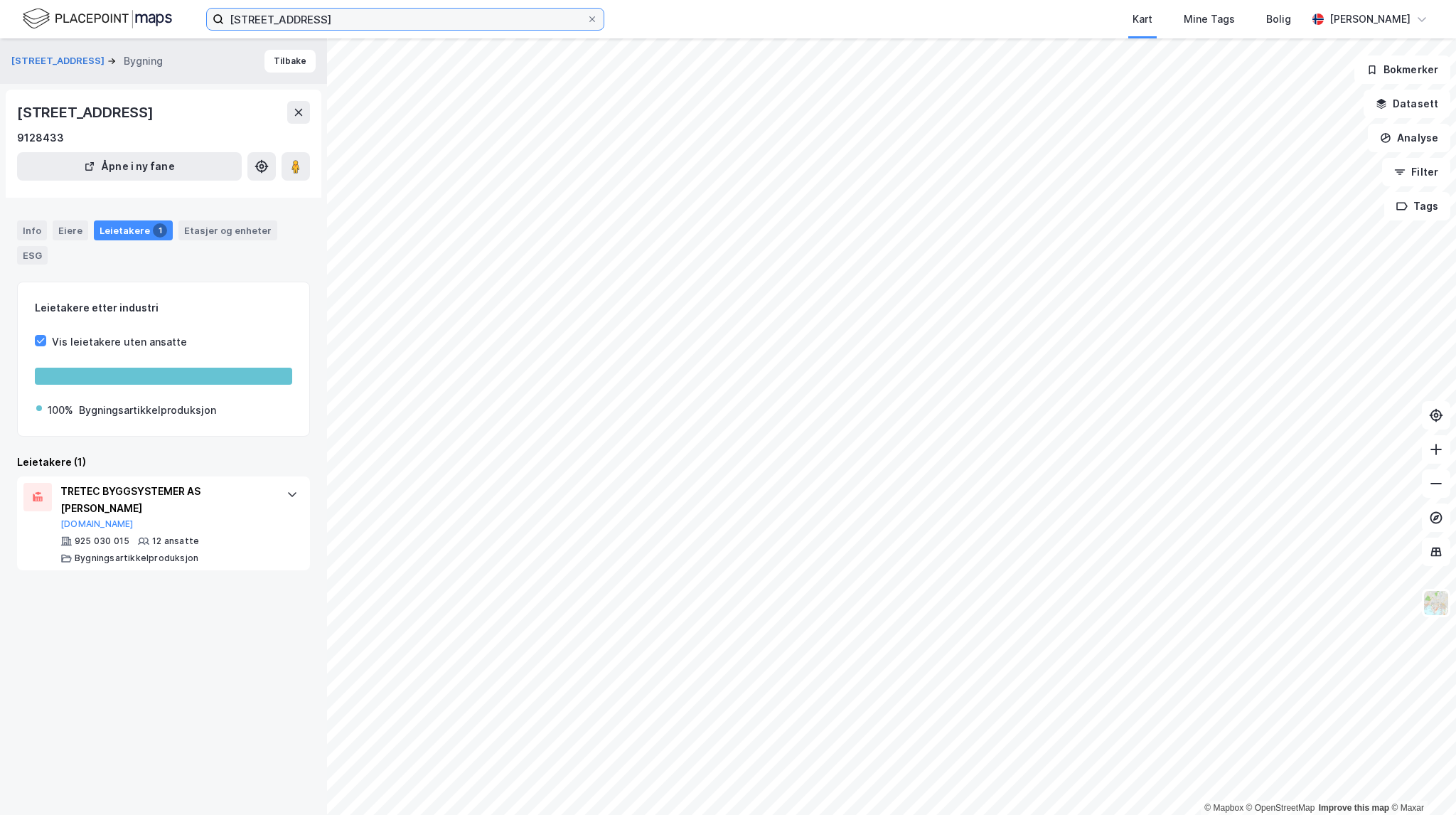
click at [331, 24] on input "Fosseikeveien 7" at bounding box center [405, 19] width 363 height 21
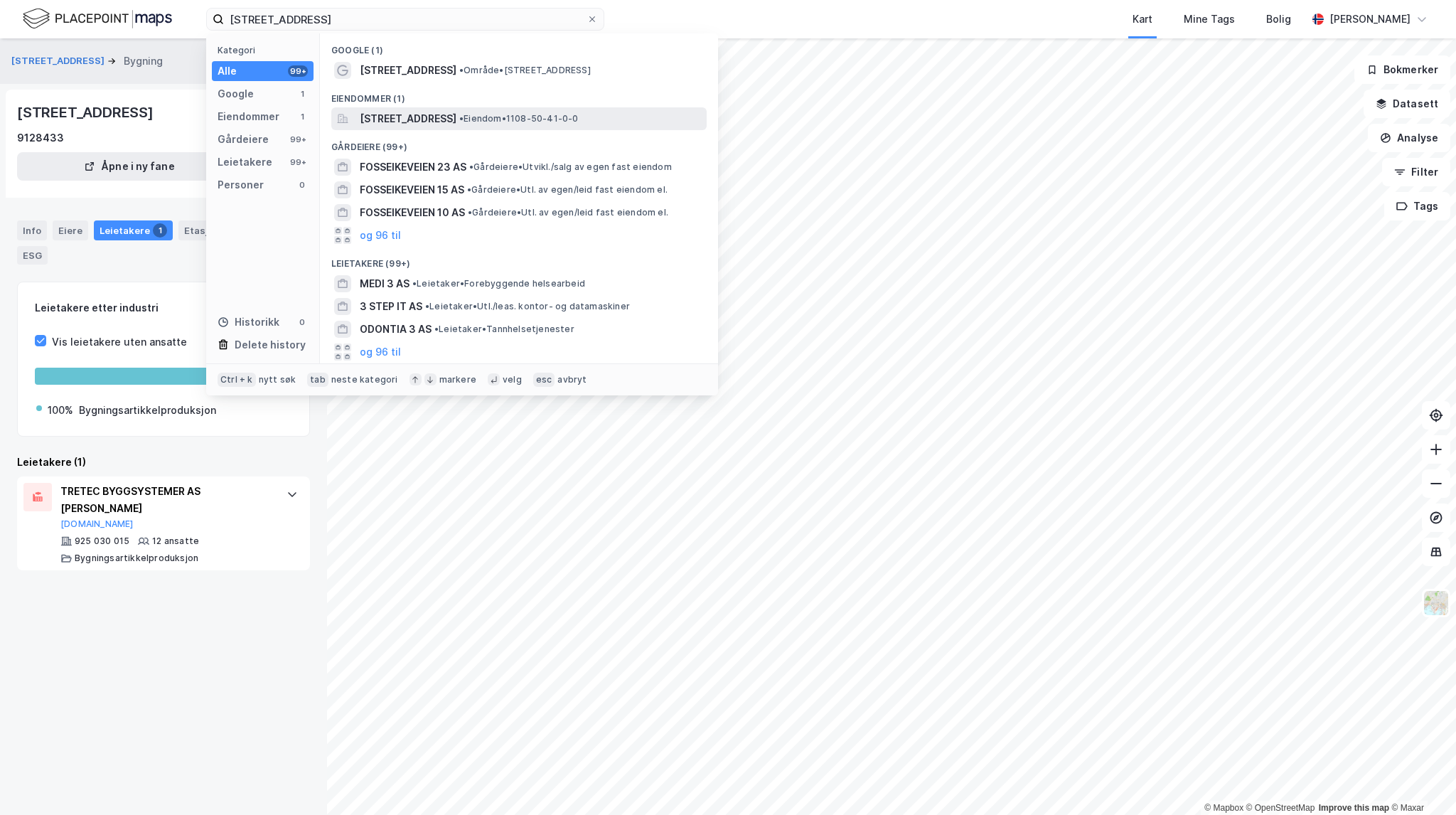
click at [405, 121] on span "Fosseikeveien 3, 4323, SANDNES, SANDNES" at bounding box center [407, 119] width 97 height 17
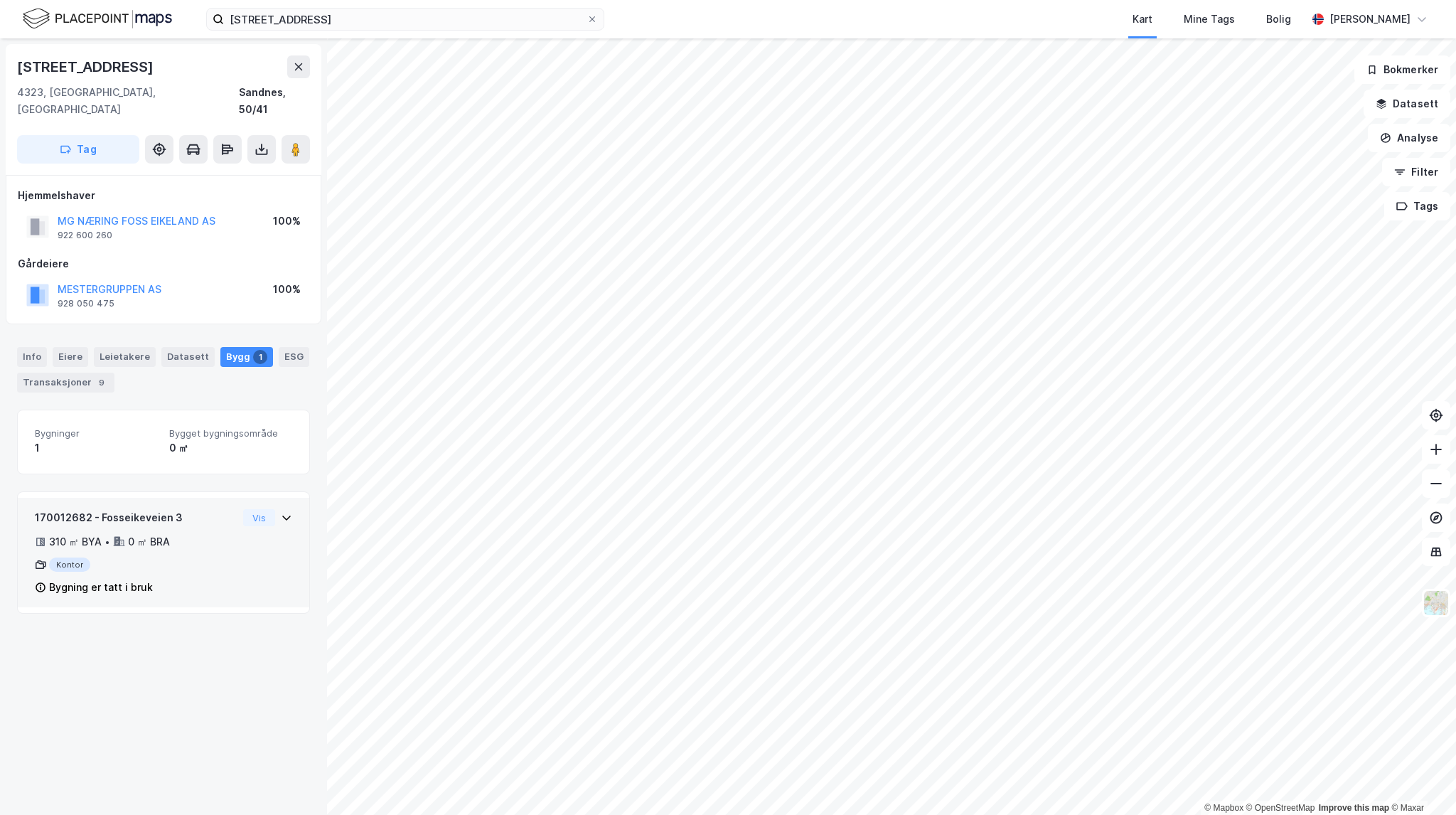
click at [206, 509] on div "170012682 - Fosseikeveien 3" at bounding box center [136, 517] width 202 height 17
click at [246, 509] on button "Vis" at bounding box center [259, 517] width 32 height 17
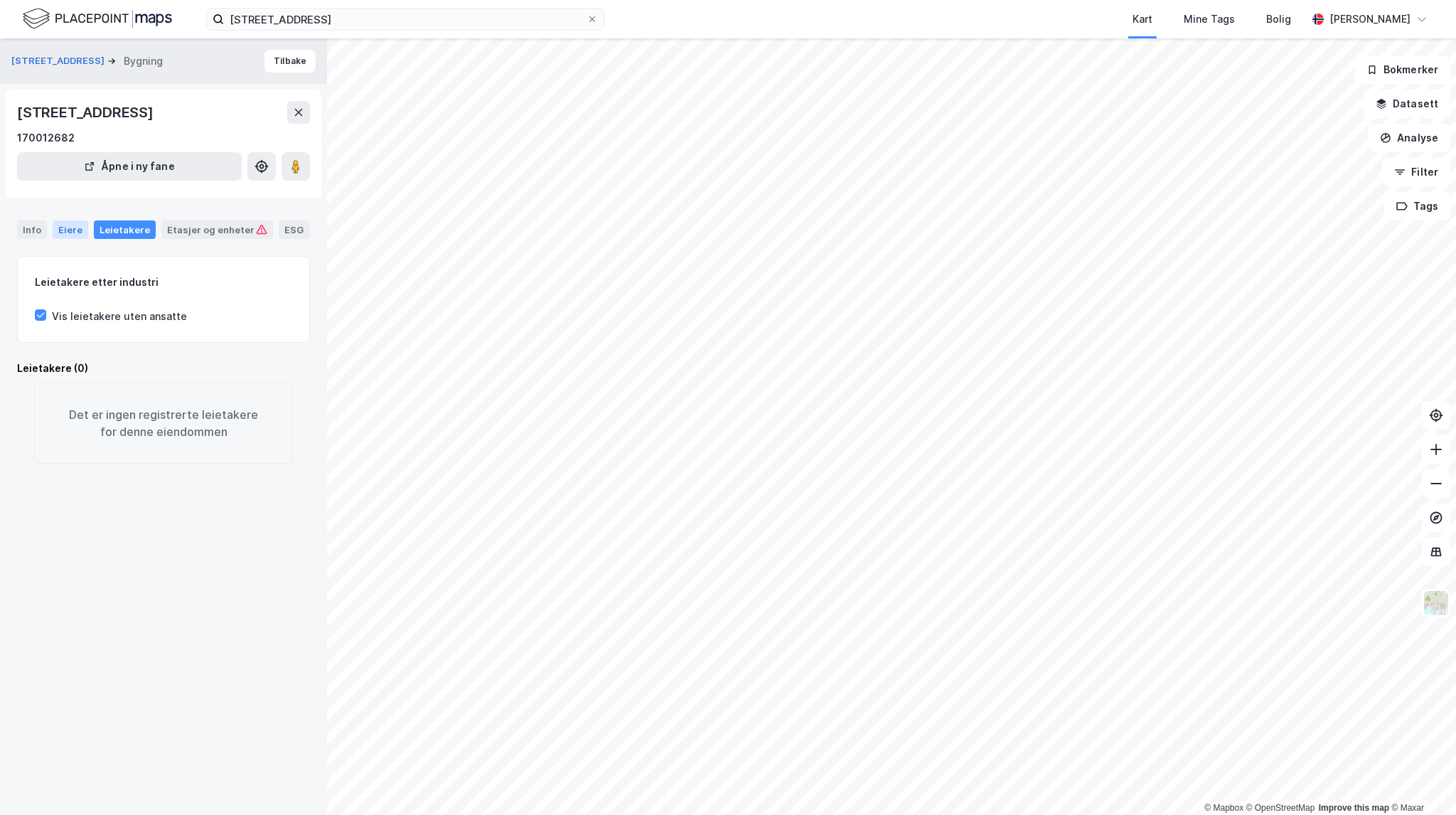
click at [72, 223] on div "Eiere" at bounding box center [70, 229] width 35 height 19
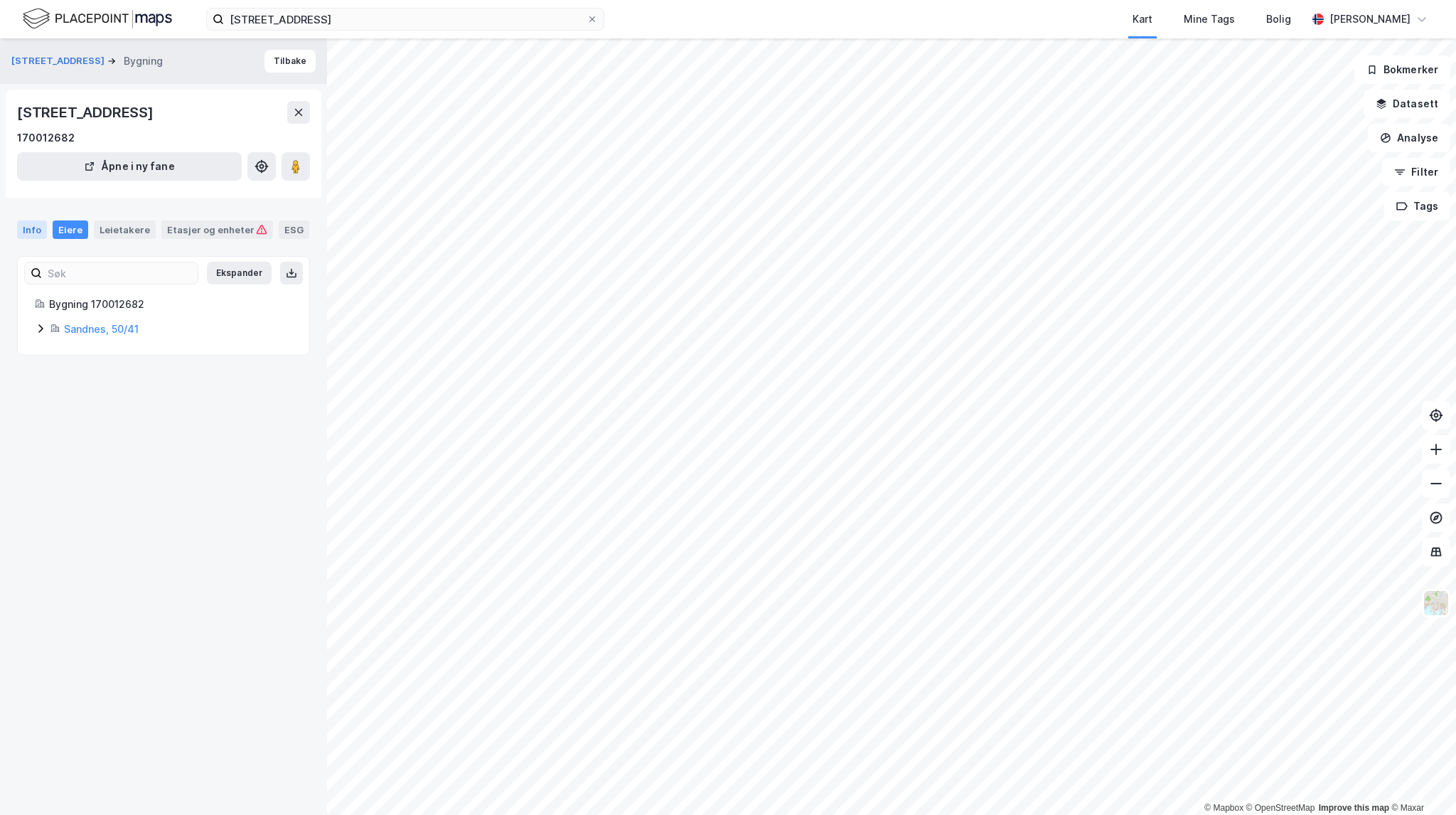
click at [30, 229] on div "Info" at bounding box center [31, 229] width 30 height 19
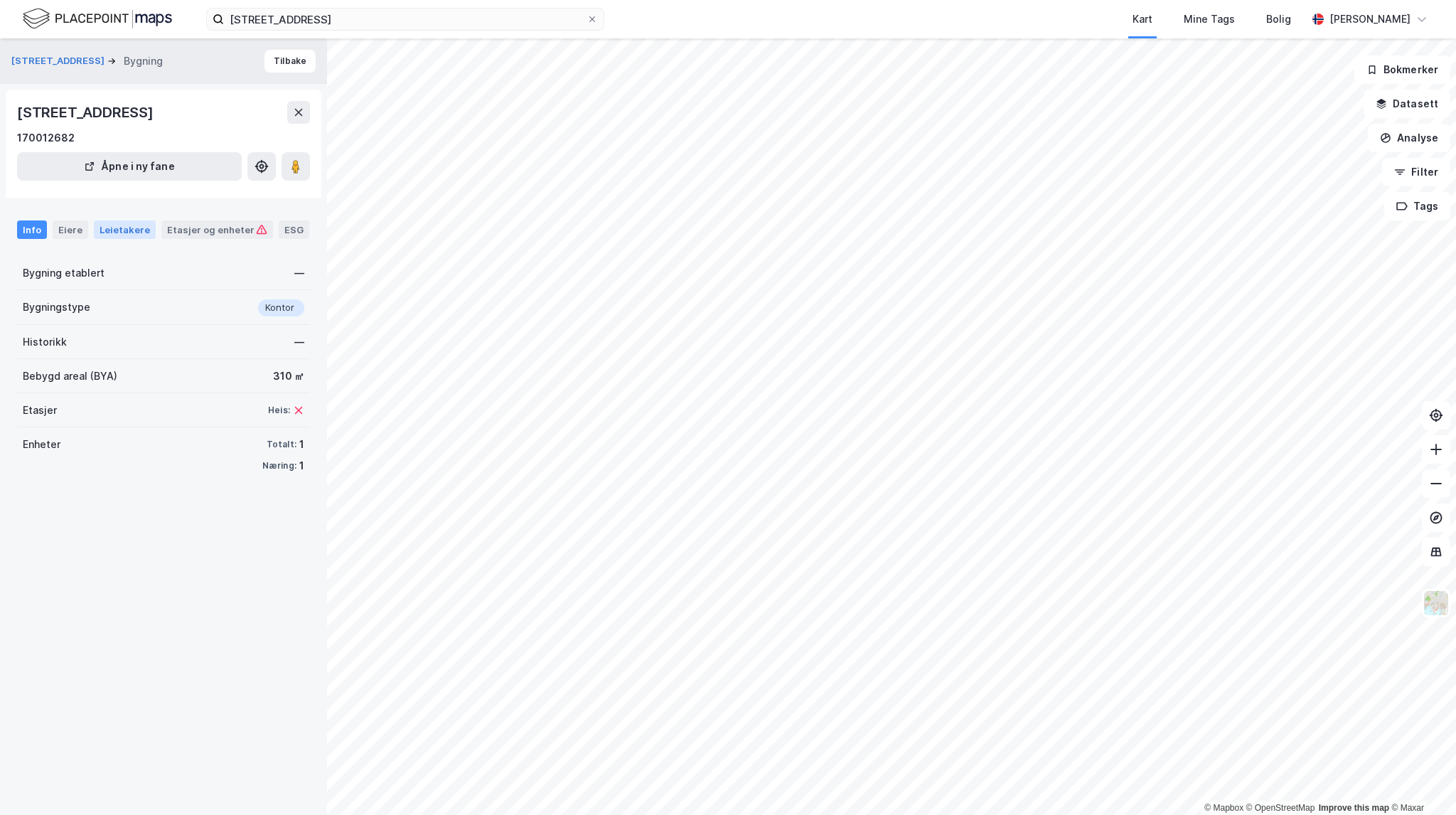
click at [118, 225] on div "Leietakere" at bounding box center [124, 229] width 62 height 19
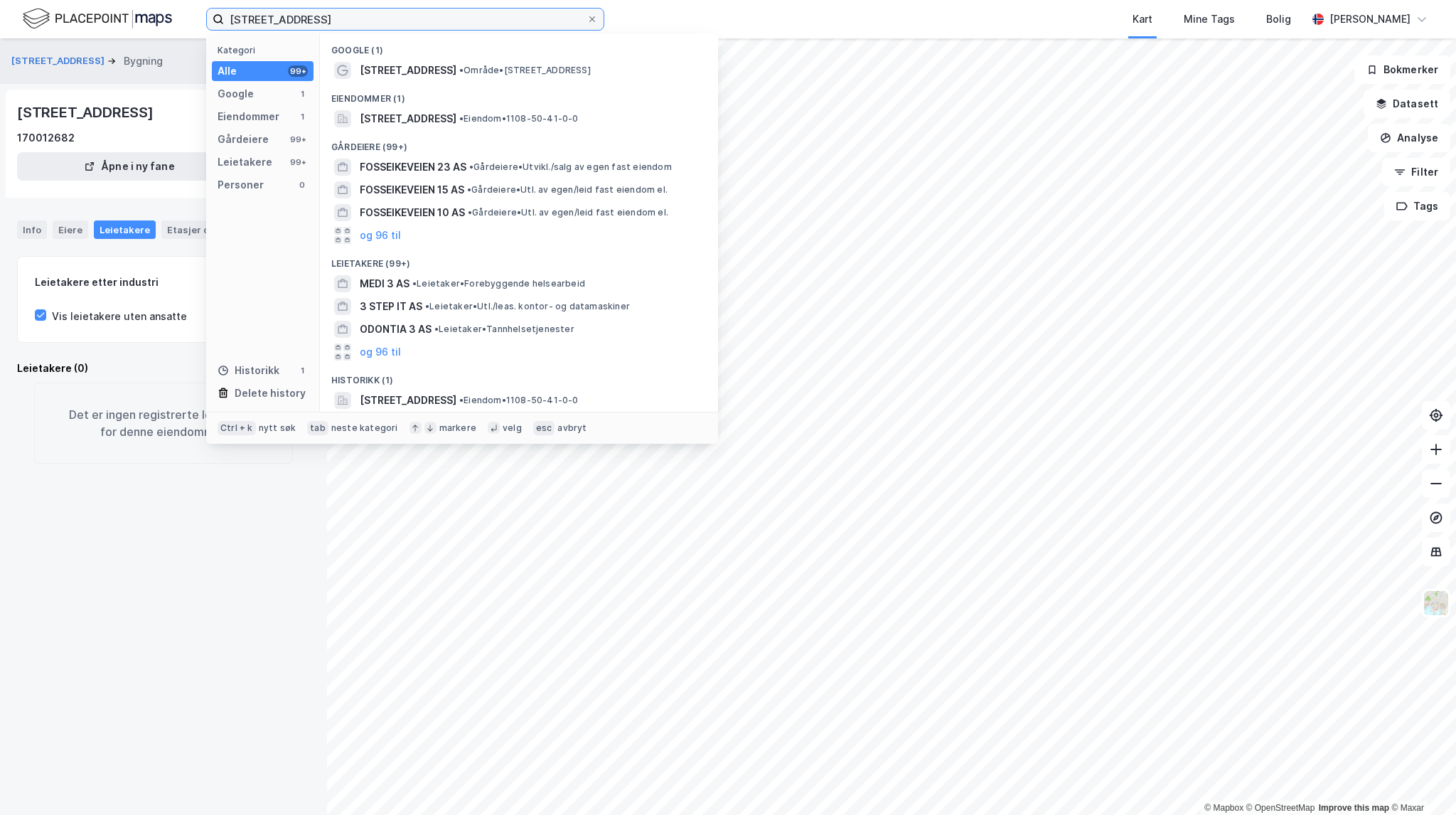
click at [337, 15] on input "Fosseikeveien 3" at bounding box center [405, 19] width 363 height 21
drag, startPoint x: 357, startPoint y: 20, endPoint x: 186, endPoint y: 5, distance: 171.7
click at [185, 8] on div "Fosseikeveien 3 Kategori Alle 99+ Google 1 Eiendommer 1 Gårdeiere 99+ Leietaker…" at bounding box center [728, 19] width 1456 height 39
paste input "Rådhusvegen 5"
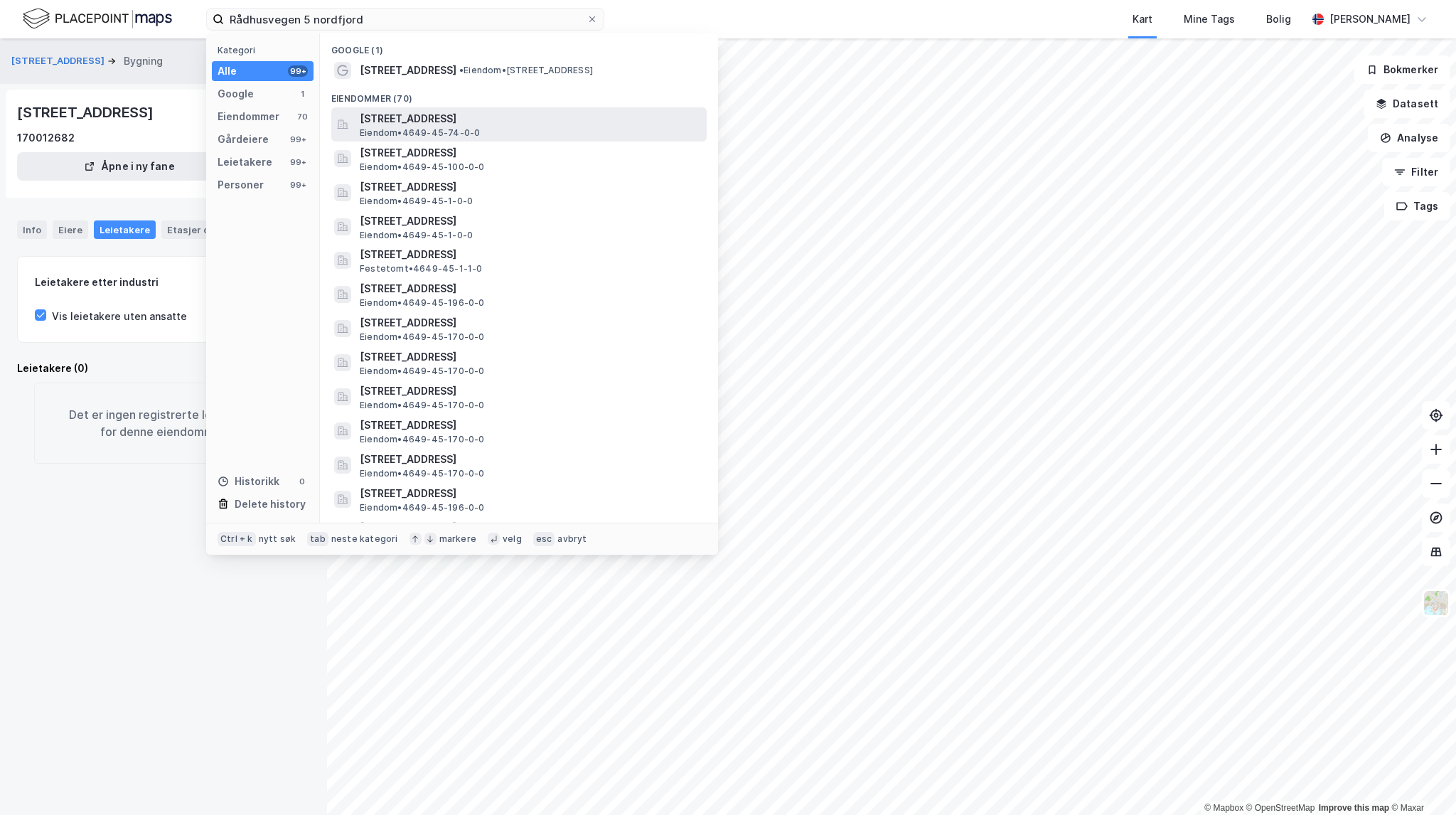
click at [506, 126] on span "Rådhusvegen 5, 6770, NORDFJORDEID, STAD" at bounding box center [530, 119] width 342 height 17
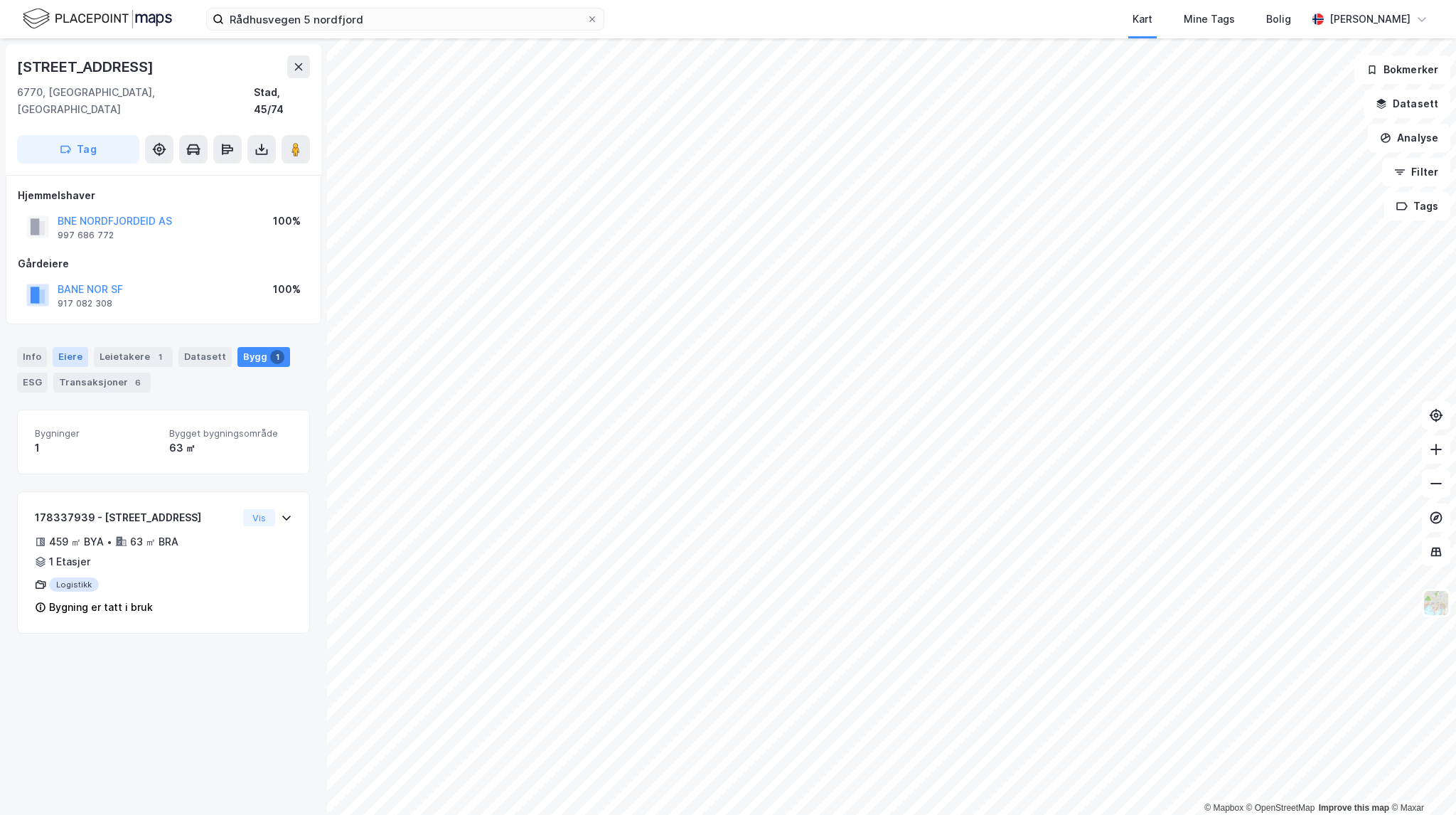
click at [66, 347] on div "Eiere" at bounding box center [70, 357] width 35 height 20
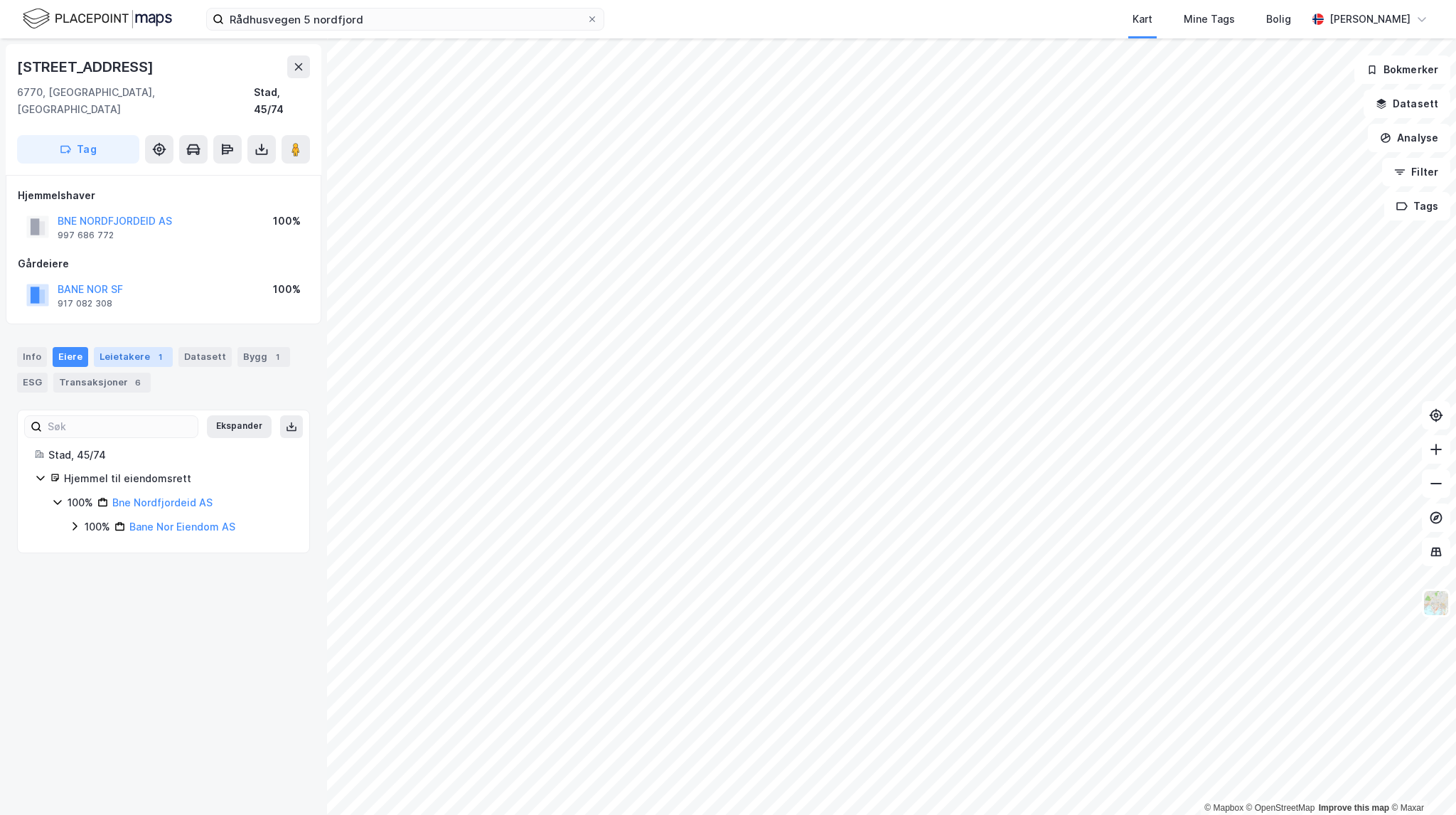
click at [133, 347] on div "Leietakere 1" at bounding box center [133, 357] width 79 height 20
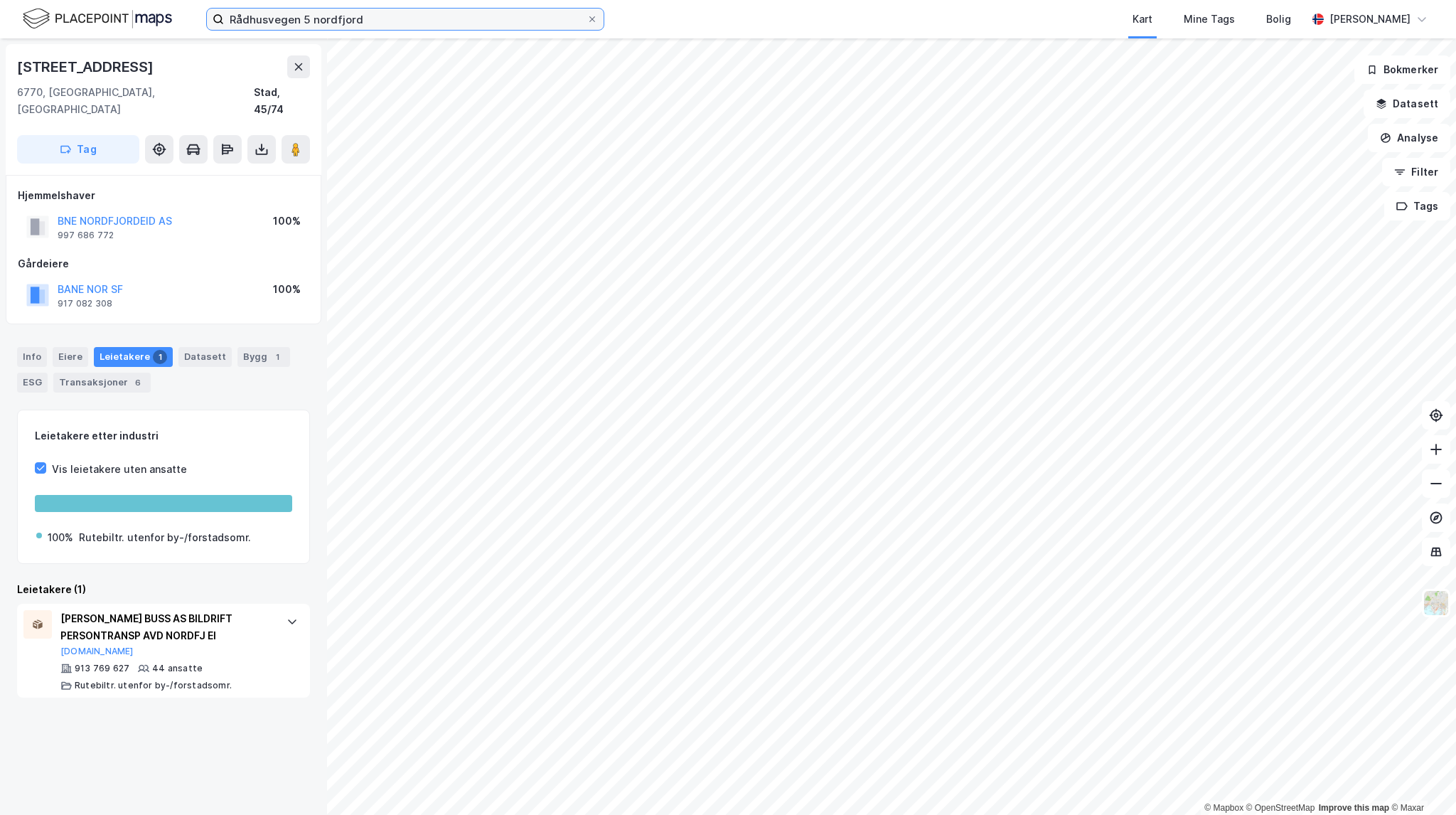
click at [423, 24] on input "Rådhusvegen 5 nordfjord" at bounding box center [405, 19] width 363 height 21
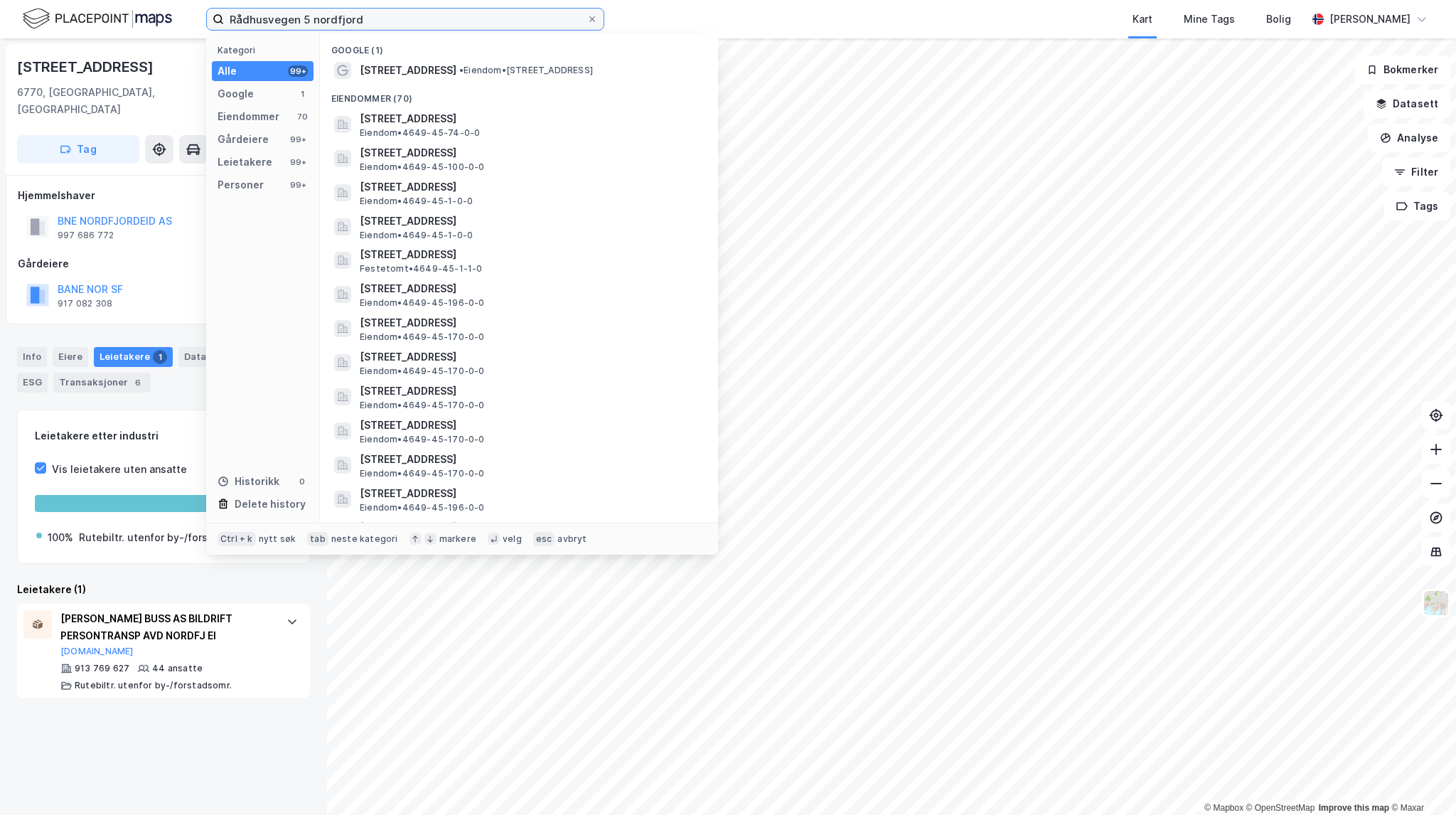
drag, startPoint x: 423, startPoint y: 24, endPoint x: 66, endPoint y: -3, distance: 358.0
click at [66, 0] on html "Rådhusvegen 5 nordfjord Kategori Alle 99+ Google 1 Eiendommer 70 Gårdeiere 99+ …" at bounding box center [728, 408] width 1456 height 815
paste input "Gurid Almenningens plass 1"
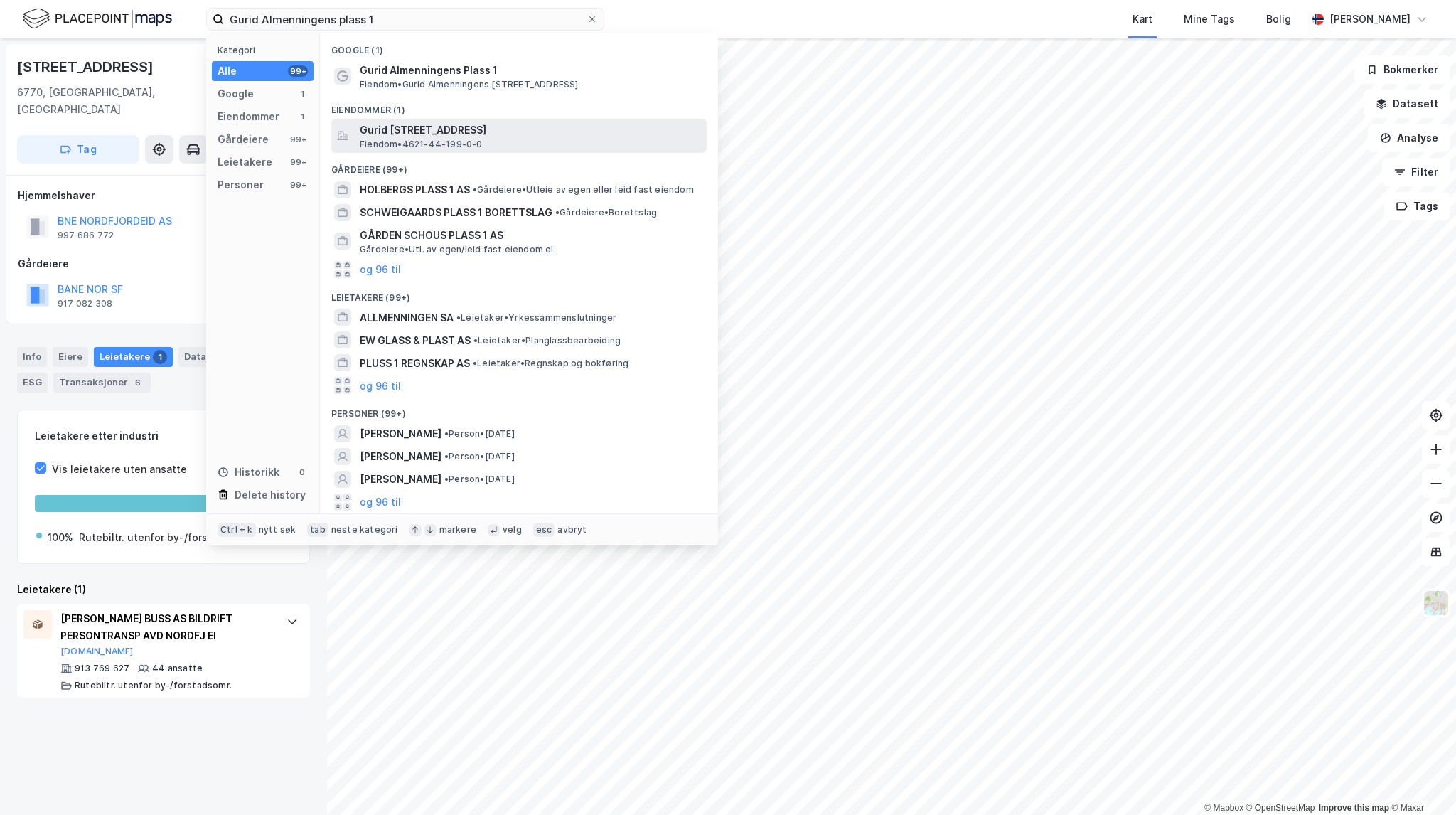
click at [522, 138] on span "Gurid Almenningens plass 1, 5704, VOSS, VOSS" at bounding box center [530, 130] width 342 height 17
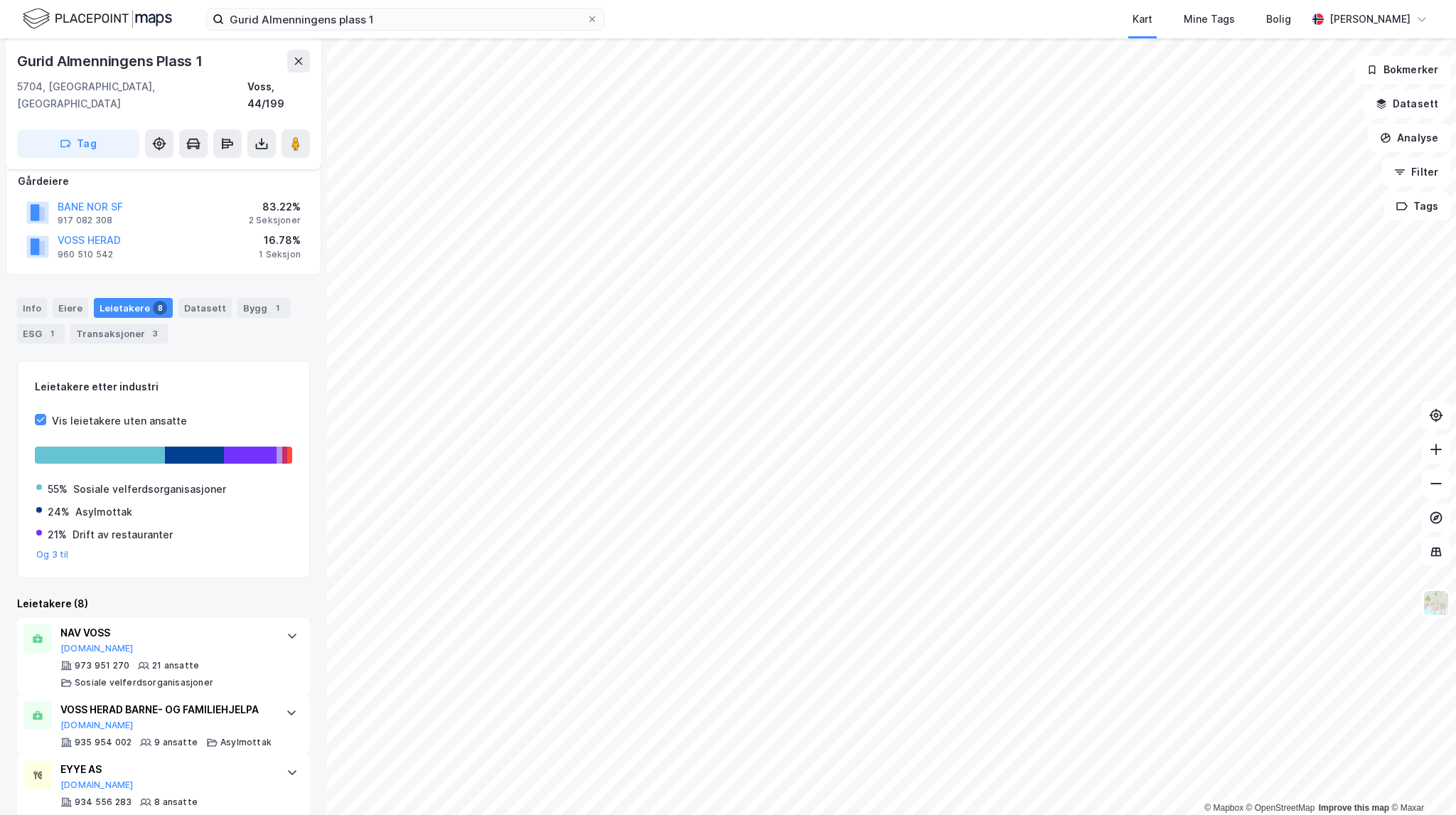
scroll to position [143, 0]
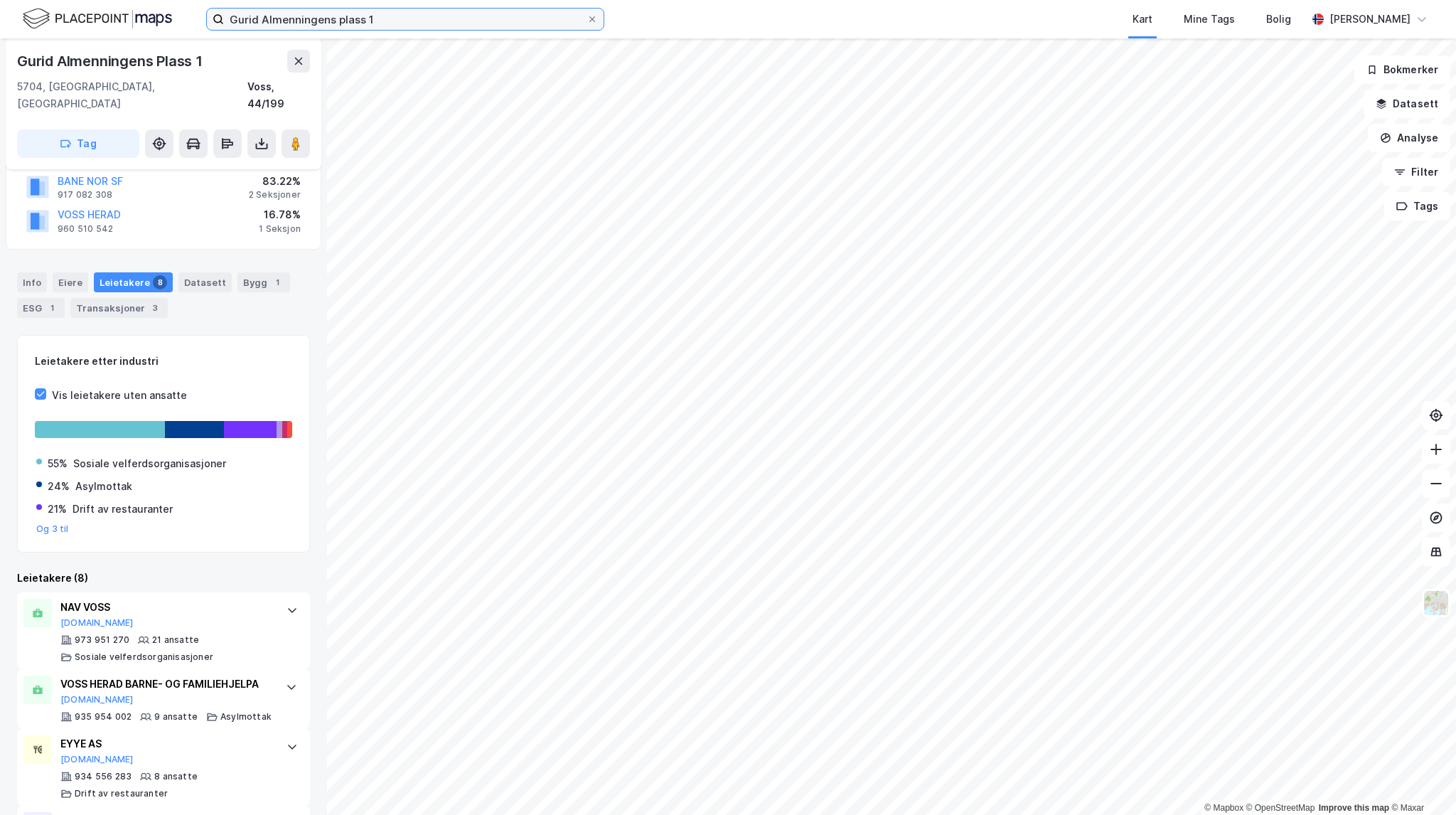
click at [382, 16] on input "Gurid Almenningens plass 1" at bounding box center [405, 19] width 363 height 21
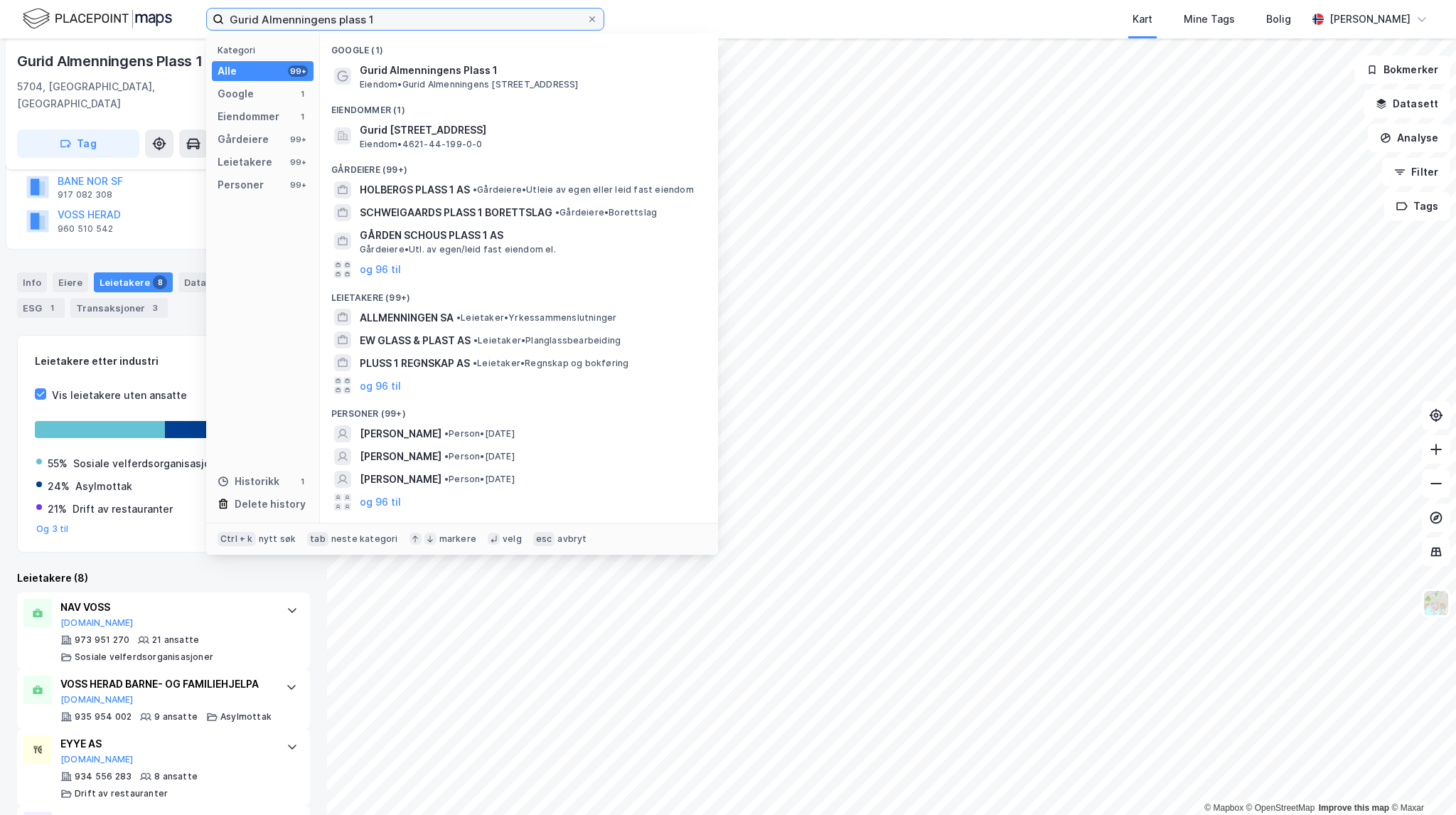
drag, startPoint x: 405, startPoint y: 20, endPoint x: 149, endPoint y: -8, distance: 257.5
click at [149, 0] on html "Gurid Almenningens plass 1 Kategori Alle 99+ Google 1 Eiendommer 1 Gårdeiere 99…" at bounding box center [728, 408] width 1456 height 815
paste input "Vikersundgata 7"
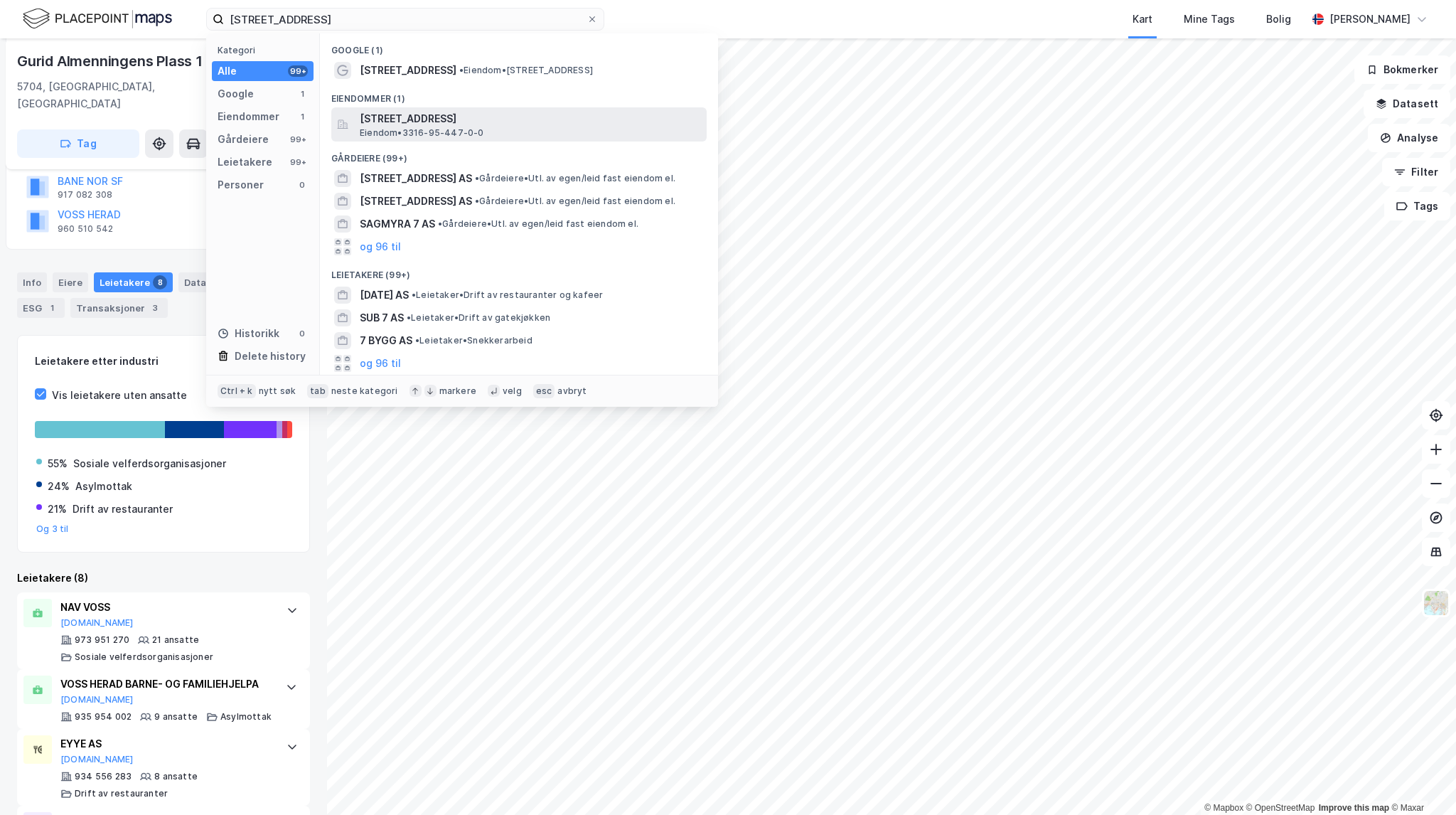
click at [520, 129] on div "Vikersundgata 7, 3370, VIKERSUND, MODUM Eiendom • 3316-95-447-0-0" at bounding box center [531, 125] width 344 height 29
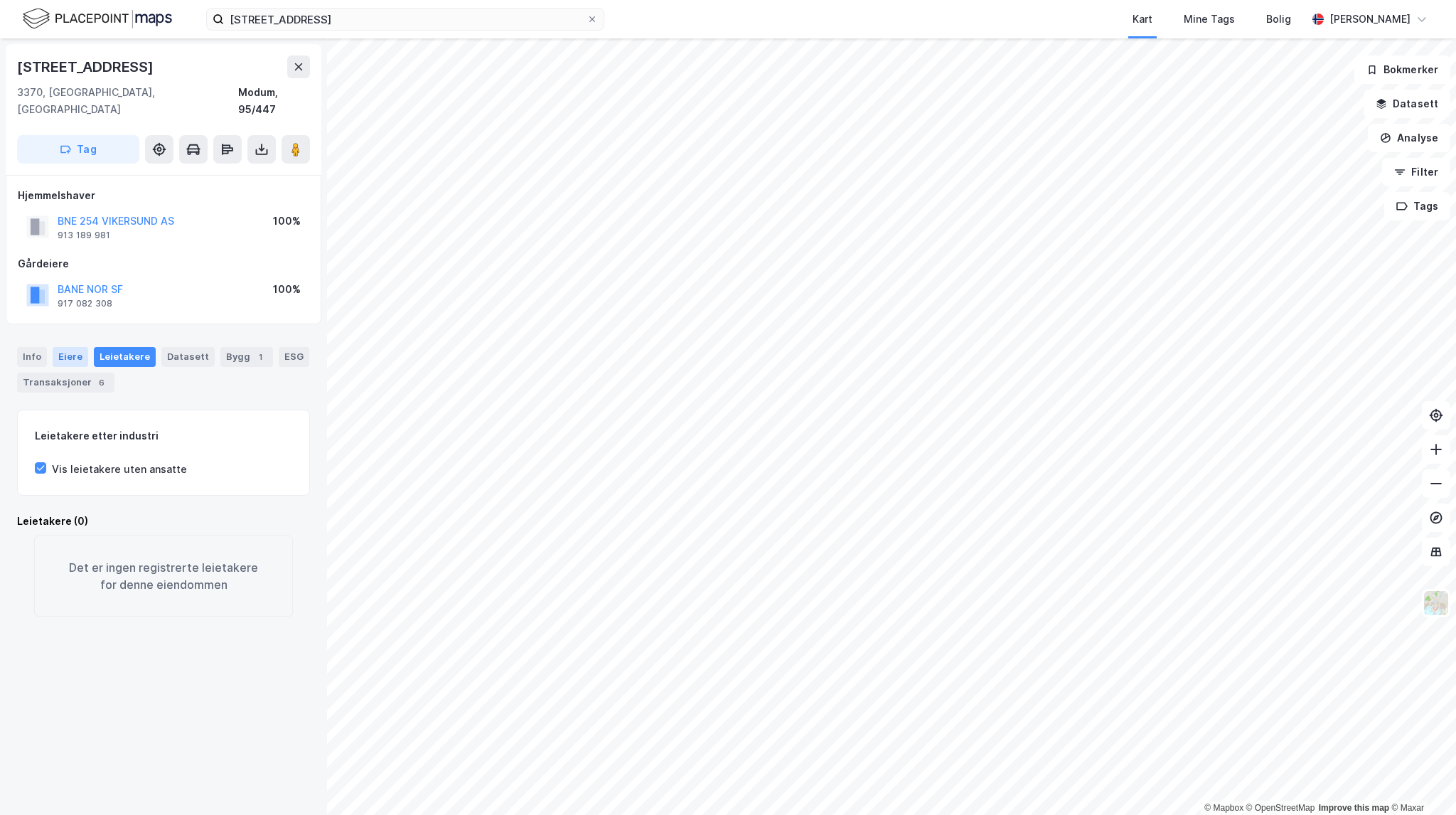
click at [74, 347] on div "Eiere" at bounding box center [70, 357] width 35 height 20
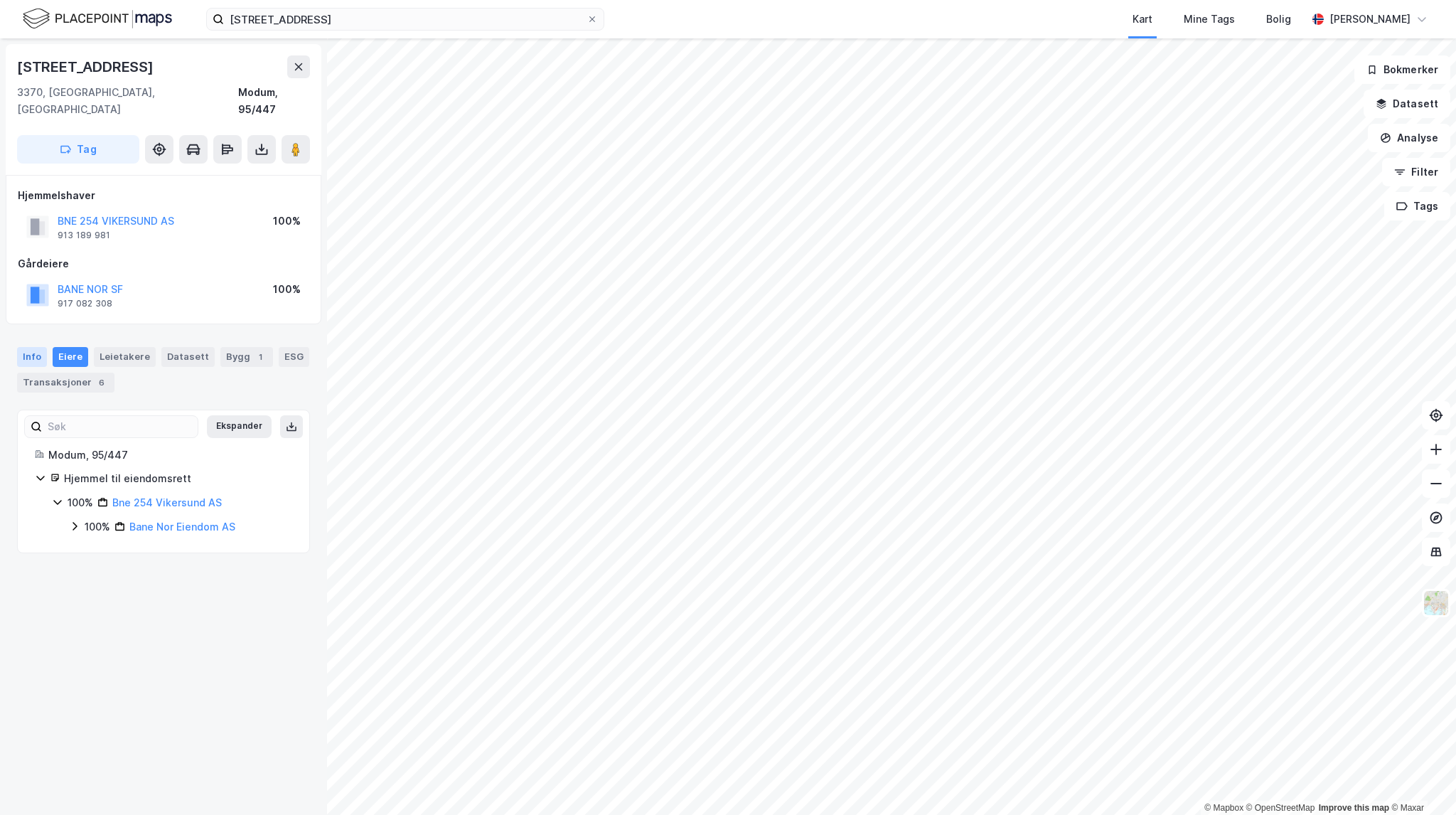
click at [35, 347] on div "Info" at bounding box center [31, 357] width 30 height 20
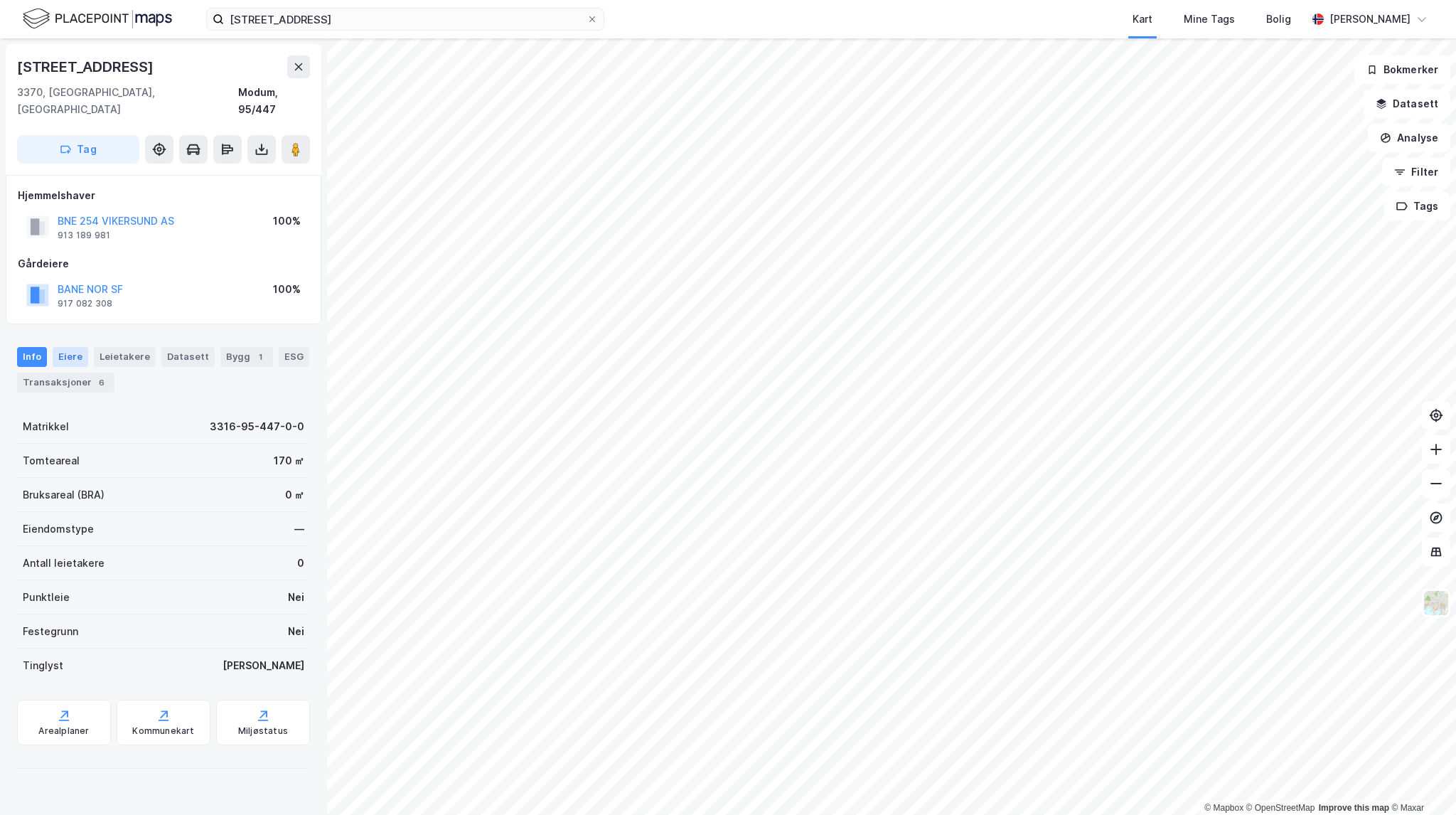
click at [63, 347] on div "Eiere" at bounding box center [70, 357] width 35 height 20
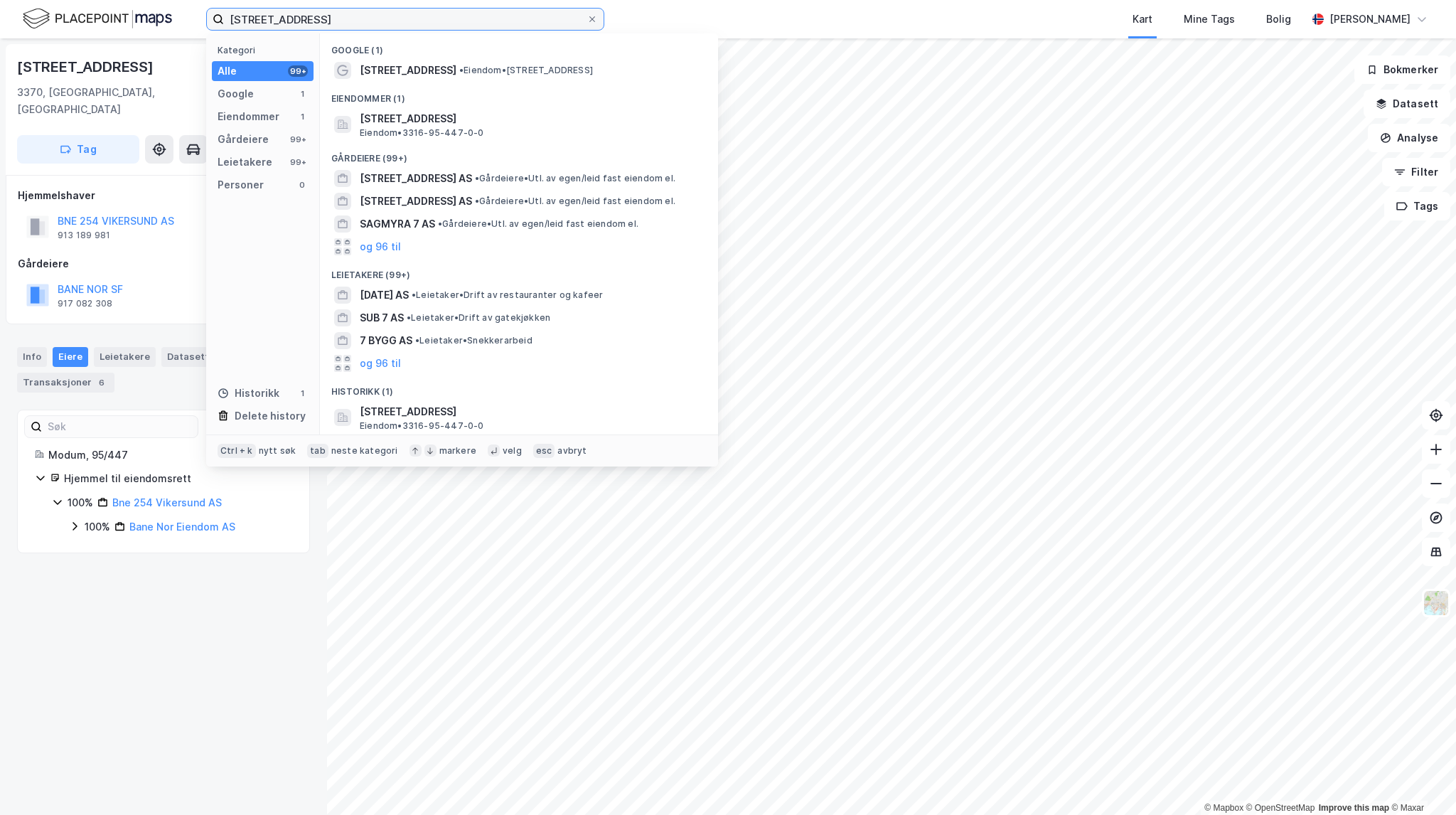
click at [359, 11] on input "Vikersundgata 7" at bounding box center [405, 19] width 363 height 21
drag, startPoint x: 360, startPoint y: 15, endPoint x: 165, endPoint y: -2, distance: 195.7
click at [165, 0] on html "Vikersundgata 7 Kategori Alle 99+ Google 1 Eiendommer 1 Gårdeiere 99+ Leietaker…" at bounding box center [728, 408] width 1456 height 815
paste input "Østre Grenstøl 123"
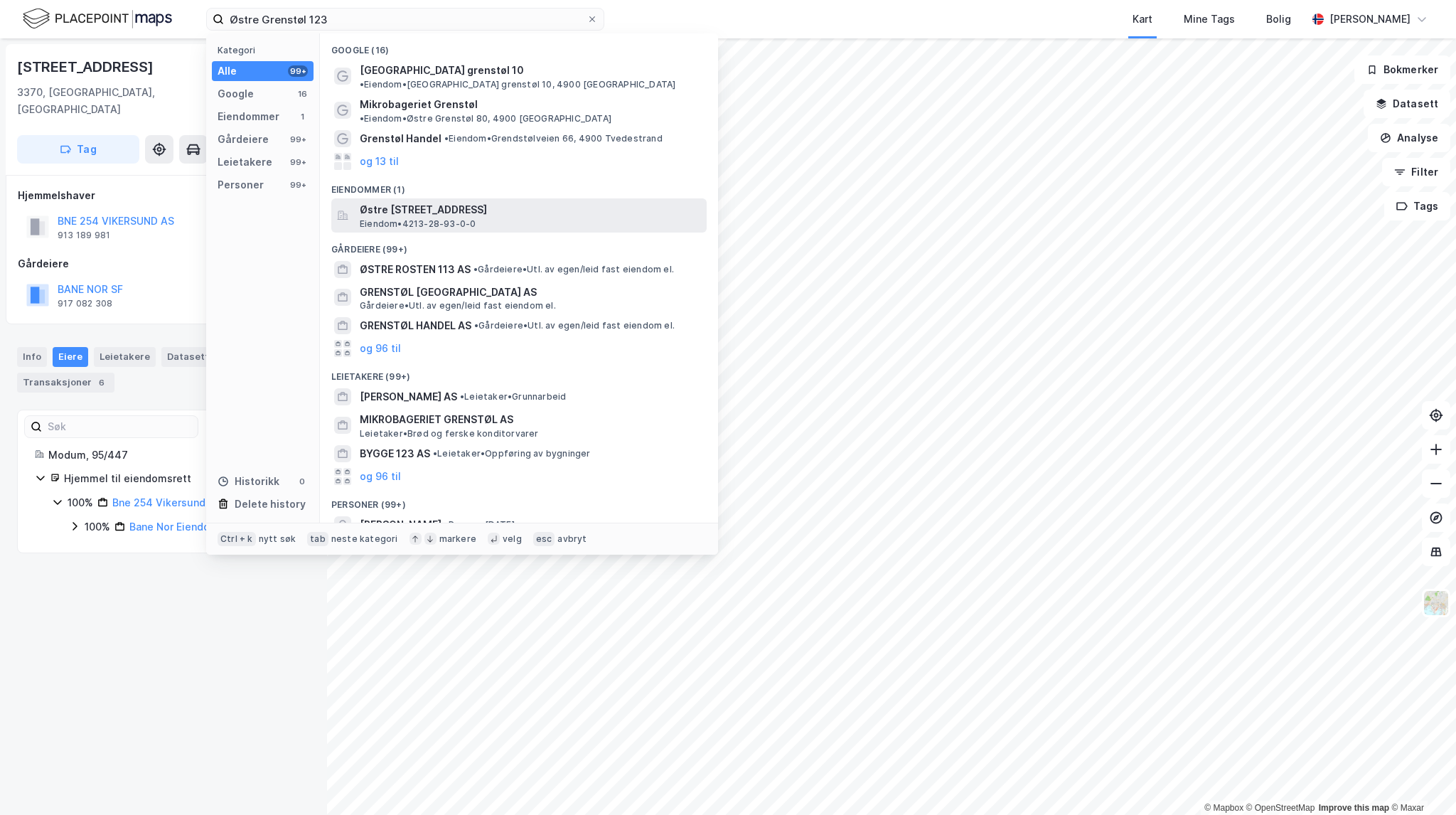
click at [510, 202] on span "Østre Grenstøl 123, 4900, TVEDESTRAND, TVEDESTRAND" at bounding box center [530, 210] width 342 height 17
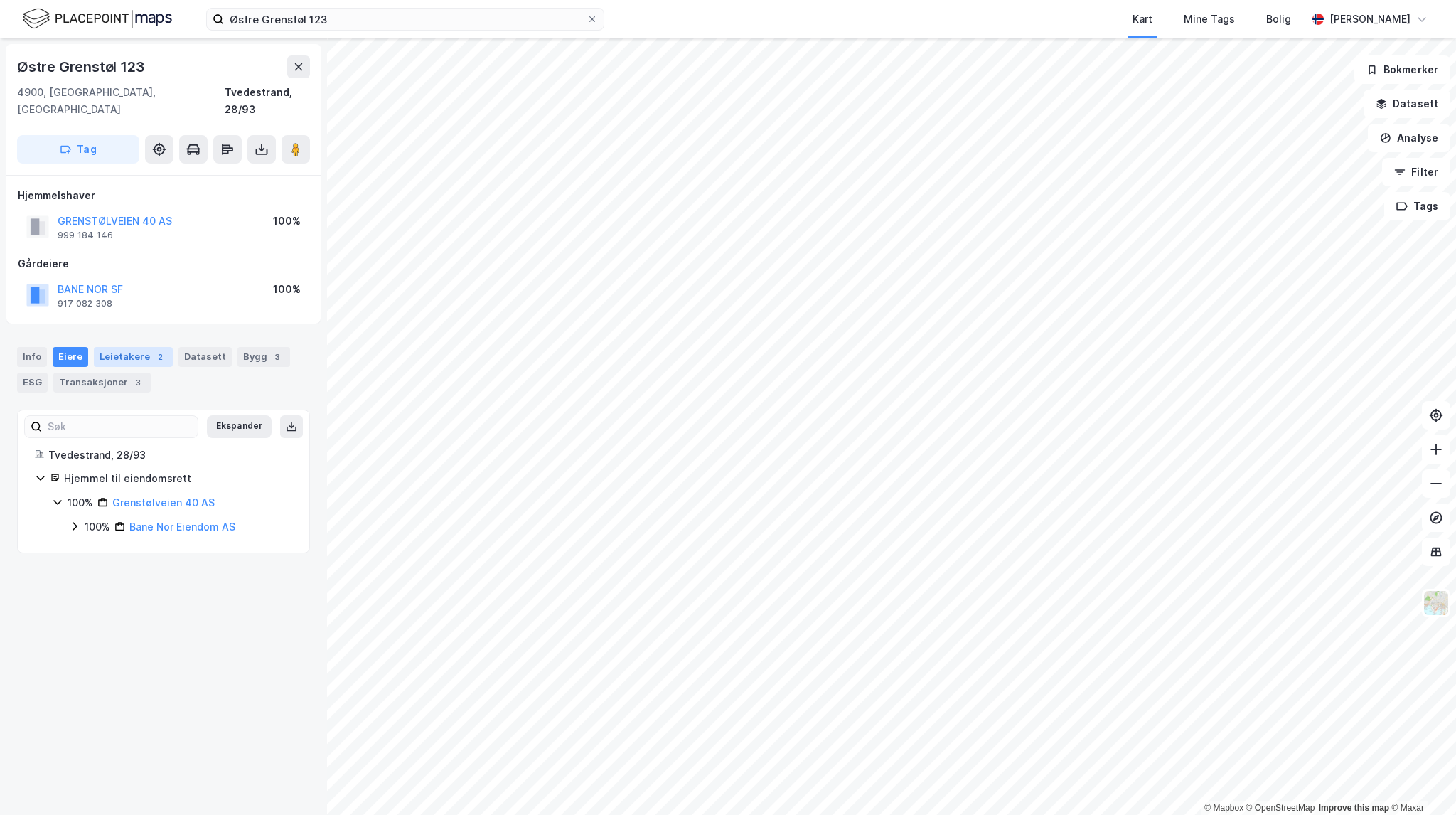
click at [153, 350] on div "2" at bounding box center [159, 357] width 14 height 14
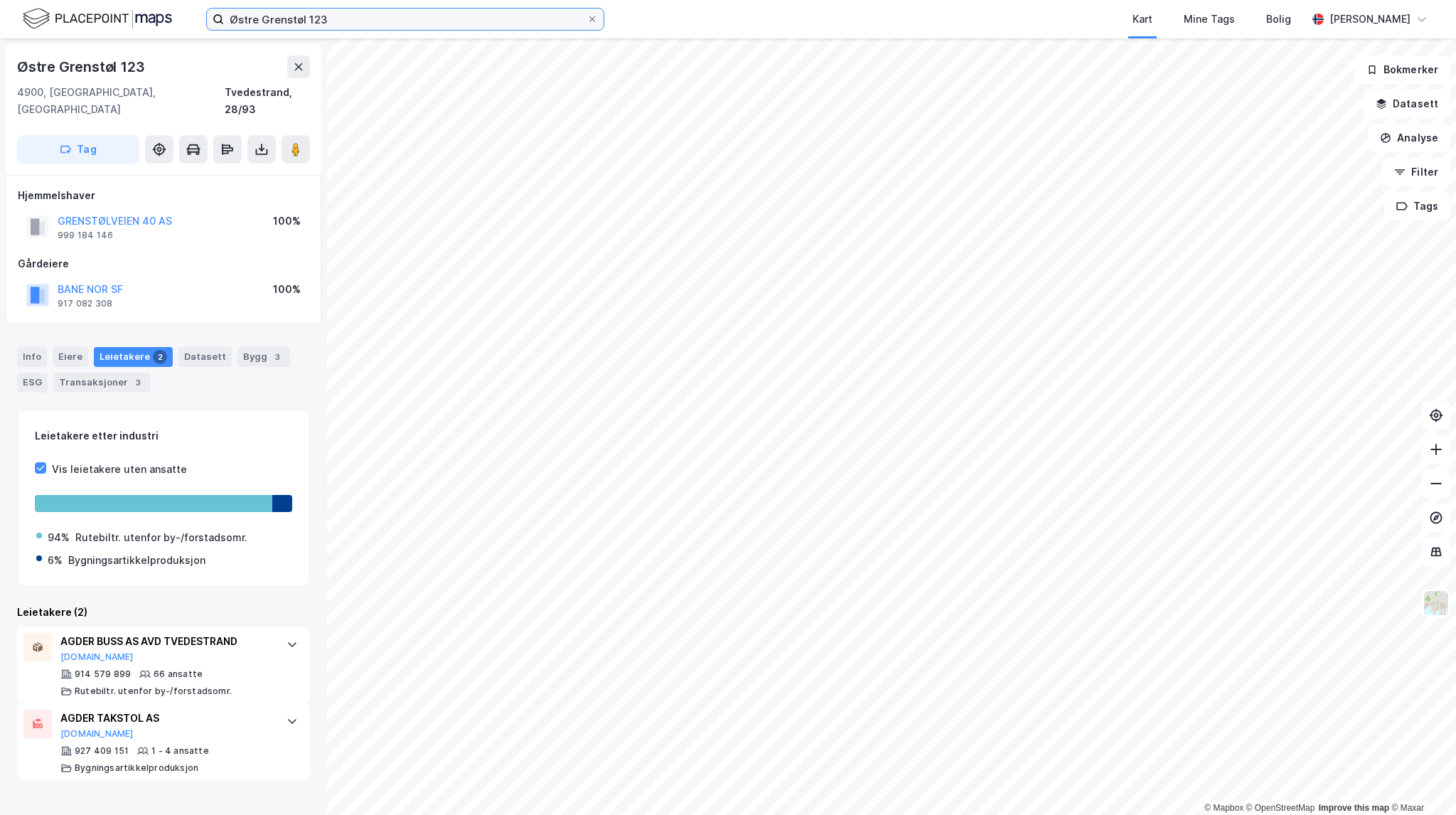
click at [395, 18] on input "Østre Grenstøl 123" at bounding box center [405, 19] width 363 height 21
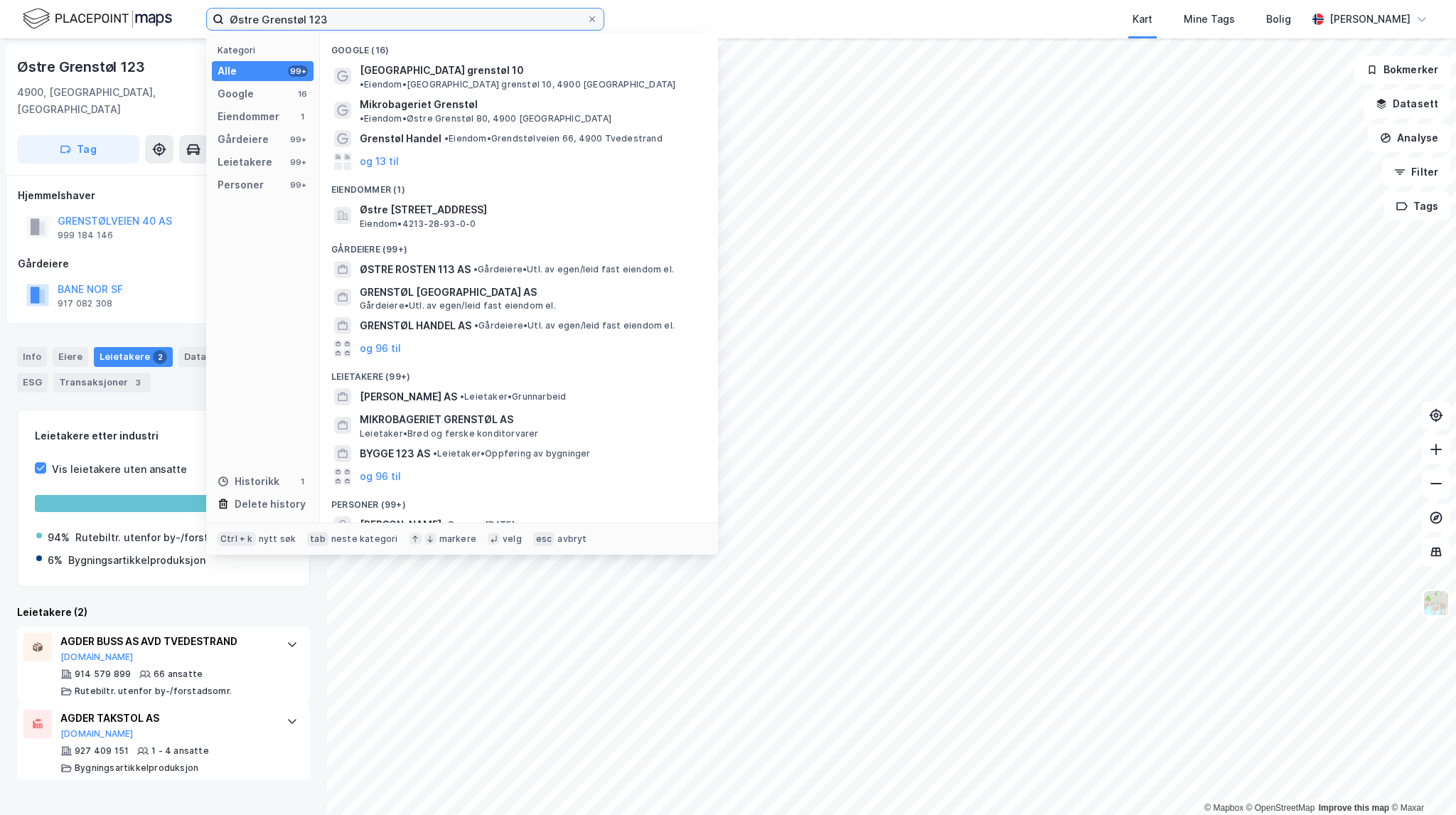
drag, startPoint x: 395, startPoint y: 18, endPoint x: 174, endPoint y: 15, distance: 221.0
click at [174, 15] on div "Østre Grenstøl 123 Kategori Alle 99+ Google 16 Eiendommer 1 Gårdeiere 99+ Leiet…" at bounding box center [728, 19] width 1456 height 39
paste input "Hegrevegen 8"
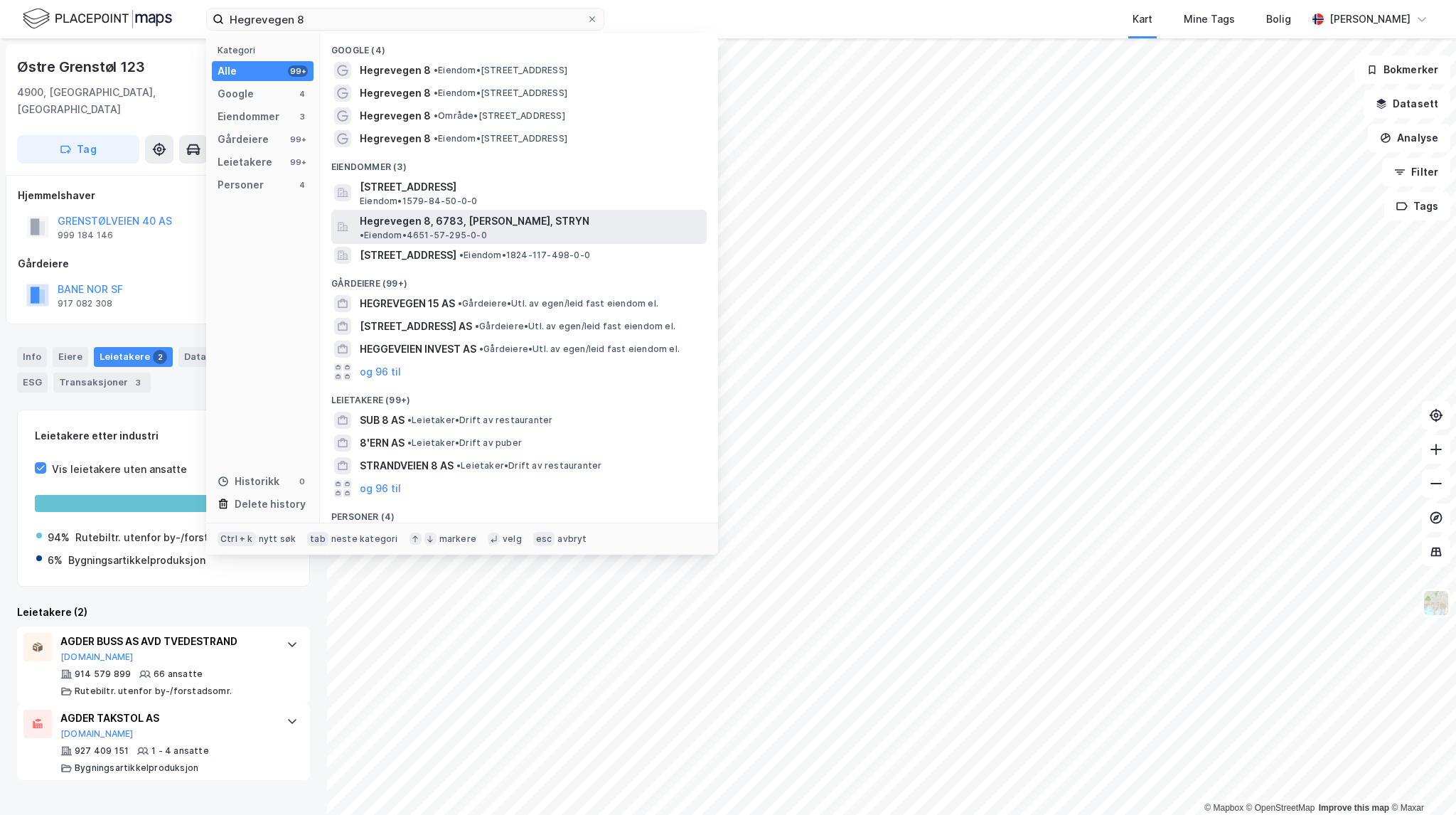
click at [585, 214] on div "Hegrevegen 8, 6783, STRYN, STRYN • Eiendom • 4651-57-295-0-0" at bounding box center [531, 227] width 344 height 29
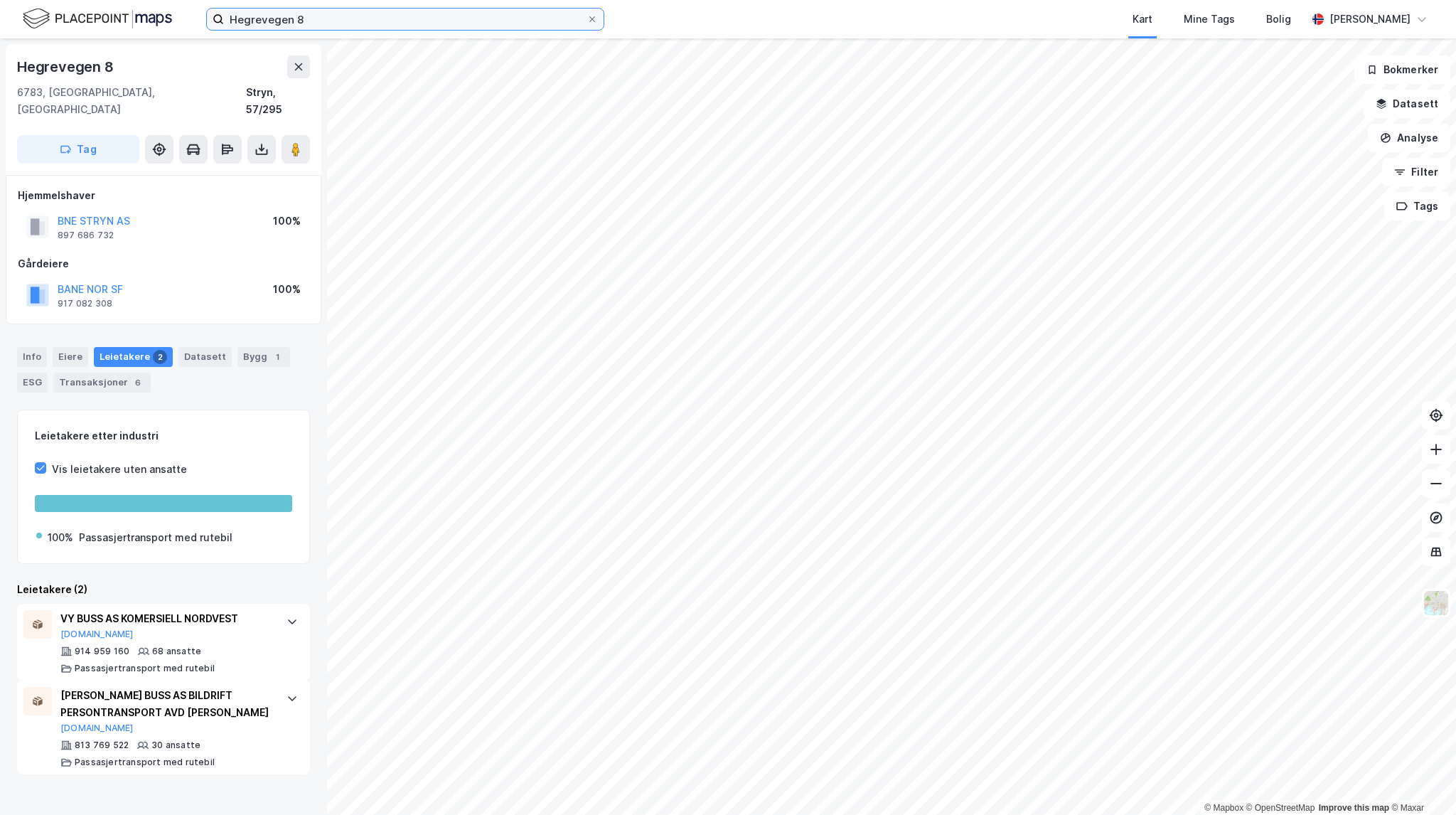
click at [292, 20] on input "Hegrevegen 8" at bounding box center [405, 19] width 363 height 21
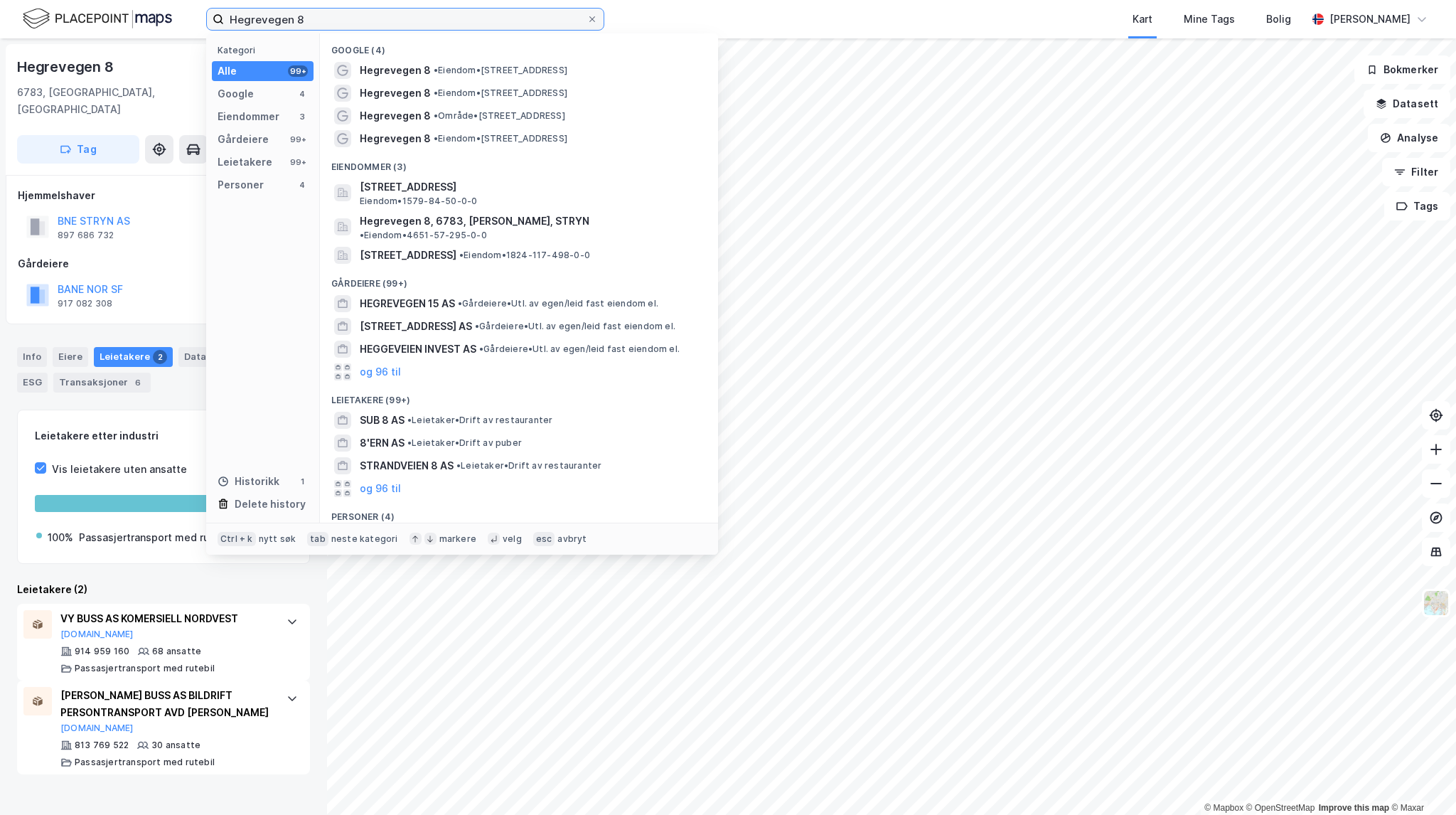
click at [308, 21] on input "Hegrevegen 8" at bounding box center [405, 19] width 363 height 21
drag, startPoint x: 308, startPoint y: 21, endPoint x: 87, endPoint y: 7, distance: 221.4
click at [87, 7] on div "Hegrevegen 8 Kategori Alle 99+ Google 4 Eiendommer 3 Gårdeiere 99+ Leietakere 9…" at bounding box center [728, 19] width 1456 height 39
paste input "Jernbaneveien 9"
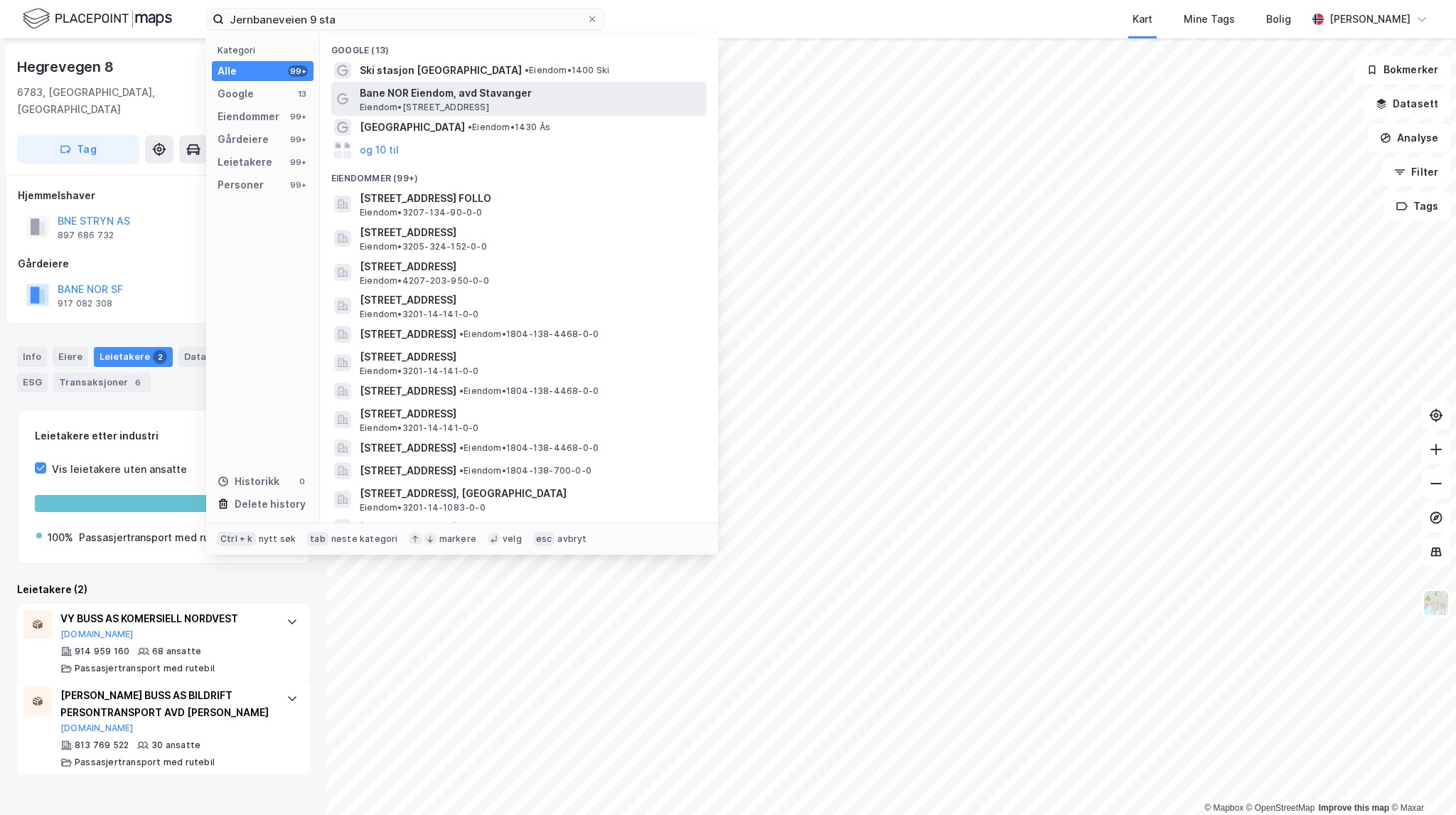
click at [591, 103] on div "Bane NOR Eiendom, avd Stavanger Eiendom • Jernbaneveien 9, 4005 Stavanger" at bounding box center [531, 99] width 344 height 29
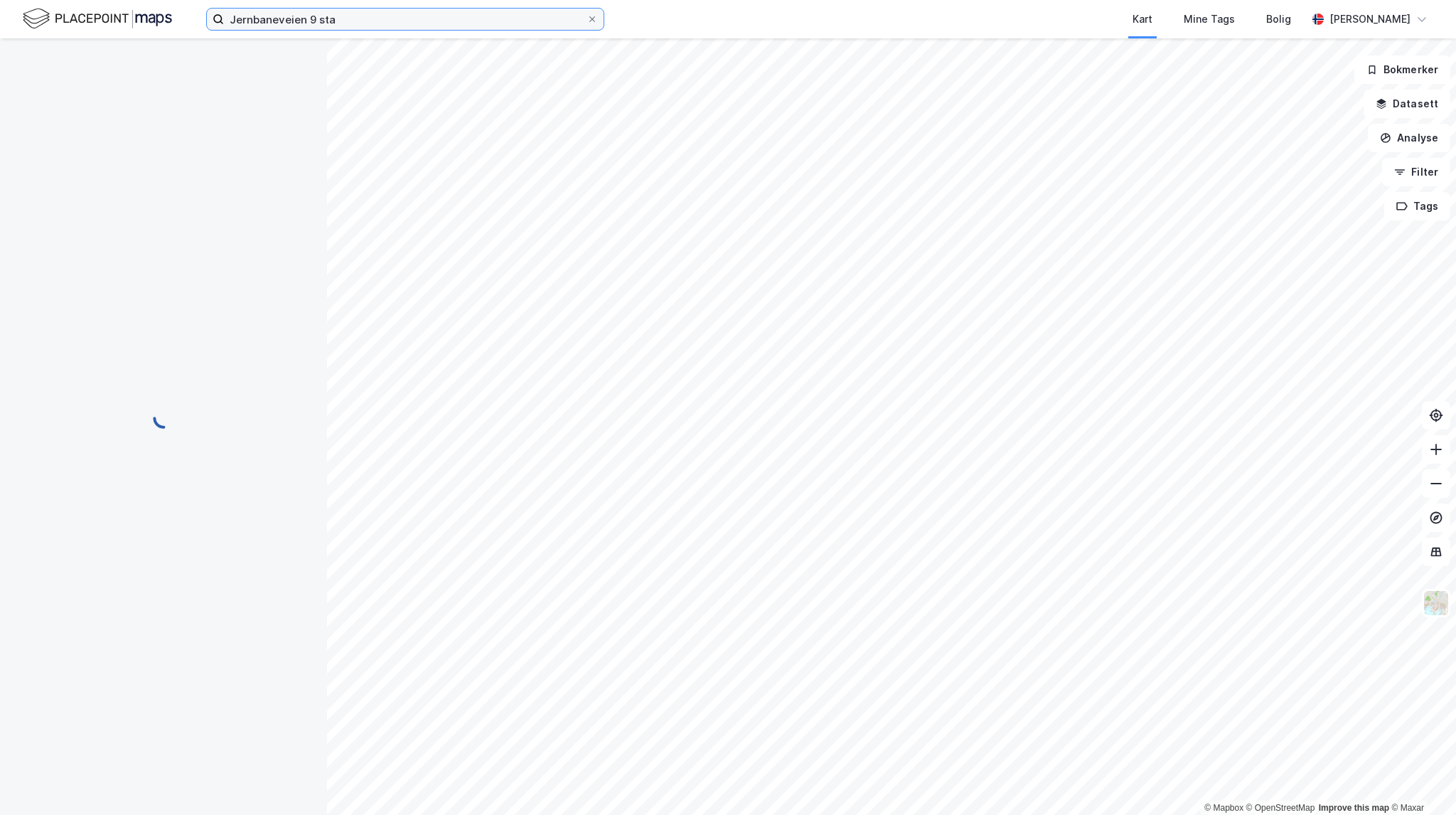
click at [394, 20] on input "Jernbaneveien 9 sta" at bounding box center [405, 19] width 363 height 21
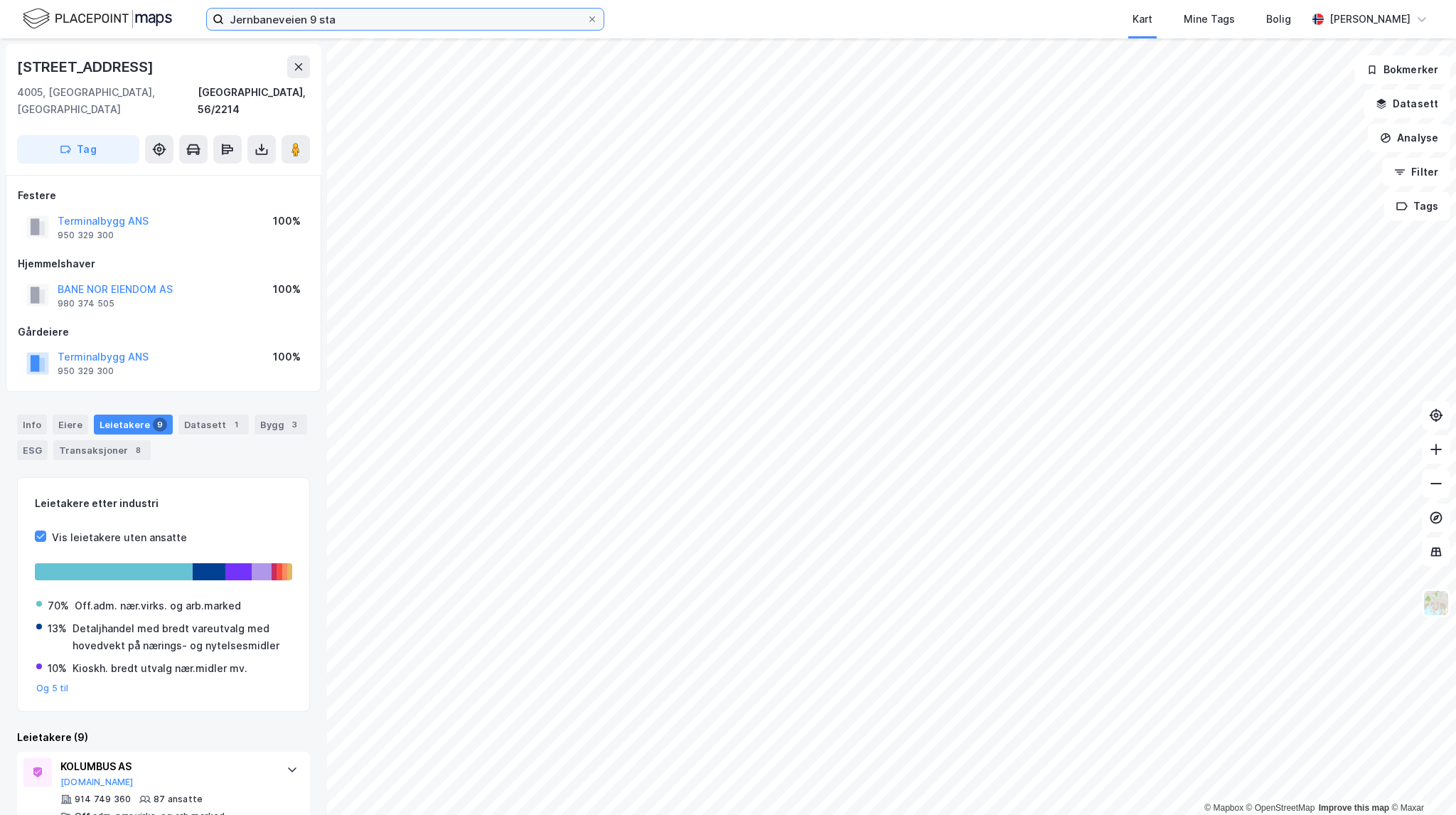
drag, startPoint x: 351, startPoint y: 19, endPoint x: 364, endPoint y: 20, distance: 13.0
click at [351, 19] on input "Jernbaneveien 9 sta" at bounding box center [405, 19] width 363 height 21
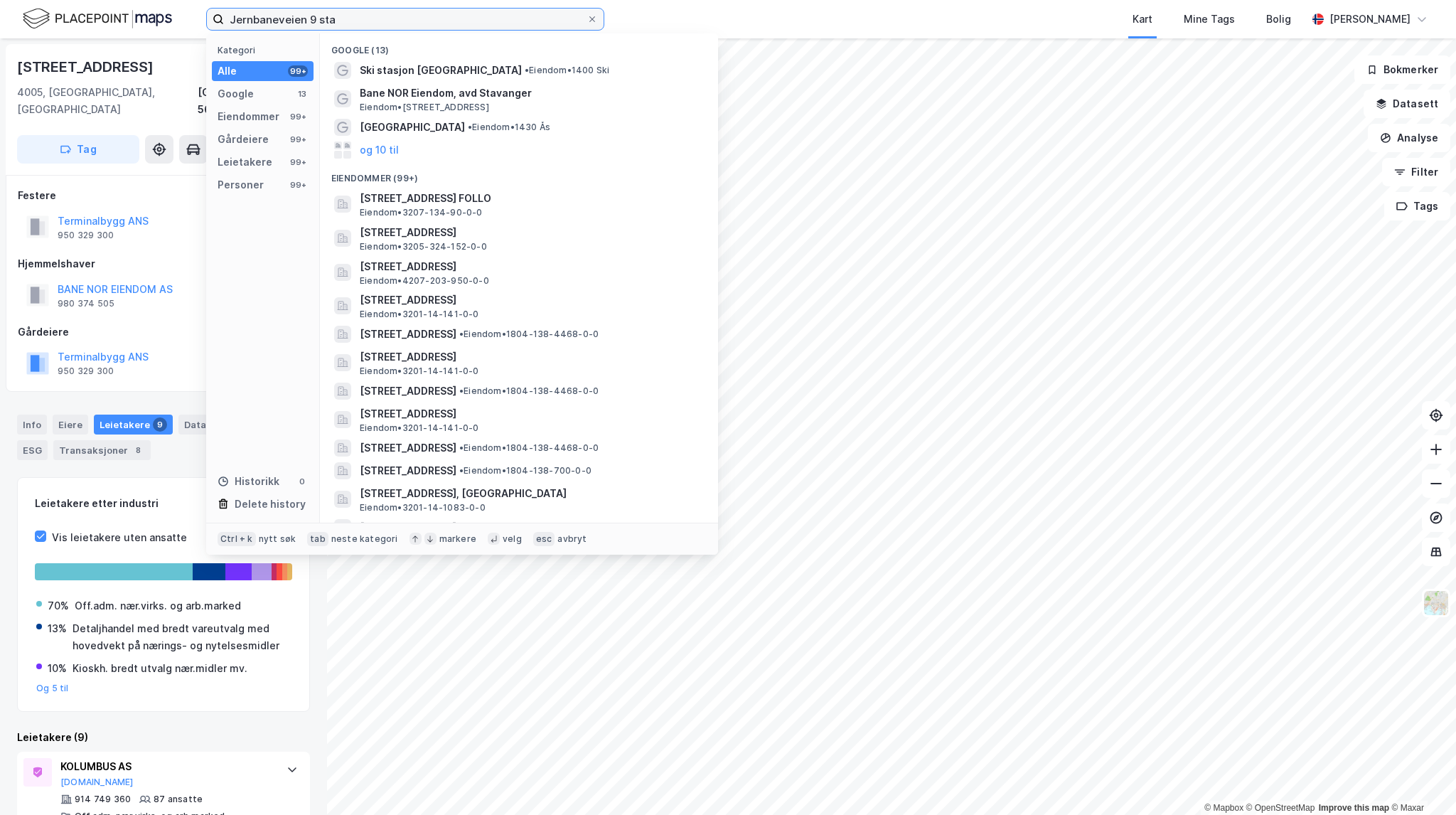
drag, startPoint x: 364, startPoint y: 20, endPoint x: 85, endPoint y: 10, distance: 279.2
click at [89, 11] on div "Jernbaneveien 9 sta Kategori Alle 99+ Google 13 Eiendommer 99+ Gårdeiere 99+ Le…" at bounding box center [728, 19] width 1456 height 39
paste input "Consul Sigvald Bergesensvei 15"
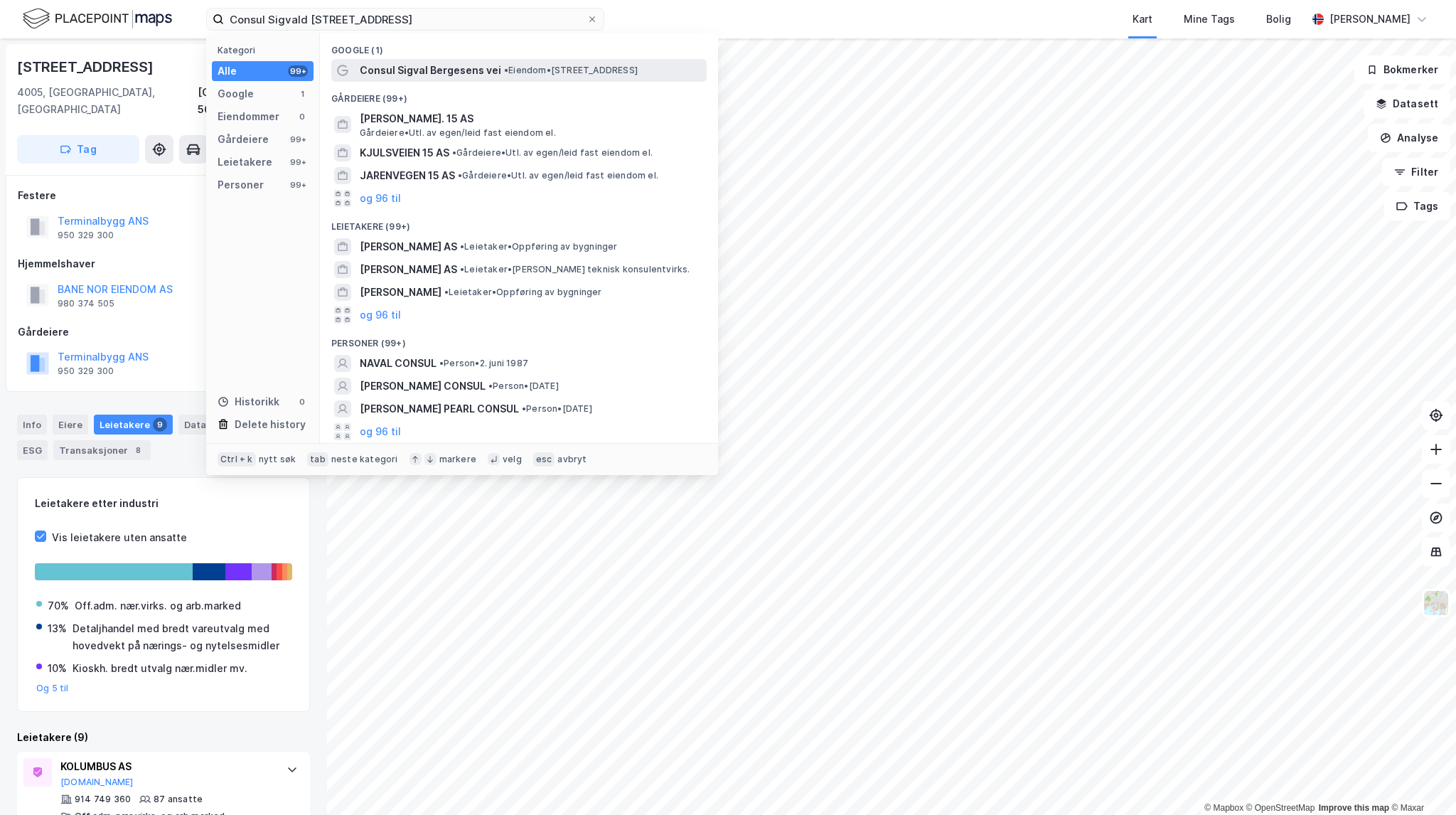
click at [547, 70] on span "• Eiendom • Lagårdsveien 100D, 4011 Stavanger" at bounding box center [571, 70] width 133 height 11
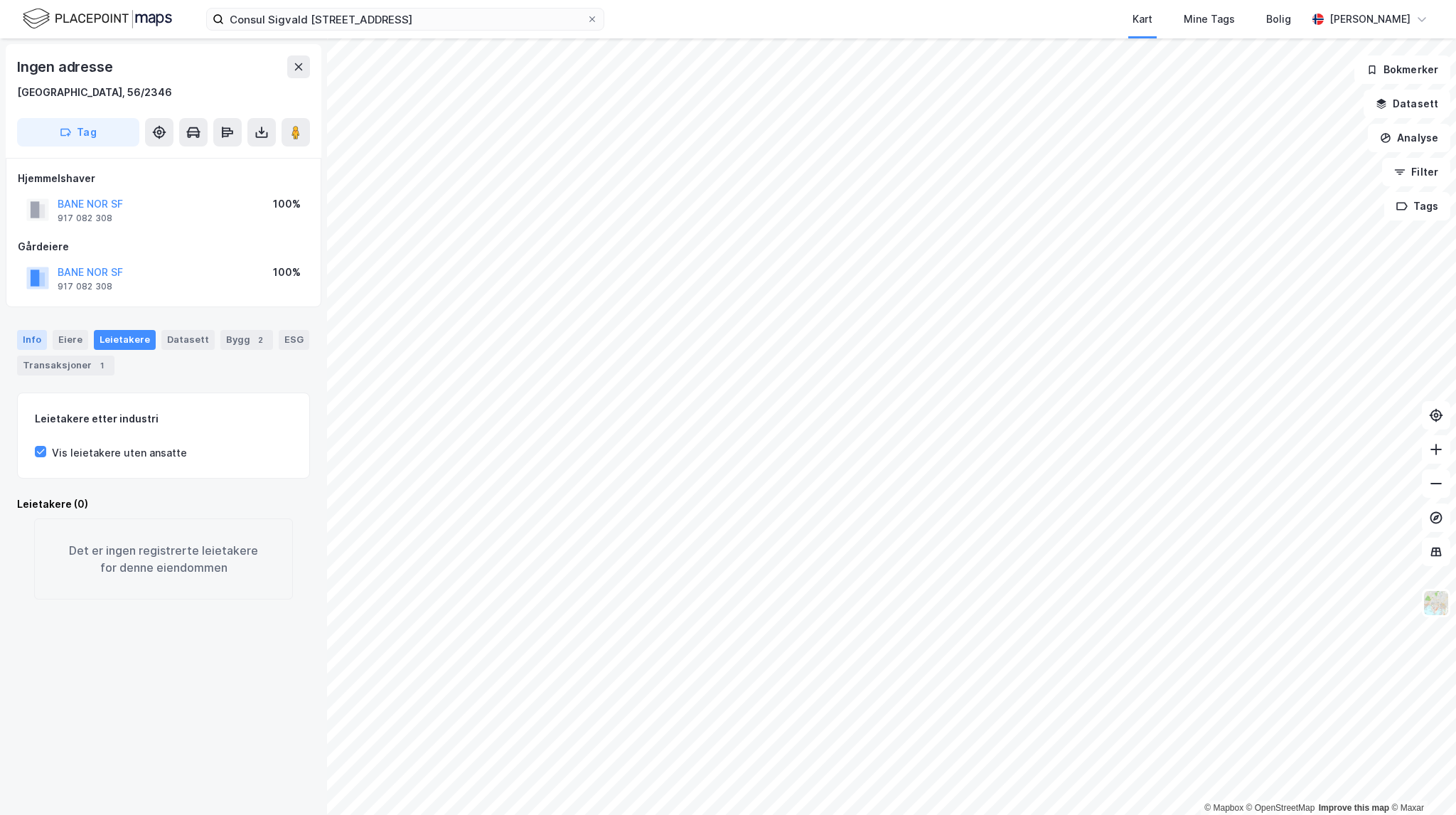
click at [30, 336] on div "Info" at bounding box center [31, 340] width 30 height 20
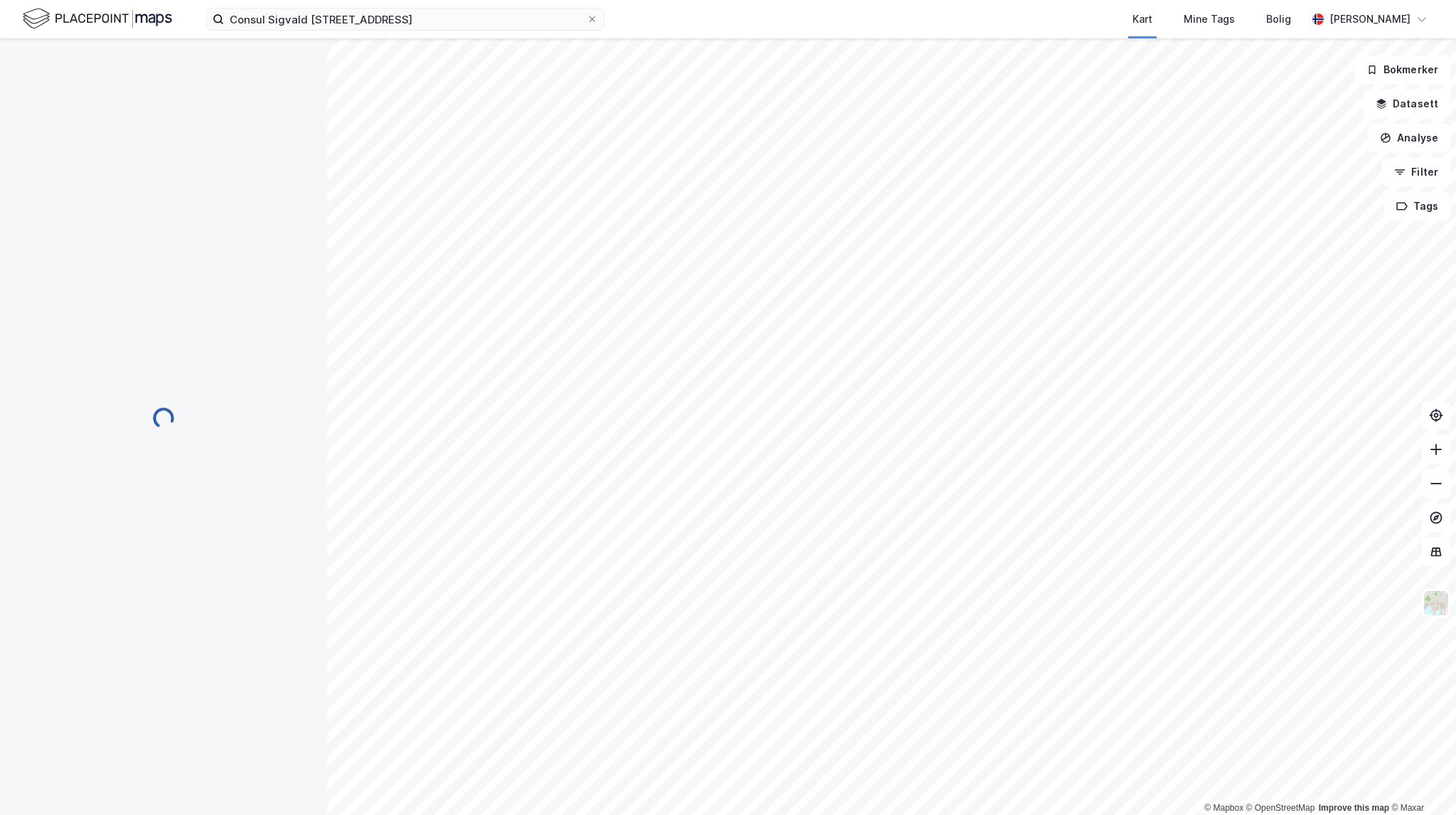
scroll to position [3, 0]
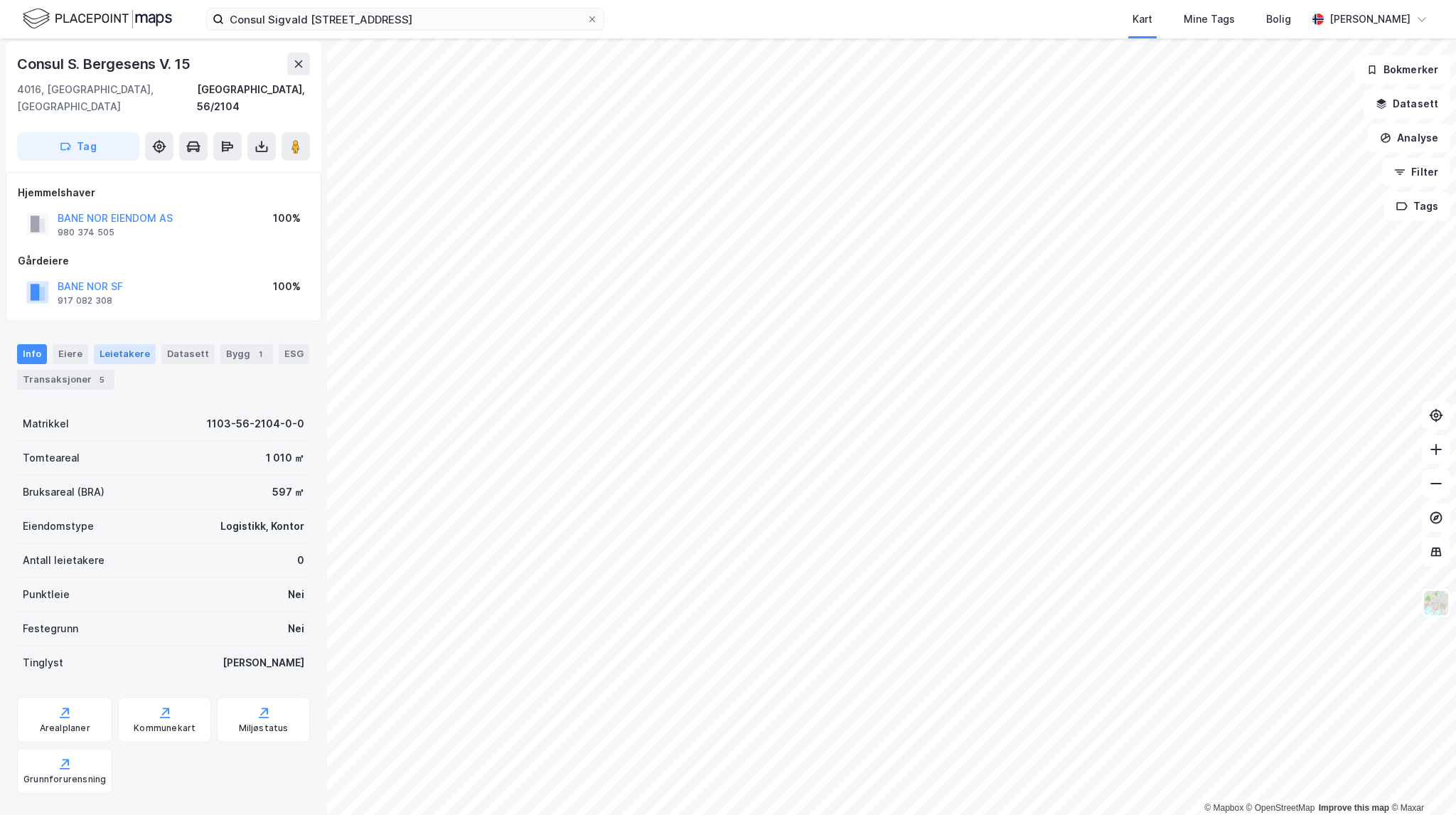
click at [132, 344] on div "Leietakere" at bounding box center [124, 354] width 62 height 20
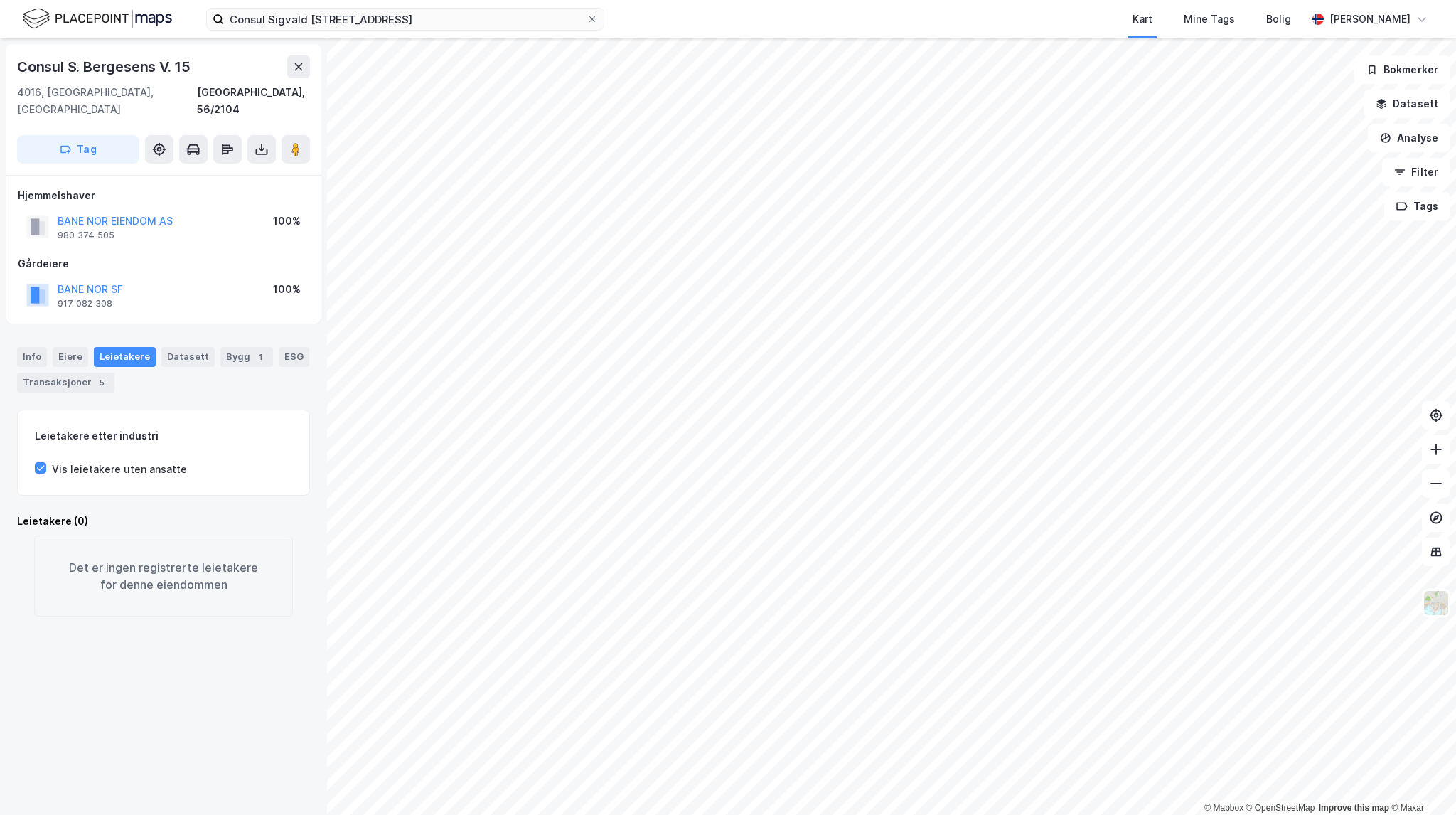
click at [84, 353] on div "Info Eiere Leietakere Datasett Bygg 1 ESG Transaksjoner 5" at bounding box center [163, 370] width 293 height 46
click at [74, 347] on div "Eiere" at bounding box center [70, 357] width 35 height 20
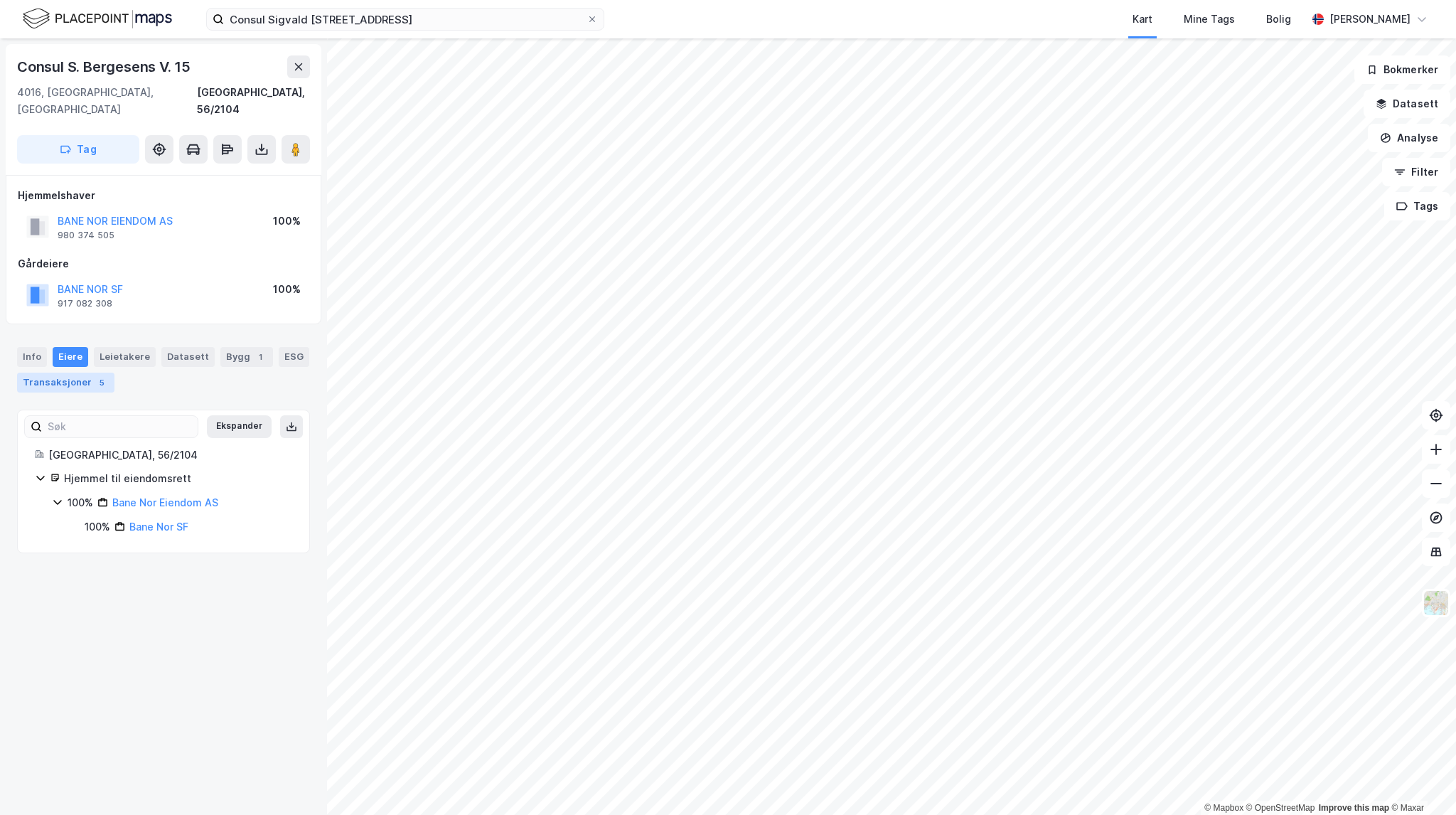
click at [86, 373] on div "Transaksjoner 5" at bounding box center [65, 383] width 97 height 20
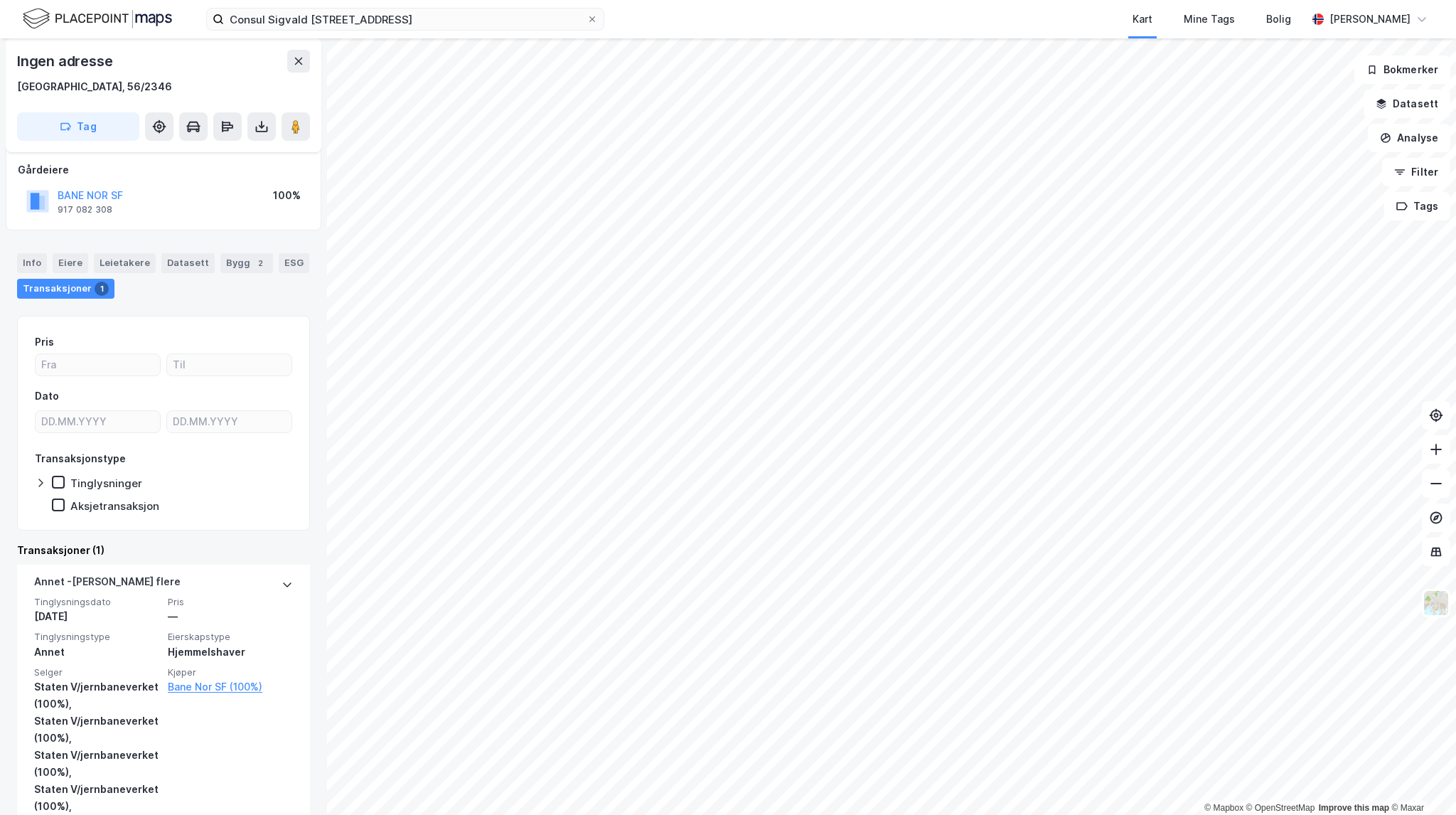
scroll to position [71, 0]
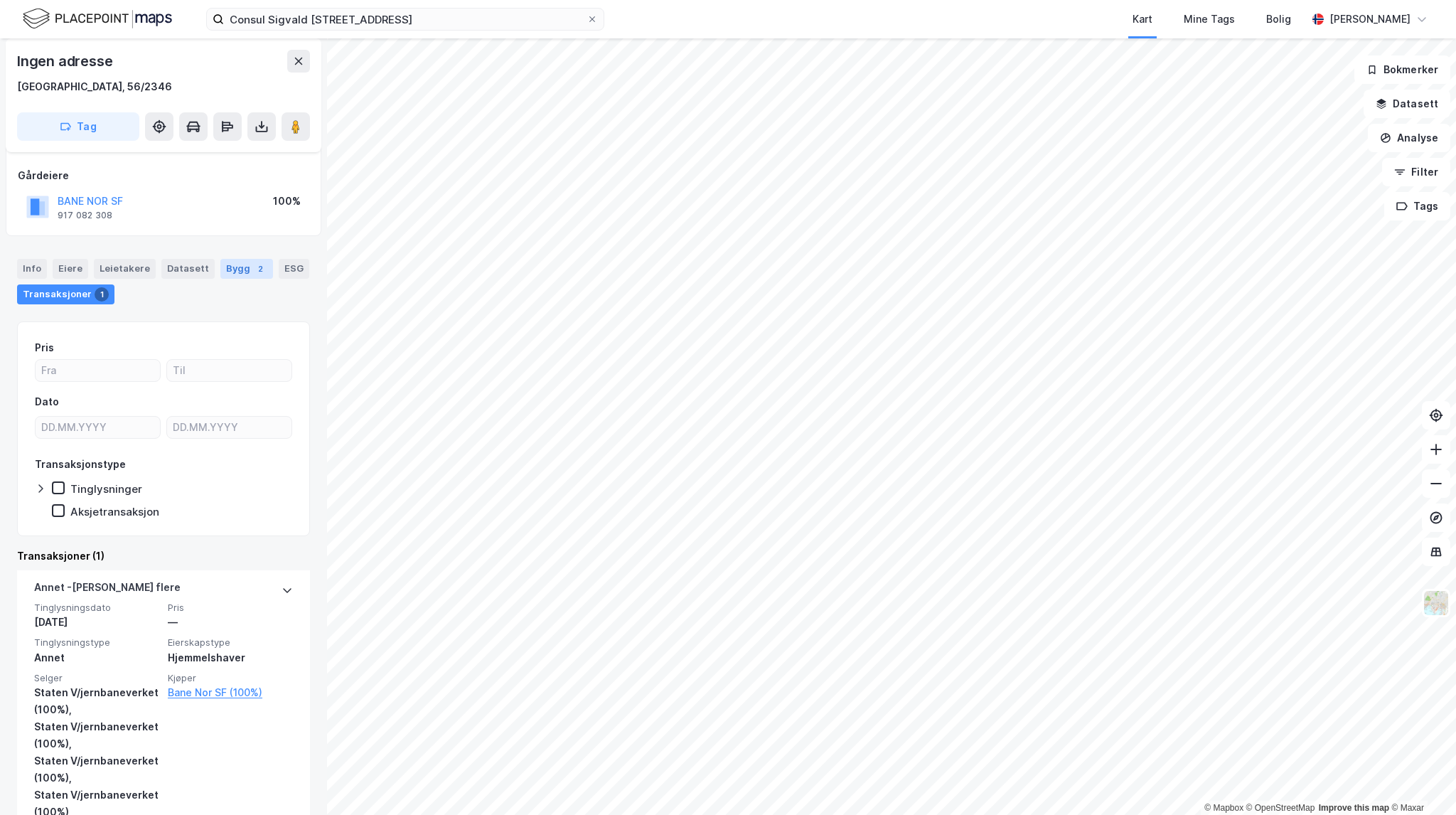
click at [232, 265] on div "Bygg 2" at bounding box center [246, 269] width 52 height 20
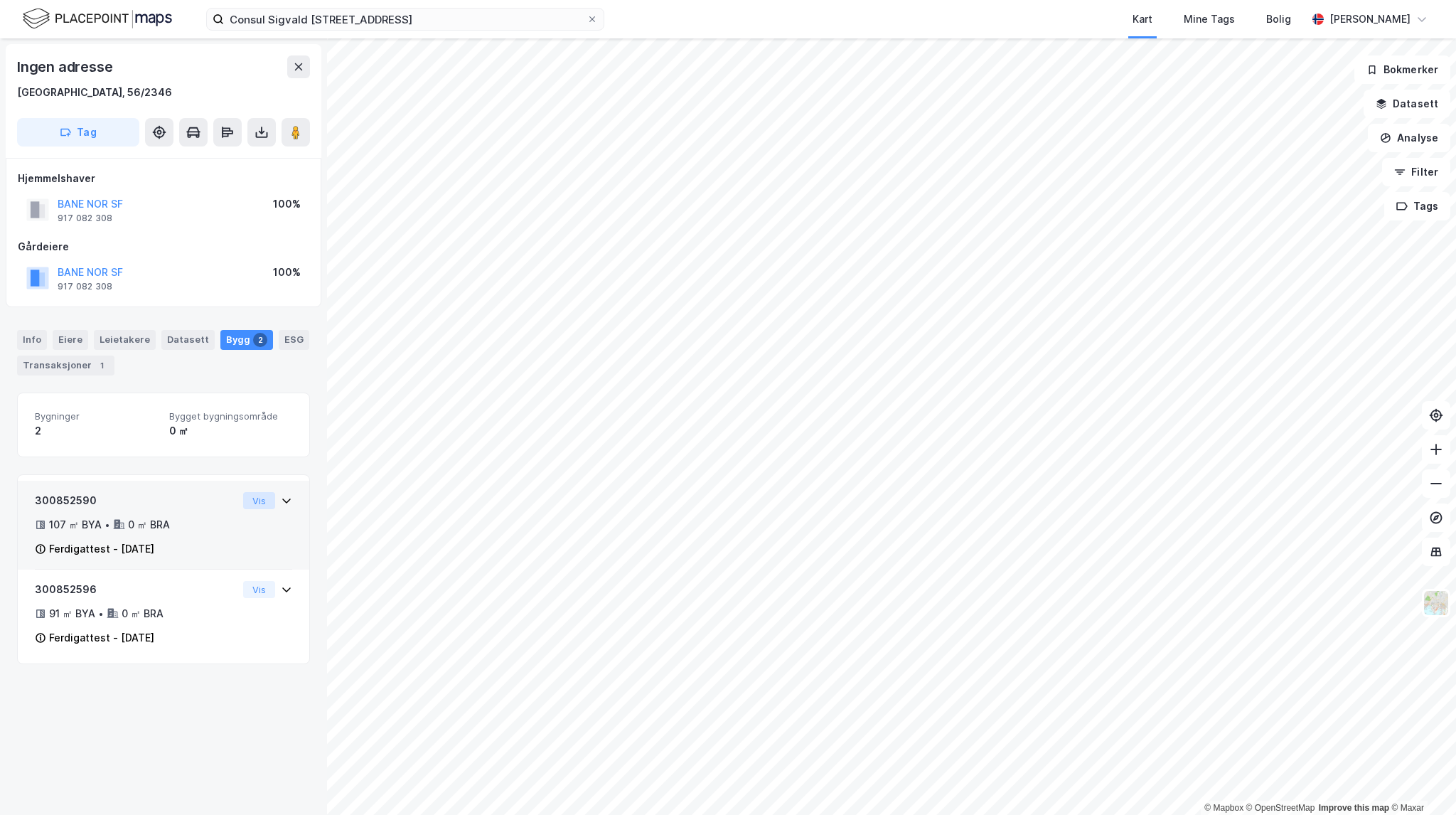
click at [259, 501] on button "Vis" at bounding box center [259, 500] width 32 height 17
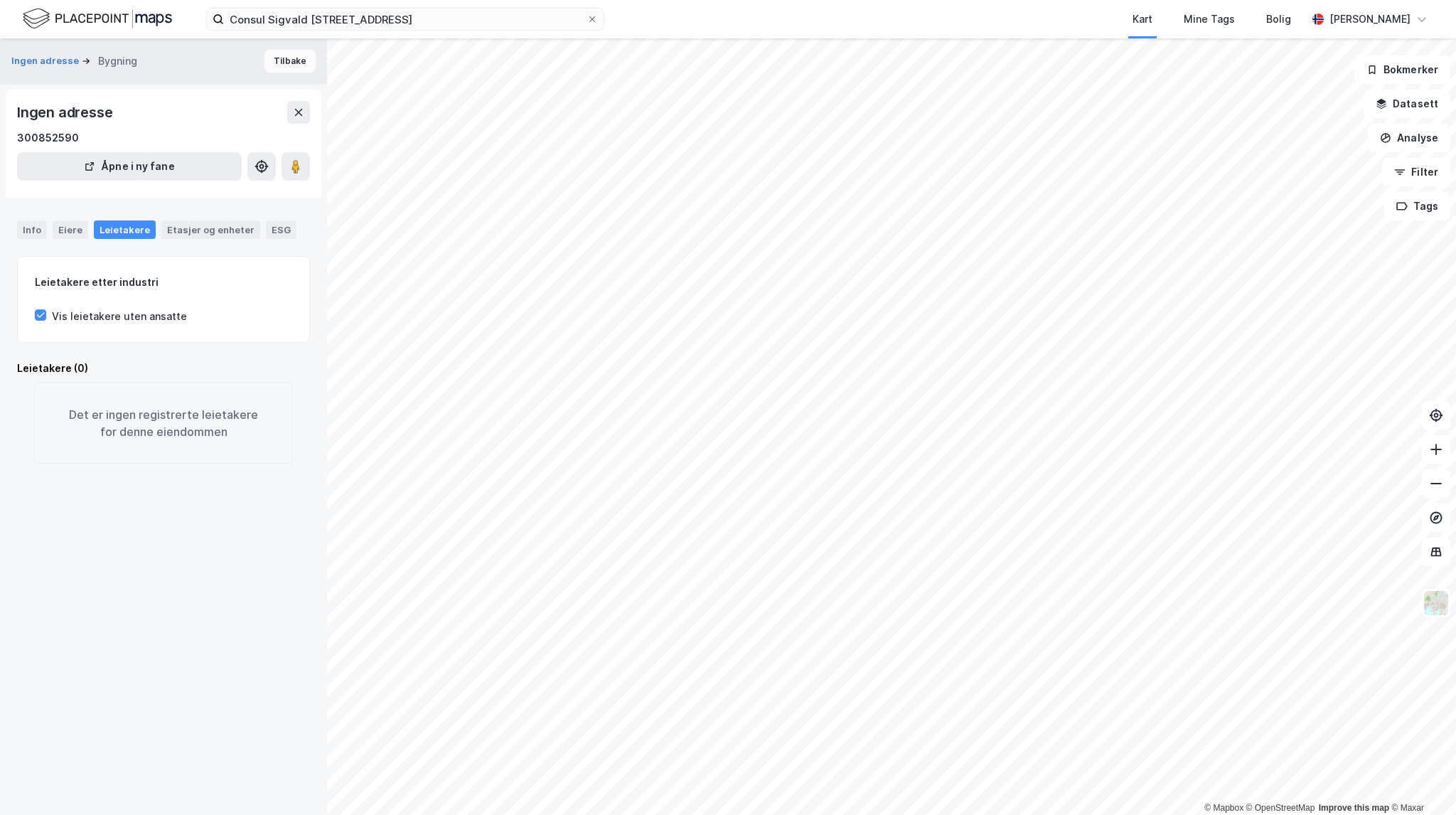
click at [279, 57] on button "Tilbake" at bounding box center [290, 61] width 51 height 23
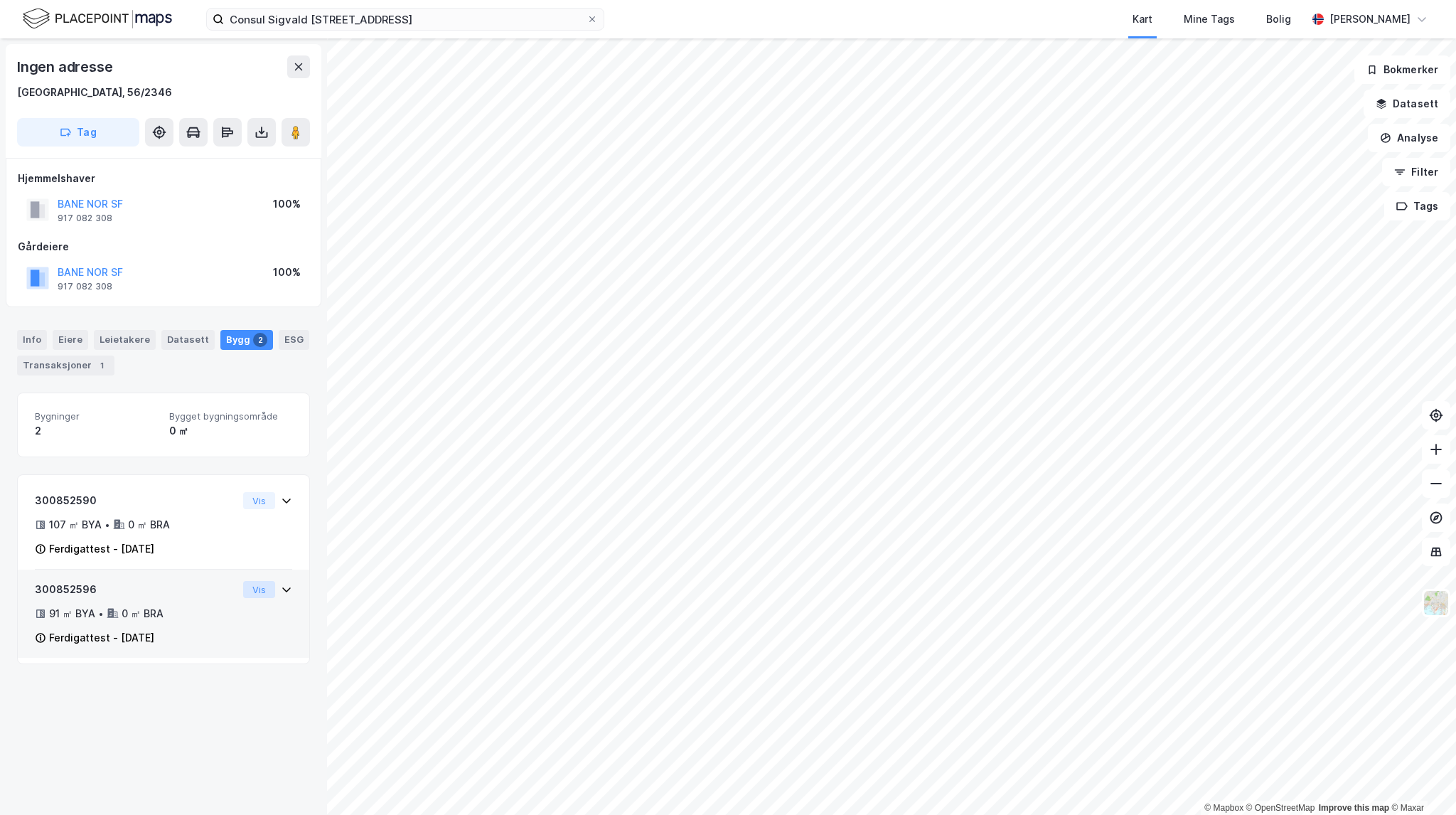
click at [247, 588] on button "Vis" at bounding box center [259, 590] width 32 height 17
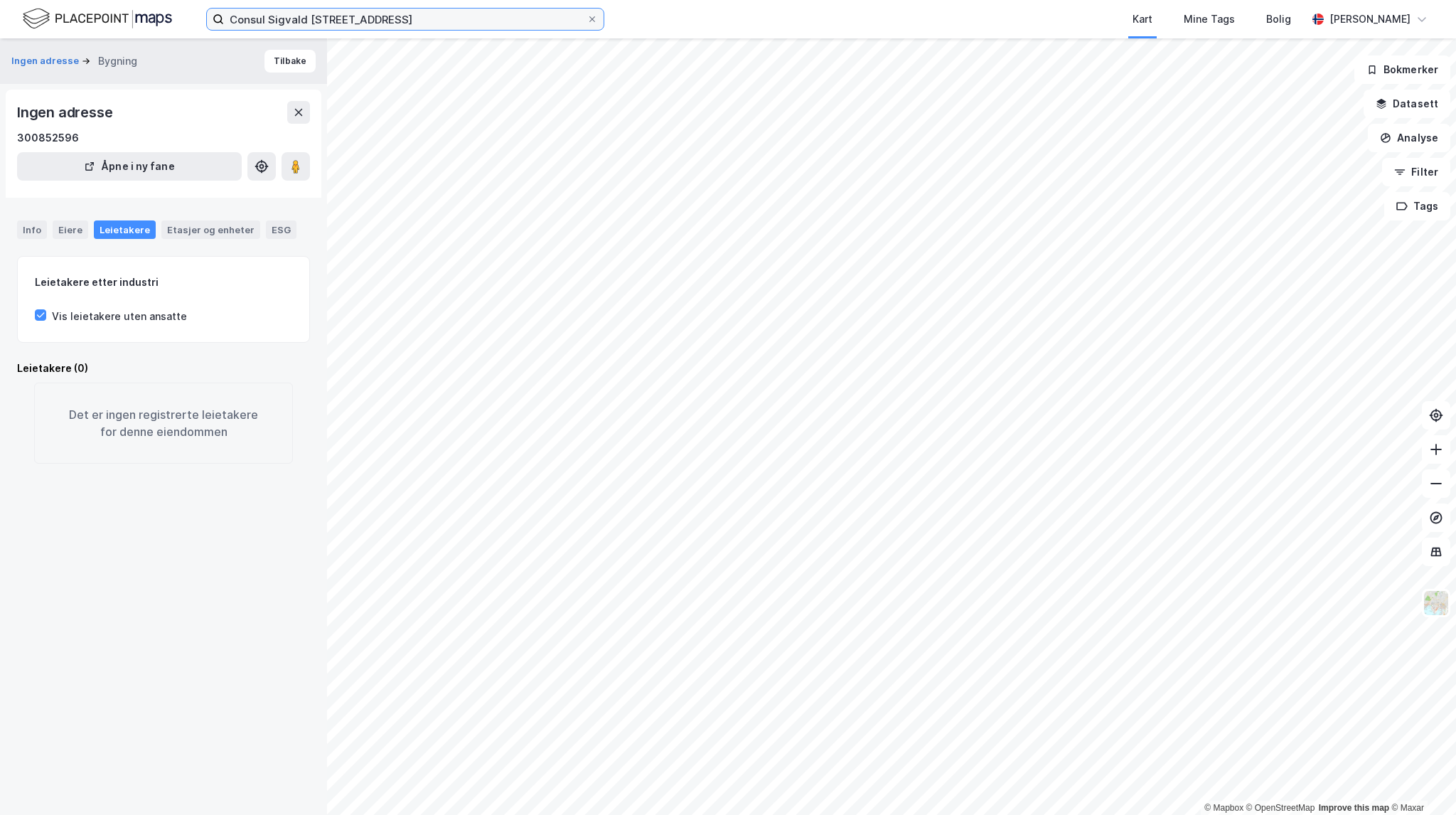
click at [435, 15] on input "Consul Sigvald Bergesensvei 15" at bounding box center [405, 19] width 363 height 21
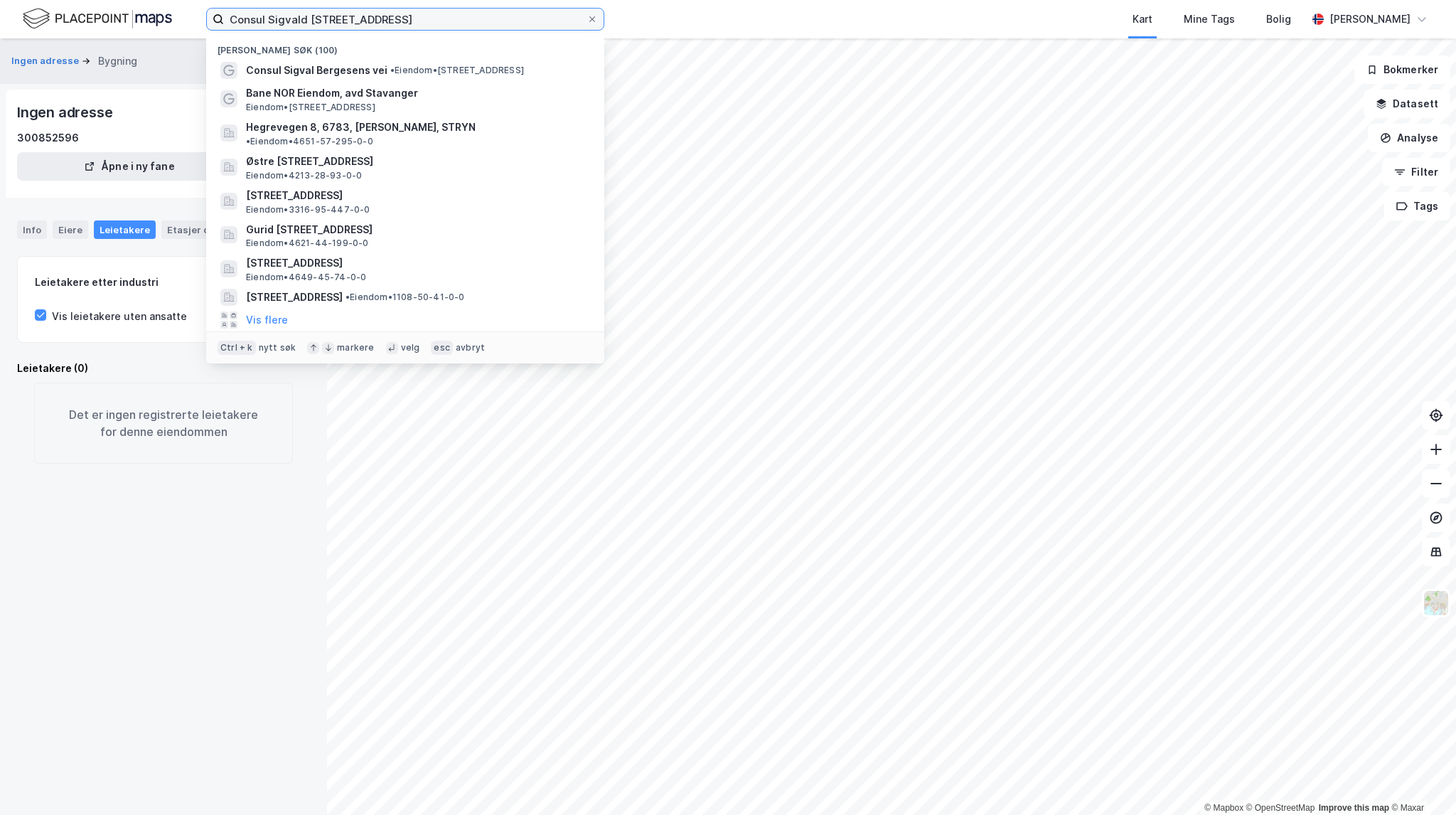
drag, startPoint x: 434, startPoint y: 21, endPoint x: 164, endPoint y: 16, distance: 270.0
click at [164, 16] on div "Consul Sigvald Bergesensvei 15 Nylige søk (100) Consul Sigval Bergesens vei • E…" at bounding box center [728, 19] width 1456 height 39
paste input "Strømsbrua"
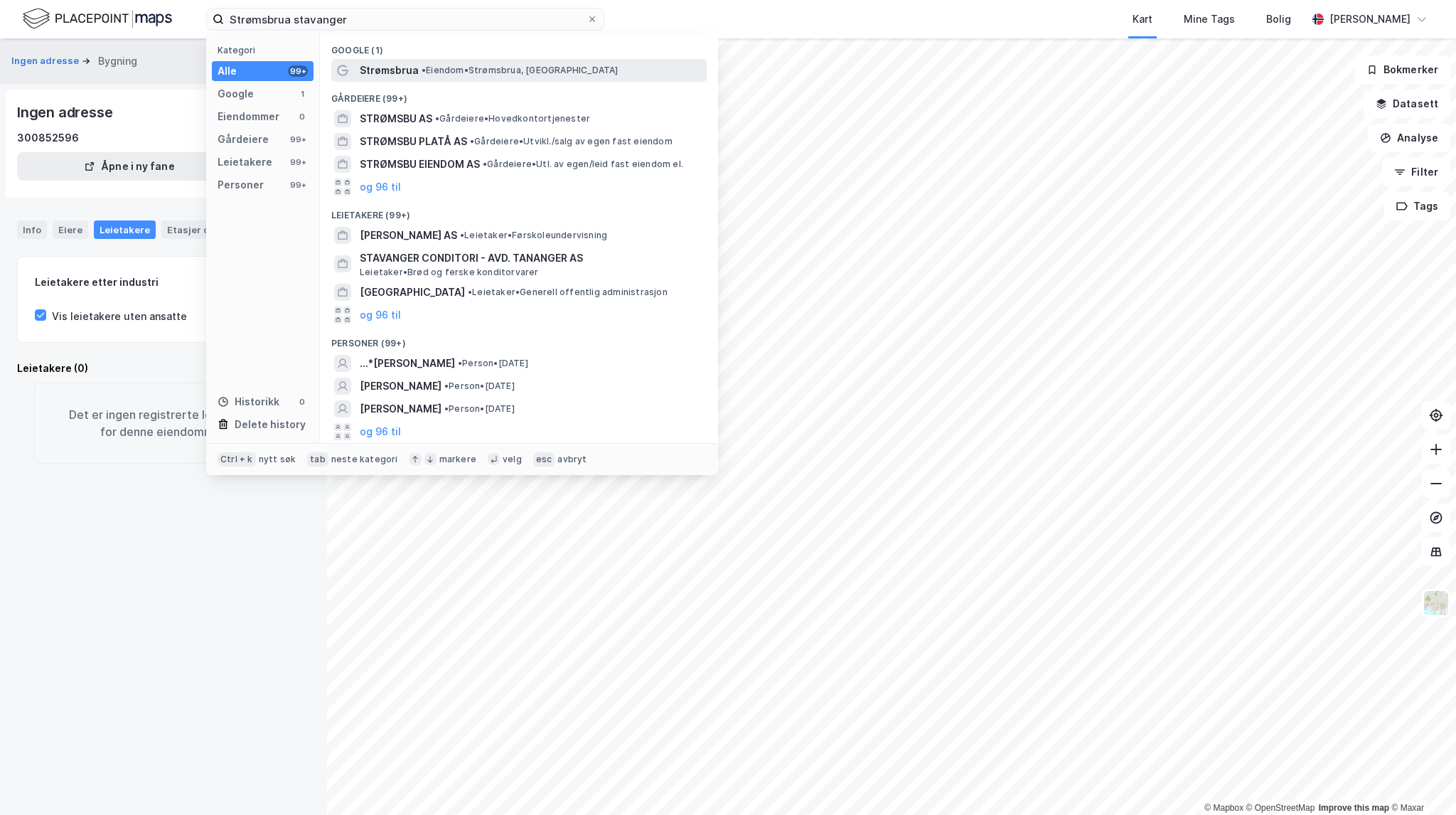
click at [568, 68] on span "• Eiendom • Strømsbrua, 4012 Stavanger" at bounding box center [520, 70] width 197 height 11
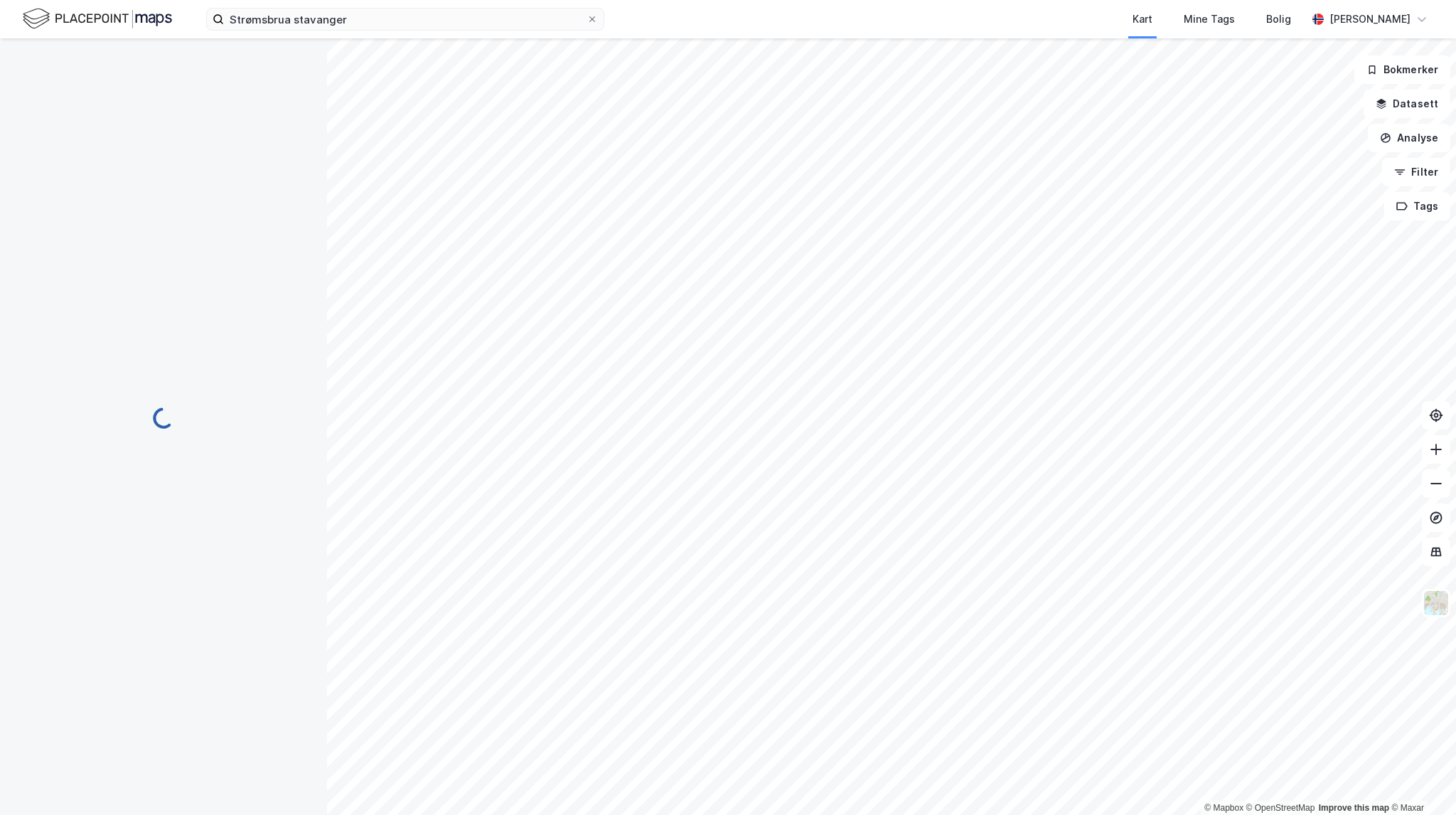
scroll to position [71, 0]
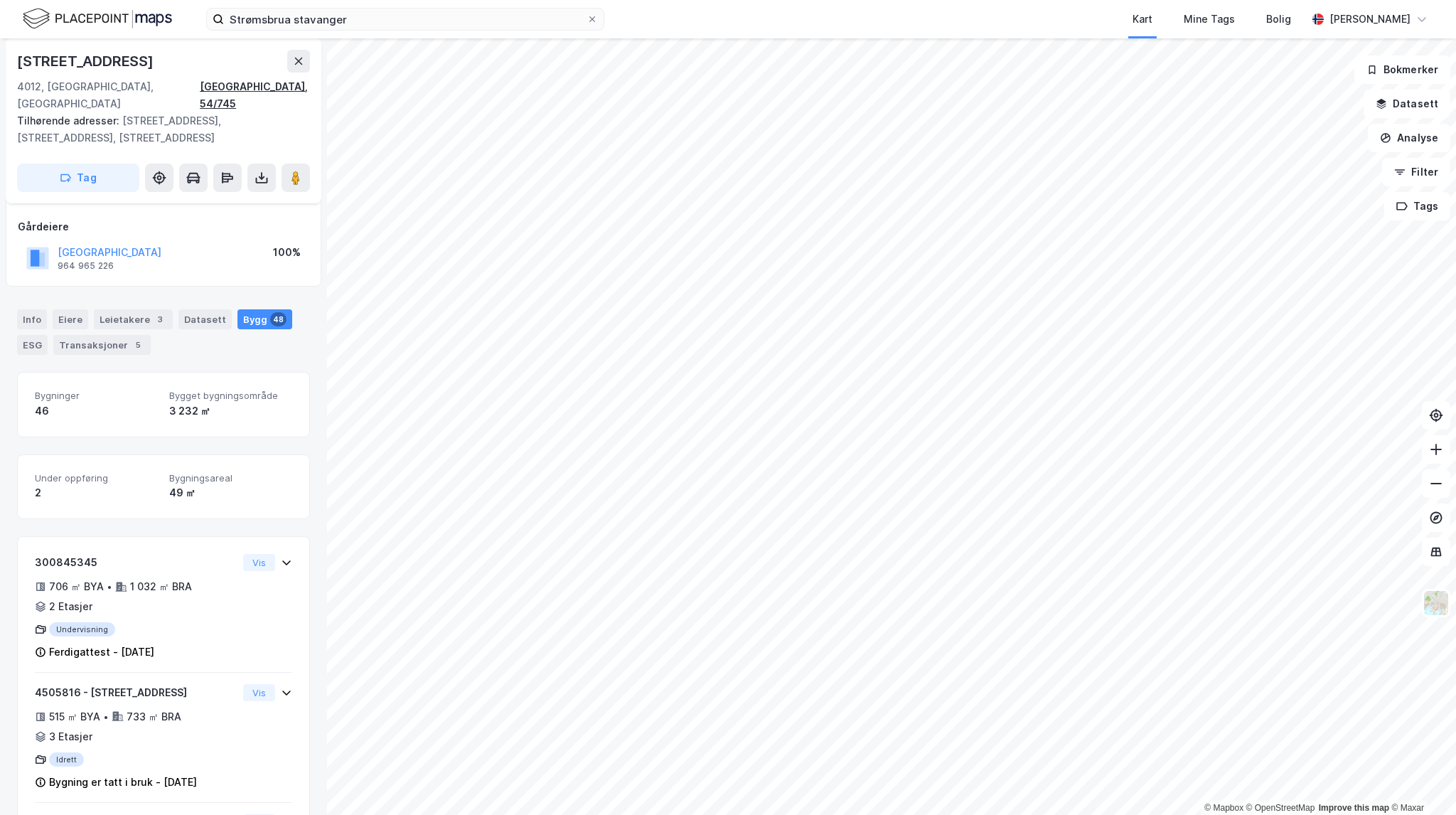
click at [292, 89] on div "Stavanger, 54/745" at bounding box center [255, 95] width 111 height 34
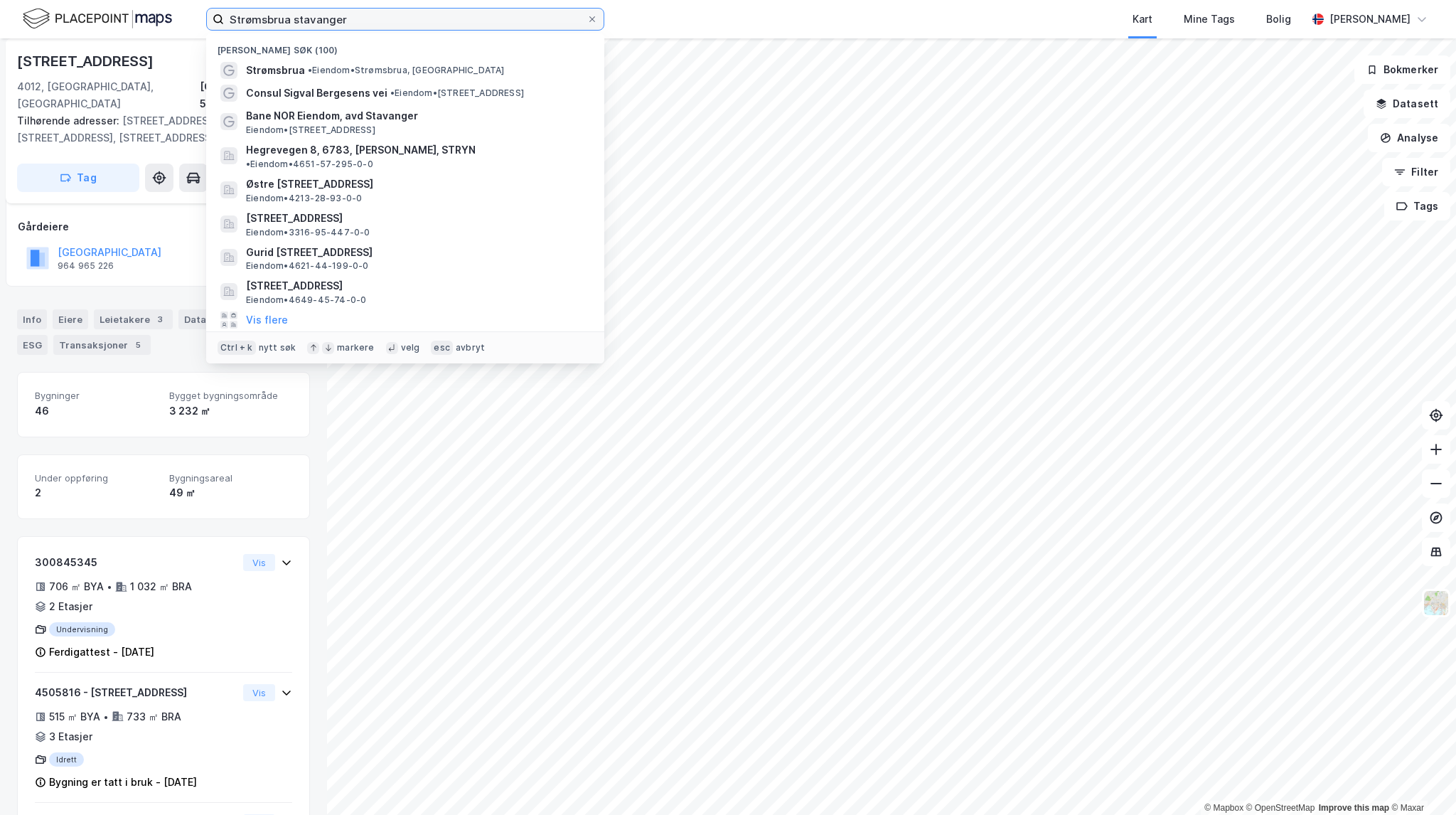
drag, startPoint x: 342, startPoint y: 20, endPoint x: 148, endPoint y: 7, distance: 194.4
click at [148, 7] on div "Strømsbrua stavanger Nylige søk (100) Strømsbrua • Eiendom • Strømsbrua, 4012 S…" at bounding box center [728, 19] width 1456 height 39
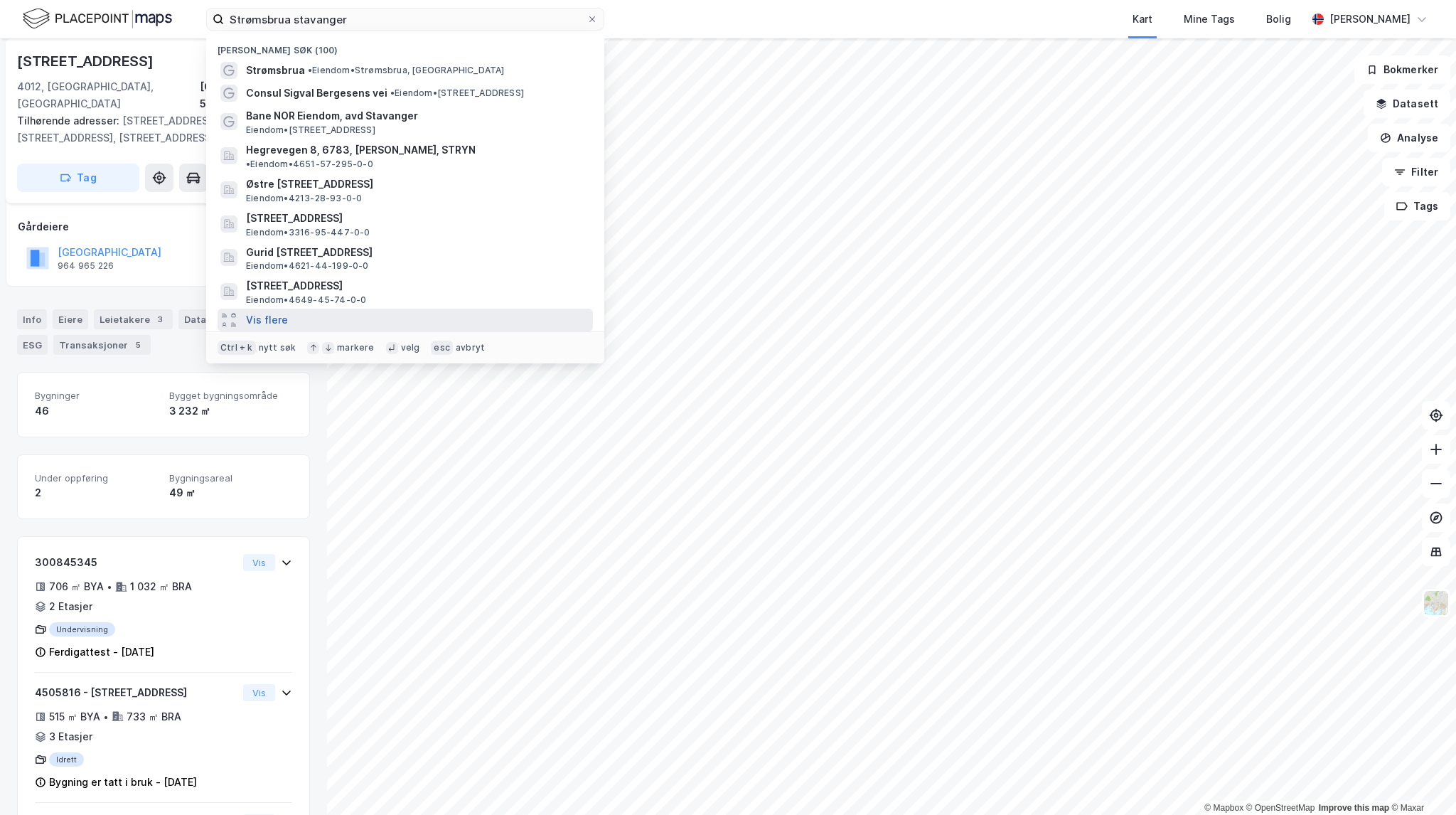
click at [259, 311] on button "Vis flere" at bounding box center [267, 320] width 42 height 17
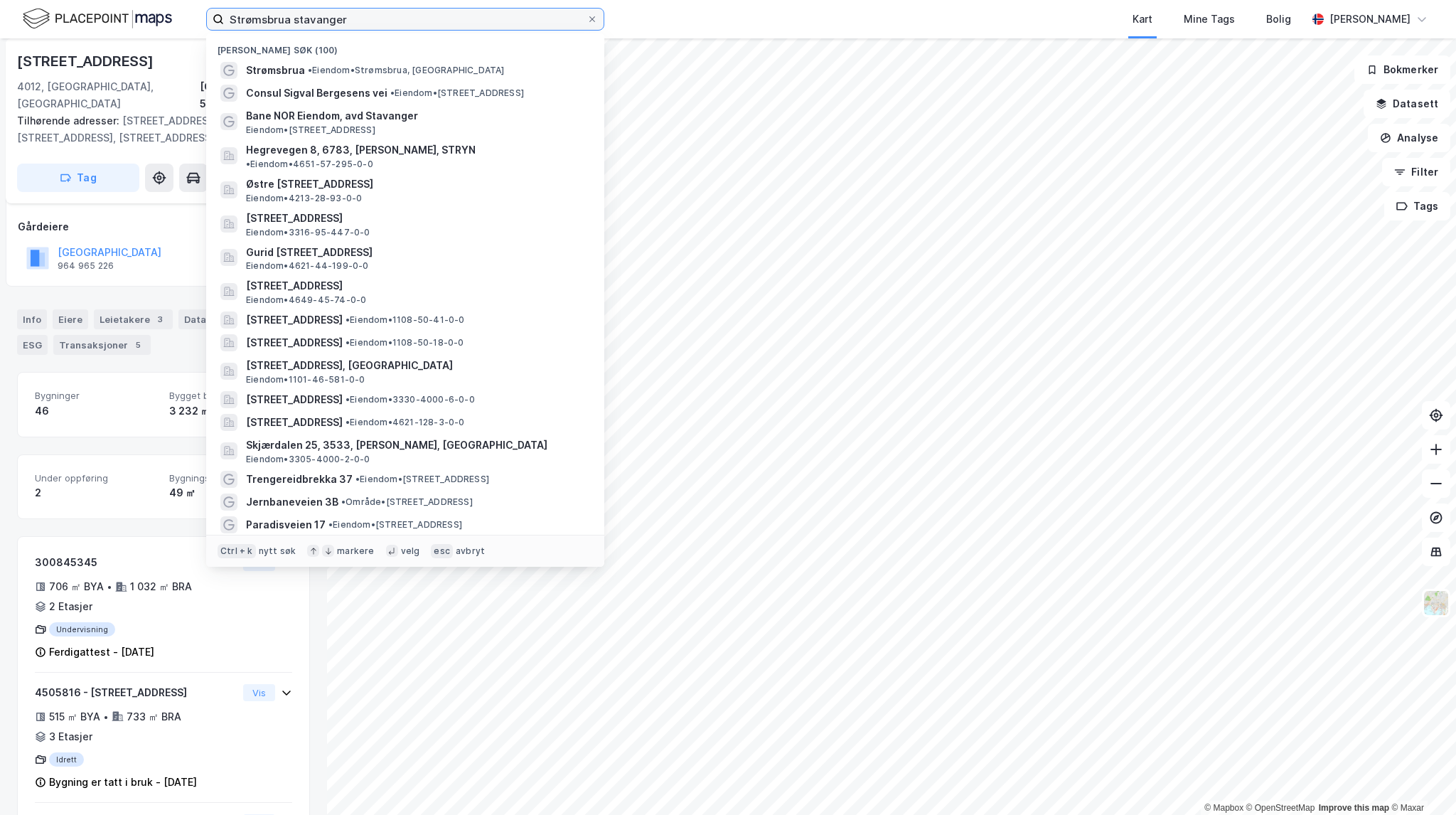
click at [359, 24] on input "Strømsbrua stavanger" at bounding box center [405, 19] width 363 height 21
click at [373, 20] on input "Strømsbrua stavanger" at bounding box center [405, 19] width 363 height 21
drag, startPoint x: 373, startPoint y: 20, endPoint x: 132, endPoint y: 19, distance: 241.0
click at [132, 19] on div "Strømsbrua stavanger Nylige søk (100) Strømsbrua • Eiendom • Strømsbrua, 4012 S…" at bounding box center [728, 19] width 1456 height 39
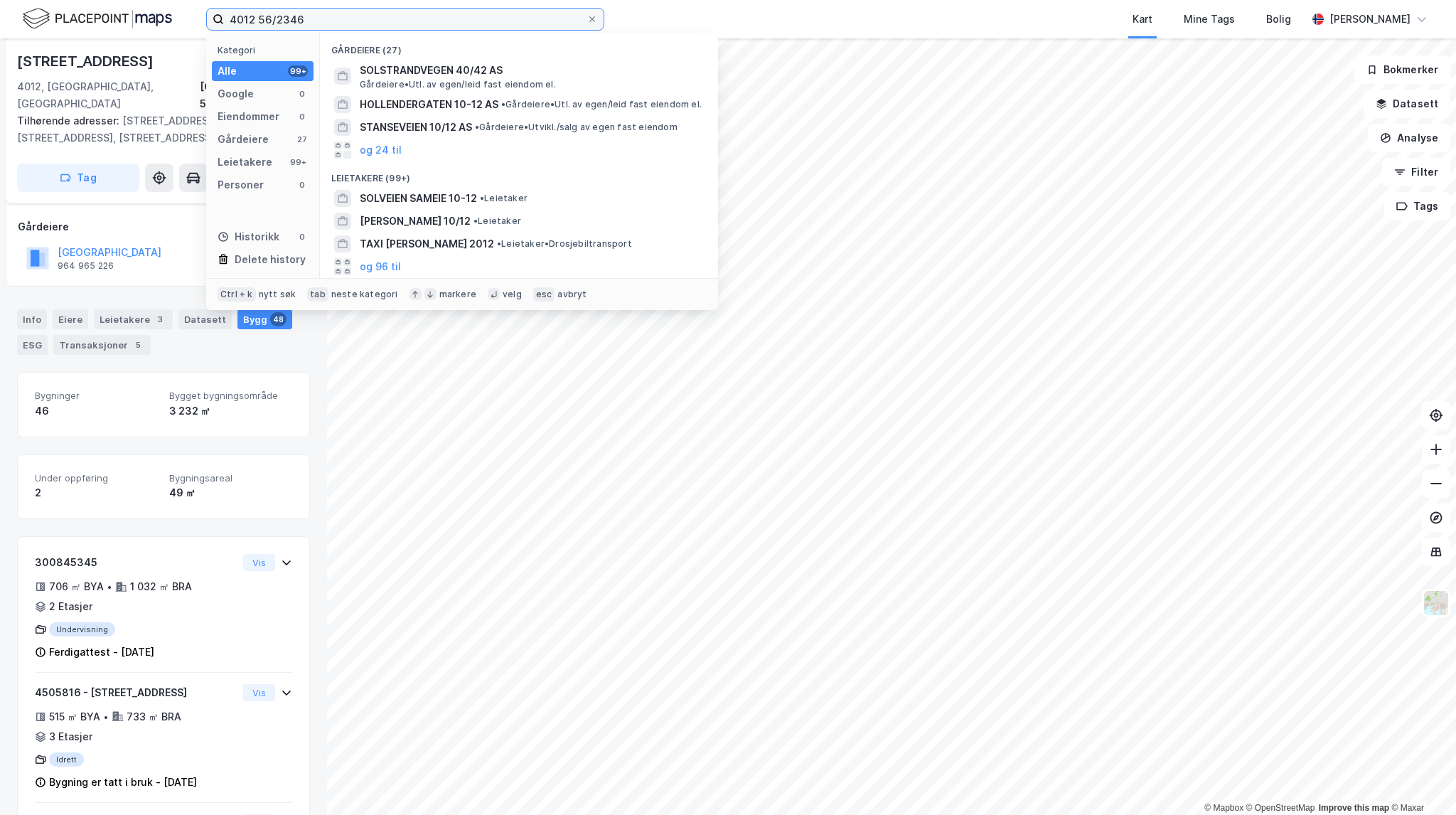
click at [245, 18] on input "4012 56/2346" at bounding box center [405, 19] width 363 height 21
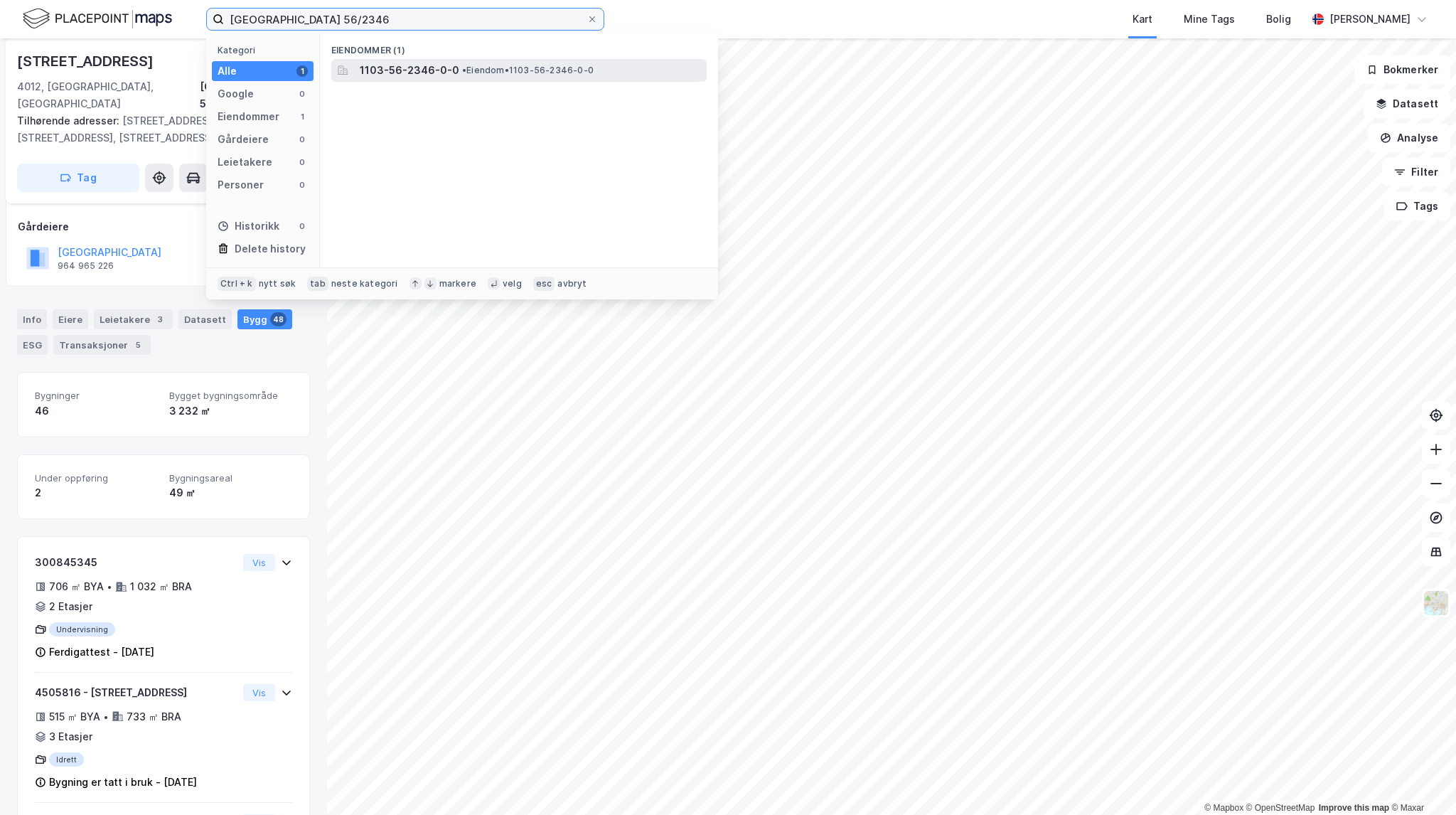
type input "Stavanger 56/2346"
click at [543, 66] on span "• Eiendom • 1103-56-2346-0-0" at bounding box center [528, 70] width 132 height 11
